Goal: Task Accomplishment & Management: Use online tool/utility

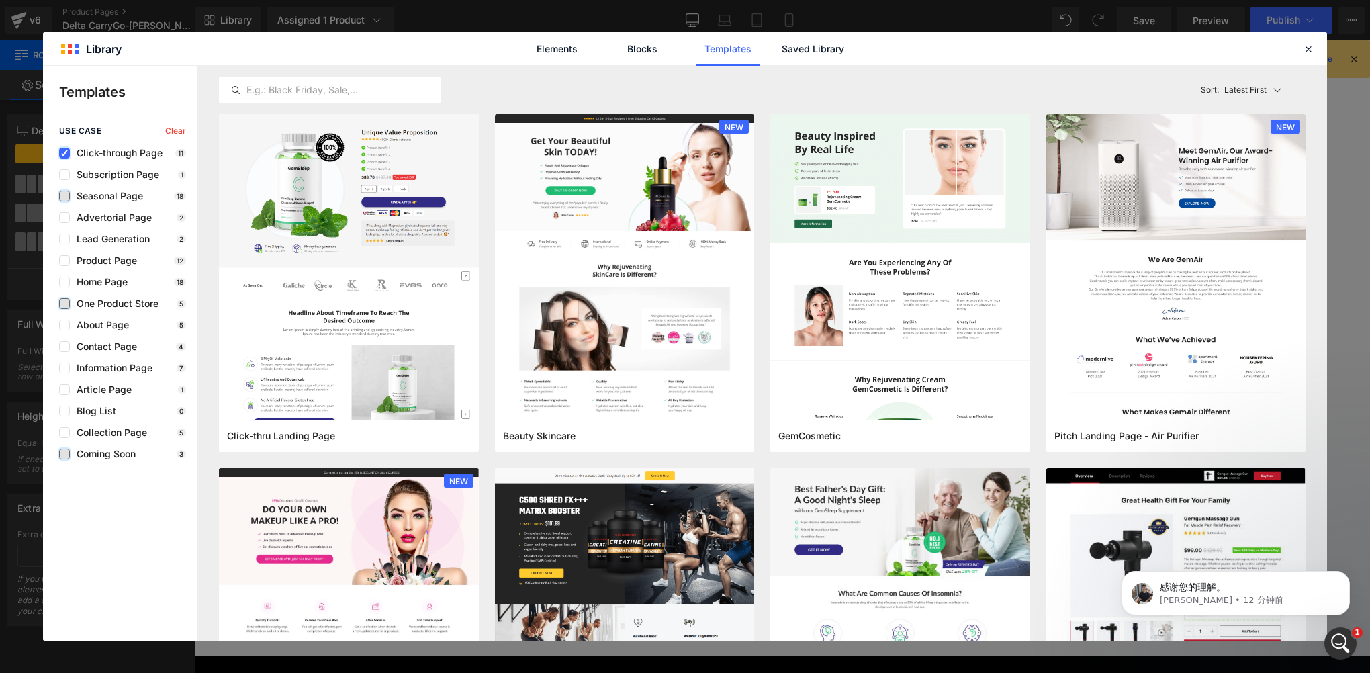
click at [64, 153] on input "checkbox" at bounding box center [64, 153] width 0 height 0
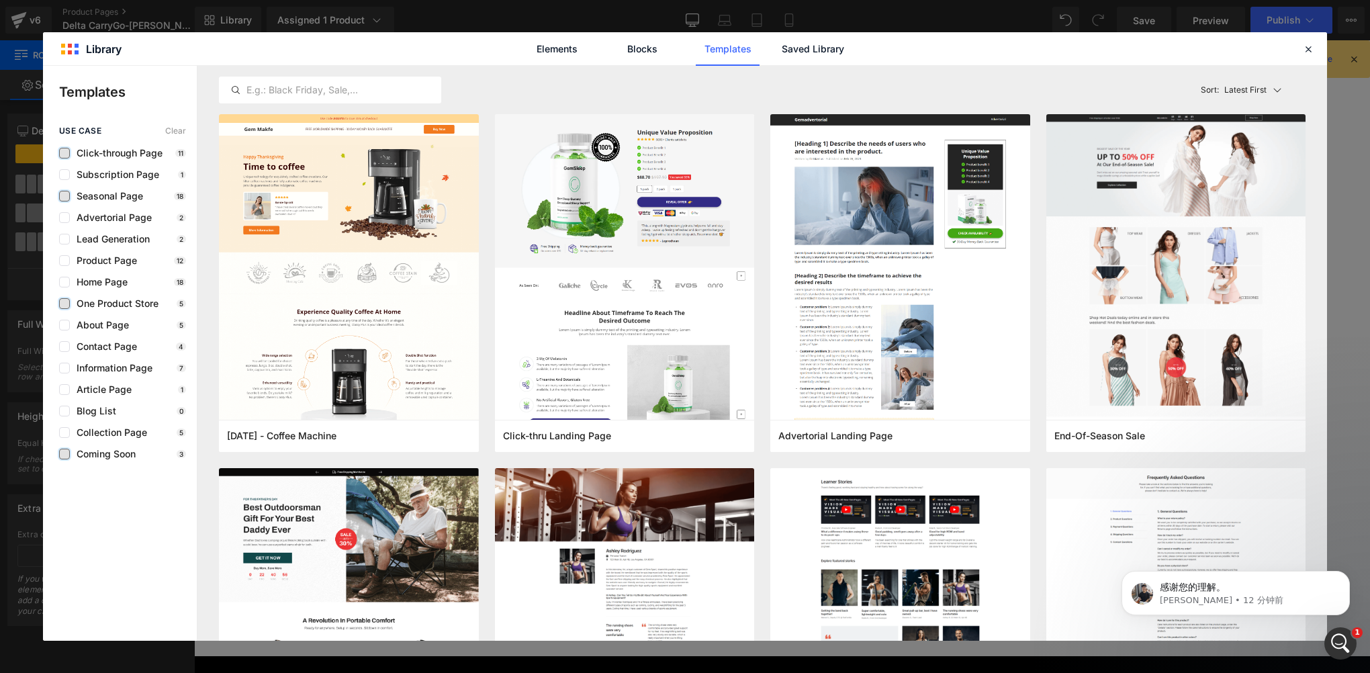
click at [60, 199] on label at bounding box center [64, 196] width 11 height 11
click at [64, 196] on input "checkbox" at bounding box center [64, 196] width 0 height 0
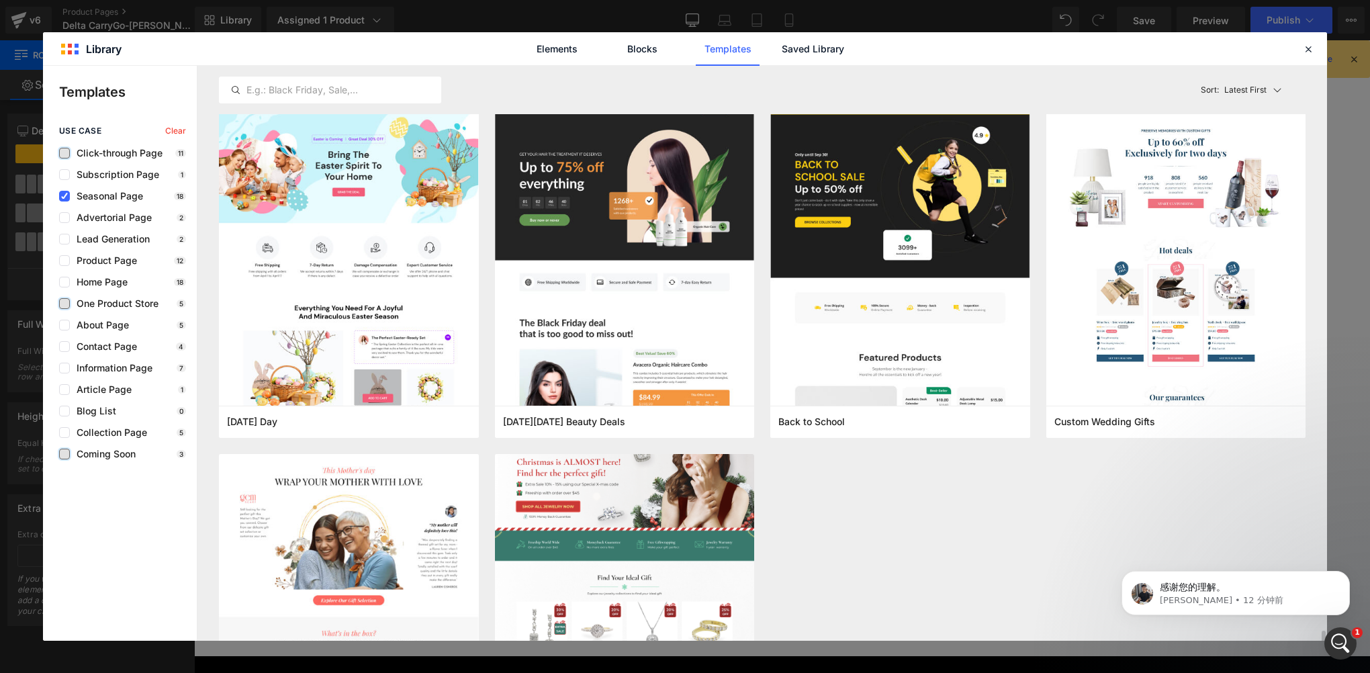
scroll to position [1246, 0]
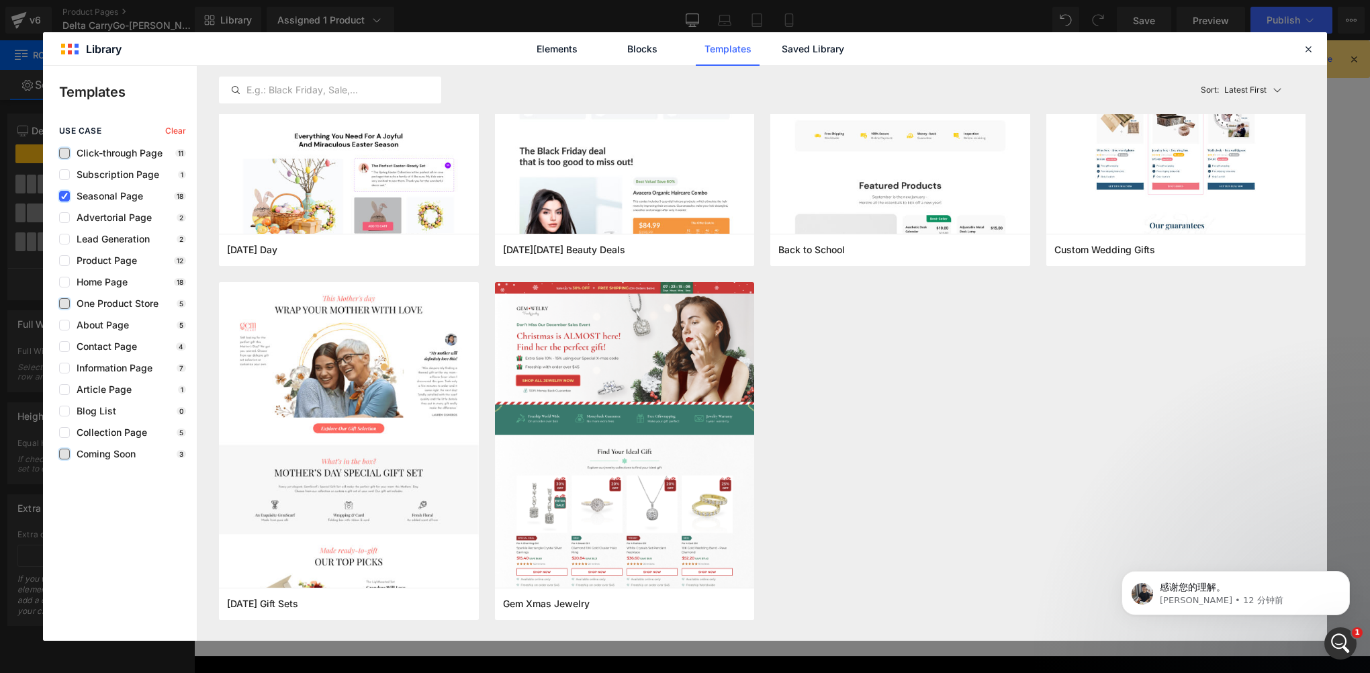
click at [64, 196] on icon at bounding box center [64, 196] width 7 height 0
click at [64, 196] on input "checkbox" at bounding box center [64, 196] width 0 height 0
click at [62, 198] on label at bounding box center [64, 196] width 11 height 11
click at [64, 196] on input "checkbox" at bounding box center [64, 196] width 0 height 0
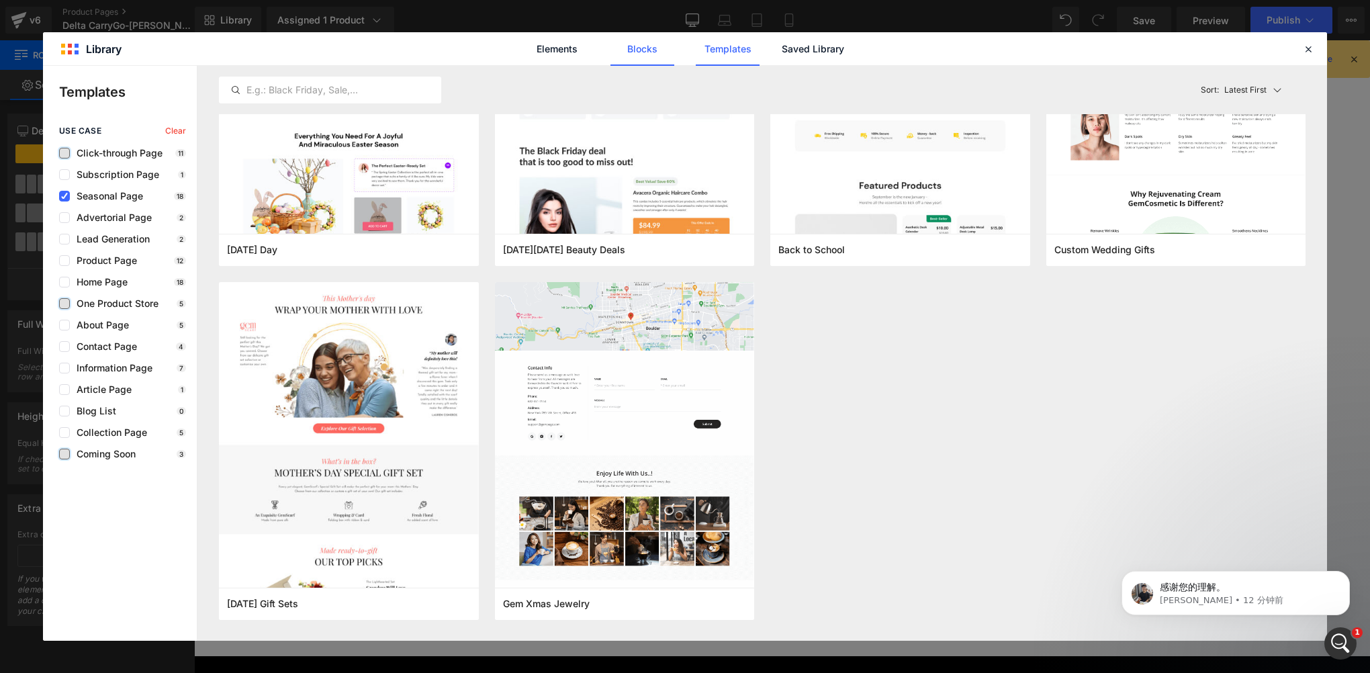
click at [638, 48] on link "Blocks" at bounding box center [642, 49] width 64 height 34
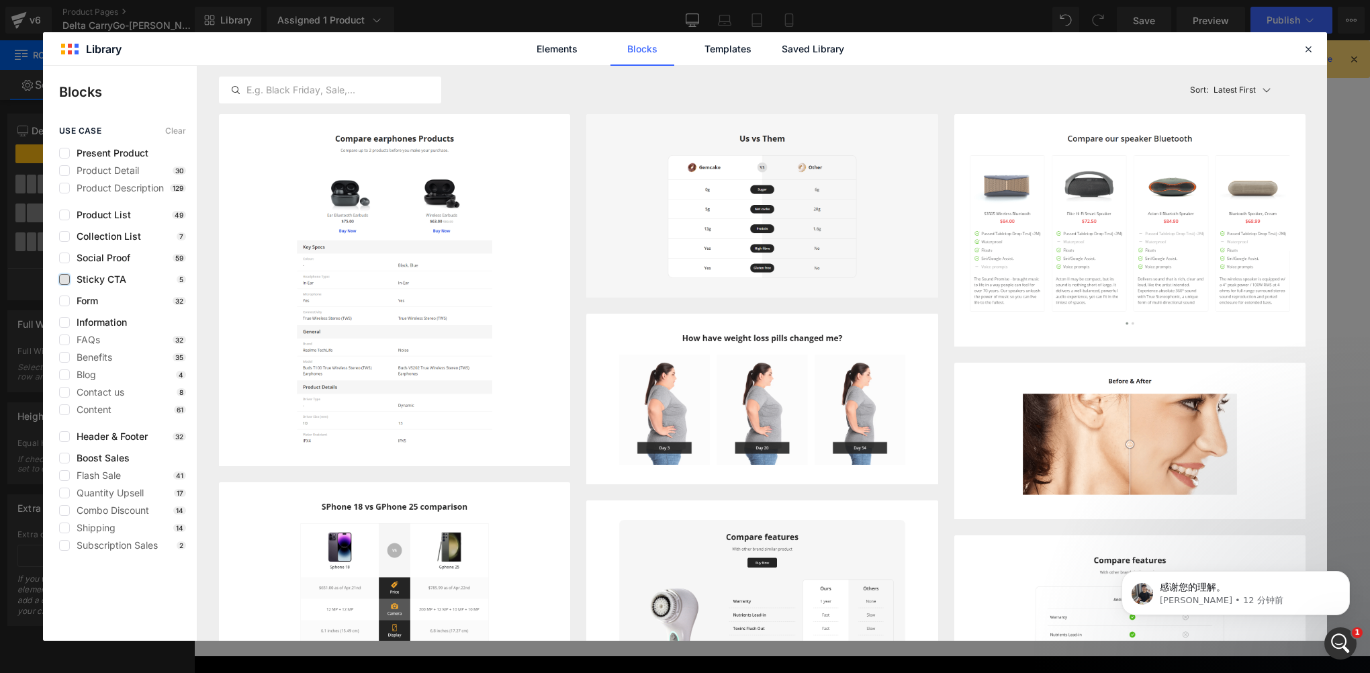
click at [60, 277] on label at bounding box center [64, 279] width 11 height 11
click at [64, 279] on input "checkbox" at bounding box center [64, 279] width 0 height 0
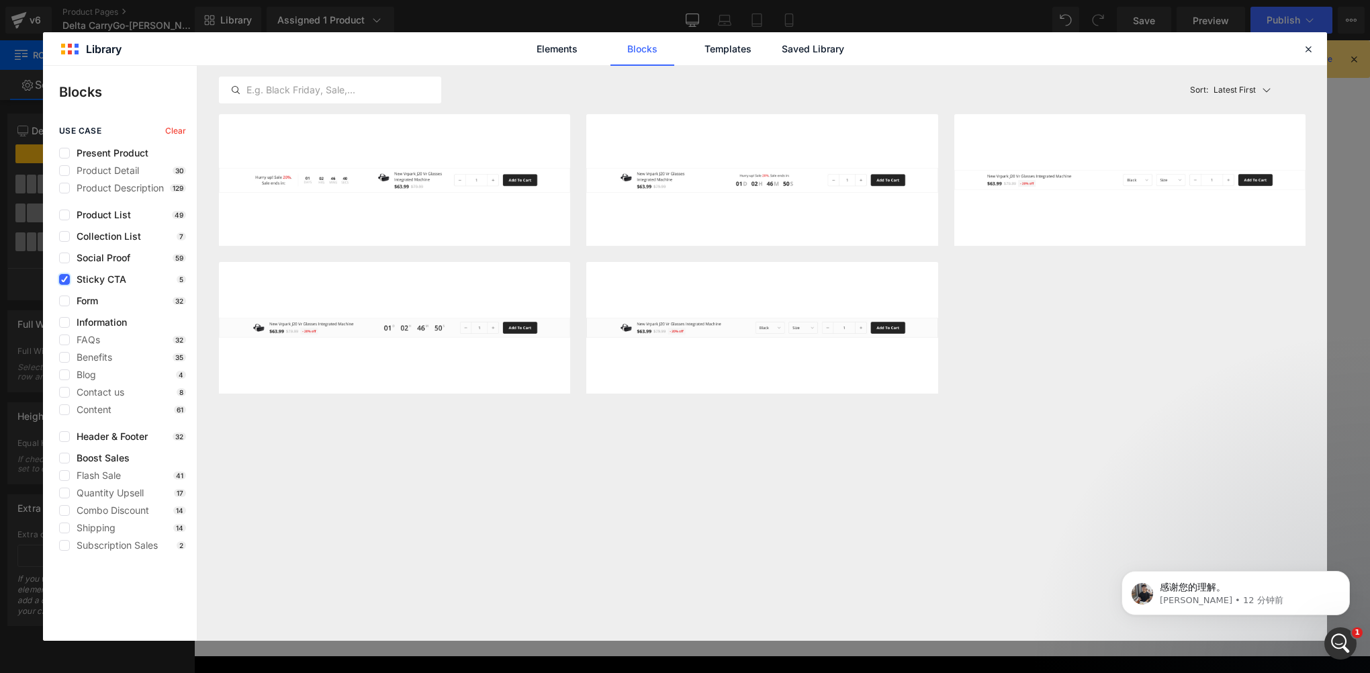
click at [66, 279] on icon at bounding box center [64, 279] width 7 height 0
click at [64, 279] on input "checkbox" at bounding box center [64, 279] width 0 height 0
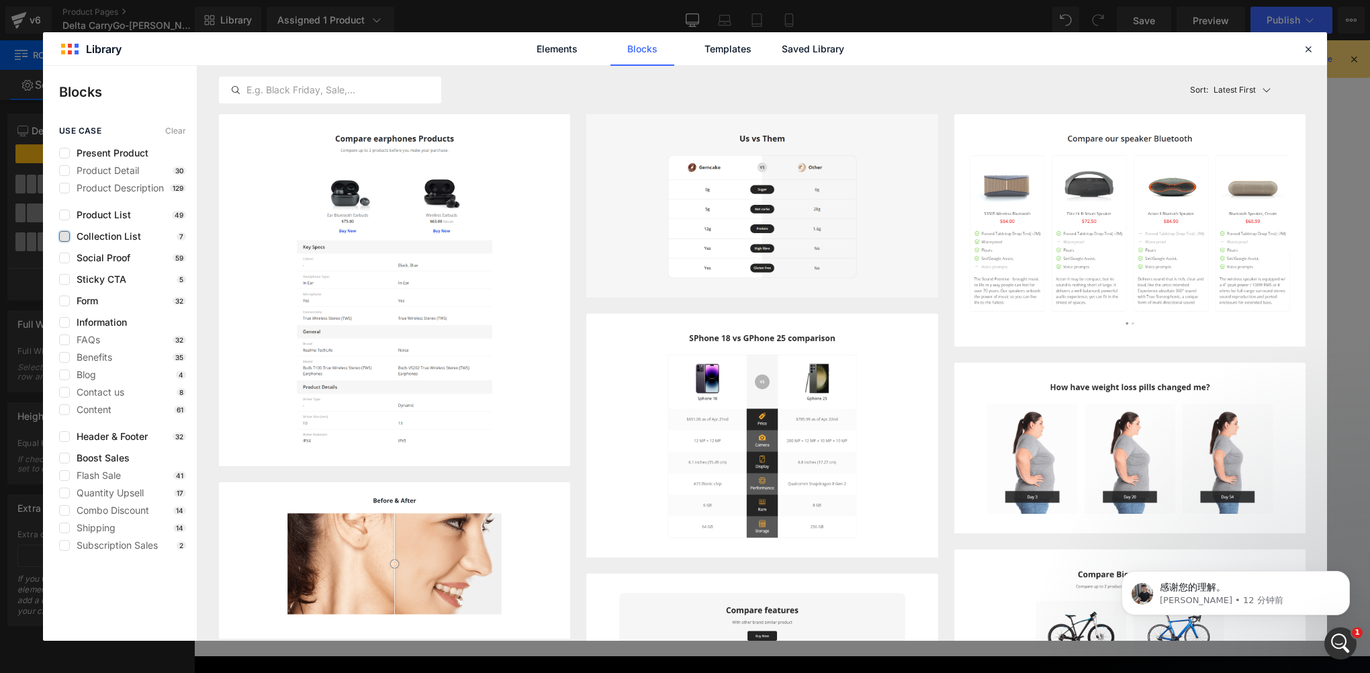
click at [68, 239] on label at bounding box center [64, 236] width 11 height 11
click at [64, 236] on input "checkbox" at bounding box center [64, 236] width 0 height 0
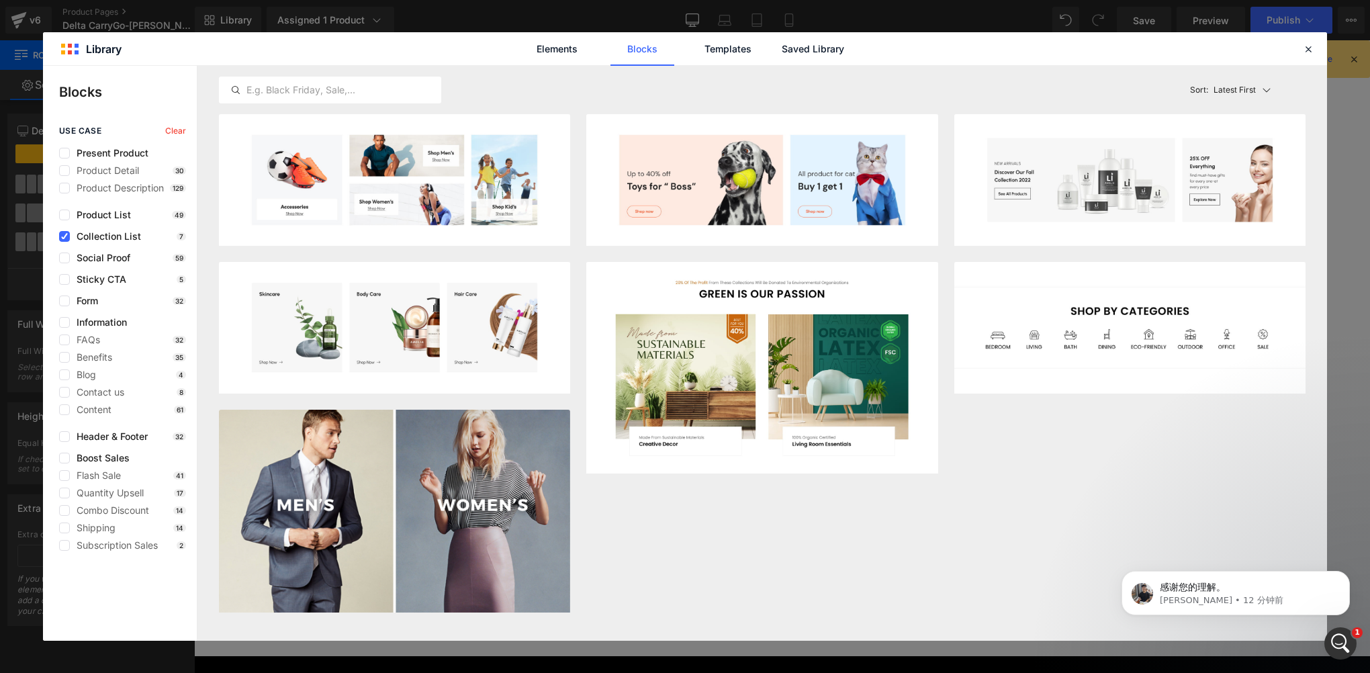
click at [59, 242] on div "use case Clear Present Product Product Detail 30 Product Description 129 Produc…" at bounding box center [120, 338] width 154 height 424
click at [65, 236] on icon at bounding box center [64, 236] width 7 height 0
click at [64, 236] on input "checkbox" at bounding box center [64, 236] width 0 height 0
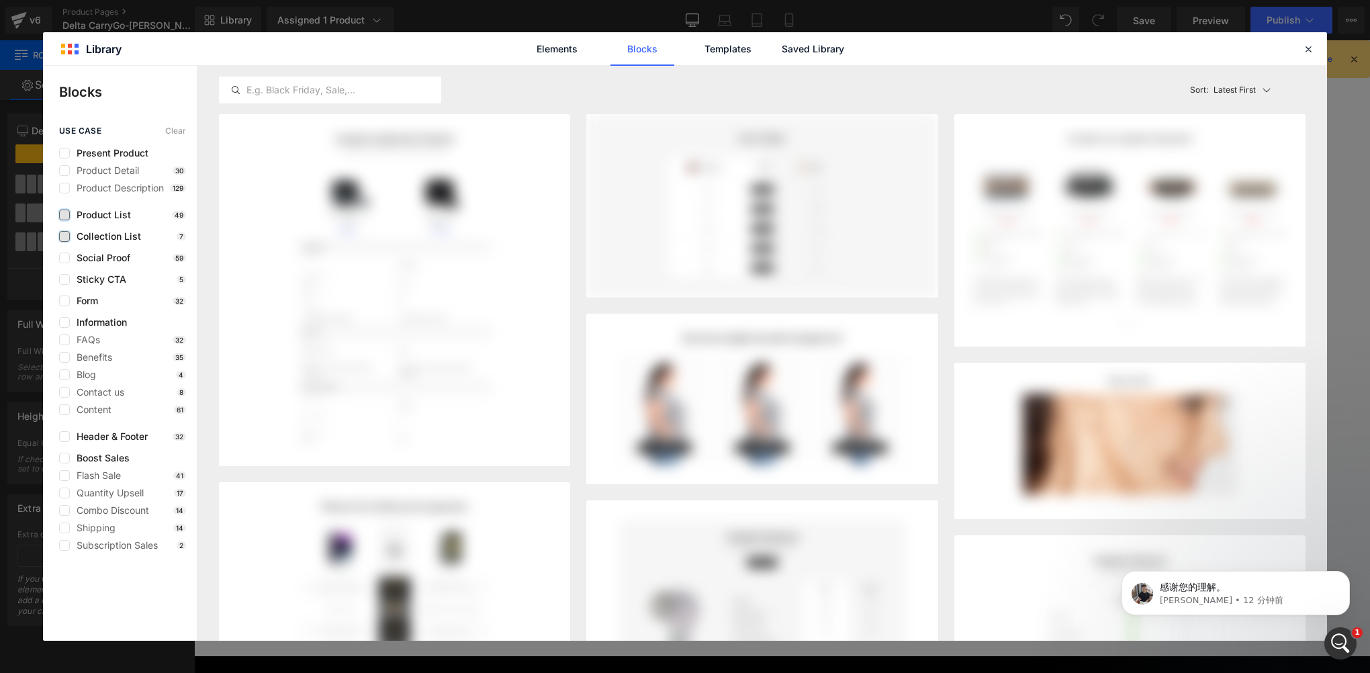
click at [62, 218] on label at bounding box center [64, 215] width 11 height 11
click at [64, 215] on input "checkbox" at bounding box center [64, 215] width 0 height 0
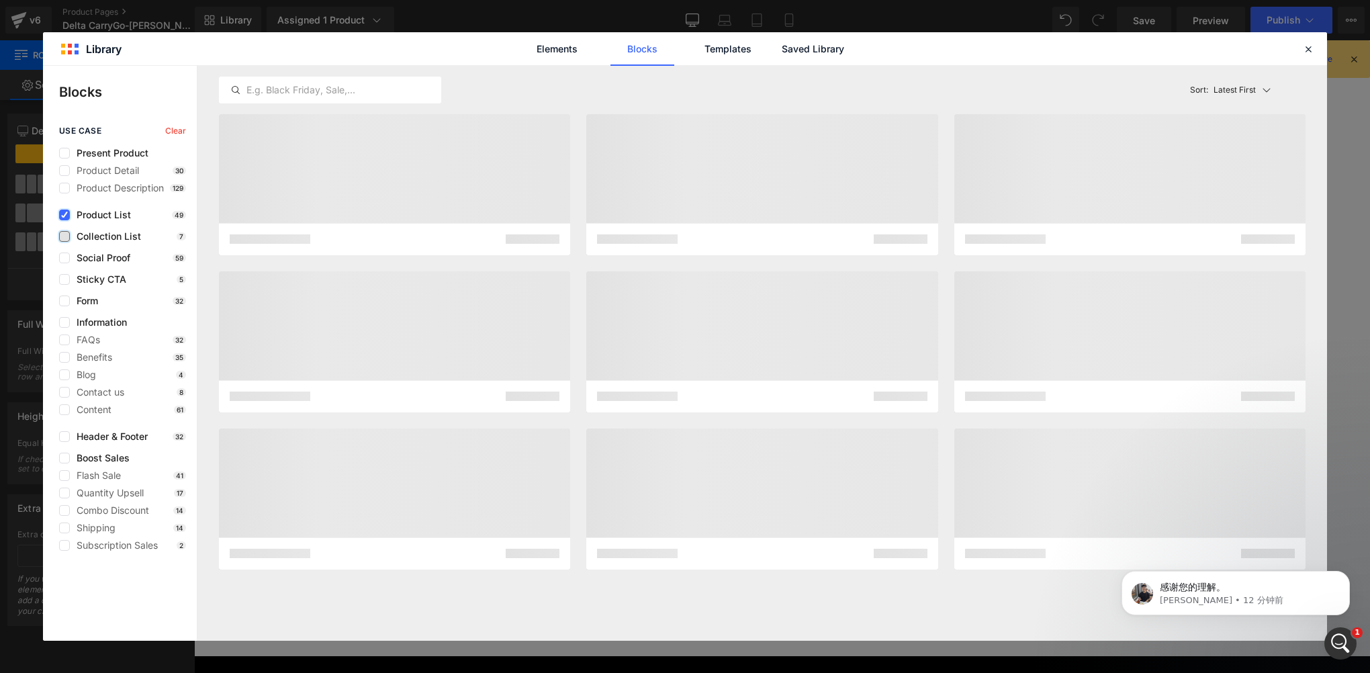
click at [62, 215] on icon at bounding box center [64, 215] width 7 height 0
click at [64, 215] on input "checkbox" at bounding box center [64, 215] width 0 height 0
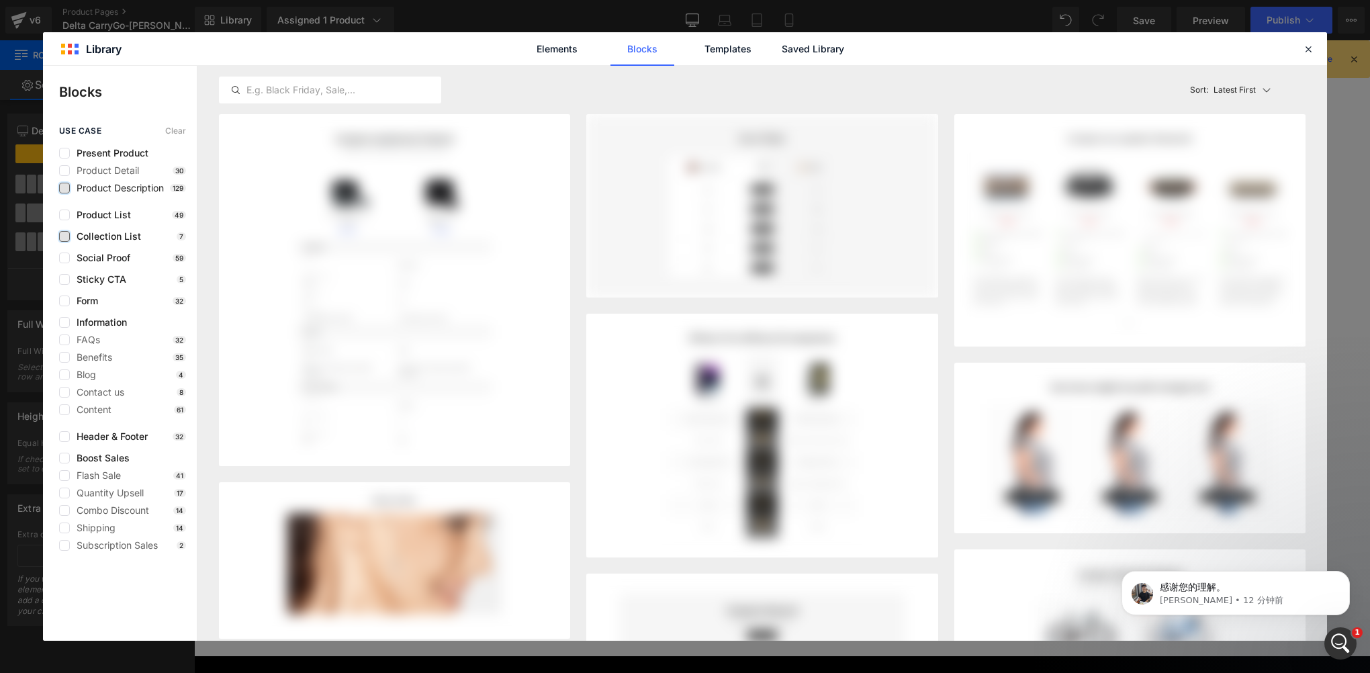
click at [62, 187] on label at bounding box center [64, 188] width 11 height 11
click at [64, 188] on input "checkbox" at bounding box center [64, 188] width 0 height 0
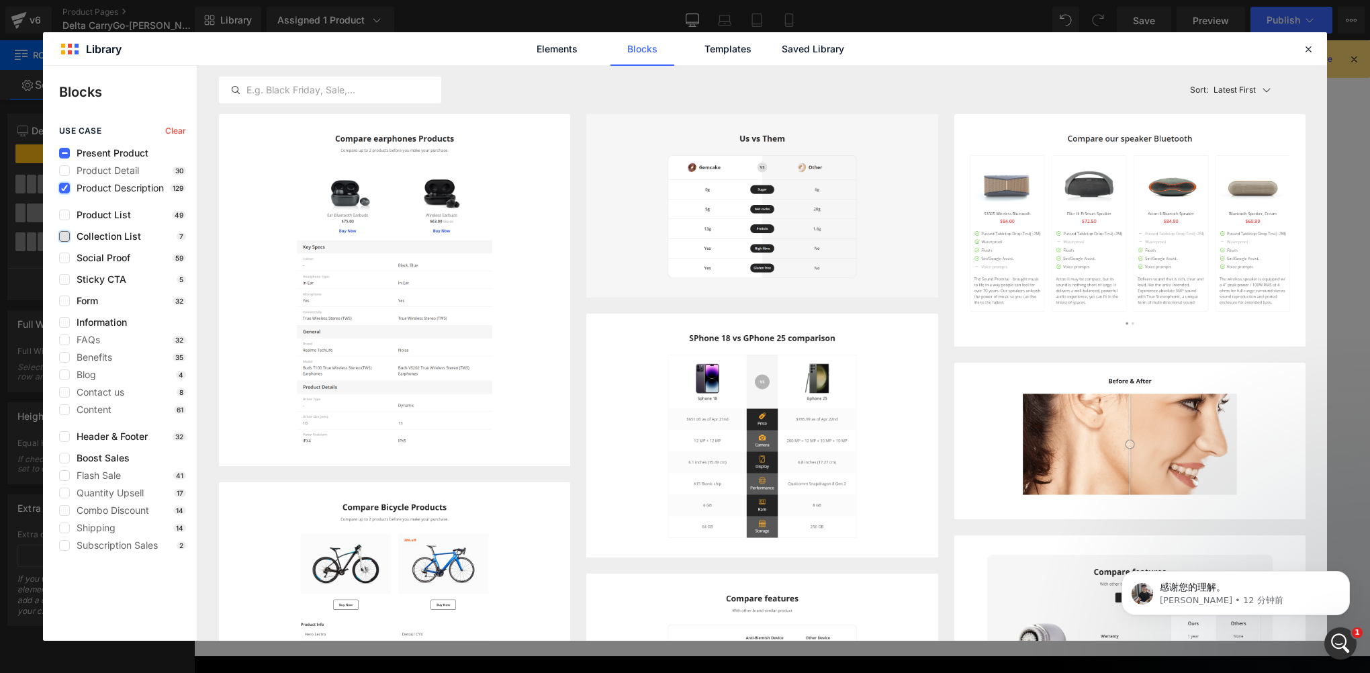
click at [62, 188] on icon at bounding box center [64, 188] width 7 height 0
click at [64, 188] on input "checkbox" at bounding box center [64, 188] width 0 height 0
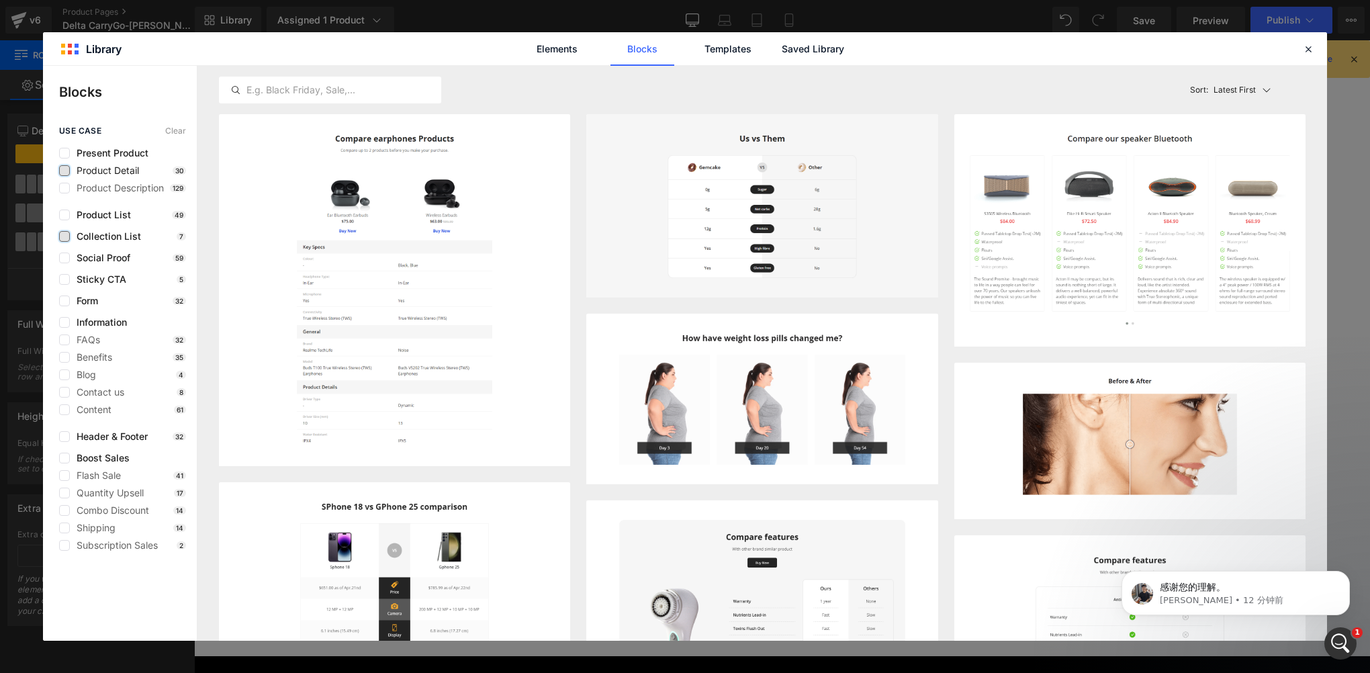
click at [62, 167] on label at bounding box center [64, 170] width 11 height 11
click at [64, 171] on input "checkbox" at bounding box center [64, 171] width 0 height 0
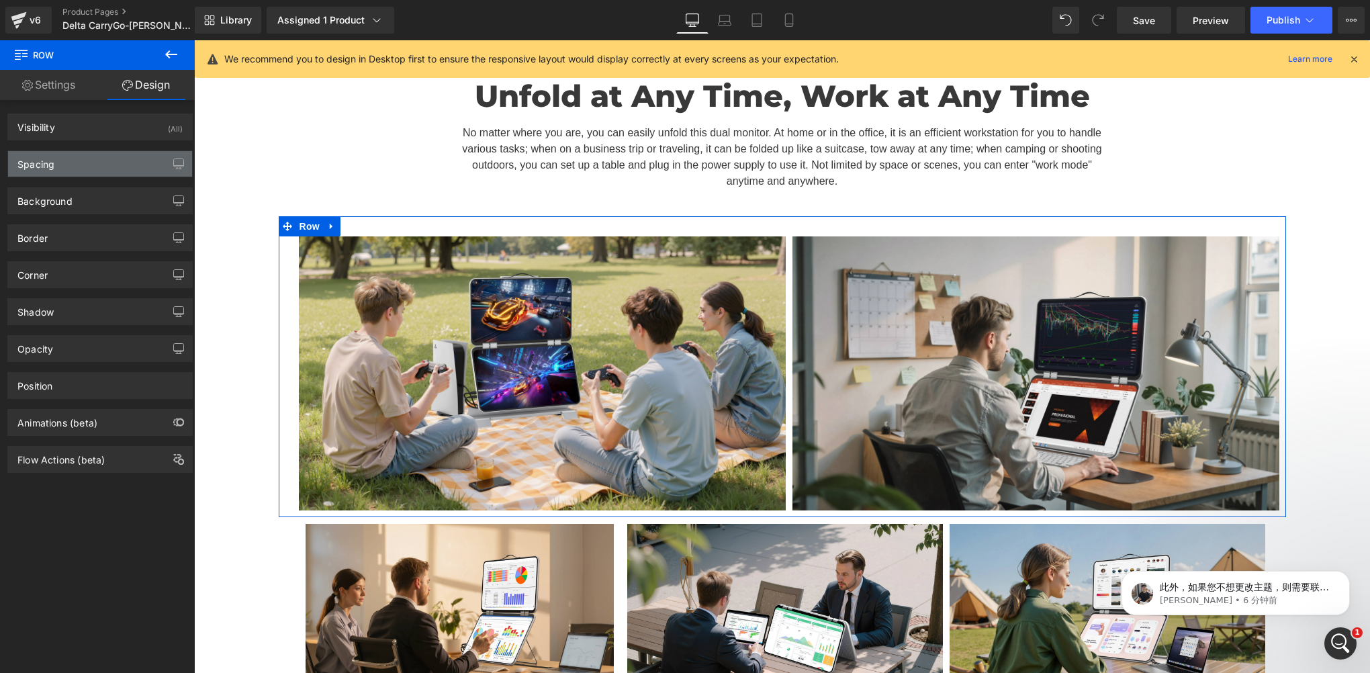
click at [46, 166] on div "Spacing" at bounding box center [35, 160] width 37 height 19
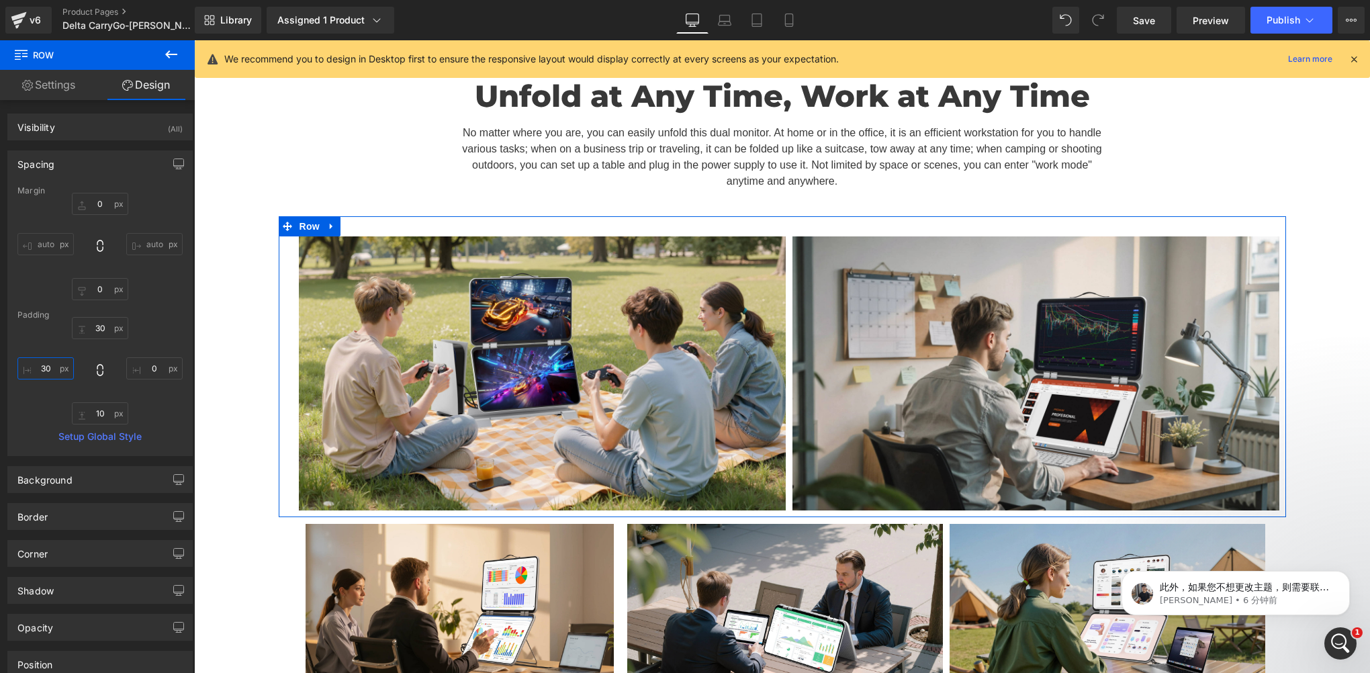
click at [54, 363] on input "30" at bounding box center [45, 368] width 56 height 22
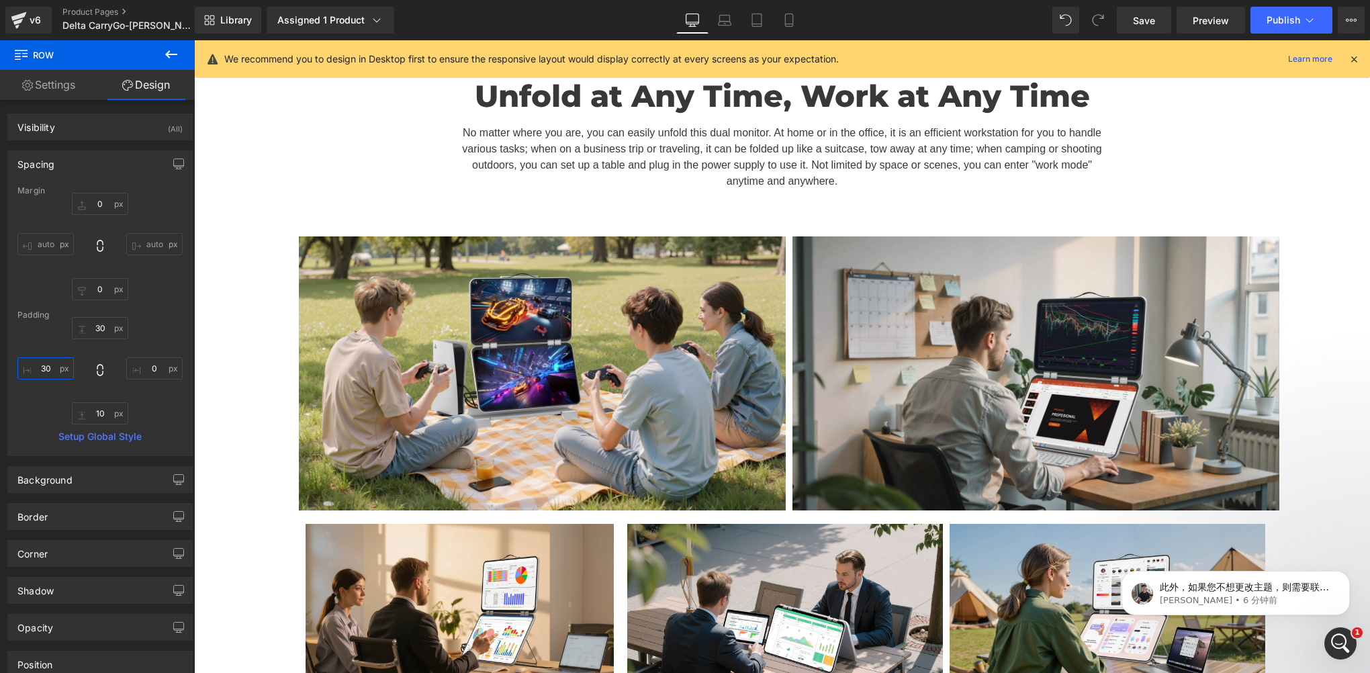
type input "0"
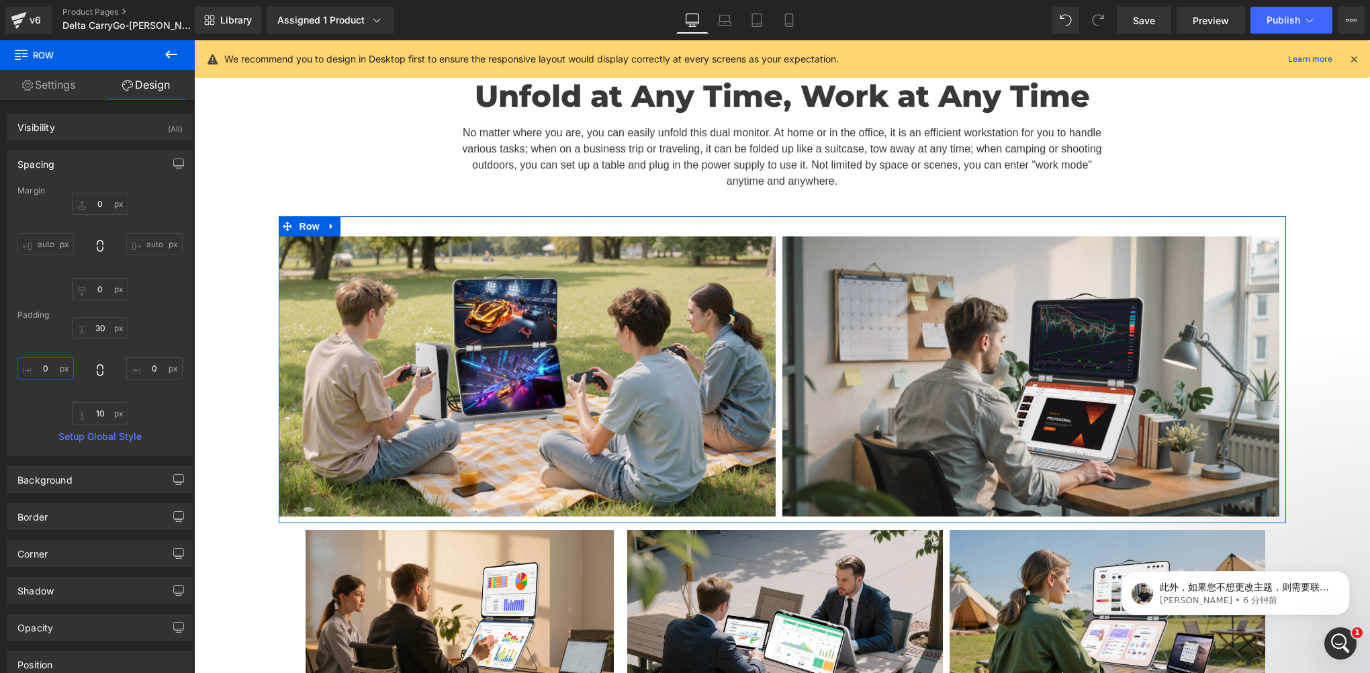
scroll to position [13436, 1166]
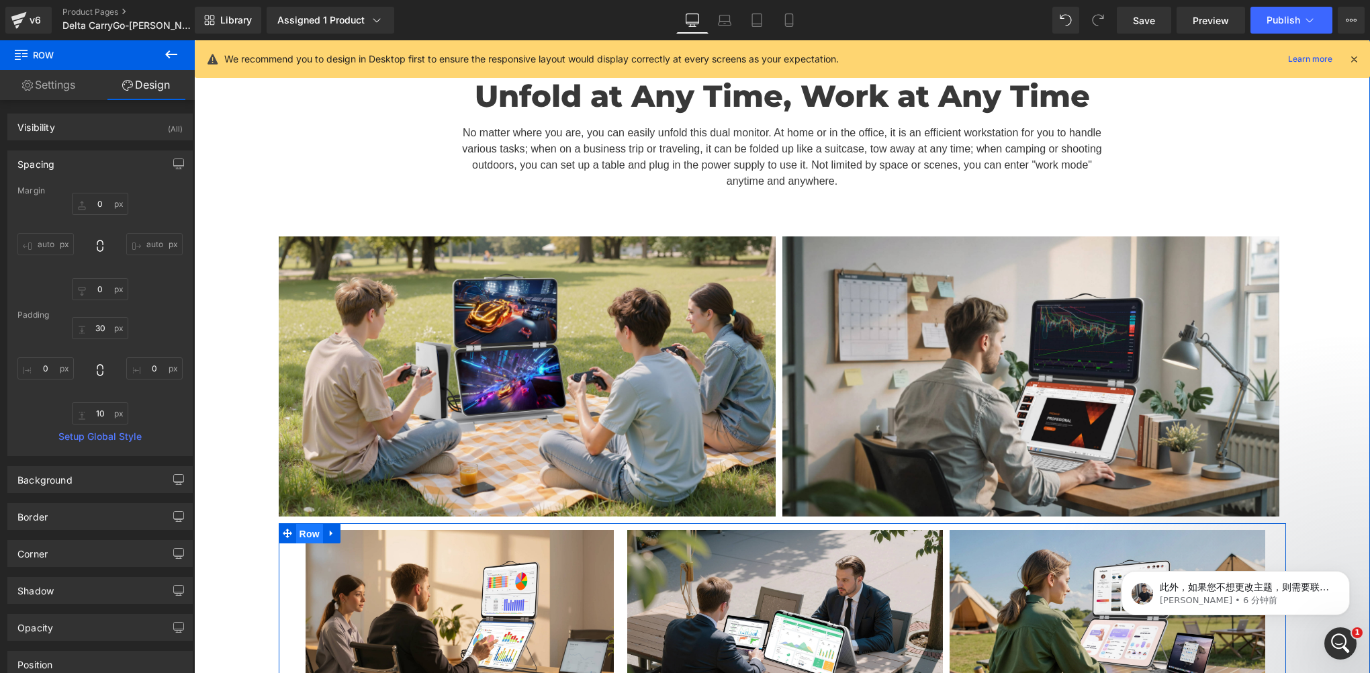
click at [307, 524] on span "Row" at bounding box center [309, 534] width 27 height 20
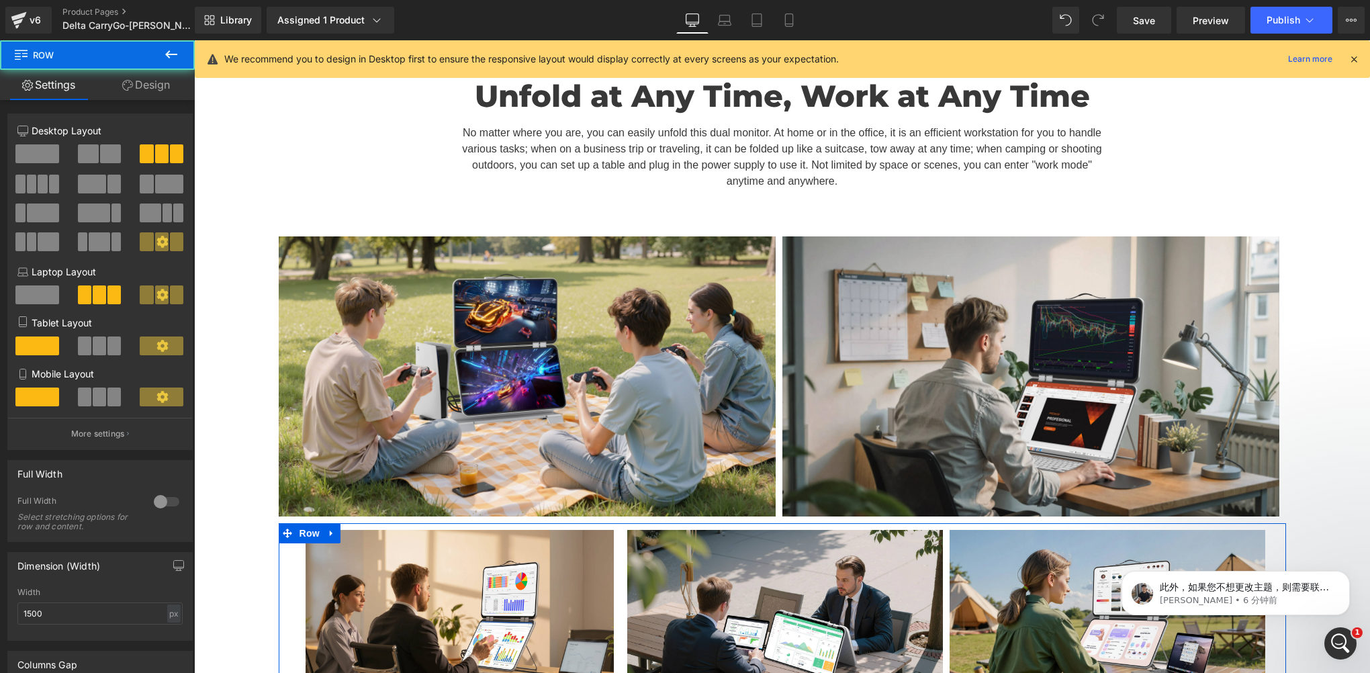
click at [154, 85] on link "Design" at bounding box center [145, 85] width 97 height 30
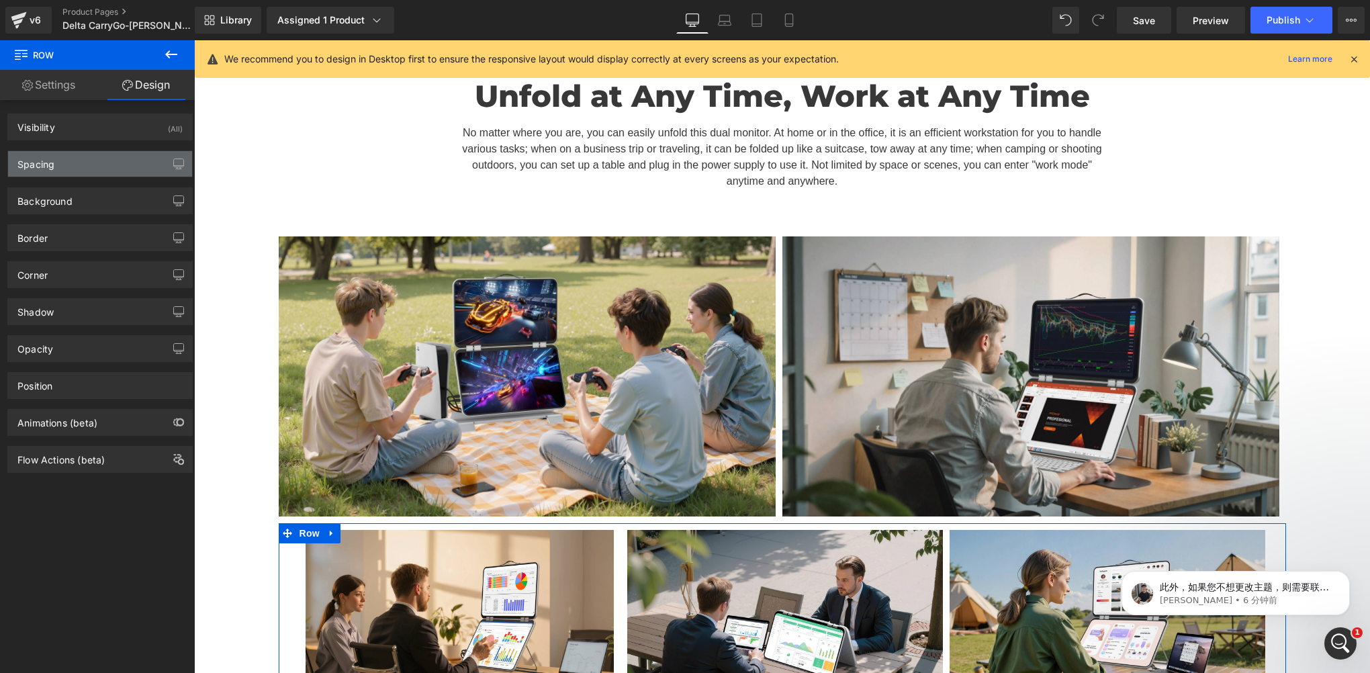
click at [40, 165] on div "Spacing" at bounding box center [35, 160] width 37 height 19
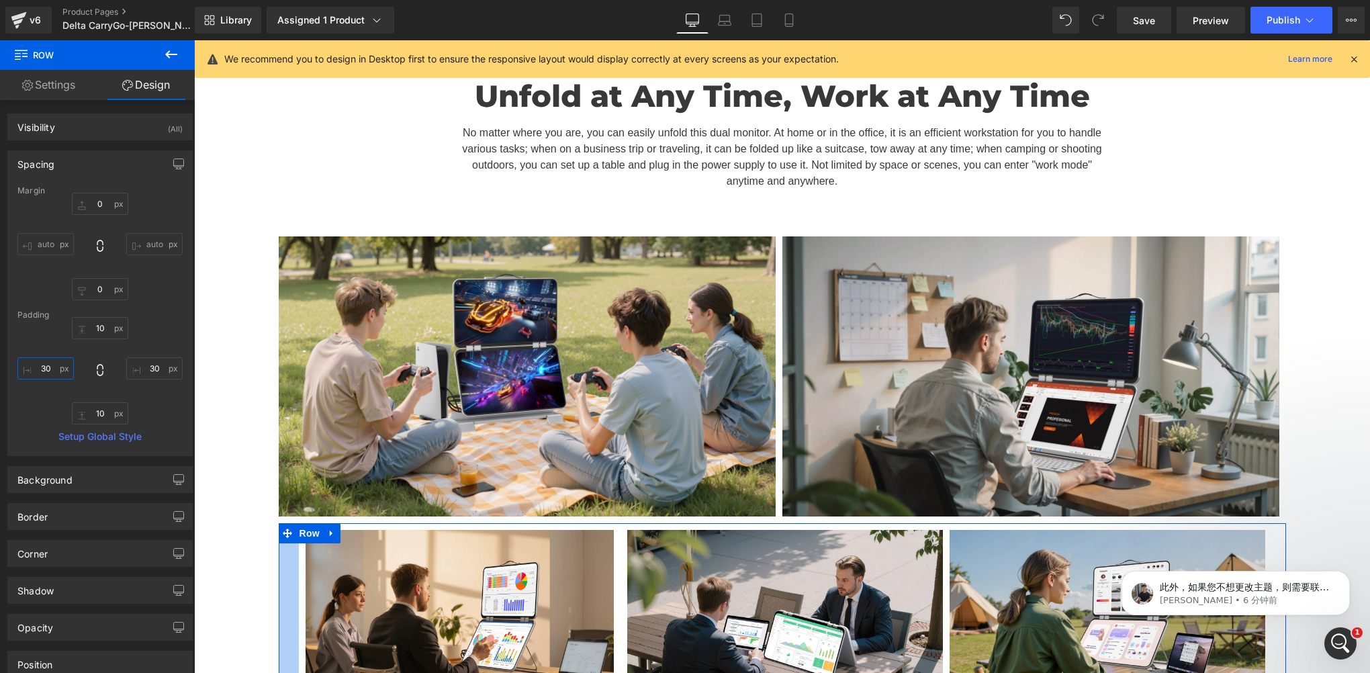
click at [53, 363] on input "30" at bounding box center [45, 368] width 56 height 22
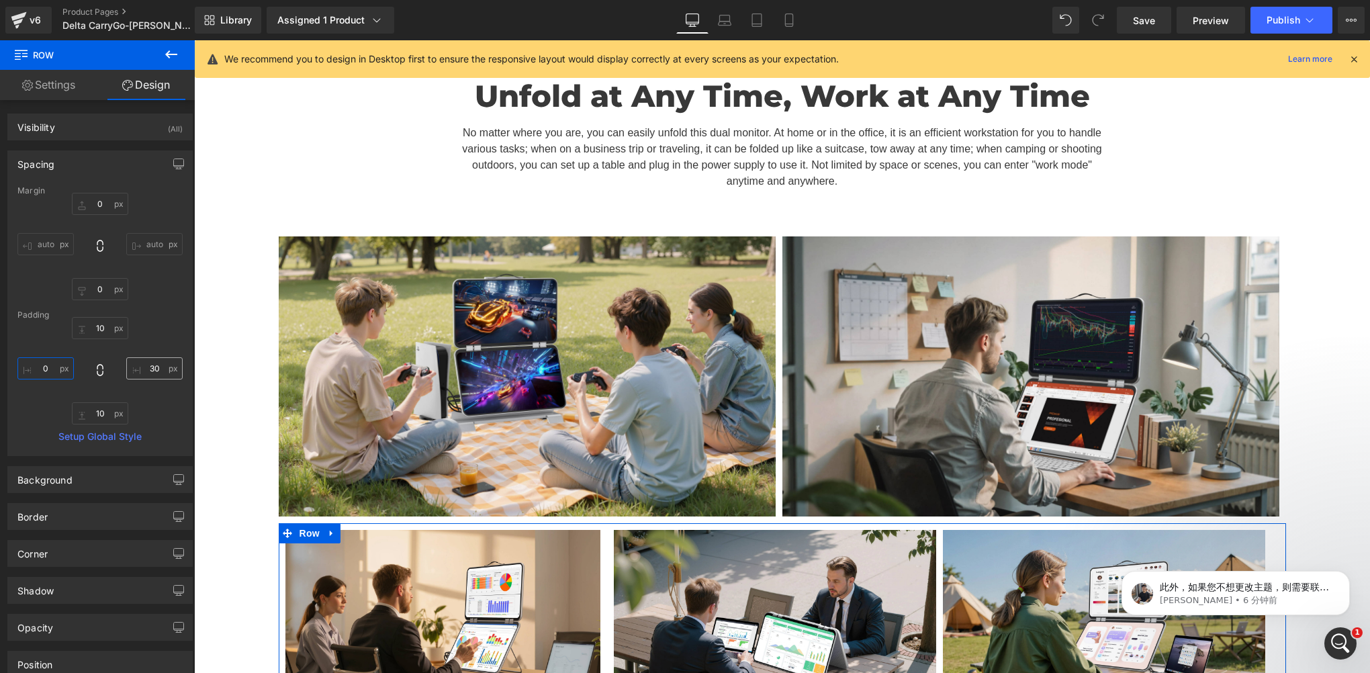
type input "0"
click at [161, 363] on input "30" at bounding box center [154, 368] width 56 height 22
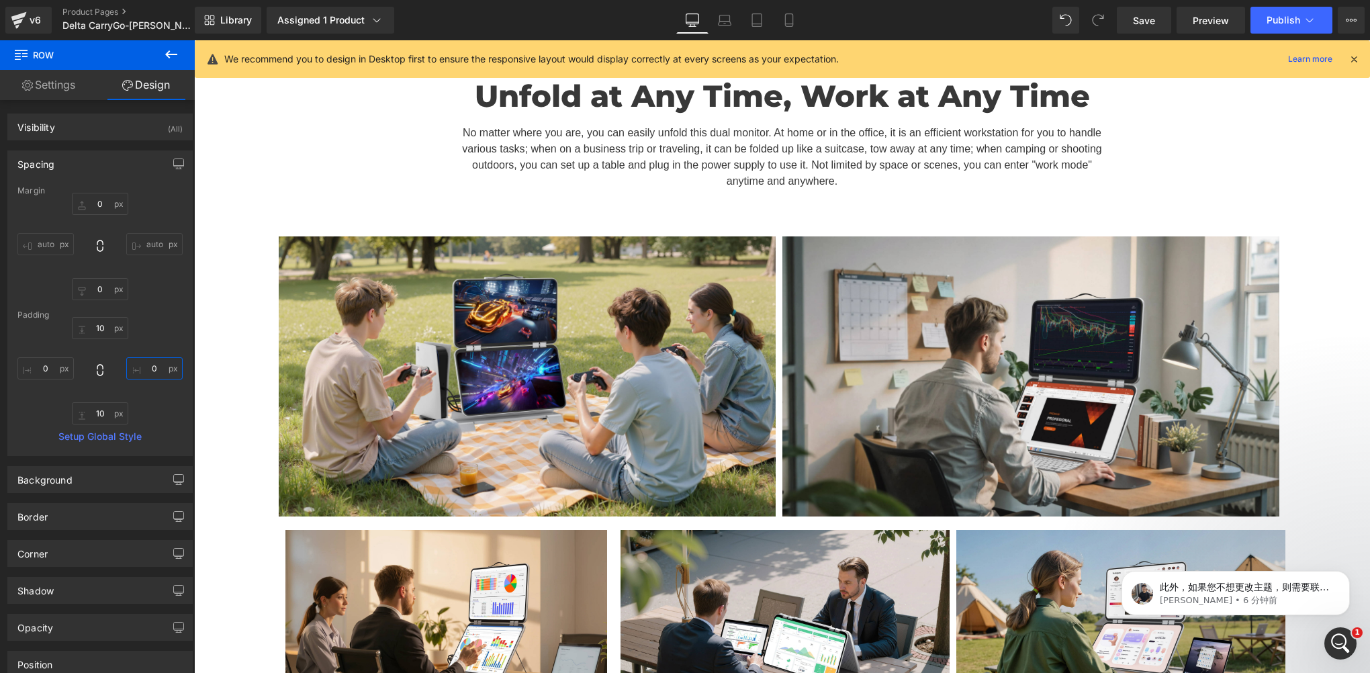
scroll to position [13443, 1166]
type input "0"
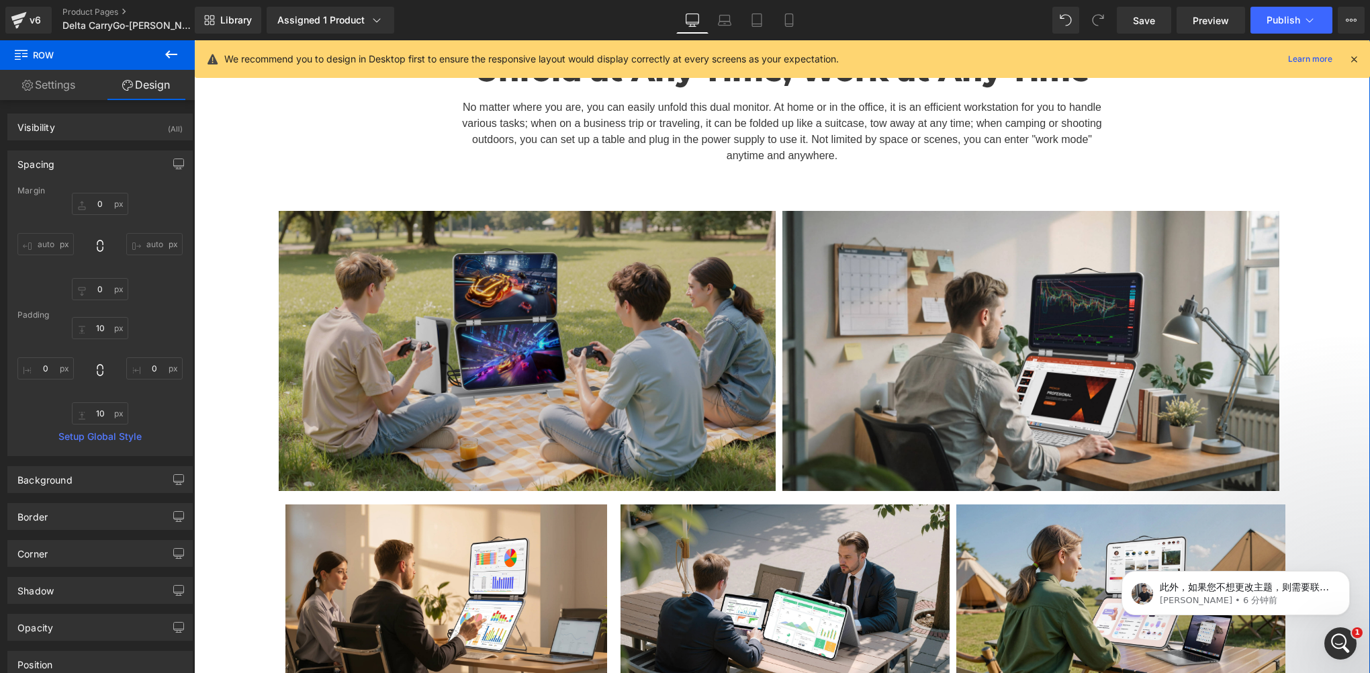
scroll to position [4830, 0]
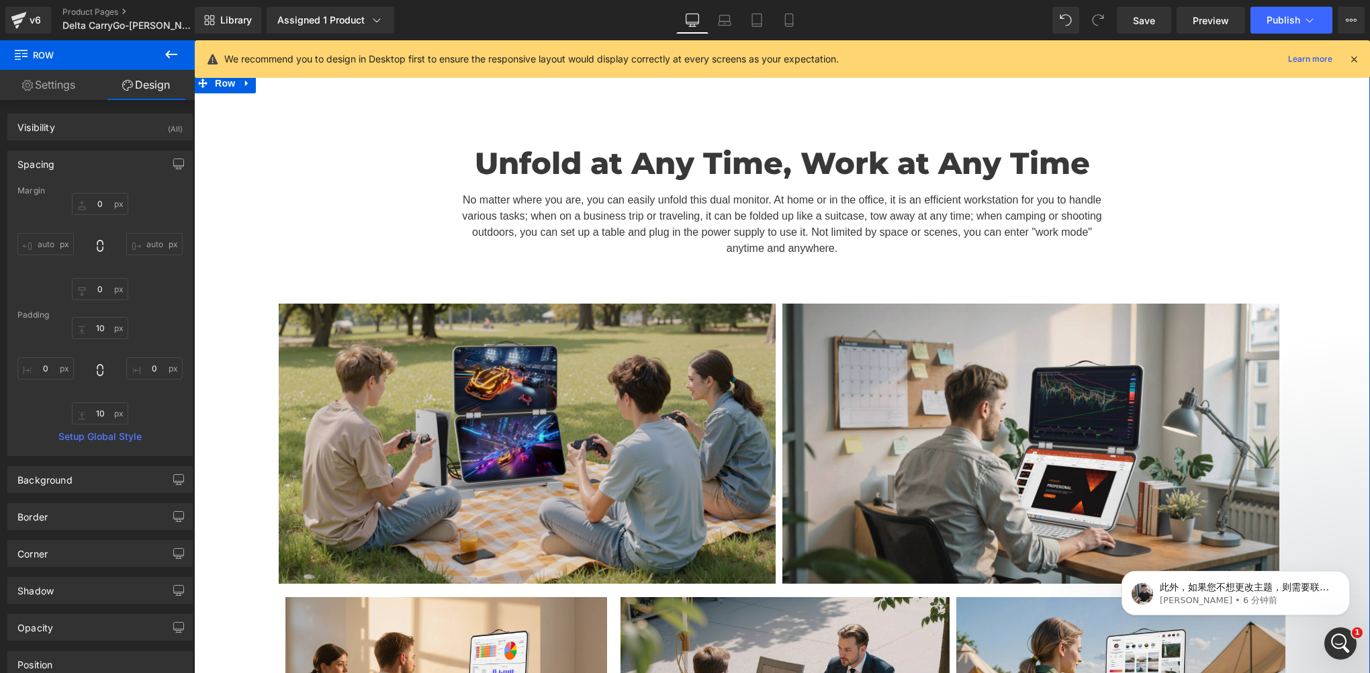
drag, startPoint x: 225, startPoint y: 407, endPoint x: 295, endPoint y: 320, distance: 112.2
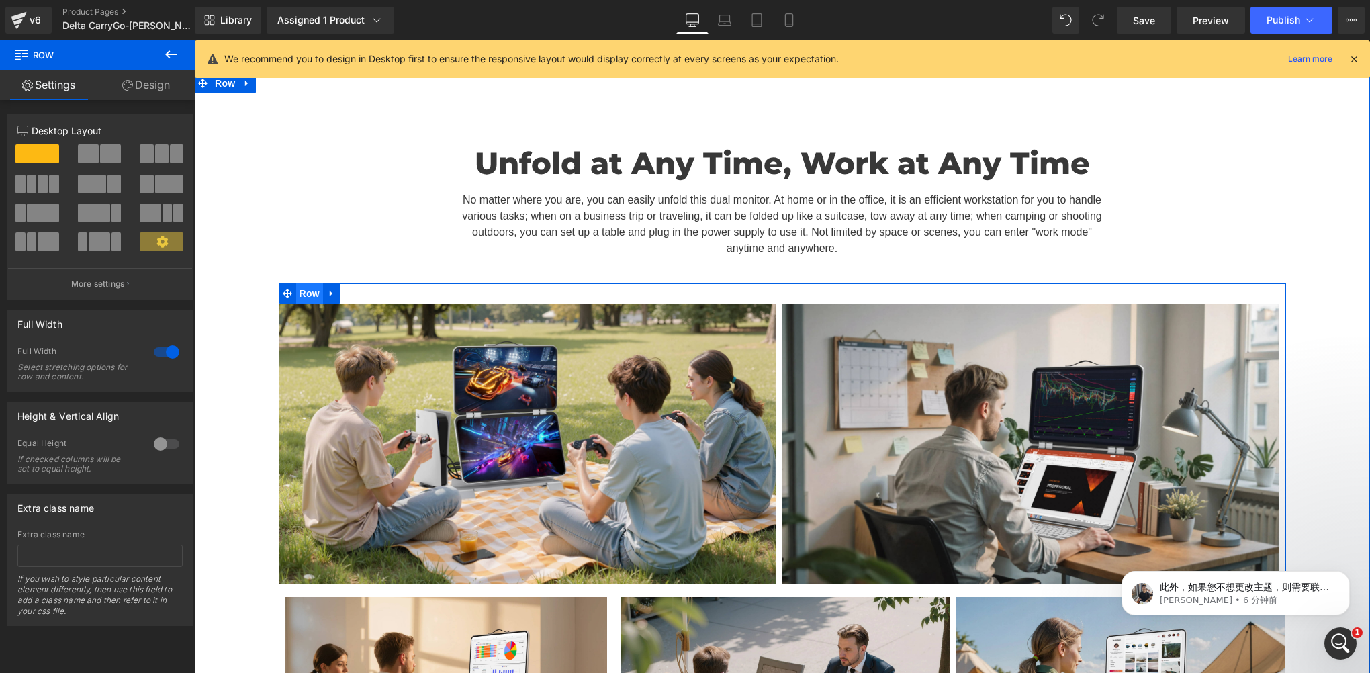
click at [296, 283] on span "Row" at bounding box center [309, 293] width 27 height 20
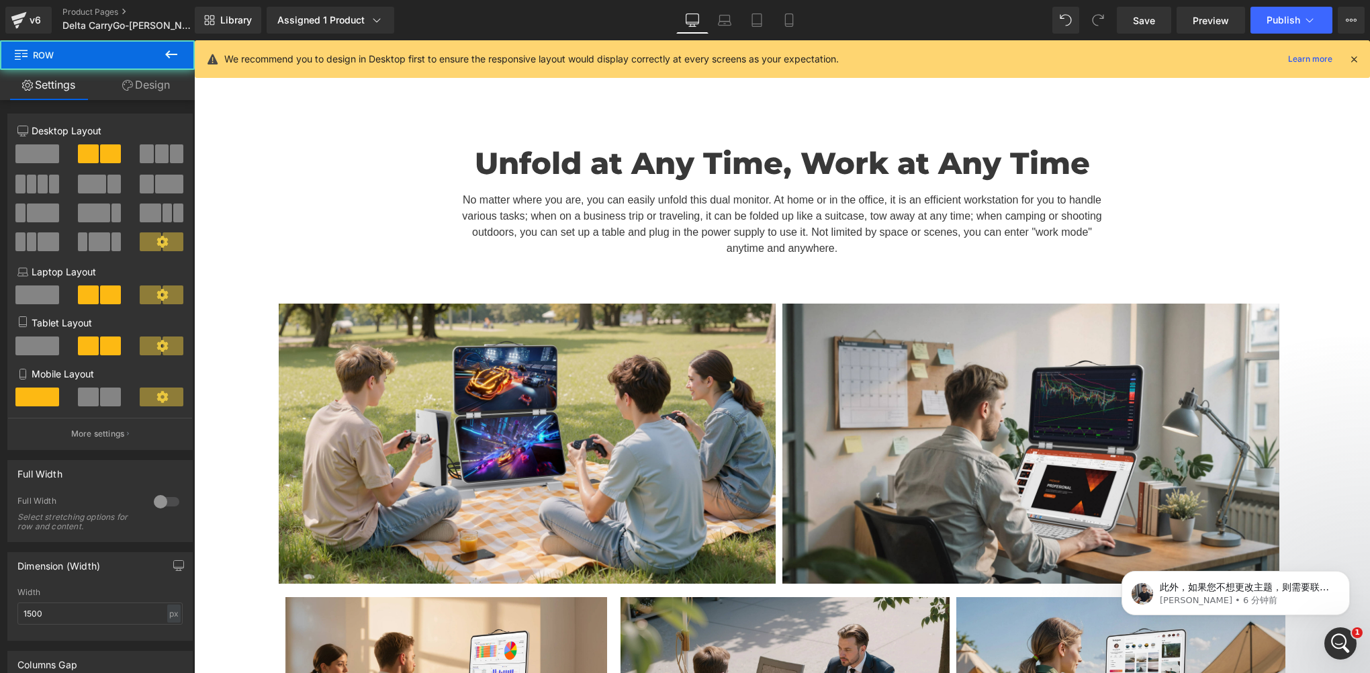
click at [149, 80] on link "Design" at bounding box center [145, 85] width 97 height 30
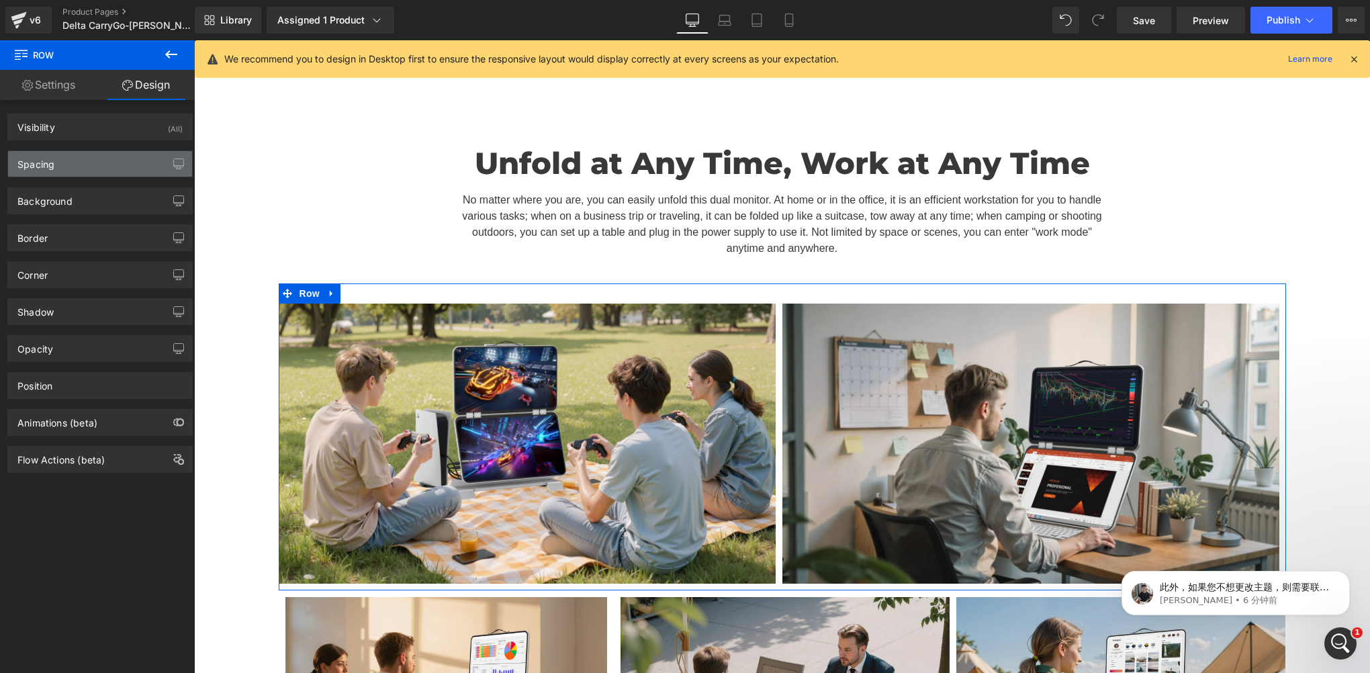
click at [87, 163] on div "Spacing" at bounding box center [100, 164] width 184 height 26
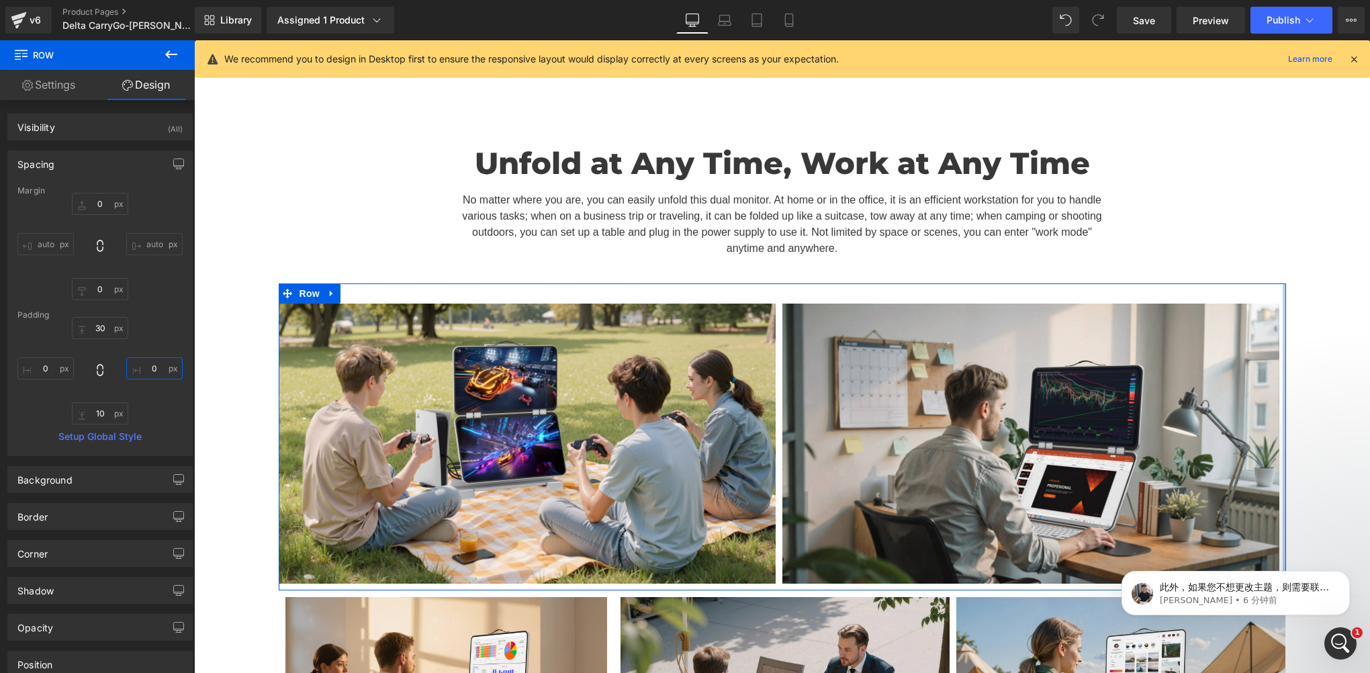
click at [154, 369] on input "0" at bounding box center [154, 368] width 56 height 22
type input "00"
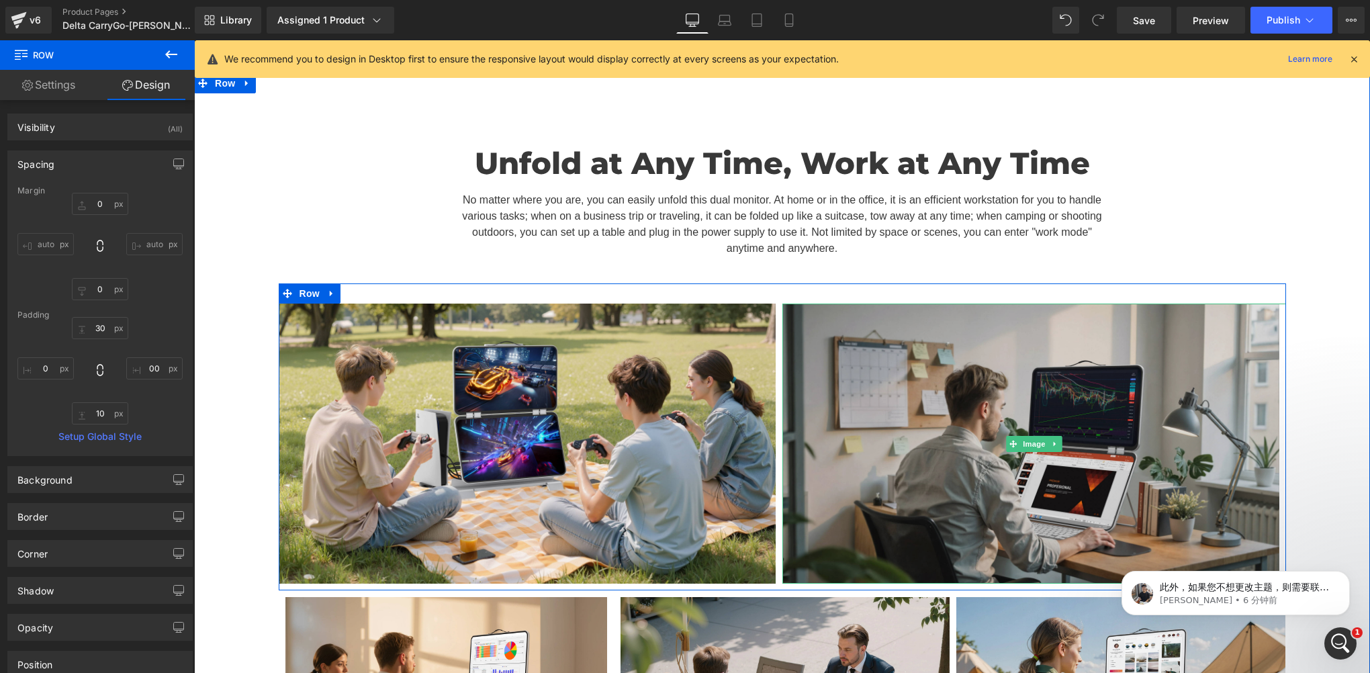
click at [1010, 304] on img at bounding box center [1034, 443] width 504 height 279
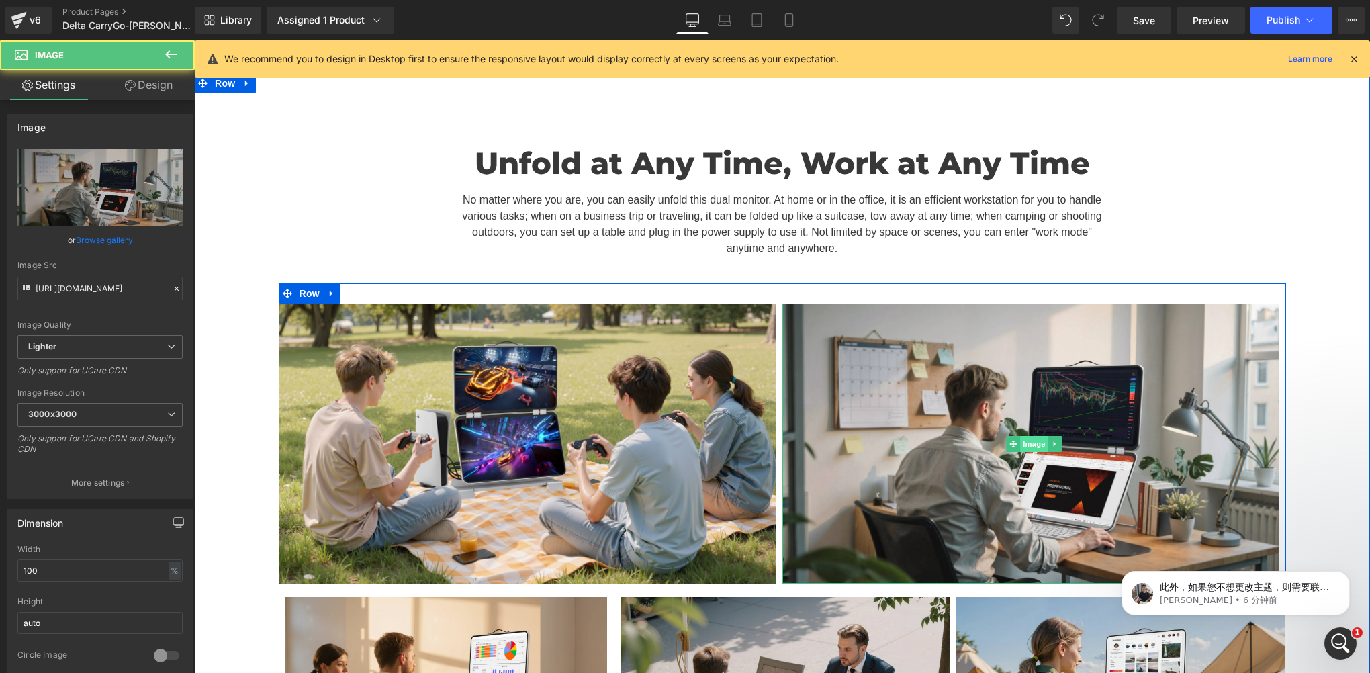
click at [1023, 436] on span "Image" at bounding box center [1034, 444] width 28 height 16
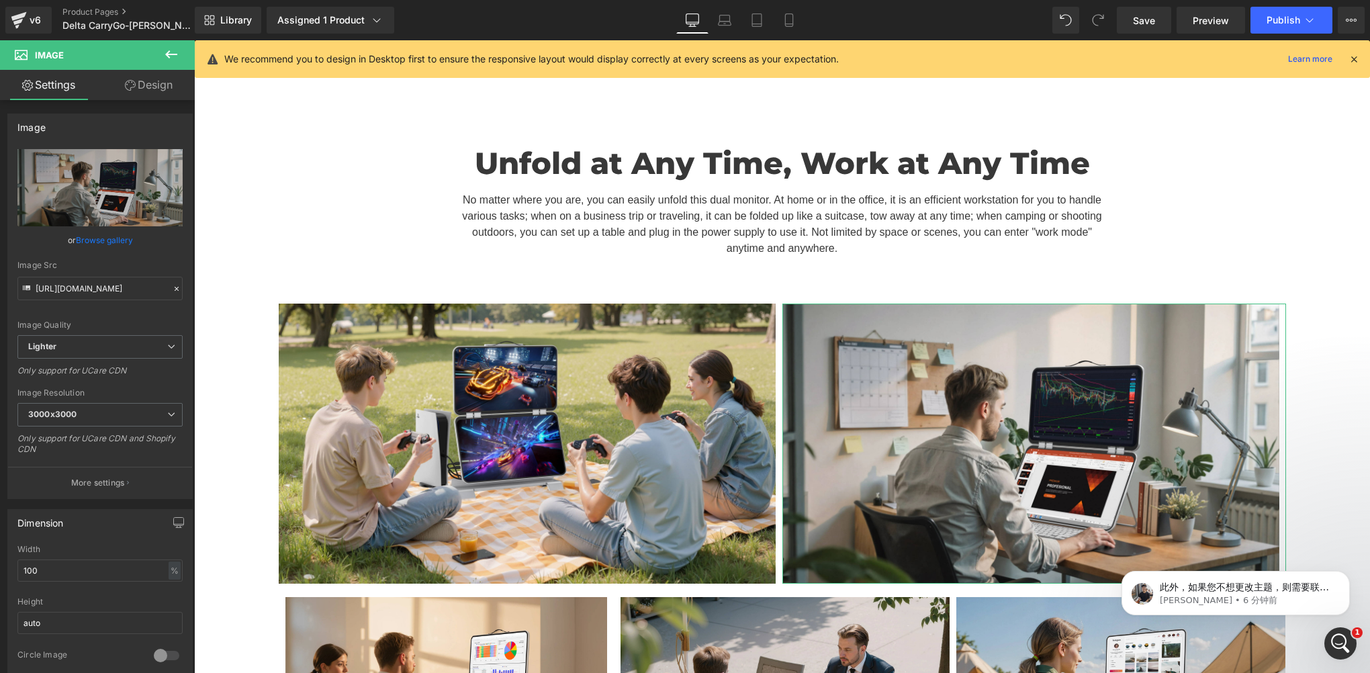
click at [150, 77] on link "Design" at bounding box center [148, 85] width 97 height 30
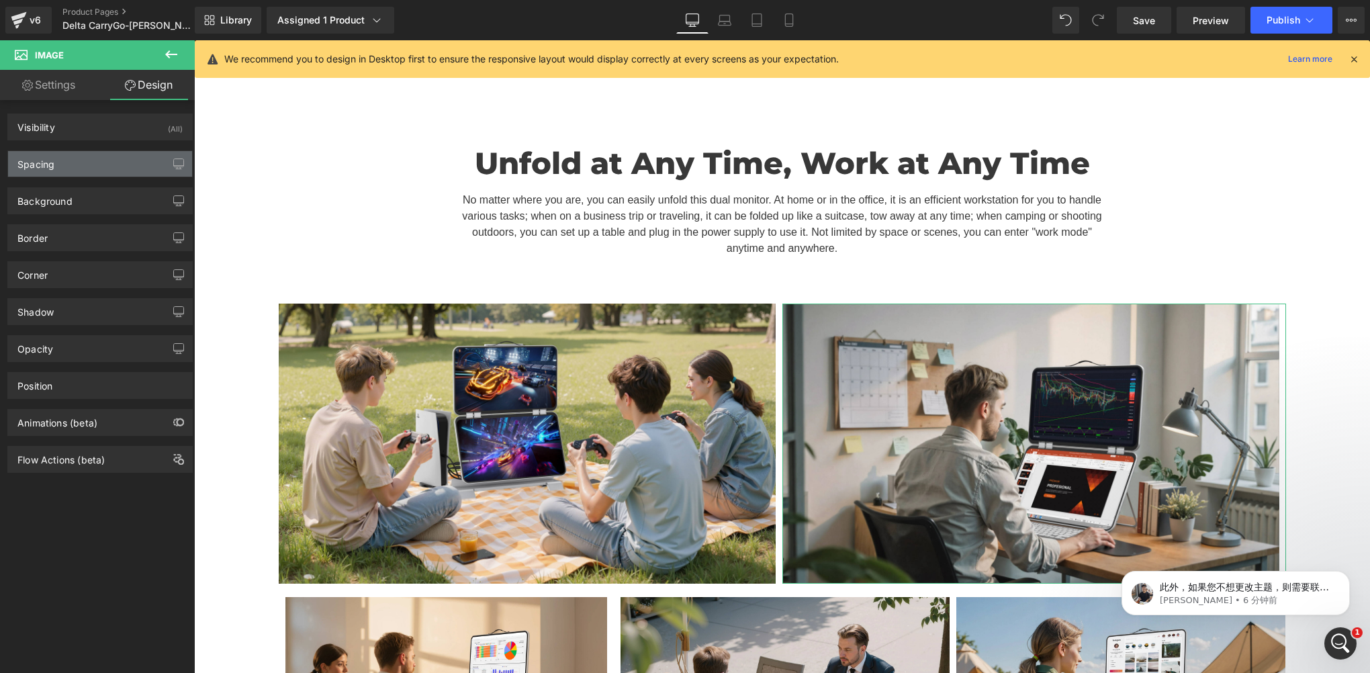
click at [109, 165] on div "Spacing" at bounding box center [100, 164] width 184 height 26
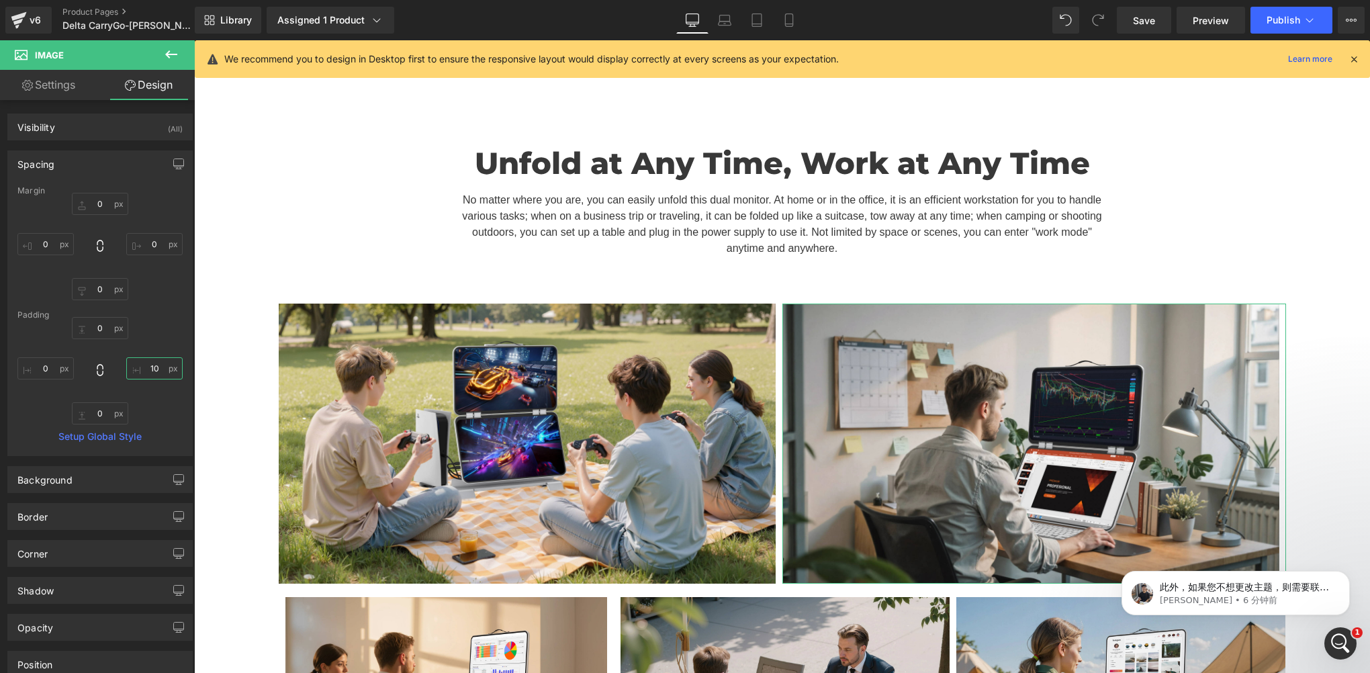
click at [154, 375] on input "10" at bounding box center [154, 368] width 56 height 22
type input "0"
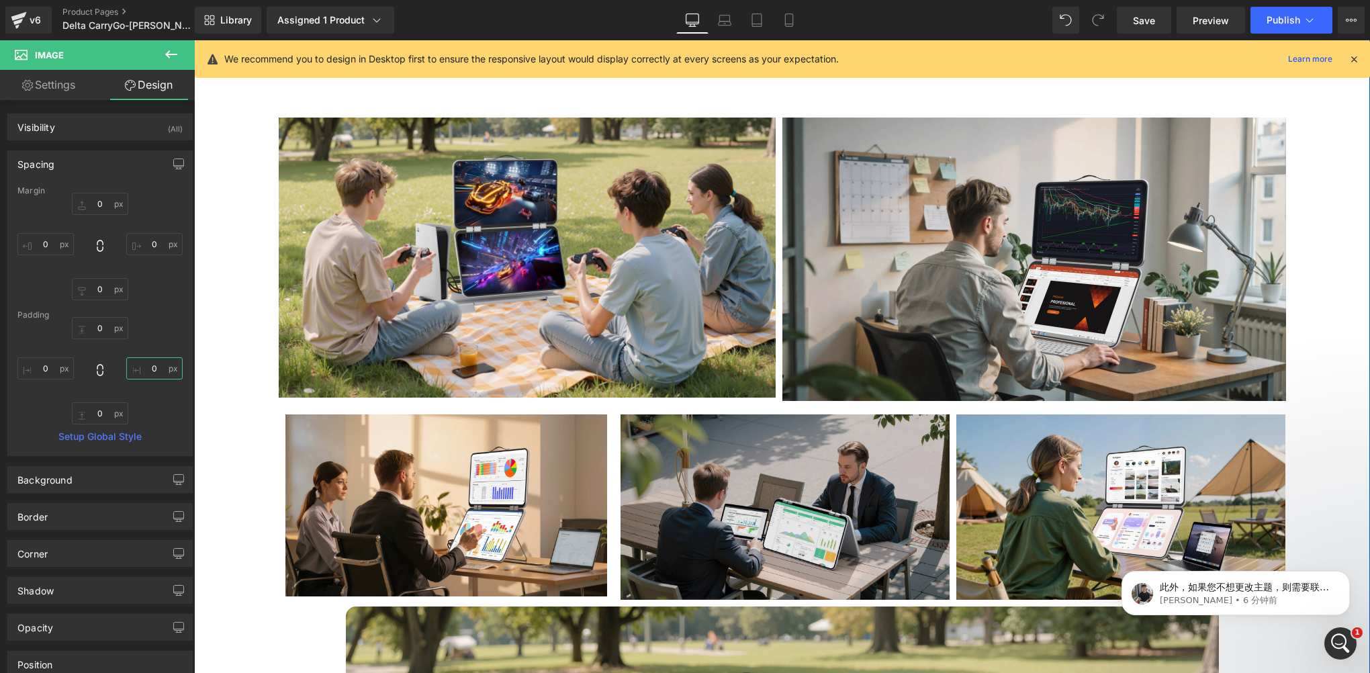
scroll to position [5098, 0]
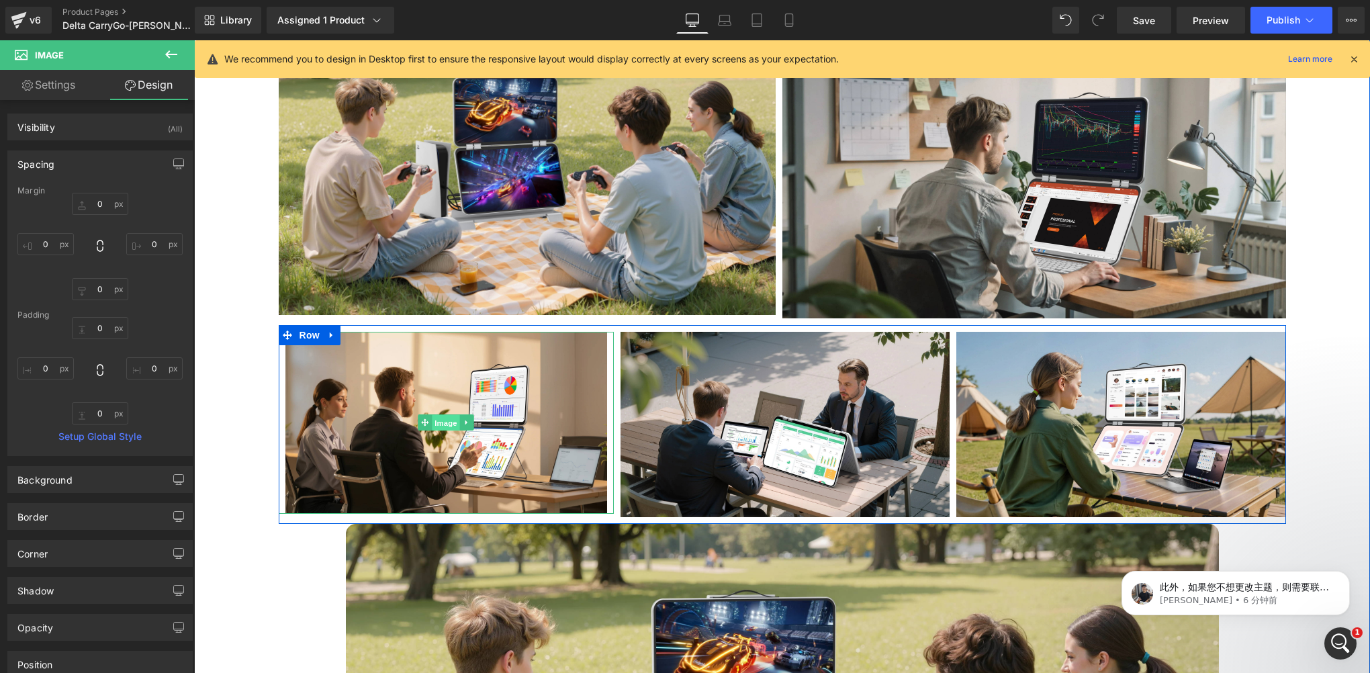
click at [432, 415] on span "Image" at bounding box center [446, 423] width 28 height 16
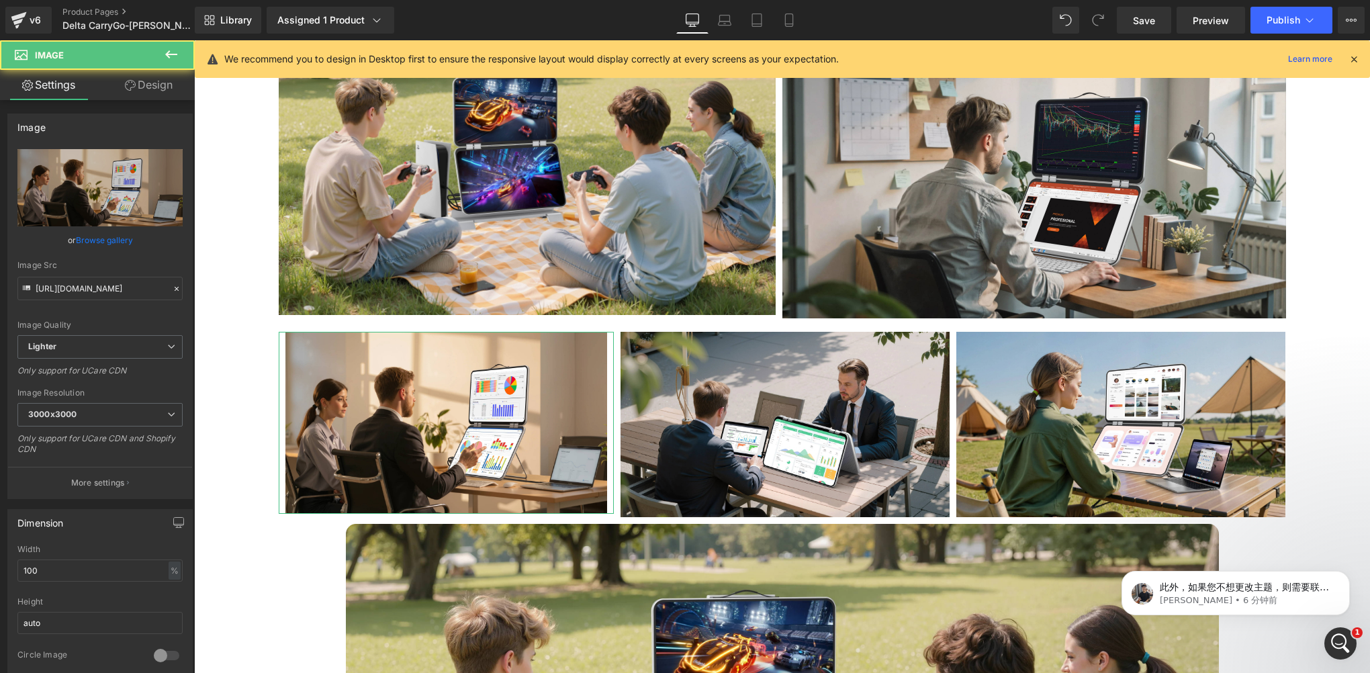
click at [156, 82] on link "Design" at bounding box center [148, 85] width 97 height 30
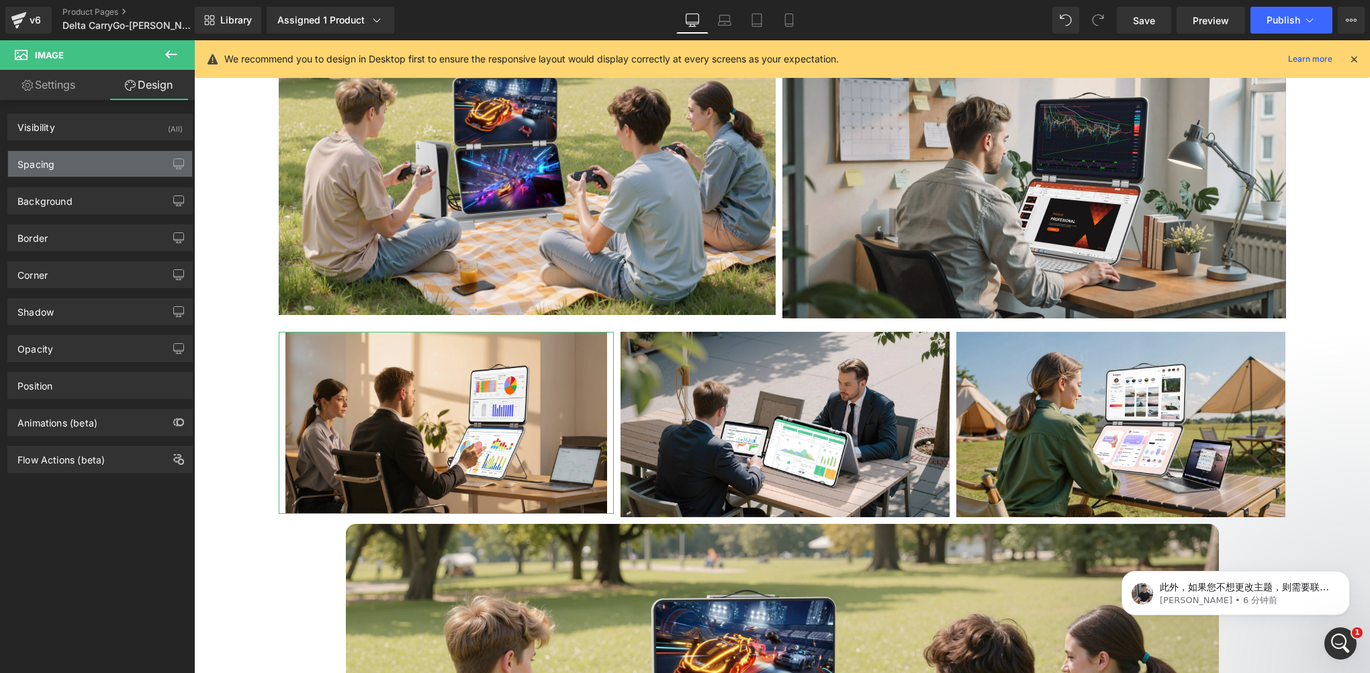
click at [73, 160] on div "Spacing" at bounding box center [100, 164] width 184 height 26
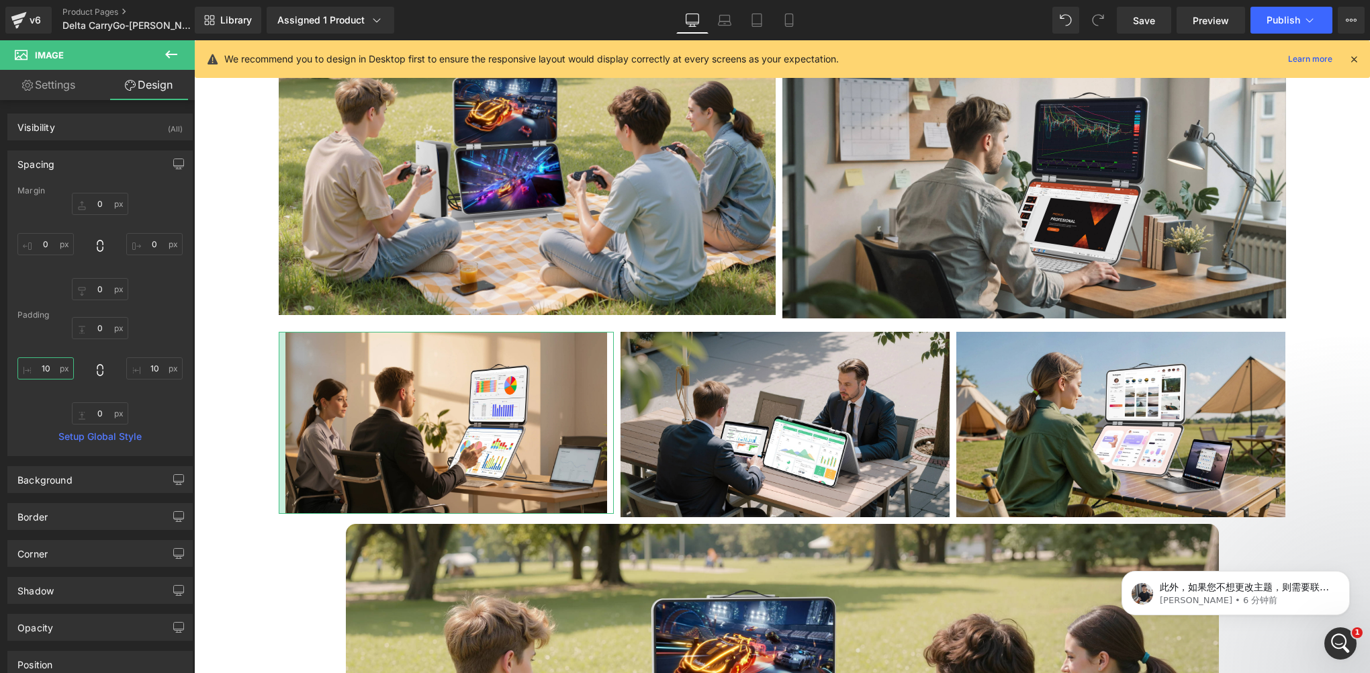
click at [51, 364] on input "10" at bounding box center [45, 368] width 56 height 22
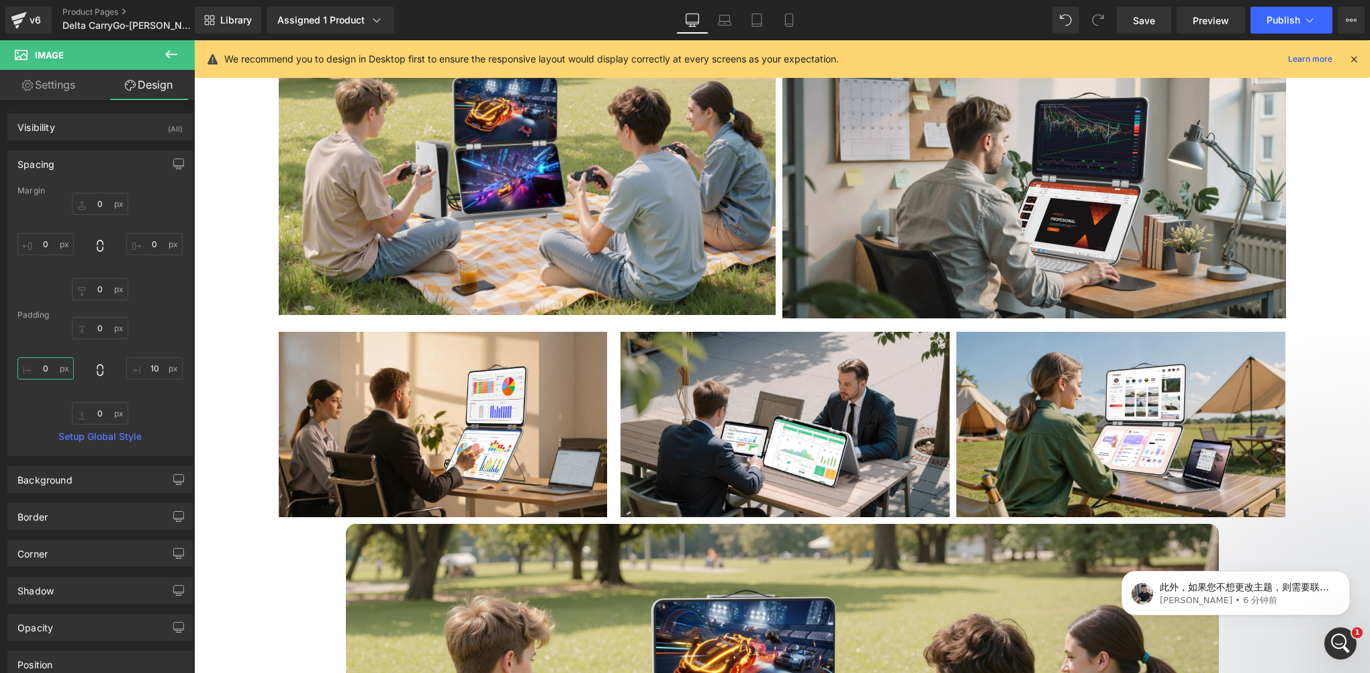
type input "0"
click at [1358, 58] on icon at bounding box center [1354, 59] width 12 height 12
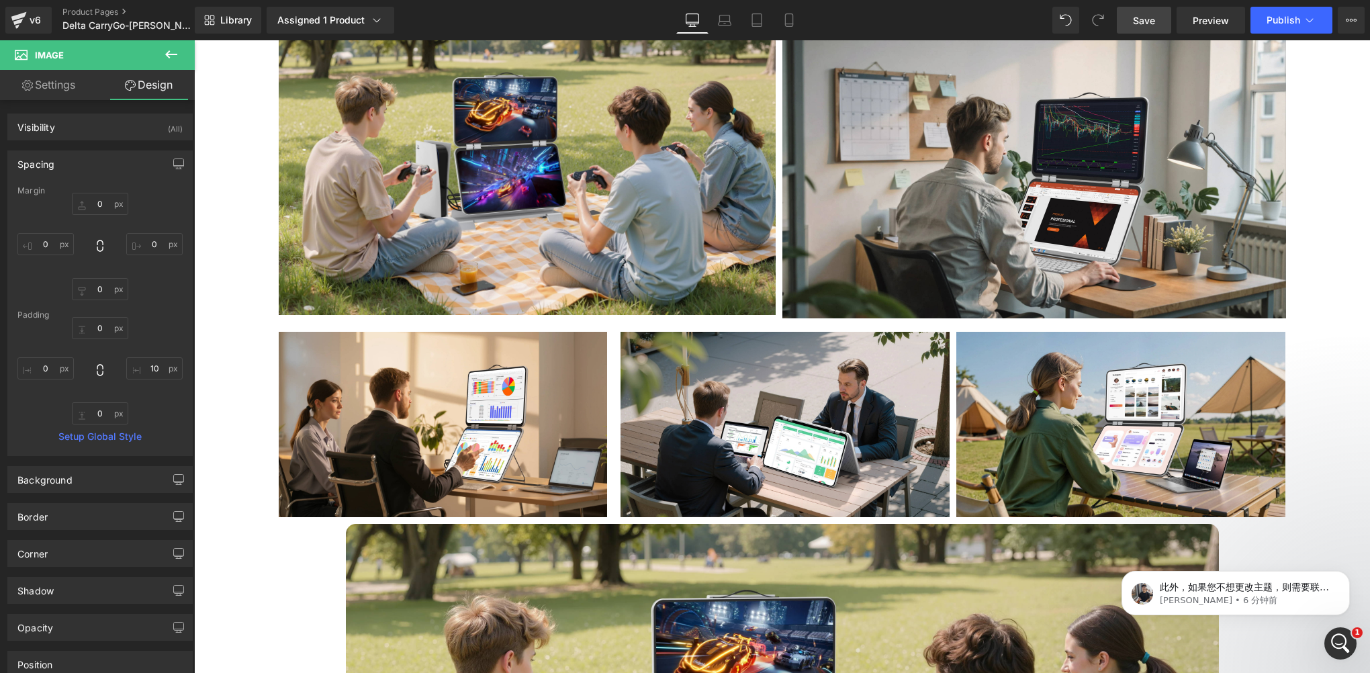
click at [1150, 25] on span "Save" at bounding box center [1144, 20] width 22 height 14
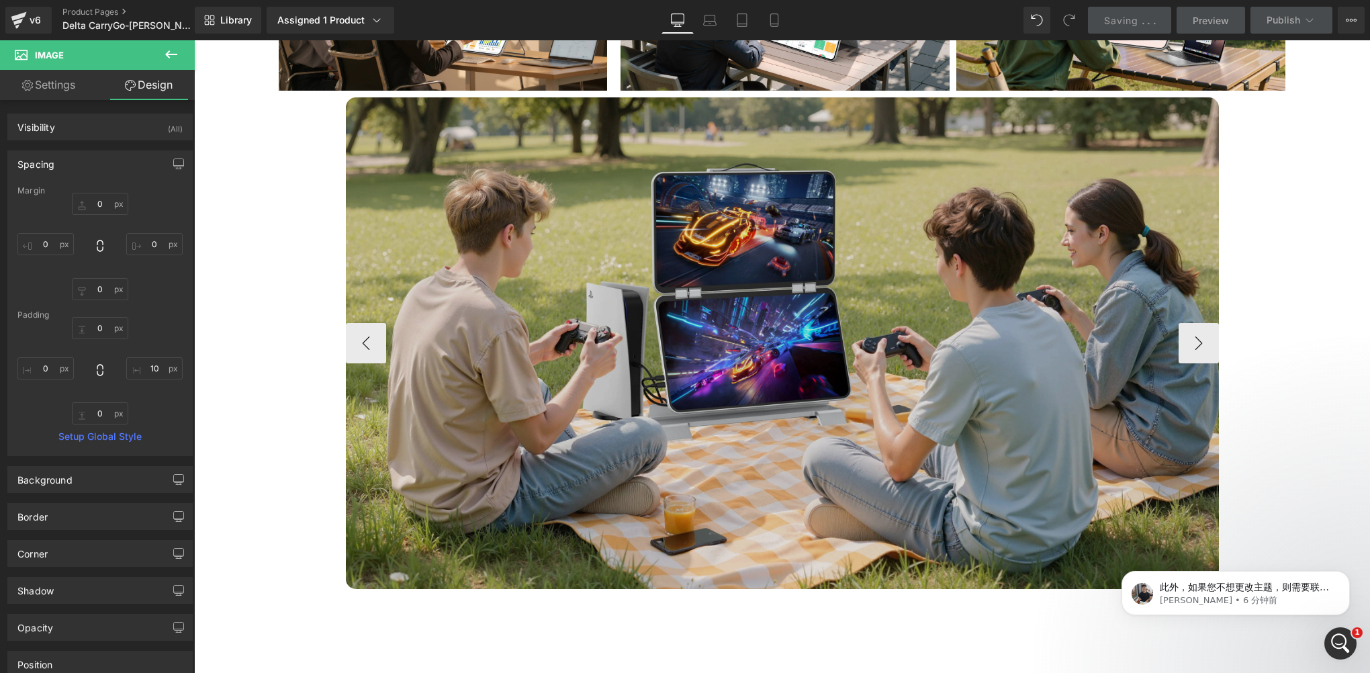
scroll to position [5636, 0]
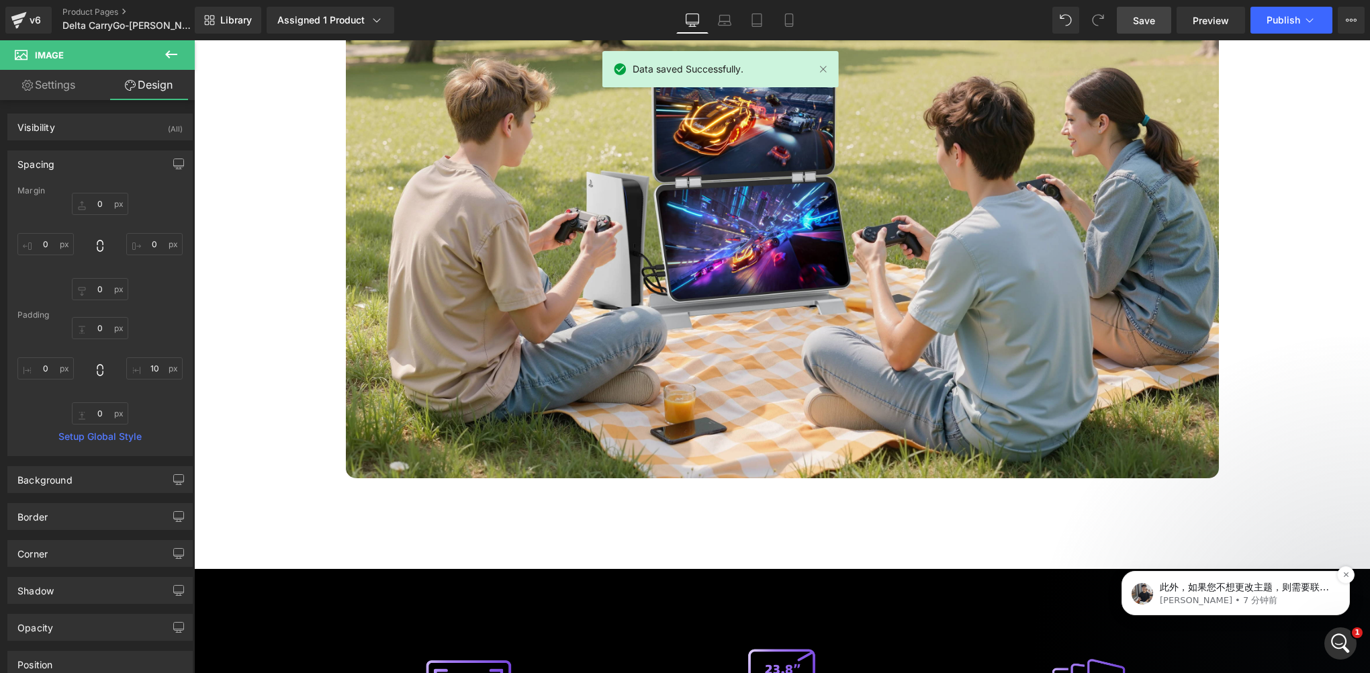
click at [1254, 588] on p "此外，如果您不想更改主题，则需要联系应用支持团队，索取自定义代码以及代码的放置位置。 我们的团队尝试在这种情况下使用自定义代码，但无法正常工作。 由于他们是应…" at bounding box center [1246, 587] width 173 height 13
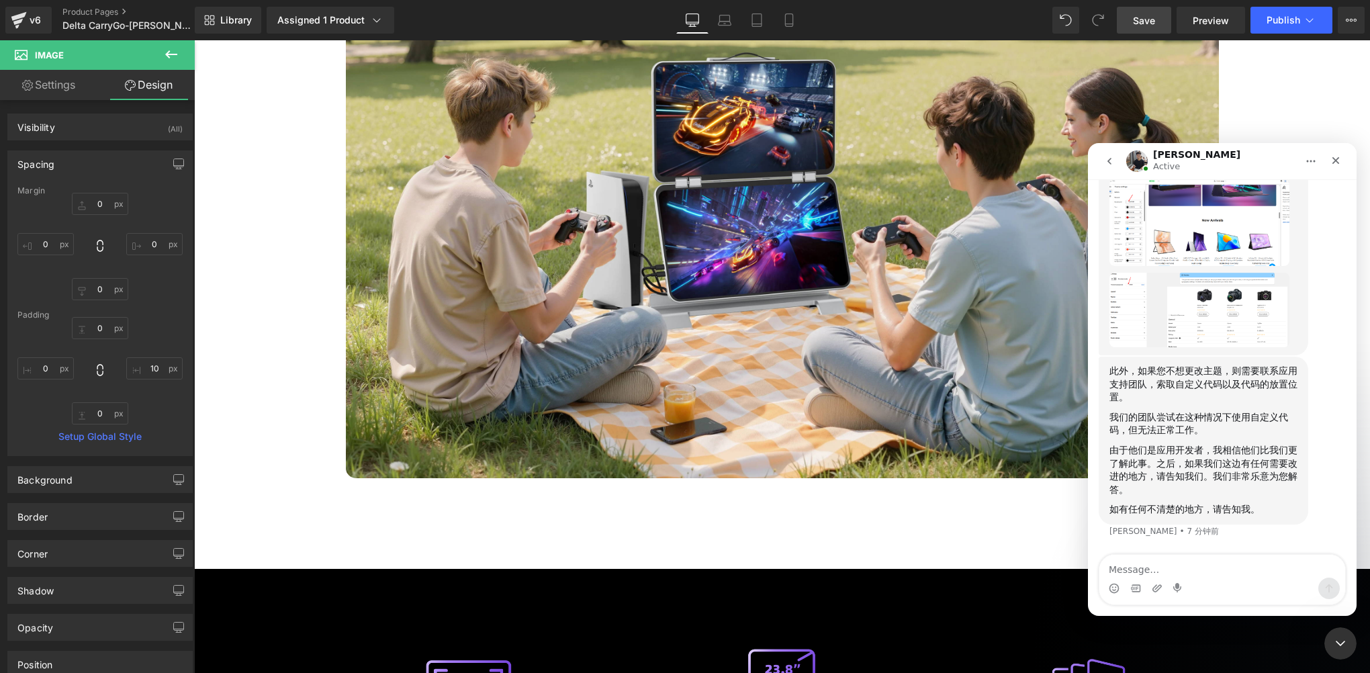
scroll to position [9132, 0]
click at [1218, 265] on img "Tony说…" at bounding box center [1199, 222] width 180 height 86
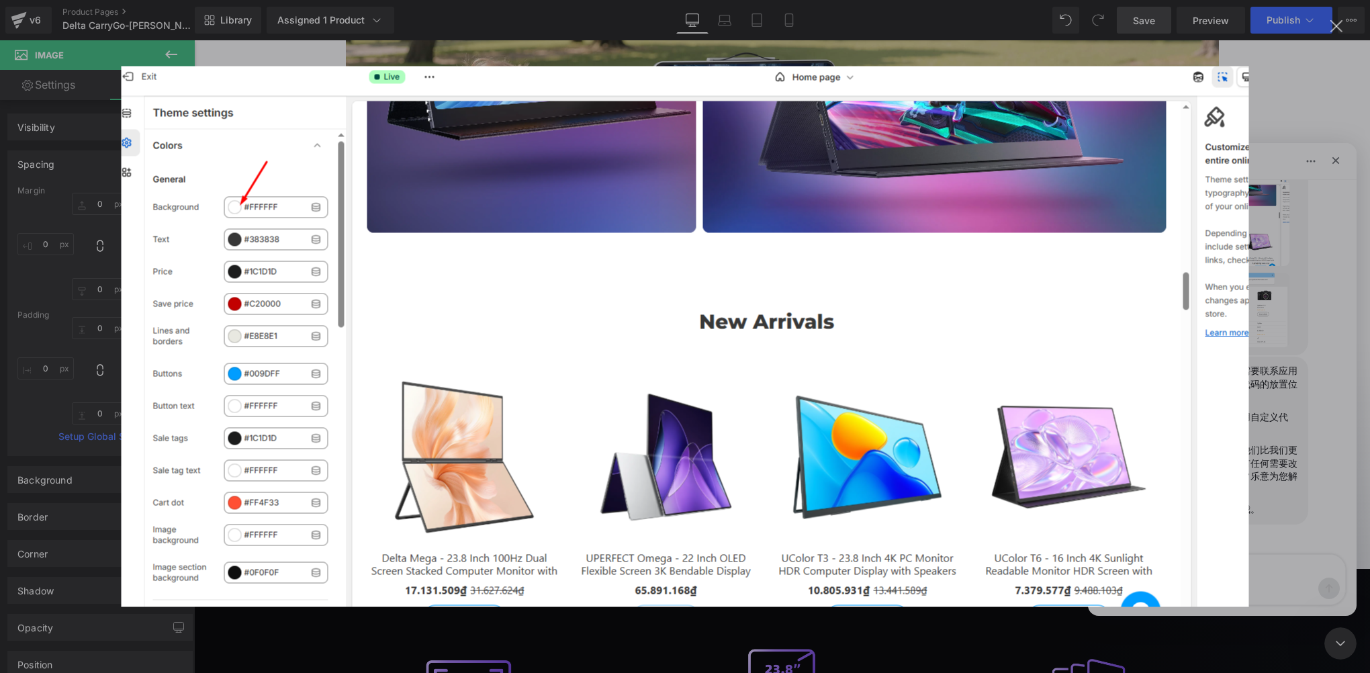
click at [1340, 25] on div "关闭" at bounding box center [1336, 26] width 13 height 13
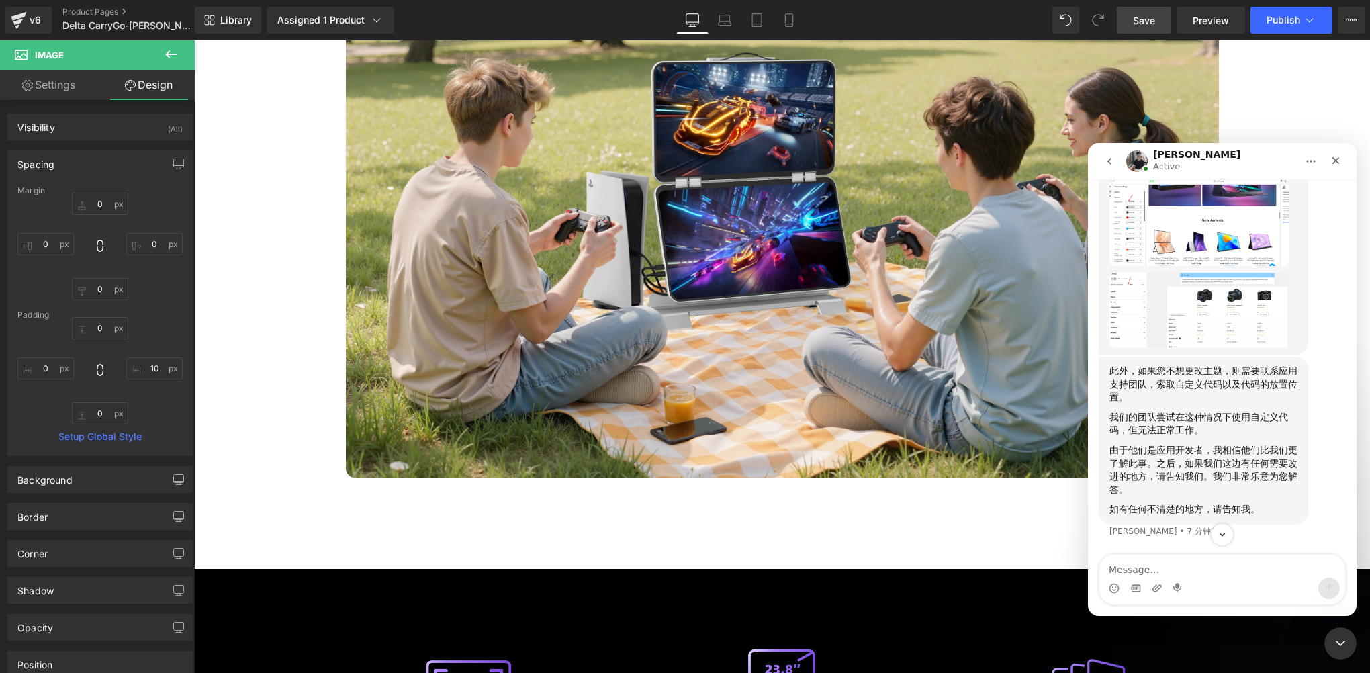
scroll to position [9267, 0]
click at [1207, 347] on img "Tony说…" at bounding box center [1199, 310] width 180 height 75
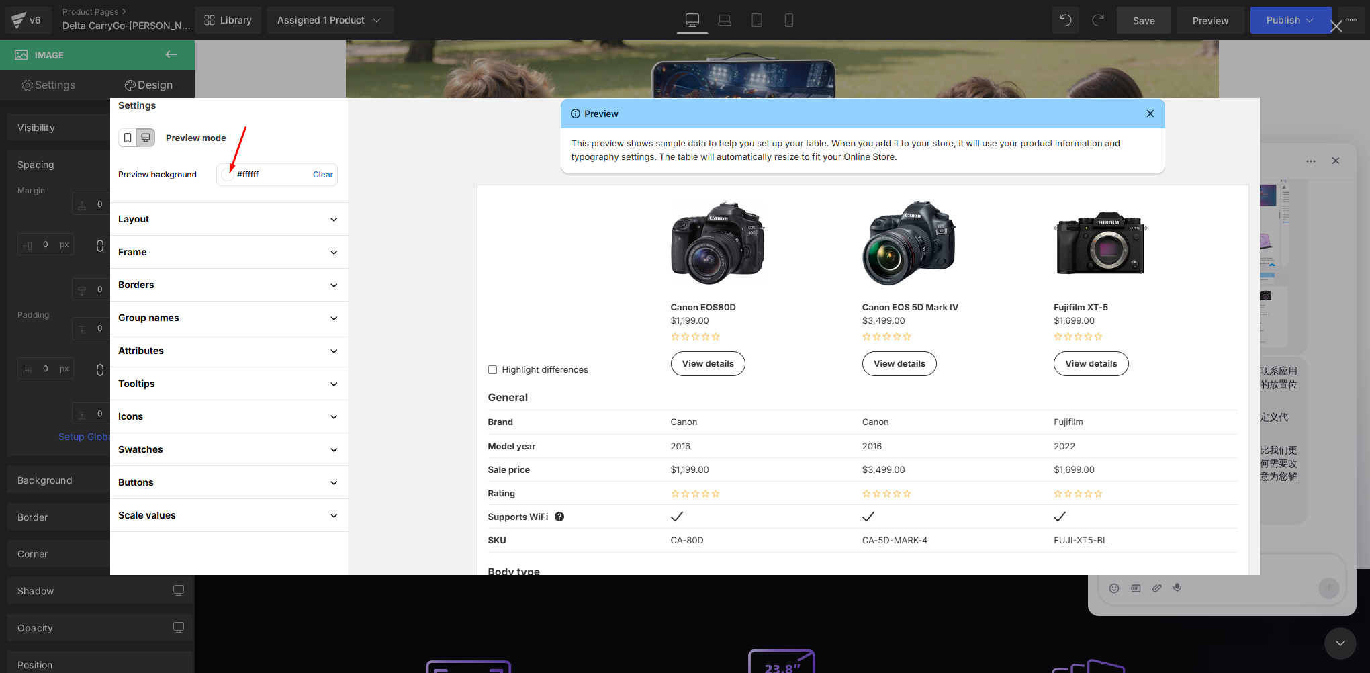
scroll to position [0, 0]
click at [1348, 365] on div "Intercom Messenger" at bounding box center [685, 336] width 1370 height 673
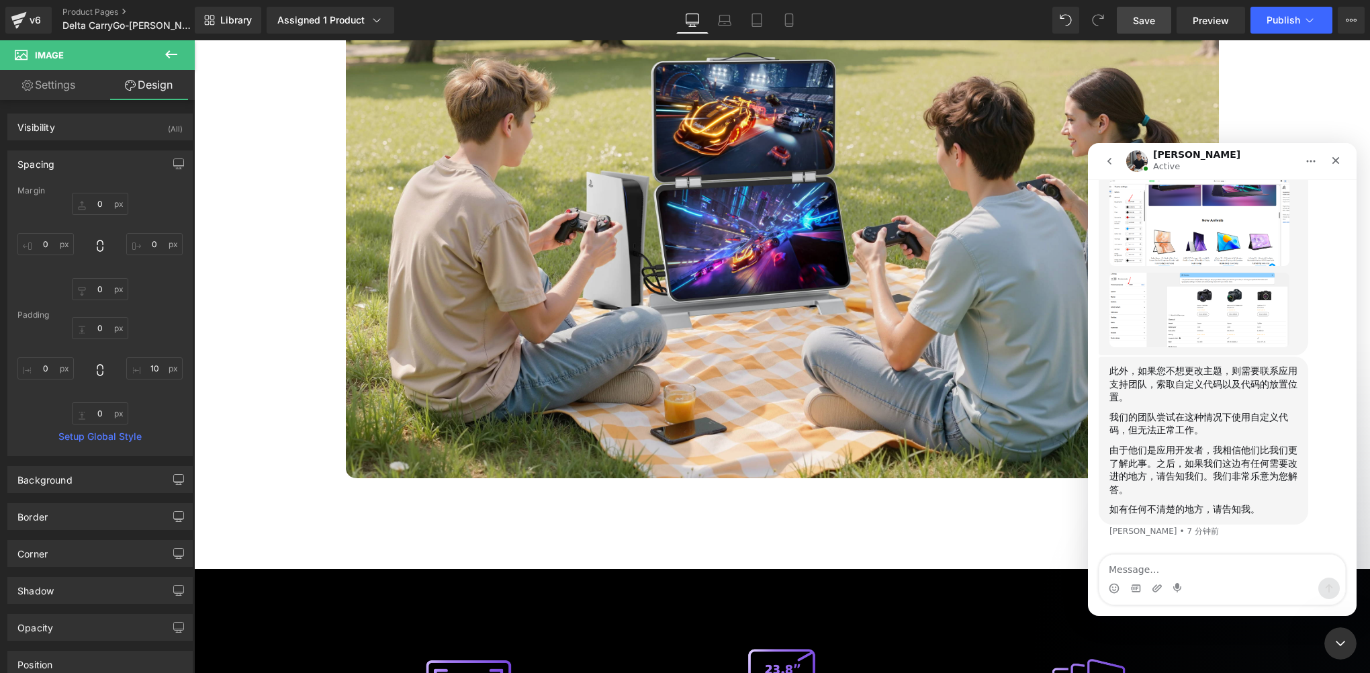
scroll to position [9334, 0]
click at [1137, 569] on textarea "Message…" at bounding box center [1222, 566] width 246 height 23
click at [1219, 265] on img "Tony说…" at bounding box center [1199, 222] width 180 height 86
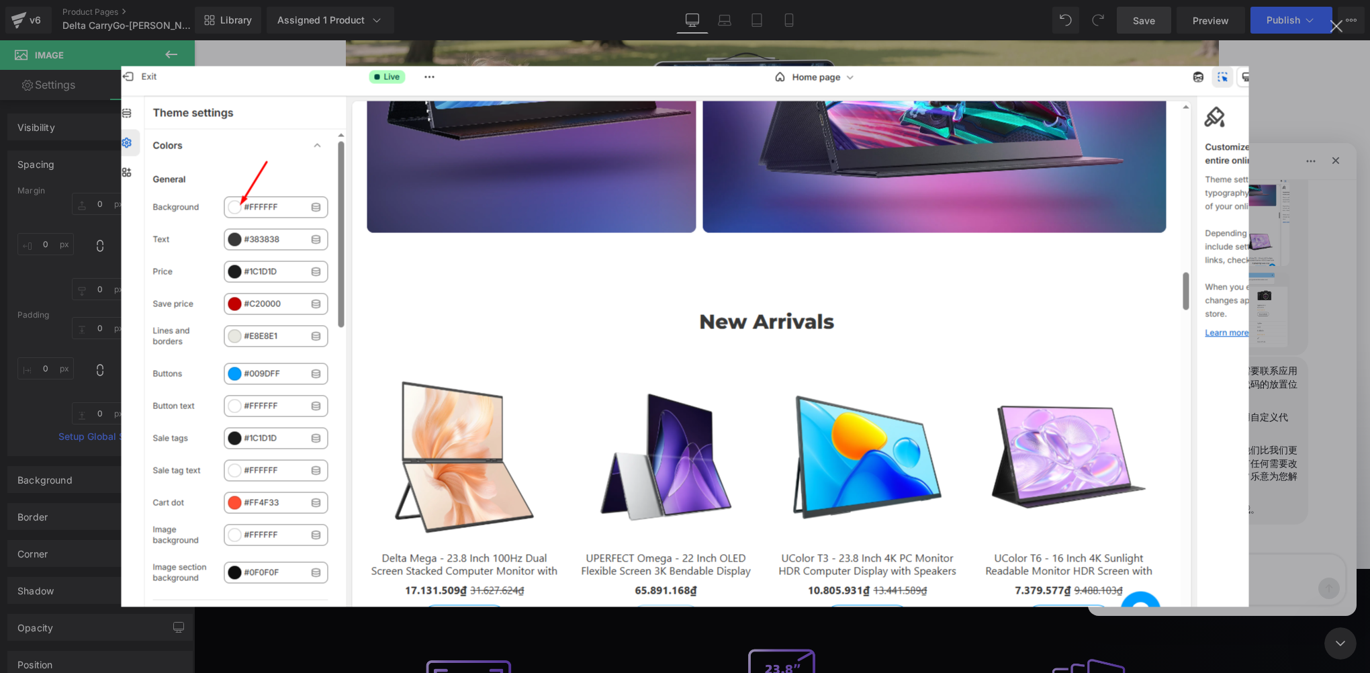
scroll to position [0, 0]
click at [1333, 28] on div "关闭" at bounding box center [1336, 26] width 13 height 13
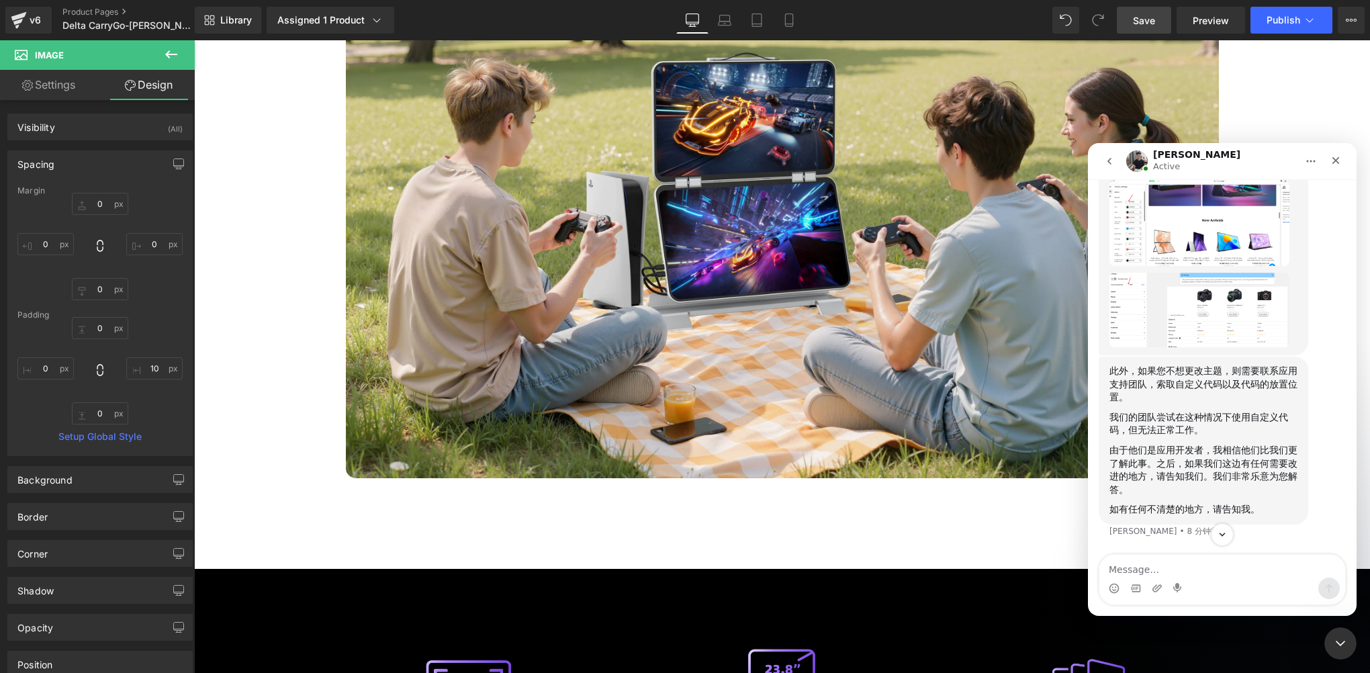
scroll to position [9334, 0]
click at [1209, 357] on div "此外，如果您不想更改主题，则需要联系应用支持团队，索取自定义代码以及代码的放置位置。 我们的团队尝试在这种情况下使用自定义代码，但无法正常工作。 由于他们是应…" at bounding box center [1204, 441] width 210 height 168
click at [1217, 325] on img "Tony说…" at bounding box center [1199, 310] width 180 height 75
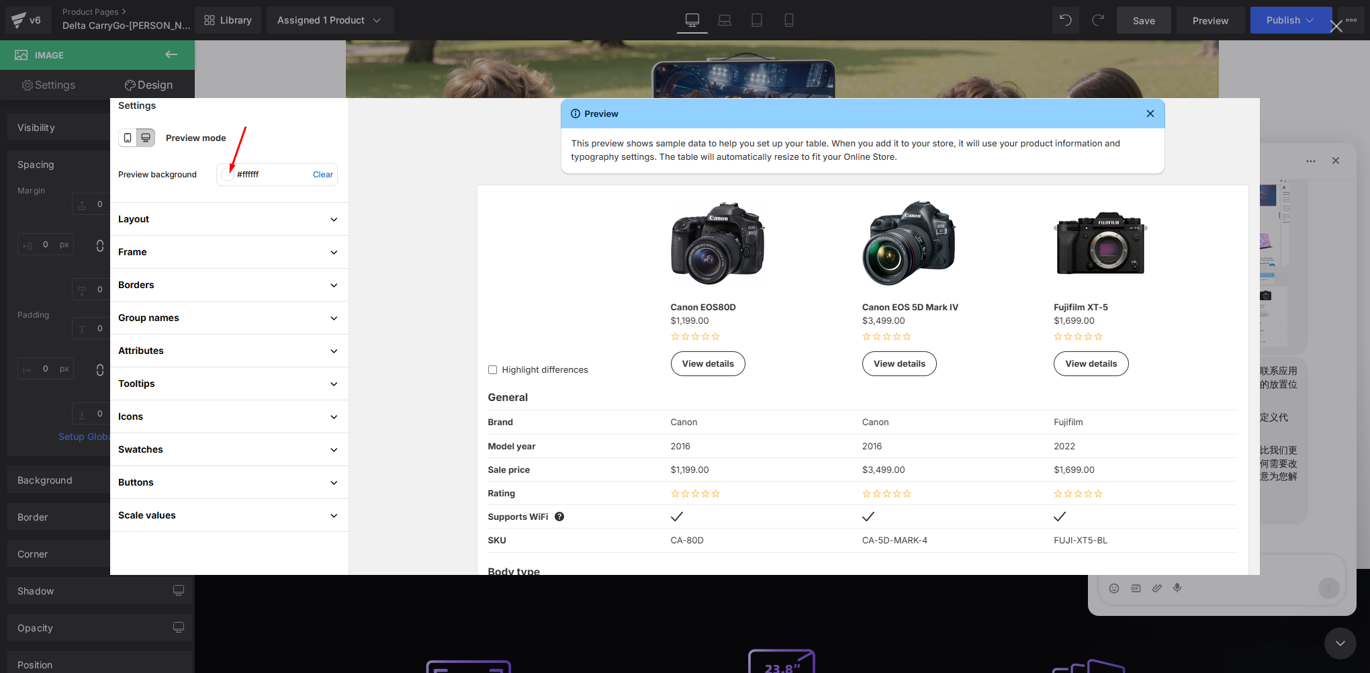
click at [1340, 27] on div "关闭" at bounding box center [1336, 26] width 13 height 13
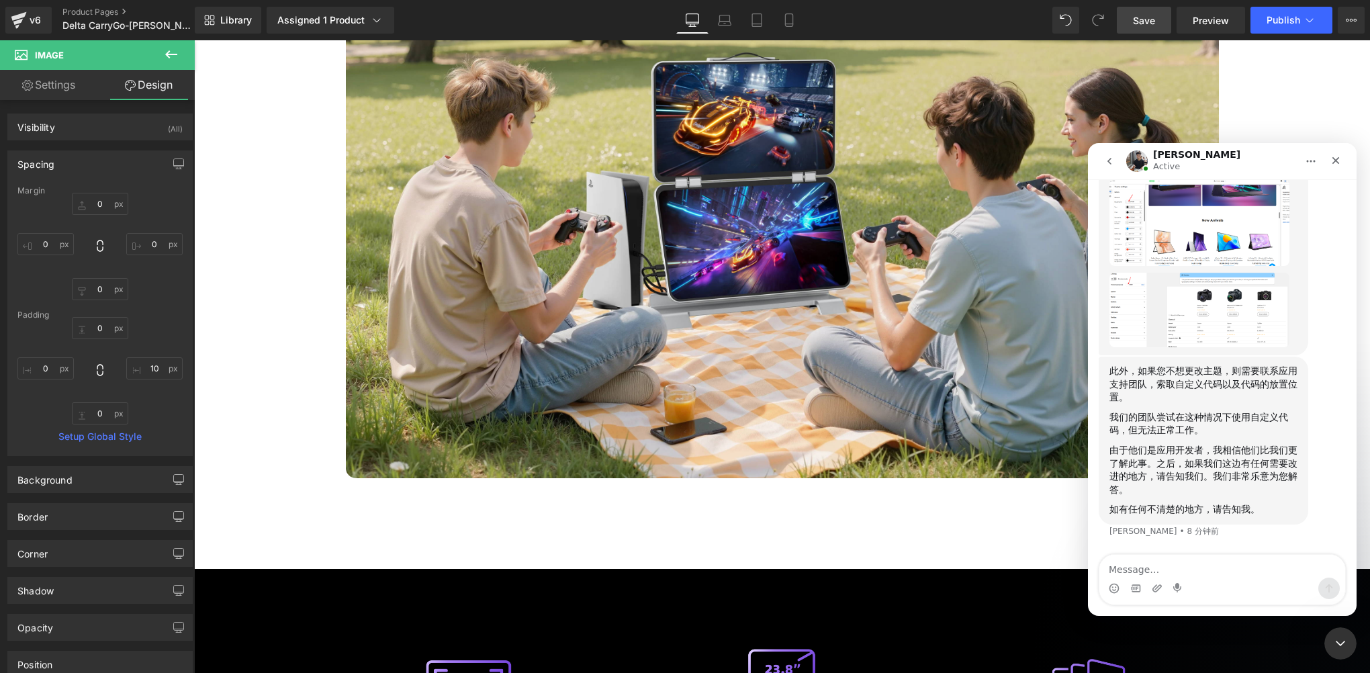
click at [1223, 230] on img "Tony说…" at bounding box center [1199, 222] width 180 height 86
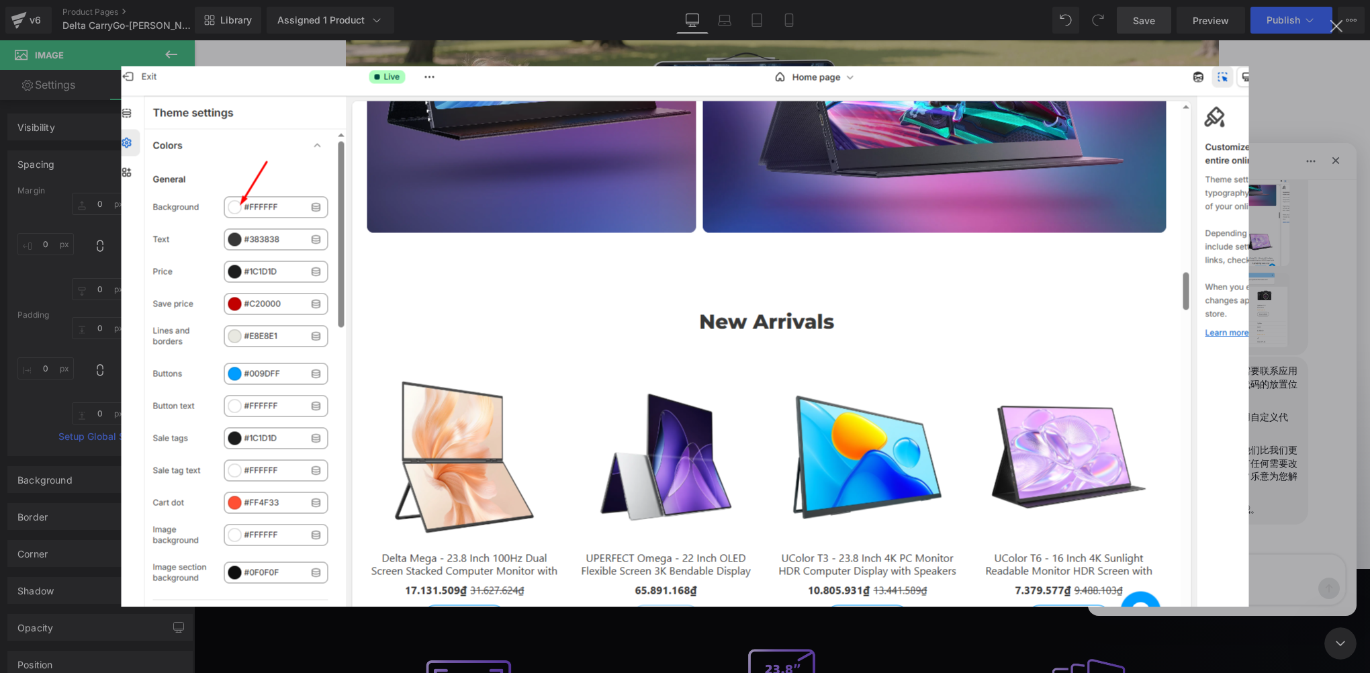
click at [1342, 32] on div "关闭" at bounding box center [1336, 26] width 13 height 13
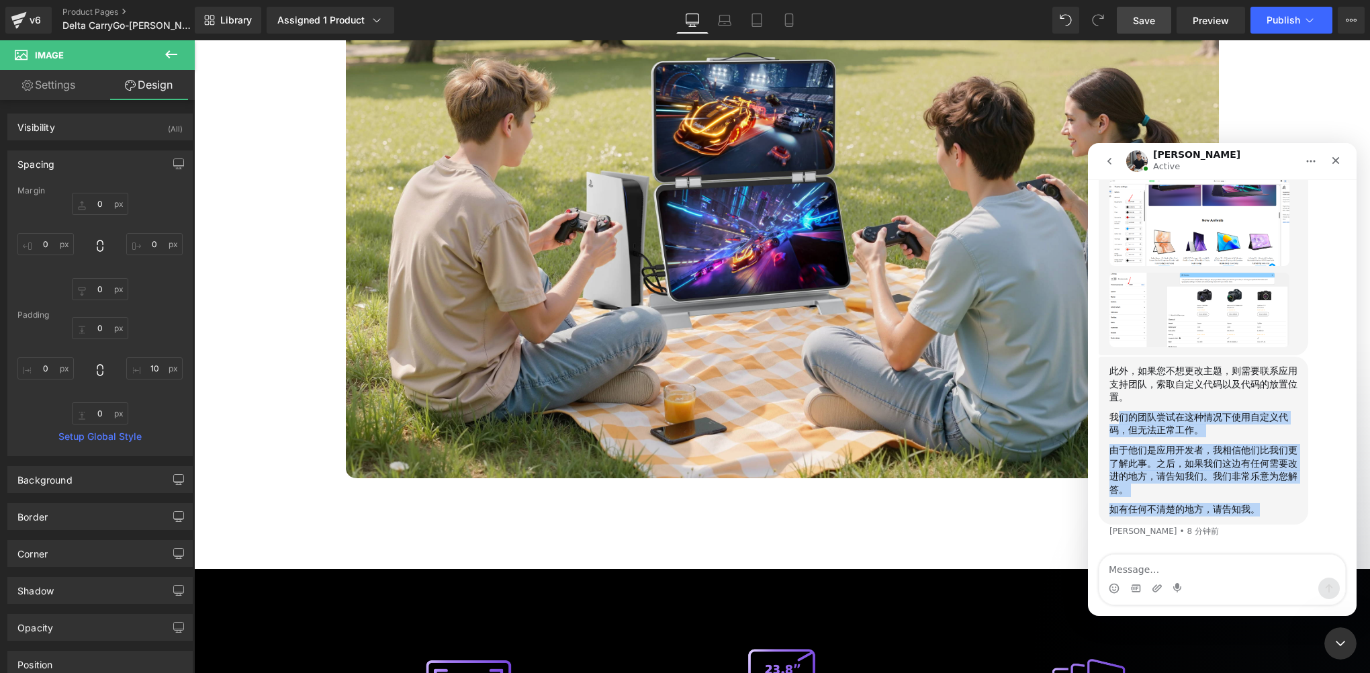
drag, startPoint x: 1117, startPoint y: 419, endPoint x: 1258, endPoint y: 520, distance: 173.7
click at [1258, 520] on div "此外，如果您不想更改主题，则需要联系应用支持团队，索取自定义代码以及代码的放置位置。 我们的团队尝试在这种情况下使用自定义代码，但无法正常工作。 由于他们是应…" at bounding box center [1204, 441] width 210 height 168
copy div "们的团队尝试在这种情况下使用自定义代码，但无法正常工作。 由于他们是应用开发者，我相信他们比我们更了解此事。之后，如果我们这边有任何需要改进的地方，请告知我们…"
click at [1123, 452] on div "由于他们是应用开发者，我相信他们比我们更了解此事。之后，如果我们这边有任何需要改进的地方，请告知我们。我们非常乐意为您解答。" at bounding box center [1203, 470] width 188 height 52
drag, startPoint x: 1112, startPoint y: 450, endPoint x: 1298, endPoint y: 518, distance: 198.0
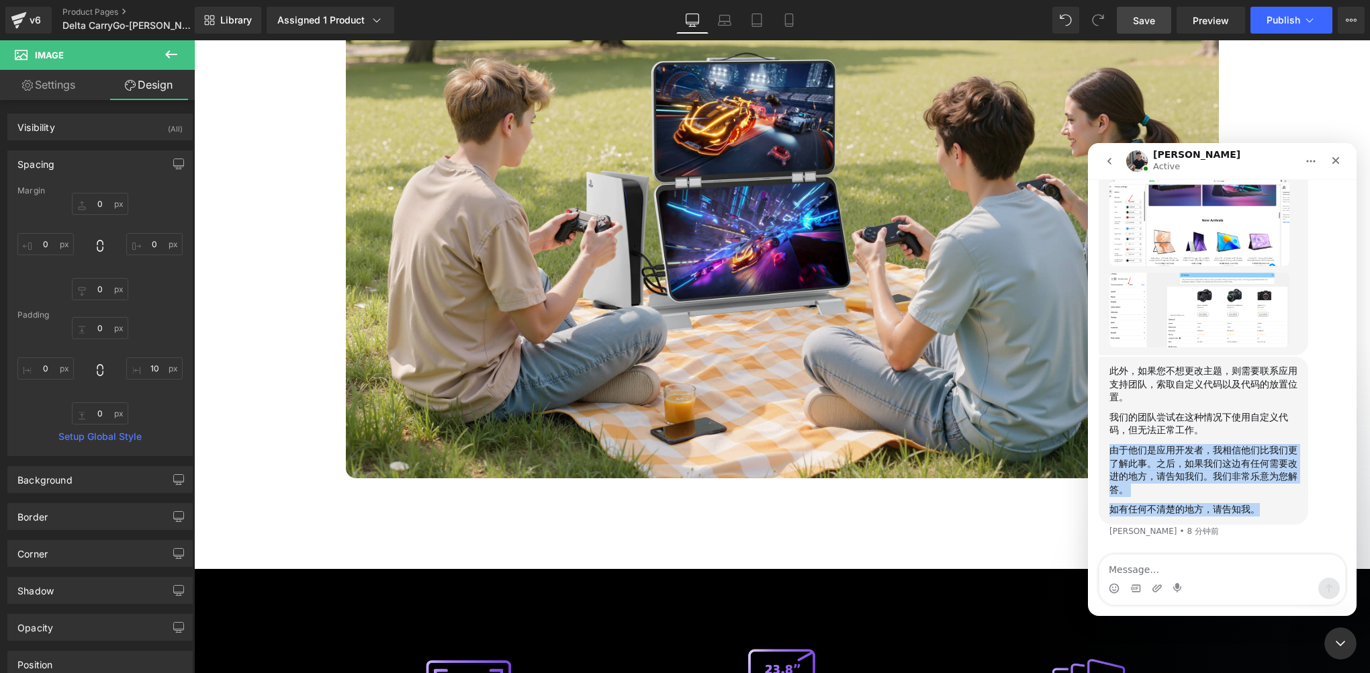
click at [1298, 518] on div "此外，如果您不想更改主题，则需要联系应用支持团队，索取自定义代码以及代码的放置位置。 我们的团队尝试在这种情况下使用自定义代码，但无法正常工作。 由于他们是应…" at bounding box center [1204, 441] width 210 height 168
copy div "由于他们是应用开发者，我相信他们比我们更了解此事。之后，如果我们这边有任何需要改进的地方，请告知我们。我们非常乐意为您解答。 如有任何不清楚的地方，请告知我。"
click at [1185, 455] on div "由于他们是应用开发者，我相信他们比我们更了解此事。之后，如果我们这边有任何需要改进的地方，请告知我们。我们非常乐意为您解答。" at bounding box center [1203, 470] width 188 height 52
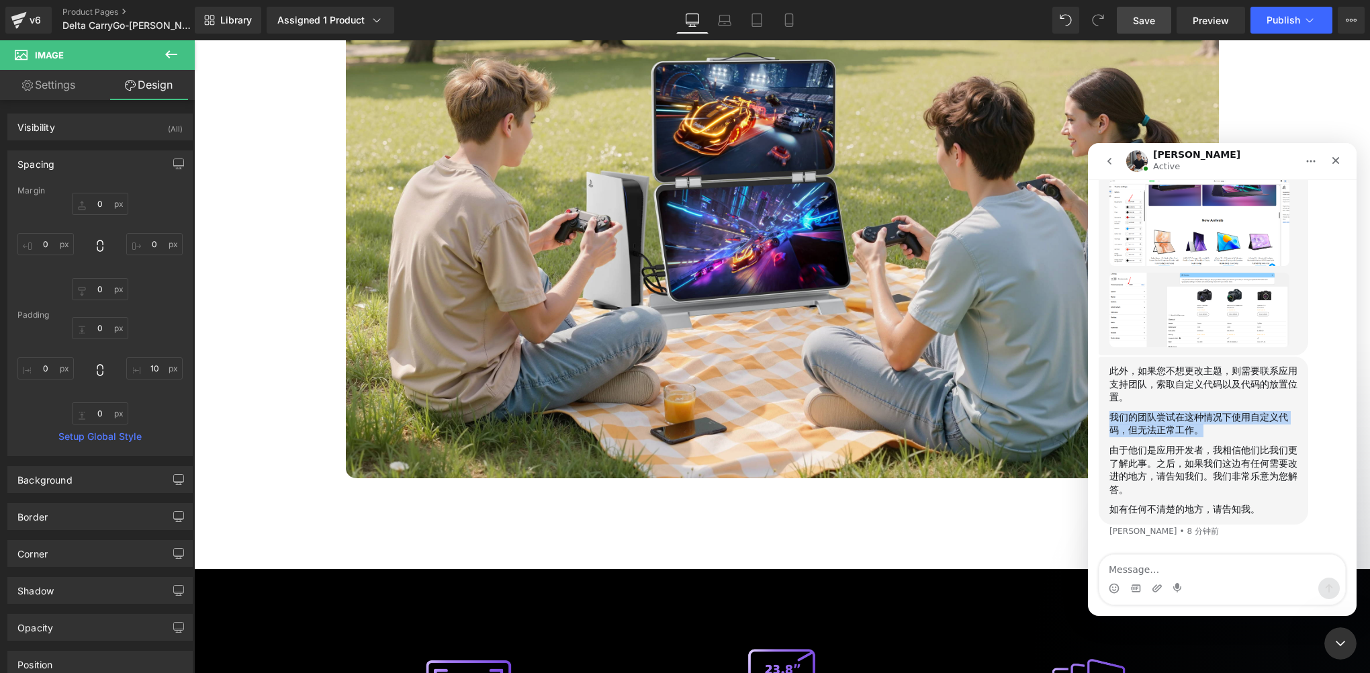
drag, startPoint x: 1112, startPoint y: 416, endPoint x: 1238, endPoint y: 441, distance: 128.8
click at [1238, 441] on div "此外，如果您不想更改主题，则需要联系应用支持团队，索取自定义代码以及代码的放置位置。 我们的团队尝试在这种情况下使用自定义代码，但无法正常工作。 由于他们是应…" at bounding box center [1203, 441] width 188 height 152
copy div "我们的团队尝试在这种情况下使用自定义代码，但无法正常工作。"
click at [1172, 505] on div "如有任何不清楚的地方，请告知我。" at bounding box center [1203, 509] width 188 height 13
drag, startPoint x: 1171, startPoint y: 415, endPoint x: 1270, endPoint y: 432, distance: 100.8
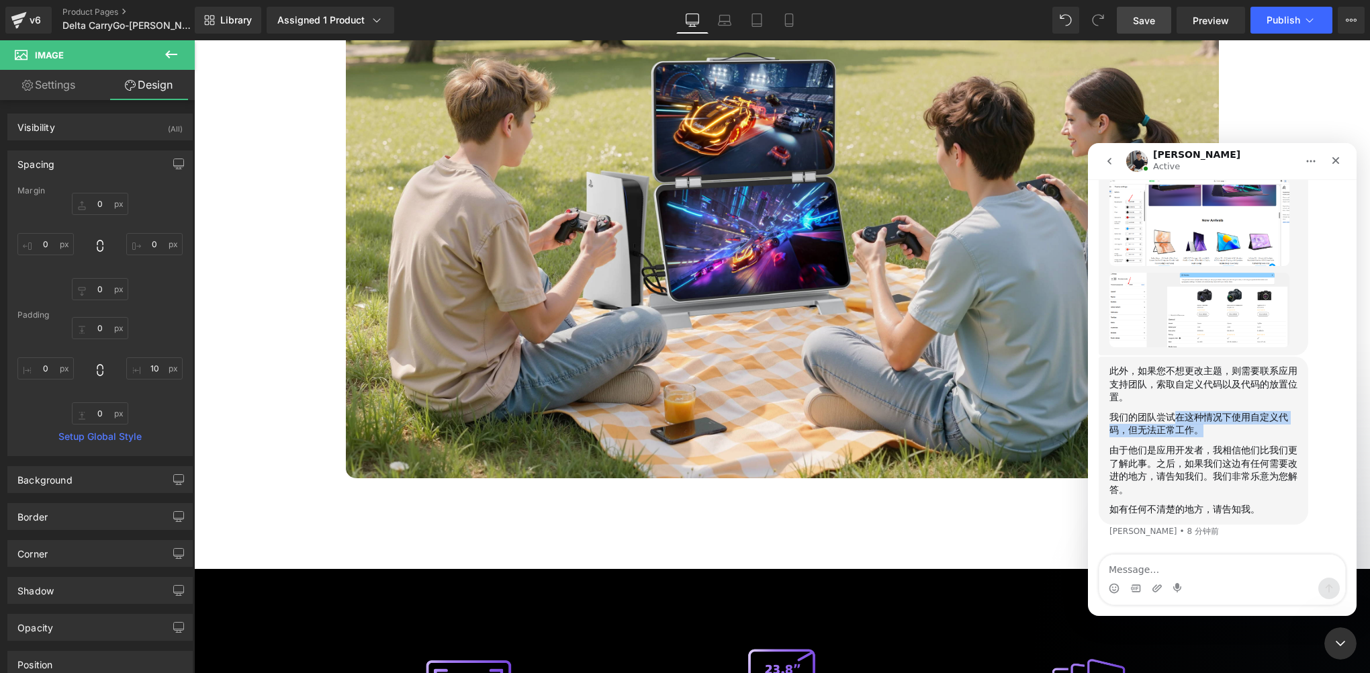
click at [1270, 432] on div "我们的团队尝试在这种情况下使用自定义代码，但无法正常工作。" at bounding box center [1203, 424] width 188 height 26
copy div "在这种情况下使用自定义代码，但无法正常工作。"
click at [1211, 497] on div "Tony说…" at bounding box center [1203, 499] width 188 height 7
click at [1207, 307] on img "Tony说…" at bounding box center [1199, 310] width 180 height 75
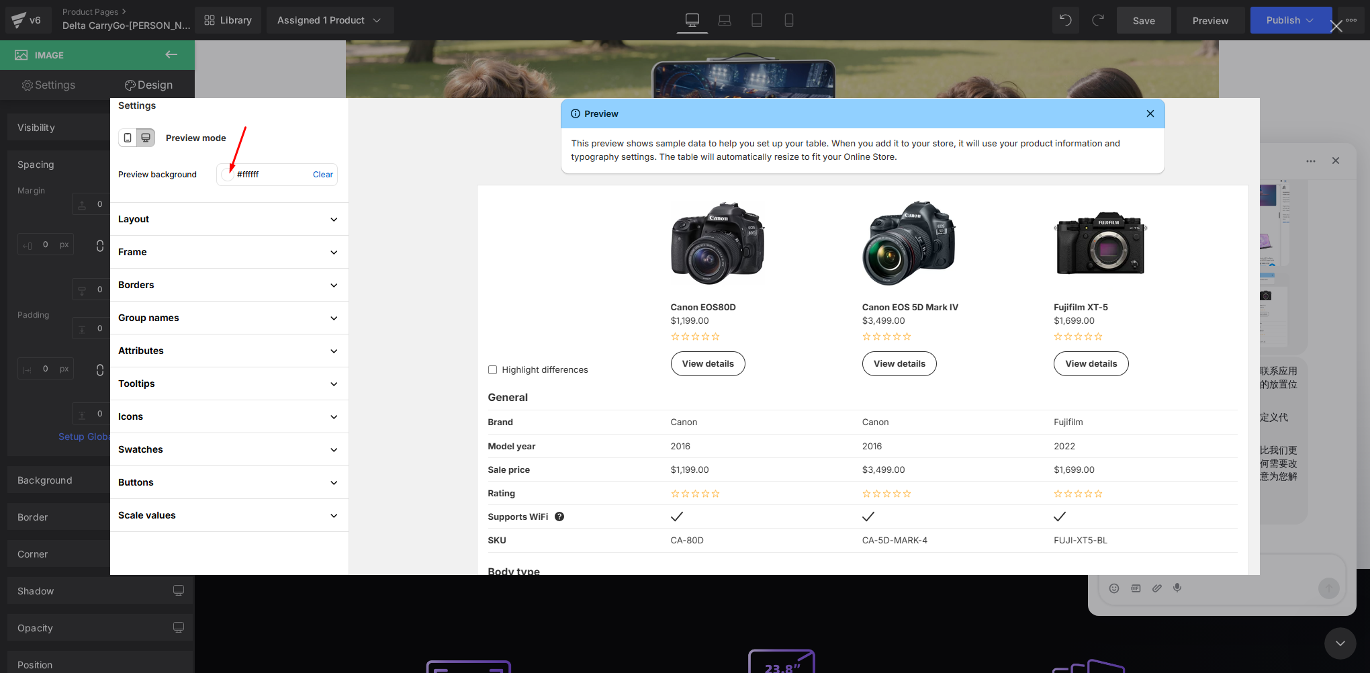
click at [230, 342] on img "关闭" at bounding box center [685, 336] width 1150 height 477
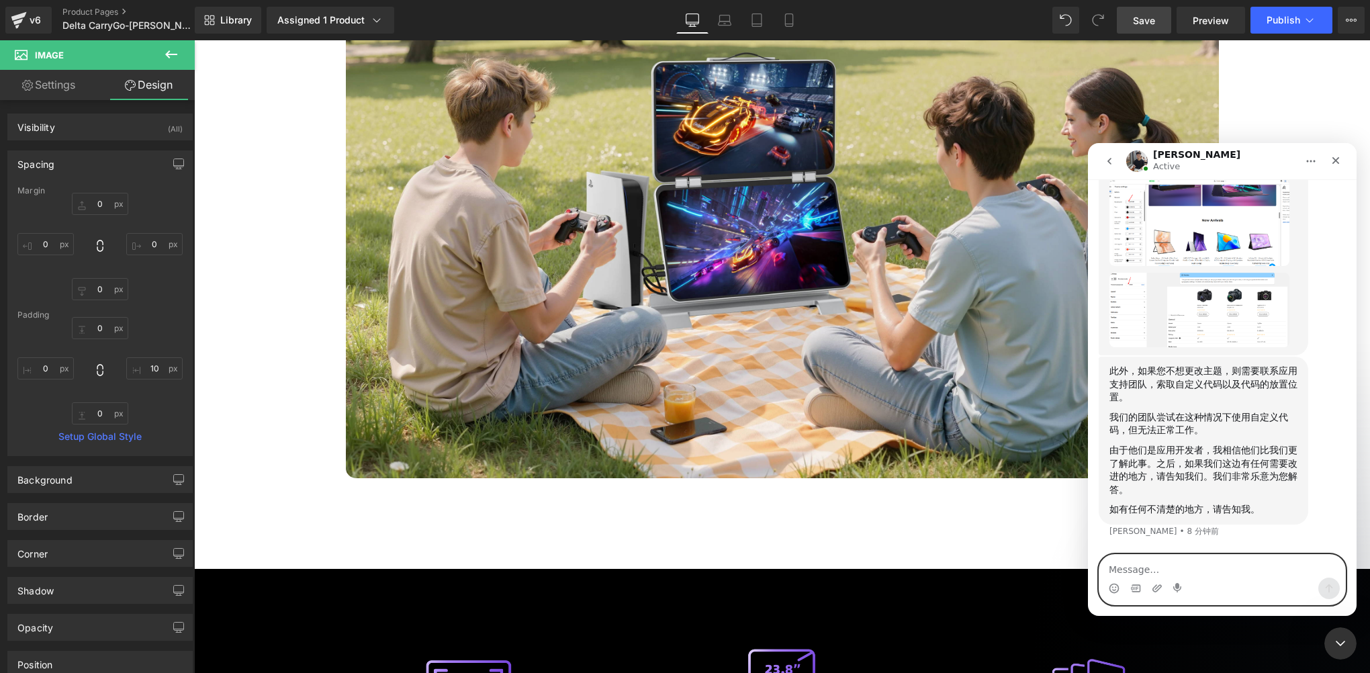
click at [1179, 572] on textarea "Message…" at bounding box center [1222, 566] width 246 height 23
click at [1131, 574] on textarea "Message…" at bounding box center [1222, 566] width 246 height 23
type textarea "好的"
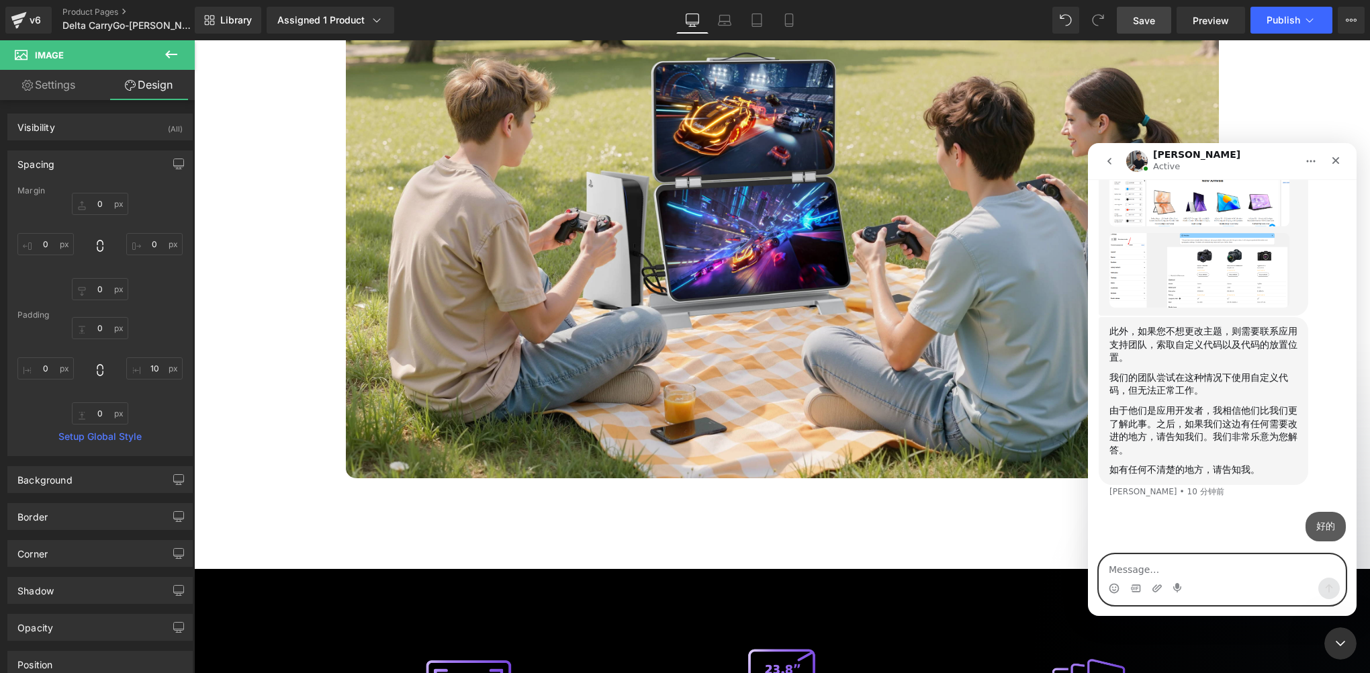
scroll to position [9351, 0]
click at [1338, 641] on icon "关闭 Intercom Messenger" at bounding box center [1338, 641] width 16 height 16
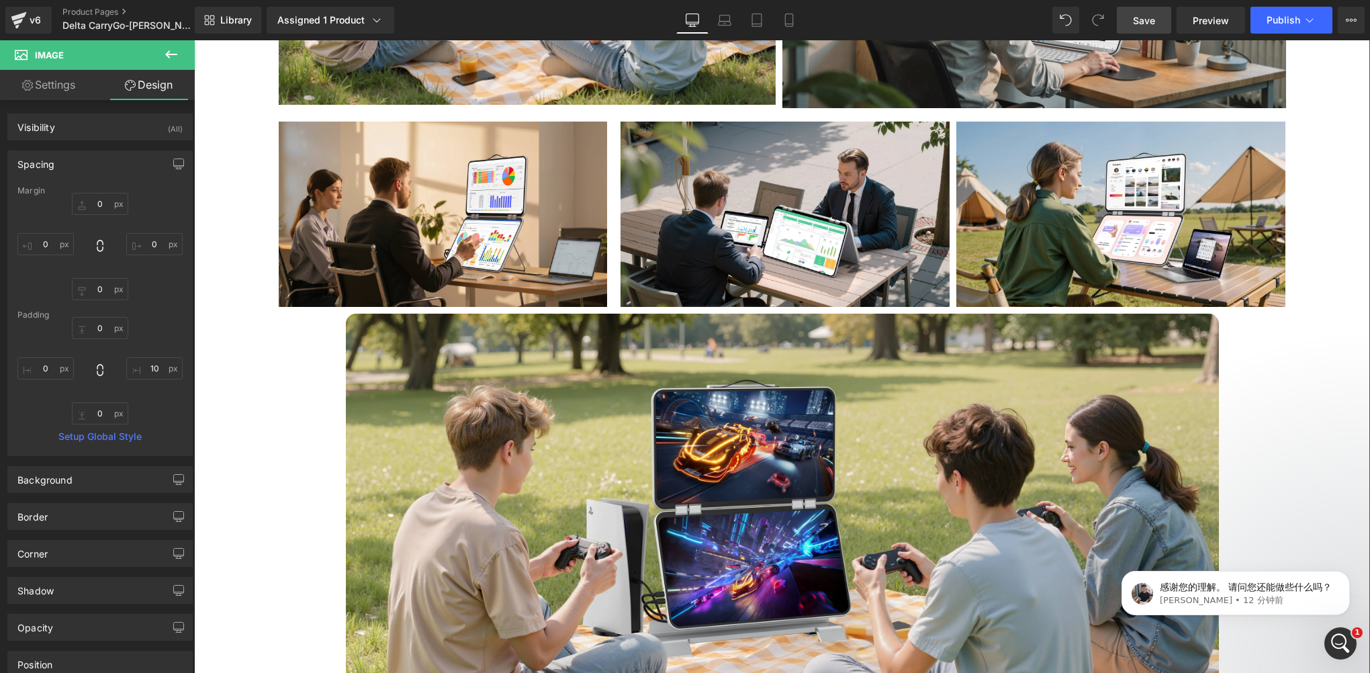
scroll to position [5501, 0]
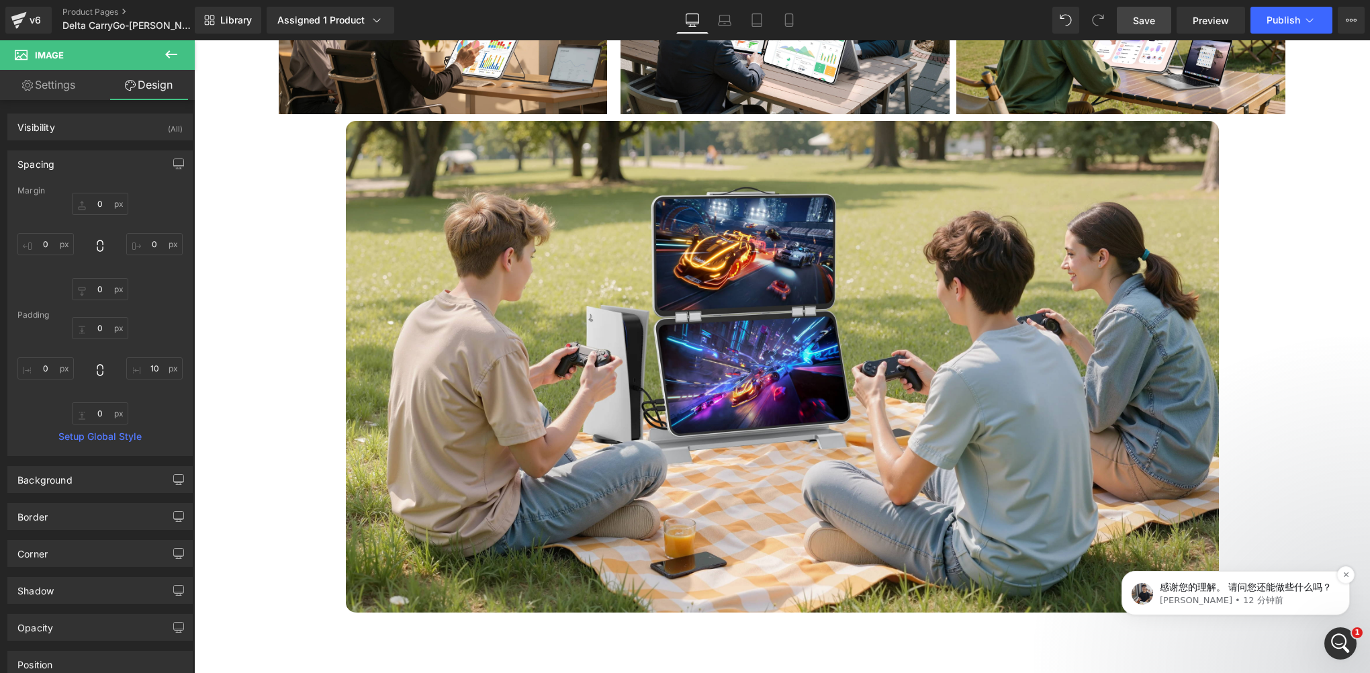
click at [1242, 588] on p "感谢您的理解。 请问您还能做些什么吗？" at bounding box center [1246, 587] width 173 height 13
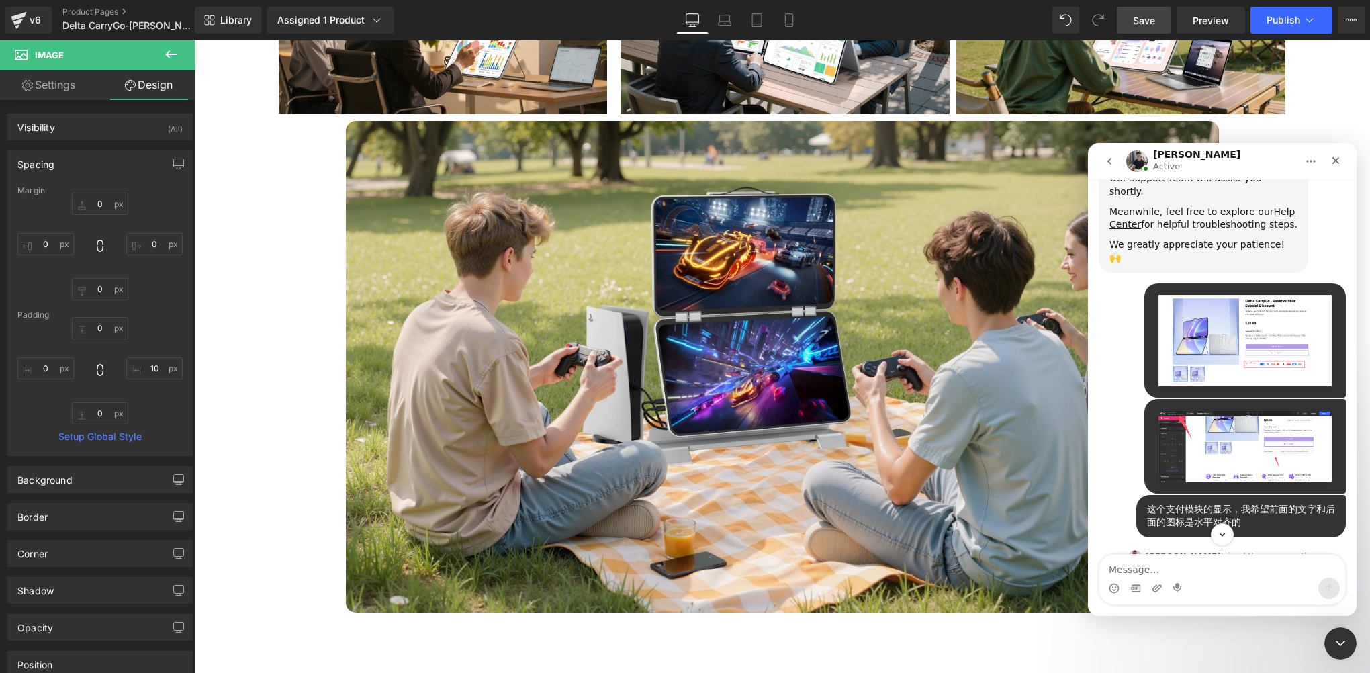
scroll to position [336, 0]
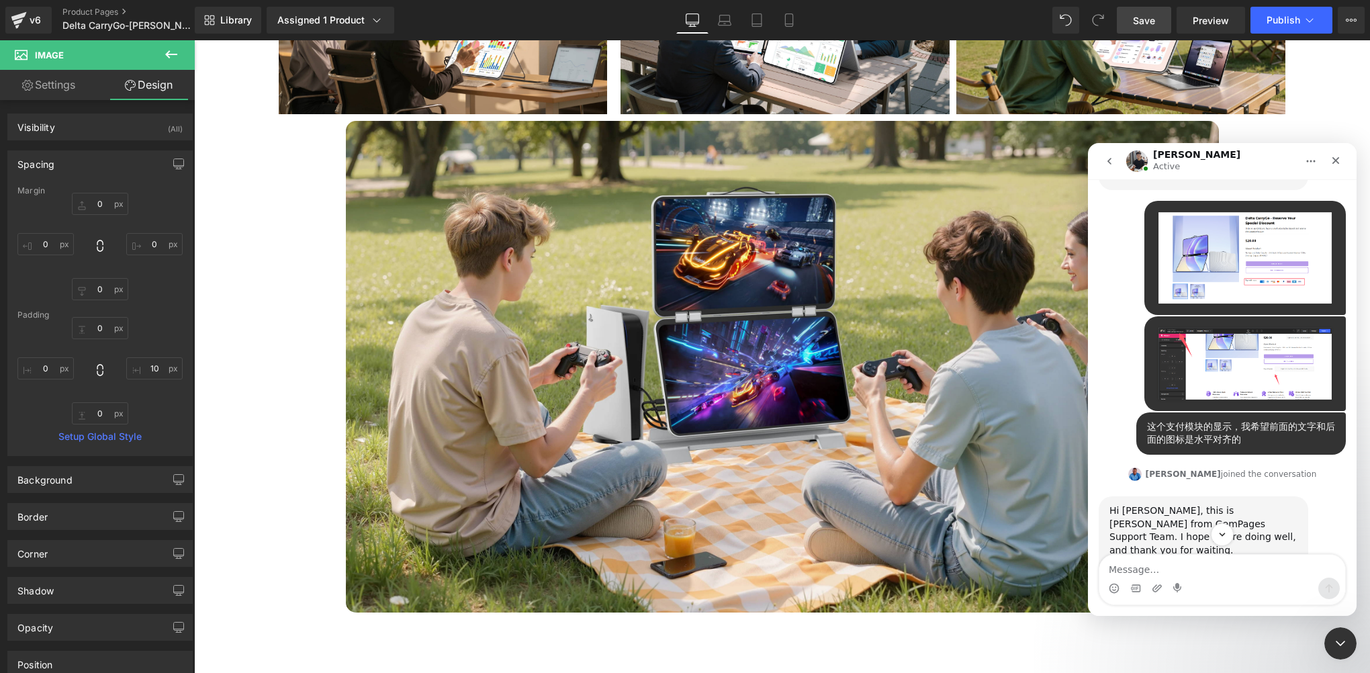
click at [1123, 571] on textarea "Message…" at bounding box center [1222, 566] width 246 height 23
type textarea "暂时没有了，谢谢！"
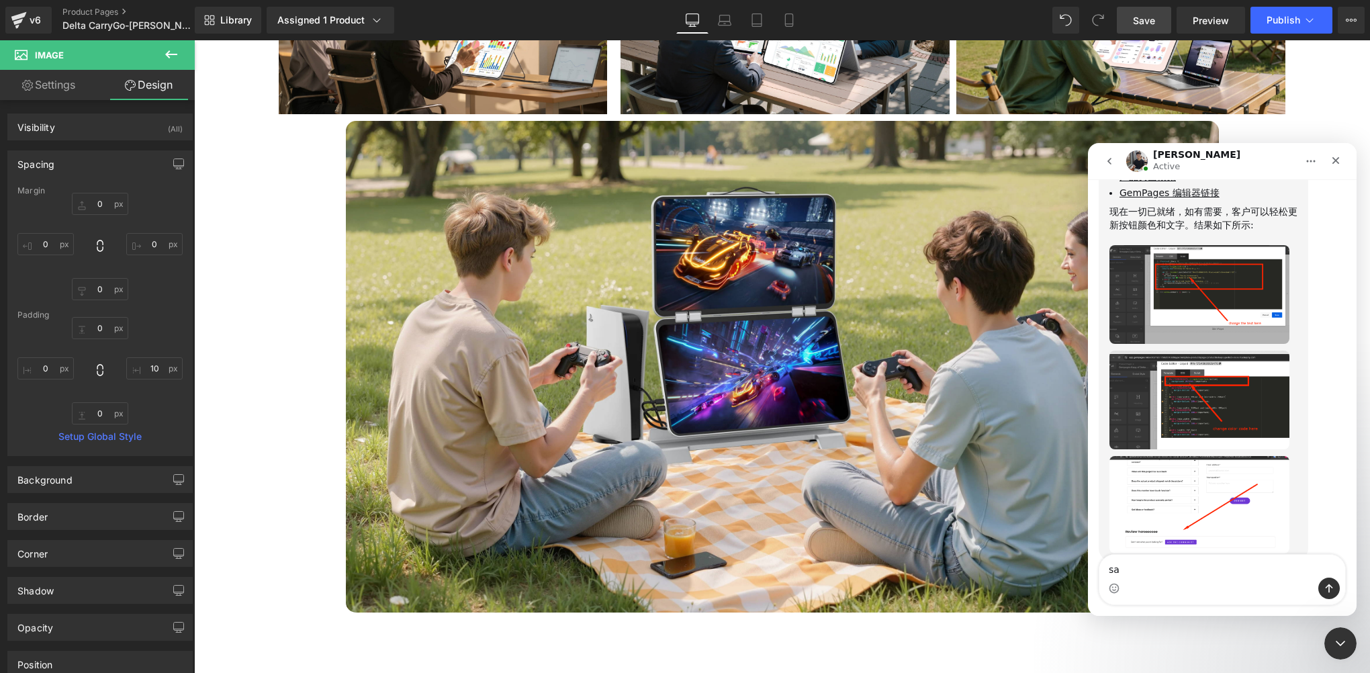
scroll to position [9451, 0]
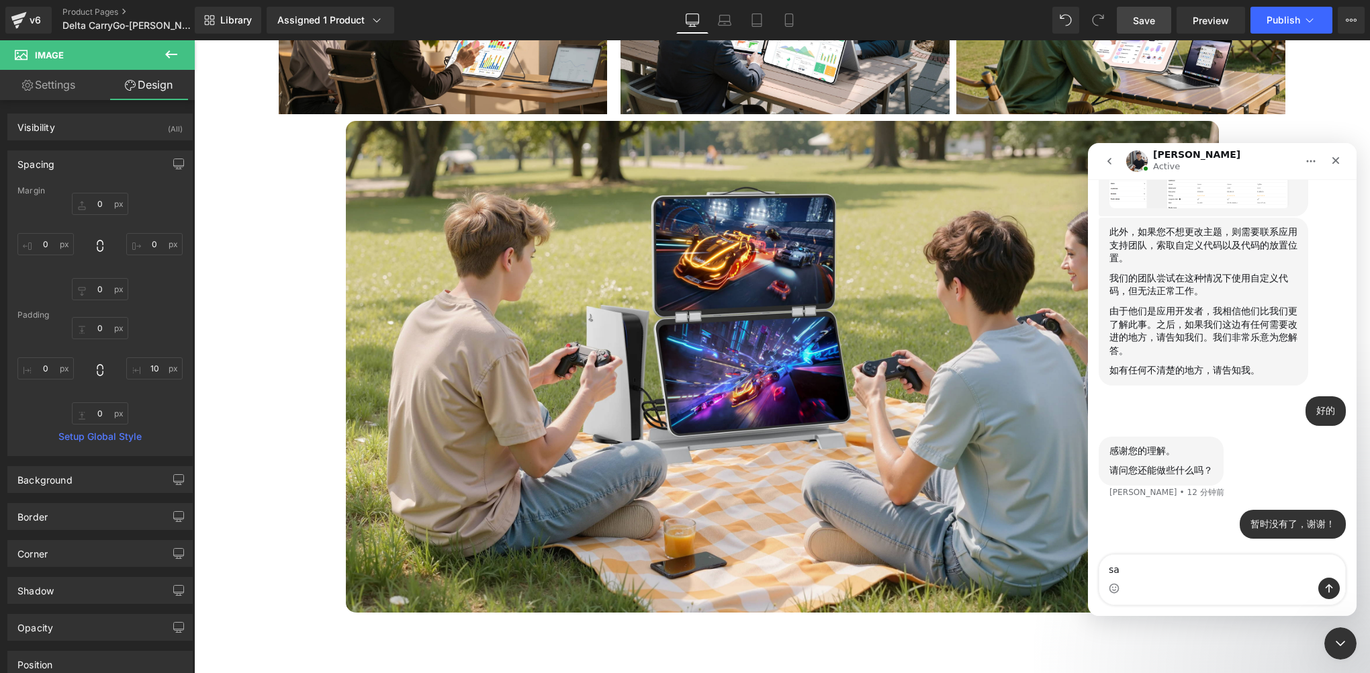
type textarea "s"
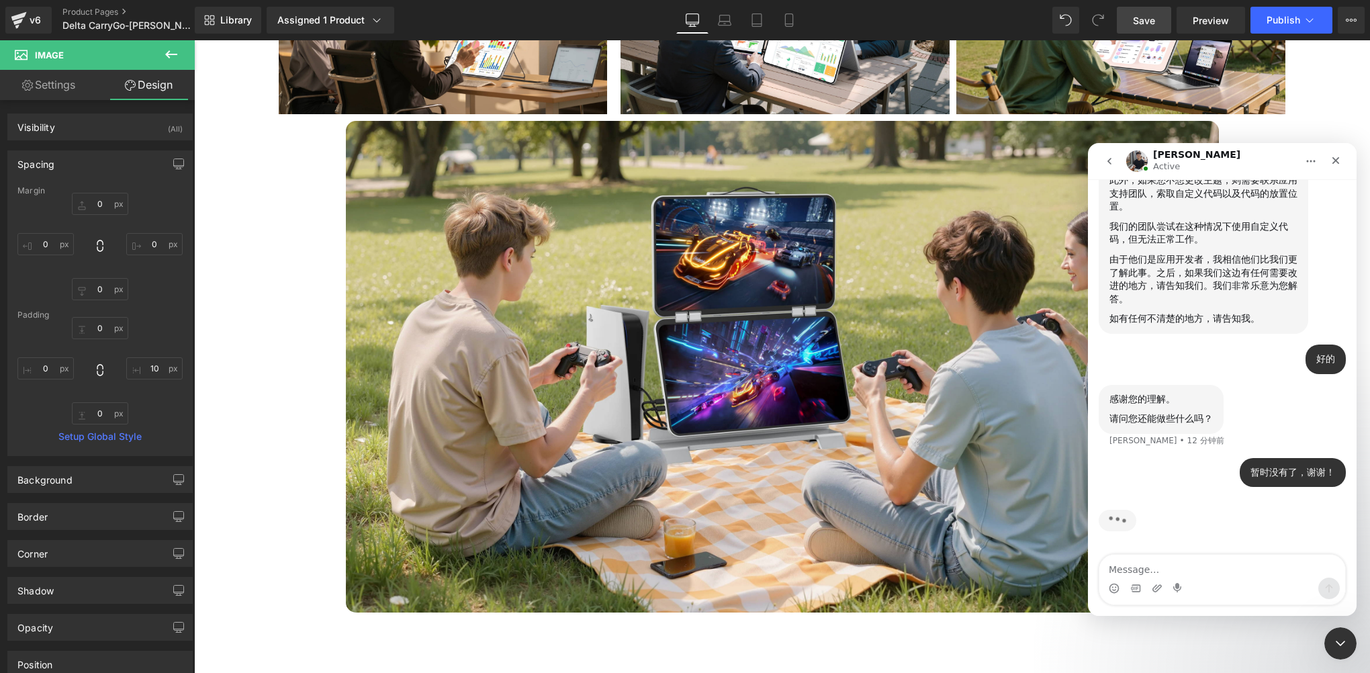
scroll to position [9504, 0]
click at [1154, 567] on textarea "Message…" at bounding box center [1222, 566] width 246 height 23
type textarea "s"
click at [1137, 564] on textarea "Message…" at bounding box center [1222, 566] width 246 height 23
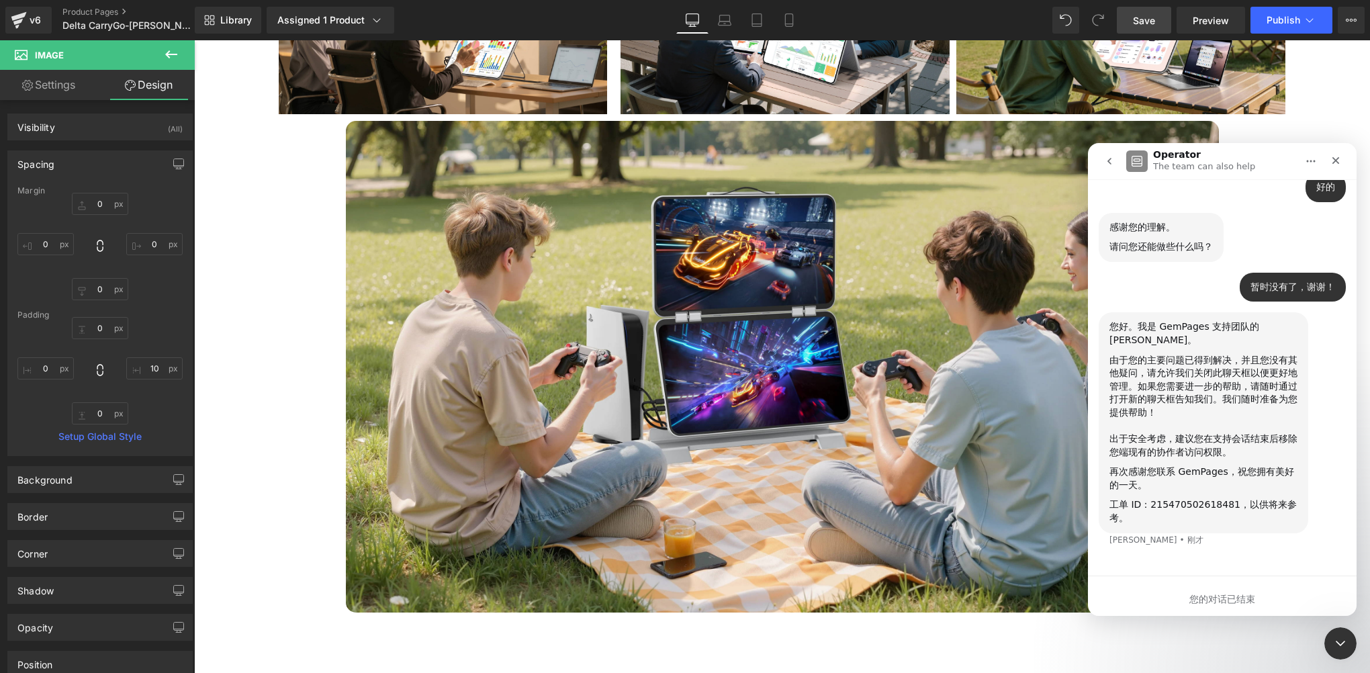
scroll to position [9662, 0]
click at [1342, 635] on icon "关闭 Intercom Messenger" at bounding box center [1338, 641] width 16 height 16
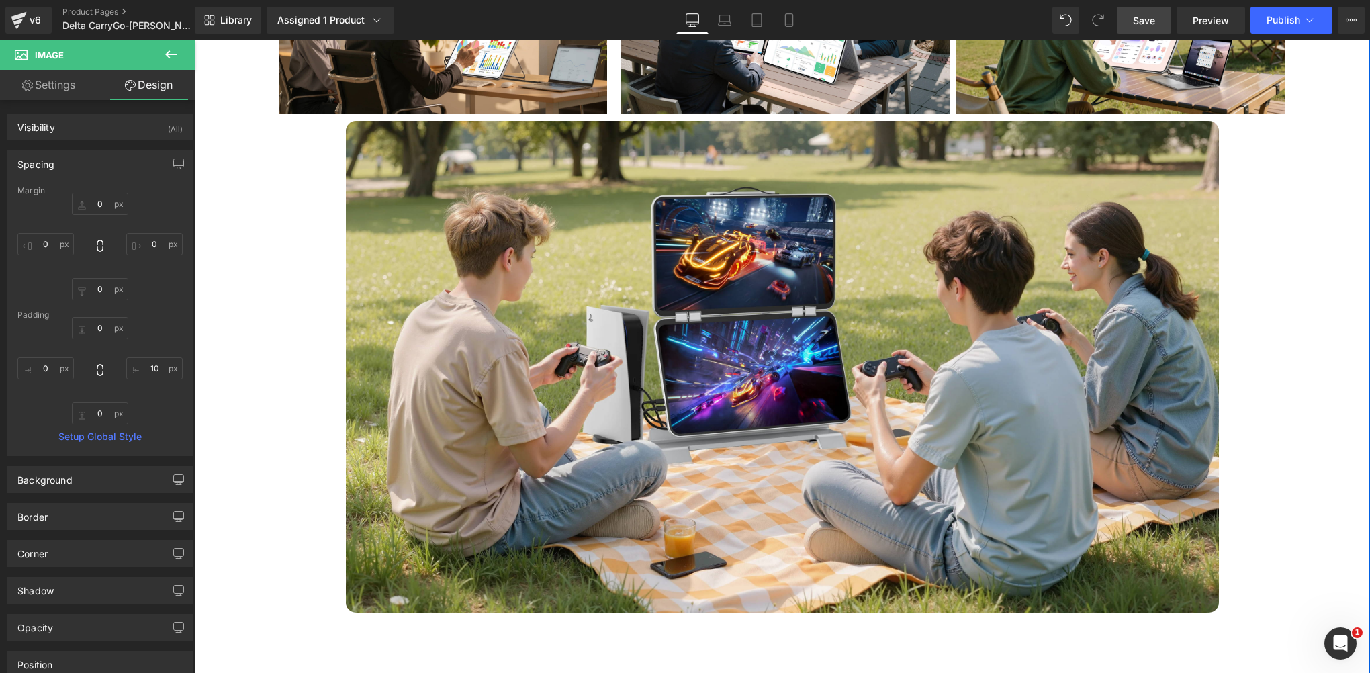
scroll to position [9839, 0]
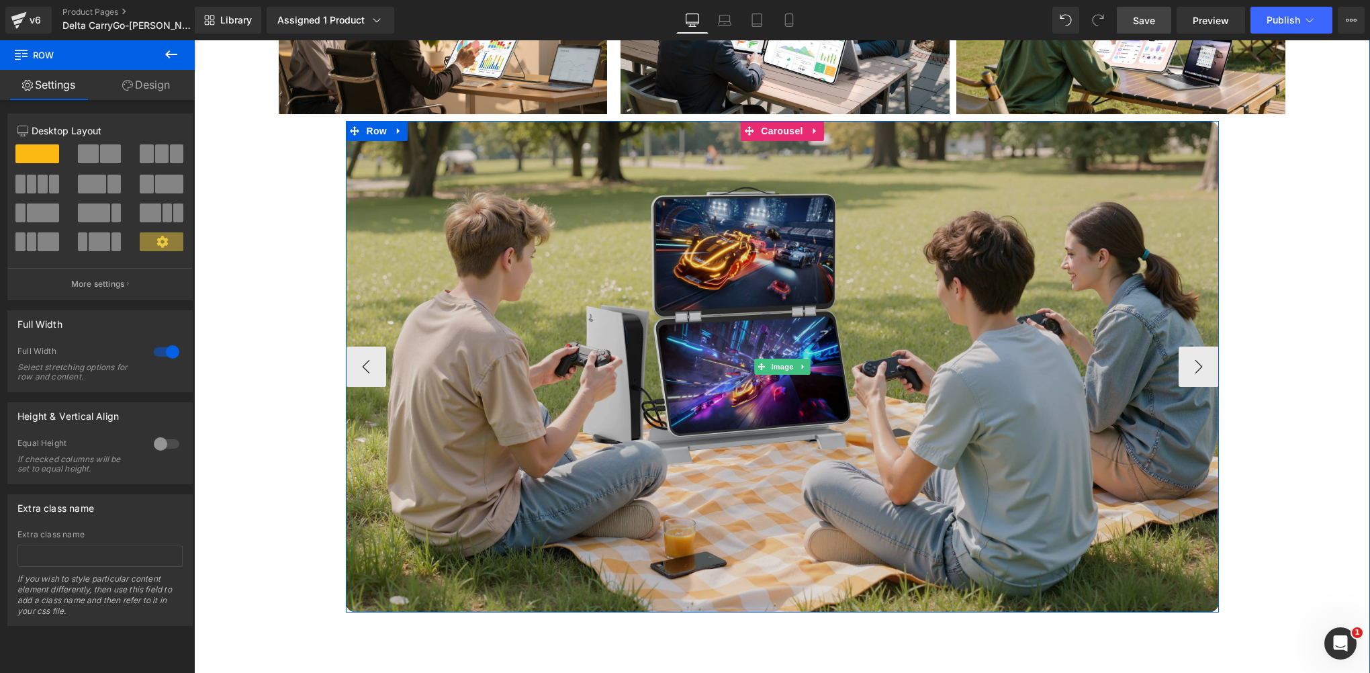
scroll to position [5434, 0]
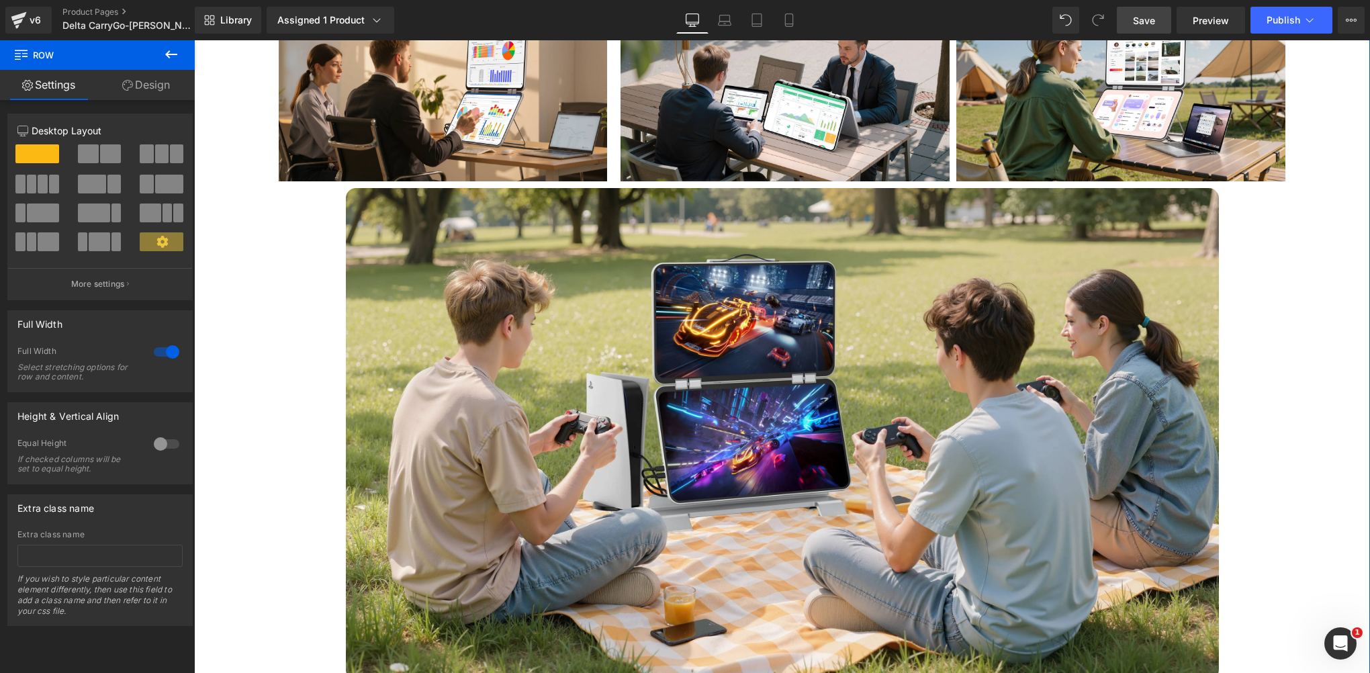
click at [1297, 393] on div "Unfold at Any Time, Work at Any Time Heading No matter where you are, you can e…" at bounding box center [782, 90] width 1176 height 1177
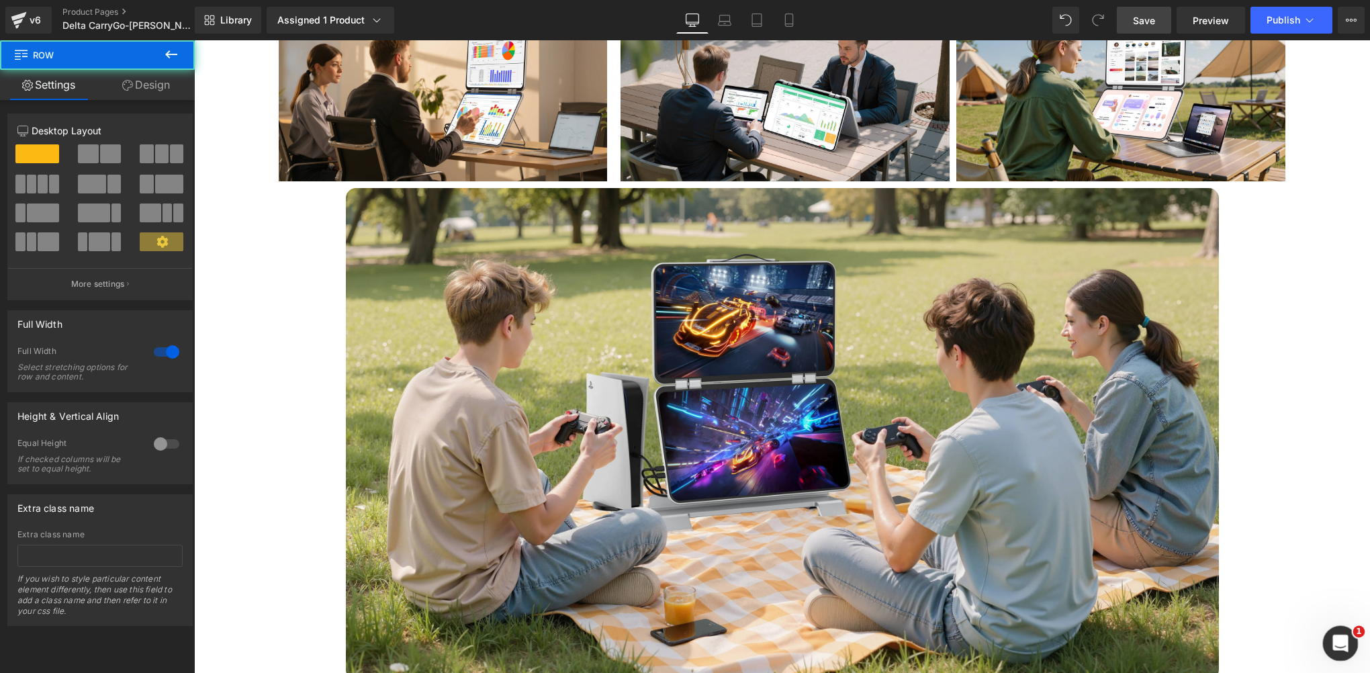
click at [1341, 641] on icon "打开 Intercom Messenger" at bounding box center [1339, 642] width 22 height 22
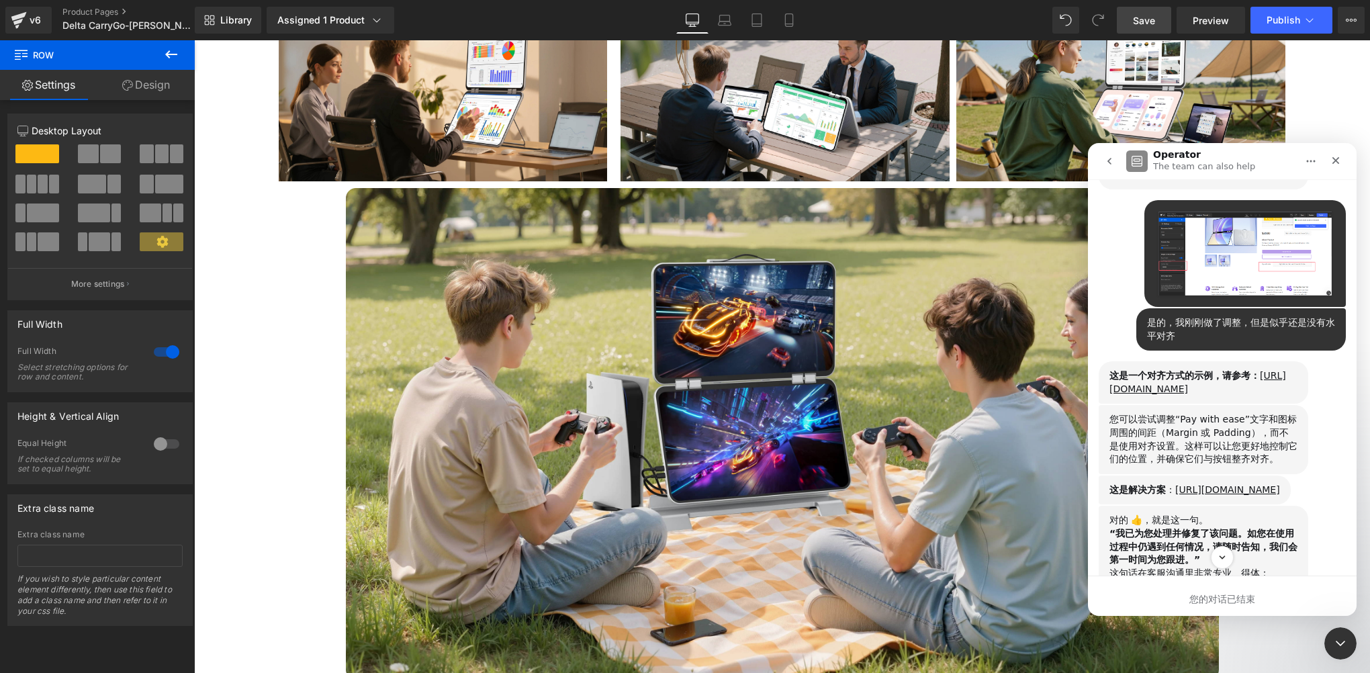
scroll to position [1142, 0]
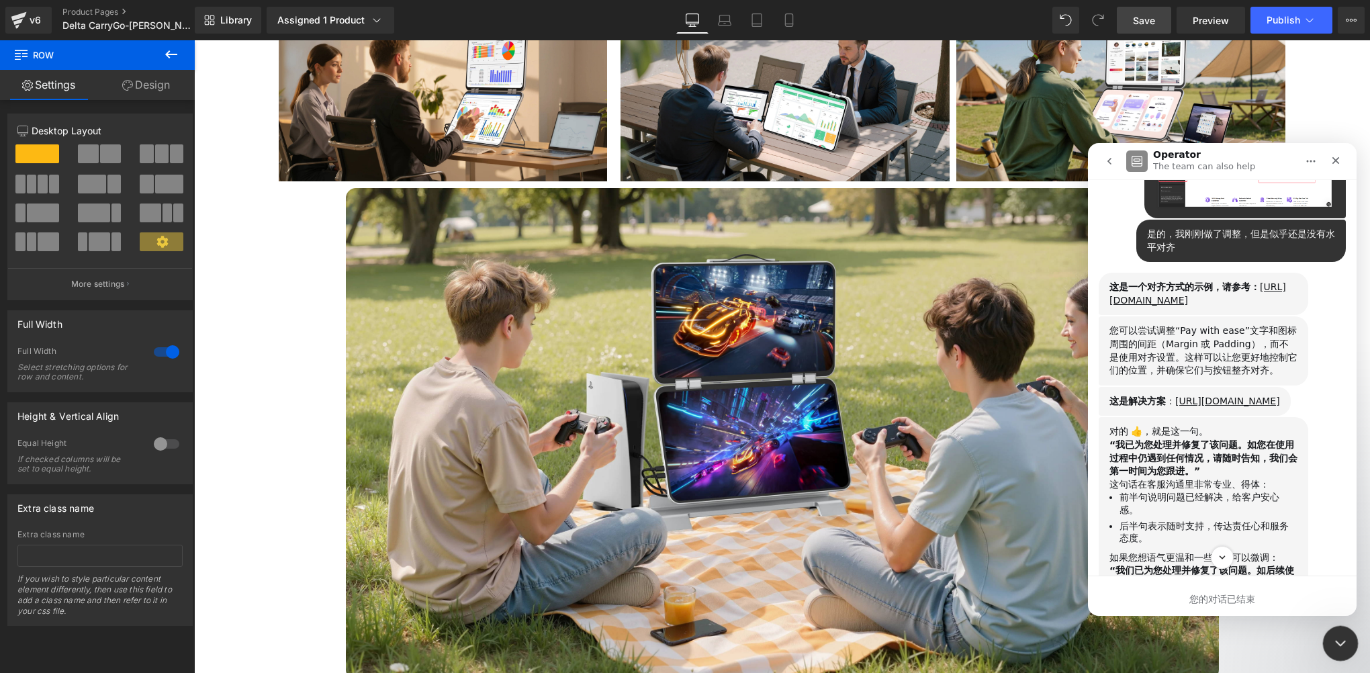
click at [1334, 641] on icon "关闭 Intercom Messenger" at bounding box center [1338, 641] width 16 height 16
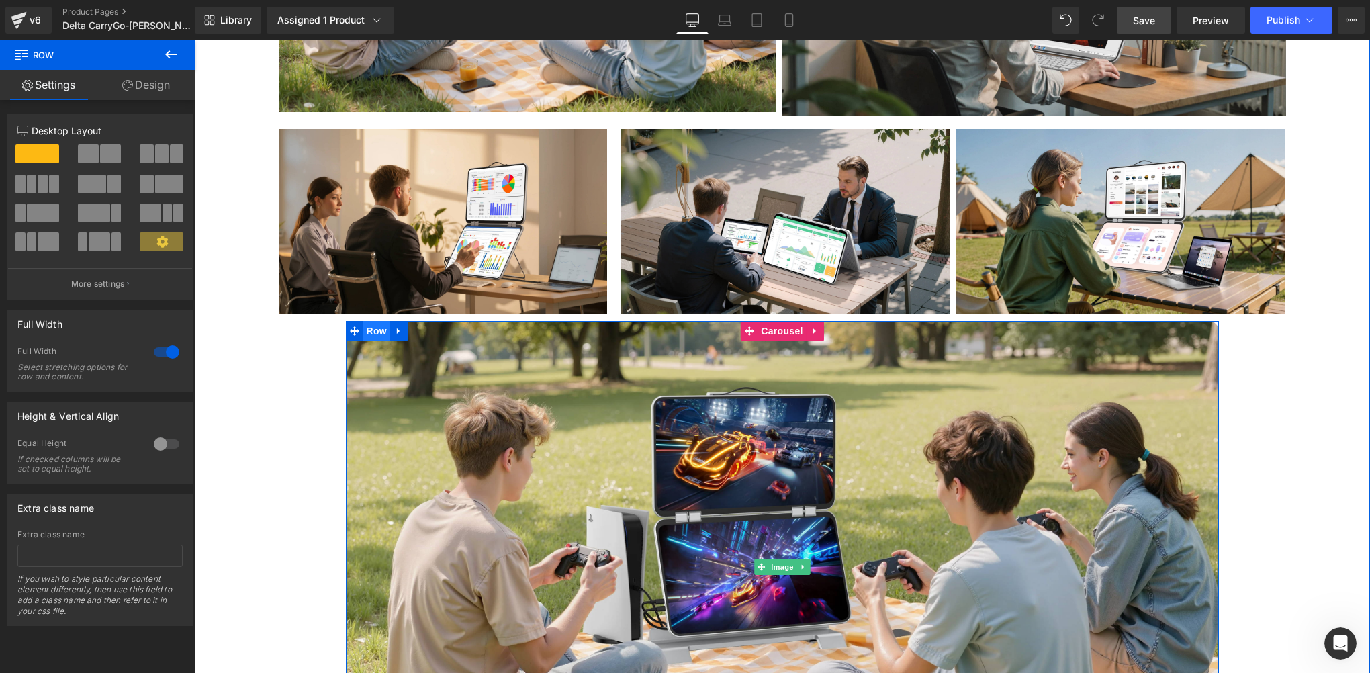
scroll to position [5300, 0]
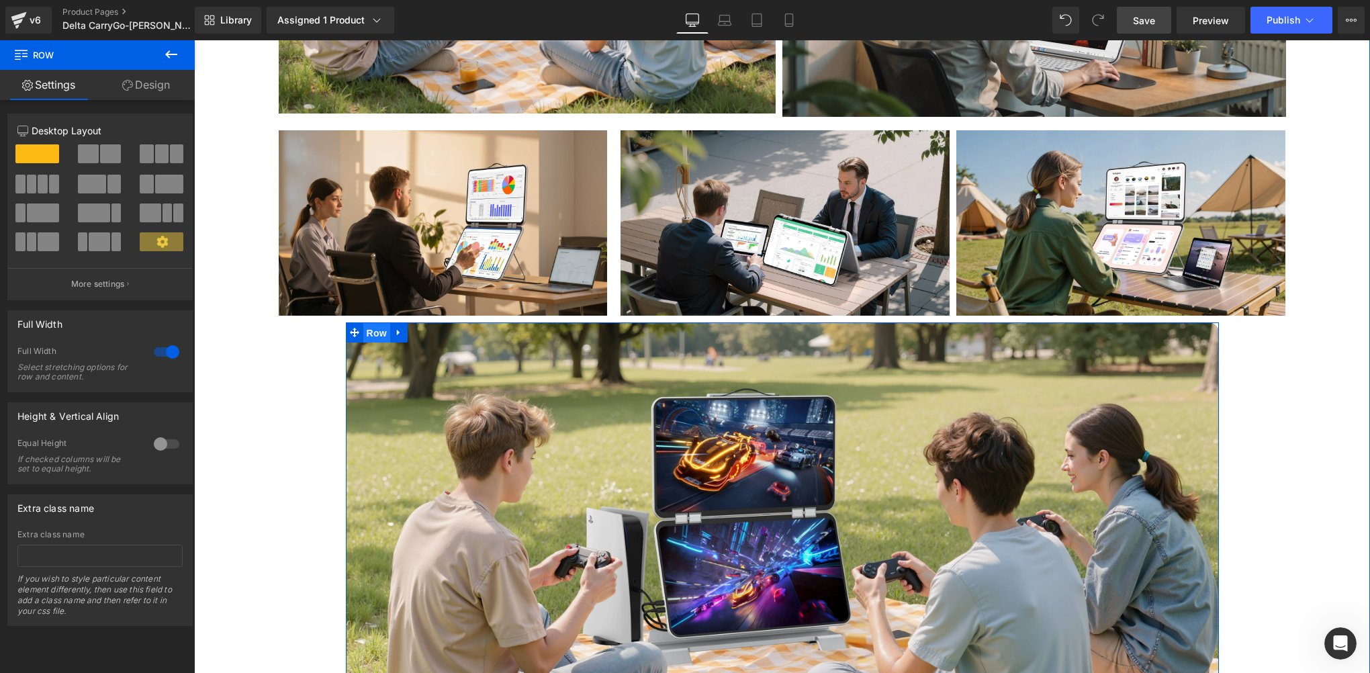
click at [370, 323] on span "Row" at bounding box center [376, 333] width 27 height 20
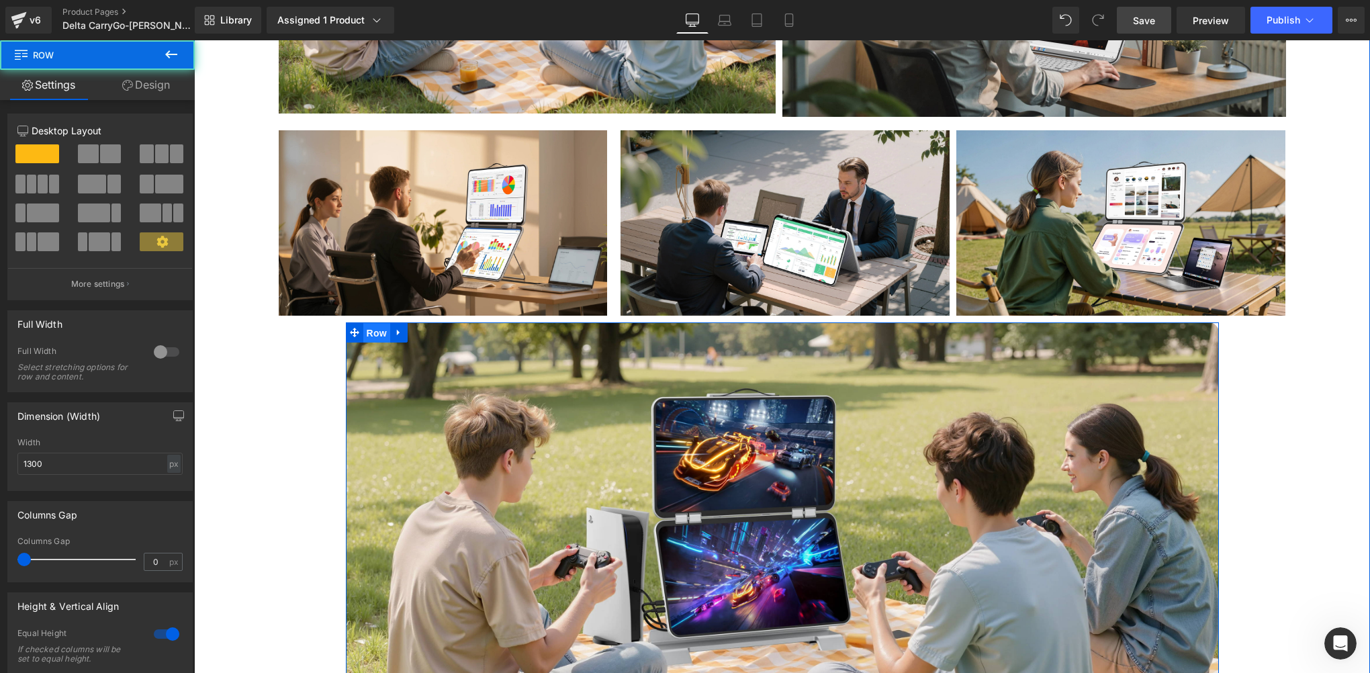
click at [370, 323] on span "Row" at bounding box center [376, 333] width 27 height 20
click at [370, 322] on span "Row" at bounding box center [376, 332] width 27 height 20
click at [299, 269] on div "Unfold at Any Time, Work at Any Time Heading No matter where you are, you can e…" at bounding box center [782, 225] width 1176 height 1177
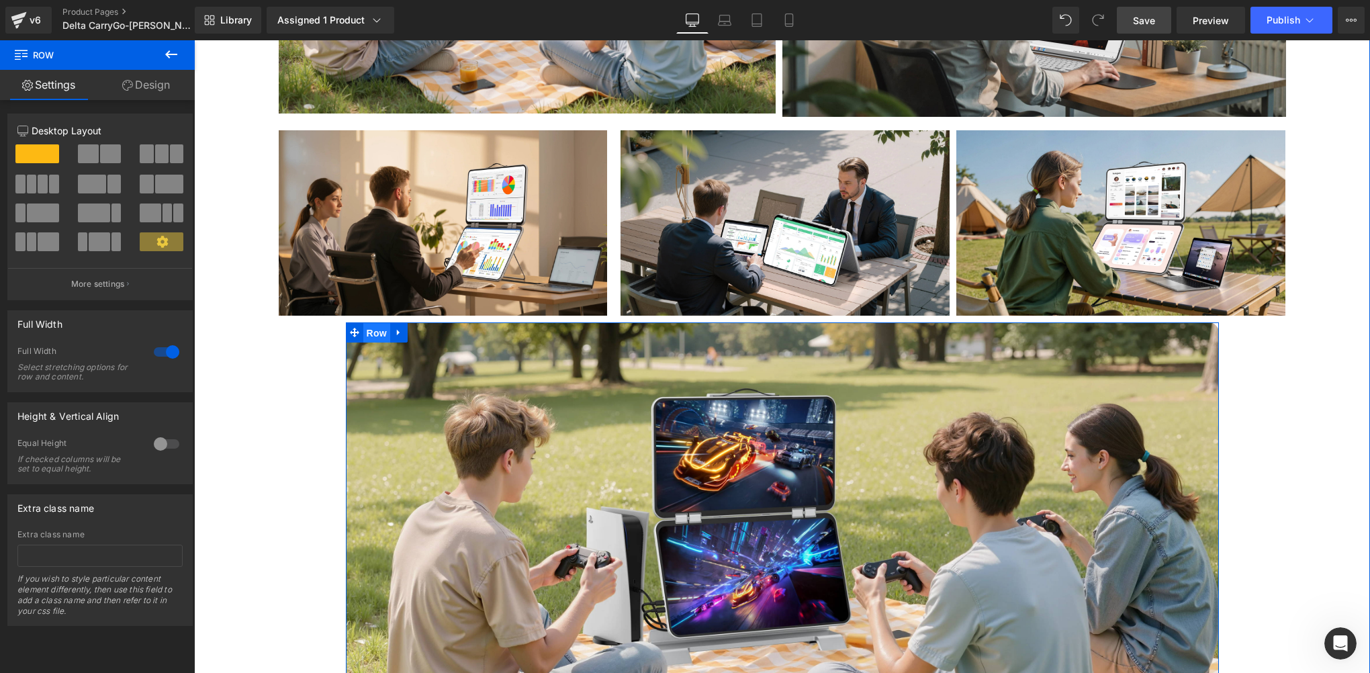
click at [369, 323] on span "Row" at bounding box center [376, 333] width 27 height 20
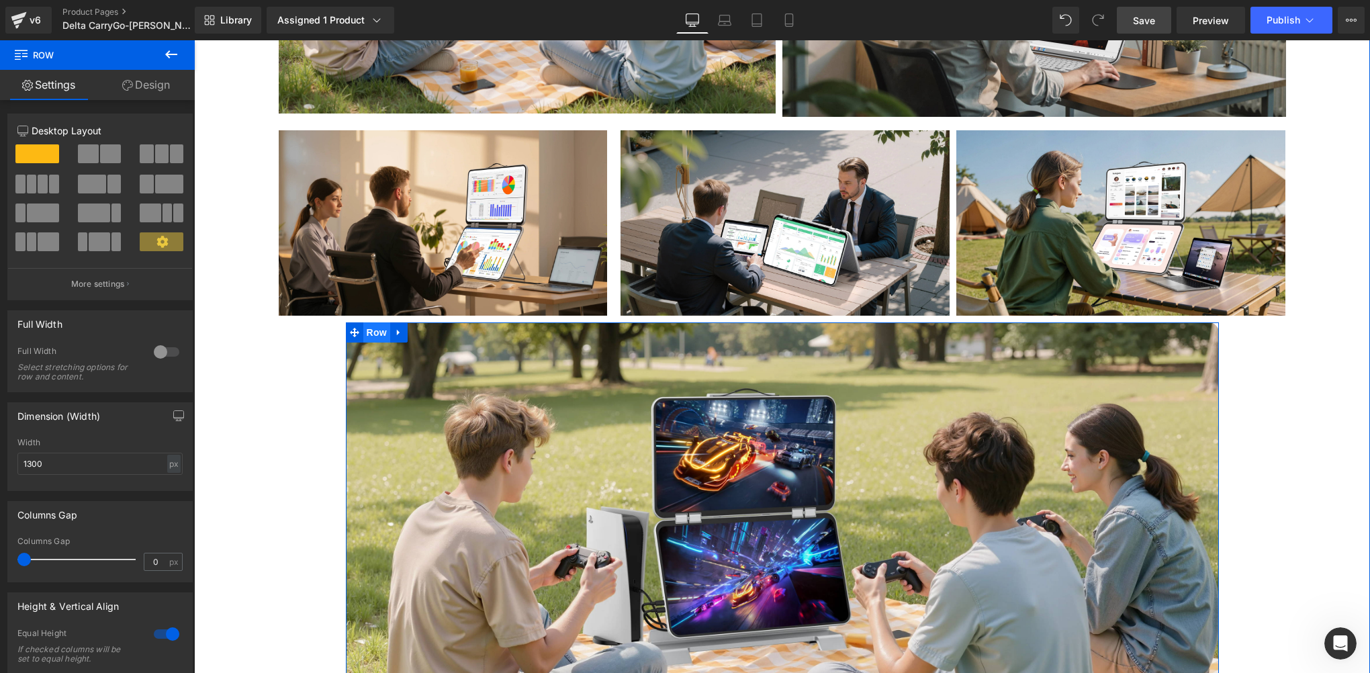
click at [369, 322] on span "Row" at bounding box center [376, 332] width 27 height 20
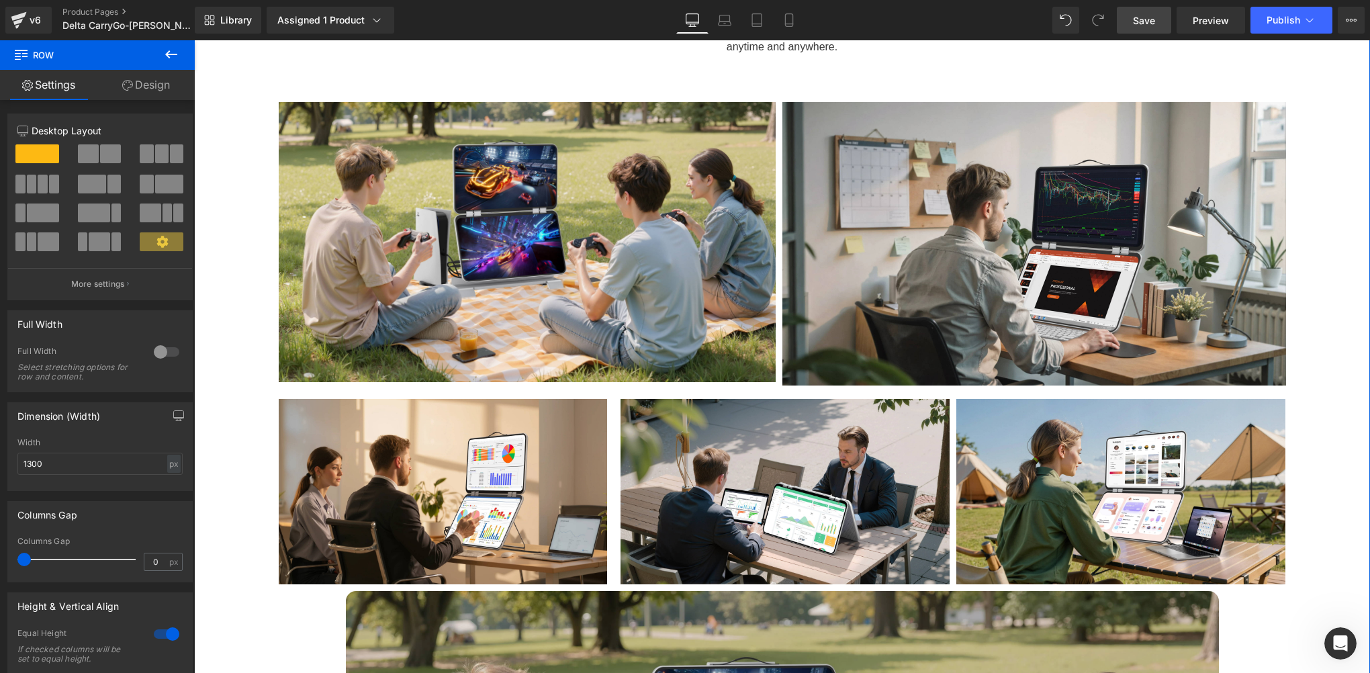
scroll to position [5233, 0]
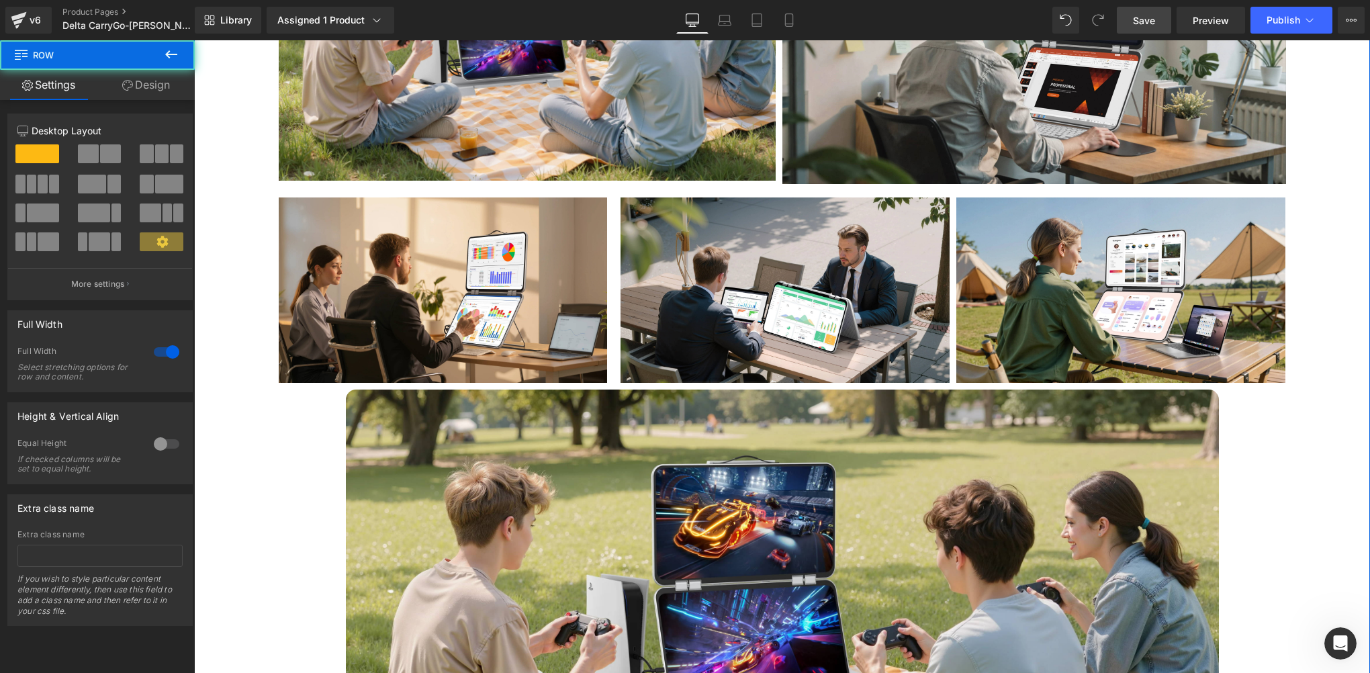
click at [296, 355] on div "Unfold at Any Time, Work at Any Time Heading No matter where you are, you can e…" at bounding box center [782, 292] width 1176 height 1177
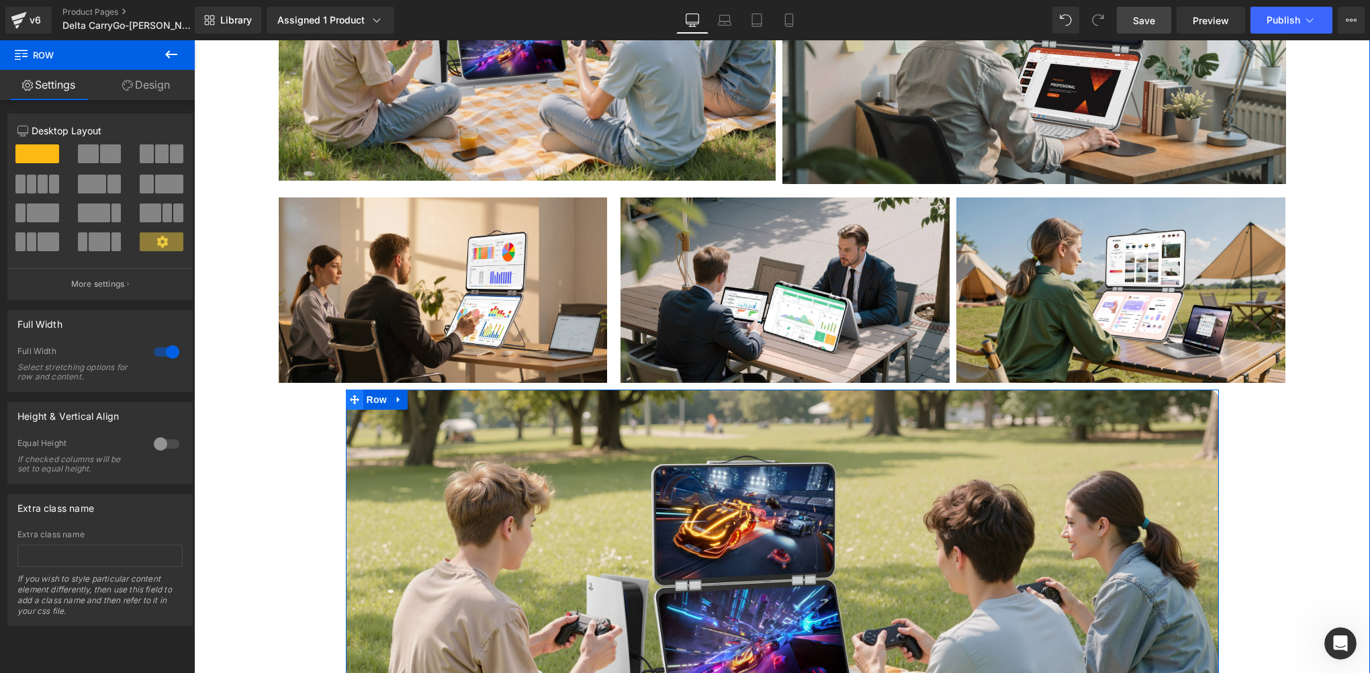
click at [356, 390] on span at bounding box center [354, 400] width 17 height 20
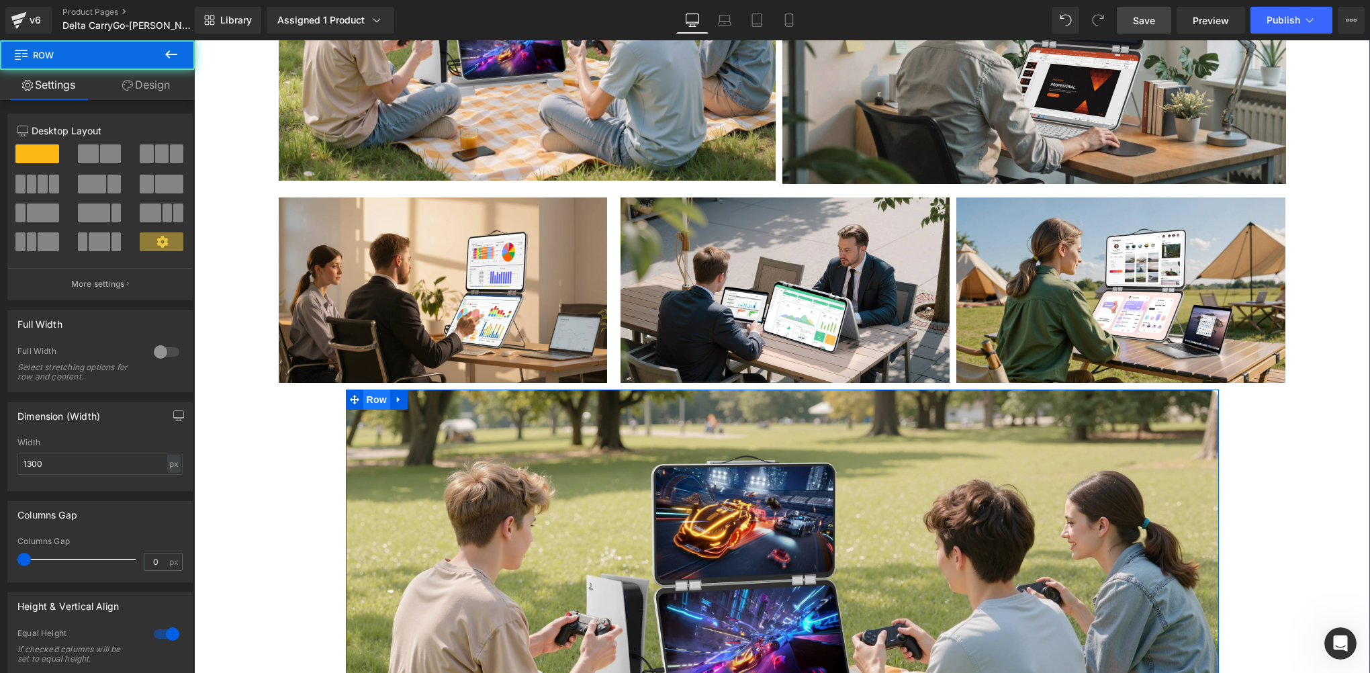
click at [369, 390] on span "Row" at bounding box center [376, 400] width 27 height 20
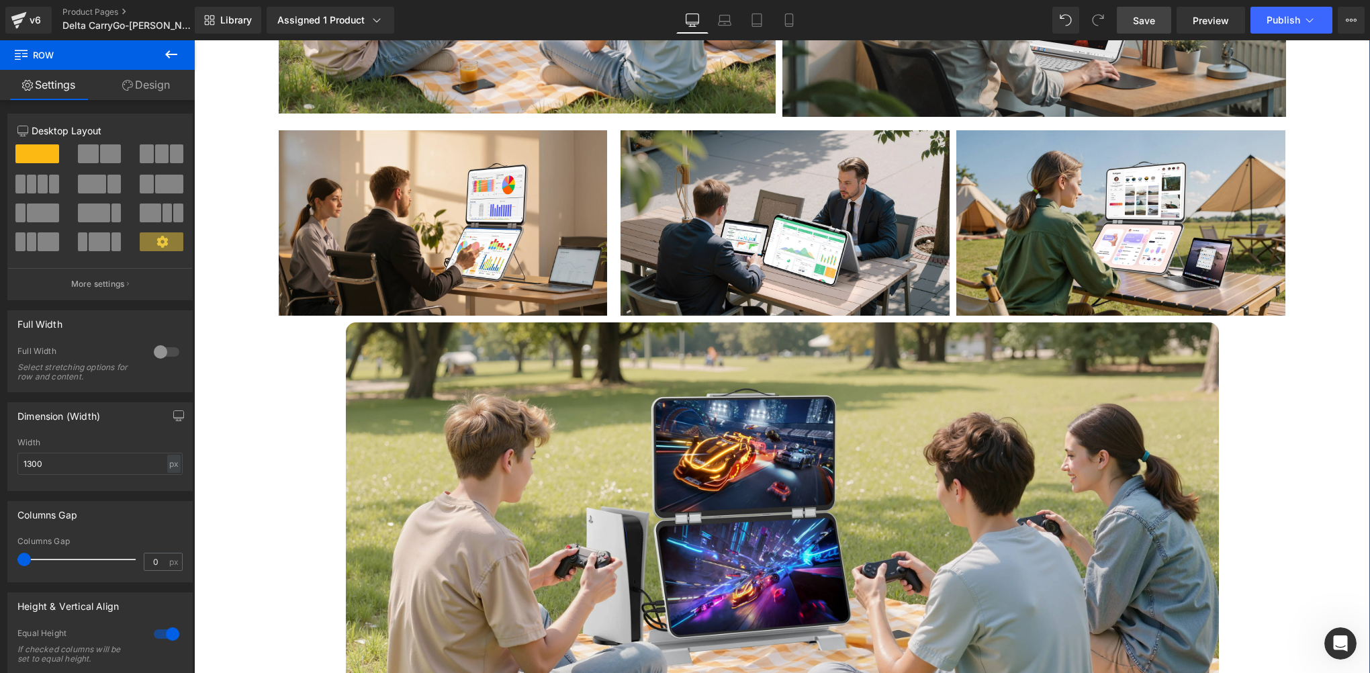
click at [290, 367] on div "Unfold at Any Time, Work at Any Time Heading No matter where you are, you can e…" at bounding box center [782, 225] width 1176 height 1177
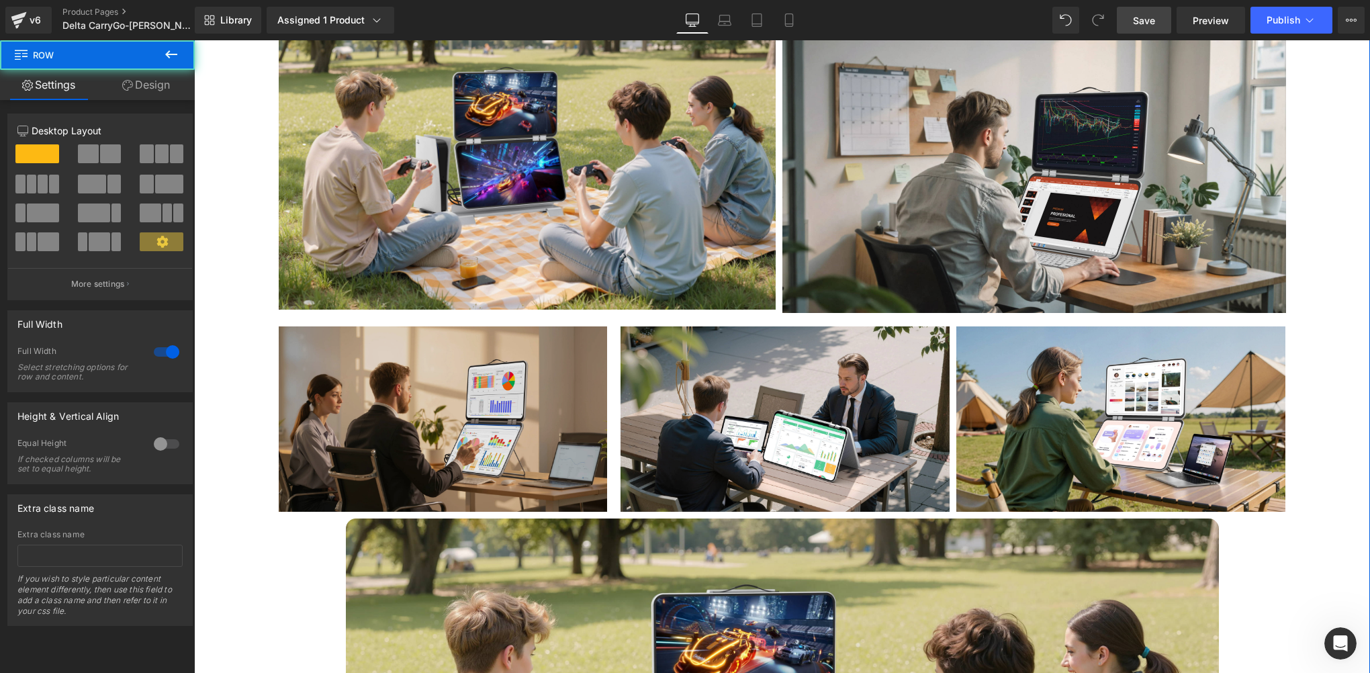
scroll to position [5098, 0]
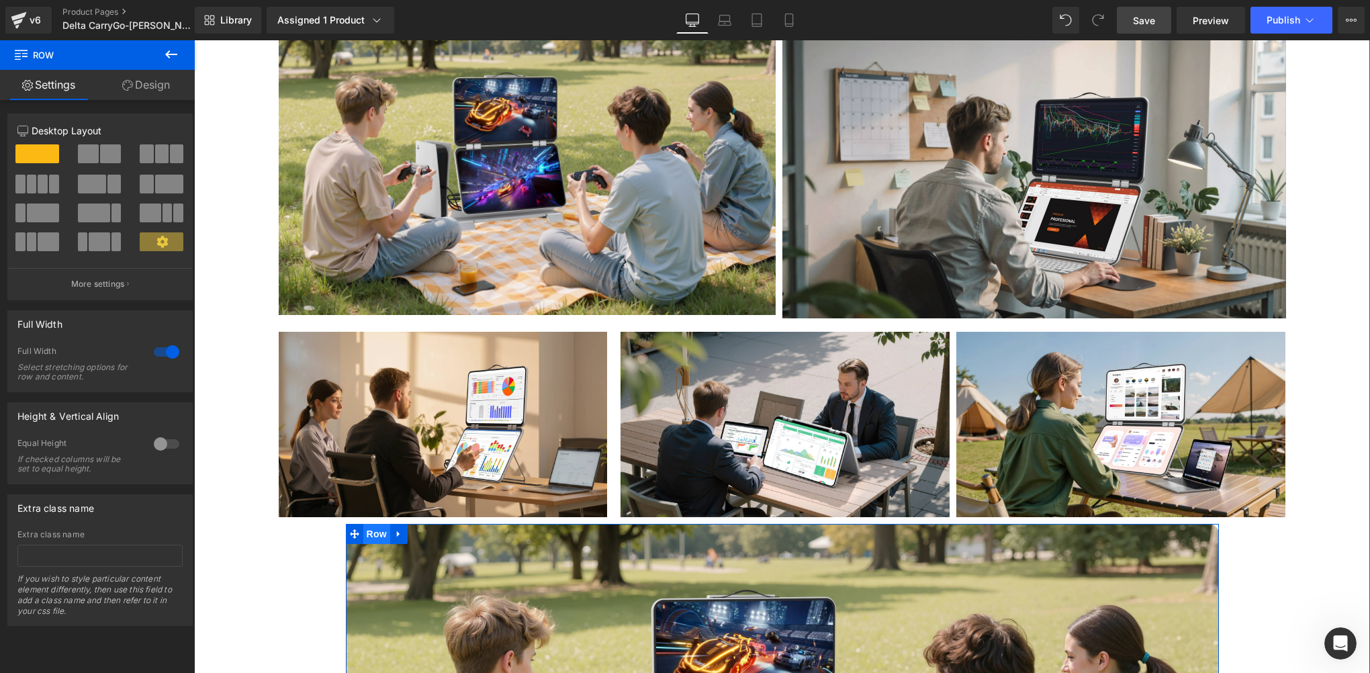
click at [363, 524] on span "Row" at bounding box center [376, 534] width 27 height 20
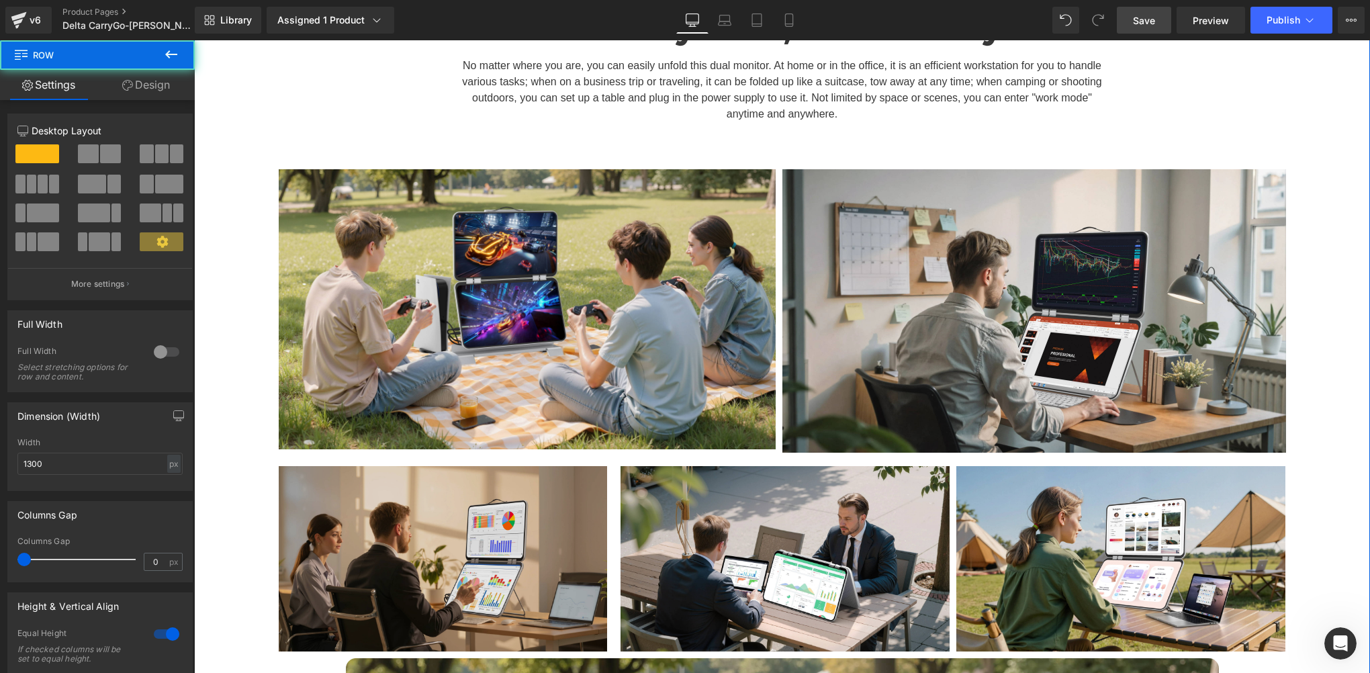
scroll to position [4830, 0]
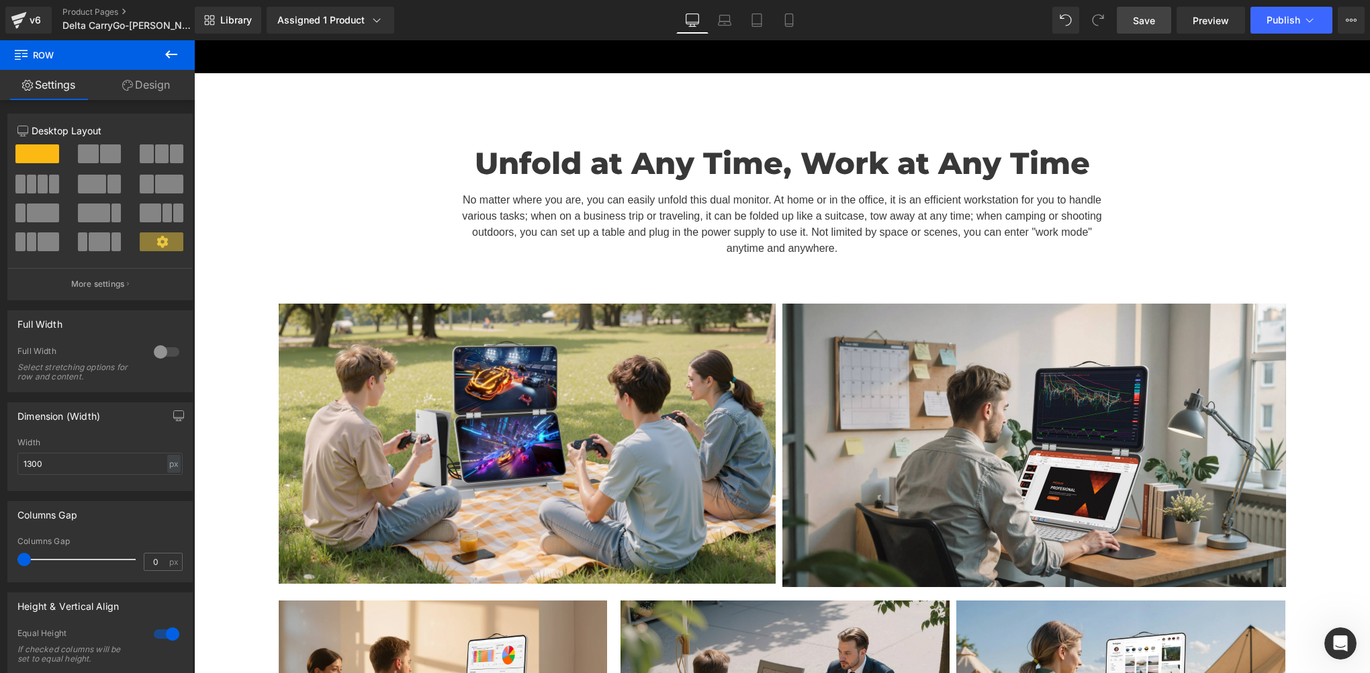
drag, startPoint x: 1142, startPoint y: 22, endPoint x: 856, endPoint y: 181, distance: 326.8
click at [1142, 22] on span "Save" at bounding box center [1144, 20] width 22 height 14
click at [1157, 24] on link "Save" at bounding box center [1144, 20] width 54 height 27
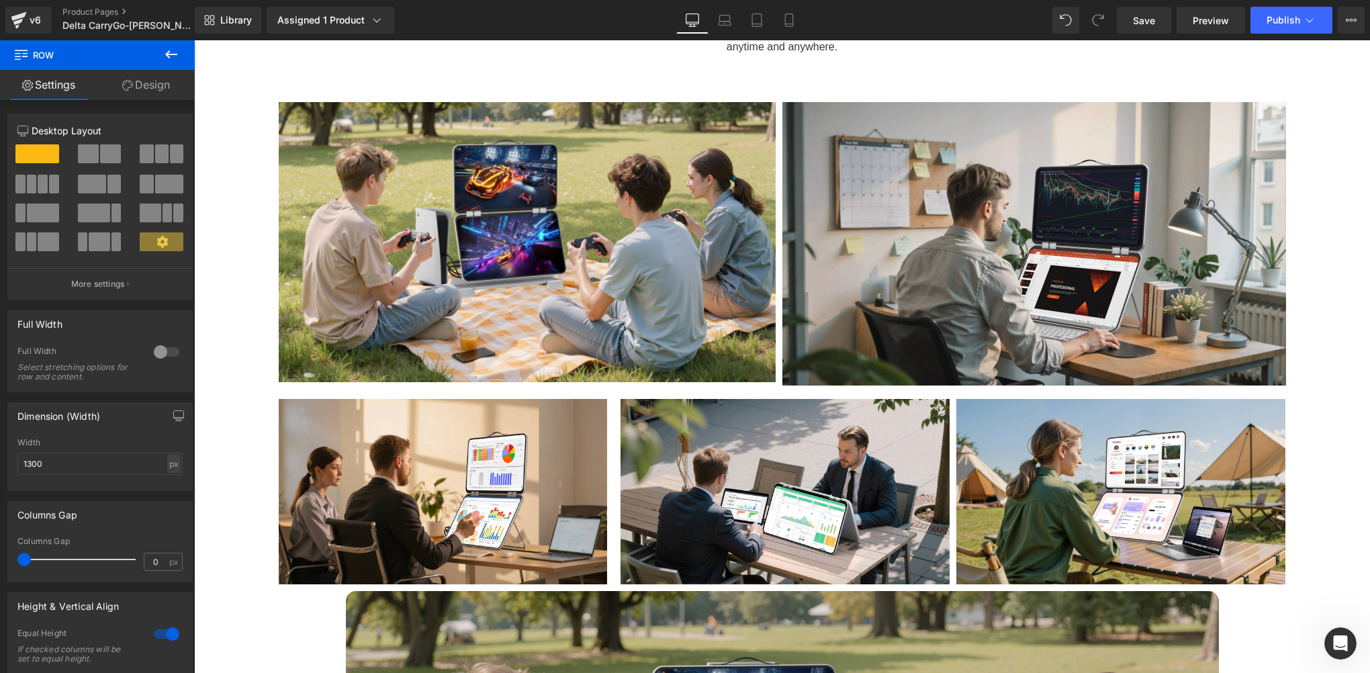
scroll to position [4897, 0]
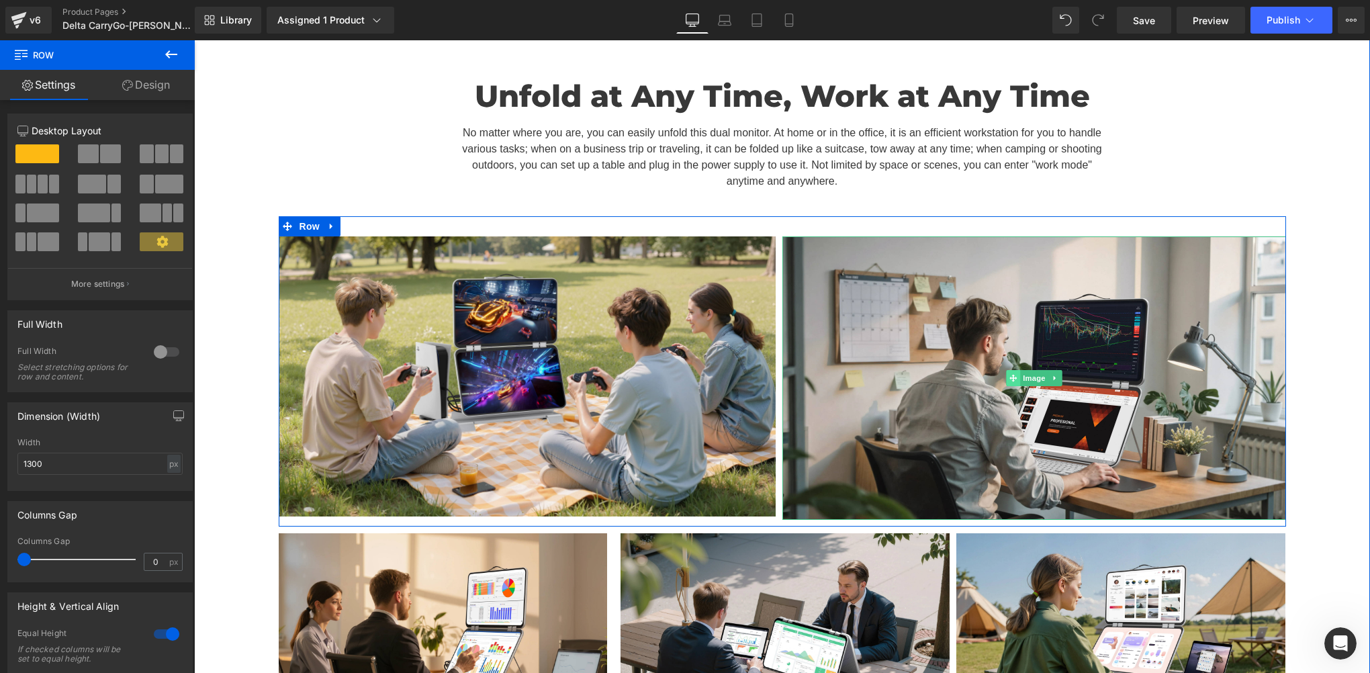
click at [1006, 370] on span at bounding box center [1013, 378] width 14 height 16
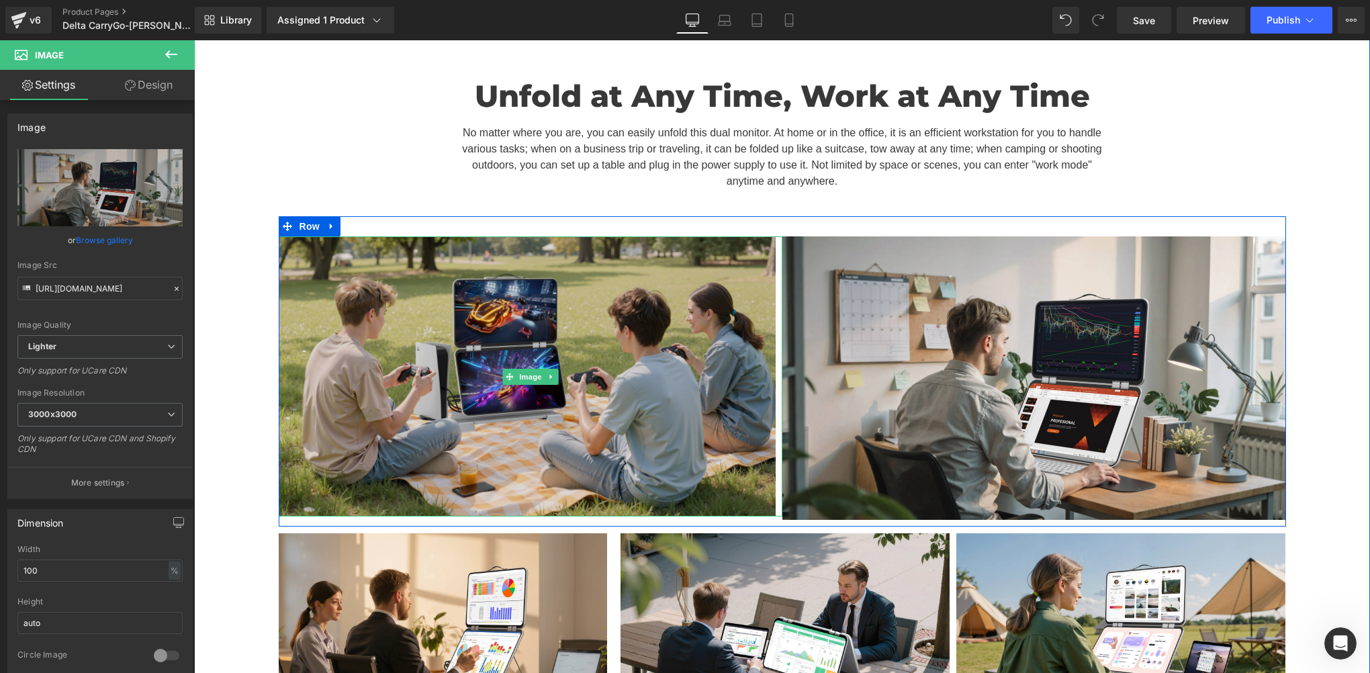
click at [643, 325] on img at bounding box center [531, 375] width 504 height 279
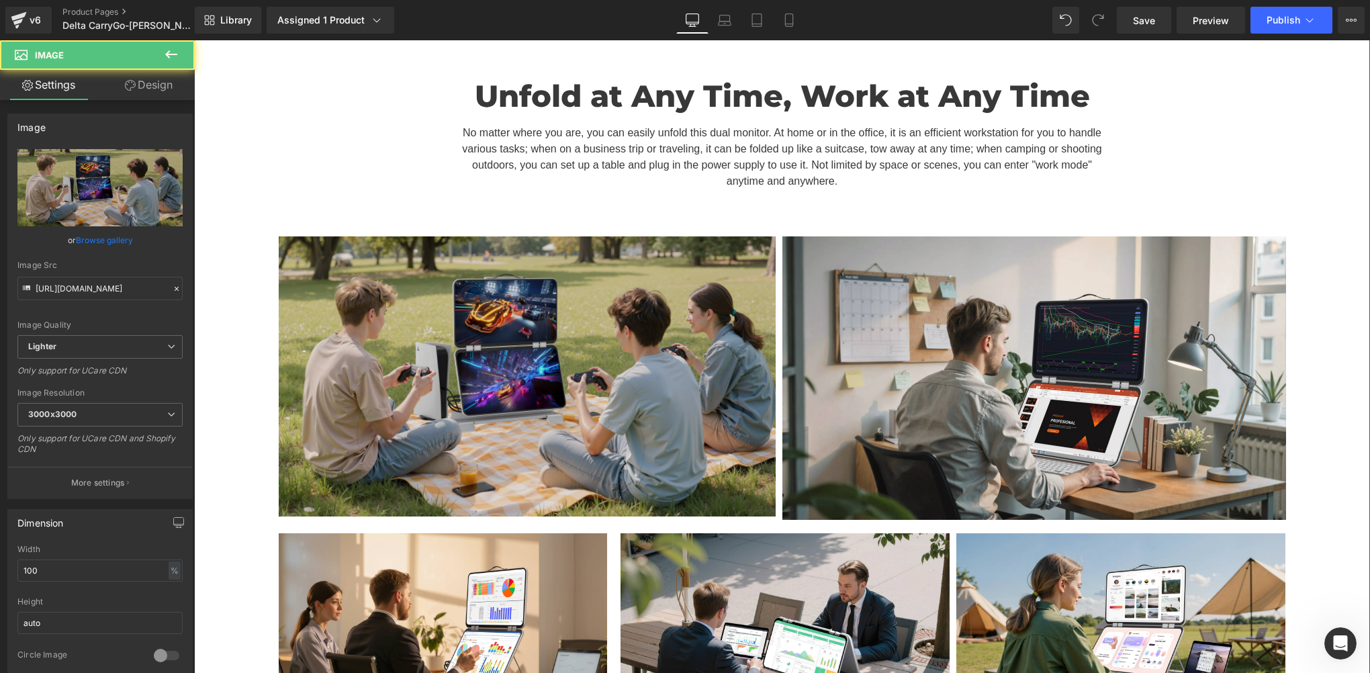
click at [696, 311] on img at bounding box center [531, 375] width 504 height 279
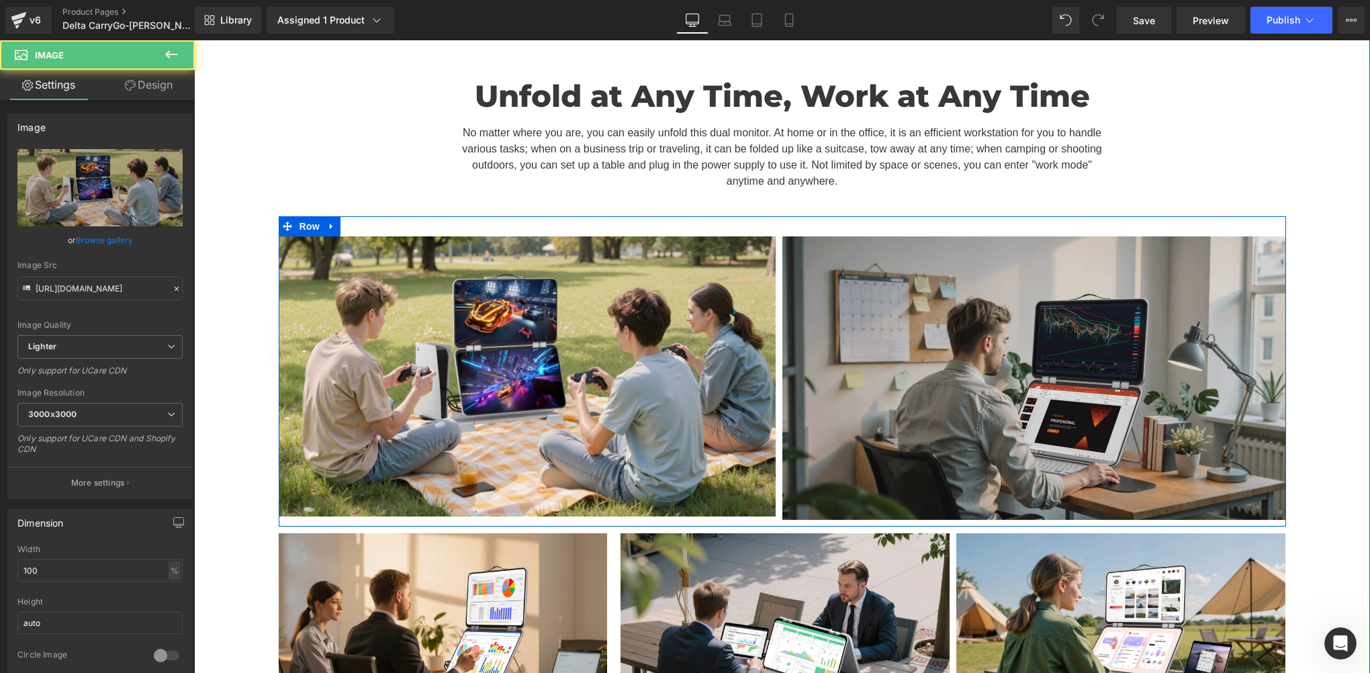
click at [963, 332] on img at bounding box center [1034, 377] width 504 height 283
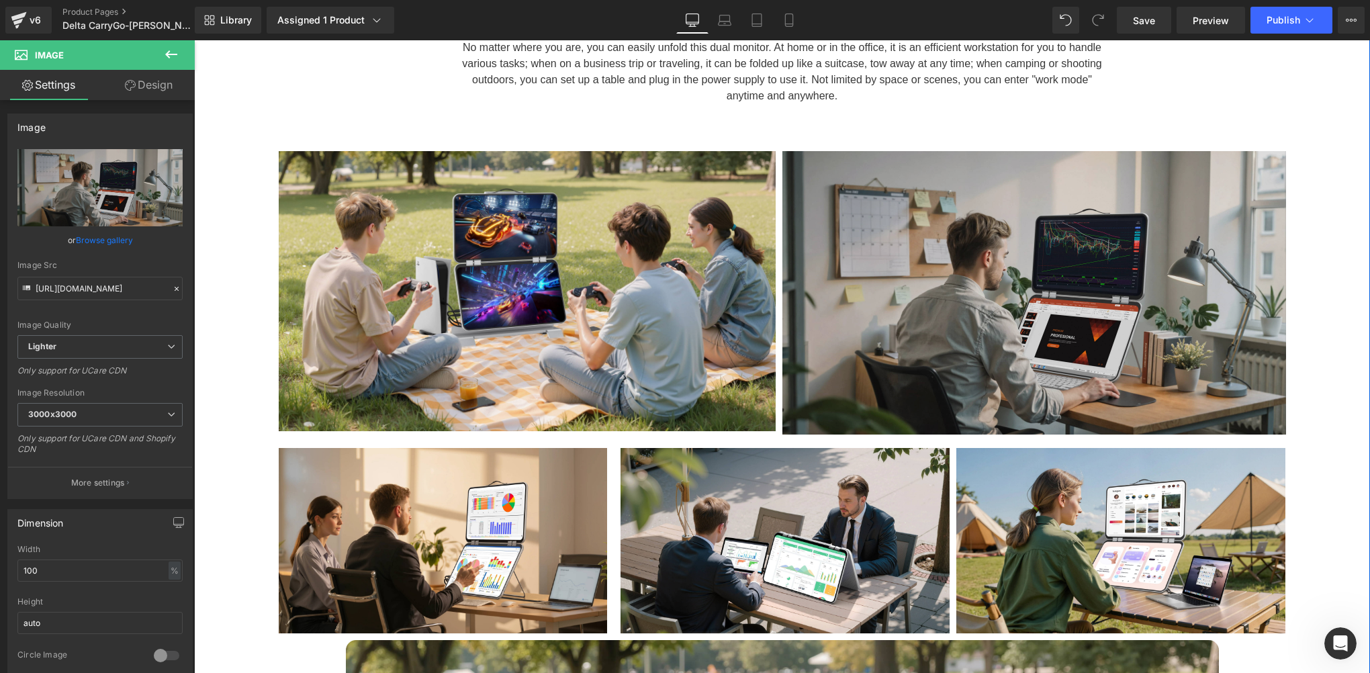
scroll to position [5031, 0]
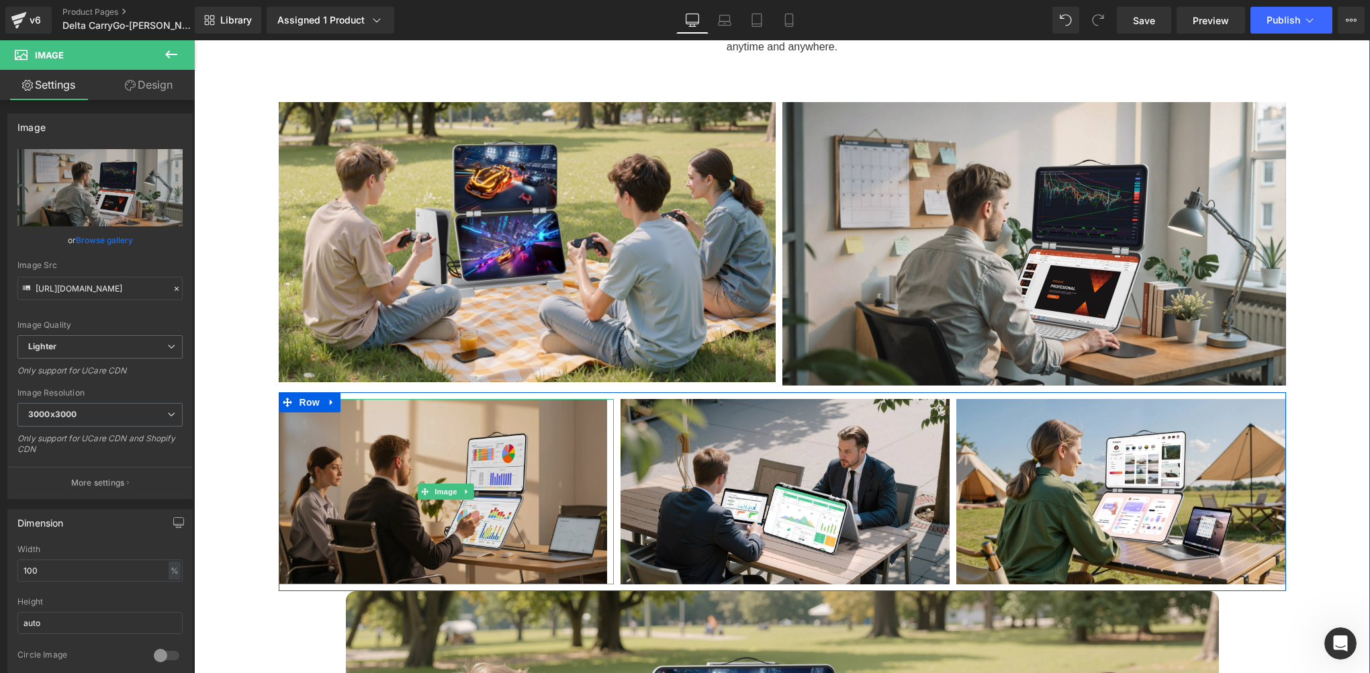
click at [483, 405] on img at bounding box center [447, 491] width 336 height 185
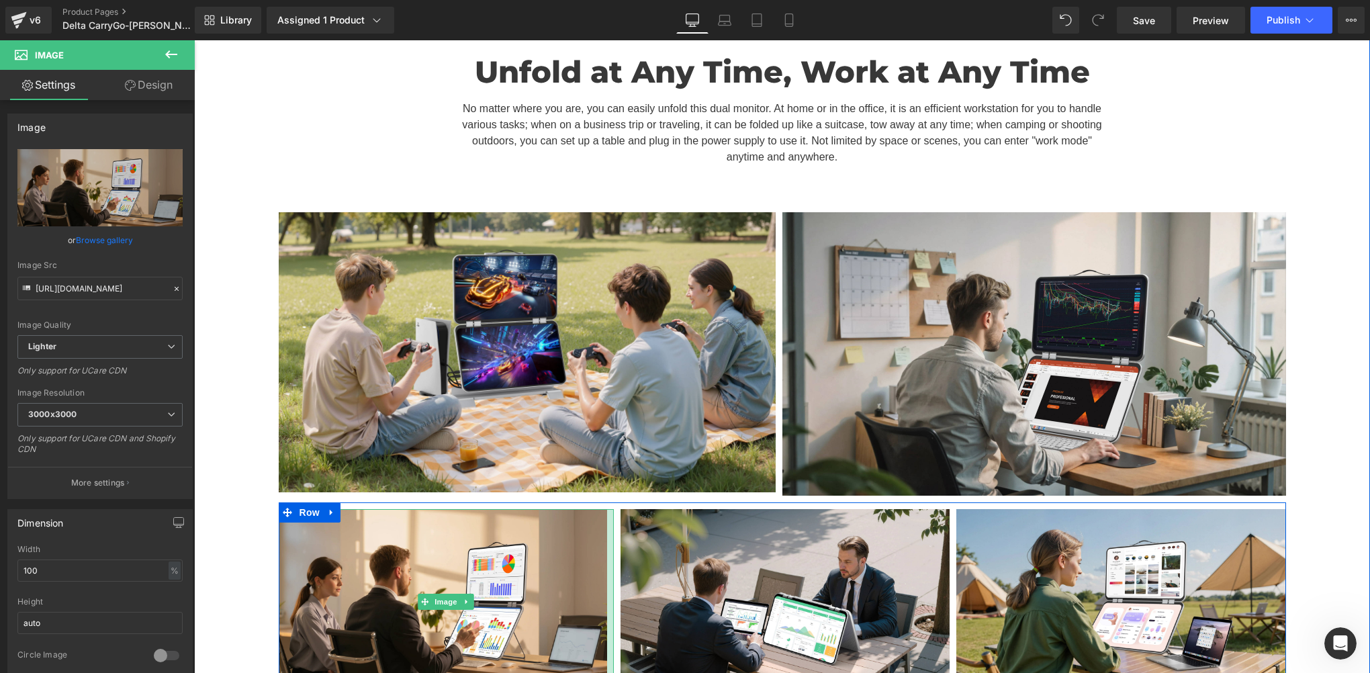
scroll to position [4897, 0]
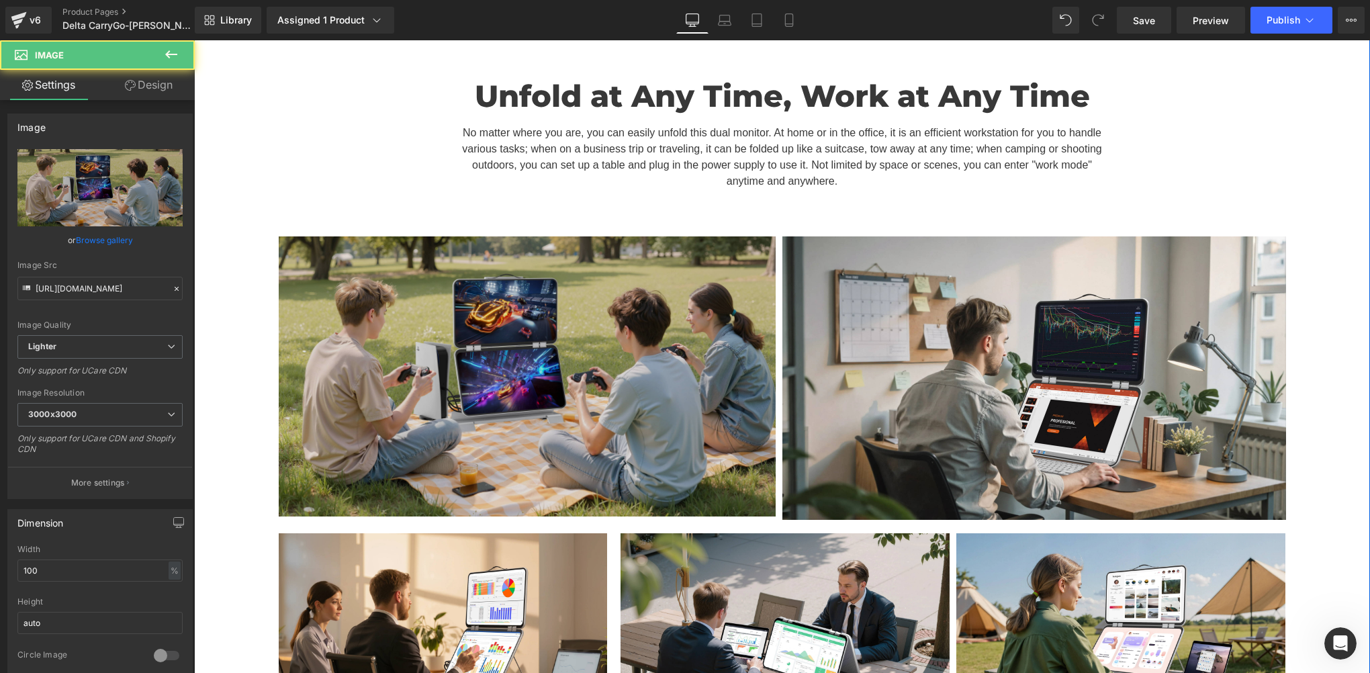
click at [516, 337] on img at bounding box center [531, 375] width 504 height 279
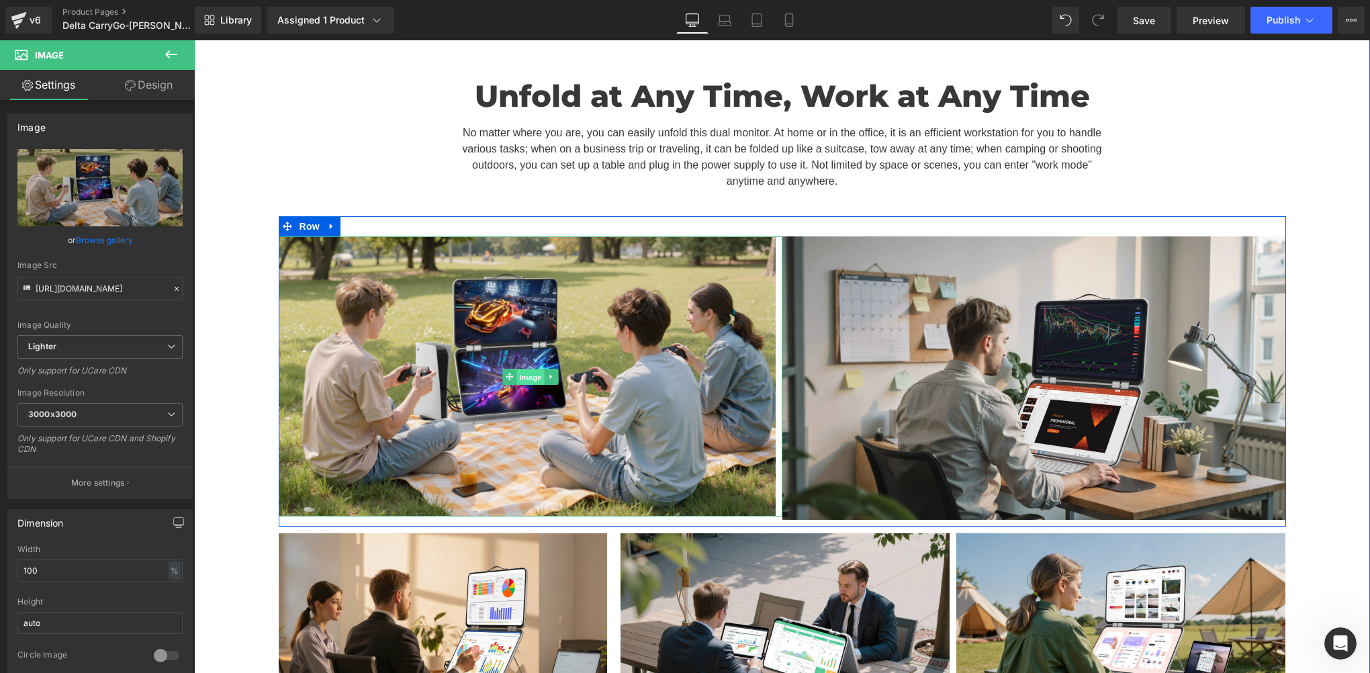
click at [521, 369] on span "Image" at bounding box center [530, 377] width 28 height 16
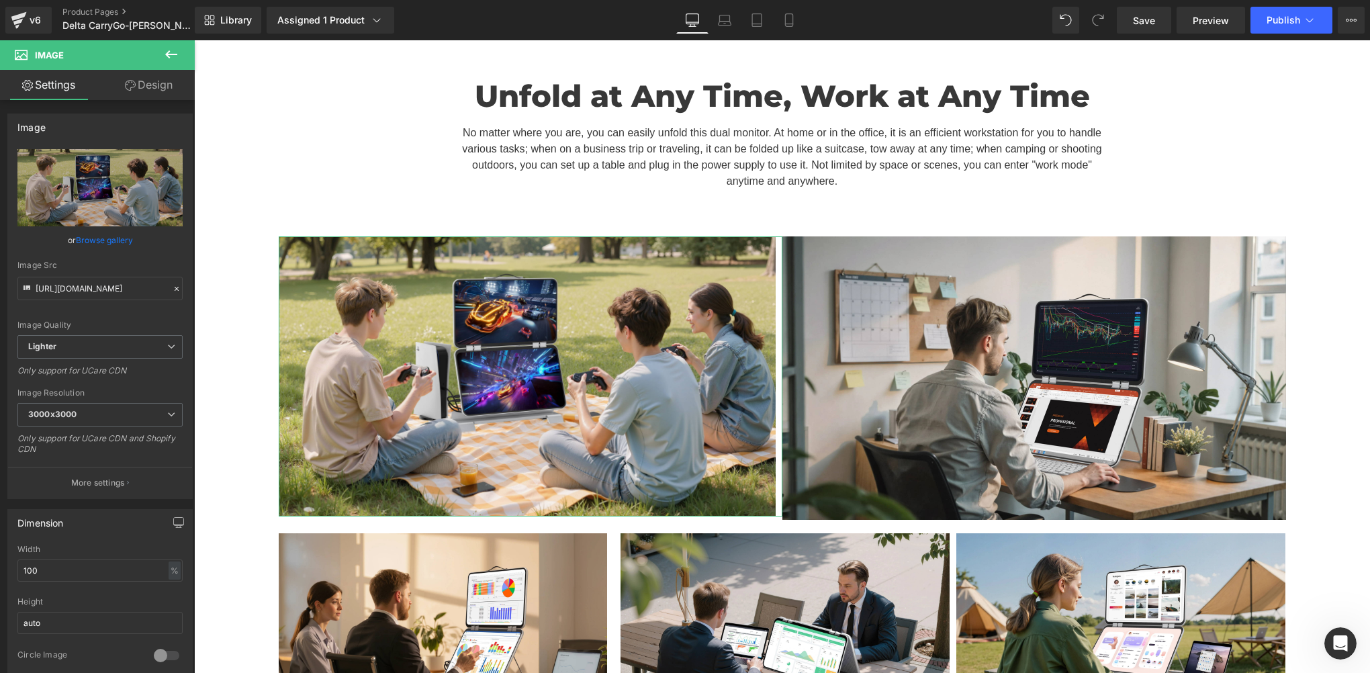
click at [146, 86] on link "Design" at bounding box center [148, 85] width 97 height 30
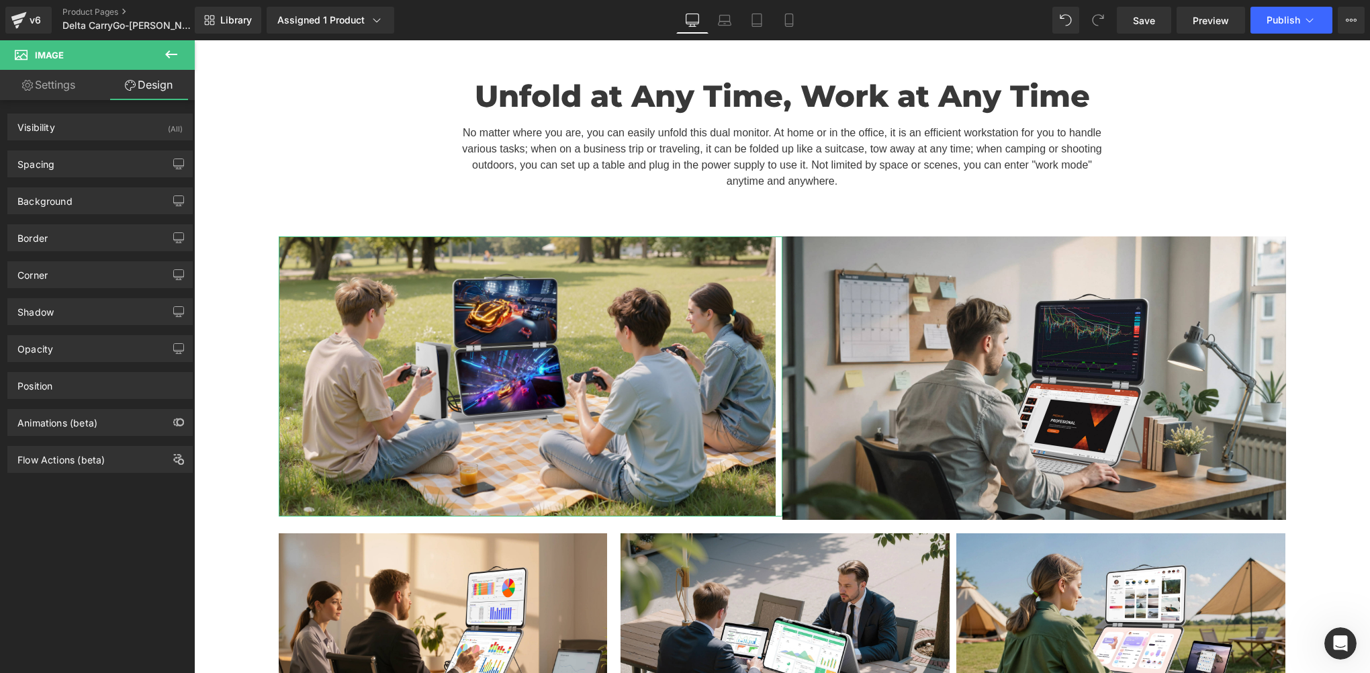
type input "0"
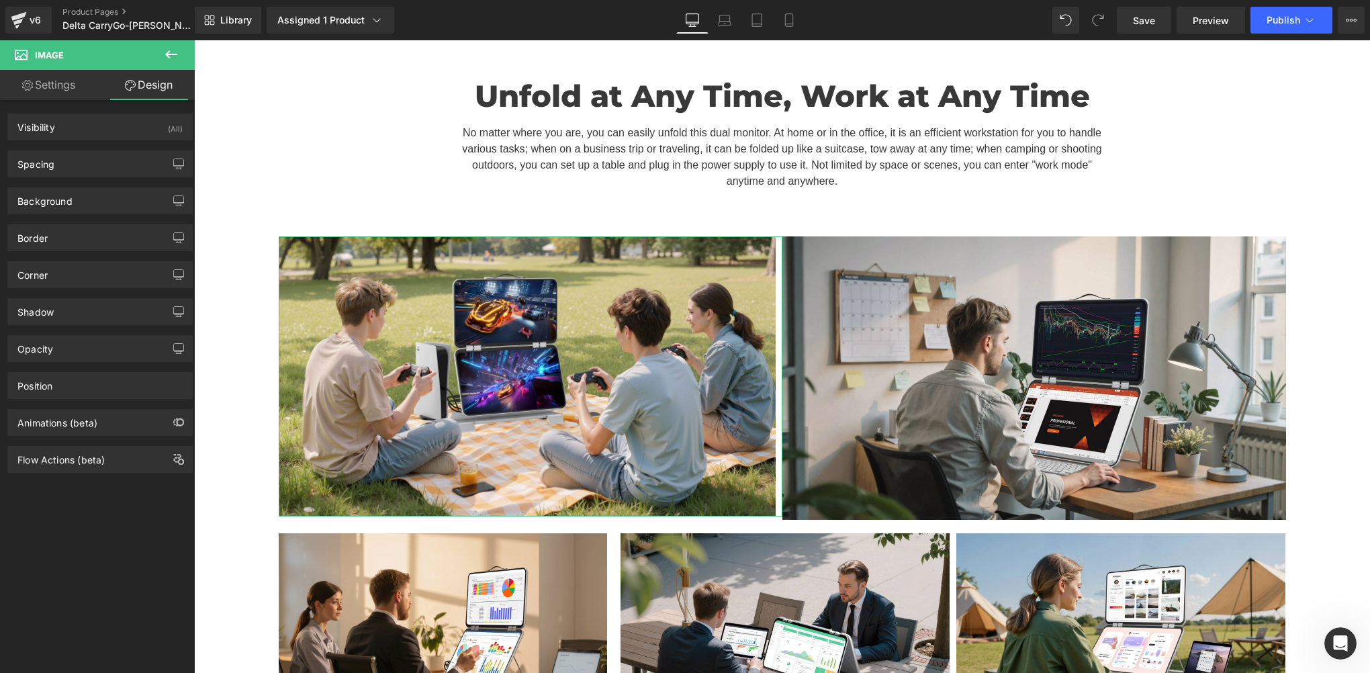
type input "10"
type input "0"
type input "#383838"
type input "100"
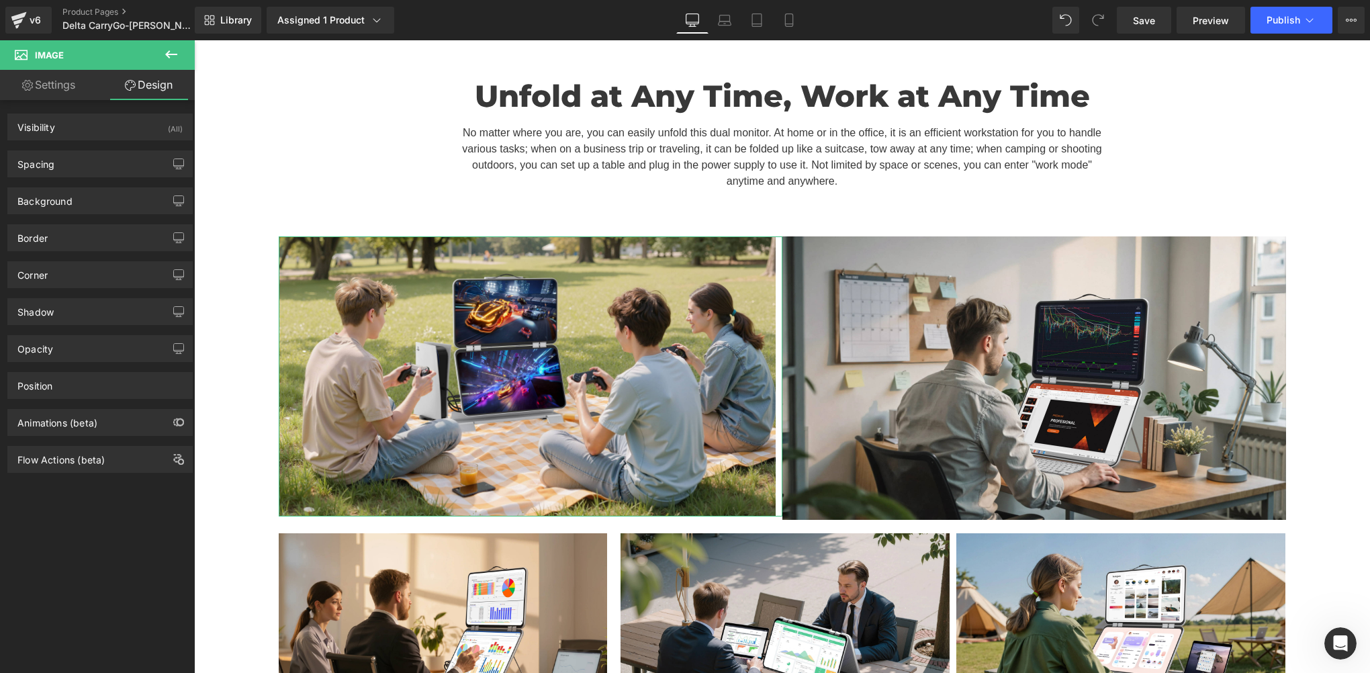
type input "0"
click at [79, 165] on div "Spacing" at bounding box center [100, 164] width 184 height 26
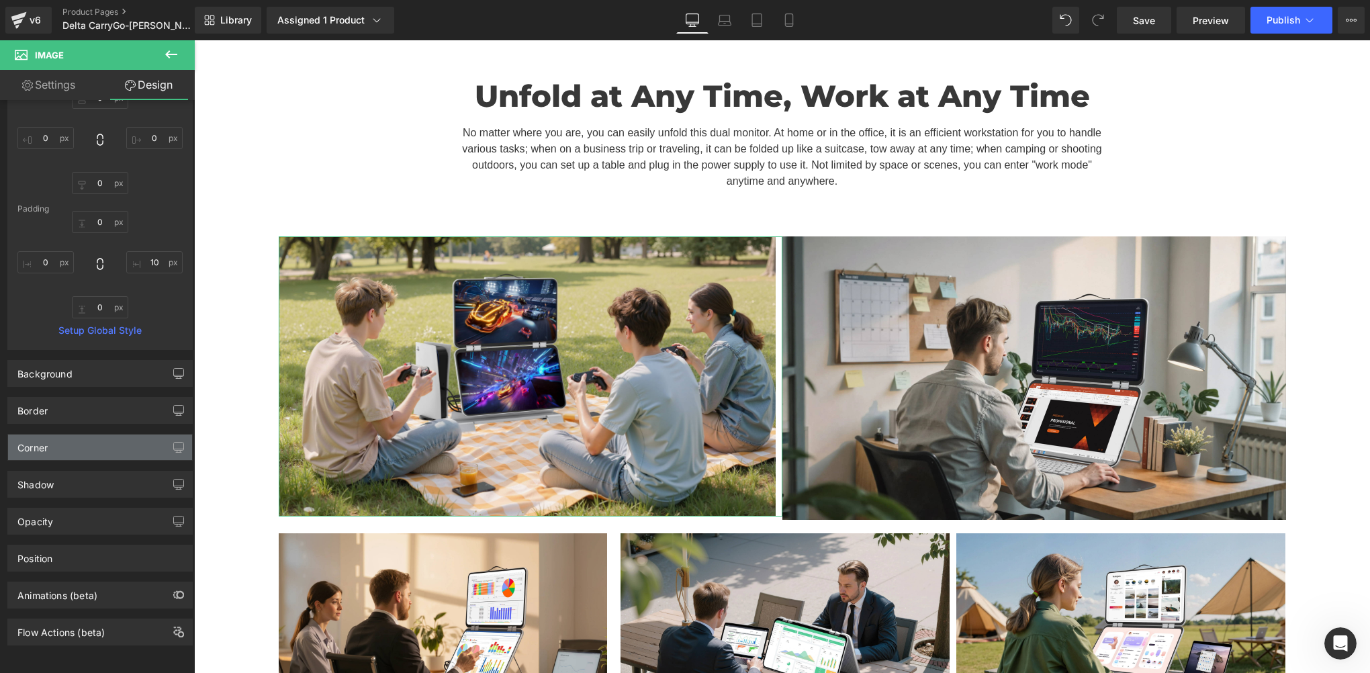
scroll to position [113, 0]
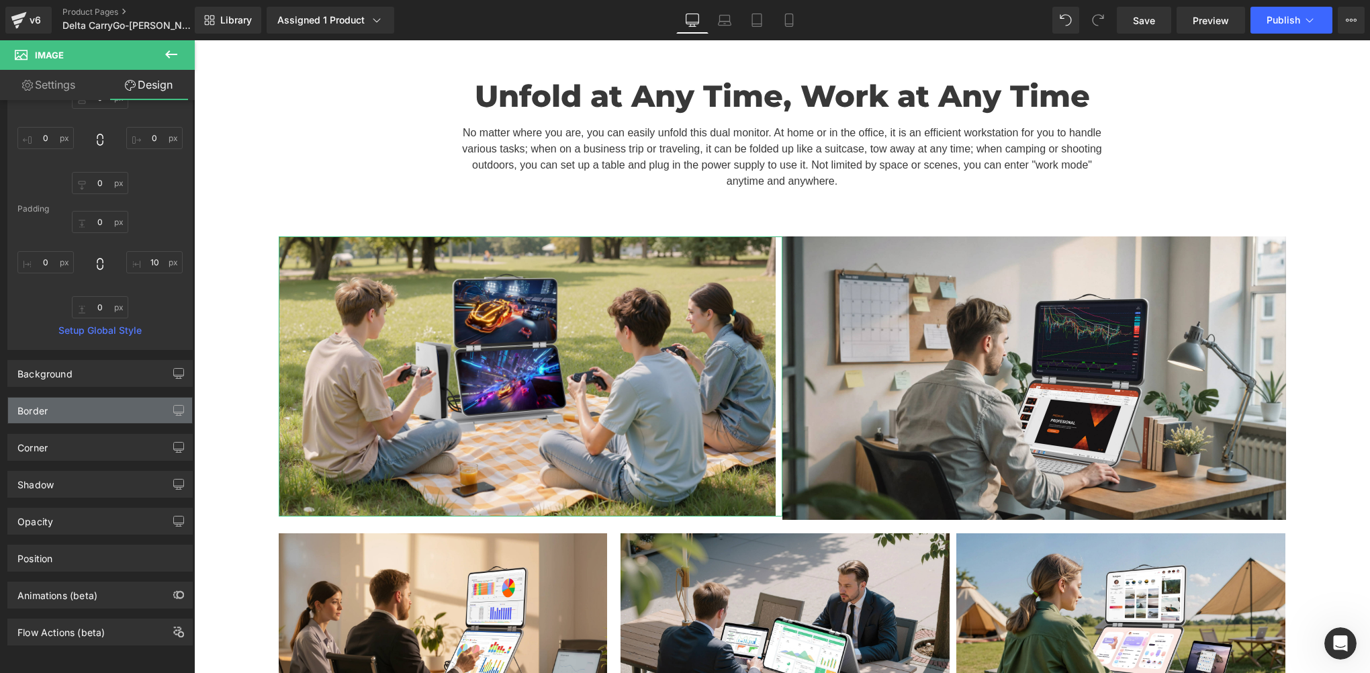
click at [78, 408] on div "Border" at bounding box center [100, 411] width 184 height 26
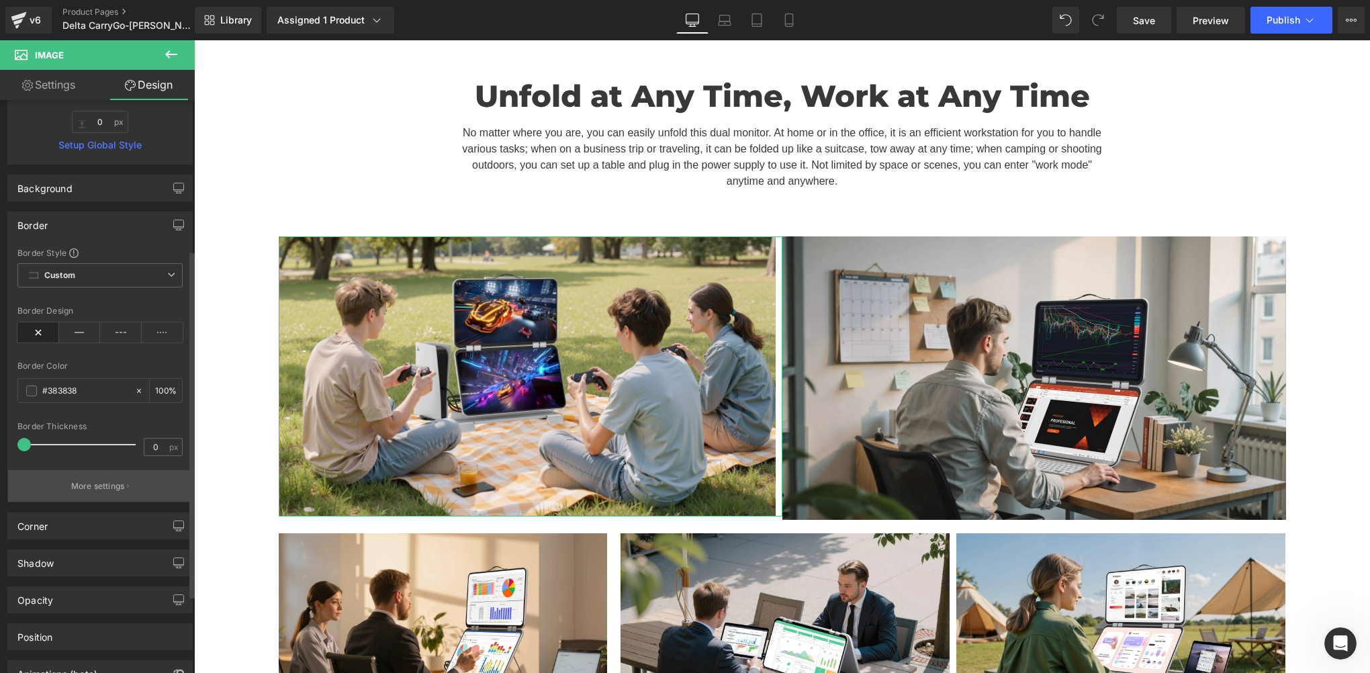
scroll to position [314, 0]
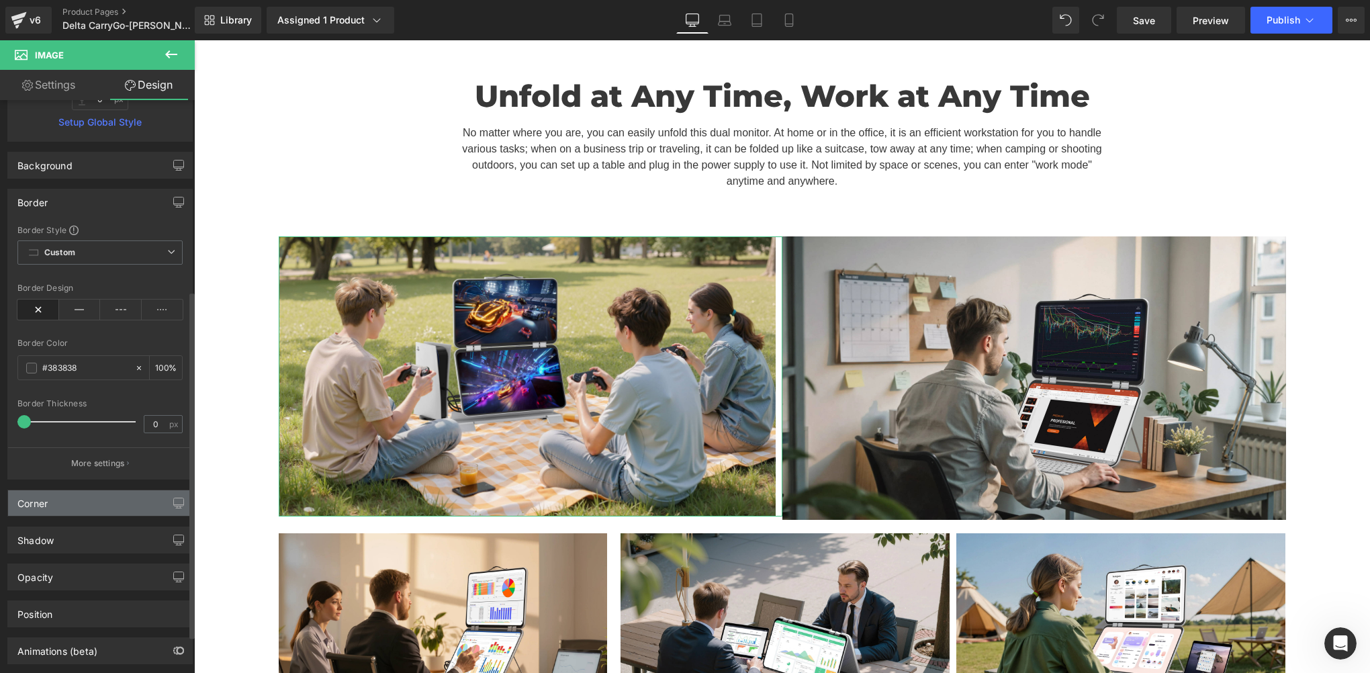
click at [73, 504] on div "Corner" at bounding box center [100, 503] width 184 height 26
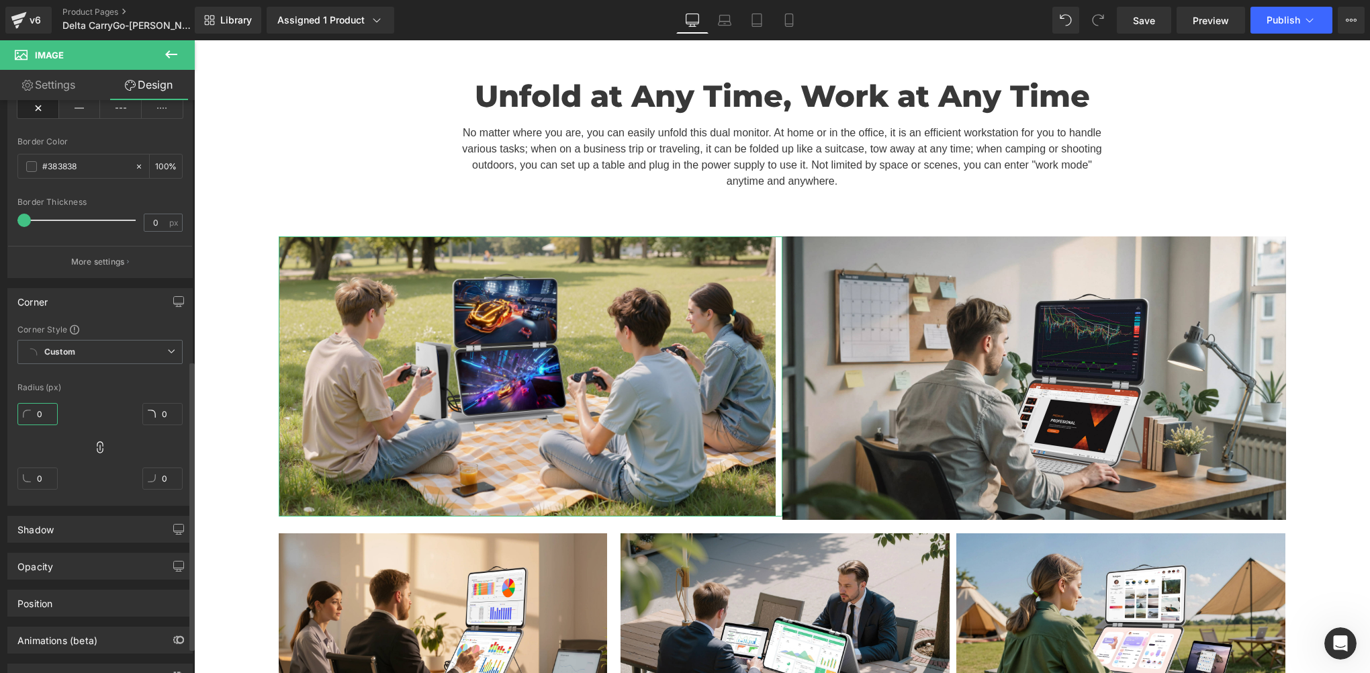
click at [48, 415] on input "0" at bounding box center [37, 414] width 40 height 22
type input "1"
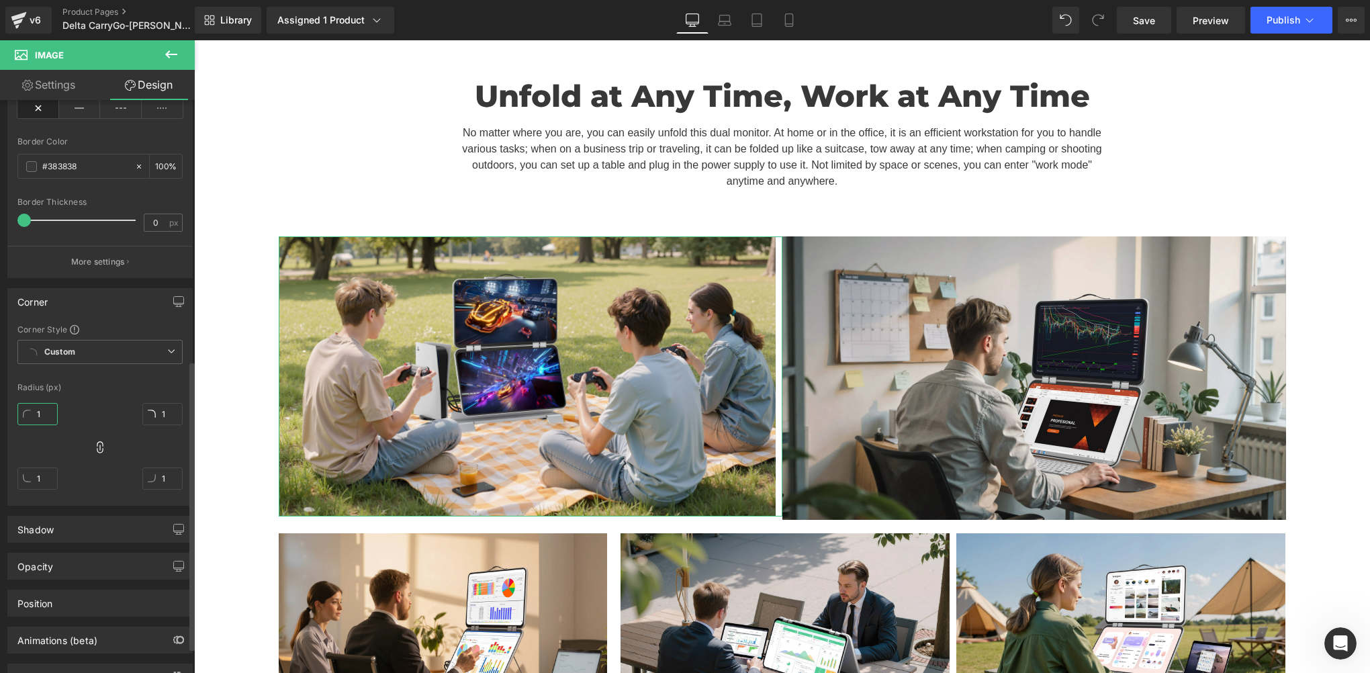
type input "15"
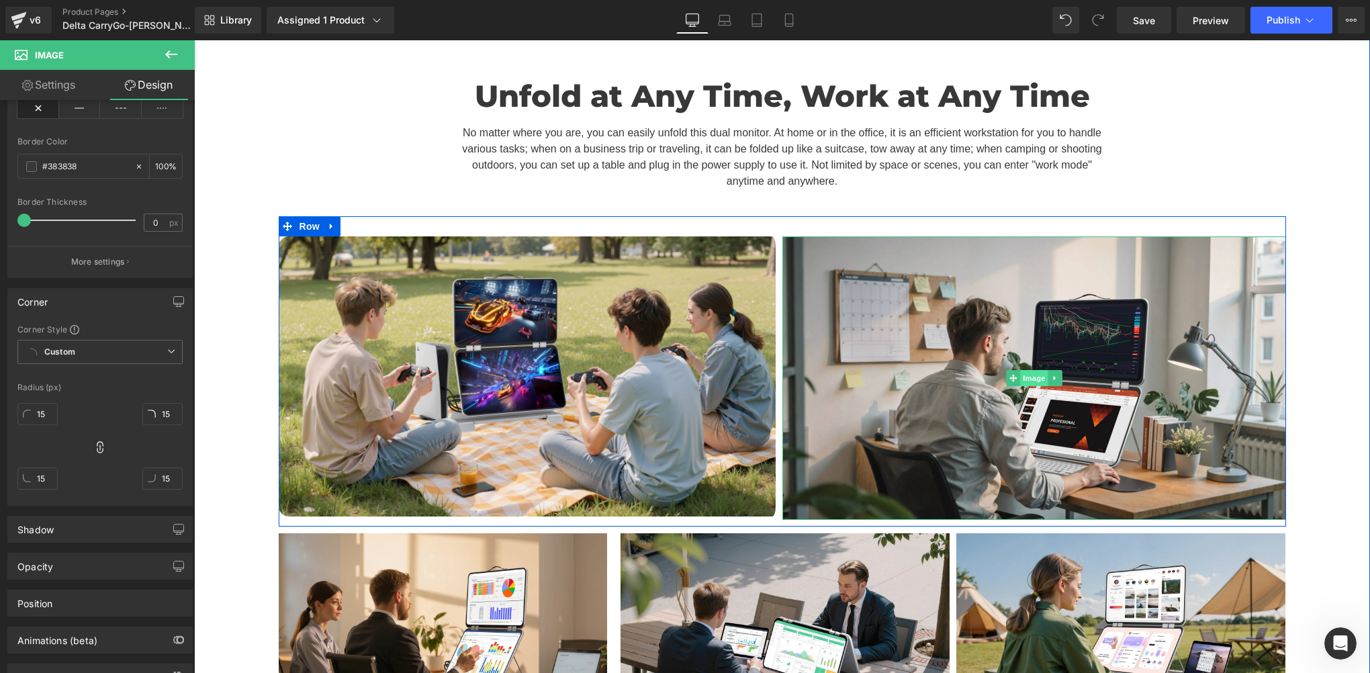
click at [1028, 370] on span "Image" at bounding box center [1034, 378] width 28 height 16
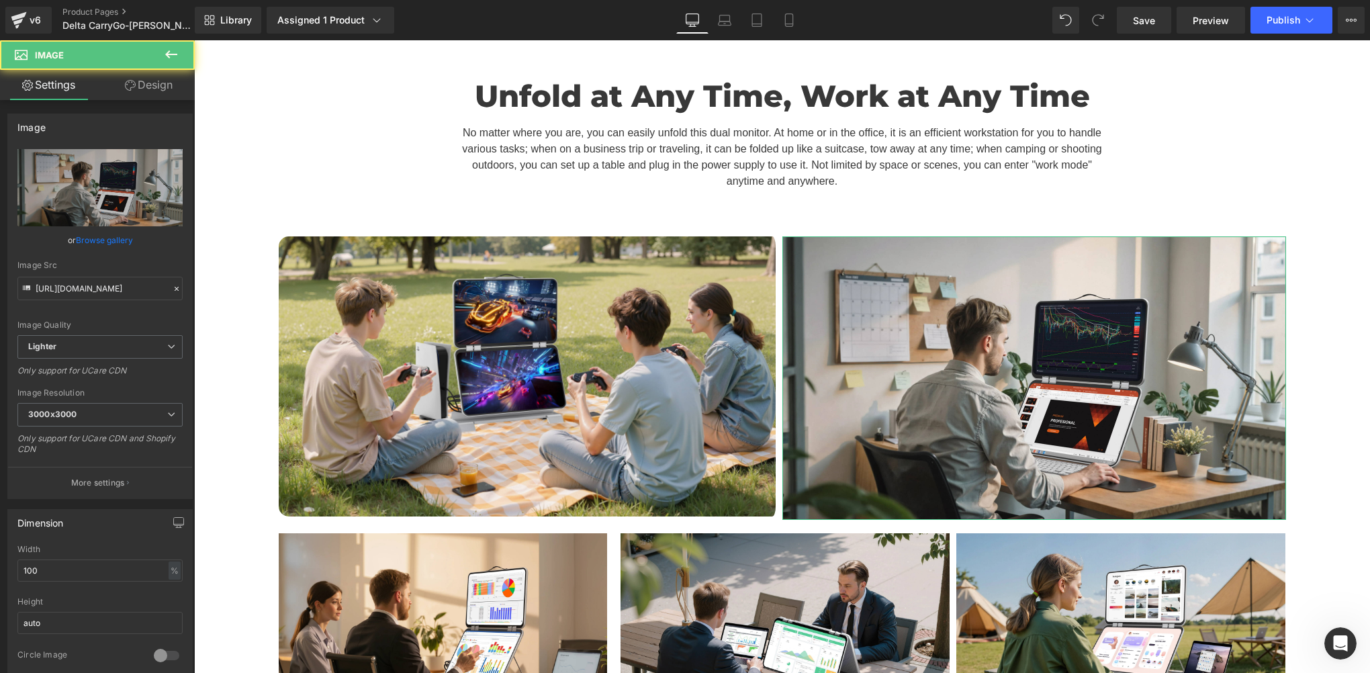
click at [138, 95] on link "Design" at bounding box center [148, 85] width 97 height 30
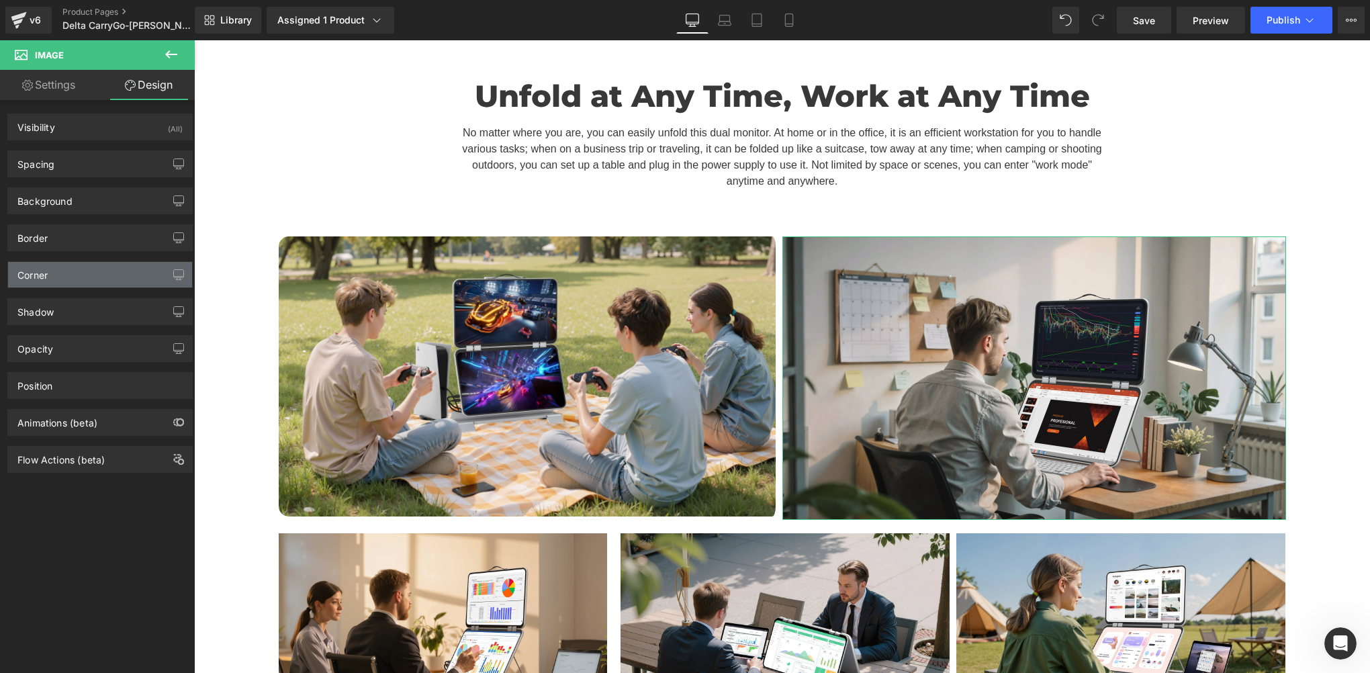
click at [73, 280] on div "Corner" at bounding box center [100, 275] width 184 height 26
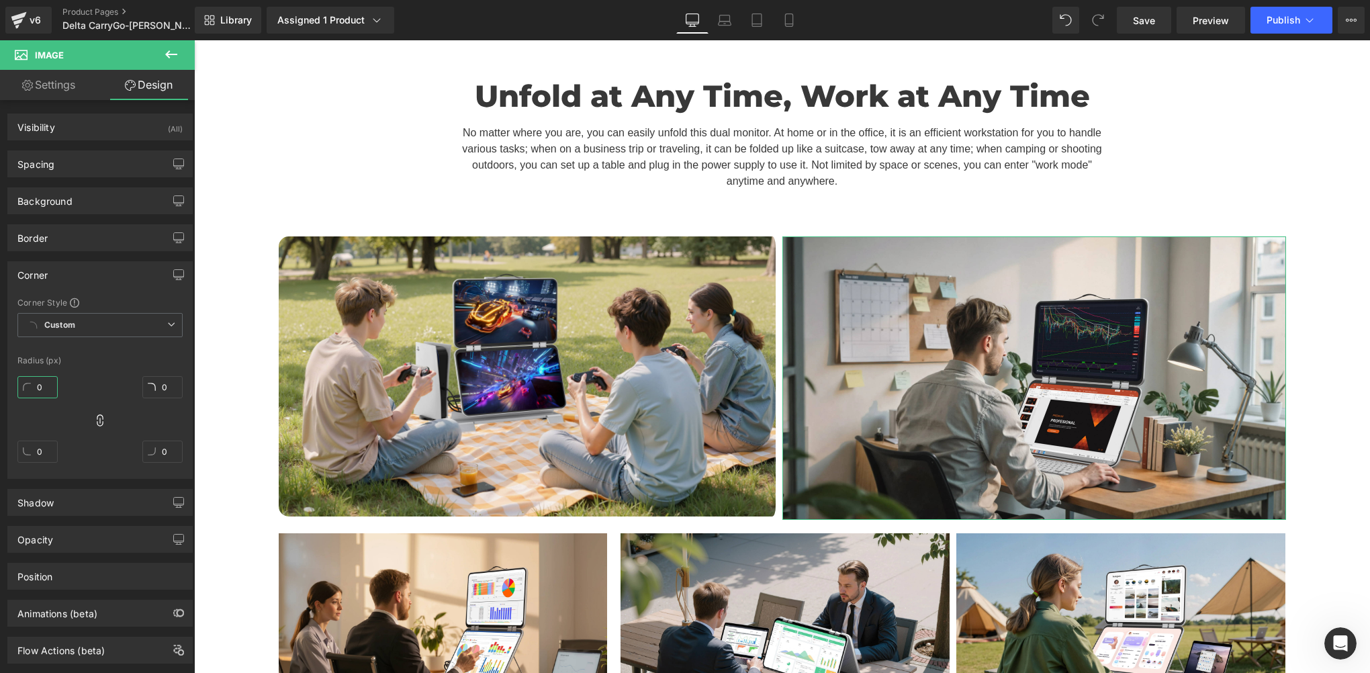
click at [44, 383] on input "0" at bounding box center [37, 387] width 40 height 22
paste input "15"
type input "15"
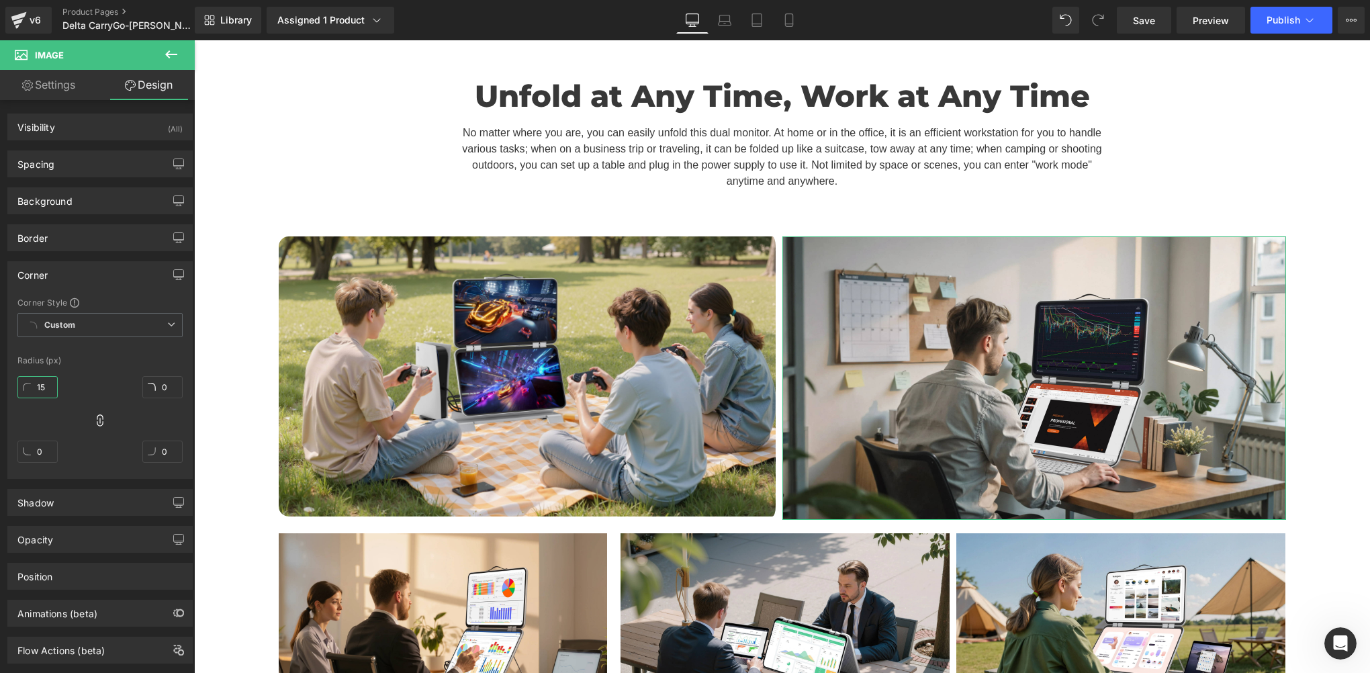
type input "15"
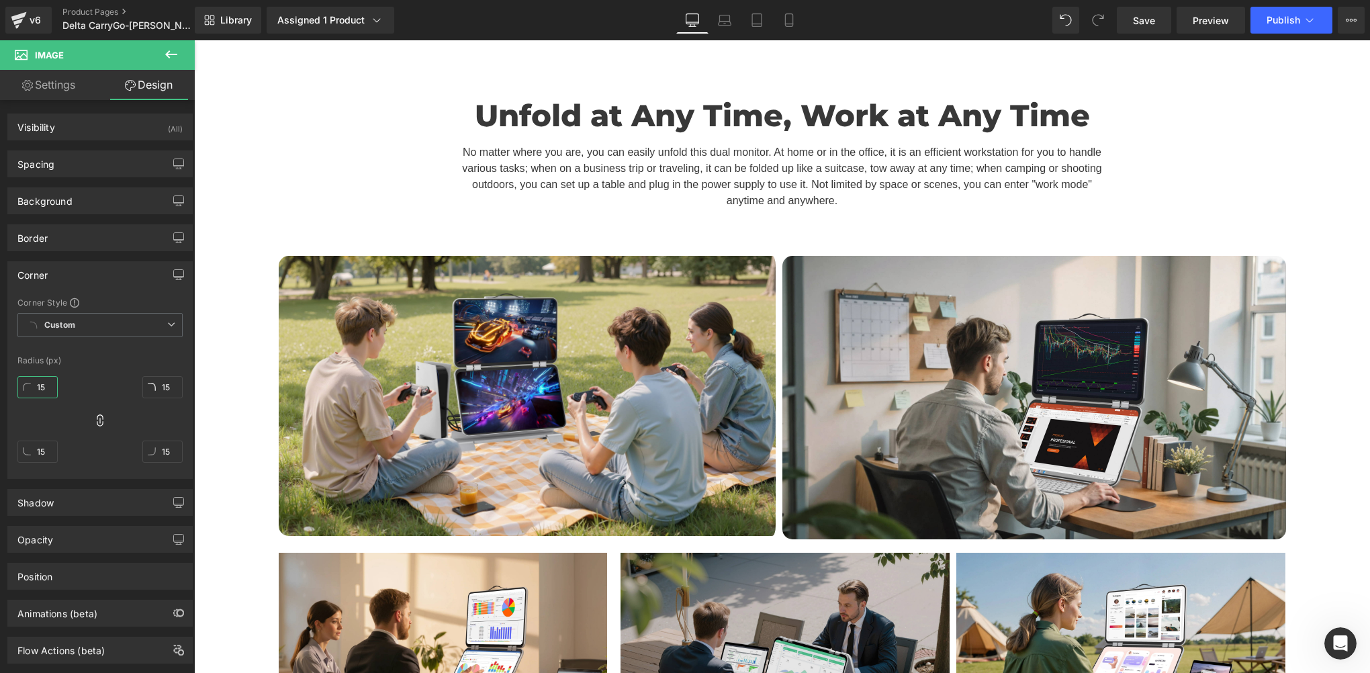
scroll to position [4964, 0]
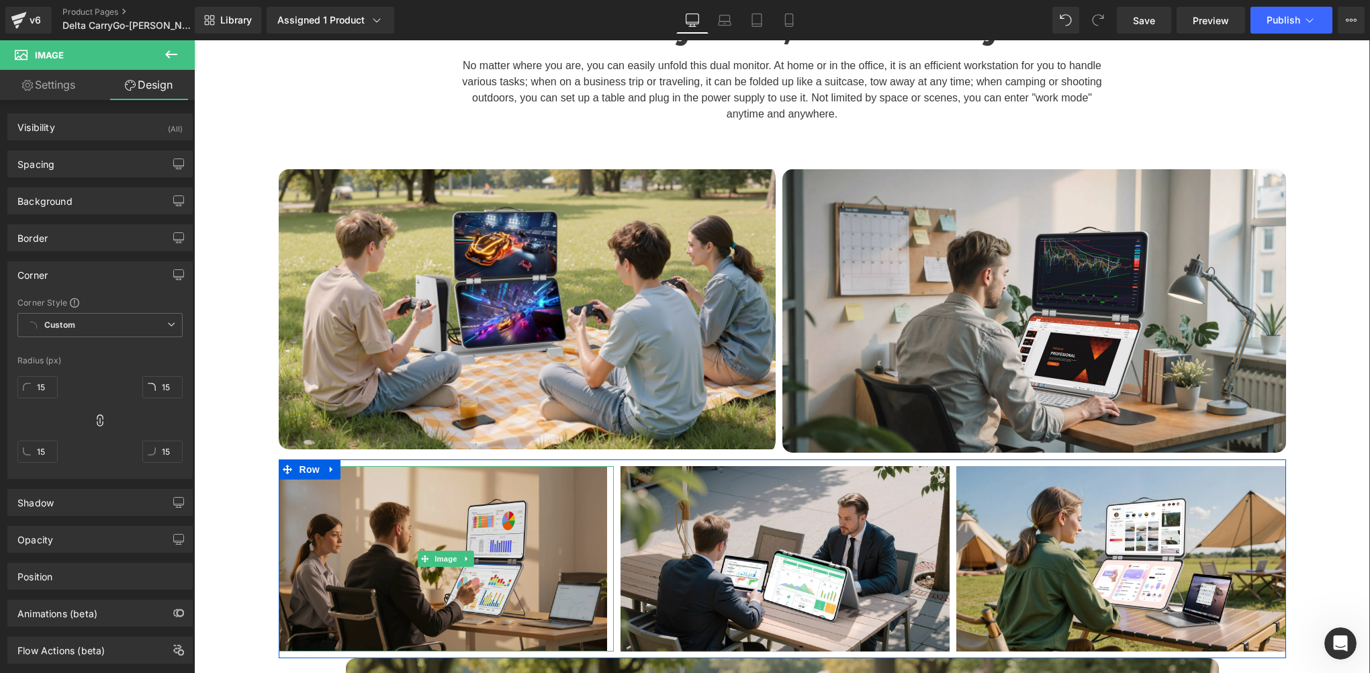
click at [372, 470] on img at bounding box center [447, 558] width 336 height 185
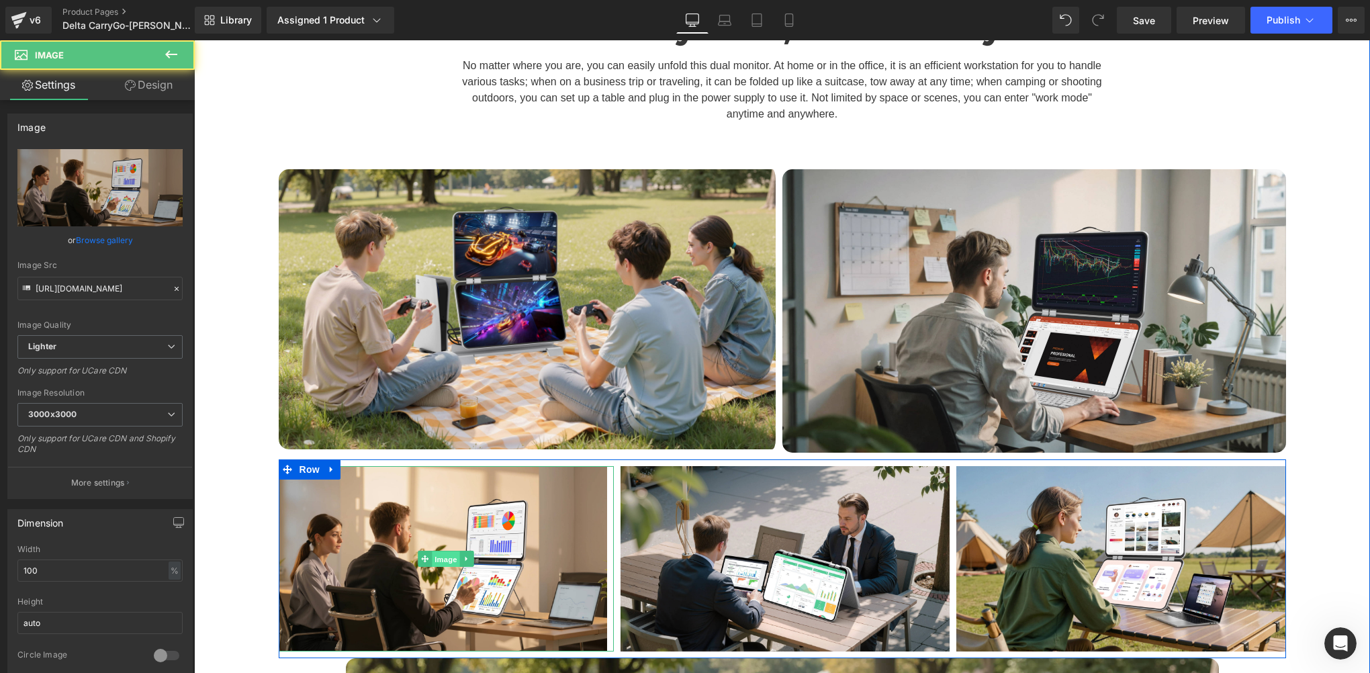
click at [435, 551] on span "Image" at bounding box center [446, 559] width 28 height 16
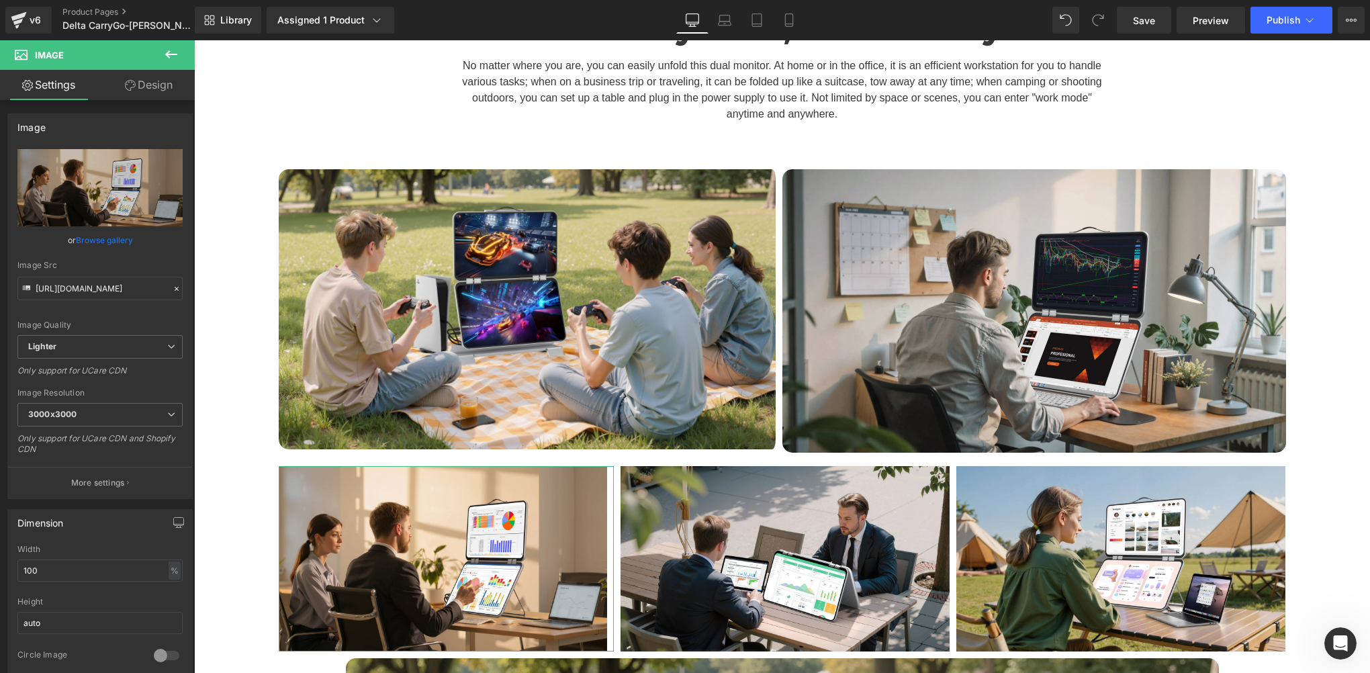
click at [141, 73] on link "Design" at bounding box center [148, 85] width 97 height 30
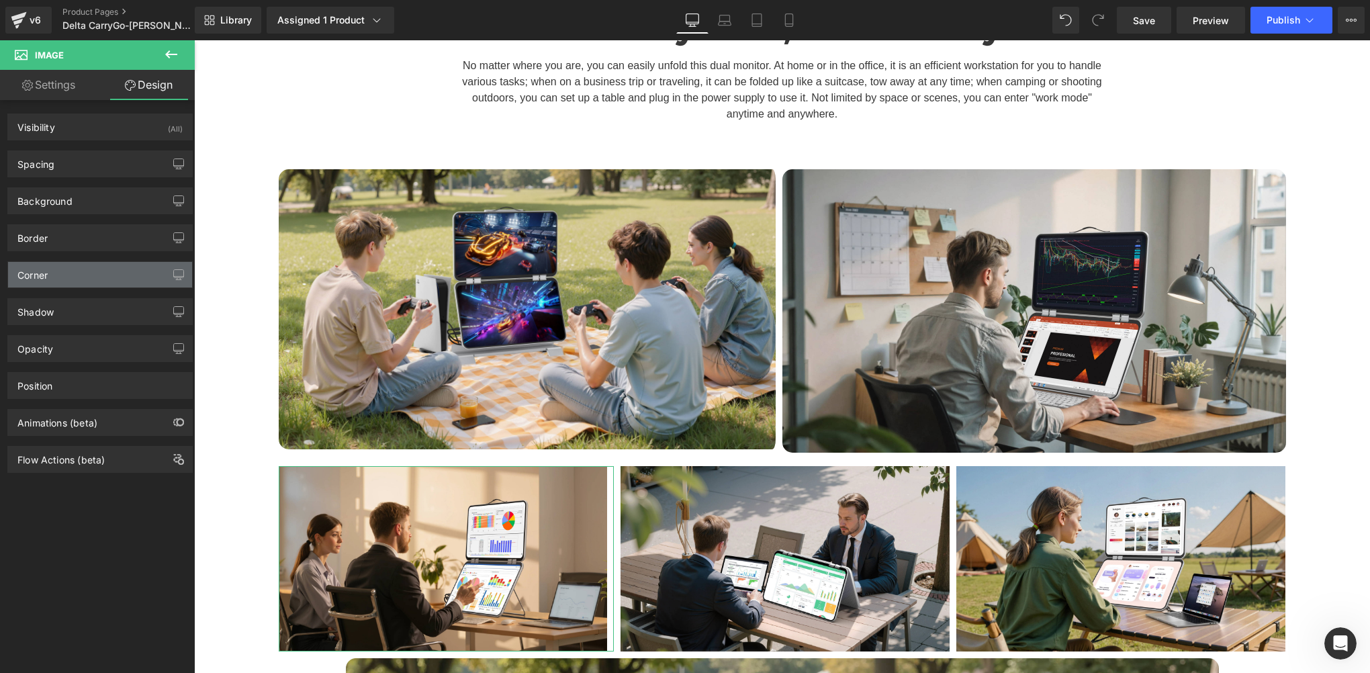
click at [49, 282] on div "Corner" at bounding box center [100, 275] width 184 height 26
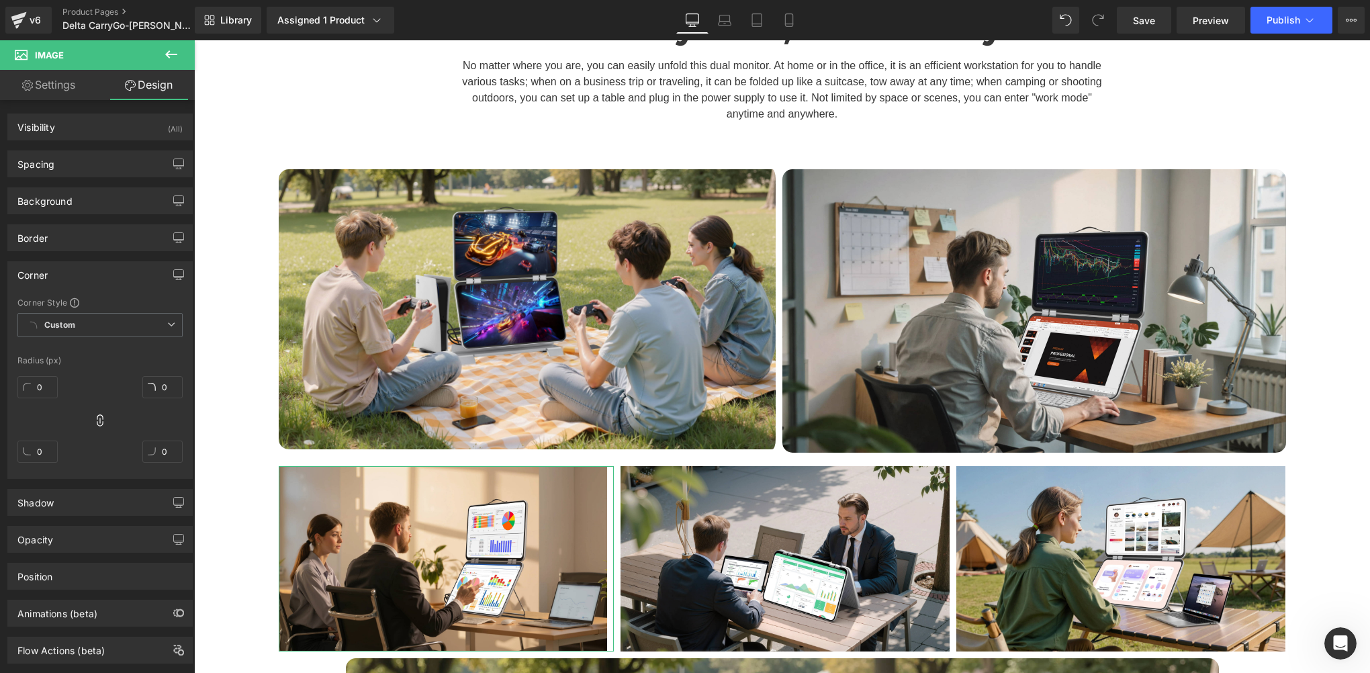
click at [51, 399] on div "0" at bounding box center [37, 392] width 40 height 43
click at [50, 383] on input "0" at bounding box center [37, 387] width 40 height 22
paste input "15"
type input "15"
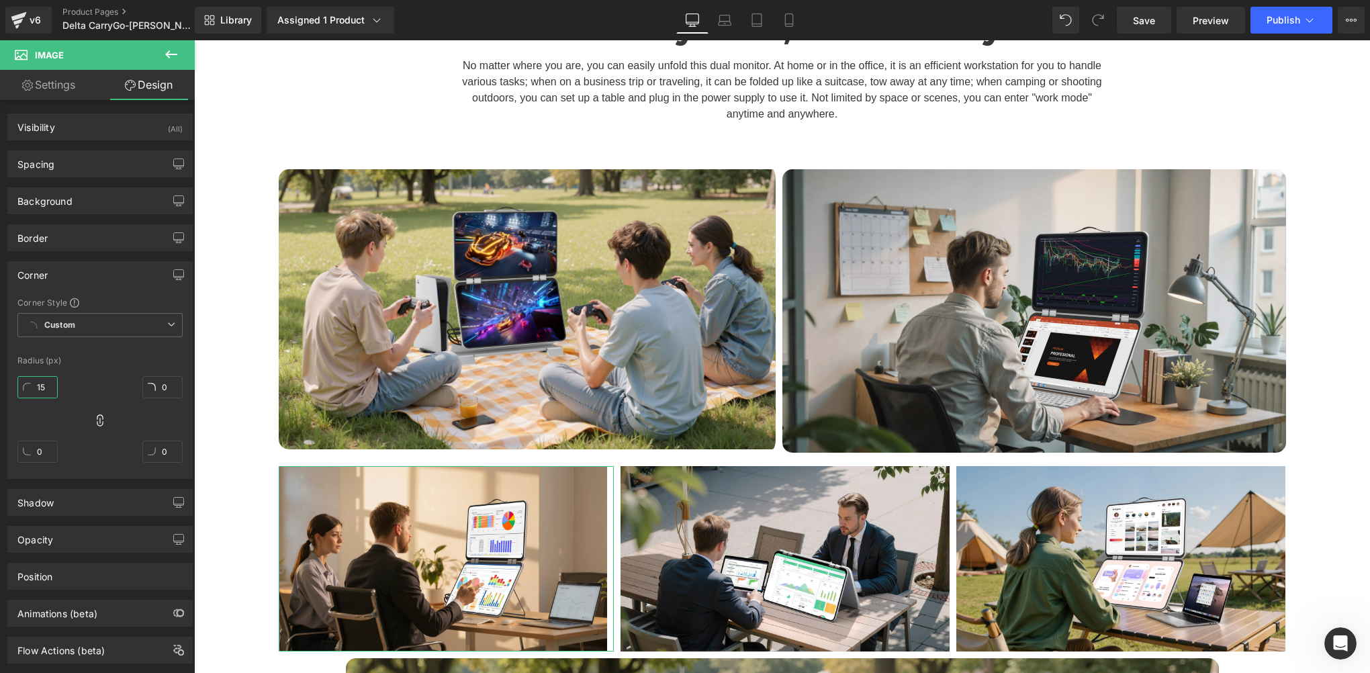
type input "15"
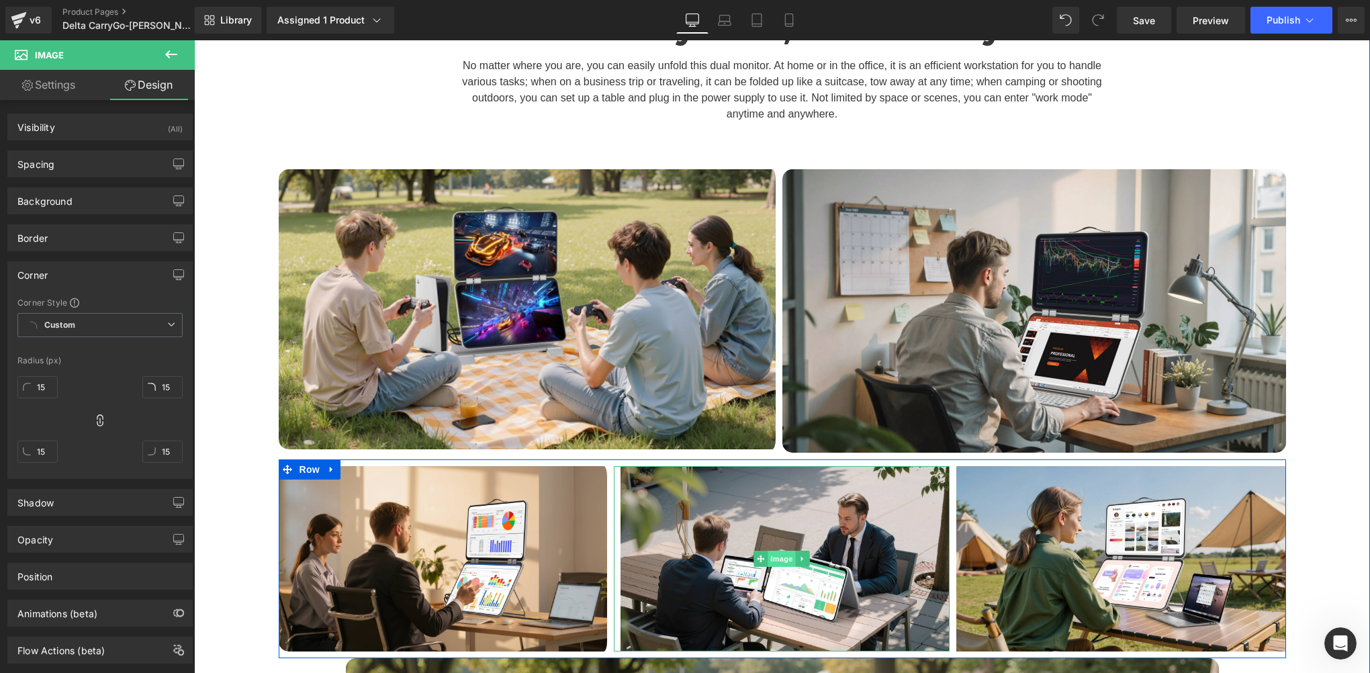
click at [768, 551] on span "Image" at bounding box center [782, 559] width 28 height 16
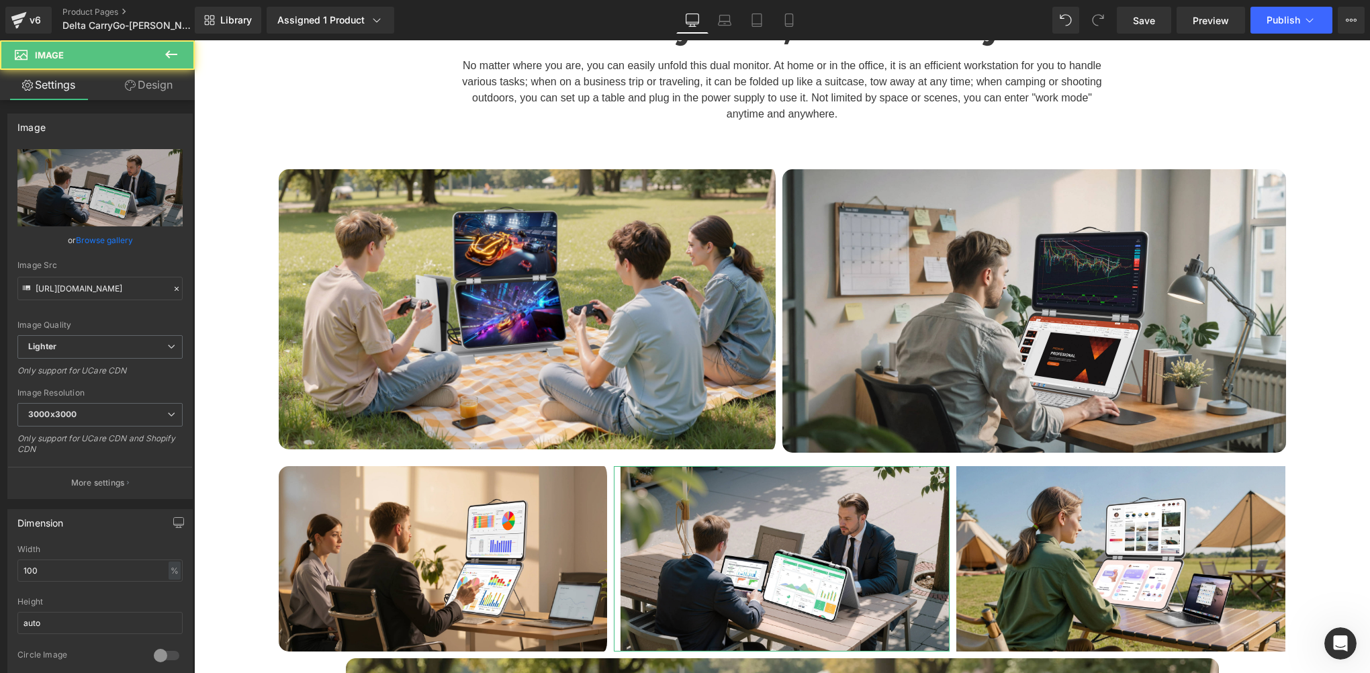
click at [145, 93] on link "Design" at bounding box center [148, 85] width 97 height 30
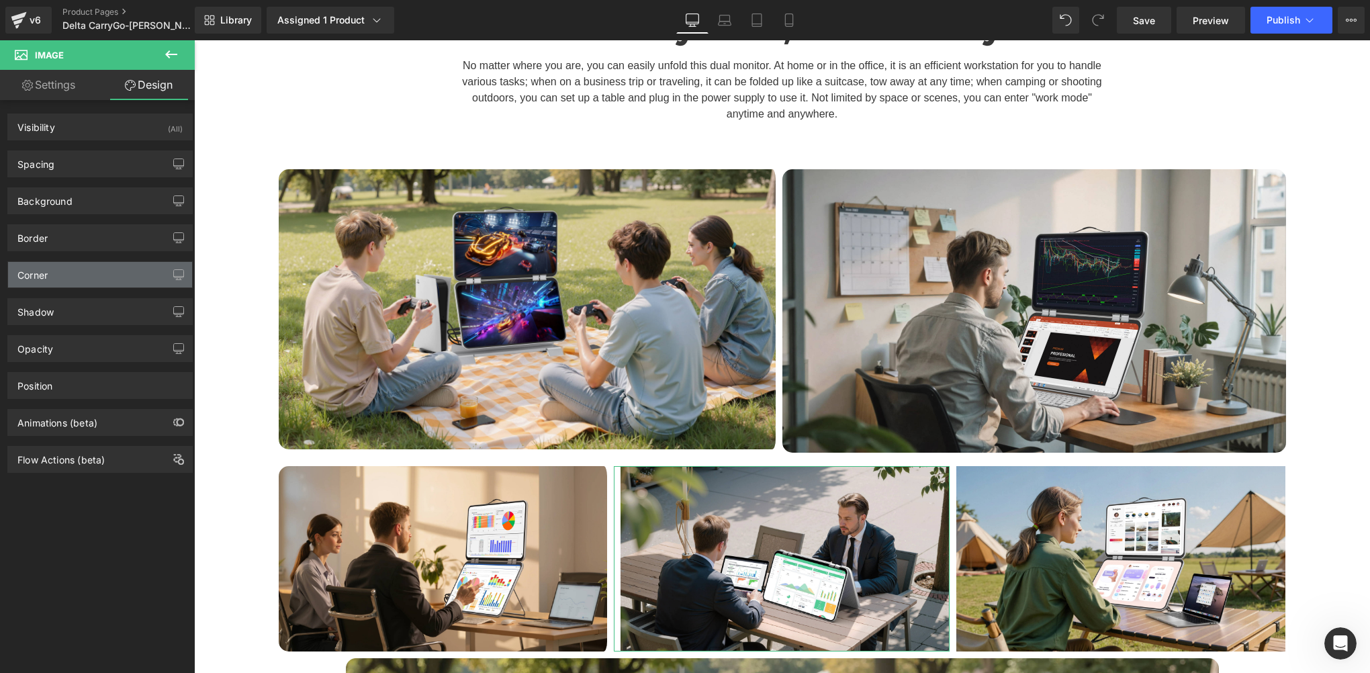
click at [66, 285] on div "Corner" at bounding box center [100, 275] width 184 height 26
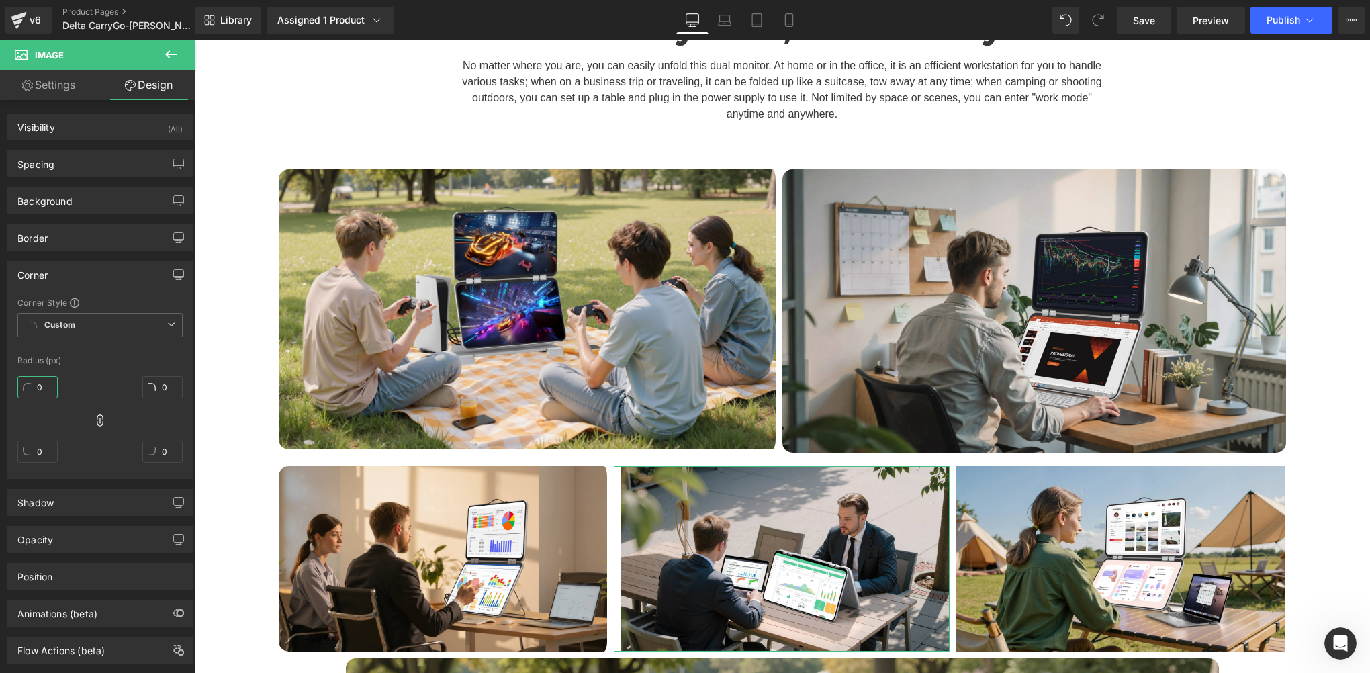
paste input "15"
click at [48, 394] on input "0" at bounding box center [37, 387] width 40 height 22
type input "15"
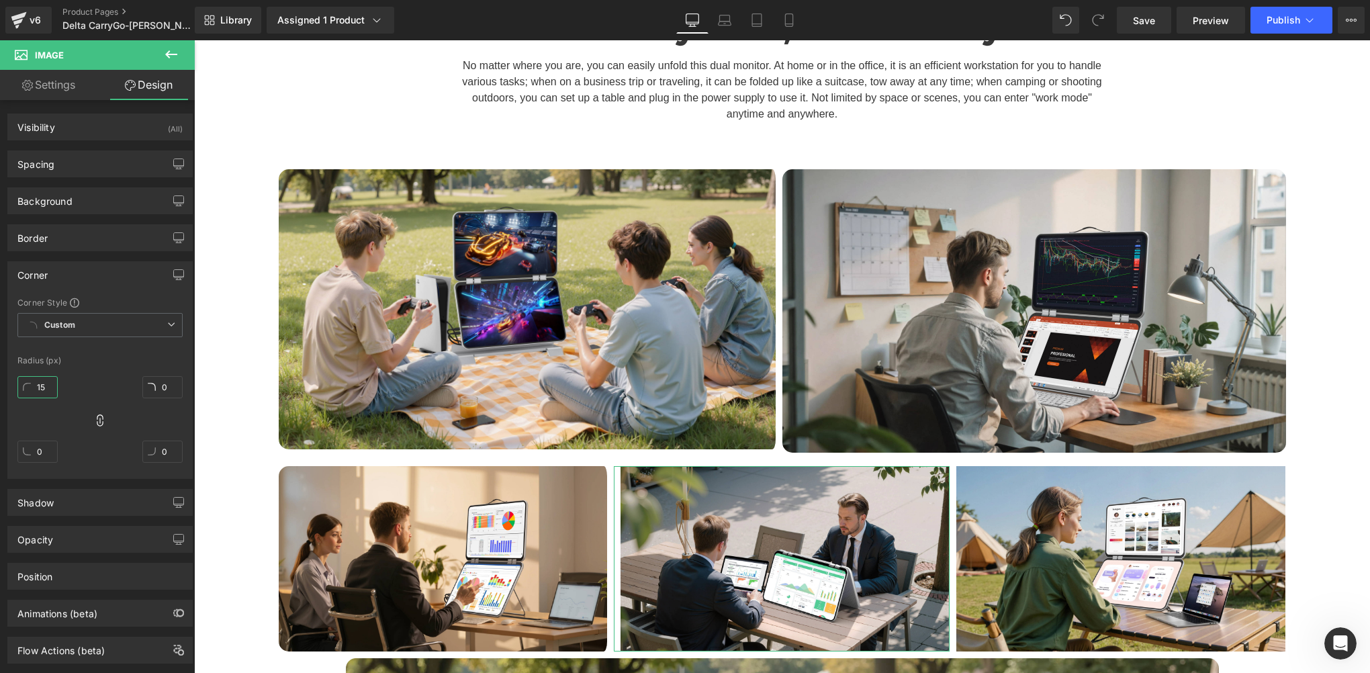
type input "15"
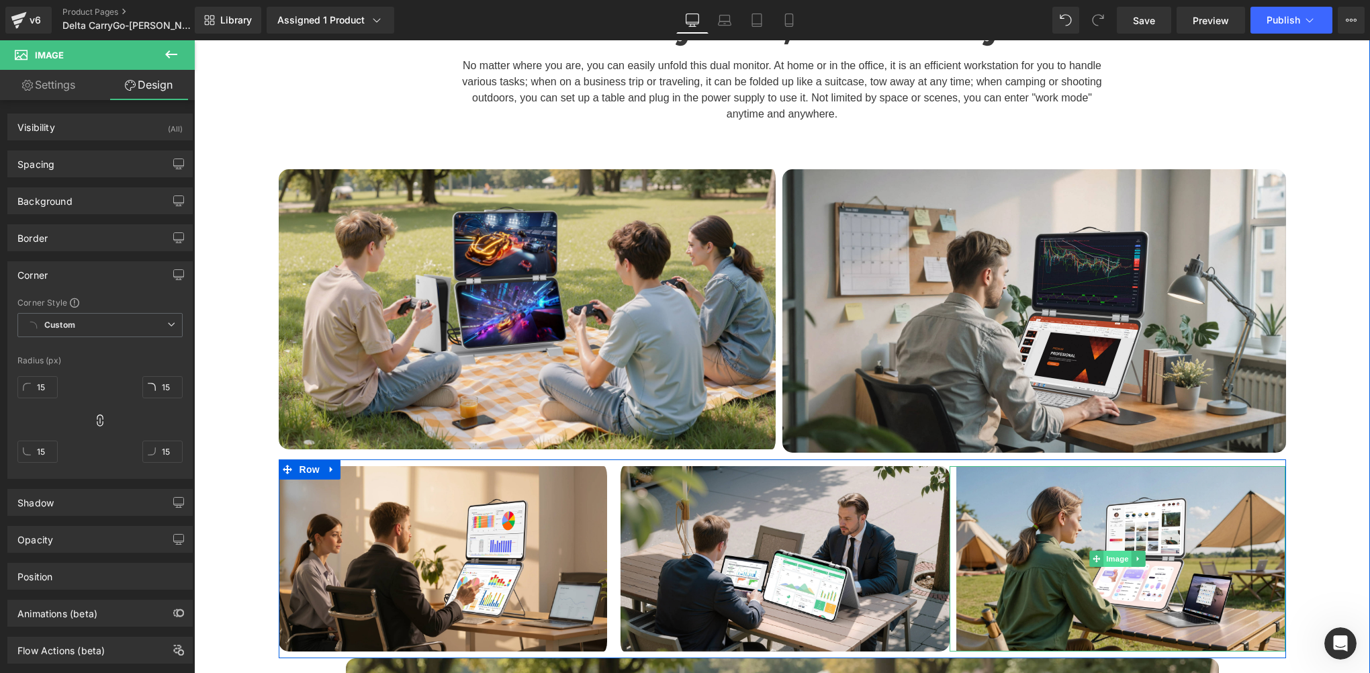
click at [1115, 551] on span "Image" at bounding box center [1118, 559] width 28 height 16
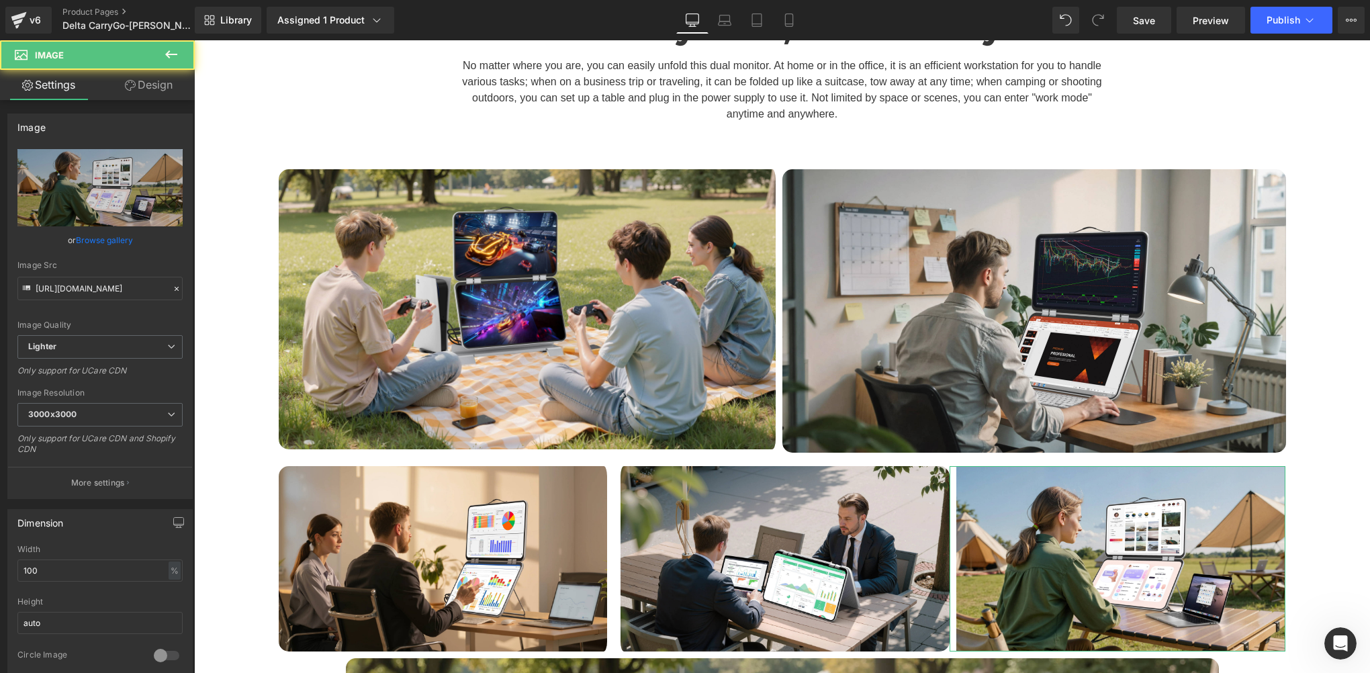
click at [161, 79] on link "Design" at bounding box center [148, 85] width 97 height 30
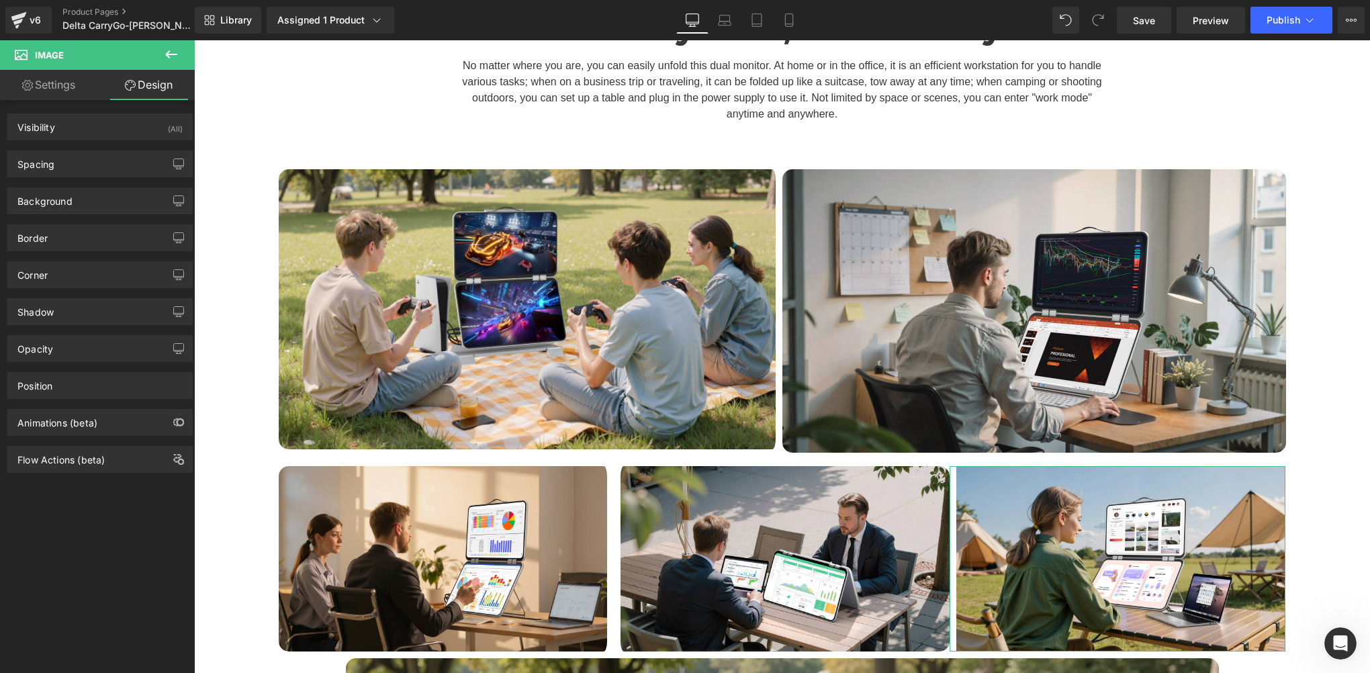
click at [40, 261] on div "Corner Corner Style Custom Custom Setup Global Style Custom Setup Global Style …" at bounding box center [99, 274] width 185 height 27
click at [43, 273] on div "Corner" at bounding box center [32, 271] width 30 height 19
click at [56, 271] on div "Corner" at bounding box center [100, 275] width 184 height 26
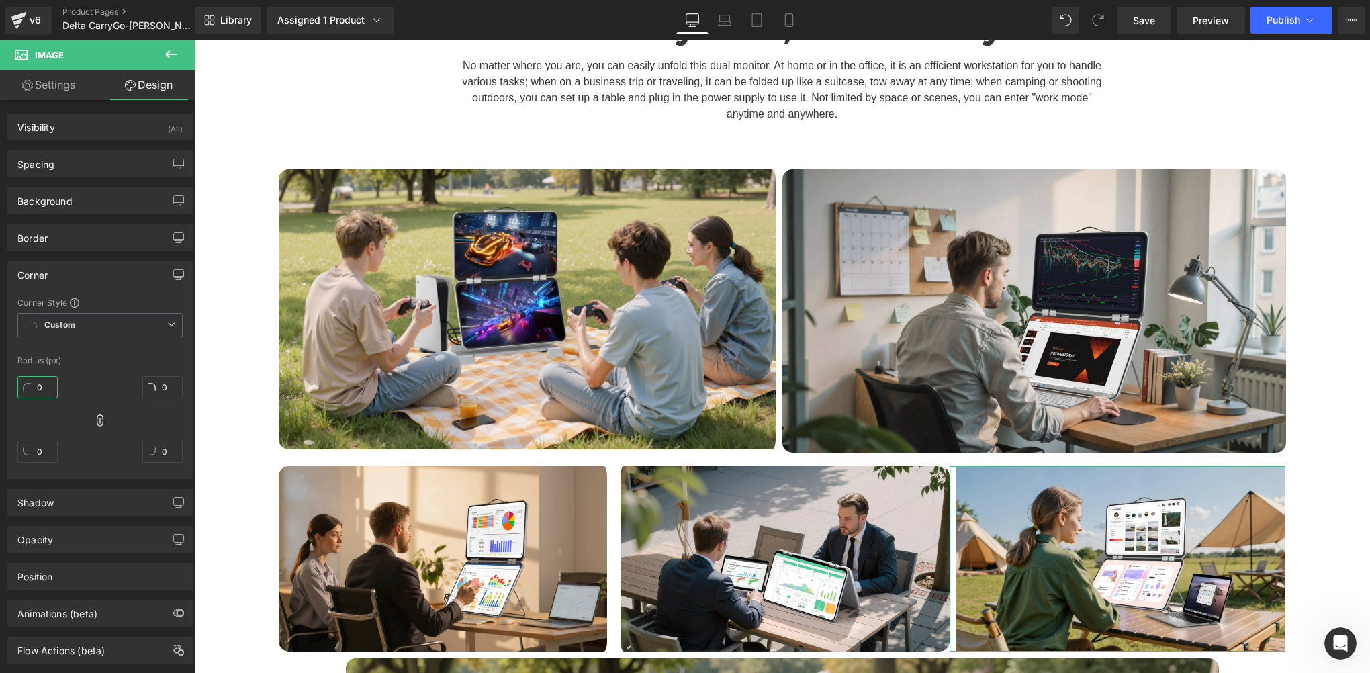
click at [53, 377] on input "0" at bounding box center [37, 387] width 40 height 22
paste input "15"
type input "15"
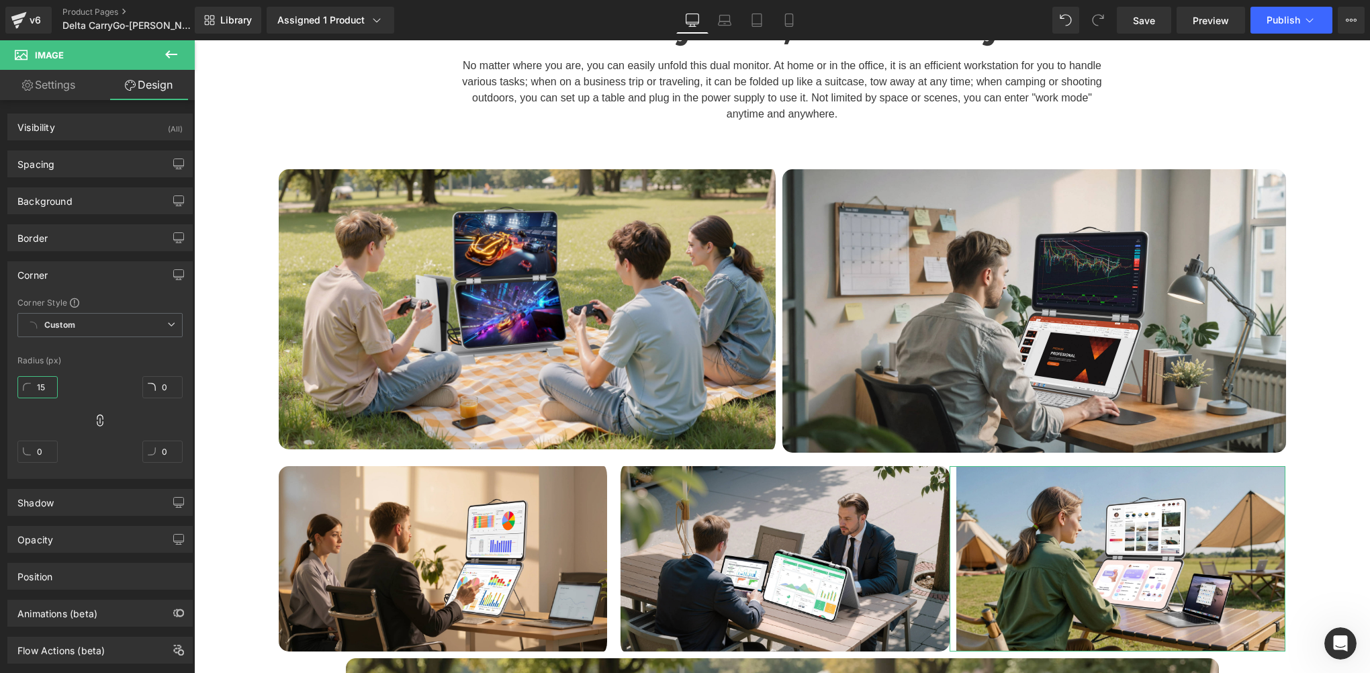
type input "15"
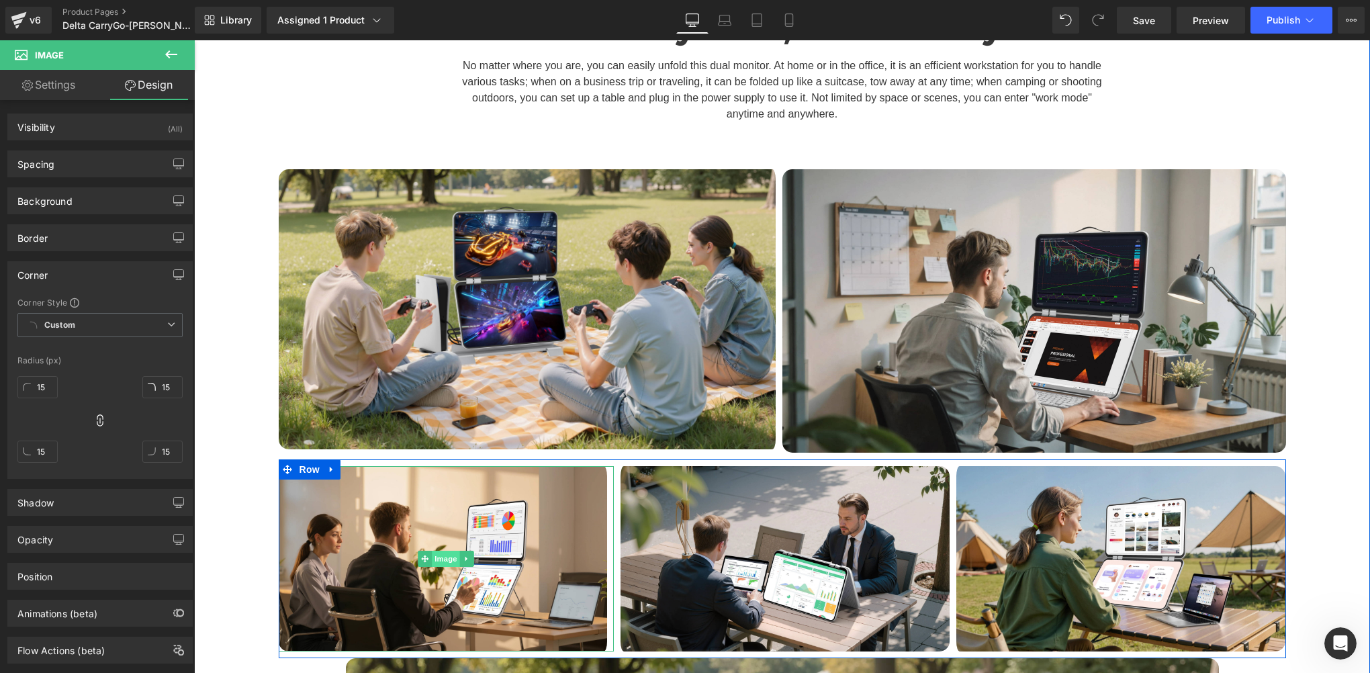
click at [432, 551] on span "Image" at bounding box center [446, 559] width 28 height 16
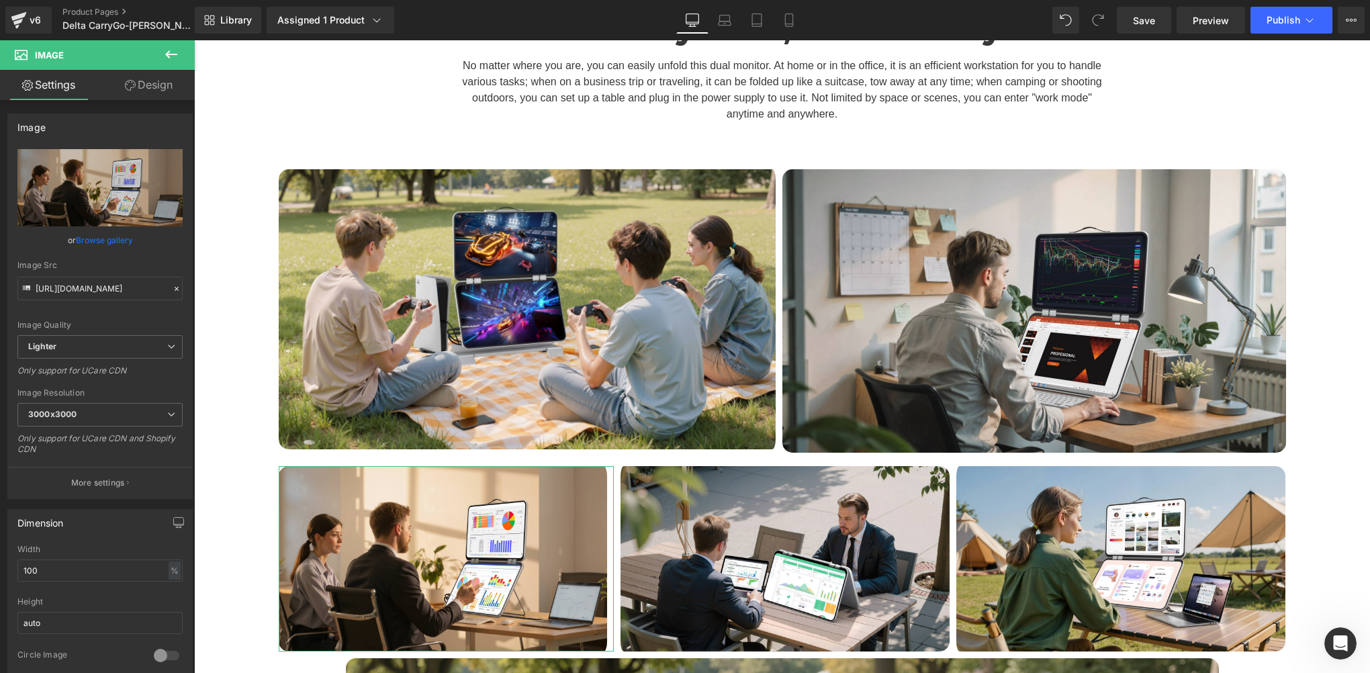
click at [162, 85] on link "Design" at bounding box center [148, 85] width 97 height 30
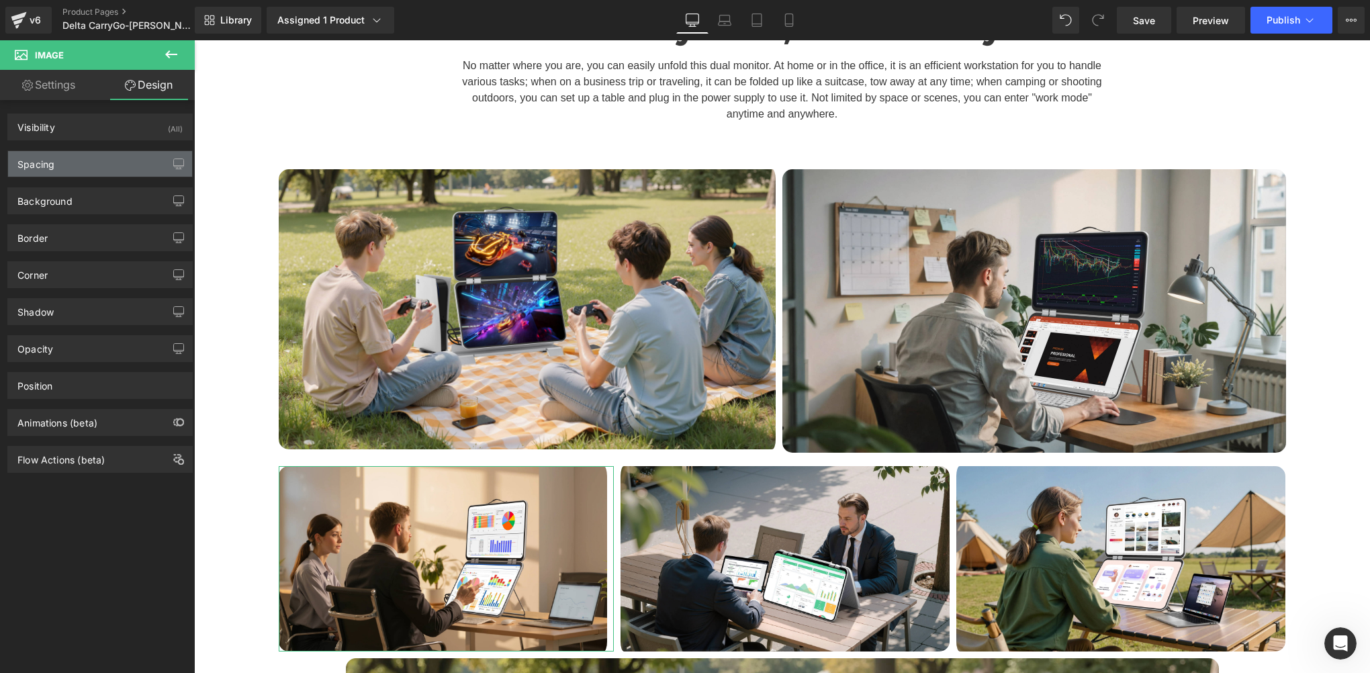
click at [78, 173] on div "Spacing" at bounding box center [100, 164] width 184 height 26
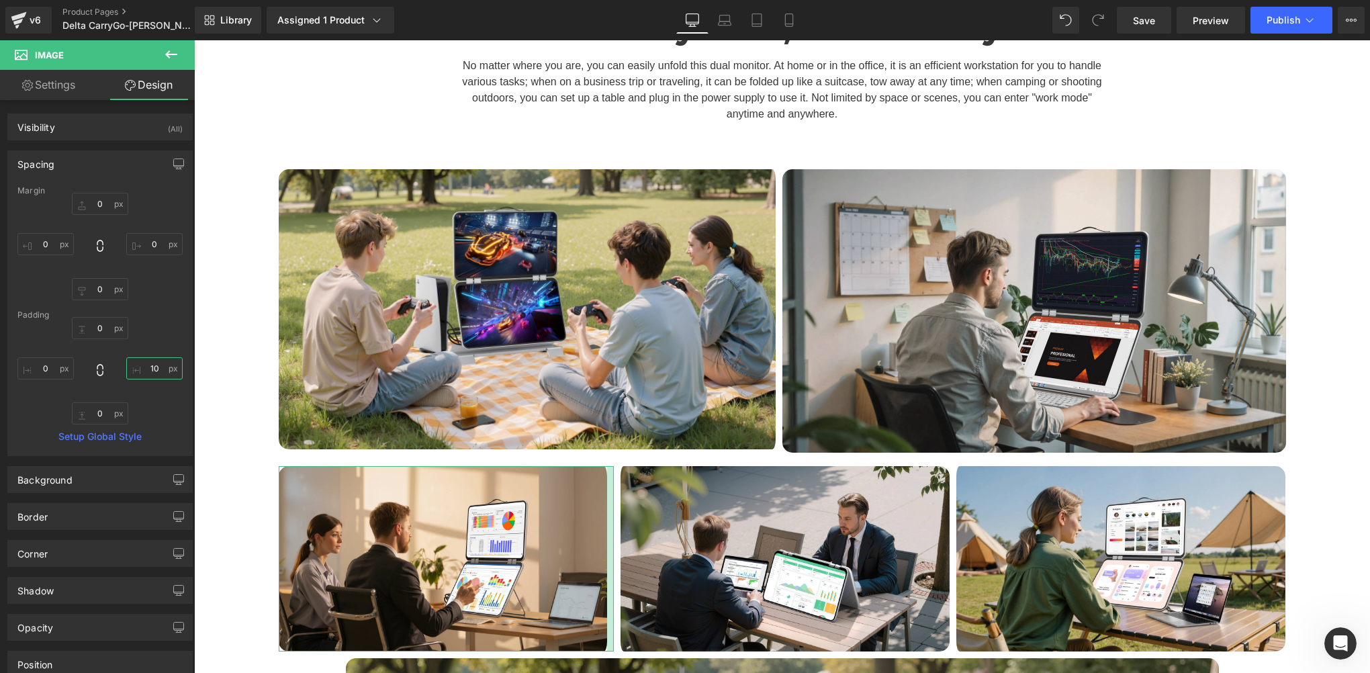
drag, startPoint x: 168, startPoint y: 368, endPoint x: 145, endPoint y: 369, distance: 22.8
click at [168, 368] on input "10" at bounding box center [154, 368] width 56 height 22
click at [145, 369] on input "10" at bounding box center [154, 368] width 56 height 22
drag, startPoint x: 145, startPoint y: 369, endPoint x: 156, endPoint y: 367, distance: 10.9
click at [156, 367] on input "10" at bounding box center [154, 368] width 56 height 22
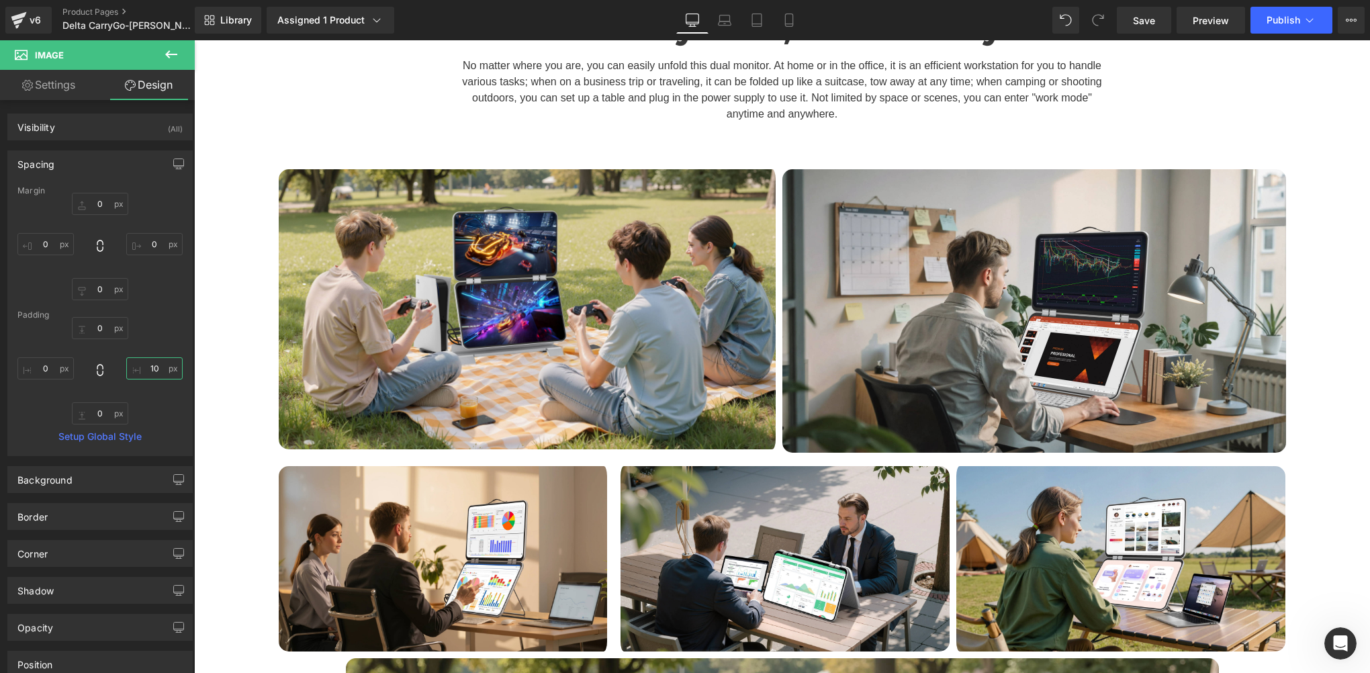
click at [153, 364] on input "10" at bounding box center [154, 368] width 56 height 22
type input "1"
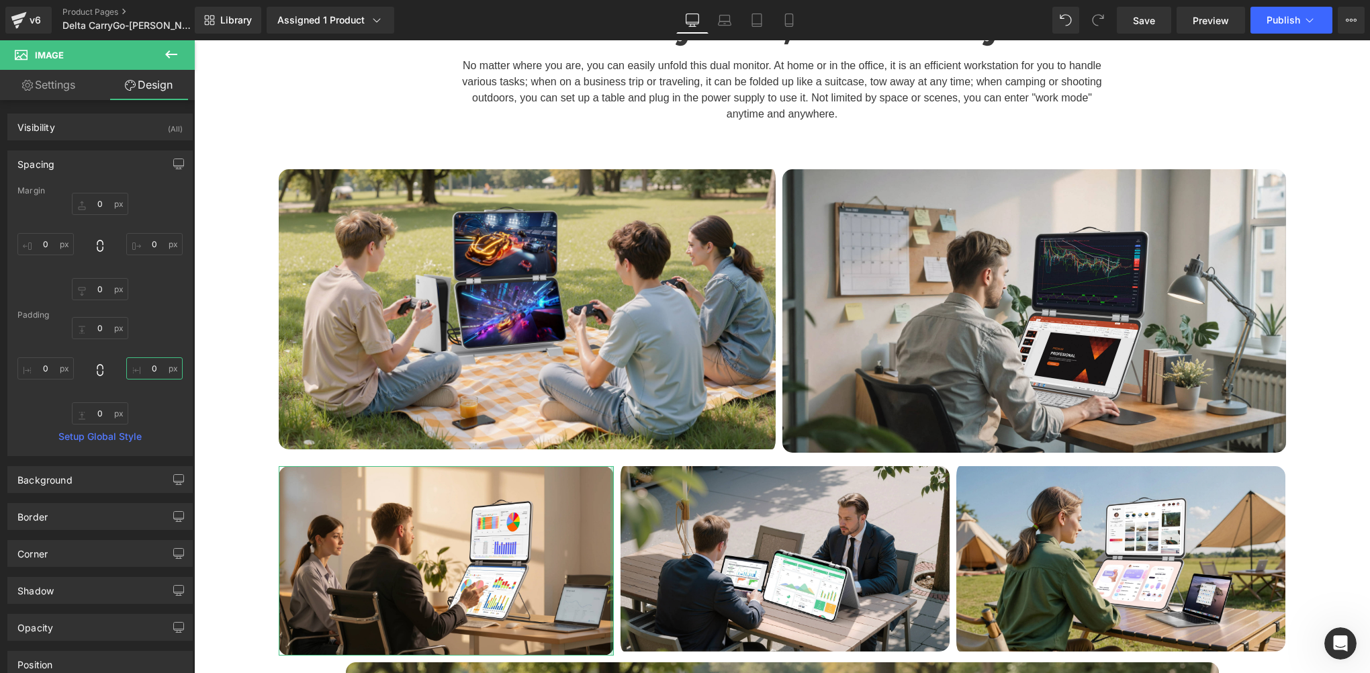
scroll to position [13451, 1166]
click at [1119, 26] on link "Save" at bounding box center [1144, 20] width 54 height 27
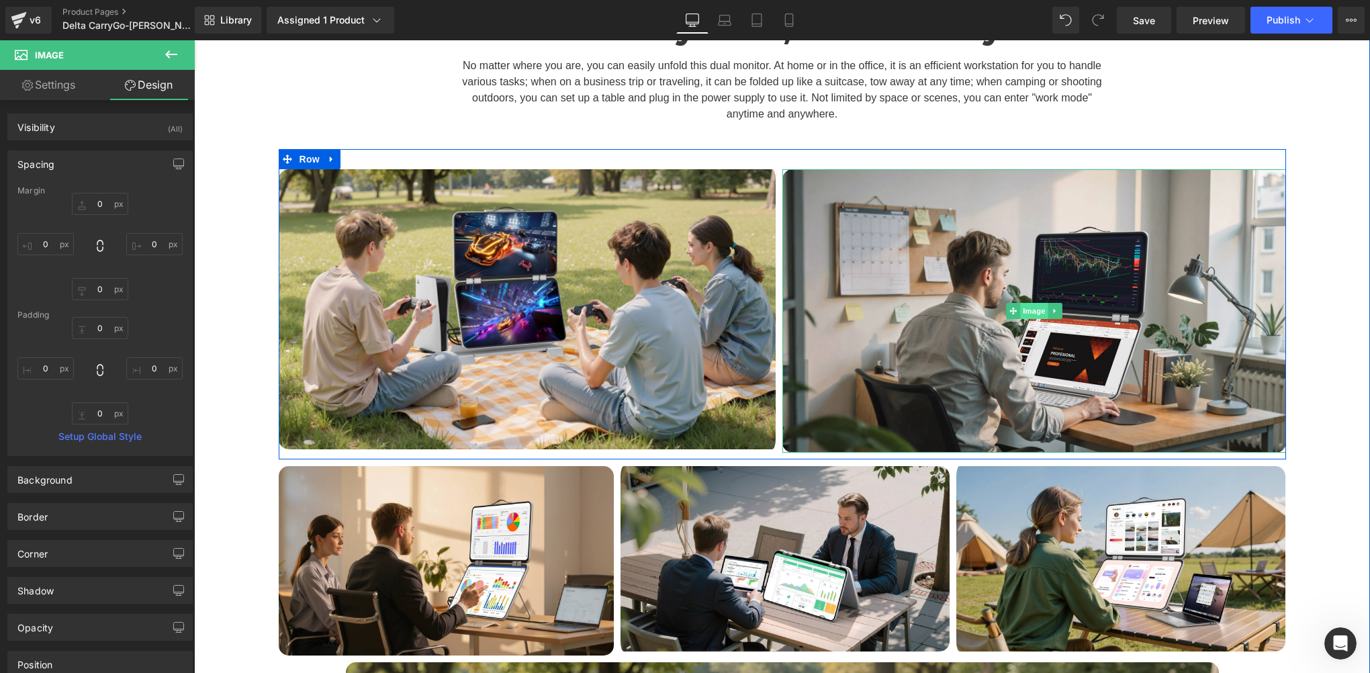
click at [1020, 303] on span "Image" at bounding box center [1034, 311] width 28 height 16
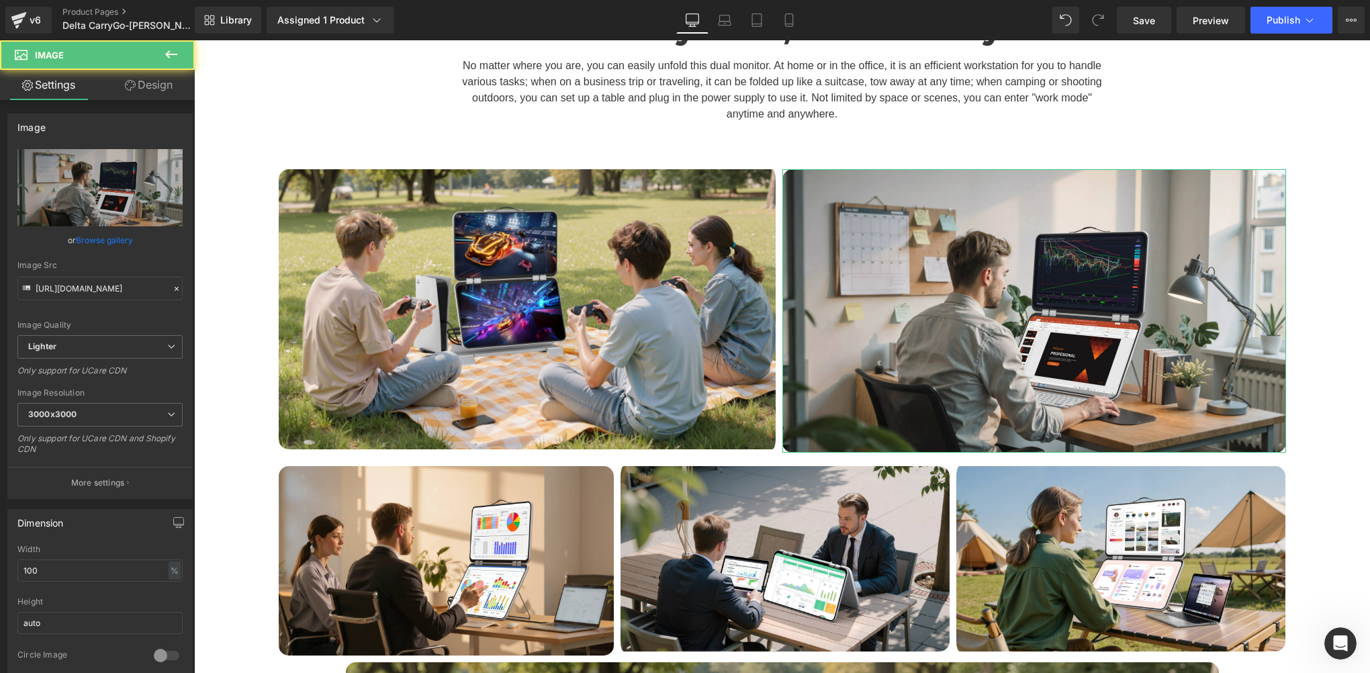
click at [161, 87] on link "Design" at bounding box center [148, 85] width 97 height 30
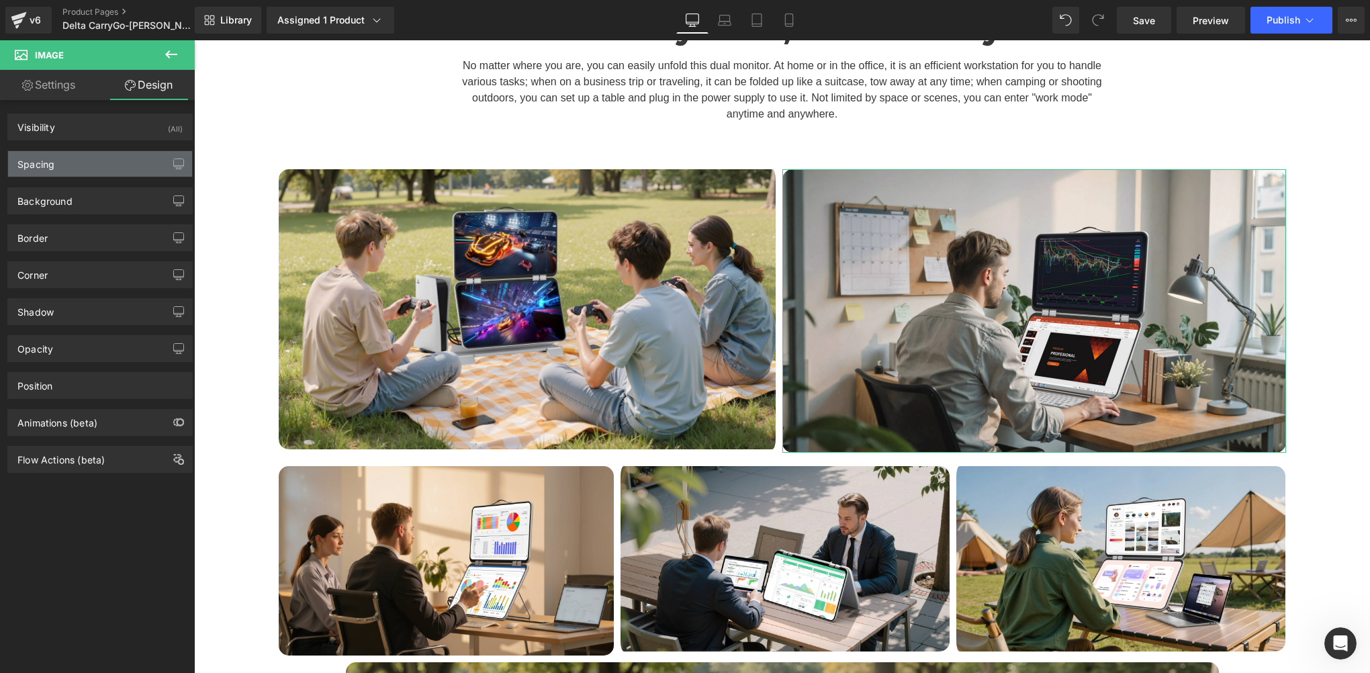
click at [106, 167] on div "Spacing" at bounding box center [100, 164] width 184 height 26
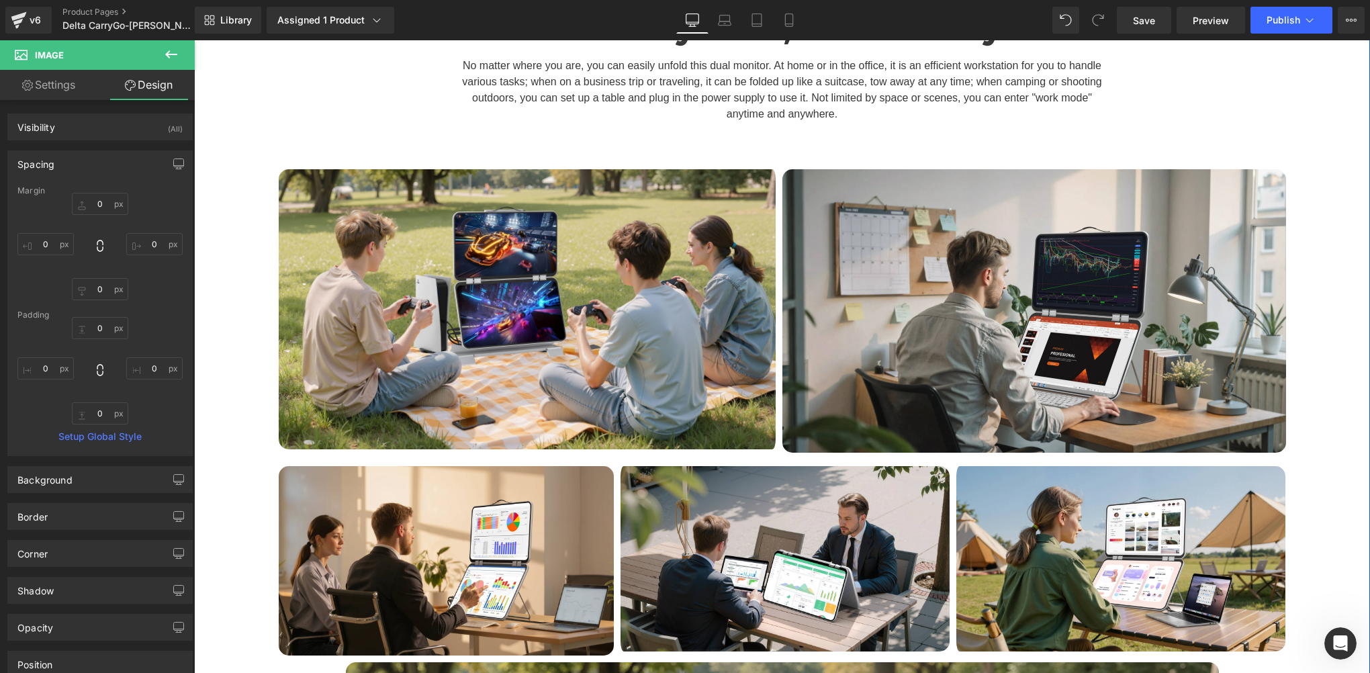
click at [226, 234] on div "Unfold at Any Time, Work at Any Time Heading No matter where you are, you can e…" at bounding box center [782, 562] width 1176 height 1181
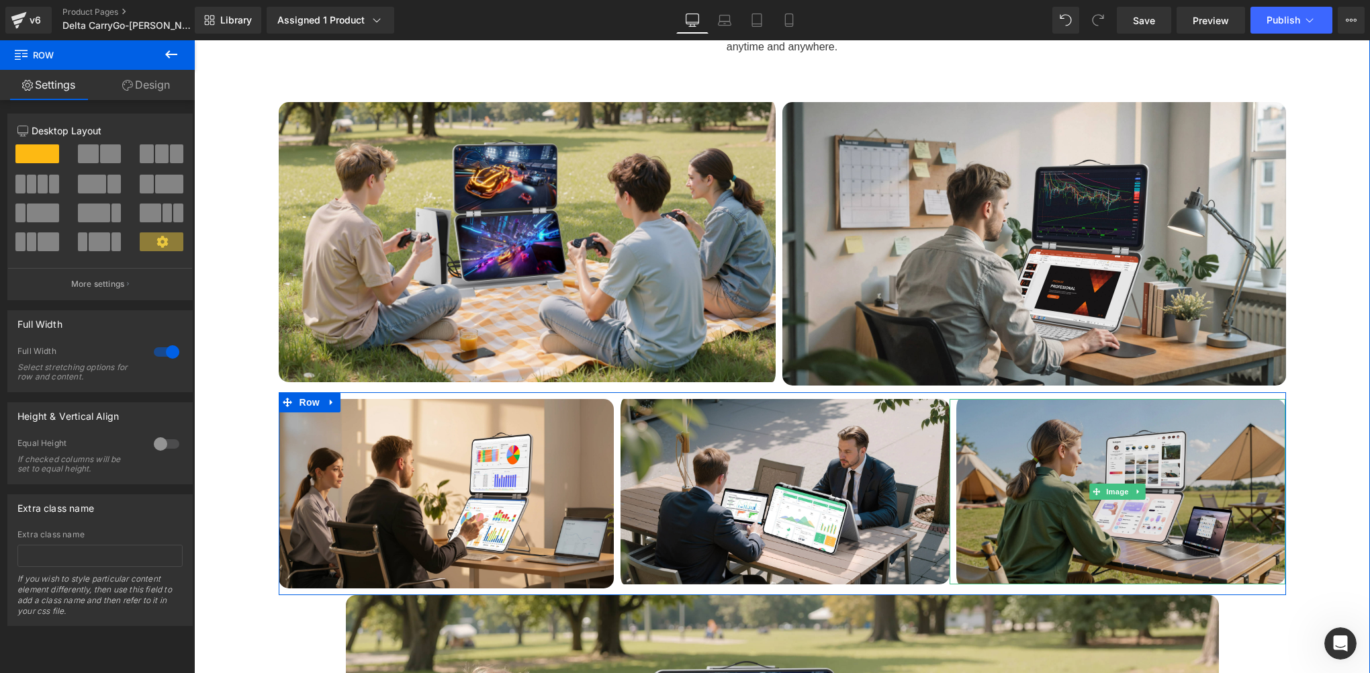
scroll to position [4897, 0]
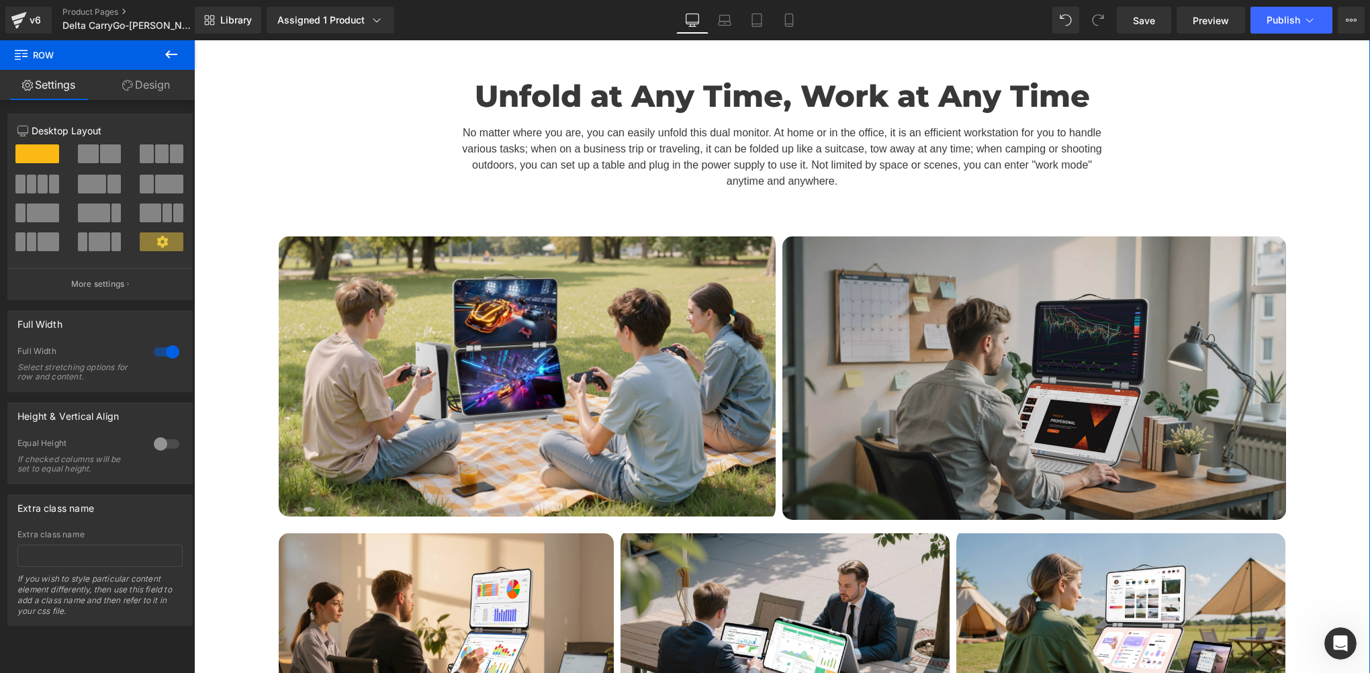
click at [905, 292] on img at bounding box center [1034, 377] width 504 height 283
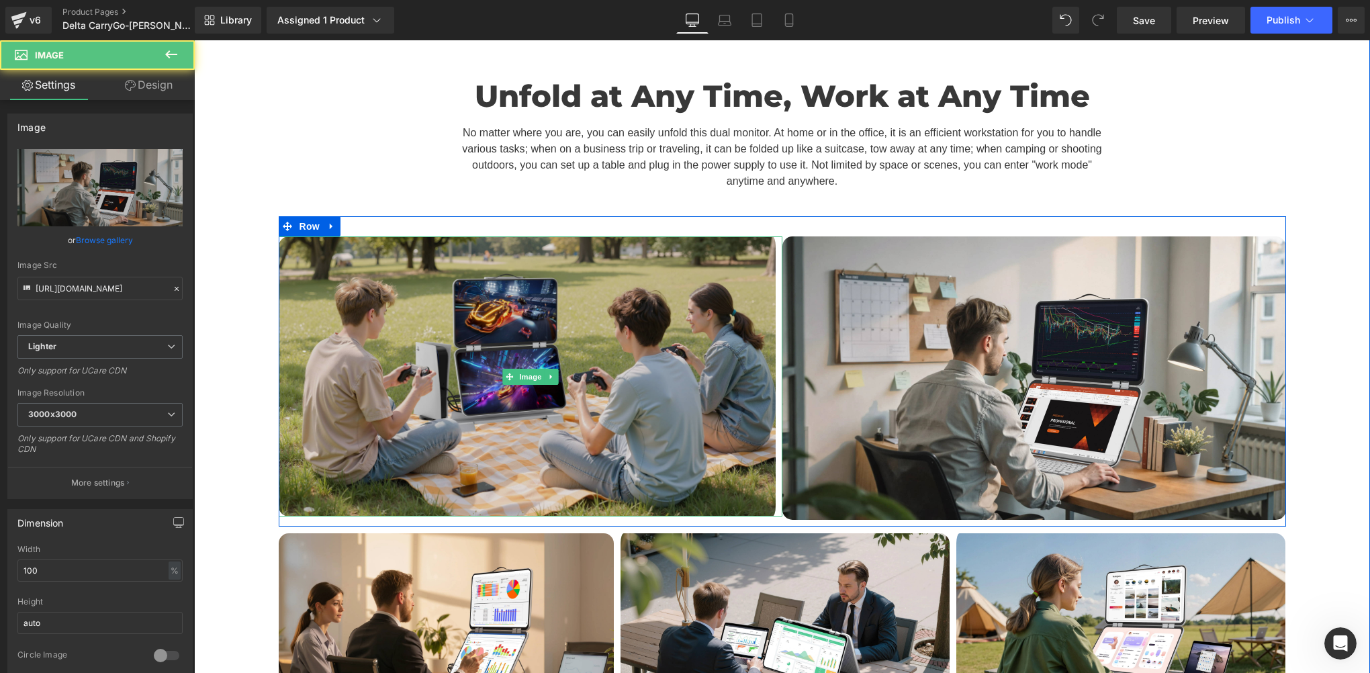
click at [483, 371] on img at bounding box center [531, 375] width 504 height 279
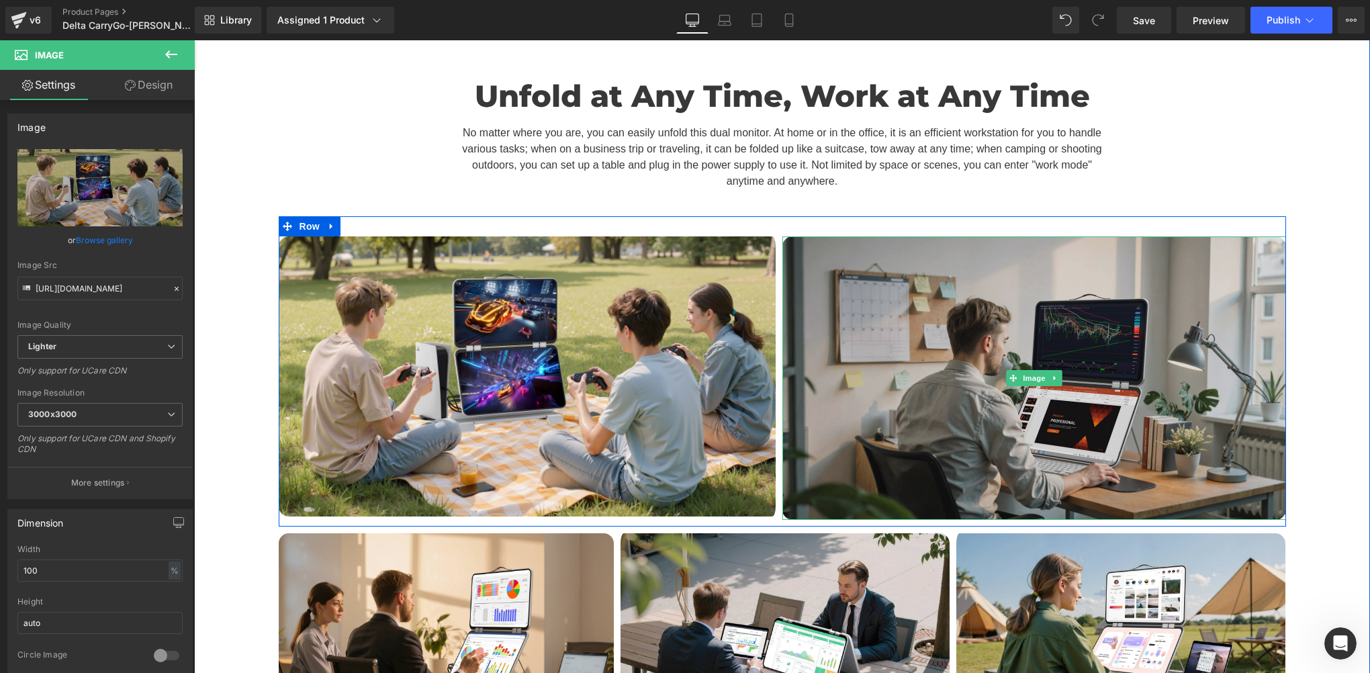
click at [857, 387] on img at bounding box center [1034, 377] width 504 height 283
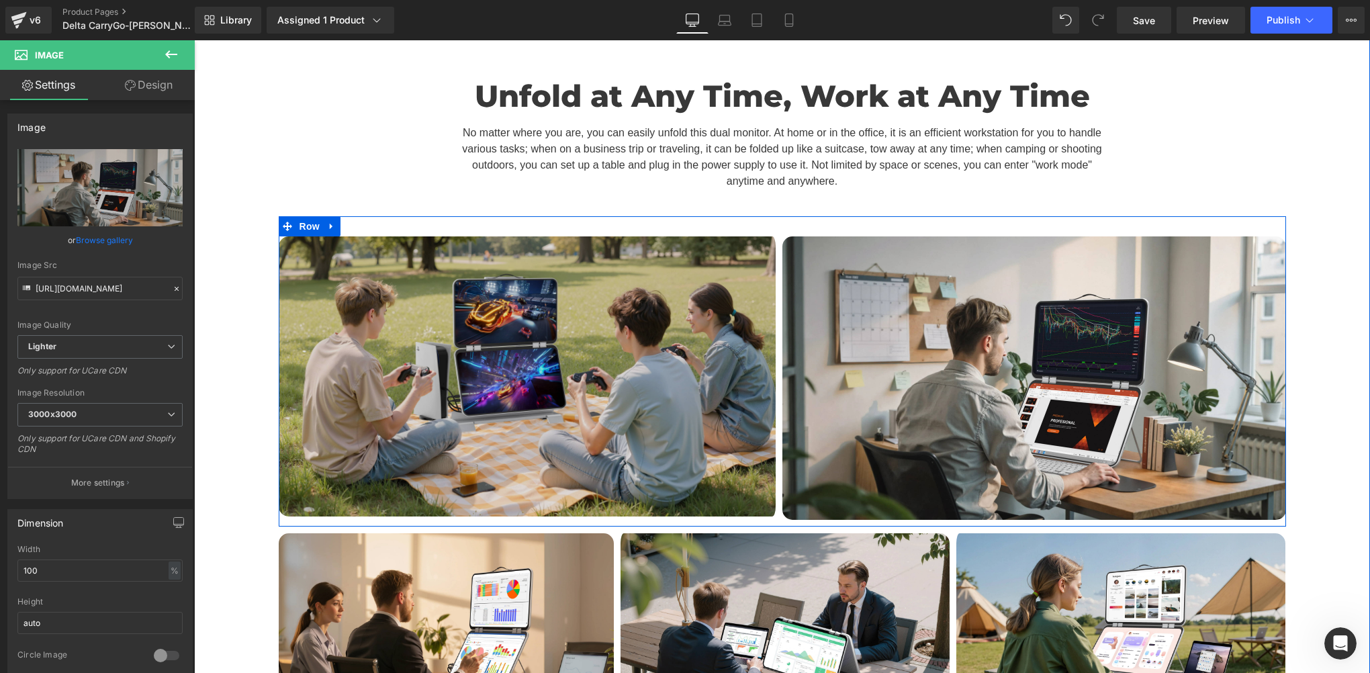
click at [540, 278] on img at bounding box center [531, 375] width 504 height 279
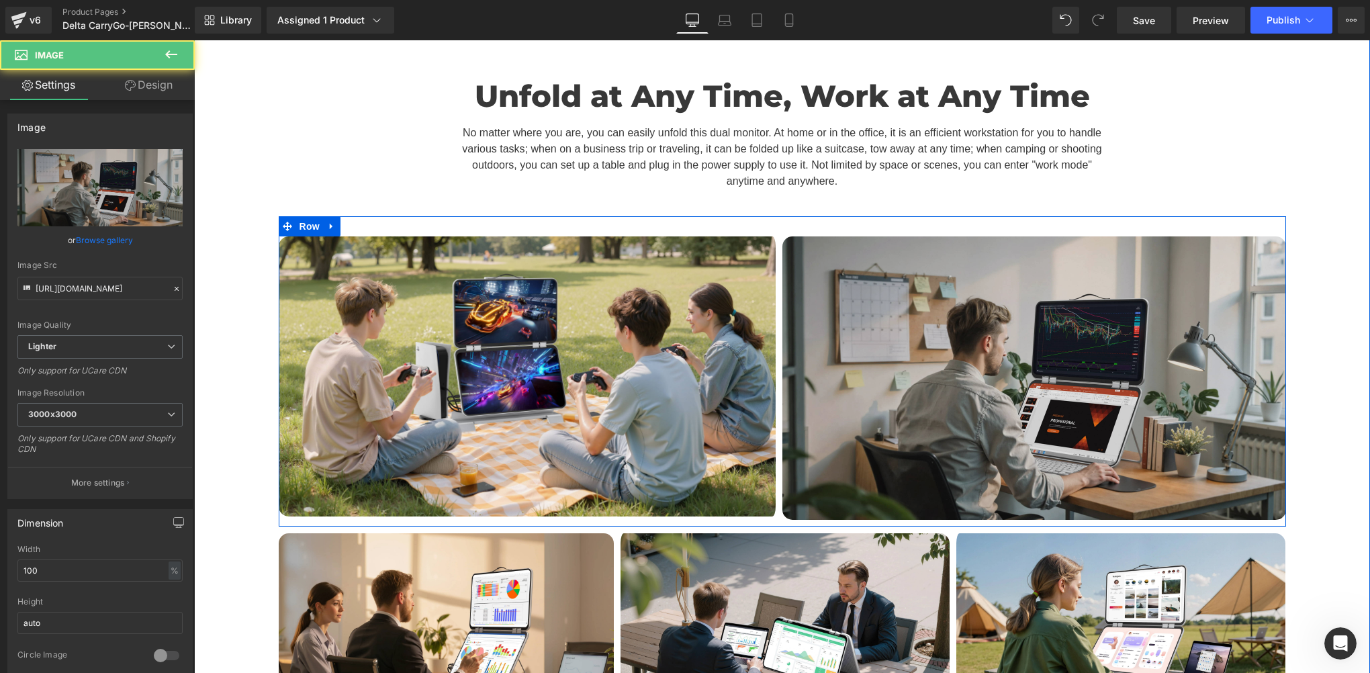
click at [929, 321] on img at bounding box center [1034, 377] width 504 height 283
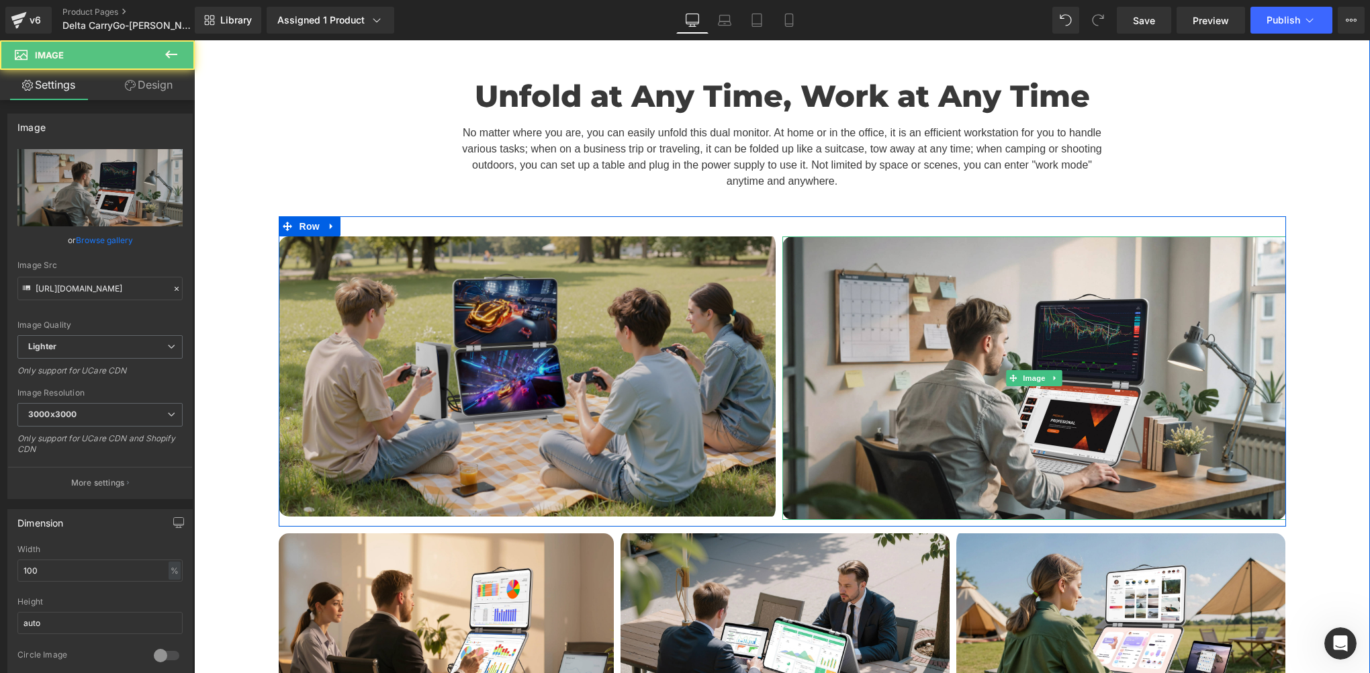
click at [691, 265] on img at bounding box center [531, 375] width 504 height 279
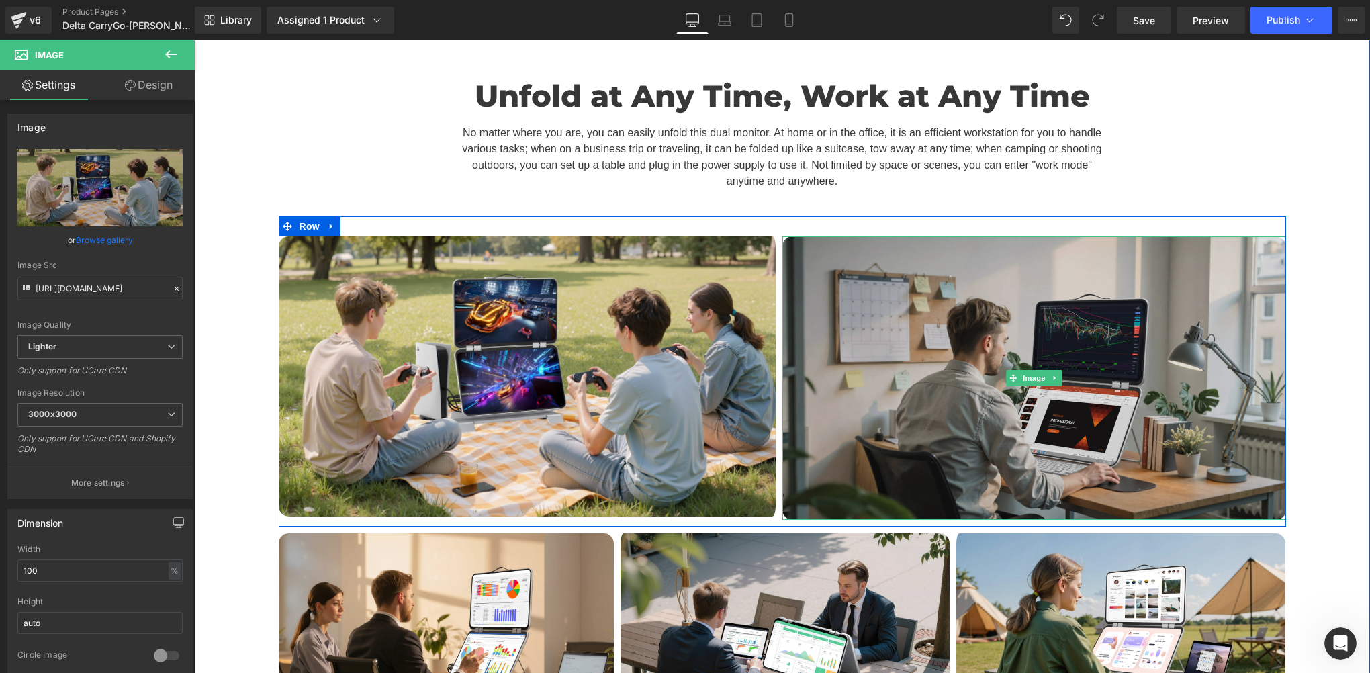
click at [980, 324] on img at bounding box center [1034, 377] width 504 height 283
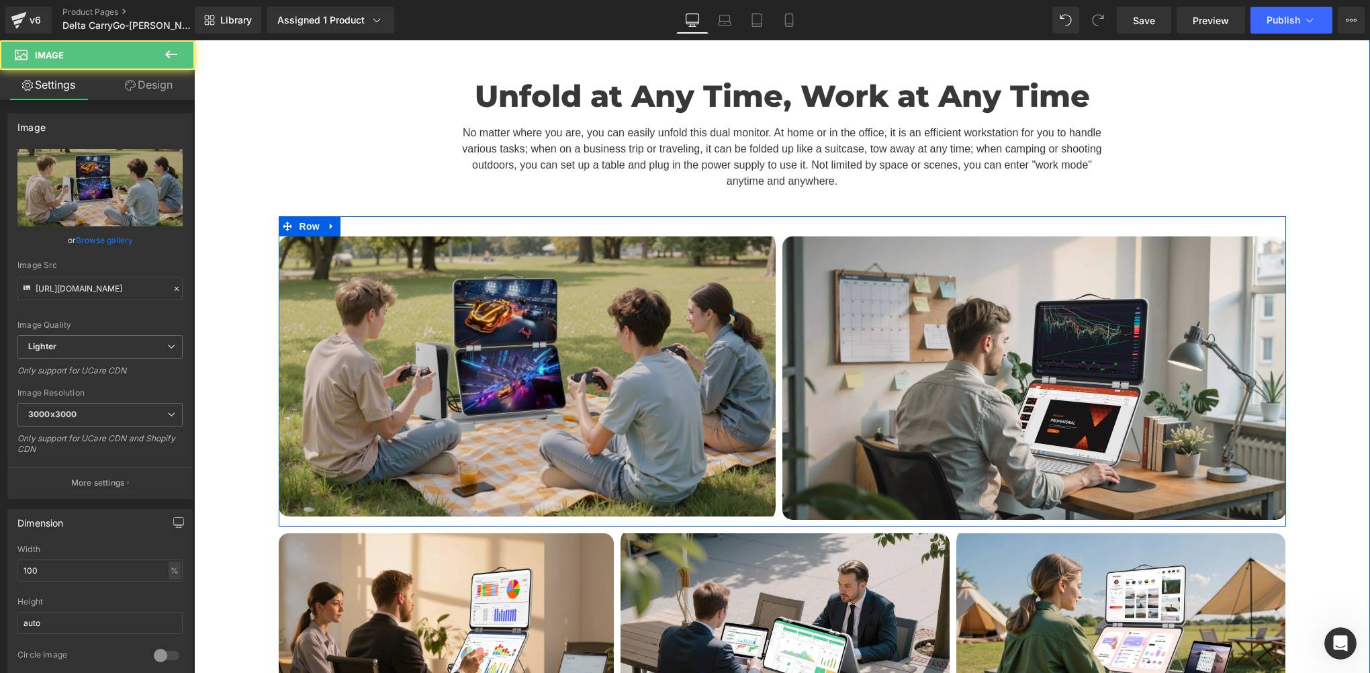
click at [702, 319] on img at bounding box center [531, 375] width 504 height 279
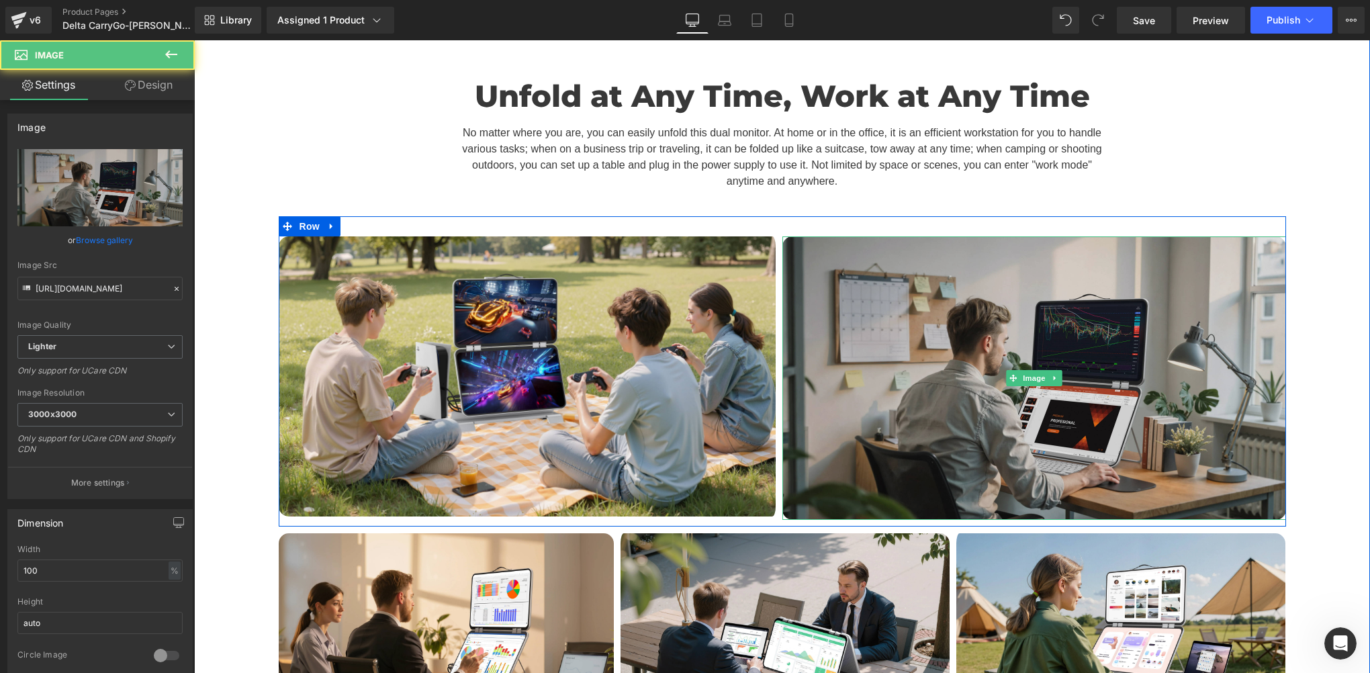
click at [958, 344] on img at bounding box center [1034, 377] width 504 height 283
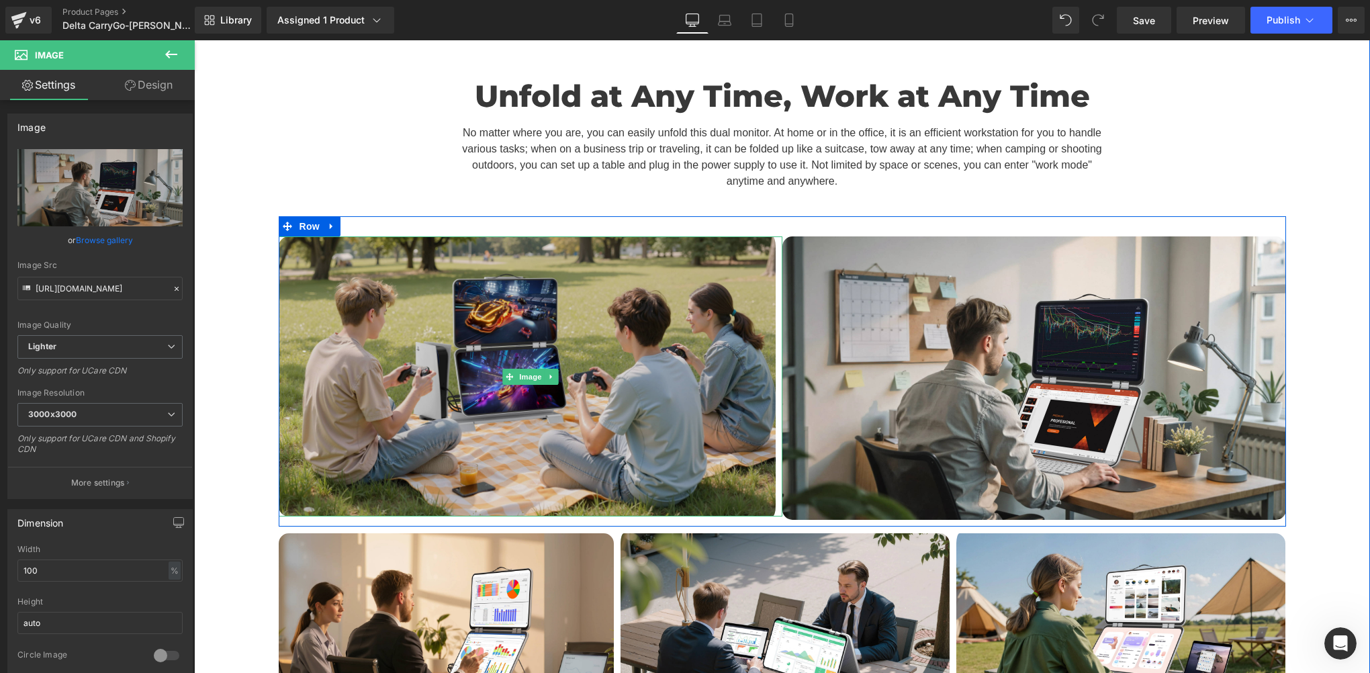
click at [498, 343] on img at bounding box center [531, 375] width 504 height 279
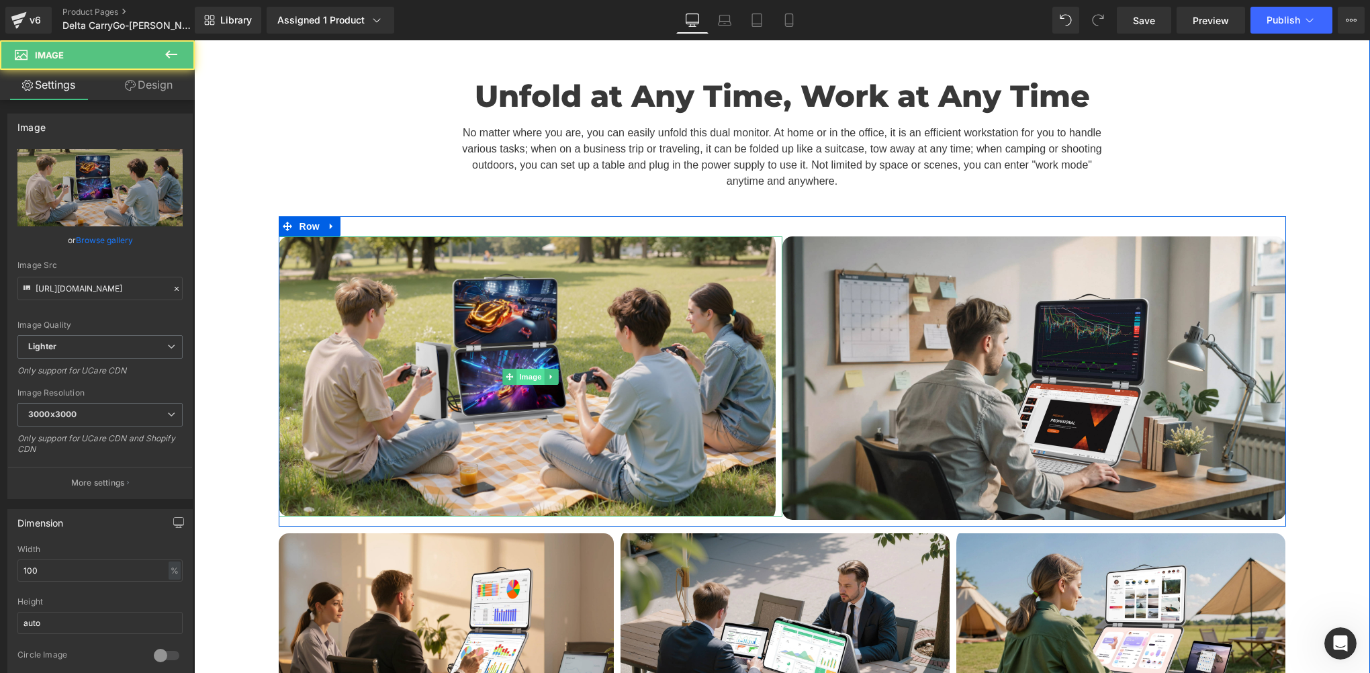
click at [523, 369] on span "Image" at bounding box center [530, 377] width 28 height 16
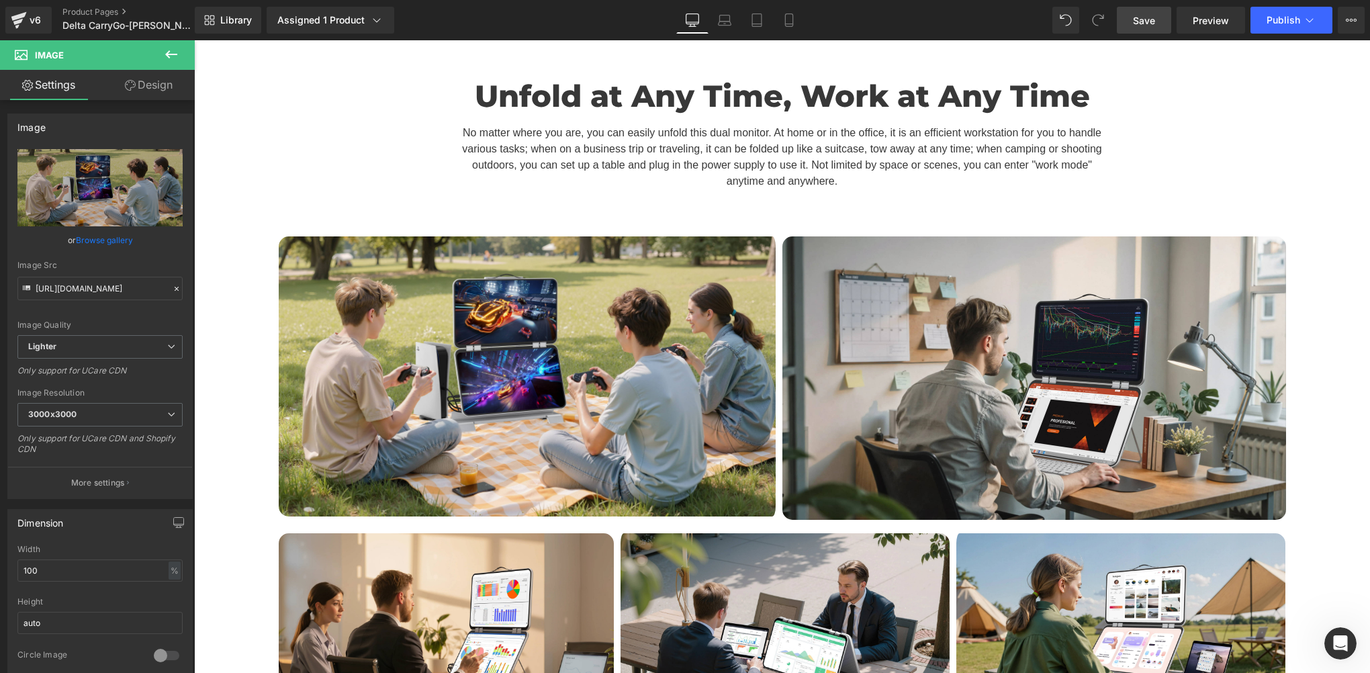
click at [1133, 14] on link "Save" at bounding box center [1144, 20] width 54 height 27
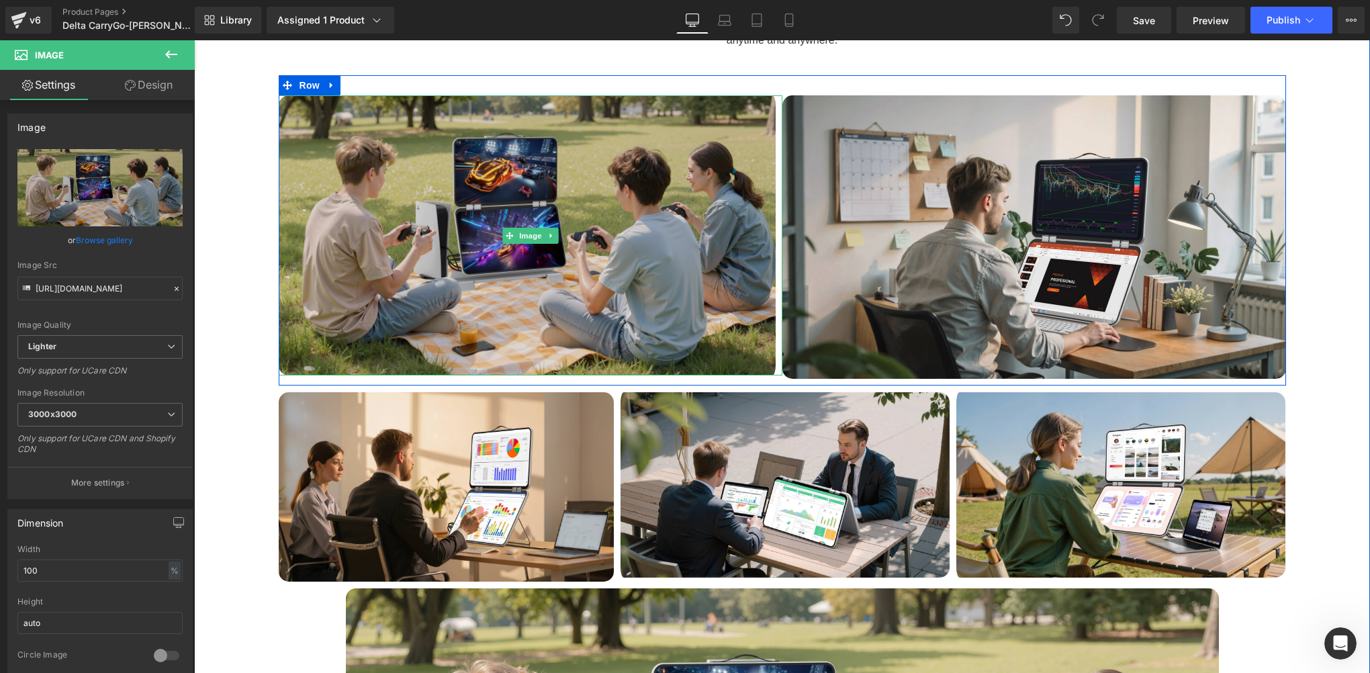
scroll to position [4964, 0]
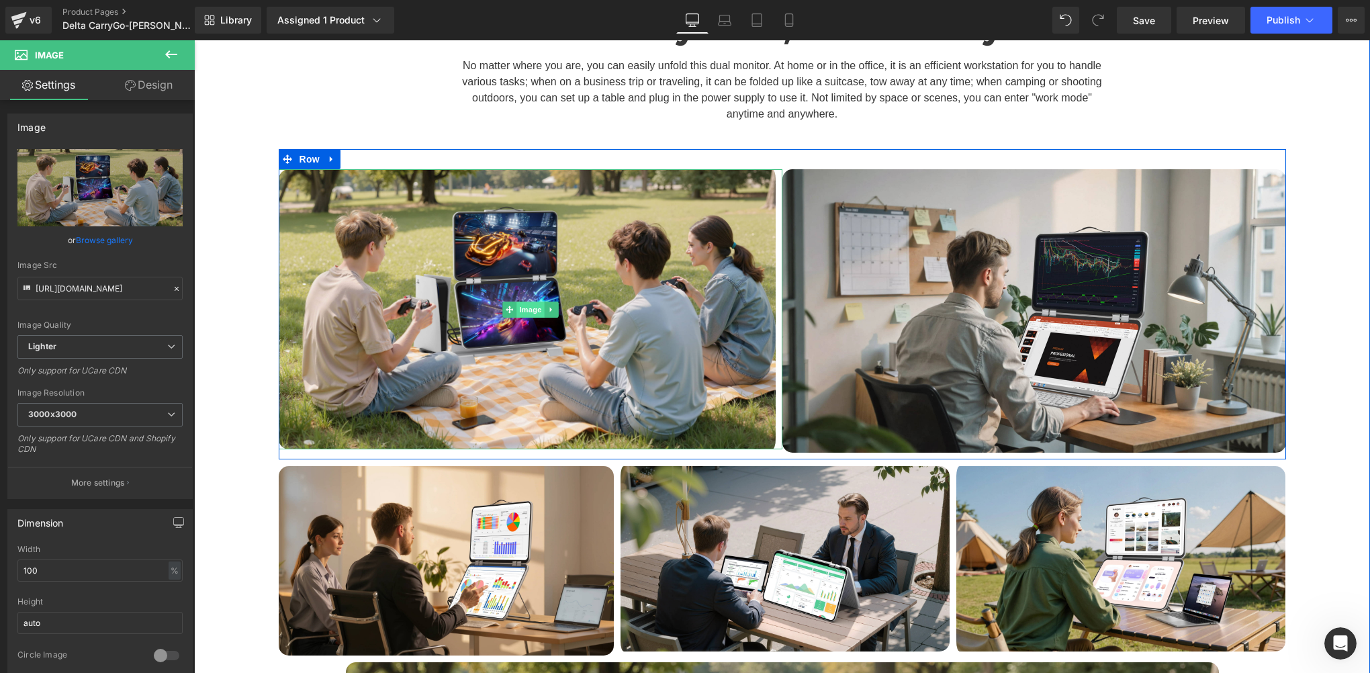
click at [526, 302] on span "Image" at bounding box center [530, 310] width 28 height 16
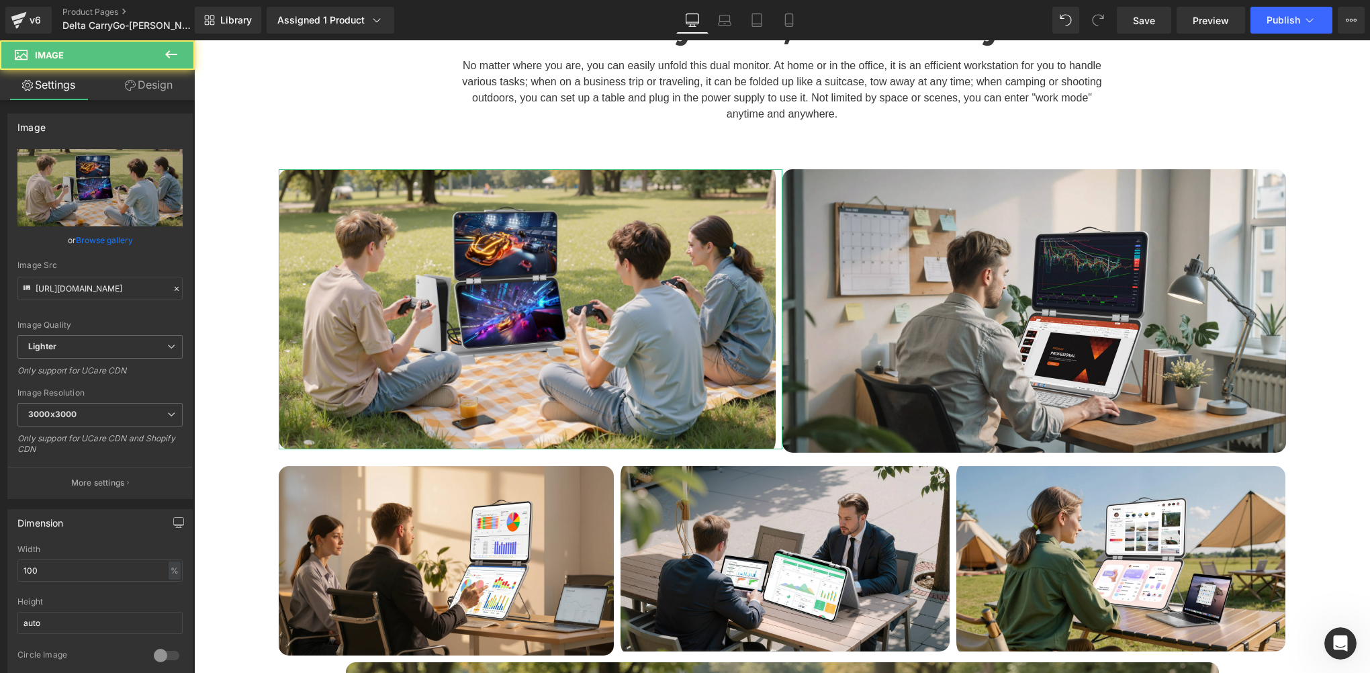
click at [151, 85] on link "Design" at bounding box center [148, 85] width 97 height 30
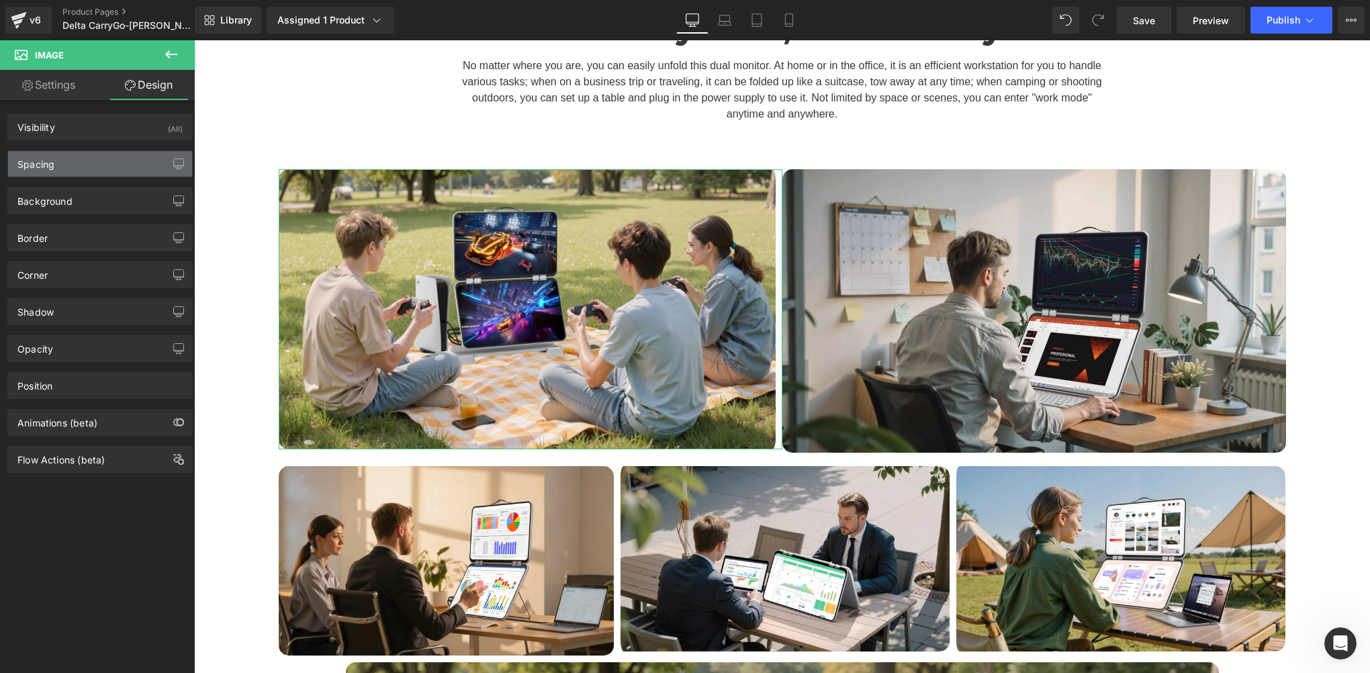
click at [87, 174] on div "Spacing" at bounding box center [100, 164] width 184 height 26
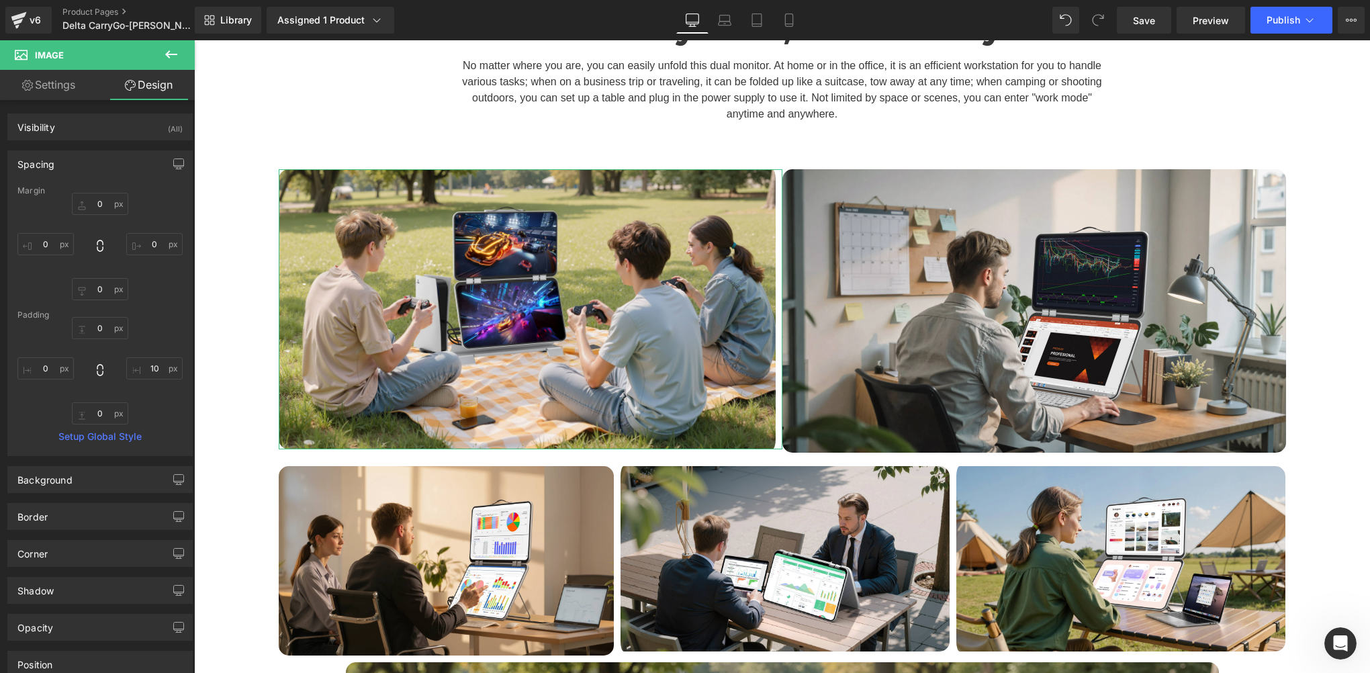
click at [88, 173] on div "Spacing" at bounding box center [100, 164] width 184 height 26
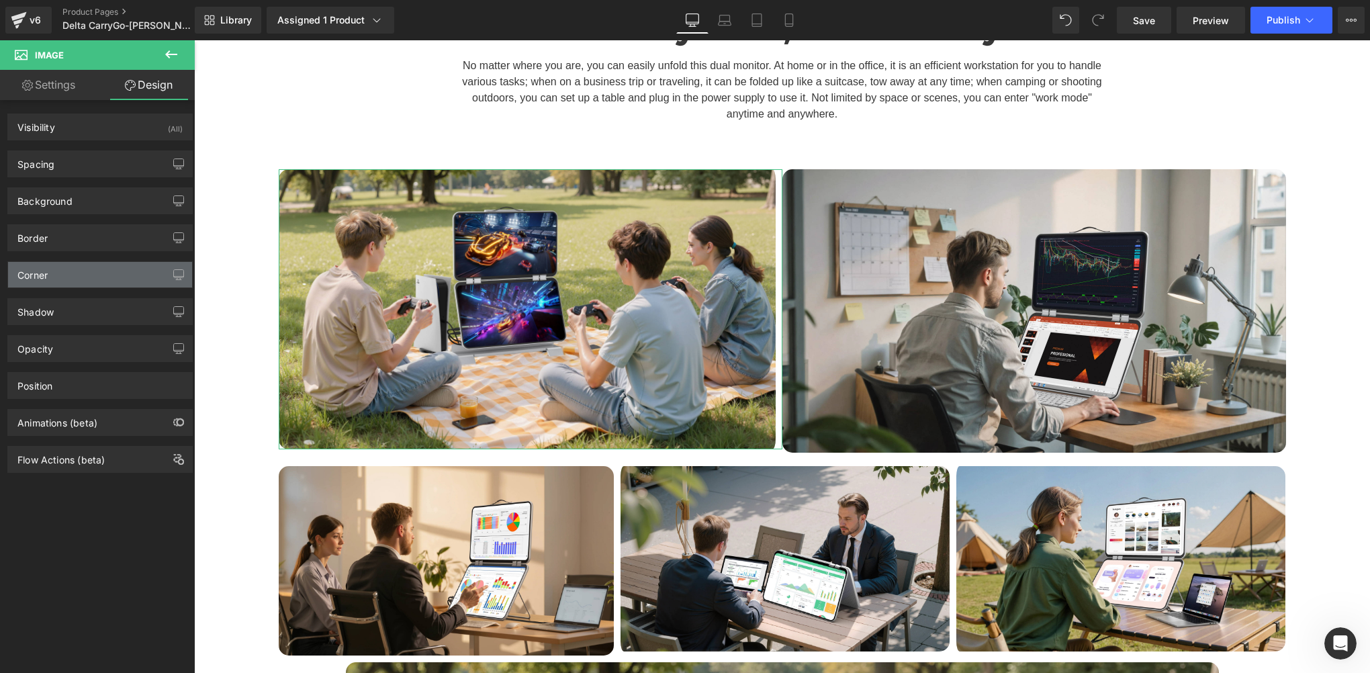
click at [44, 275] on div "Corner" at bounding box center [32, 271] width 30 height 19
click at [84, 281] on div "Corner" at bounding box center [100, 275] width 184 height 26
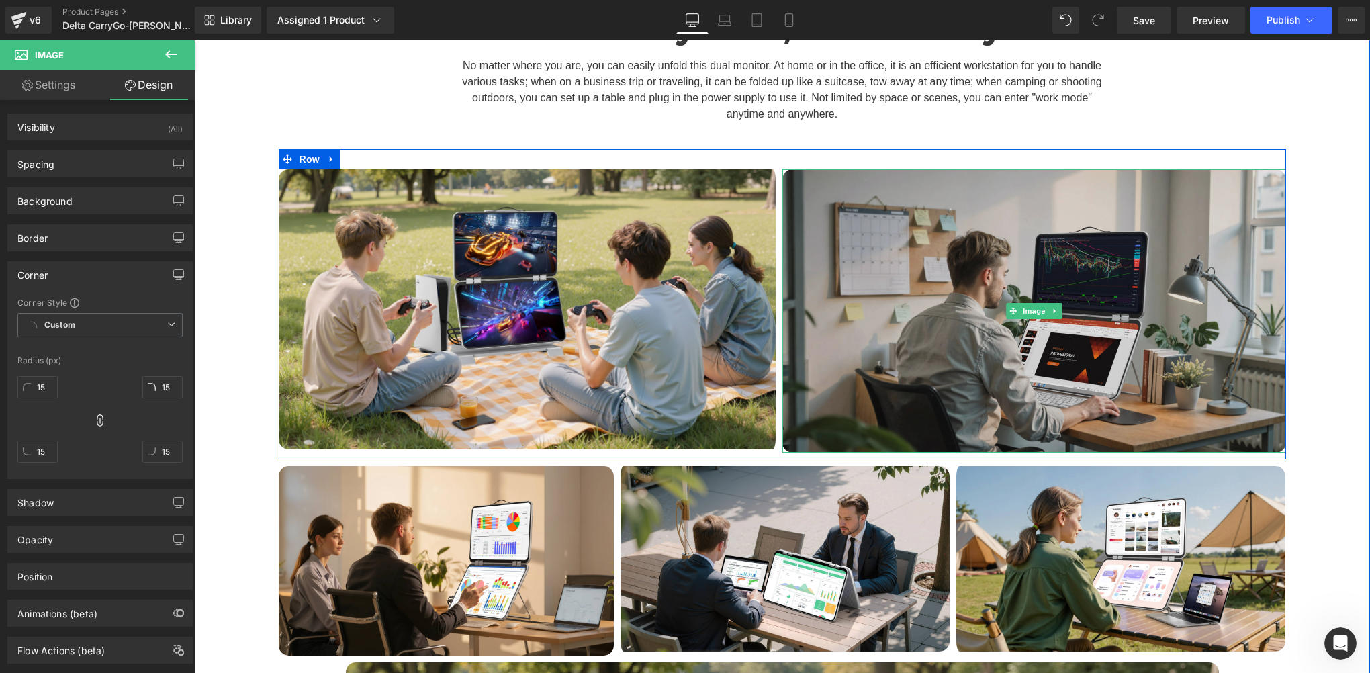
click at [997, 283] on img at bounding box center [1034, 310] width 504 height 283
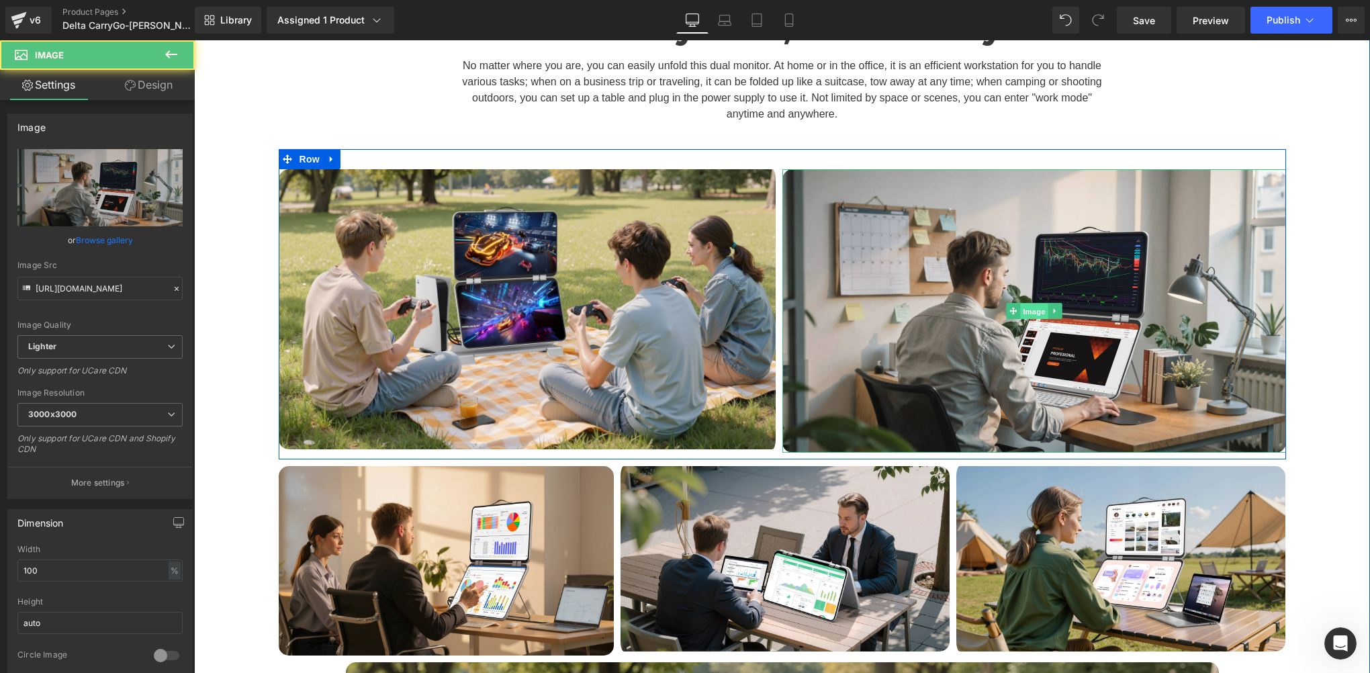
click at [1030, 304] on span "Image" at bounding box center [1034, 312] width 28 height 16
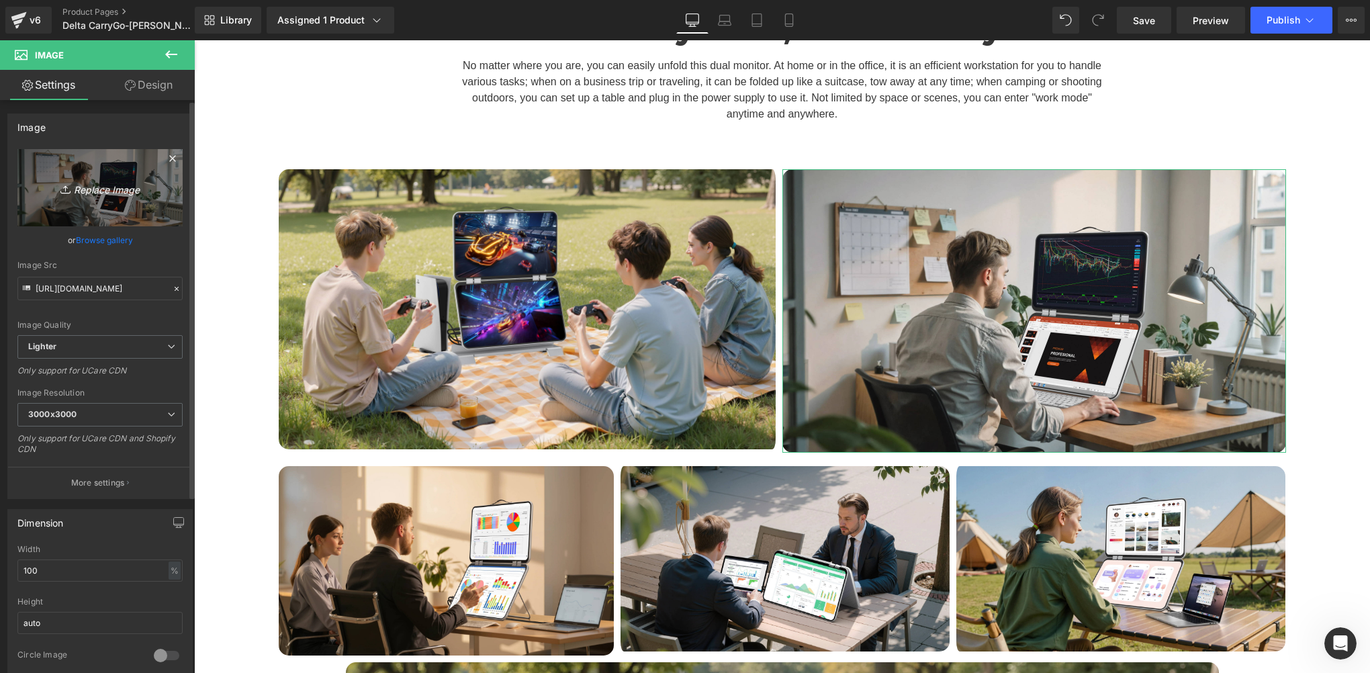
click at [99, 193] on icon "Replace Image" at bounding box center [99, 187] width 107 height 17
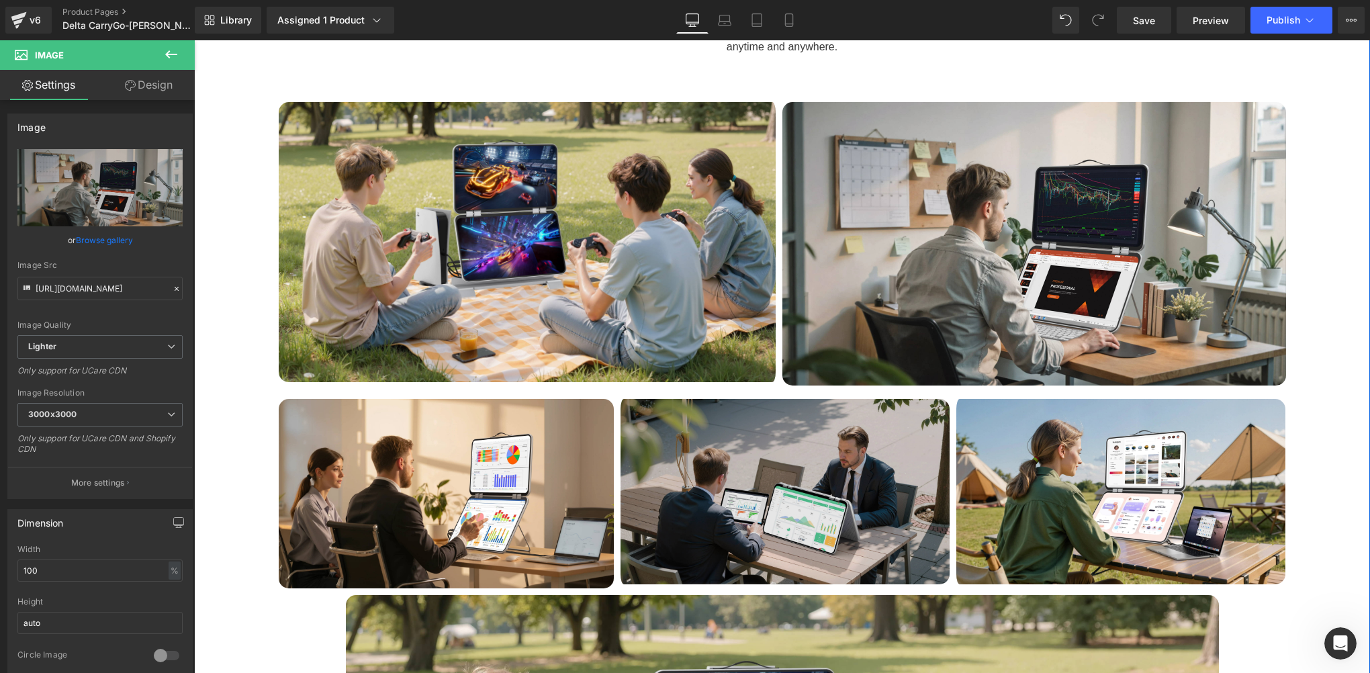
scroll to position [4897, 0]
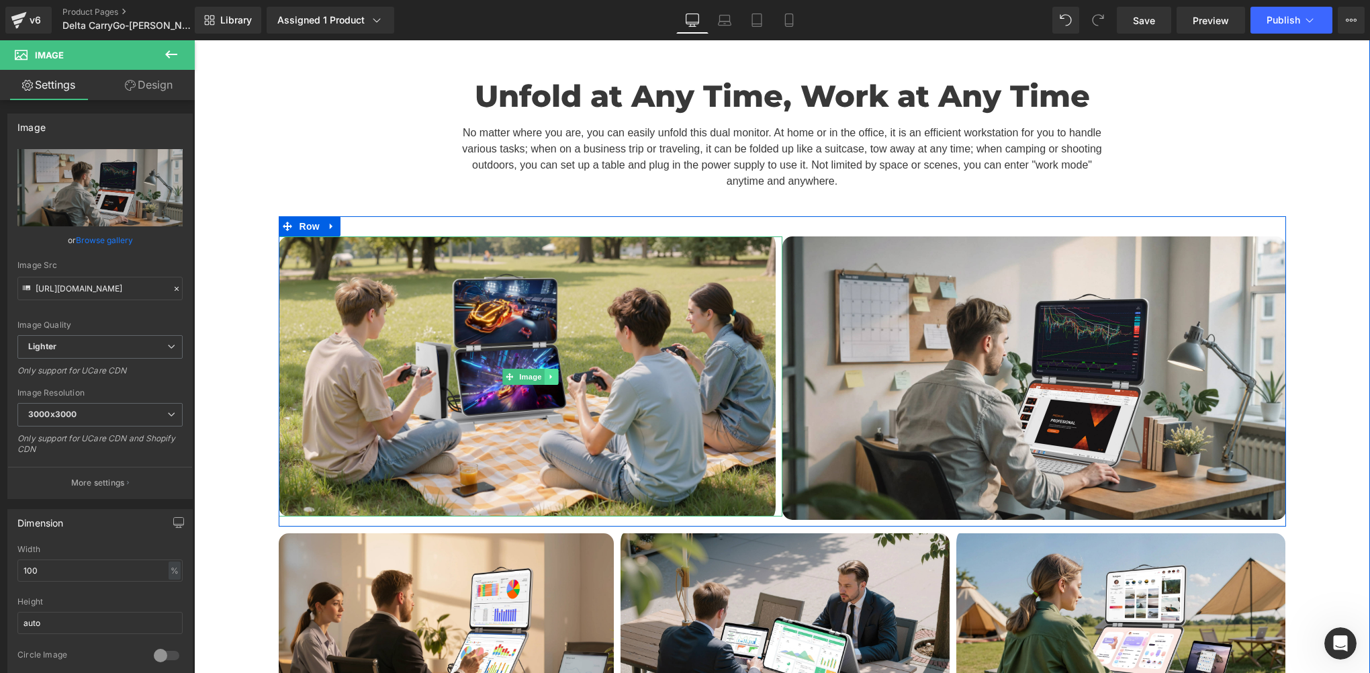
drag, startPoint x: 527, startPoint y: 302, endPoint x: 538, endPoint y: 297, distance: 11.7
click at [527, 369] on span "Image" at bounding box center [530, 377] width 28 height 16
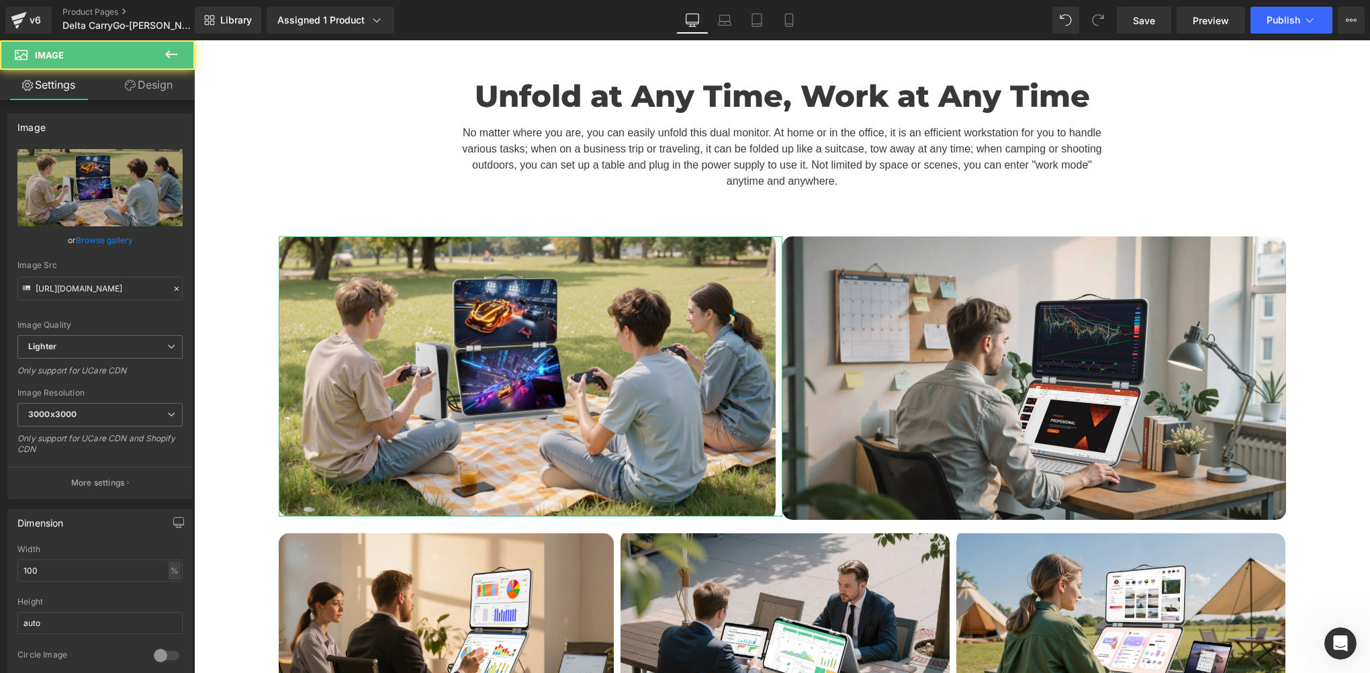
click at [153, 87] on link "Design" at bounding box center [148, 85] width 97 height 30
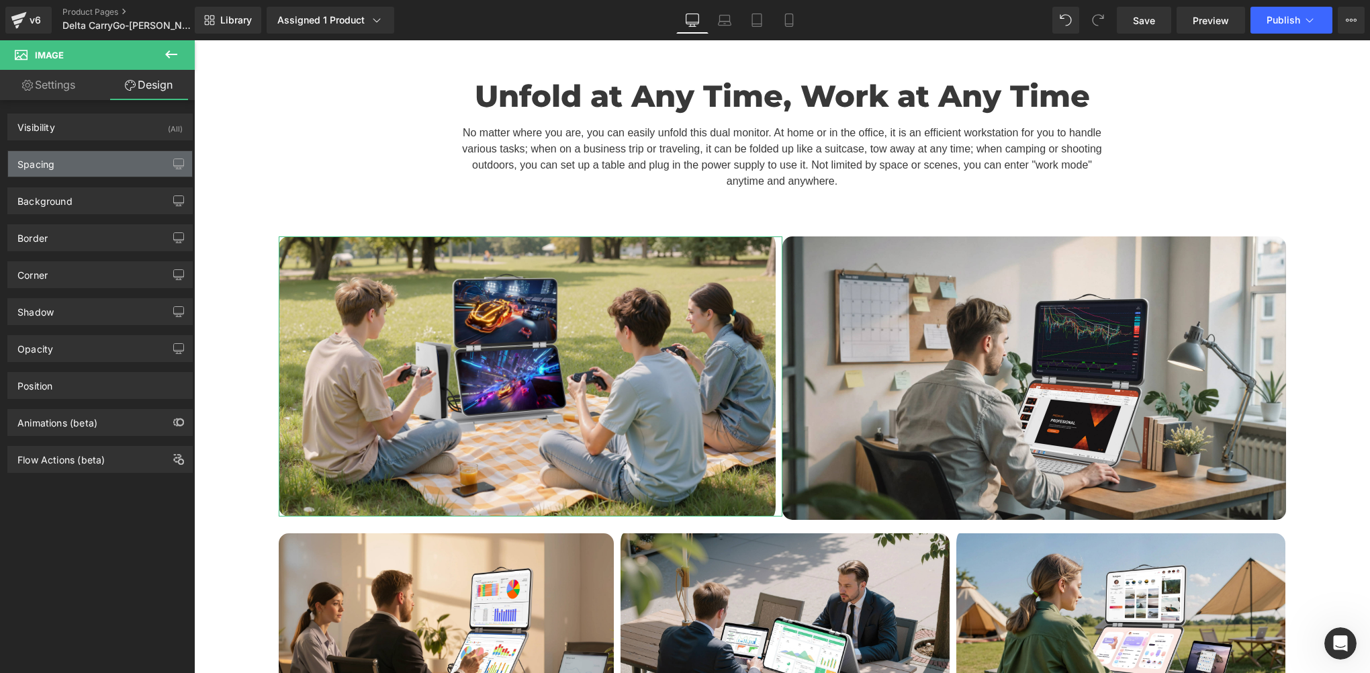
click at [69, 161] on div "Spacing" at bounding box center [100, 164] width 184 height 26
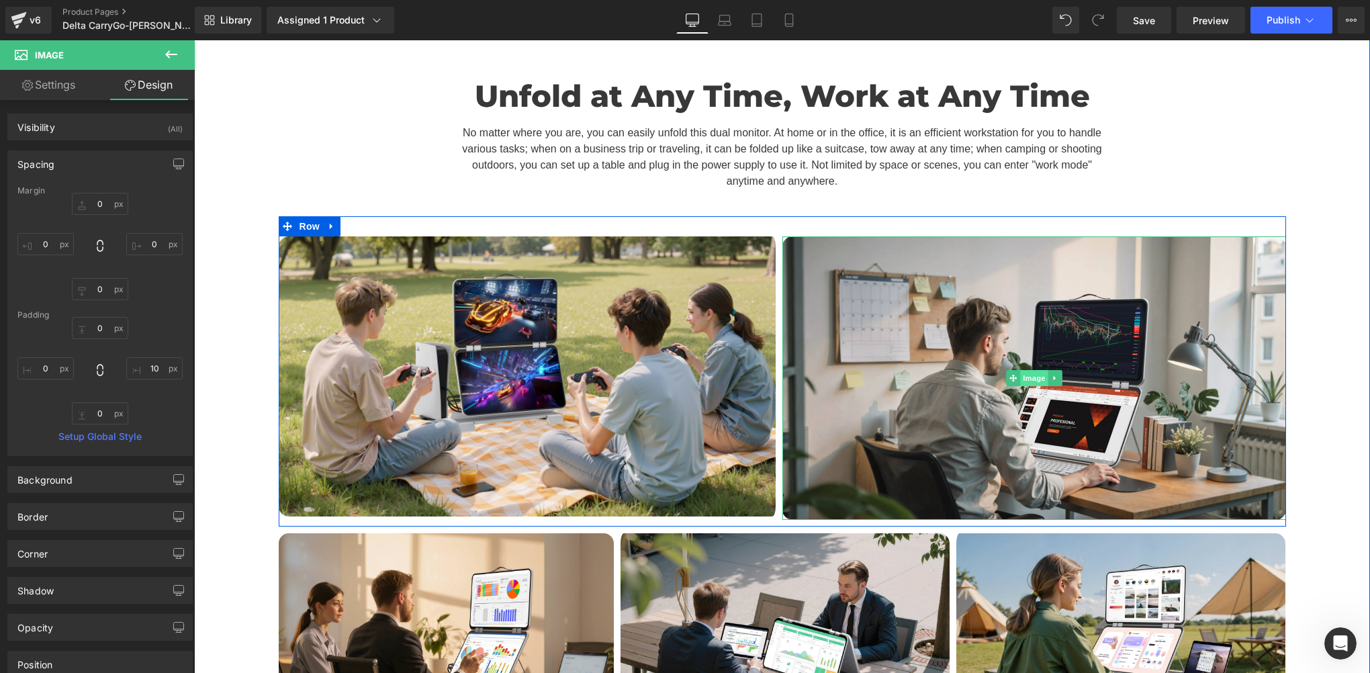
click at [1029, 370] on span "Image" at bounding box center [1034, 378] width 28 height 16
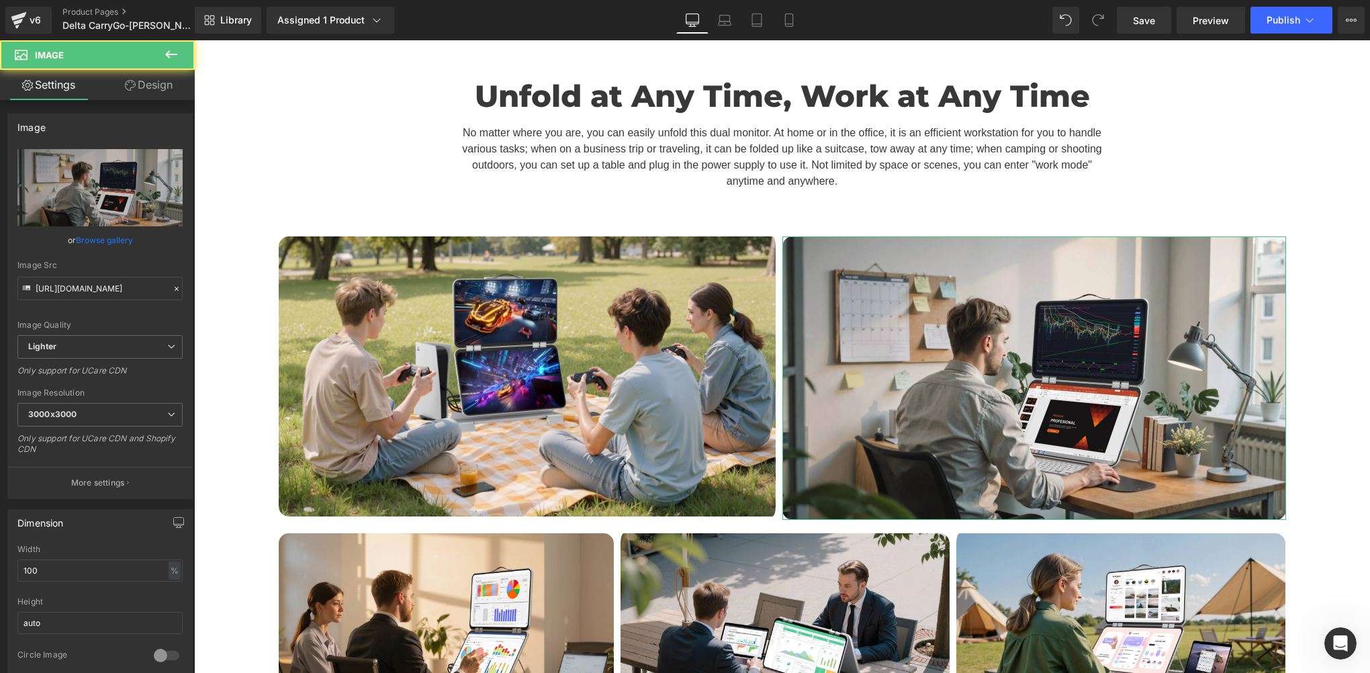
click at [168, 85] on link "Design" at bounding box center [148, 85] width 97 height 30
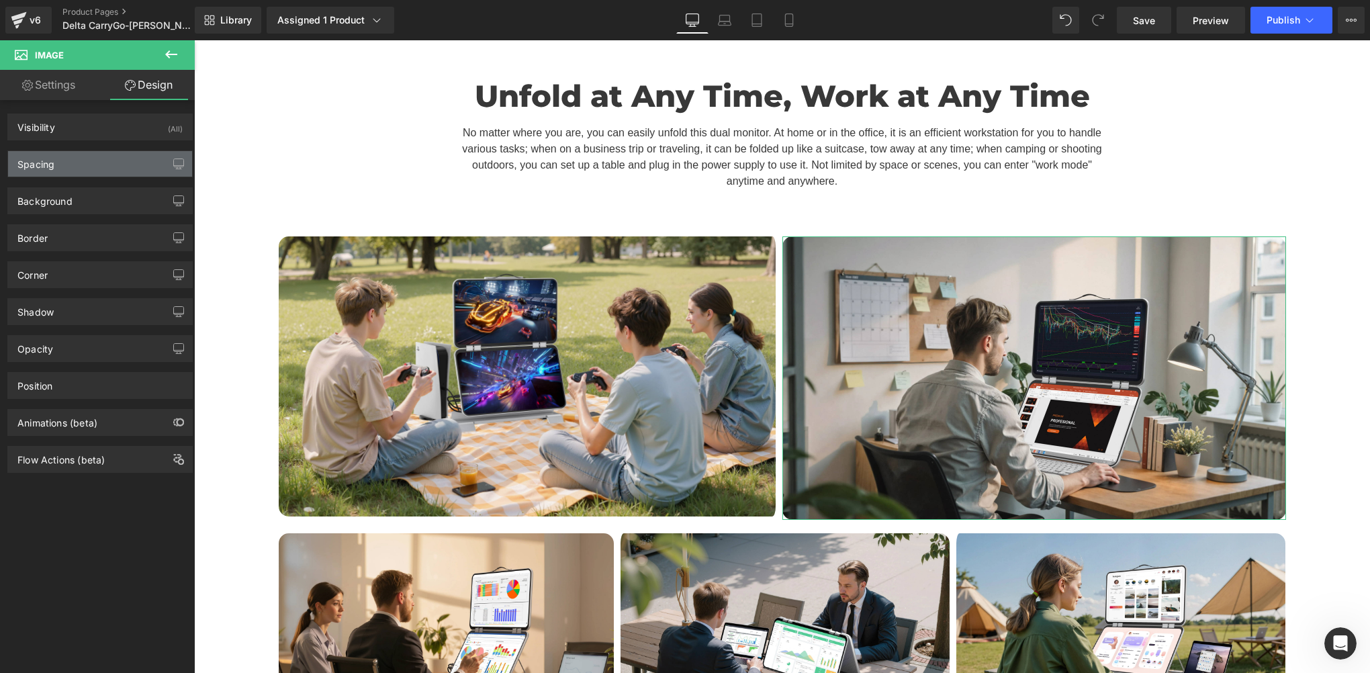
drag, startPoint x: 72, startPoint y: 171, endPoint x: 119, endPoint y: 167, distance: 47.2
click at [71, 171] on div "Spacing" at bounding box center [100, 164] width 184 height 26
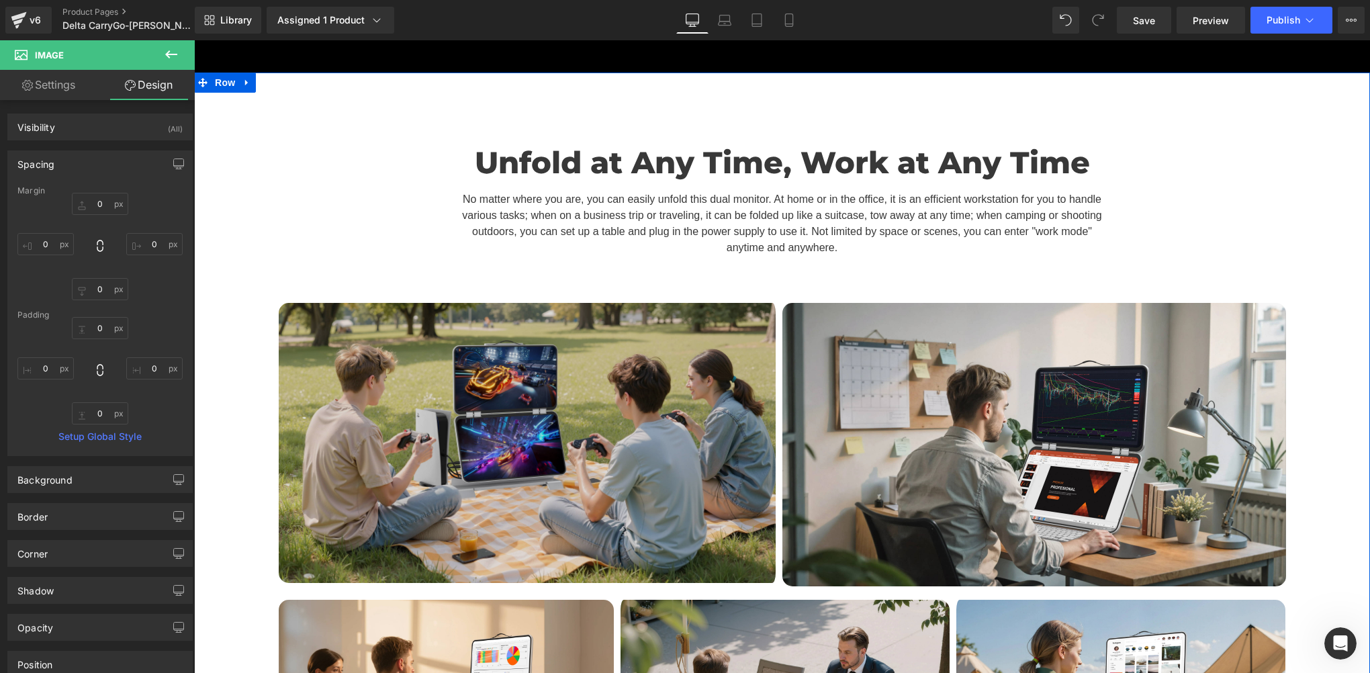
scroll to position [4830, 0]
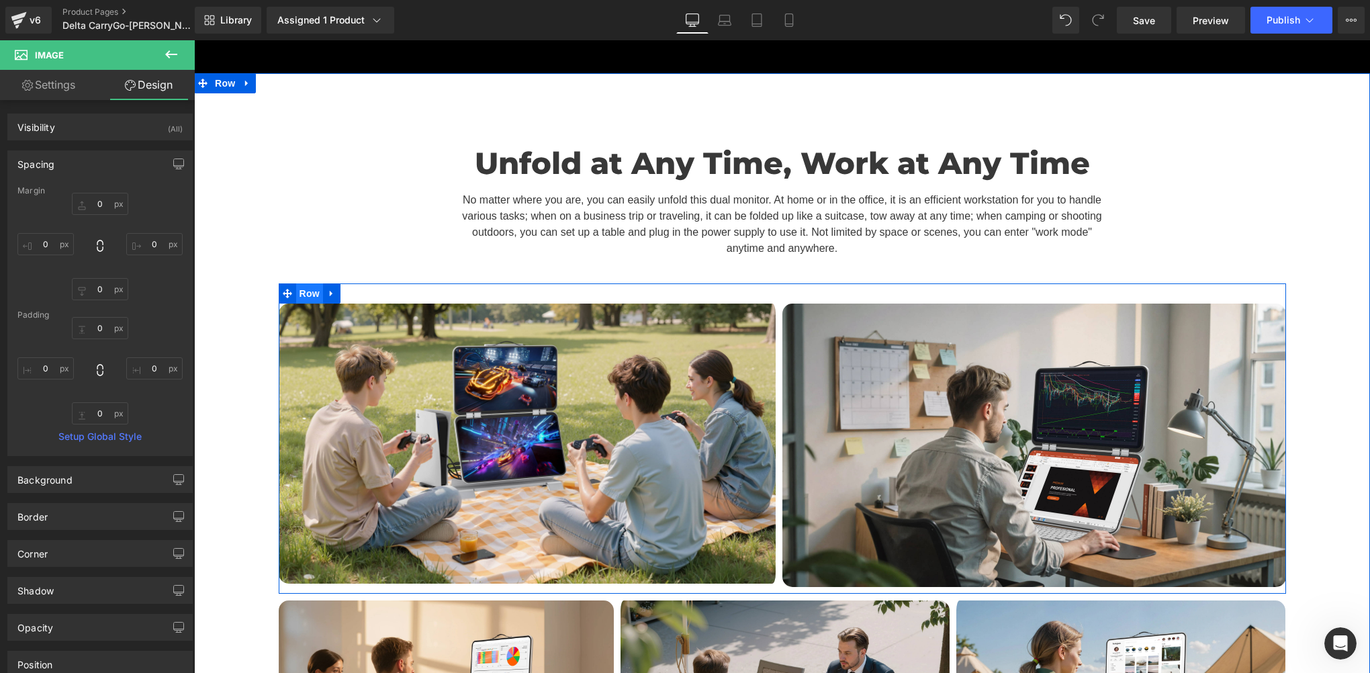
click at [306, 283] on span "Row" at bounding box center [309, 293] width 27 height 20
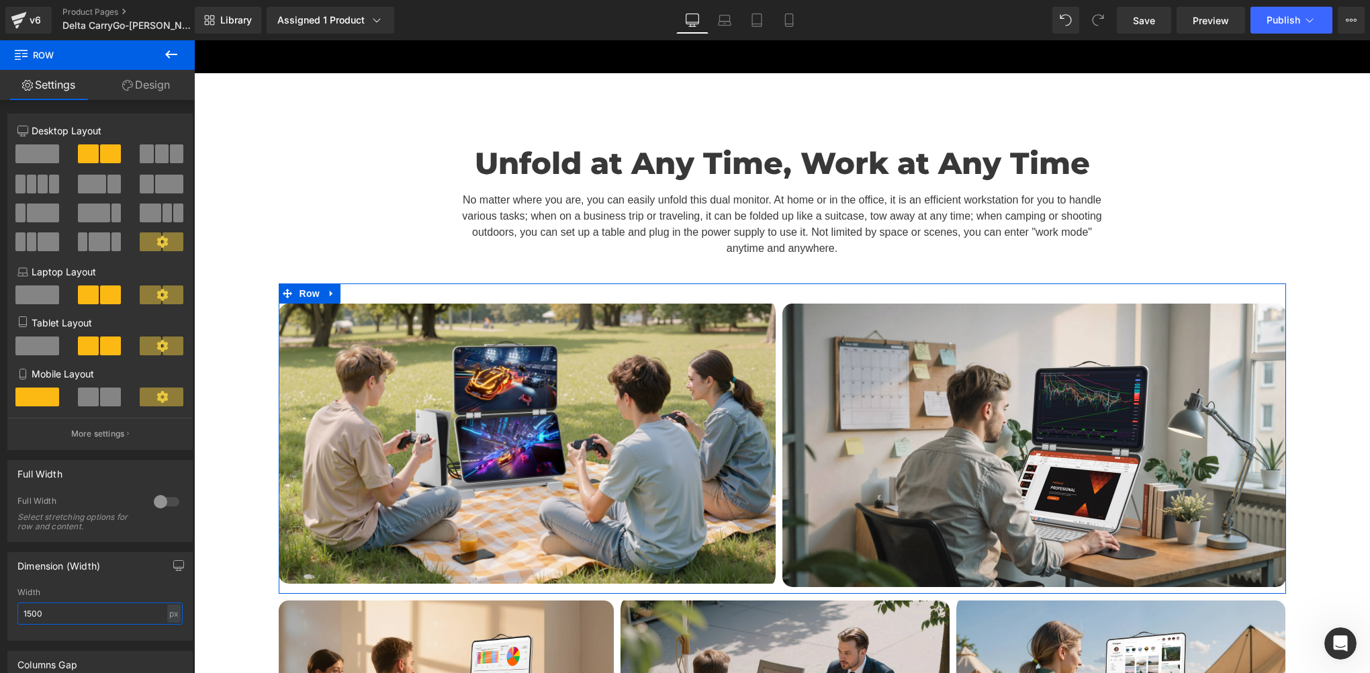
click at [28, 613] on input "1500" at bounding box center [99, 613] width 165 height 22
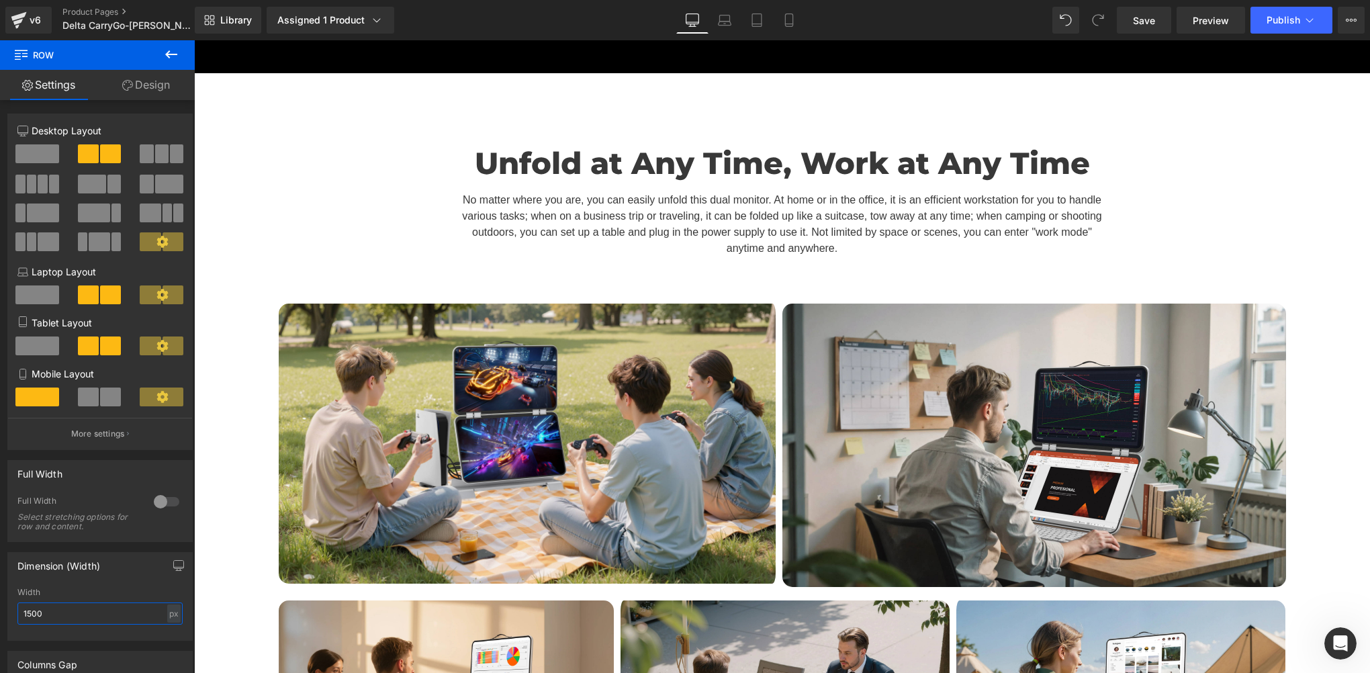
type input "1600"
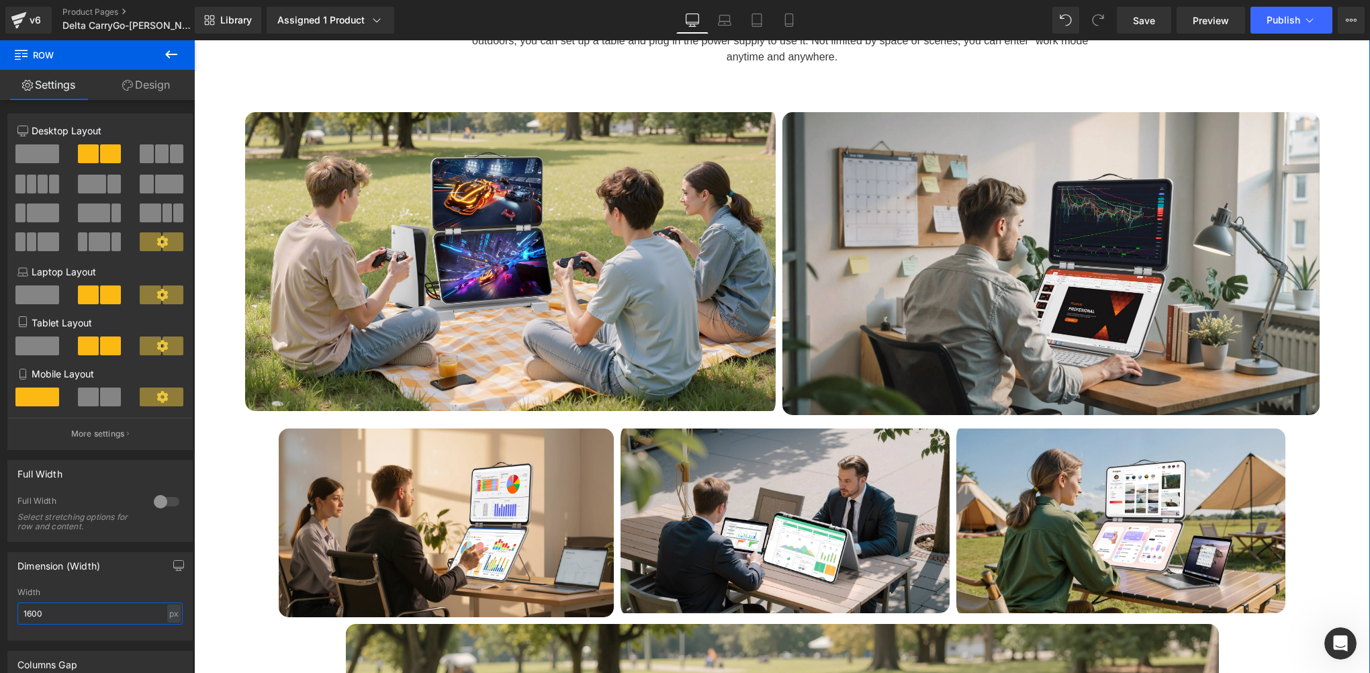
scroll to position [5031, 0]
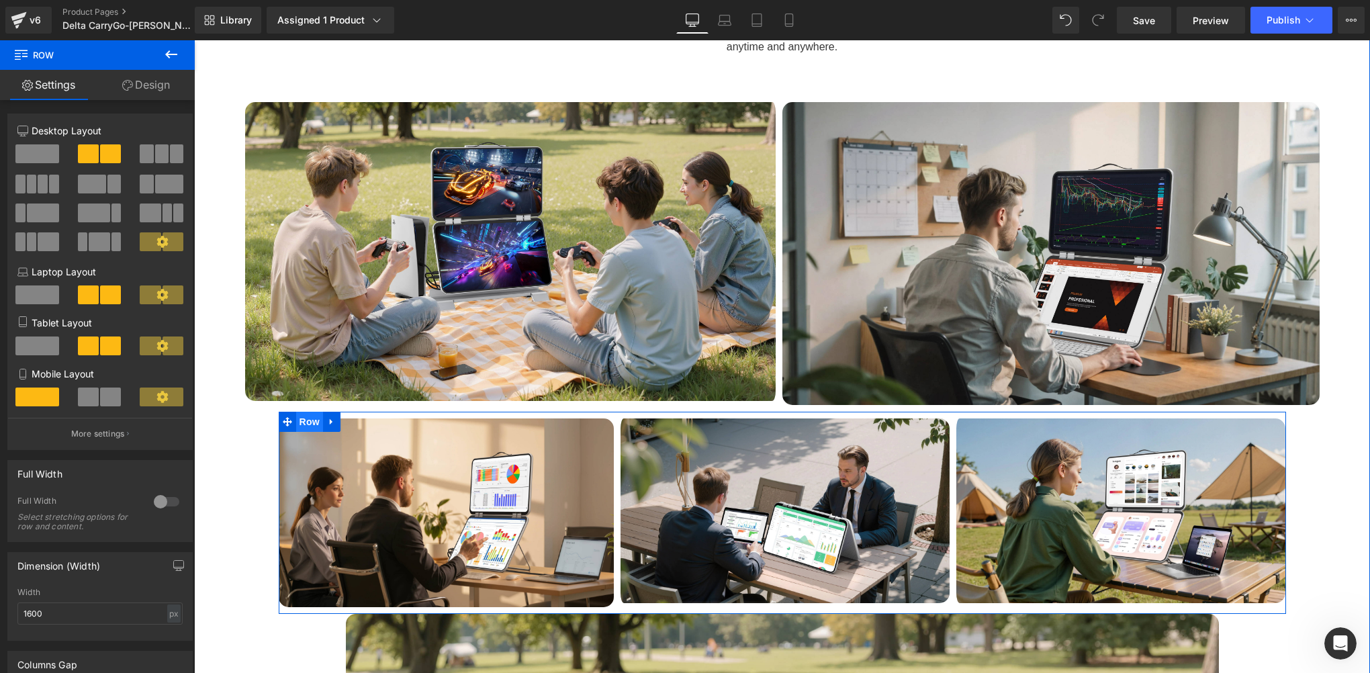
click at [304, 412] on span "Row" at bounding box center [309, 422] width 27 height 20
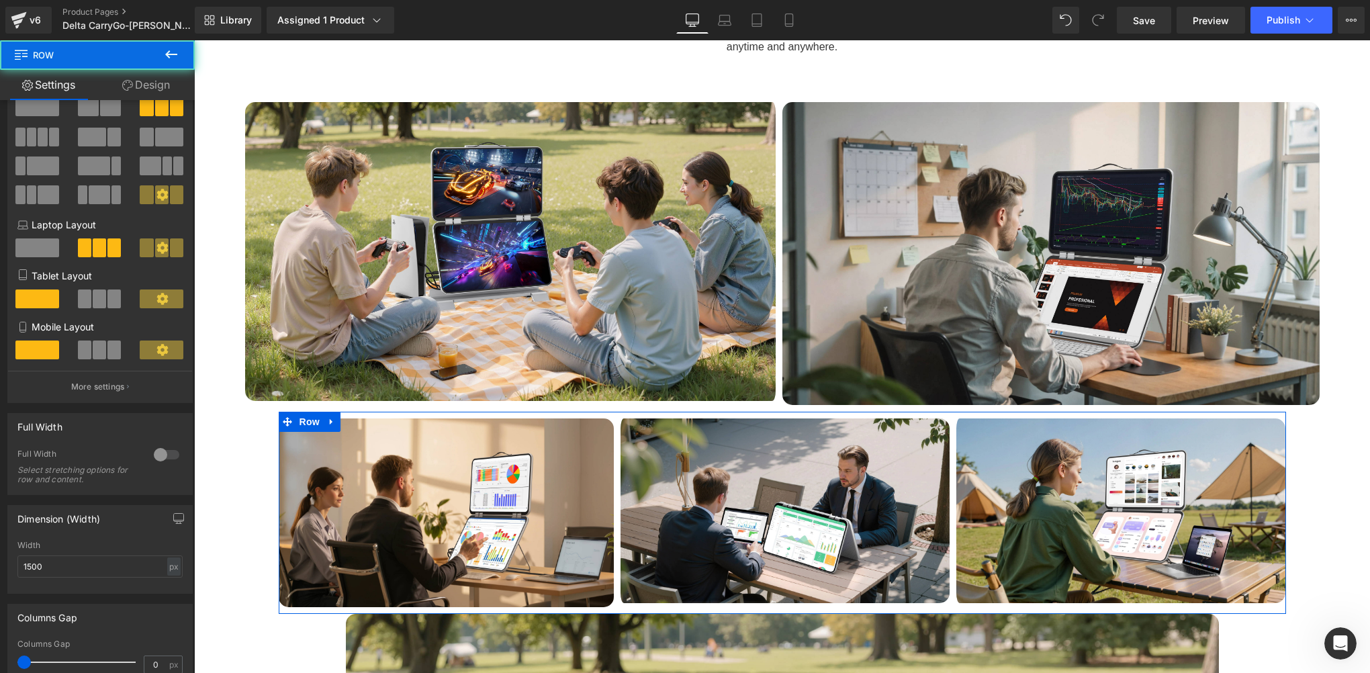
scroll to position [134, 0]
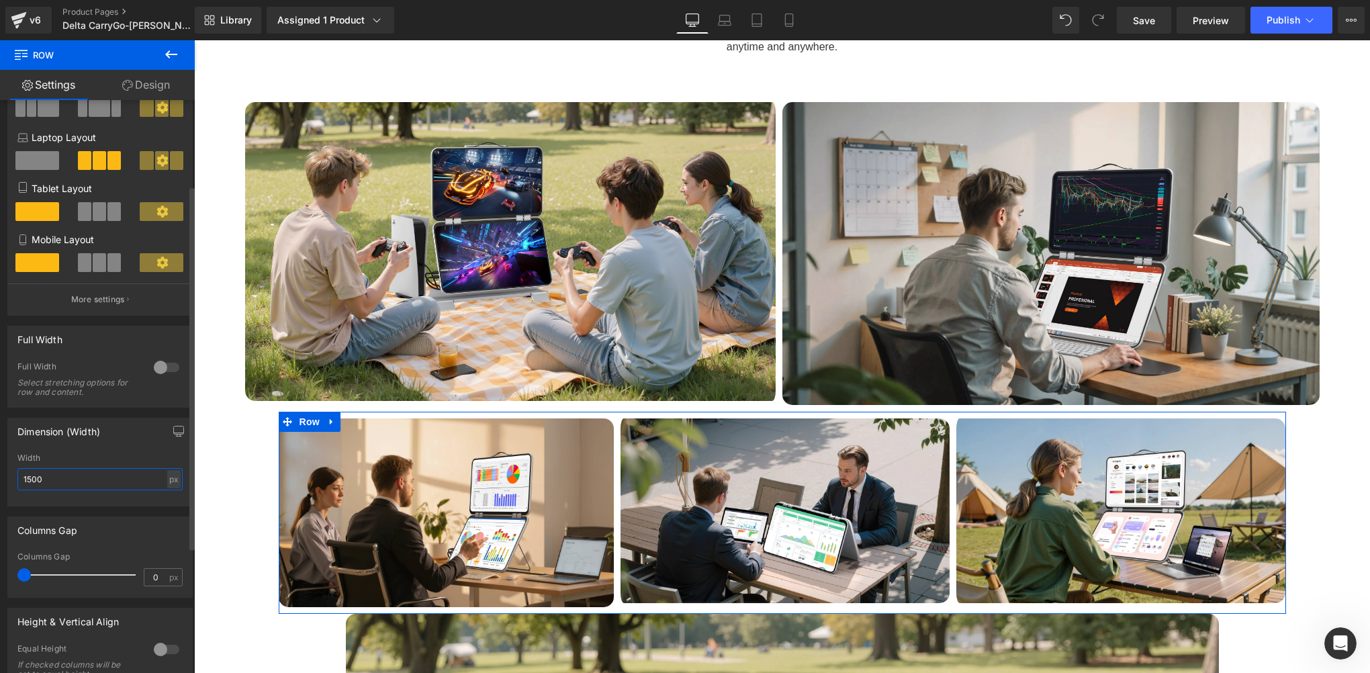
click at [27, 484] on input "1500" at bounding box center [99, 479] width 165 height 22
type input "1600"
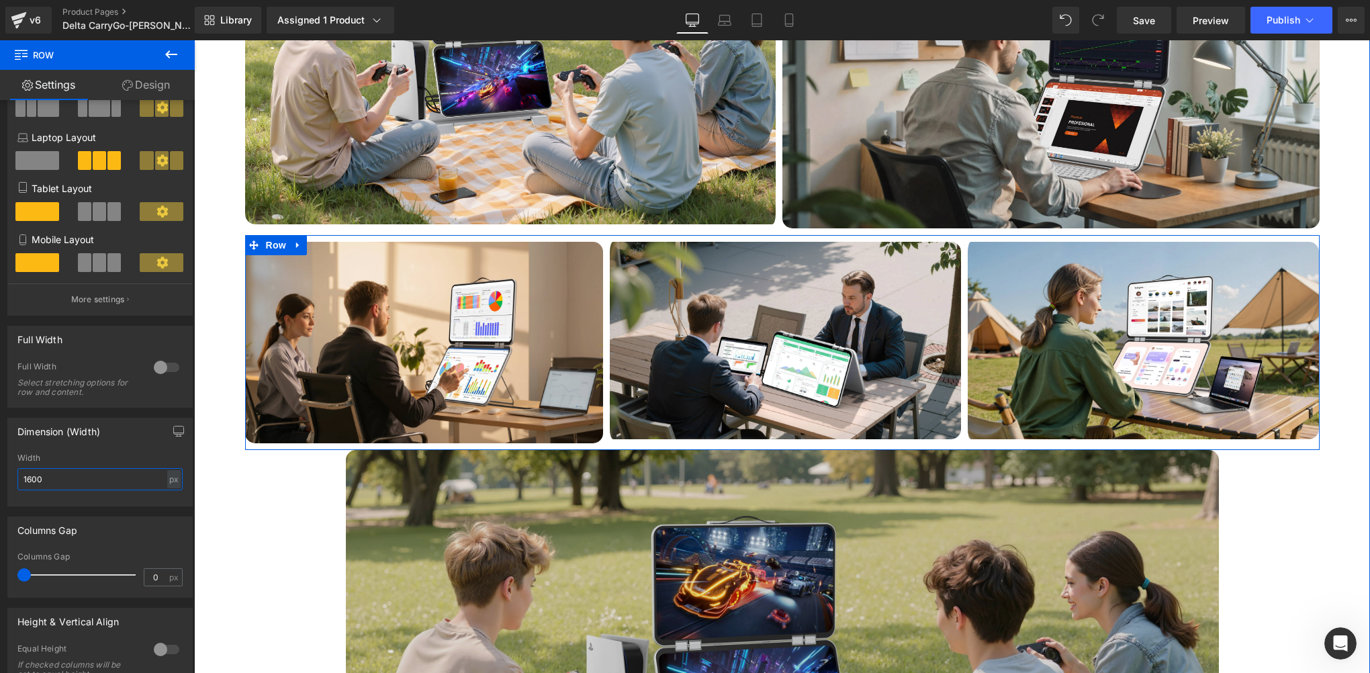
scroll to position [5233, 0]
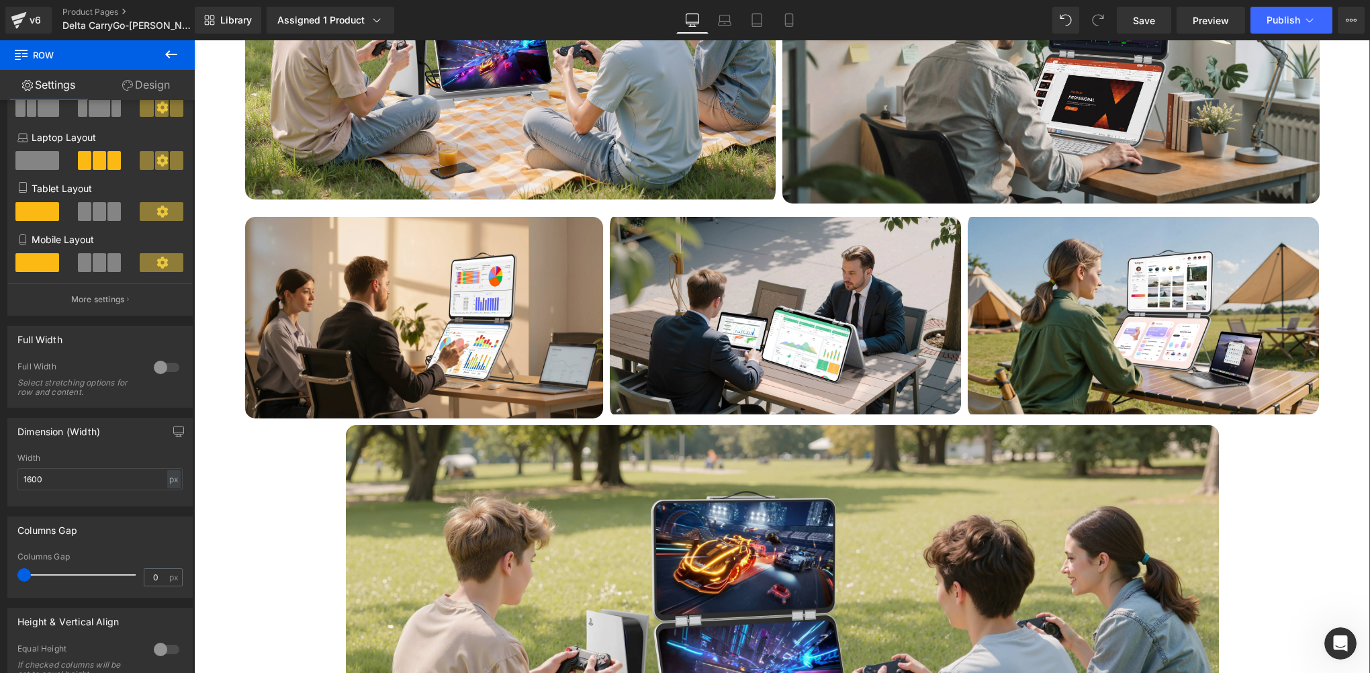
click at [258, 413] on div "Unfold at Any Time, Work at Any Time Heading No matter where you are, you can e…" at bounding box center [782, 310] width 1176 height 1212
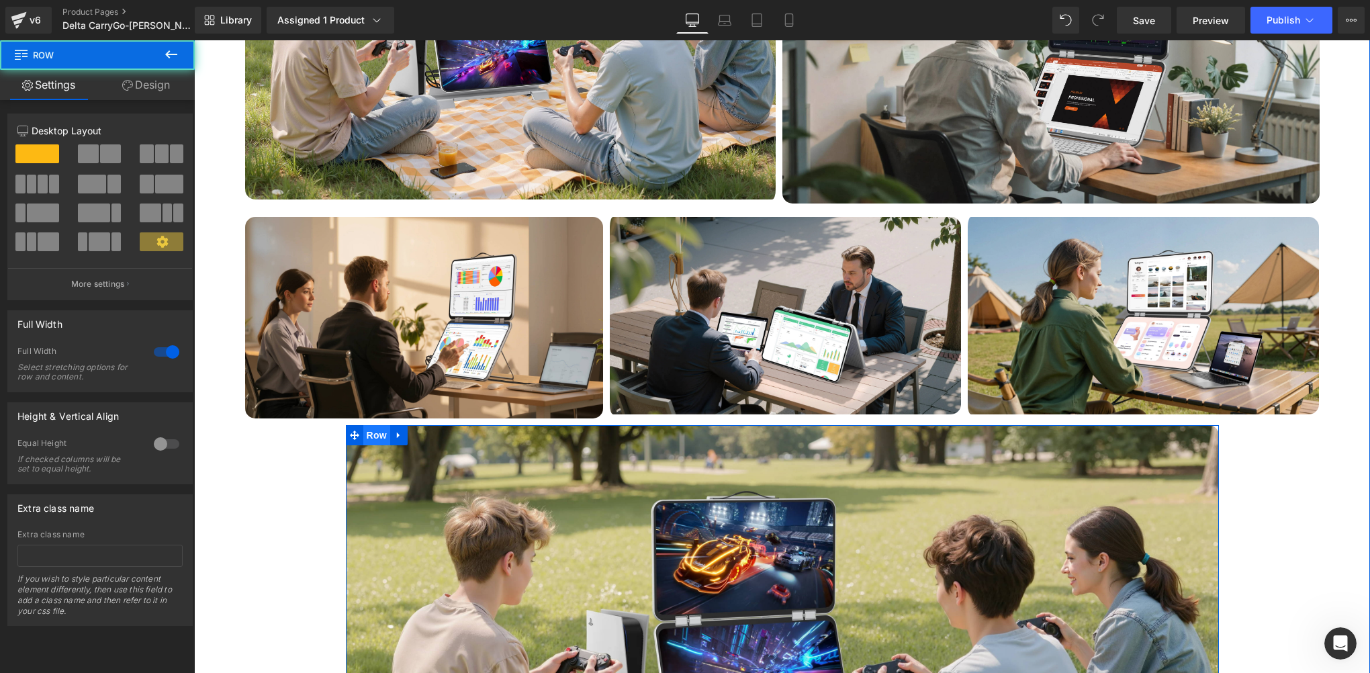
click at [368, 425] on span "Row" at bounding box center [376, 435] width 27 height 20
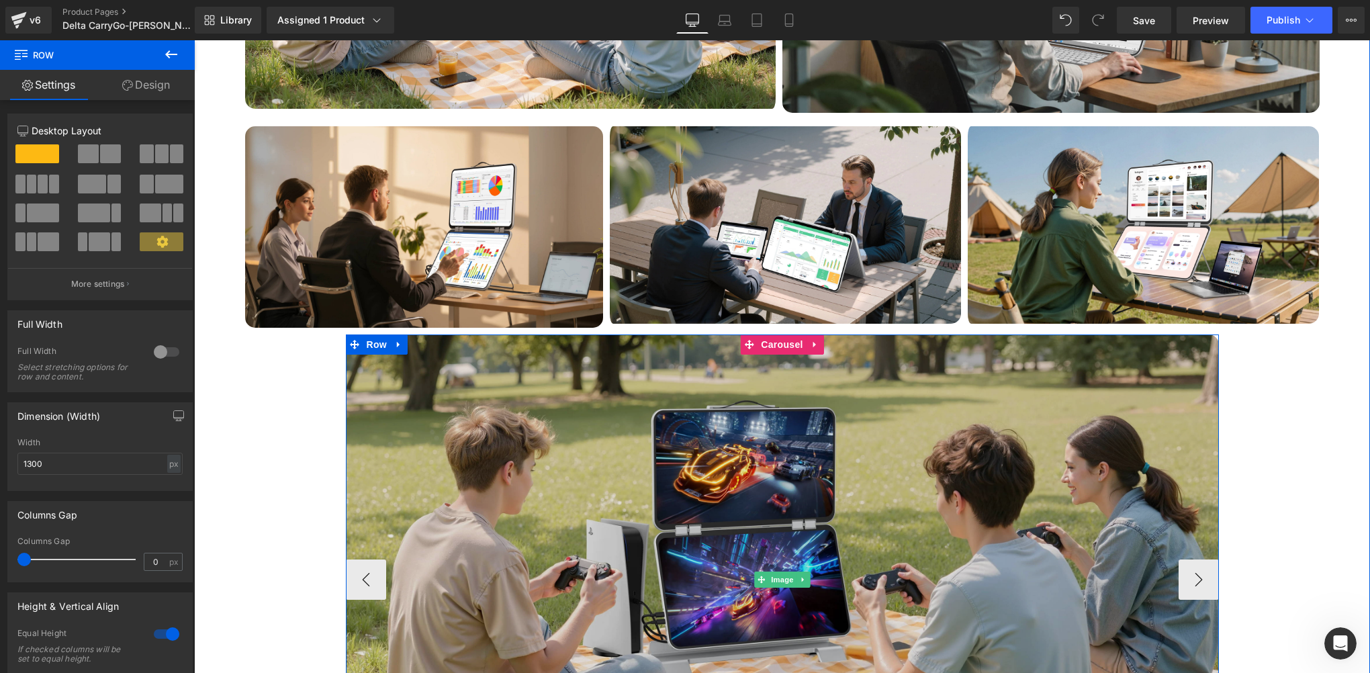
scroll to position [5300, 0]
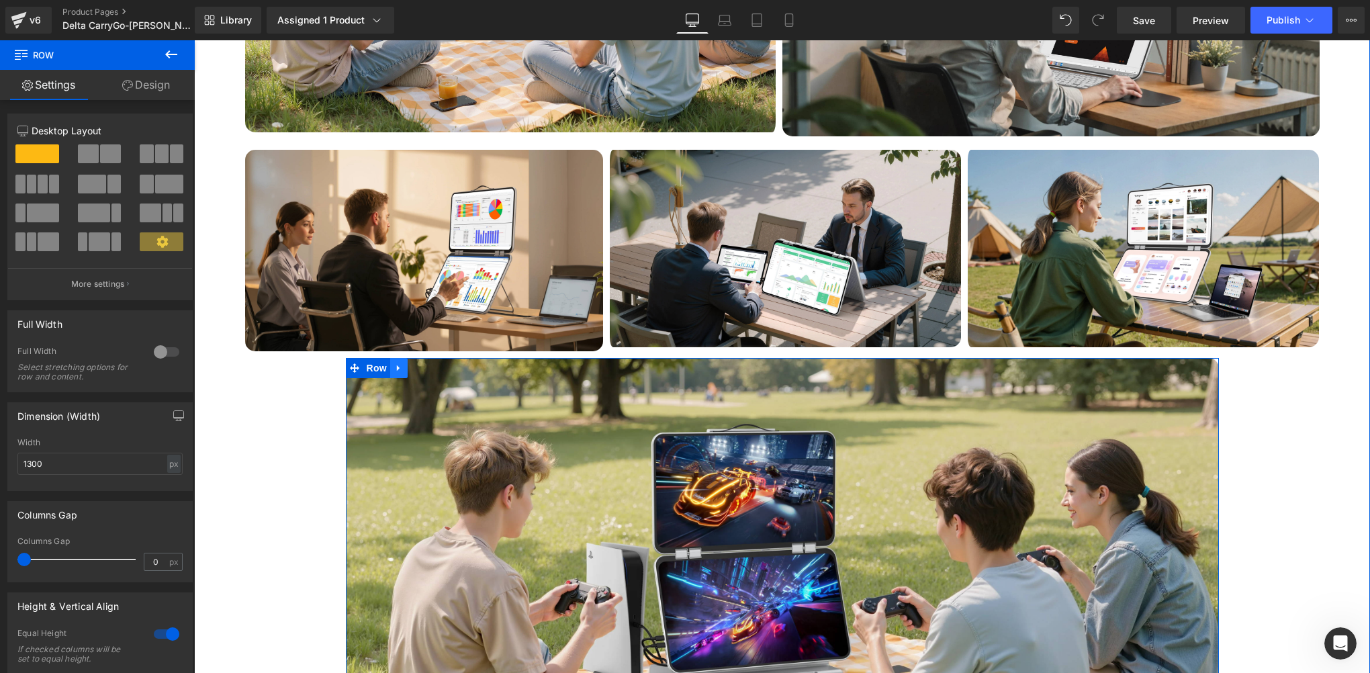
click at [395, 363] on icon at bounding box center [398, 368] width 9 height 10
click at [429, 363] on icon at bounding box center [433, 367] width 9 height 9
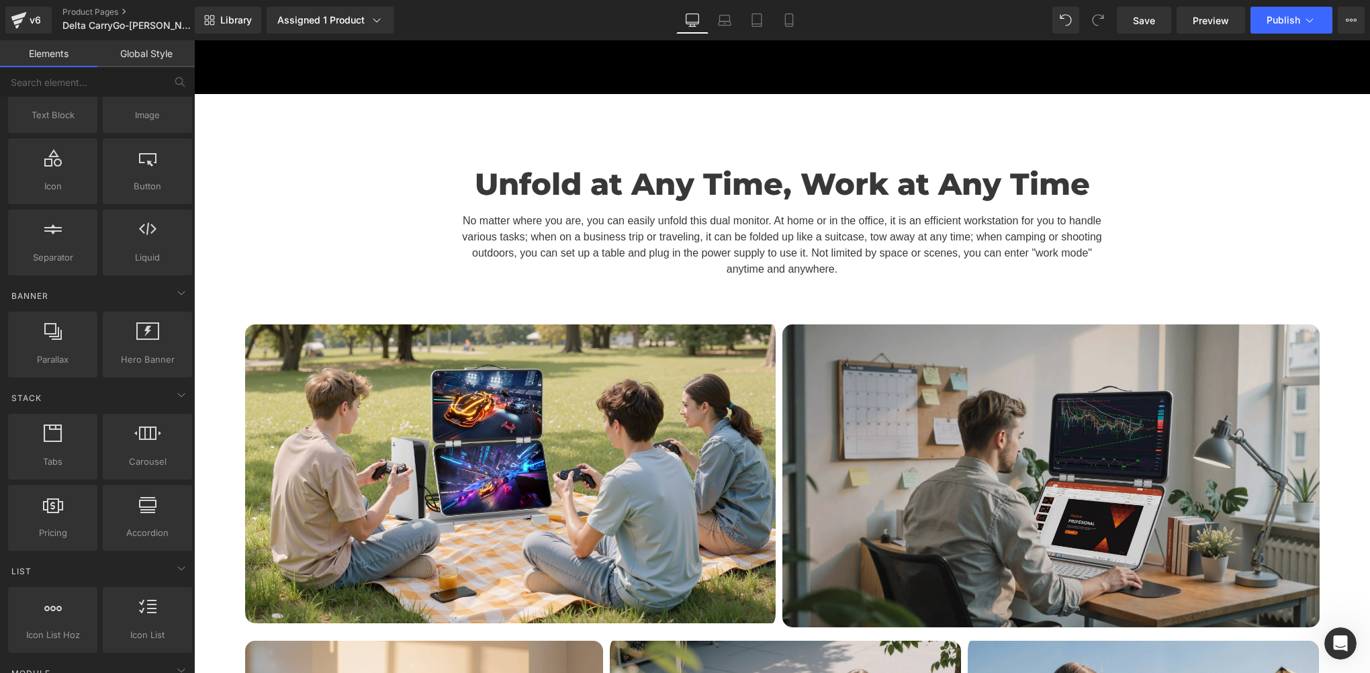
scroll to position [4696, 0]
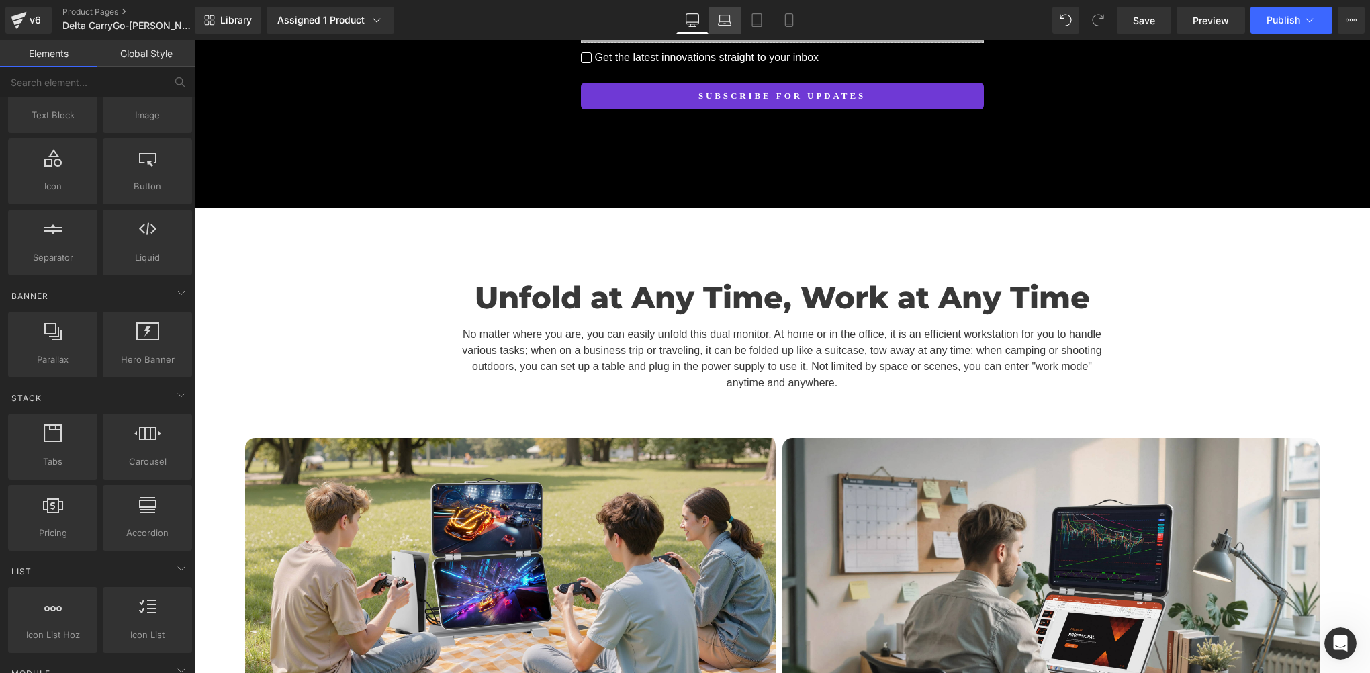
click at [731, 26] on icon at bounding box center [724, 19] width 13 height 13
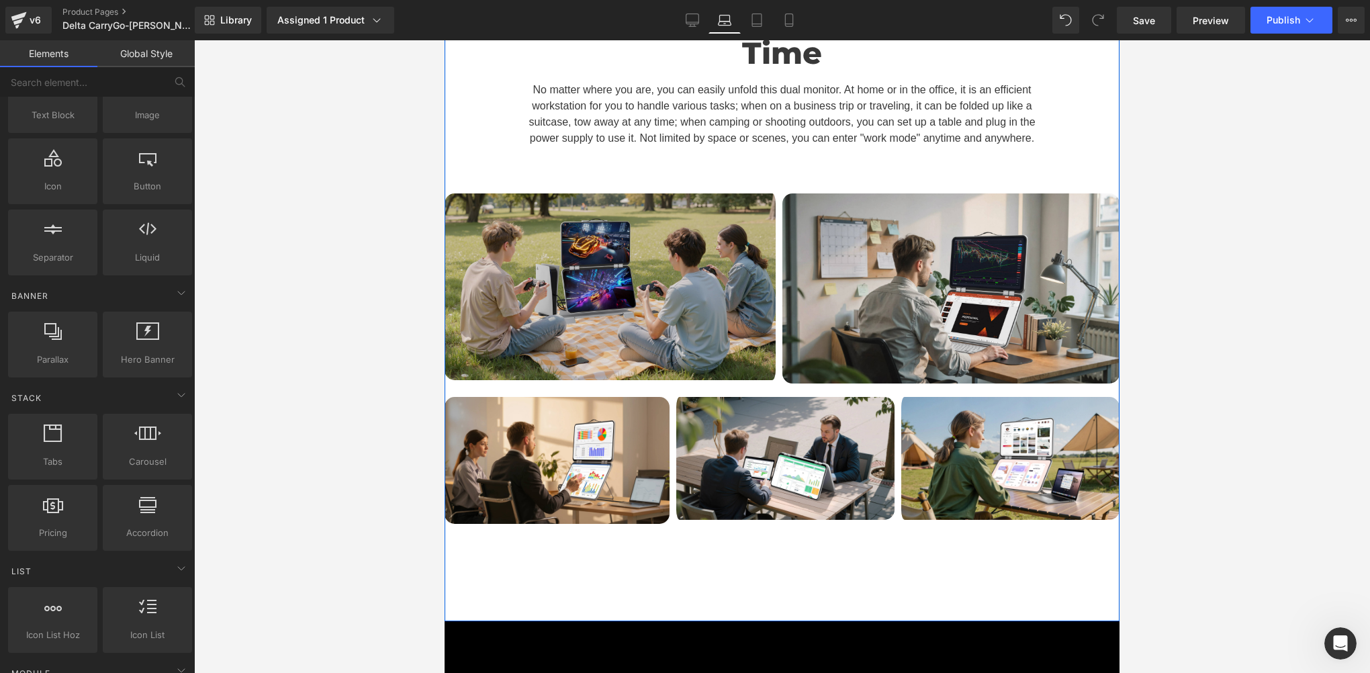
scroll to position [4469, 0]
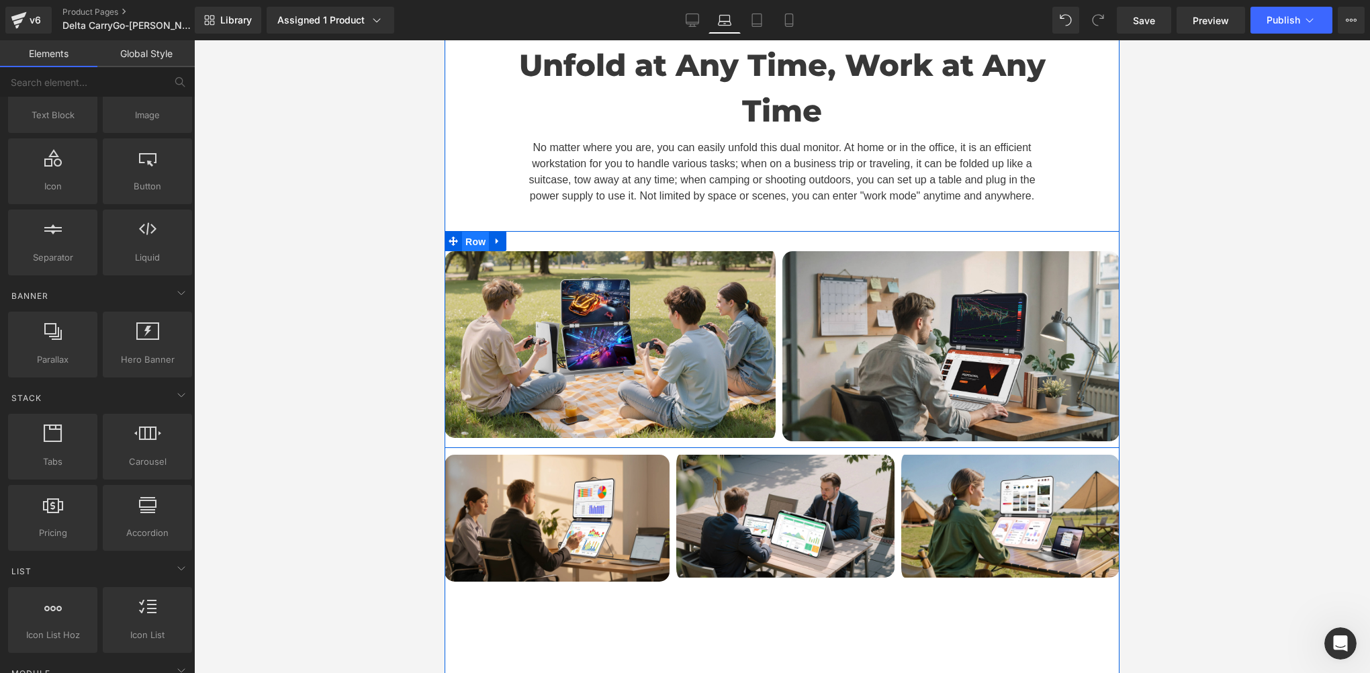
click at [472, 232] on span "Row" at bounding box center [475, 242] width 27 height 20
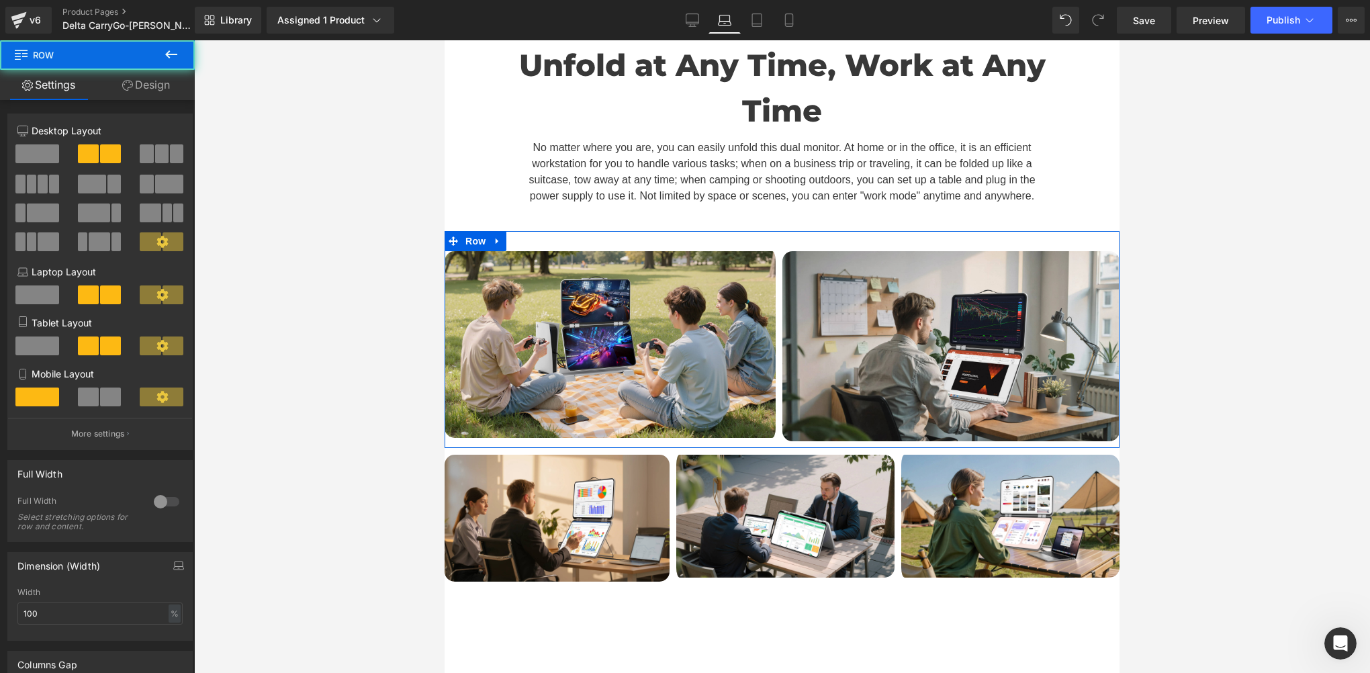
click at [143, 91] on link "Design" at bounding box center [145, 85] width 97 height 30
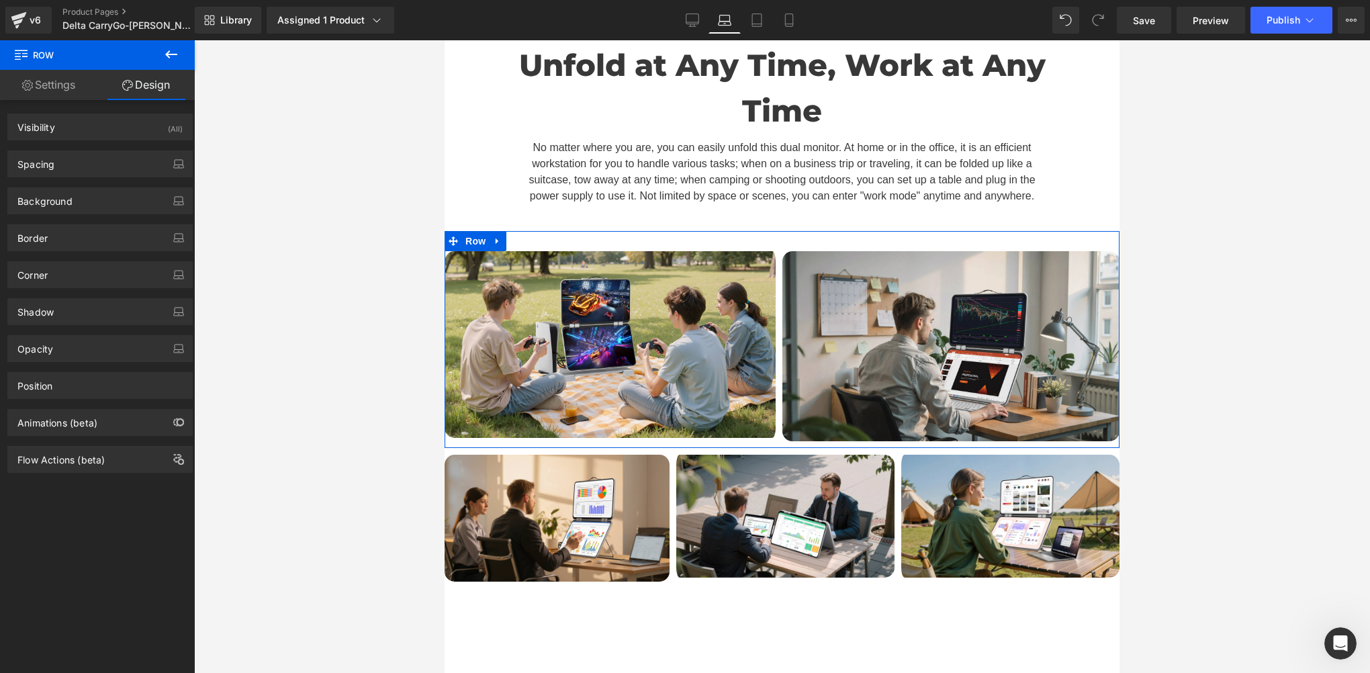
type input "0"
type input "30"
type input "0"
type input "10"
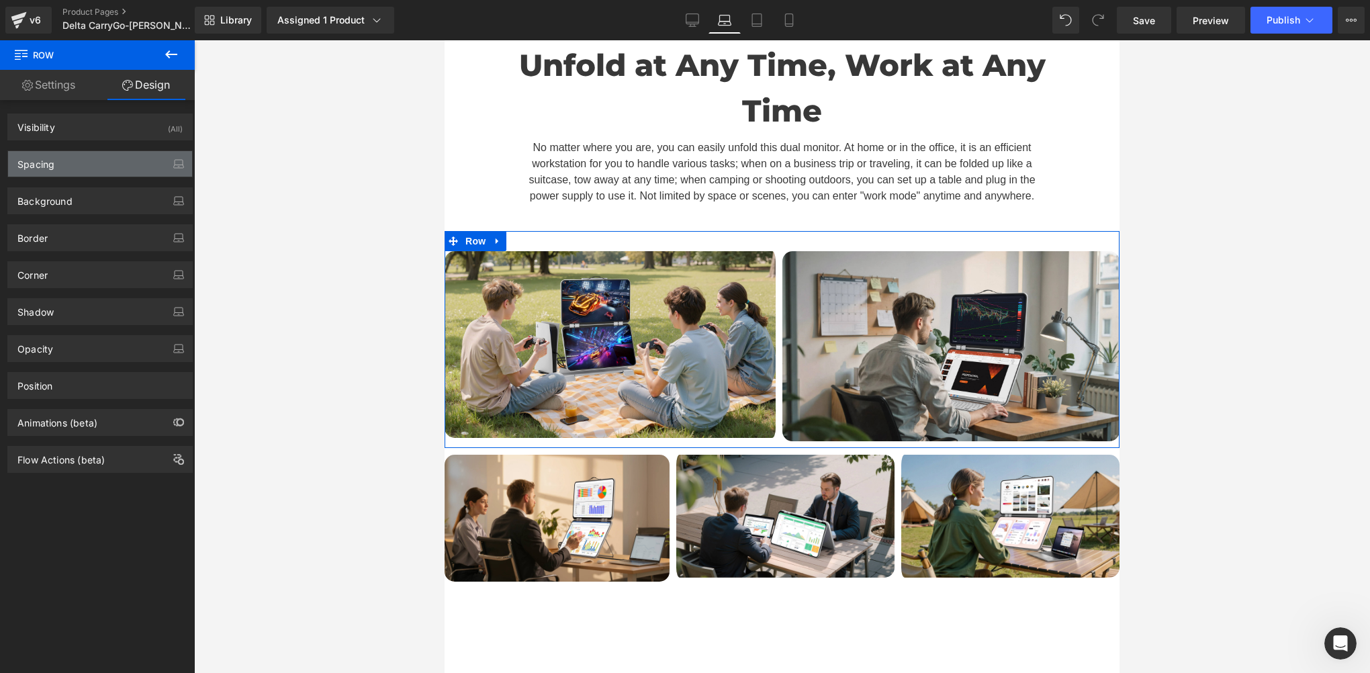
click at [40, 165] on div "Spacing" at bounding box center [35, 160] width 37 height 19
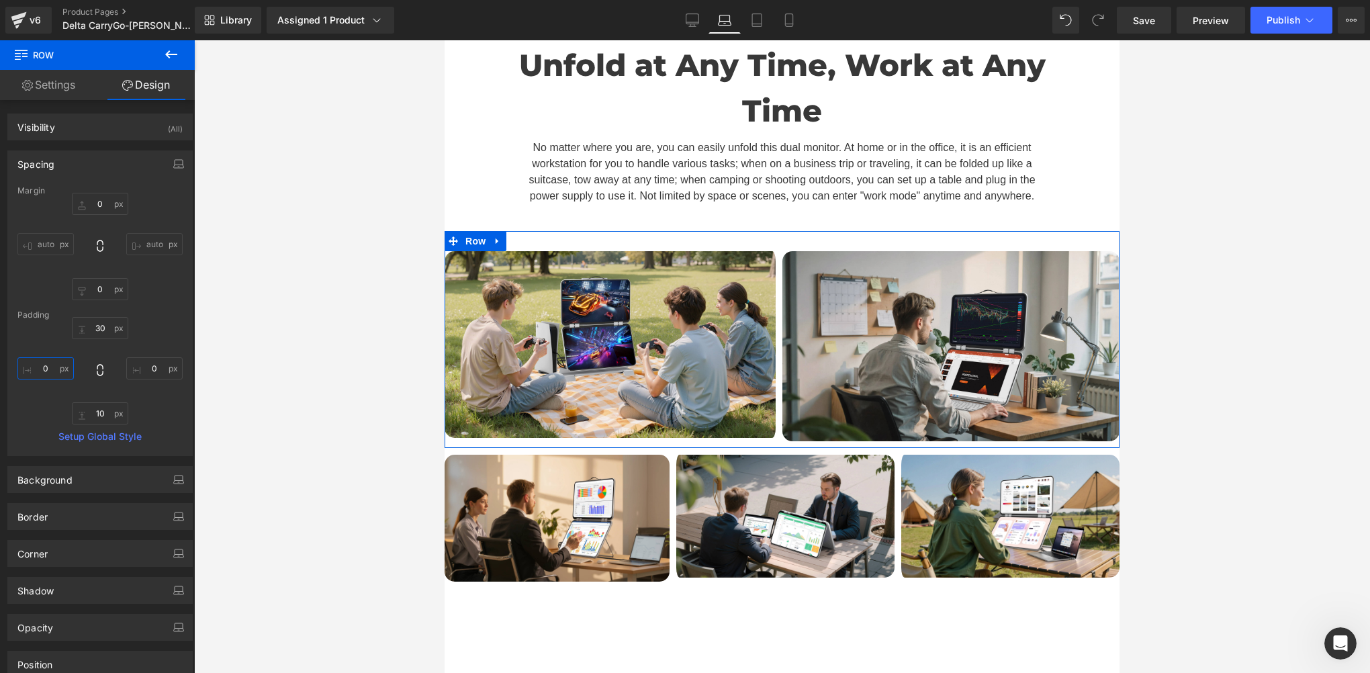
click at [50, 369] on input "0" at bounding box center [45, 368] width 56 height 22
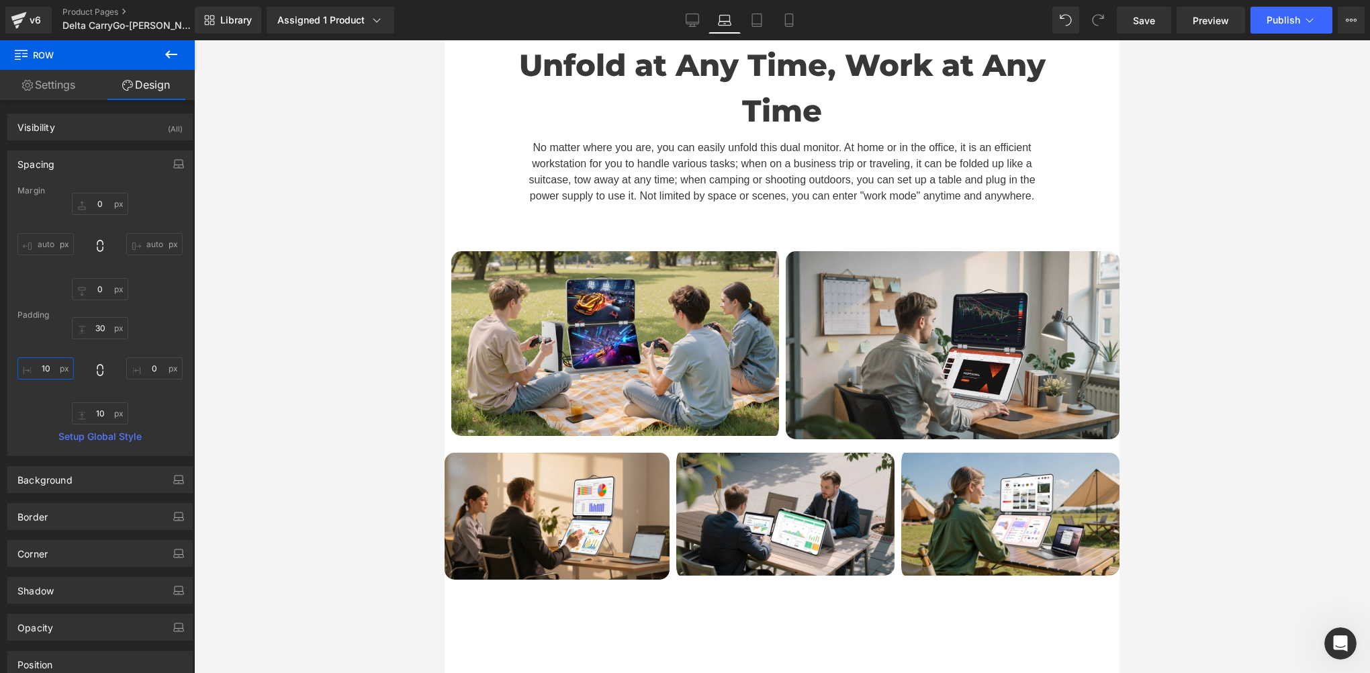
scroll to position [7, 7]
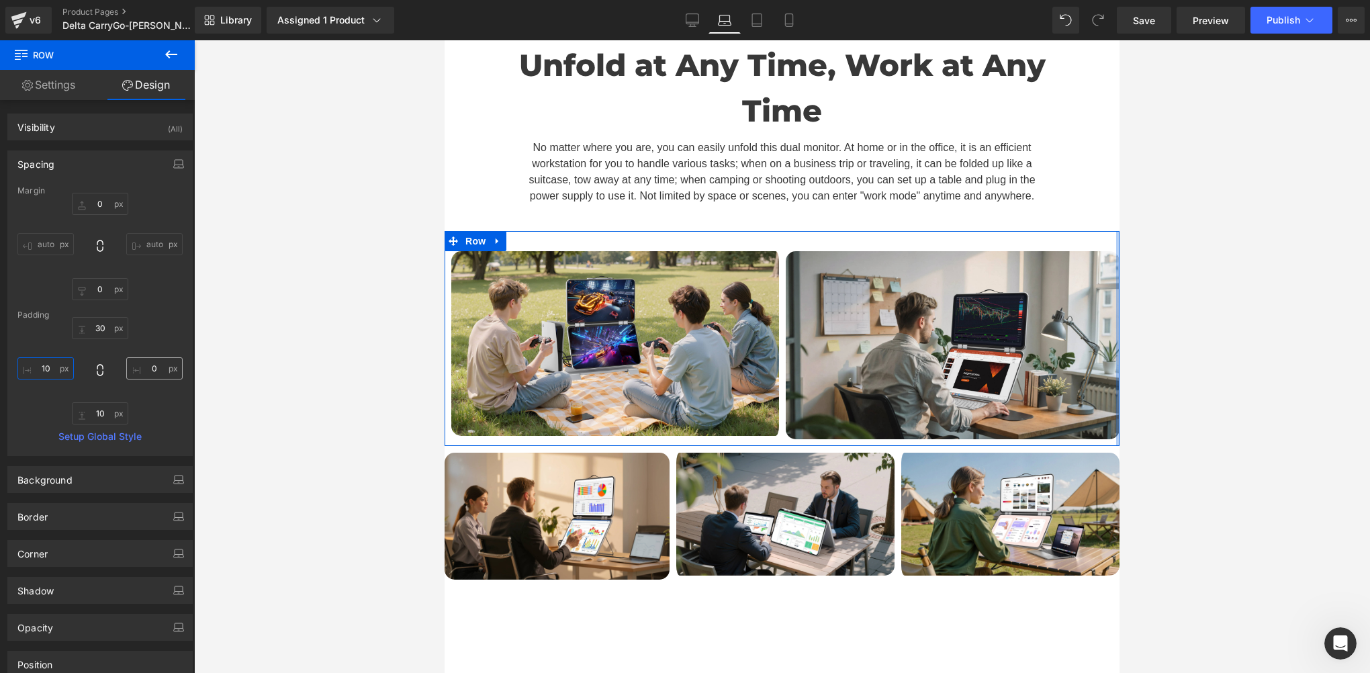
type input "10"
click at [156, 364] on input "0" at bounding box center [154, 368] width 56 height 22
paste input "1"
type input "10"
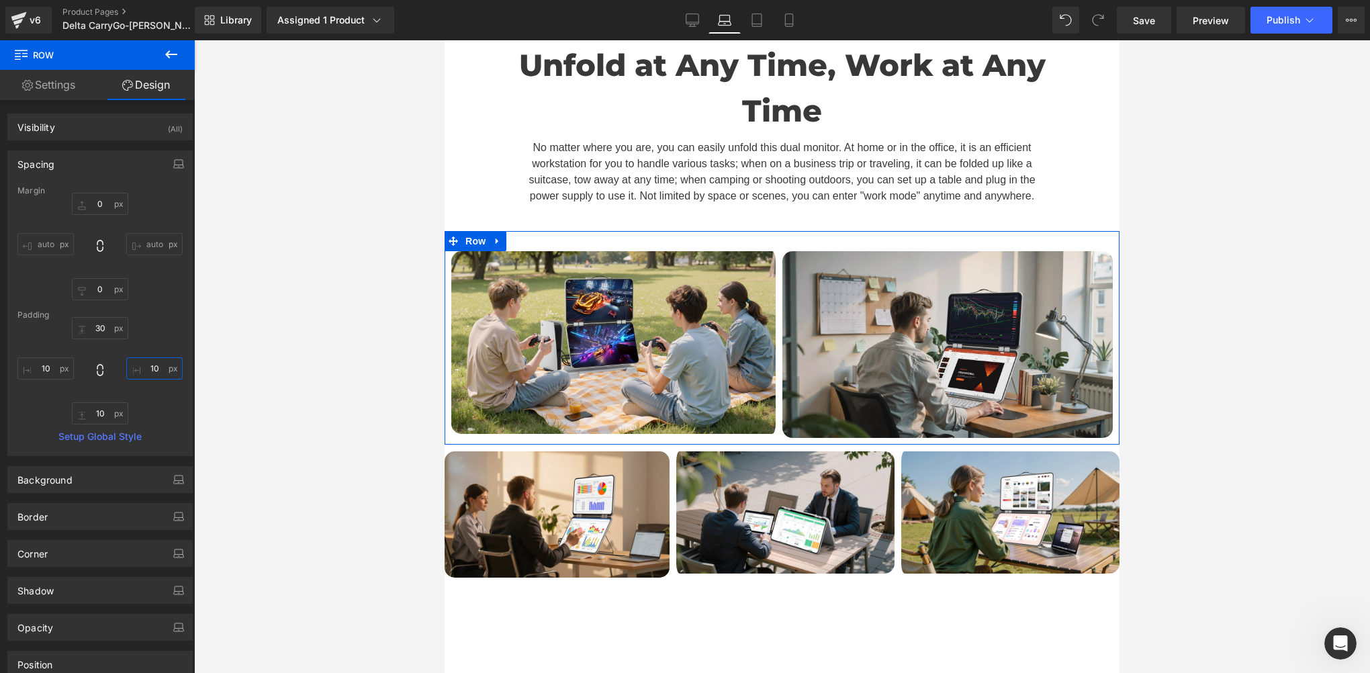
scroll to position [11874, 664]
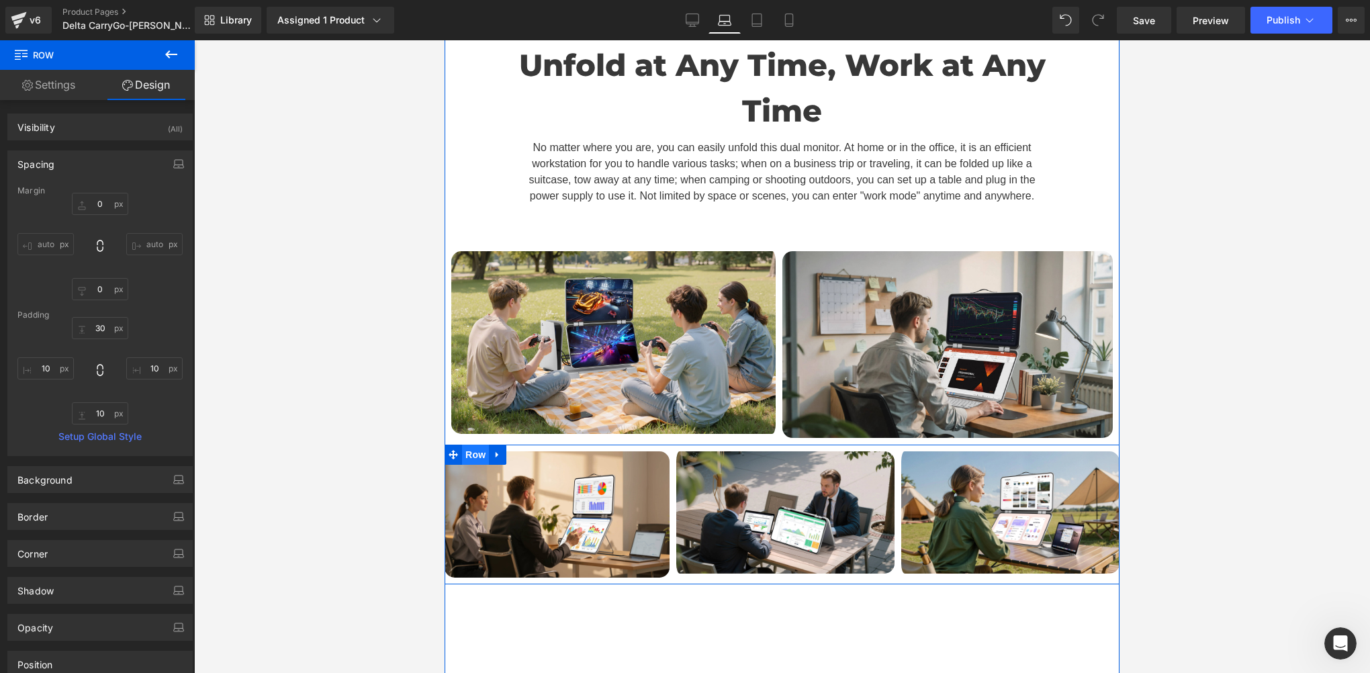
click at [466, 445] on span "Row" at bounding box center [475, 455] width 27 height 20
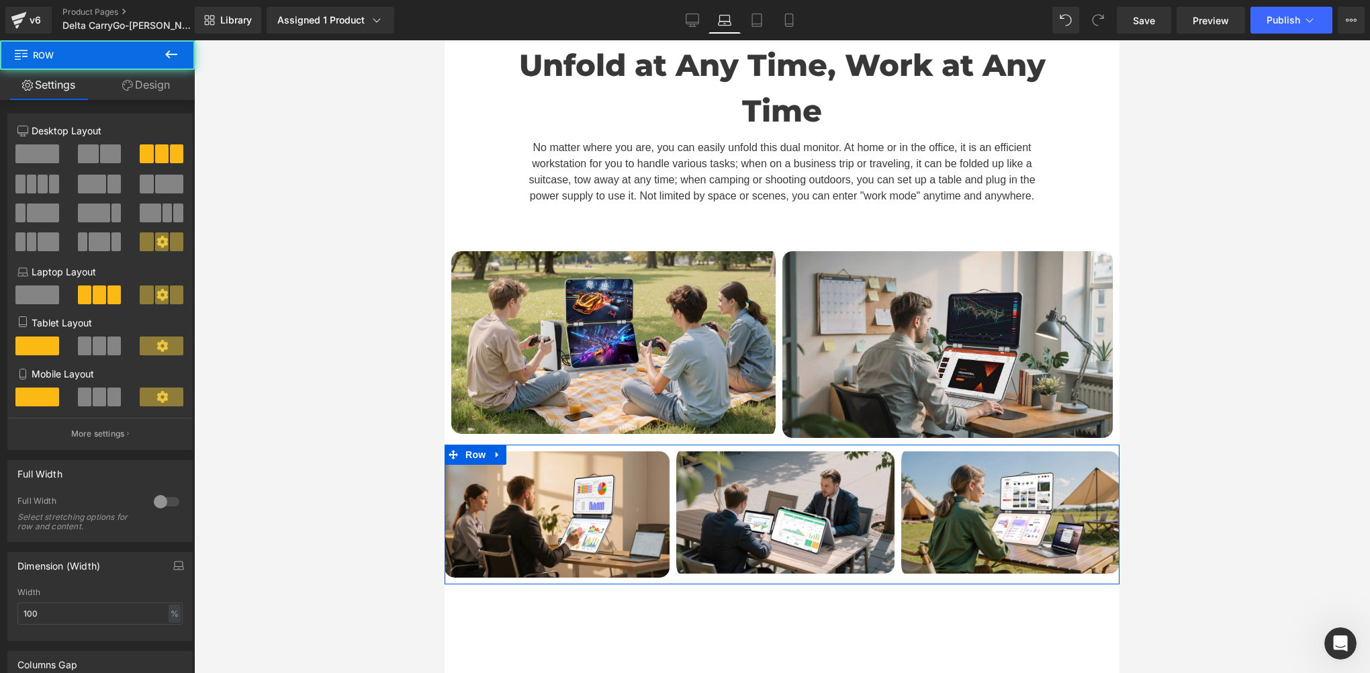
click at [151, 89] on link "Design" at bounding box center [145, 85] width 97 height 30
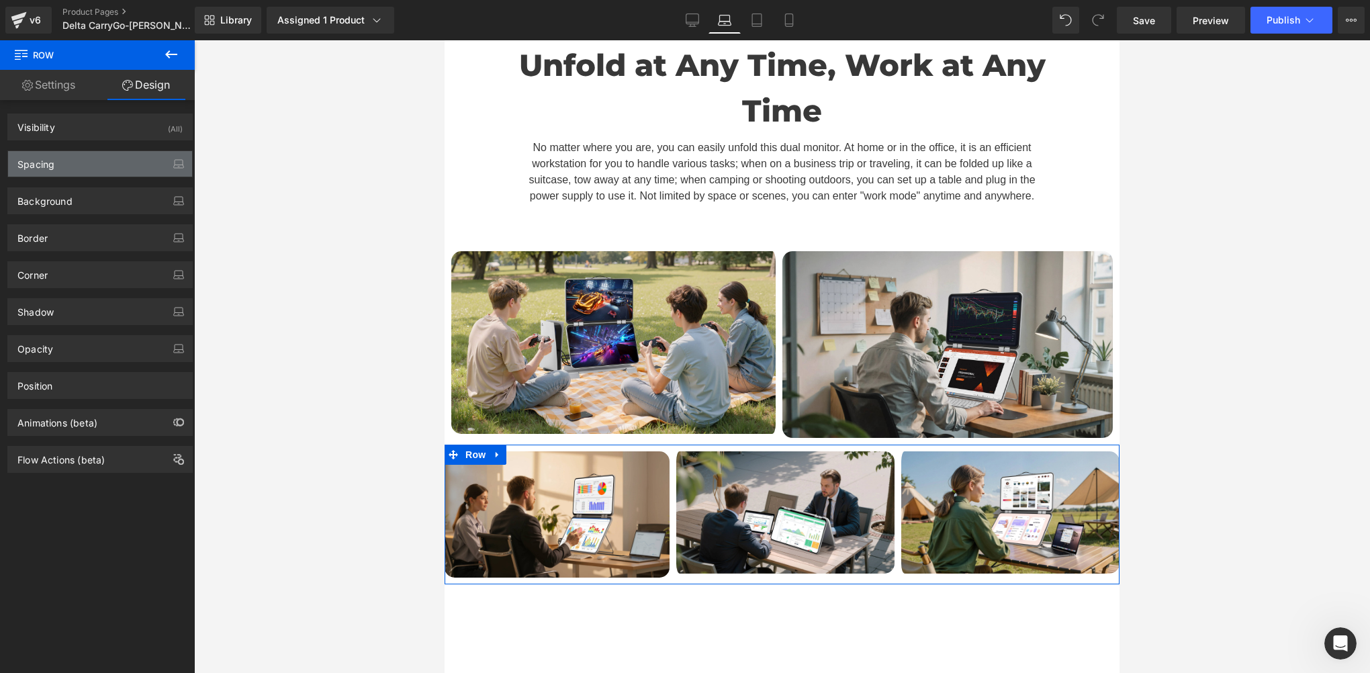
click at [11, 165] on div "Spacing" at bounding box center [100, 164] width 184 height 26
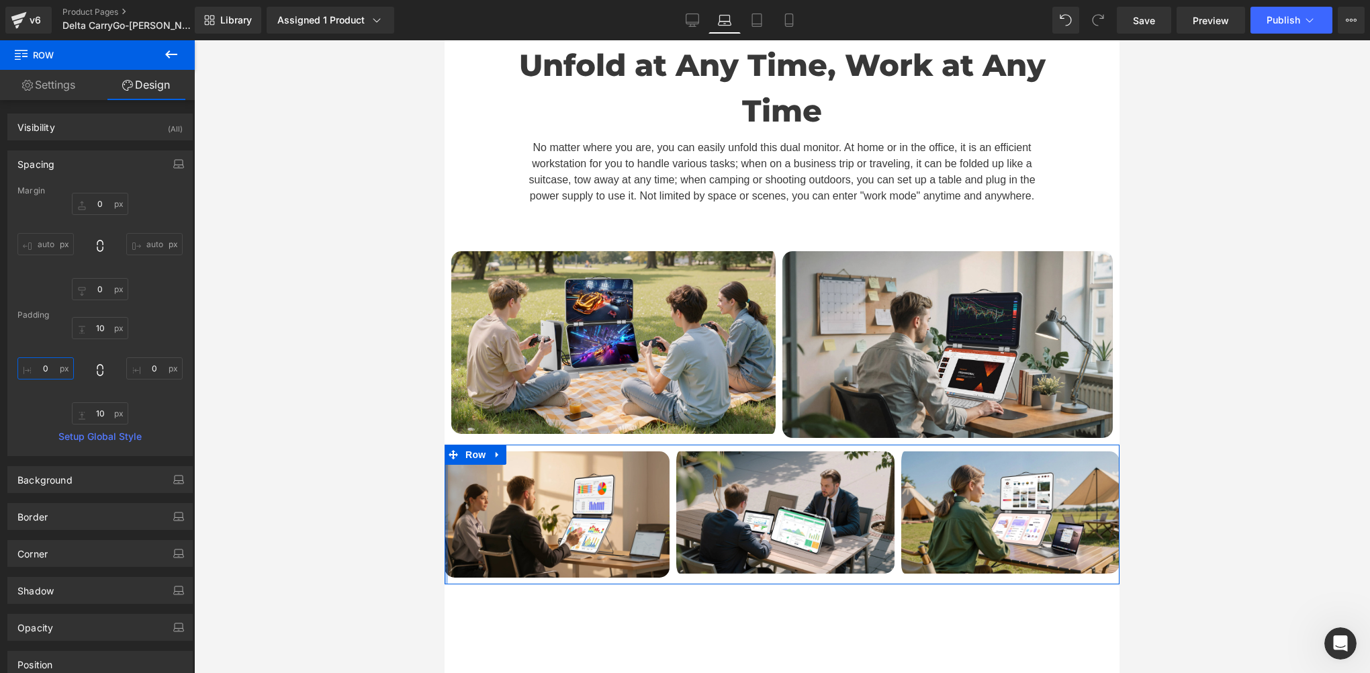
click at [45, 365] on input "0" at bounding box center [45, 368] width 56 height 22
paste input "1"
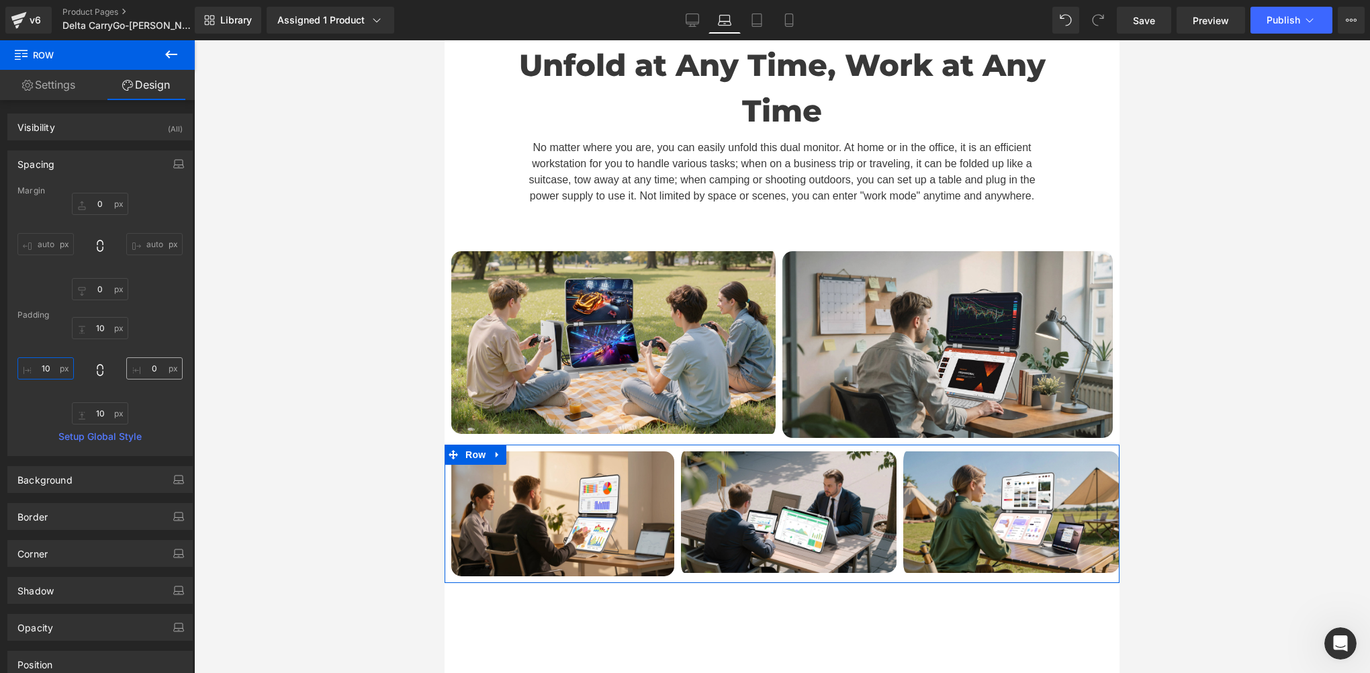
type input "10"
click at [148, 367] on input "0" at bounding box center [154, 368] width 56 height 22
paste input "1"
type input "10"
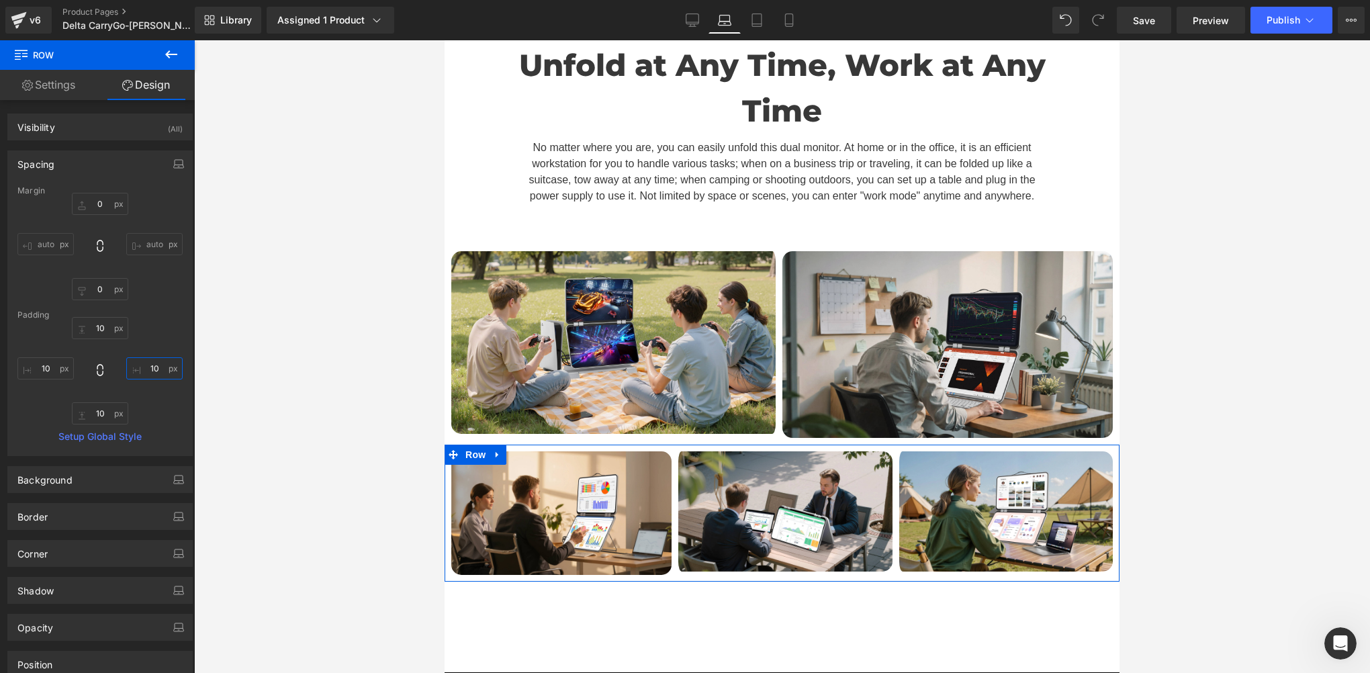
scroll to position [11872, 664]
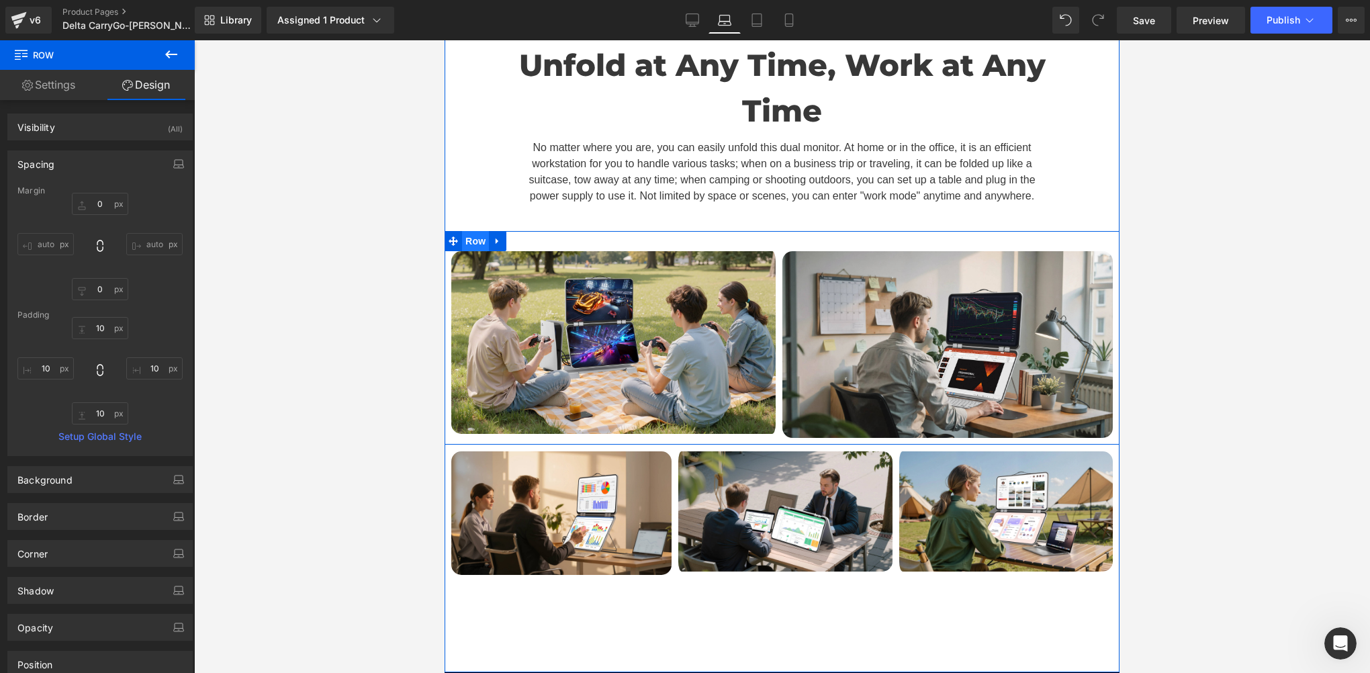
click at [467, 231] on span "Row" at bounding box center [475, 241] width 27 height 20
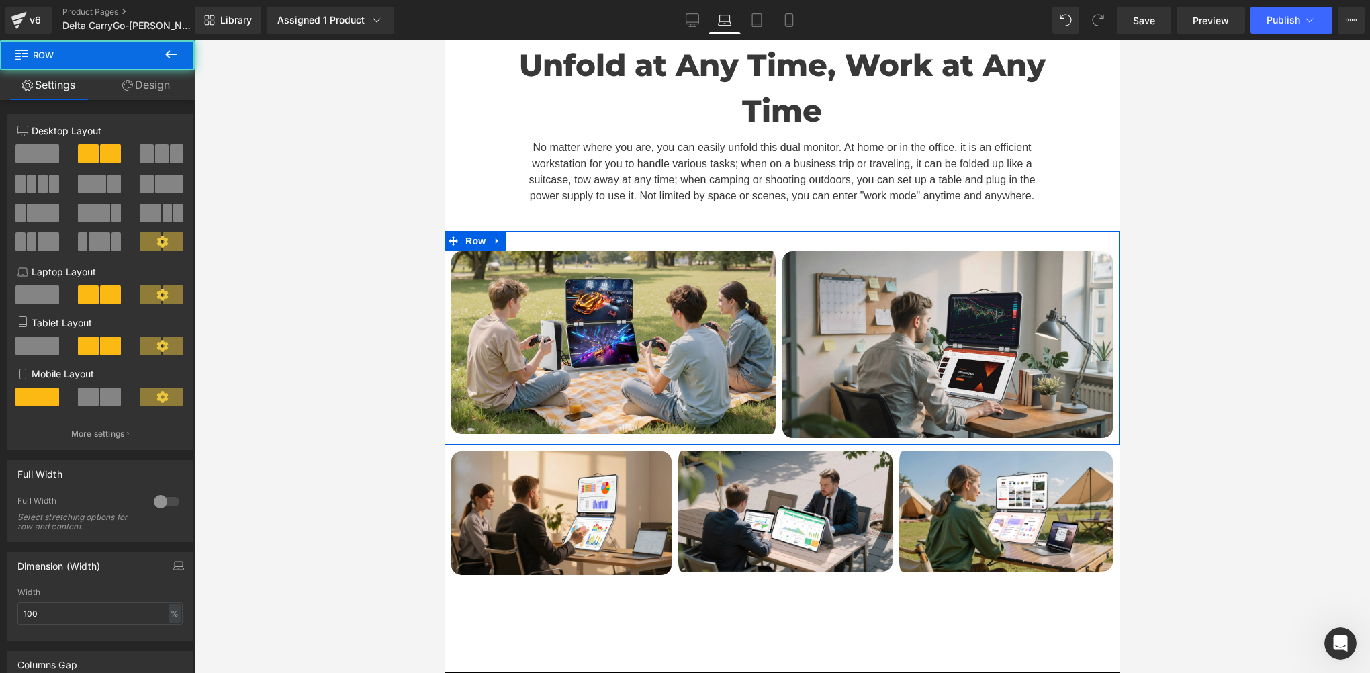
click at [138, 87] on link "Design" at bounding box center [145, 85] width 97 height 30
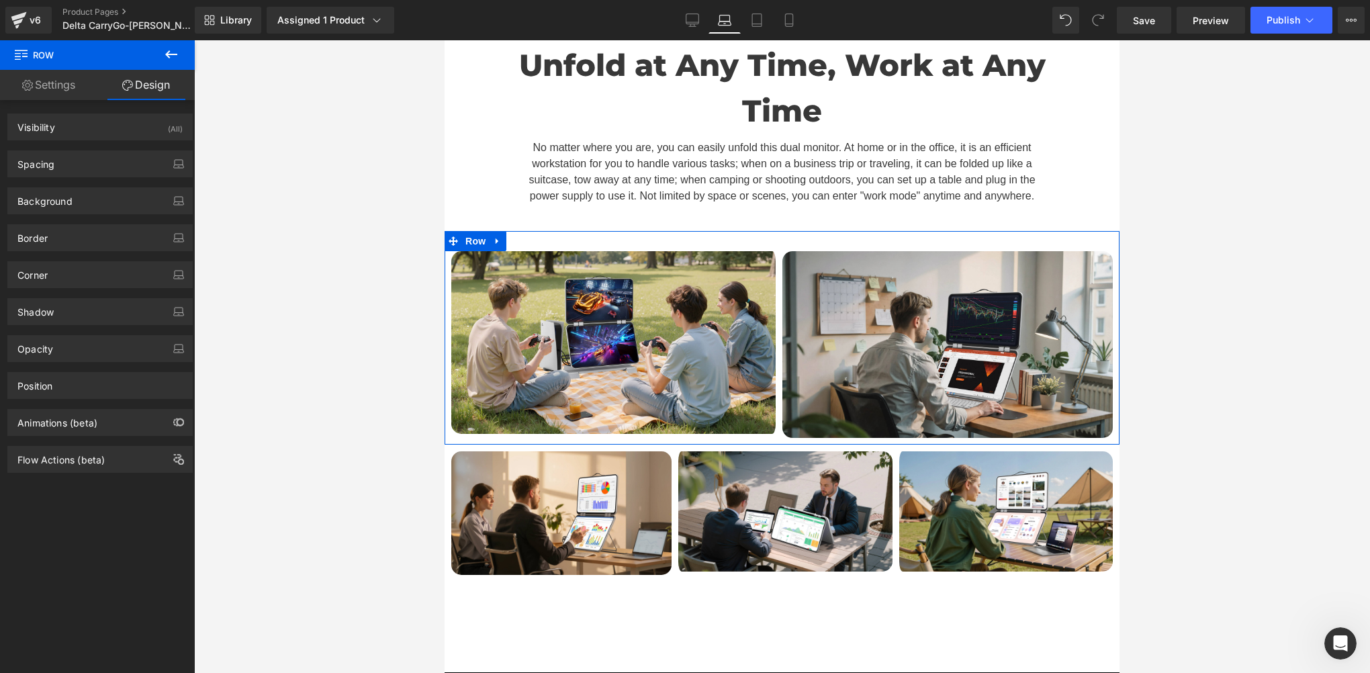
type input "0"
type input "30"
type input "10"
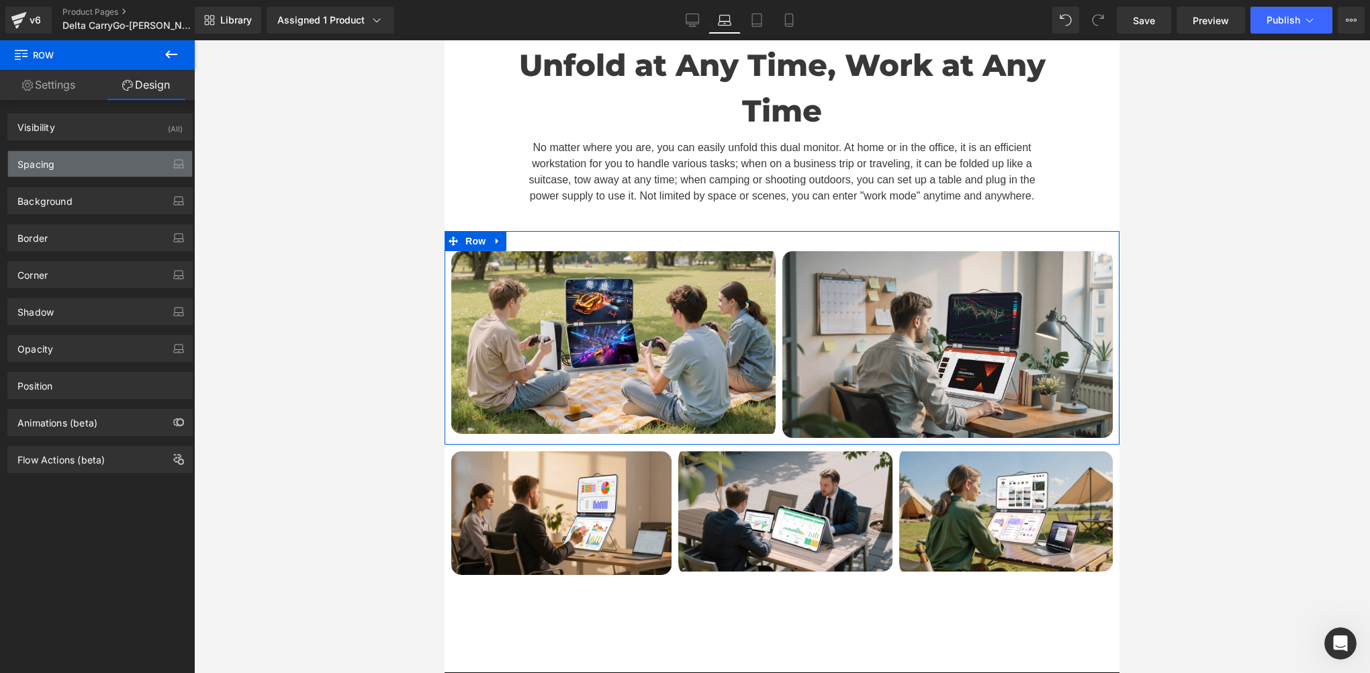
click at [66, 169] on div "Spacing" at bounding box center [100, 164] width 184 height 26
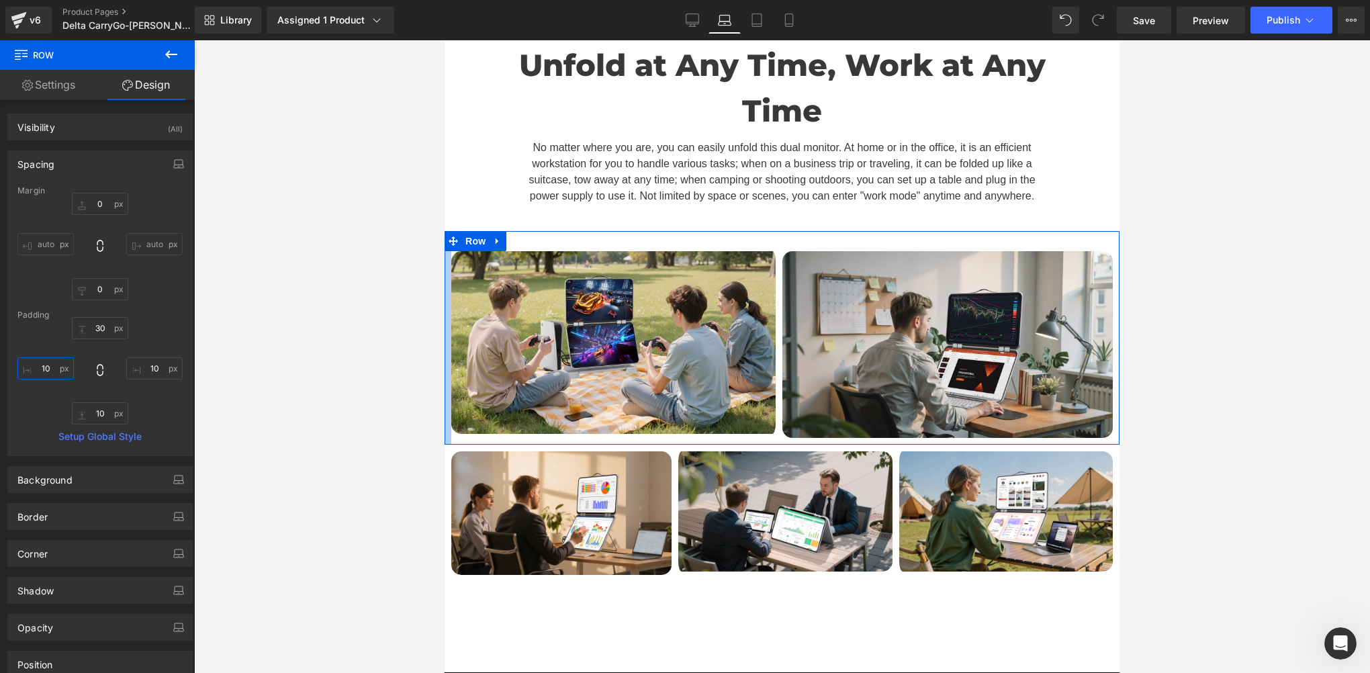
click at [51, 366] on input "10" at bounding box center [45, 368] width 56 height 22
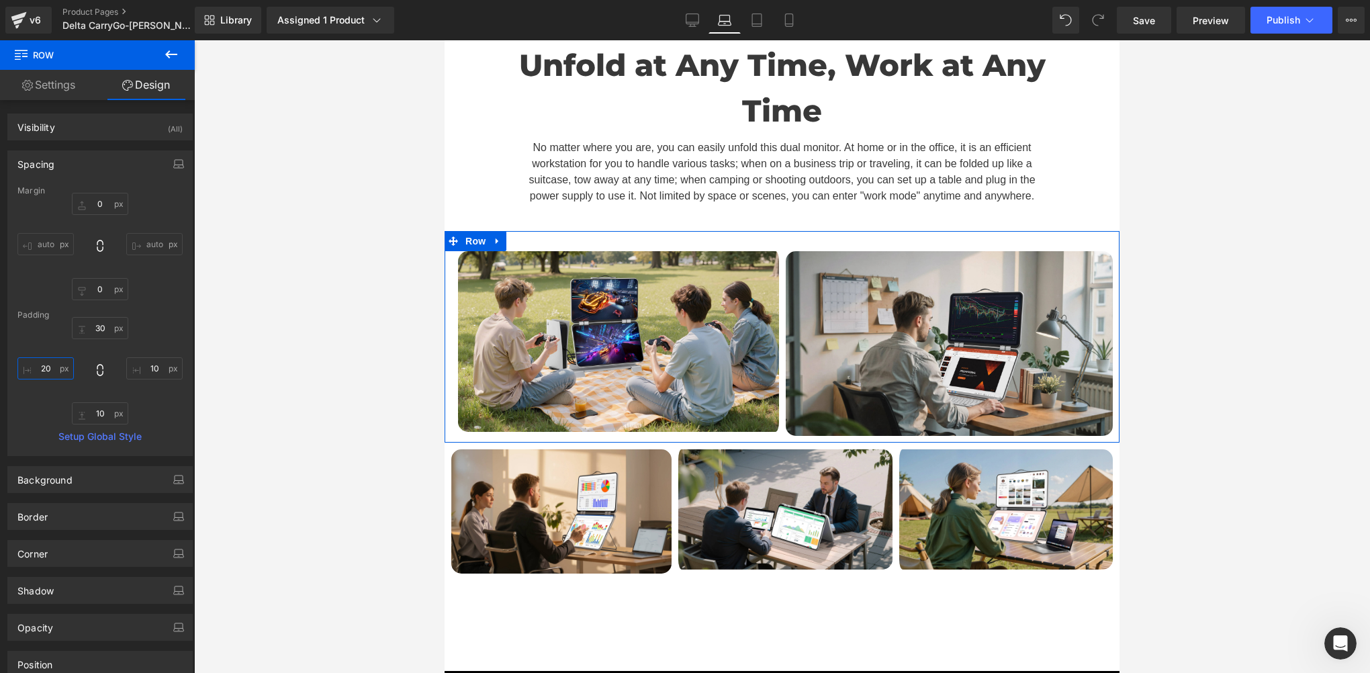
scroll to position [6, 7]
paste input "1"
type input "20"
click at [151, 368] on input "10" at bounding box center [154, 368] width 56 height 22
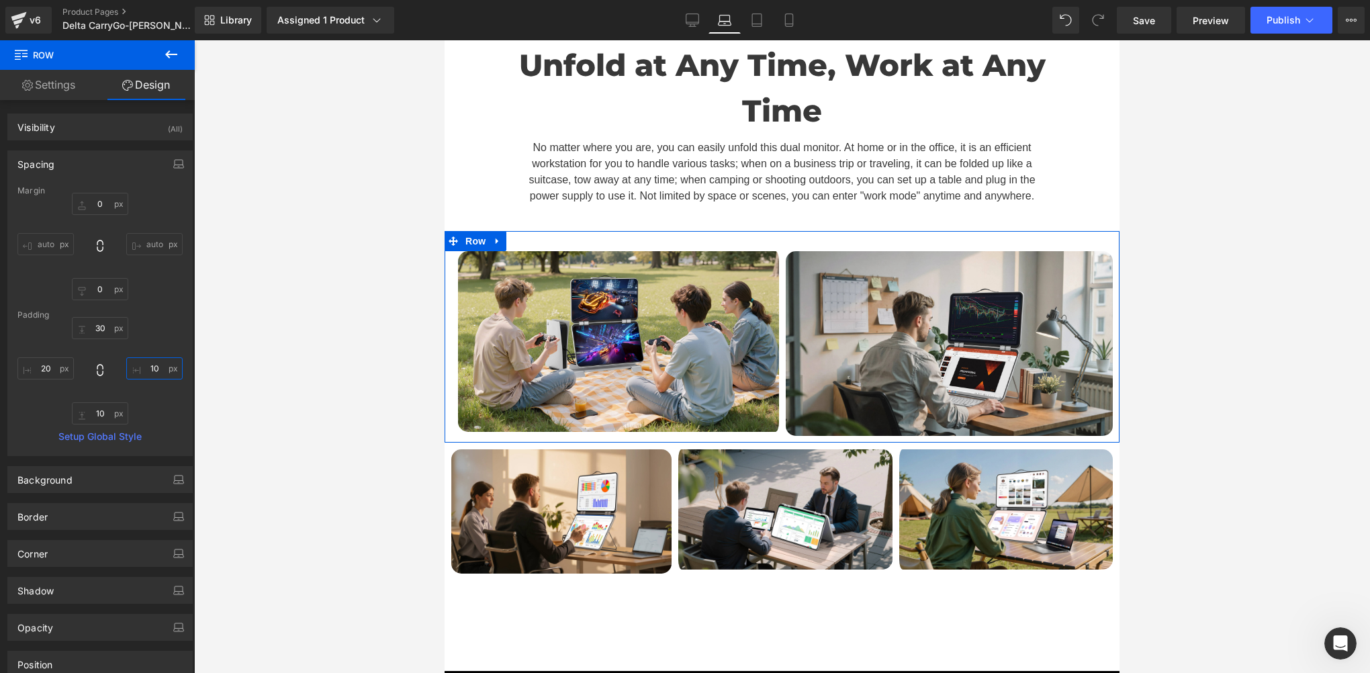
paste input "2"
type input "20"
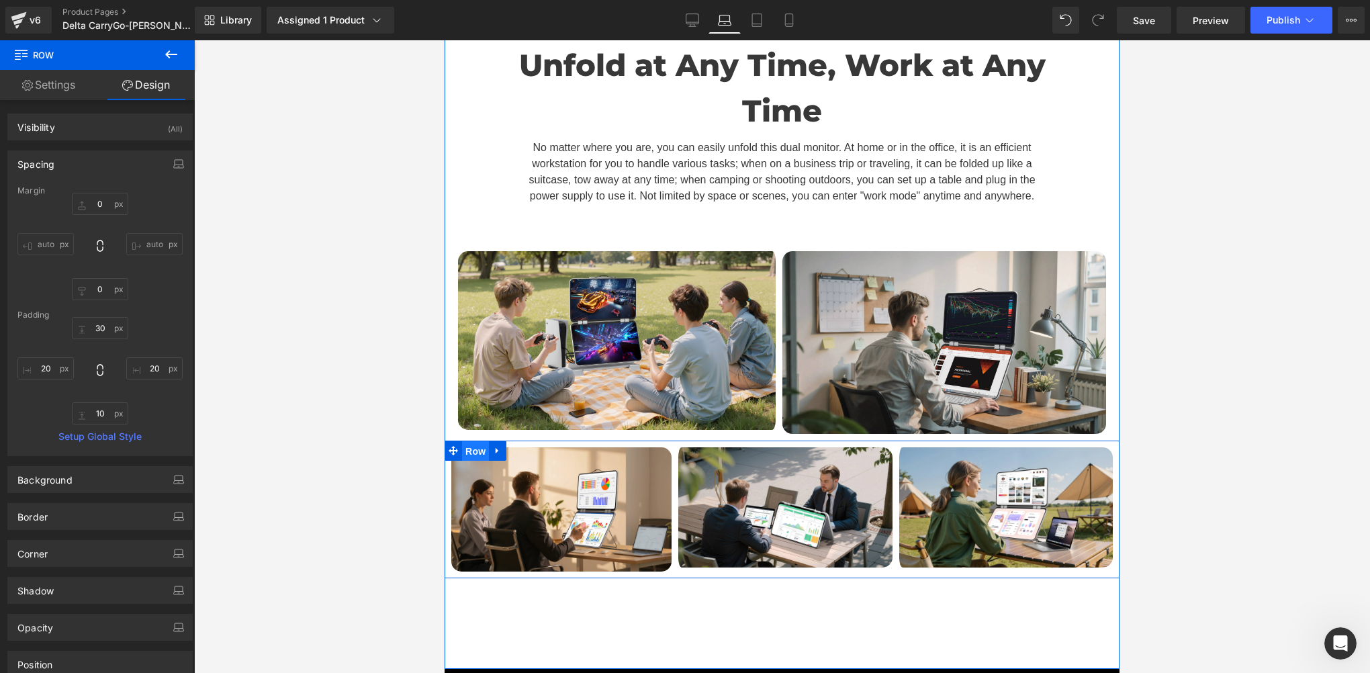
click at [465, 441] on span "Row" at bounding box center [475, 451] width 27 height 20
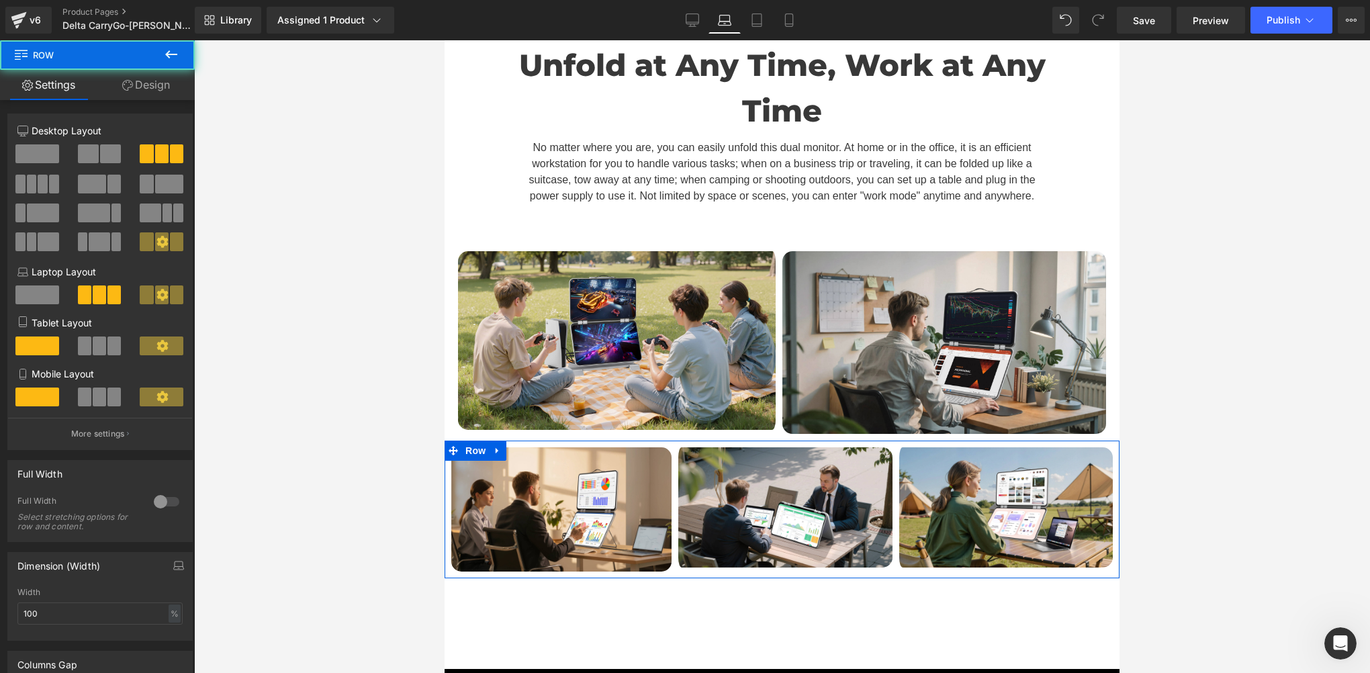
click at [137, 87] on link "Design" at bounding box center [145, 85] width 97 height 30
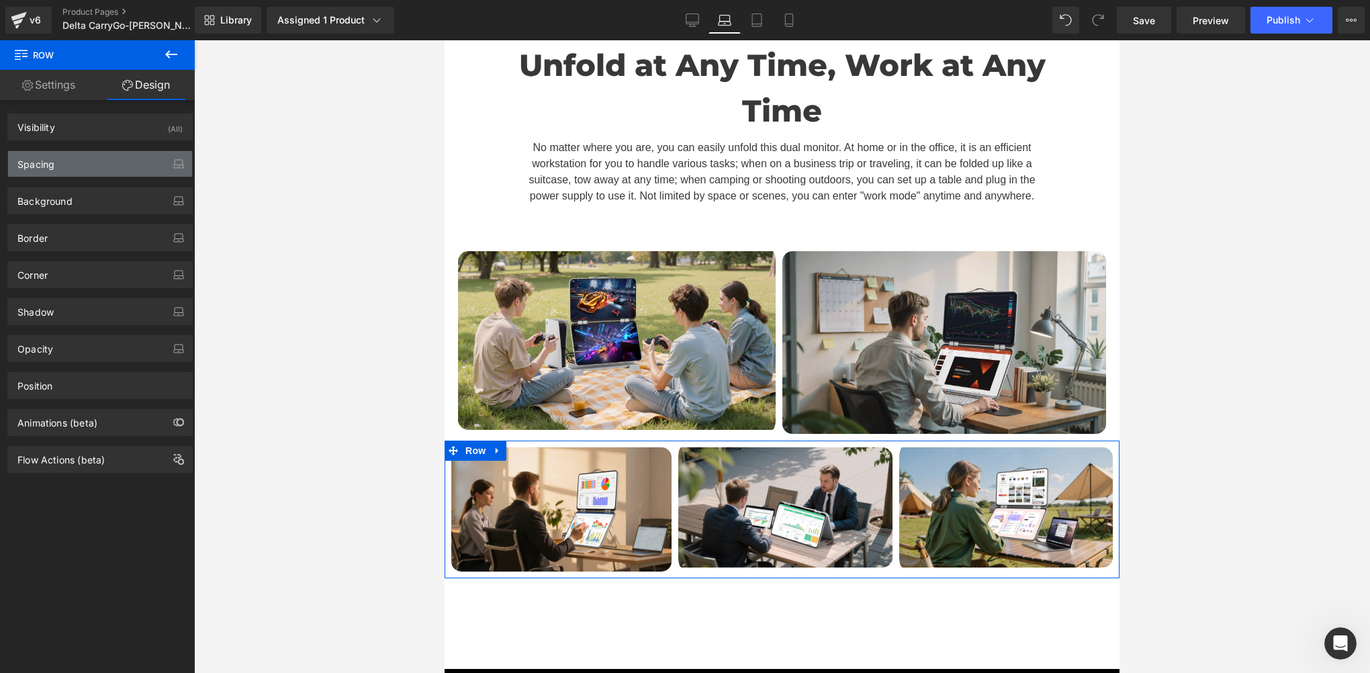
click at [50, 164] on div "Spacing" at bounding box center [35, 160] width 37 height 19
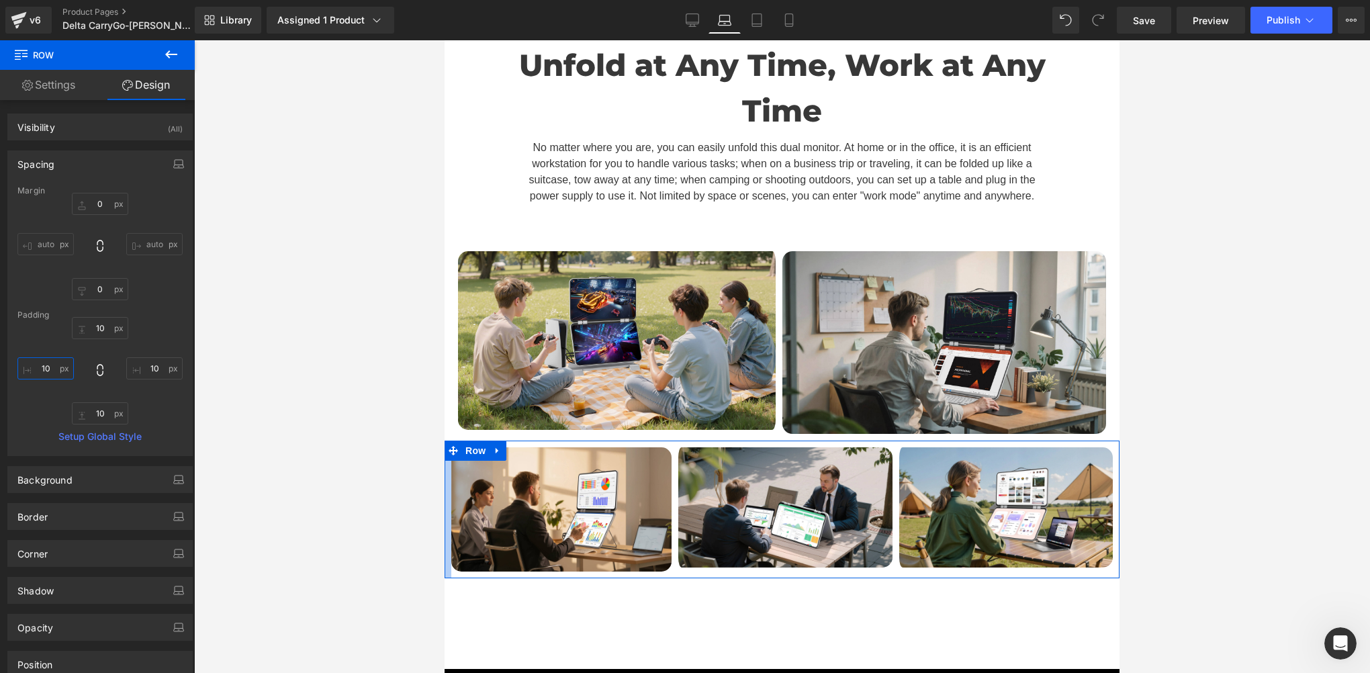
click at [56, 368] on input "10" at bounding box center [45, 368] width 56 height 22
paste input "2"
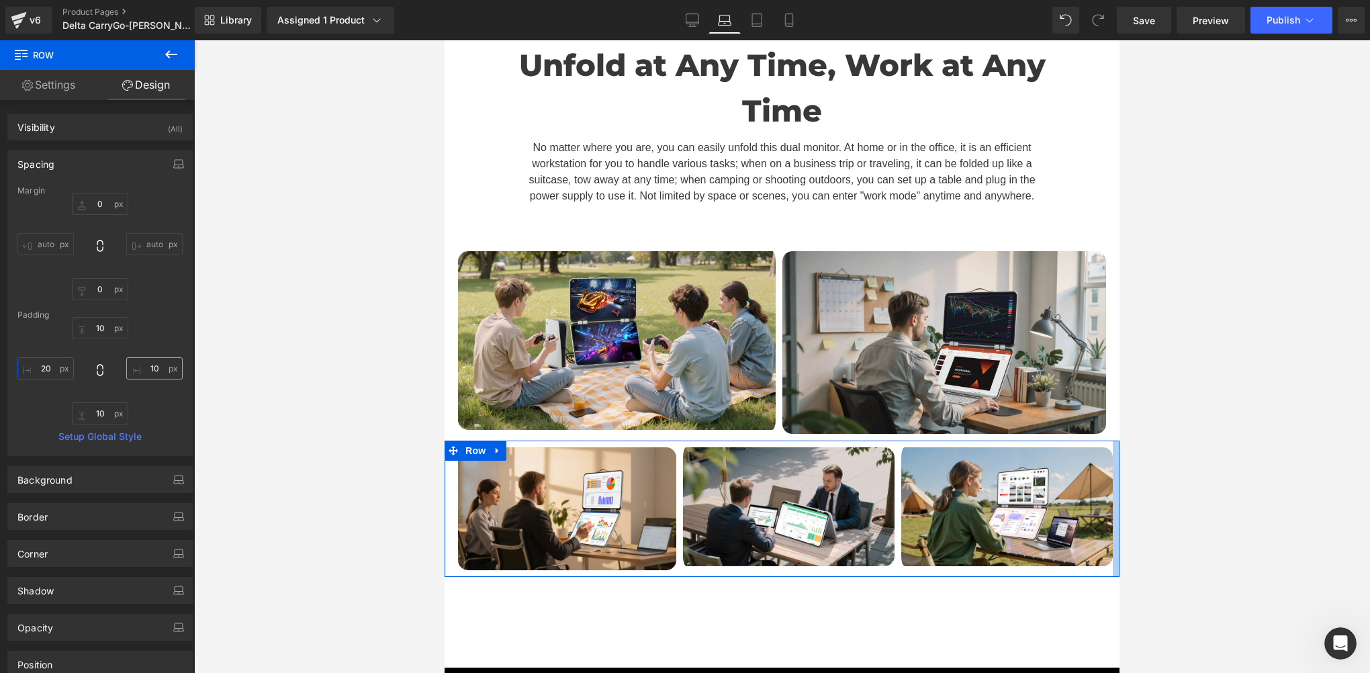
type input "20"
click at [167, 365] on input "10" at bounding box center [154, 368] width 56 height 22
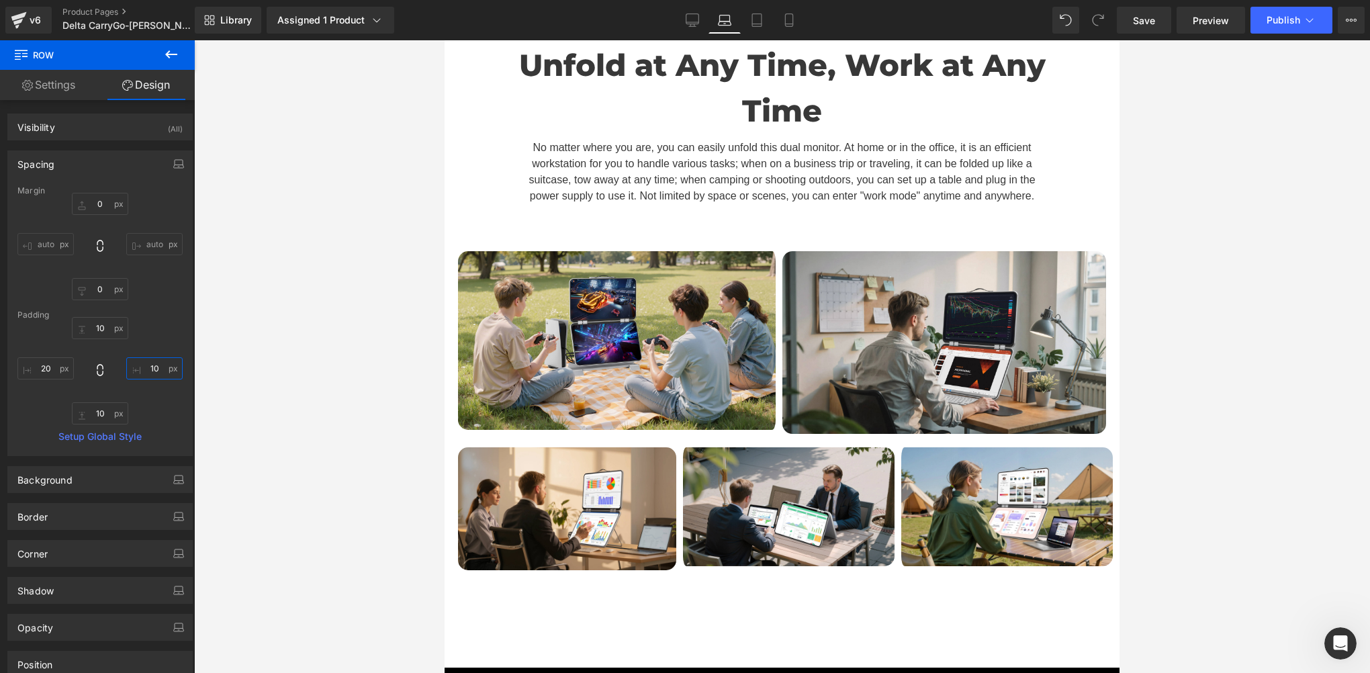
paste input "2"
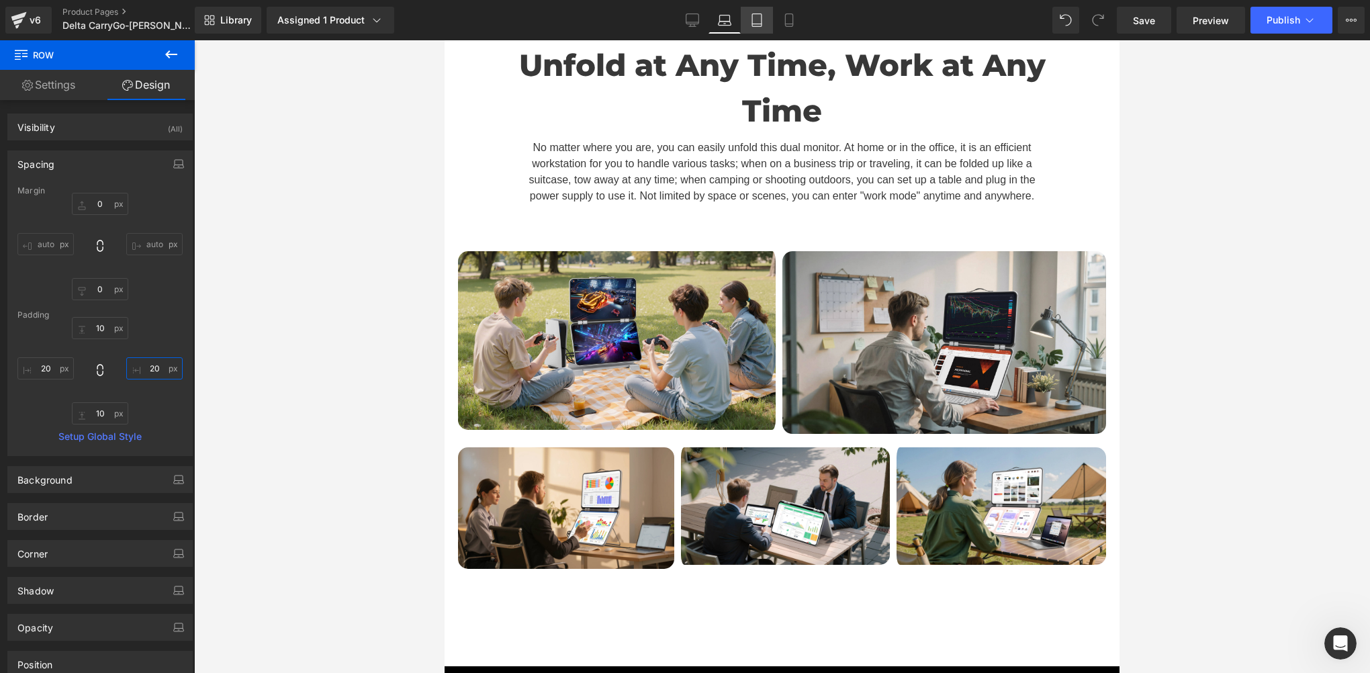
type input "20"
click at [766, 25] on link "Tablet" at bounding box center [757, 20] width 32 height 27
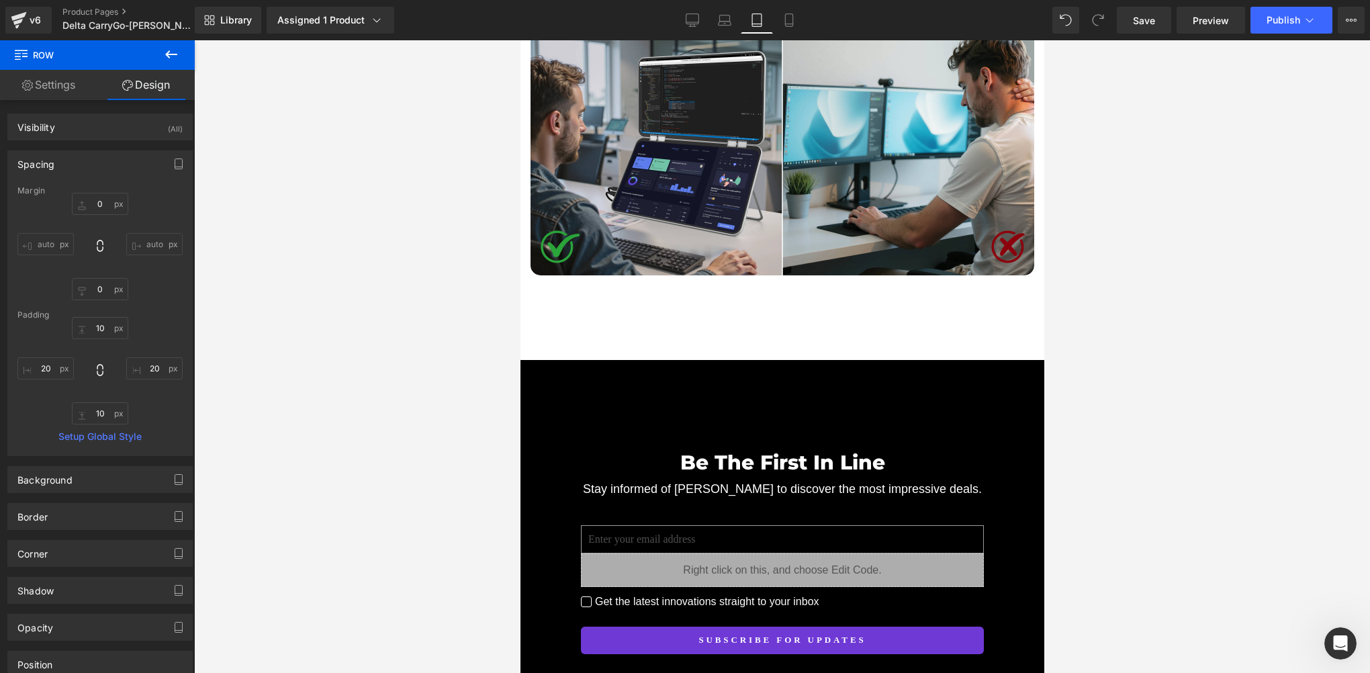
type input "0"
type input "10"
type input "0"
type input "10"
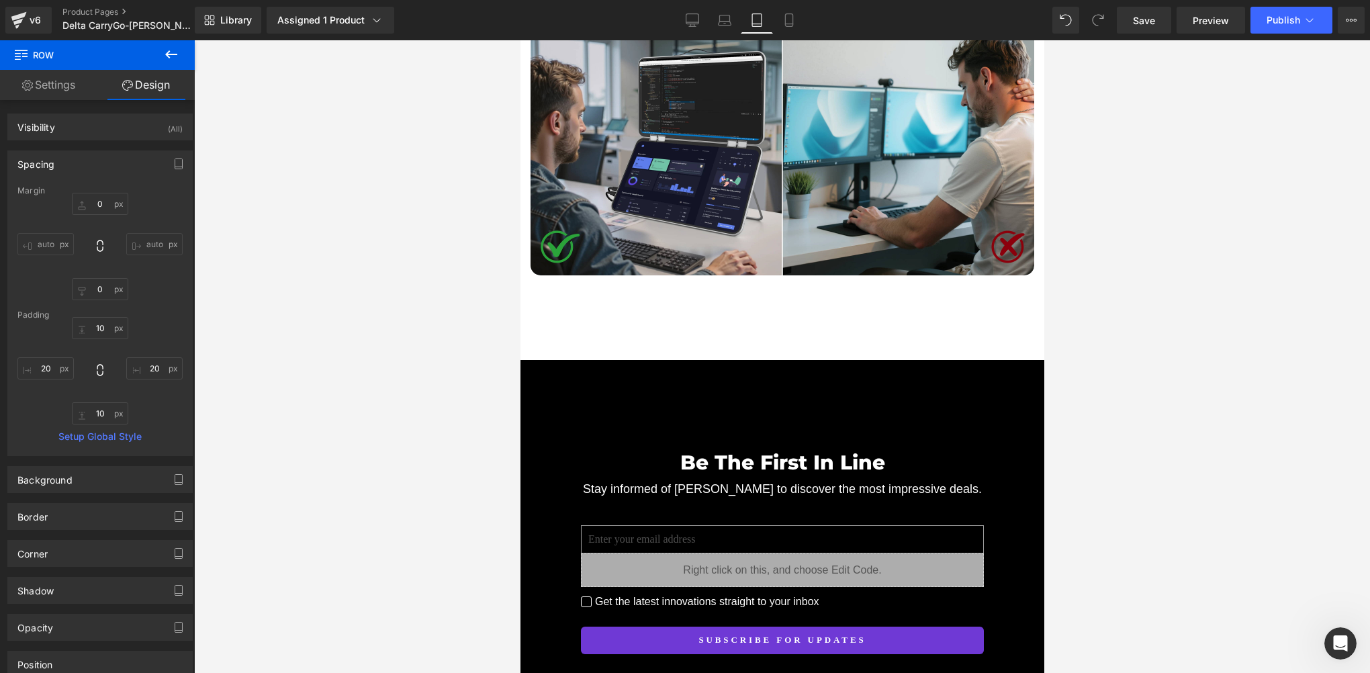
type input "0"
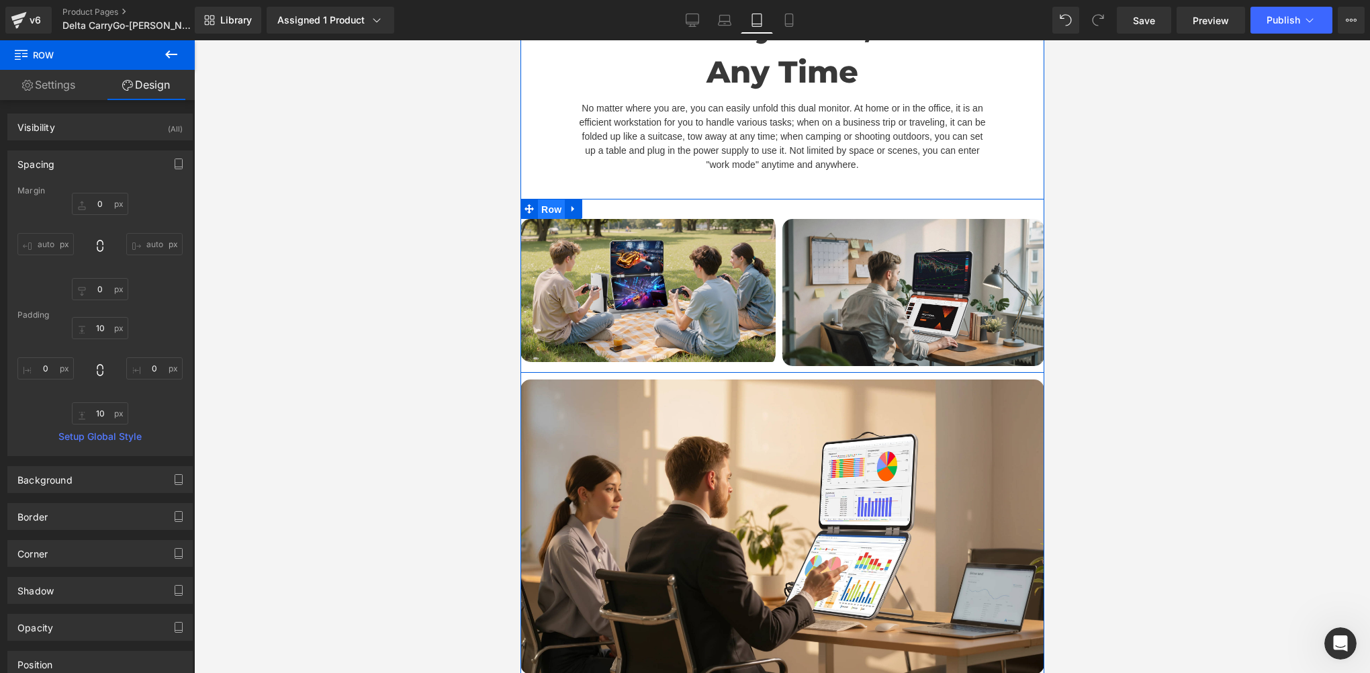
click at [543, 220] on span "Row" at bounding box center [550, 209] width 27 height 20
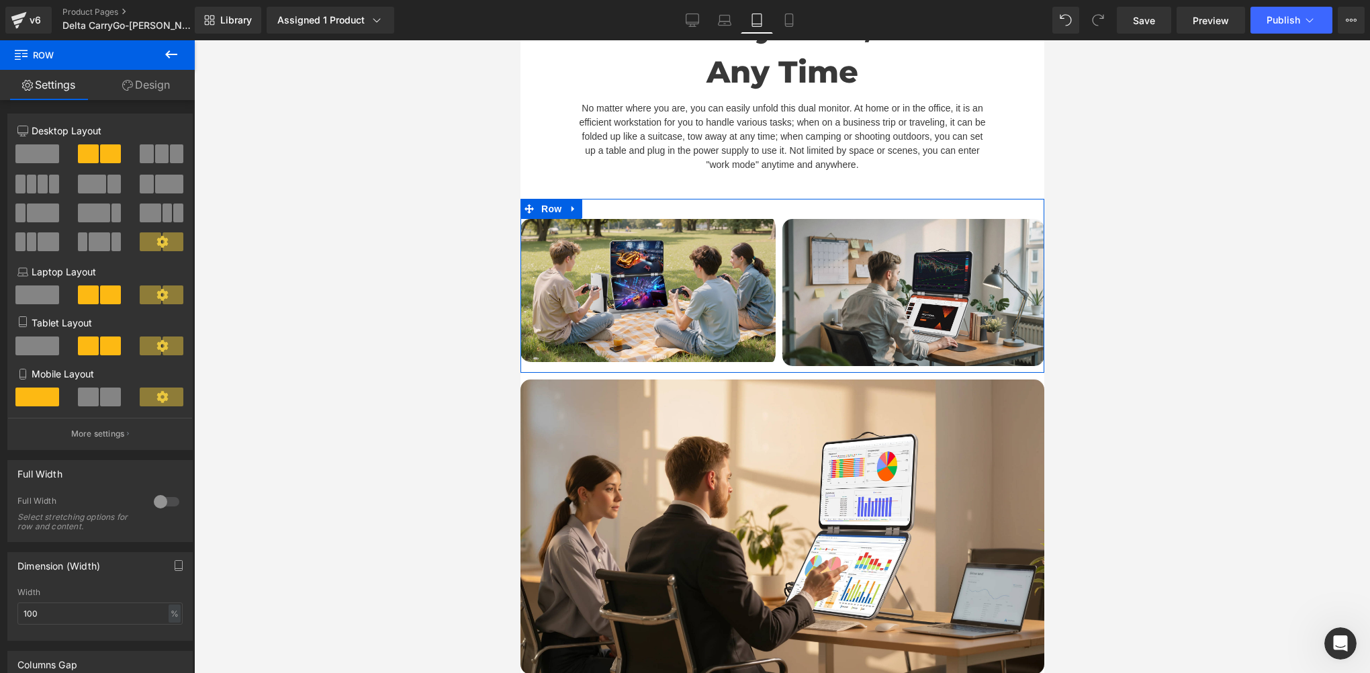
click at [148, 93] on link "Design" at bounding box center [145, 85] width 97 height 30
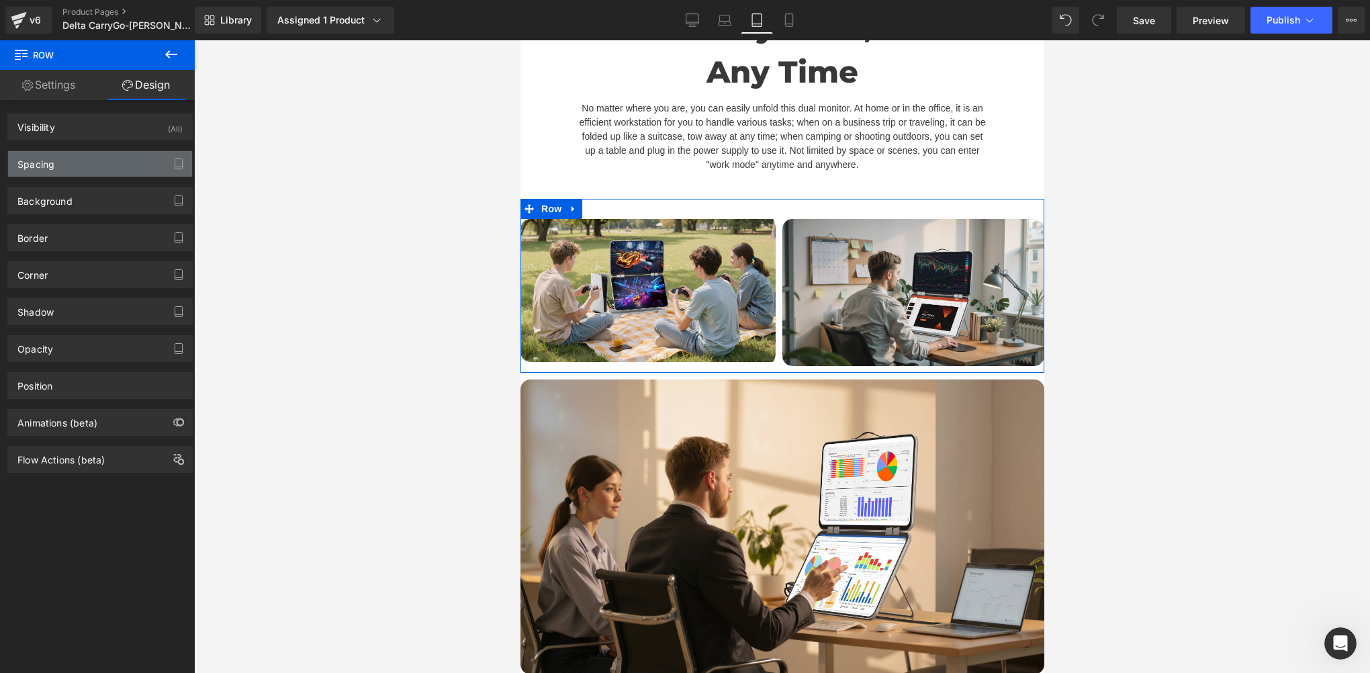
click at [49, 163] on div "Spacing" at bounding box center [35, 160] width 37 height 19
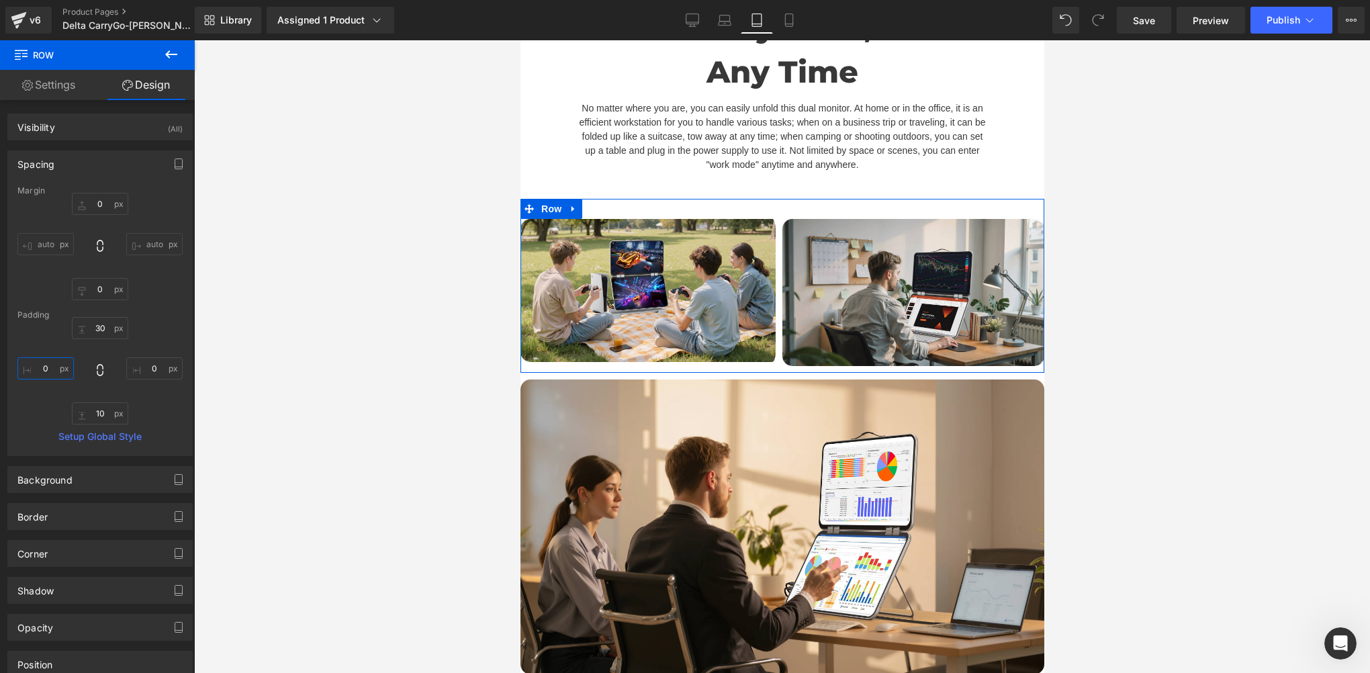
click at [54, 369] on input "0" at bounding box center [45, 368] width 56 height 22
paste input "2"
type input "20"
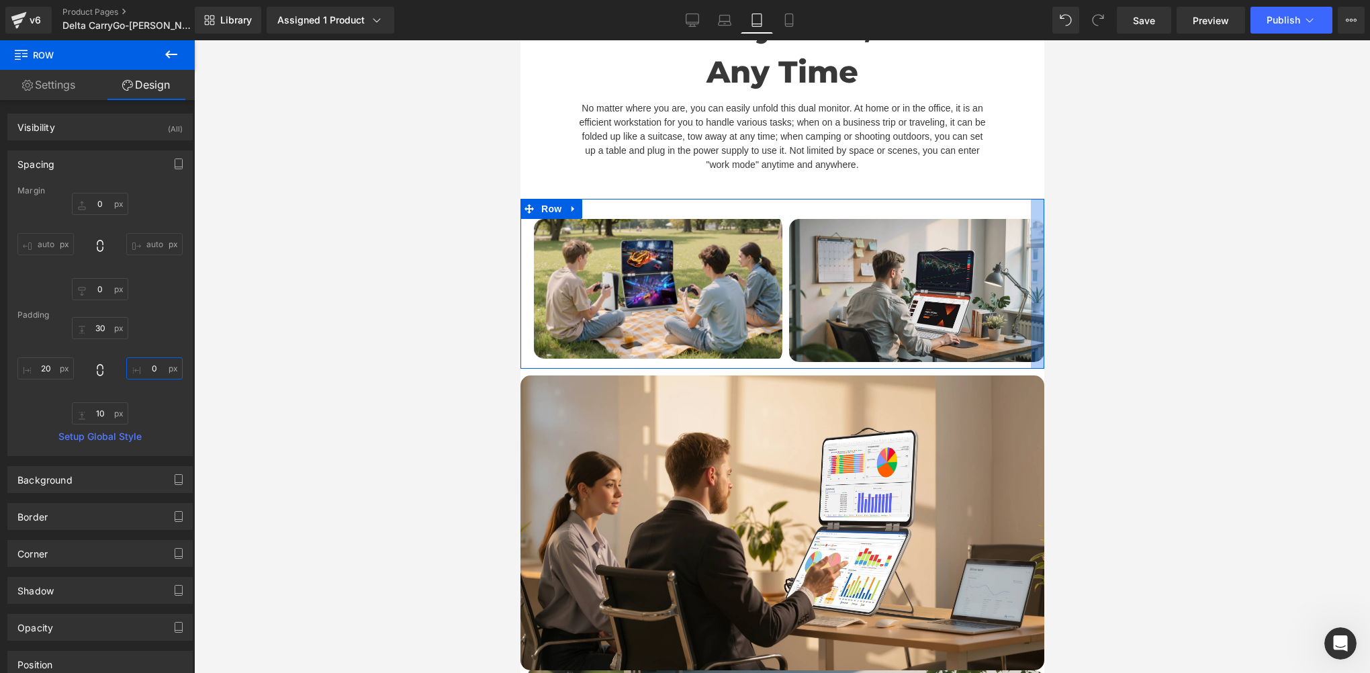
click at [155, 363] on input "0" at bounding box center [154, 368] width 56 height 22
paste input "2"
type input "20"
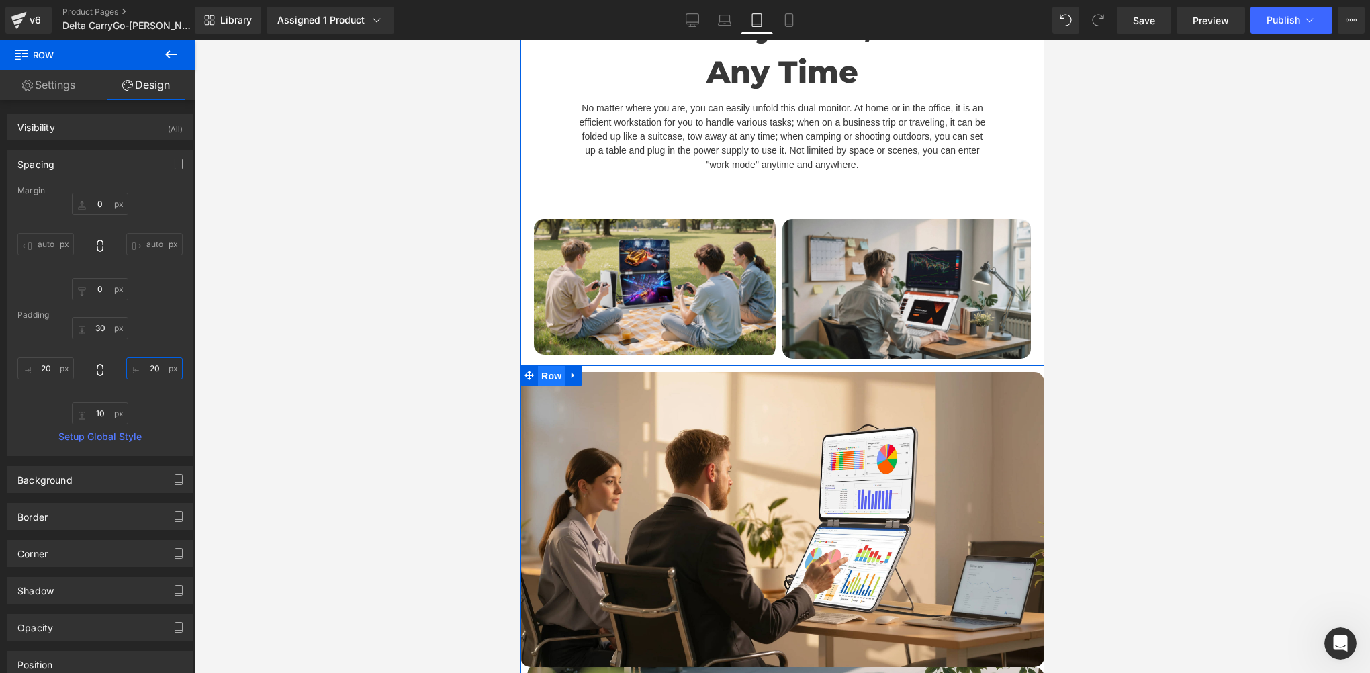
drag, startPoint x: 543, startPoint y: 387, endPoint x: 1005, endPoint y: 388, distance: 462.0
click at [543, 386] on span "Row" at bounding box center [550, 376] width 27 height 20
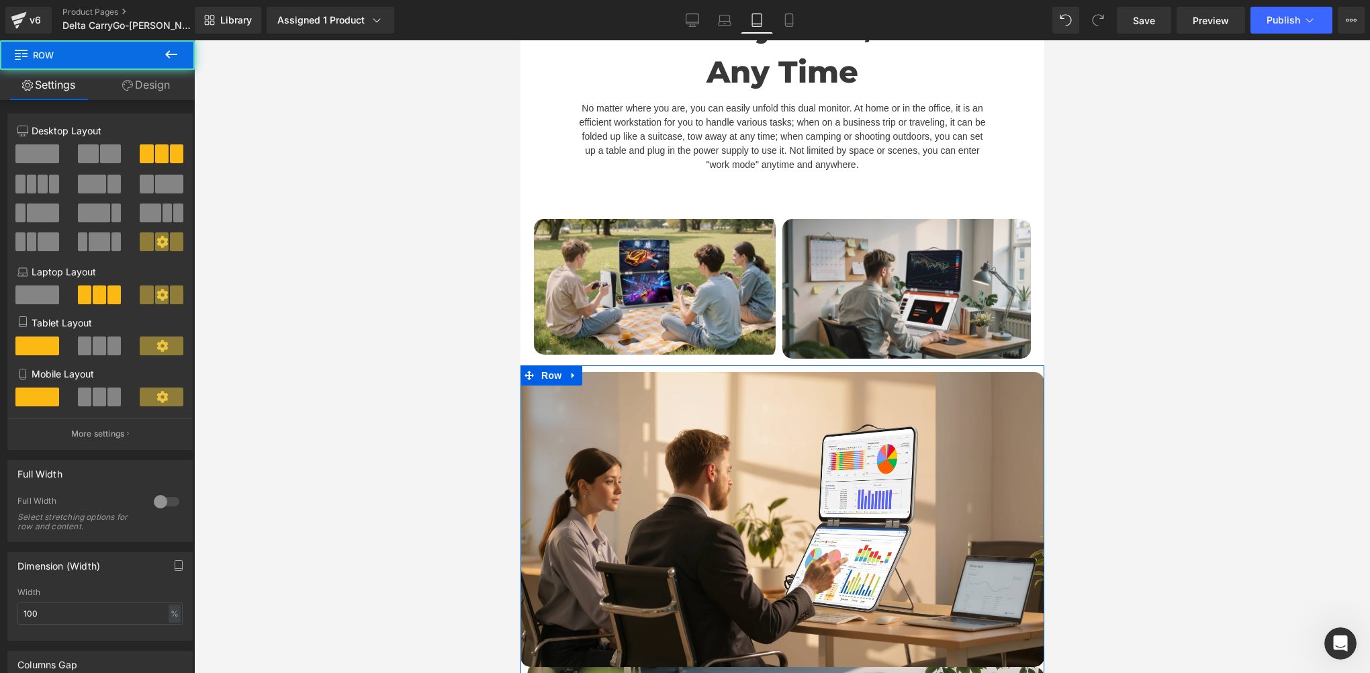
click at [148, 91] on link "Design" at bounding box center [145, 85] width 97 height 30
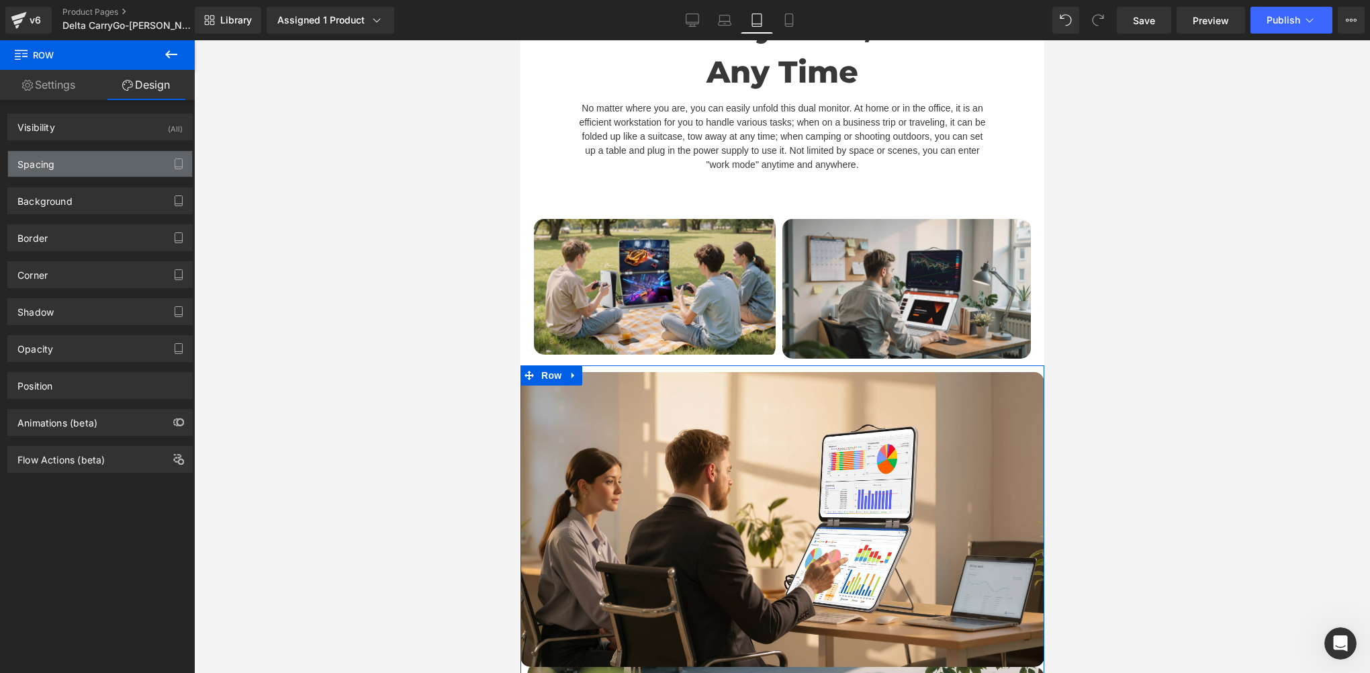
click at [30, 165] on div "Spacing" at bounding box center [35, 160] width 37 height 19
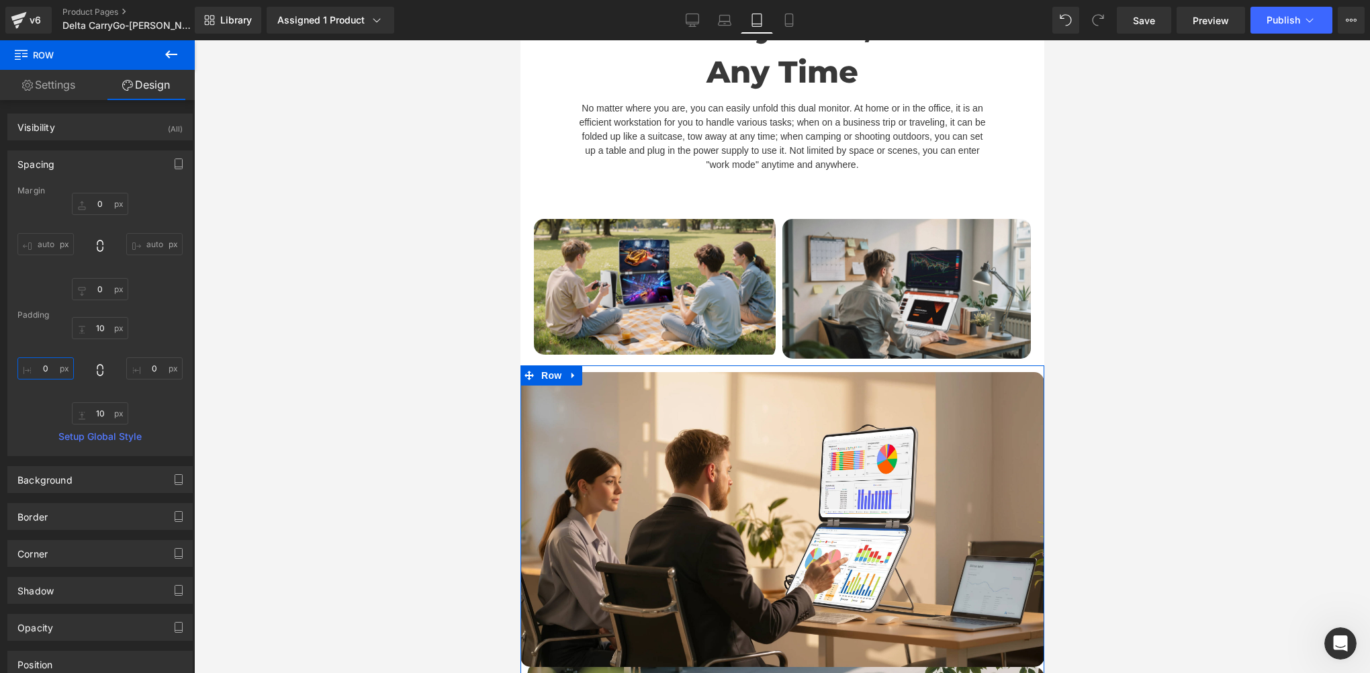
click at [54, 365] on input "0" at bounding box center [45, 368] width 56 height 22
paste input "2"
type input "20"
click at [163, 369] on input "0" at bounding box center [154, 368] width 56 height 22
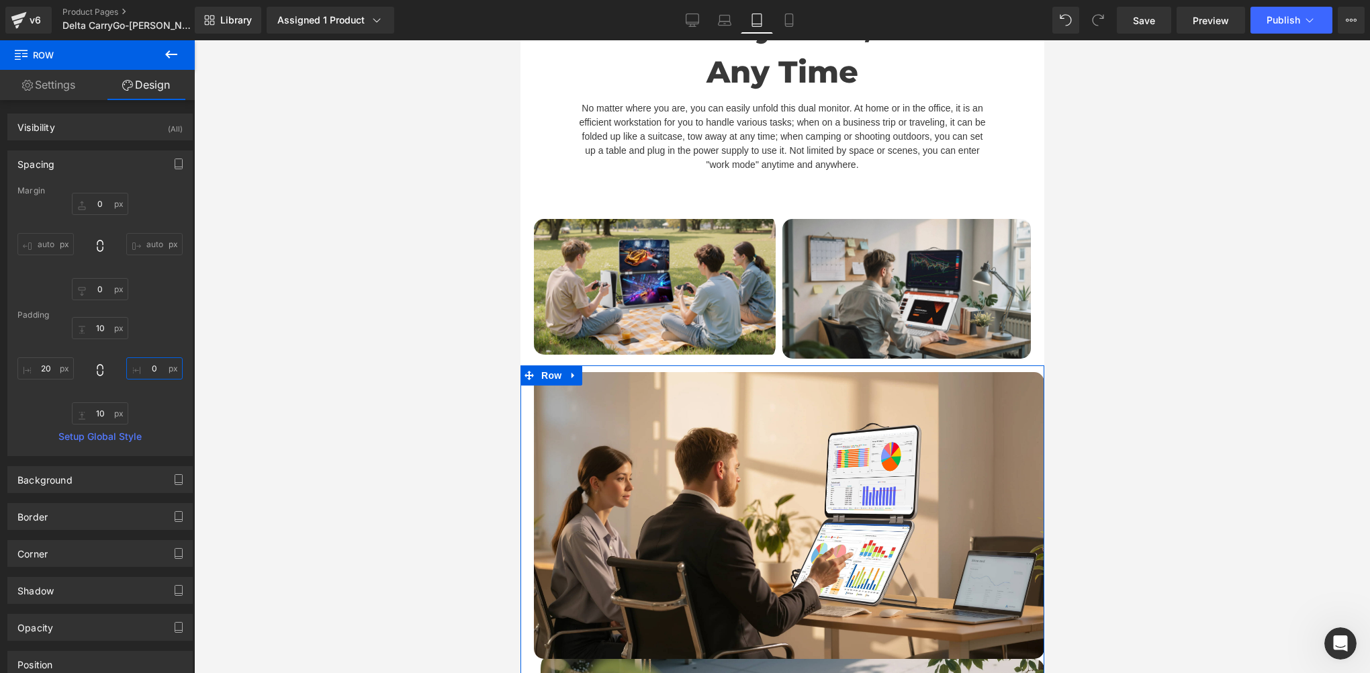
paste input "2"
type input "20"
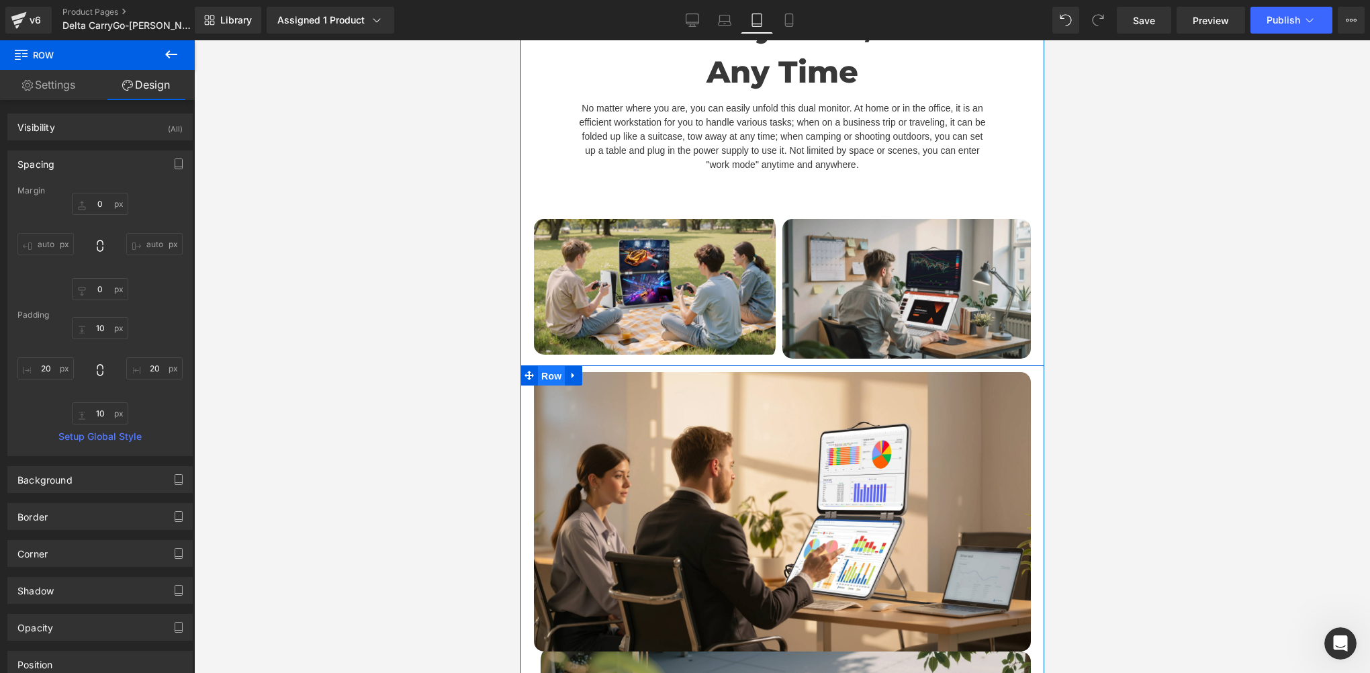
click at [545, 386] on span "Row" at bounding box center [550, 376] width 27 height 20
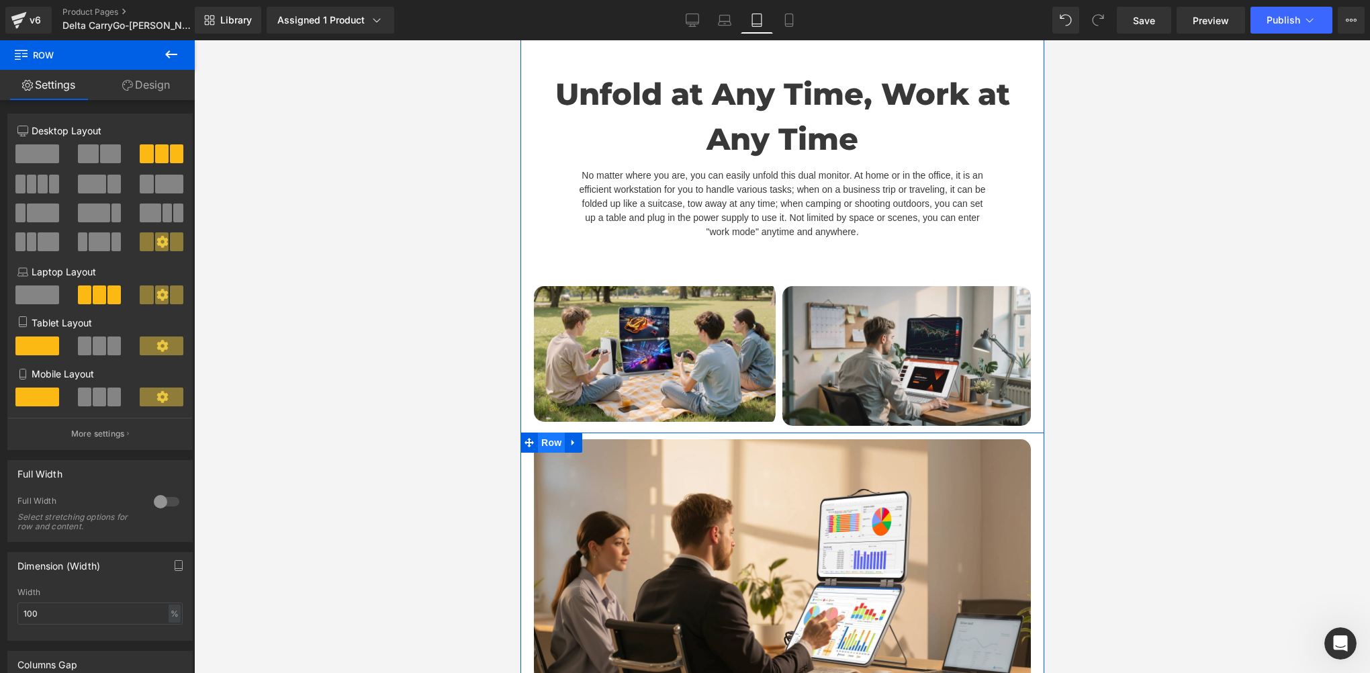
click at [546, 453] on span "Row" at bounding box center [550, 442] width 27 height 20
drag, startPoint x: 102, startPoint y: 402, endPoint x: 152, endPoint y: 396, distance: 50.0
click at [102, 402] on span at bounding box center [99, 396] width 13 height 19
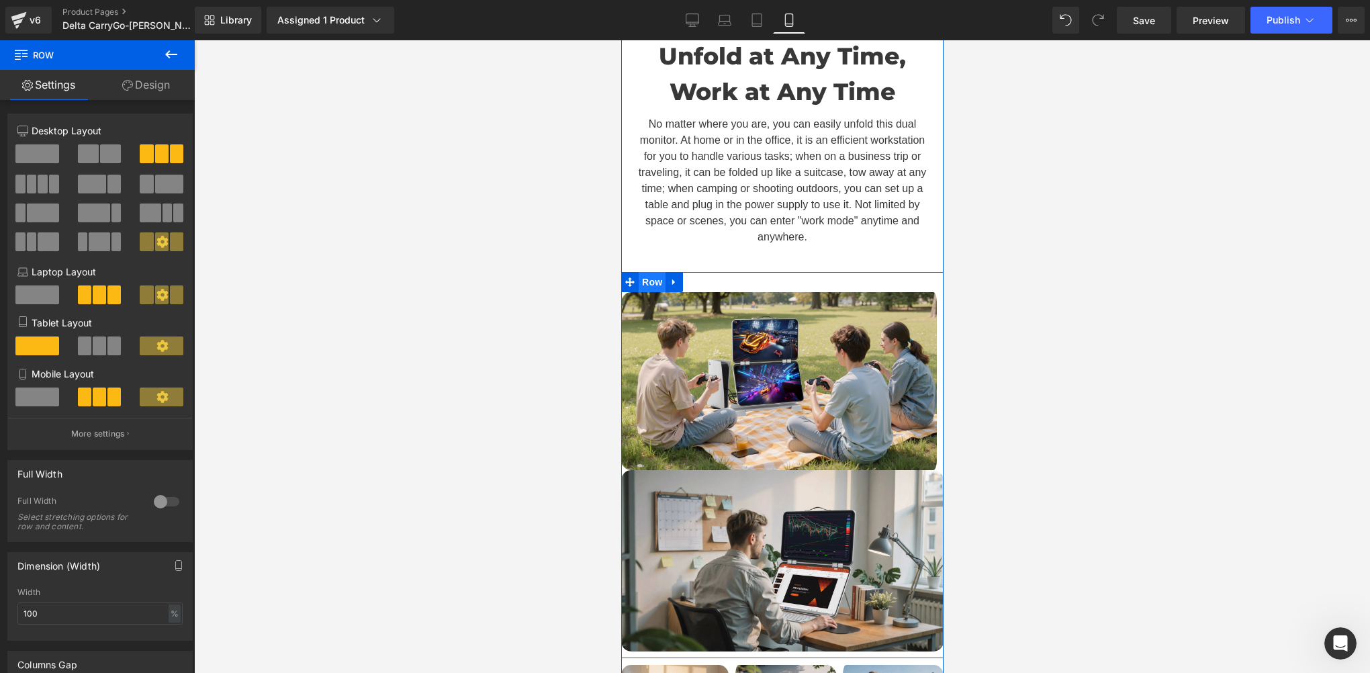
click at [641, 273] on span "Row" at bounding box center [651, 282] width 27 height 20
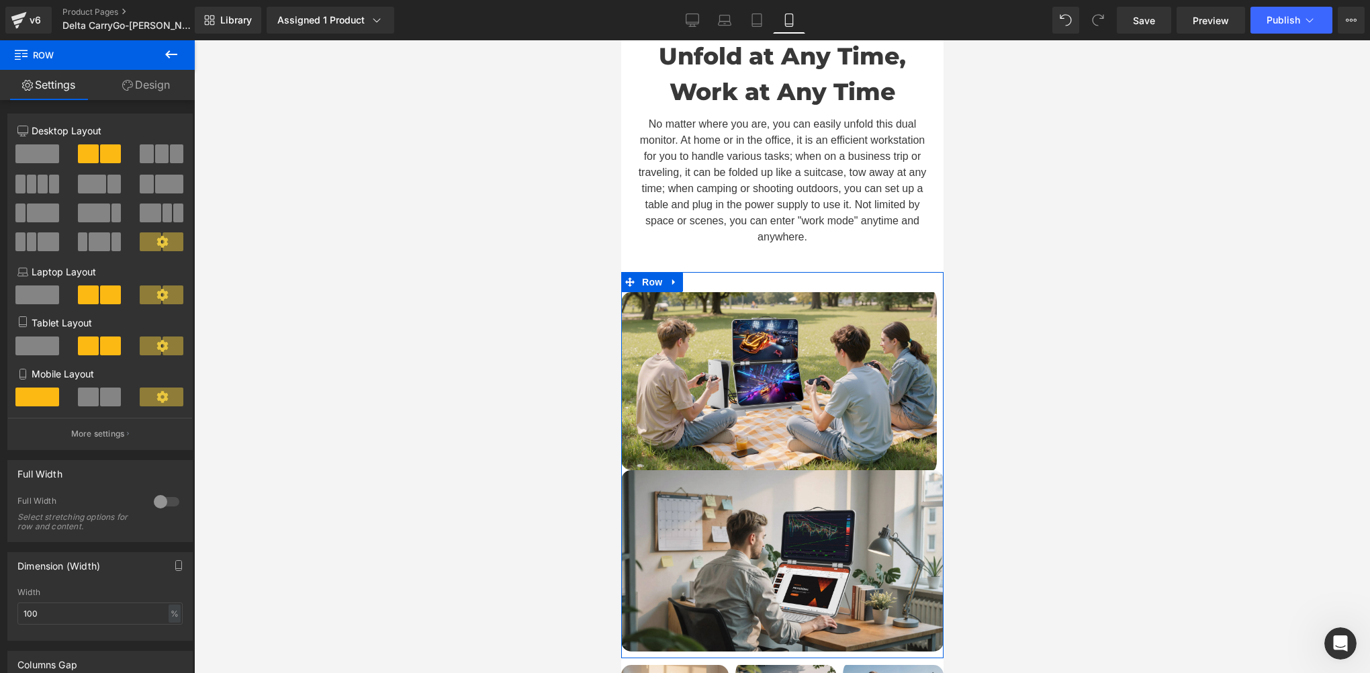
click at [100, 402] on span at bounding box center [110, 396] width 21 height 19
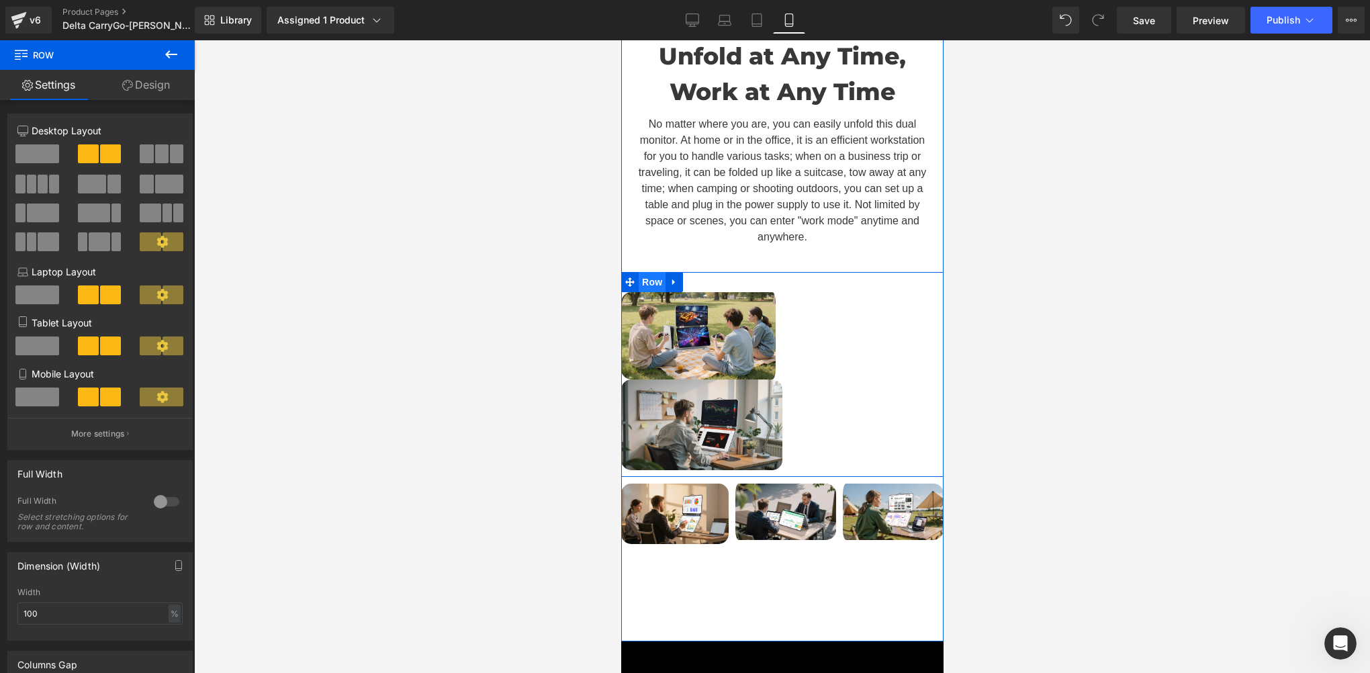
click at [650, 272] on span "Row" at bounding box center [651, 282] width 27 height 20
click at [35, 349] on span at bounding box center [37, 345] width 44 height 19
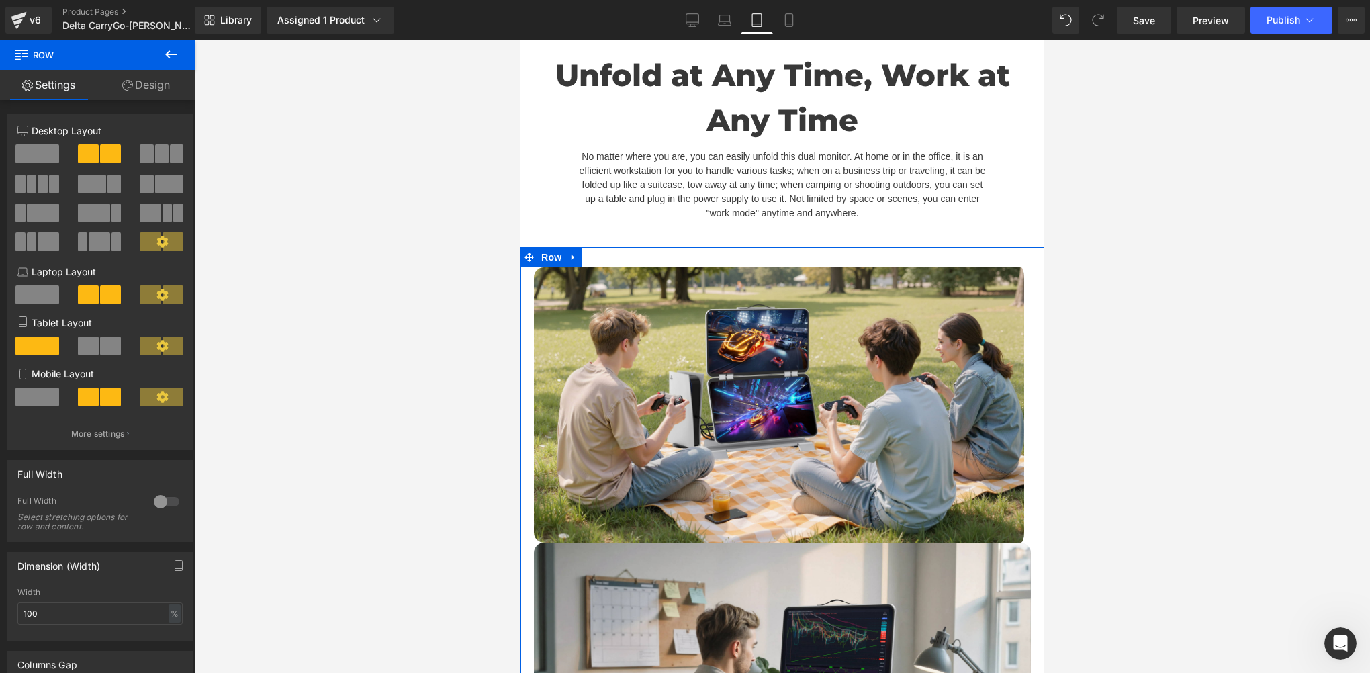
click at [105, 351] on span at bounding box center [110, 345] width 21 height 19
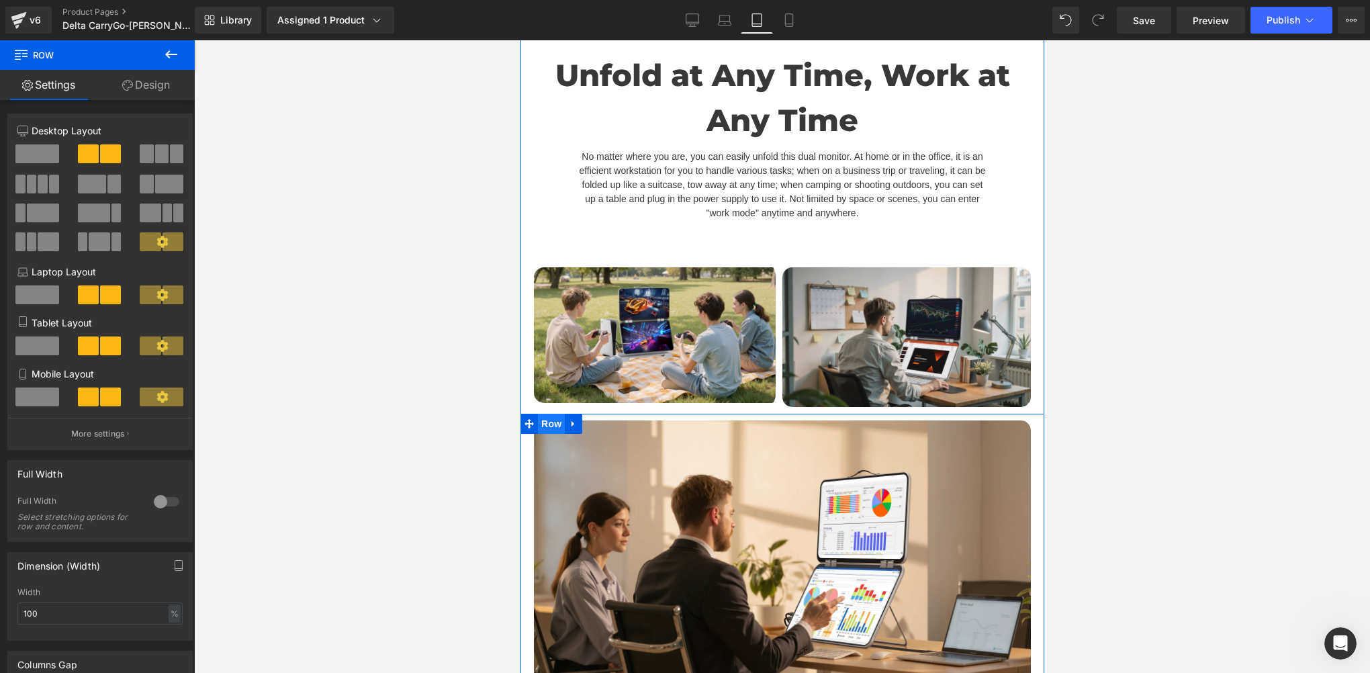
click at [556, 434] on span "Row" at bounding box center [550, 424] width 27 height 20
click at [99, 351] on span at bounding box center [99, 345] width 13 height 19
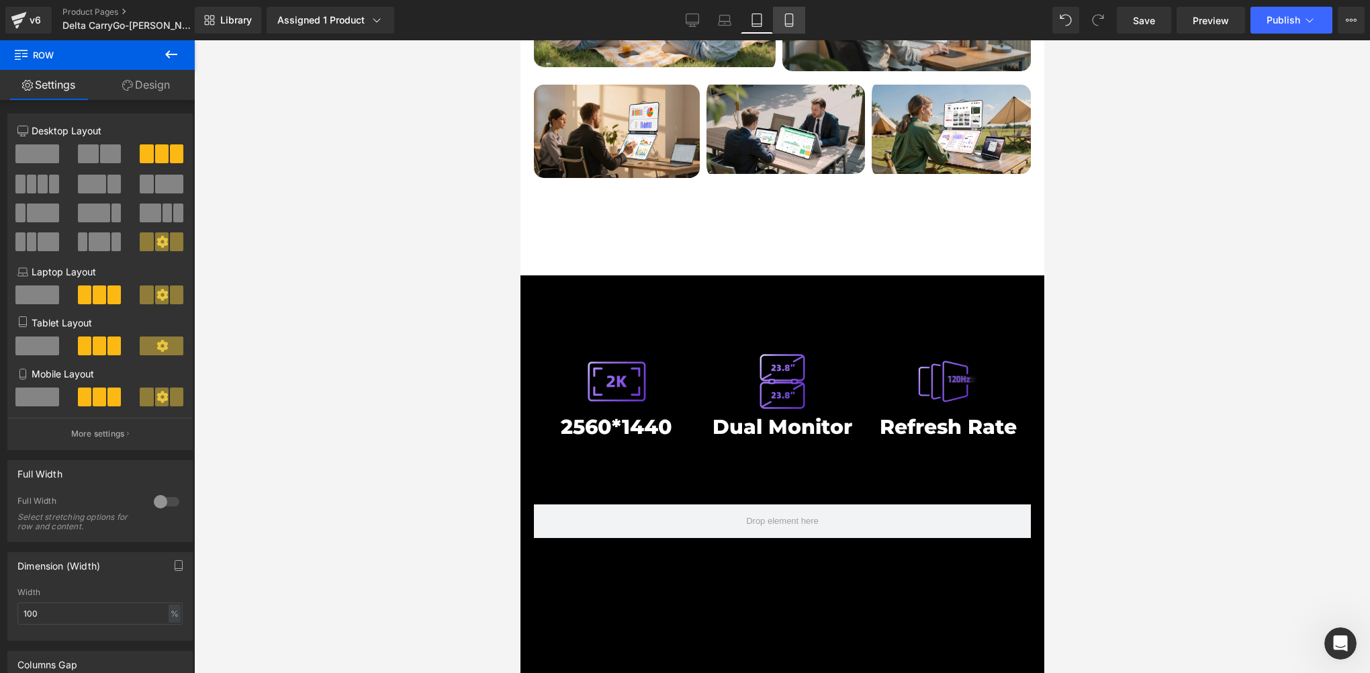
click at [790, 24] on icon at bounding box center [788, 19] width 13 height 13
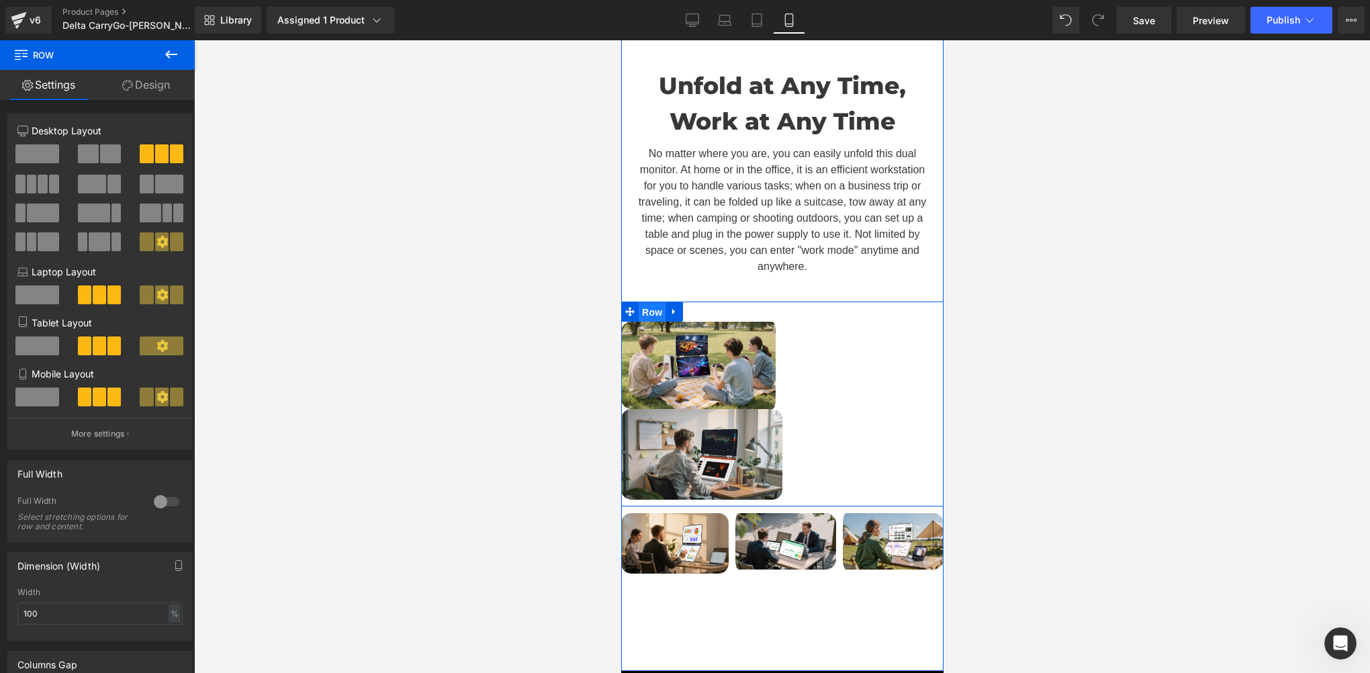
click at [643, 302] on span "Row" at bounding box center [651, 312] width 27 height 20
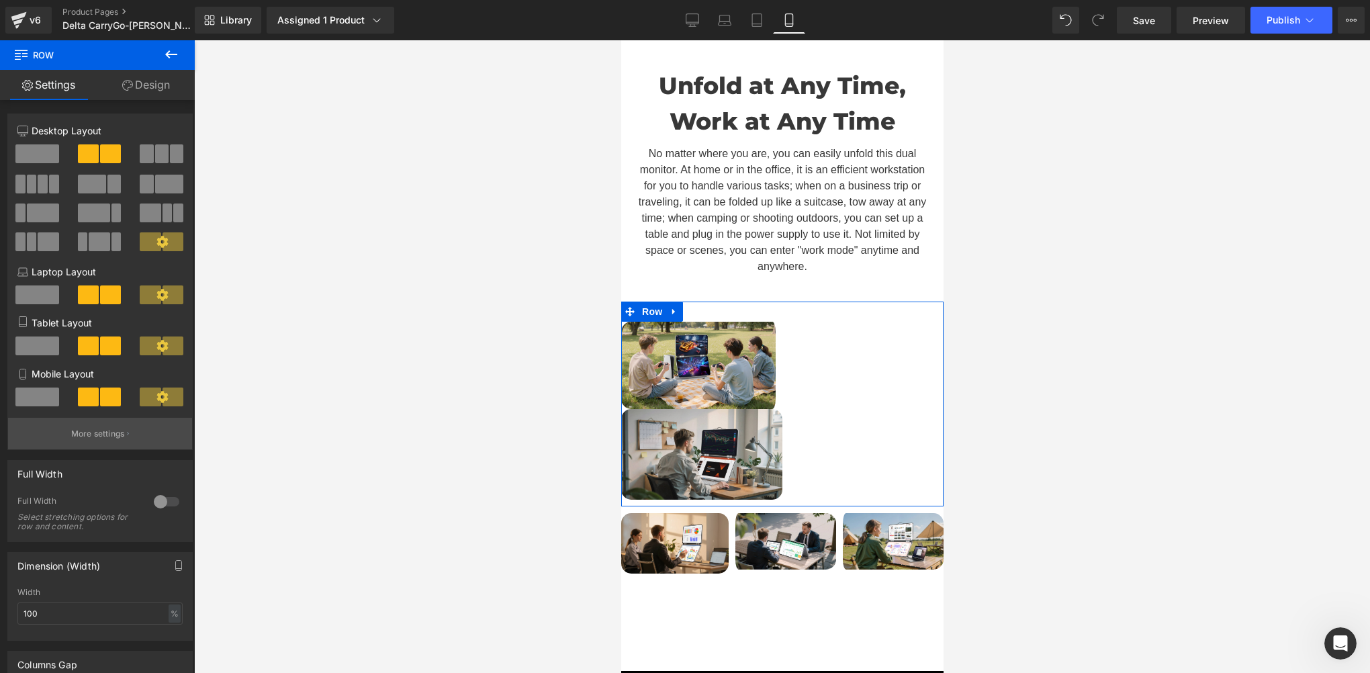
click at [82, 437] on p "More settings" at bounding box center [98, 434] width 54 height 12
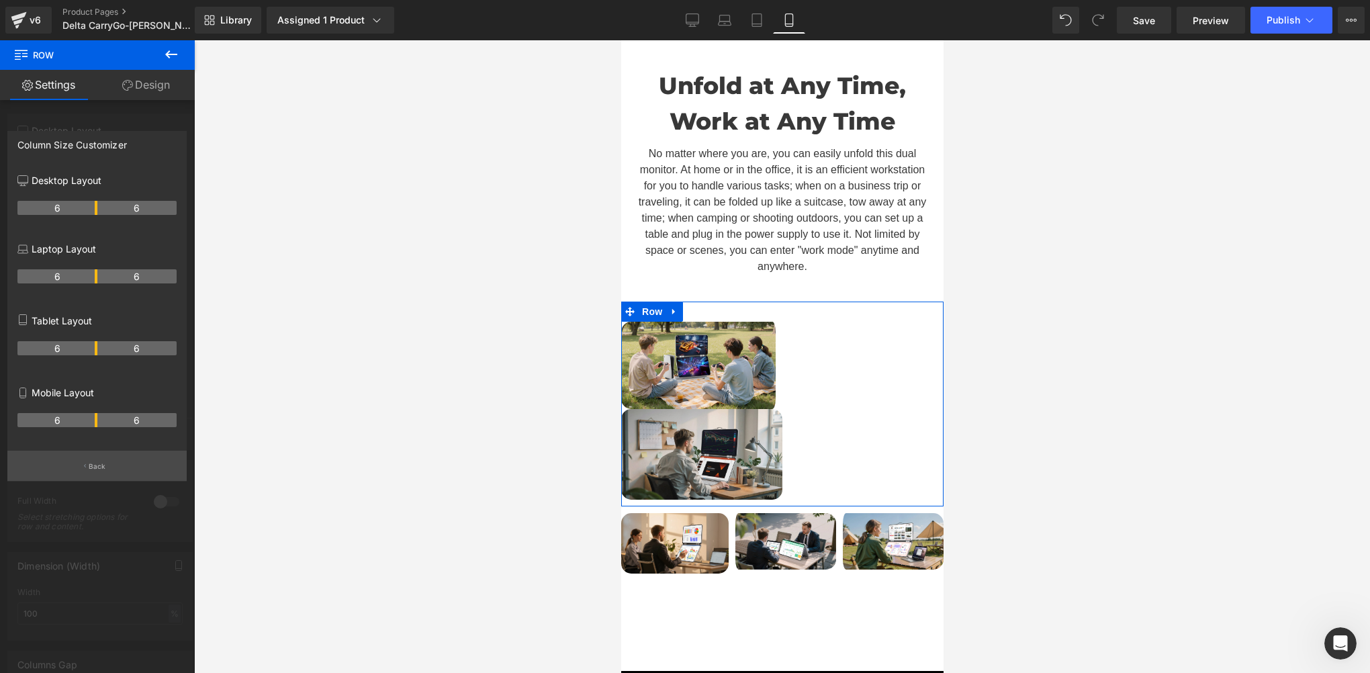
click at [98, 463] on p "Back" at bounding box center [97, 466] width 17 height 10
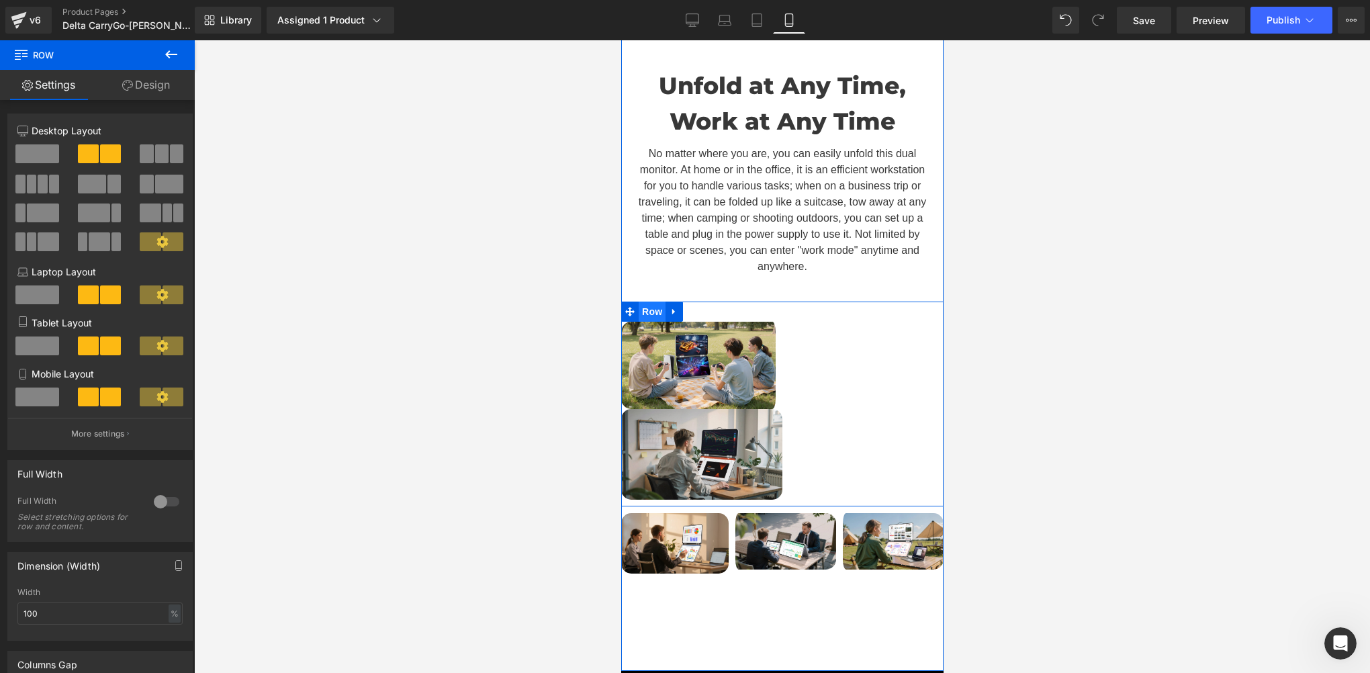
click at [645, 305] on span "Row" at bounding box center [651, 312] width 27 height 20
click at [839, 343] on div "Image Image Row" at bounding box center [782, 404] width 322 height 204
click at [862, 414] on div "Image Image Row" at bounding box center [782, 404] width 322 height 204
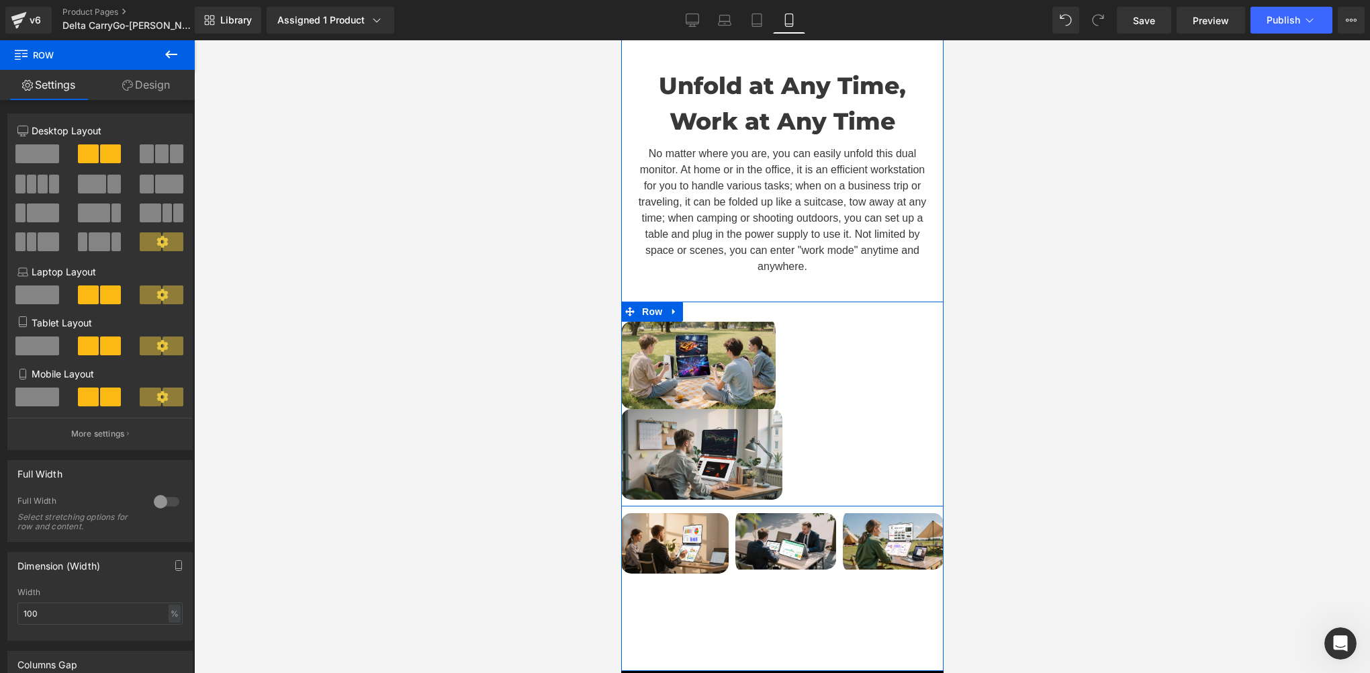
click at [862, 414] on div "Image Image Row" at bounding box center [782, 404] width 322 height 204
click at [643, 303] on span "Row" at bounding box center [651, 312] width 27 height 20
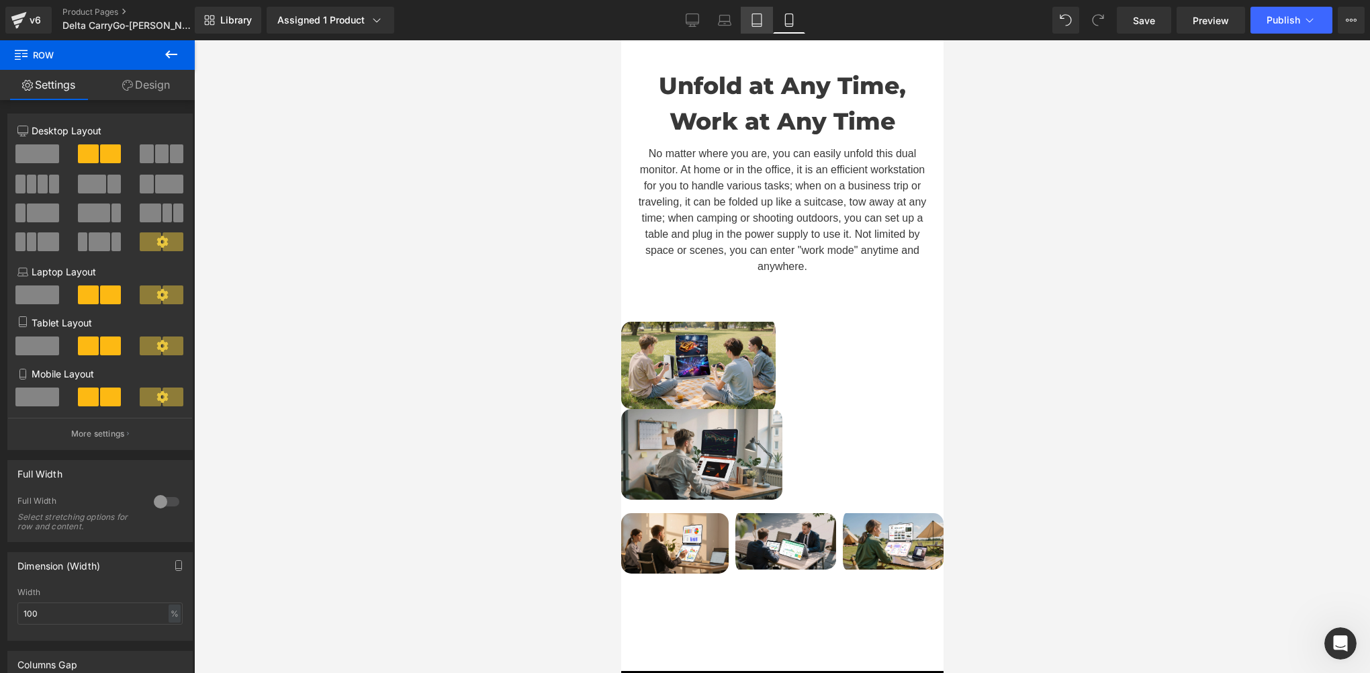
click at [766, 19] on link "Tablet" at bounding box center [757, 20] width 32 height 27
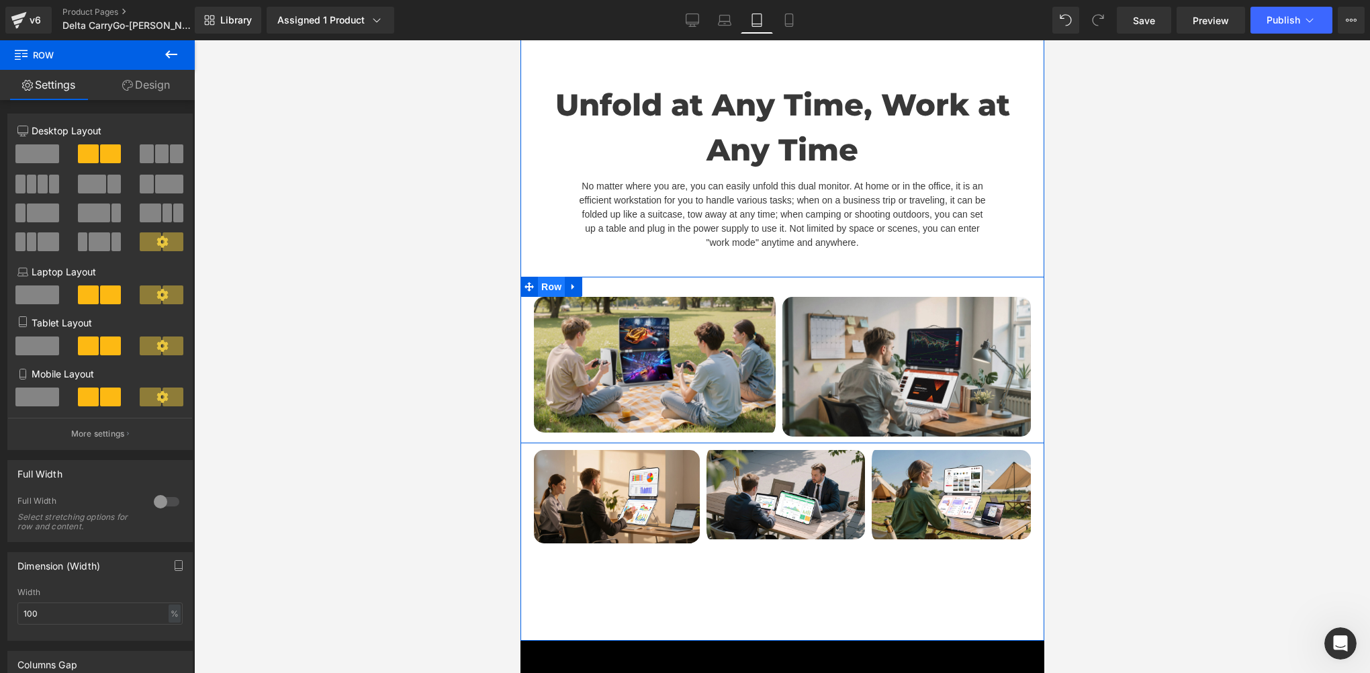
click at [549, 297] on span "Row" at bounding box center [550, 287] width 27 height 20
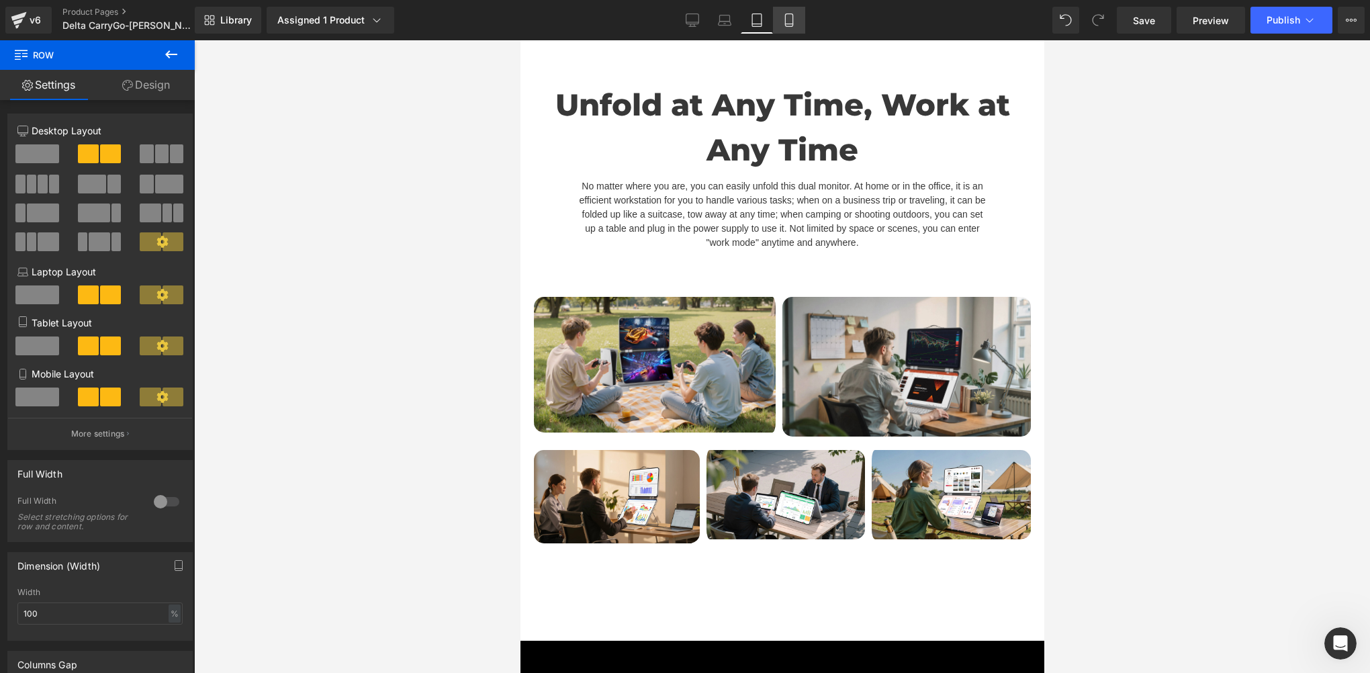
click at [794, 15] on icon at bounding box center [788, 19] width 13 height 13
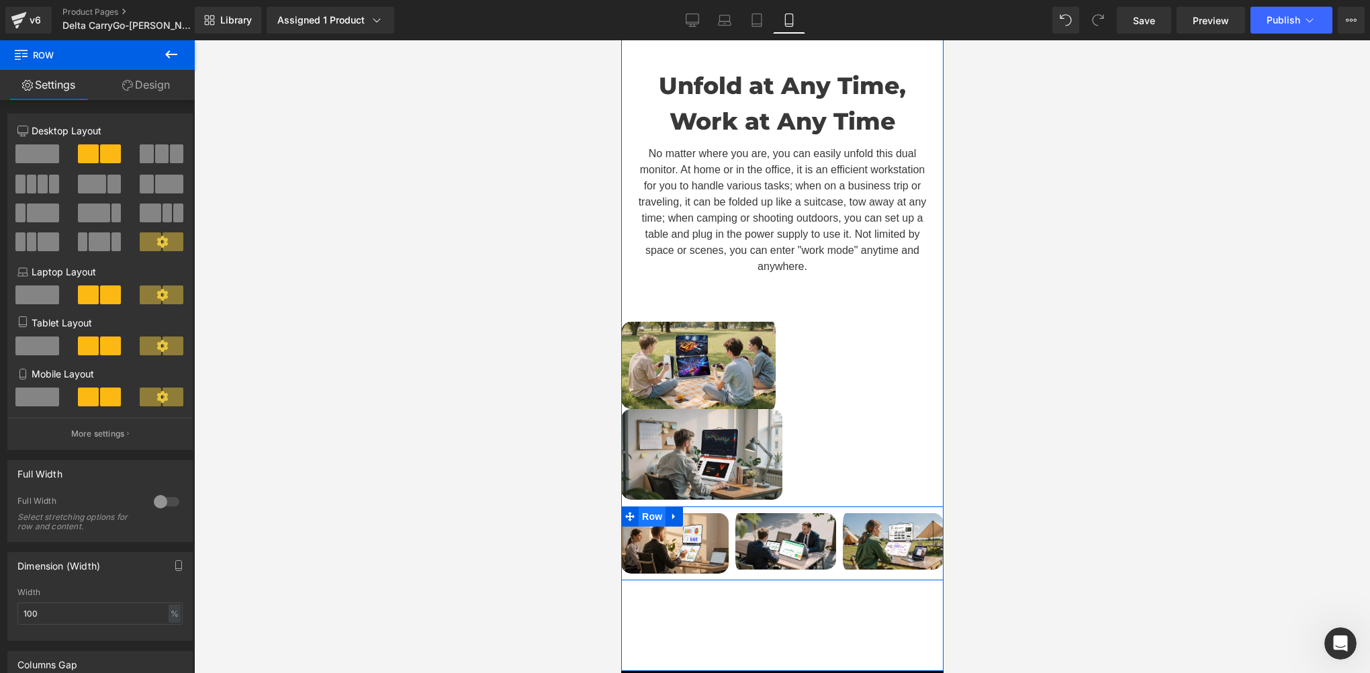
click at [640, 508] on span "Row" at bounding box center [651, 516] width 27 height 20
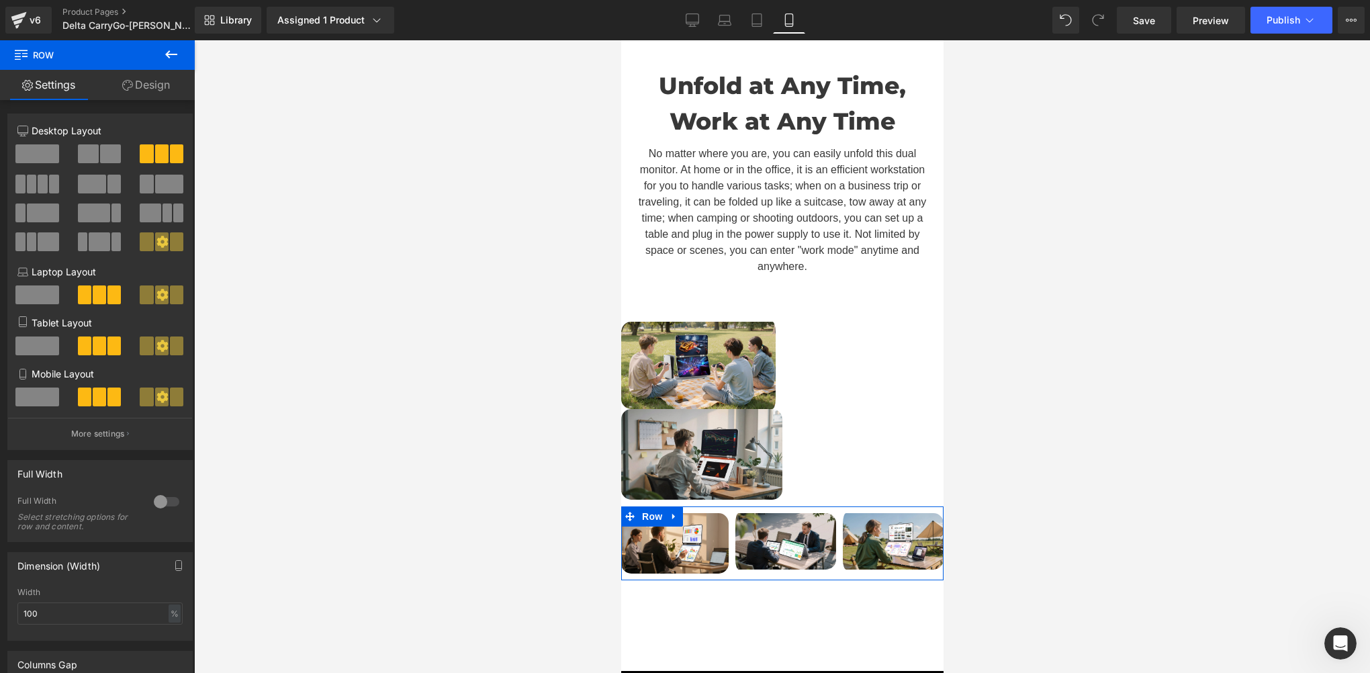
click at [49, 404] on span at bounding box center [37, 396] width 44 height 19
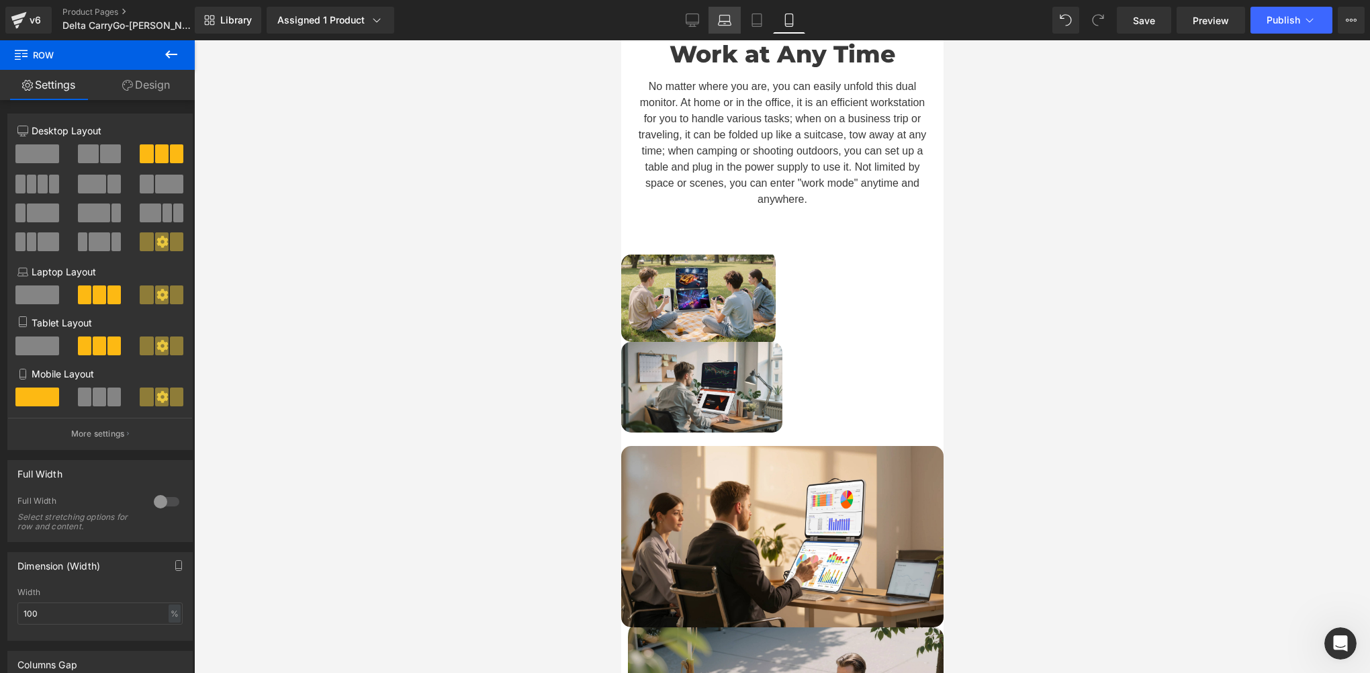
click at [723, 22] on icon at bounding box center [724, 19] width 13 height 13
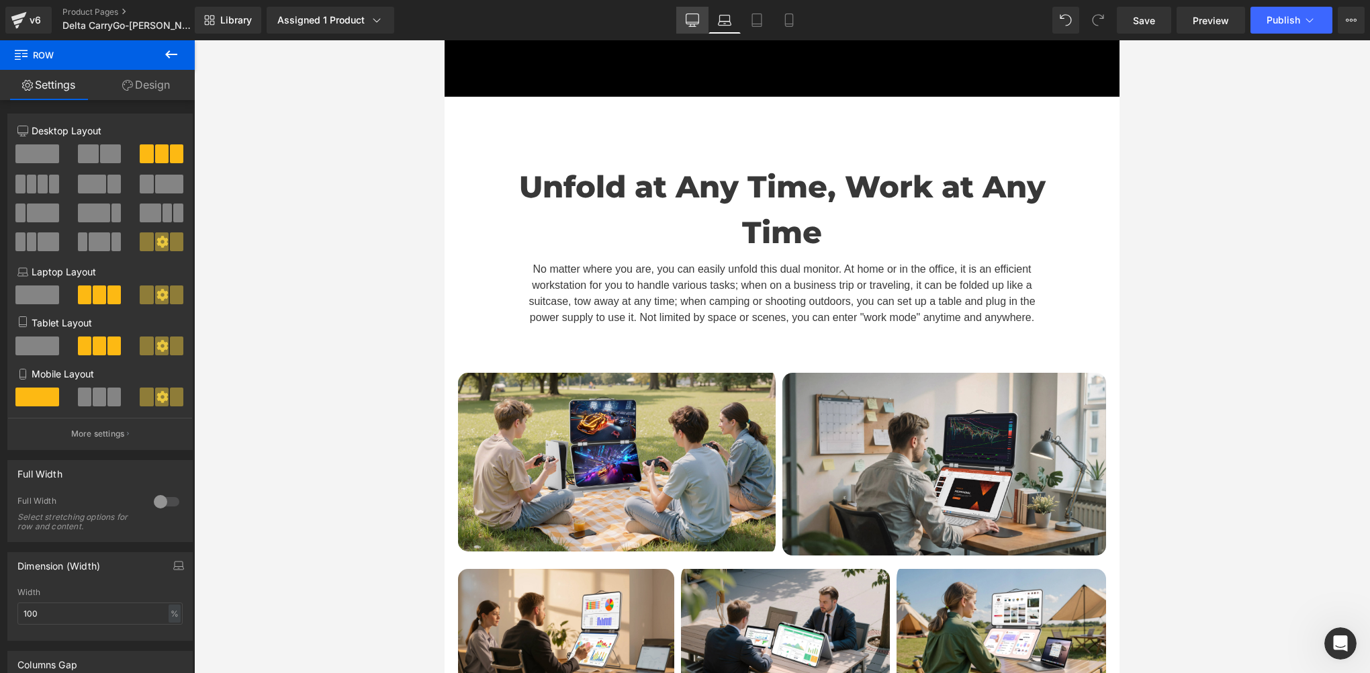
click at [698, 32] on link "Desktop" at bounding box center [692, 20] width 32 height 27
type input "1600"
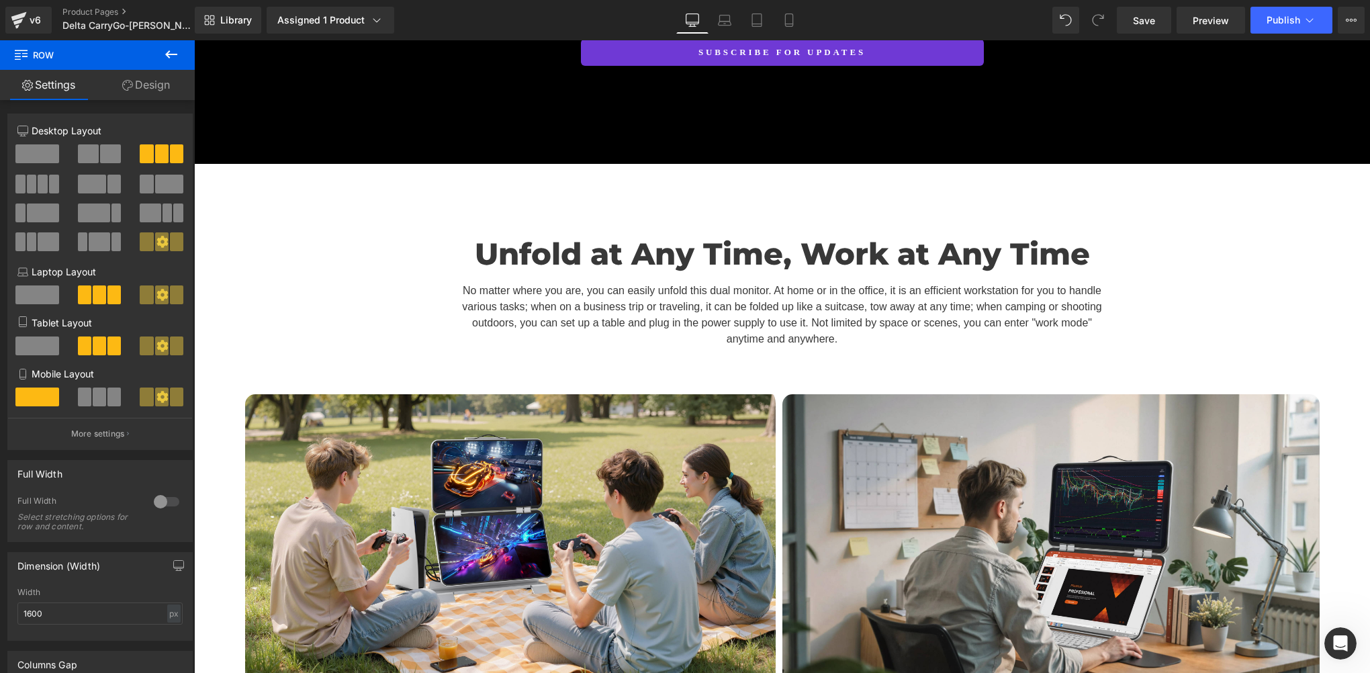
click at [158, 55] on button at bounding box center [171, 55] width 47 height 30
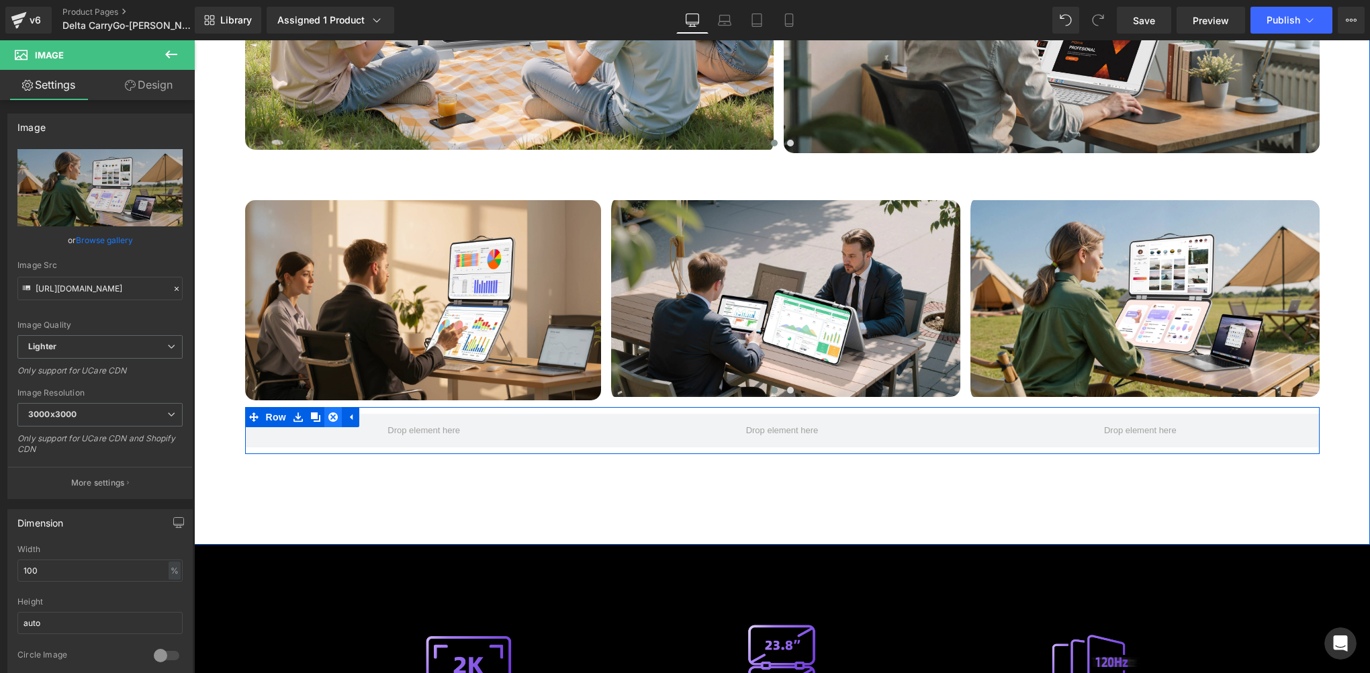
click at [328, 412] on icon at bounding box center [332, 416] width 9 height 9
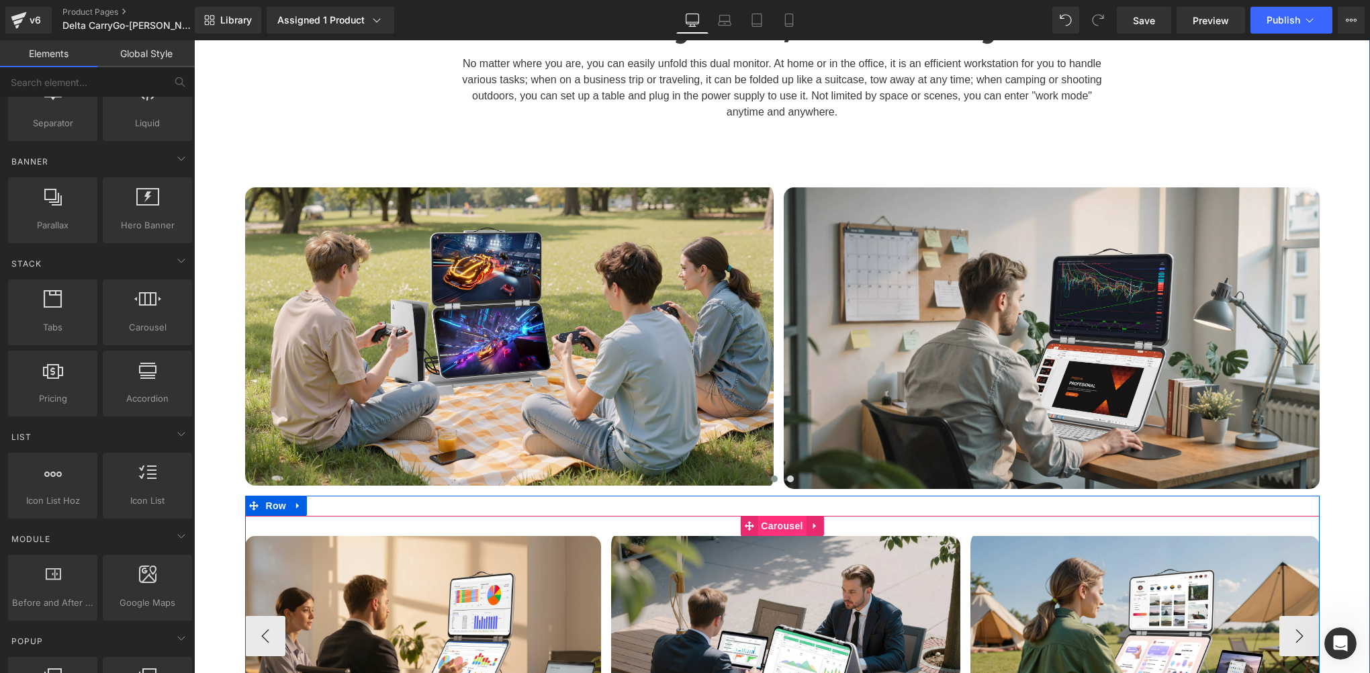
drag, startPoint x: 776, startPoint y: 452, endPoint x: 768, endPoint y: 450, distance: 8.3
click at [776, 516] on span "Carousel" at bounding box center [782, 526] width 48 height 20
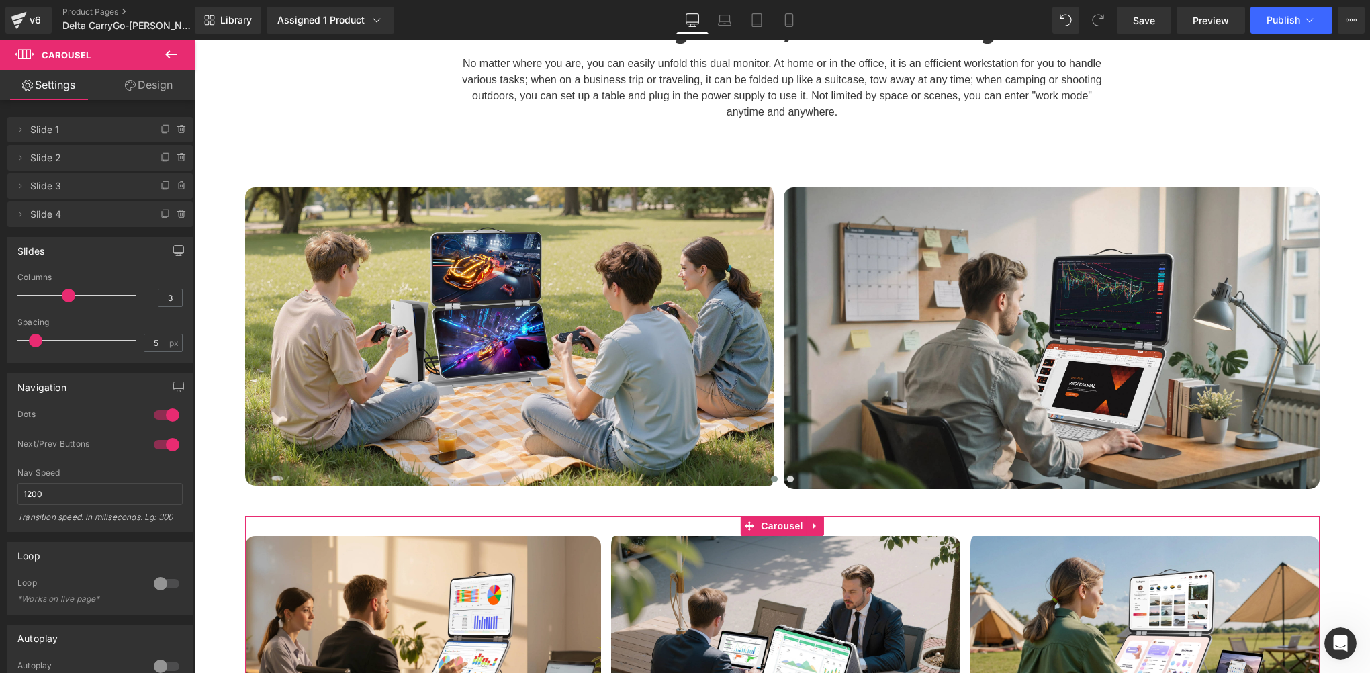
click at [167, 411] on div at bounding box center [166, 414] width 32 height 21
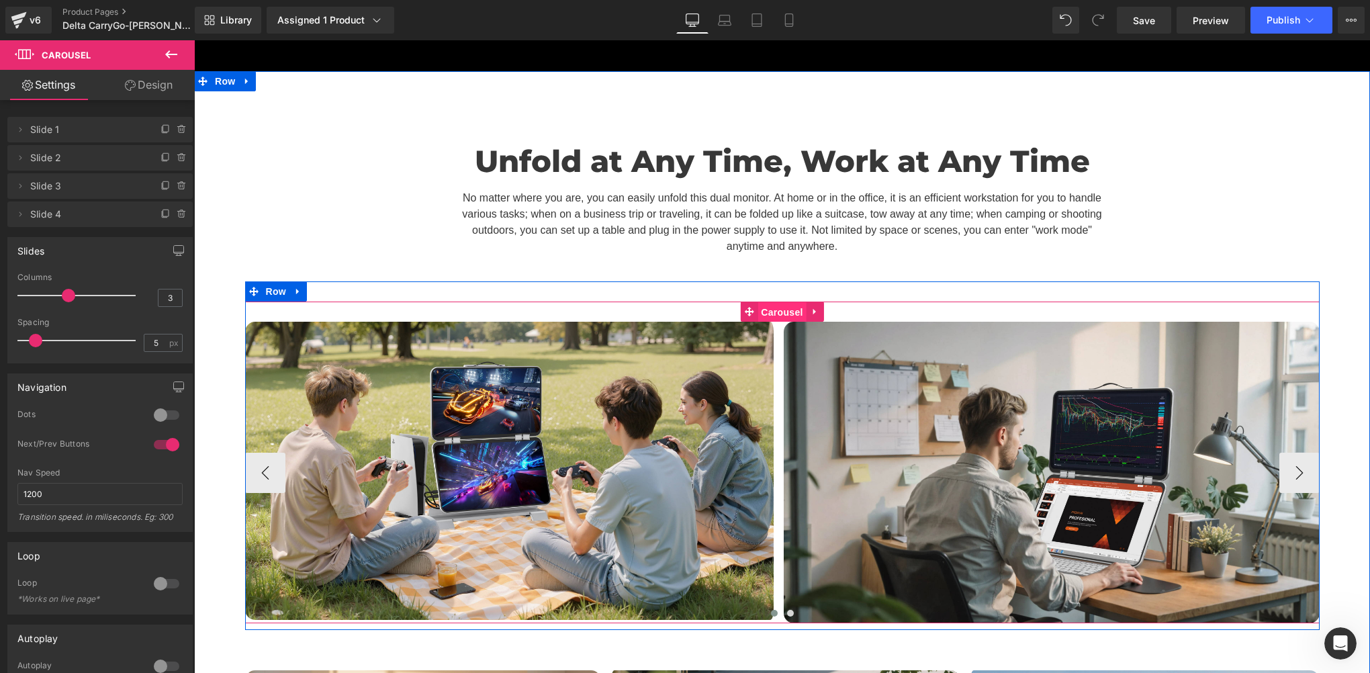
click at [770, 302] on span "Carousel" at bounding box center [782, 312] width 48 height 20
click at [777, 302] on span "Carousel" at bounding box center [782, 312] width 48 height 20
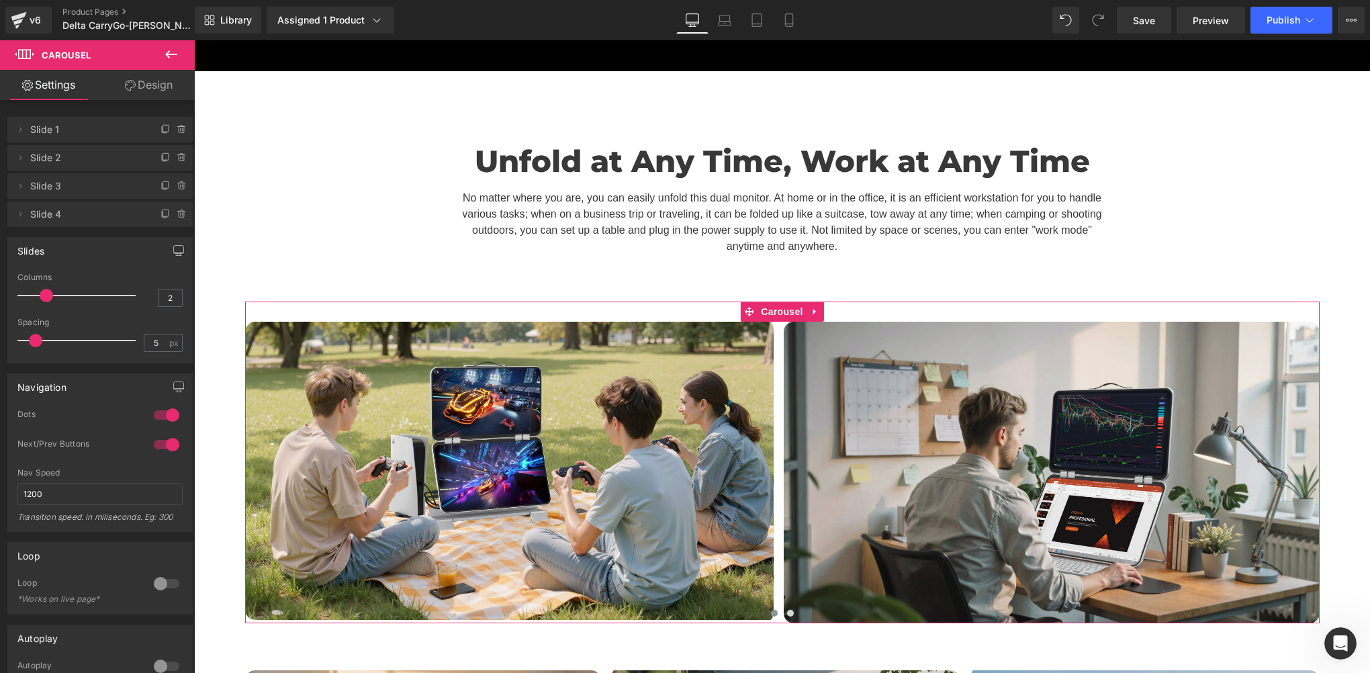
drag, startPoint x: 171, startPoint y: 409, endPoint x: 193, endPoint y: 408, distance: 22.2
click at [171, 409] on div at bounding box center [166, 414] width 32 height 21
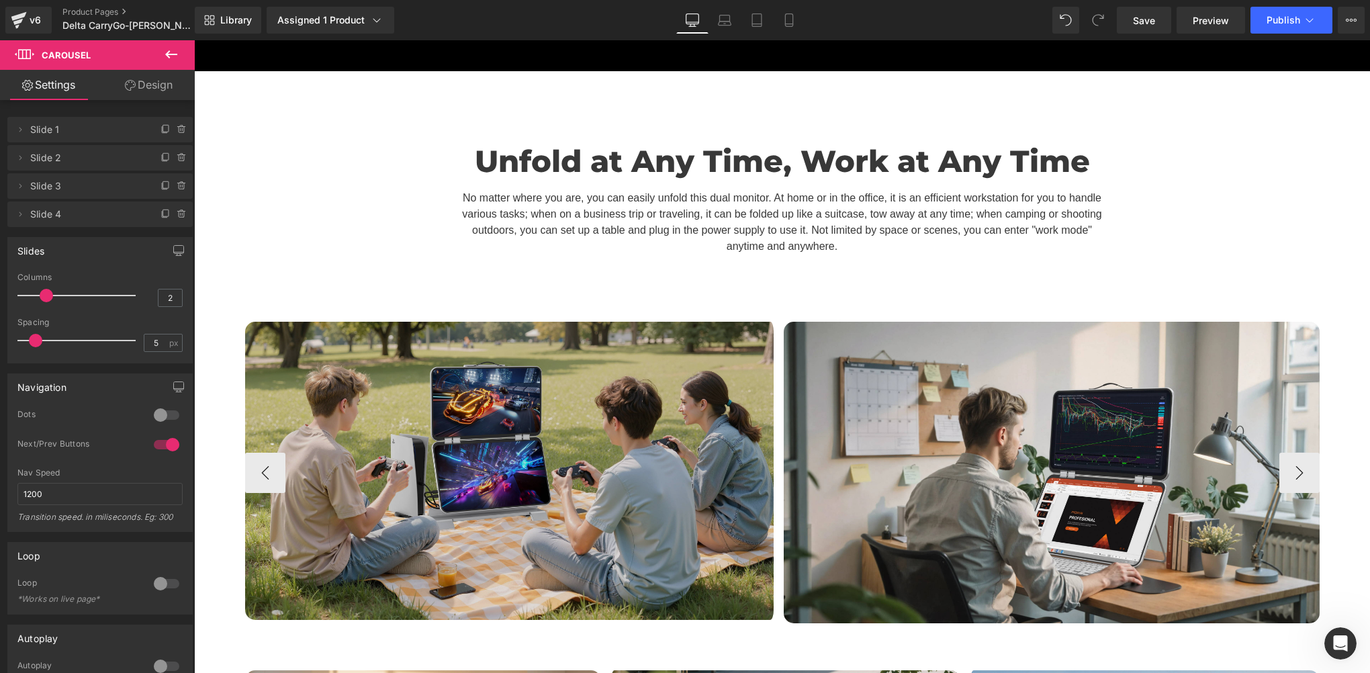
scroll to position [7, 7]
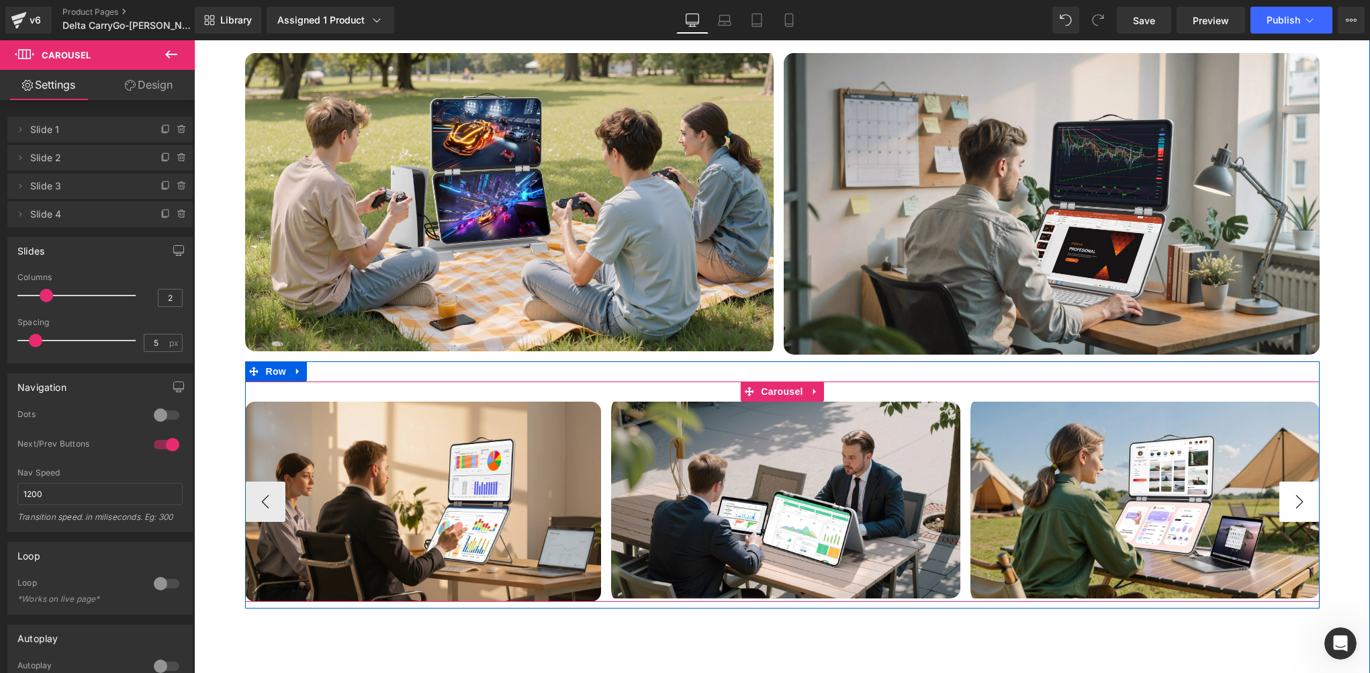
click at [1295, 482] on button "›" at bounding box center [1299, 502] width 40 height 40
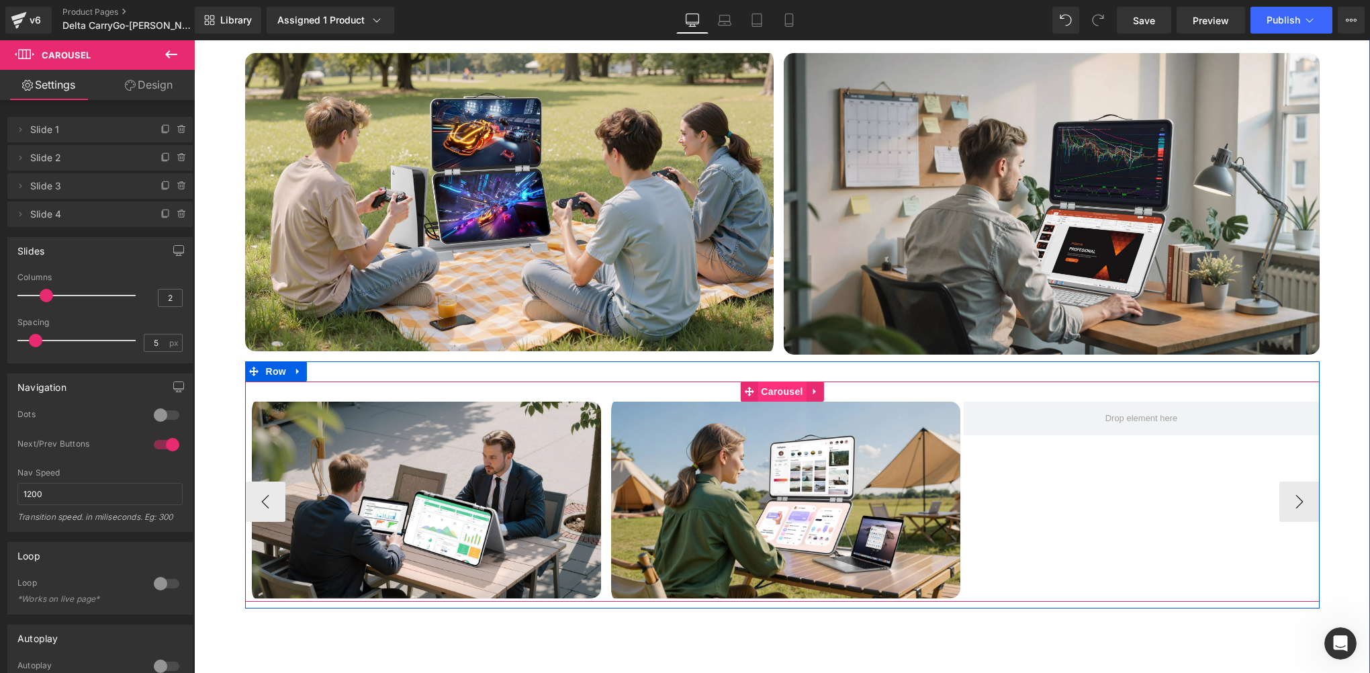
click at [767, 381] on span "Carousel" at bounding box center [782, 391] width 48 height 20
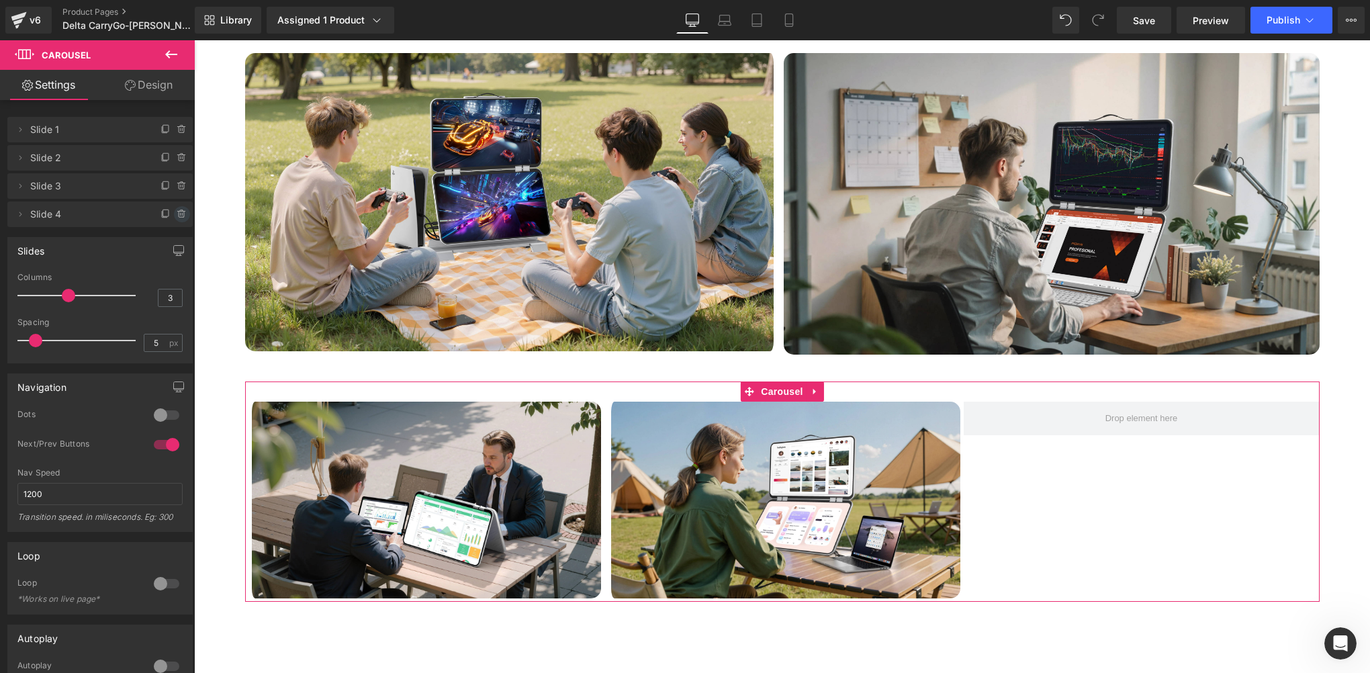
click at [177, 218] on icon at bounding box center [182, 214] width 11 height 11
click at [171, 217] on button "Delete" at bounding box center [167, 214] width 42 height 17
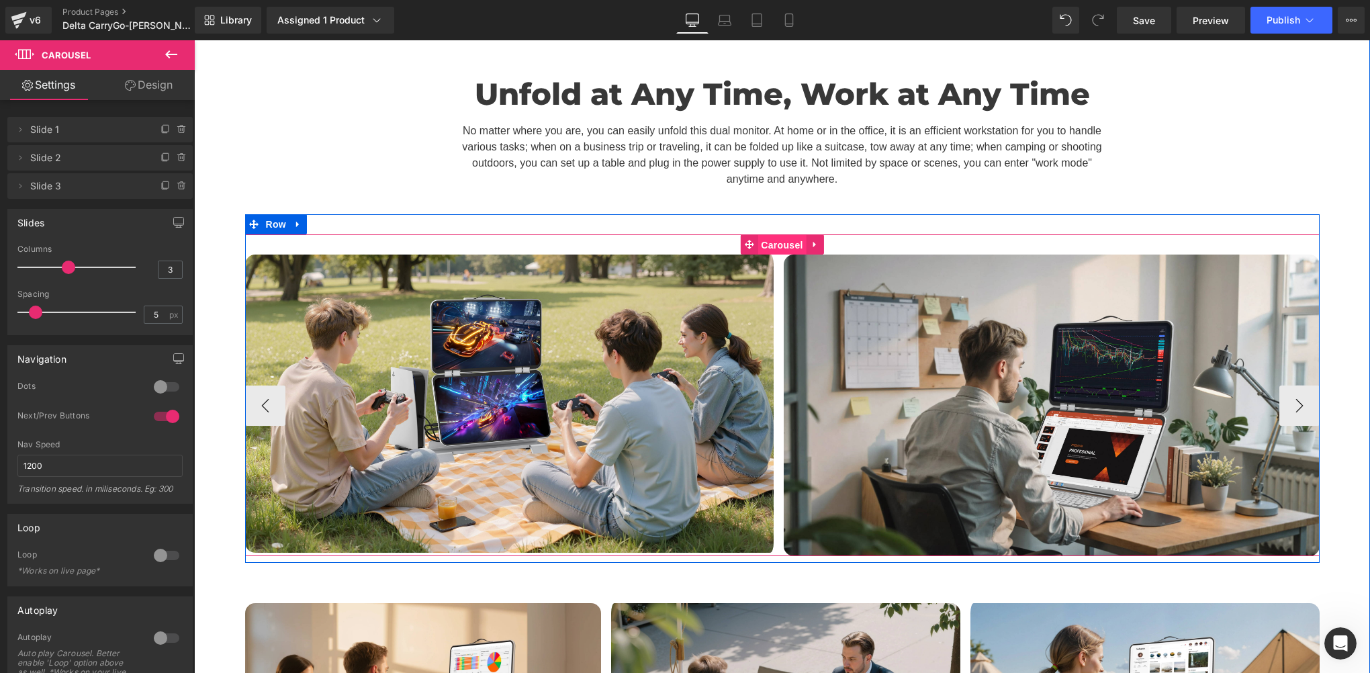
click at [772, 235] on span "Carousel" at bounding box center [782, 245] width 48 height 20
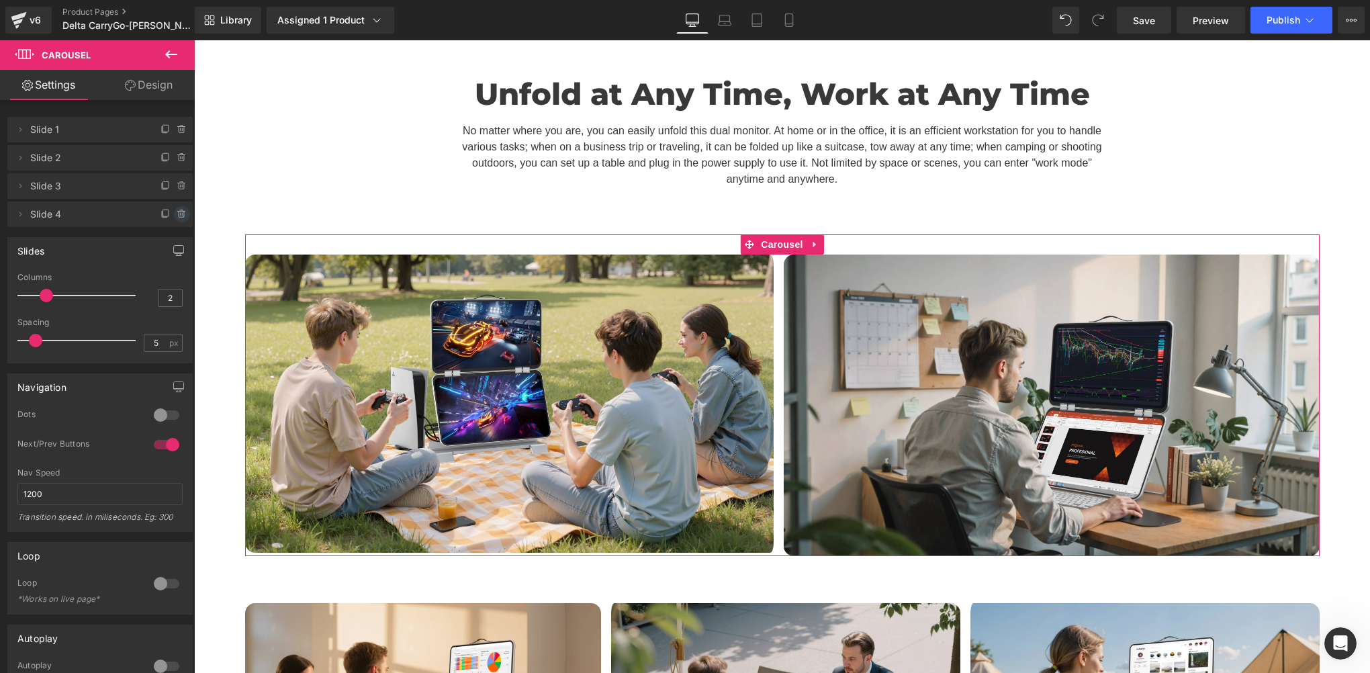
click at [177, 218] on icon at bounding box center [182, 214] width 11 height 11
click at [170, 219] on button "Delete" at bounding box center [167, 214] width 42 height 17
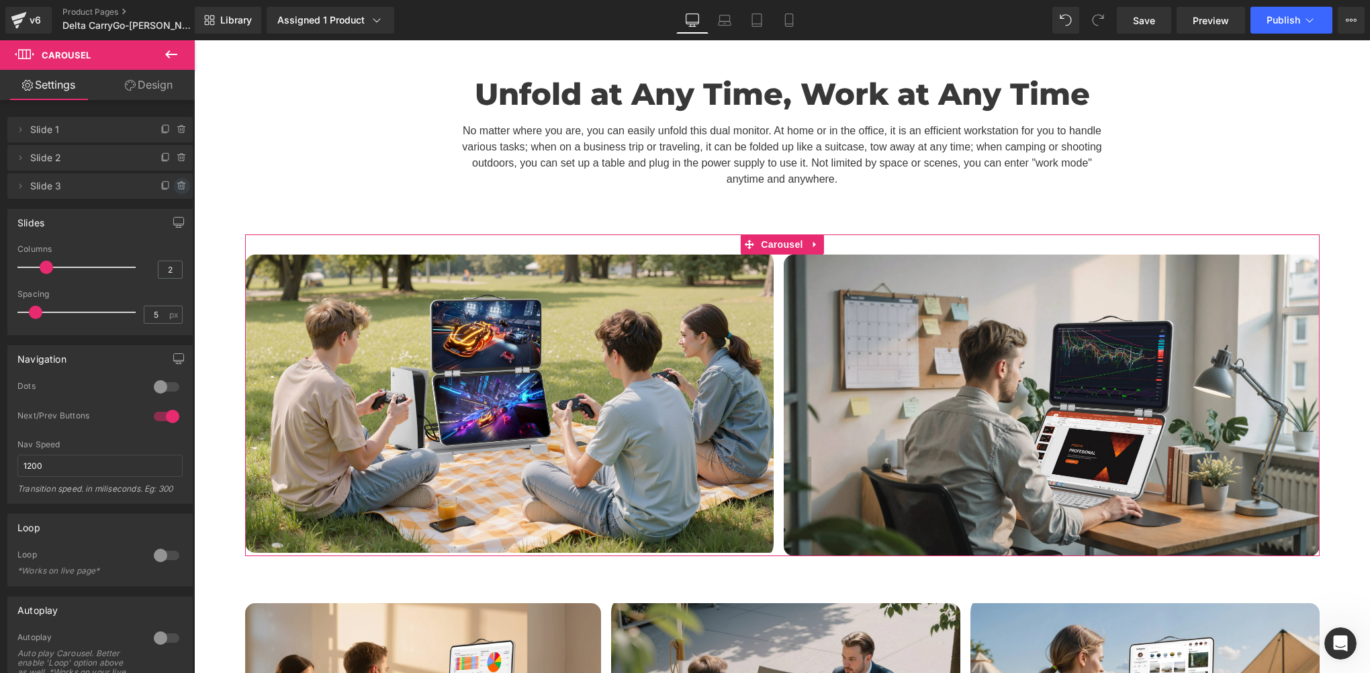
click at [177, 182] on icon at bounding box center [182, 186] width 11 height 11
click at [167, 185] on button "Delete" at bounding box center [167, 186] width 42 height 17
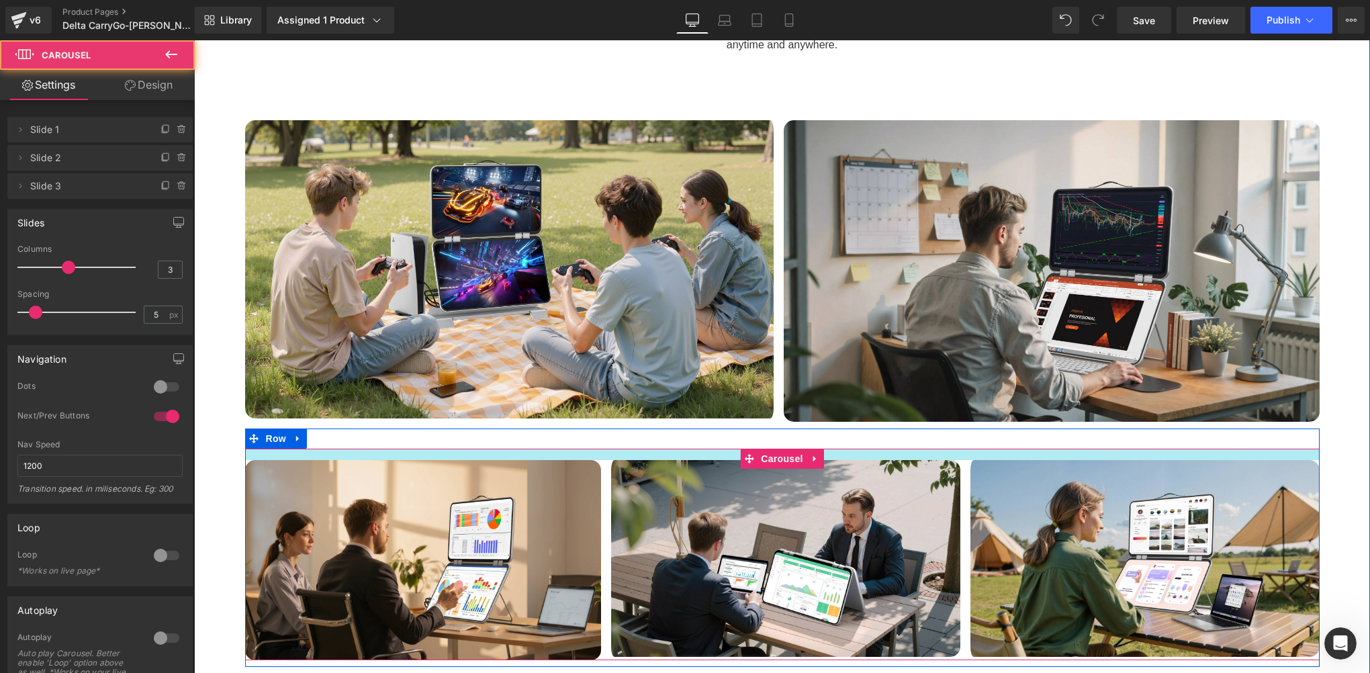
scroll to position [13040, 1166]
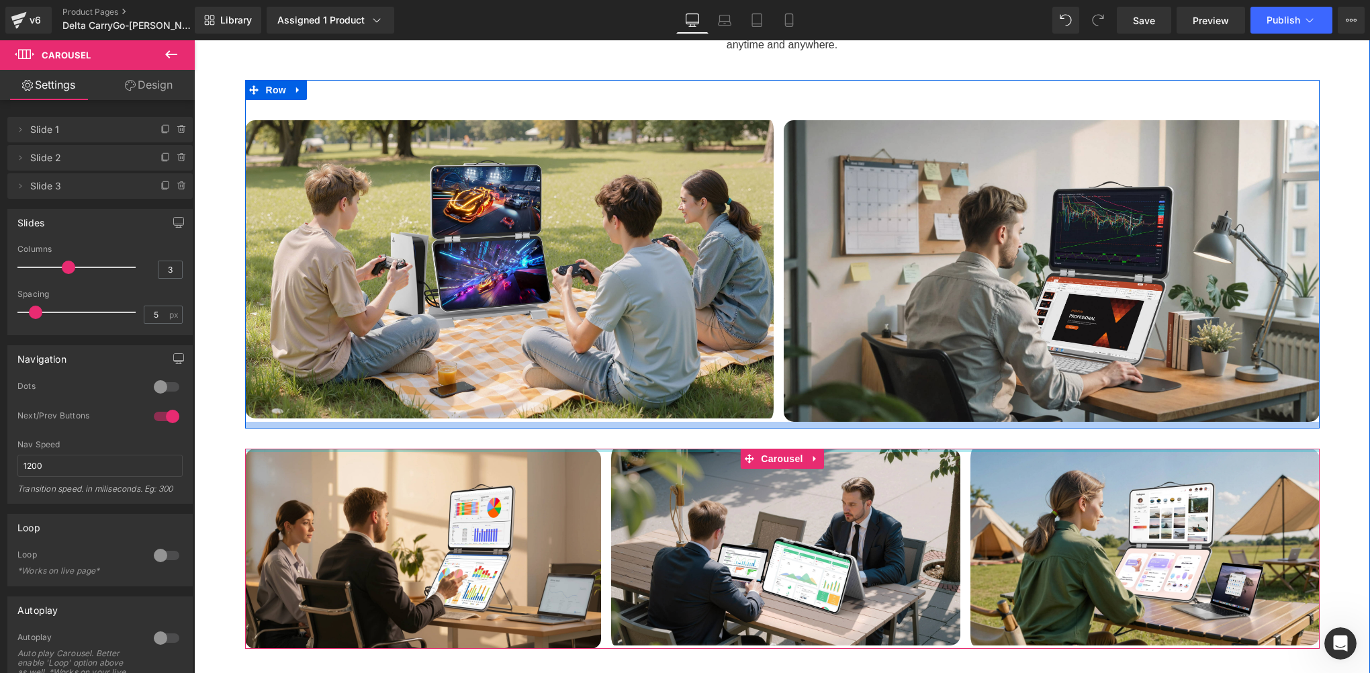
drag, startPoint x: 683, startPoint y: 375, endPoint x: 677, endPoint y: 348, distance: 28.2
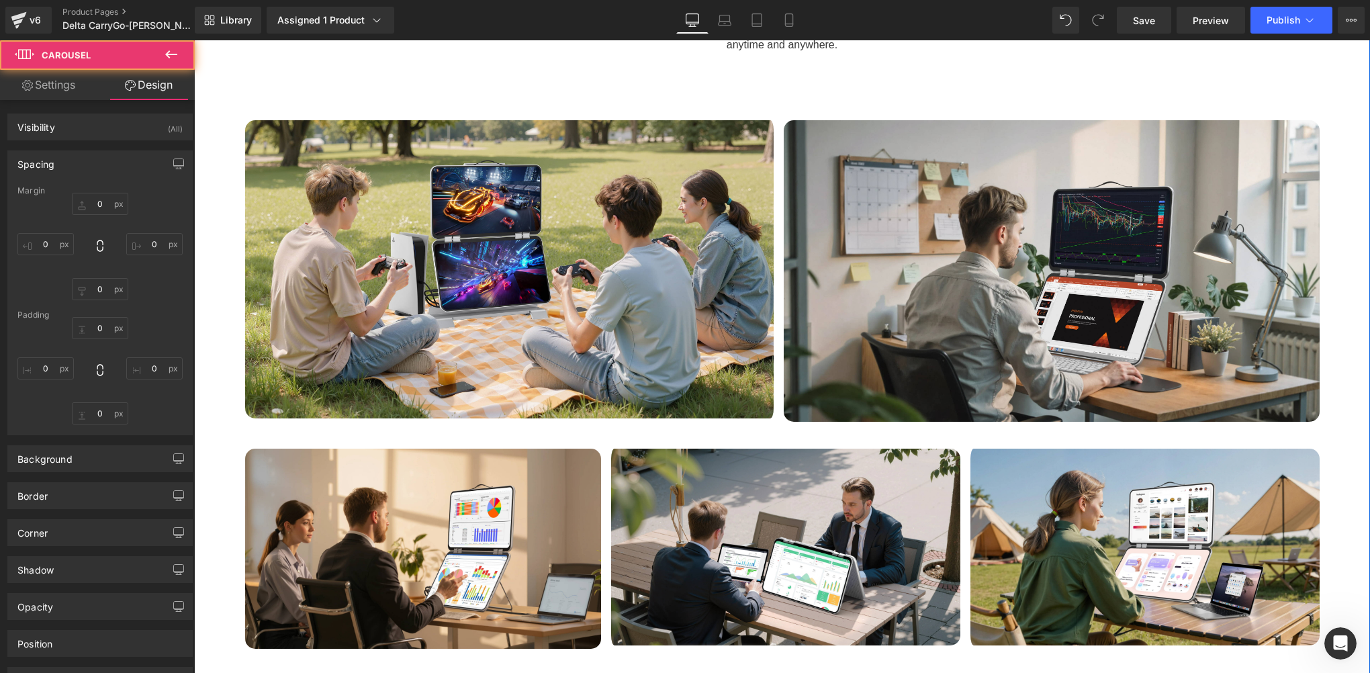
type input "0"
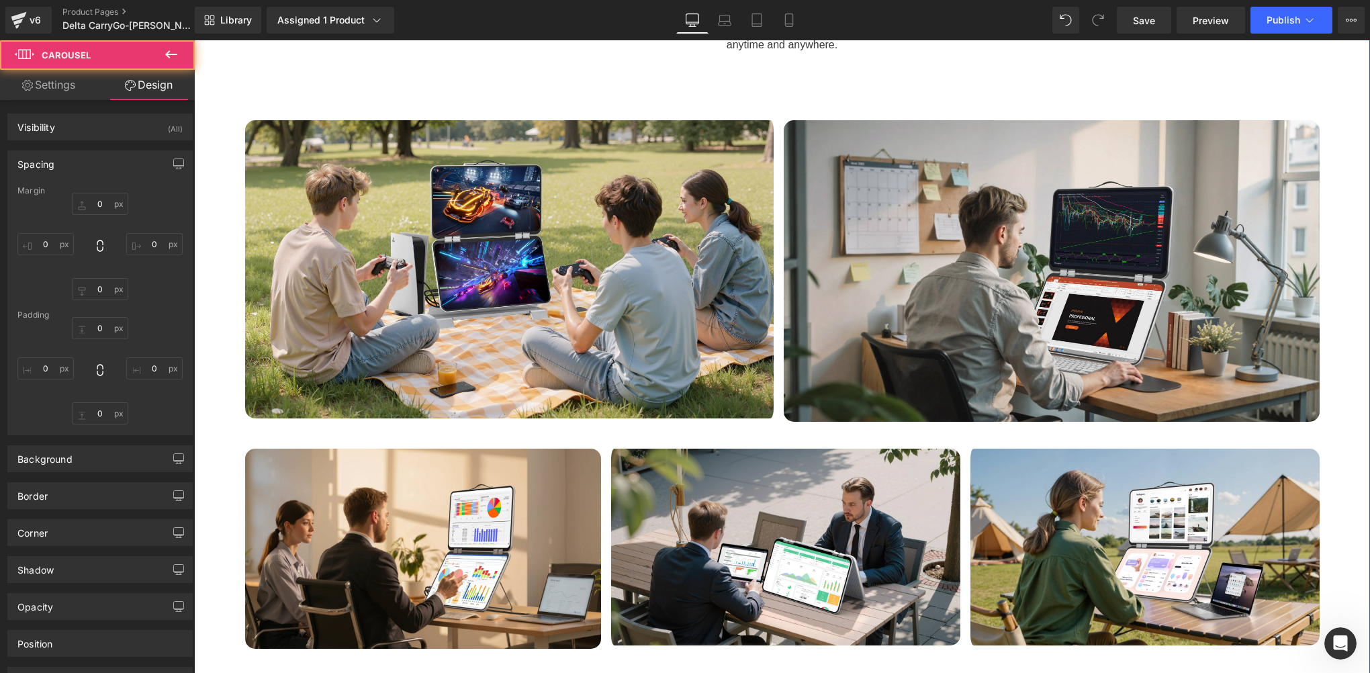
type input "0"
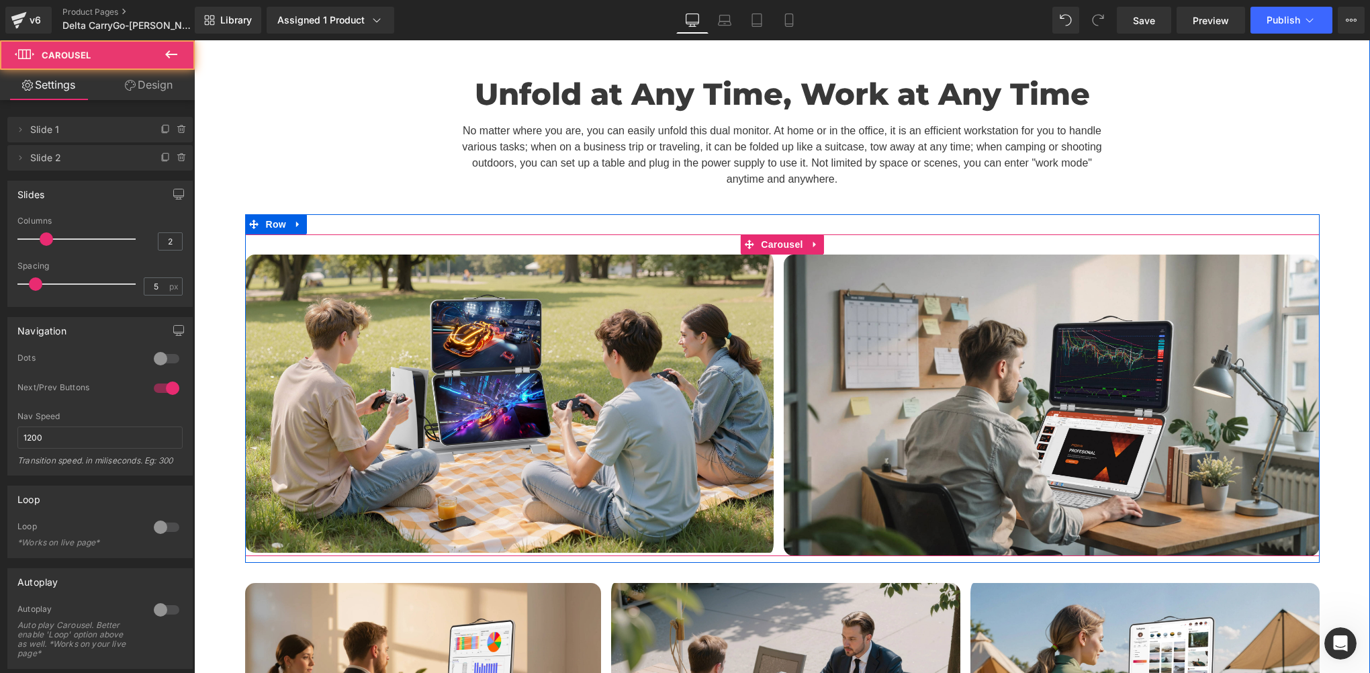
click at [692, 234] on div "Image Image ‹ › Carousel" at bounding box center [782, 395] width 1074 height 322
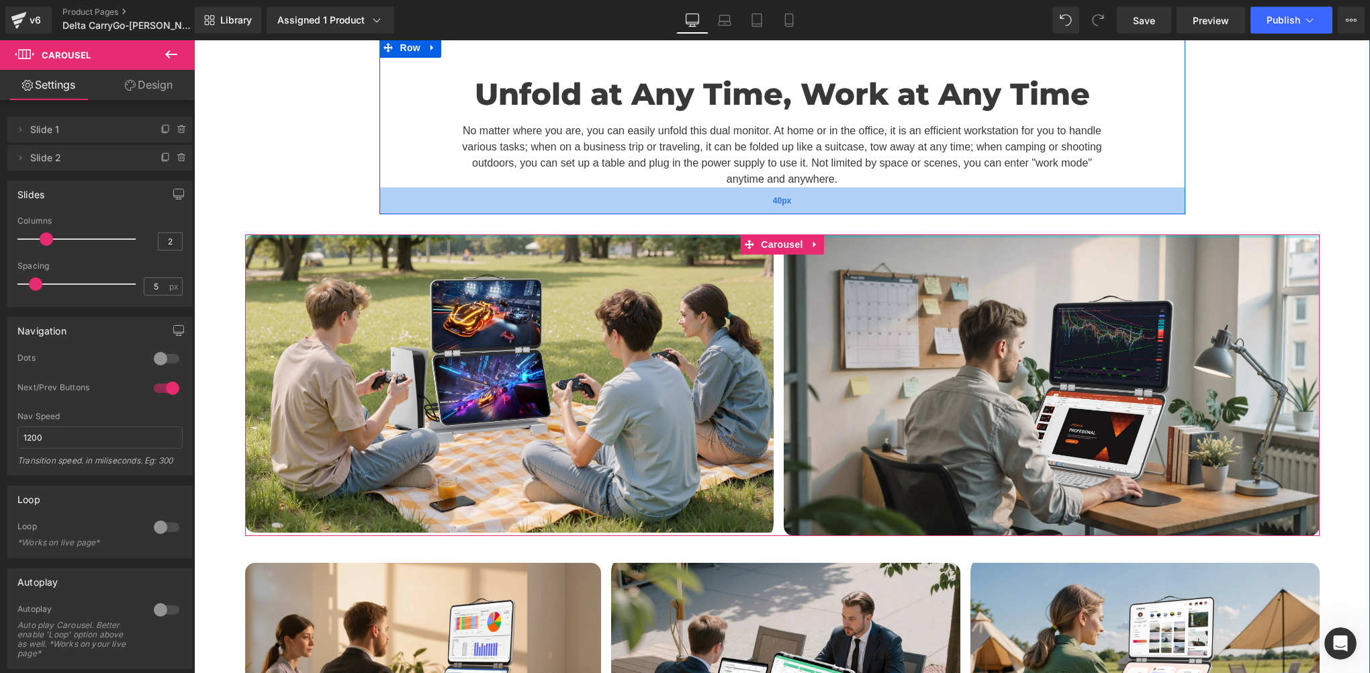
drag, startPoint x: 680, startPoint y: 163, endPoint x: 686, endPoint y: 132, distance: 32.1
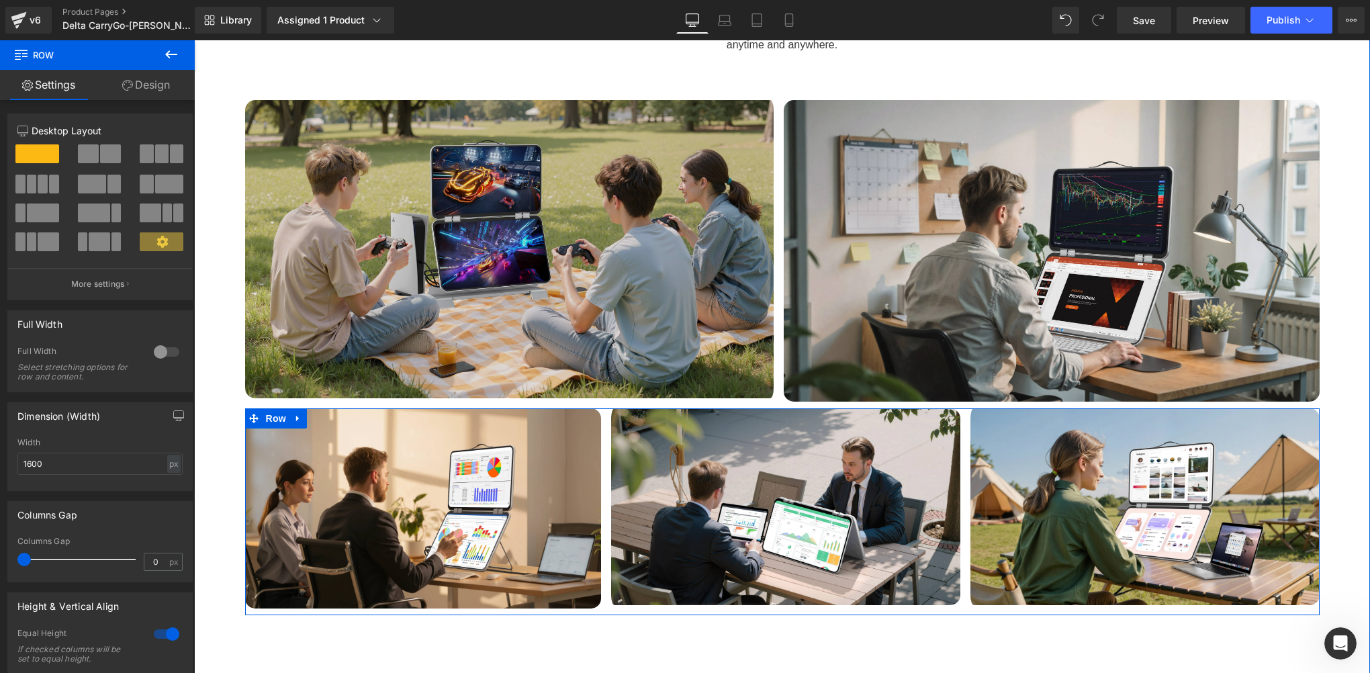
drag, startPoint x: 726, startPoint y: 337, endPoint x: 729, endPoint y: 317, distance: 20.3
click at [729, 317] on div "Unfold at Any Time, Work at Any Time Heading No matter where you are, you can e…" at bounding box center [782, 259] width 1176 height 712
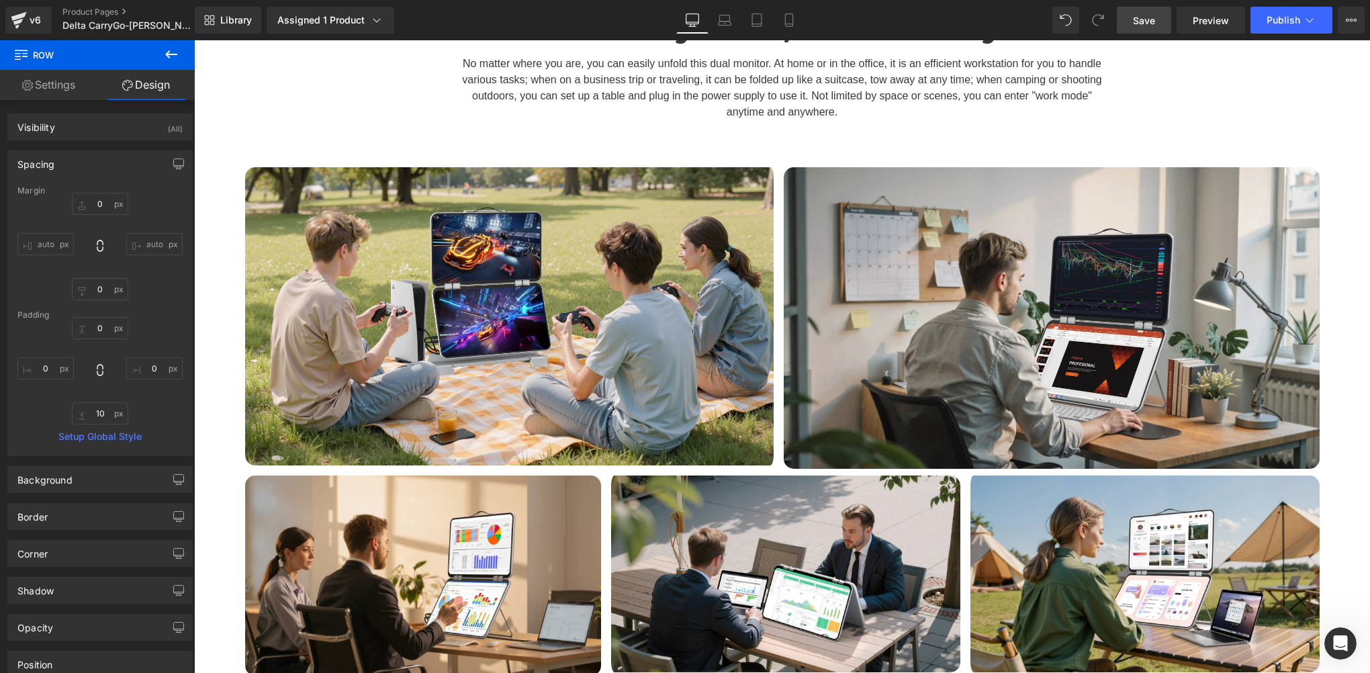
click at [1161, 22] on link "Save" at bounding box center [1144, 20] width 54 height 27
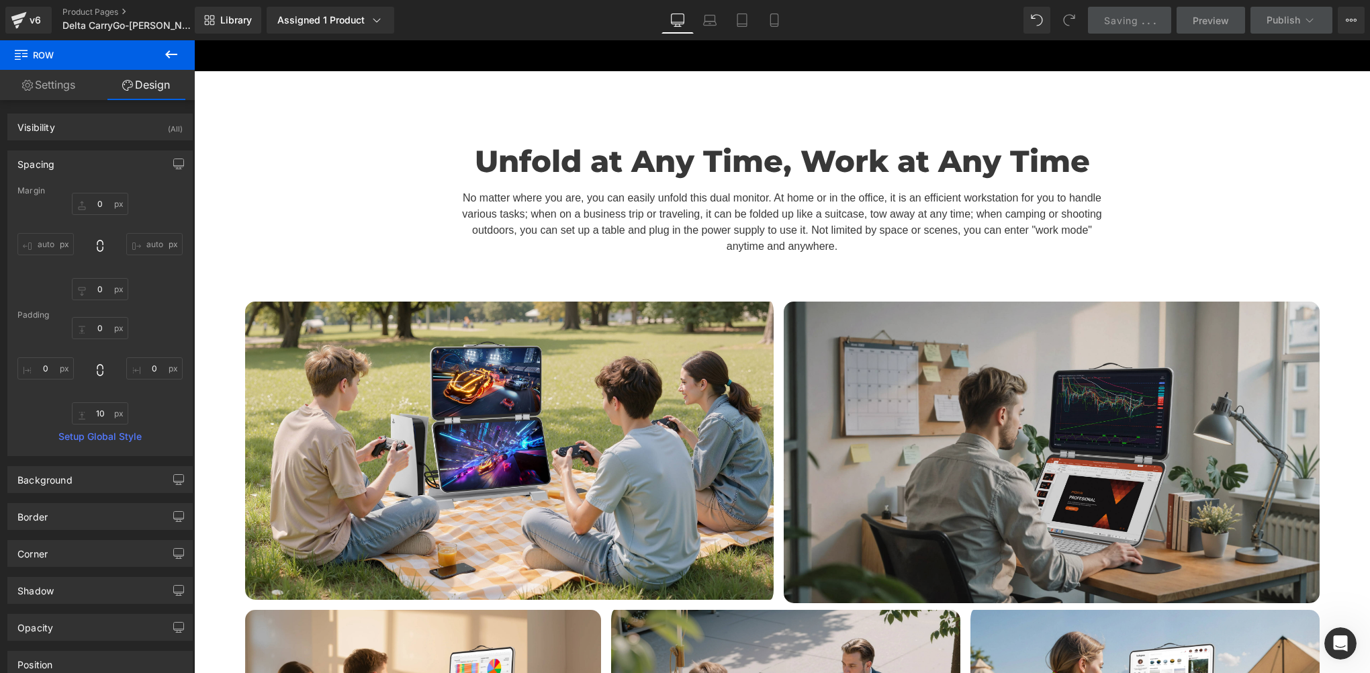
click at [941, 302] on img at bounding box center [1052, 453] width 536 height 302
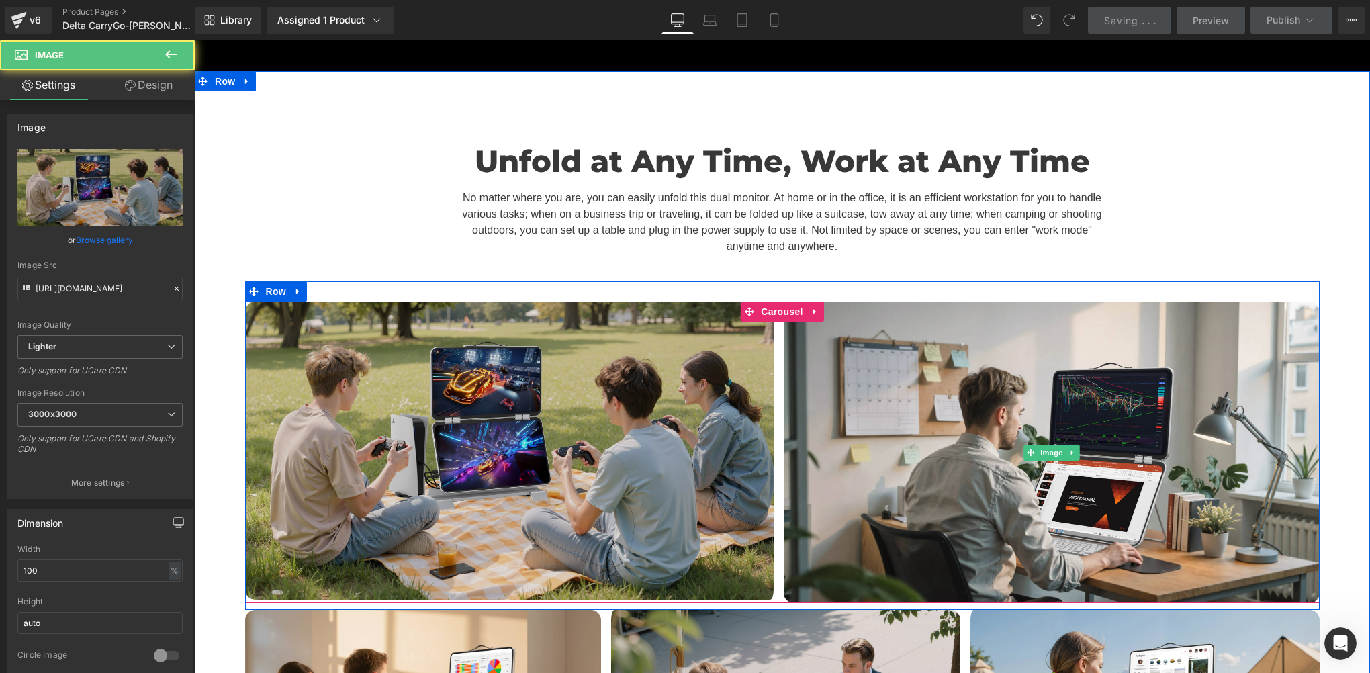
click at [586, 302] on img at bounding box center [513, 450] width 536 height 297
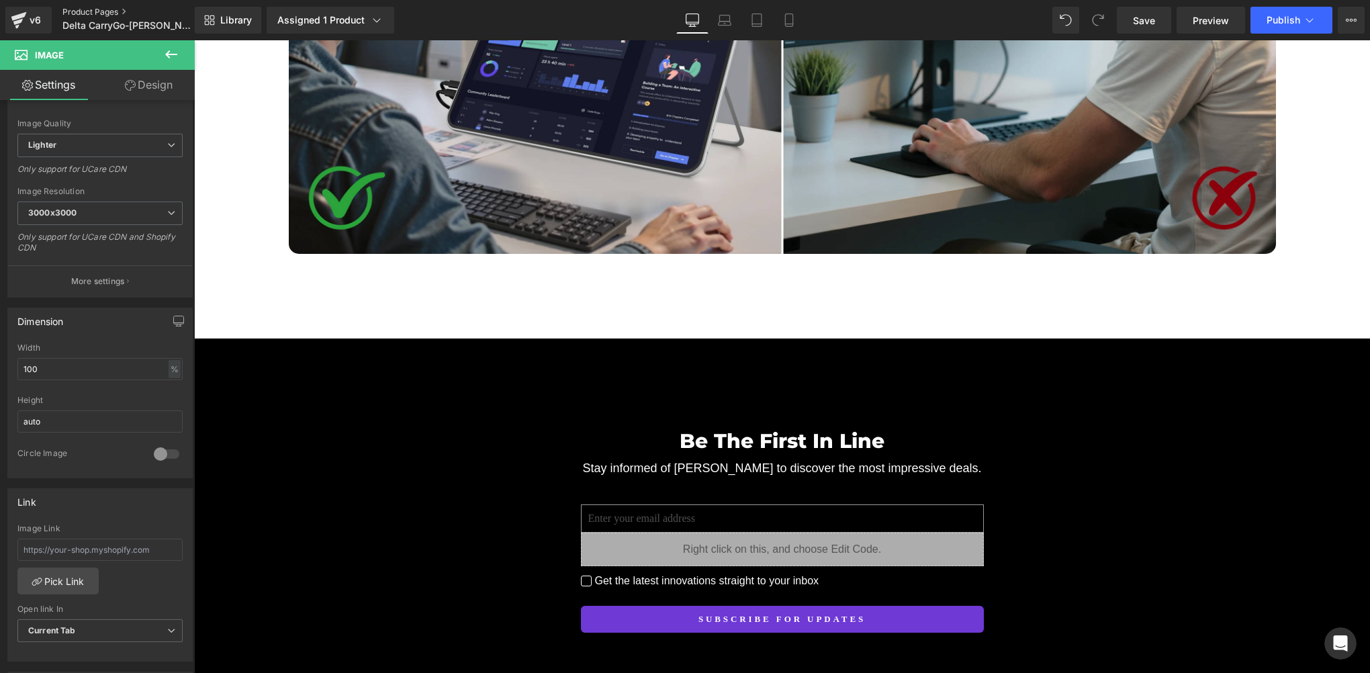
scroll to position [4160, 0]
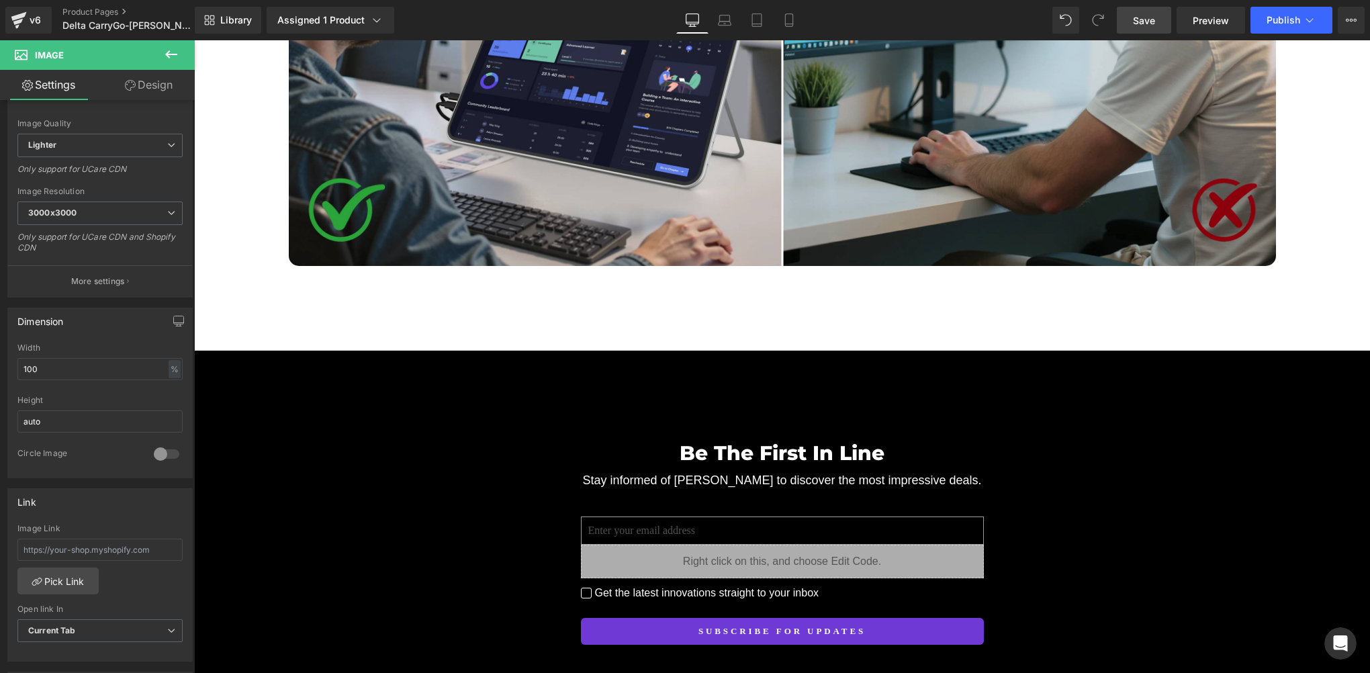
click at [1134, 26] on link "Save" at bounding box center [1144, 20] width 54 height 27
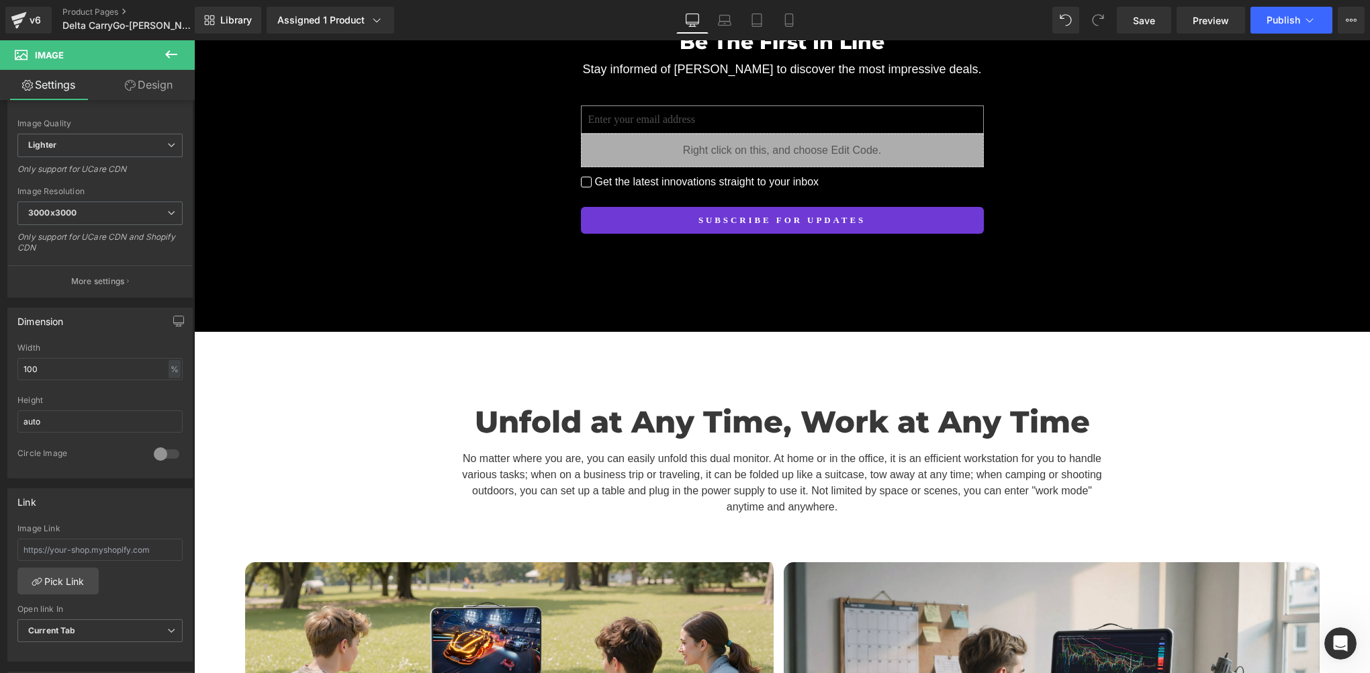
scroll to position [4563, 0]
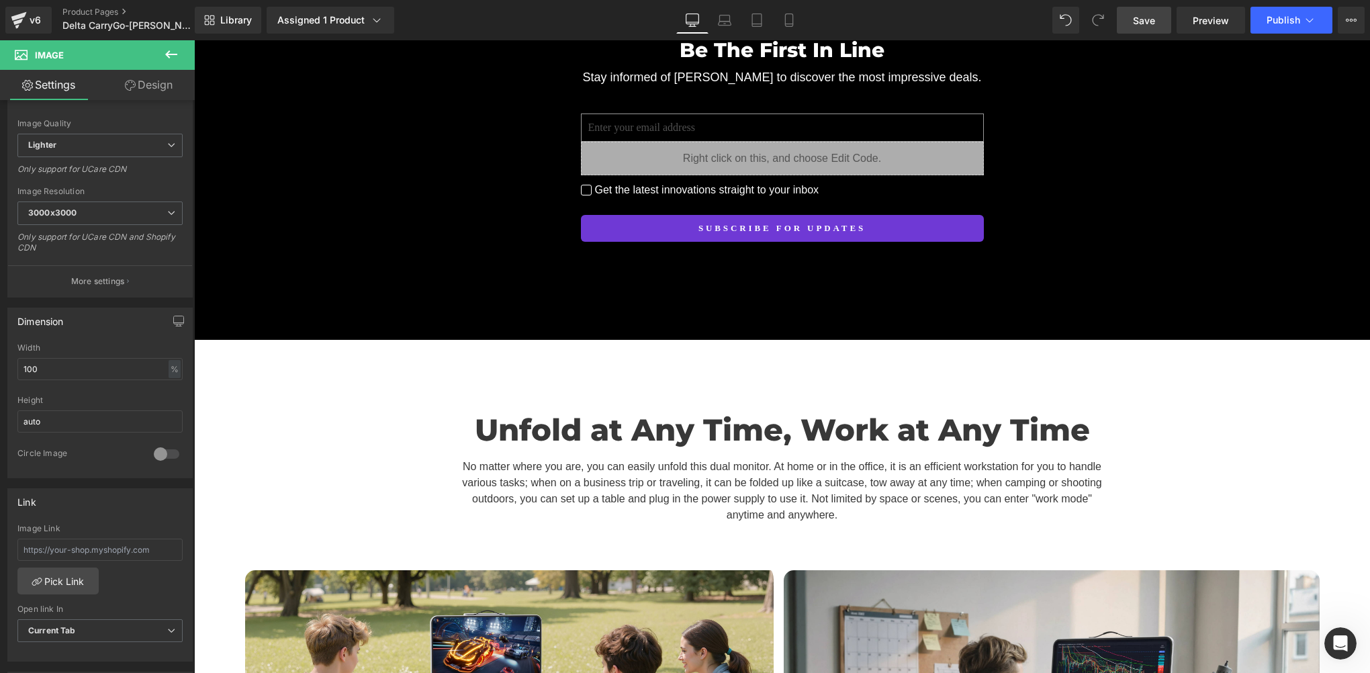
click at [1146, 28] on link "Save" at bounding box center [1144, 20] width 54 height 27
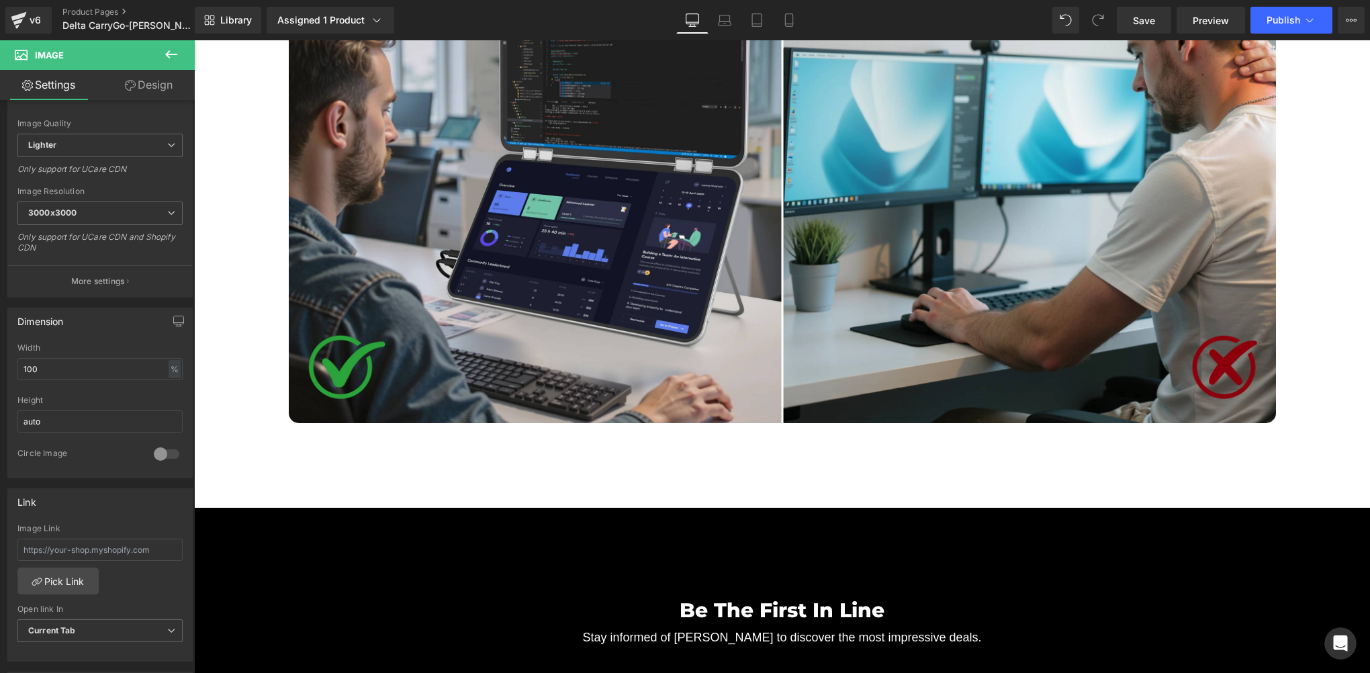
scroll to position [4026, 0]
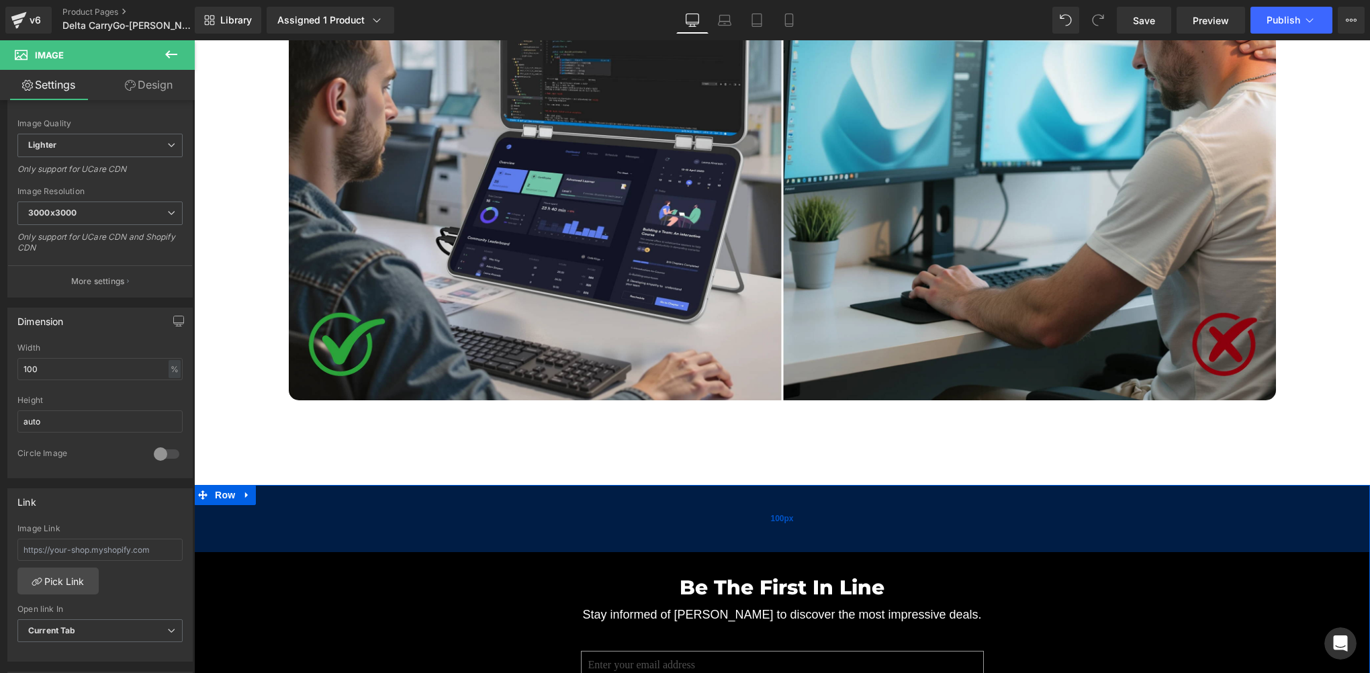
click at [1072, 485] on div "100px" at bounding box center [782, 518] width 1176 height 67
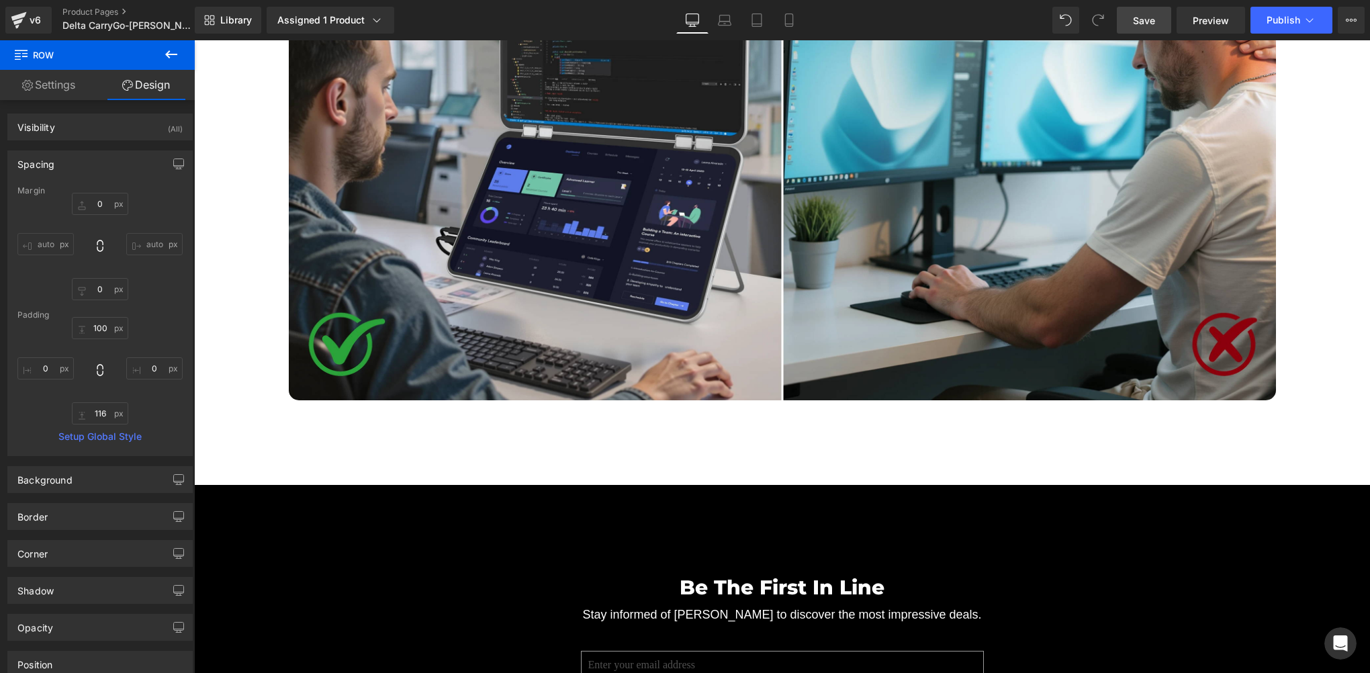
drag, startPoint x: 1142, startPoint y: 23, endPoint x: 397, endPoint y: 154, distance: 756.8
click at [1142, 23] on span "Save" at bounding box center [1144, 20] width 22 height 14
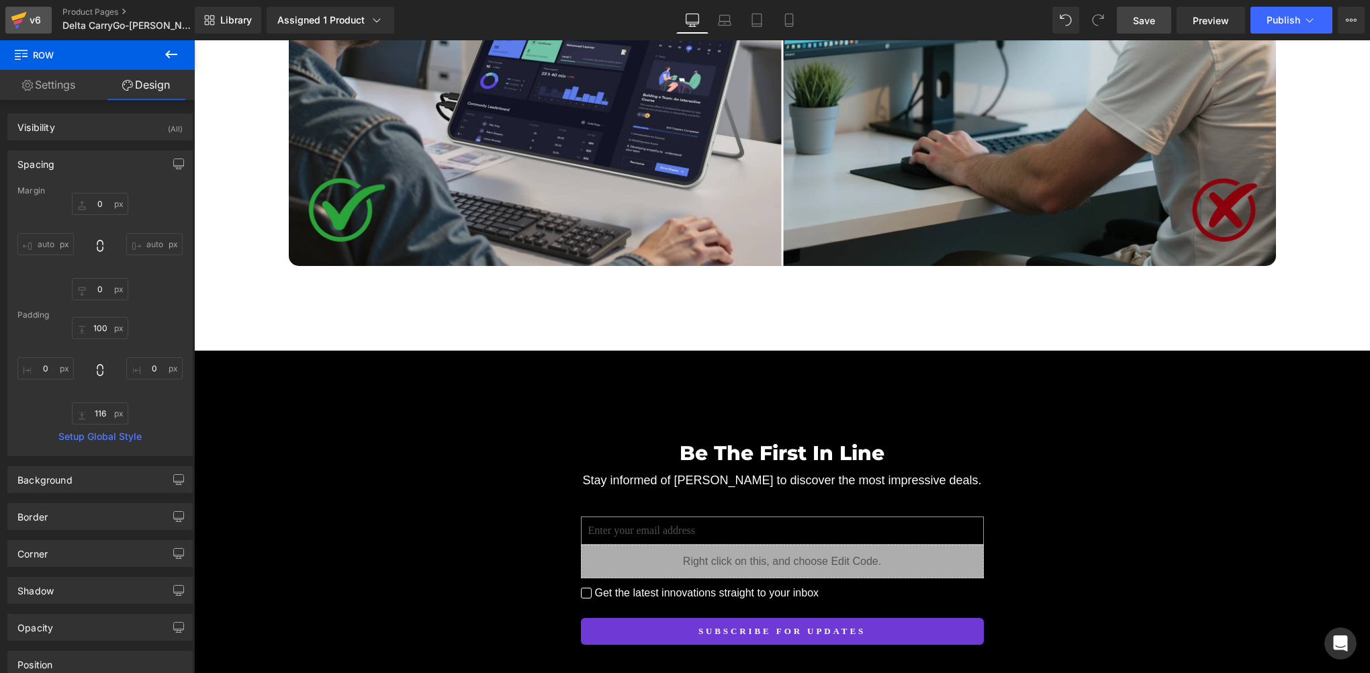
click at [34, 16] on div "v6" at bounding box center [35, 19] width 17 height 17
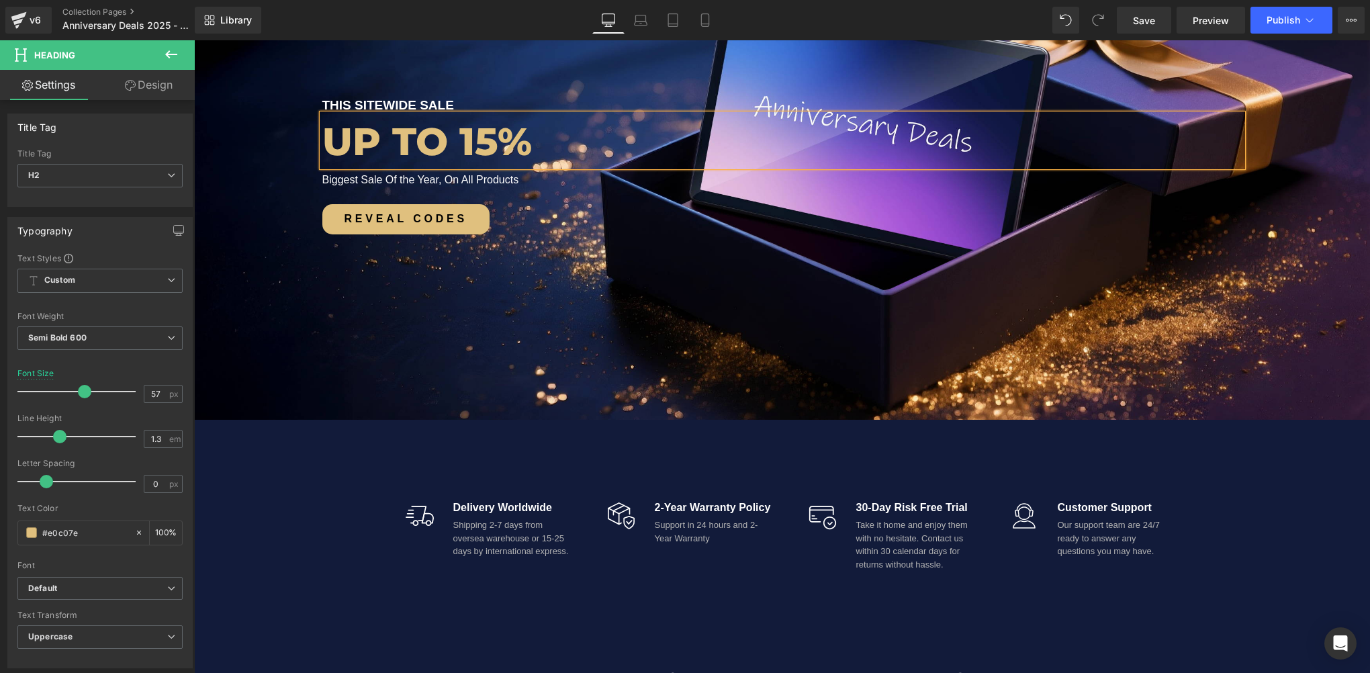
click at [404, 307] on div at bounding box center [782, 150] width 1176 height 537
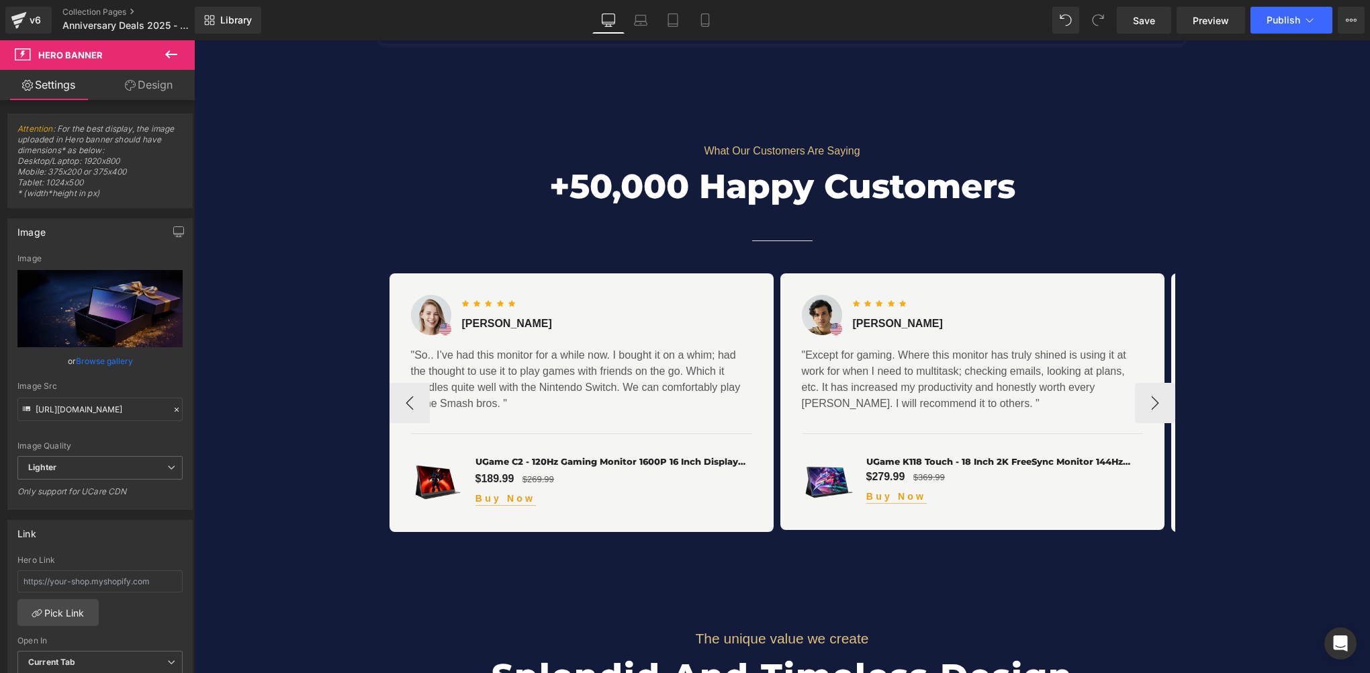
scroll to position [4701, 0]
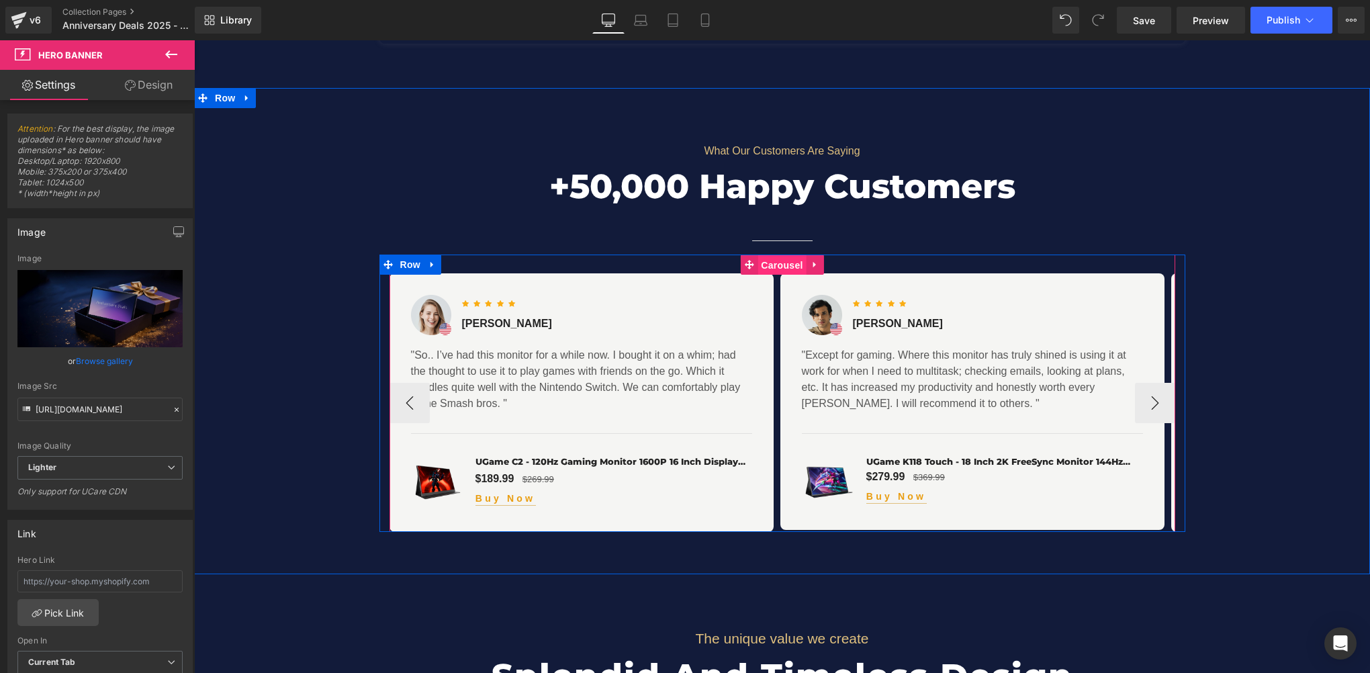
click at [768, 255] on span "Carousel" at bounding box center [782, 265] width 48 height 20
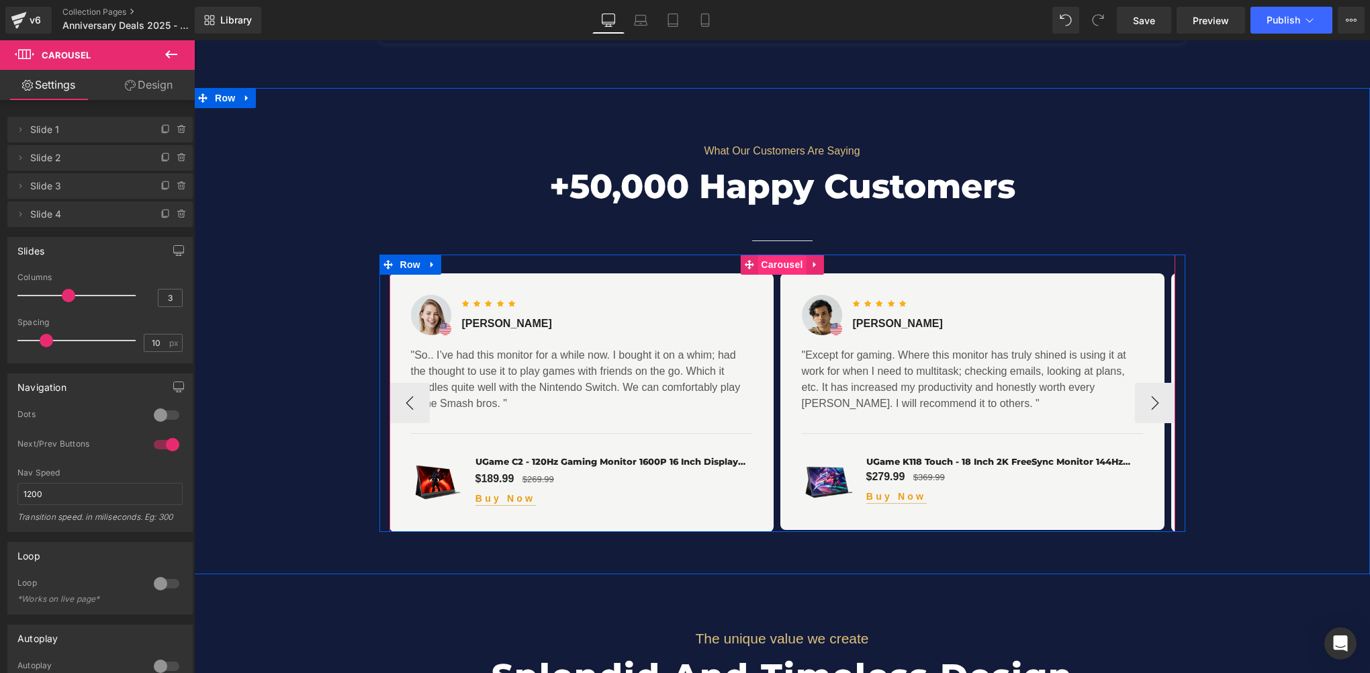
click at [778, 255] on span "Carousel" at bounding box center [782, 265] width 48 height 20
click at [770, 255] on span "Carousel" at bounding box center [782, 265] width 48 height 20
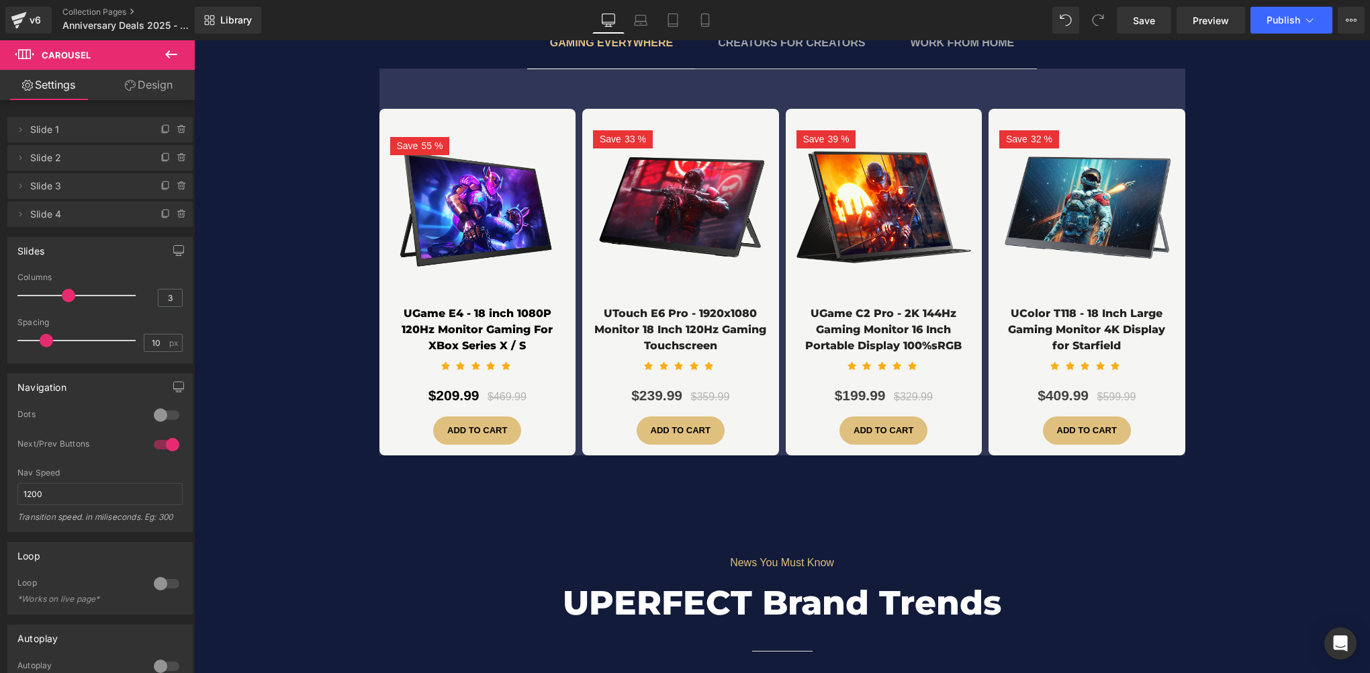
scroll to position [3559, 0]
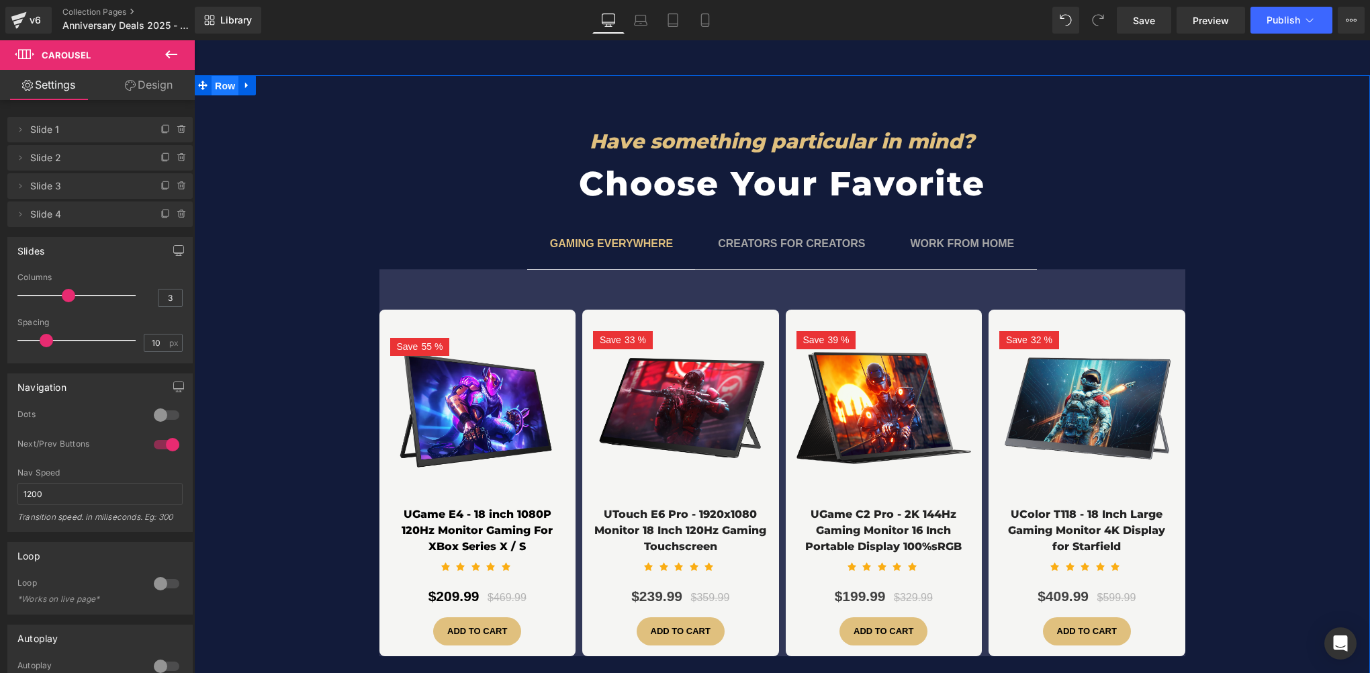
click at [221, 76] on span "Row" at bounding box center [225, 86] width 27 height 20
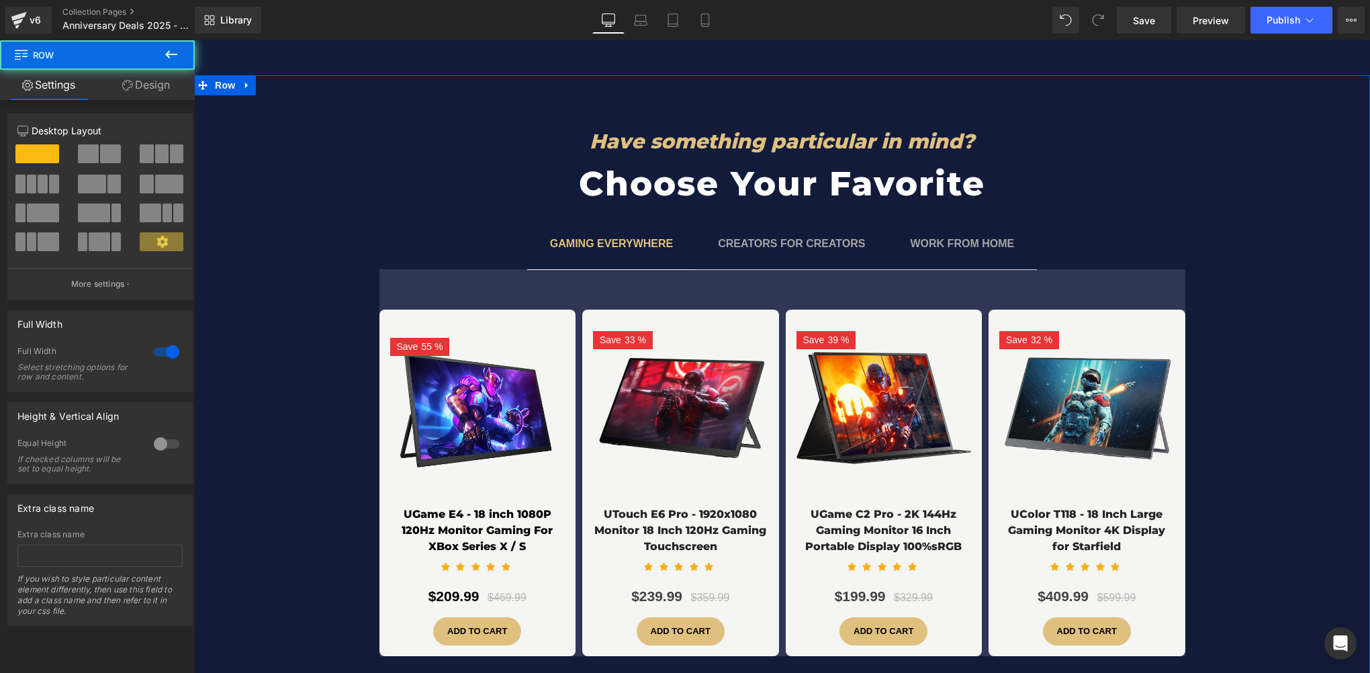
click at [140, 87] on link "Design" at bounding box center [145, 85] width 97 height 30
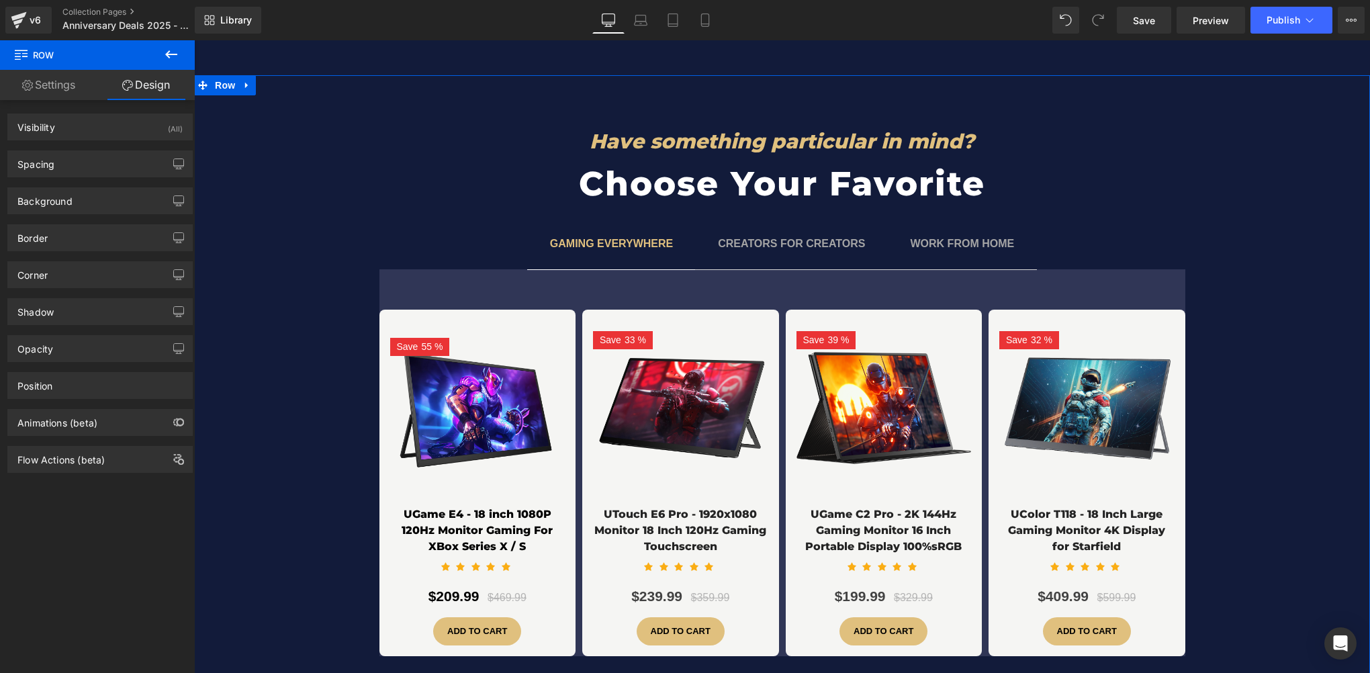
click at [81, 214] on div "Border Border Style Custom Custom Setup Global Style Custom Setup Global Style …" at bounding box center [100, 232] width 201 height 37
click at [83, 208] on div "Background" at bounding box center [100, 201] width 184 height 26
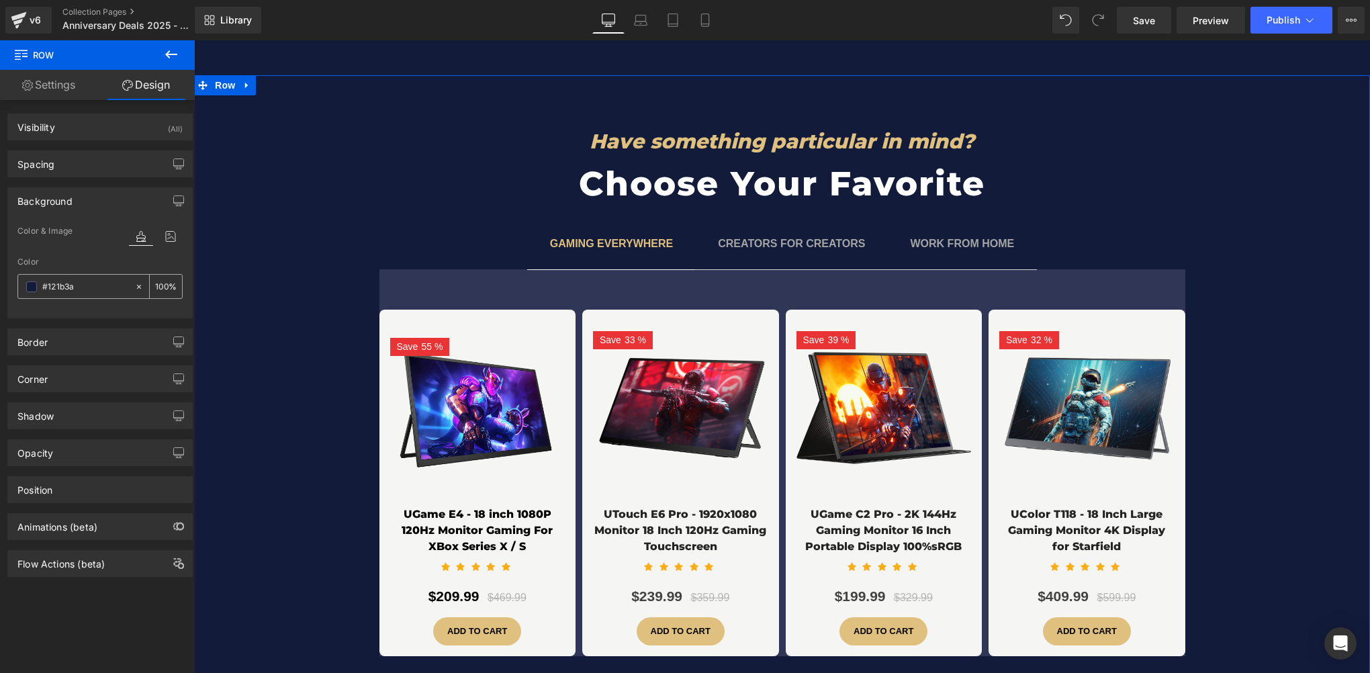
click at [87, 287] on input "#121b3a" at bounding box center [85, 286] width 86 height 15
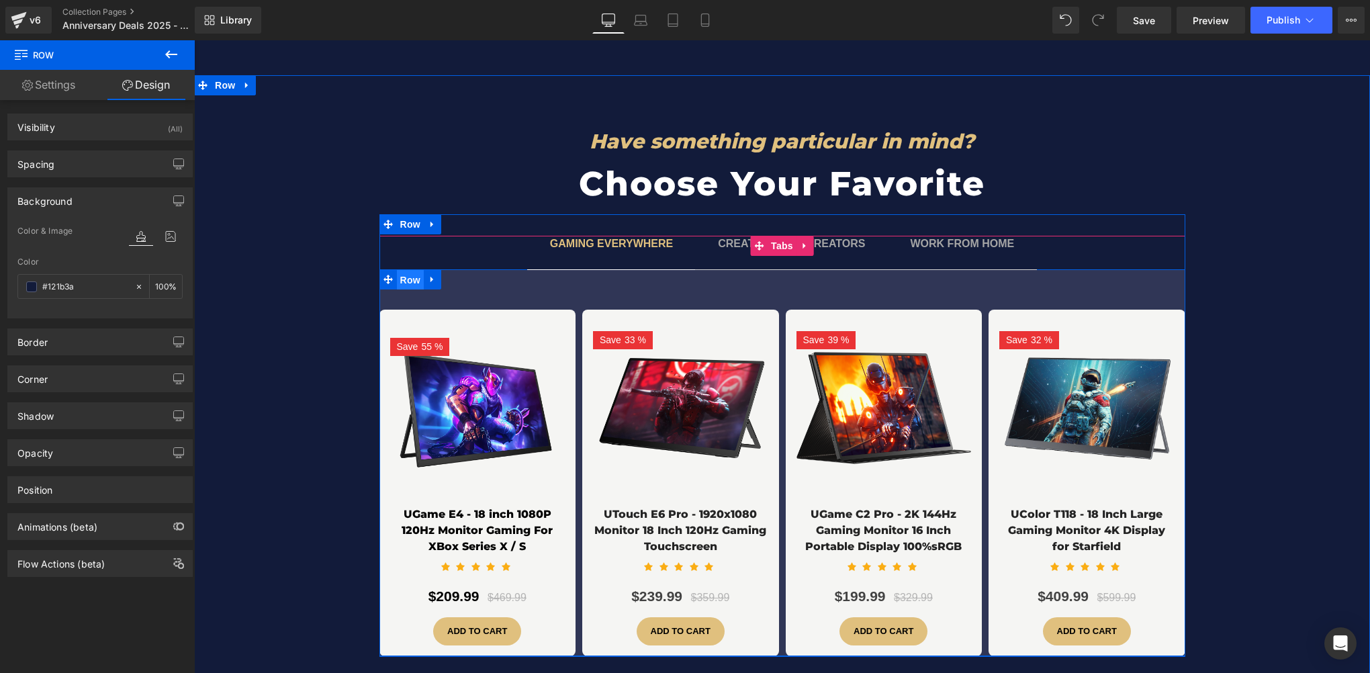
click at [406, 270] on span "Row" at bounding box center [410, 280] width 27 height 20
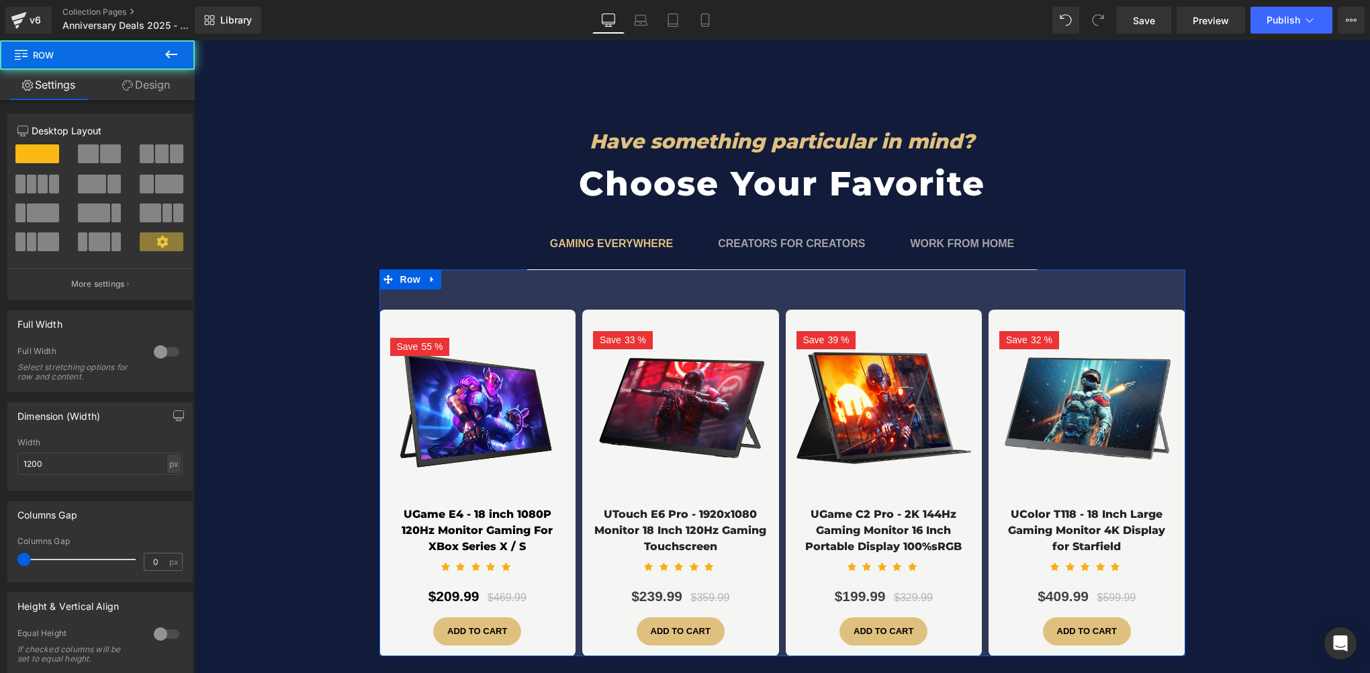
click at [156, 93] on link "Design" at bounding box center [145, 85] width 97 height 30
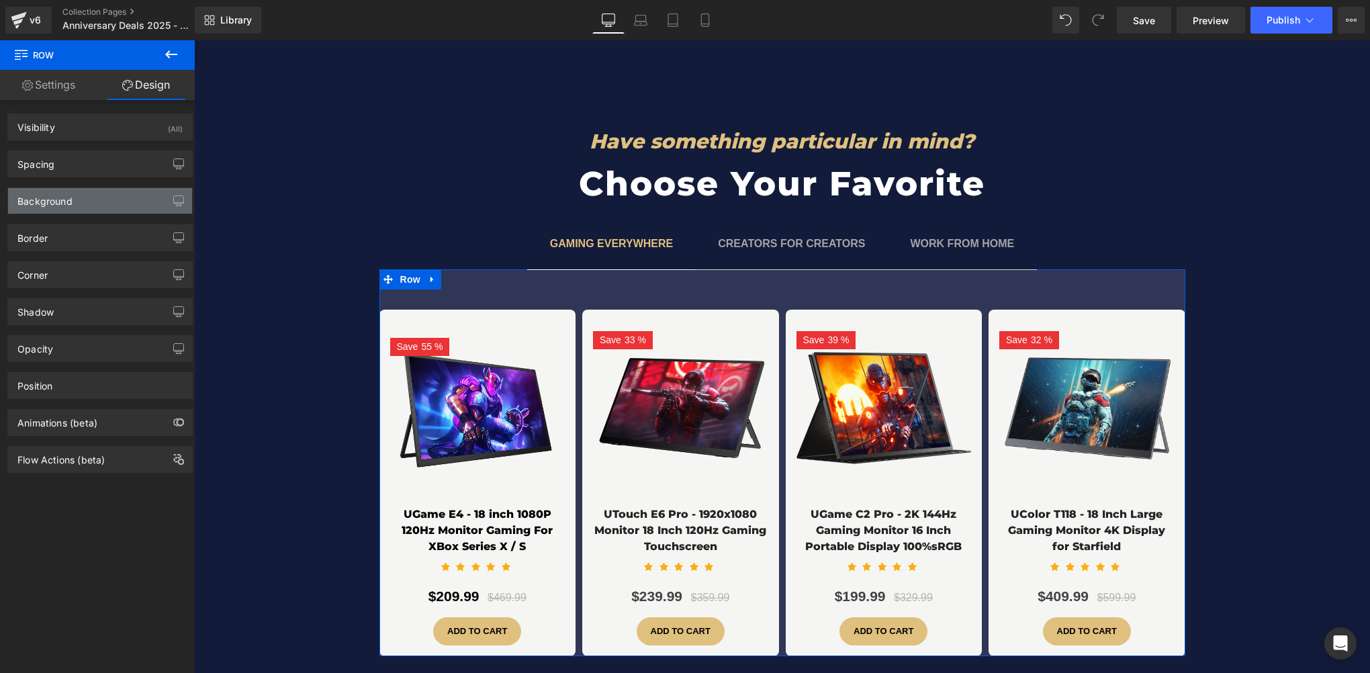
click at [43, 203] on div "Background" at bounding box center [44, 197] width 55 height 19
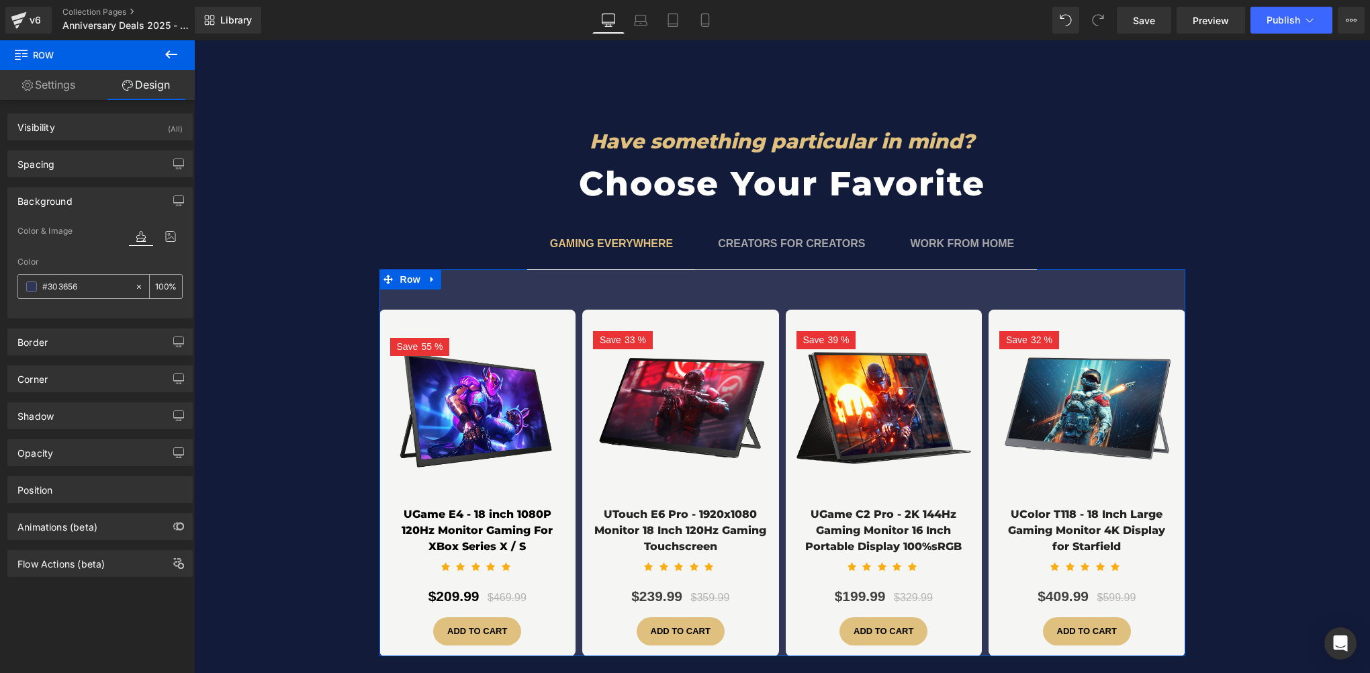
click at [81, 286] on input "#303656" at bounding box center [85, 286] width 86 height 15
paste input "121b3a"
type input "#121b3a"
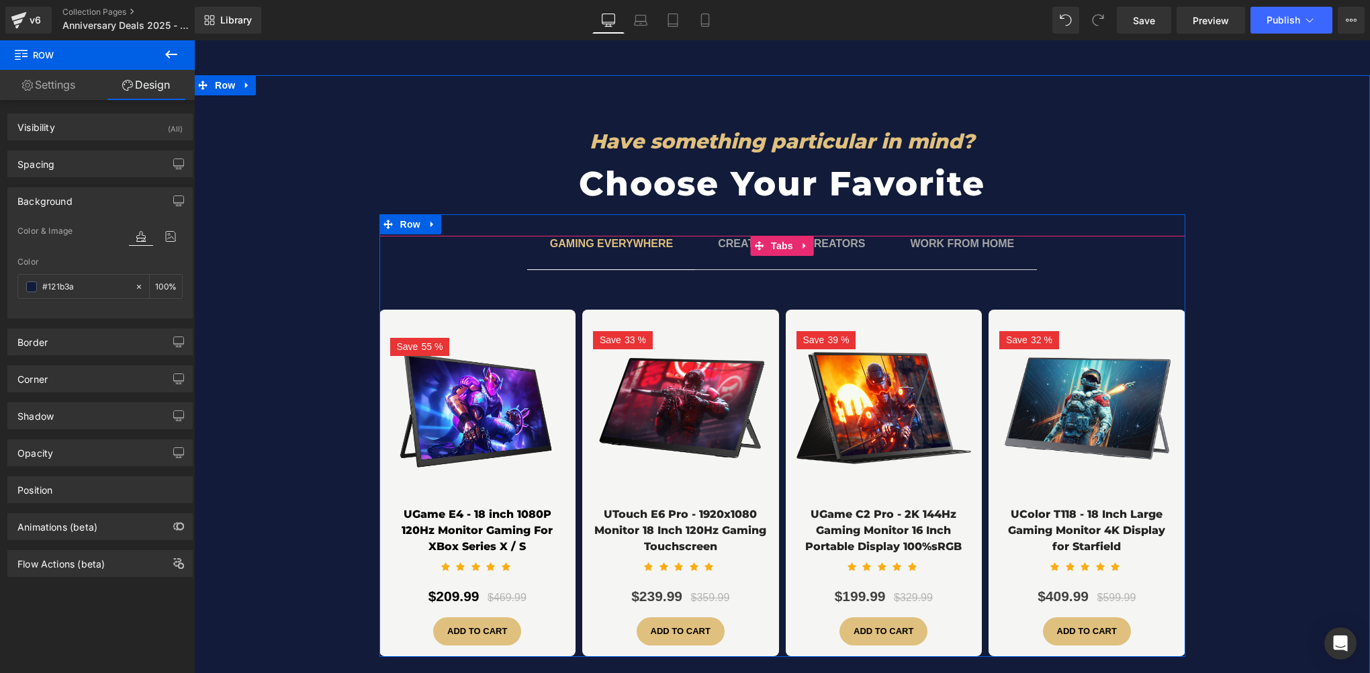
click at [786, 245] on span "CREATORS FOR CREATORS Text Block" at bounding box center [791, 253] width 193 height 34
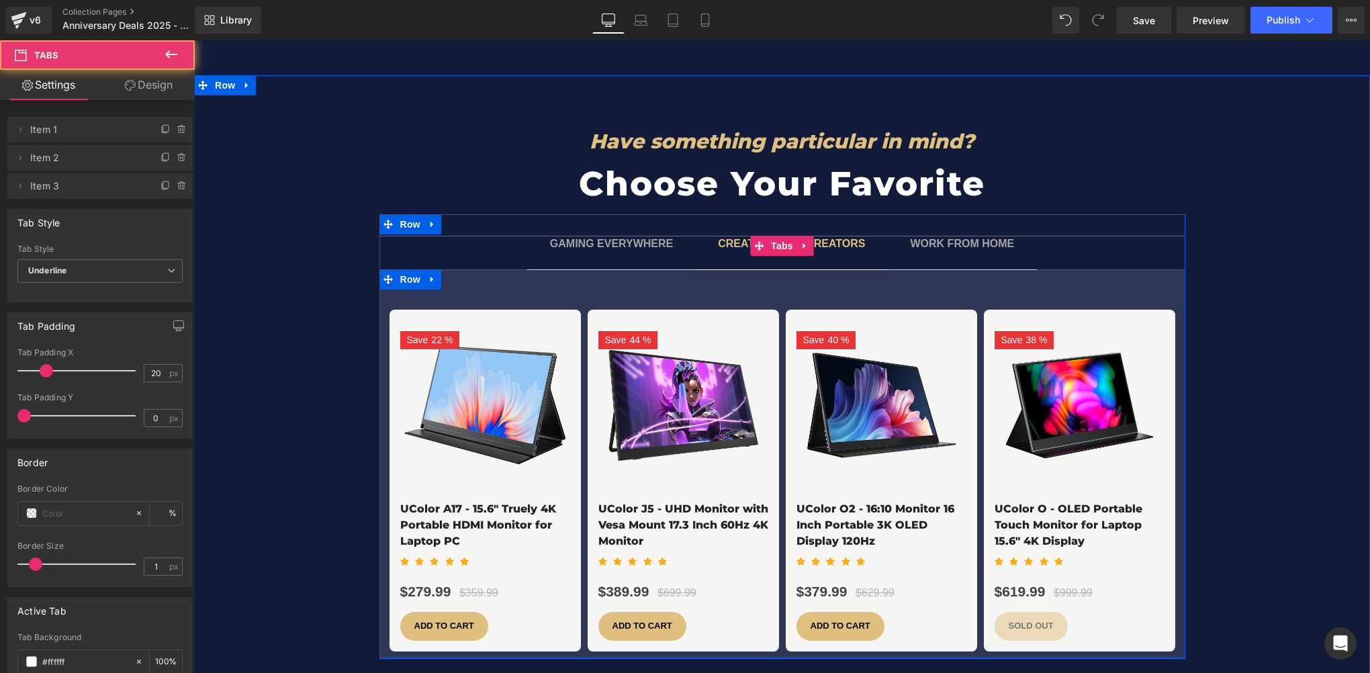
click at [433, 289] on div "Save 22 % (P) Image UColor A17 - 15.6" Truely 4K Portable HDMI Monitor for Lapt…" at bounding box center [783, 469] width 786 height 361
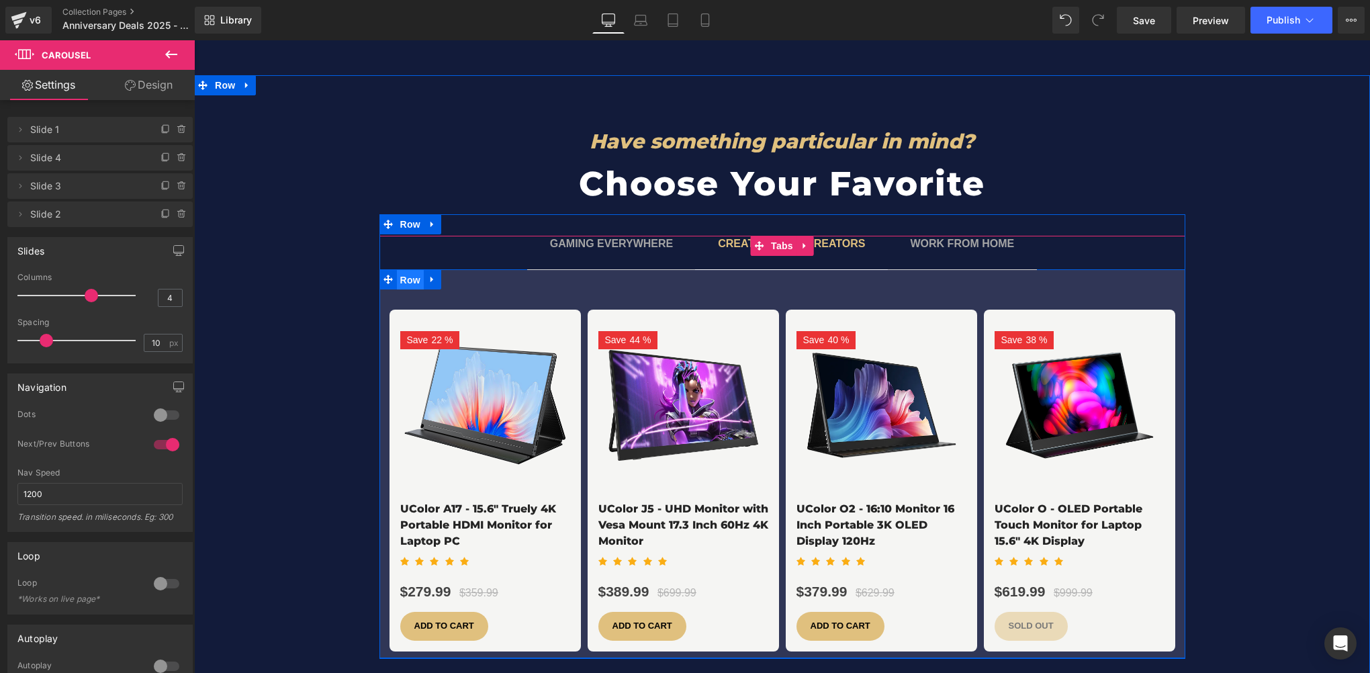
click at [406, 270] on span "Row" at bounding box center [410, 280] width 27 height 20
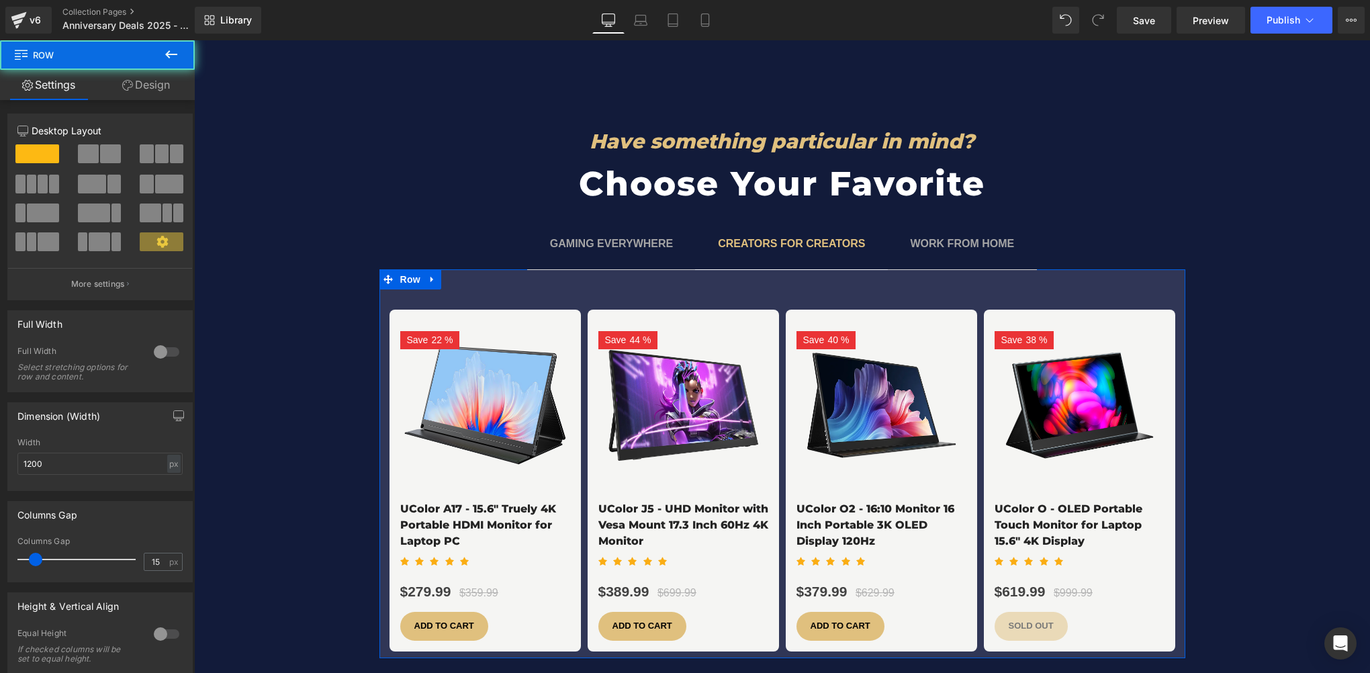
click at [165, 88] on link "Design" at bounding box center [145, 85] width 97 height 30
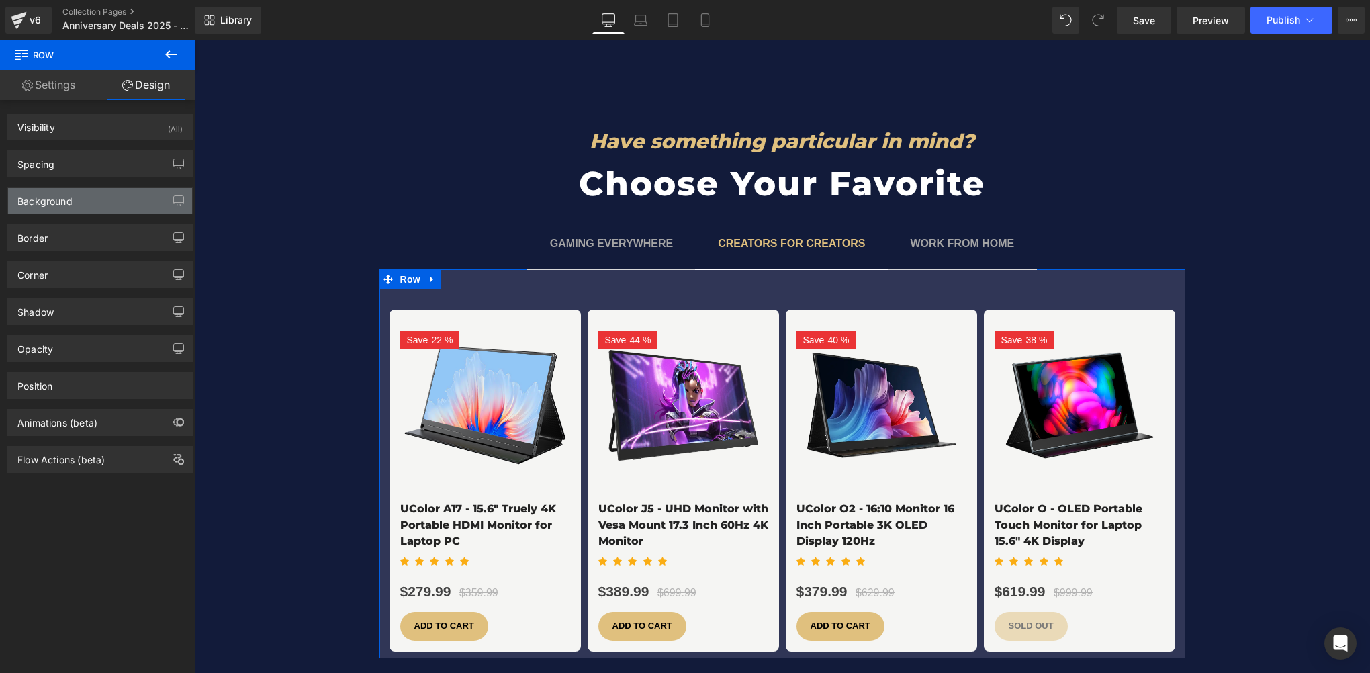
click at [119, 203] on div "Background" at bounding box center [100, 201] width 184 height 26
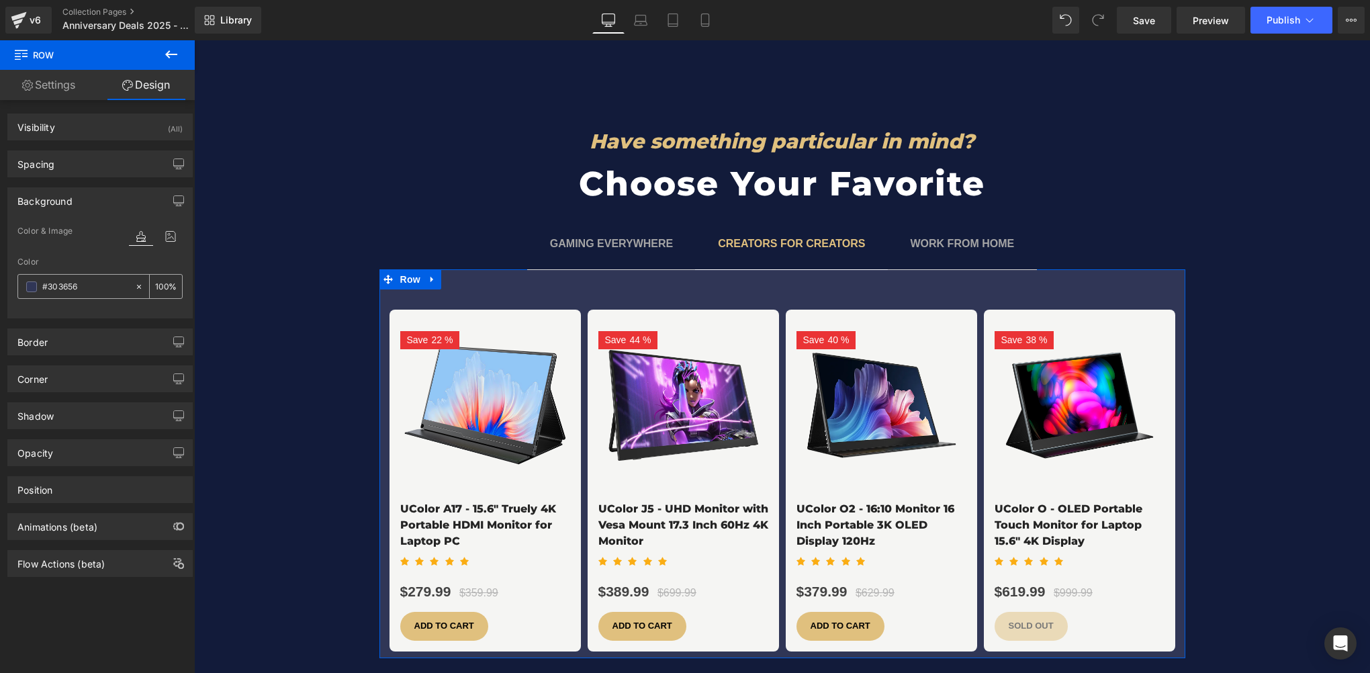
click at [79, 283] on input "#303656" at bounding box center [85, 286] width 86 height 15
paste input "121b3a"
type input "#121b3a"
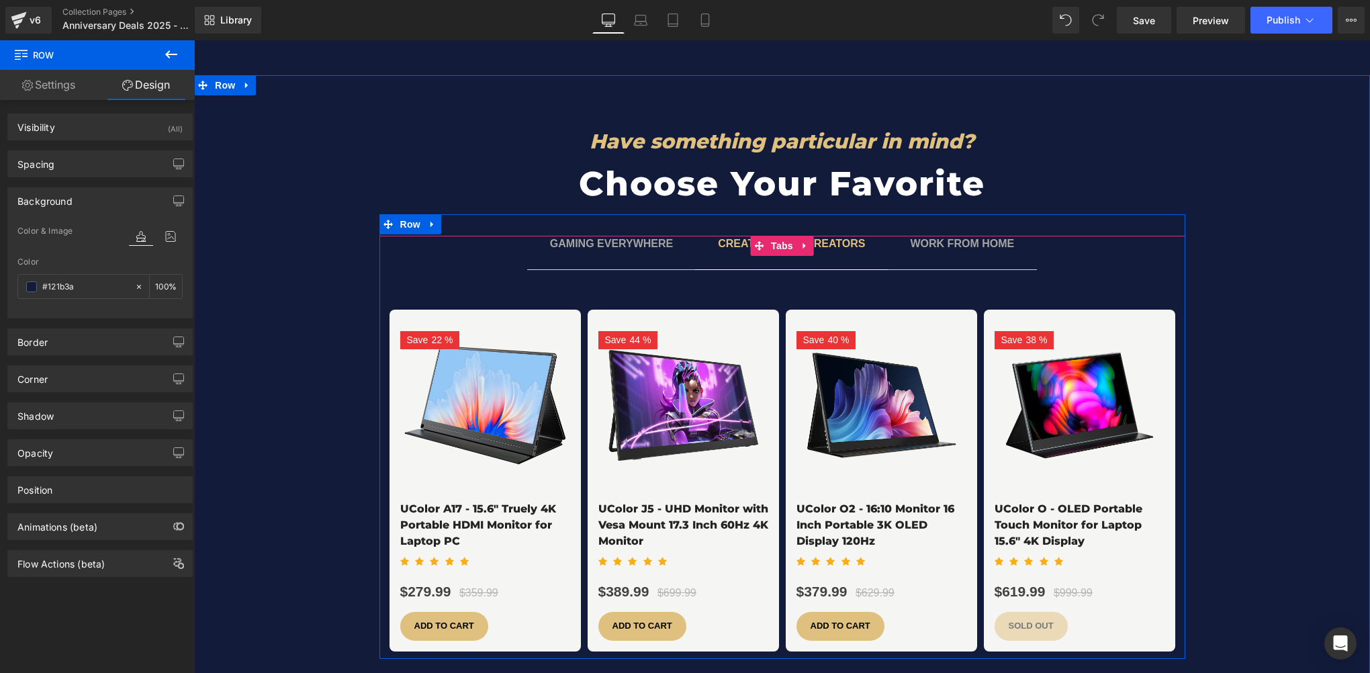
click at [948, 244] on span "WORK FROM HOME Text Block" at bounding box center [963, 253] width 150 height 34
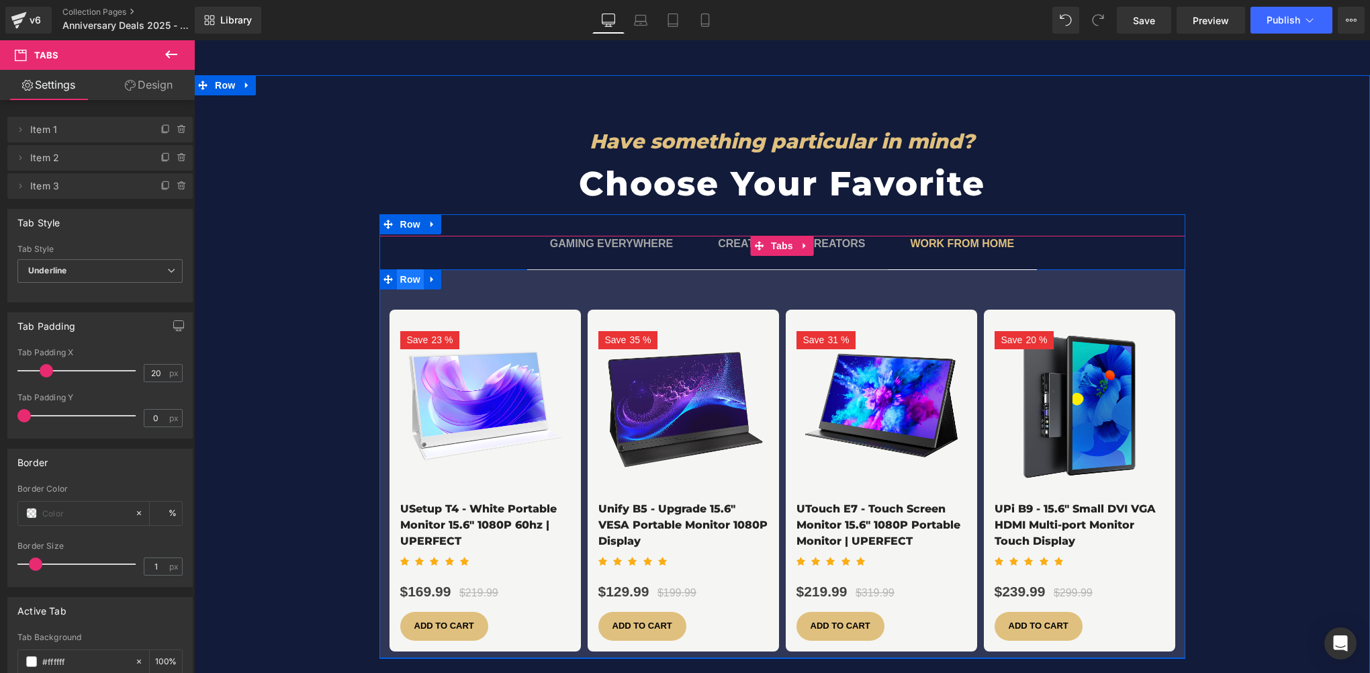
click at [404, 269] on span "Row" at bounding box center [410, 279] width 27 height 20
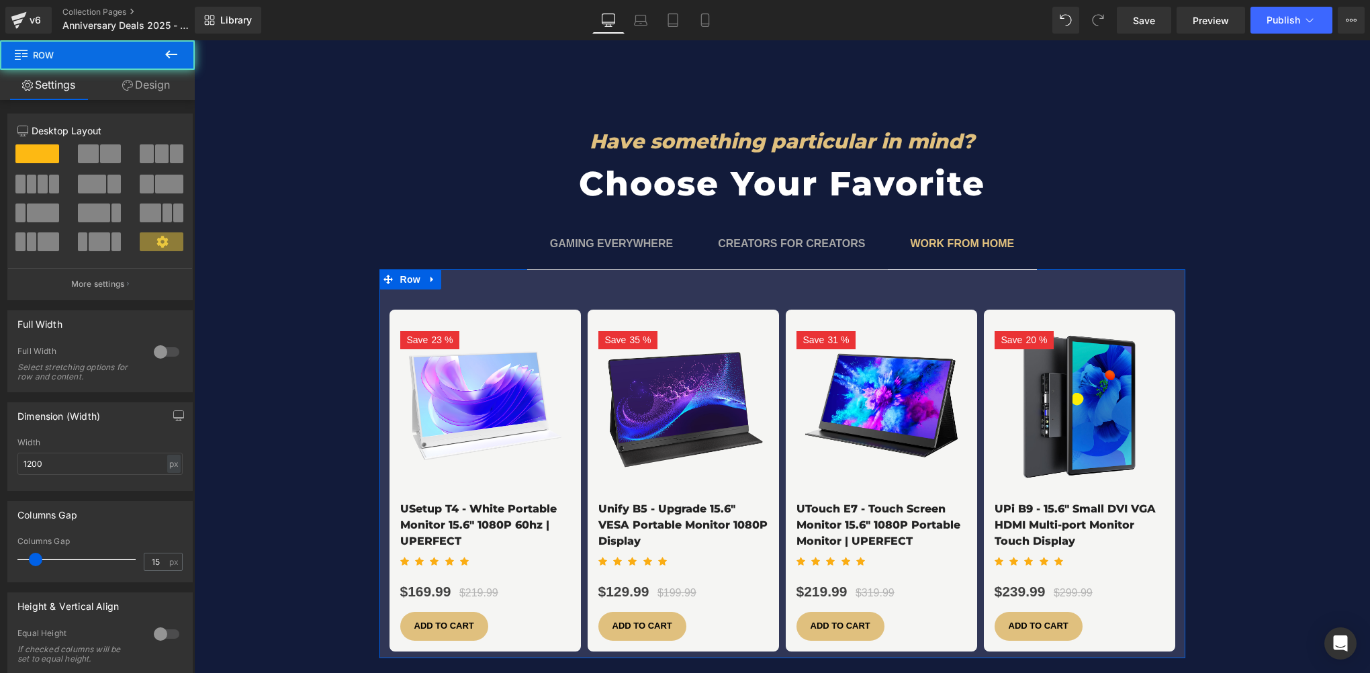
click at [123, 93] on link "Design" at bounding box center [145, 85] width 97 height 30
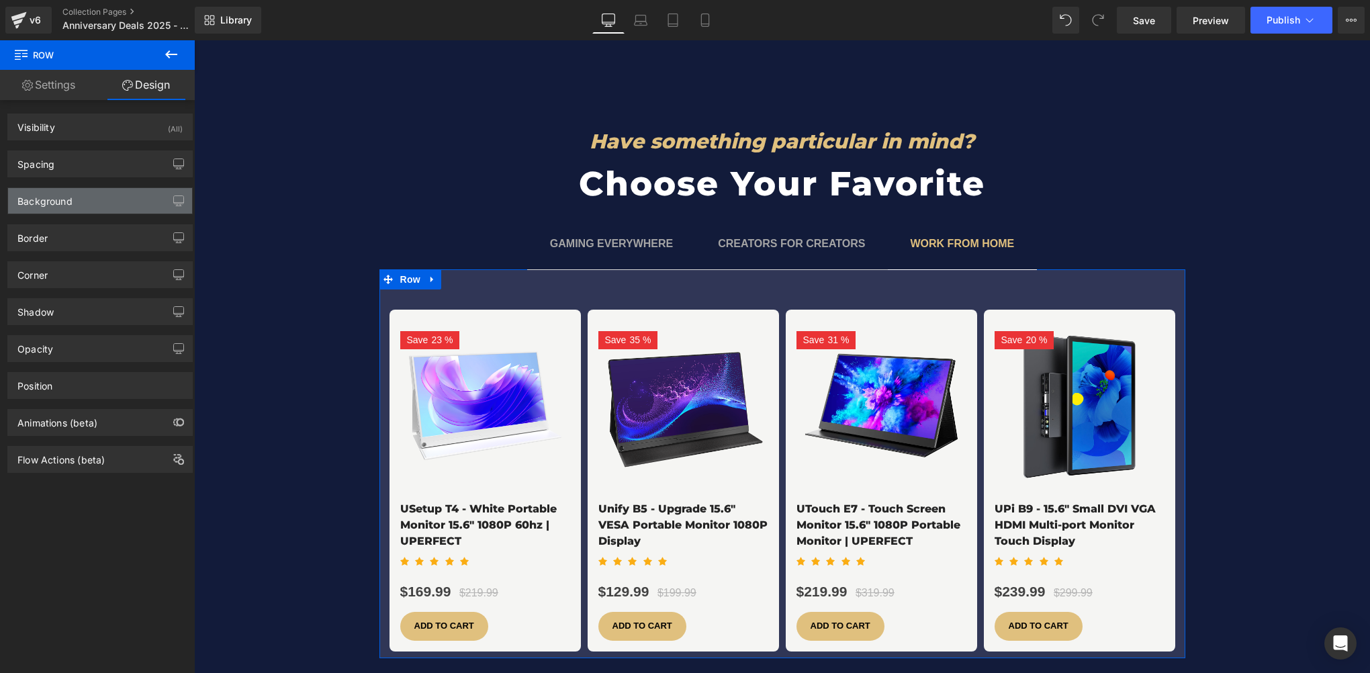
click at [46, 202] on div "Background" at bounding box center [44, 197] width 55 height 19
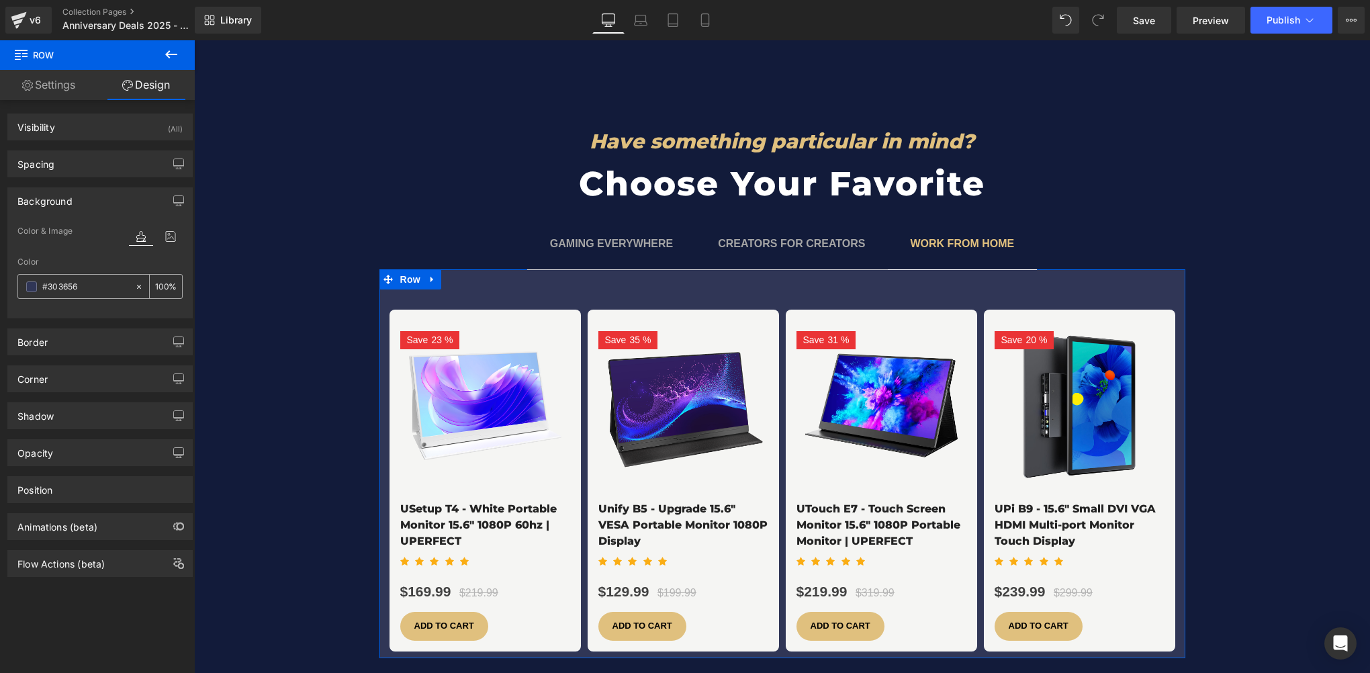
click at [99, 283] on input "#303656" at bounding box center [85, 286] width 86 height 15
paste input "121b3a"
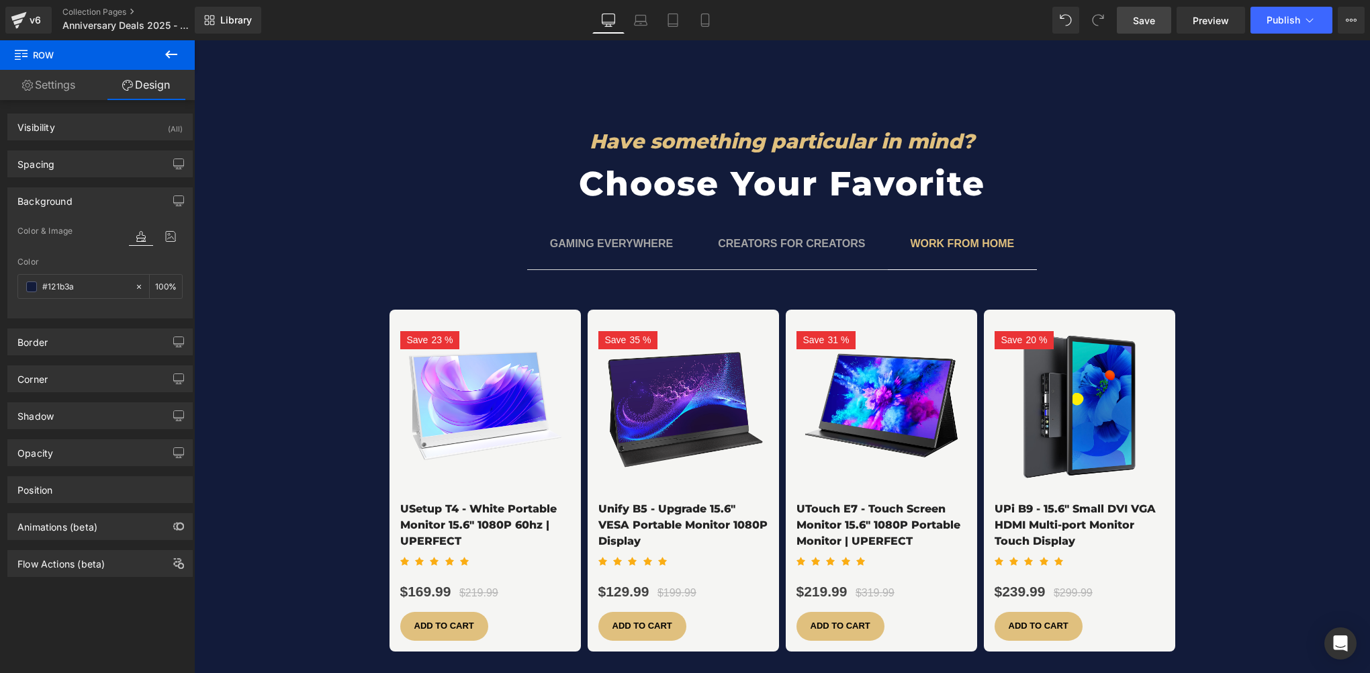
type input "#121b3a"
click at [1147, 24] on span "Save" at bounding box center [1144, 20] width 22 height 14
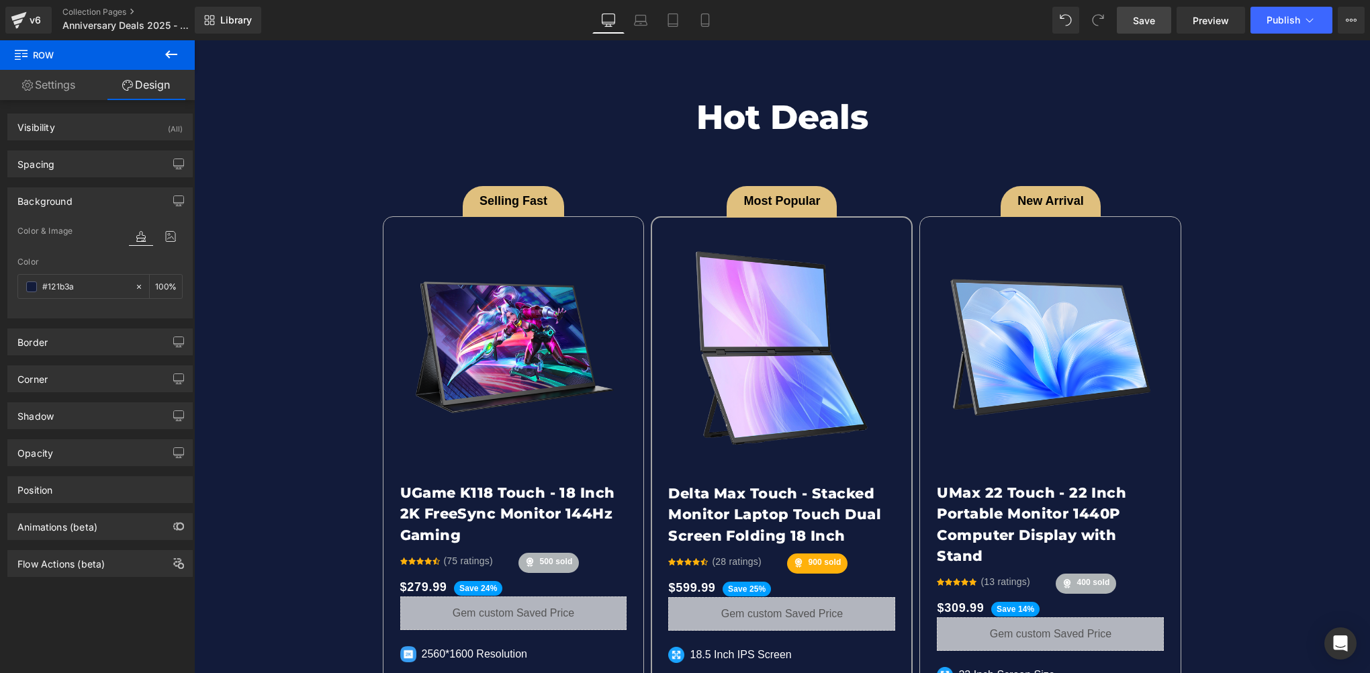
scroll to position [2686, 0]
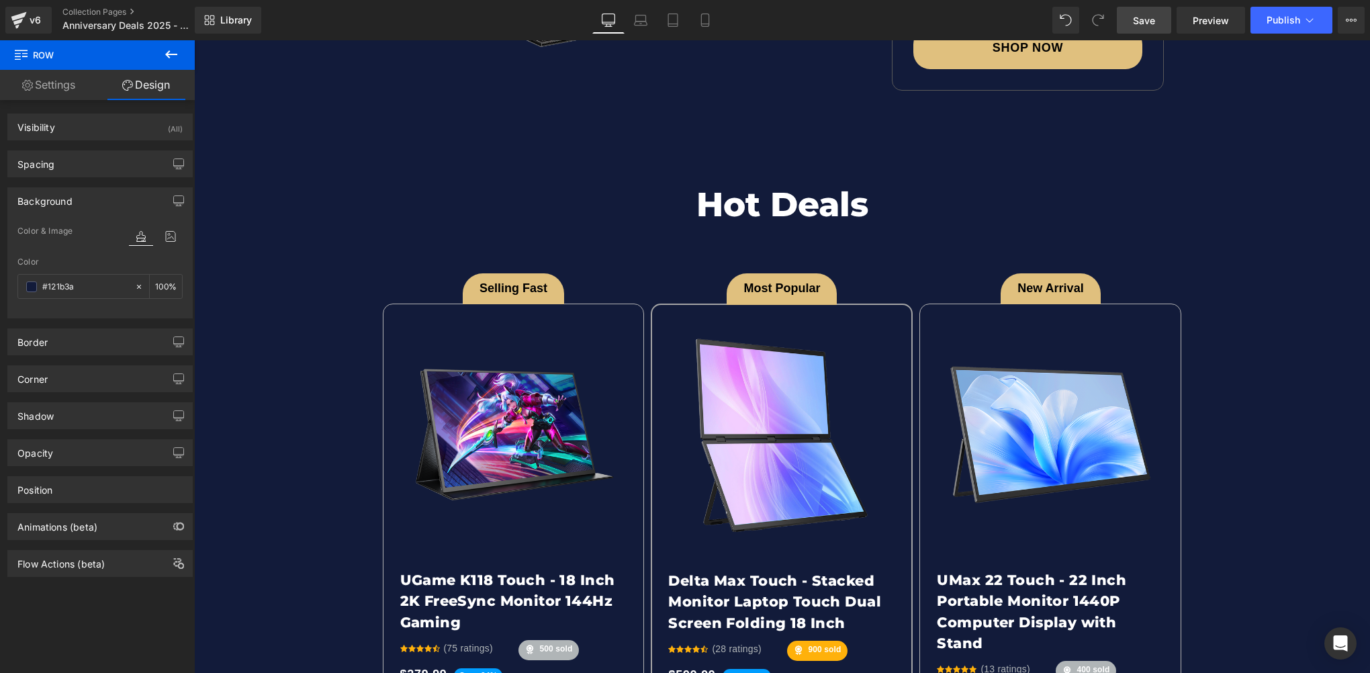
click at [1140, 26] on span "Save" at bounding box center [1144, 20] width 22 height 14
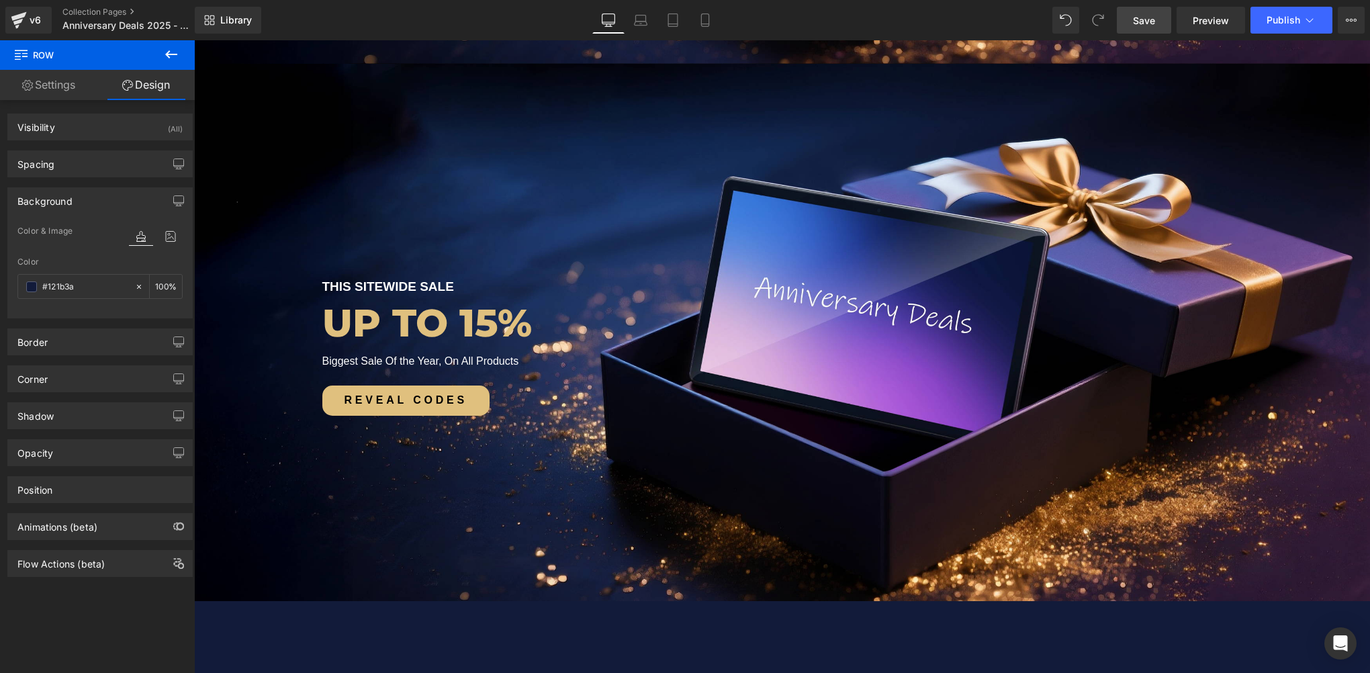
scroll to position [873, 0]
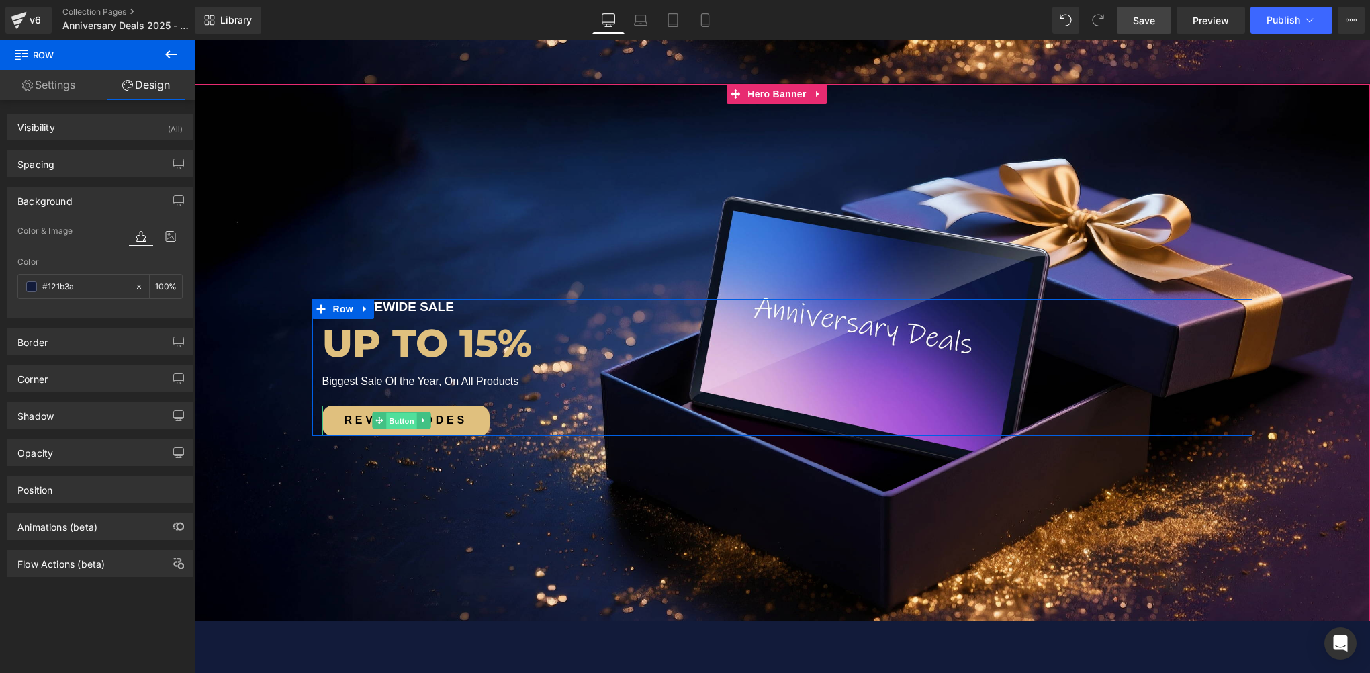
click at [386, 418] on span "Button" at bounding box center [401, 421] width 31 height 16
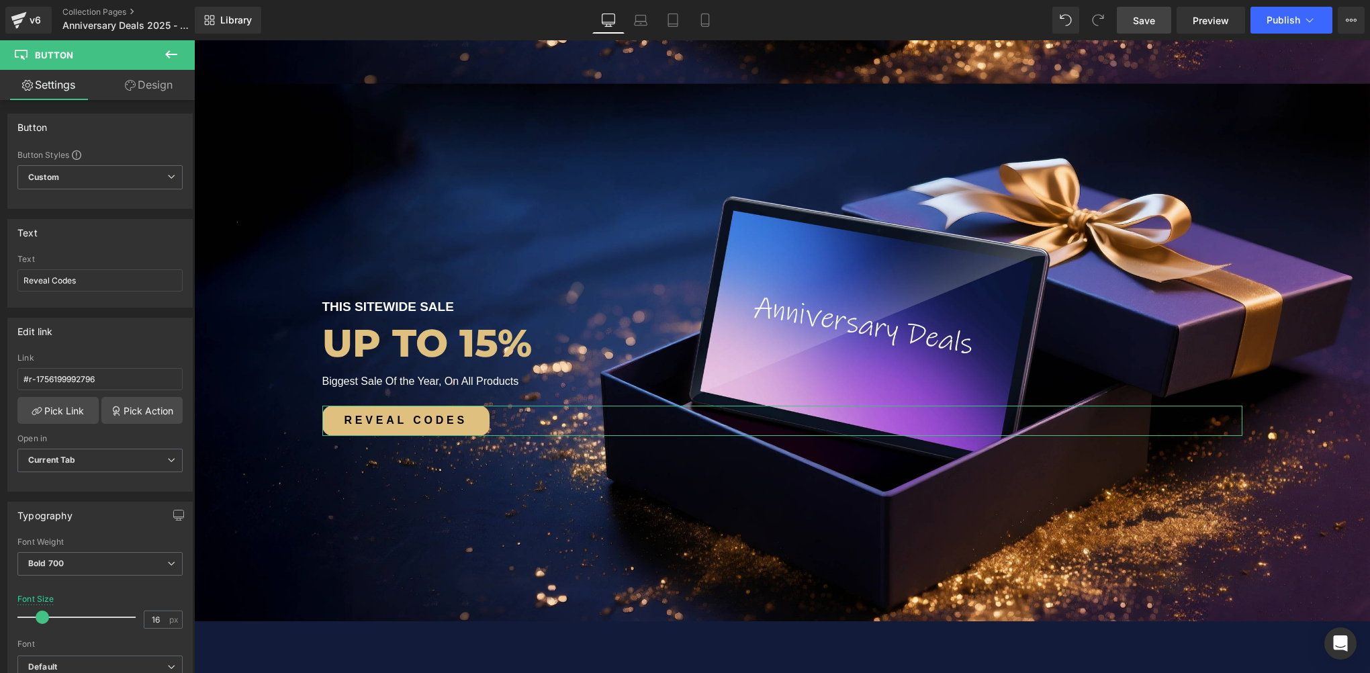
click at [140, 89] on link "Design" at bounding box center [148, 85] width 97 height 30
click at [0, 0] on div "Background" at bounding box center [0, 0] width 0 height 0
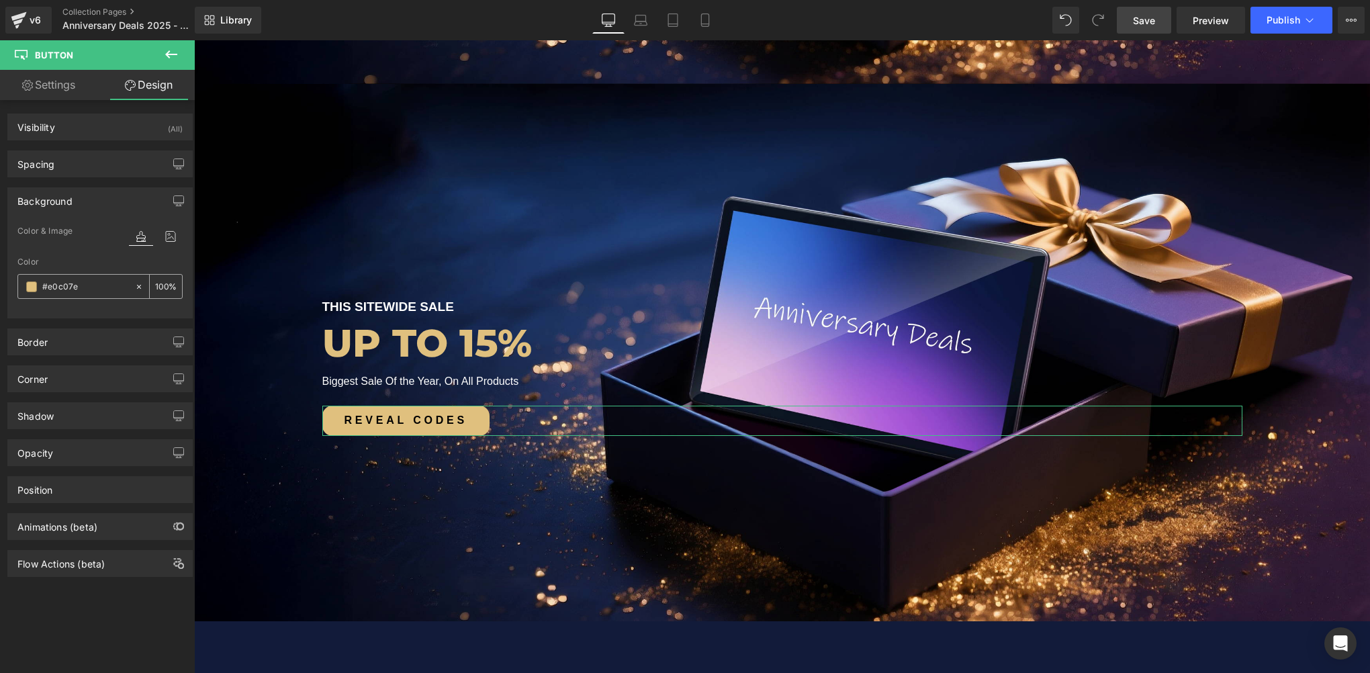
click at [32, 285] on span at bounding box center [31, 286] width 11 height 11
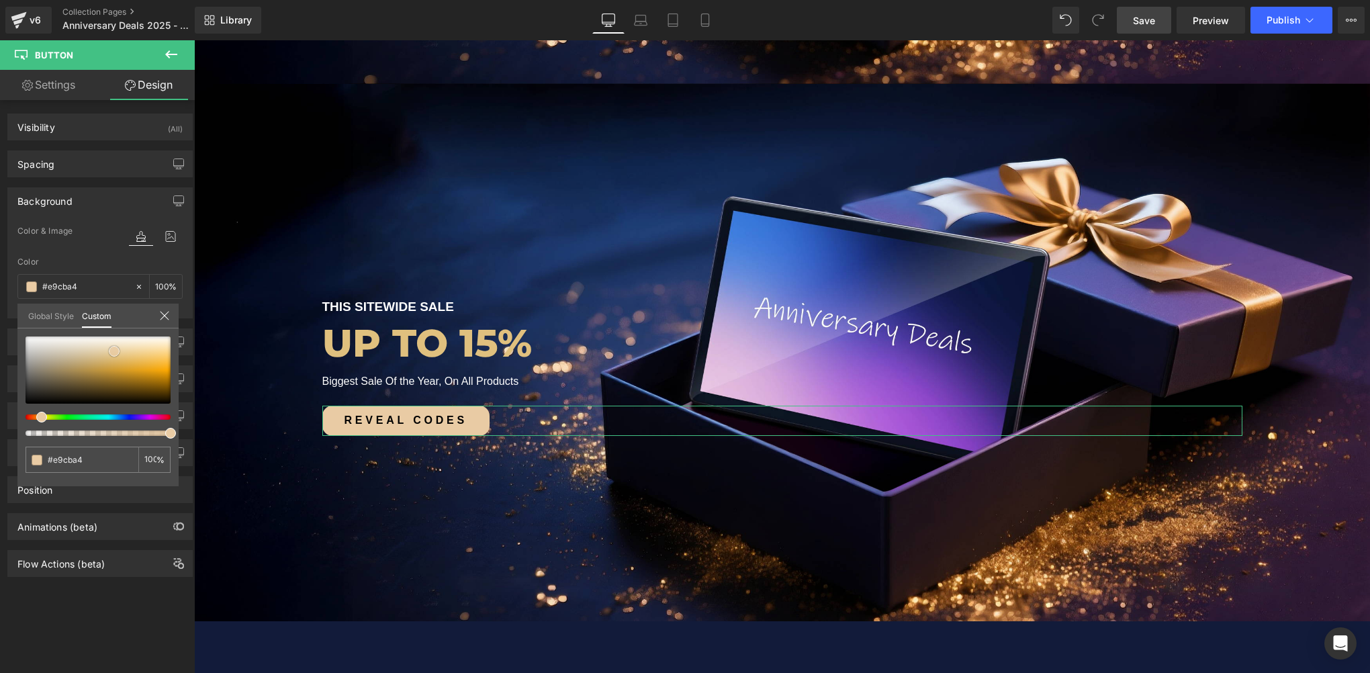
click at [112, 351] on span at bounding box center [114, 351] width 11 height 11
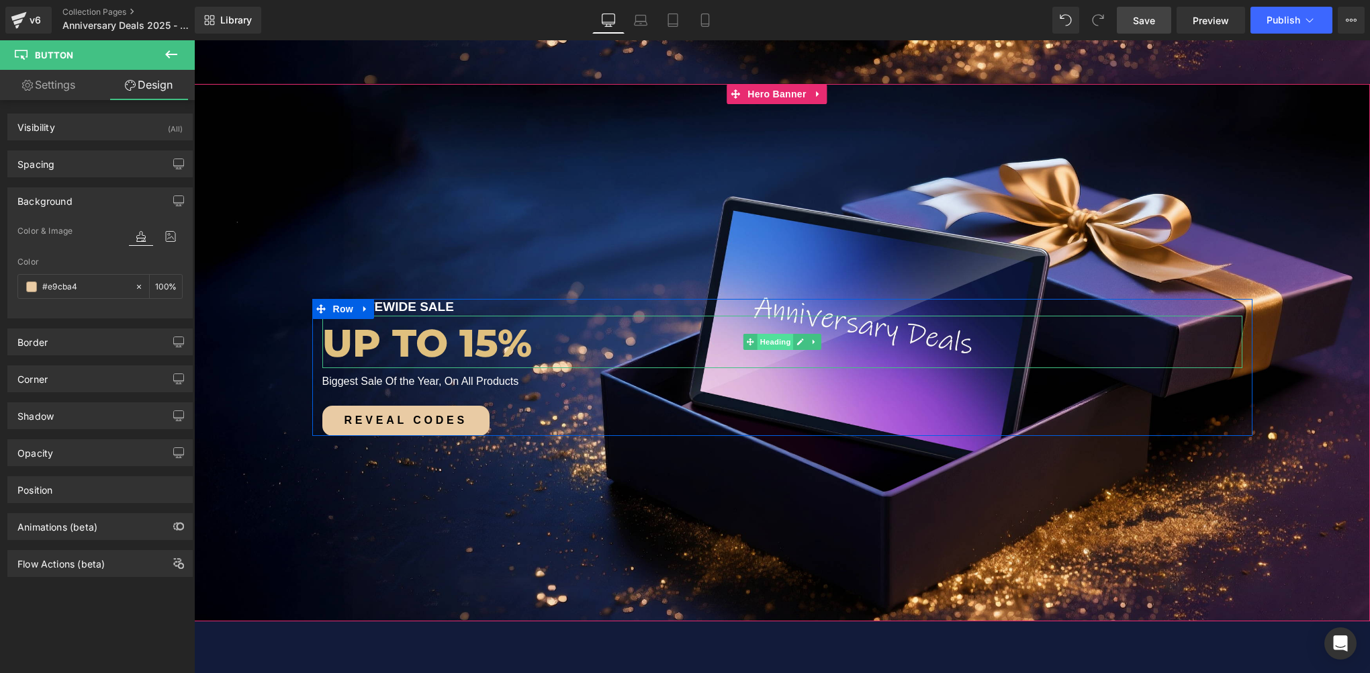
click at [773, 336] on span "Heading" at bounding box center [775, 342] width 36 height 16
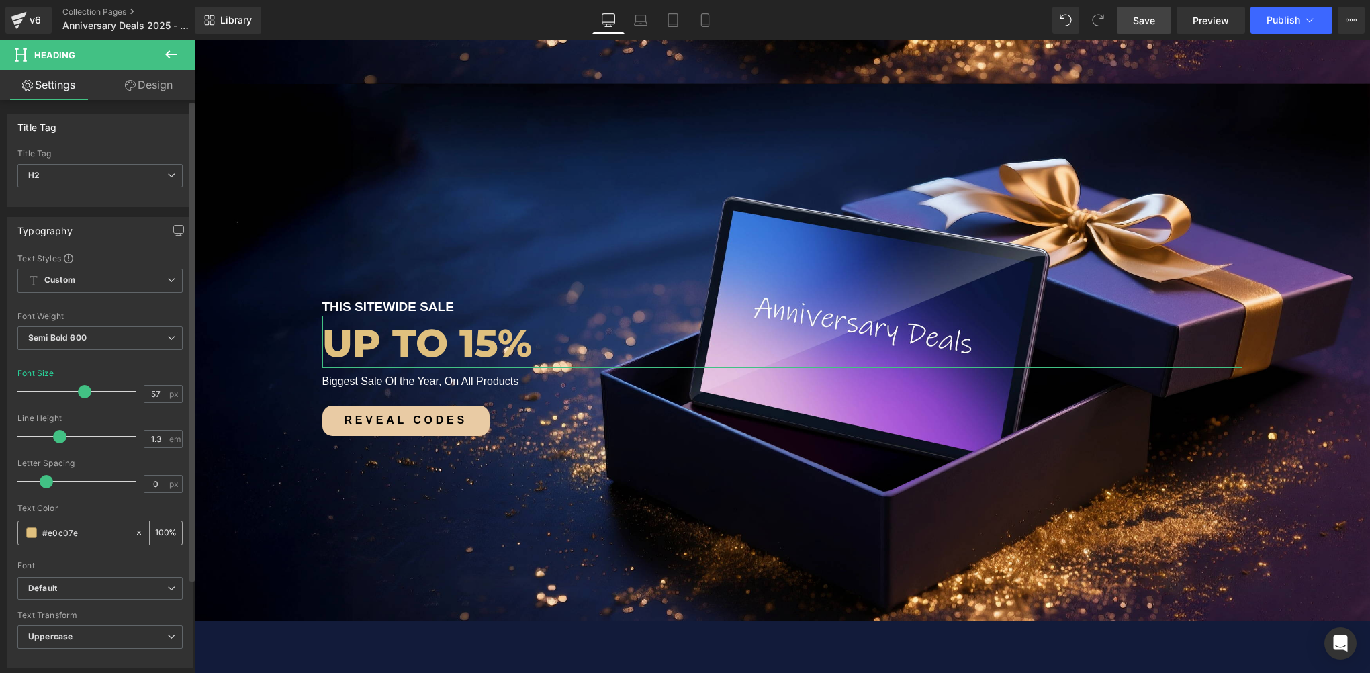
click at [83, 535] on input "#e0c07e" at bounding box center [85, 532] width 86 height 15
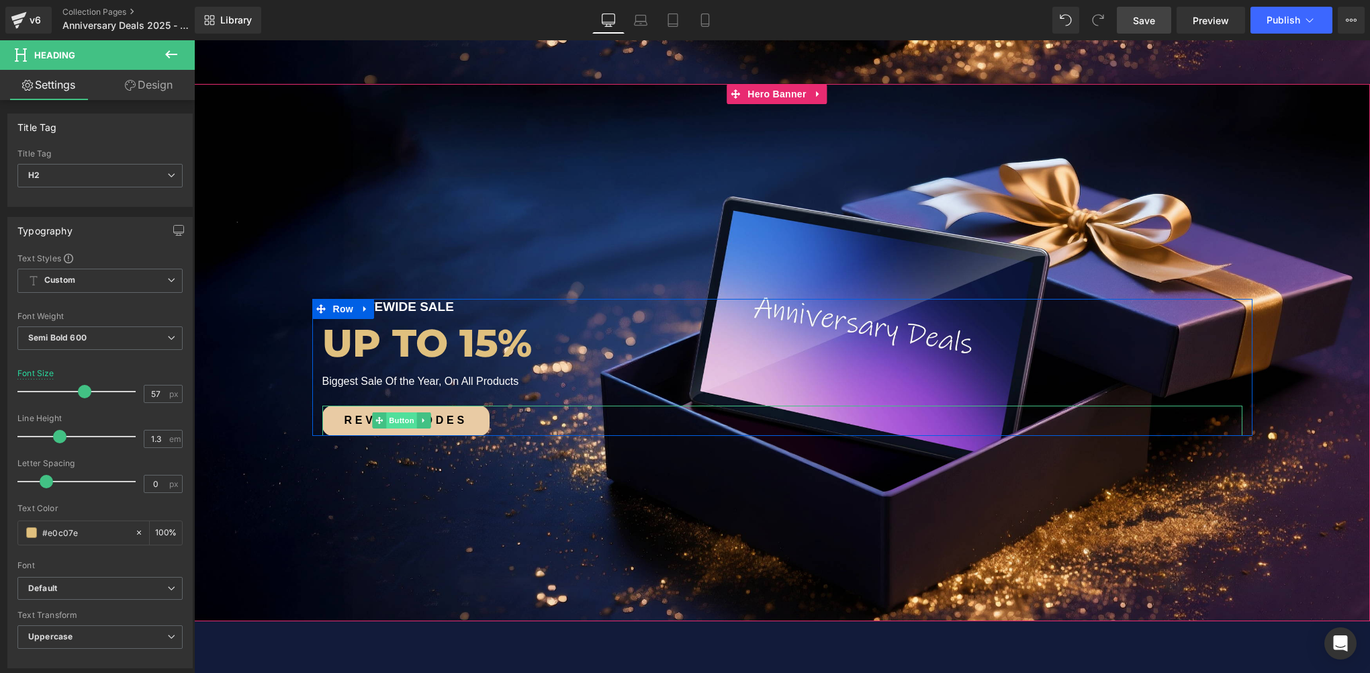
click at [403, 424] on span "Button" at bounding box center [401, 420] width 31 height 16
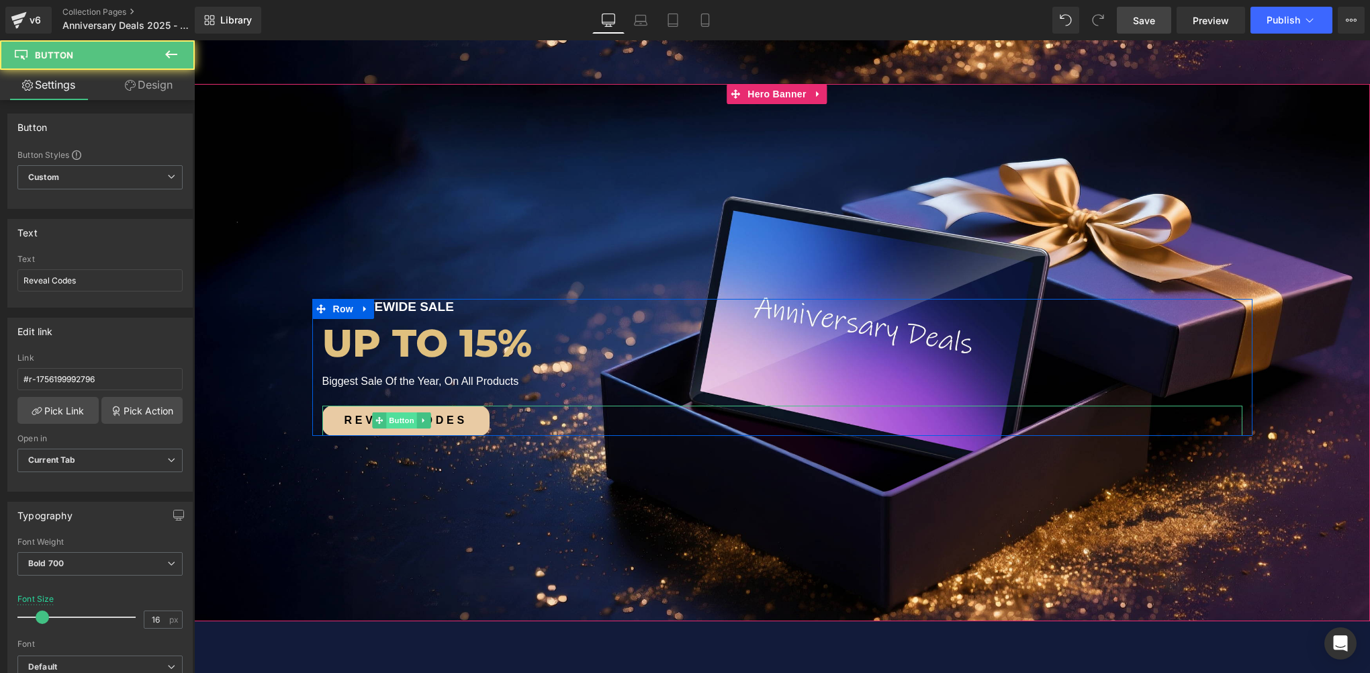
click at [403, 418] on span "Button" at bounding box center [401, 420] width 31 height 16
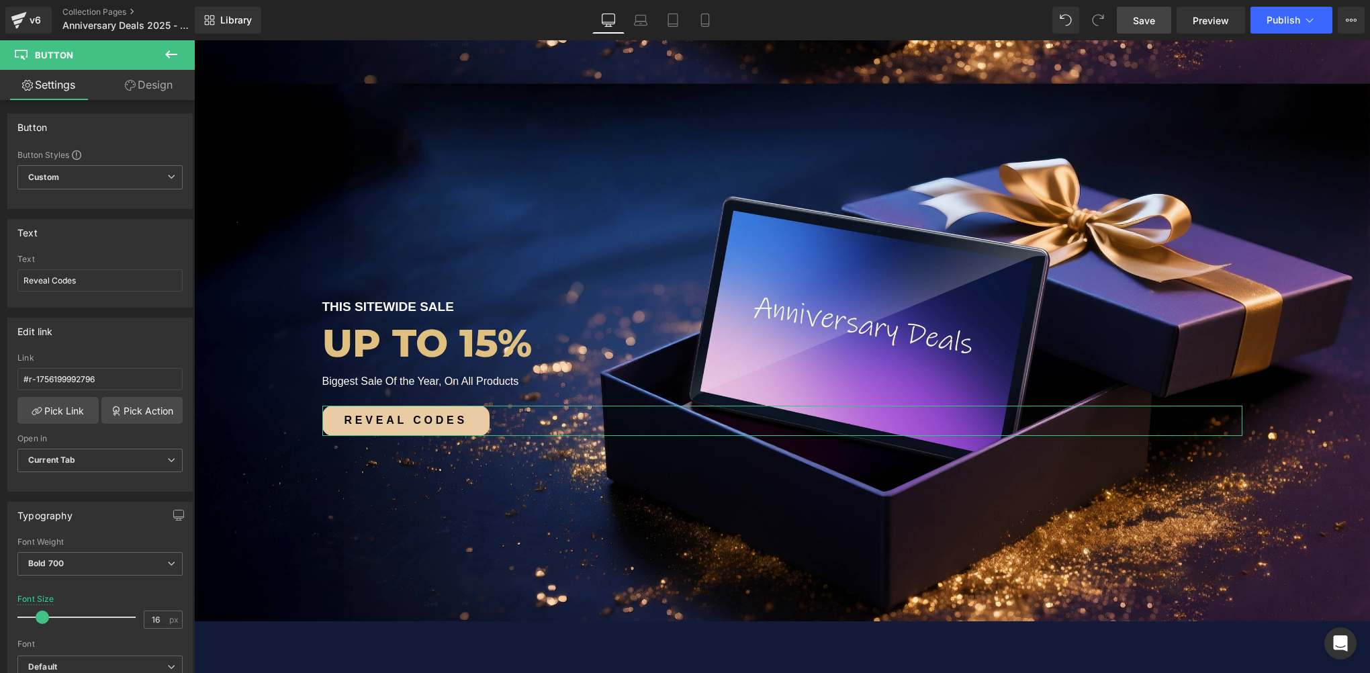
click at [134, 81] on icon at bounding box center [130, 85] width 11 height 11
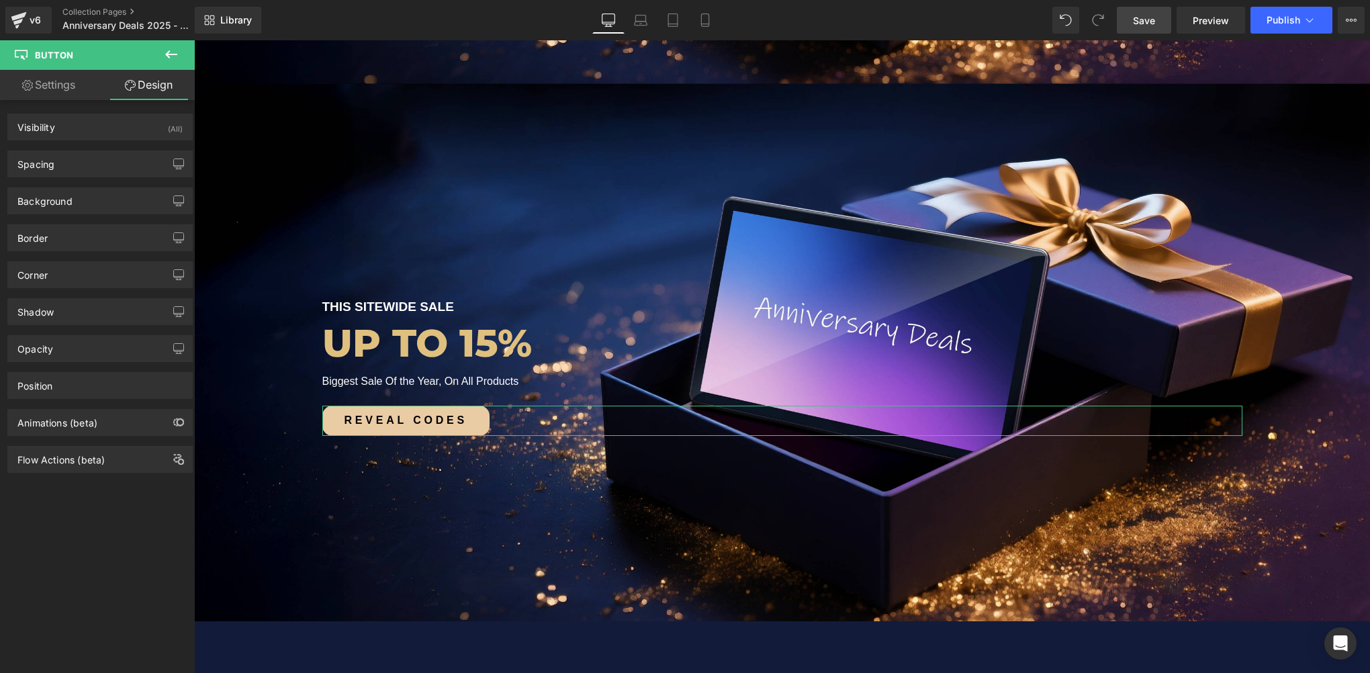
click at [64, 221] on div "Border Border Style Custom Custom Setup Global Style Custom Setup Global Style …" at bounding box center [100, 232] width 201 height 37
click at [67, 204] on div "Background" at bounding box center [44, 197] width 55 height 19
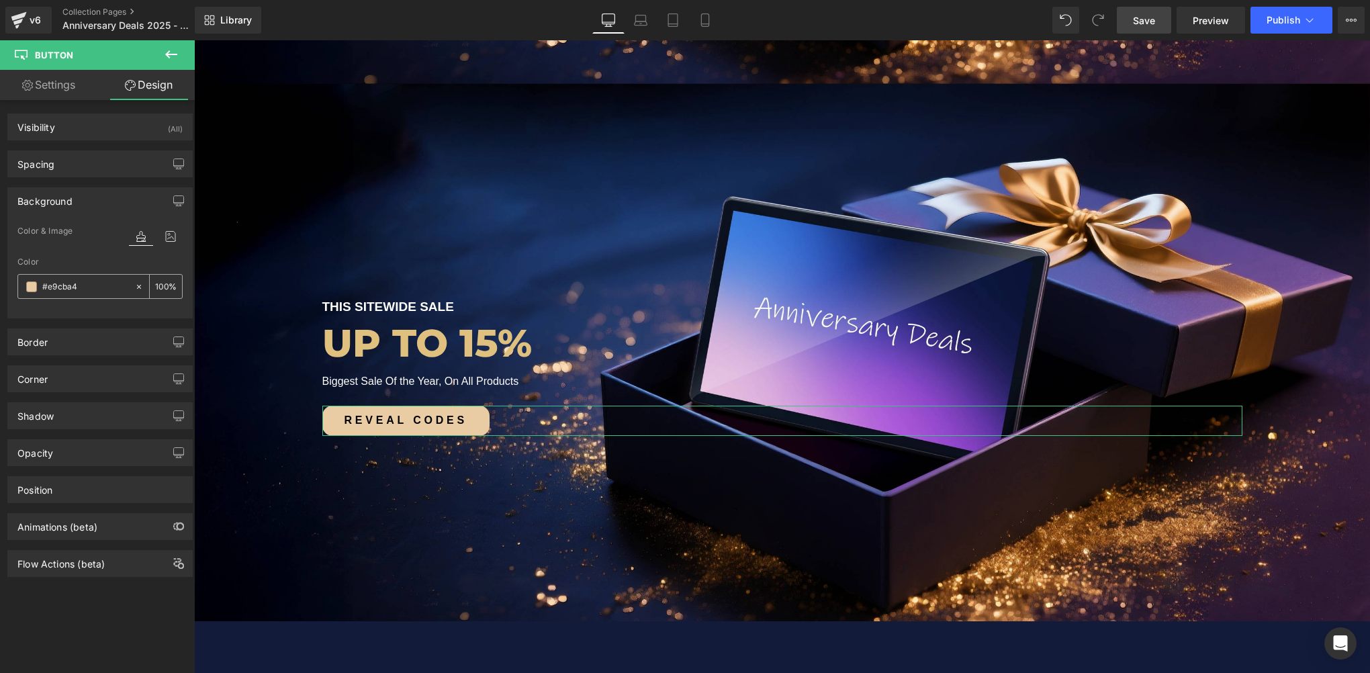
click at [88, 296] on div "#e9cba4" at bounding box center [76, 287] width 116 height 24
click at [85, 285] on input "#e9cba4" at bounding box center [85, 286] width 86 height 15
paste input "0c07e"
type input "#e0c07e"
click at [32, 284] on span at bounding box center [31, 286] width 11 height 11
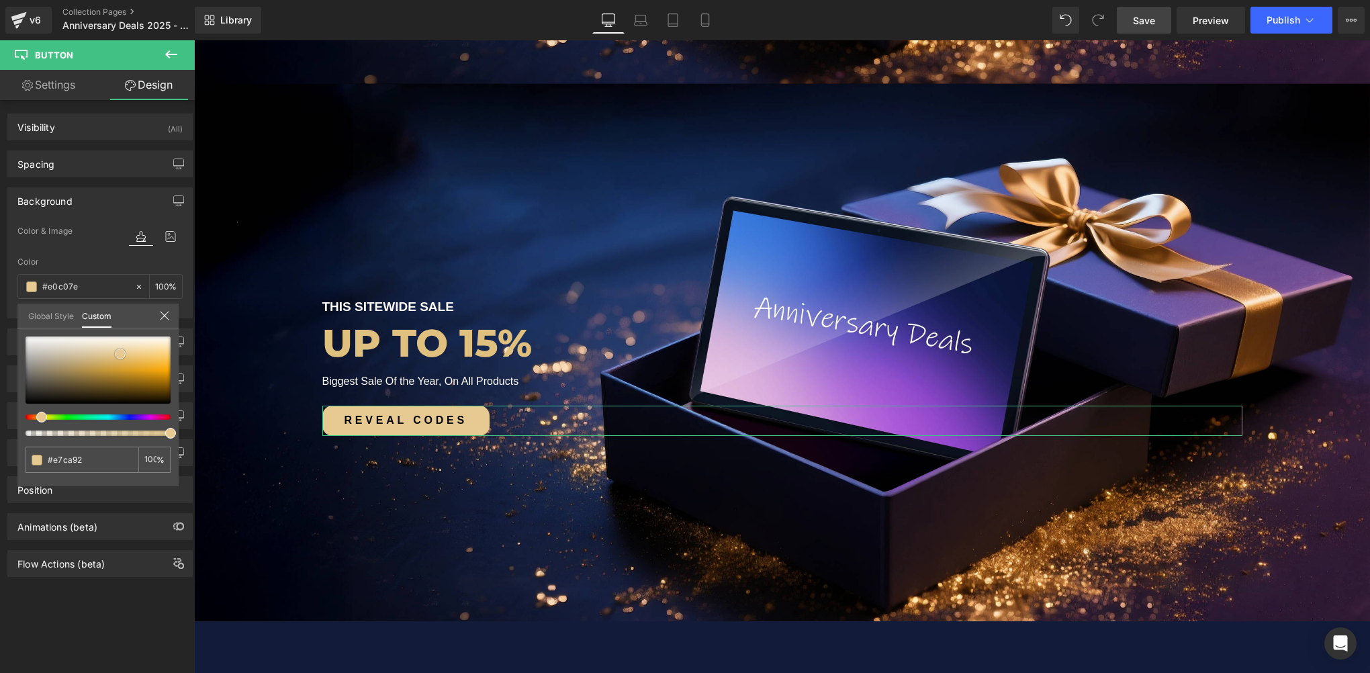
drag, startPoint x: 113, startPoint y: 356, endPoint x: 120, endPoint y: 353, distance: 6.9
click at [120, 353] on span at bounding box center [120, 354] width 11 height 11
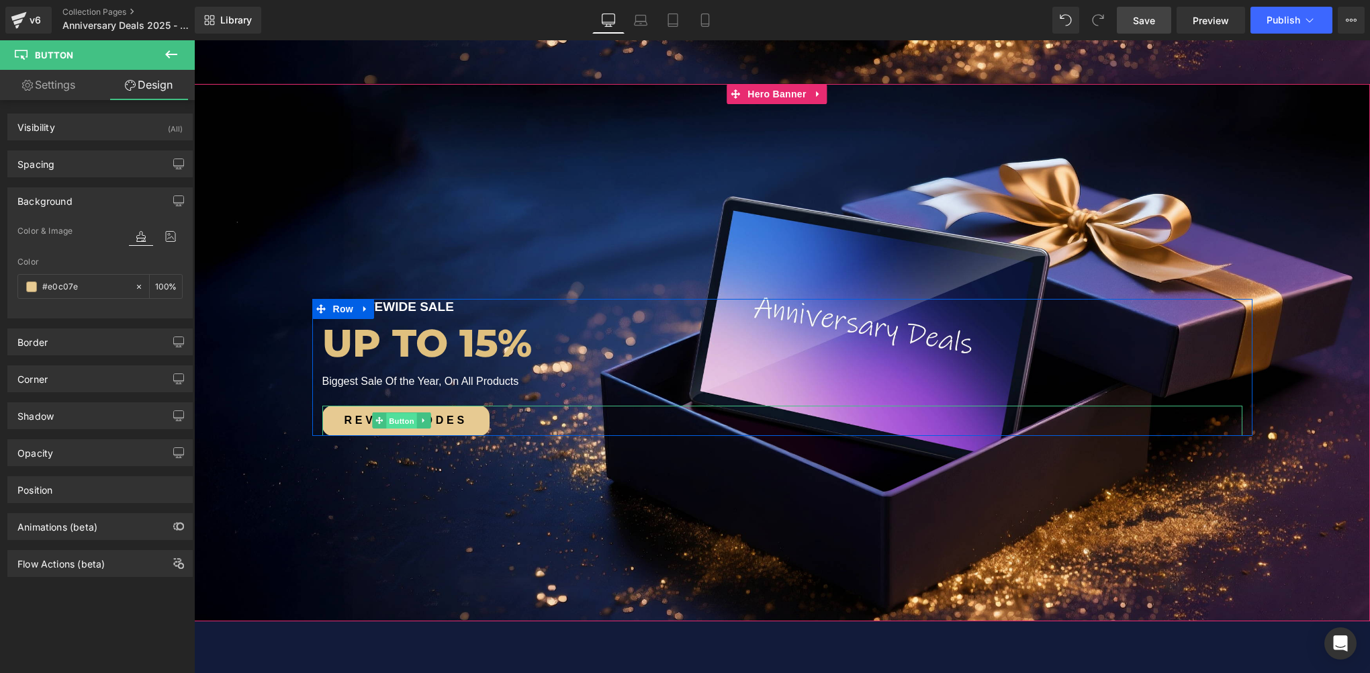
click at [402, 418] on span "Button" at bounding box center [401, 421] width 31 height 16
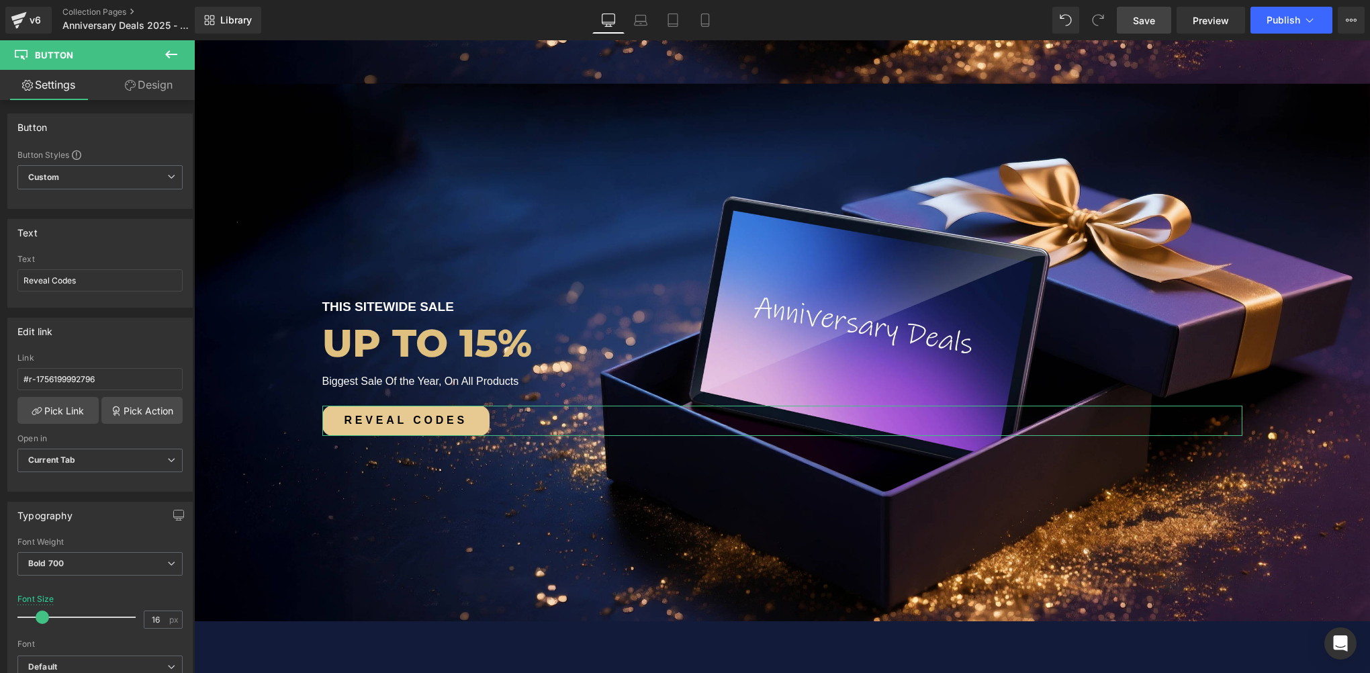
click at [157, 81] on link "Design" at bounding box center [148, 85] width 97 height 30
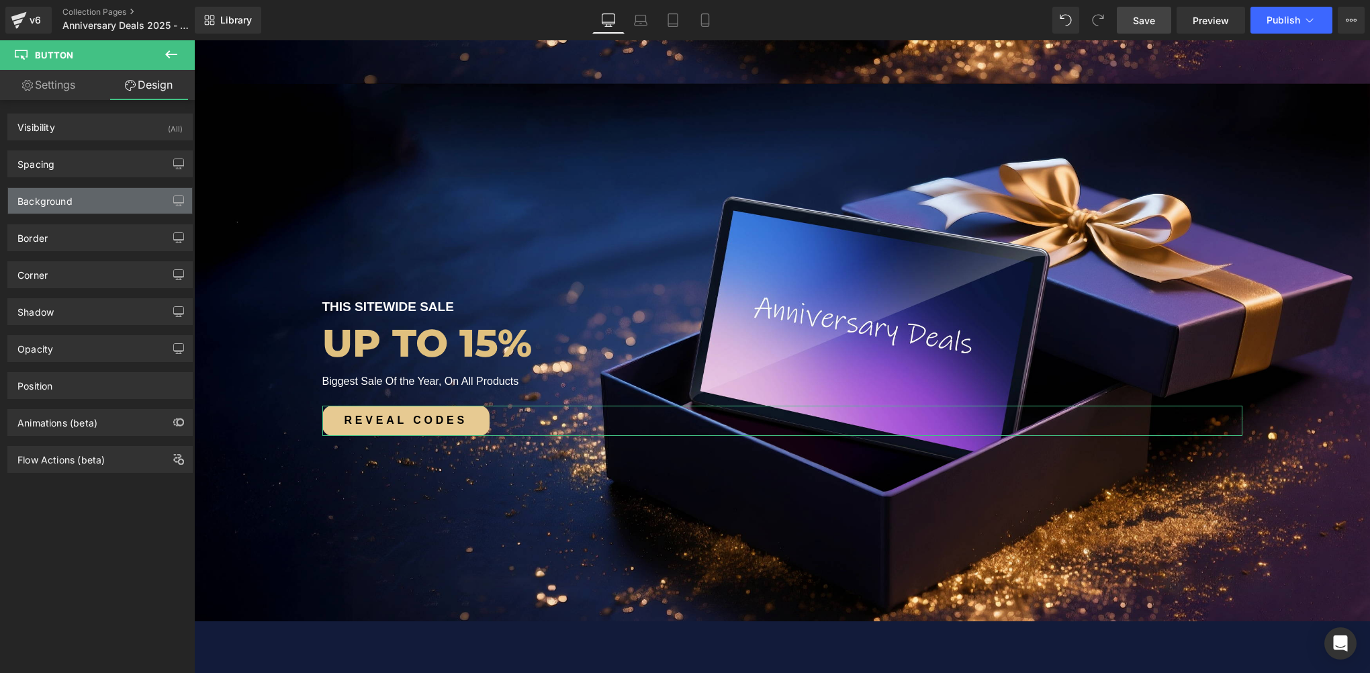
click at [48, 203] on div "Background" at bounding box center [44, 197] width 55 height 19
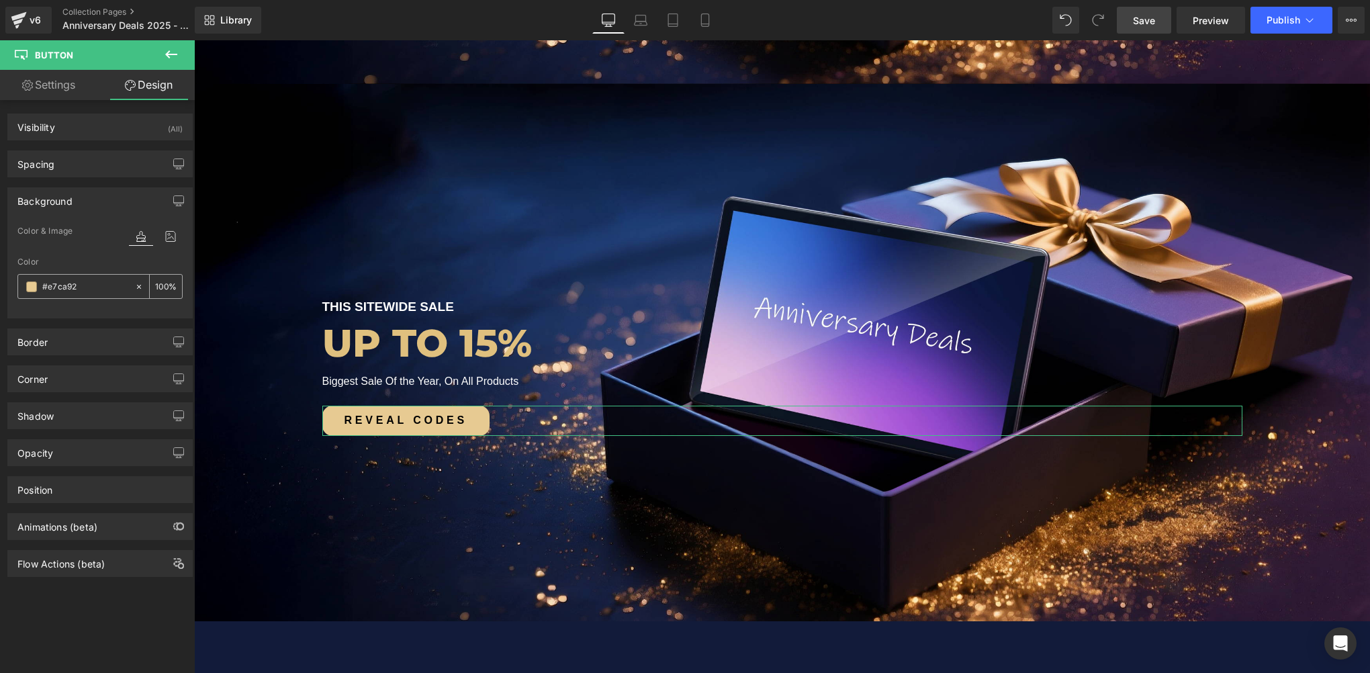
click at [96, 279] on input "#e7ca92" at bounding box center [85, 286] width 86 height 15
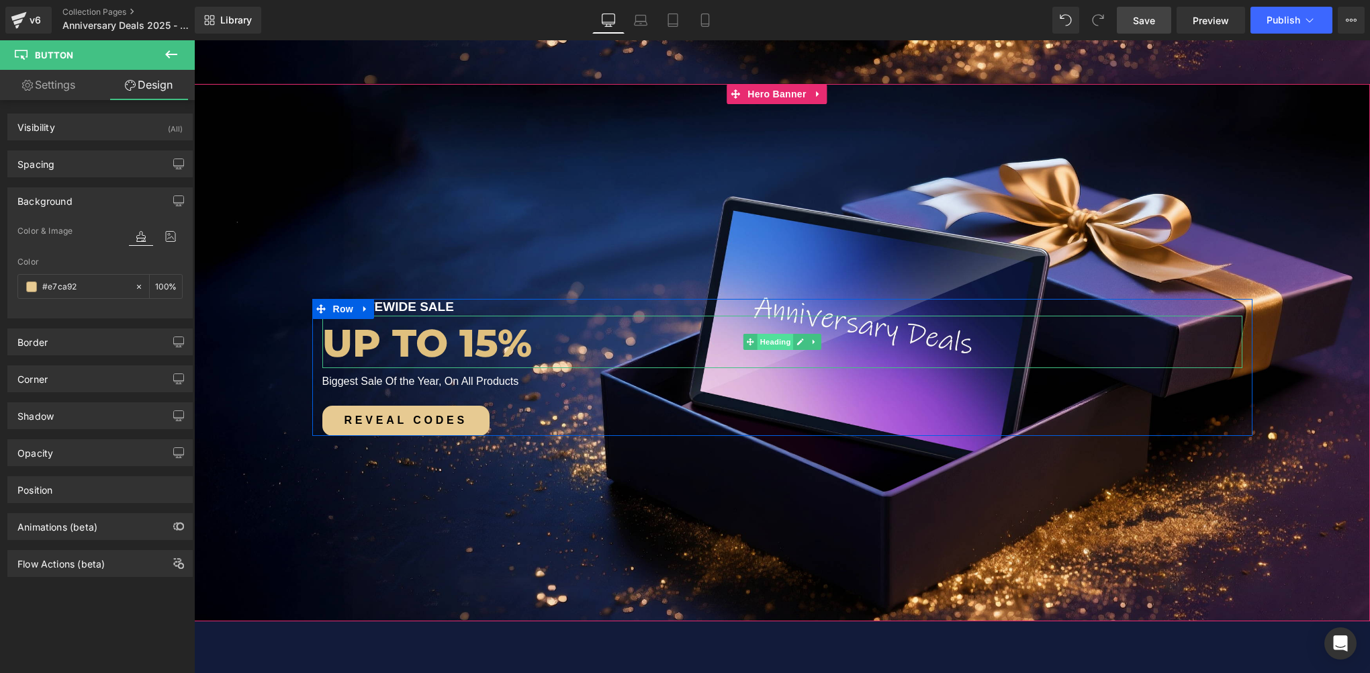
click at [774, 341] on span "Heading" at bounding box center [775, 342] width 36 height 16
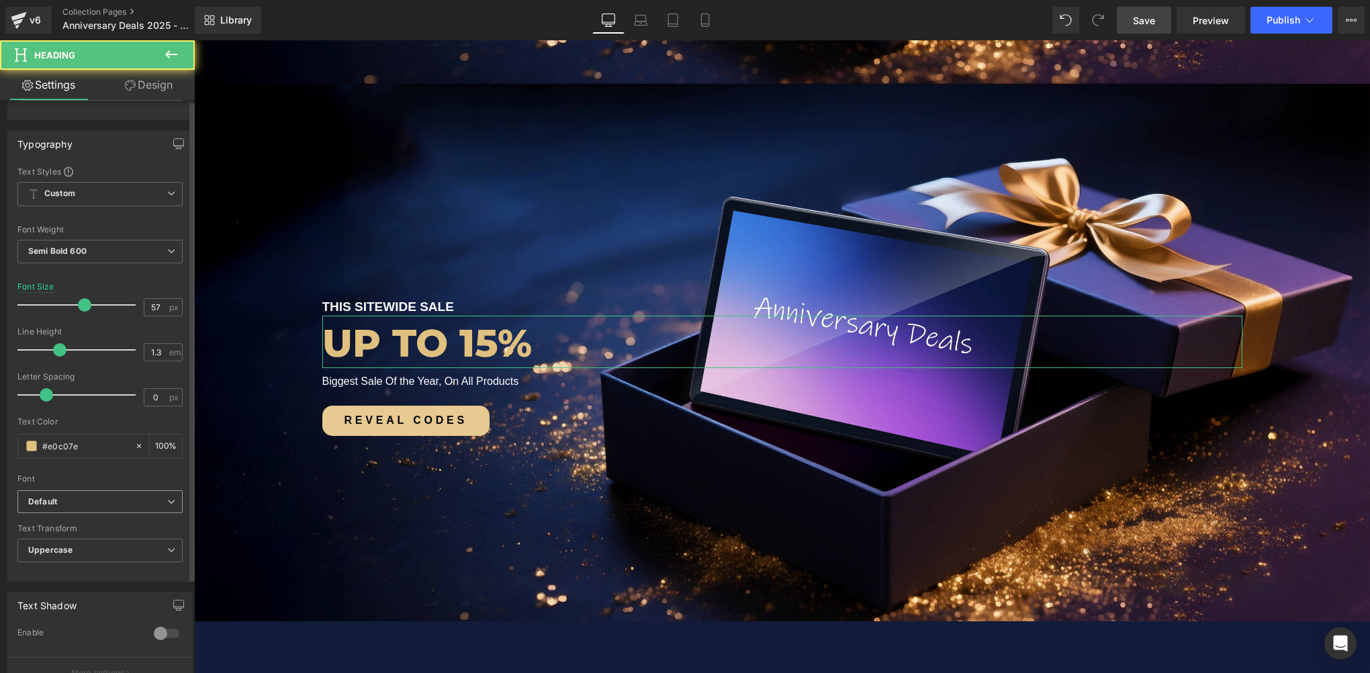
scroll to position [201, 0]
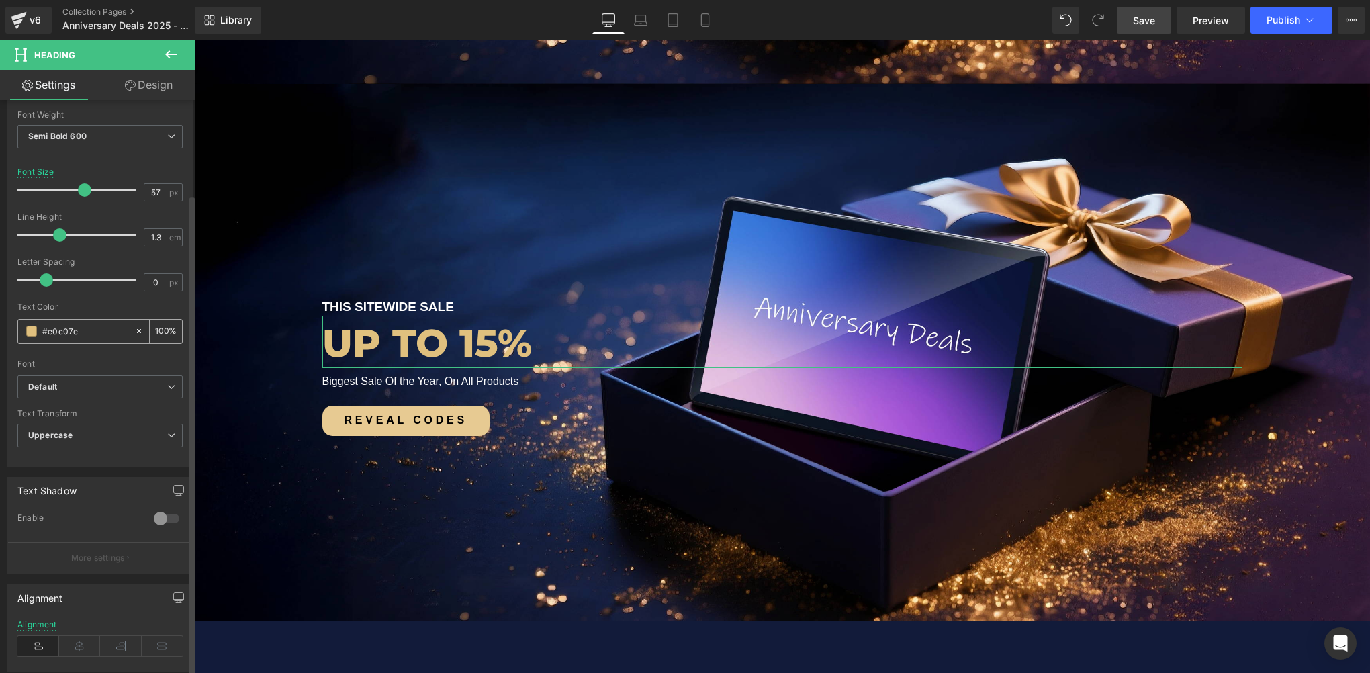
click at [93, 334] on input "#e0c07e" at bounding box center [85, 331] width 86 height 15
paste input "7ca92"
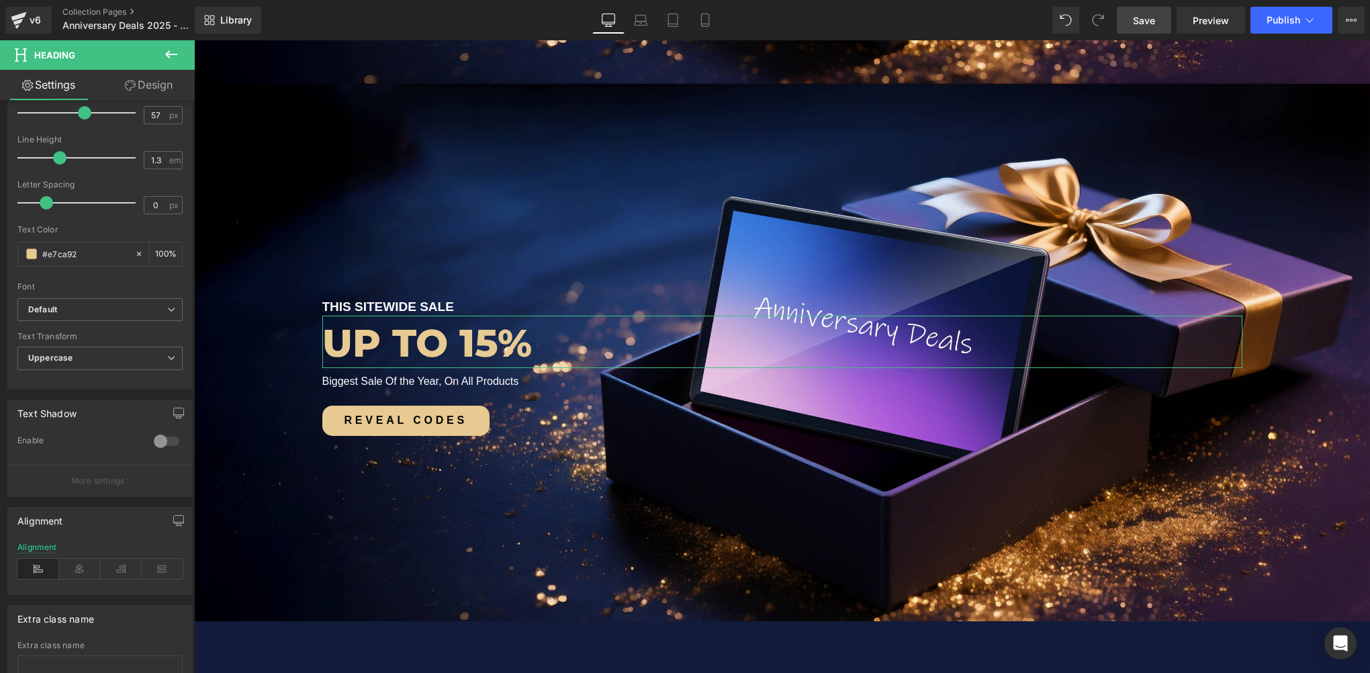
scroll to position [377, 0]
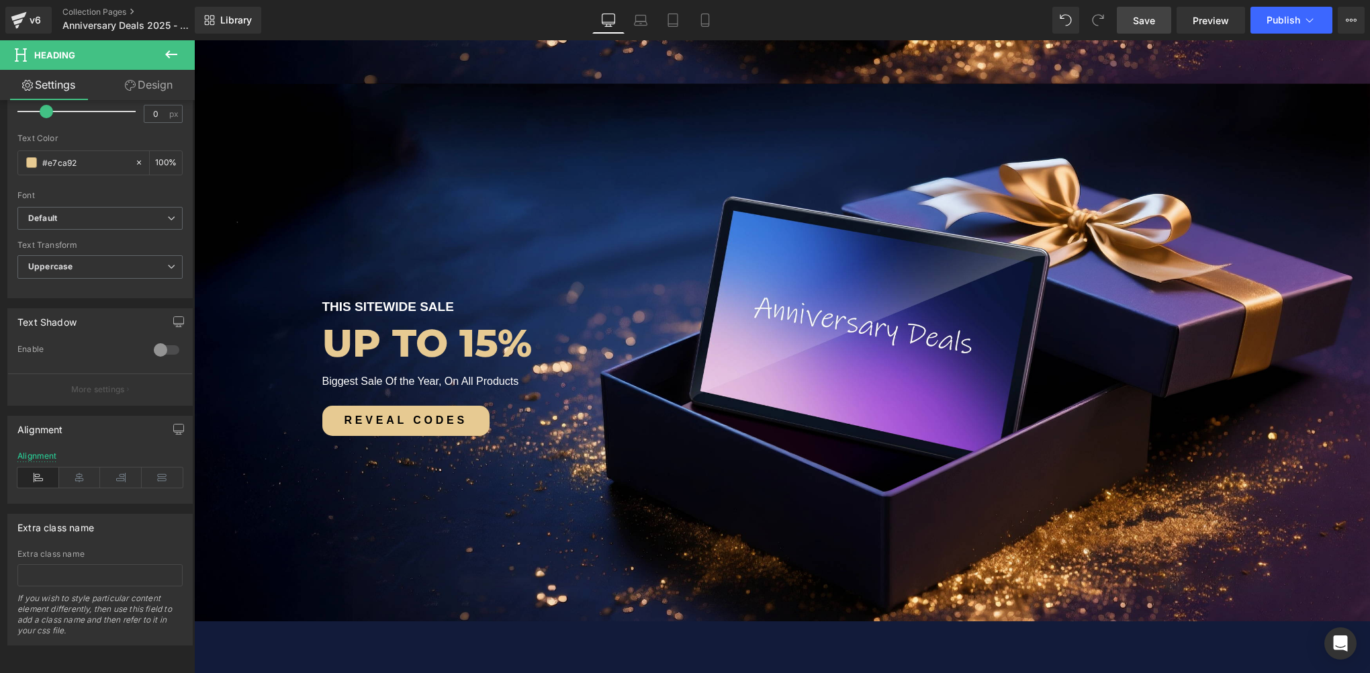
type input "#e7ca92"
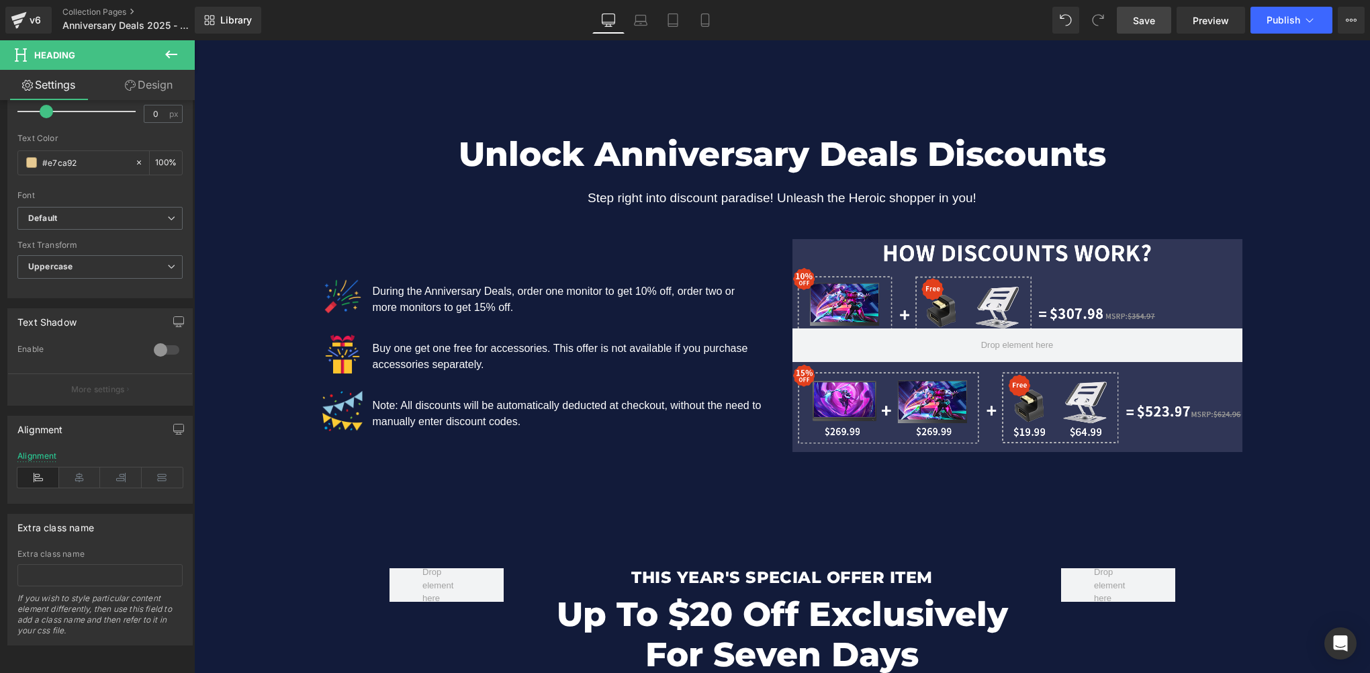
scroll to position [1612, 0]
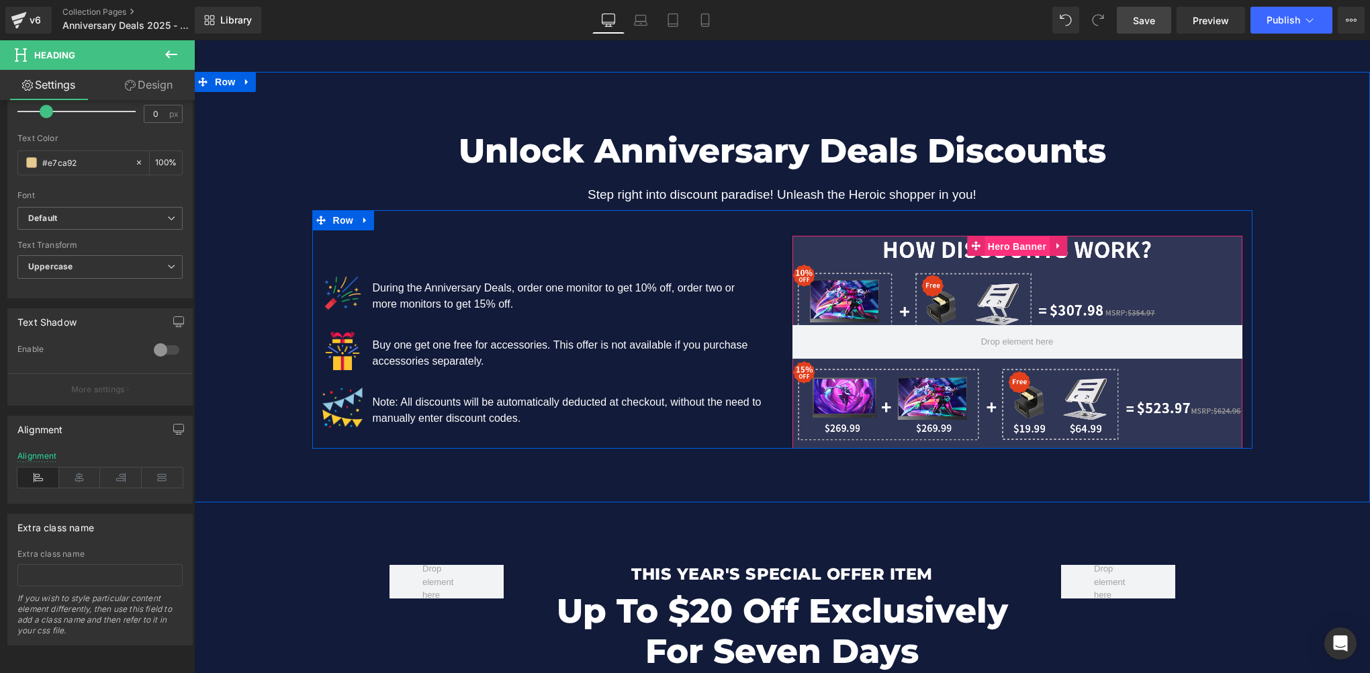
click at [1014, 242] on span "Hero Banner" at bounding box center [1016, 246] width 65 height 20
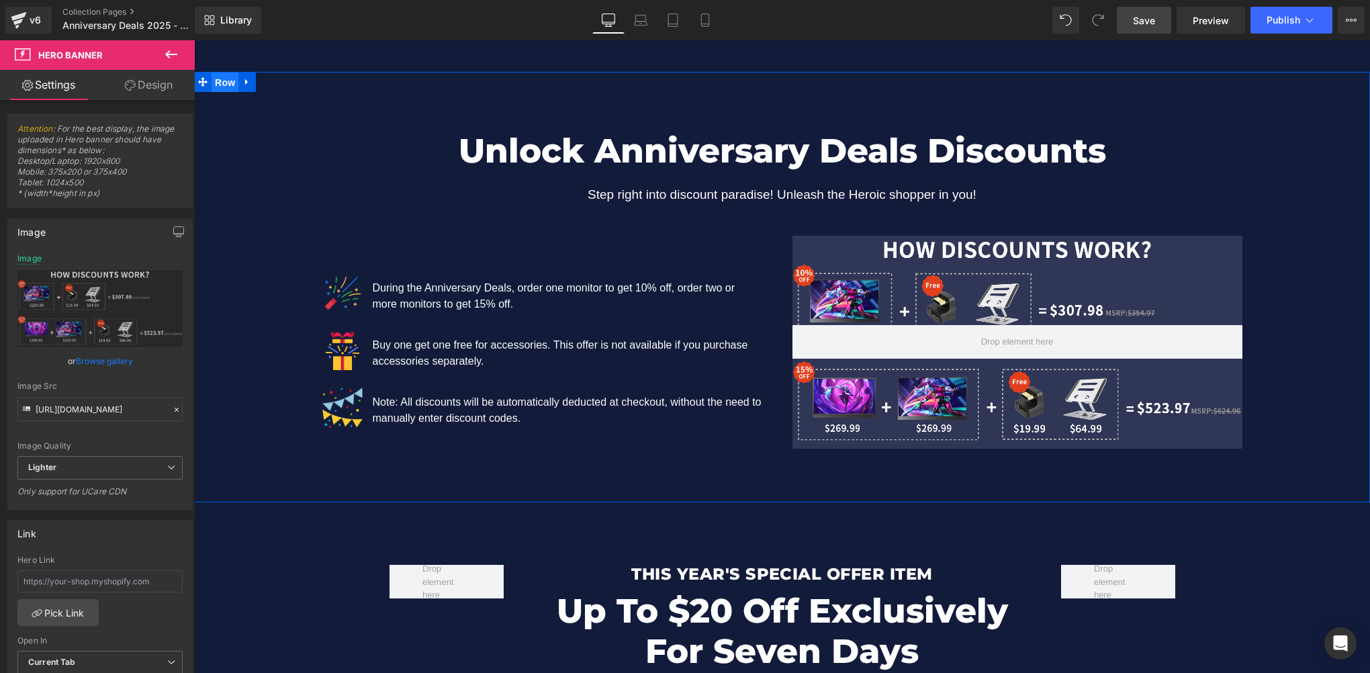
drag, startPoint x: 217, startPoint y: 86, endPoint x: 228, endPoint y: 88, distance: 10.9
click at [217, 86] on span "Row" at bounding box center [225, 83] width 27 height 20
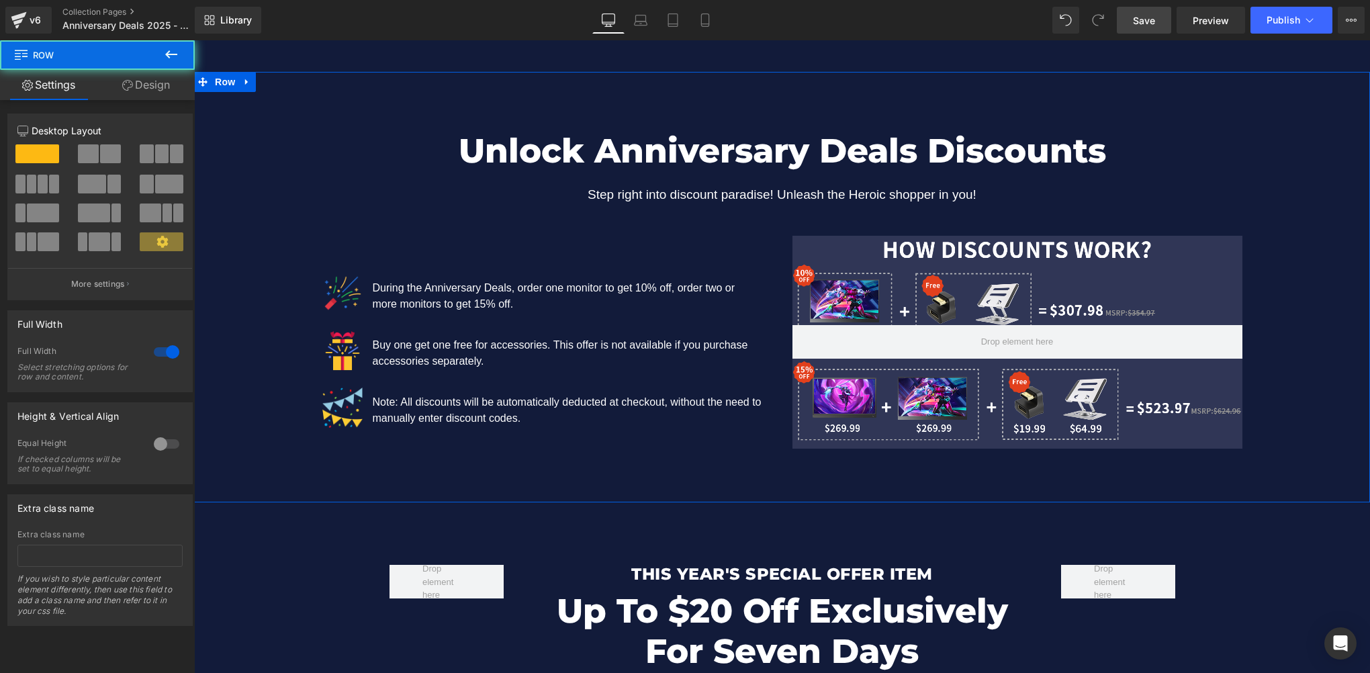
click at [157, 88] on link "Design" at bounding box center [145, 85] width 97 height 30
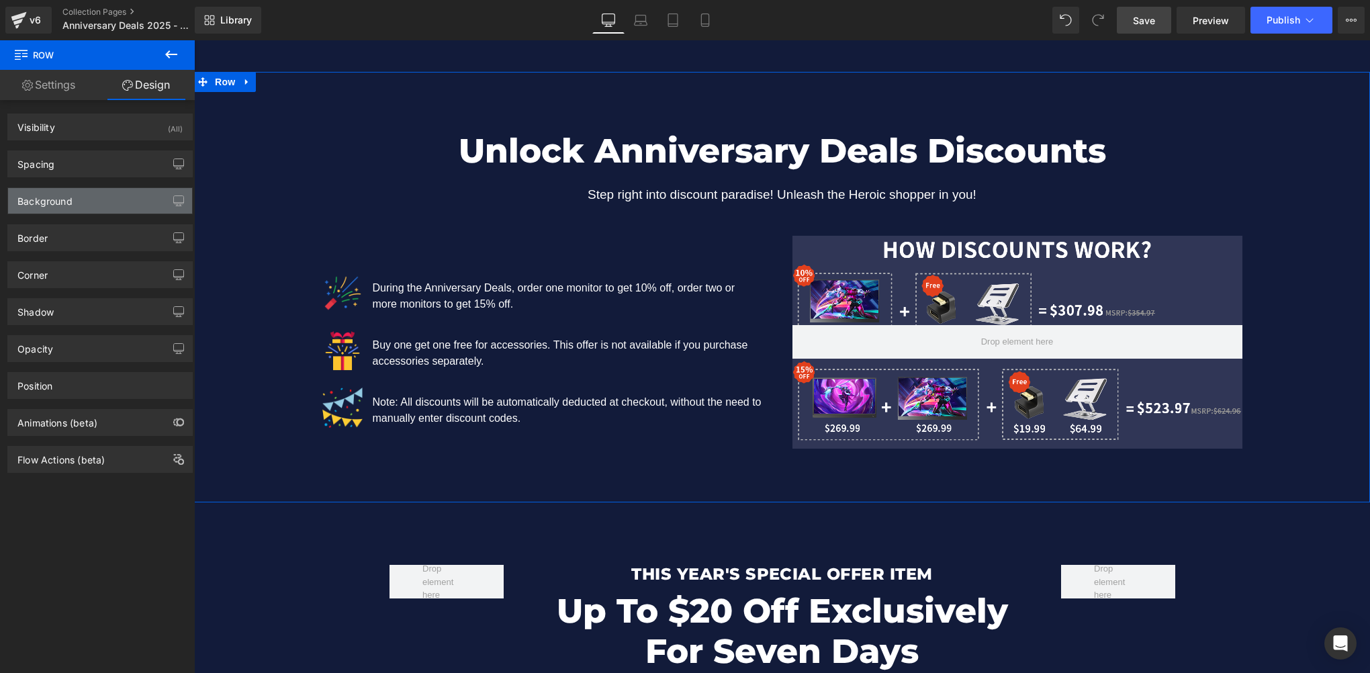
click at [87, 203] on div "Background" at bounding box center [100, 201] width 184 height 26
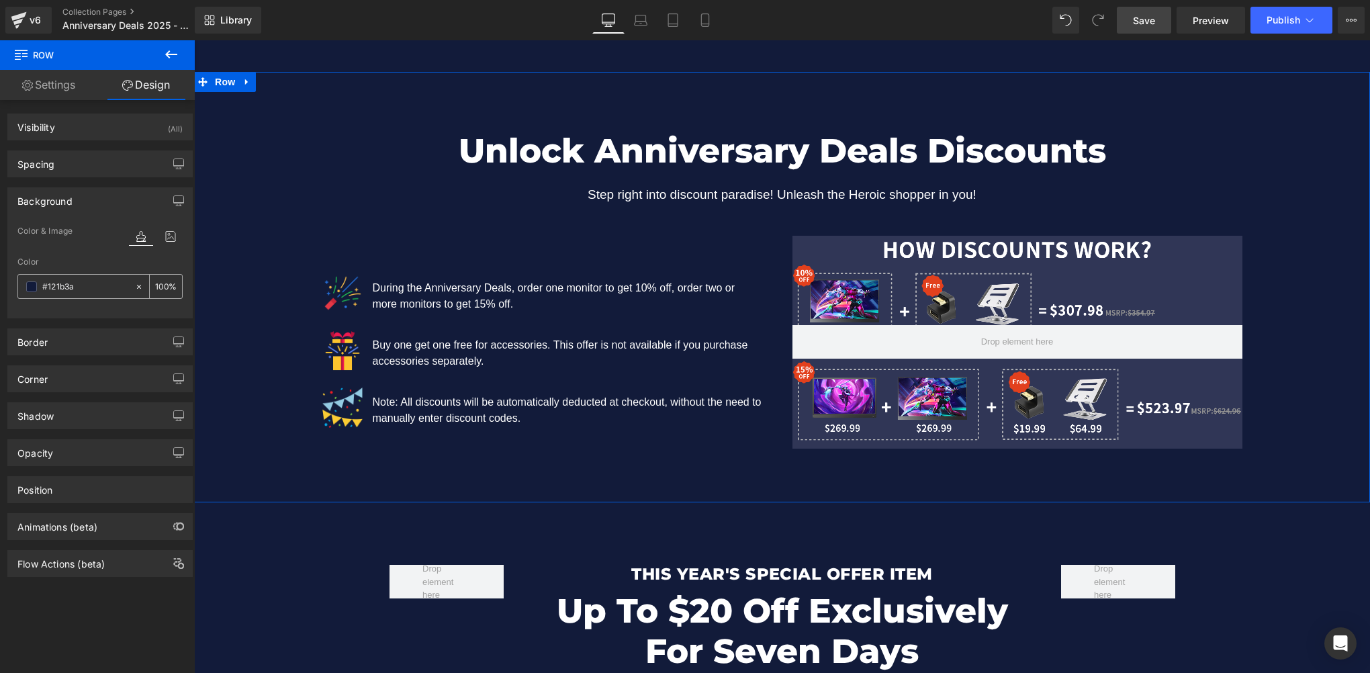
click at [92, 284] on input "#121b3a" at bounding box center [85, 286] width 86 height 15
click at [1000, 246] on span "Hero Banner" at bounding box center [1016, 246] width 65 height 20
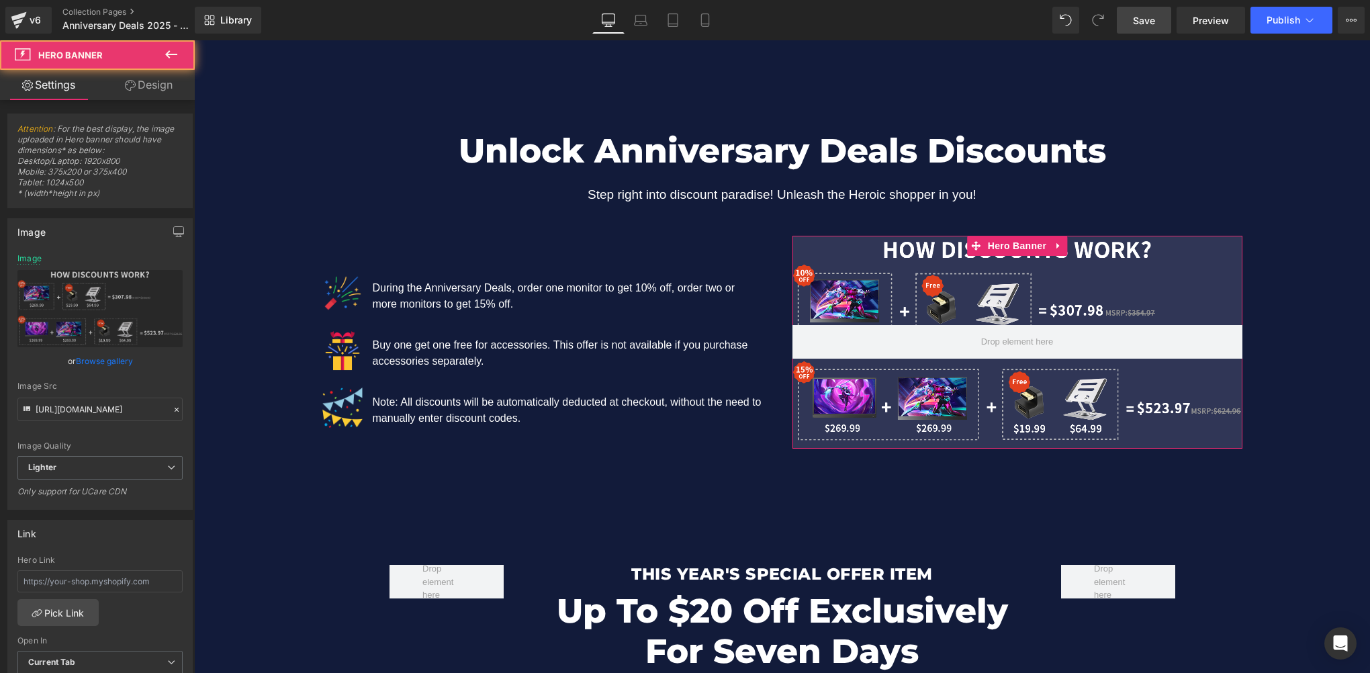
click at [158, 87] on link "Design" at bounding box center [148, 85] width 97 height 30
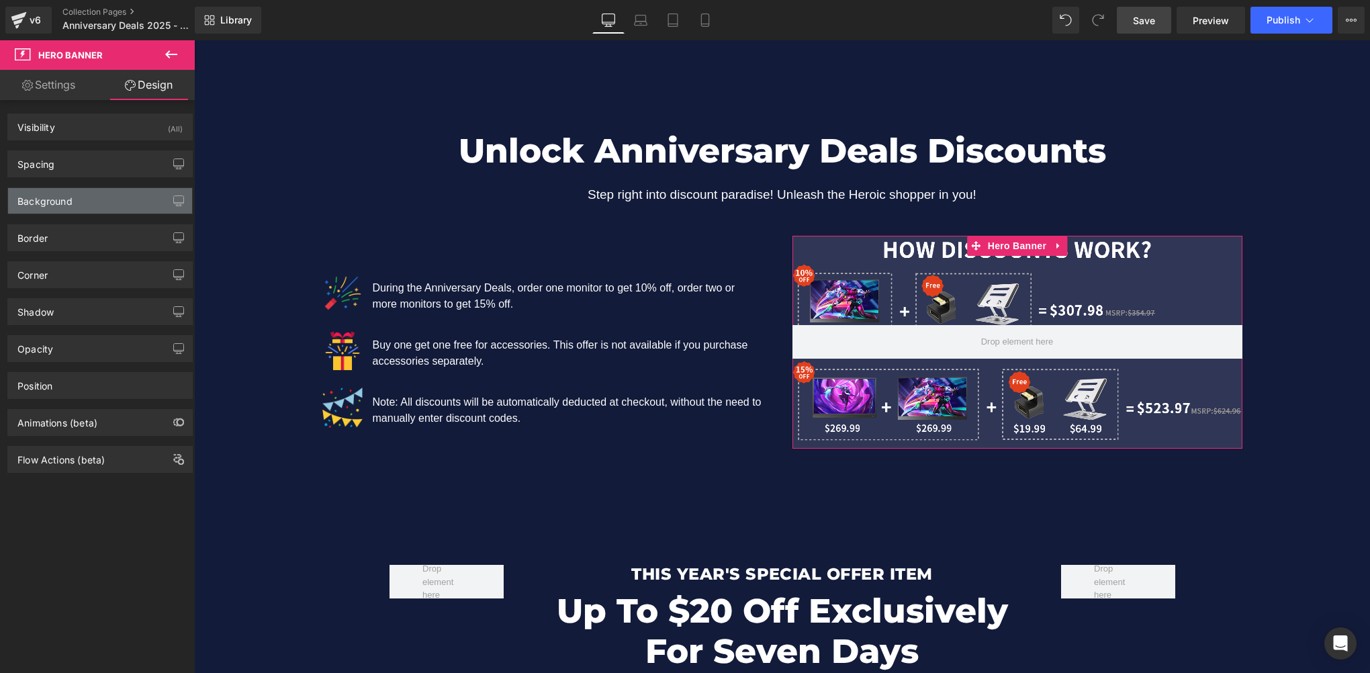
click at [51, 201] on div "Background" at bounding box center [44, 197] width 55 height 19
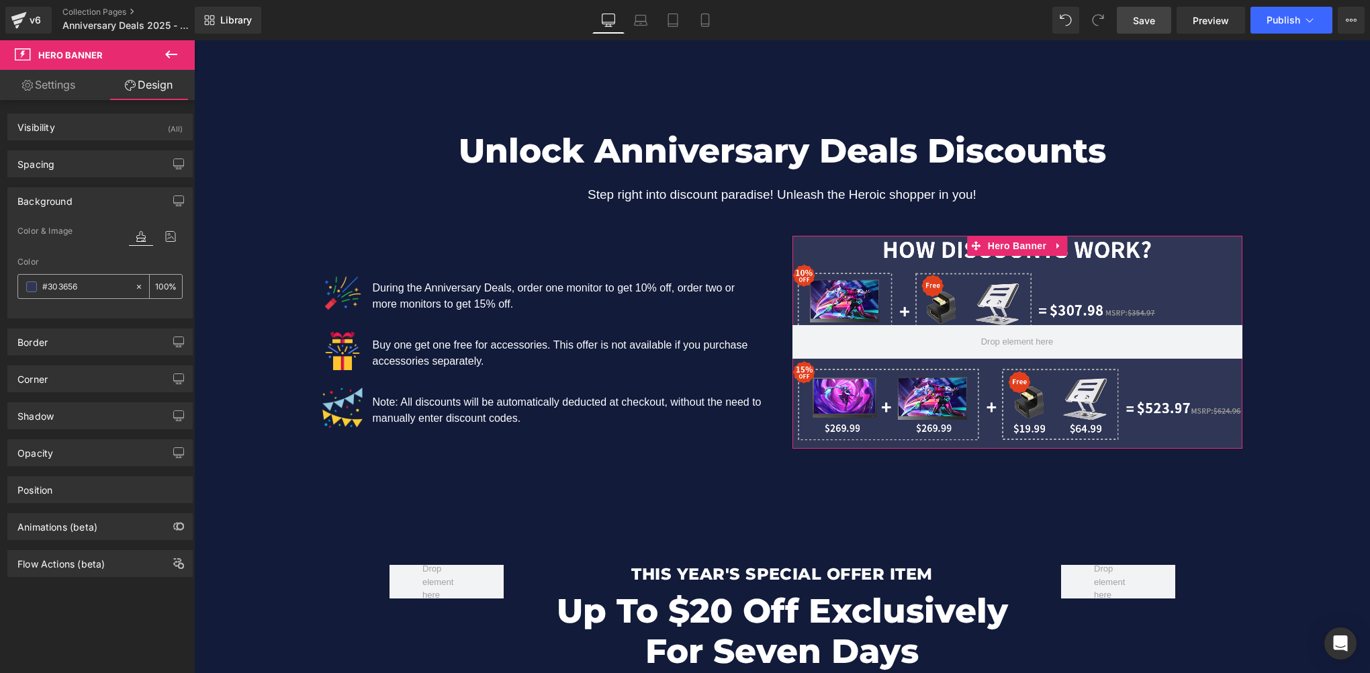
click at [97, 279] on input "#303656" at bounding box center [85, 286] width 86 height 15
paste input "121b3a"
type input "#121b3a"
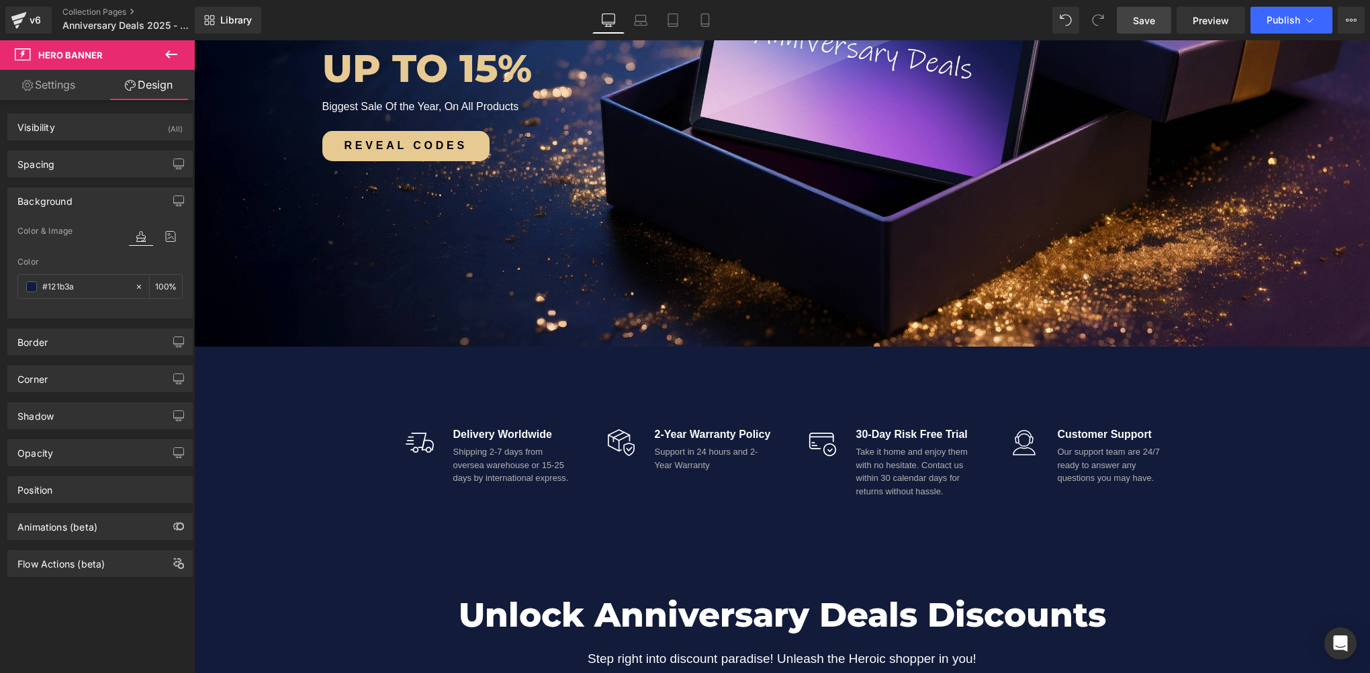
scroll to position [1074, 0]
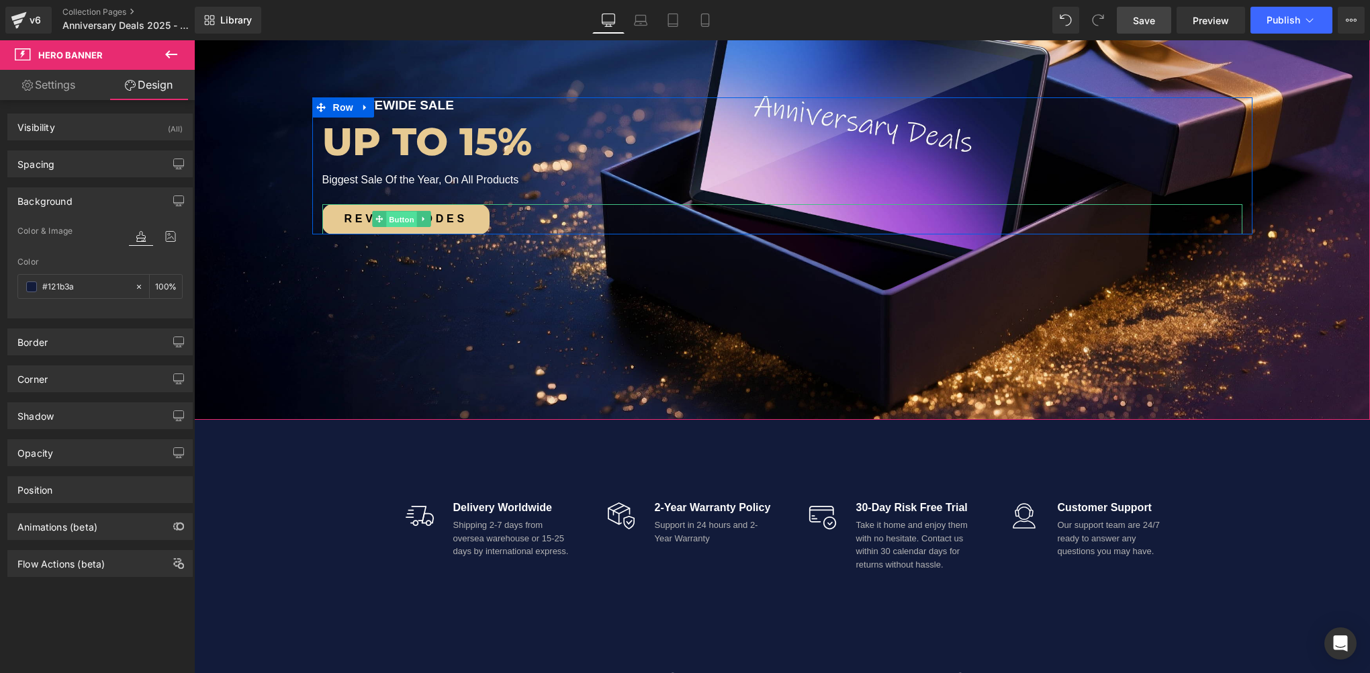
click at [392, 216] on span "Button" at bounding box center [401, 220] width 31 height 16
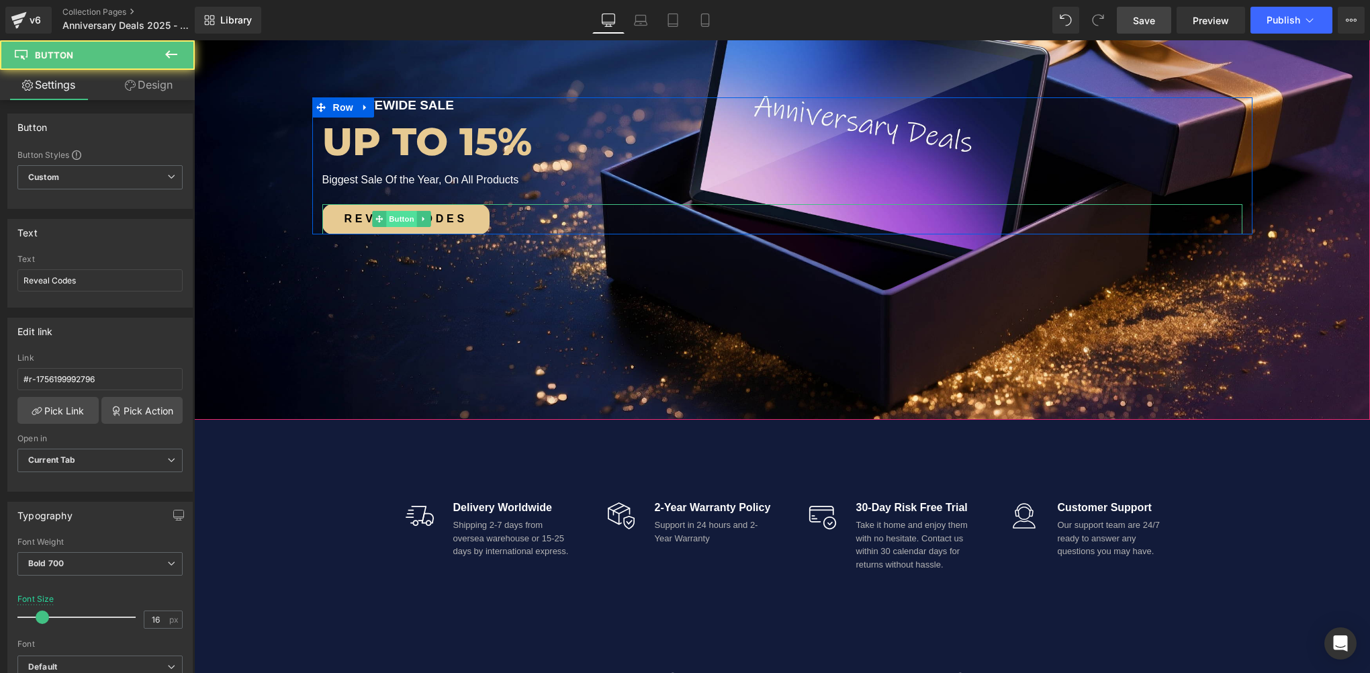
click at [392, 216] on span "Button" at bounding box center [401, 219] width 31 height 16
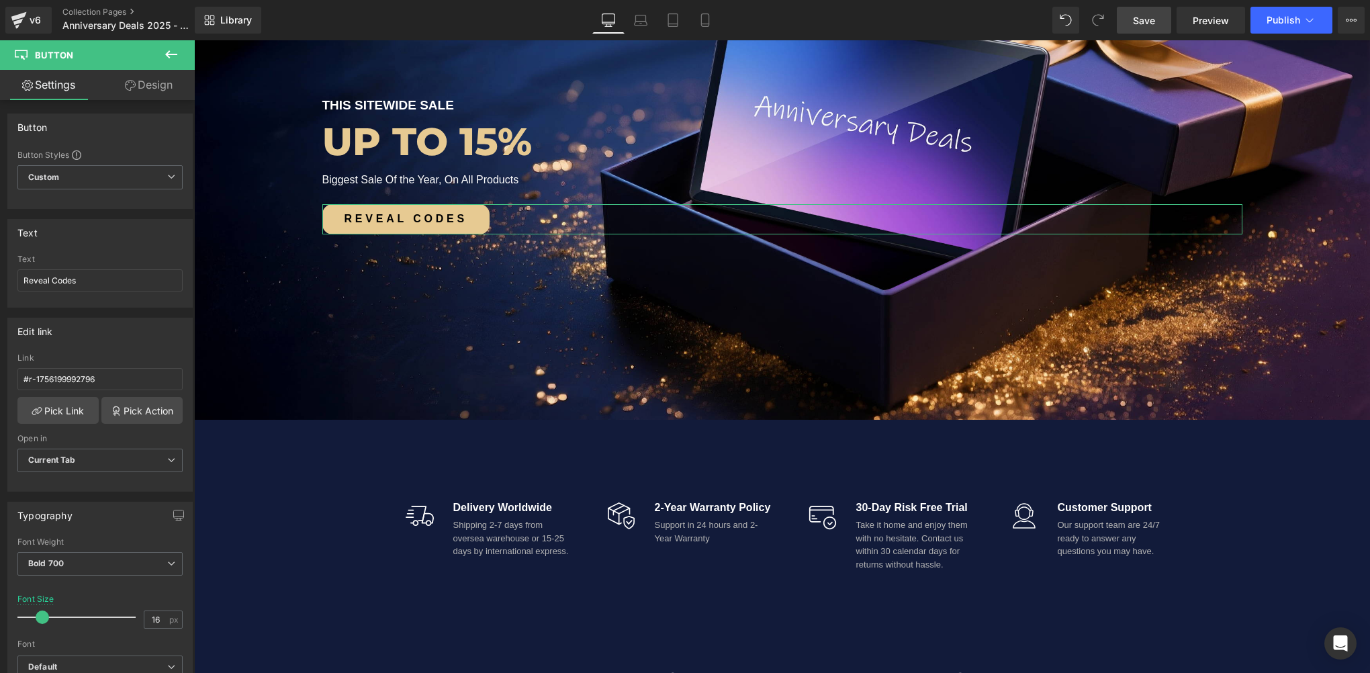
click at [158, 90] on link "Design" at bounding box center [148, 85] width 97 height 30
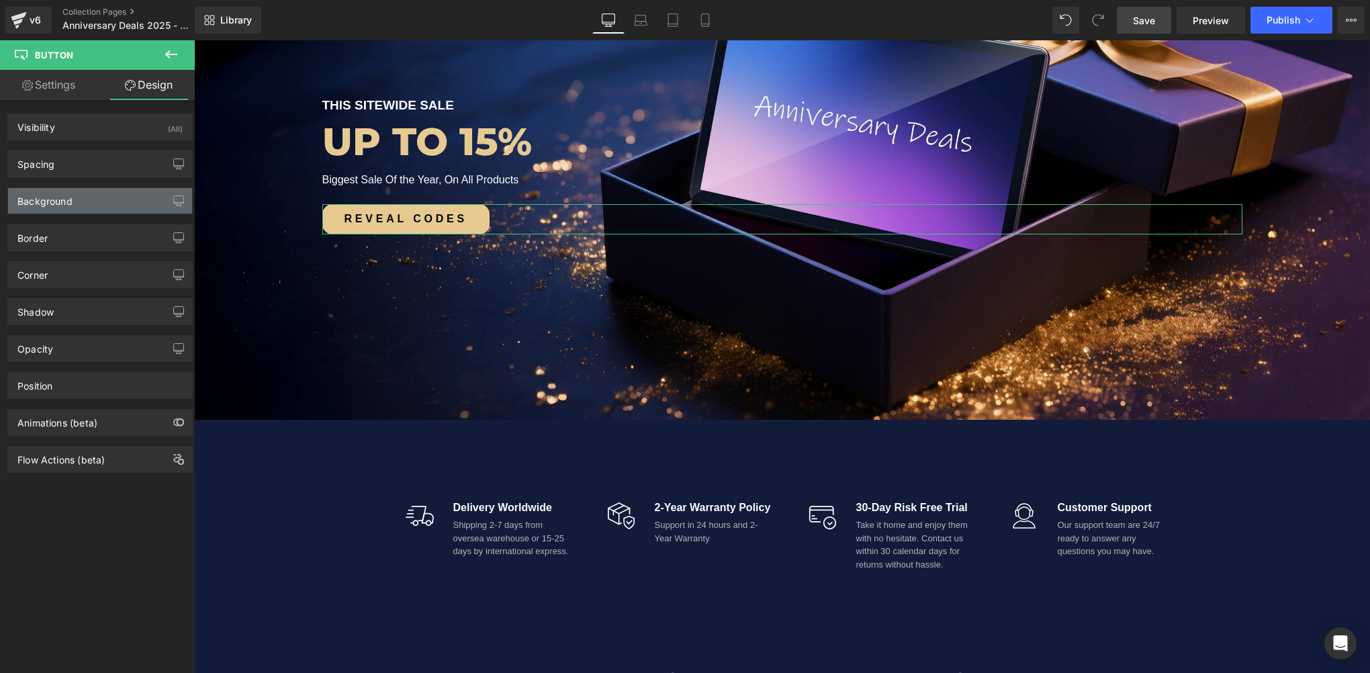
click at [54, 205] on div "Background" at bounding box center [44, 197] width 55 height 19
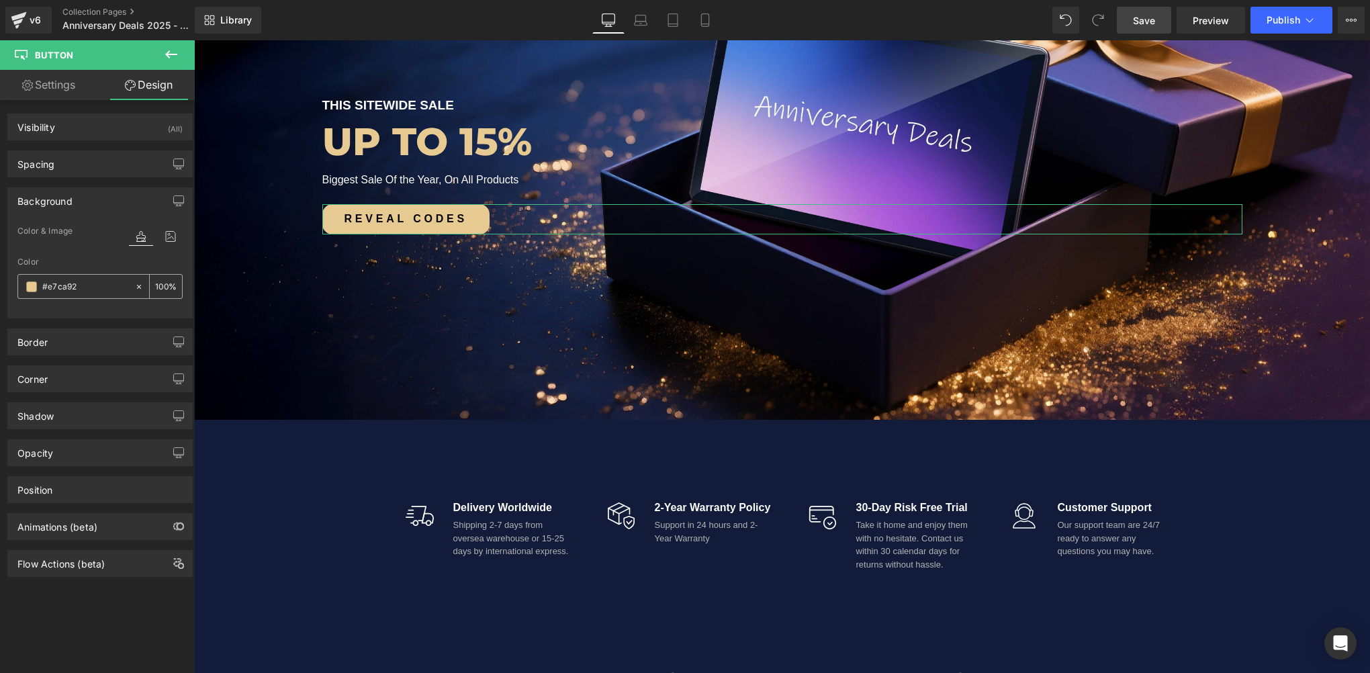
click at [94, 286] on input "#e7ca92" at bounding box center [85, 286] width 86 height 15
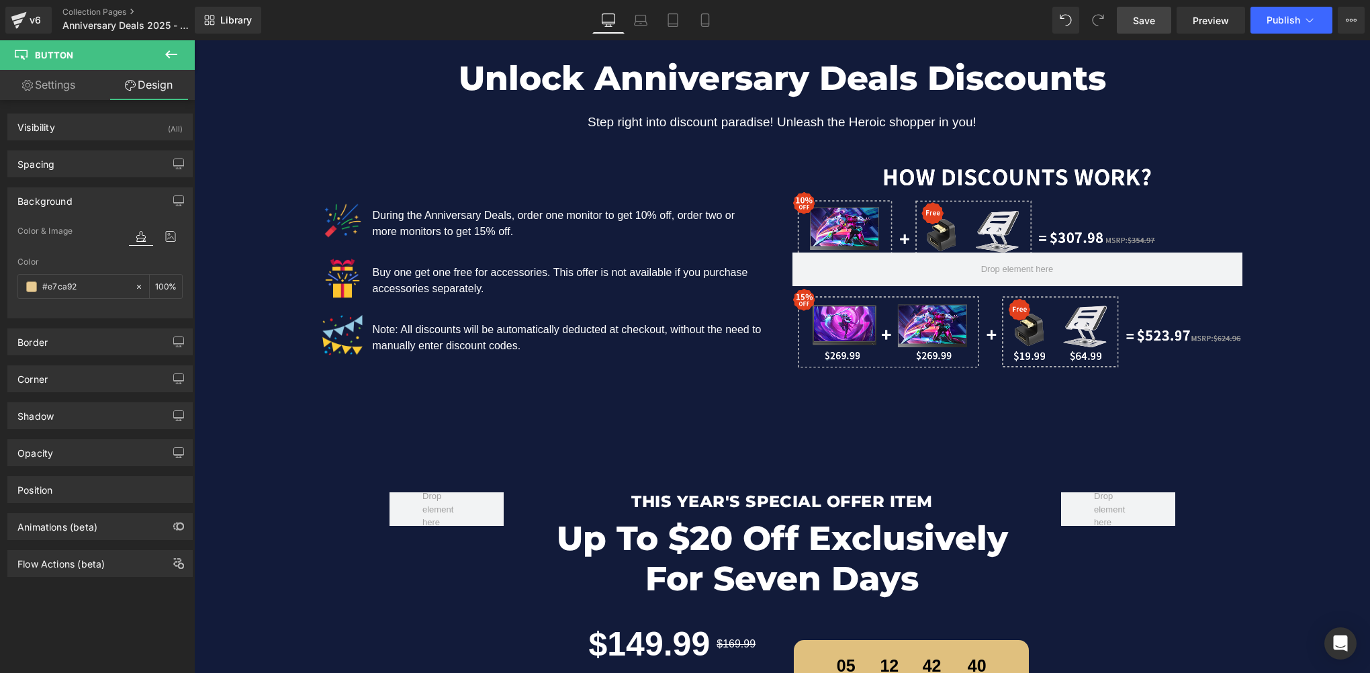
scroll to position [1746, 0]
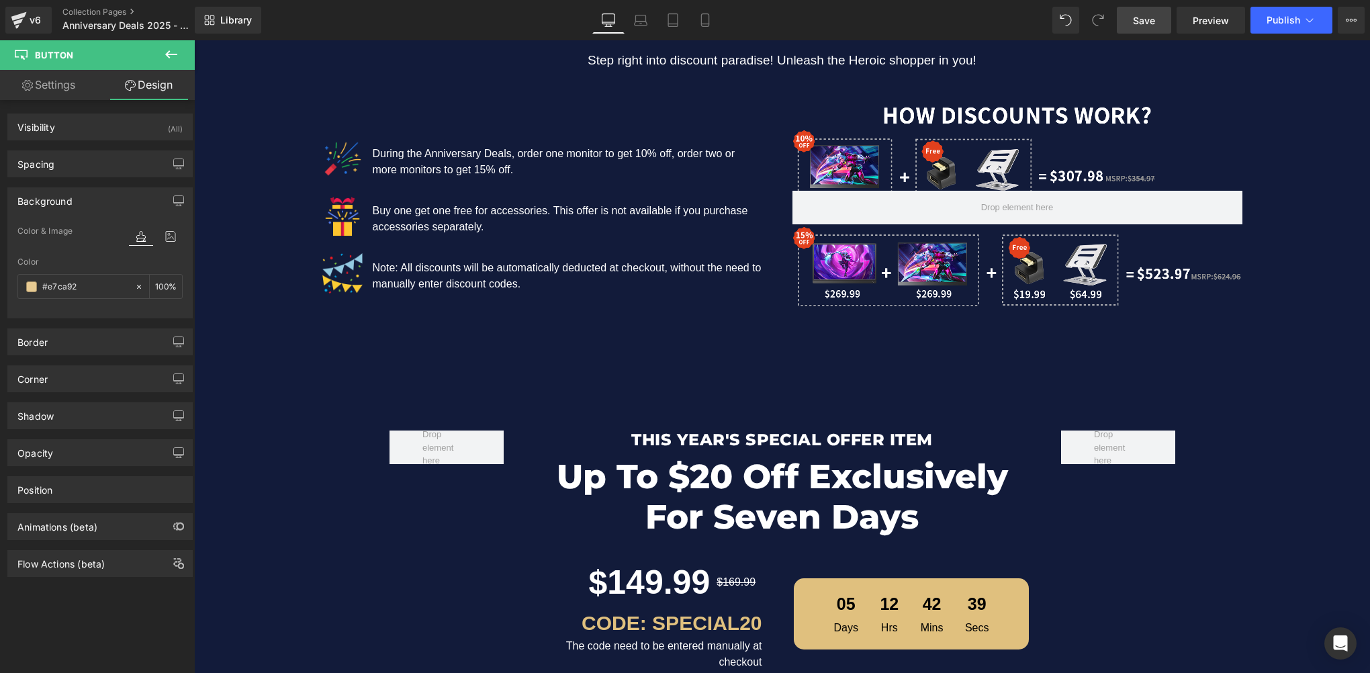
click at [1138, 18] on span "Save" at bounding box center [1144, 20] width 22 height 14
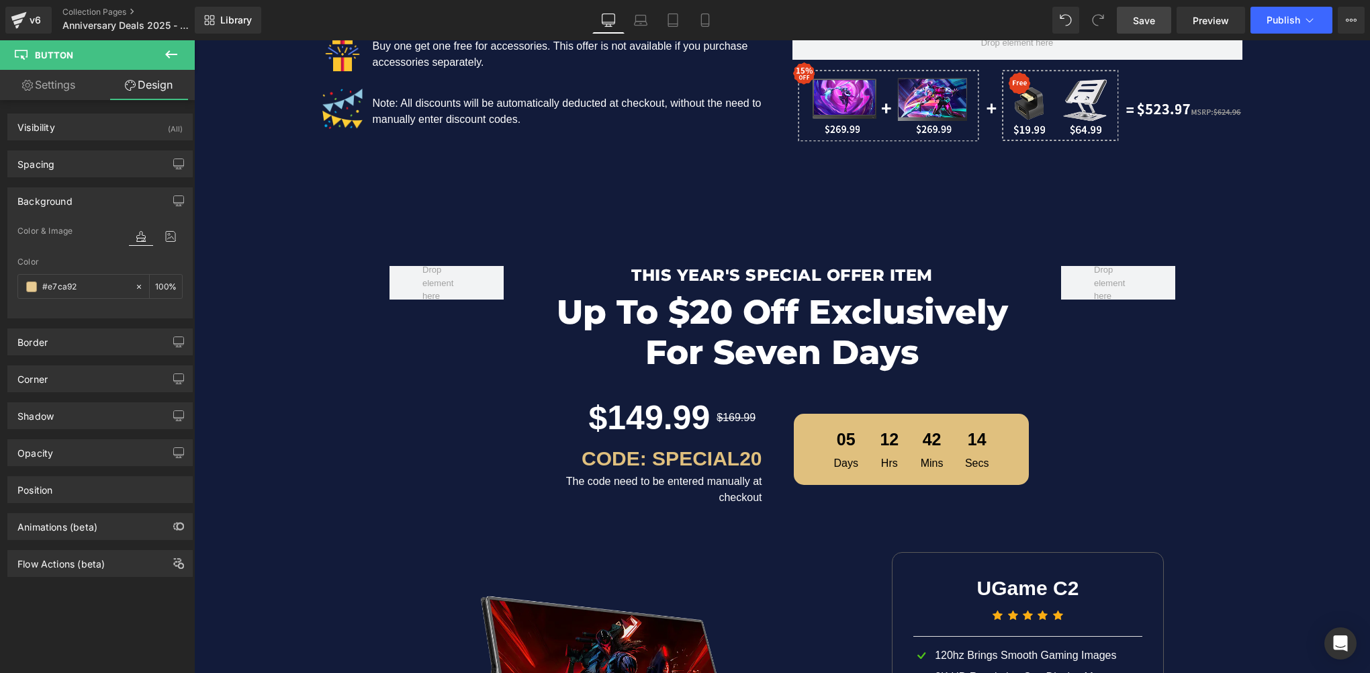
scroll to position [2015, 0]
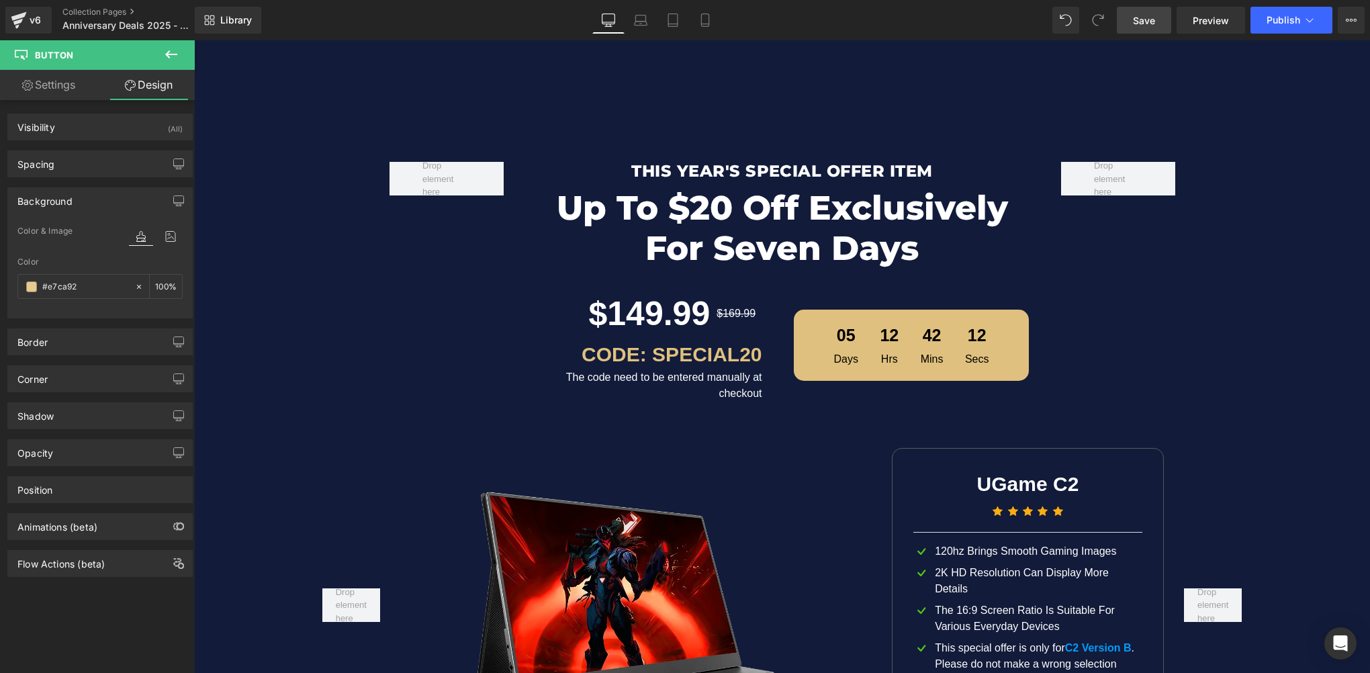
click at [1166, 17] on link "Save" at bounding box center [1144, 20] width 54 height 27
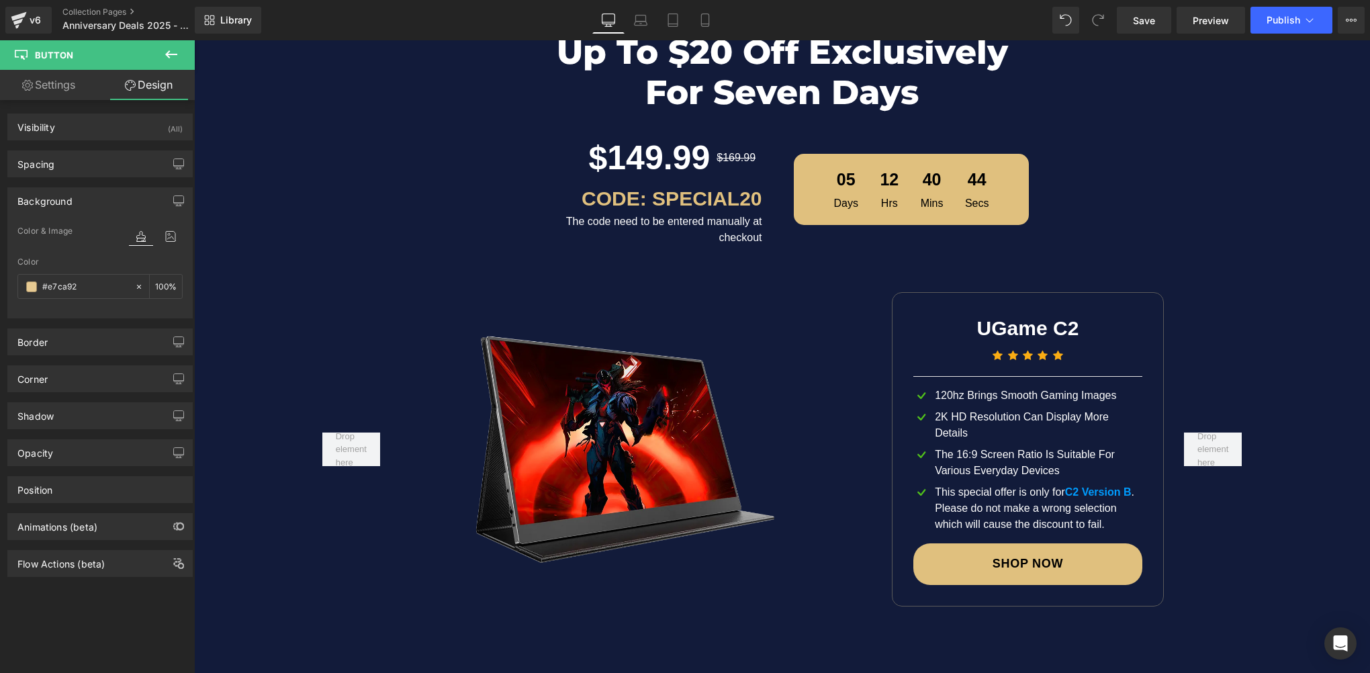
scroll to position [2082, 0]
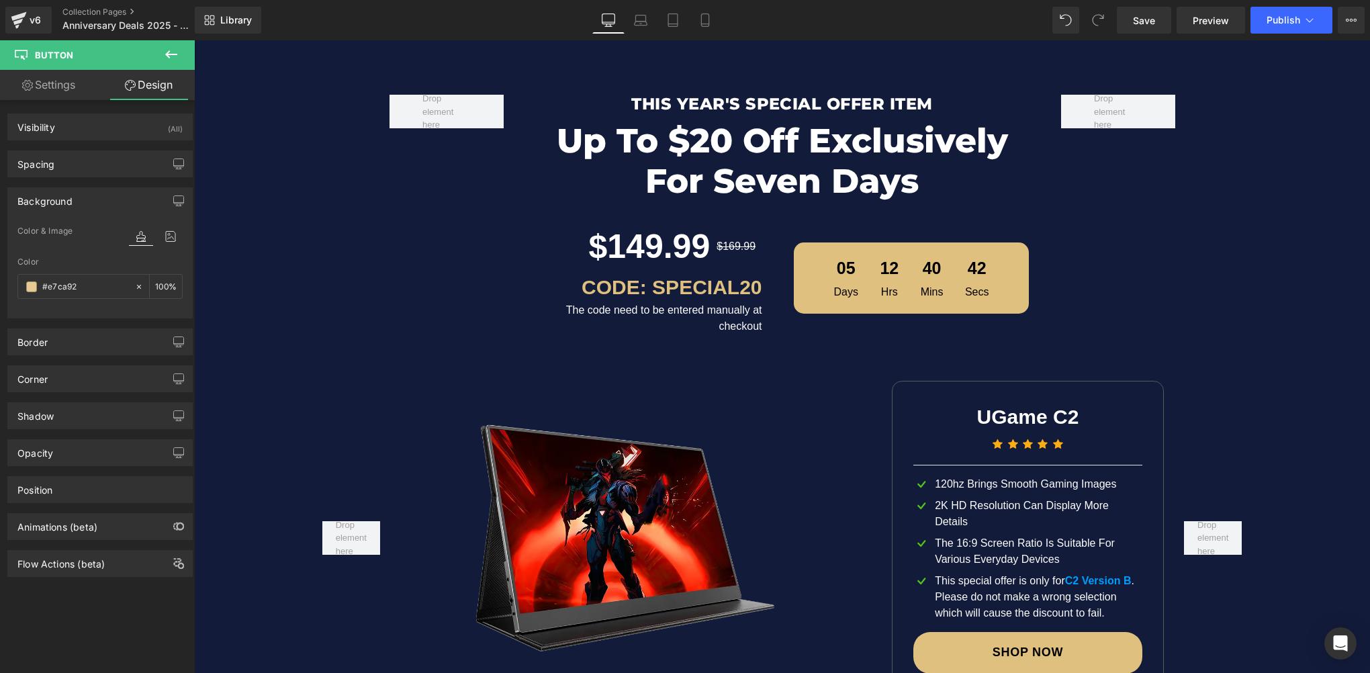
click at [610, 494] on img at bounding box center [625, 538] width 360 height 360
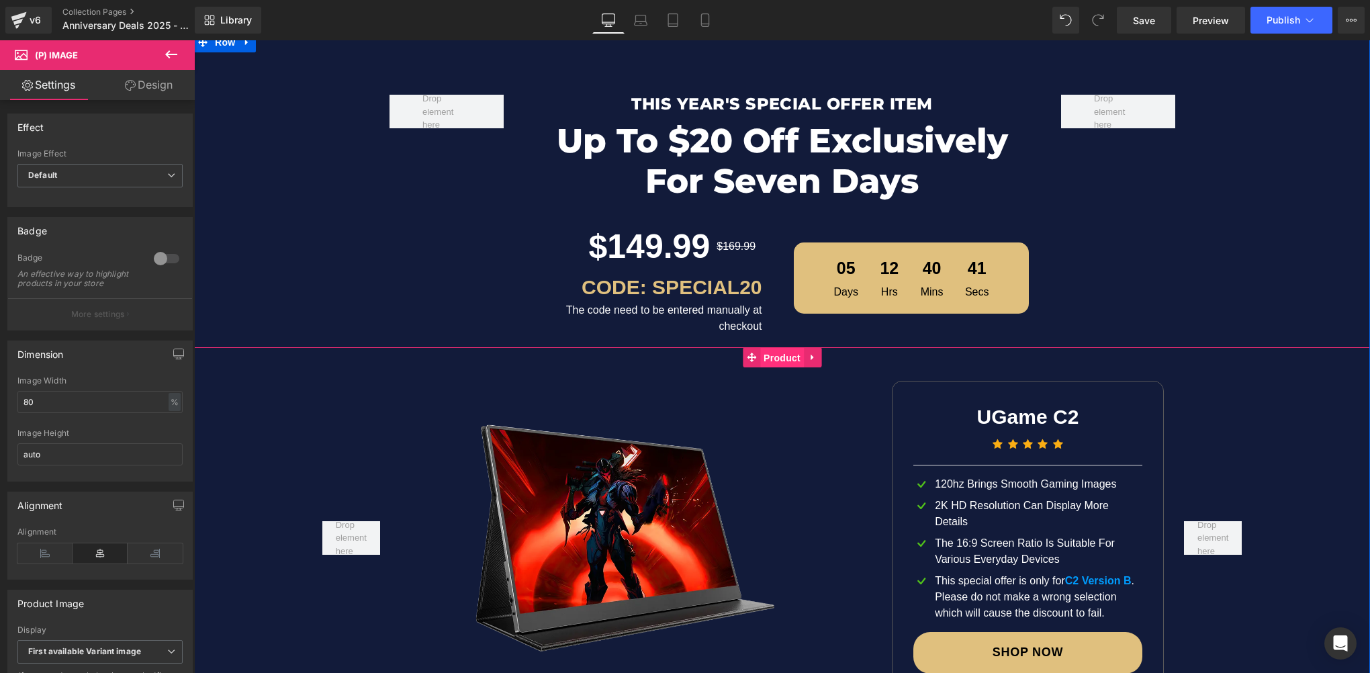
click at [776, 361] on span "Product" at bounding box center [782, 358] width 44 height 20
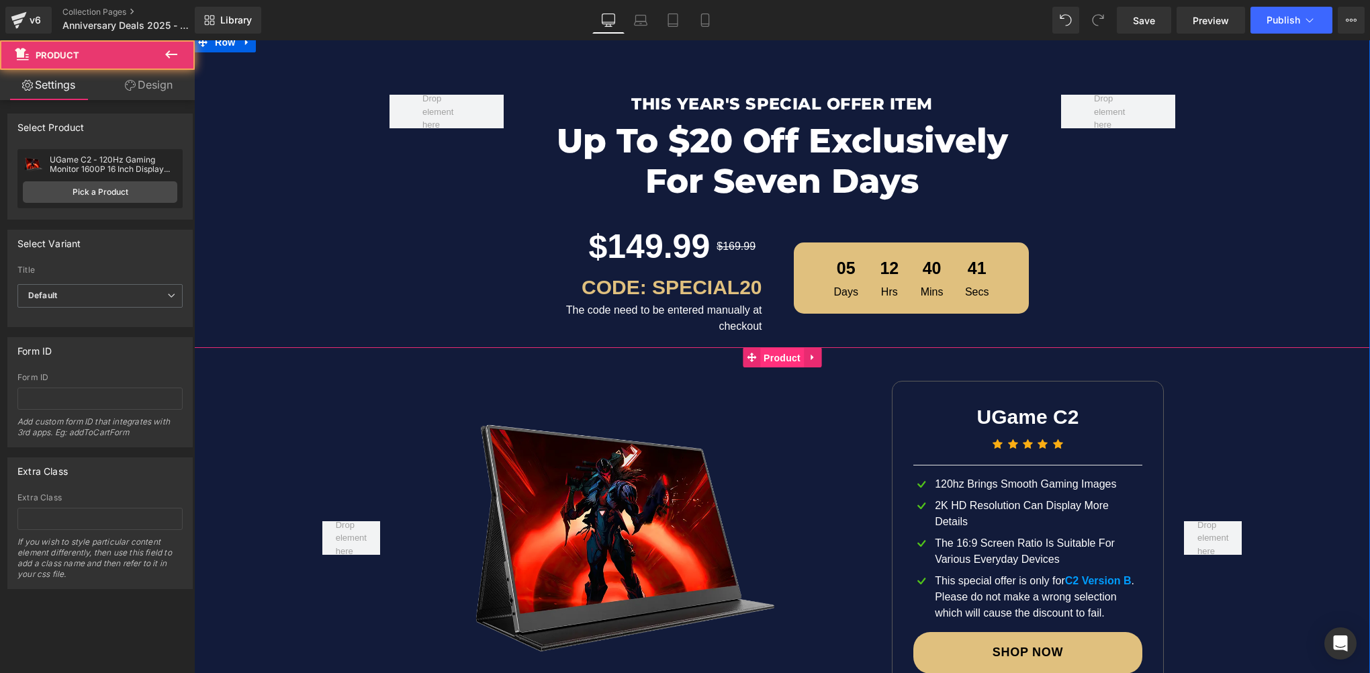
click at [776, 361] on span "Product" at bounding box center [782, 358] width 44 height 20
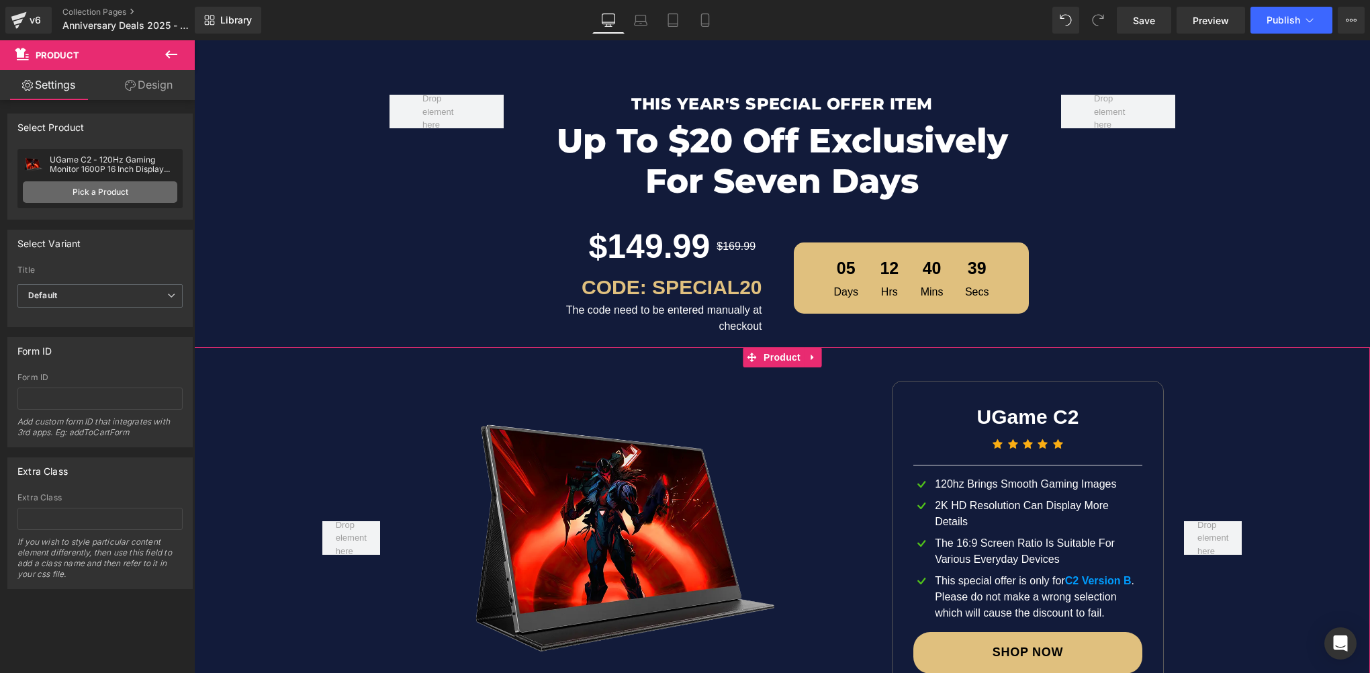
click at [110, 201] on link "Pick a Product" at bounding box center [100, 191] width 154 height 21
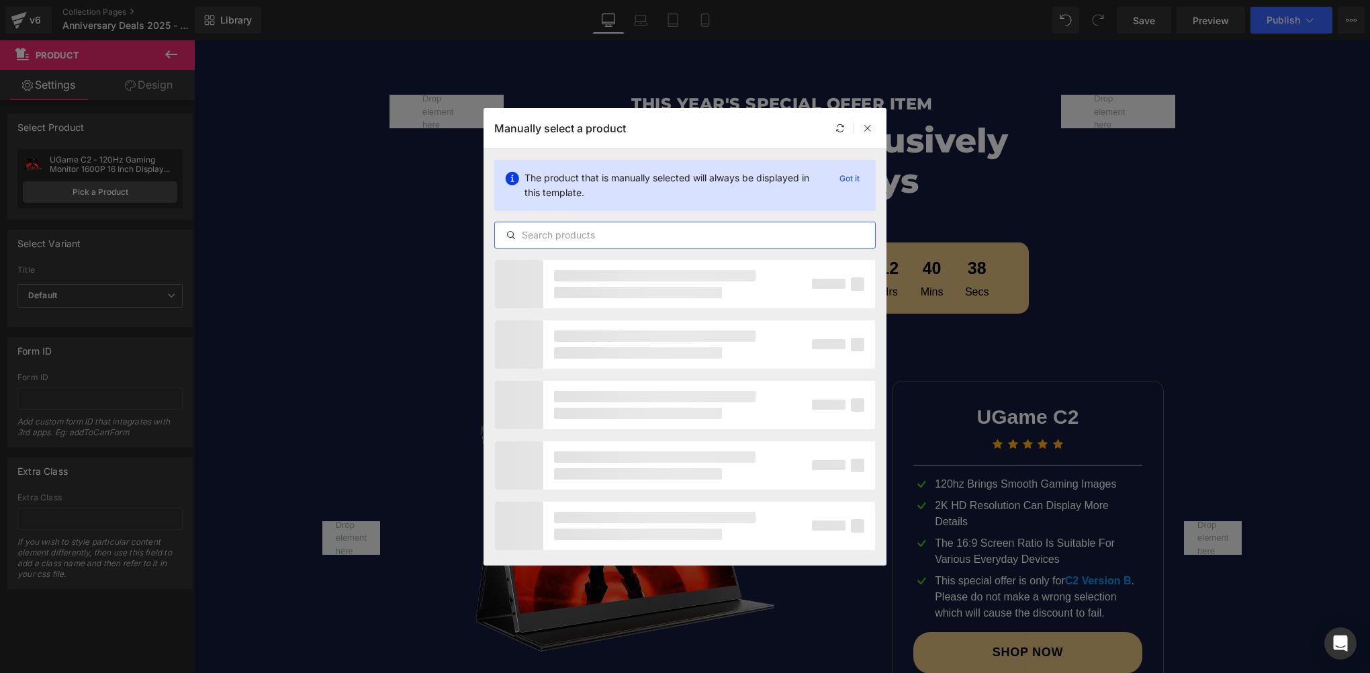
click at [549, 235] on input "text" at bounding box center [685, 235] width 380 height 16
type input "2"
type input "UMAX 24"
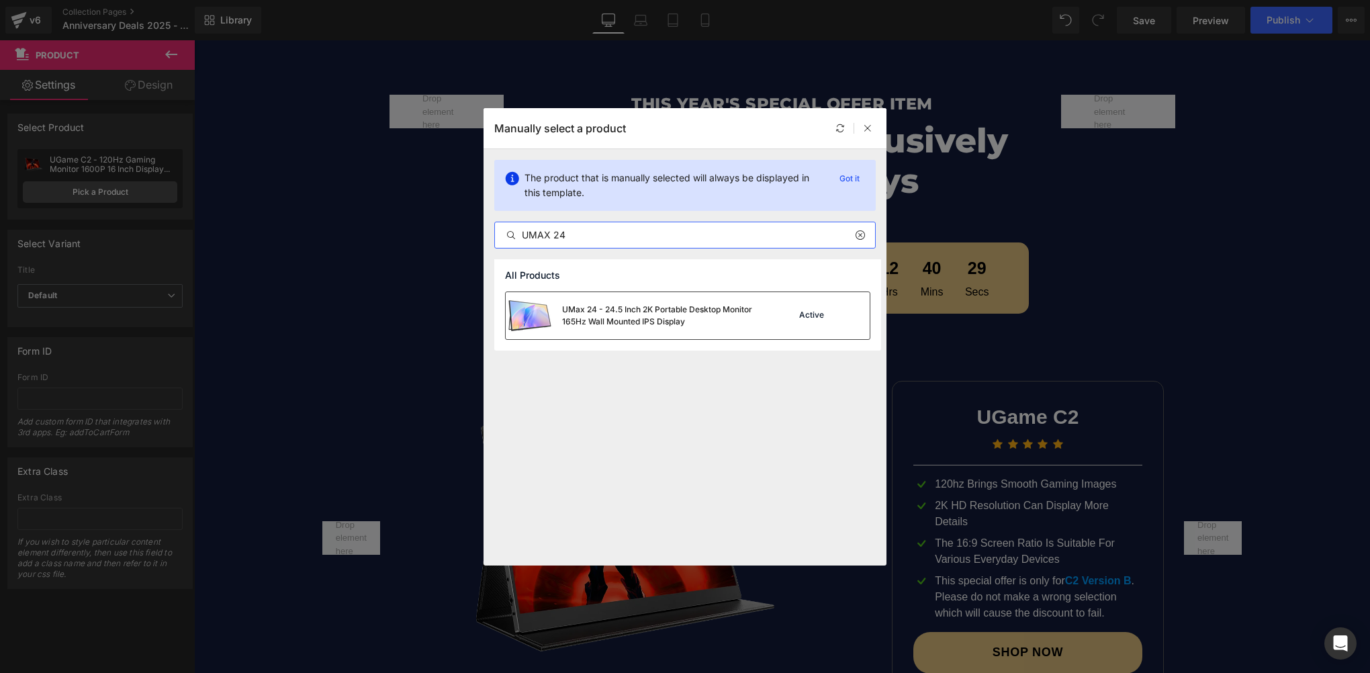
click at [639, 312] on div "UMax 24 - 24.5 Inch 2K Portable Desktop Monitor 165Hz Wall Mounted IPS Display" at bounding box center [662, 316] width 201 height 24
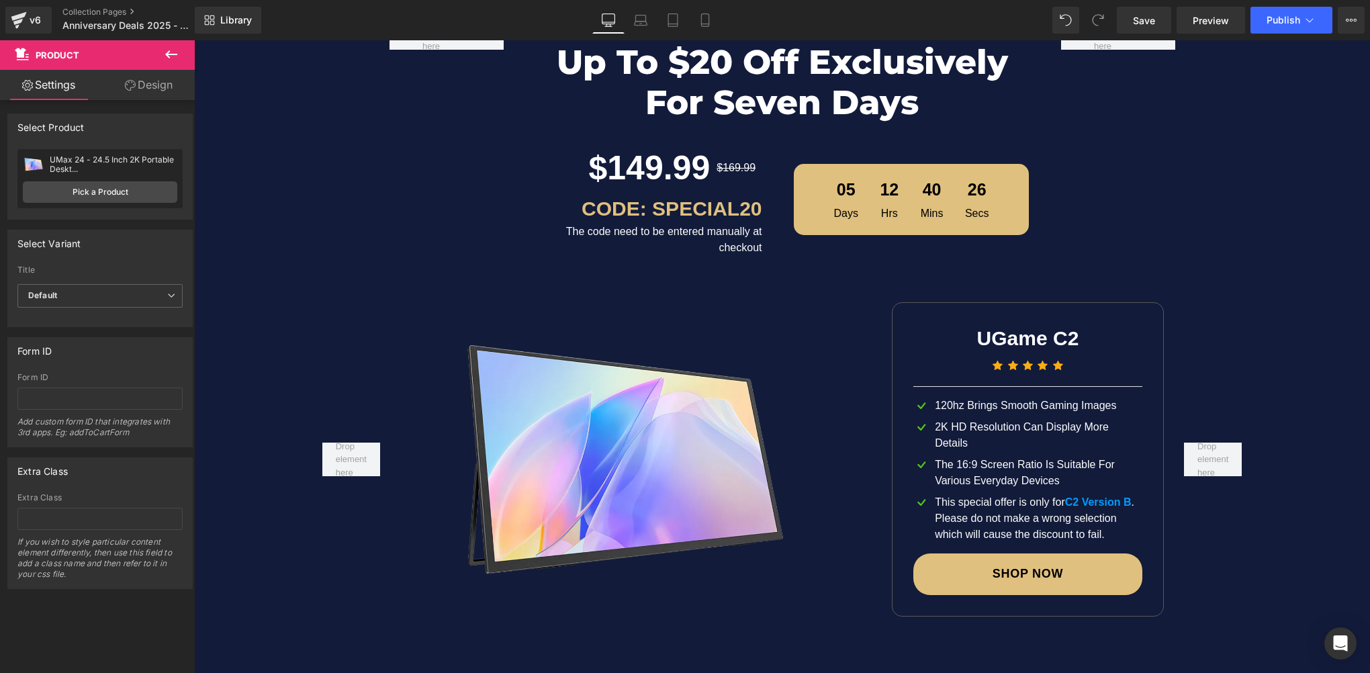
scroll to position [2149, 0]
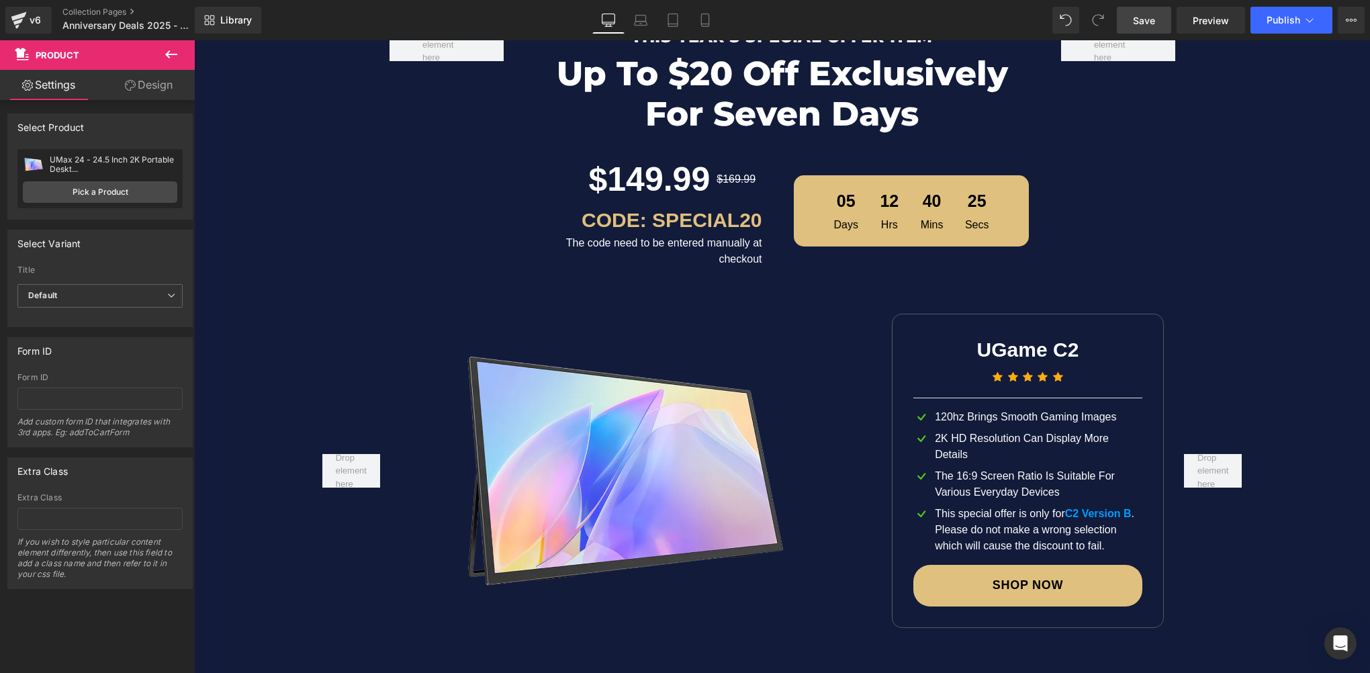
click at [1150, 9] on link "Save" at bounding box center [1144, 20] width 54 height 27
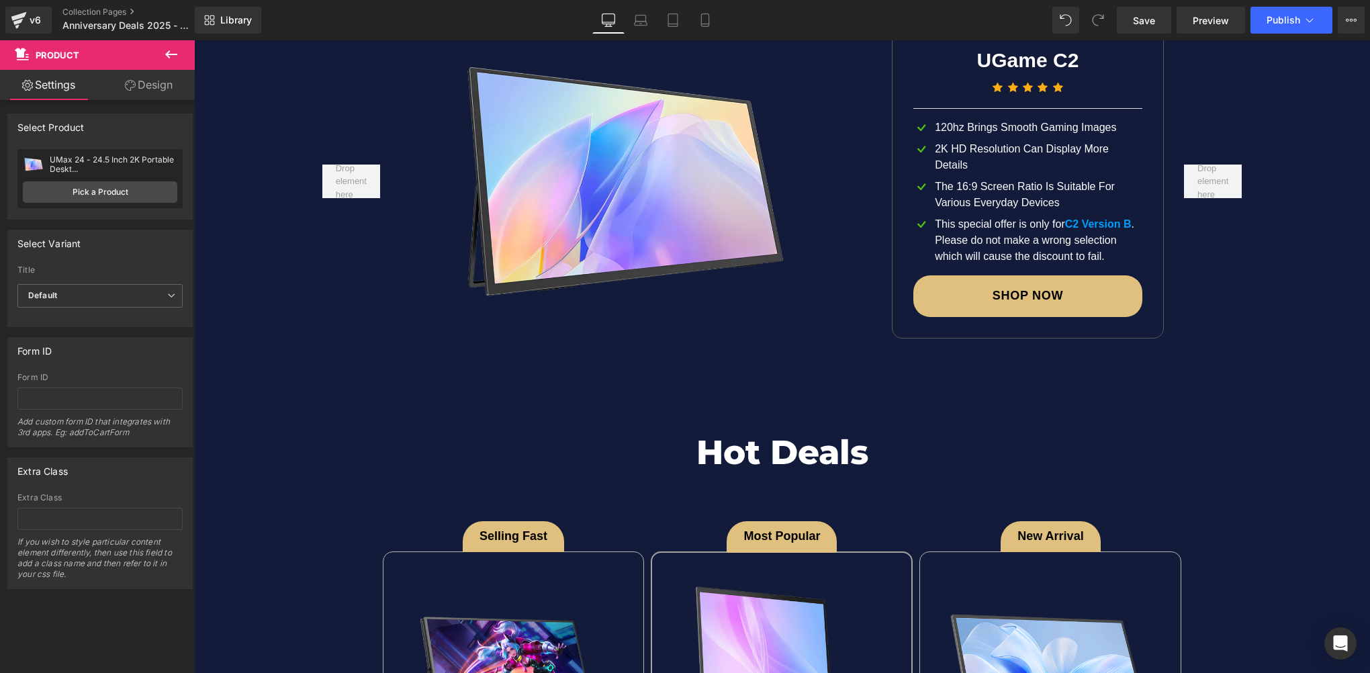
scroll to position [2418, 0]
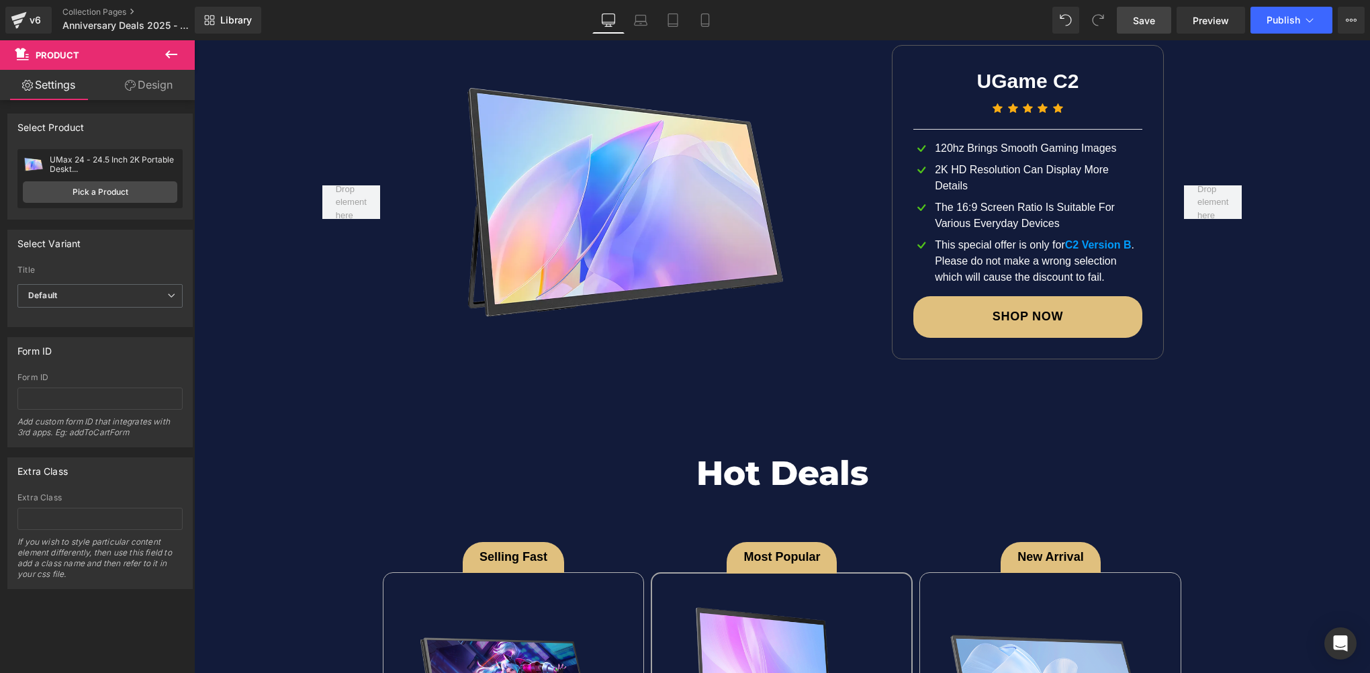
click at [1132, 24] on link "Save" at bounding box center [1144, 20] width 54 height 27
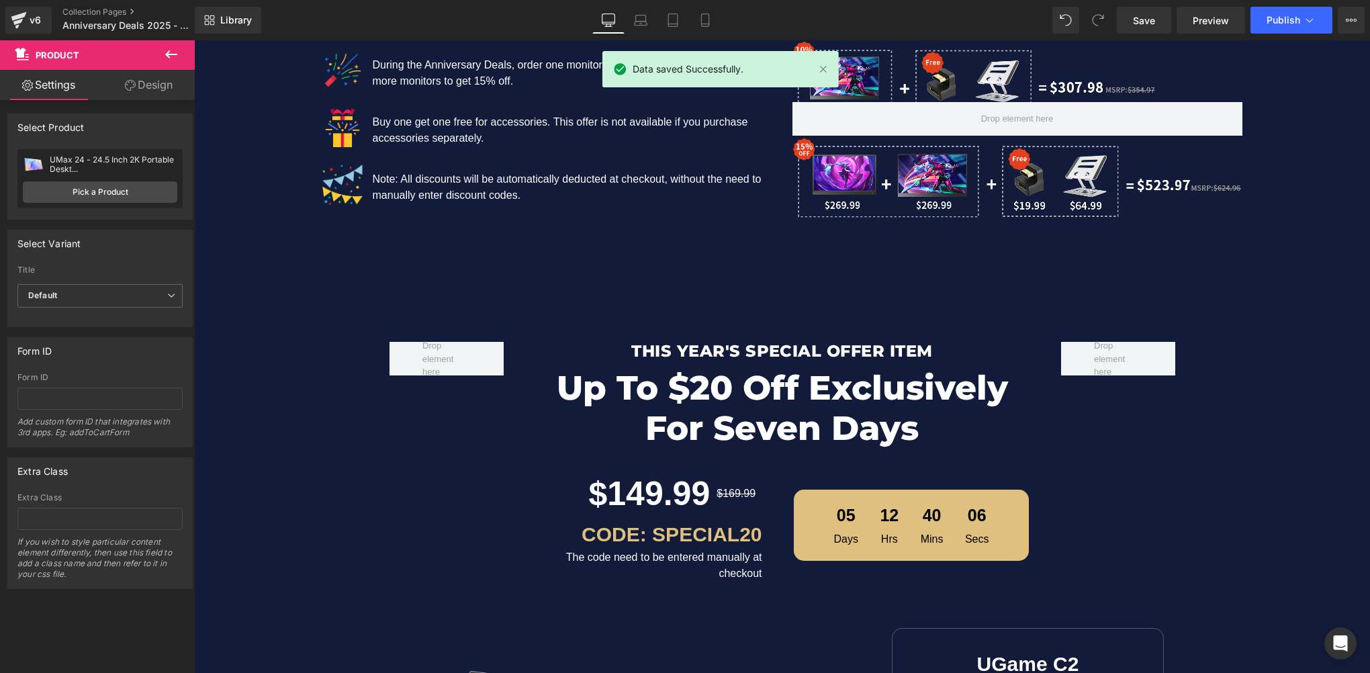
scroll to position [1880, 0]
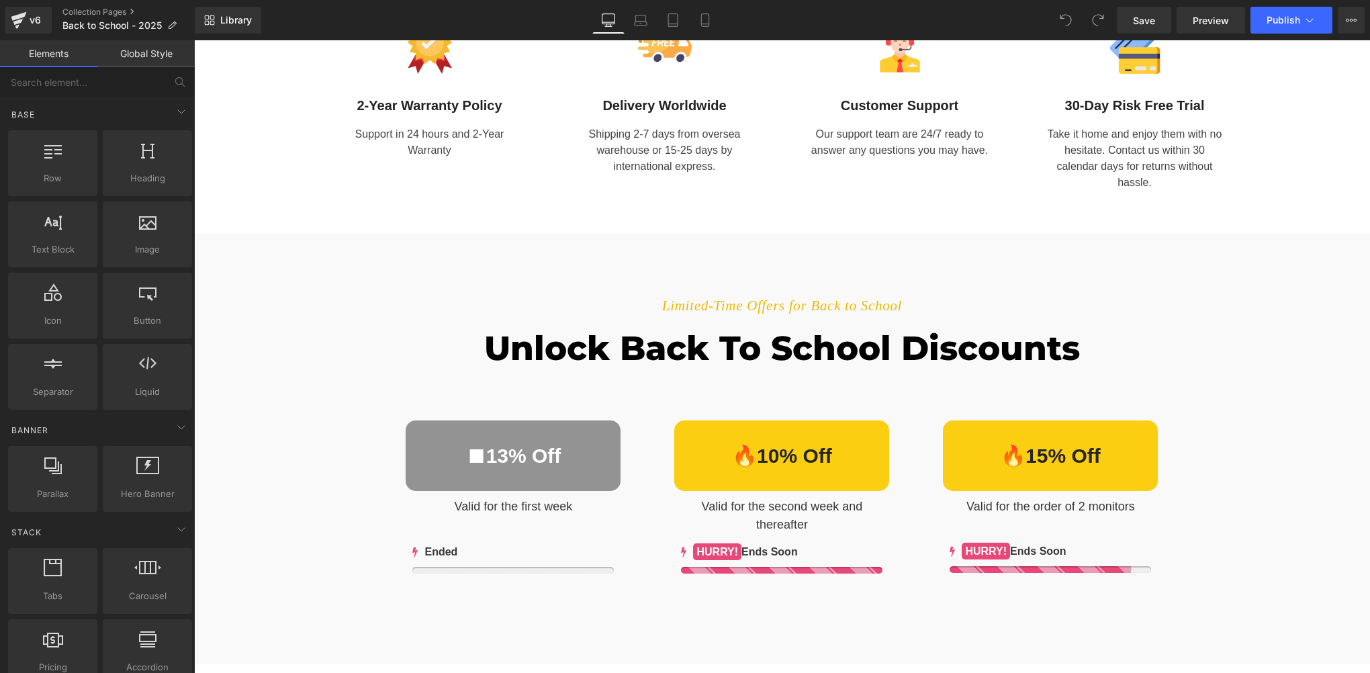
scroll to position [739, 0]
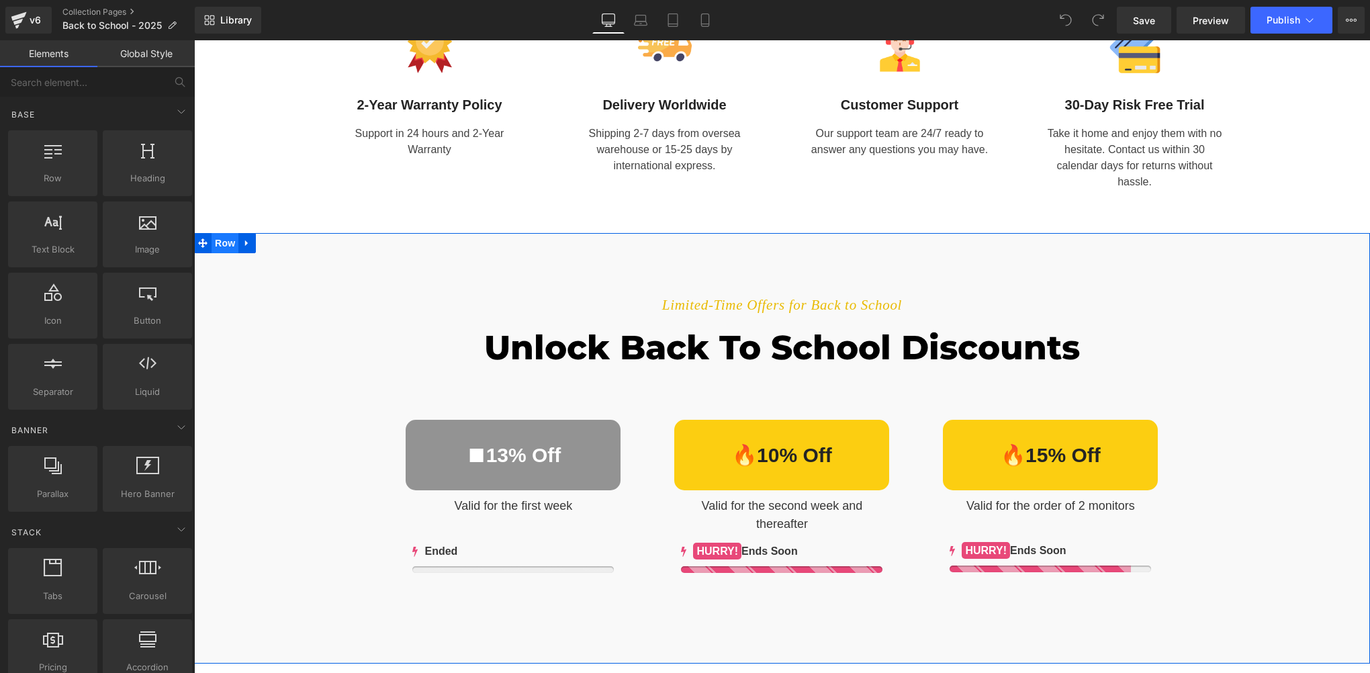
click at [218, 247] on span "Row" at bounding box center [225, 243] width 27 height 20
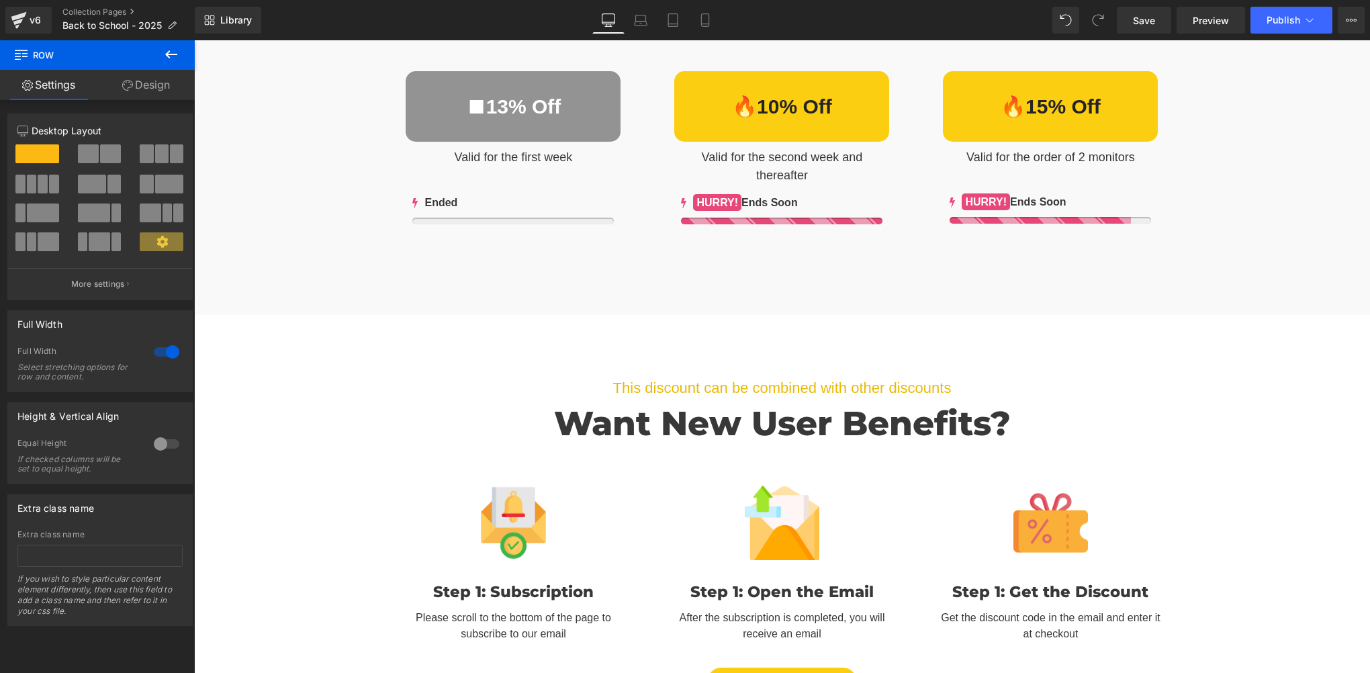
scroll to position [1007, 0]
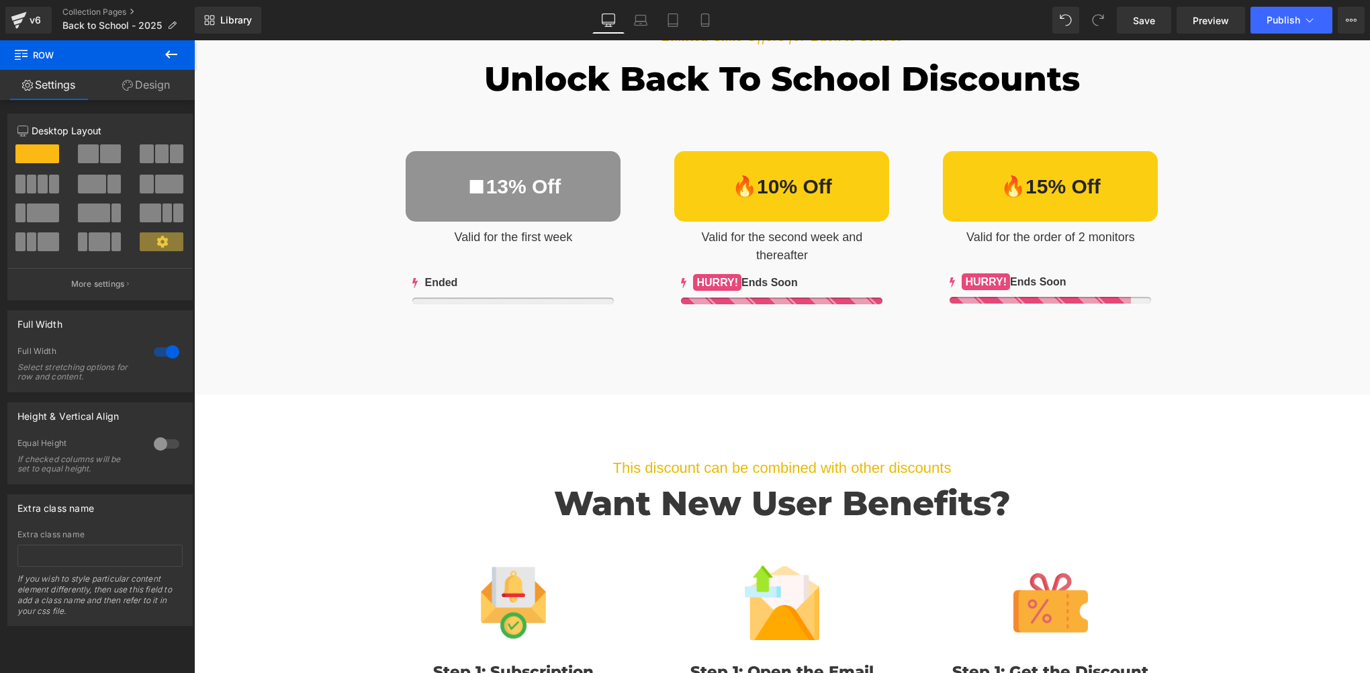
click at [260, 440] on div "This discount can be combined with other discounts Text Block Want New User Ben…" at bounding box center [782, 602] width 1176 height 361
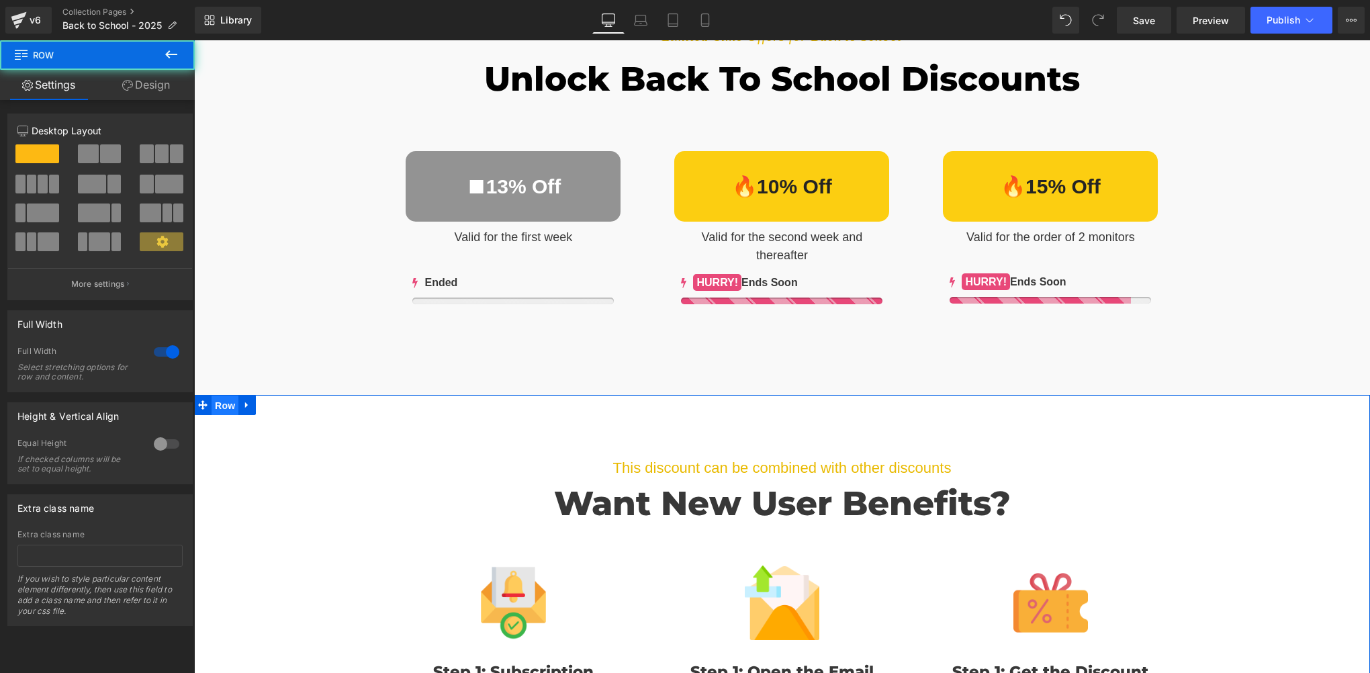
click at [222, 411] on span "Row" at bounding box center [225, 406] width 27 height 20
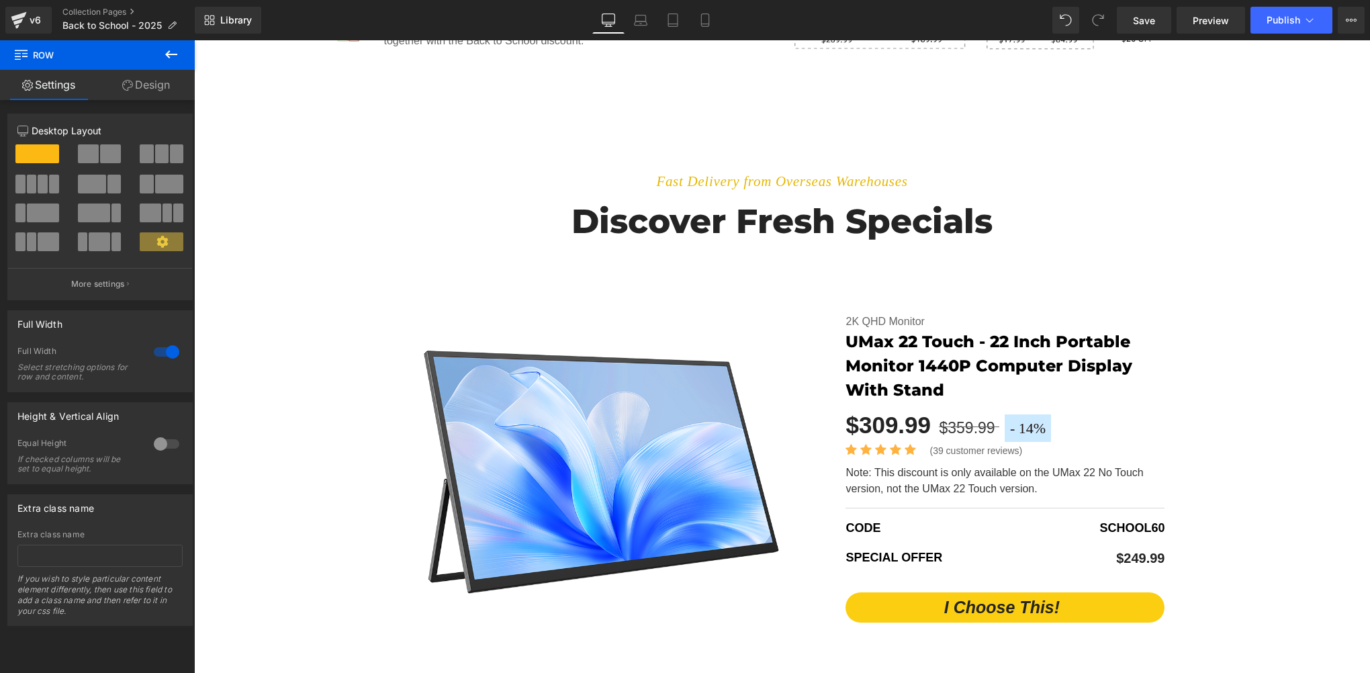
scroll to position [2082, 0]
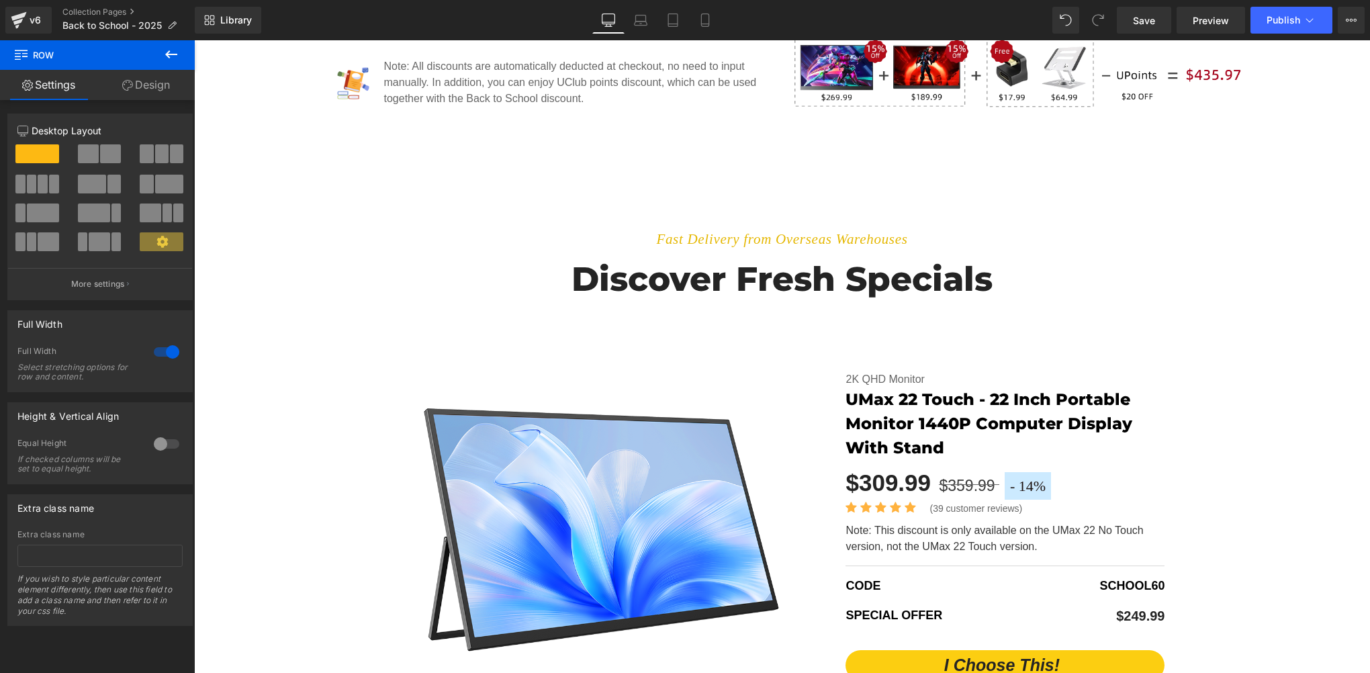
click at [279, 267] on div "Fast Delivery from Overseas Warehouses Text Block Discover fresh specials Headi…" at bounding box center [782, 469] width 1176 height 535
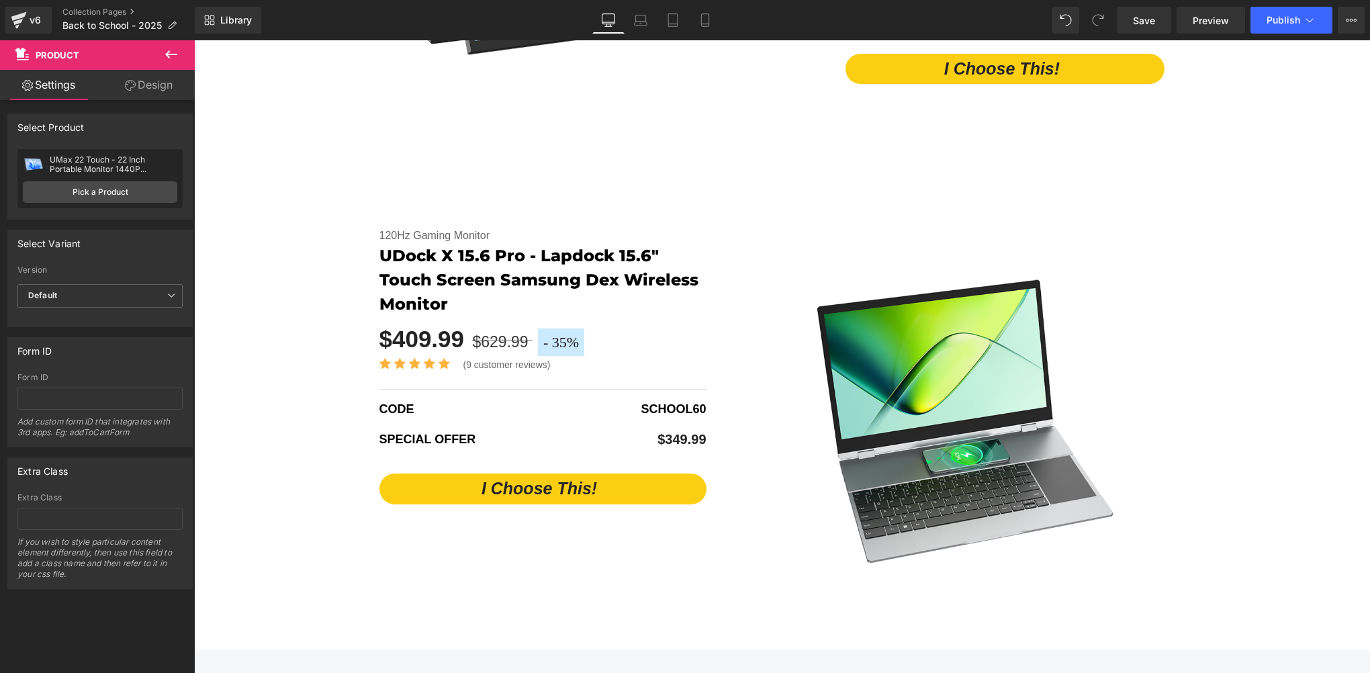
scroll to position [2686, 0]
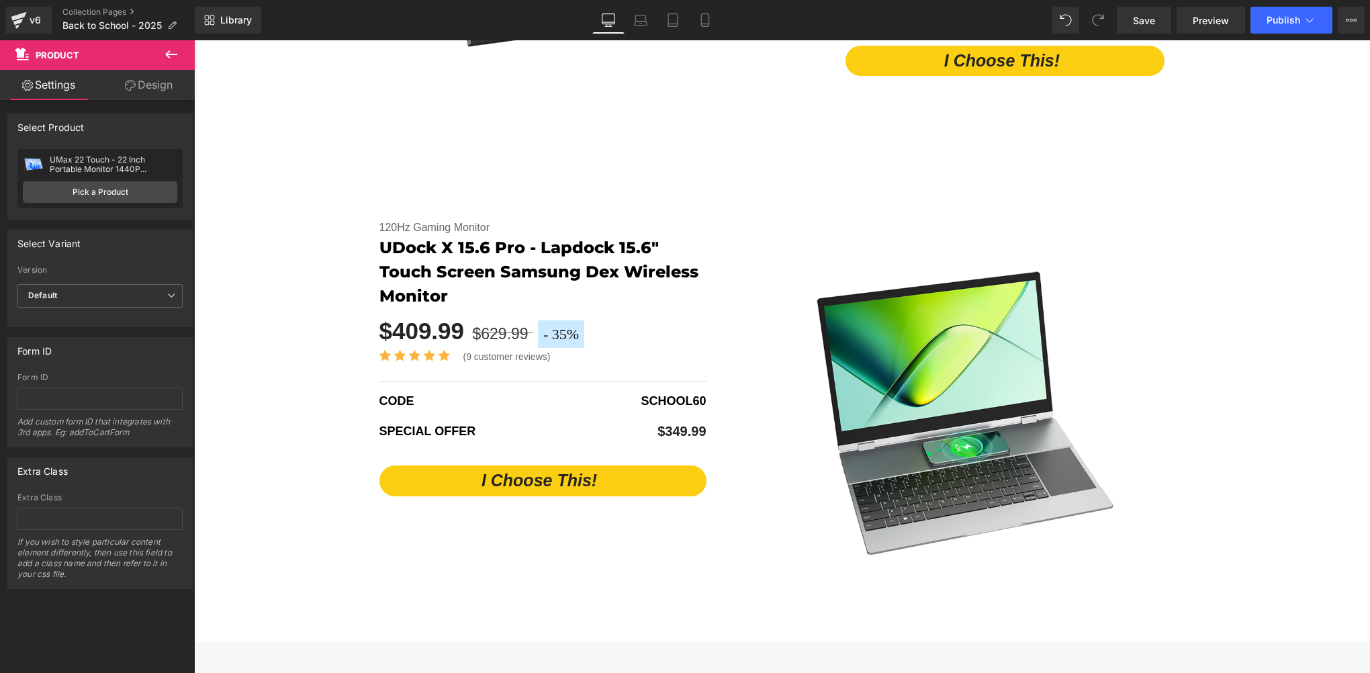
click at [284, 288] on div "- 35 % (P) Image Title Default Title" at bounding box center [782, 406] width 1176 height 467
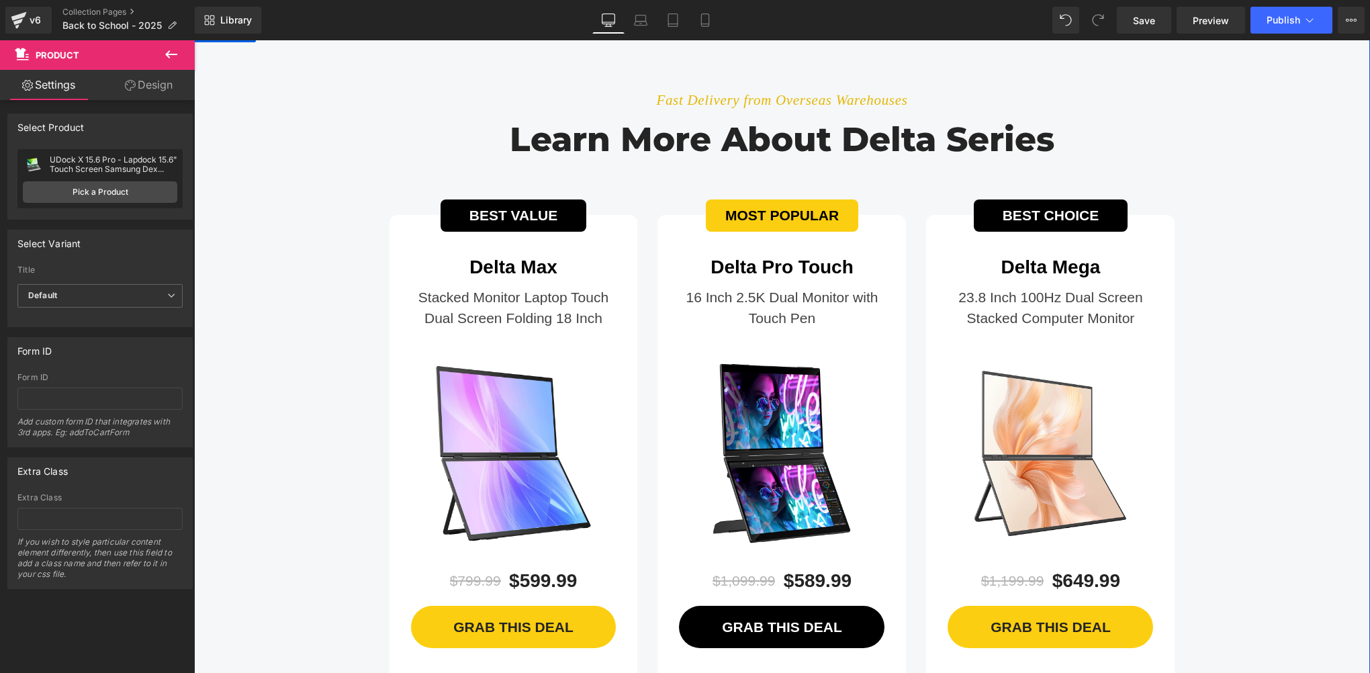
scroll to position [3223, 0]
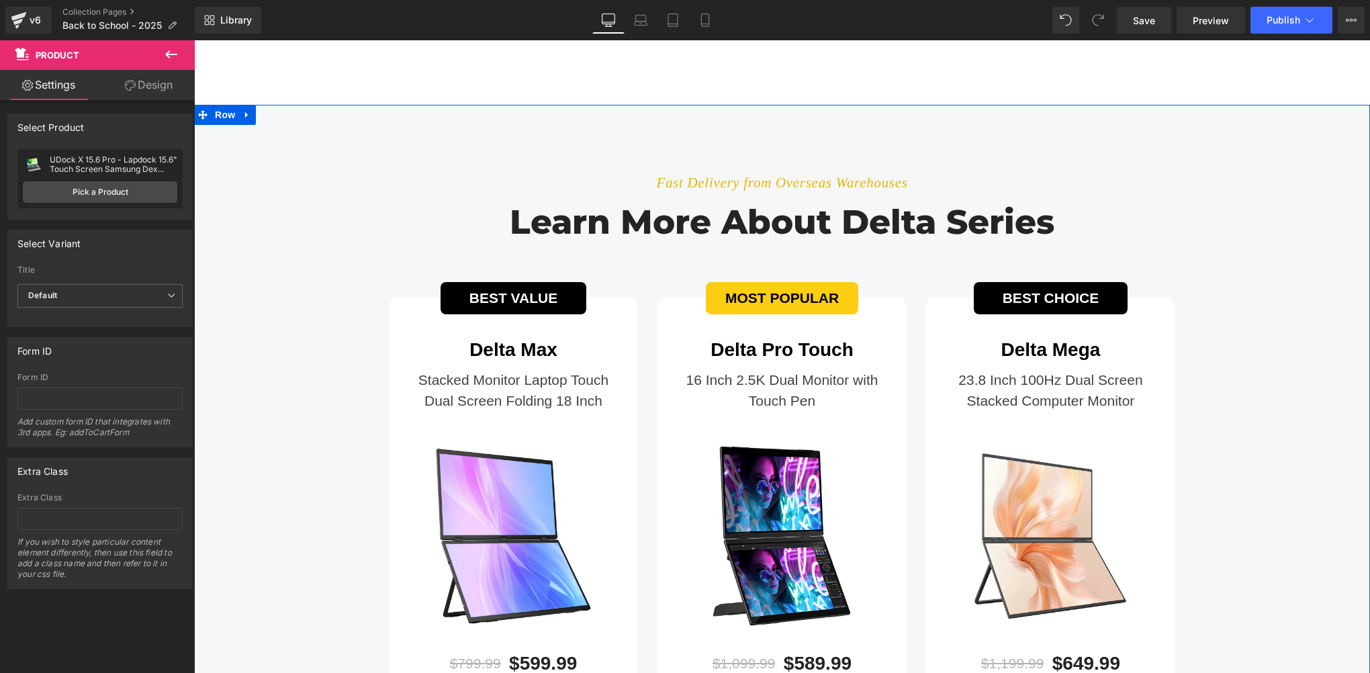
click at [312, 390] on div "Fast Delivery from Overseas Warehouses Text Block Learn more about delta series…" at bounding box center [782, 456] width 1176 height 620
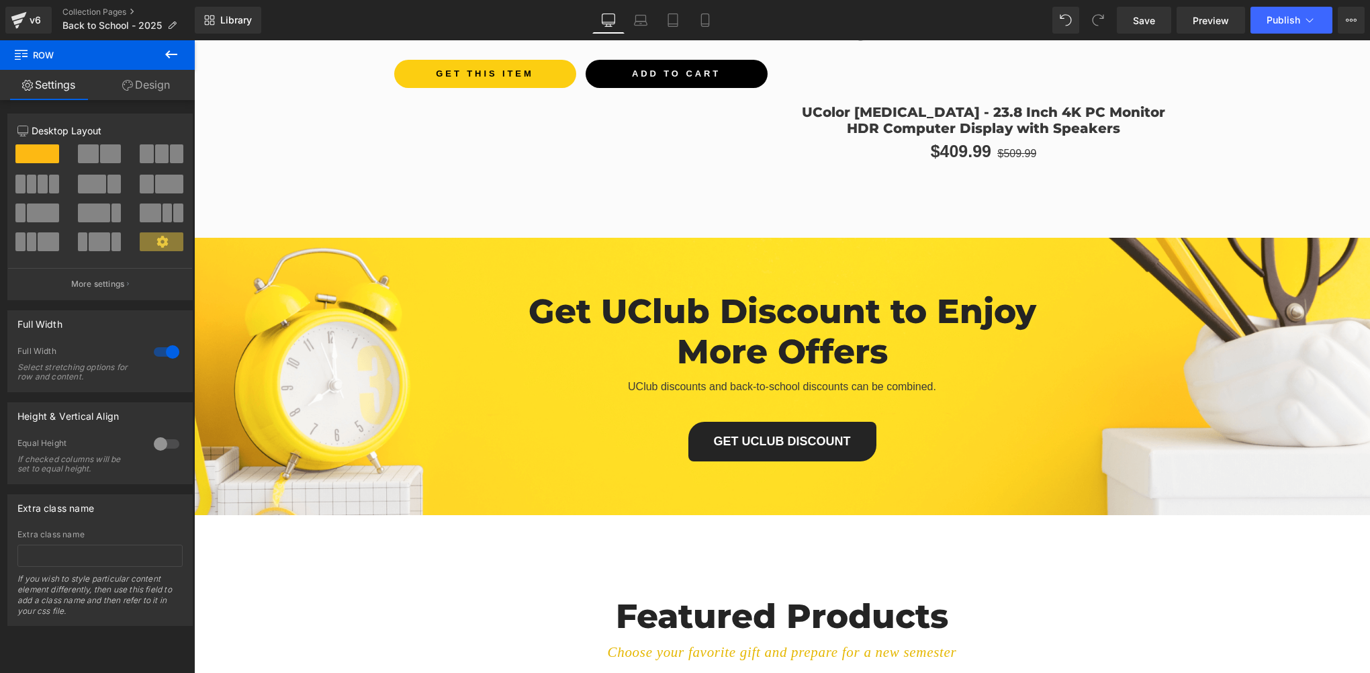
scroll to position [4970, 0]
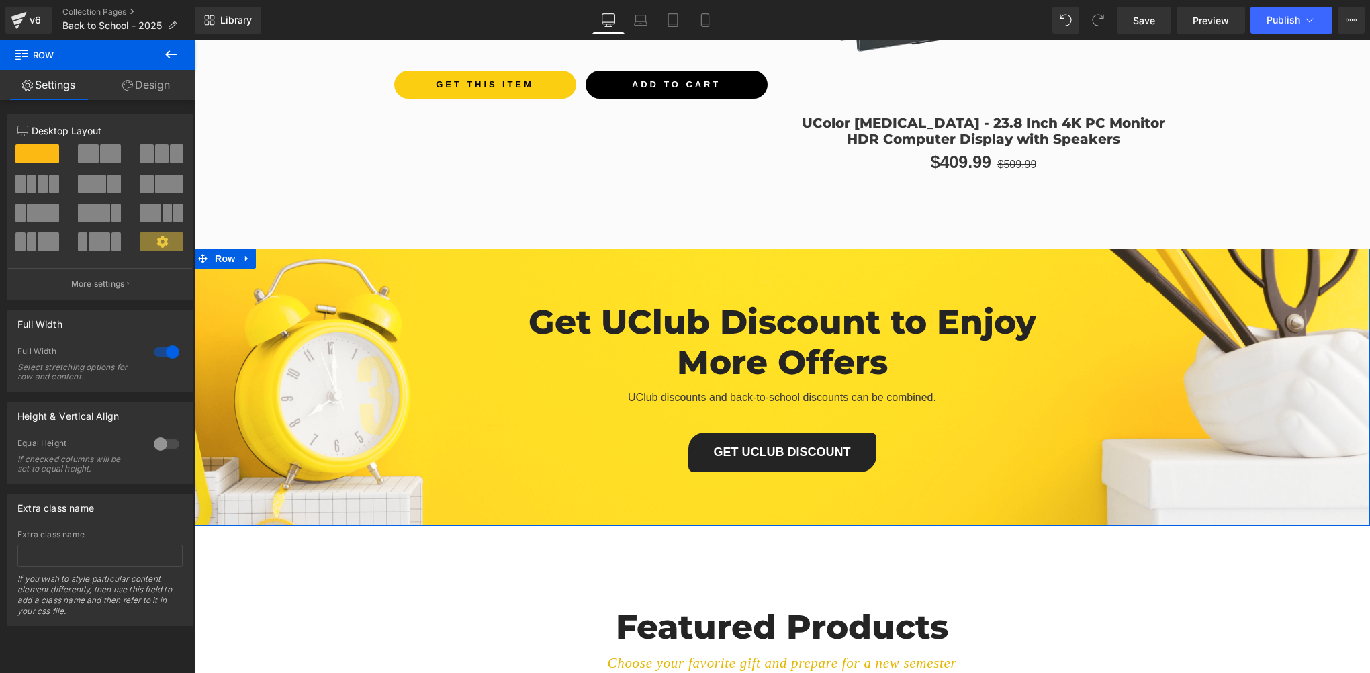
click at [239, 275] on div "Get UClub Discount to Enjoy More Offers Heading UClub discounts and back-to-sch…" at bounding box center [782, 386] width 1176 height 277
click at [221, 260] on span "Row" at bounding box center [225, 258] width 27 height 20
click at [188, 261] on div at bounding box center [162, 246] width 62 height 29
click at [215, 257] on span "Row" at bounding box center [225, 258] width 27 height 20
click at [244, 262] on icon at bounding box center [246, 259] width 9 height 10
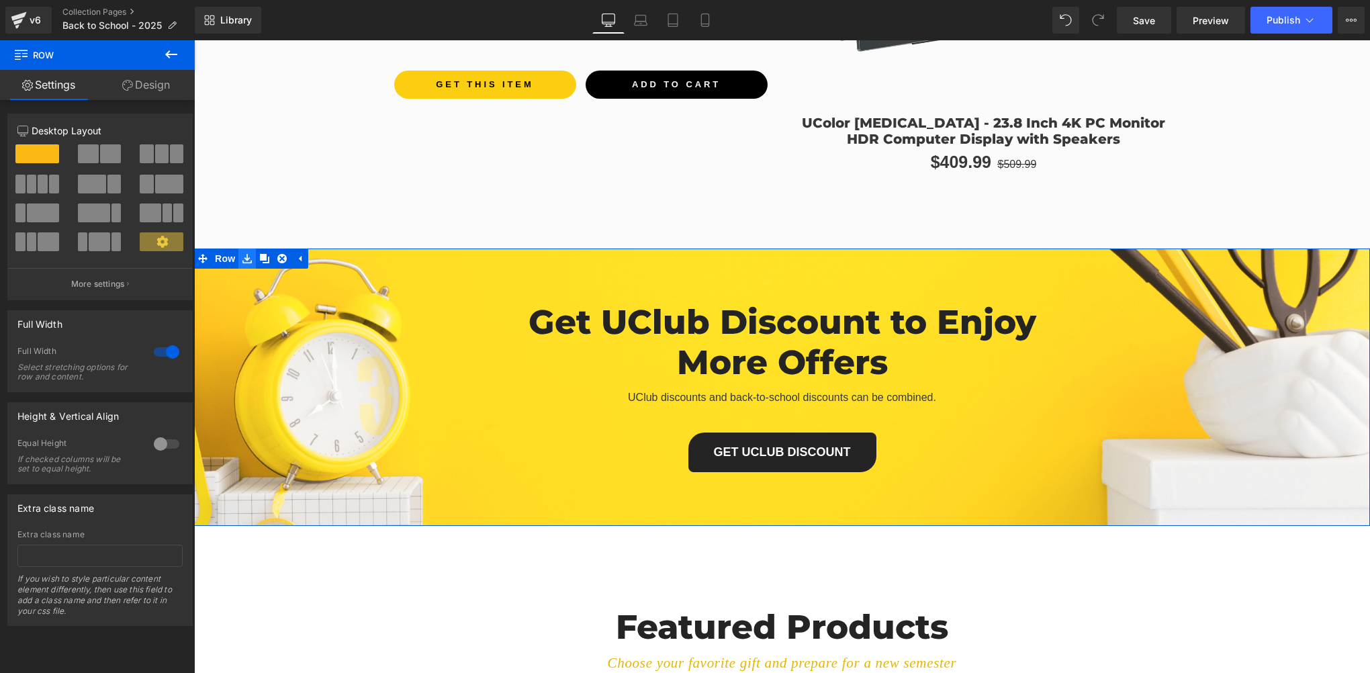
click at [242, 260] on icon at bounding box center [246, 259] width 9 height 10
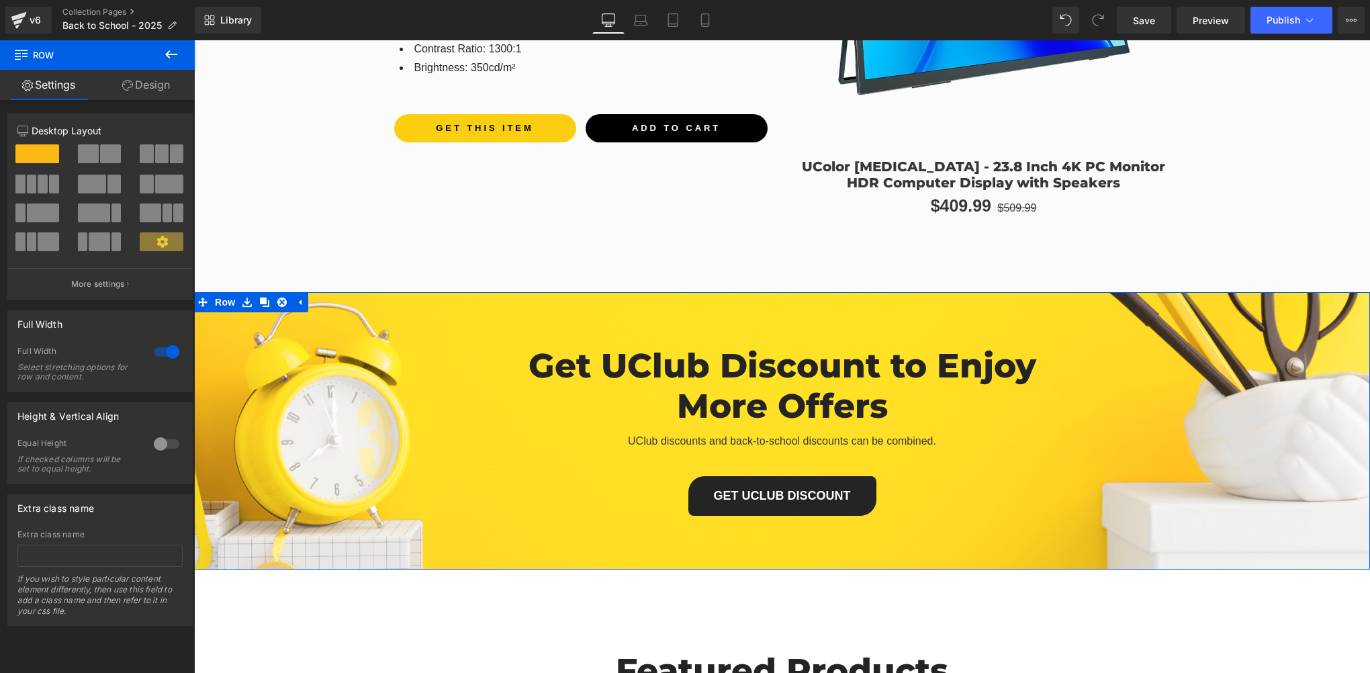
scroll to position [4902, 0]
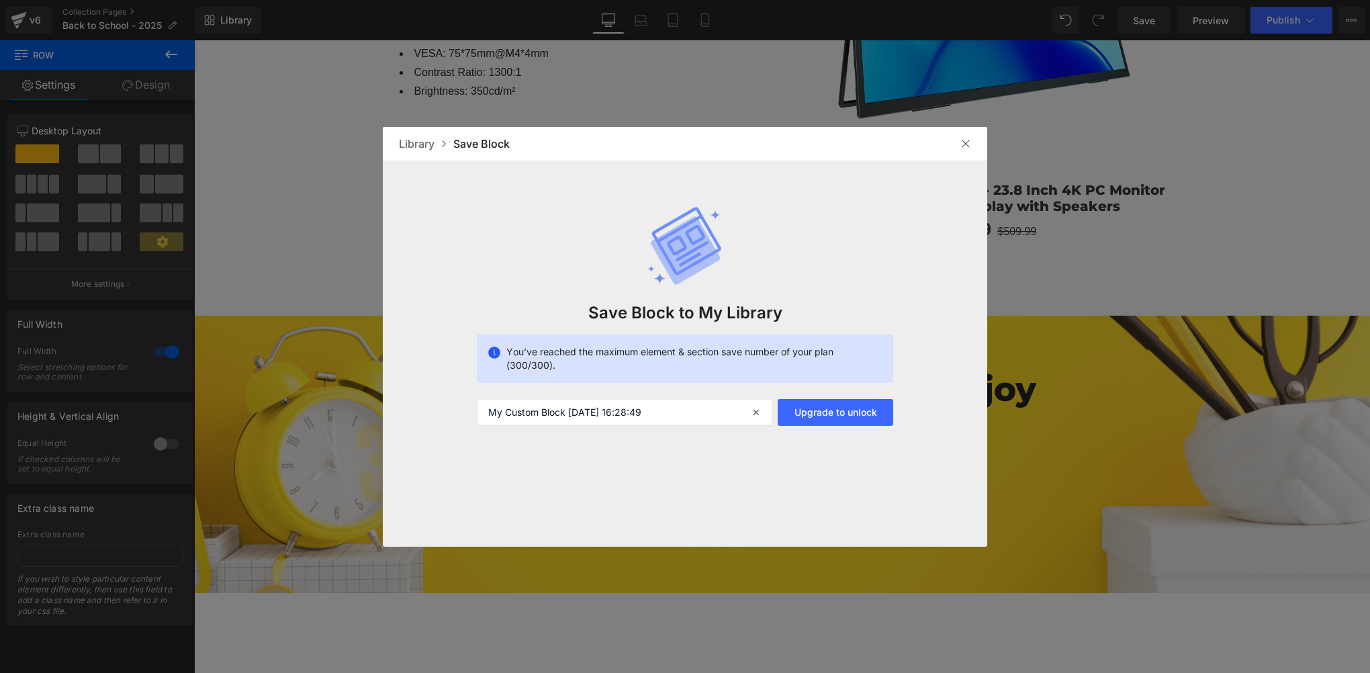
click at [970, 144] on img at bounding box center [965, 143] width 11 height 11
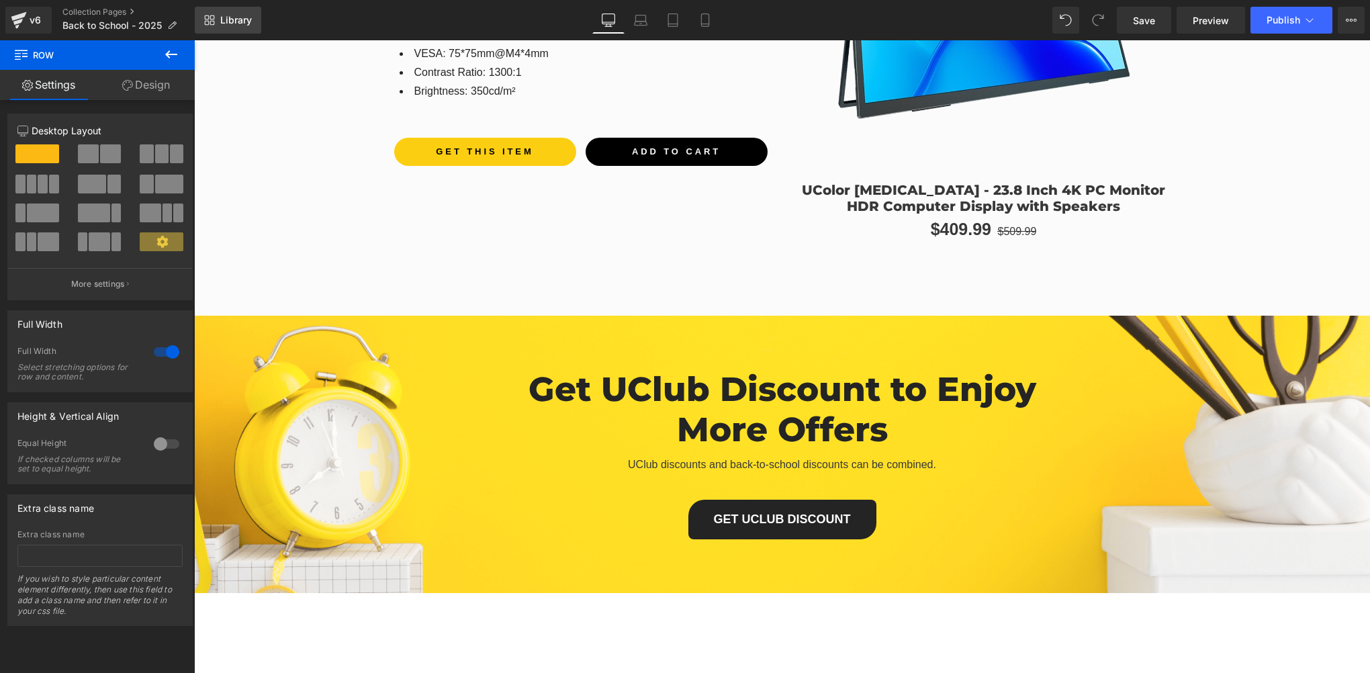
click at [249, 21] on span "Library" at bounding box center [236, 20] width 32 height 12
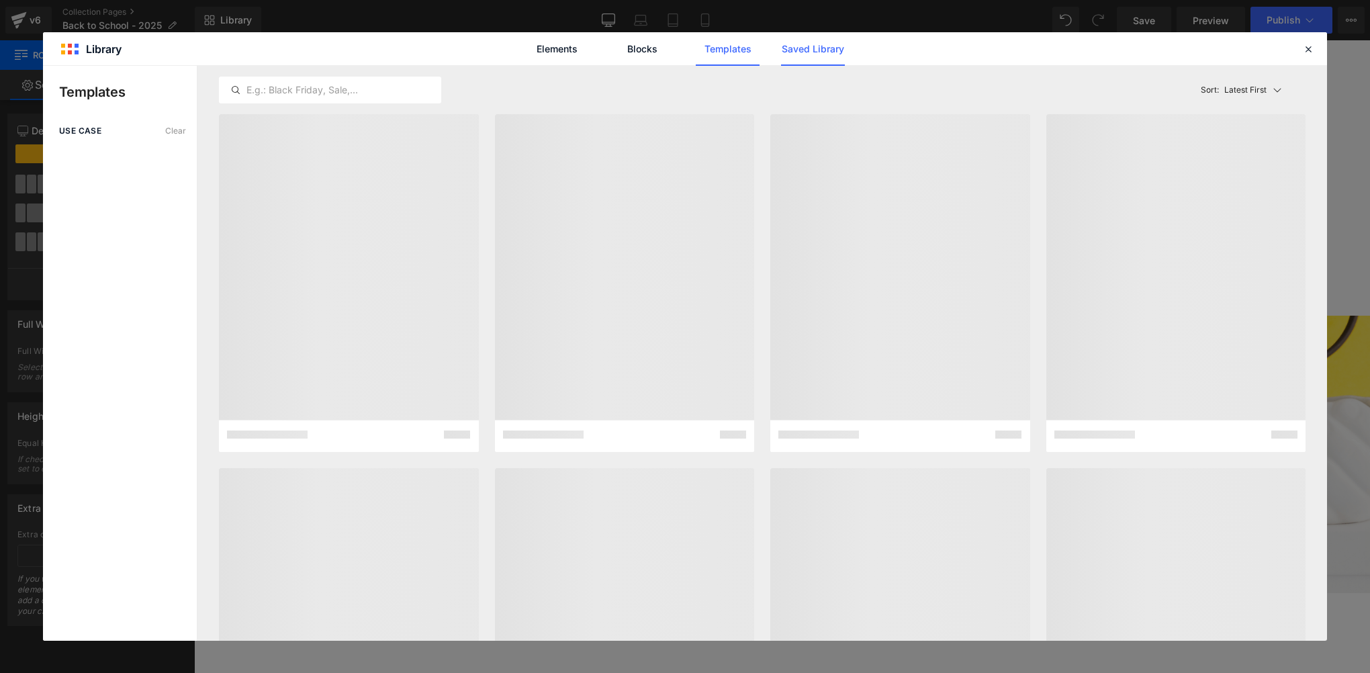
click at [798, 55] on link "Saved Library" at bounding box center [813, 49] width 64 height 34
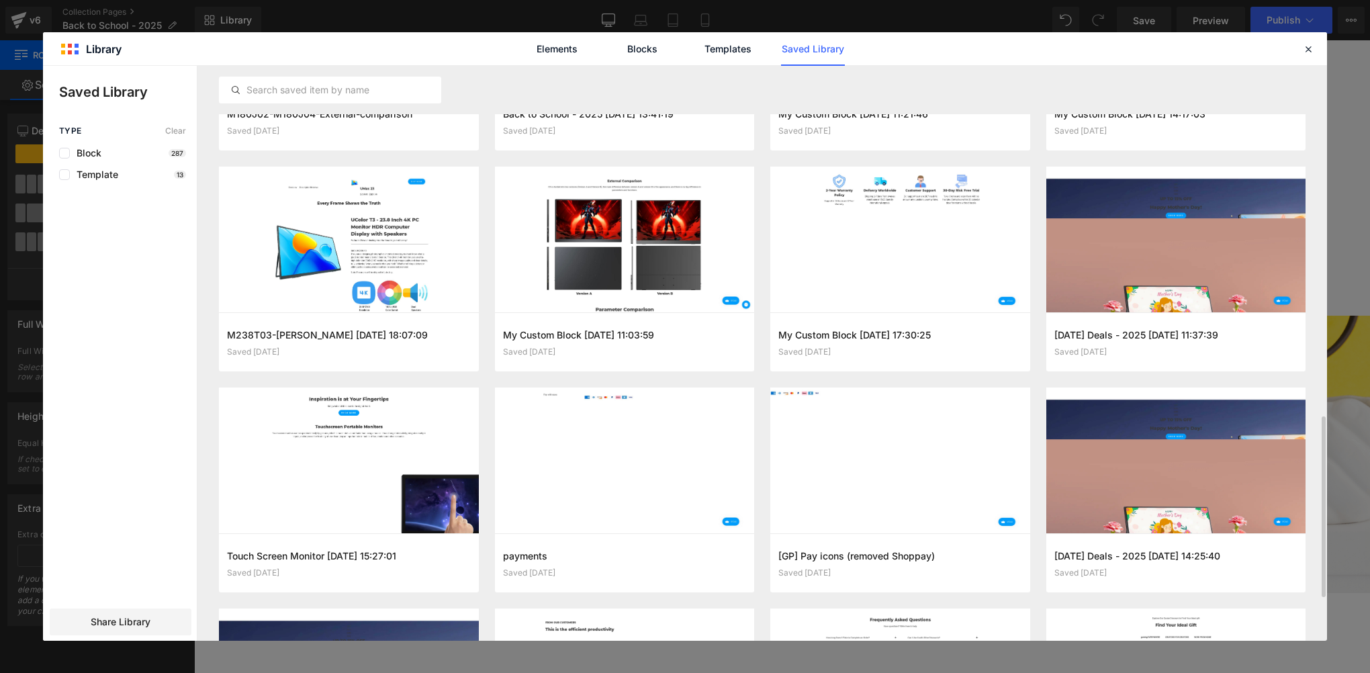
scroll to position [933, 0]
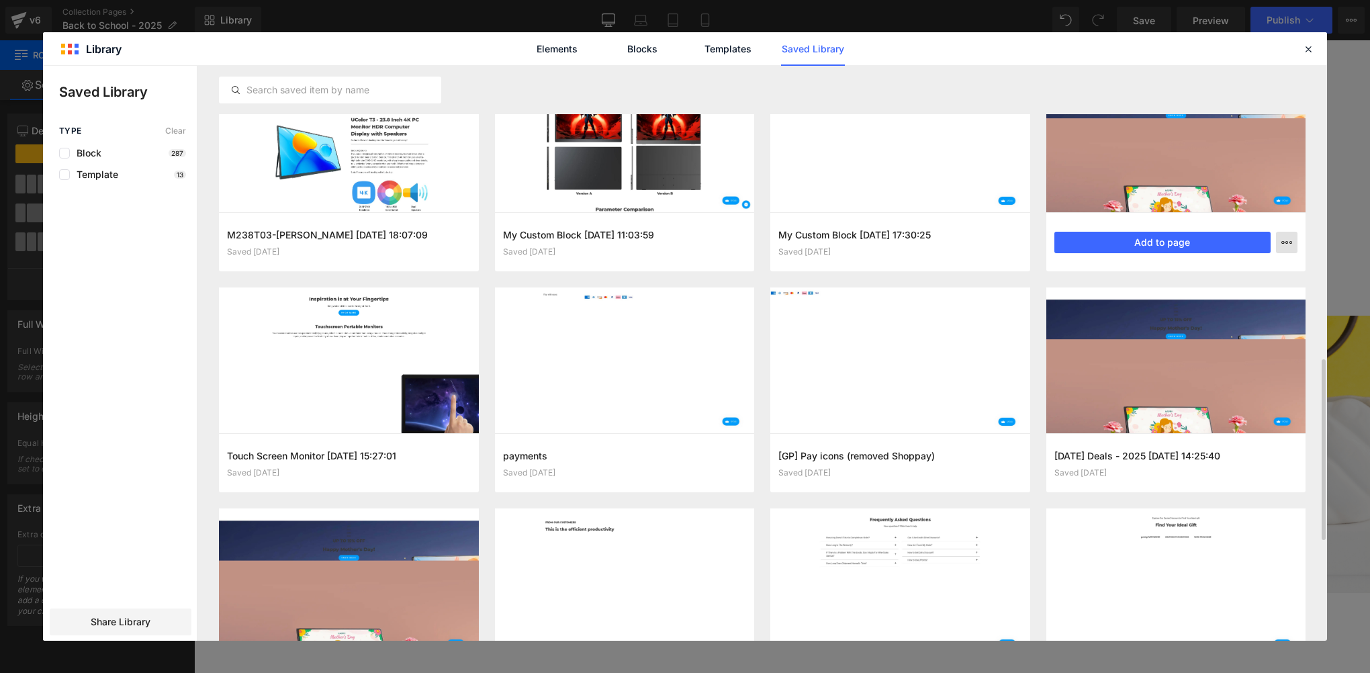
click at [1289, 246] on icon "button" at bounding box center [1286, 242] width 11 height 11
click at [1191, 301] on p "Delete" at bounding box center [1185, 301] width 28 height 12
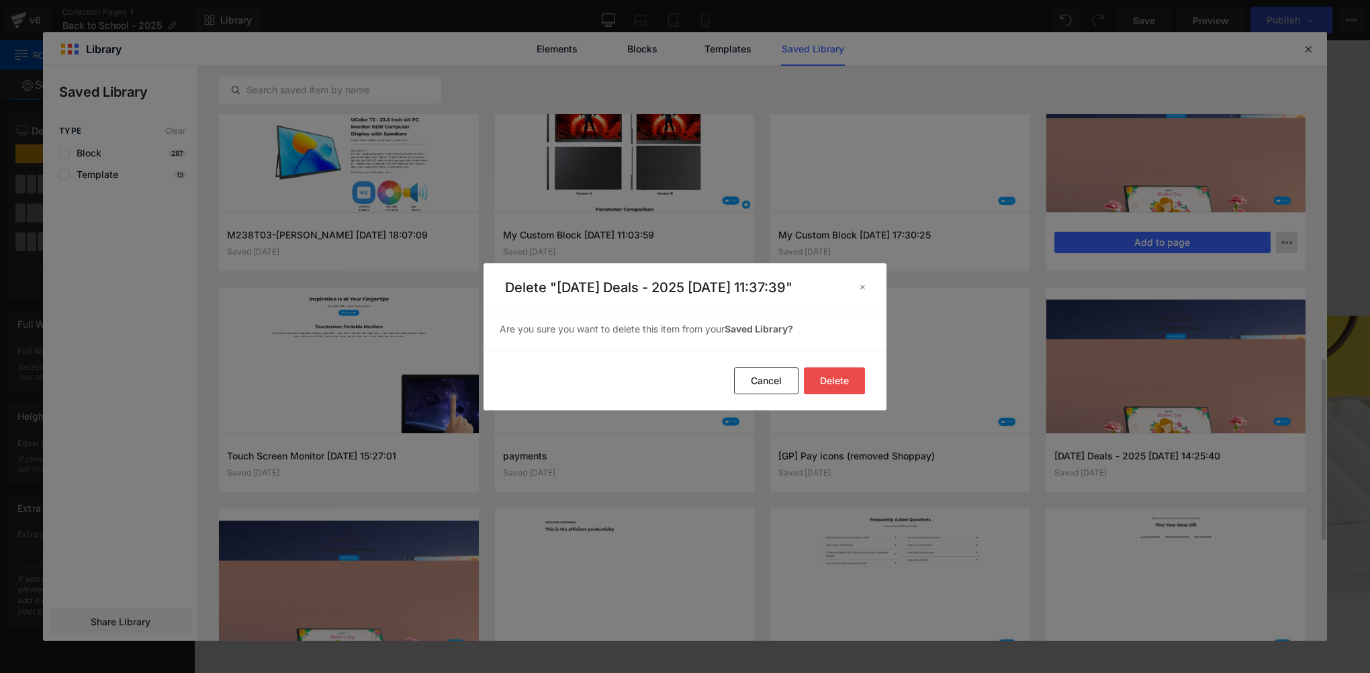
click at [823, 385] on button "Delete" at bounding box center [834, 380] width 61 height 27
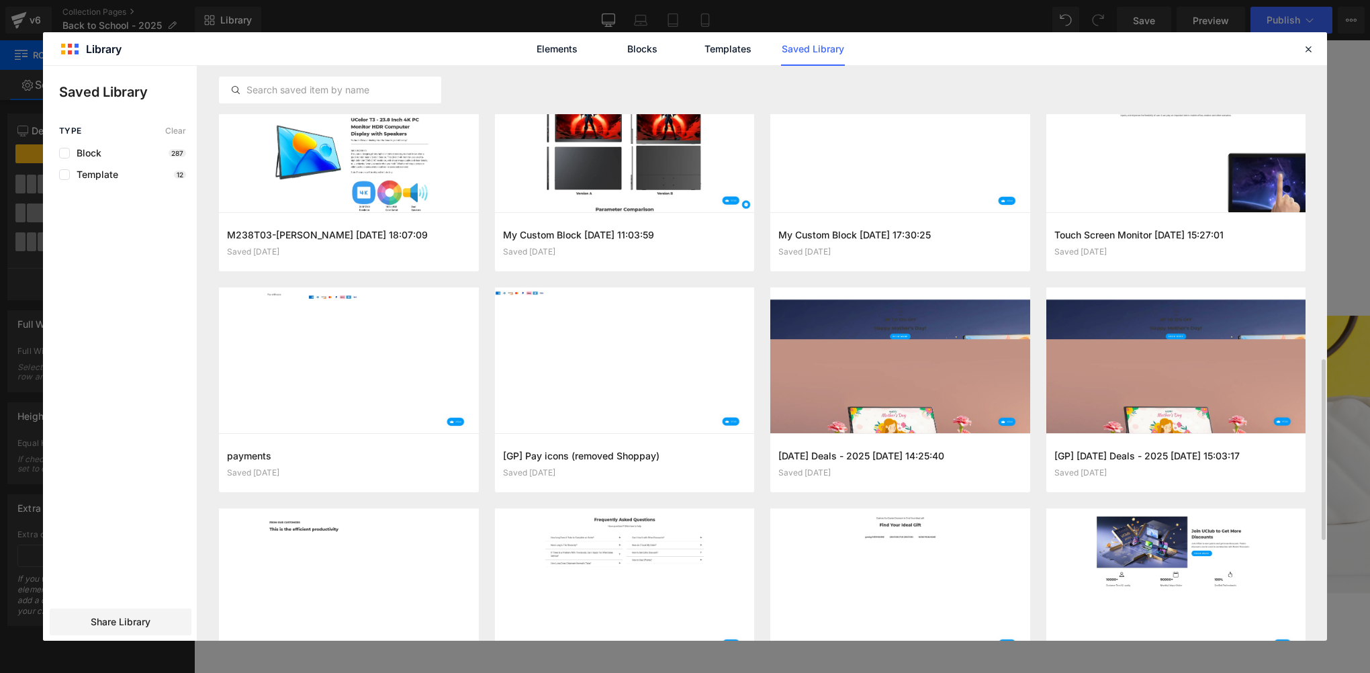
scroll to position [999, 0]
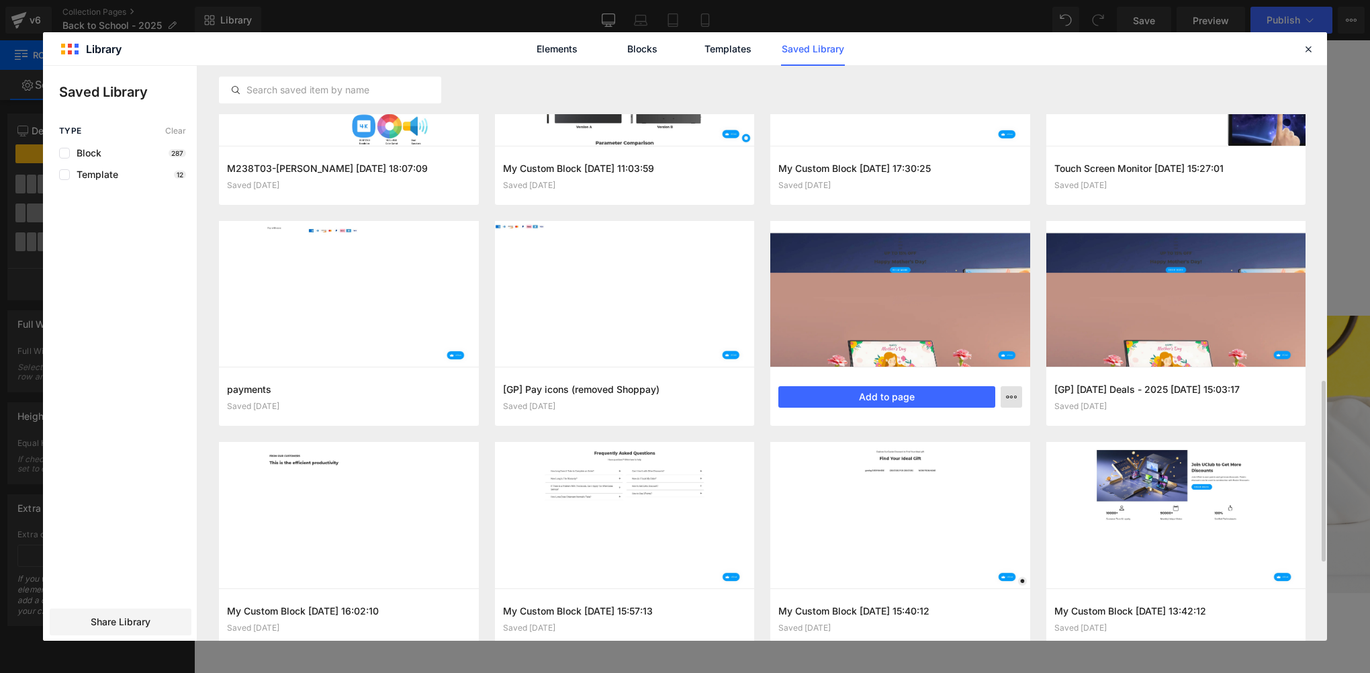
click at [1011, 394] on icon "button" at bounding box center [1011, 397] width 11 height 11
click at [918, 458] on p "Delete" at bounding box center [910, 455] width 28 height 12
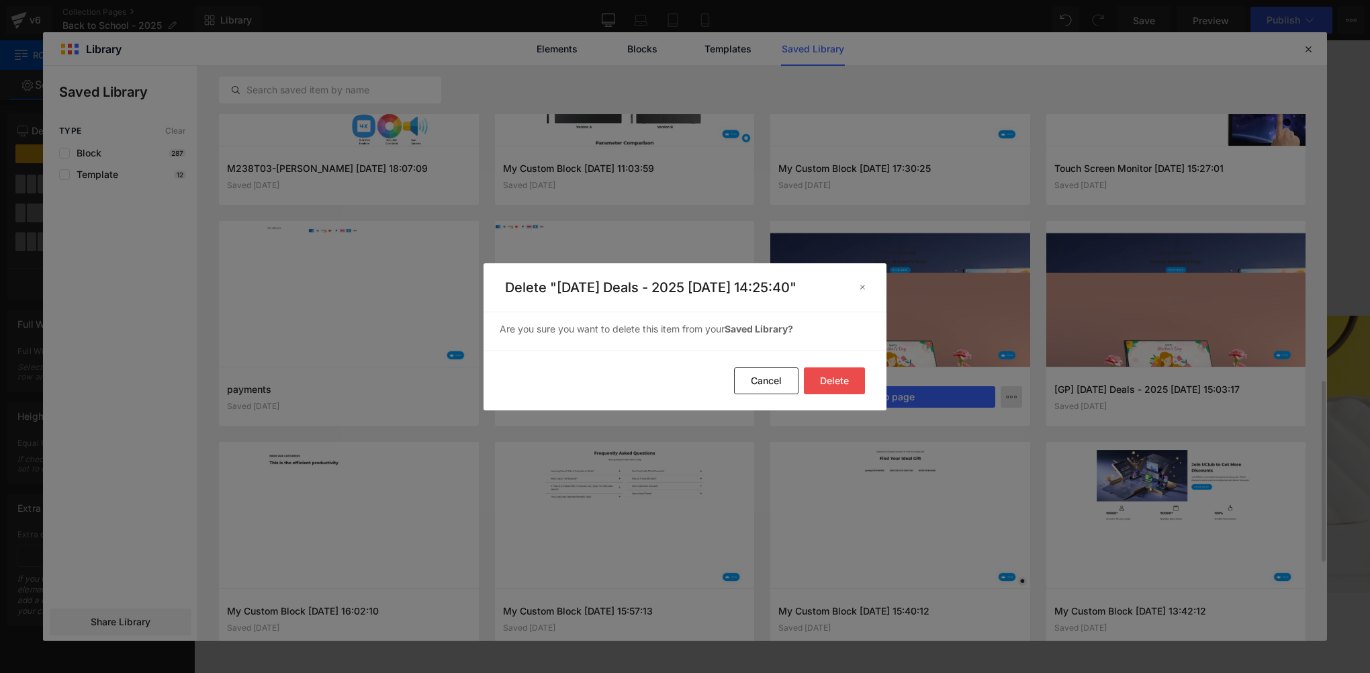
click at [811, 377] on button "Delete" at bounding box center [834, 380] width 61 height 27
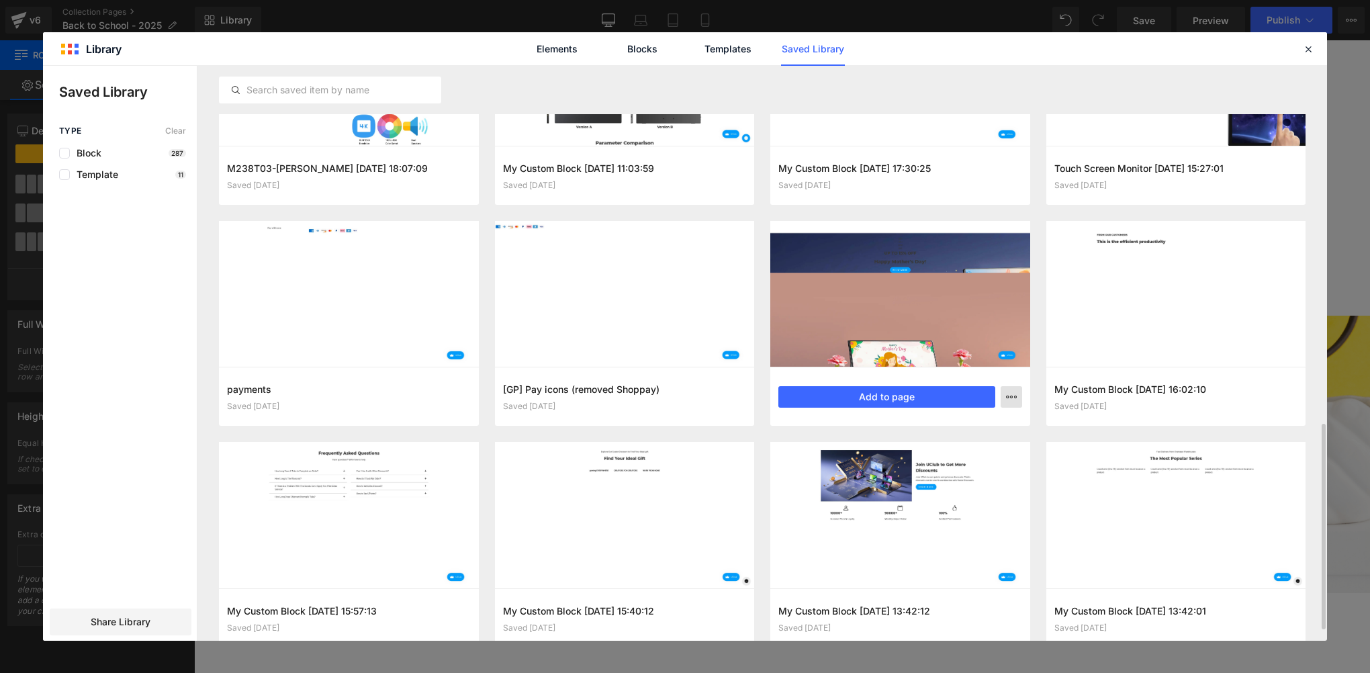
click at [1012, 398] on icon "button" at bounding box center [1011, 397] width 11 height 11
click at [910, 455] on p "Delete" at bounding box center [910, 455] width 28 height 12
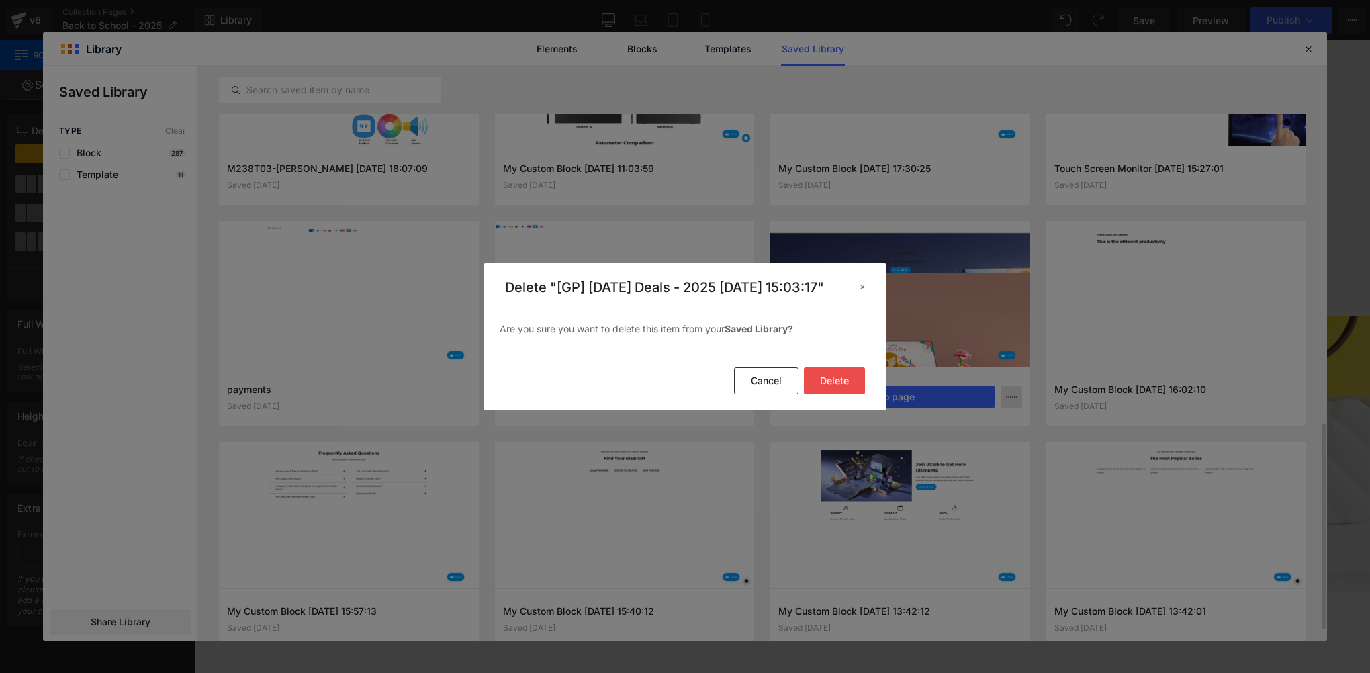
click at [849, 379] on button "Delete" at bounding box center [834, 380] width 61 height 27
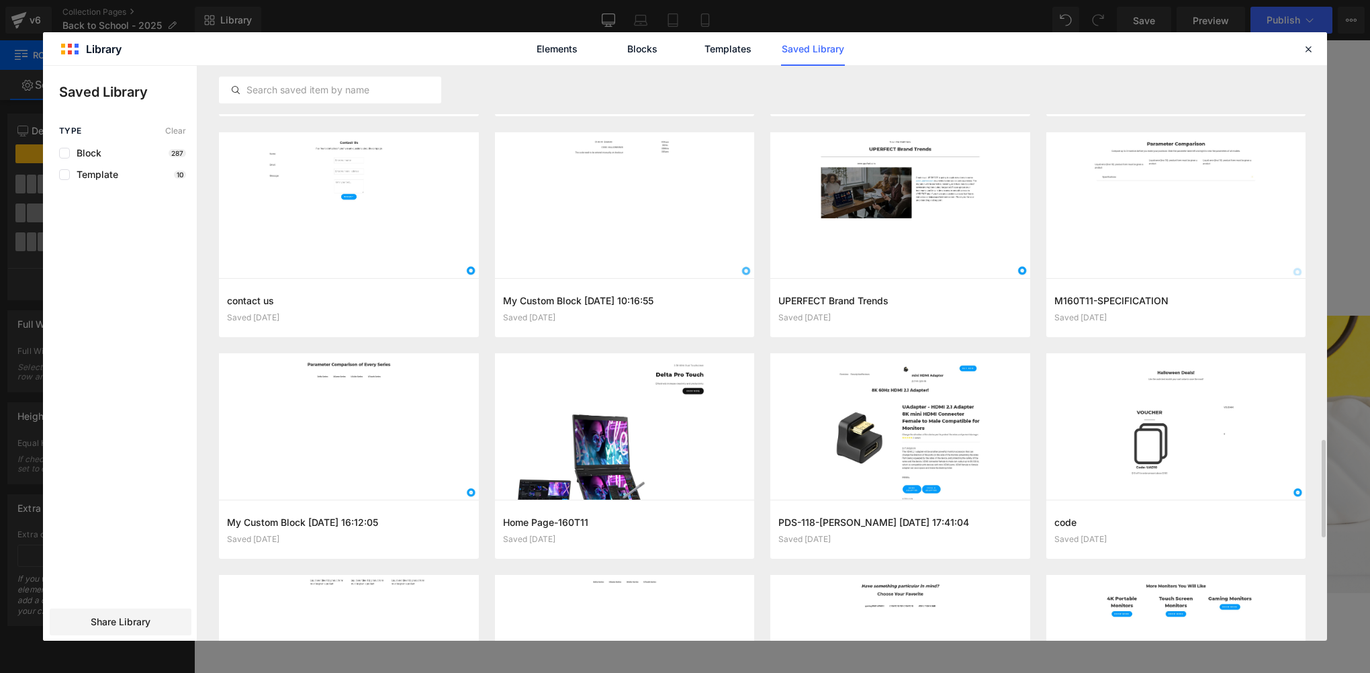
scroll to position [2327, 0]
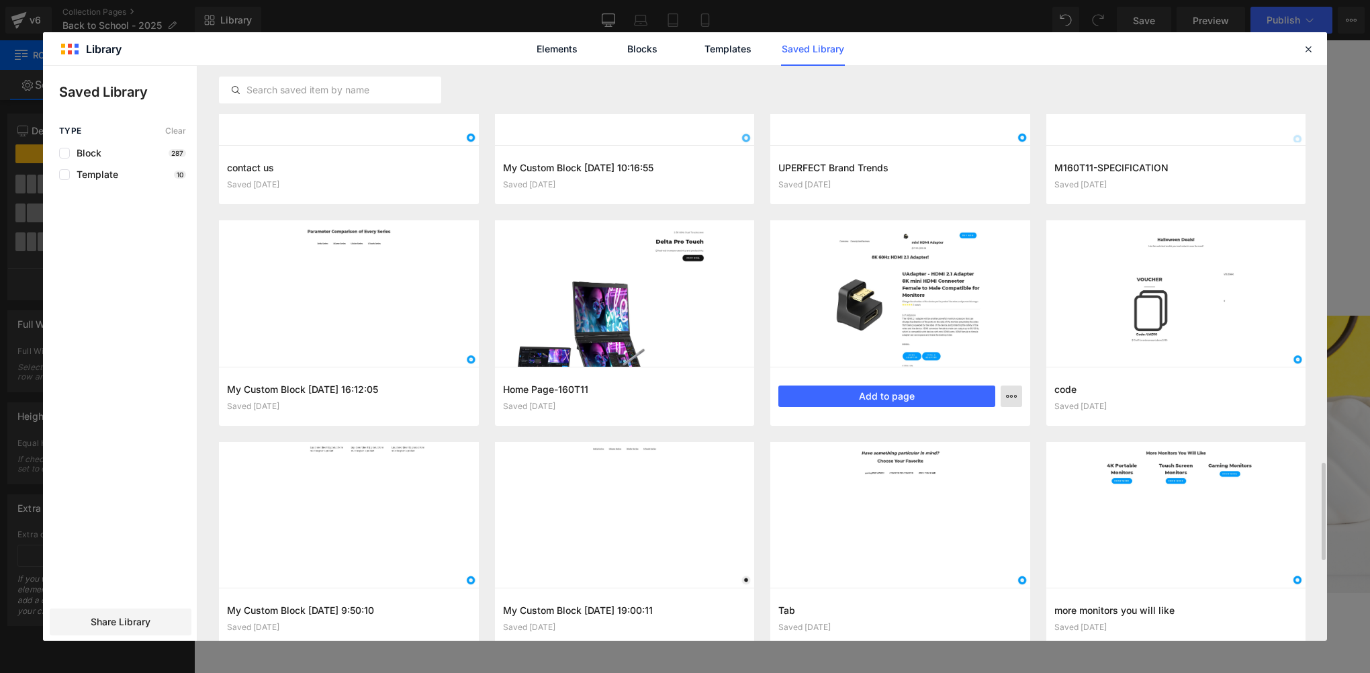
click at [1017, 401] on button "button" at bounding box center [1011, 395] width 21 height 21
click at [960, 457] on div "Delete" at bounding box center [945, 455] width 153 height 28
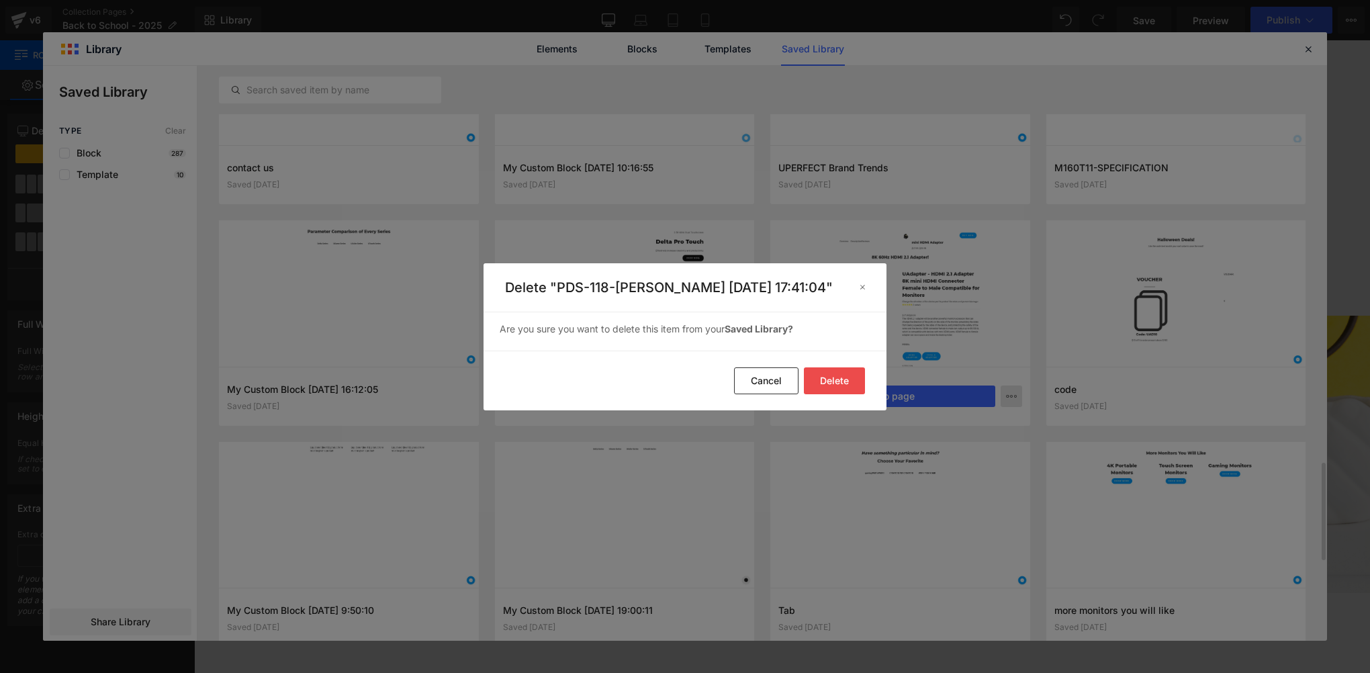
click at [841, 377] on button "Delete" at bounding box center [834, 380] width 61 height 27
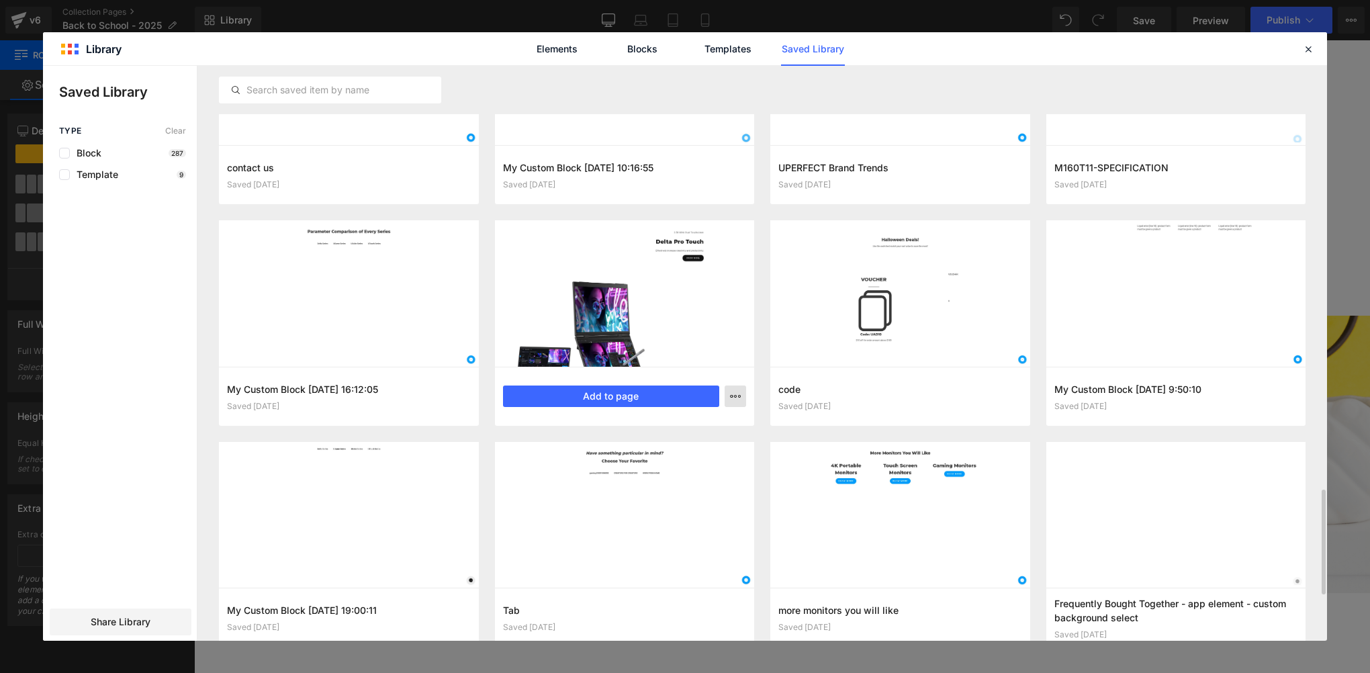
click at [737, 397] on icon "button" at bounding box center [735, 396] width 11 height 11
click at [690, 459] on div "Delete" at bounding box center [669, 455] width 153 height 28
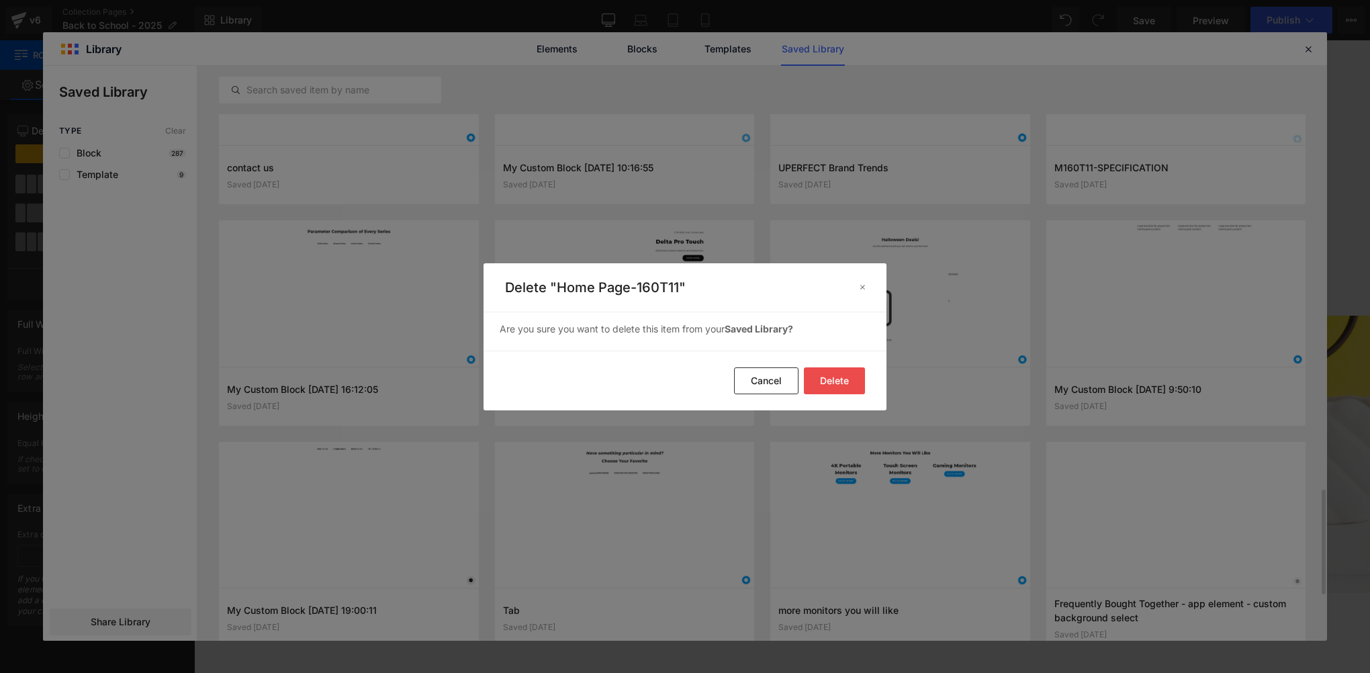
click at [856, 381] on button "Delete" at bounding box center [834, 380] width 61 height 27
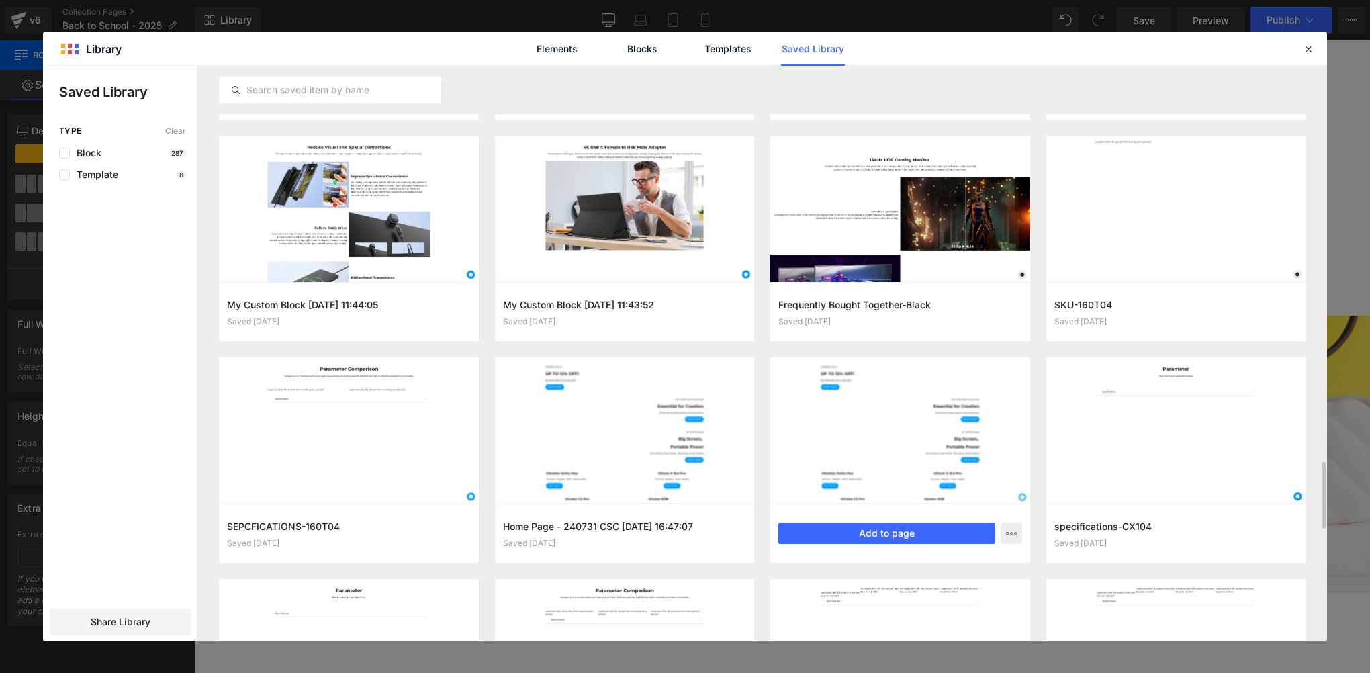
scroll to position [3142, 0]
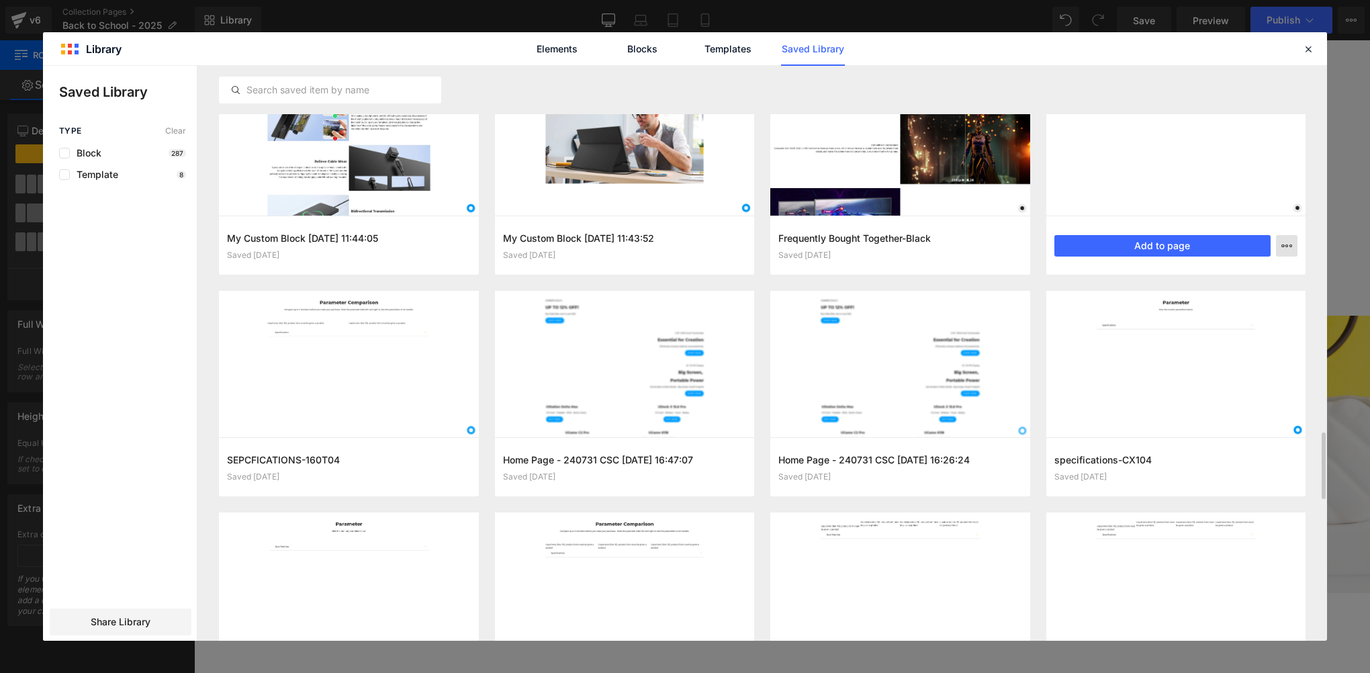
click at [1284, 248] on icon "button" at bounding box center [1286, 245] width 11 height 11
click at [1224, 318] on div at bounding box center [685, 353] width 1284 height 575
click at [1291, 242] on icon "button" at bounding box center [1286, 245] width 11 height 11
click at [1181, 310] on div "Delete" at bounding box center [1220, 304] width 153 height 28
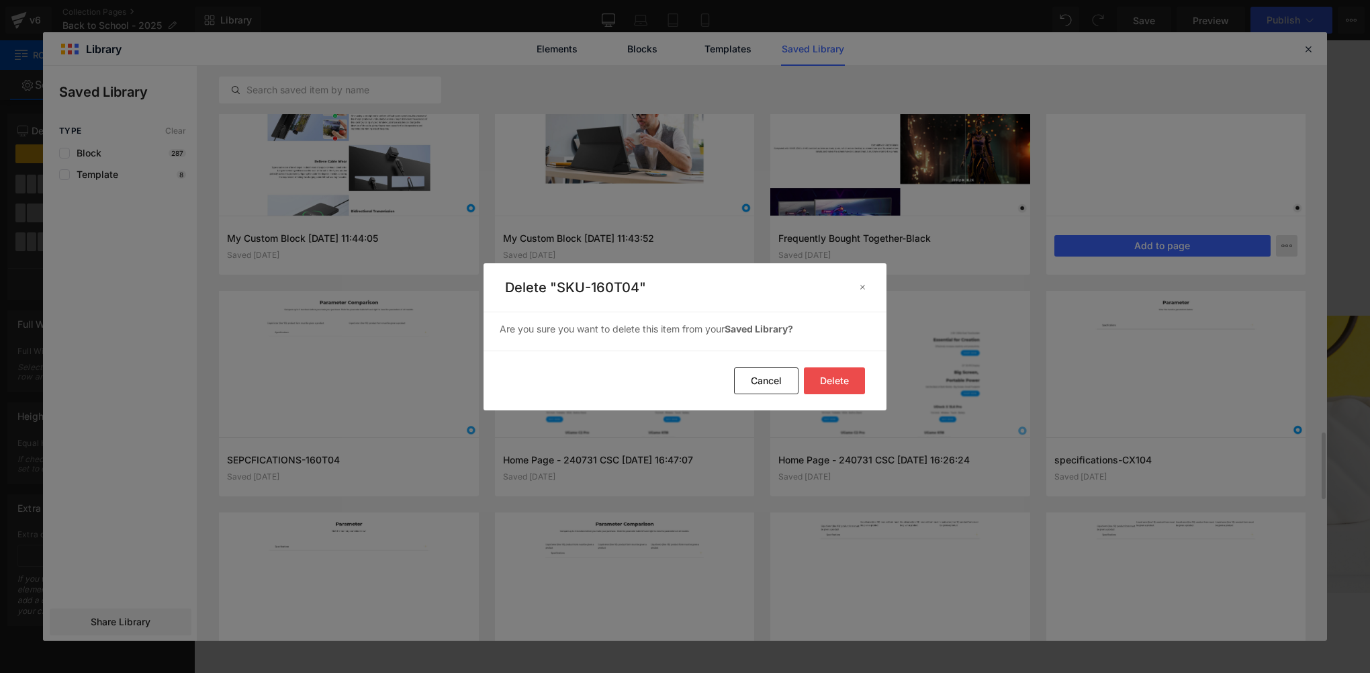
click at [851, 378] on button "Delete" at bounding box center [834, 380] width 61 height 27
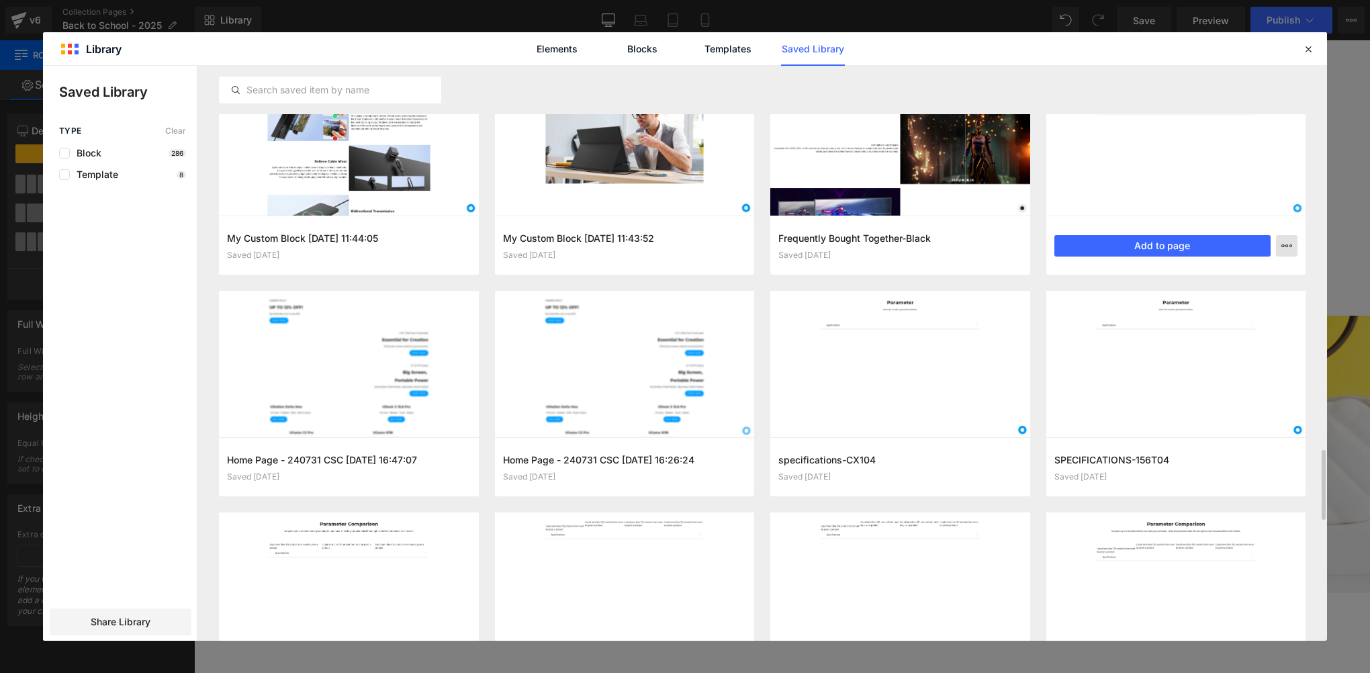
click at [1287, 243] on icon "button" at bounding box center [1286, 245] width 11 height 11
click at [1201, 311] on div "Delete" at bounding box center [1220, 304] width 153 height 28
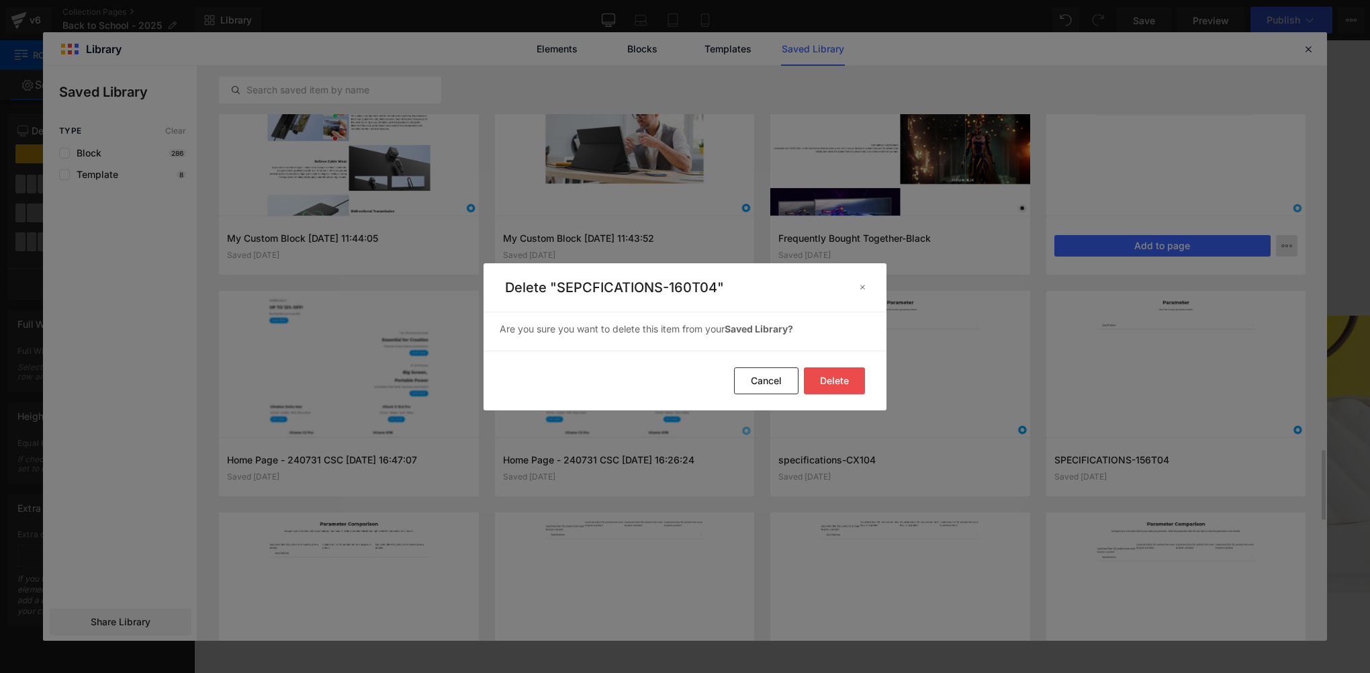
click at [840, 387] on button "Delete" at bounding box center [834, 380] width 61 height 27
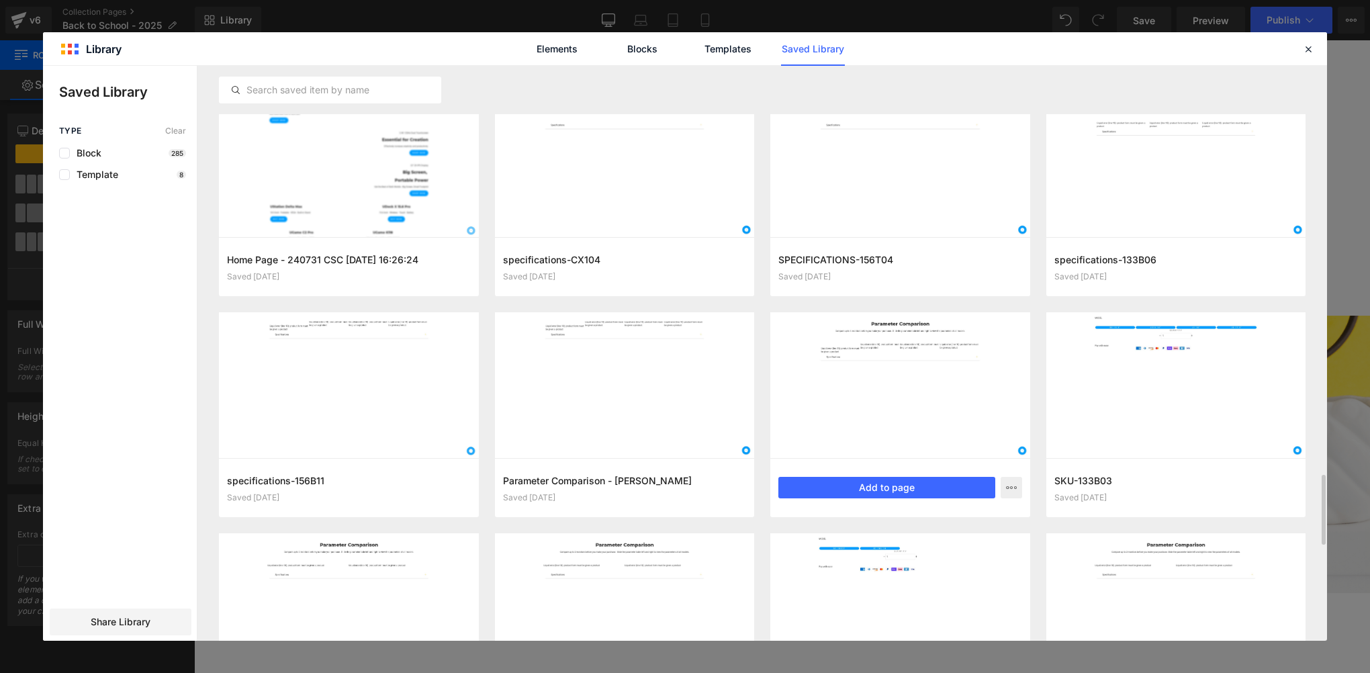
scroll to position [3274, 0]
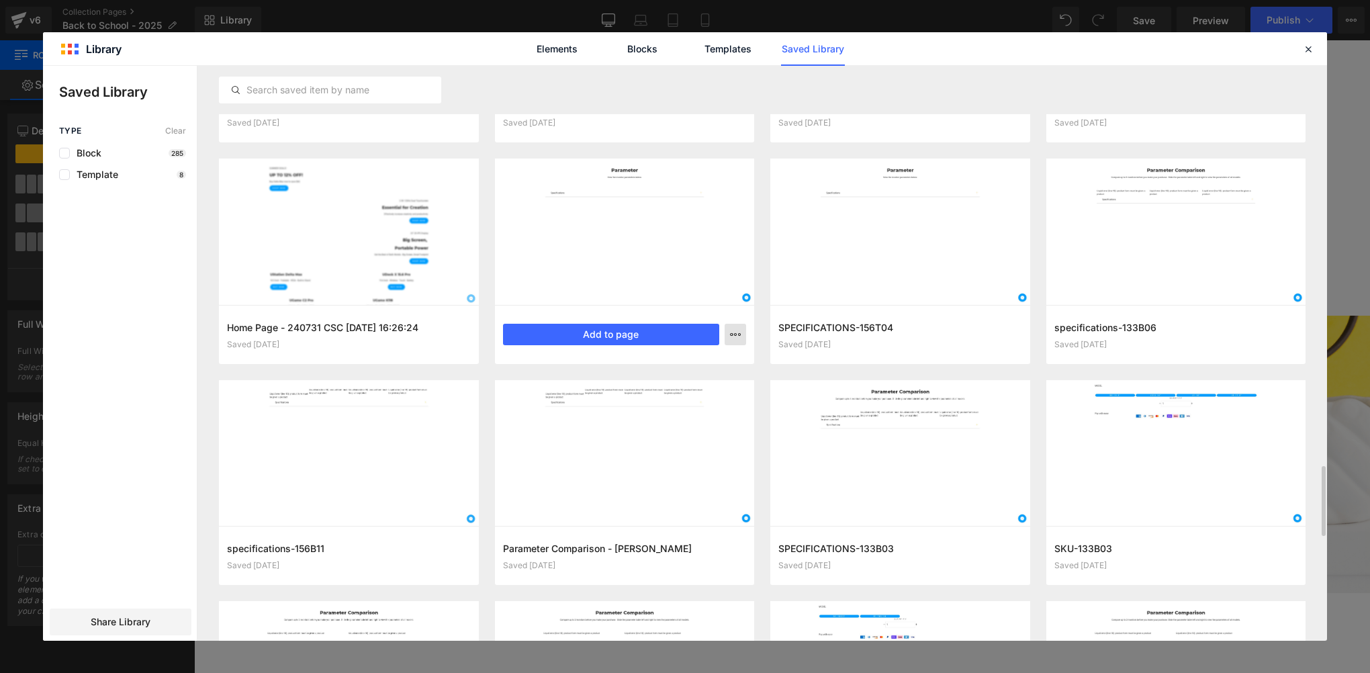
click at [739, 340] on button "button" at bounding box center [735, 334] width 21 height 21
click at [693, 397] on div "Delete" at bounding box center [669, 393] width 153 height 28
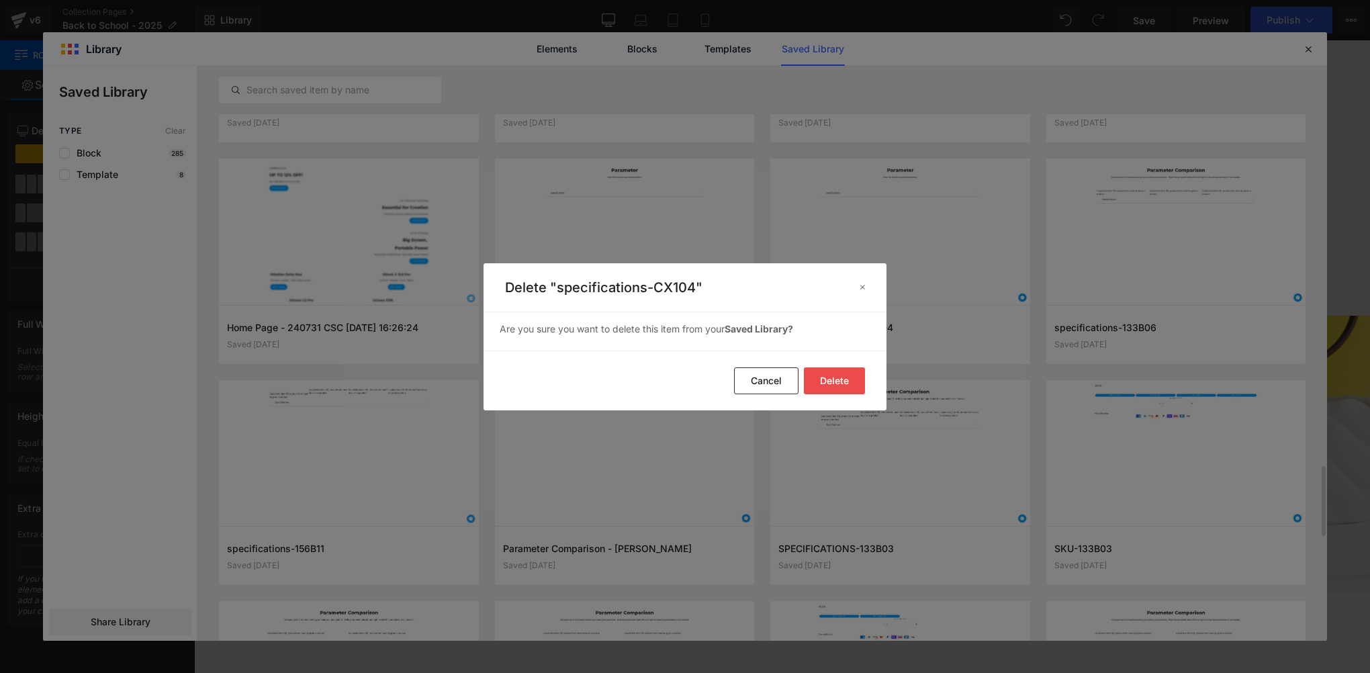
click at [838, 385] on button "Delete" at bounding box center [834, 380] width 61 height 27
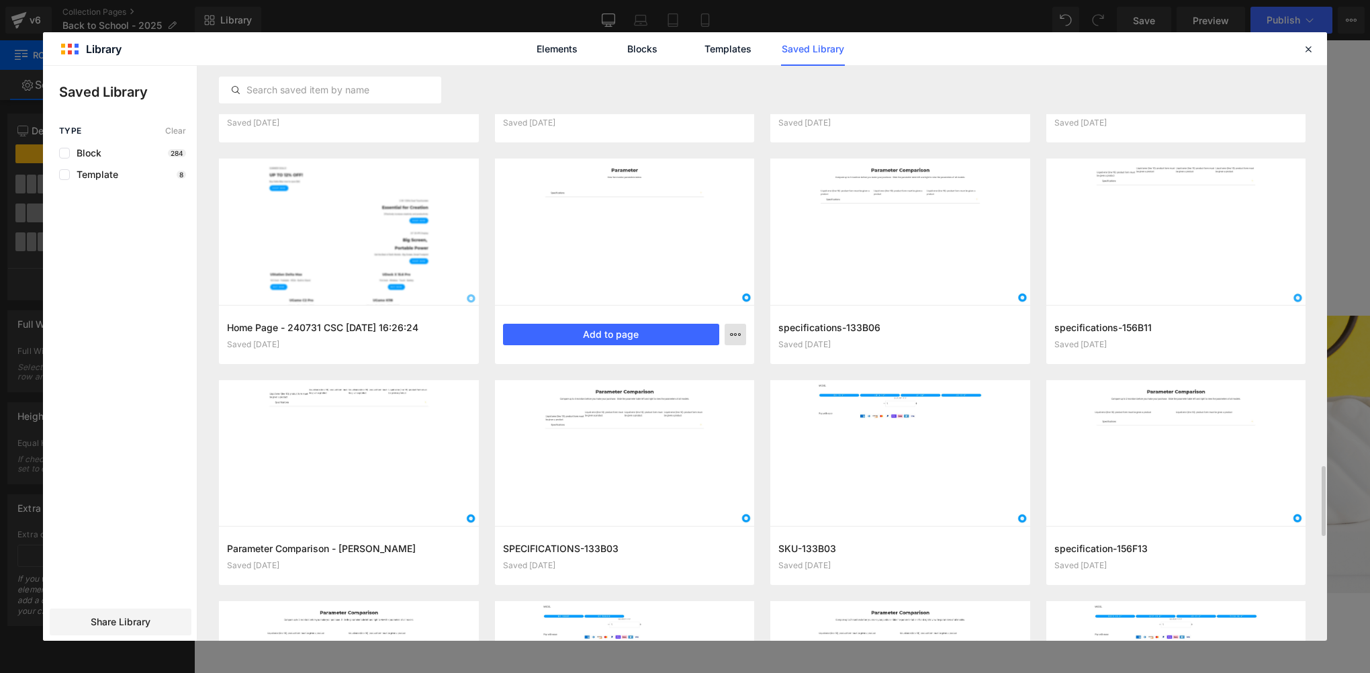
click at [729, 337] on button "button" at bounding box center [735, 334] width 21 height 21
click at [691, 386] on div "Delete" at bounding box center [669, 393] width 153 height 28
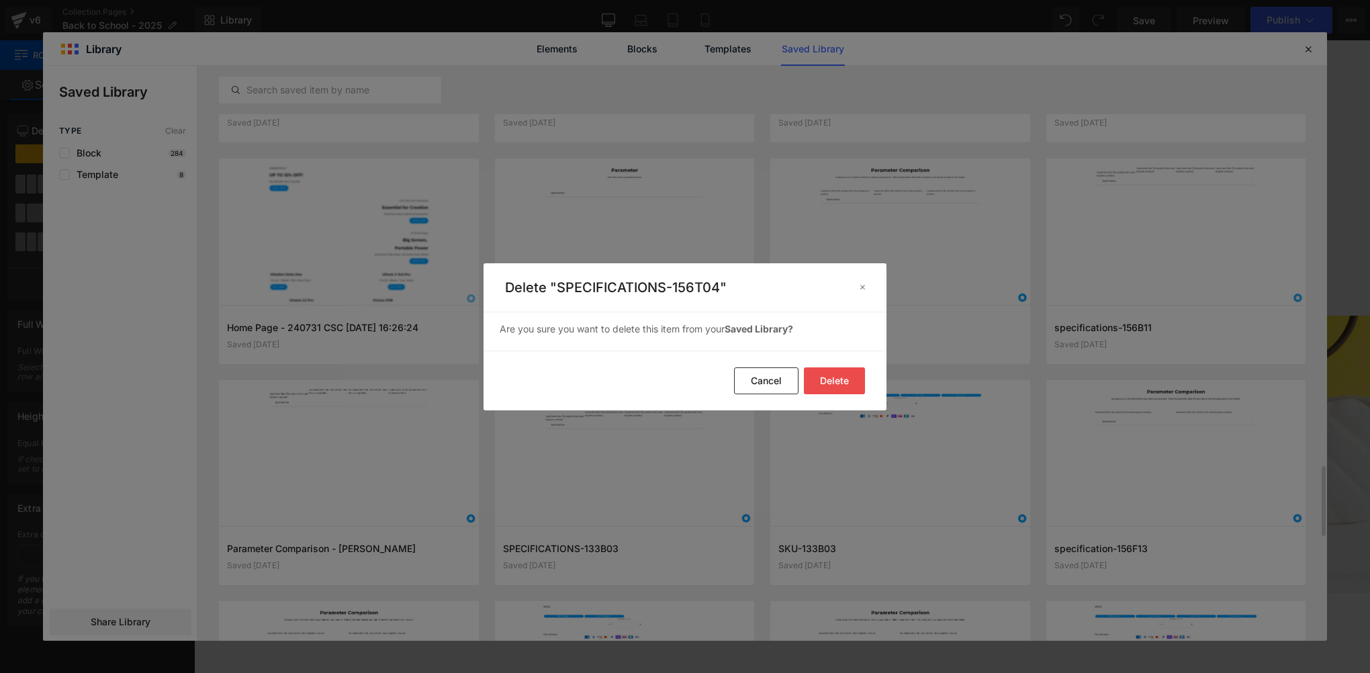
click at [841, 384] on button "Delete" at bounding box center [834, 380] width 61 height 27
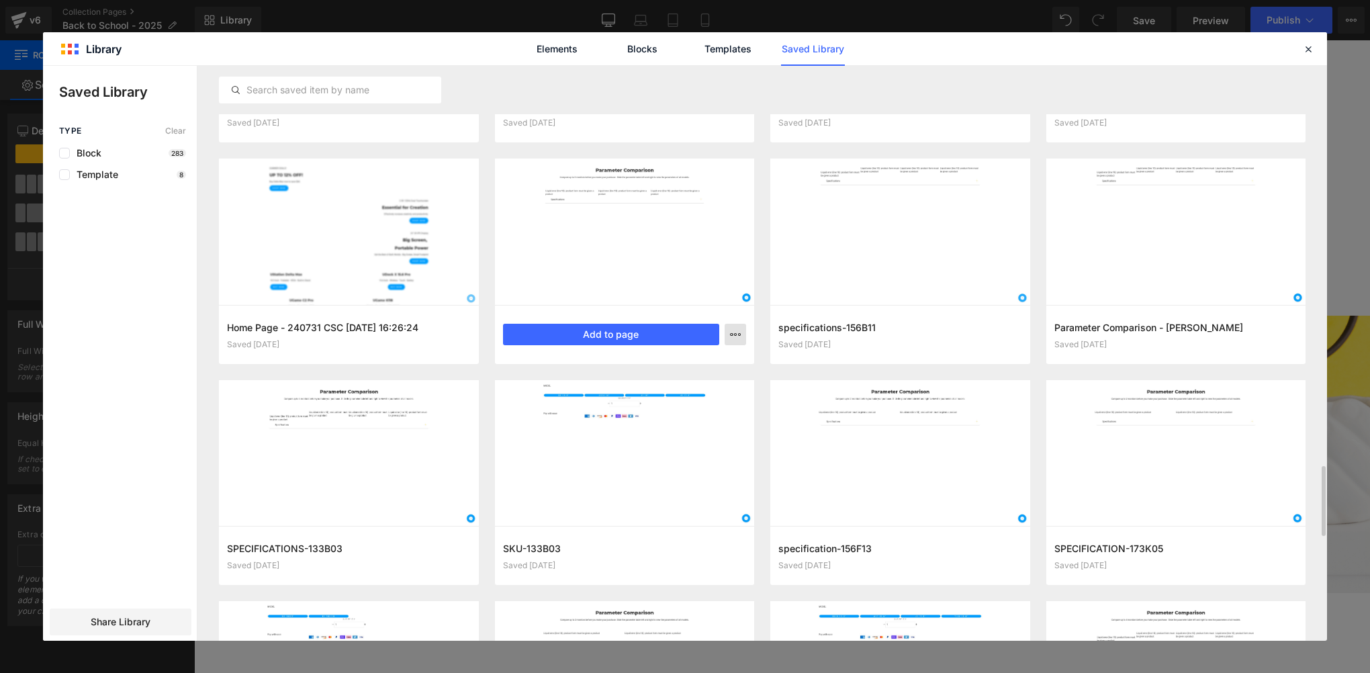
click at [736, 337] on icon "button" at bounding box center [735, 334] width 11 height 11
click at [690, 390] on div "Delete" at bounding box center [669, 393] width 153 height 28
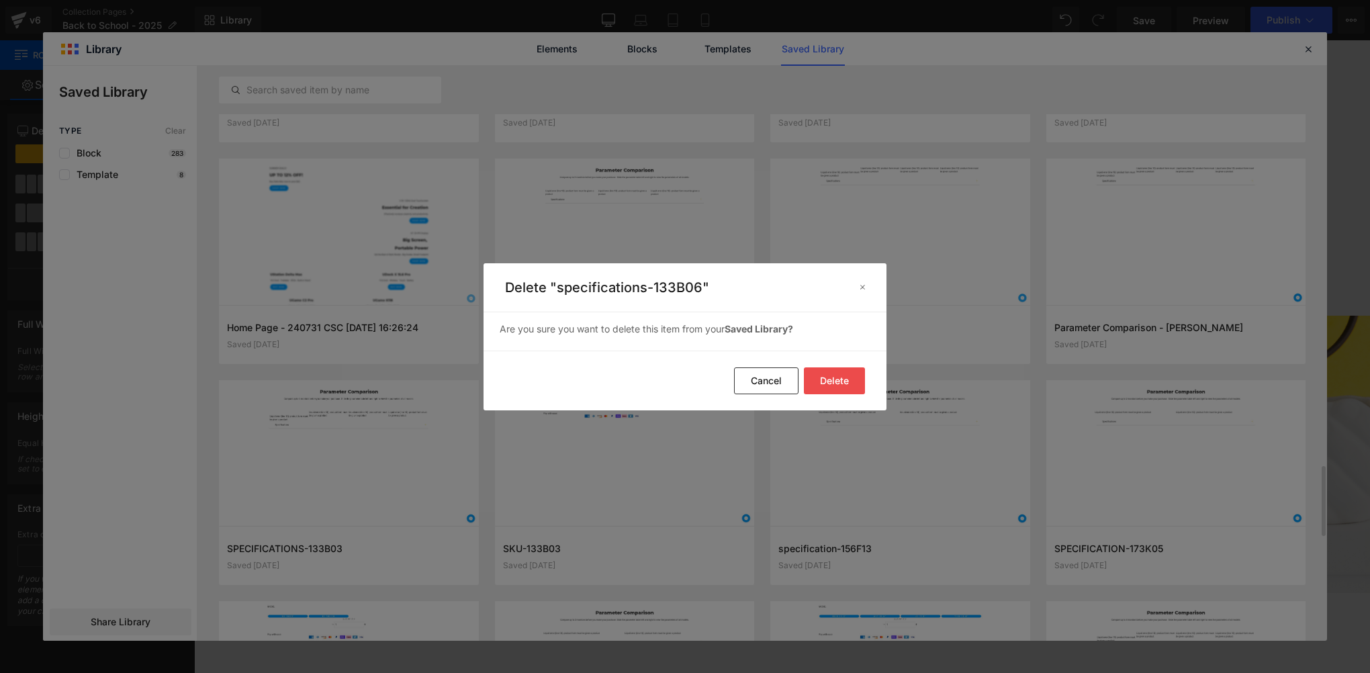
click at [846, 387] on button "Delete" at bounding box center [834, 380] width 61 height 27
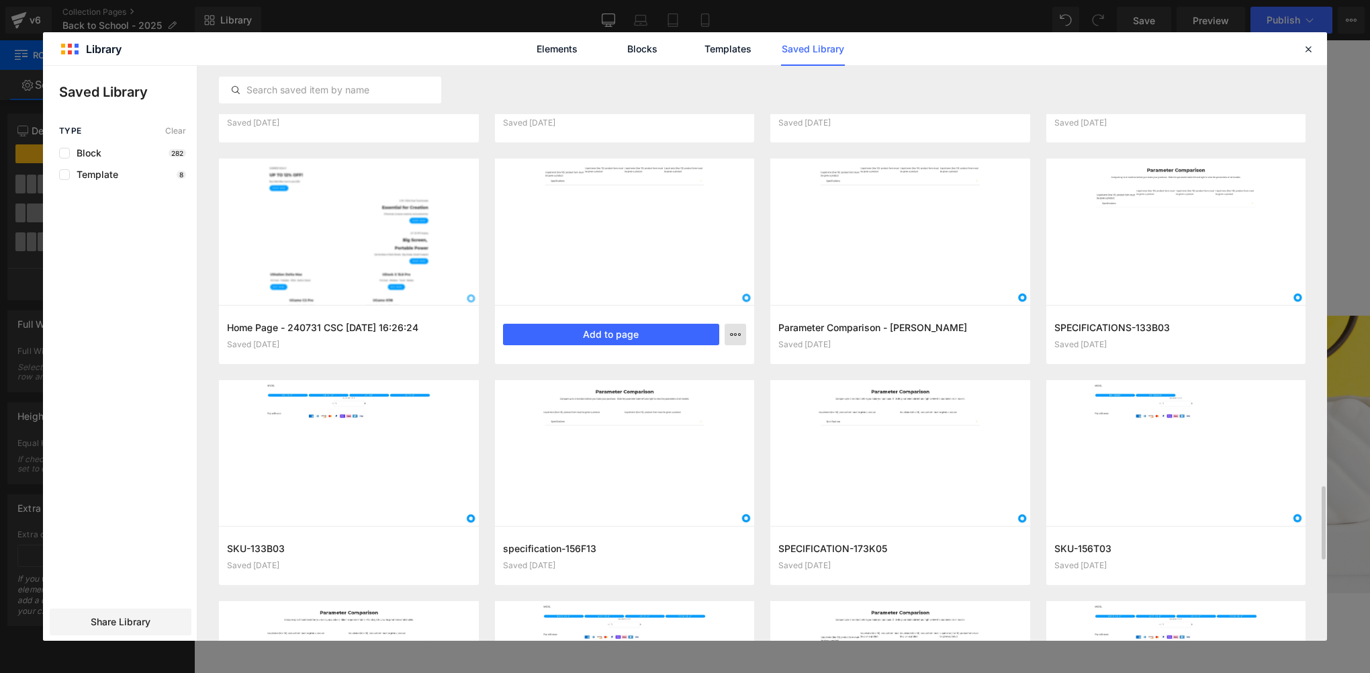
click at [730, 334] on icon "button" at bounding box center [735, 334] width 11 height 11
click at [694, 396] on div "Delete" at bounding box center [669, 393] width 153 height 28
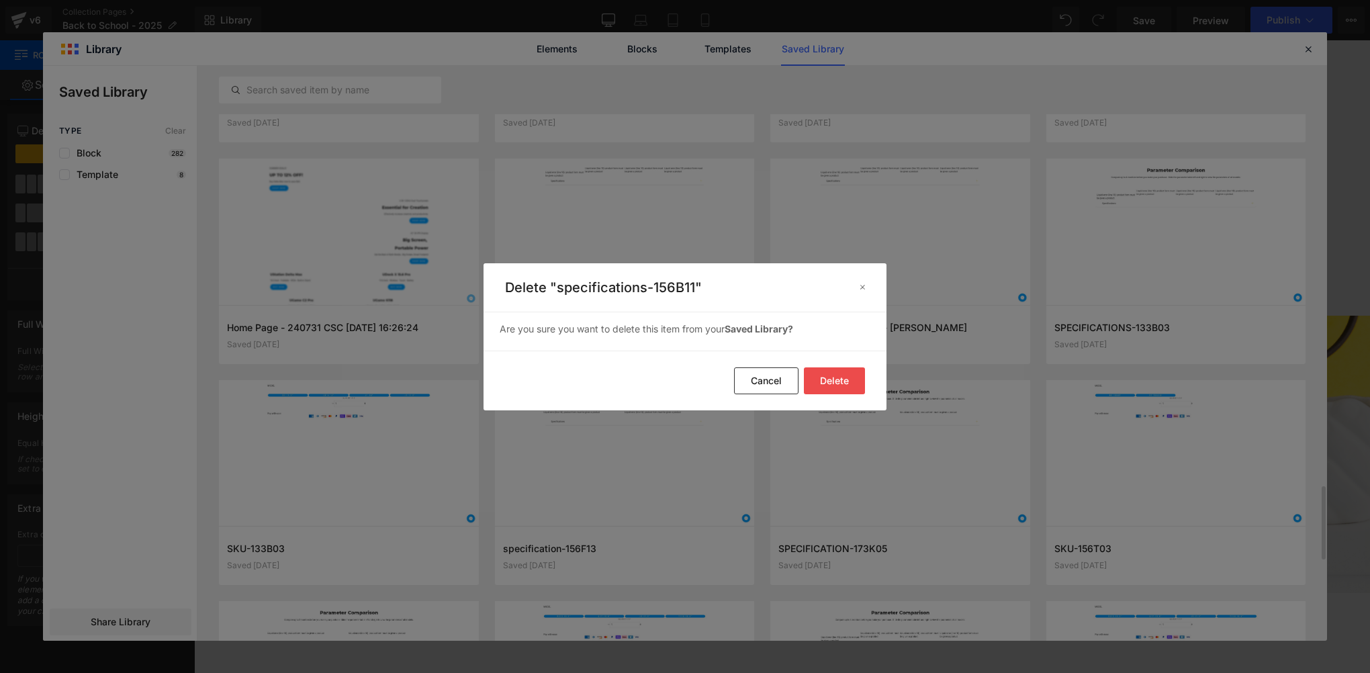
click at [857, 377] on button "Delete" at bounding box center [834, 380] width 61 height 27
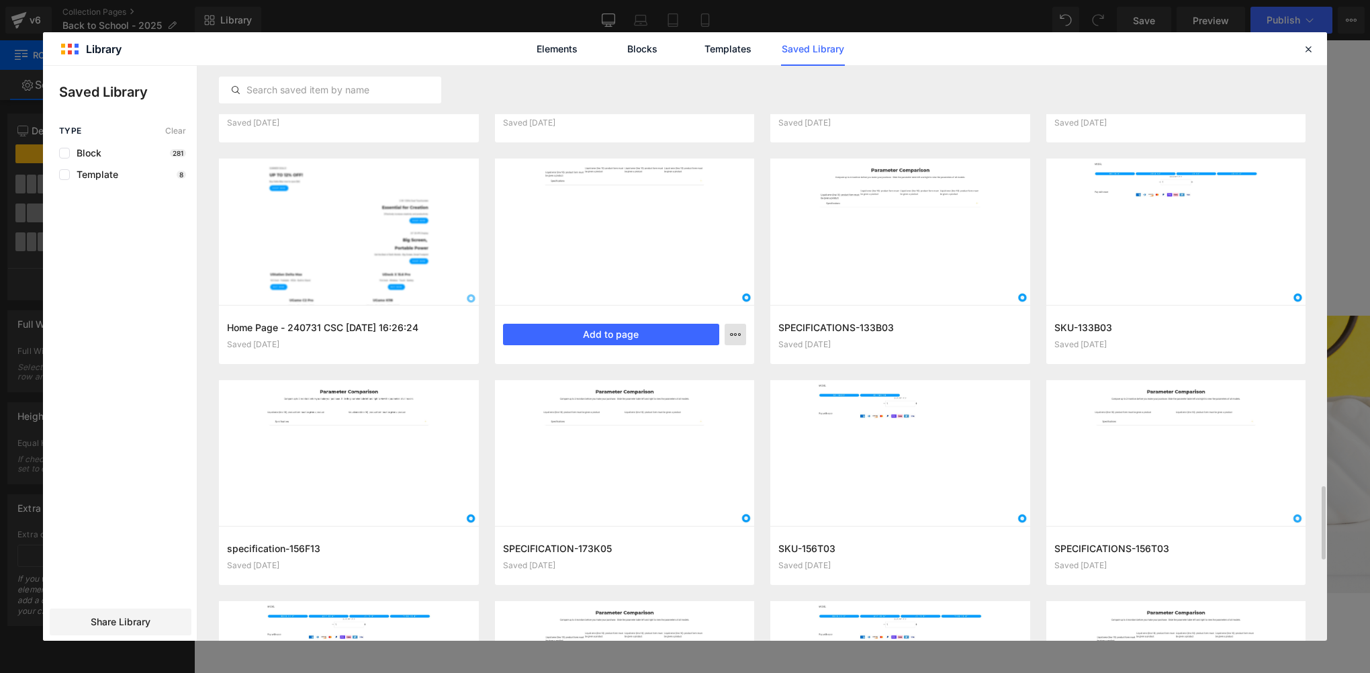
click at [737, 336] on icon "button" at bounding box center [735, 334] width 11 height 11
click at [696, 385] on div "Delete" at bounding box center [669, 393] width 153 height 28
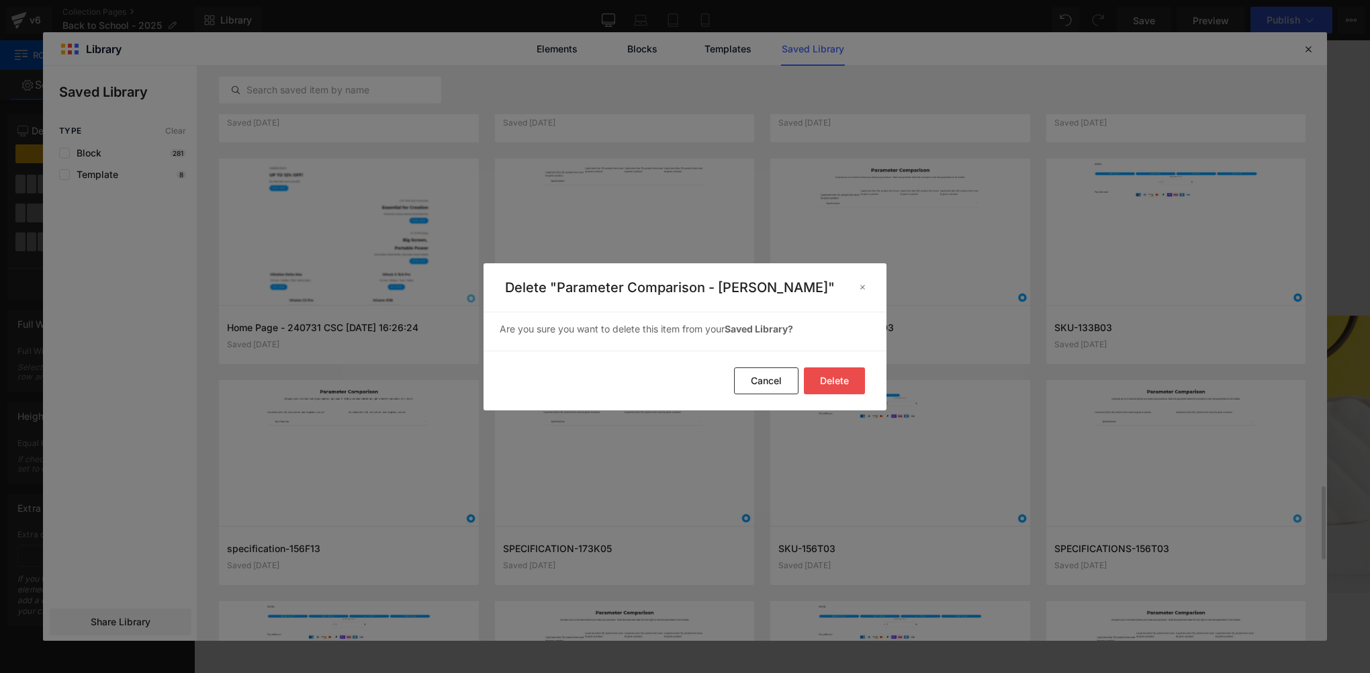
click at [839, 370] on button "Delete" at bounding box center [834, 380] width 61 height 27
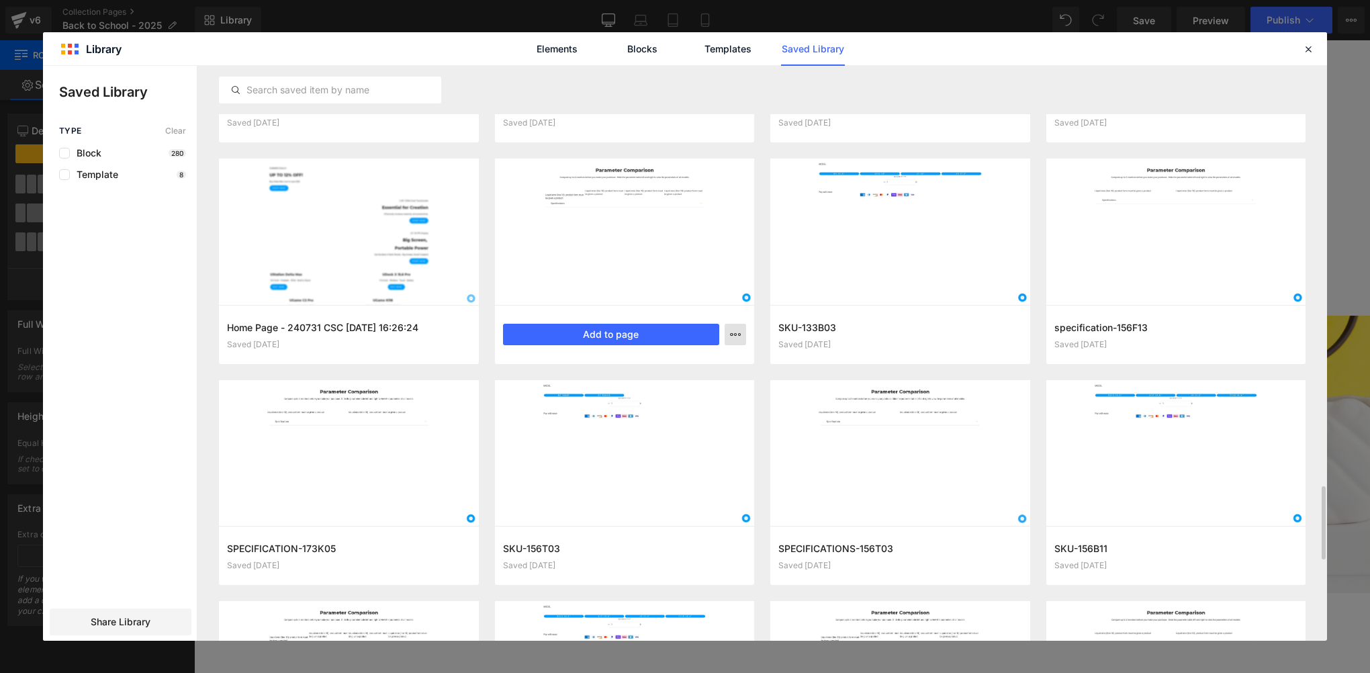
click at [745, 330] on button "button" at bounding box center [735, 334] width 21 height 21
click at [674, 394] on div "Delete" at bounding box center [669, 393] width 153 height 28
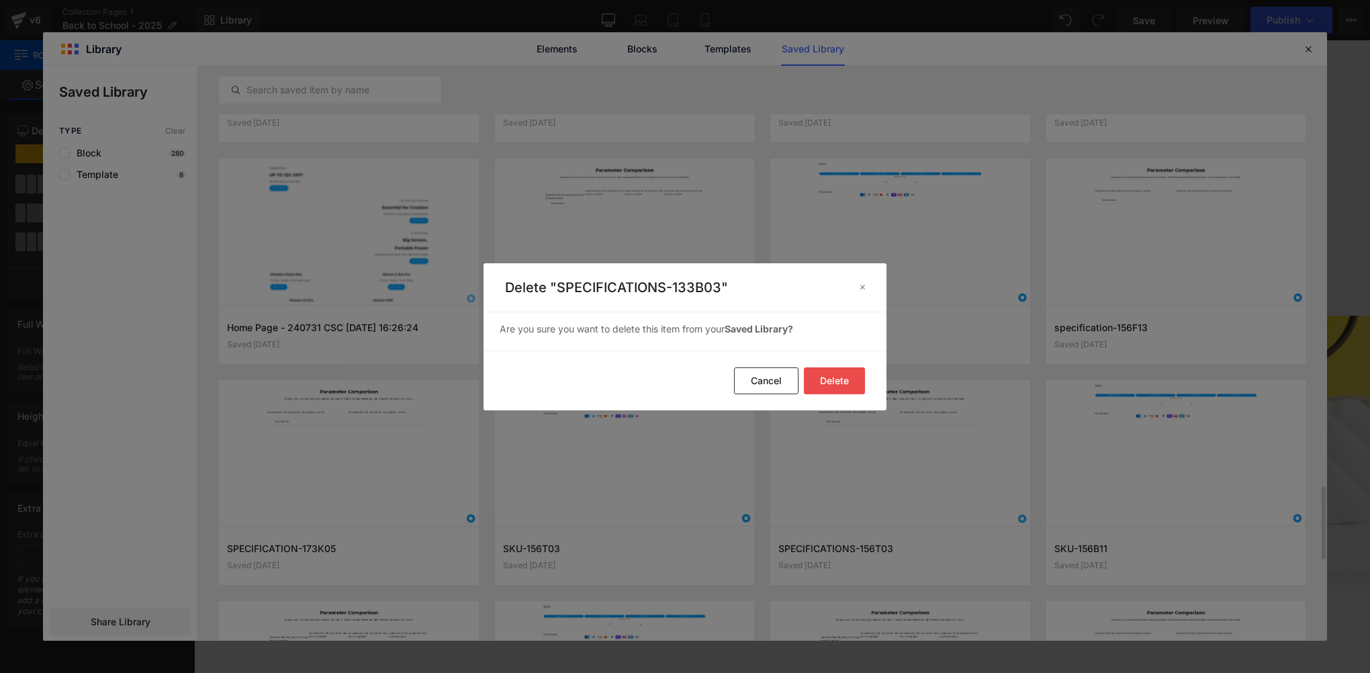
click at [839, 381] on button "Delete" at bounding box center [834, 380] width 61 height 27
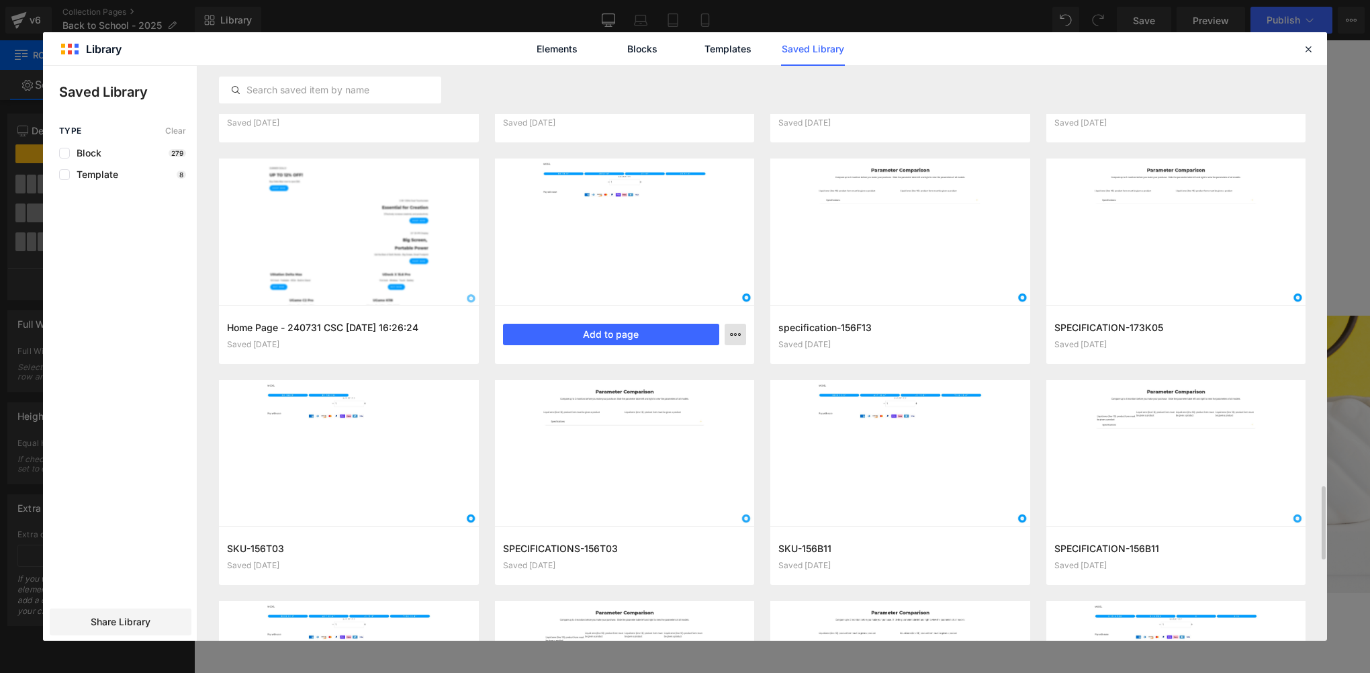
click at [743, 334] on button "button" at bounding box center [735, 334] width 21 height 21
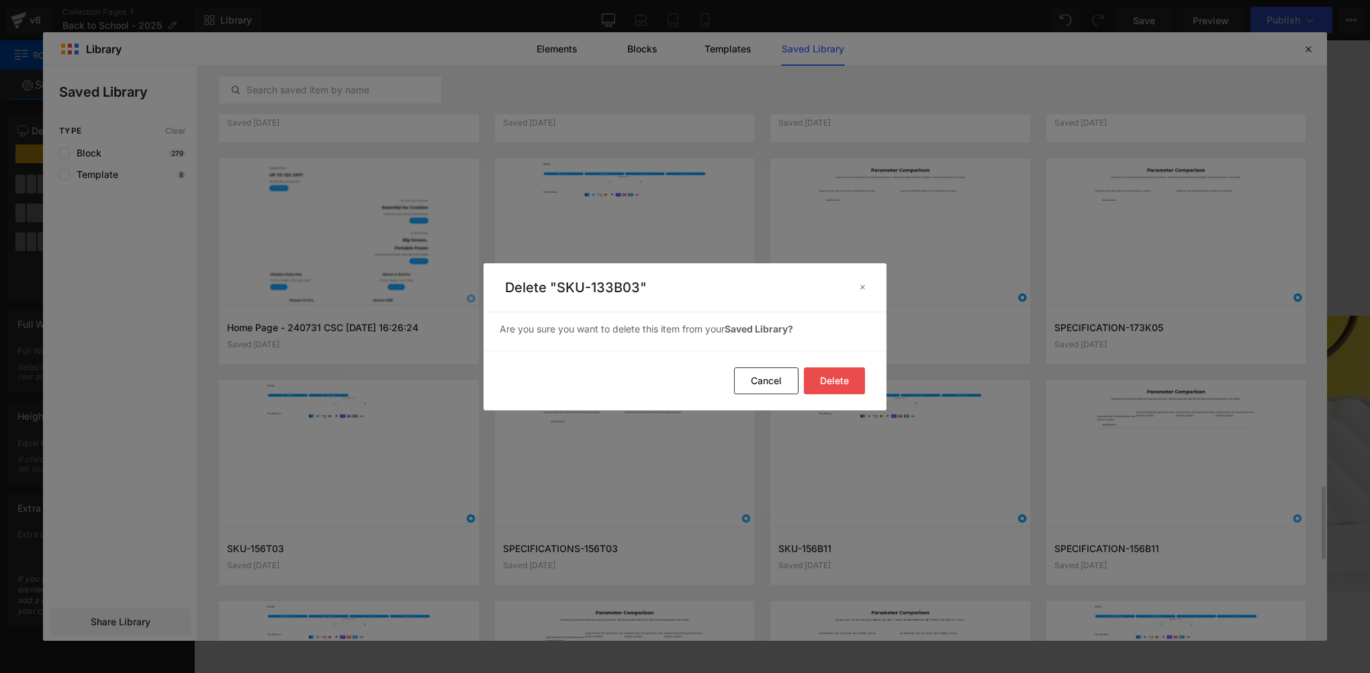
click at [0, 0] on button "Delete" at bounding box center [0, 0] width 0 height 0
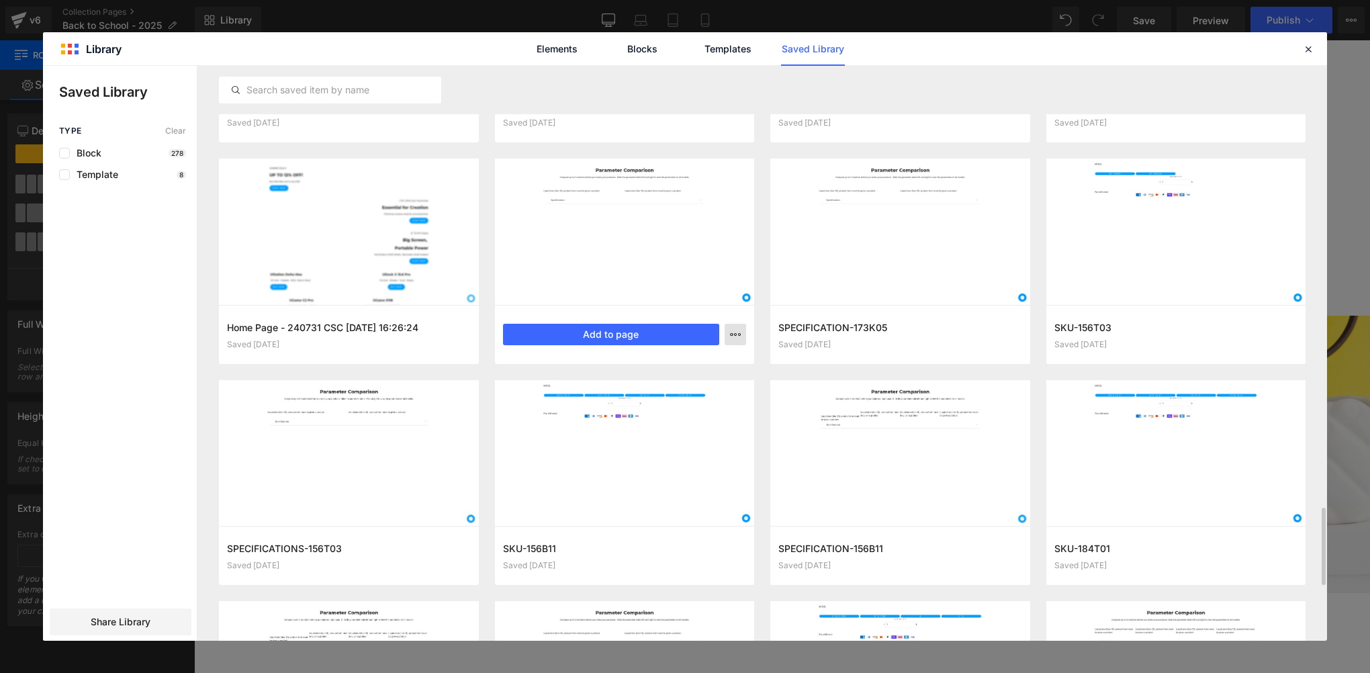
click at [729, 336] on button "button" at bounding box center [735, 334] width 21 height 21
click at [0, 0] on div "Delete" at bounding box center [0, 0] width 0 height 0
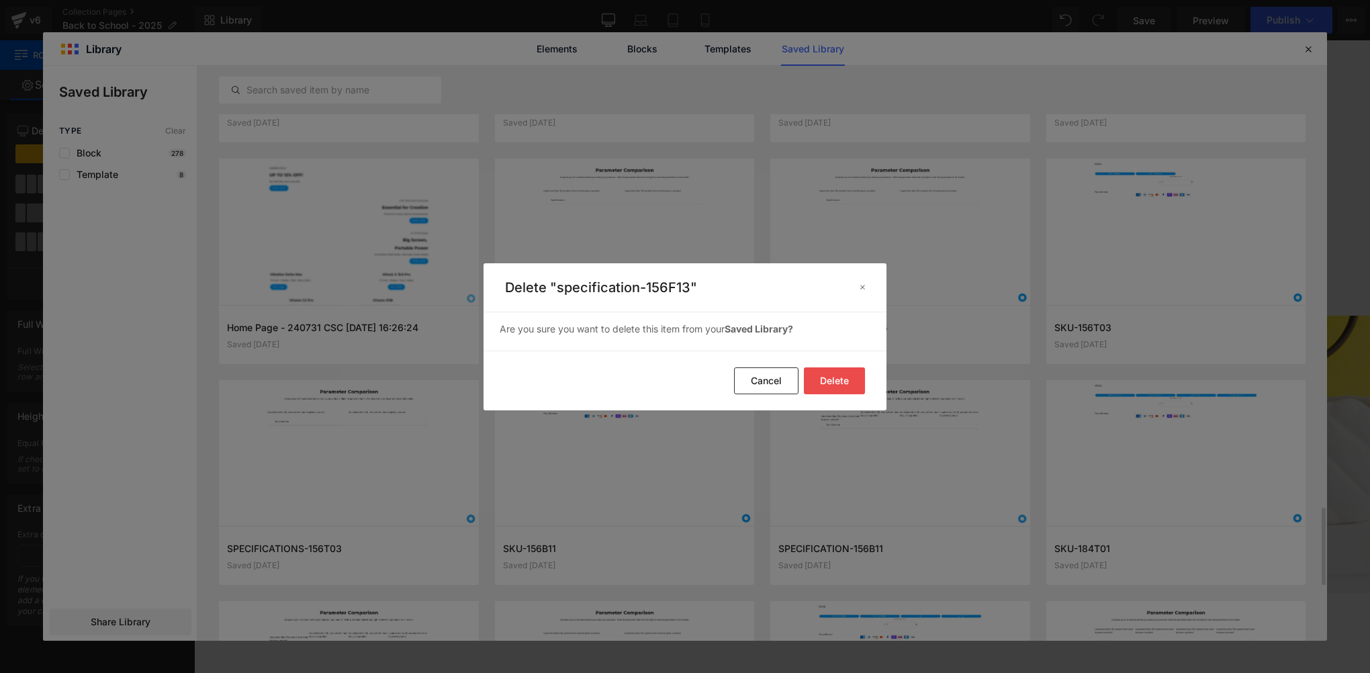
click at [0, 0] on button "Delete" at bounding box center [0, 0] width 0 height 0
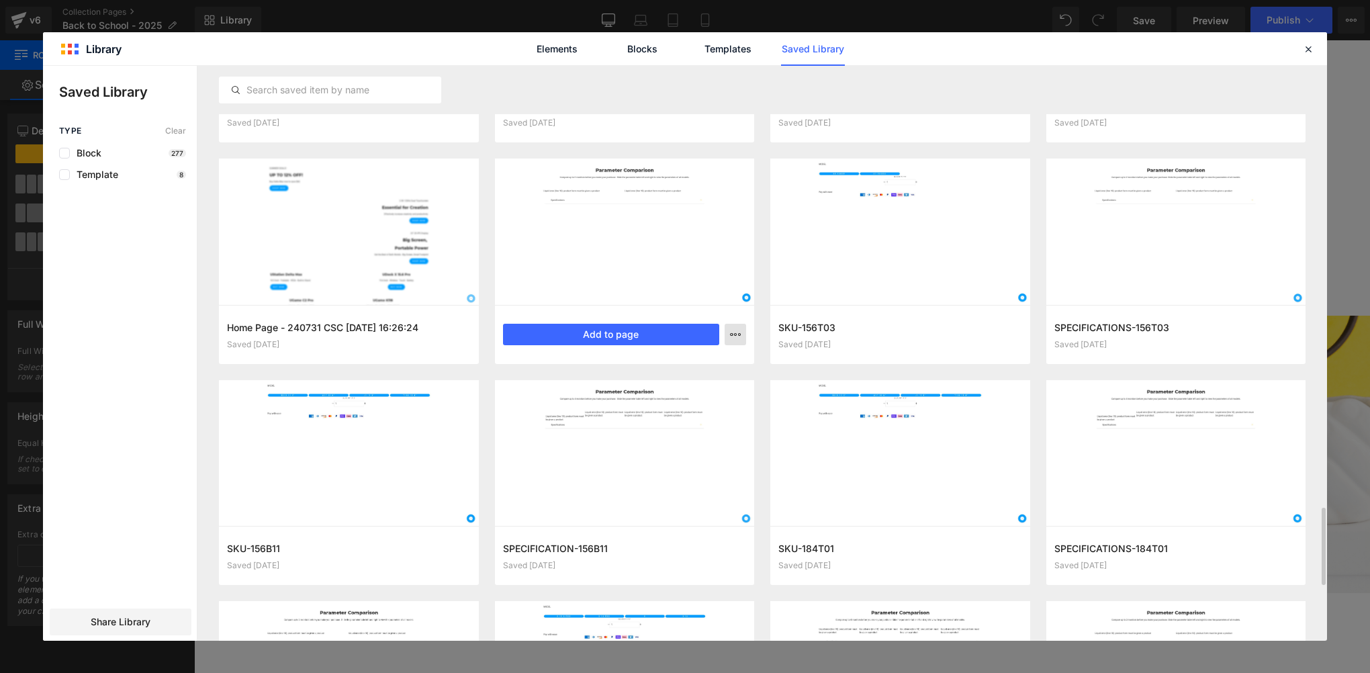
click at [742, 337] on button "button" at bounding box center [735, 334] width 21 height 21
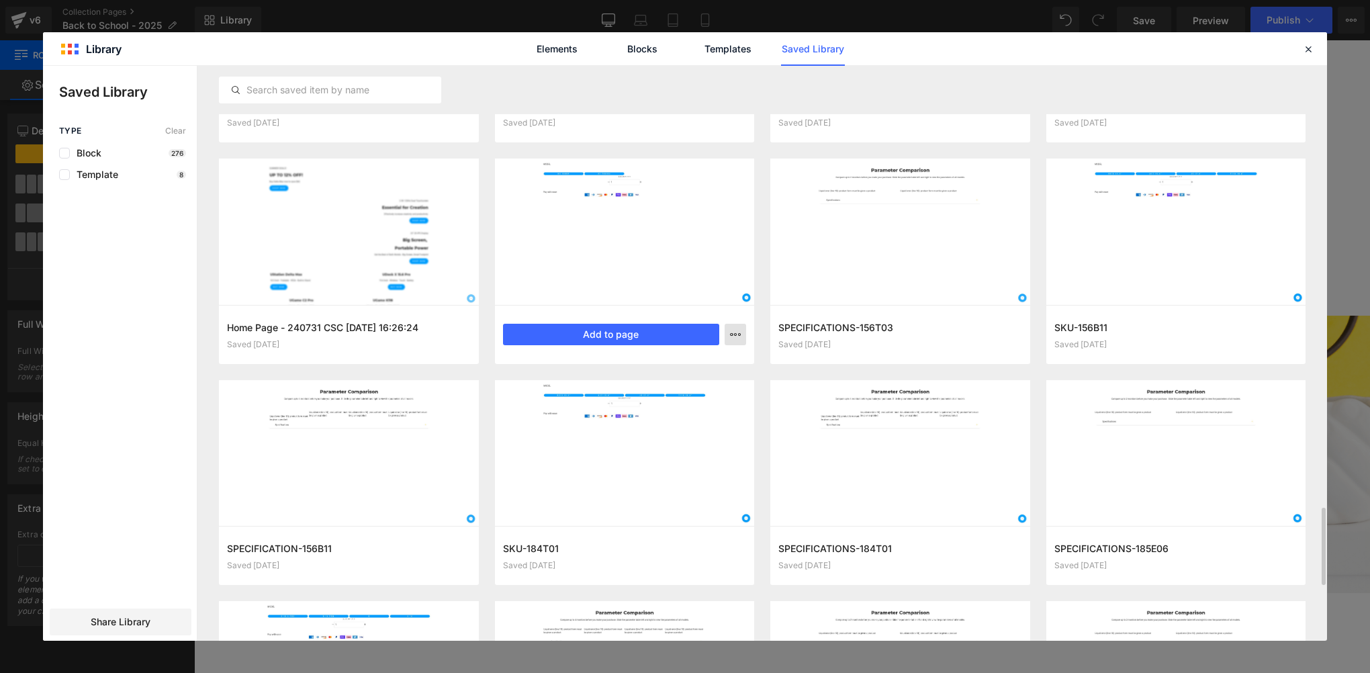
click at [739, 338] on icon "button" at bounding box center [735, 334] width 11 height 11
click at [701, 396] on div "Delete" at bounding box center [669, 393] width 153 height 28
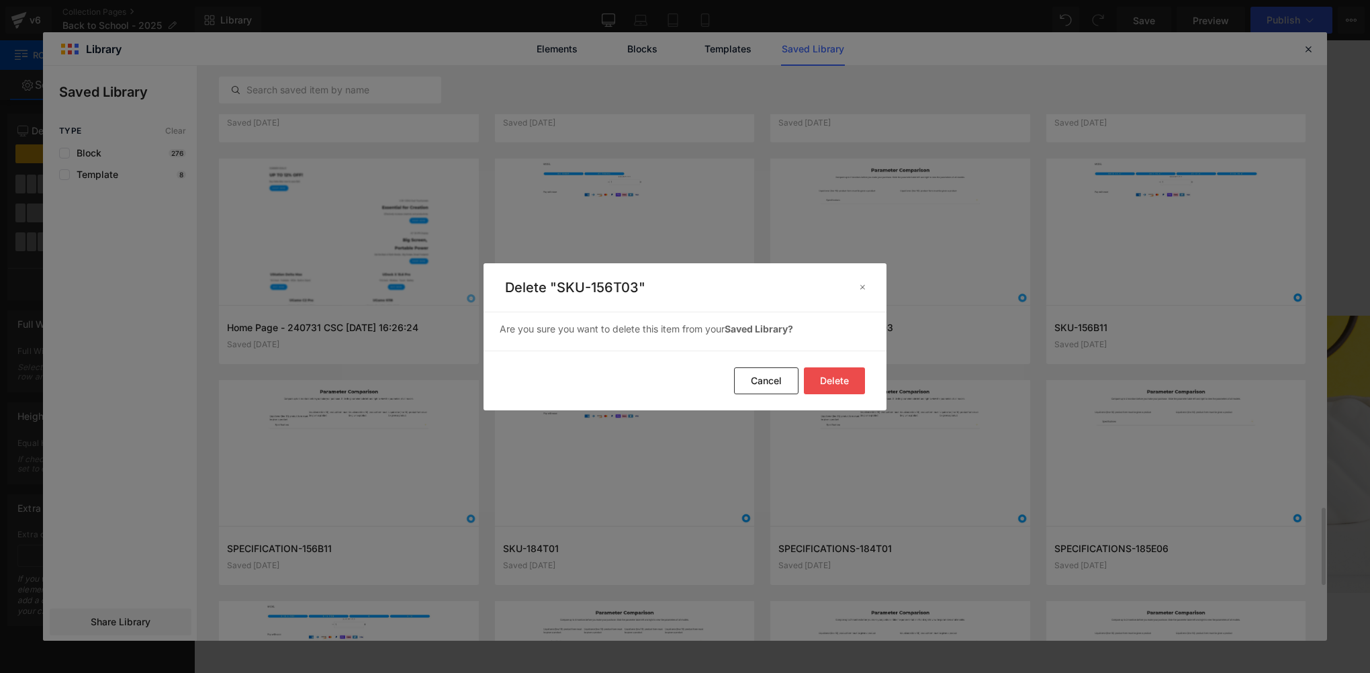
click at [834, 378] on button "Delete" at bounding box center [834, 380] width 61 height 27
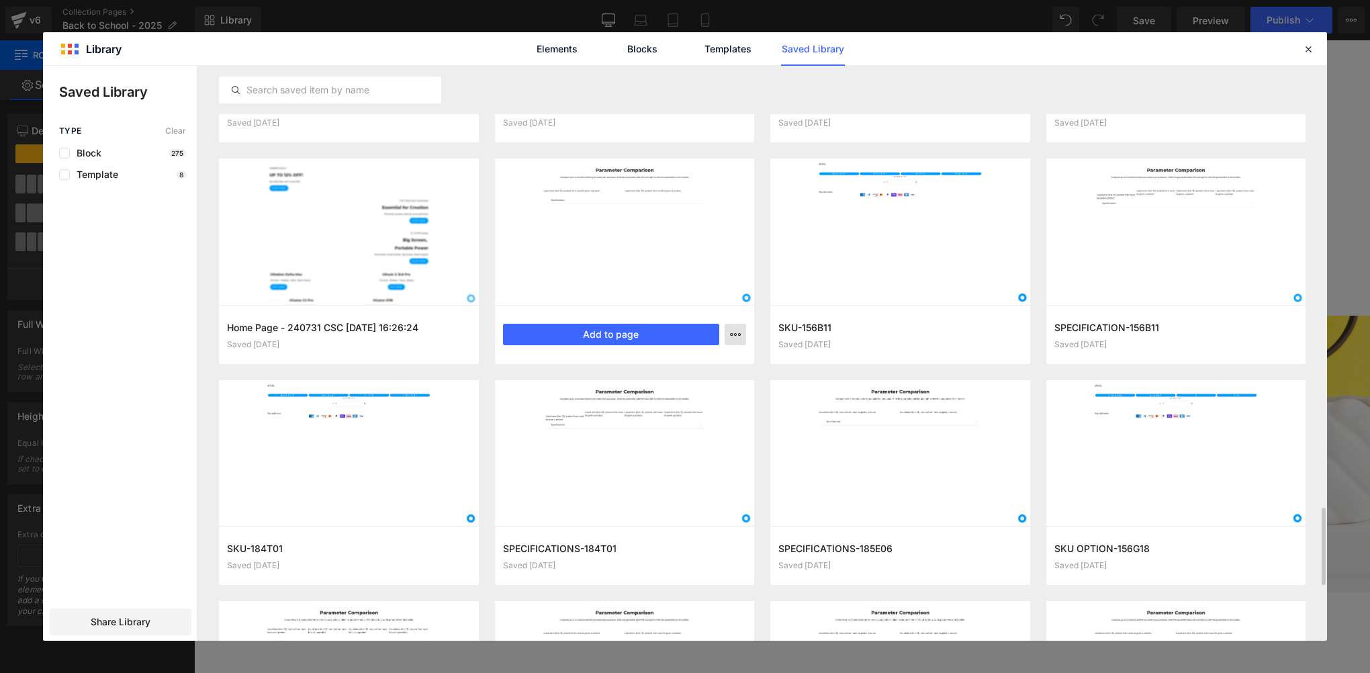
click at [736, 335] on icon "button" at bounding box center [735, 334] width 11 height 11
click at [0, 0] on div "Delete" at bounding box center [0, 0] width 0 height 0
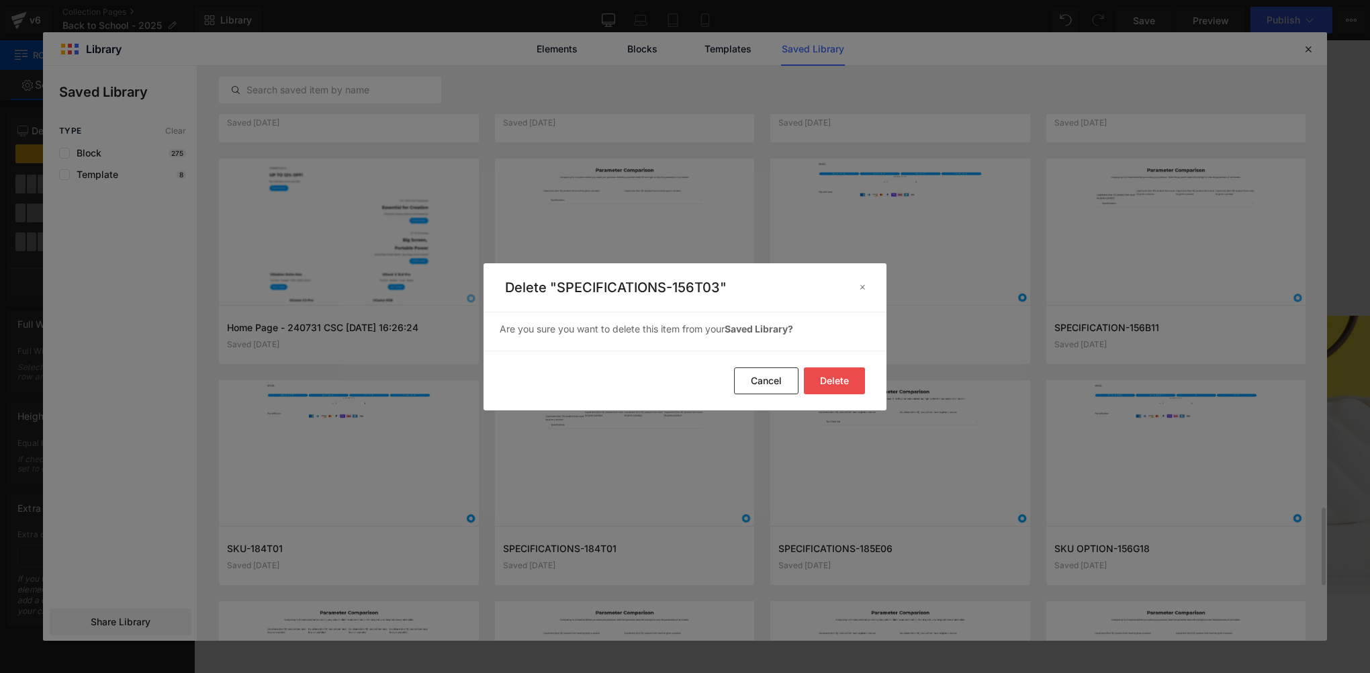
click at [833, 377] on button "Delete" at bounding box center [834, 380] width 61 height 27
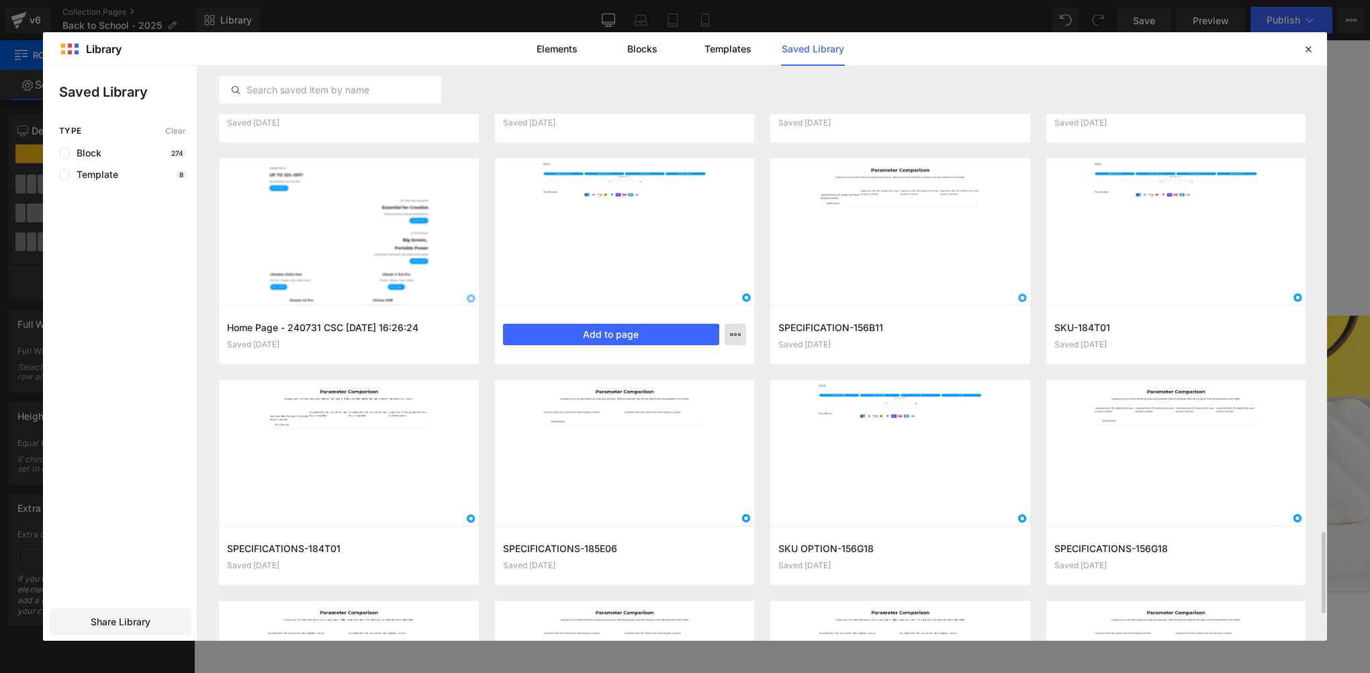
click at [740, 335] on icon "button" at bounding box center [735, 334] width 11 height 11
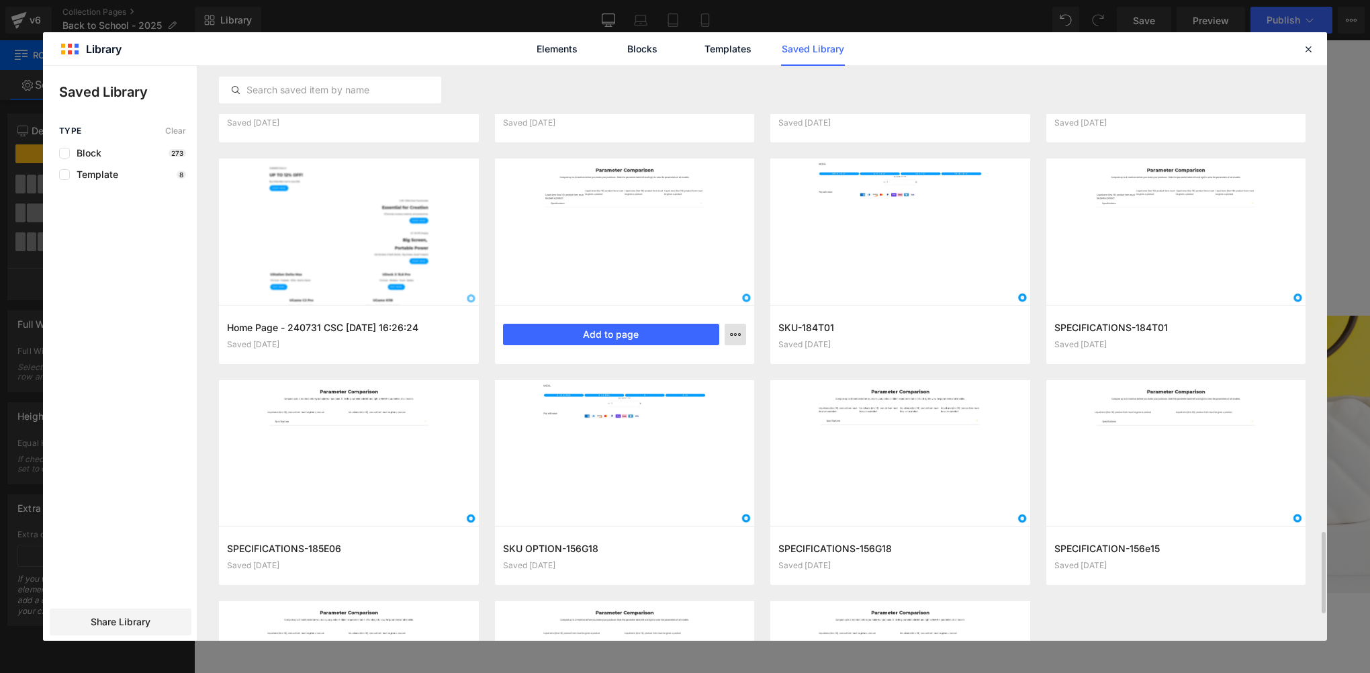
click at [739, 336] on icon "button" at bounding box center [735, 334] width 11 height 11
click at [693, 387] on div "Delete" at bounding box center [669, 393] width 153 height 28
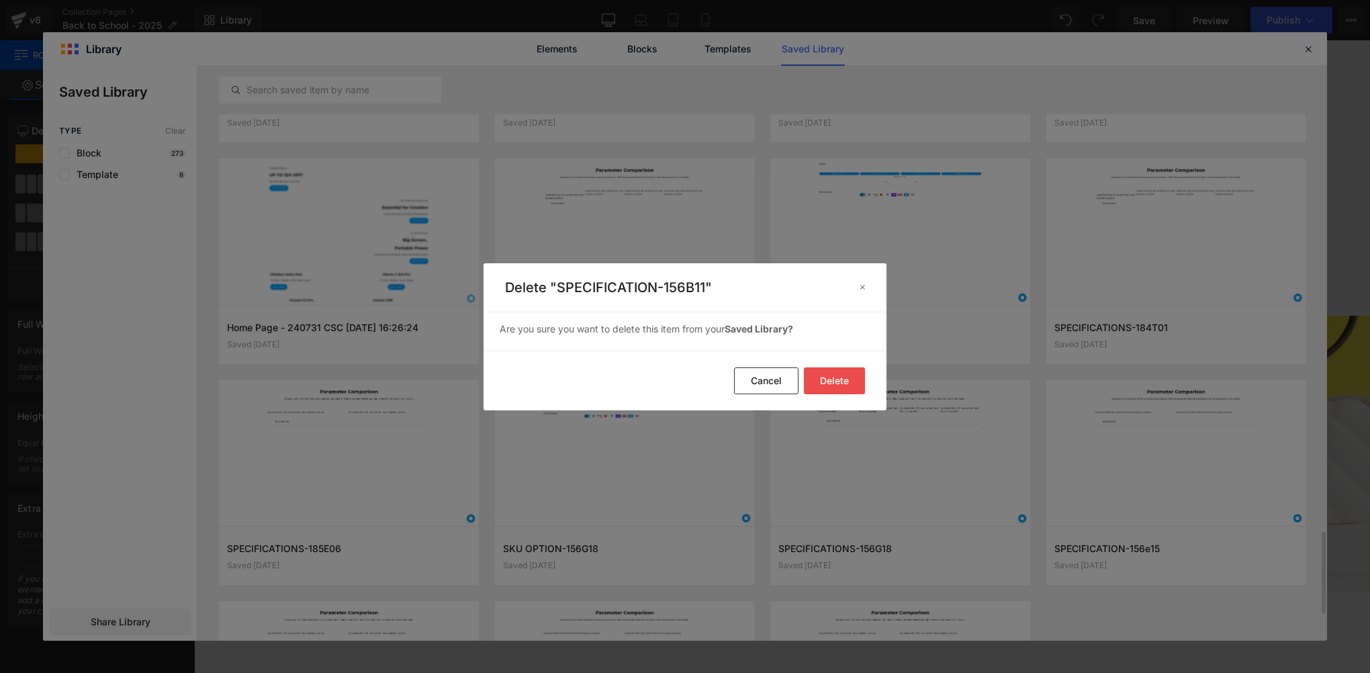
click at [0, 0] on button "Delete" at bounding box center [0, 0] width 0 height 0
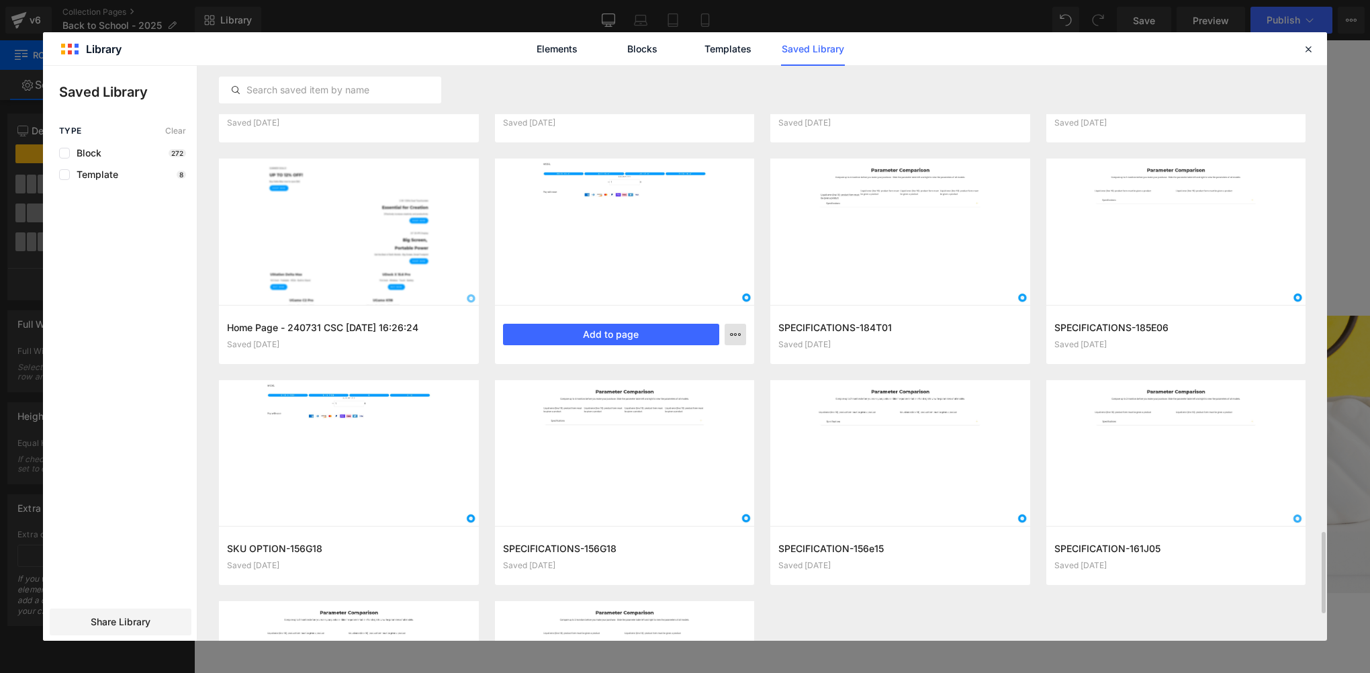
click at [727, 332] on button "button" at bounding box center [735, 334] width 21 height 21
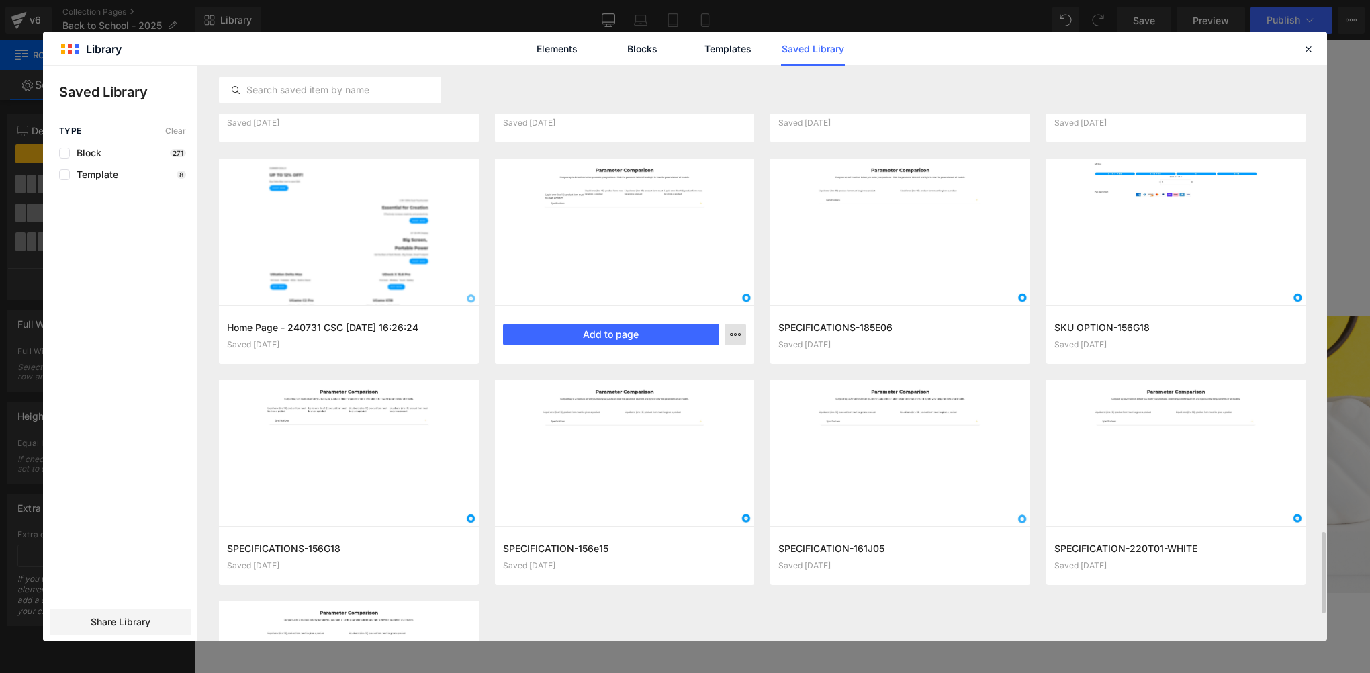
click at [735, 334] on icon "button" at bounding box center [735, 334] width 11 height 11
click at [697, 401] on div "Delete" at bounding box center [669, 393] width 153 height 28
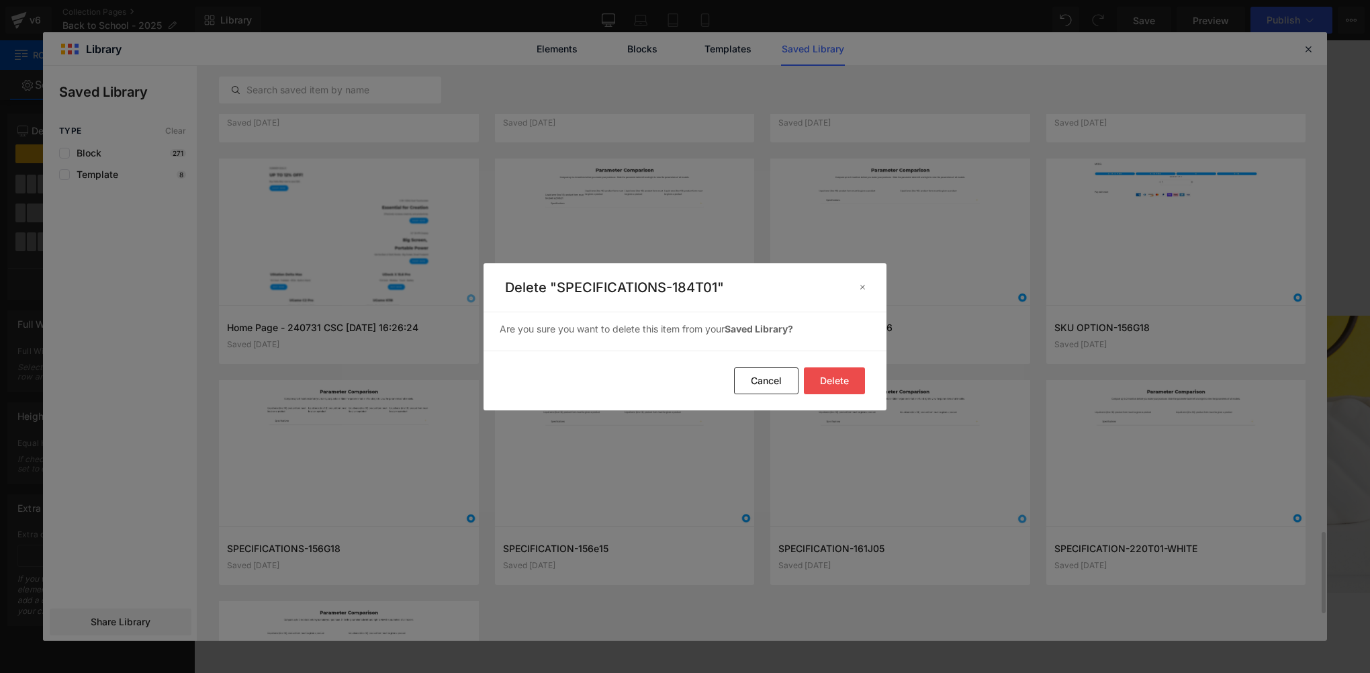
click at [854, 381] on button "Delete" at bounding box center [834, 380] width 61 height 27
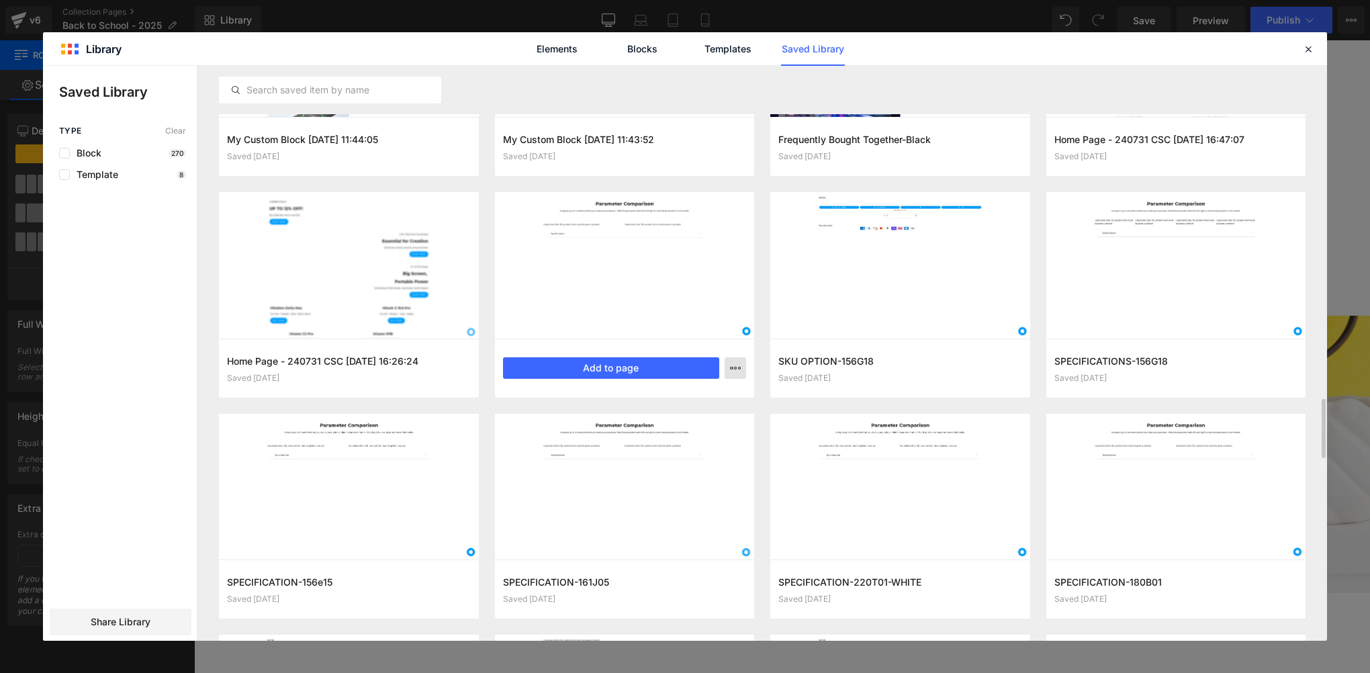
click at [736, 373] on button "button" at bounding box center [735, 367] width 21 height 21
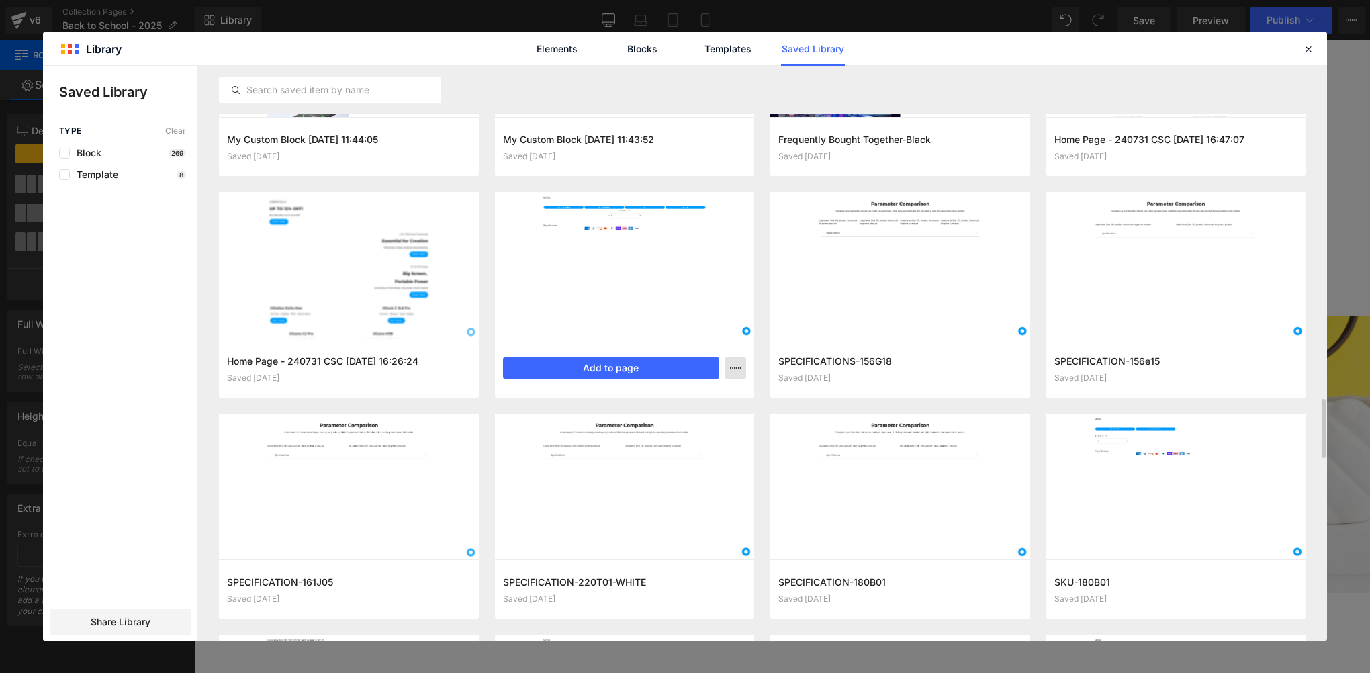
click at [734, 370] on icon "button" at bounding box center [735, 368] width 11 height 11
click at [691, 428] on div "Delete" at bounding box center [669, 426] width 153 height 28
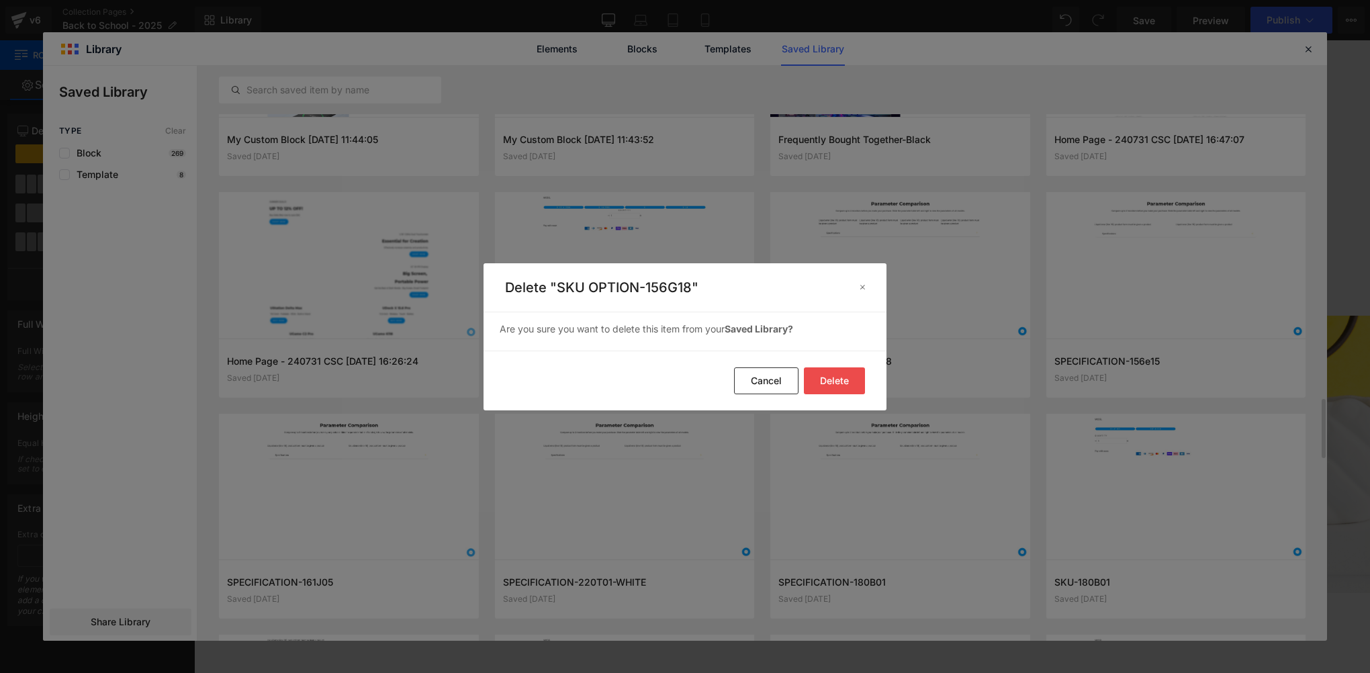
click at [835, 375] on button "Delete" at bounding box center [834, 380] width 61 height 27
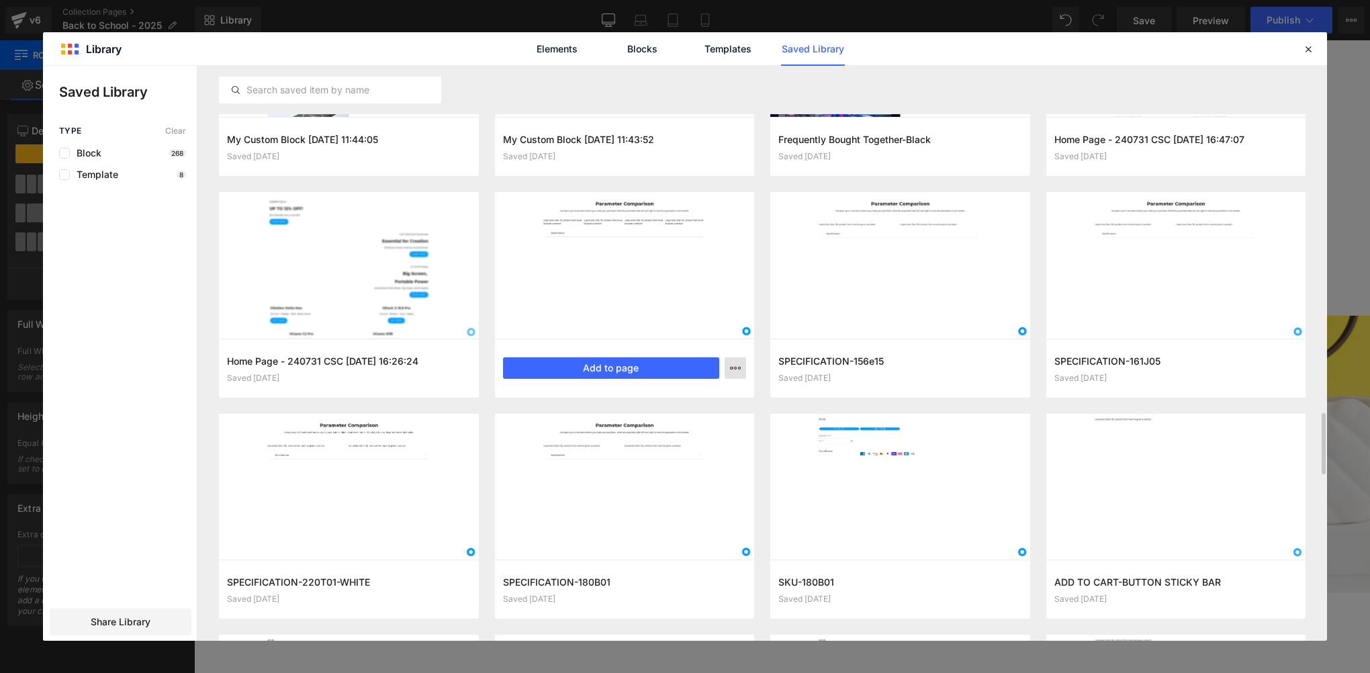
click at [738, 367] on icon "button" at bounding box center [735, 368] width 11 height 11
click at [0, 0] on div "Delete" at bounding box center [0, 0] width 0 height 0
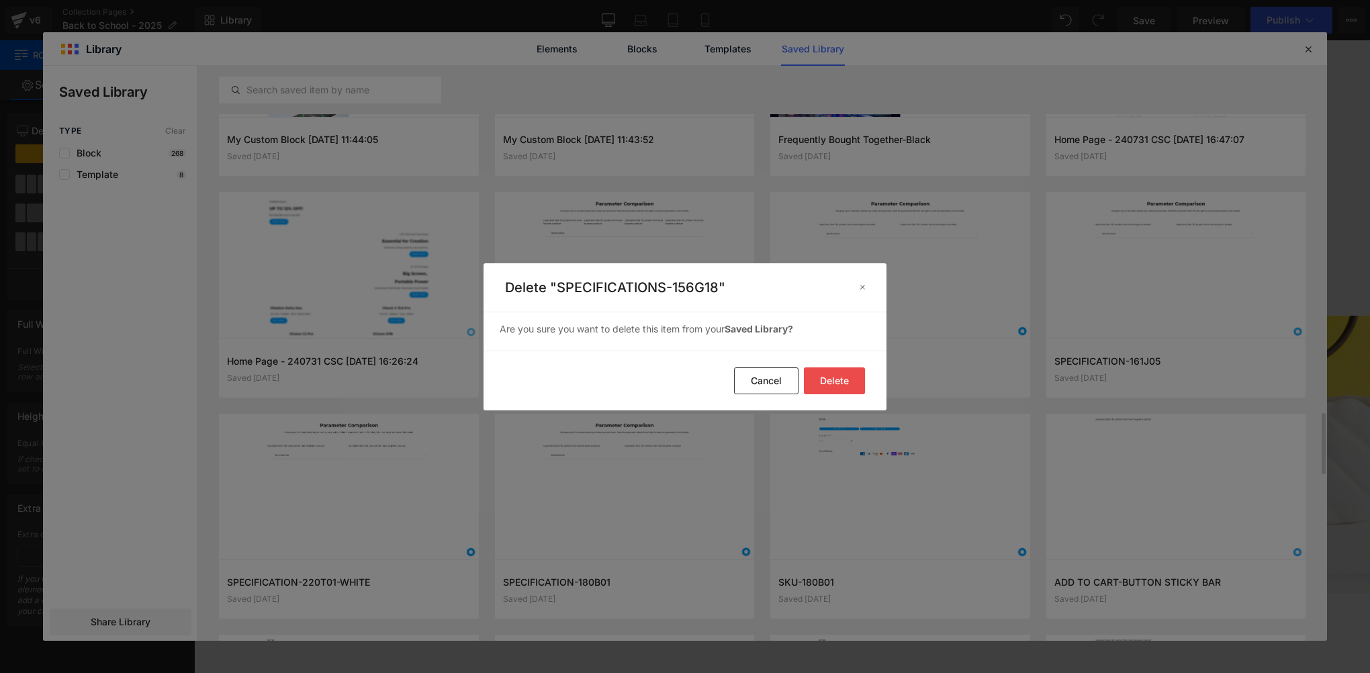
click at [0, 0] on button "Delete" at bounding box center [0, 0] width 0 height 0
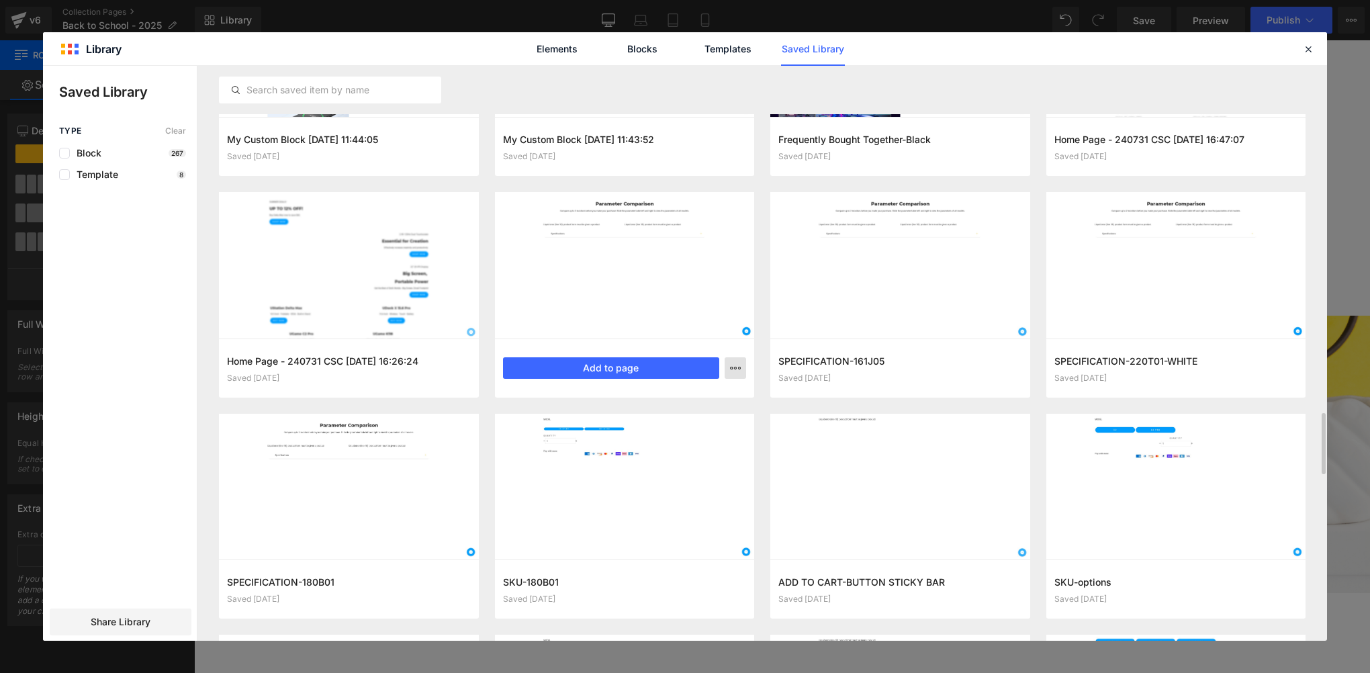
click at [738, 367] on icon "button" at bounding box center [735, 368] width 11 height 11
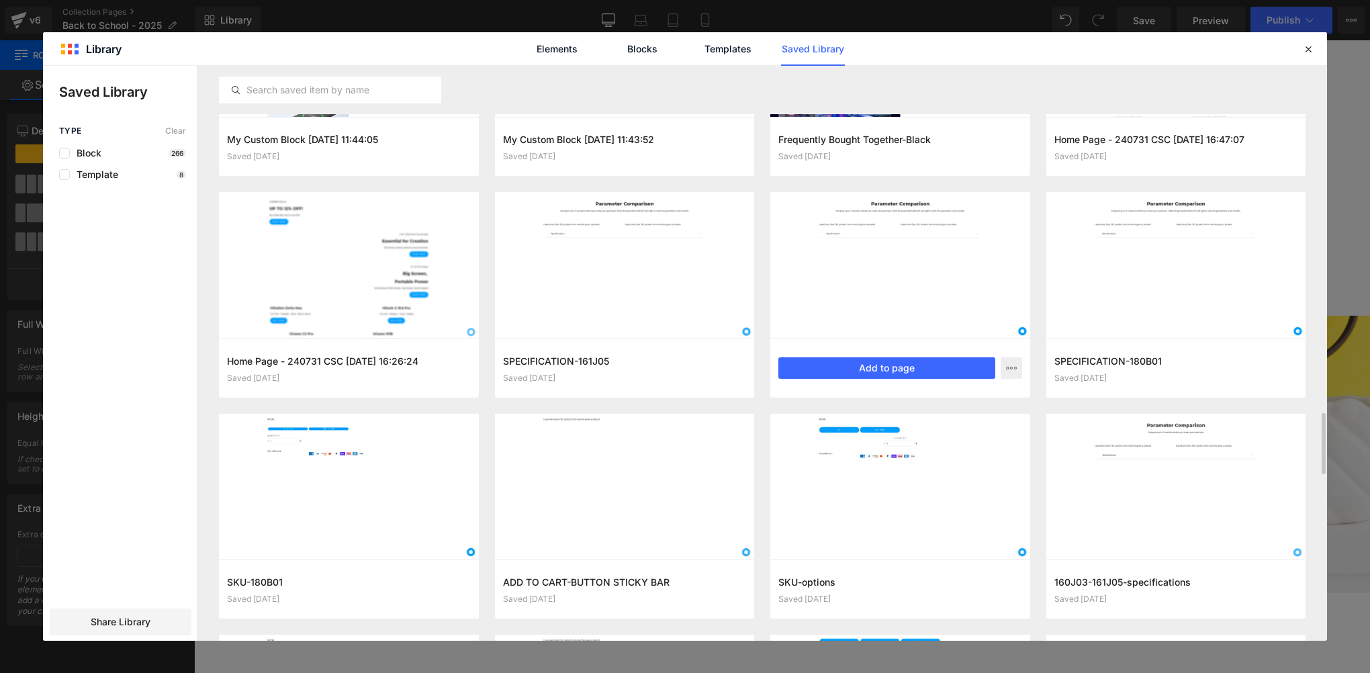
click at [830, 384] on div "SPECIFICATION-220T01-WHITE Saved 1 year ago Add to page" at bounding box center [900, 367] width 260 height 59
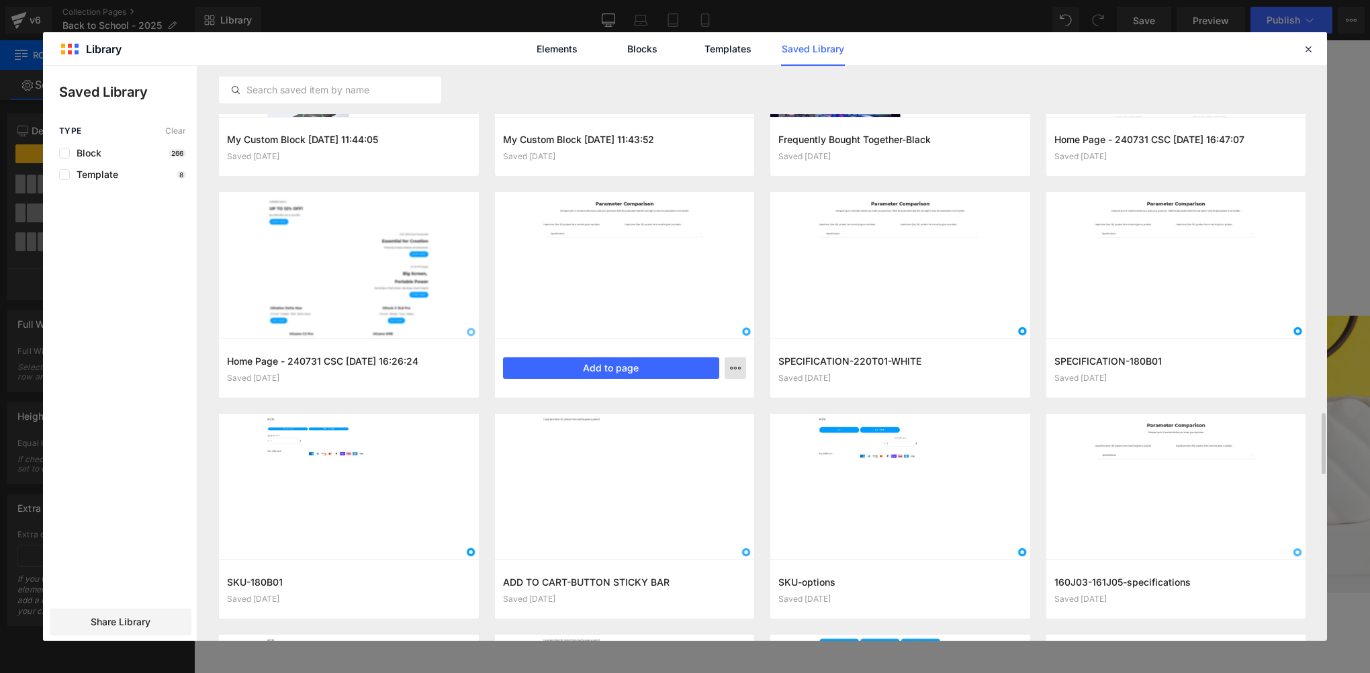
click at [737, 370] on icon "button" at bounding box center [735, 368] width 11 height 11
click at [683, 423] on div "Delete" at bounding box center [669, 426] width 153 height 28
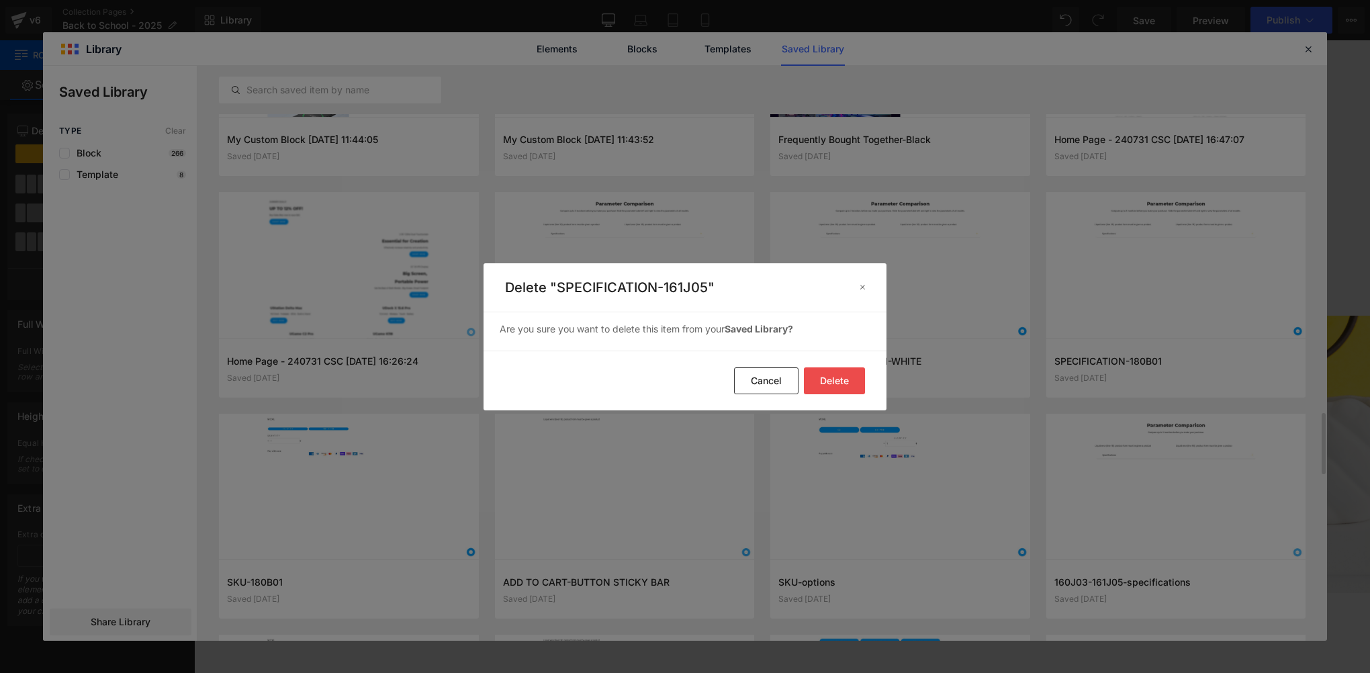
click at [811, 379] on button "Delete" at bounding box center [834, 380] width 61 height 27
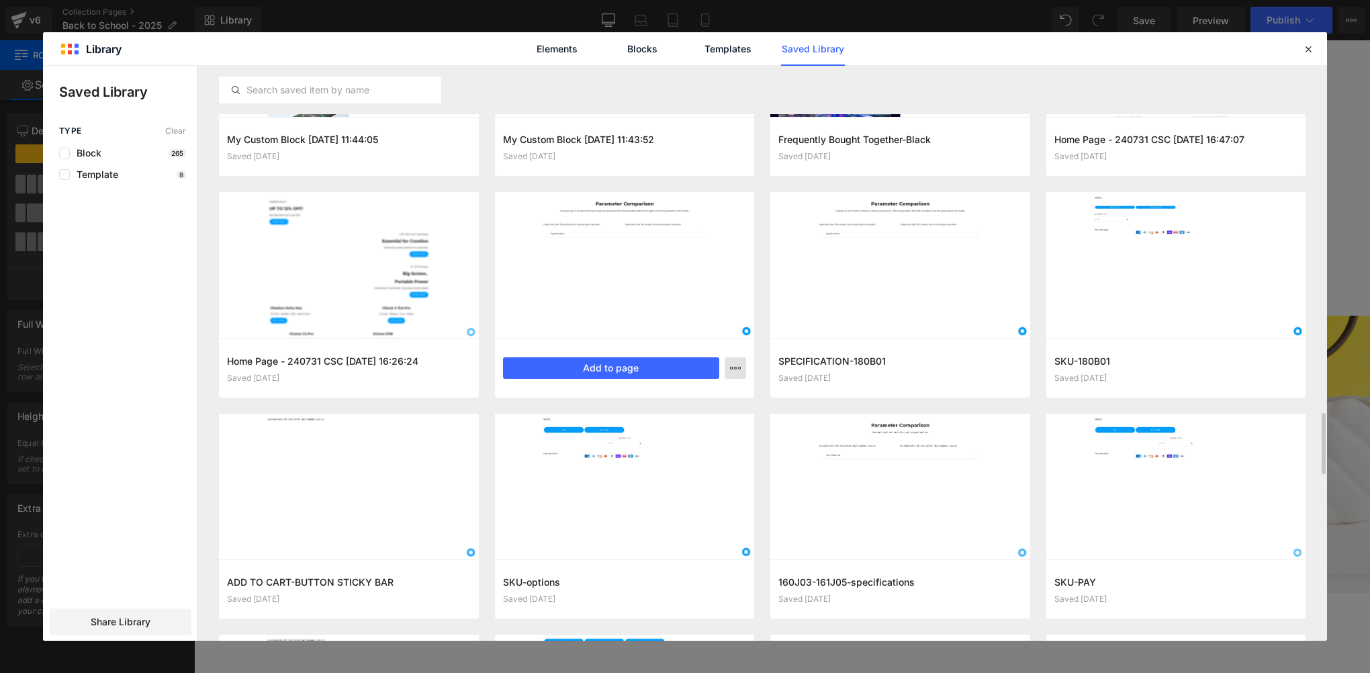
click at [736, 373] on button "button" at bounding box center [735, 367] width 21 height 21
click at [0, 0] on div "Delete" at bounding box center [0, 0] width 0 height 0
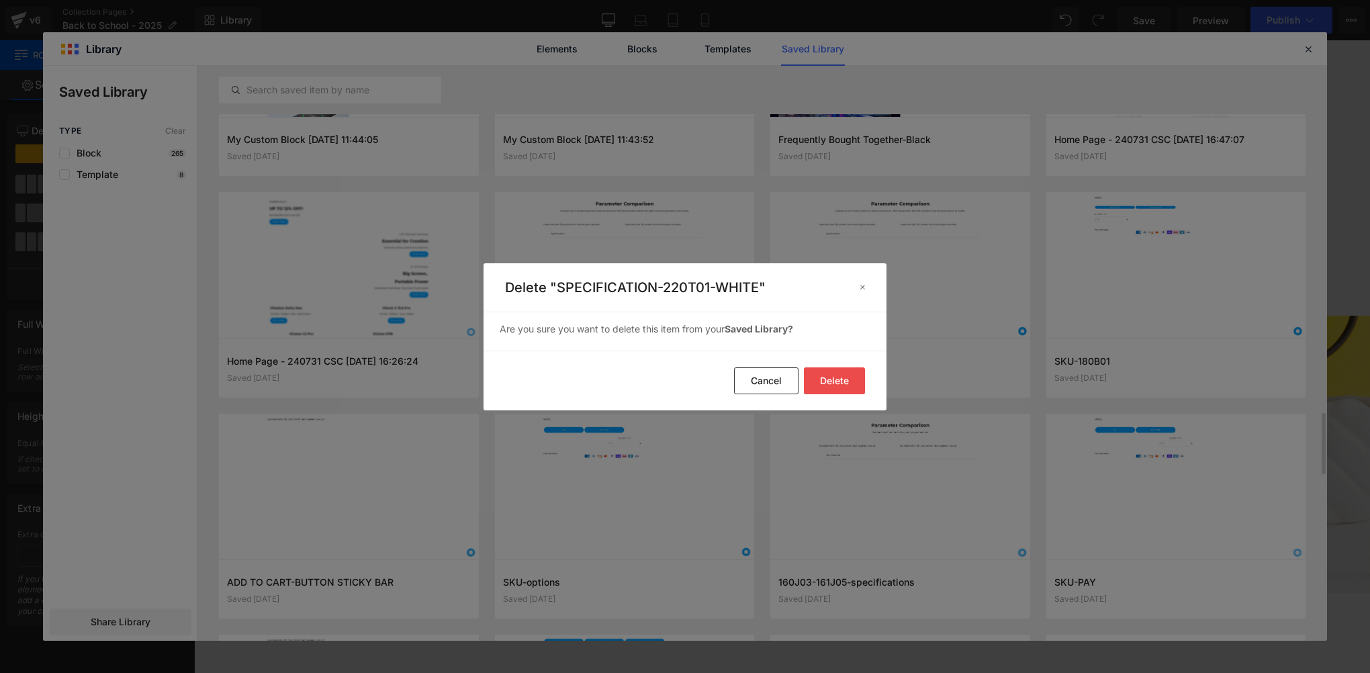
click at [0, 0] on button "Delete" at bounding box center [0, 0] width 0 height 0
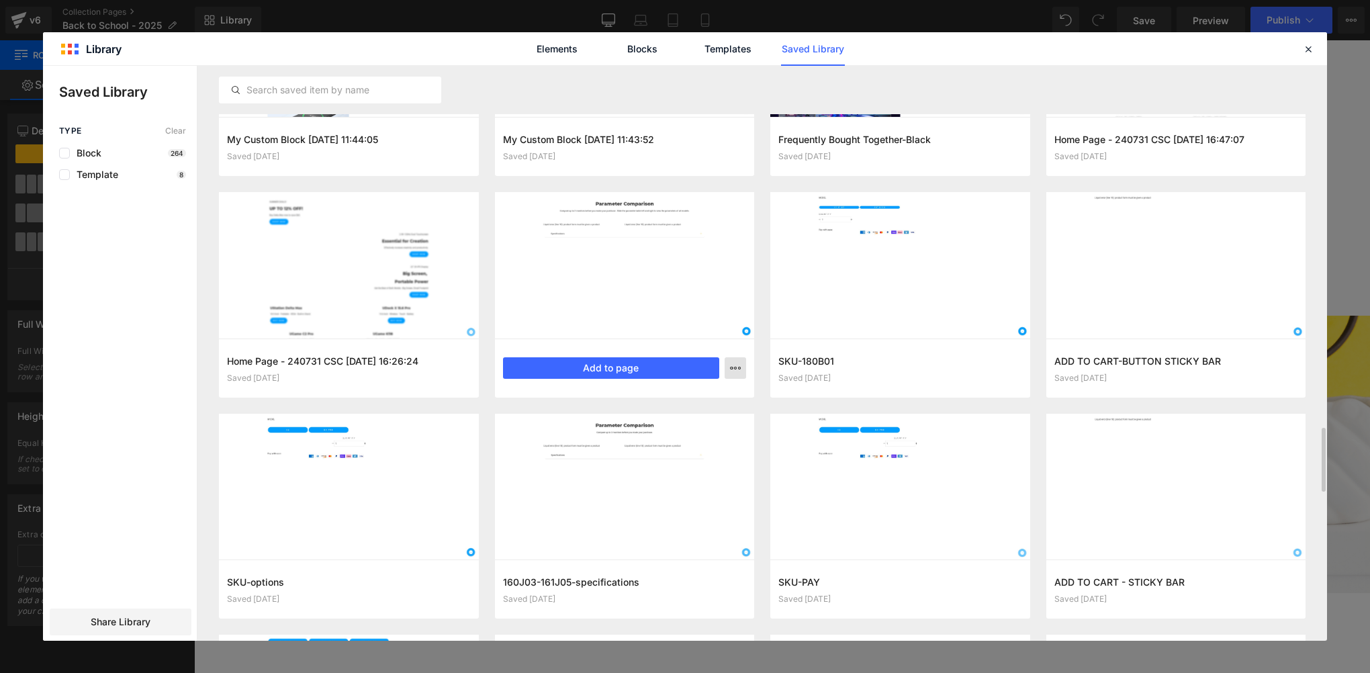
click at [730, 367] on icon "button" at bounding box center [735, 368] width 11 height 11
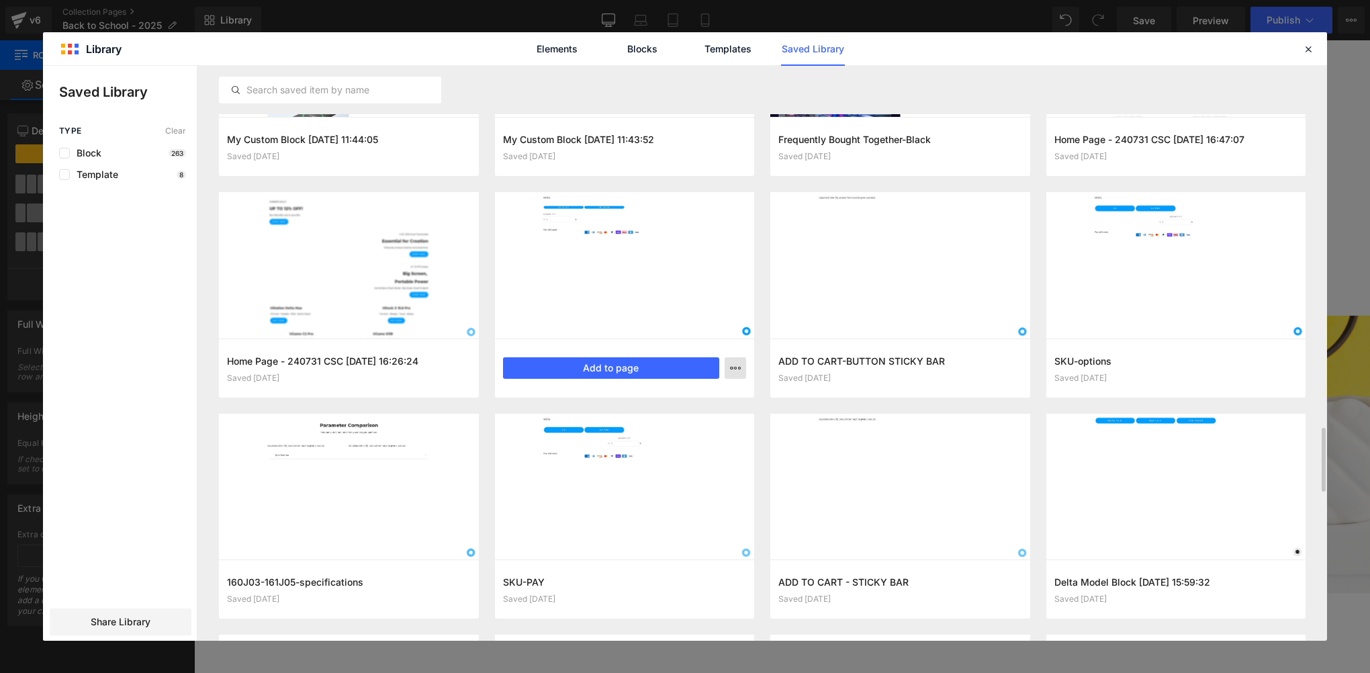
click at [737, 363] on icon "button" at bounding box center [735, 368] width 11 height 11
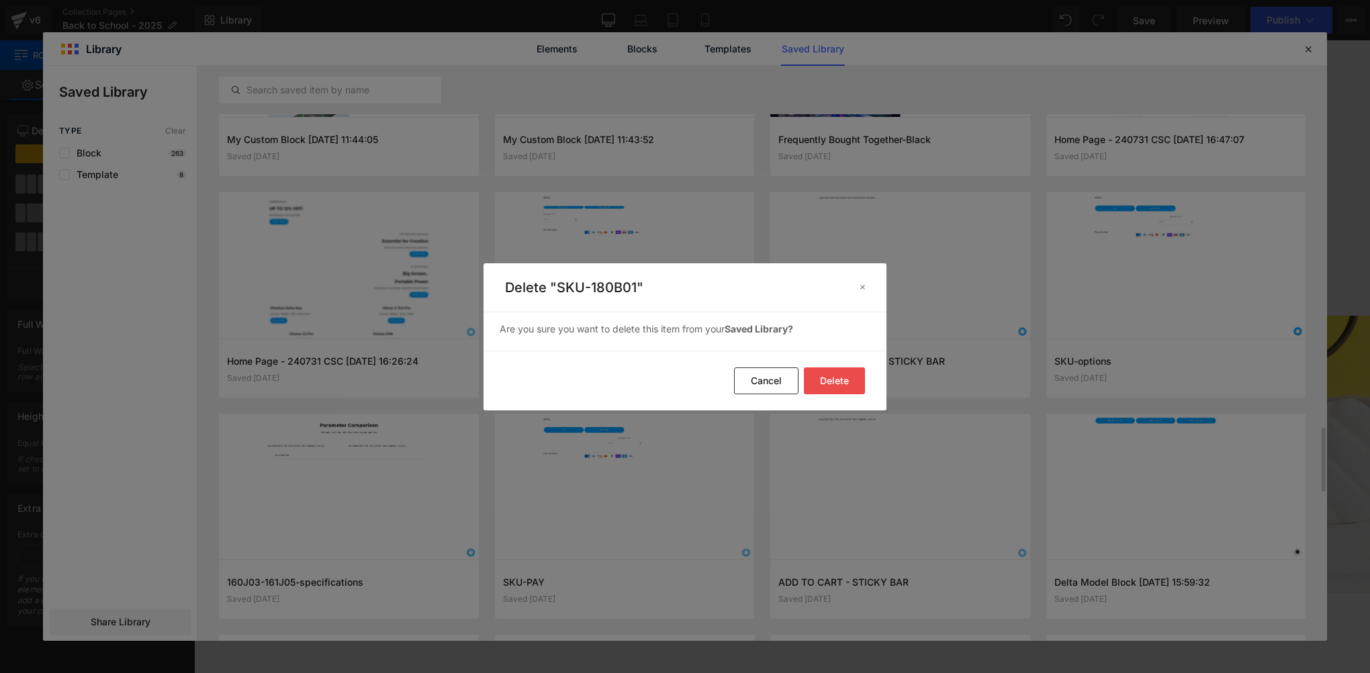
click at [831, 377] on button "Delete" at bounding box center [834, 380] width 61 height 27
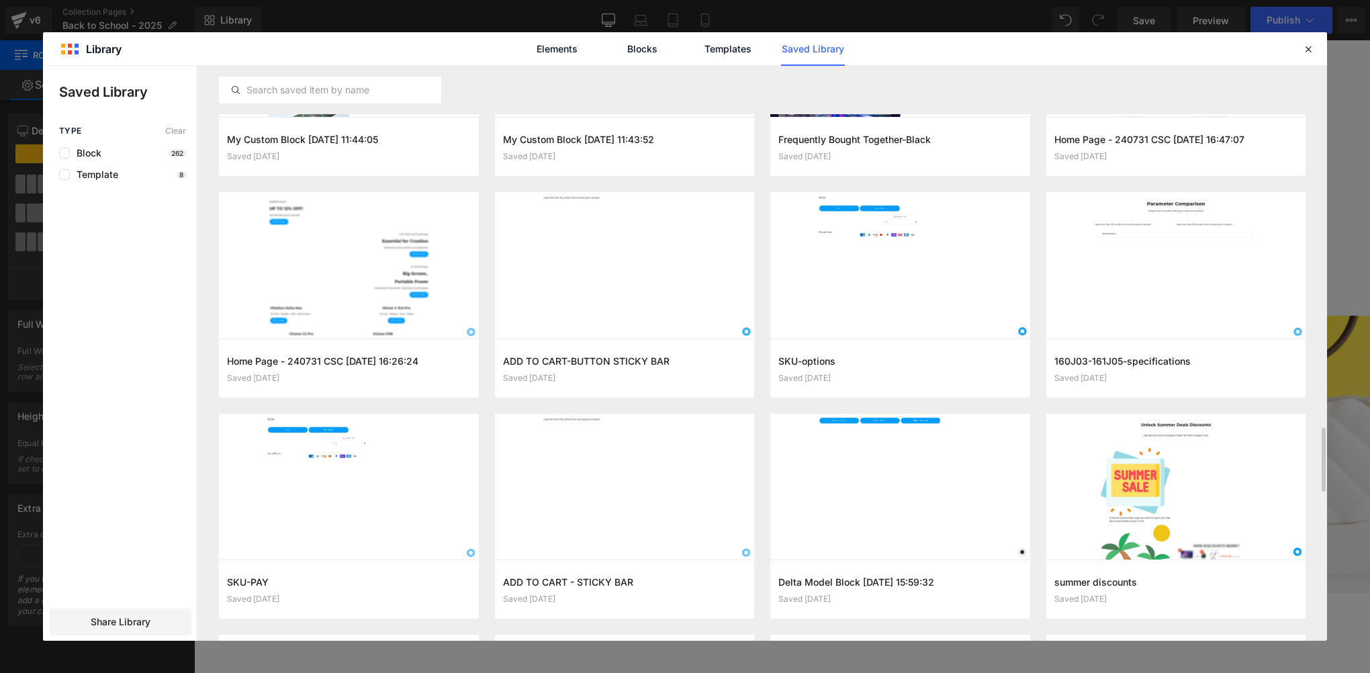
scroll to position [3307, 0]
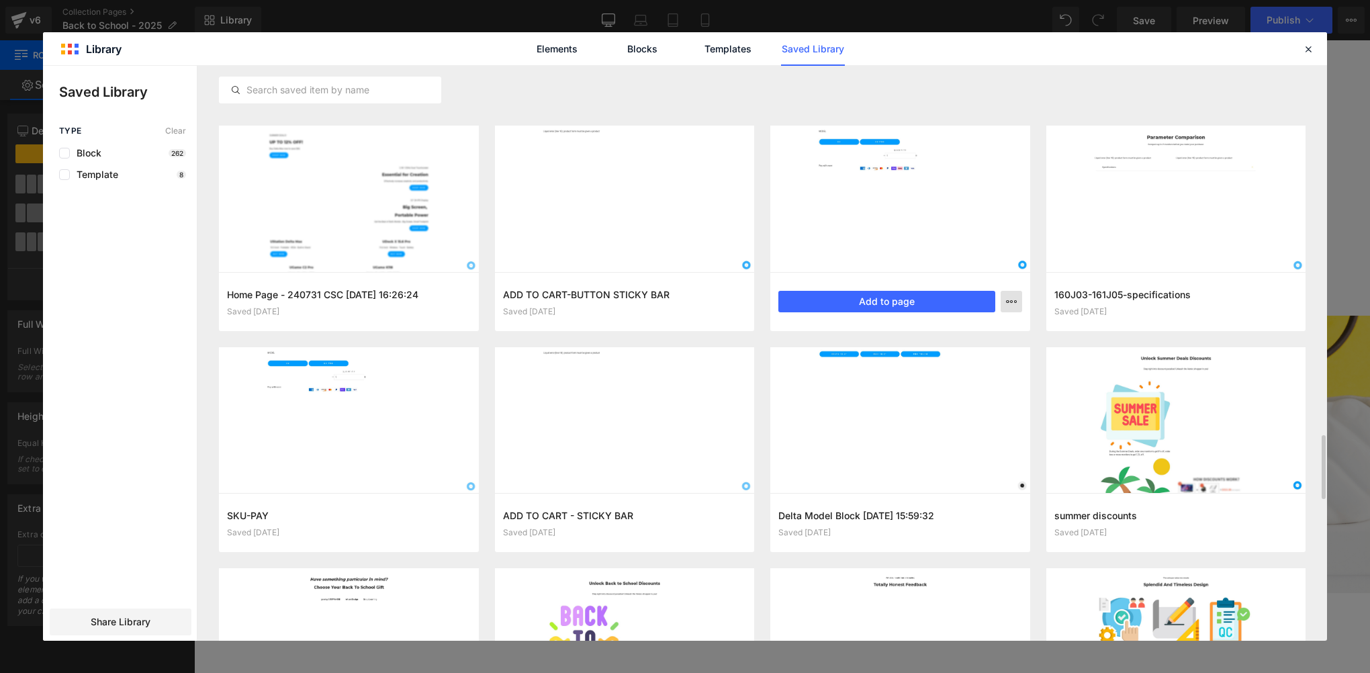
click at [1010, 302] on icon "button" at bounding box center [1011, 301] width 11 height 11
click at [0, 0] on div "Delete" at bounding box center [0, 0] width 0 height 0
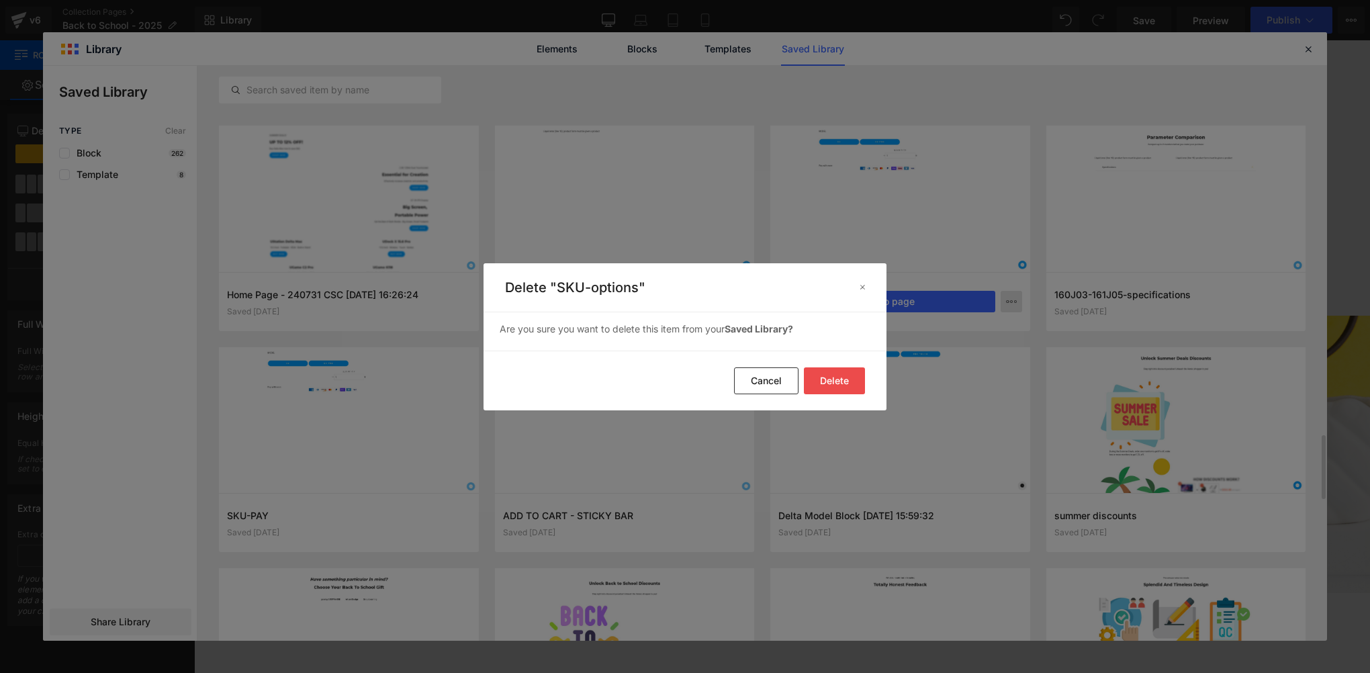
click at [0, 0] on button "Delete" at bounding box center [0, 0] width 0 height 0
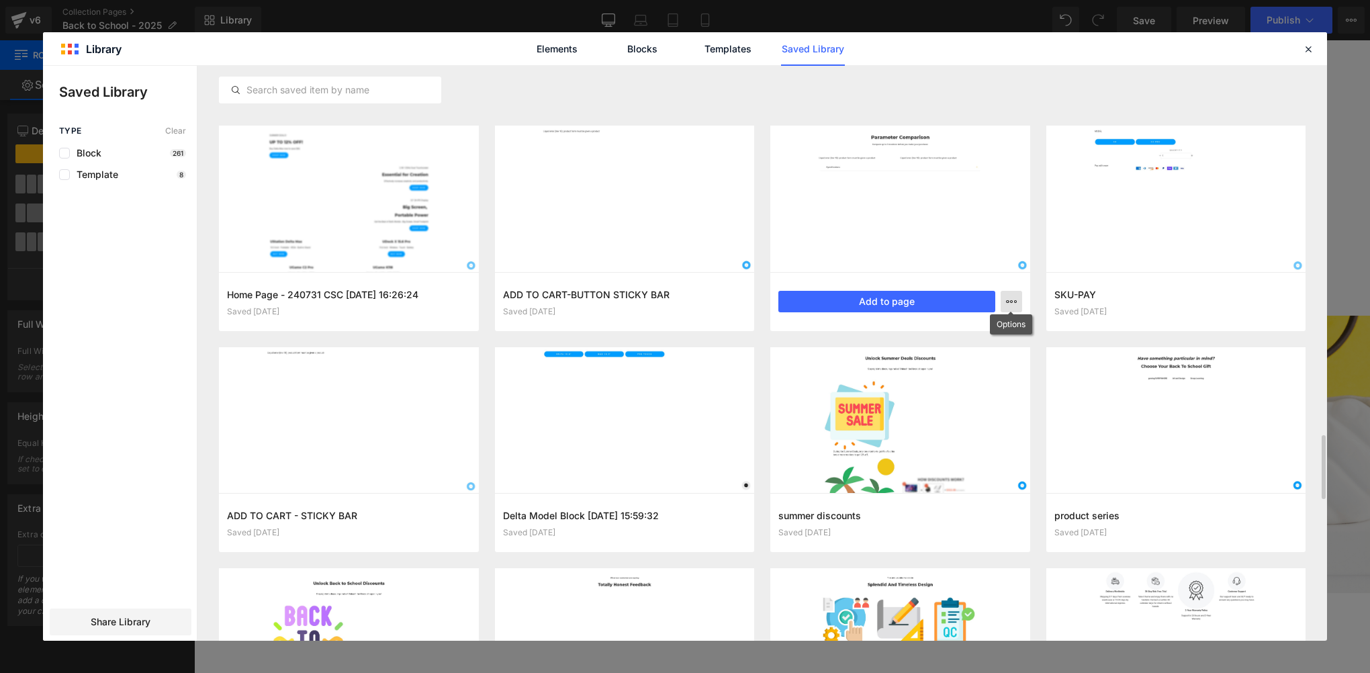
click at [1013, 300] on icon "button" at bounding box center [1011, 301] width 11 height 11
click at [950, 364] on div "Delete" at bounding box center [945, 360] width 153 height 28
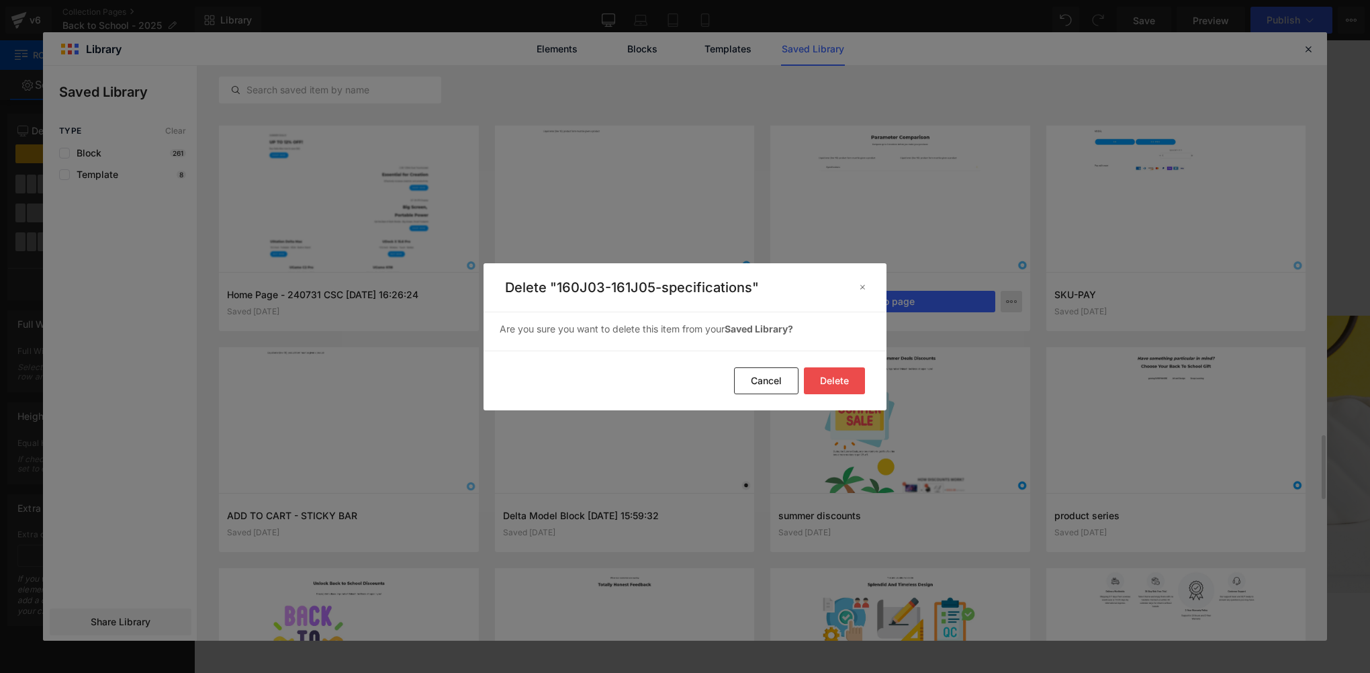
click at [841, 378] on button "Delete" at bounding box center [834, 380] width 61 height 27
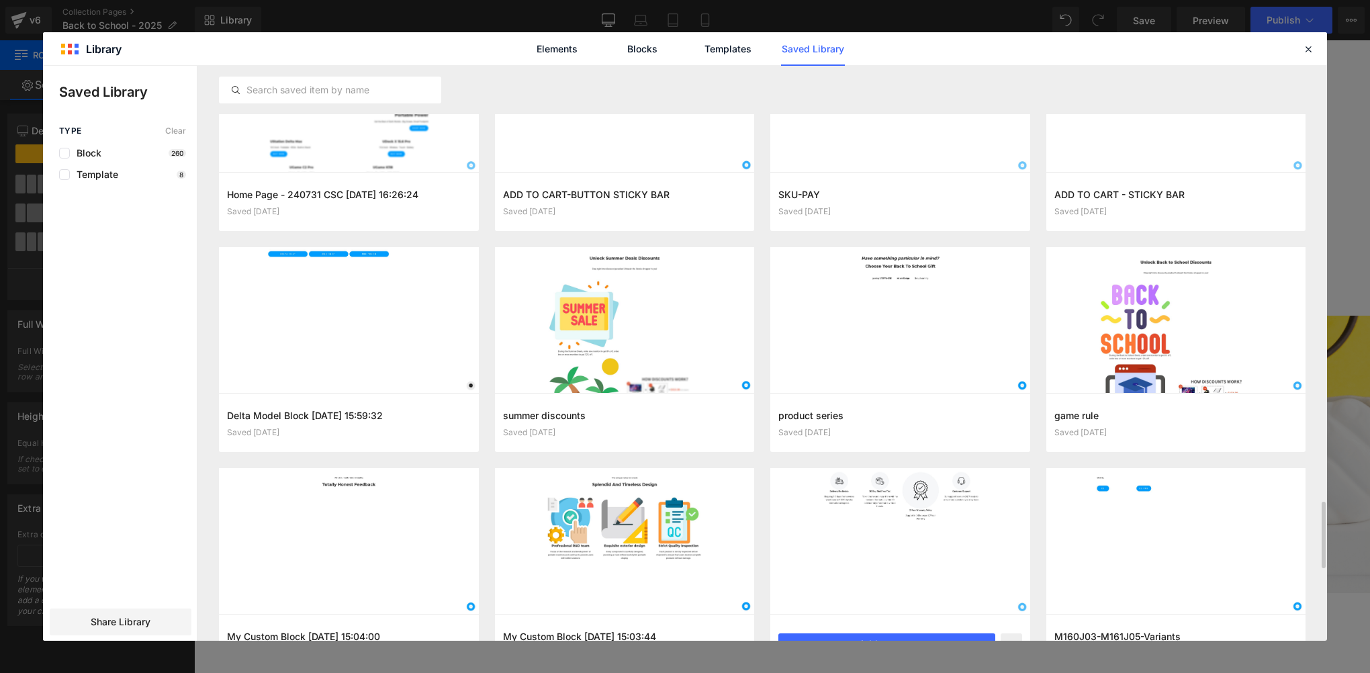
scroll to position [3473, 0]
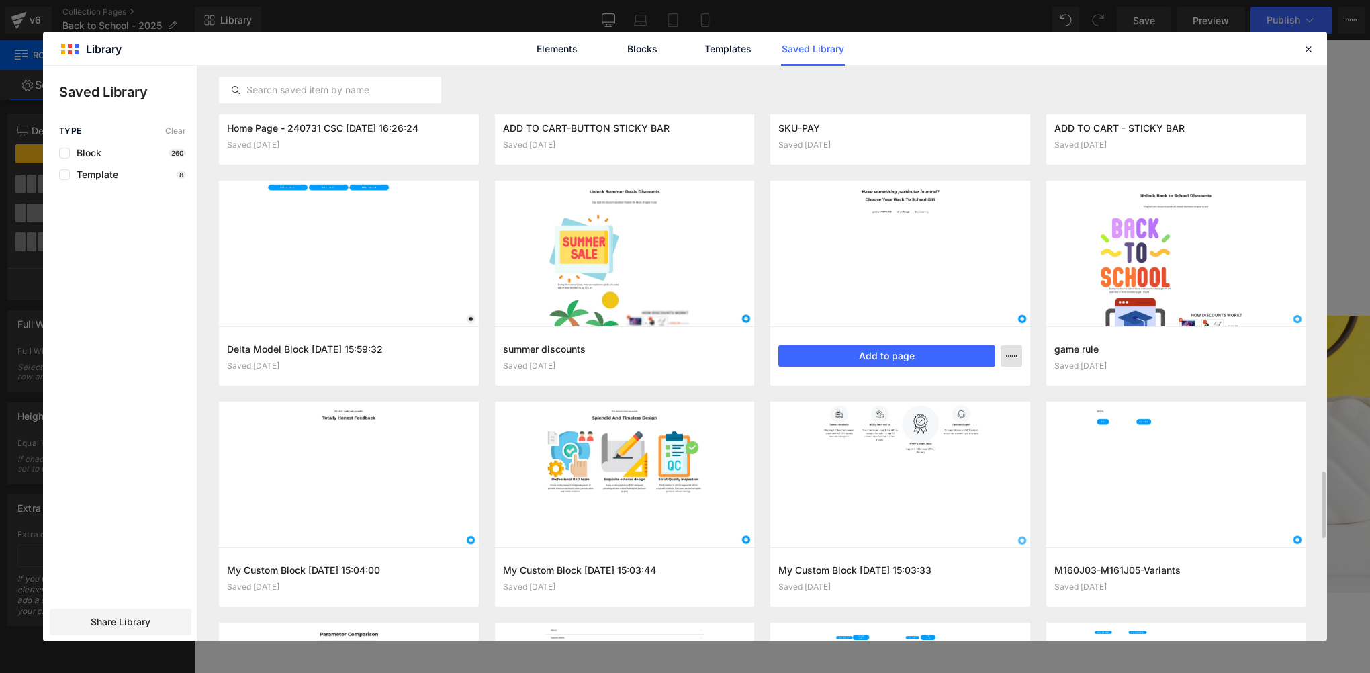
click at [1006, 348] on button "button" at bounding box center [1011, 355] width 21 height 21
click at [943, 414] on div "Delete" at bounding box center [945, 414] width 153 height 28
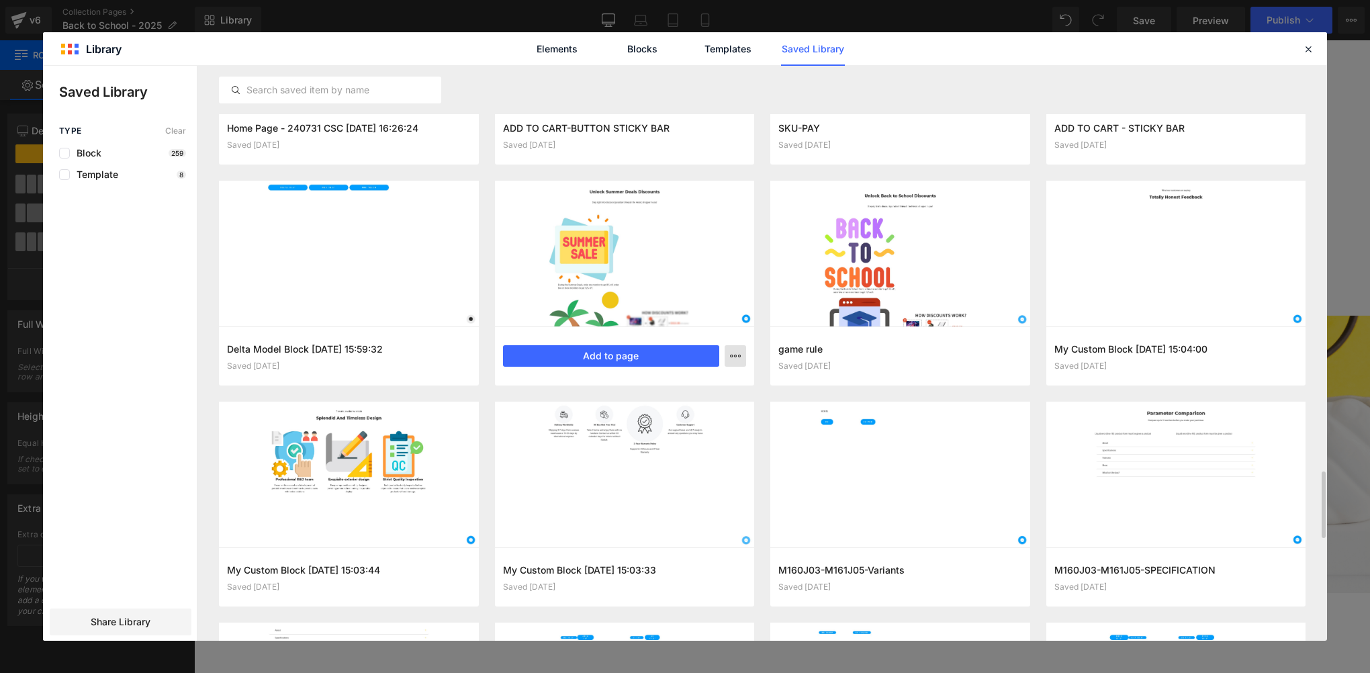
click at [737, 361] on button "button" at bounding box center [735, 355] width 21 height 21
click at [688, 417] on div "Delete" at bounding box center [669, 414] width 153 height 28
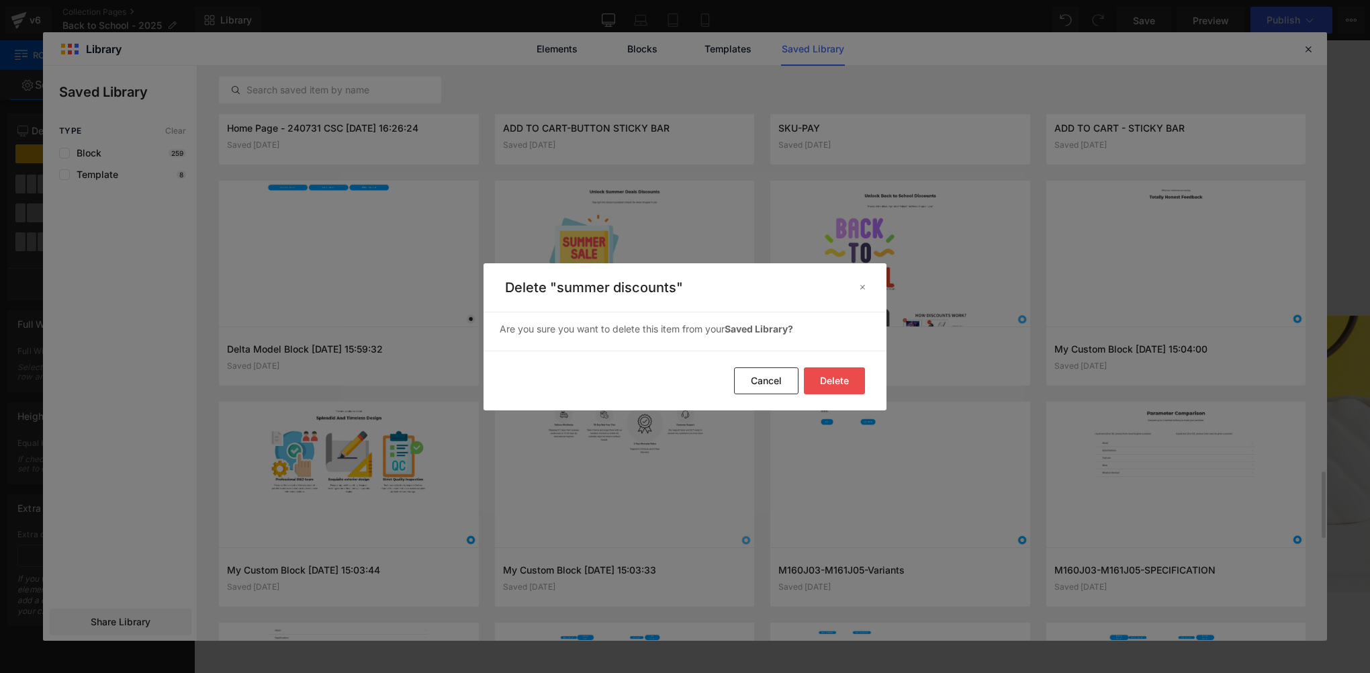
click at [825, 385] on button "Delete" at bounding box center [834, 380] width 61 height 27
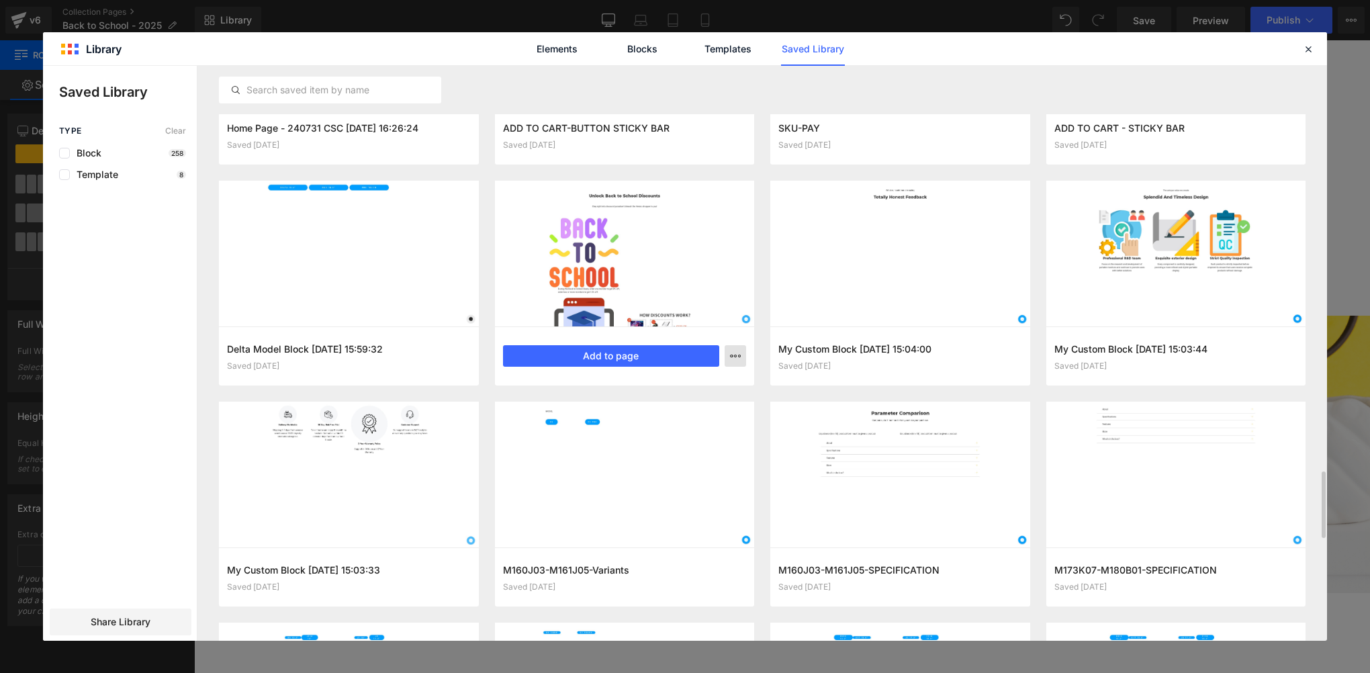
click at [733, 355] on icon "button" at bounding box center [735, 356] width 11 height 11
click at [657, 414] on div "Delete" at bounding box center [669, 414] width 153 height 28
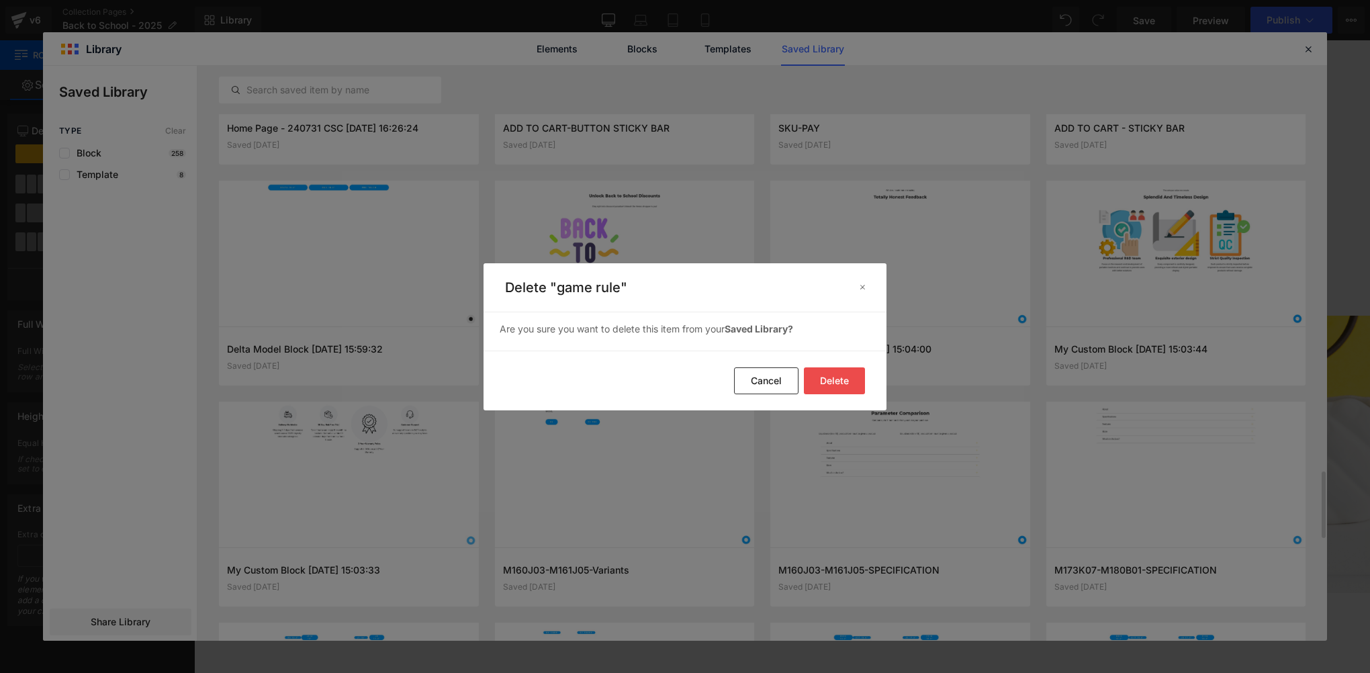
click at [0, 0] on button "Delete" at bounding box center [0, 0] width 0 height 0
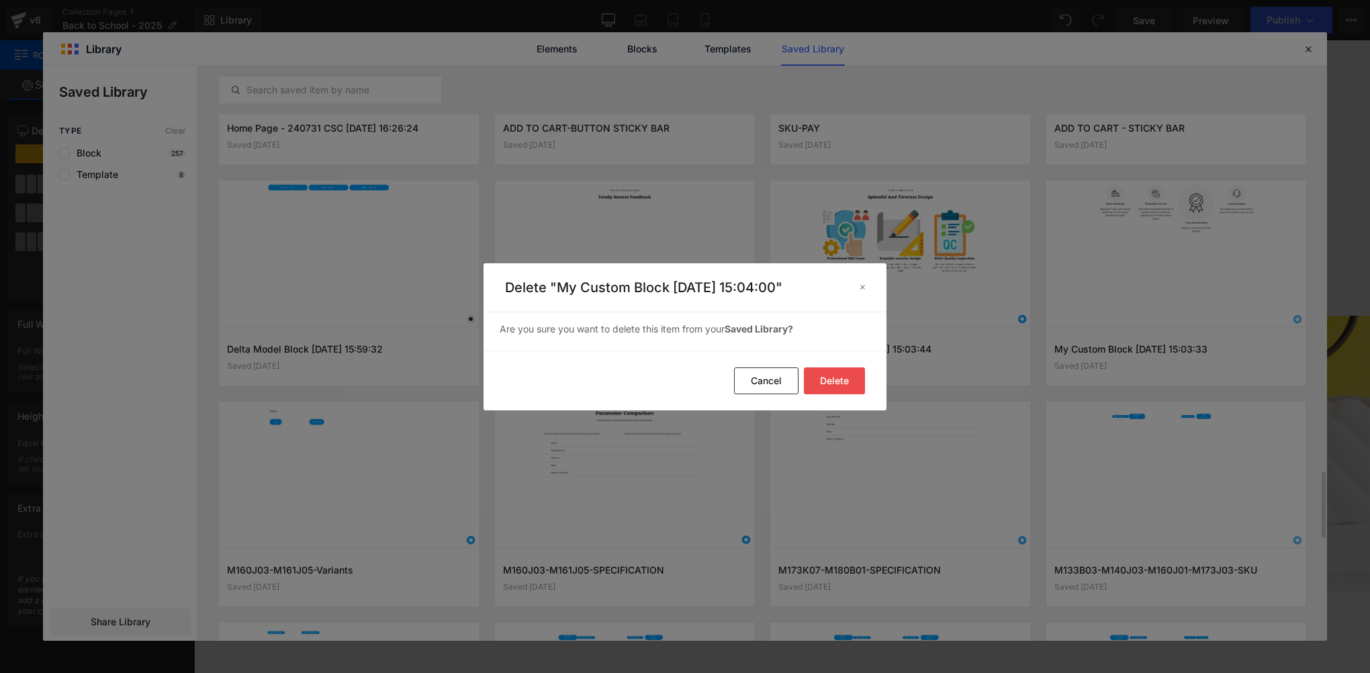
click at [0, 0] on button "Delete" at bounding box center [0, 0] width 0 height 0
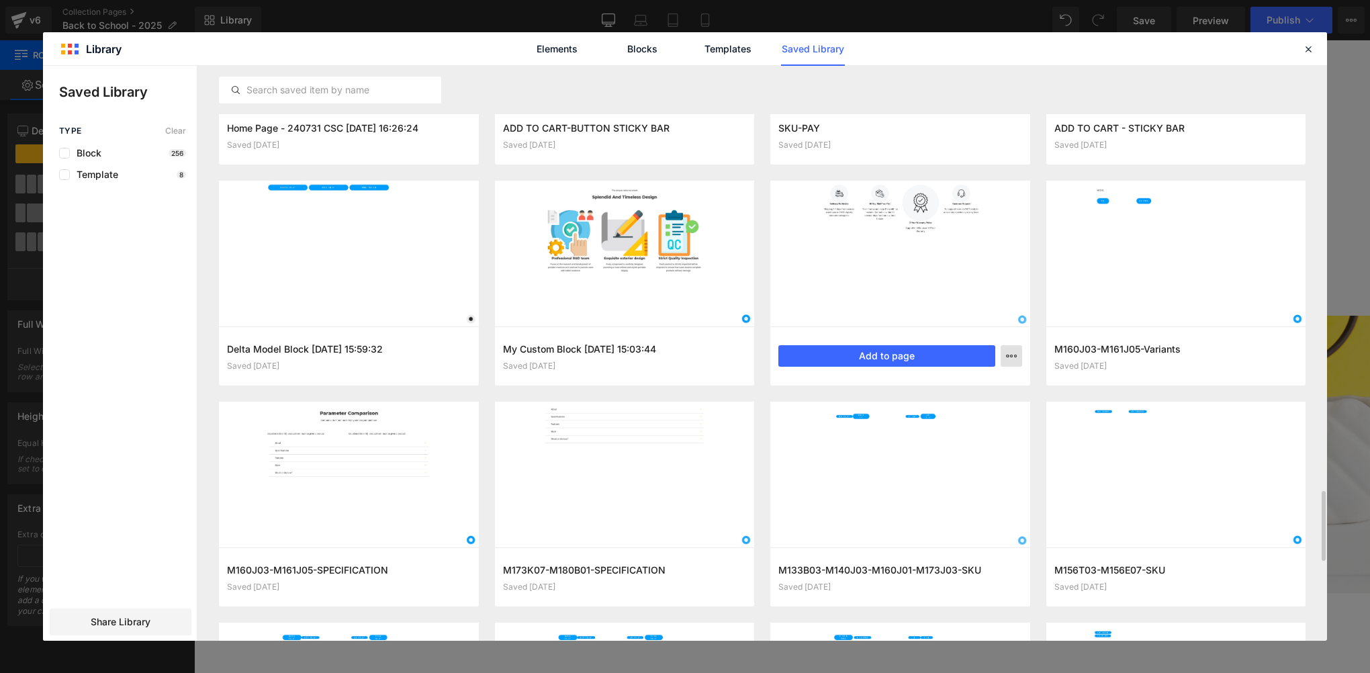
click at [1014, 354] on icon "button" at bounding box center [1011, 356] width 11 height 11
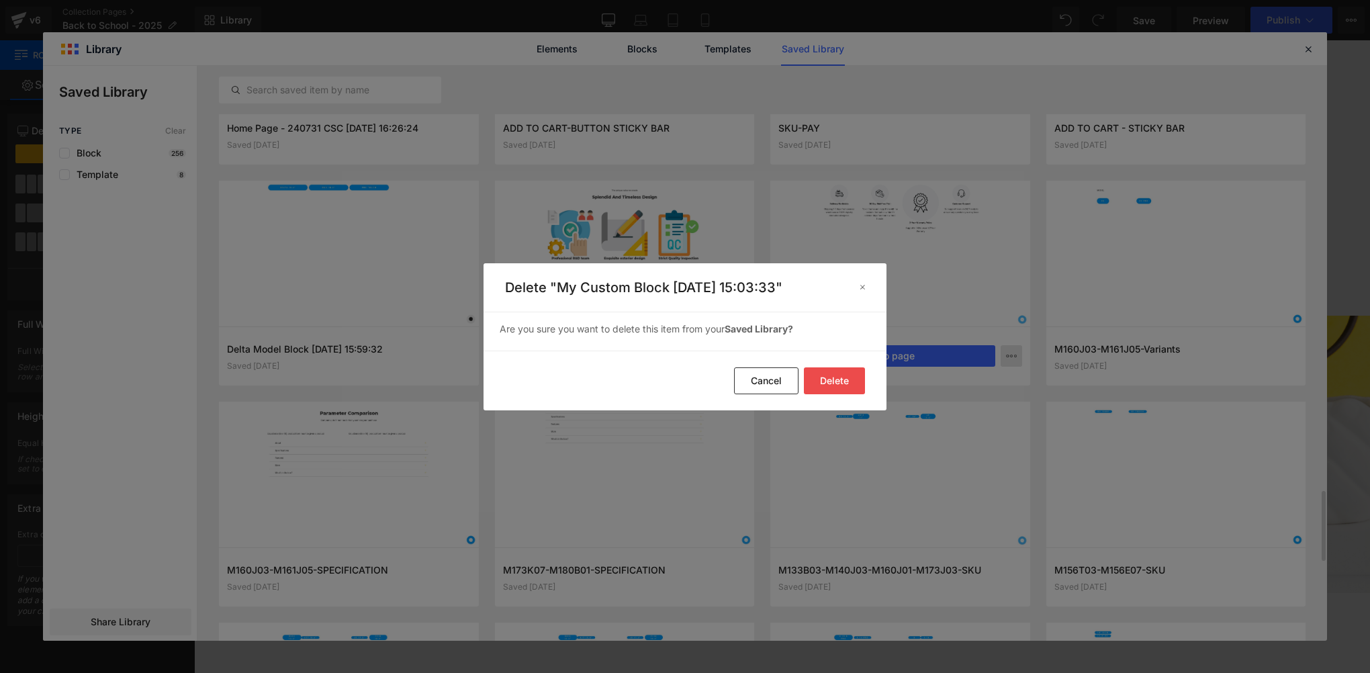
click at [0, 0] on button "Delete" at bounding box center [0, 0] width 0 height 0
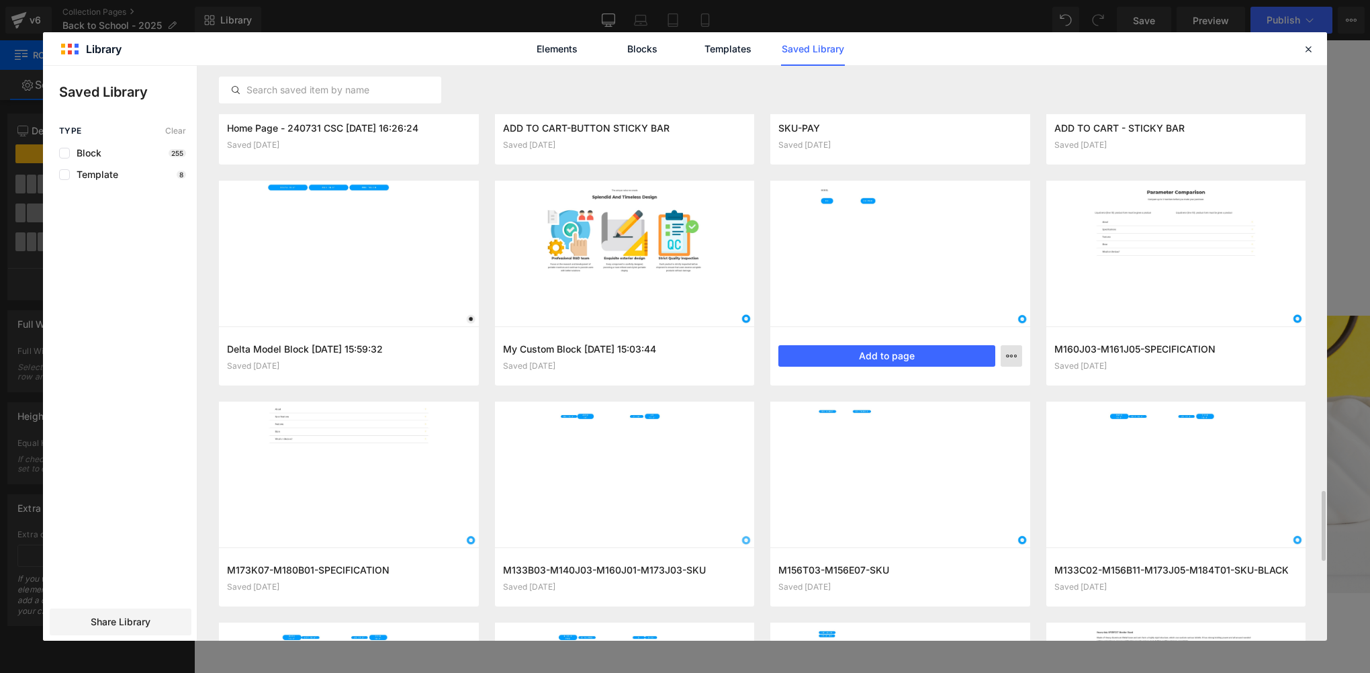
click at [1013, 359] on icon "button" at bounding box center [1011, 356] width 11 height 11
click at [0, 0] on div "Delete" at bounding box center [0, 0] width 0 height 0
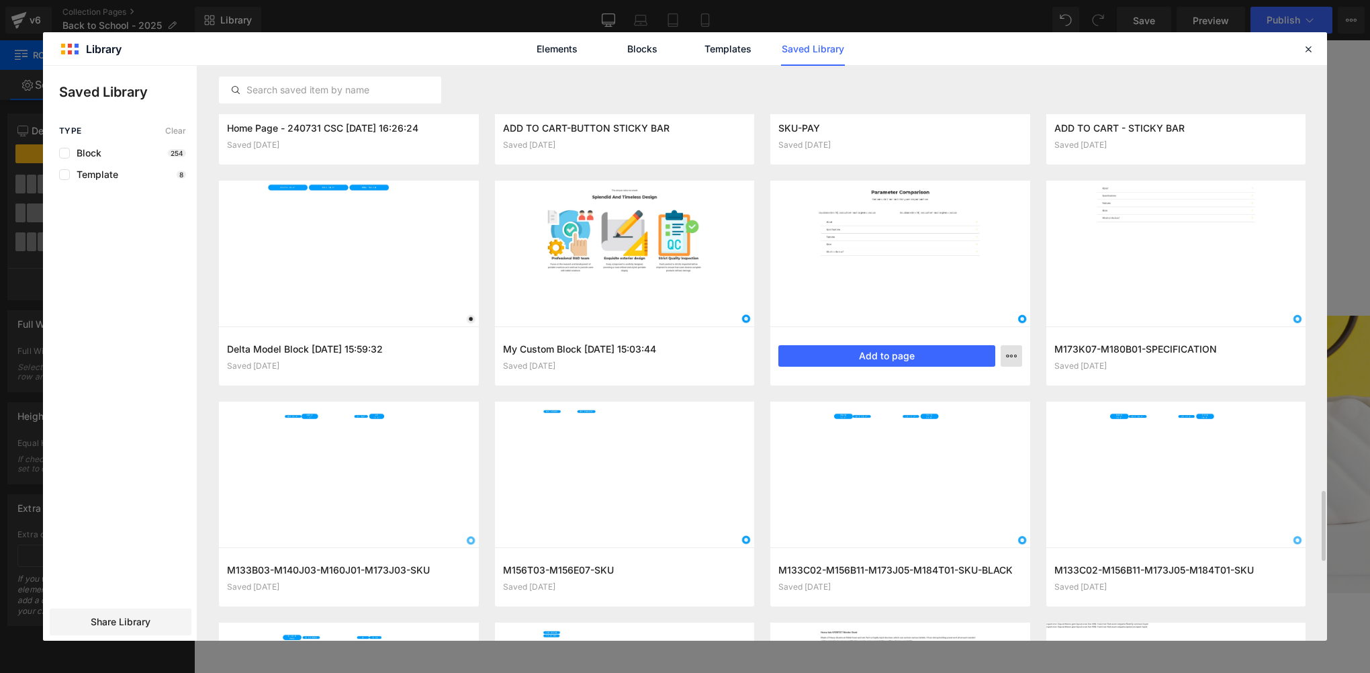
click at [0, 0] on p "Delete" at bounding box center [0, 0] width 0 height 0
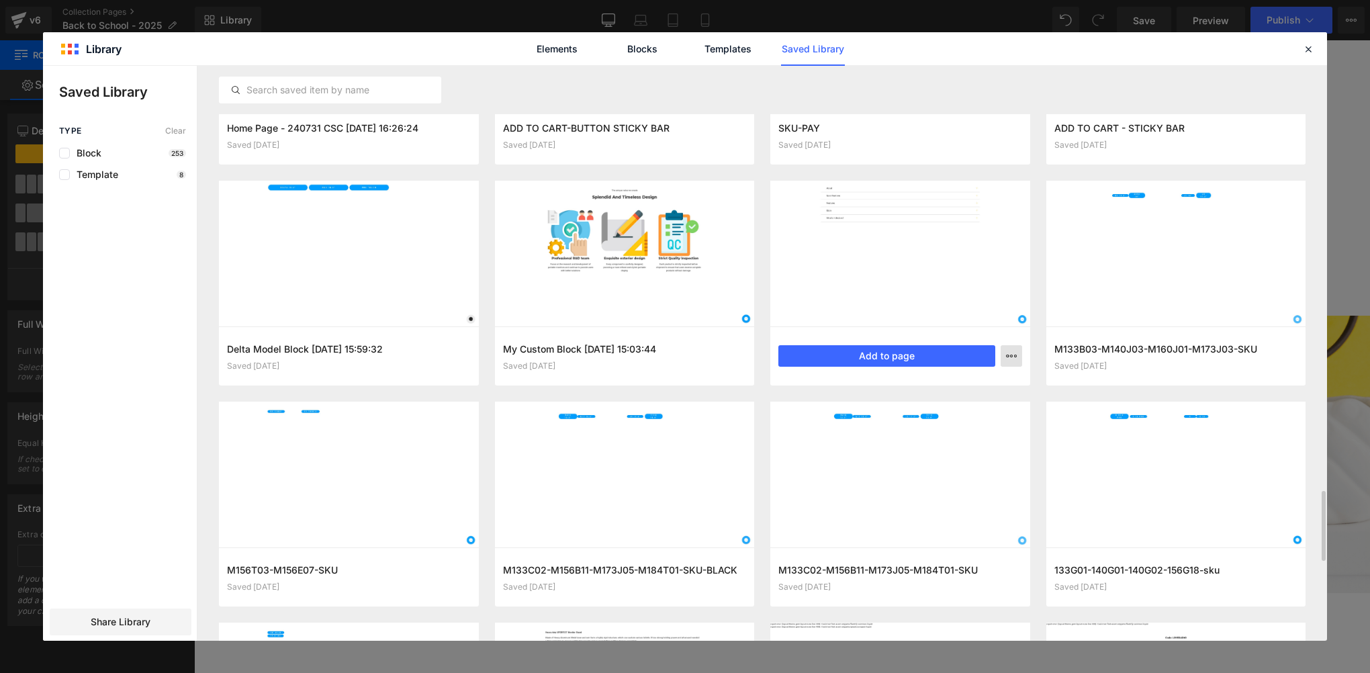
click at [0, 0] on icon "button" at bounding box center [0, 0] width 0 height 0
click at [0, 0] on div "Delete" at bounding box center [0, 0] width 0 height 0
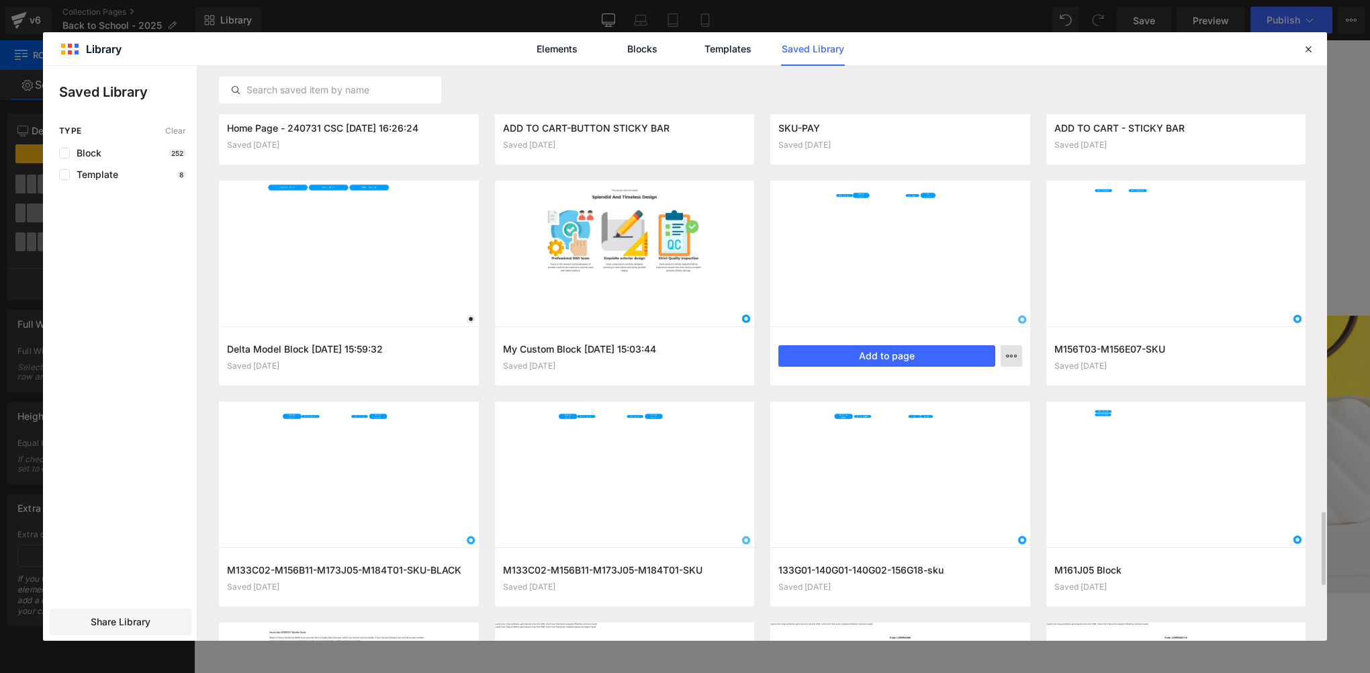
click at [1011, 354] on icon "button" at bounding box center [1011, 356] width 11 height 11
click at [0, 0] on p "Delete" at bounding box center [0, 0] width 0 height 0
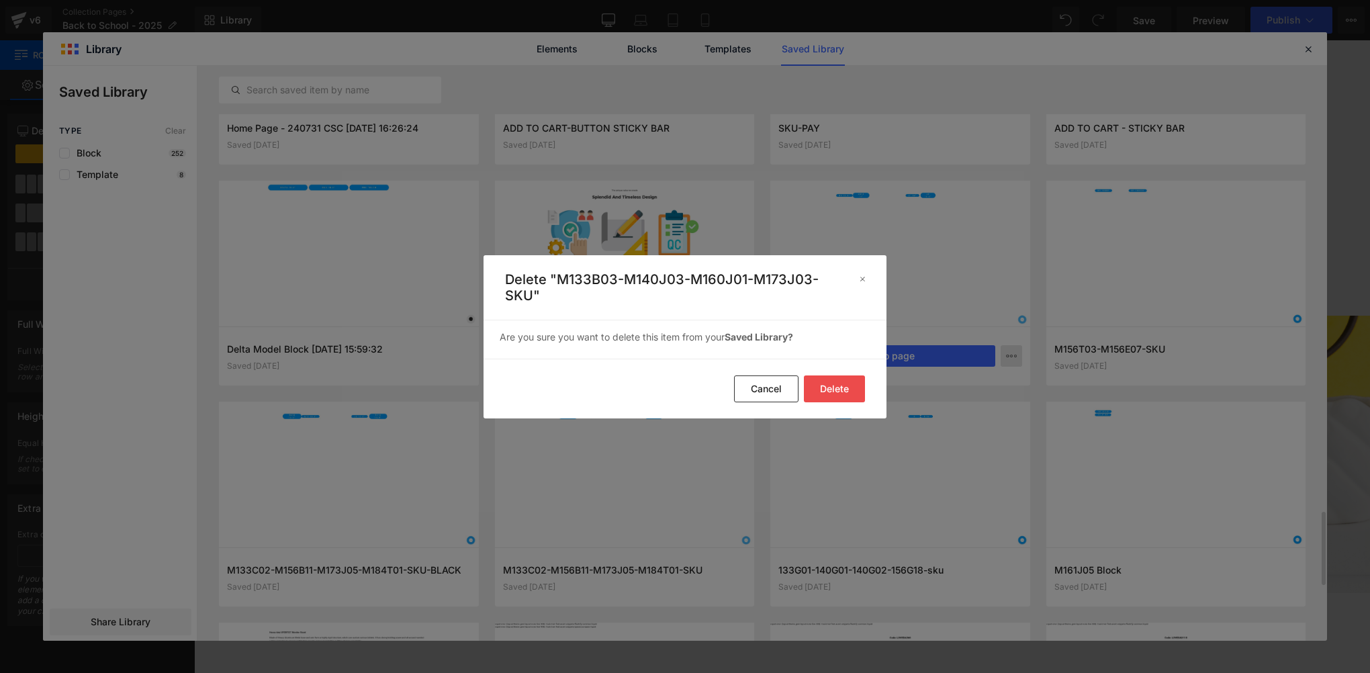
click at [0, 0] on button "Delete" at bounding box center [0, 0] width 0 height 0
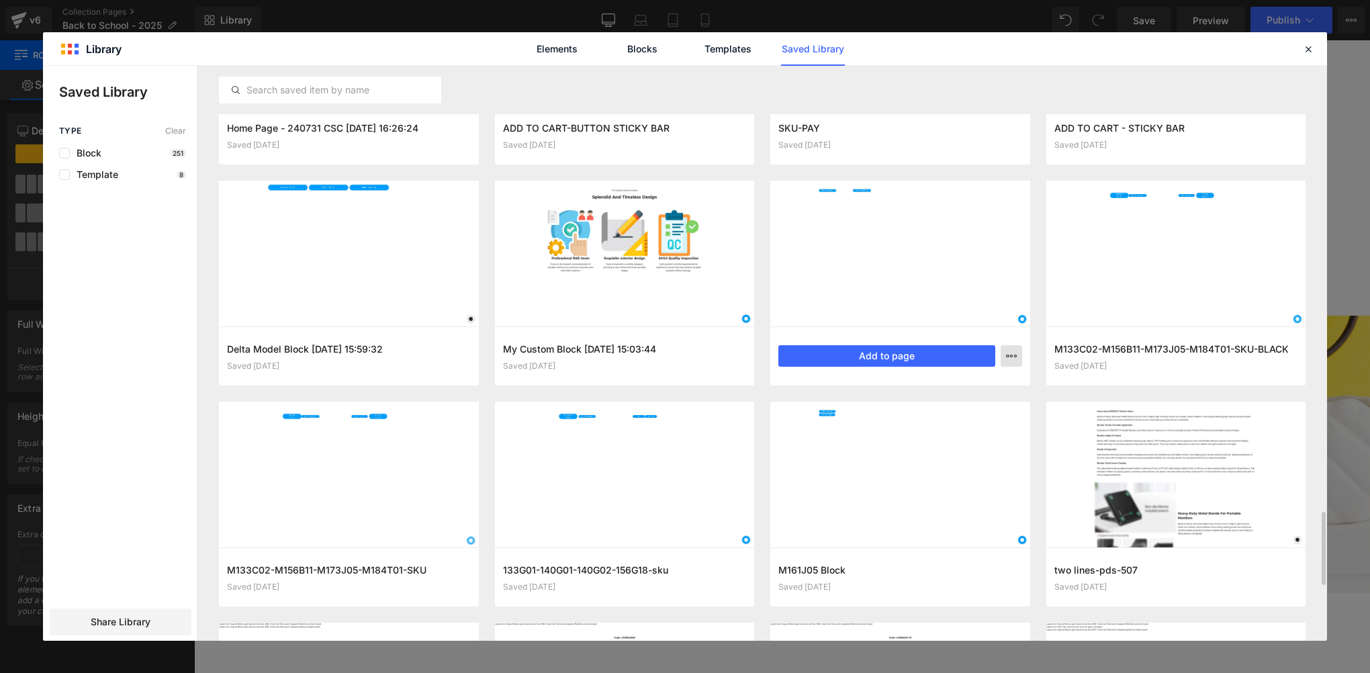
click at [0, 0] on p "Delete" at bounding box center [0, 0] width 0 height 0
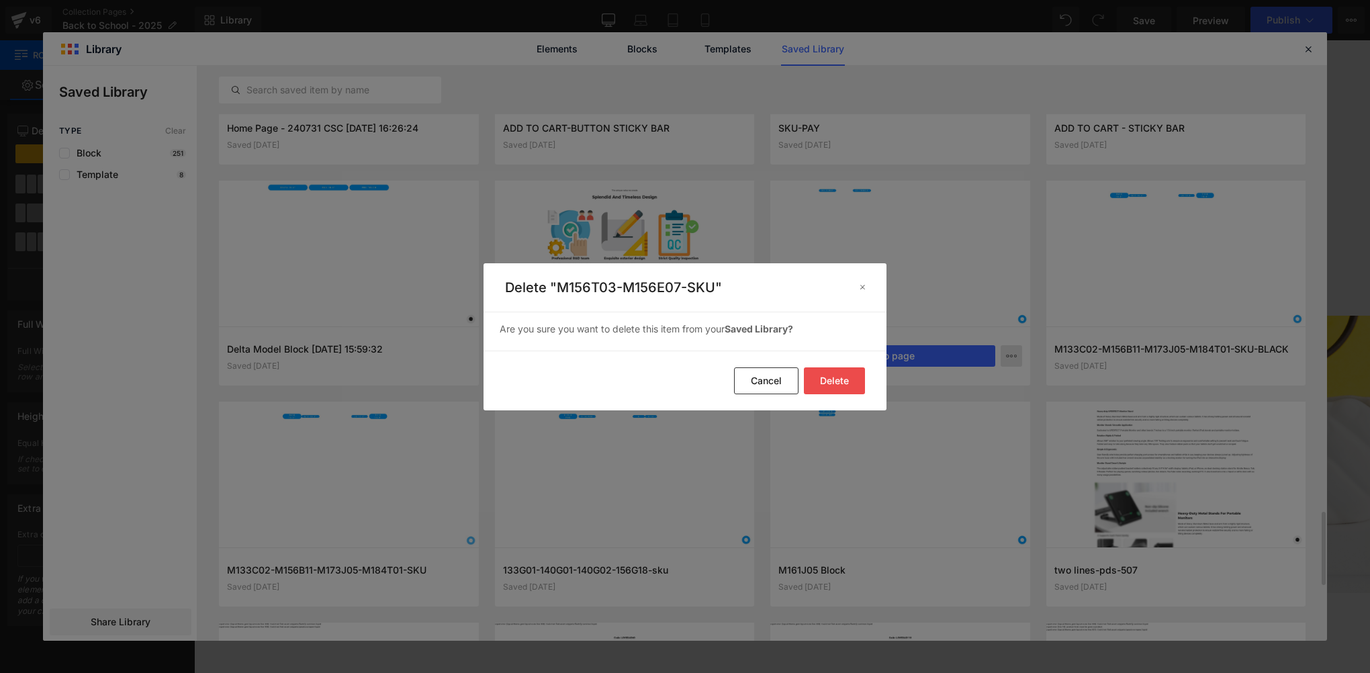
click at [0, 0] on button "Delete" at bounding box center [0, 0] width 0 height 0
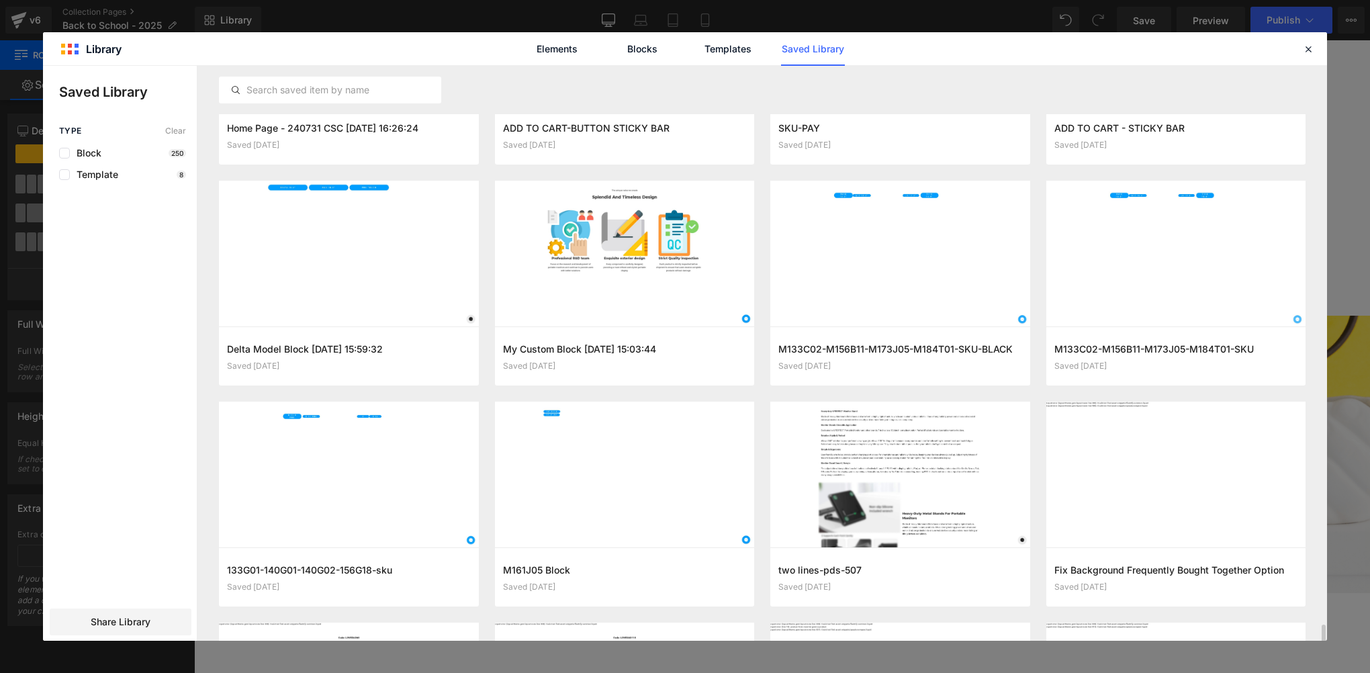
scroll to position [3607, 0]
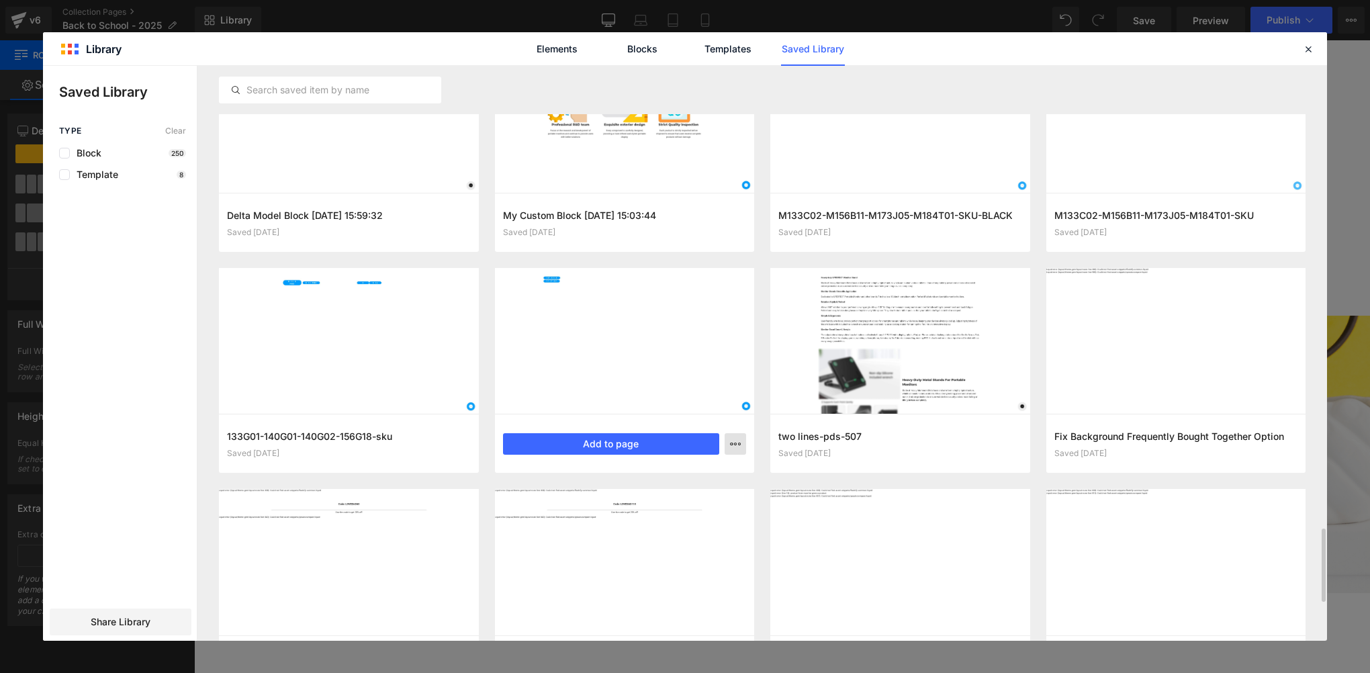
click at [733, 443] on icon "button" at bounding box center [735, 444] width 11 height 11
click at [0, 0] on p "Delete" at bounding box center [0, 0] width 0 height 0
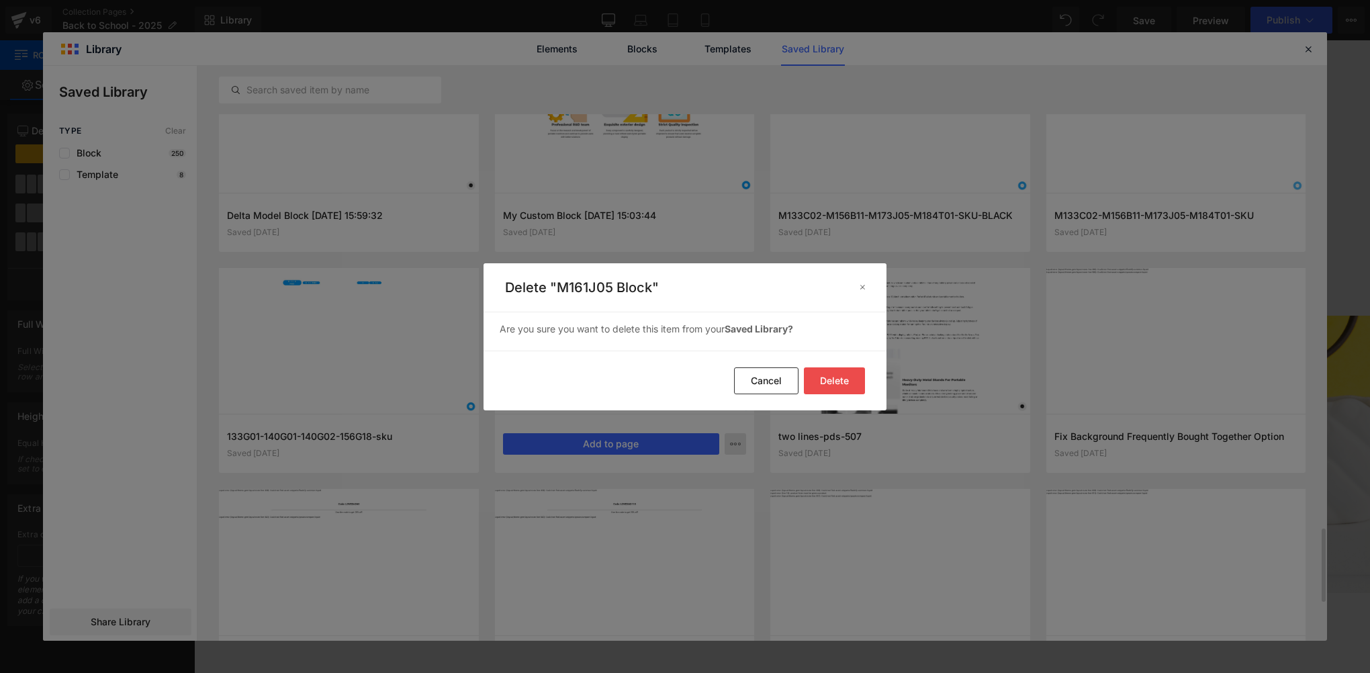
click at [0, 0] on button "Delete" at bounding box center [0, 0] width 0 height 0
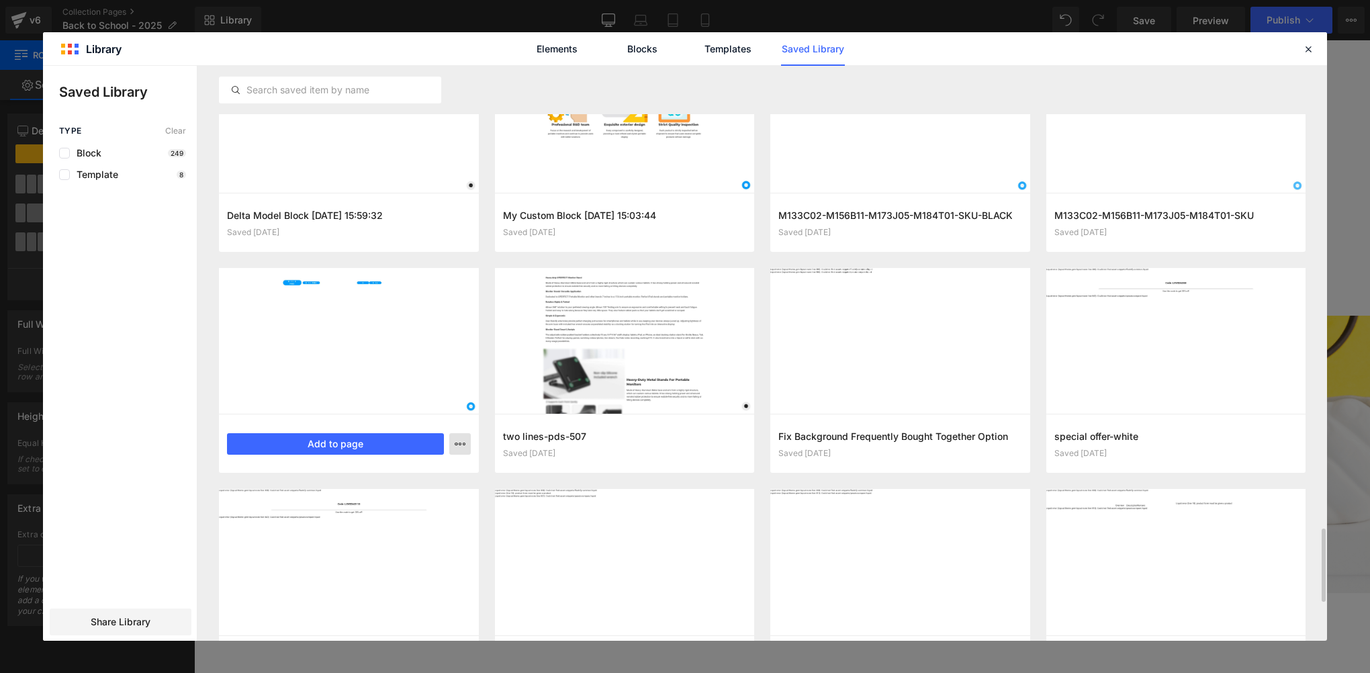
click at [379, 498] on div "Delete" at bounding box center [394, 502] width 153 height 28
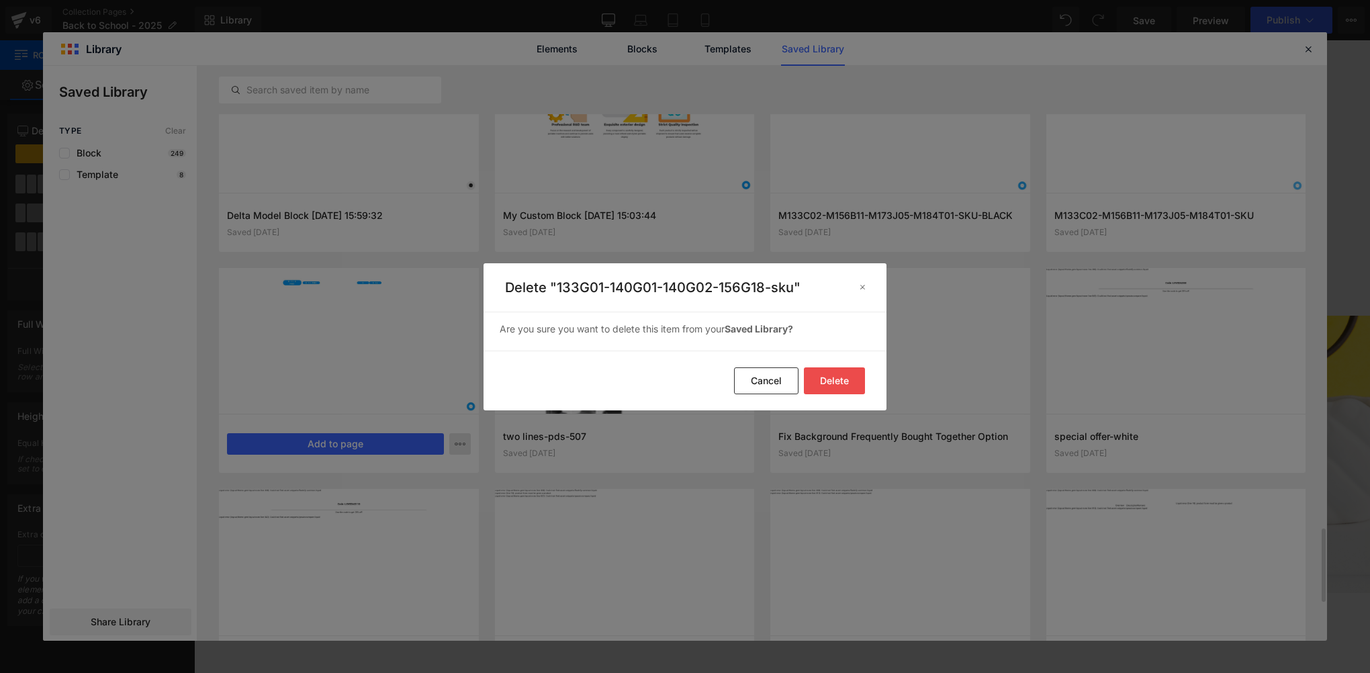
click at [0, 0] on button "Delete" at bounding box center [0, 0] width 0 height 0
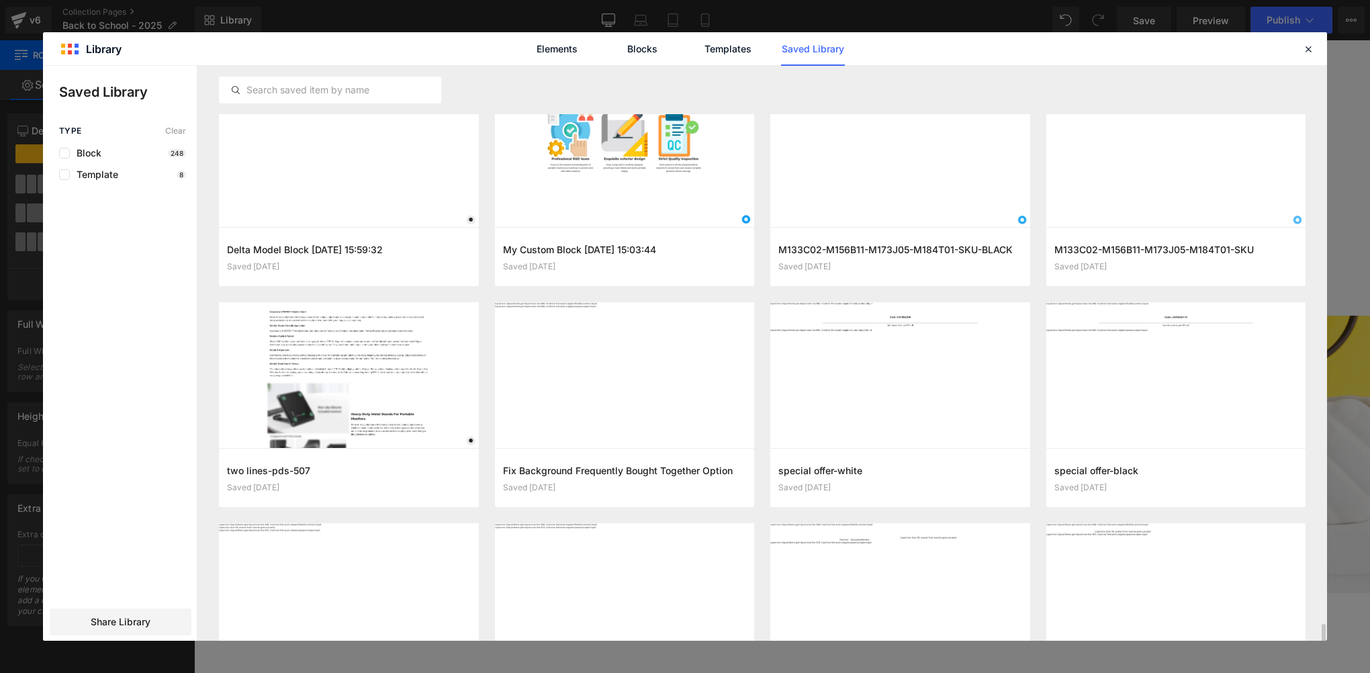
scroll to position [3672, 0]
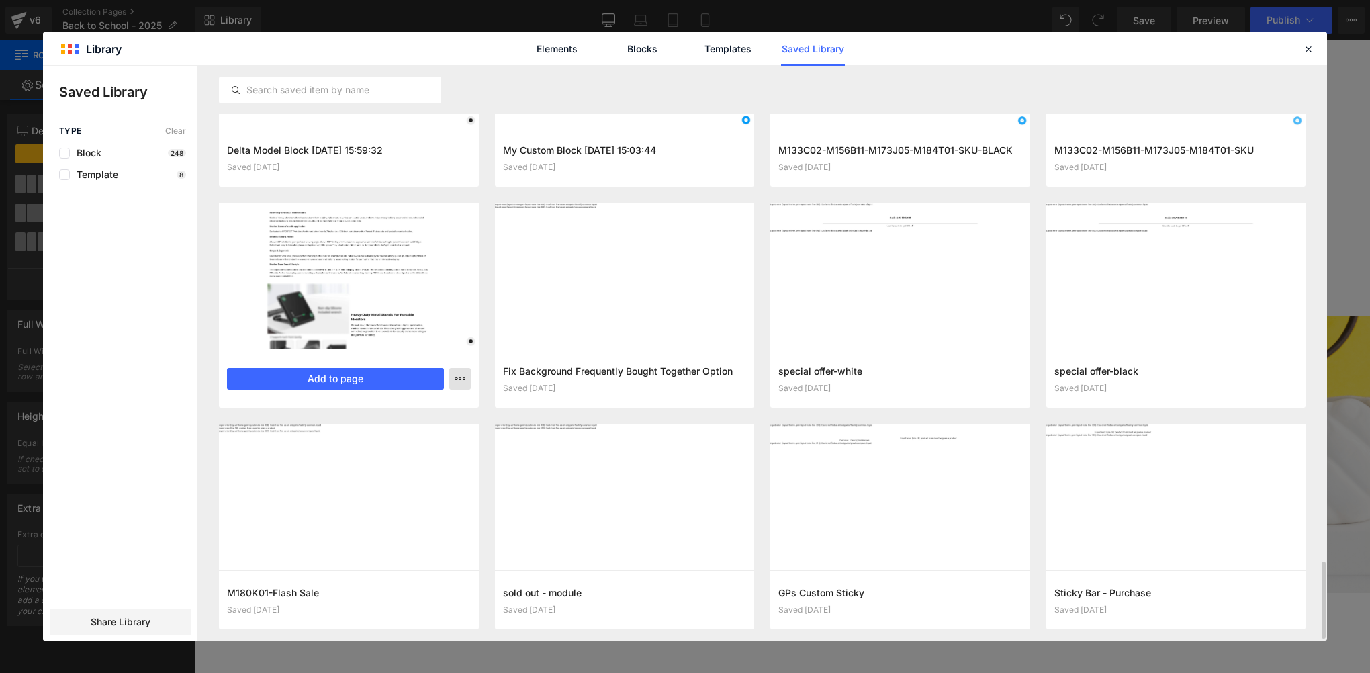
click at [461, 380] on icon "button" at bounding box center [460, 378] width 11 height 11
click at [0, 0] on div "Delete" at bounding box center [0, 0] width 0 height 0
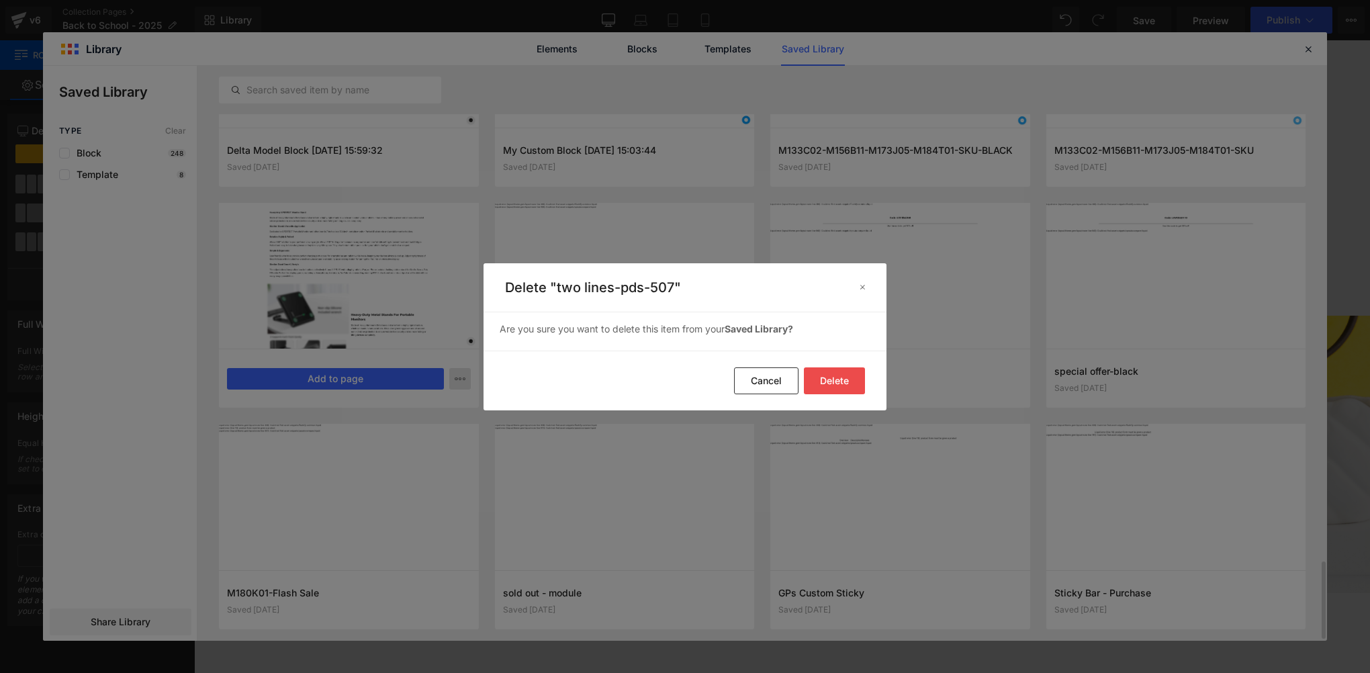
click at [0, 0] on button "Delete" at bounding box center [0, 0] width 0 height 0
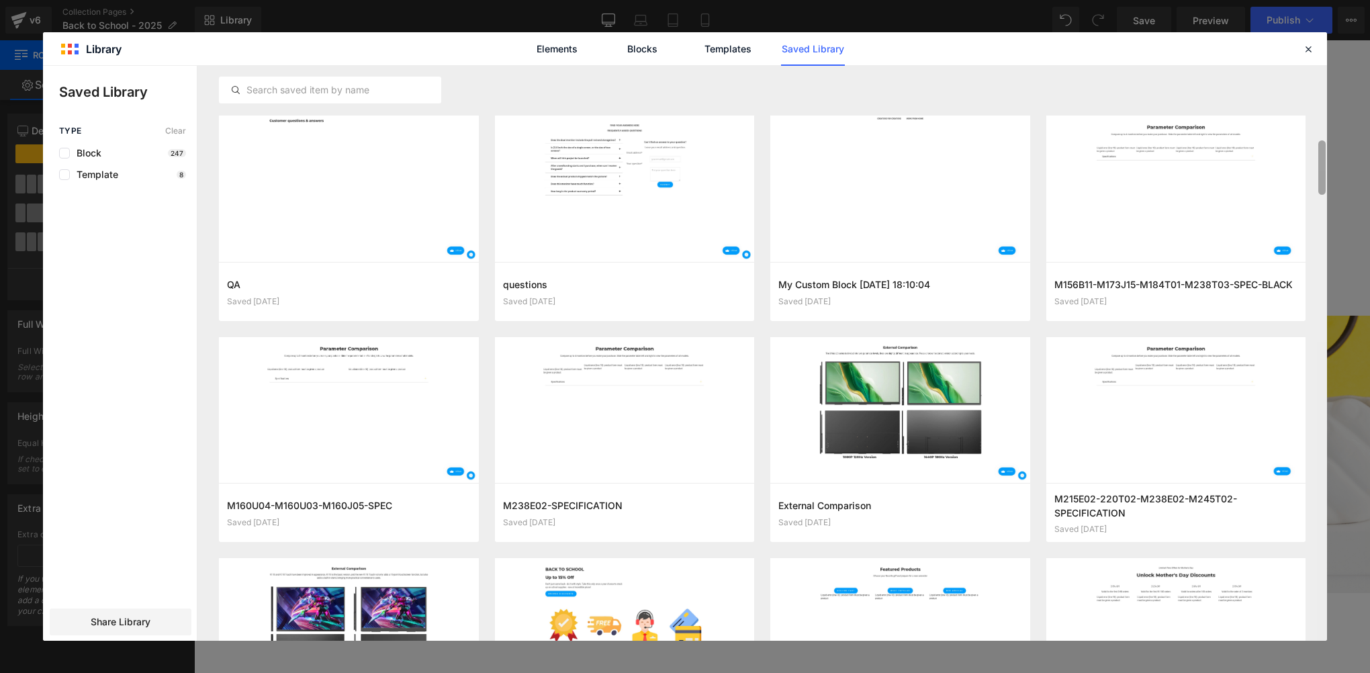
scroll to position [0, 0]
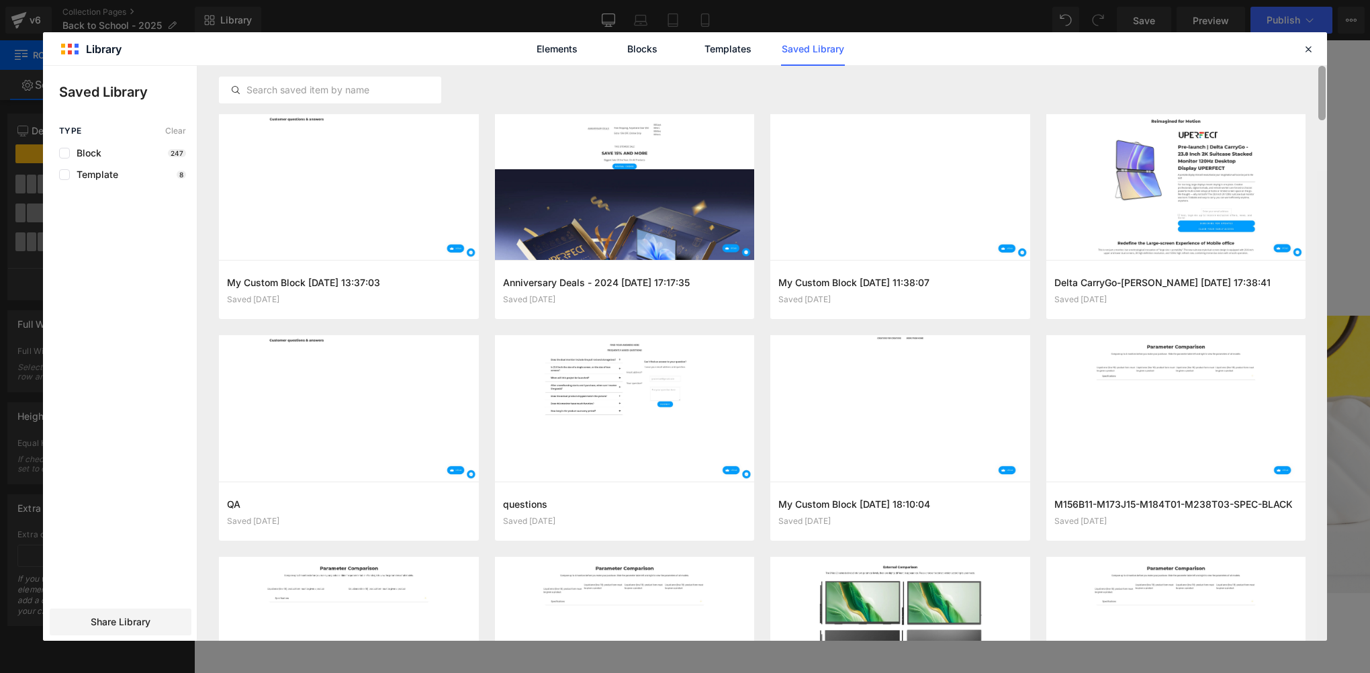
drag, startPoint x: 1324, startPoint y: 383, endPoint x: 1312, endPoint y: 89, distance: 295.1
click at [1312, 89] on div "My Custom Block 2025-08-27 13:37:03 Saved 1 day ago Add to page Anniversary Dea…" at bounding box center [762, 353] width 1130 height 575
drag, startPoint x: 1312, startPoint y: 50, endPoint x: 235, endPoint y: 303, distance: 1105.9
click at [1312, 50] on icon at bounding box center [1308, 49] width 12 height 12
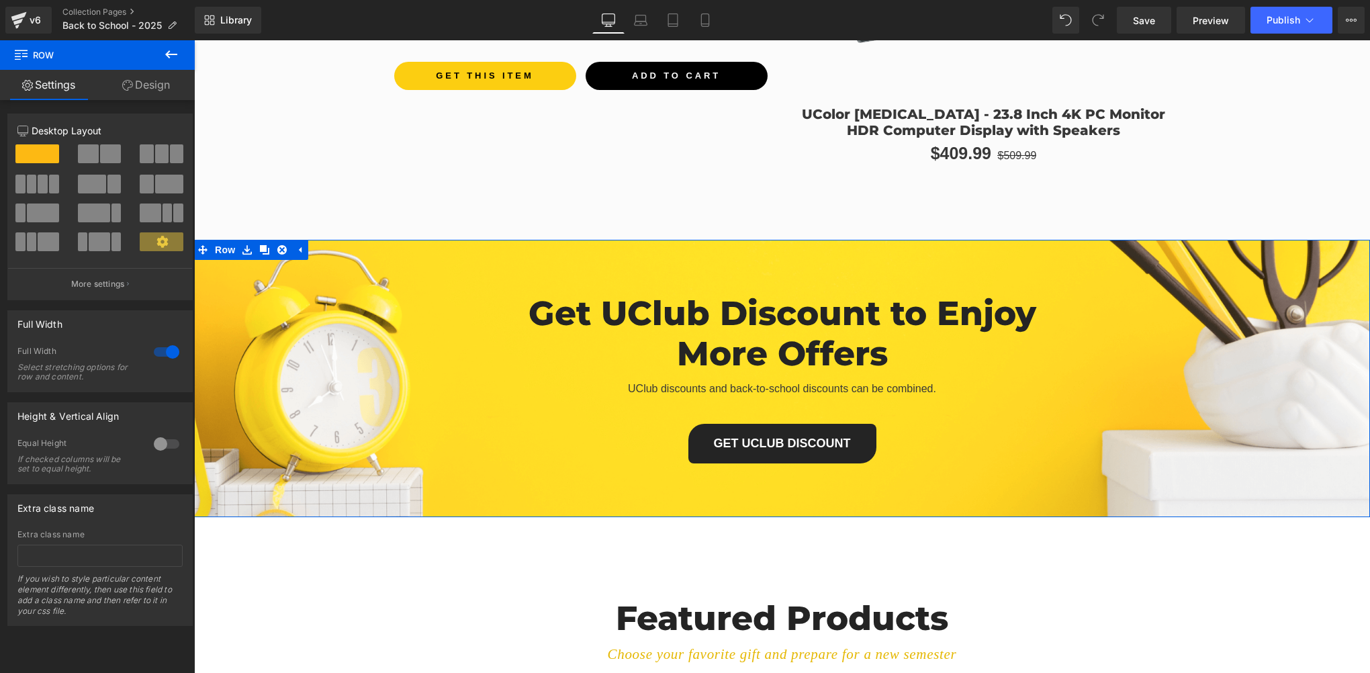
scroll to position [5037, 0]
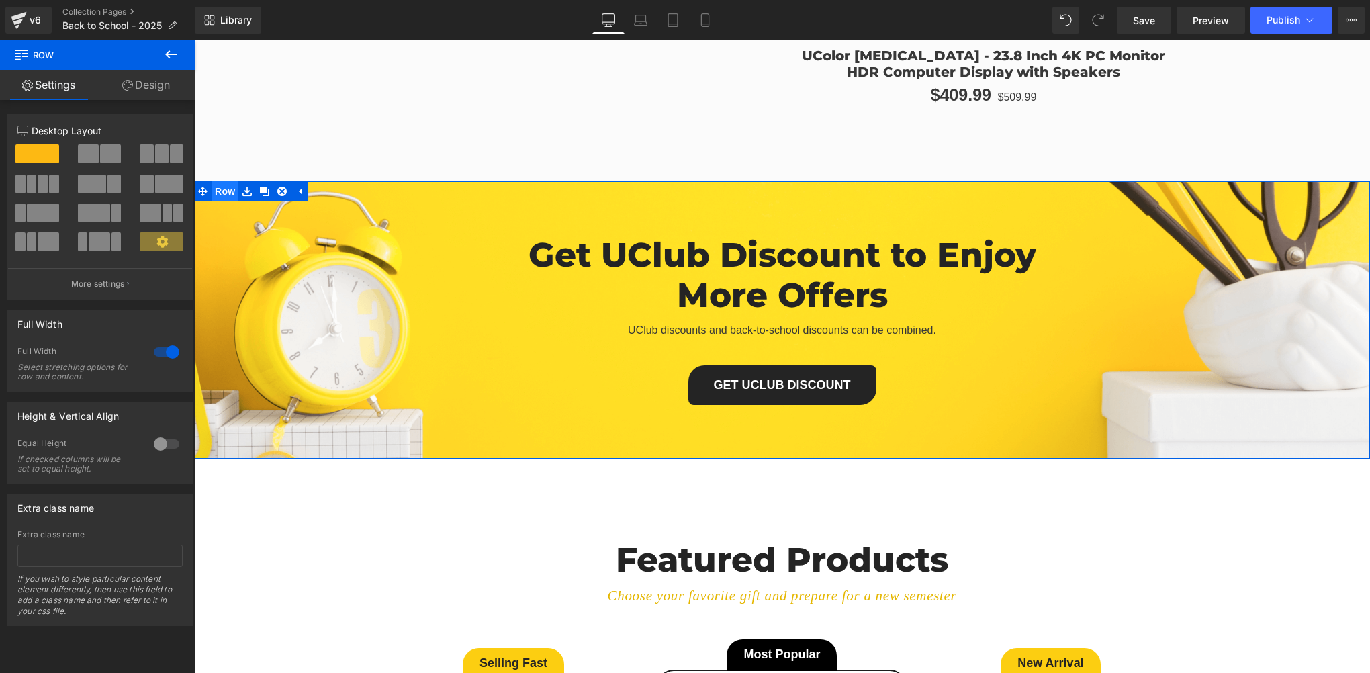
click at [224, 192] on span "Row" at bounding box center [225, 191] width 27 height 20
click at [238, 192] on link at bounding box center [246, 191] width 17 height 20
click at [242, 190] on icon at bounding box center [246, 192] width 9 height 10
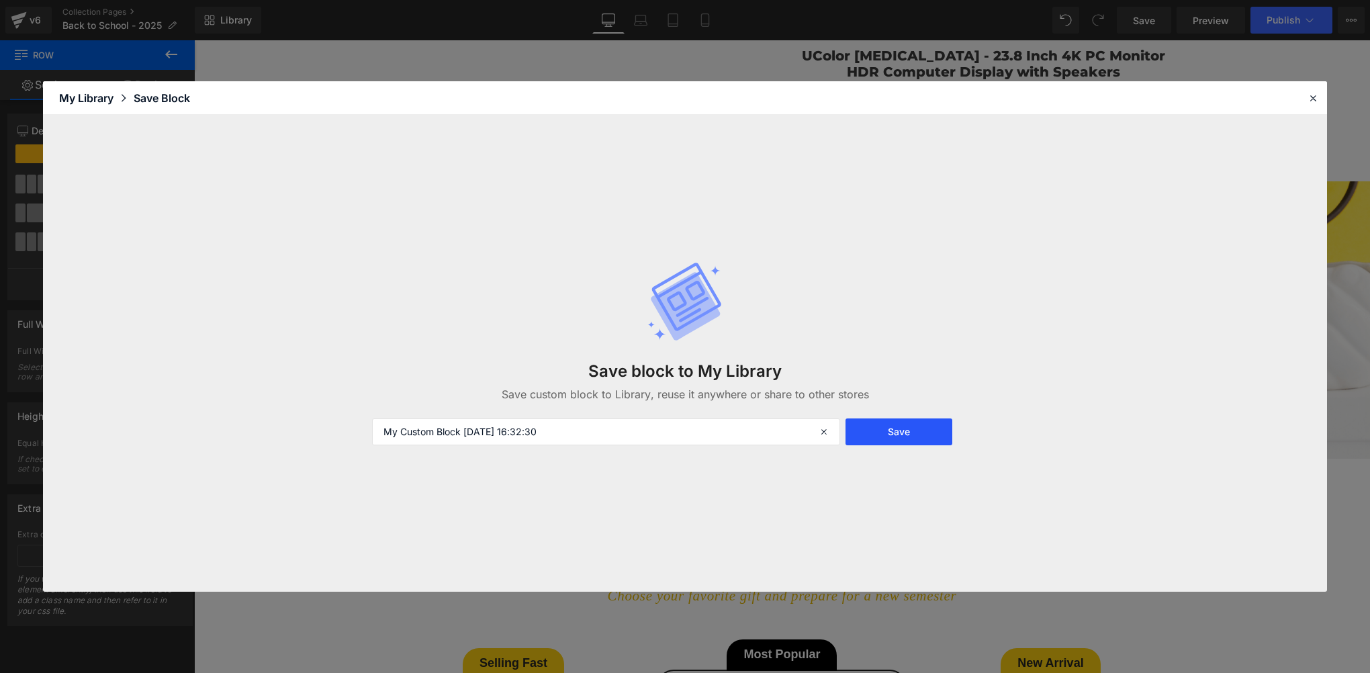
click at [923, 439] on button "Save" at bounding box center [898, 431] width 107 height 27
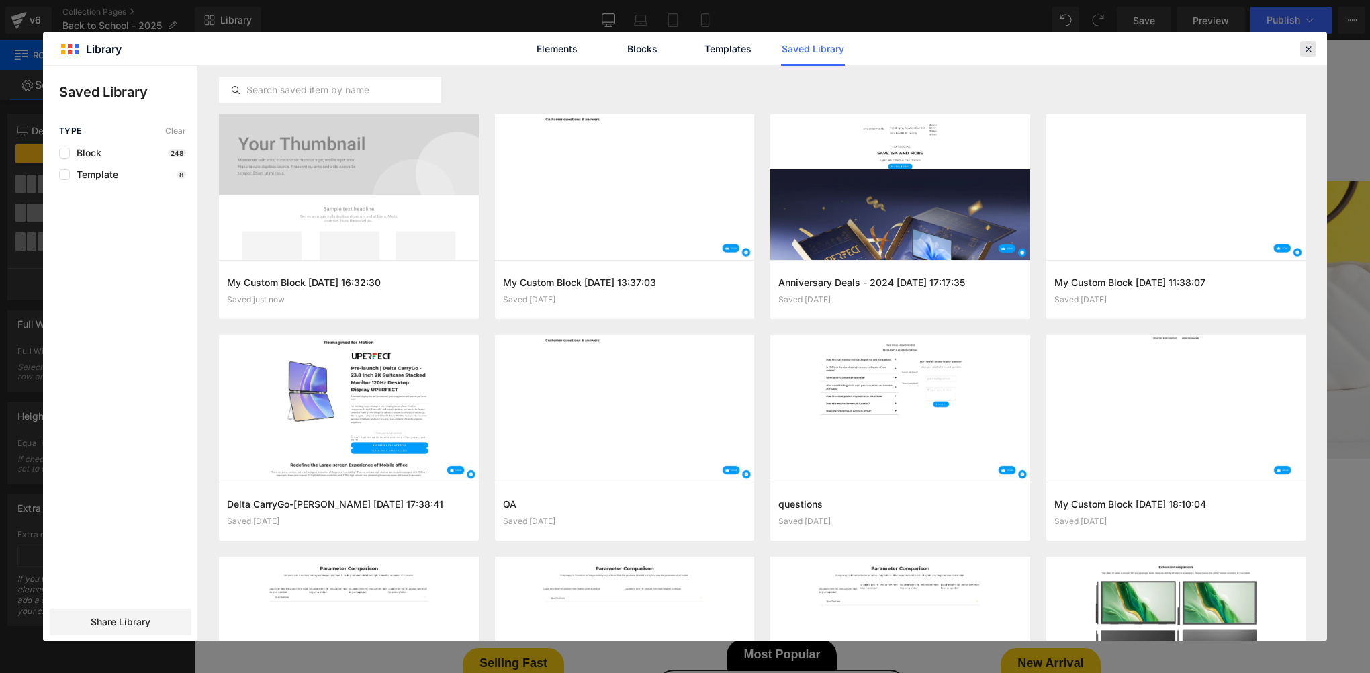
drag, startPoint x: 1311, startPoint y: 48, endPoint x: 596, endPoint y: 259, distance: 745.6
click at [0, 0] on icon at bounding box center [0, 0] width 0 height 0
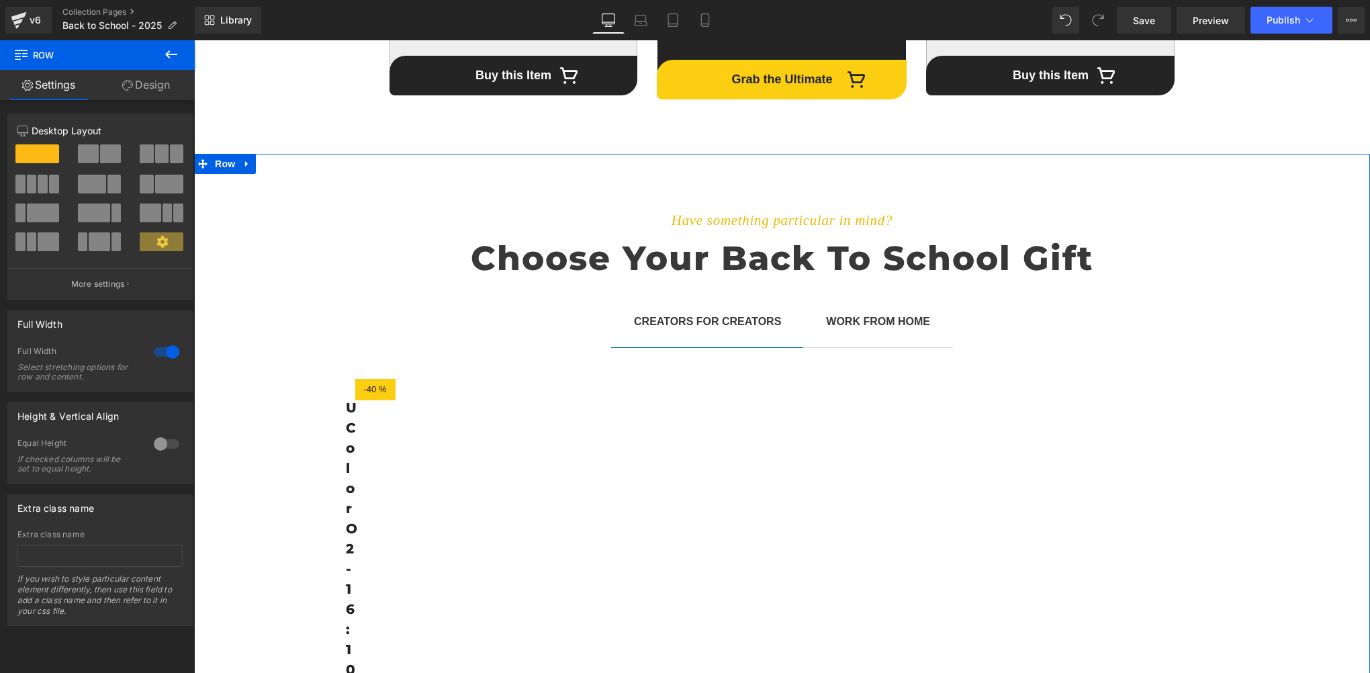
scroll to position [6245, 0]
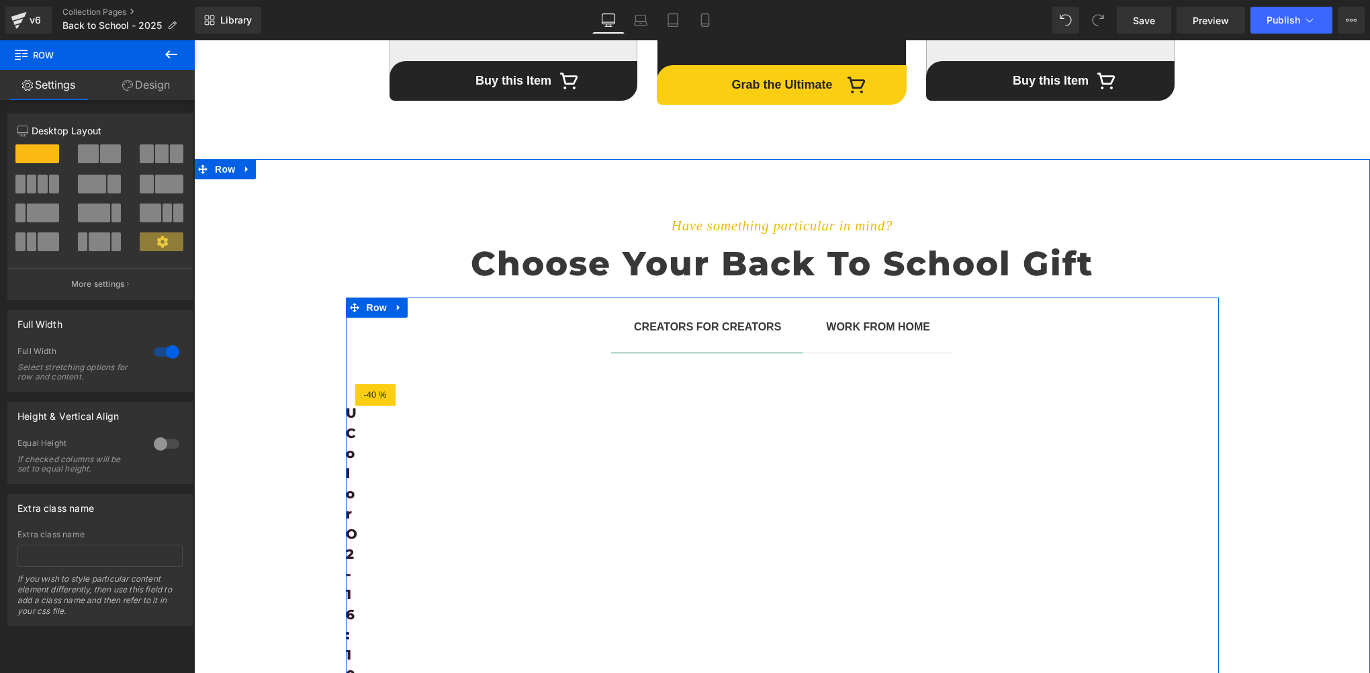
click at [398, 305] on link at bounding box center [398, 307] width 17 height 20
click at [220, 172] on span "Row" at bounding box center [225, 169] width 27 height 20
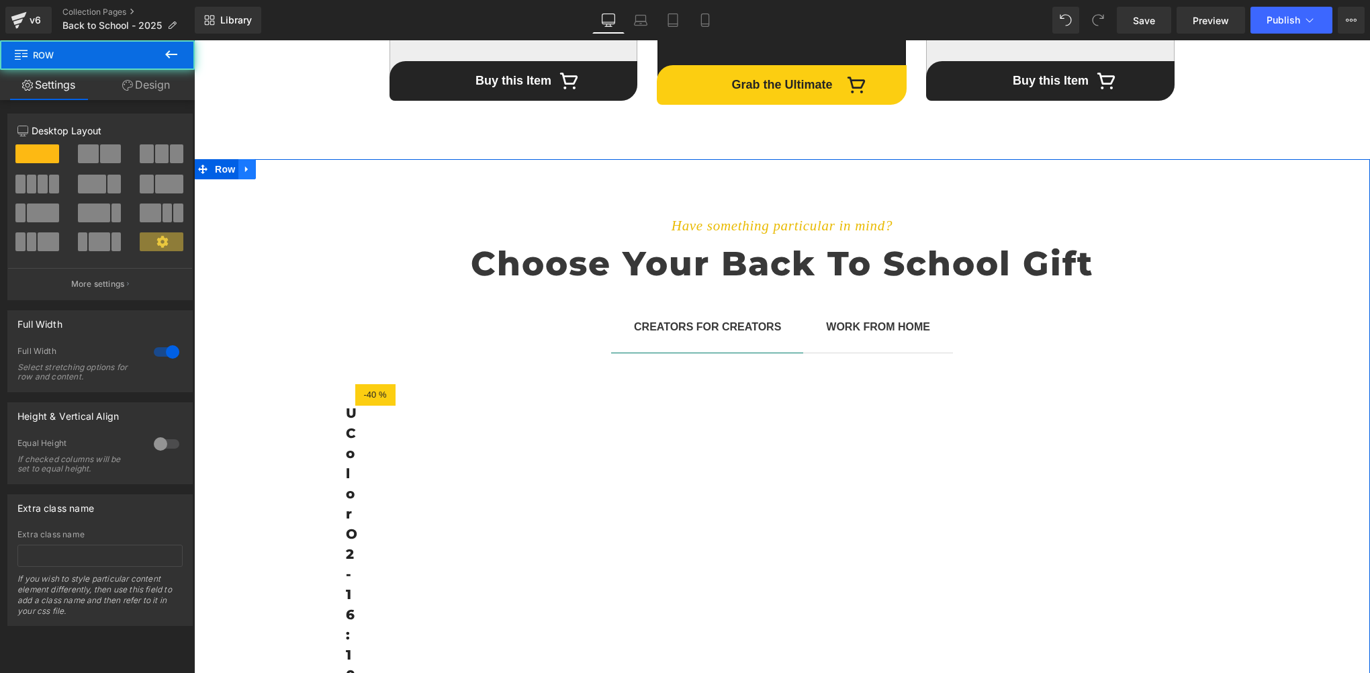
click at [244, 171] on icon at bounding box center [246, 170] width 9 height 10
click at [242, 171] on icon at bounding box center [246, 169] width 9 height 9
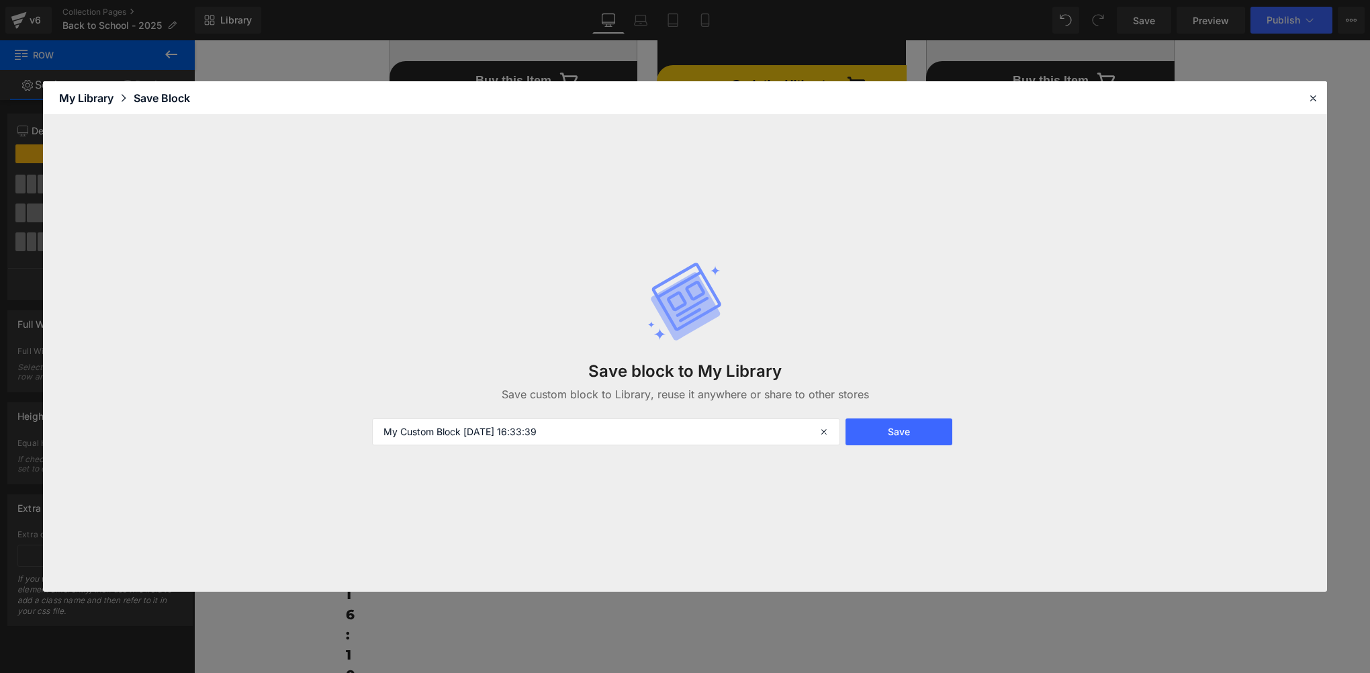
click at [899, 441] on button "Save" at bounding box center [898, 431] width 107 height 27
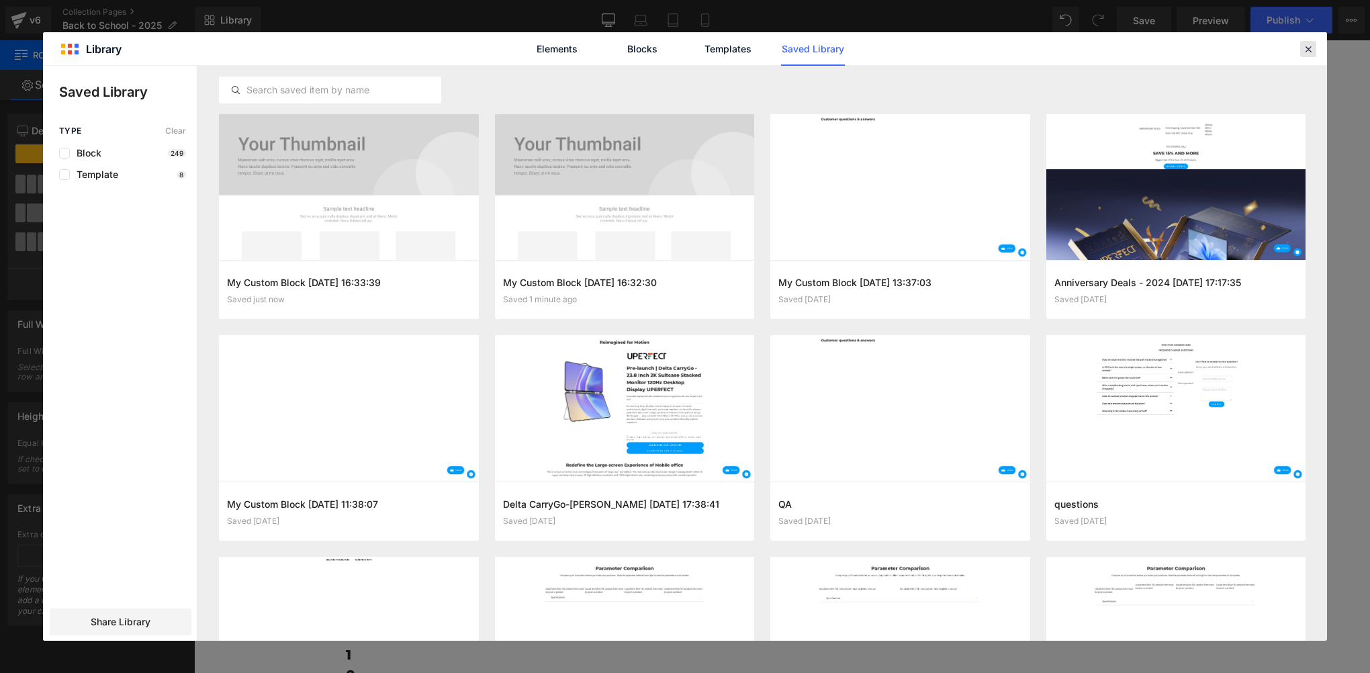
click at [1310, 48] on icon at bounding box center [1308, 49] width 12 height 12
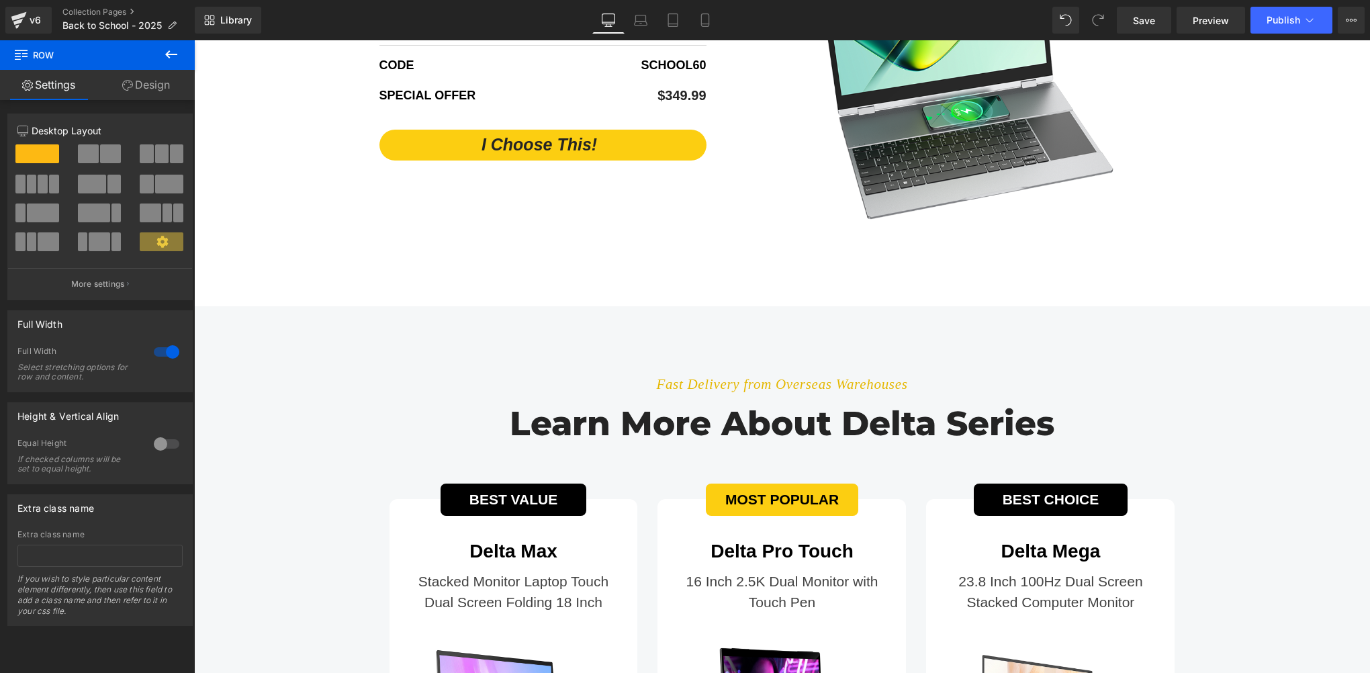
scroll to position [3223, 0]
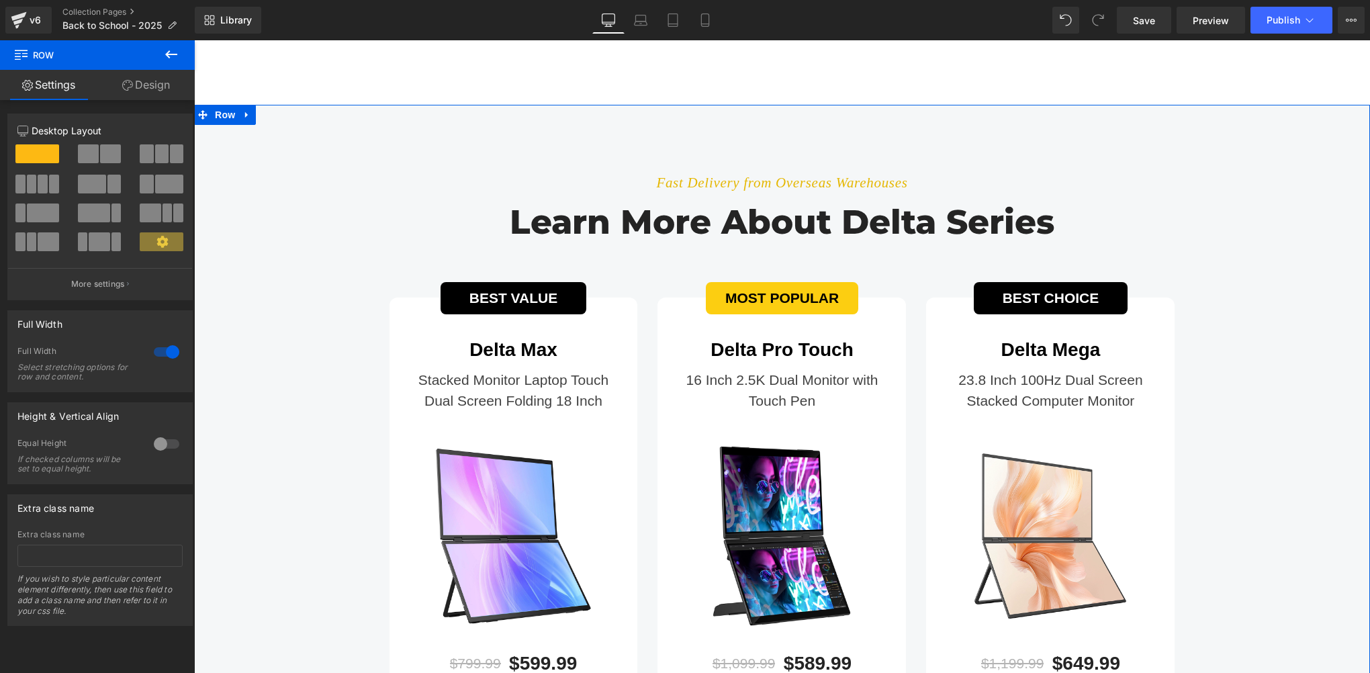
click at [234, 125] on div "Fast Delivery from Overseas Warehouses Text Block Learn more about delta series…" at bounding box center [782, 477] width 1176 height 745
click at [242, 120] on link at bounding box center [246, 115] width 17 height 20
click at [244, 119] on icon at bounding box center [246, 114] width 9 height 9
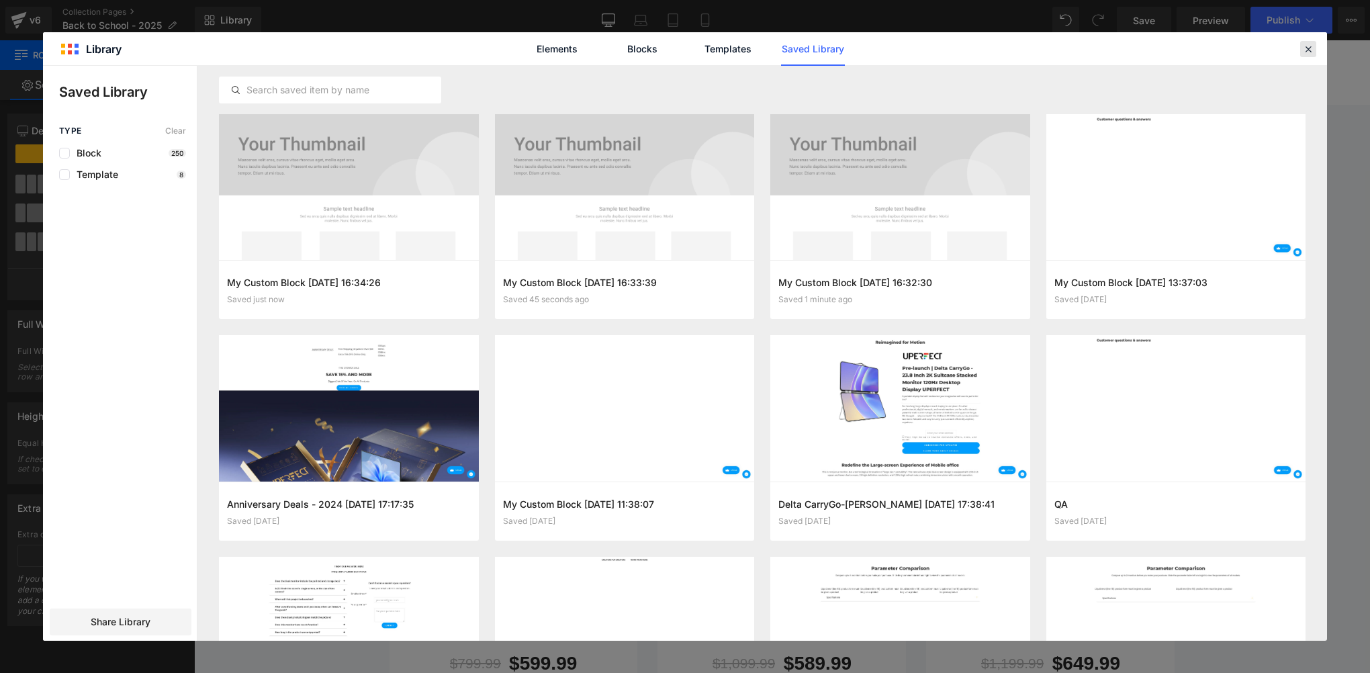
click at [0, 0] on icon at bounding box center [0, 0] width 0 height 0
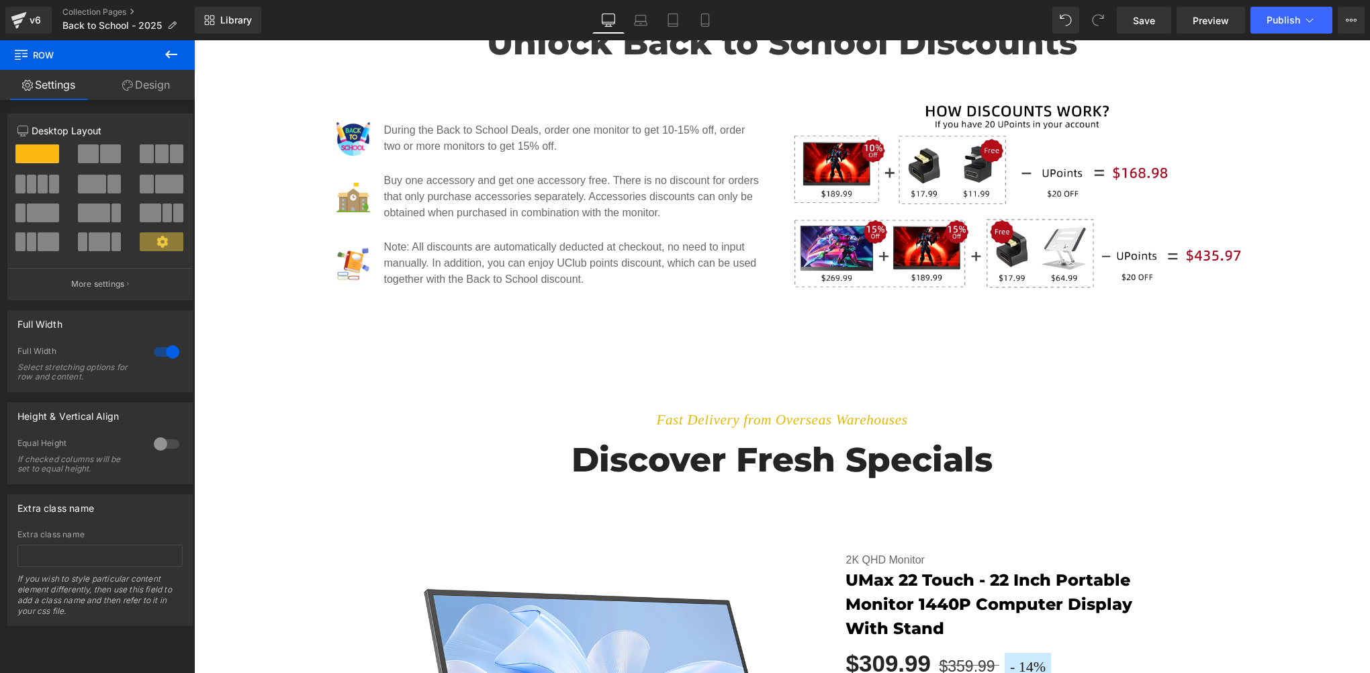
scroll to position [2015, 0]
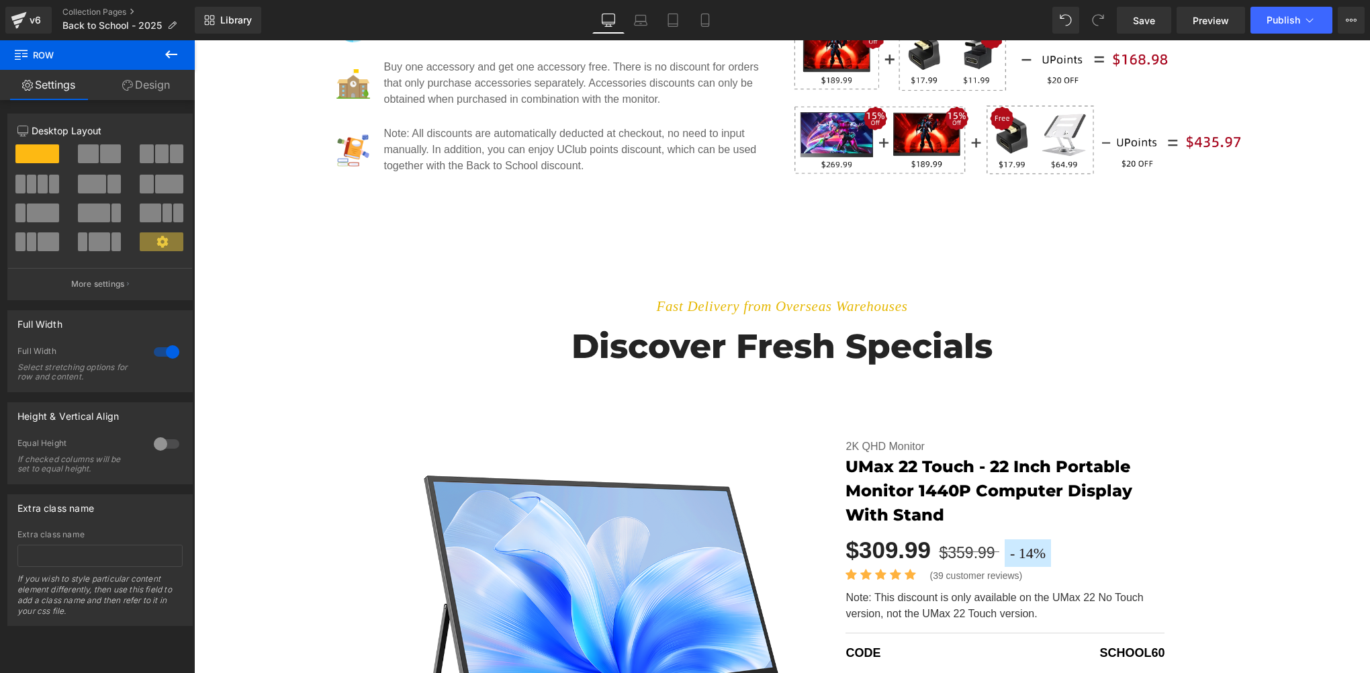
click at [273, 275] on div "Fast Delivery from Overseas Warehouses Text Block Discover fresh specials Headi…" at bounding box center [782, 536] width 1176 height 535
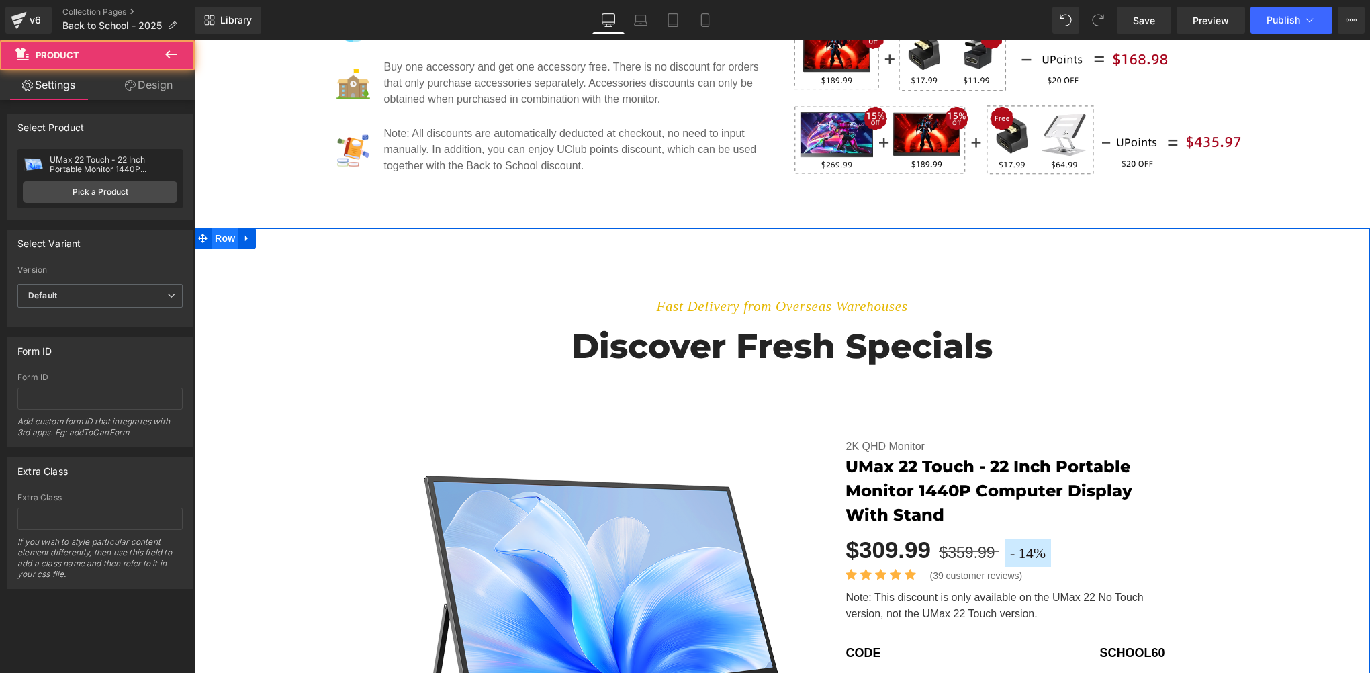
click at [223, 242] on span "Row" at bounding box center [225, 238] width 27 height 20
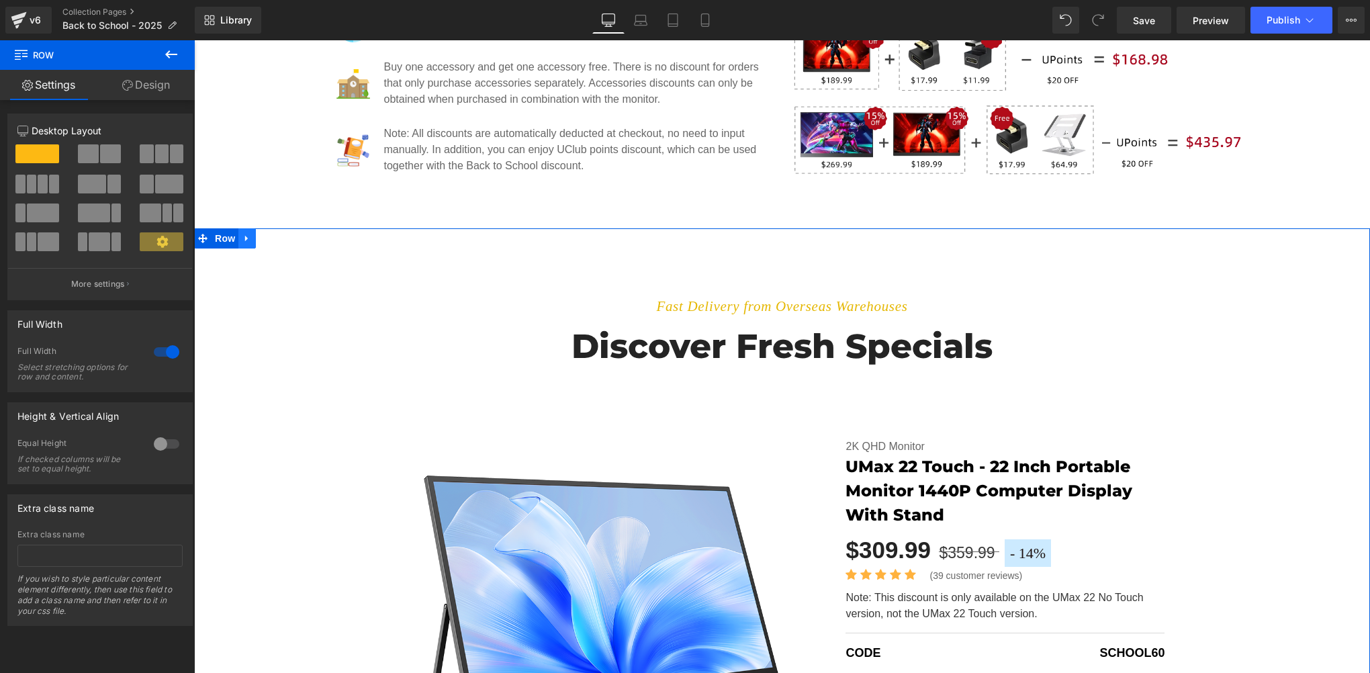
click at [238, 242] on link at bounding box center [246, 238] width 17 height 20
click at [244, 242] on icon at bounding box center [246, 238] width 9 height 9
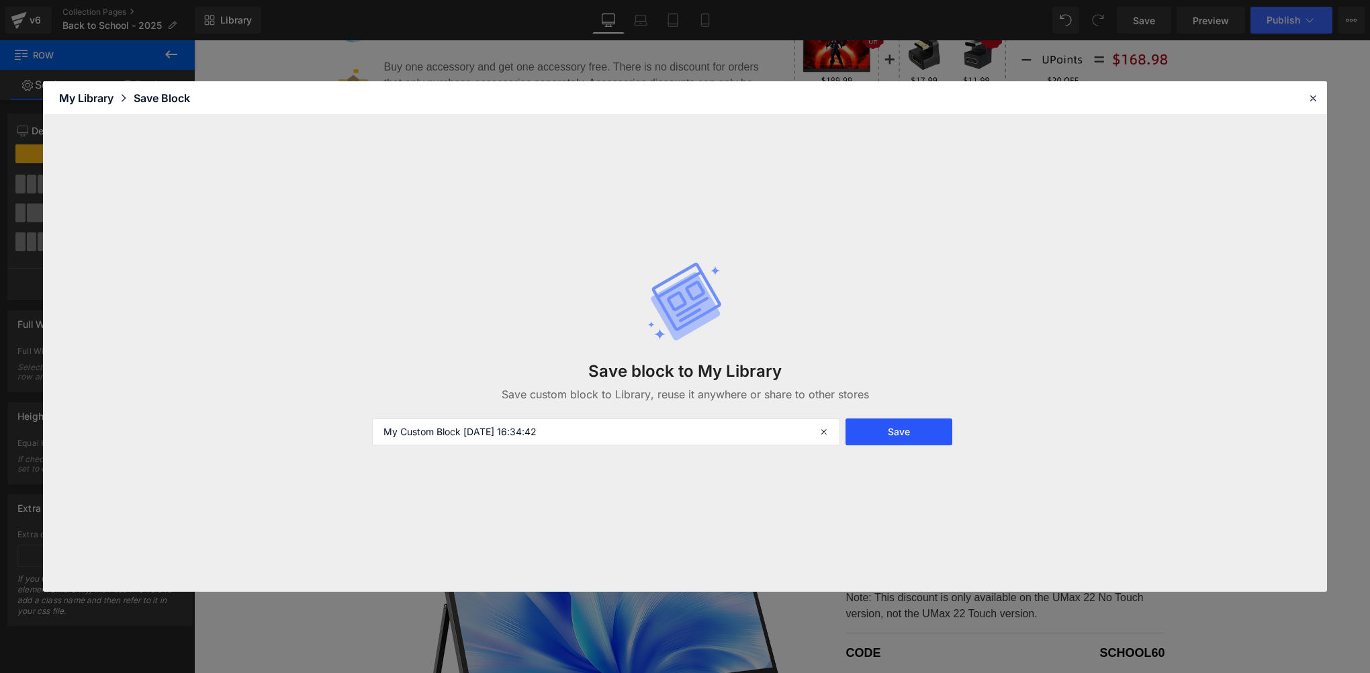
click at [881, 433] on button "Save" at bounding box center [898, 431] width 107 height 27
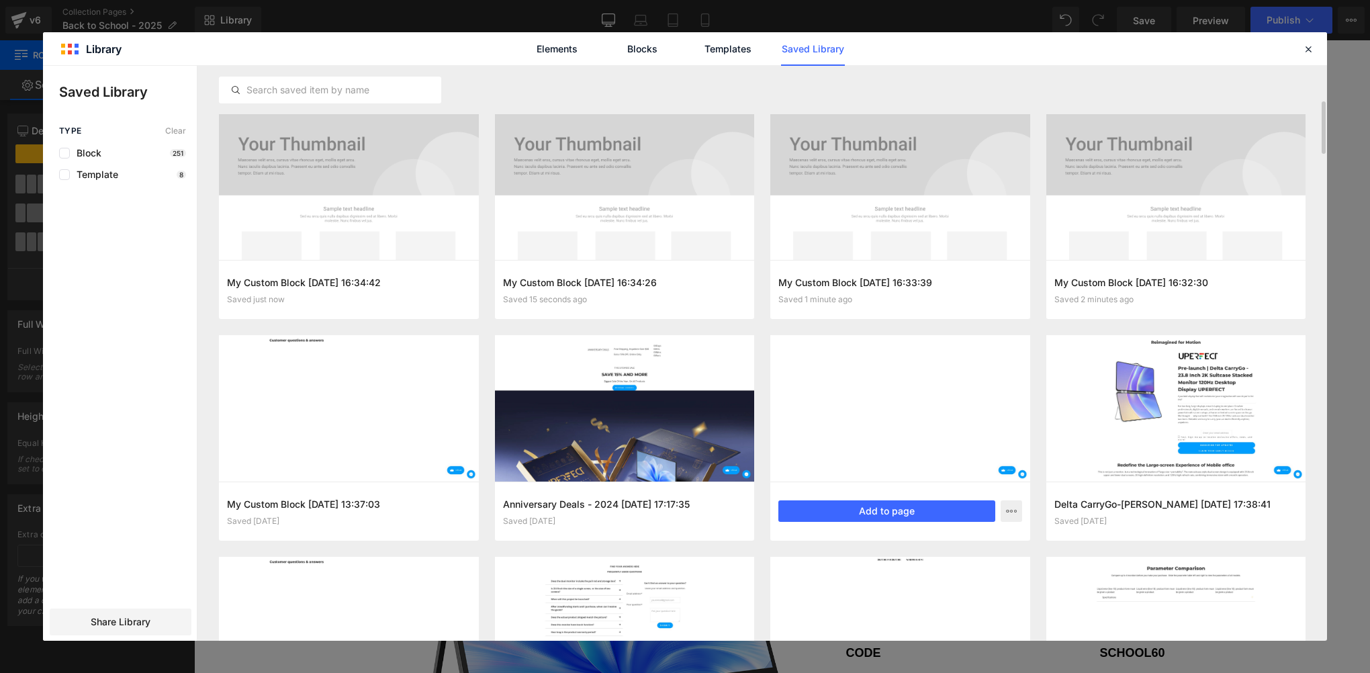
scroll to position [99, 0]
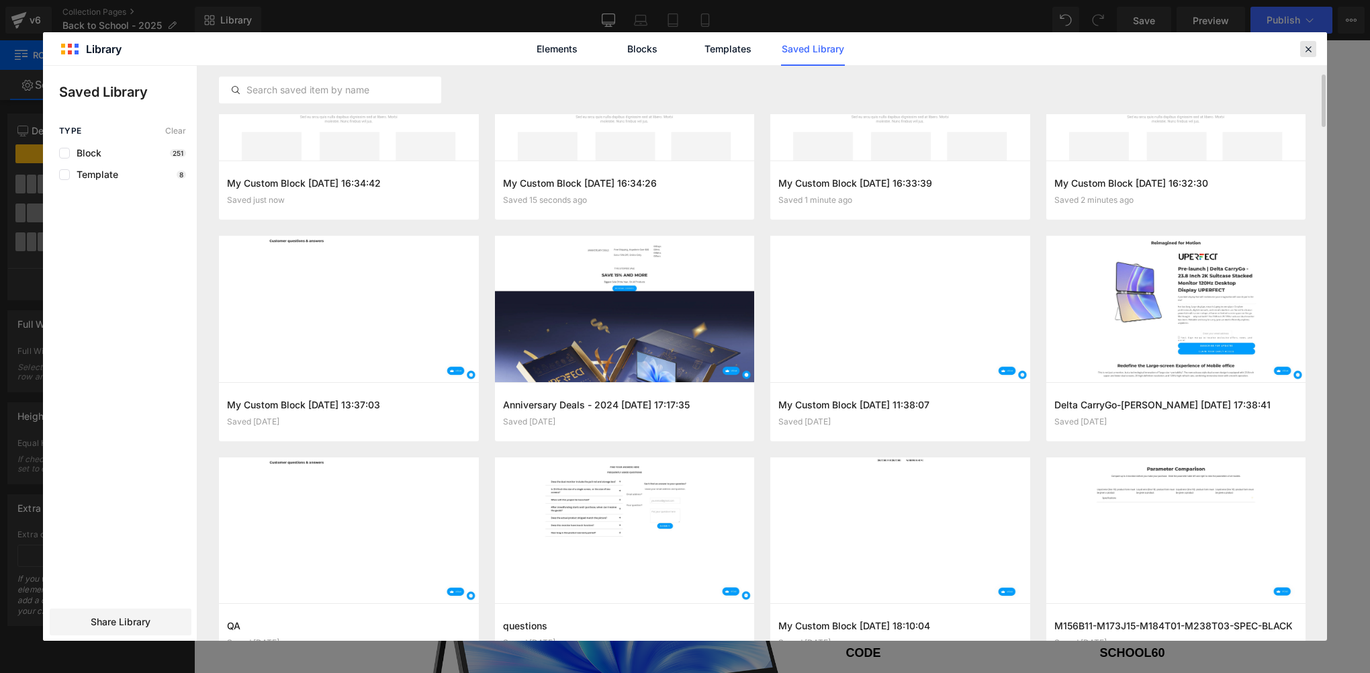
click at [1303, 53] on icon at bounding box center [1308, 49] width 12 height 12
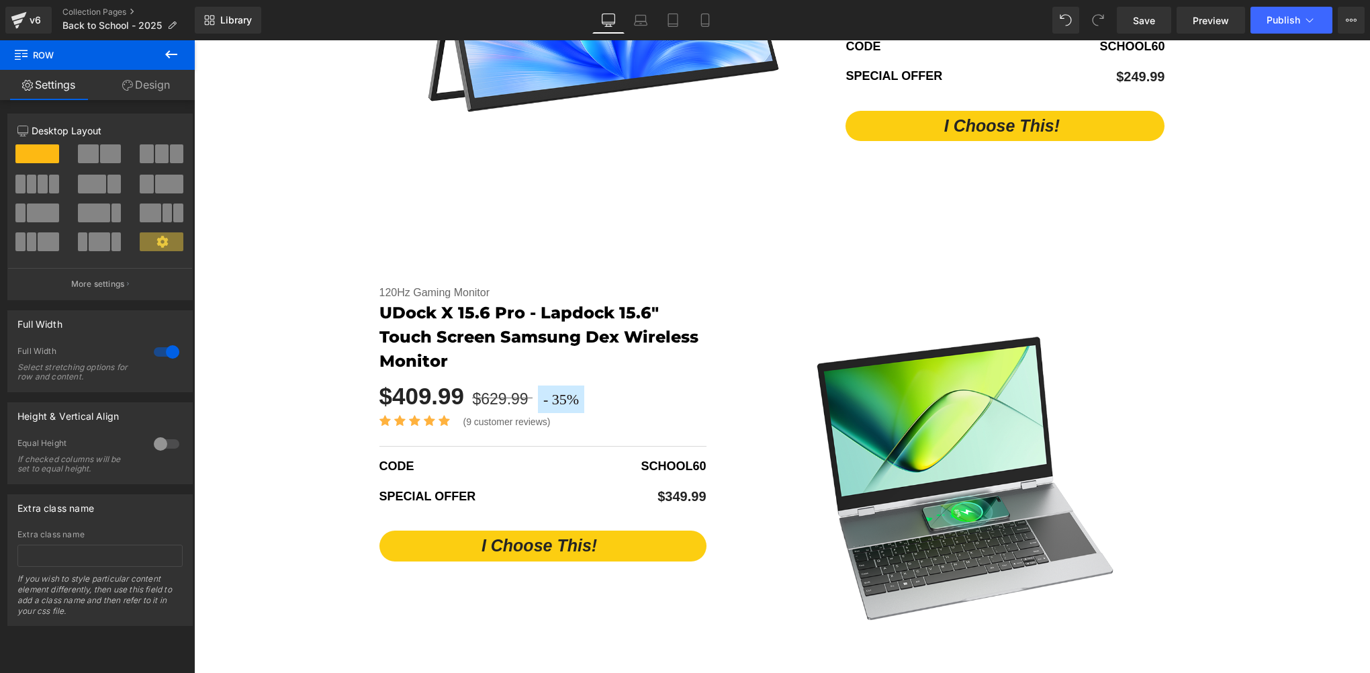
scroll to position [2619, 0]
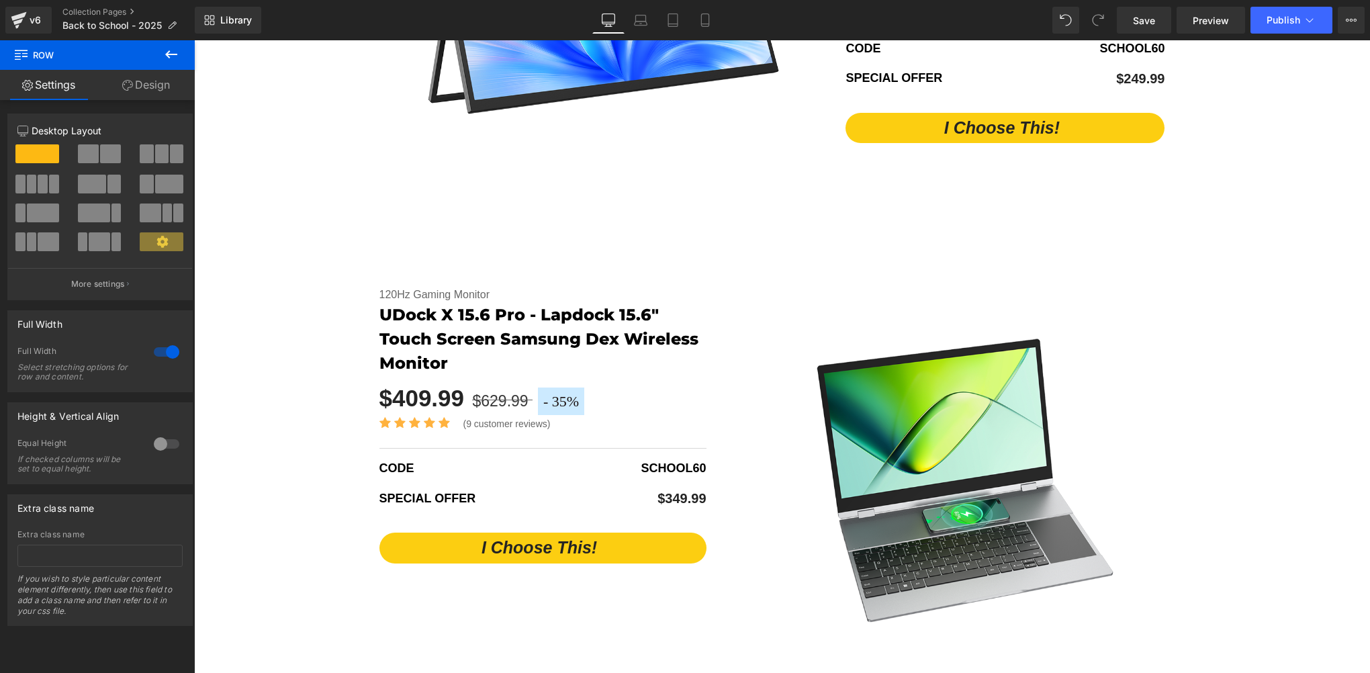
click at [247, 282] on div "- 35 % (P) Image Title Default Title" at bounding box center [782, 473] width 1176 height 467
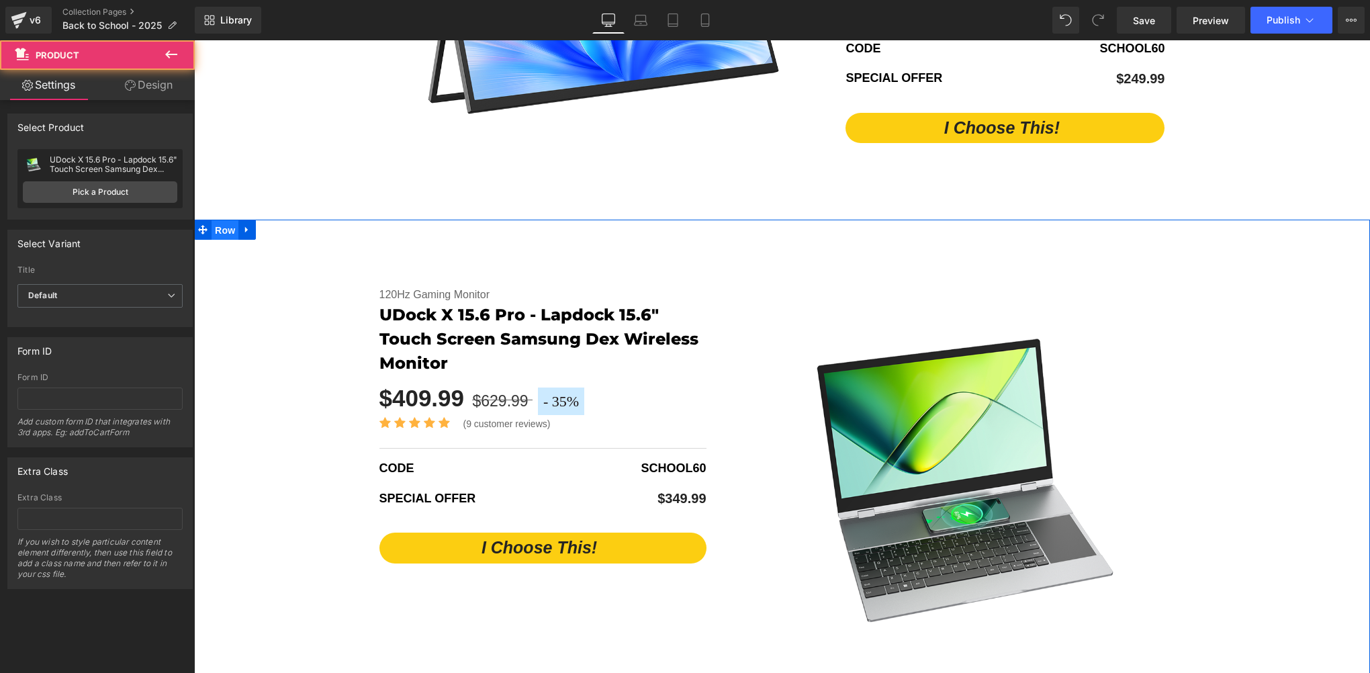
click at [225, 230] on span "Row" at bounding box center [225, 230] width 27 height 20
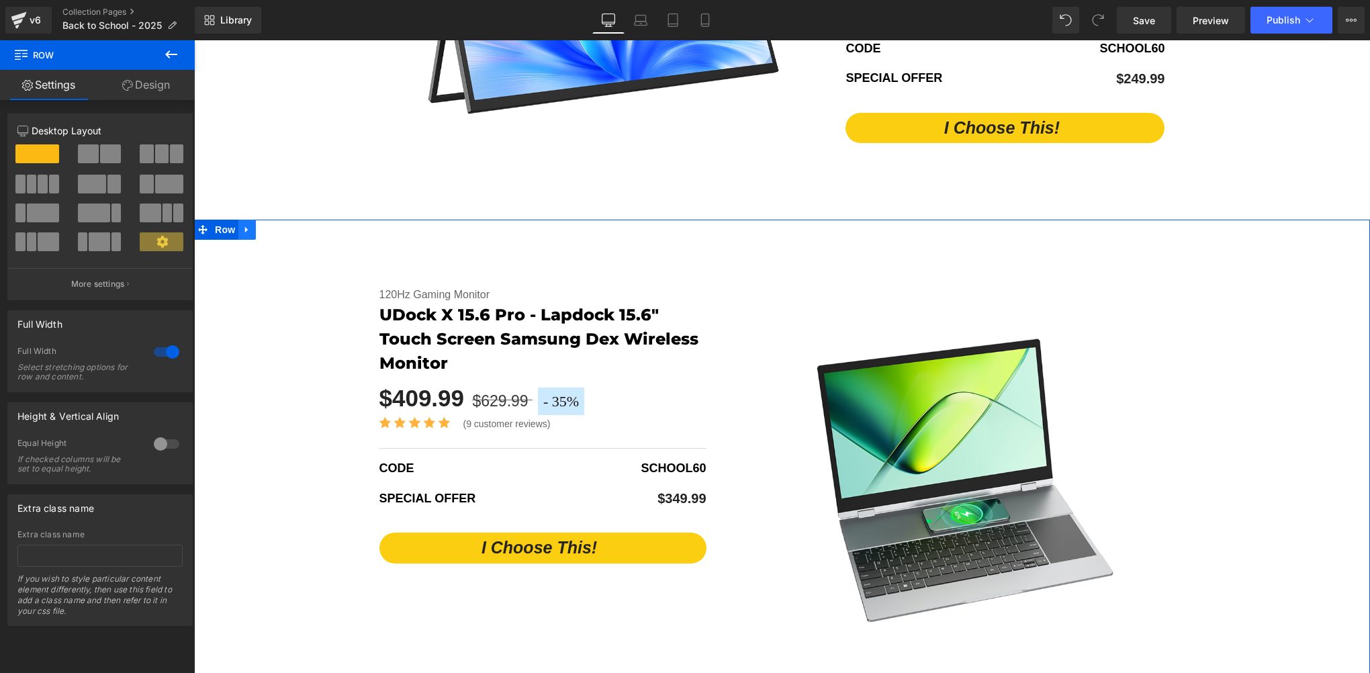
click at [245, 230] on icon at bounding box center [246, 229] width 3 height 6
click at [244, 229] on icon at bounding box center [246, 229] width 9 height 10
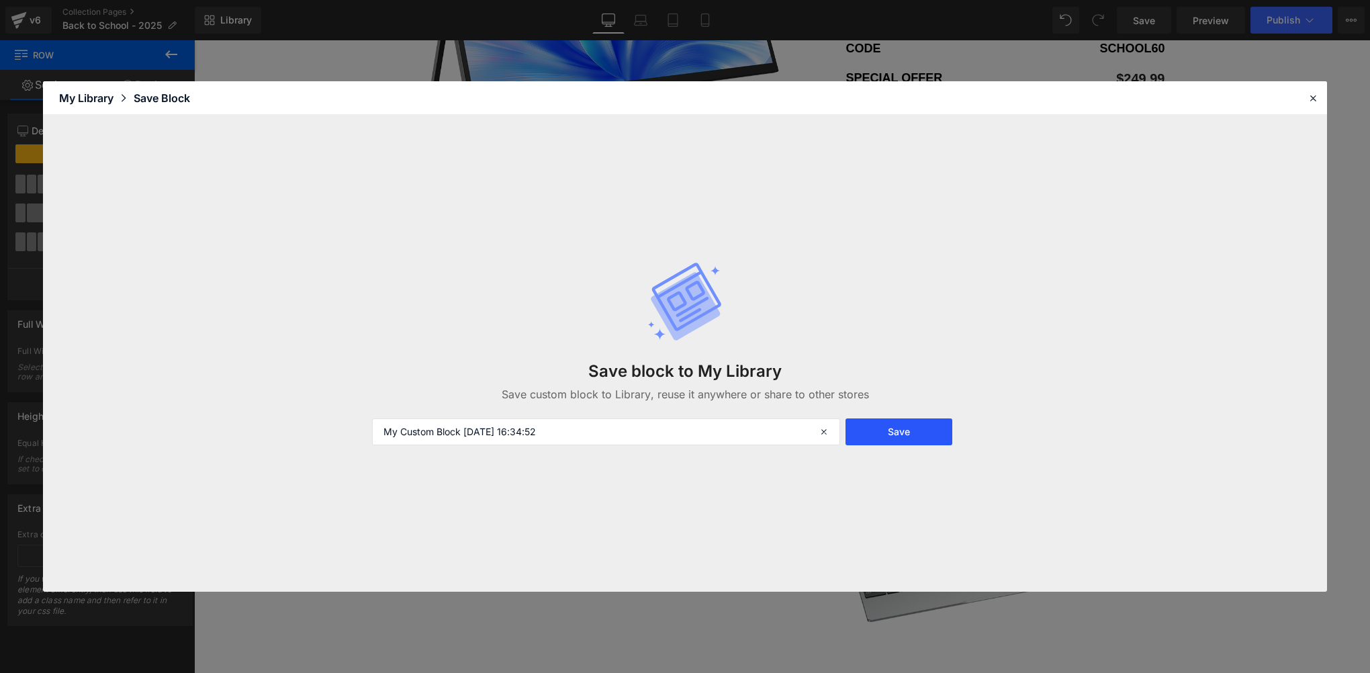
click at [0, 0] on button "Save" at bounding box center [0, 0] width 0 height 0
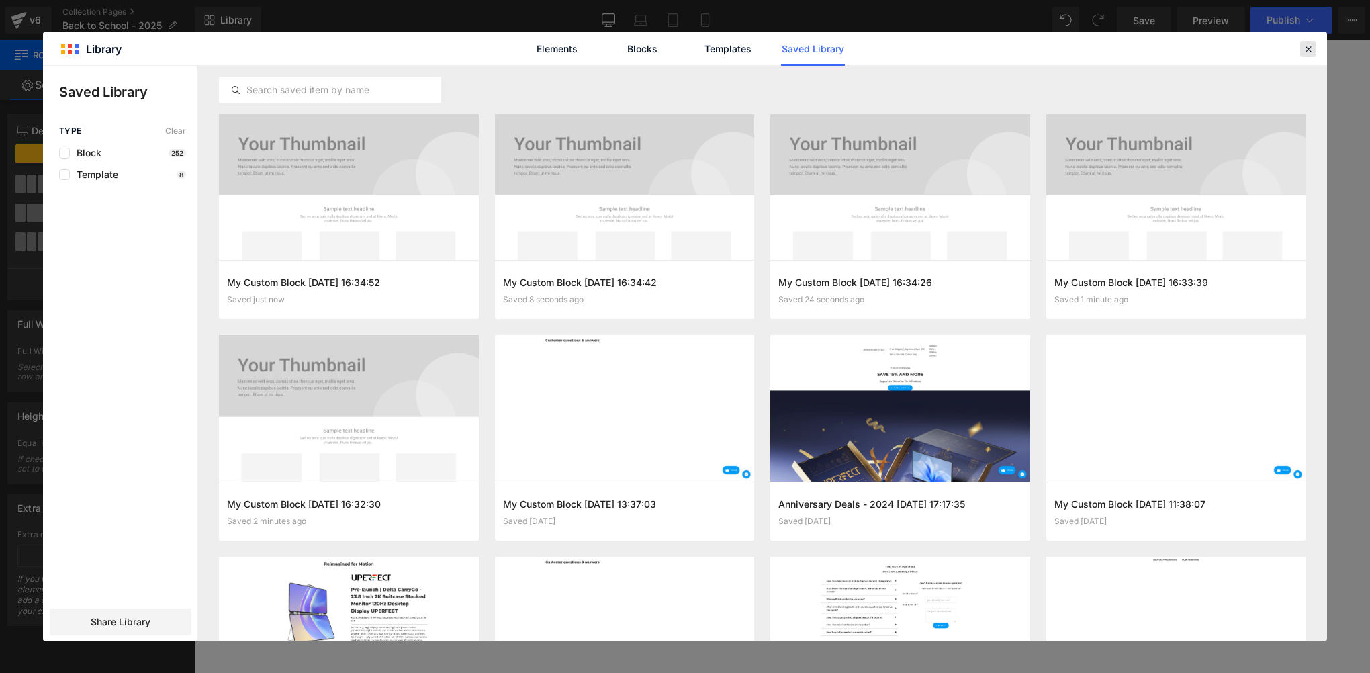
click at [0, 0] on icon at bounding box center [0, 0] width 0 height 0
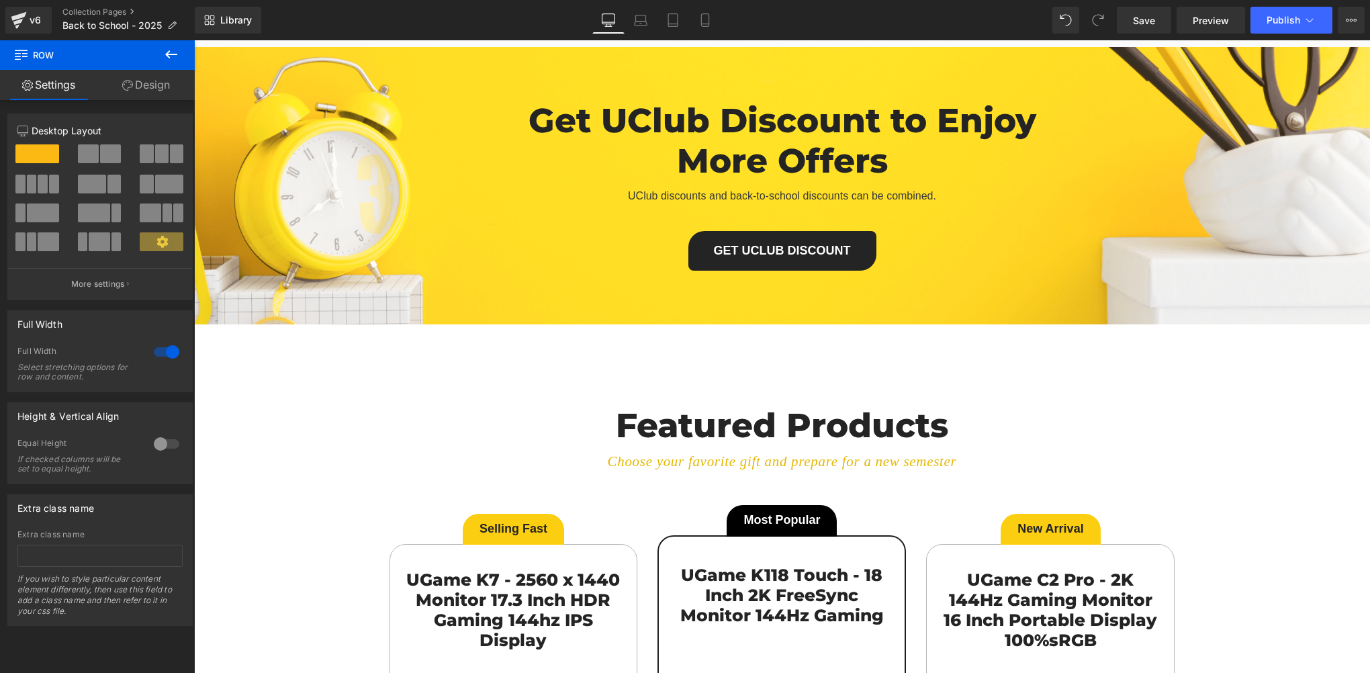
scroll to position [4970, 0]
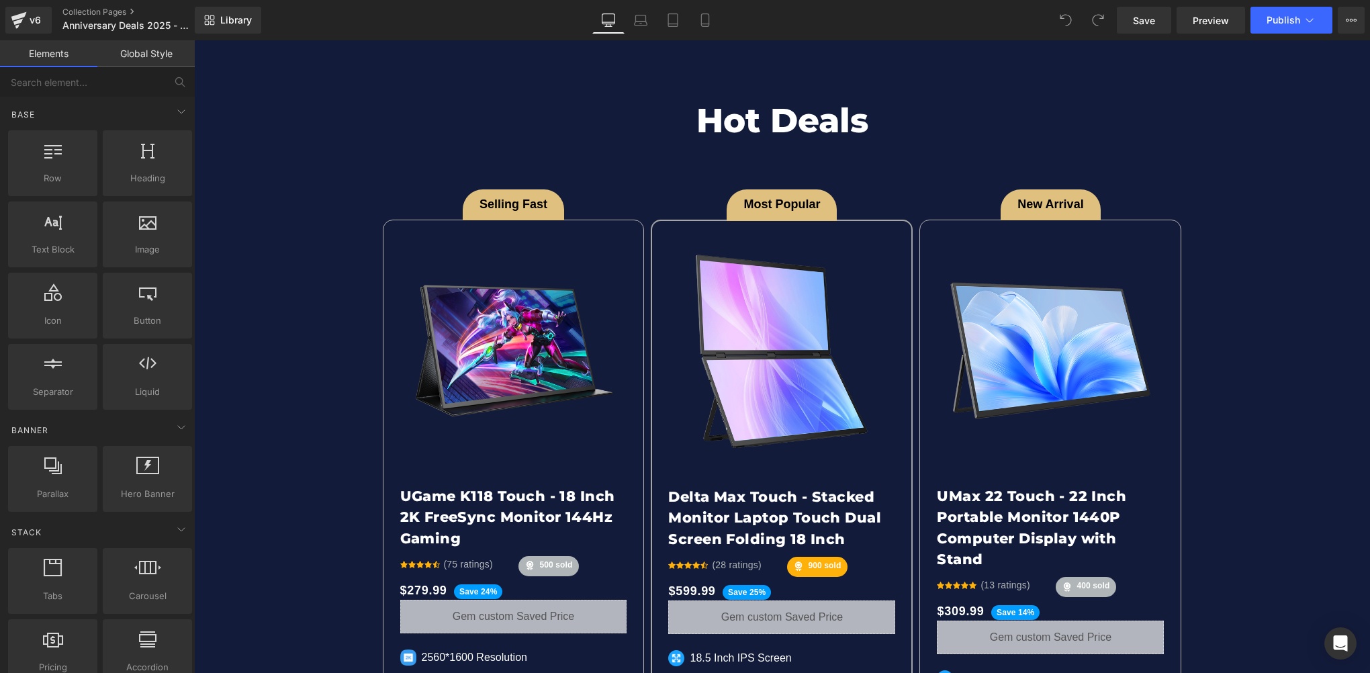
scroll to position [2686, 0]
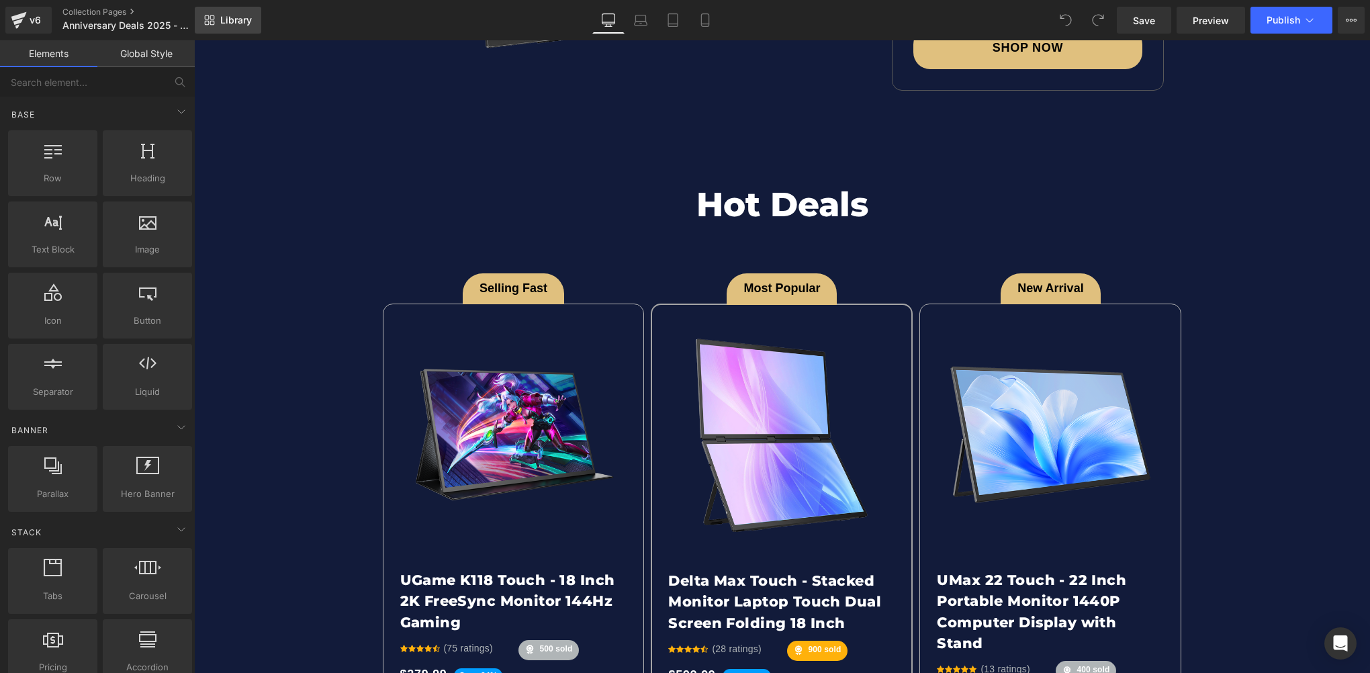
click at [232, 29] on link "Library" at bounding box center [228, 20] width 66 height 27
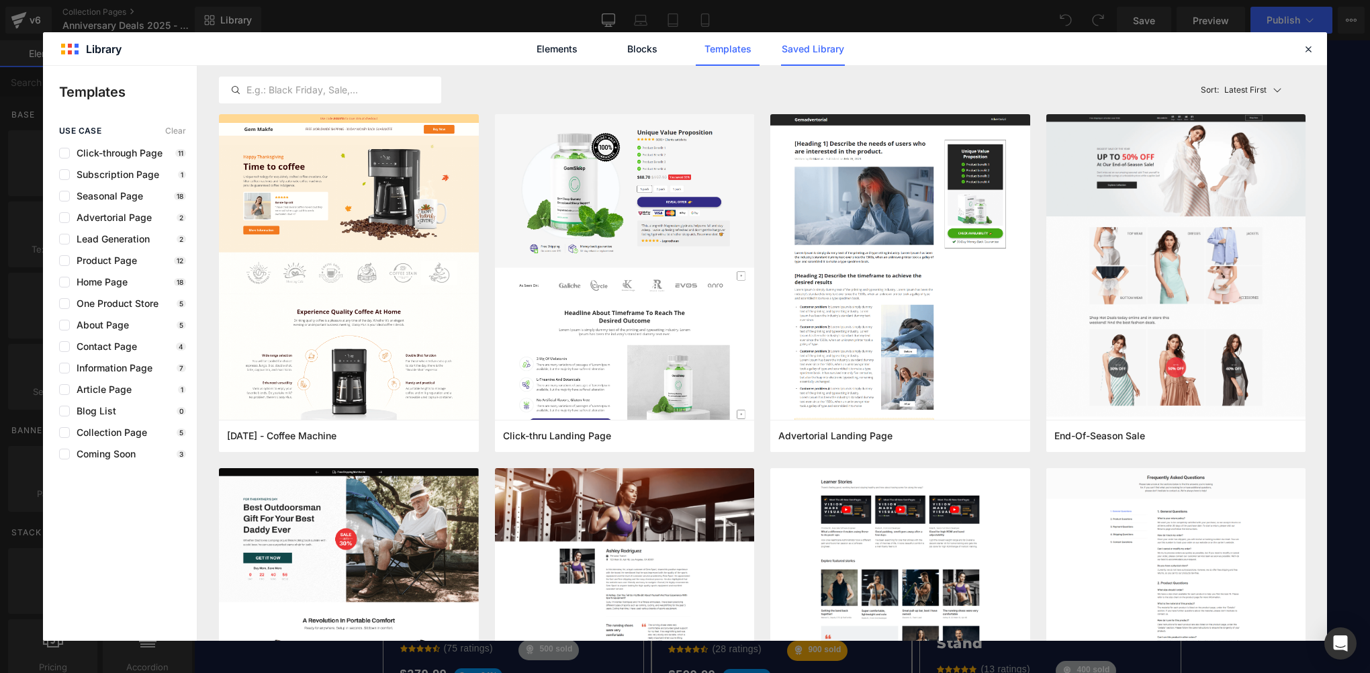
click at [789, 56] on link "Saved Library" at bounding box center [813, 49] width 64 height 34
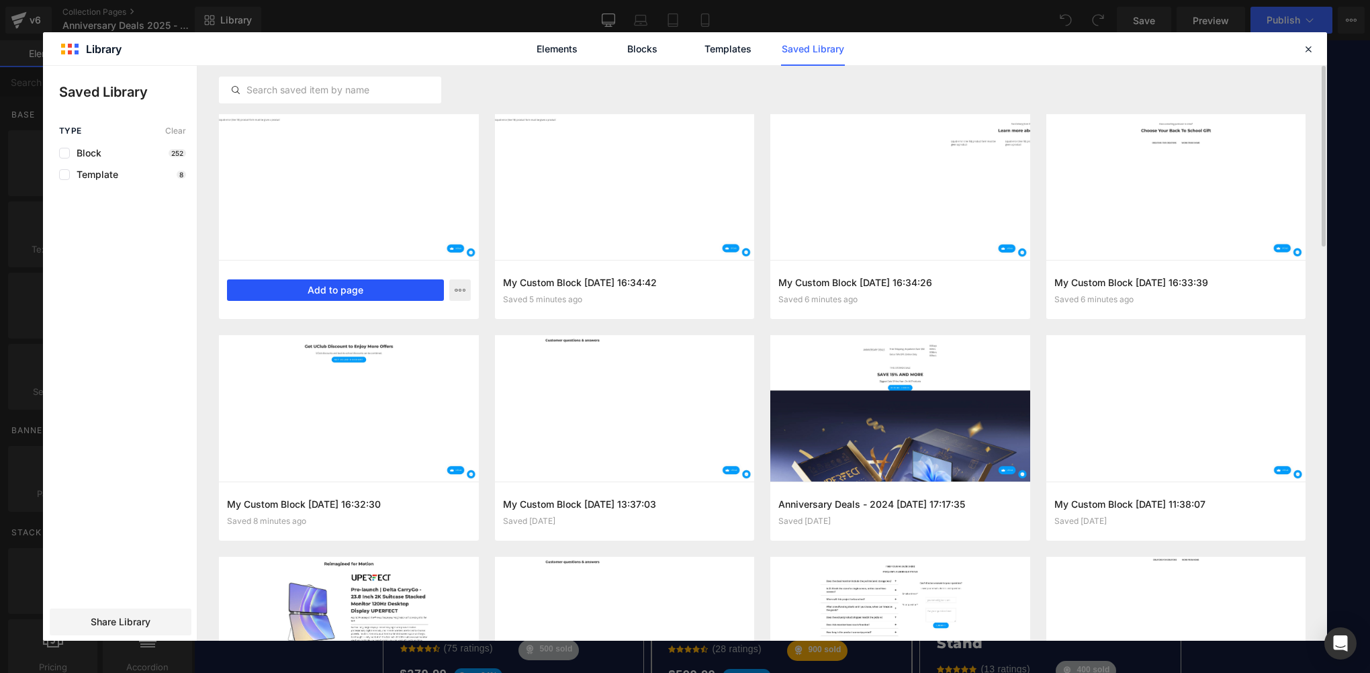
drag, startPoint x: 382, startPoint y: 293, endPoint x: 297, endPoint y: 287, distance: 84.8
click at [382, 293] on button "Add to page" at bounding box center [335, 289] width 217 height 21
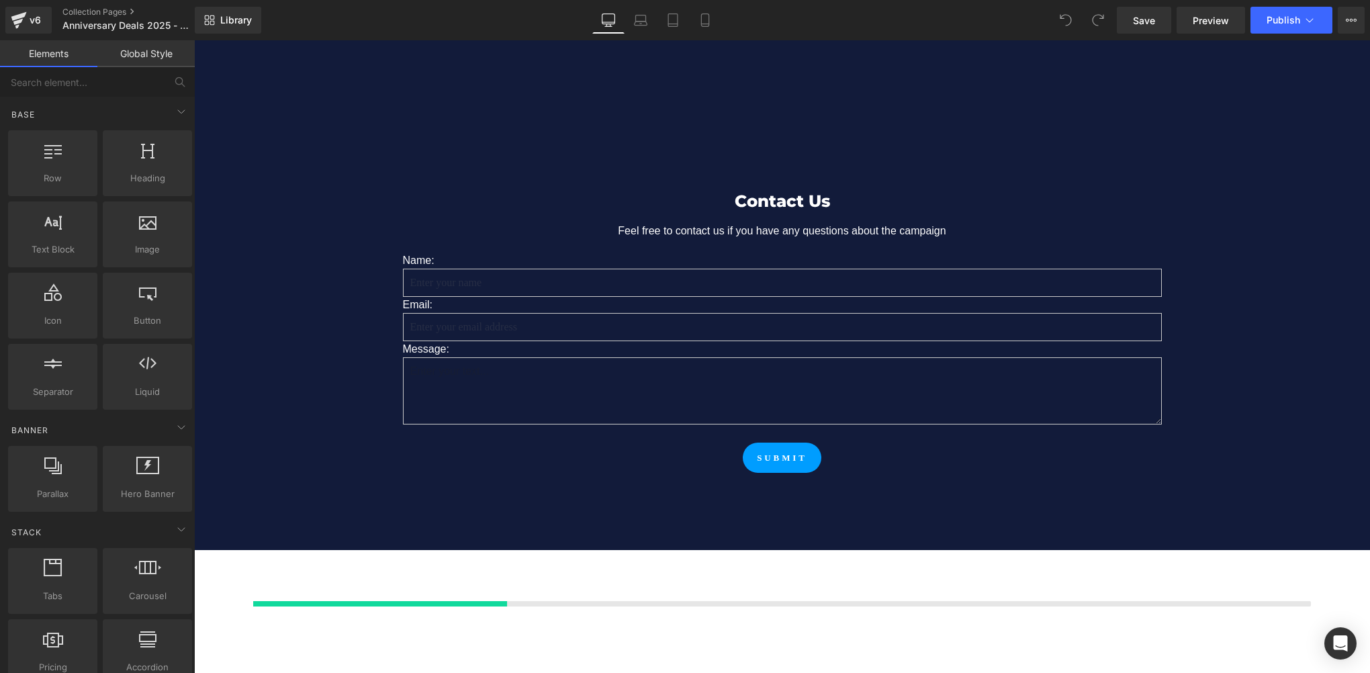
scroll to position [6462, 0]
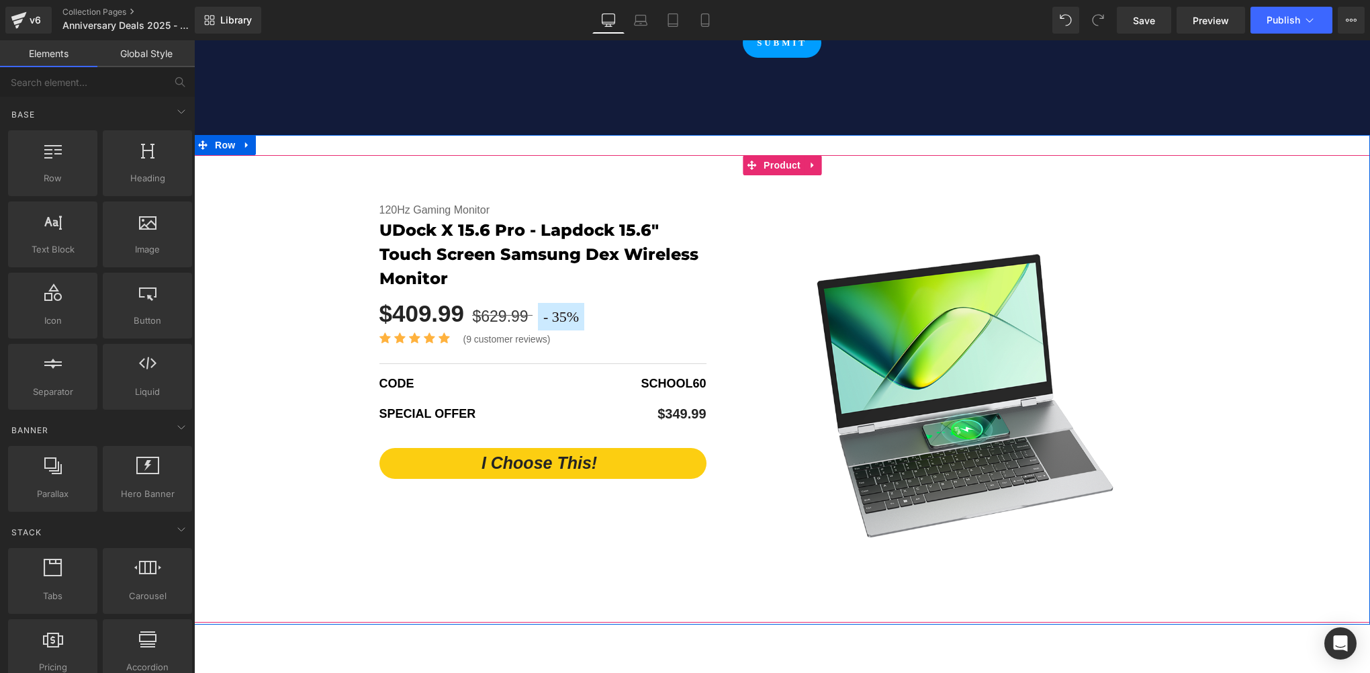
click at [278, 246] on div "- 35 % (P) Image Title Default Title" at bounding box center [782, 388] width 1176 height 467
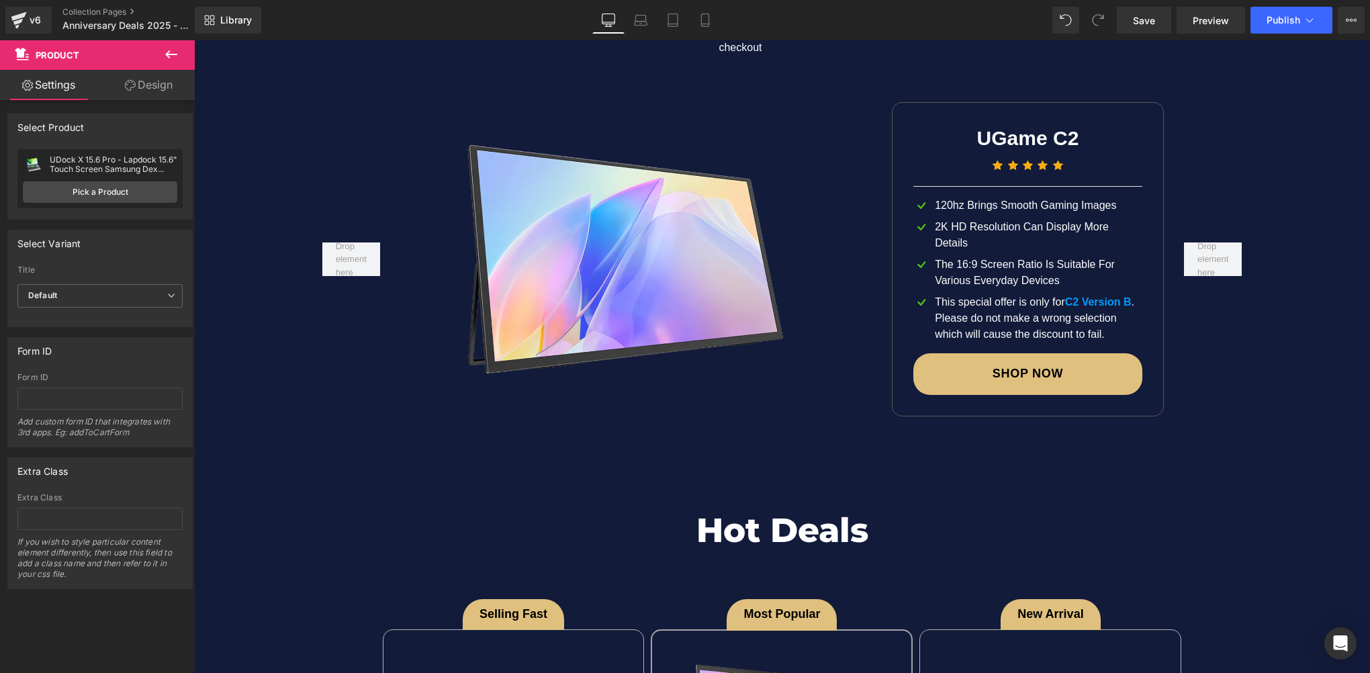
scroll to position [2567, 0]
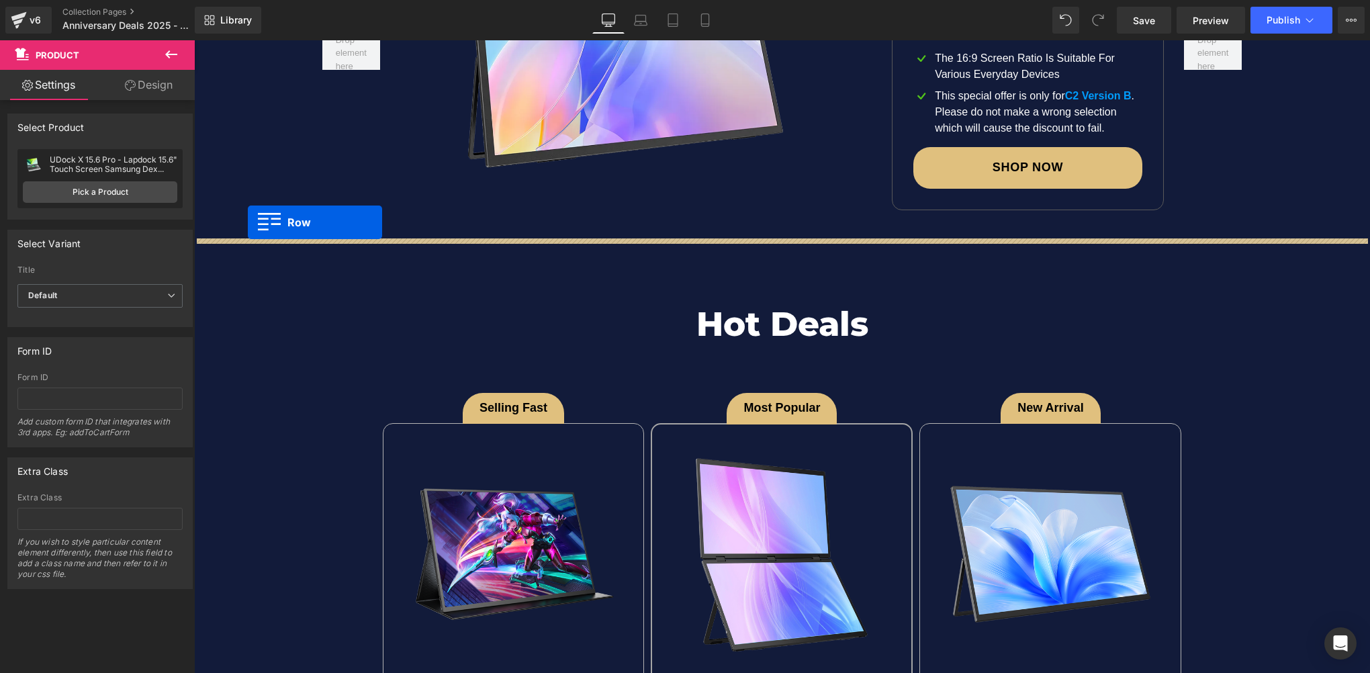
drag, startPoint x: 199, startPoint y: 121, endPoint x: 248, endPoint y: 222, distance: 111.7
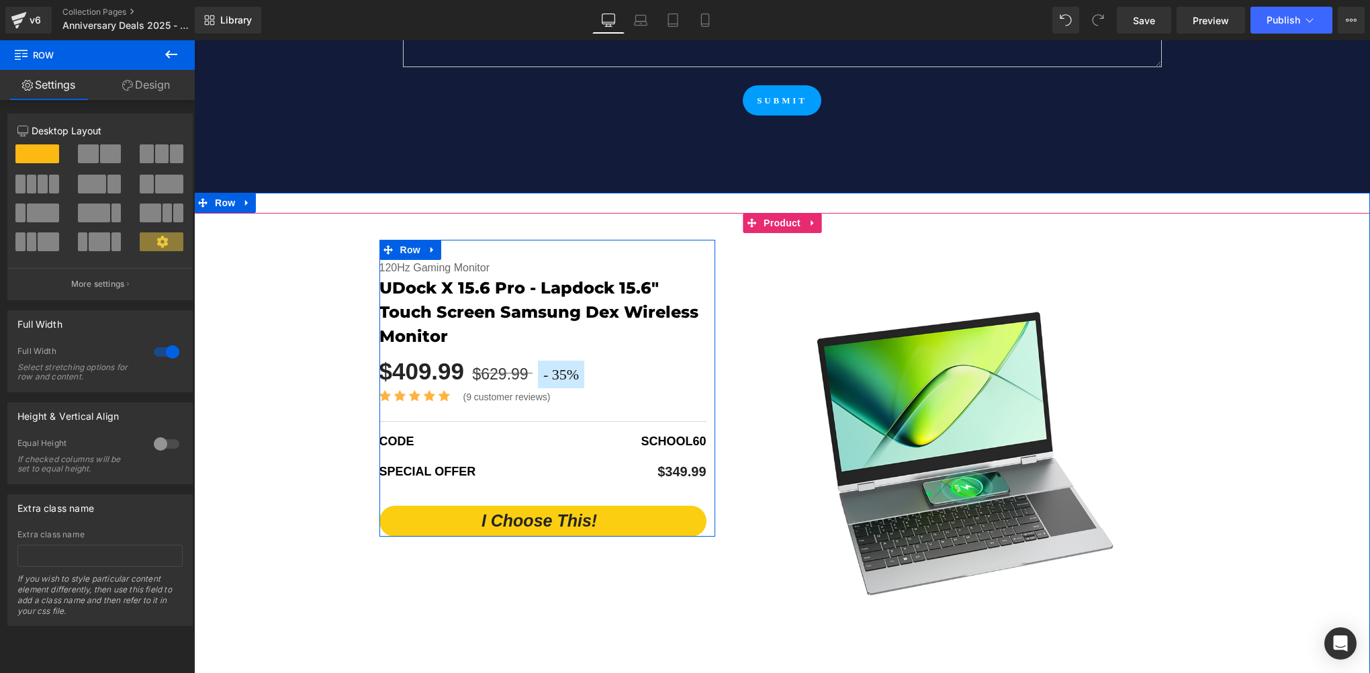
scroll to position [6395, 0]
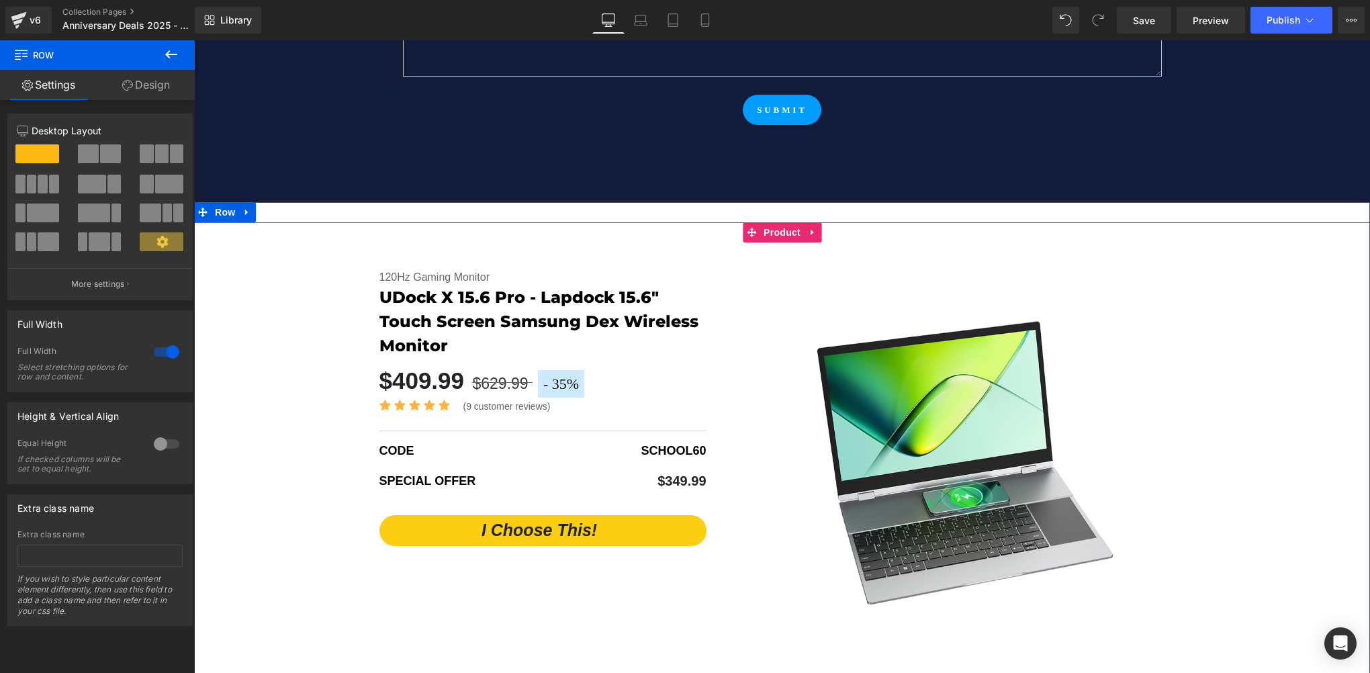
click at [264, 275] on div "- 35 % (P) Image Title Default Title" at bounding box center [782, 455] width 1176 height 467
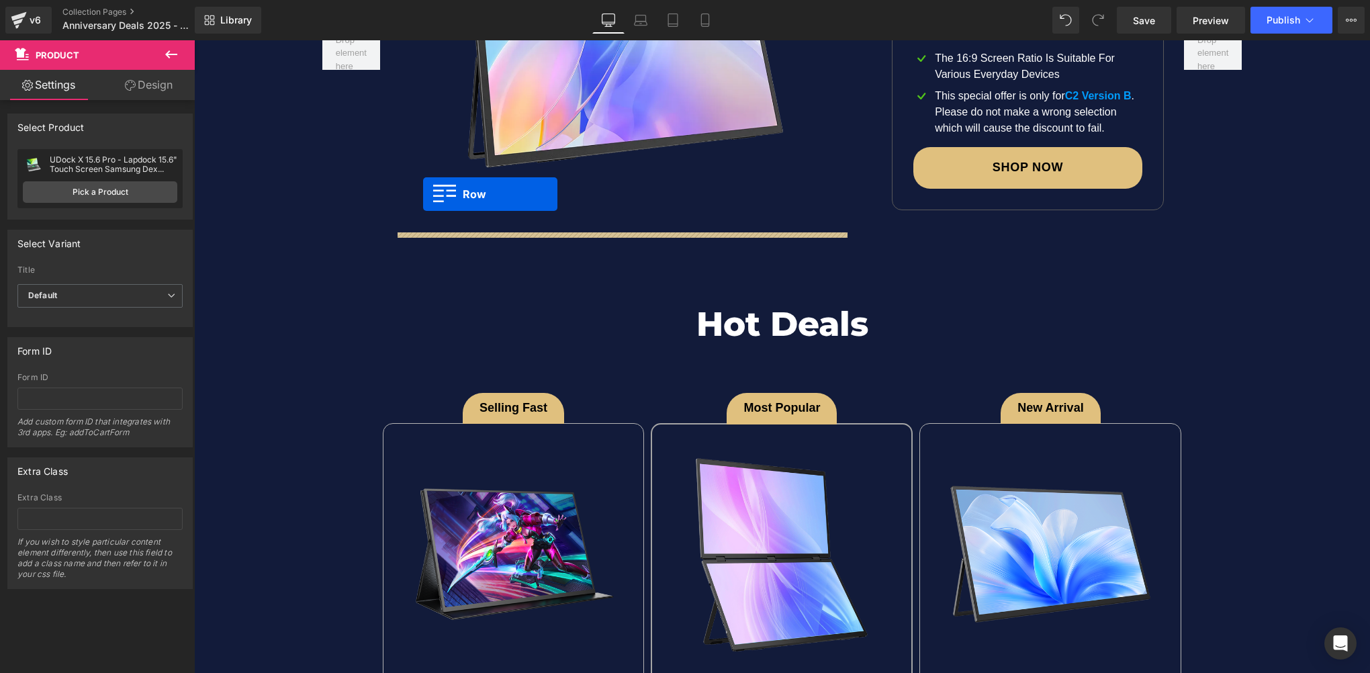
scroll to position [2500, 0]
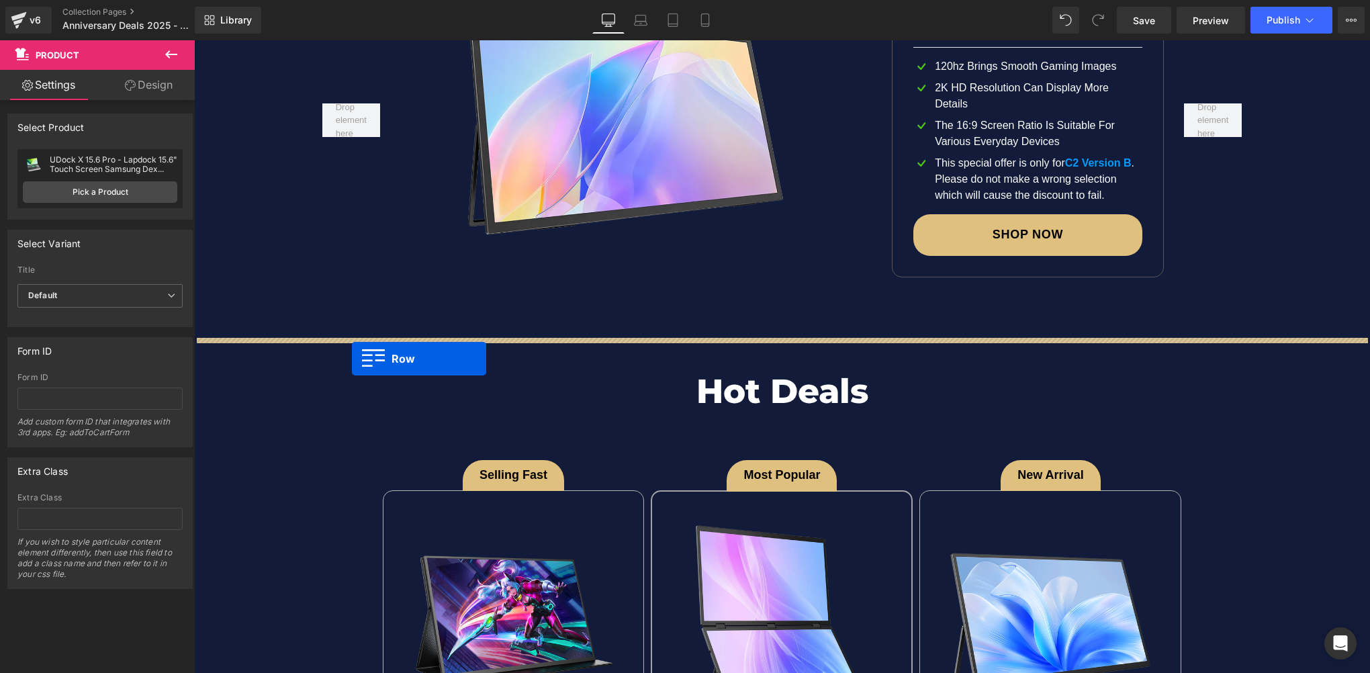
drag, startPoint x: 201, startPoint y: 187, endPoint x: 352, endPoint y: 359, distance: 227.9
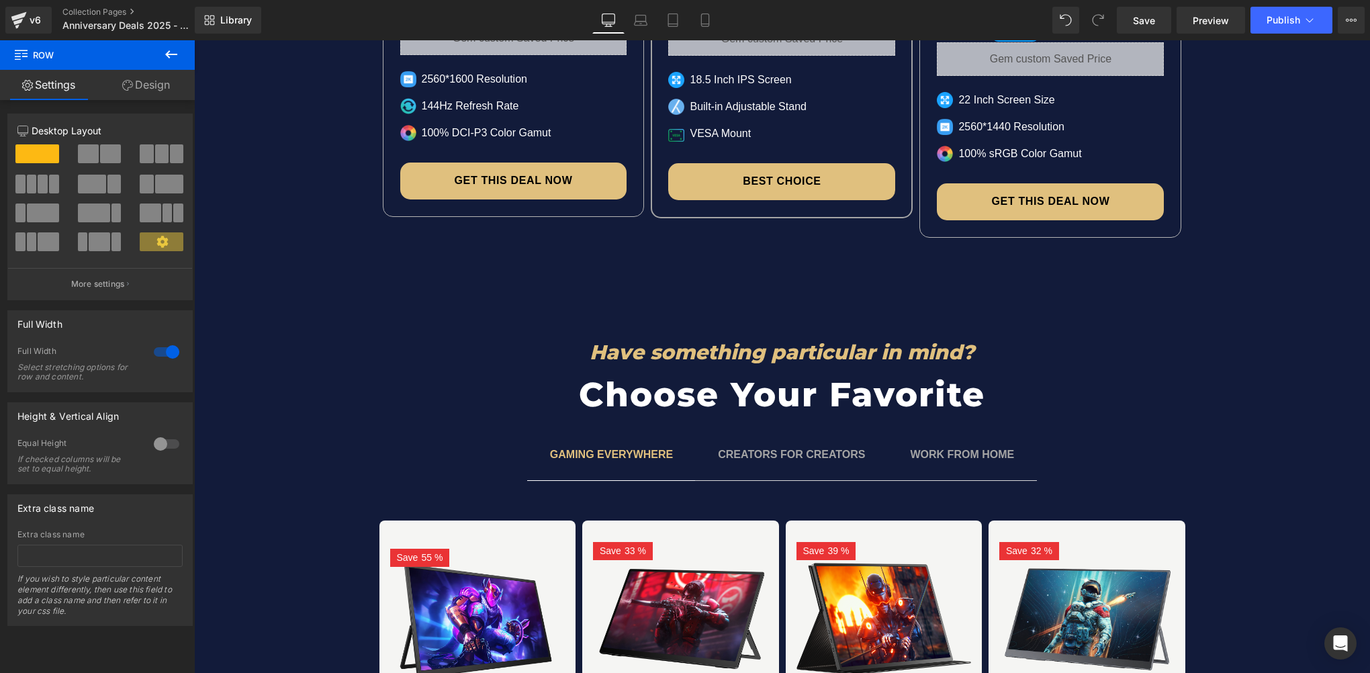
scroll to position [3843, 0]
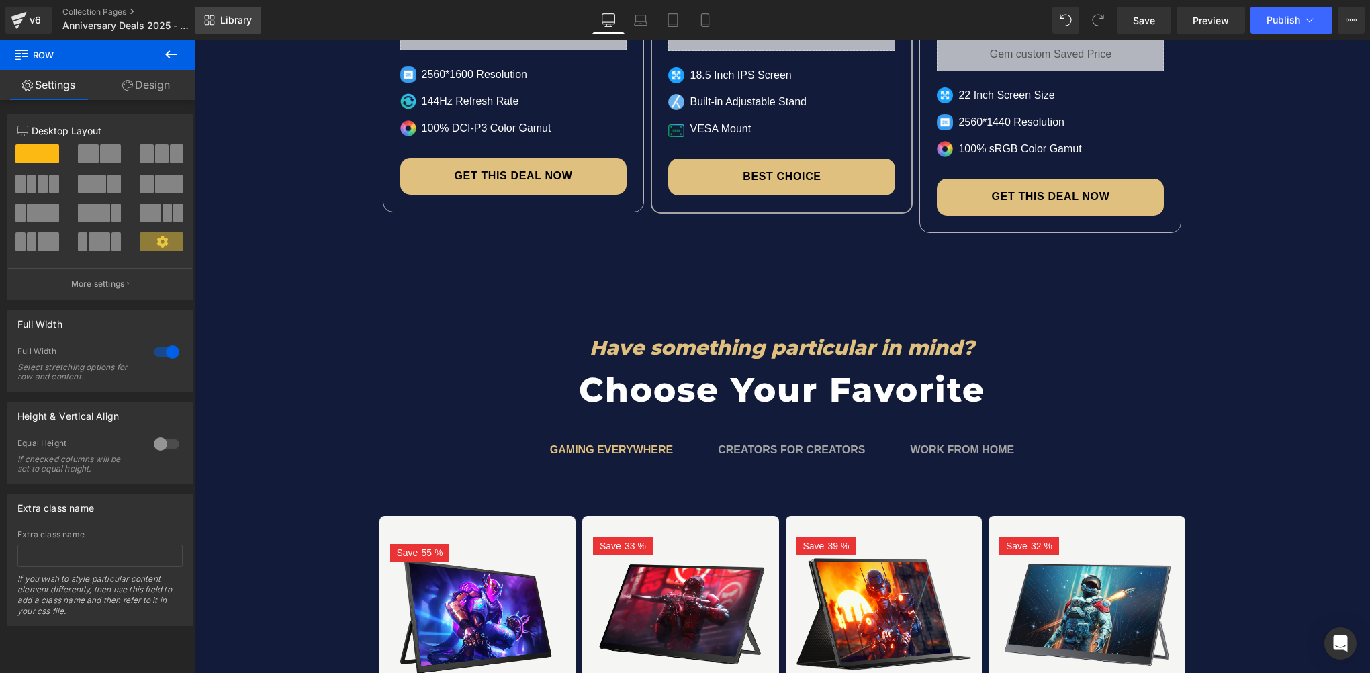
click at [261, 30] on link "Library" at bounding box center [228, 20] width 66 height 27
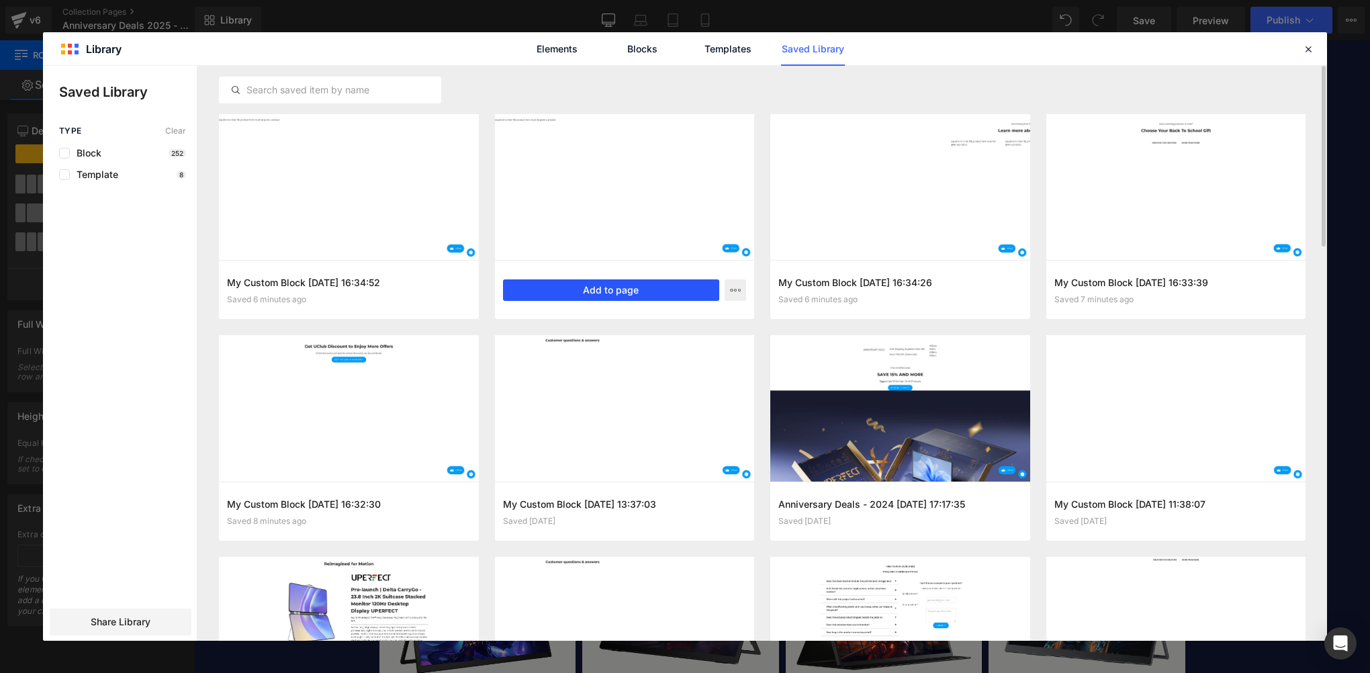
click at [651, 298] on button "Add to page" at bounding box center [611, 289] width 217 height 21
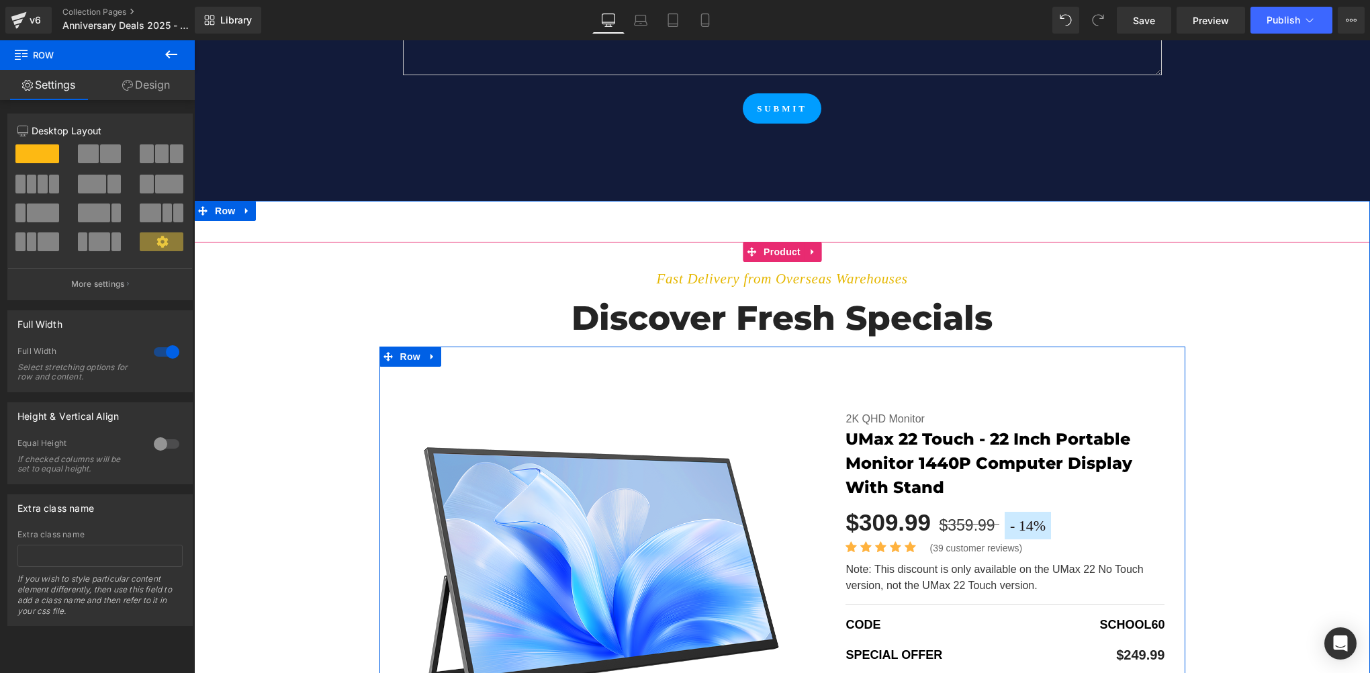
scroll to position [6884, 0]
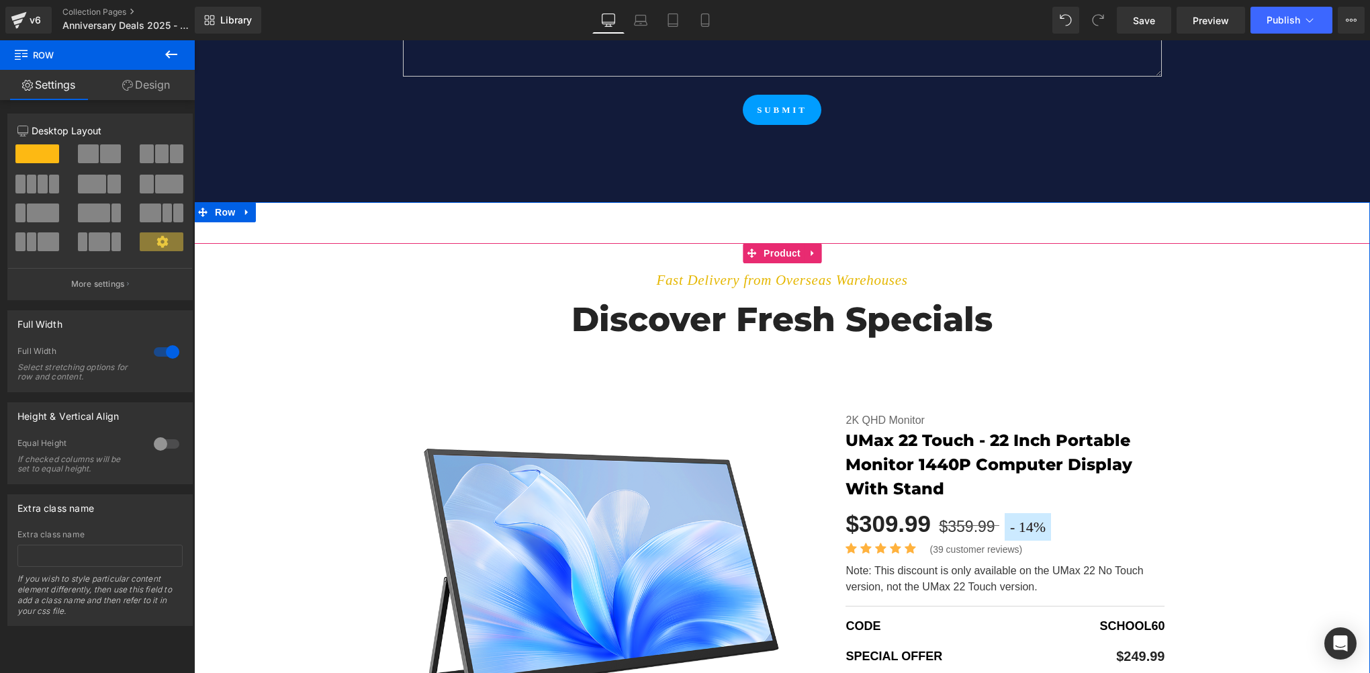
click at [301, 279] on div "Fast Delivery from Overseas Warehouses Text Block Discover fresh specials Headi…" at bounding box center [782, 510] width 1176 height 535
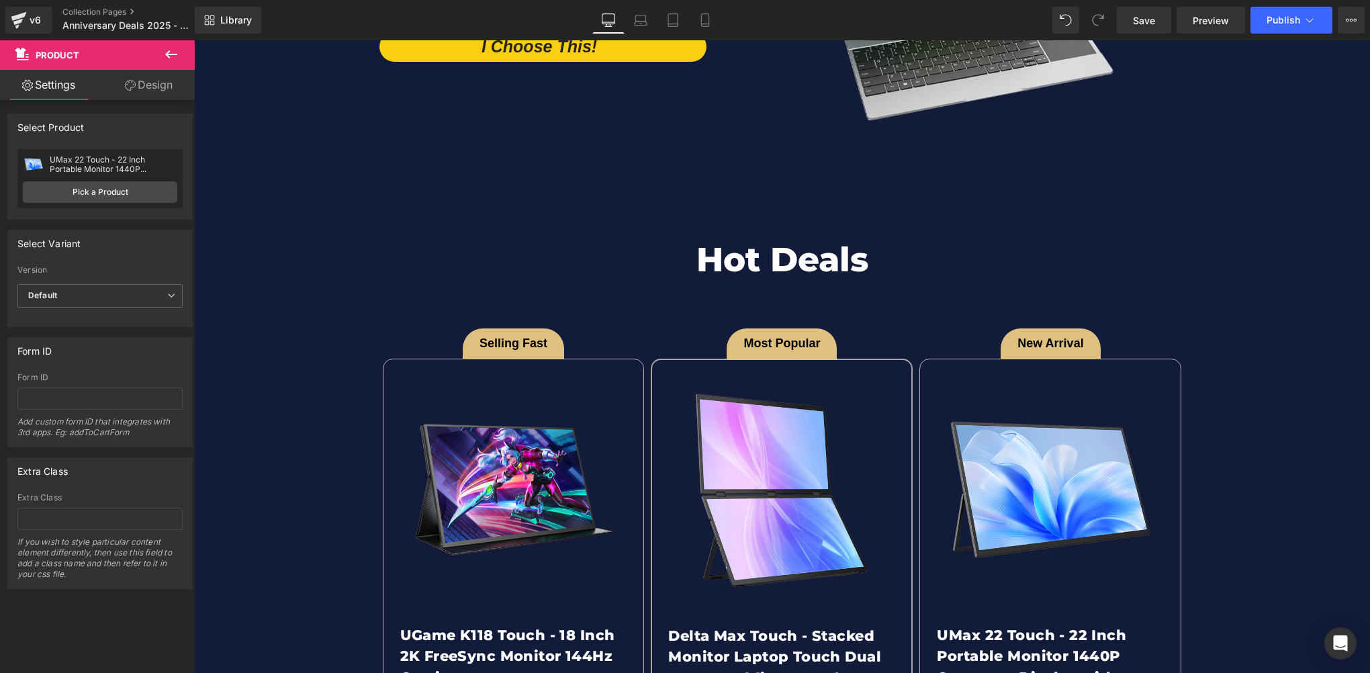
scroll to position [2989, 0]
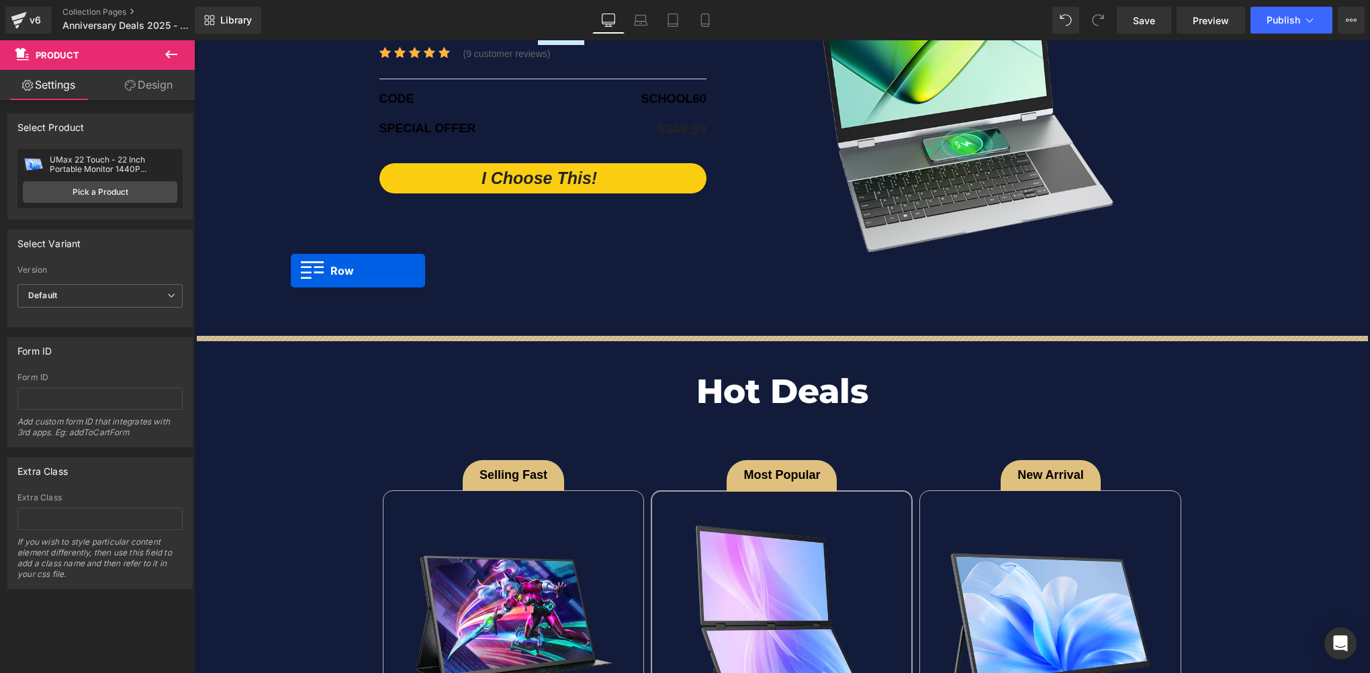
drag, startPoint x: 204, startPoint y: 185, endPoint x: 291, endPoint y: 270, distance: 121.1
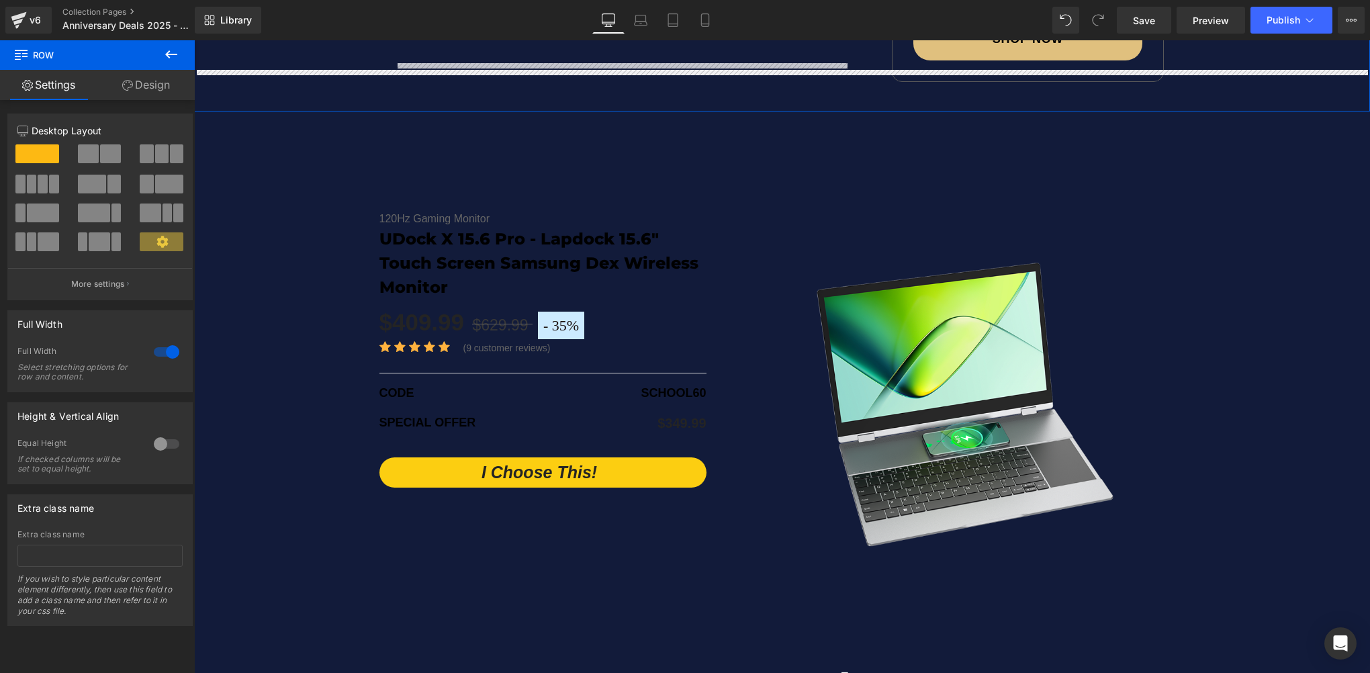
scroll to position [2855, 0]
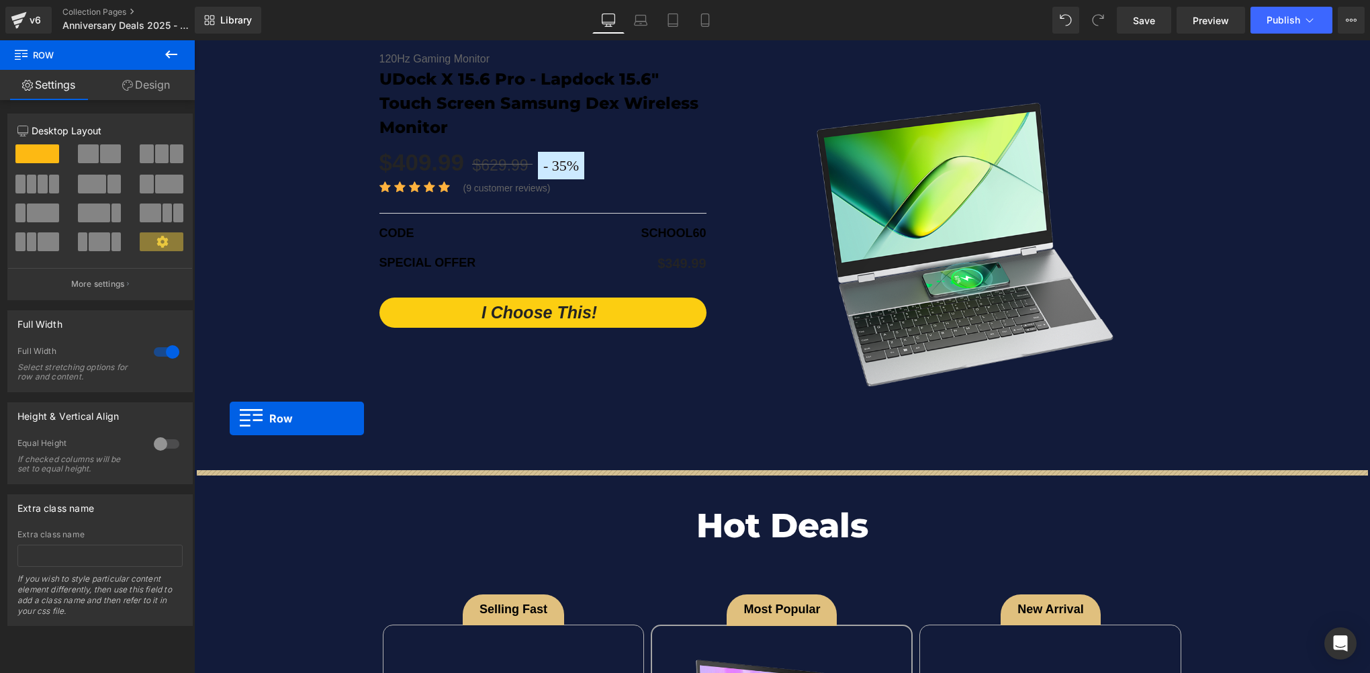
drag, startPoint x: 201, startPoint y: 119, endPoint x: 230, endPoint y: 418, distance: 300.2
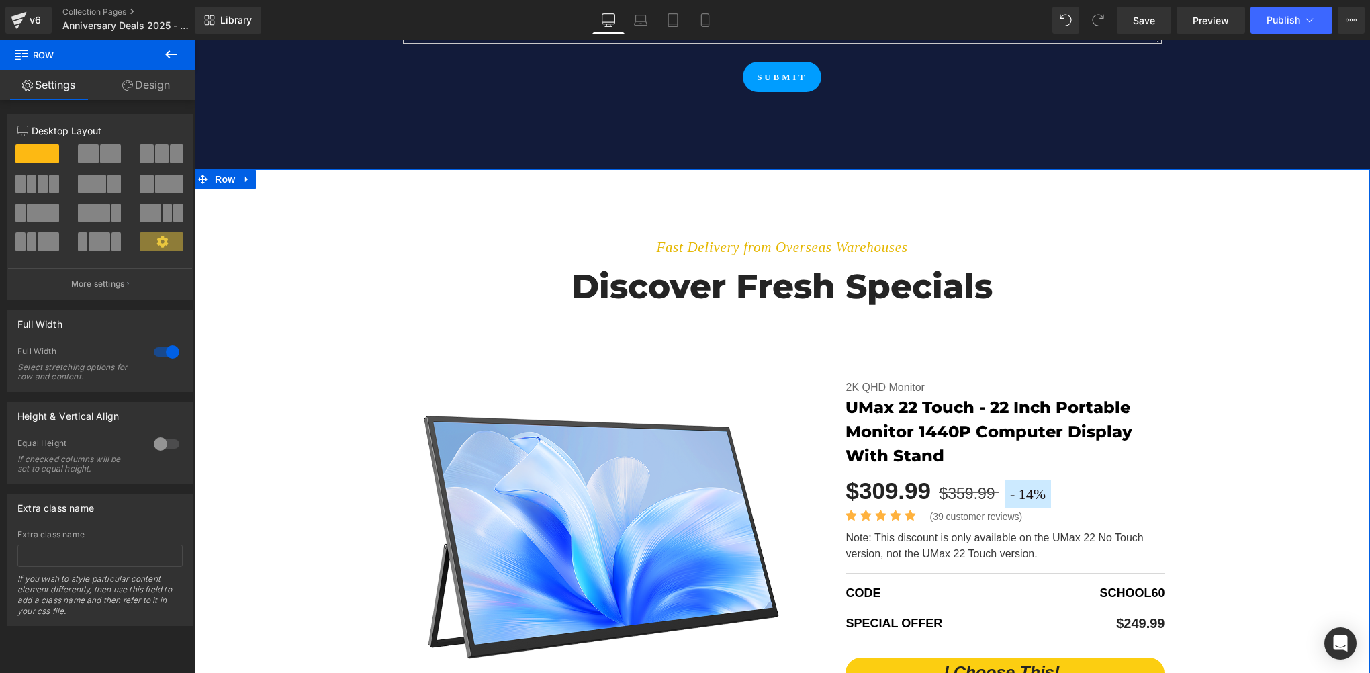
scroll to position [6773, 0]
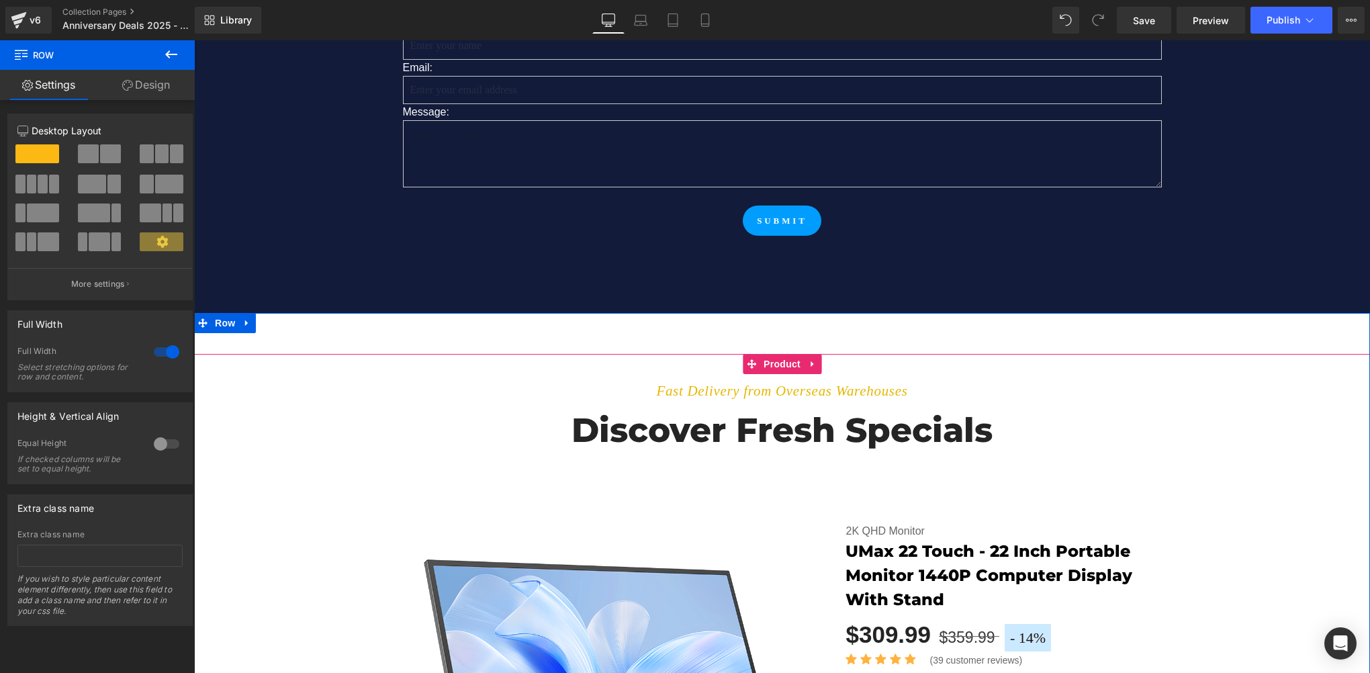
click at [265, 354] on div "Fast Delivery from Overseas Warehouses Text Block Discover fresh specials Headi…" at bounding box center [782, 621] width 1176 height 535
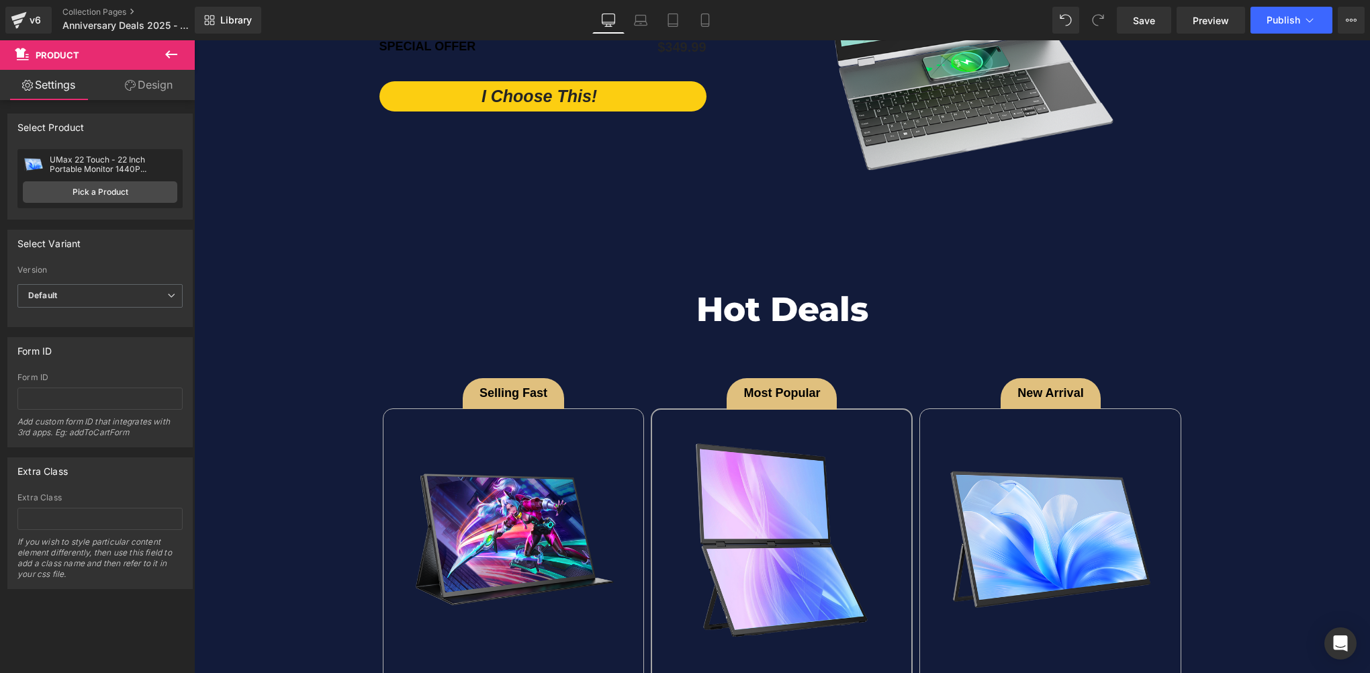
scroll to position [3080, 0]
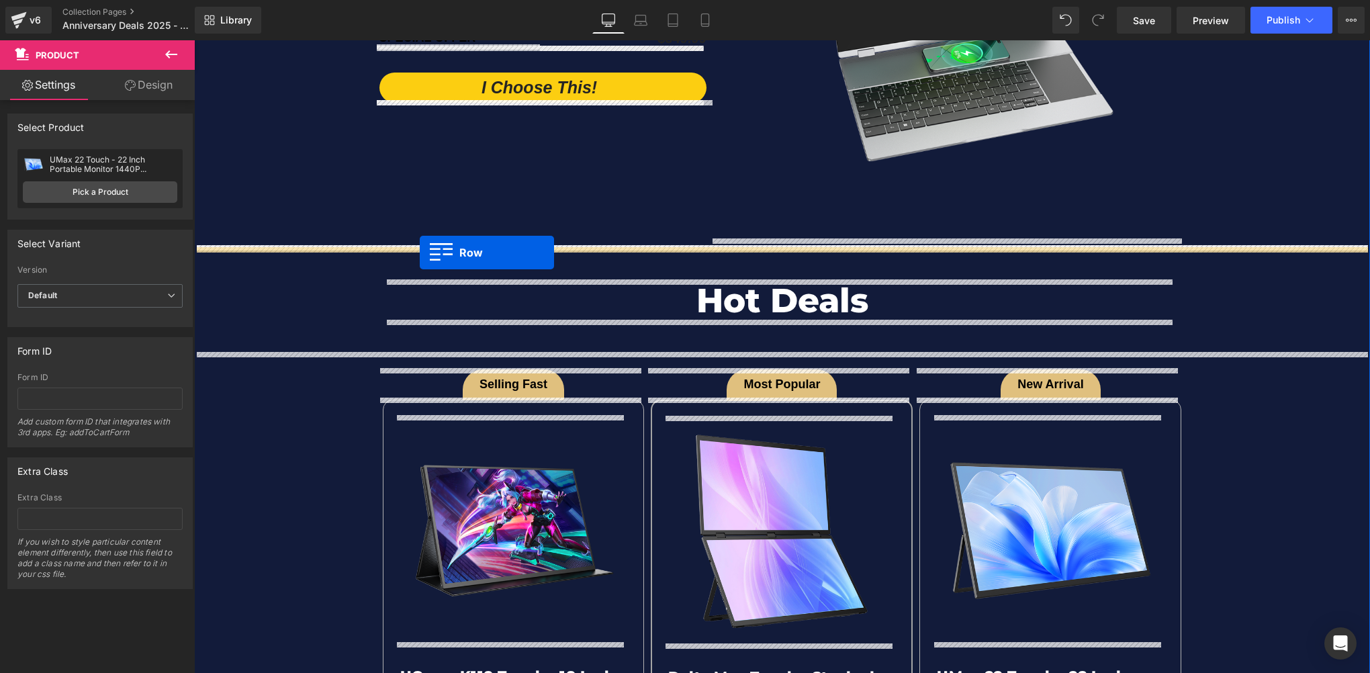
drag, startPoint x: 201, startPoint y: 298, endPoint x: 420, endPoint y: 253, distance: 223.0
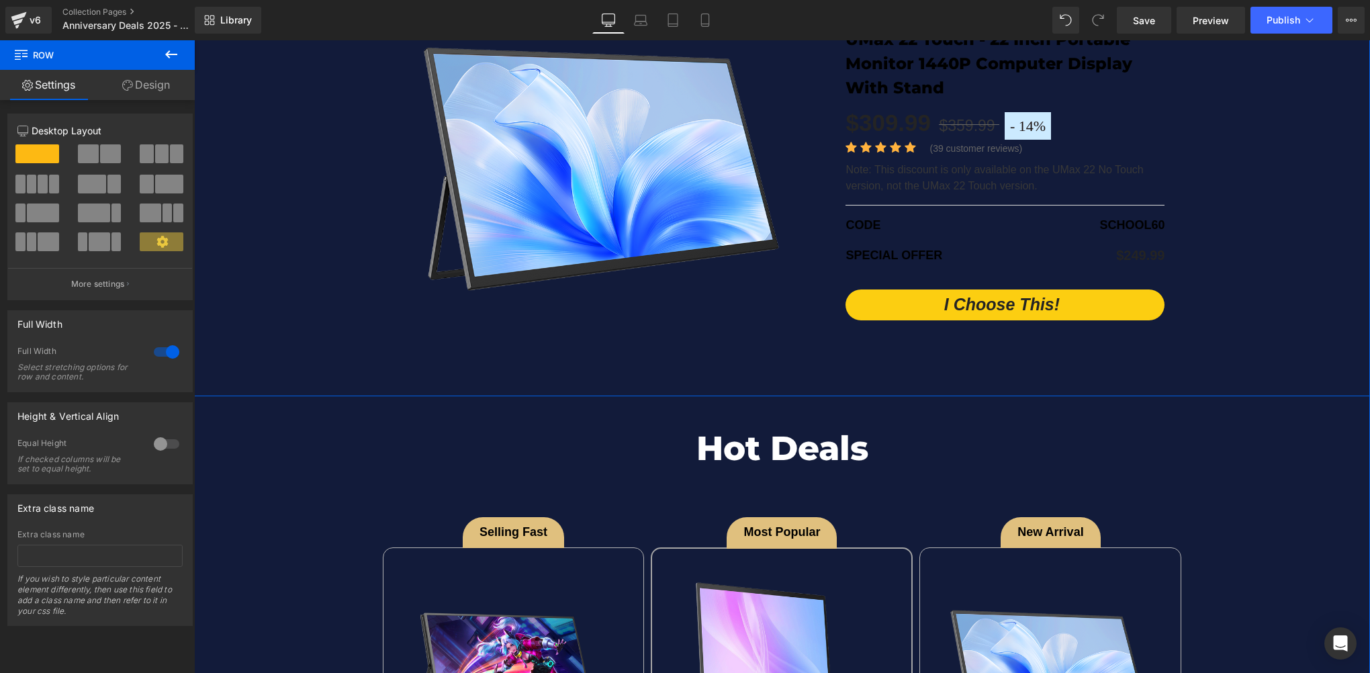
scroll to position [3617, 0]
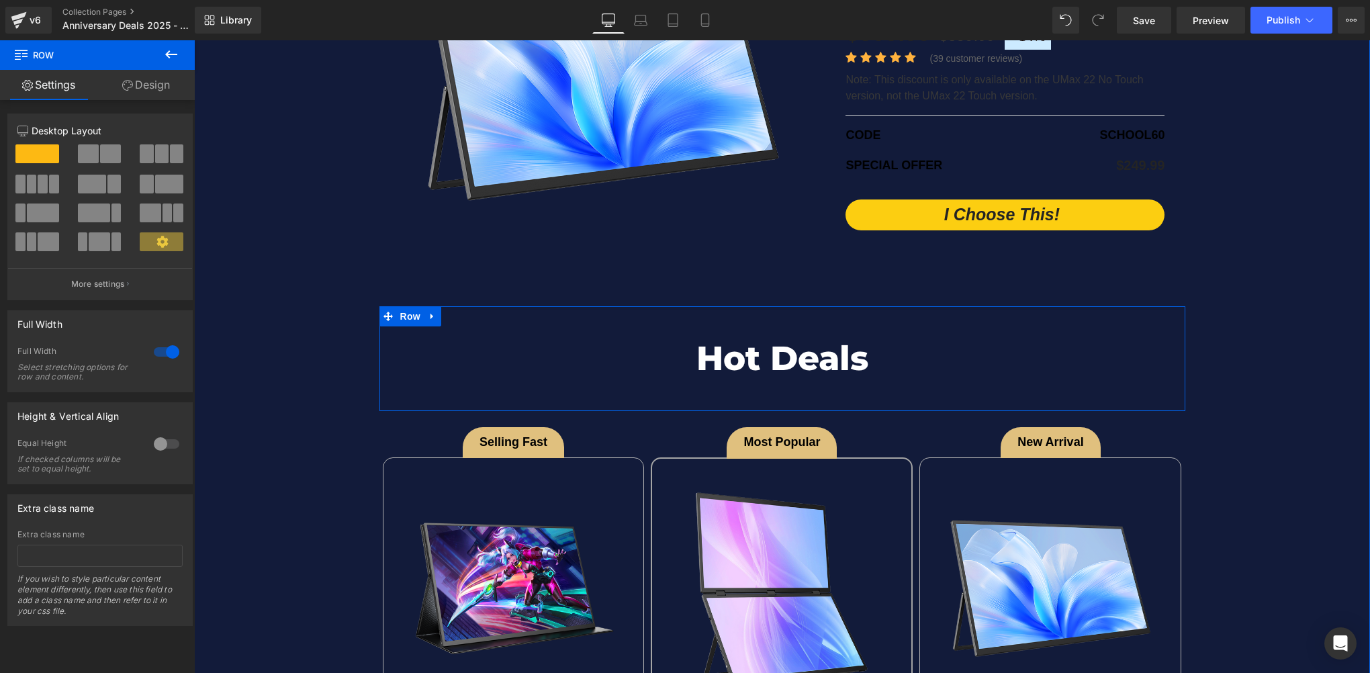
click at [365, 365] on div "- 35 % (P) Image Title" at bounding box center [782, 141] width 1176 height 1839
click at [323, 364] on div "- 35 % (P) Image Title" at bounding box center [782, 141] width 1176 height 1839
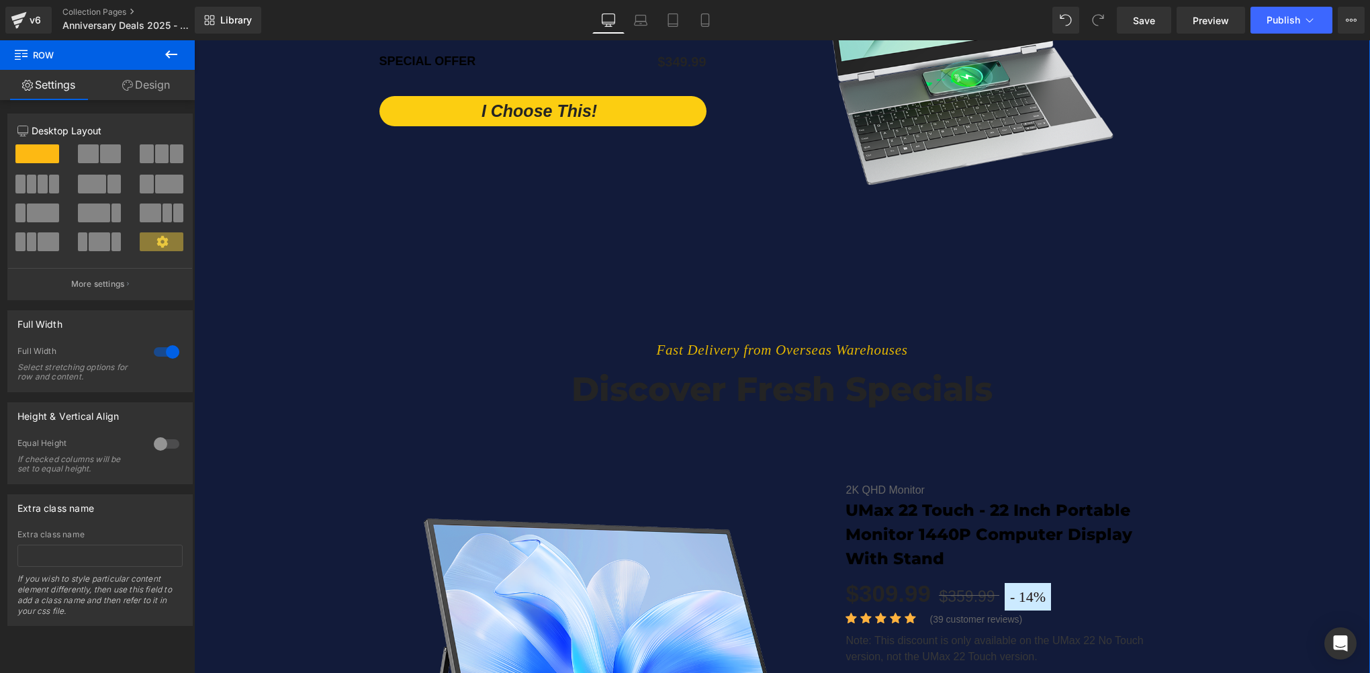
scroll to position [3080, 0]
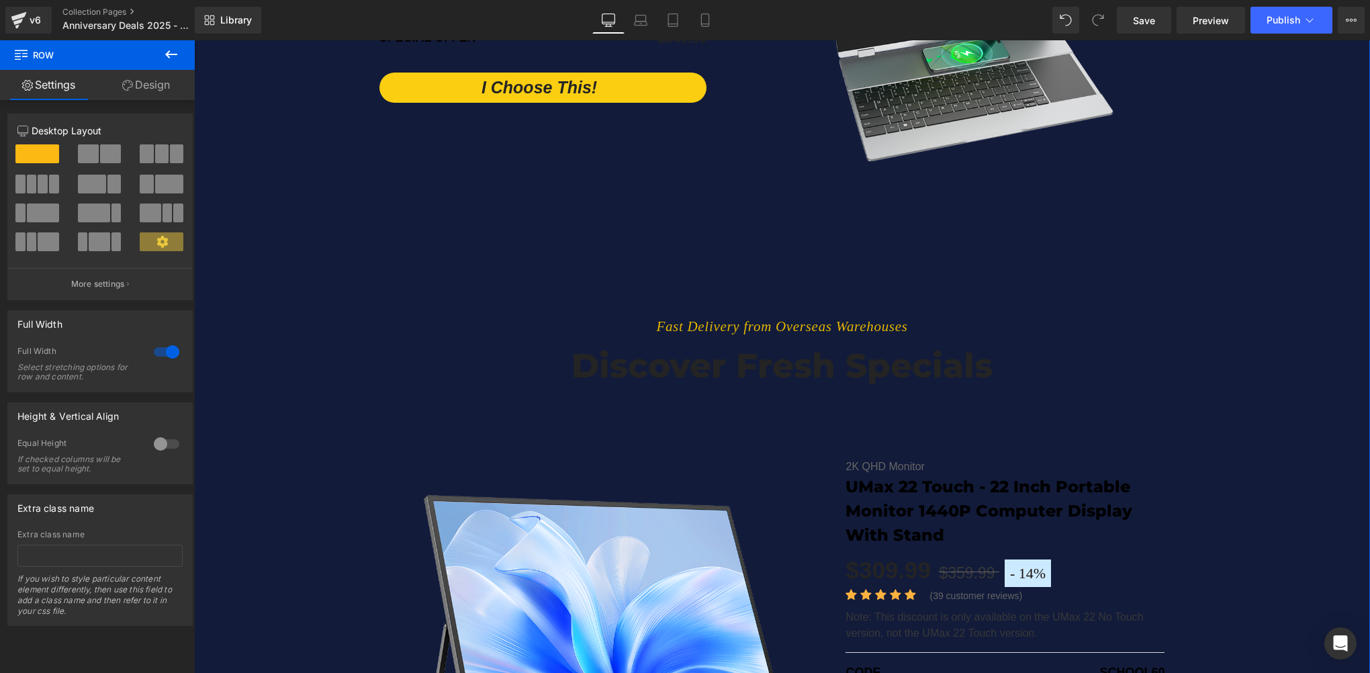
click at [420, 353] on h2 "Discover fresh specials" at bounding box center [783, 366] width 786 height 44
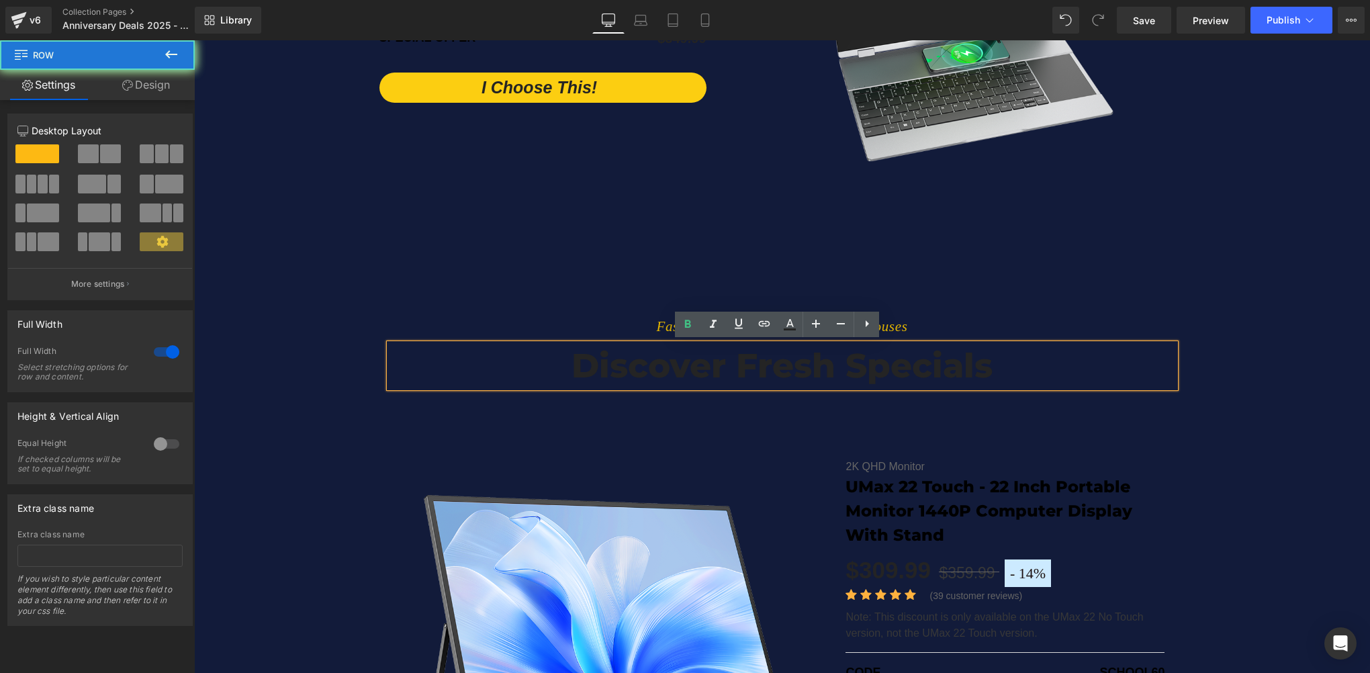
click at [298, 278] on div "Fast Delivery from Overseas Warehouses Text Block Discover fresh specials Headi…" at bounding box center [782, 545] width 1176 height 595
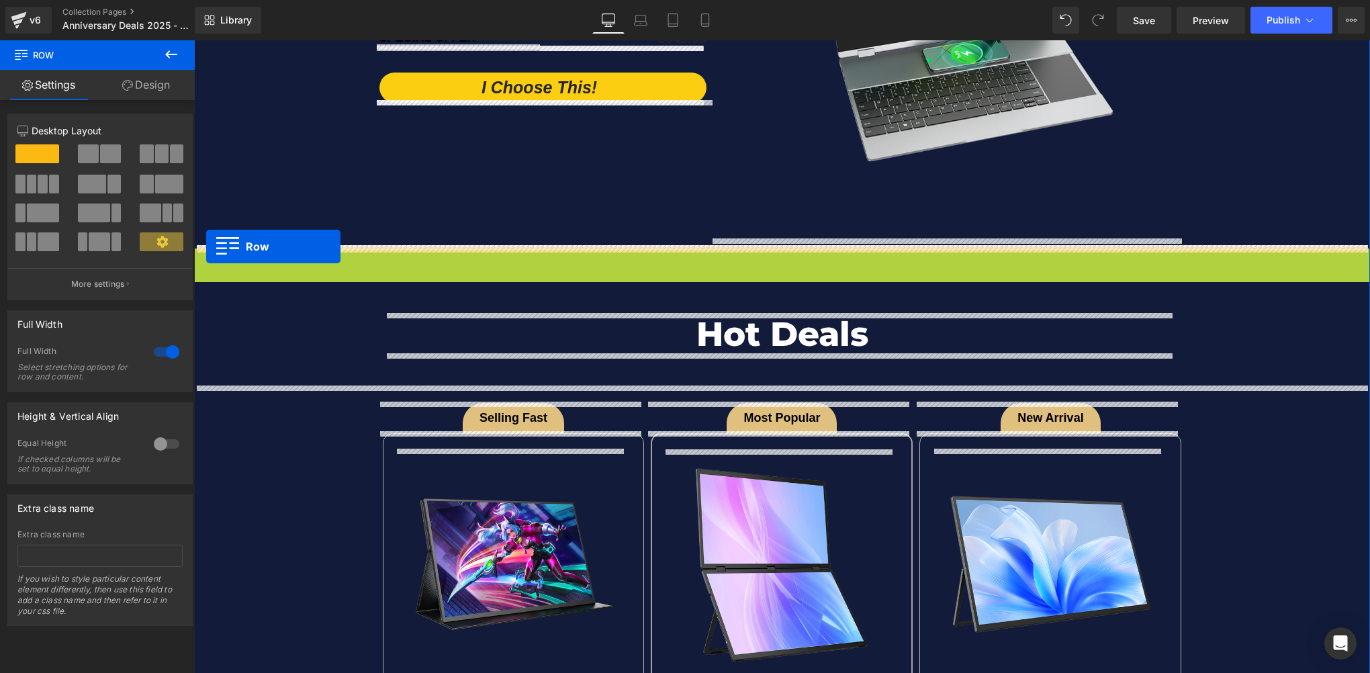
drag, startPoint x: 201, startPoint y: 257, endPoint x: 206, endPoint y: 246, distance: 12.6
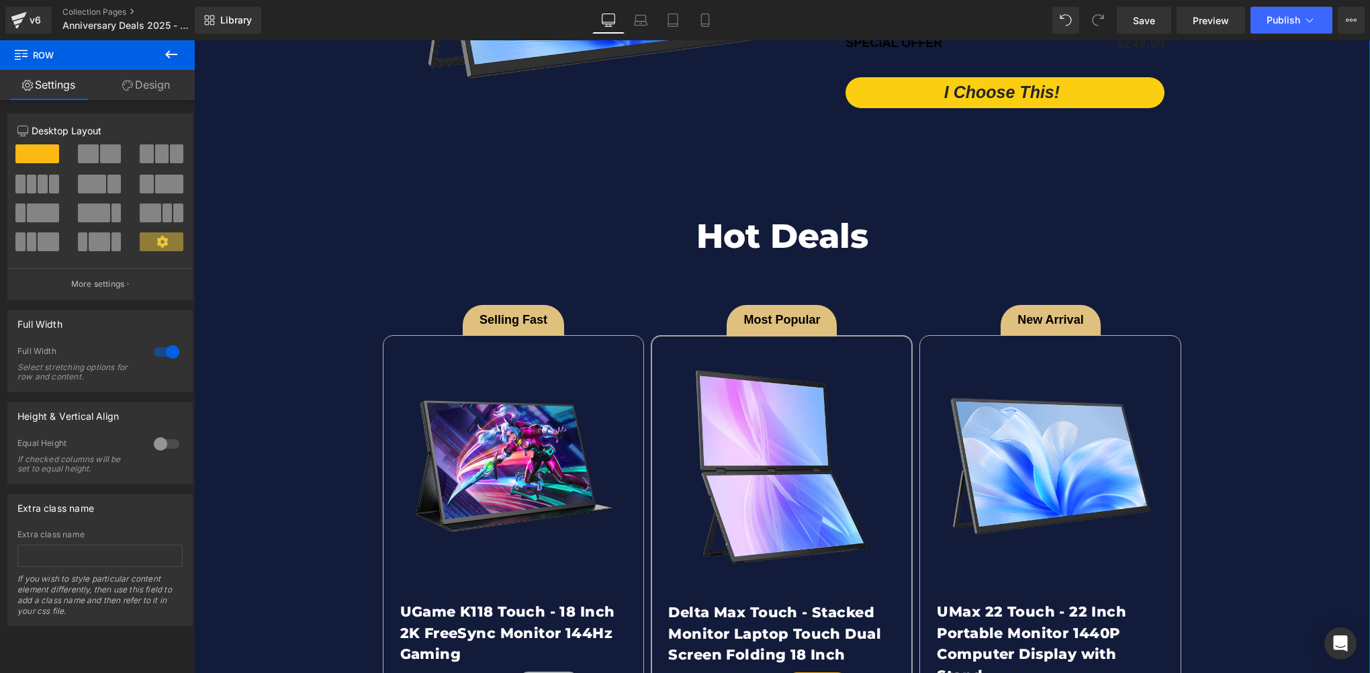
scroll to position [3617, 0]
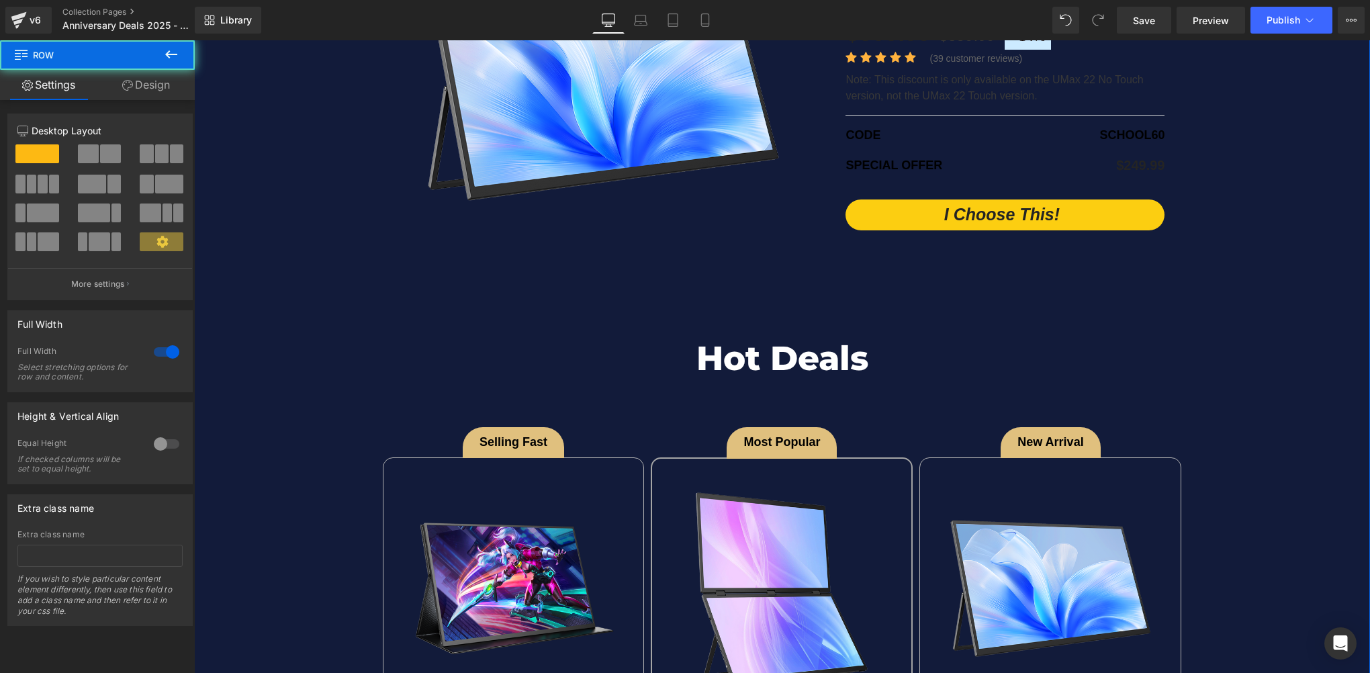
click at [281, 337] on div "- 35 % (P) Image Title" at bounding box center [782, 141] width 1176 height 1839
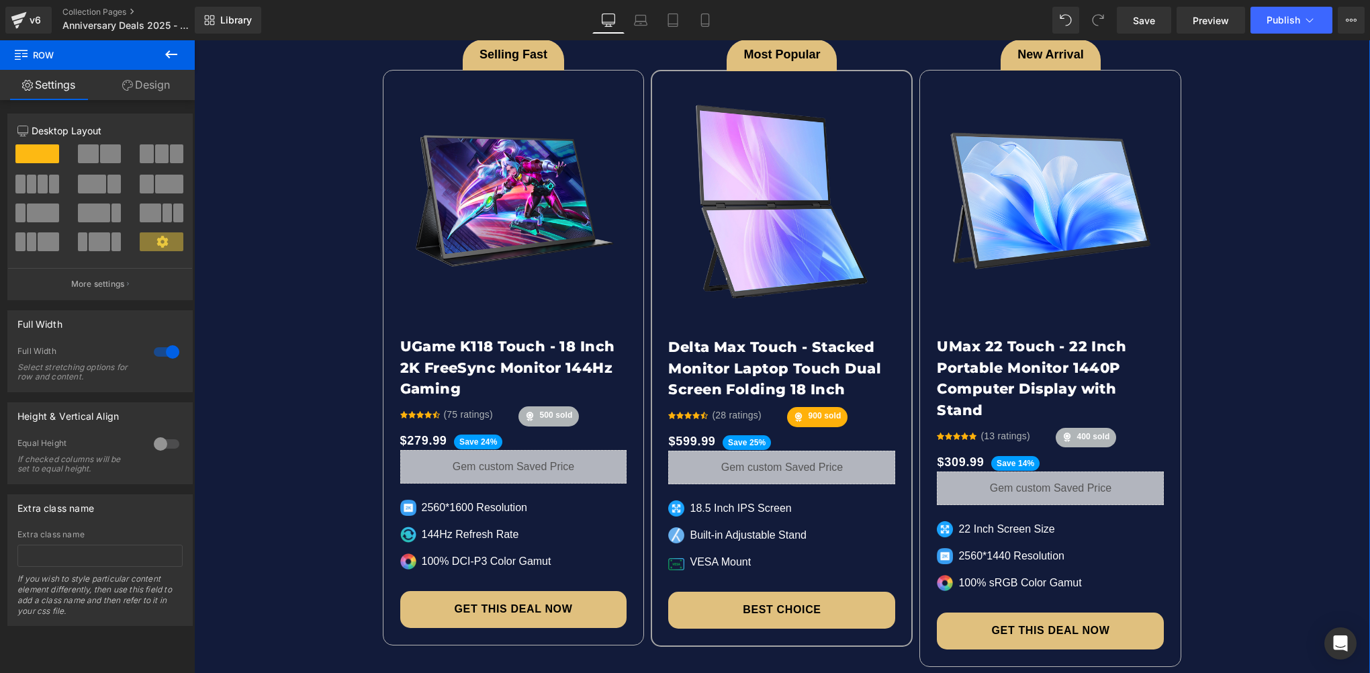
scroll to position [4221, 0]
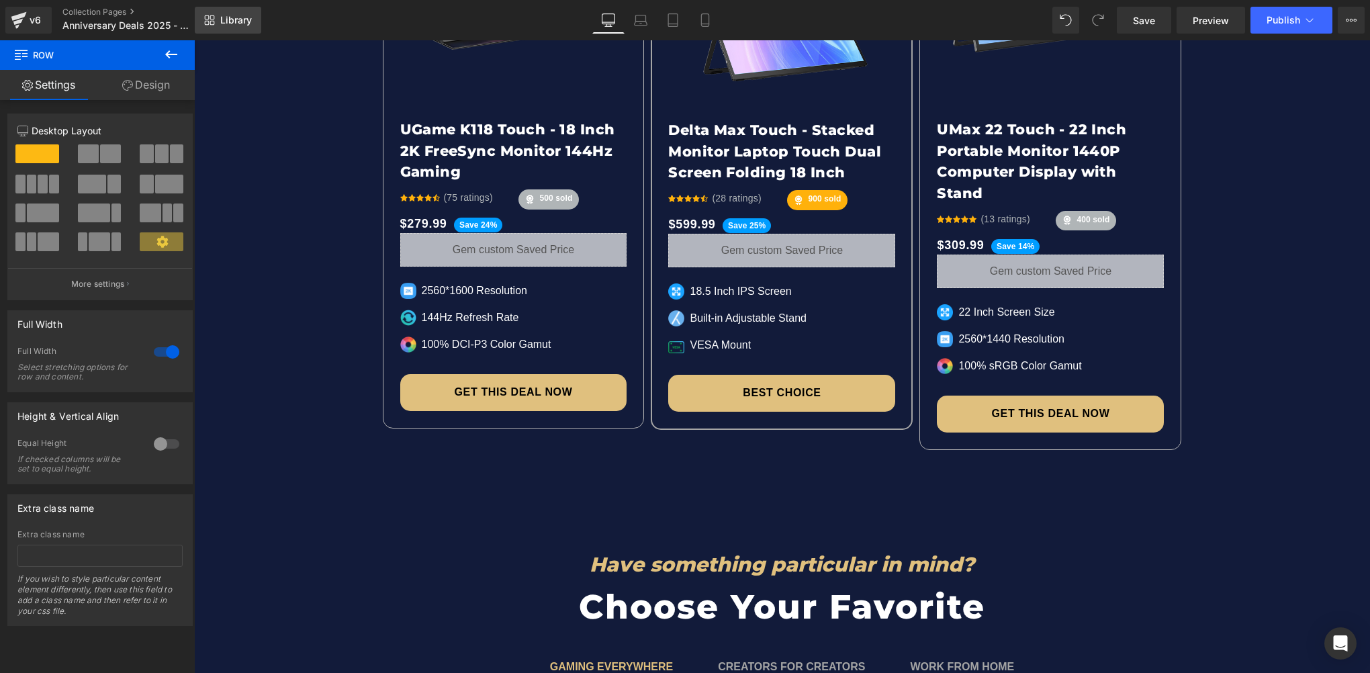
click at [240, 19] on span "Library" at bounding box center [236, 20] width 32 height 12
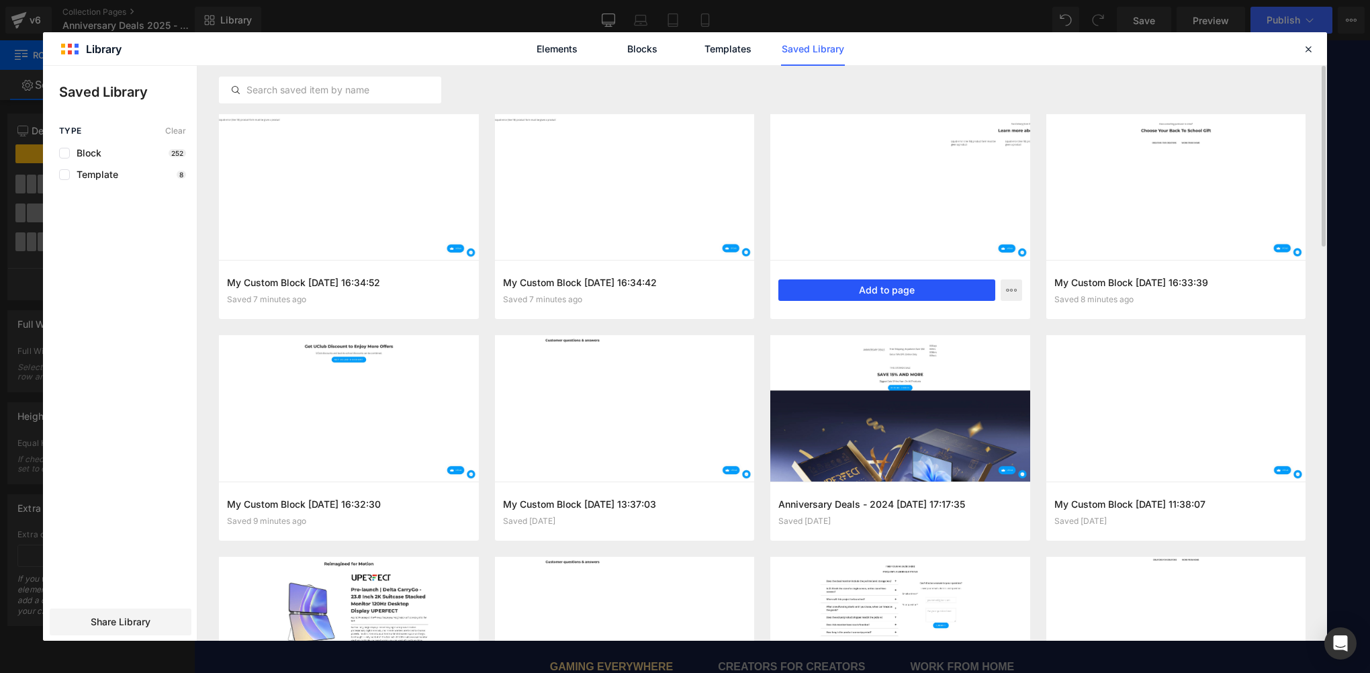
click at [909, 289] on button "Add to page" at bounding box center [886, 289] width 217 height 21
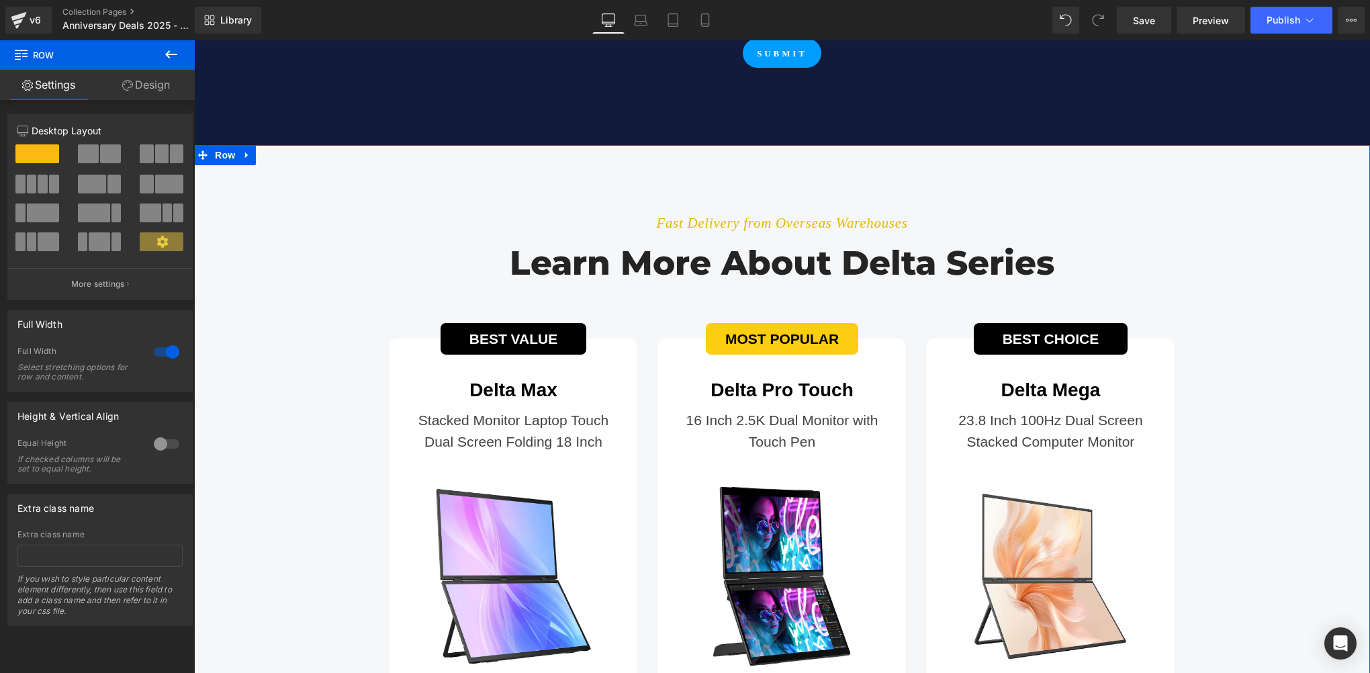
scroll to position [7479, 0]
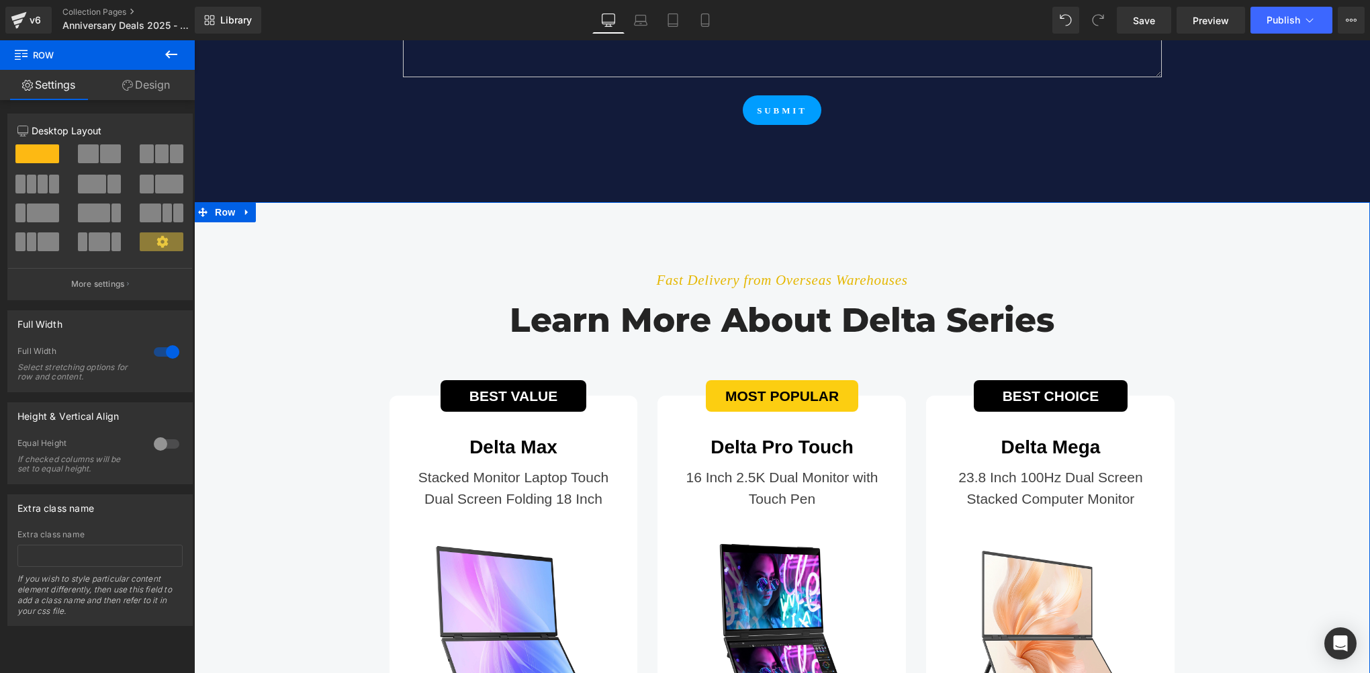
click at [308, 294] on div "Fast Delivery from Overseas Warehouses Text Block Learn more about delta series…" at bounding box center [782, 553] width 1176 height 620
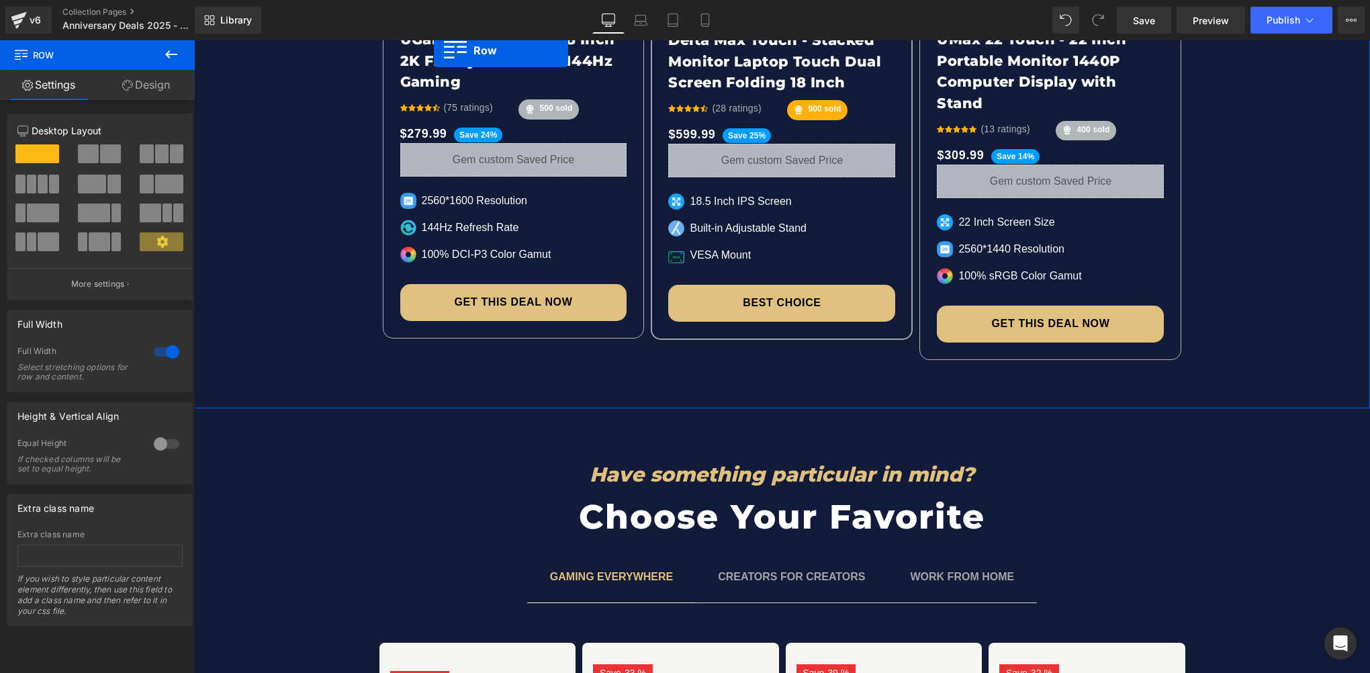
scroll to position [4457, 0]
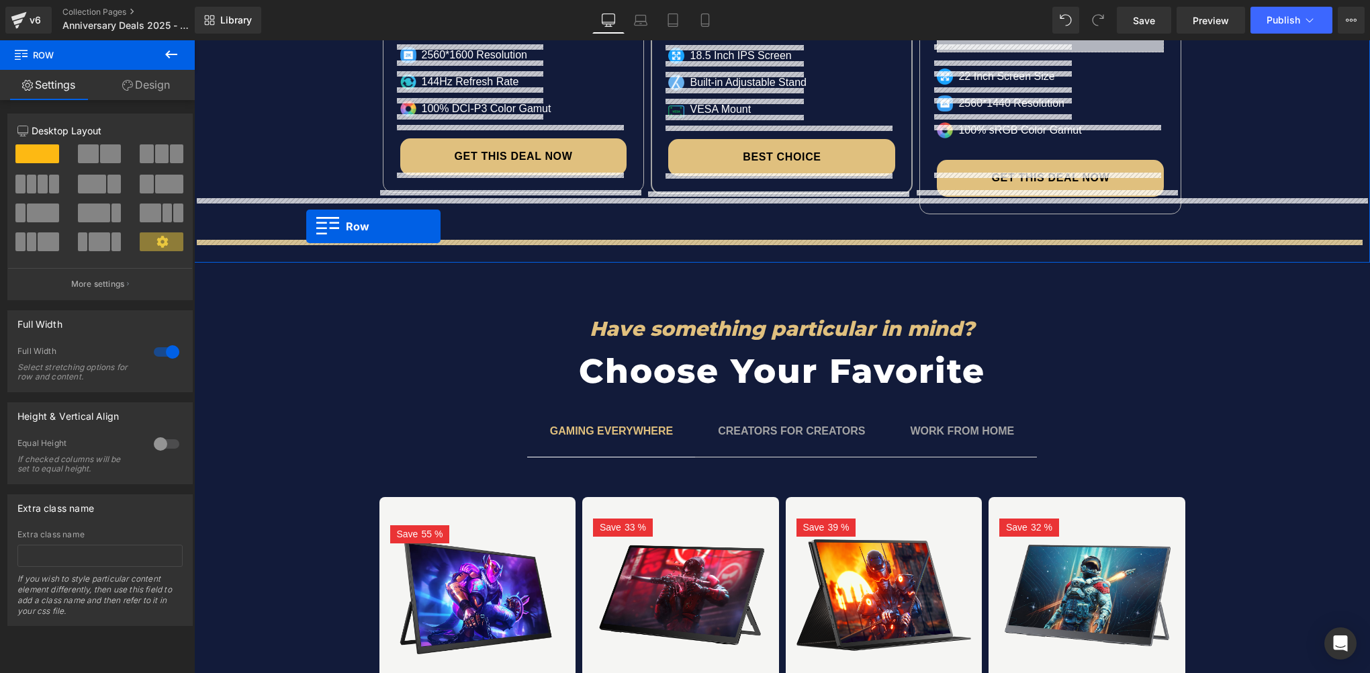
drag, startPoint x: 195, startPoint y: 187, endPoint x: 306, endPoint y: 227, distance: 117.7
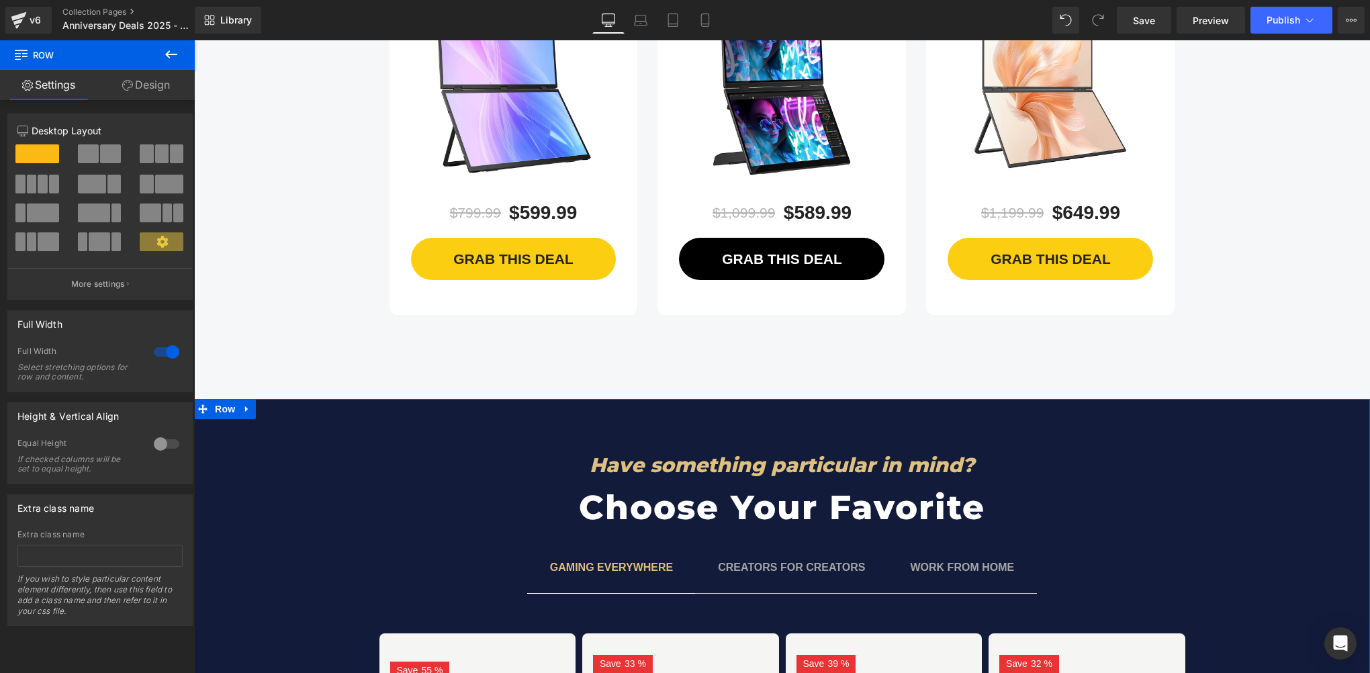
scroll to position [5129, 0]
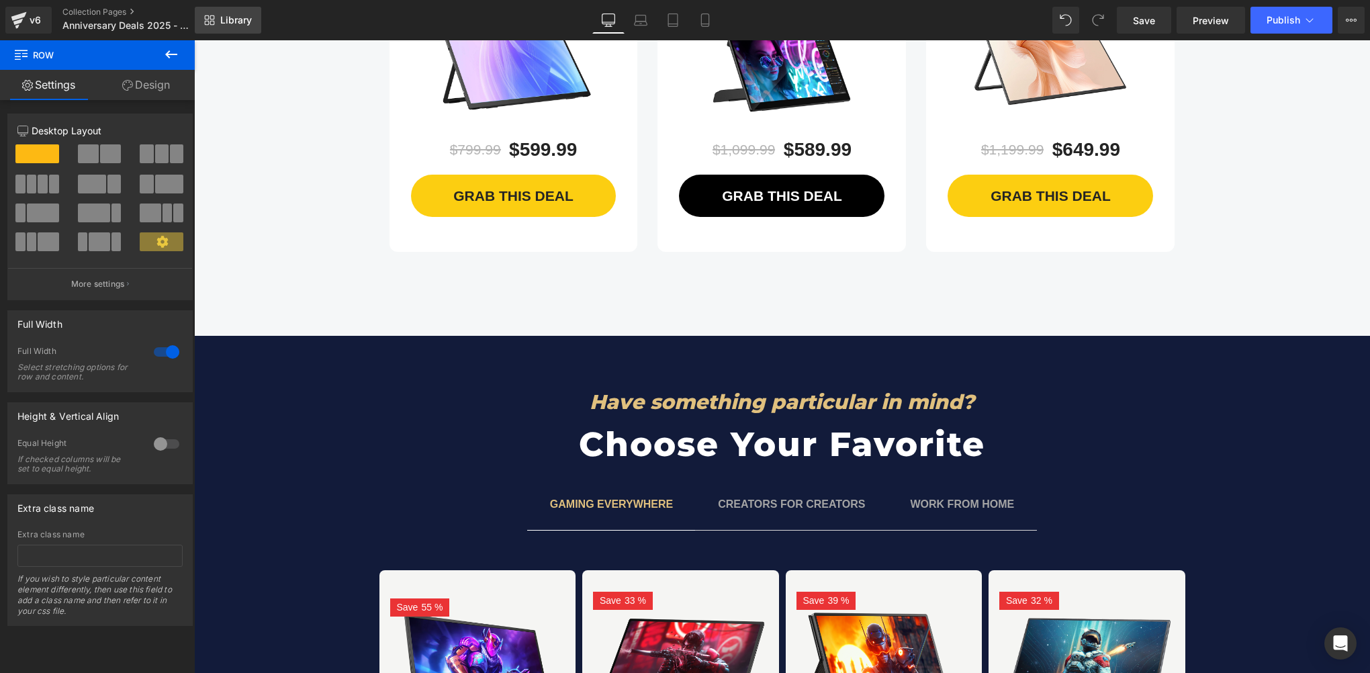
click at [244, 20] on span "Library" at bounding box center [236, 20] width 32 height 12
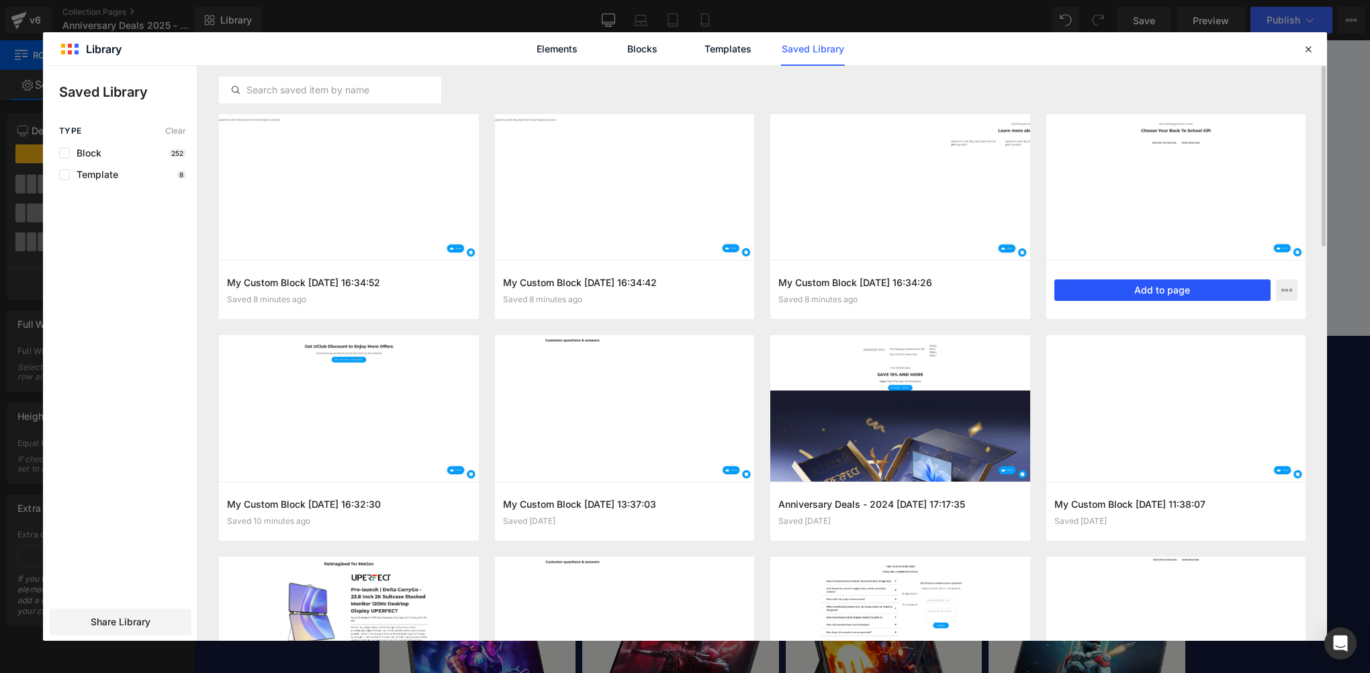
click at [0, 0] on button "Add to page" at bounding box center [0, 0] width 0 height 0
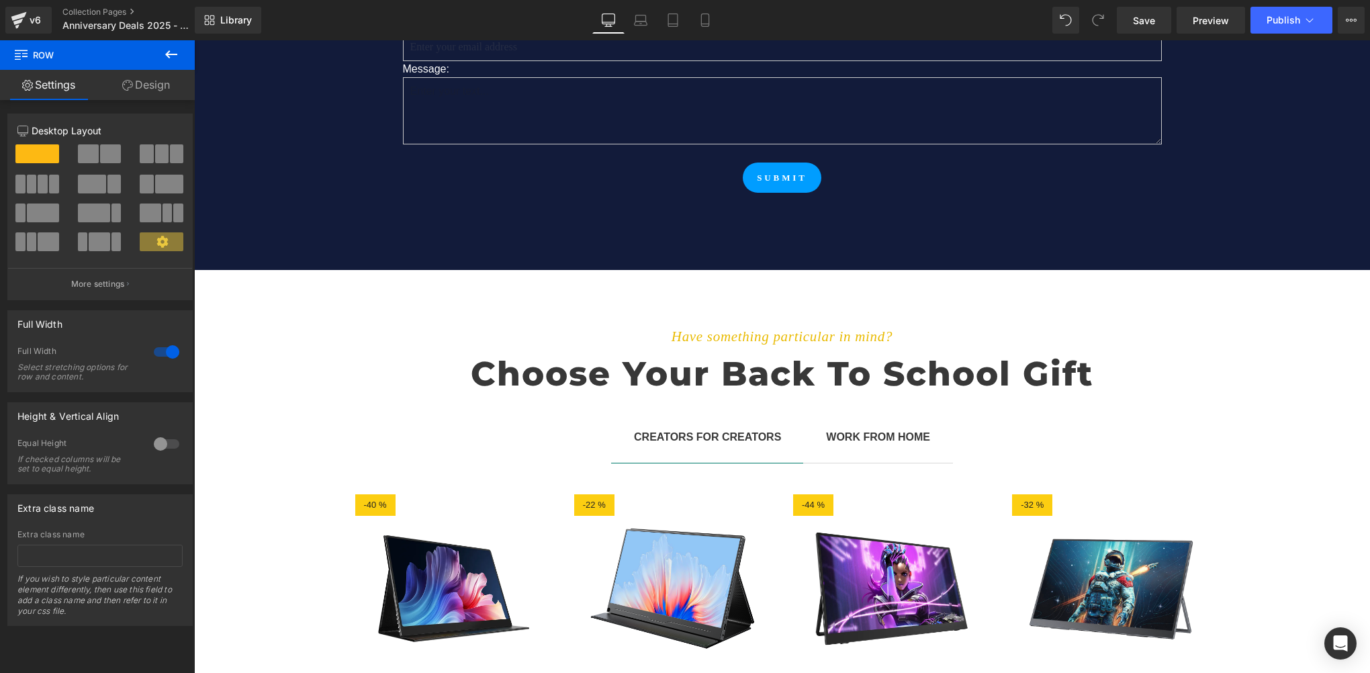
scroll to position [8358, 0]
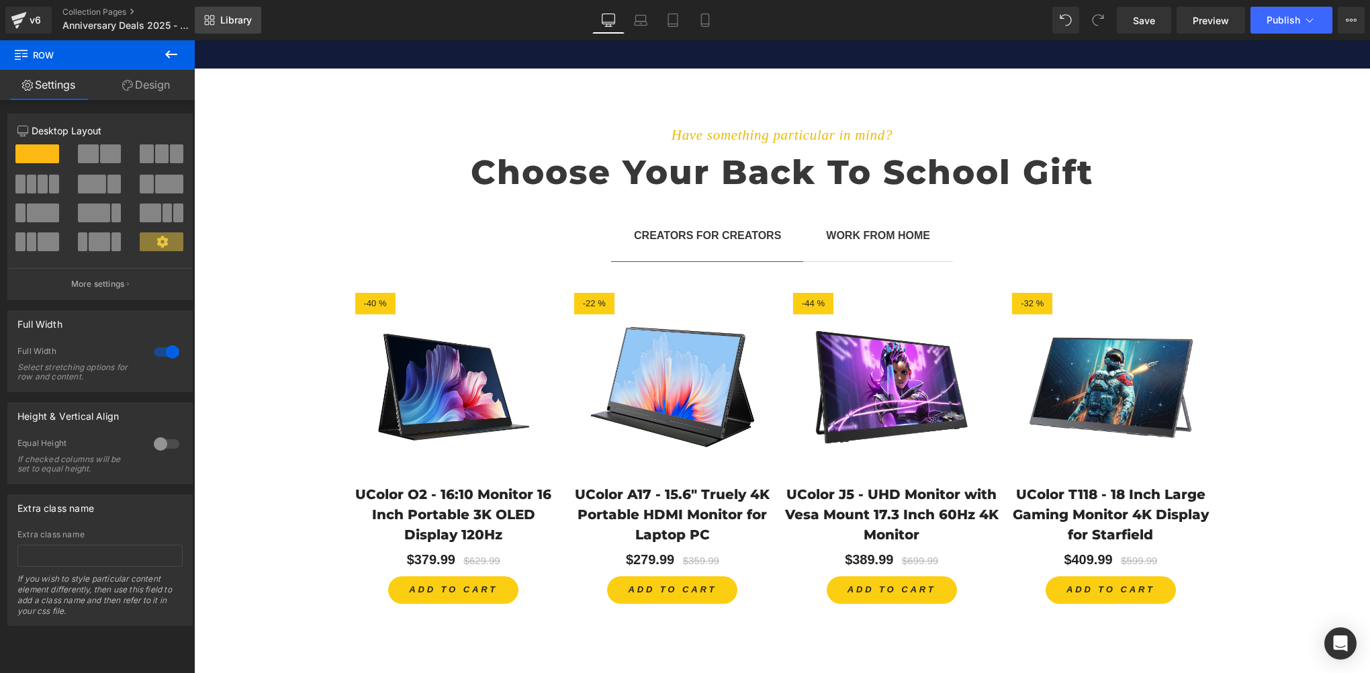
click at [224, 23] on span "Library" at bounding box center [236, 20] width 32 height 12
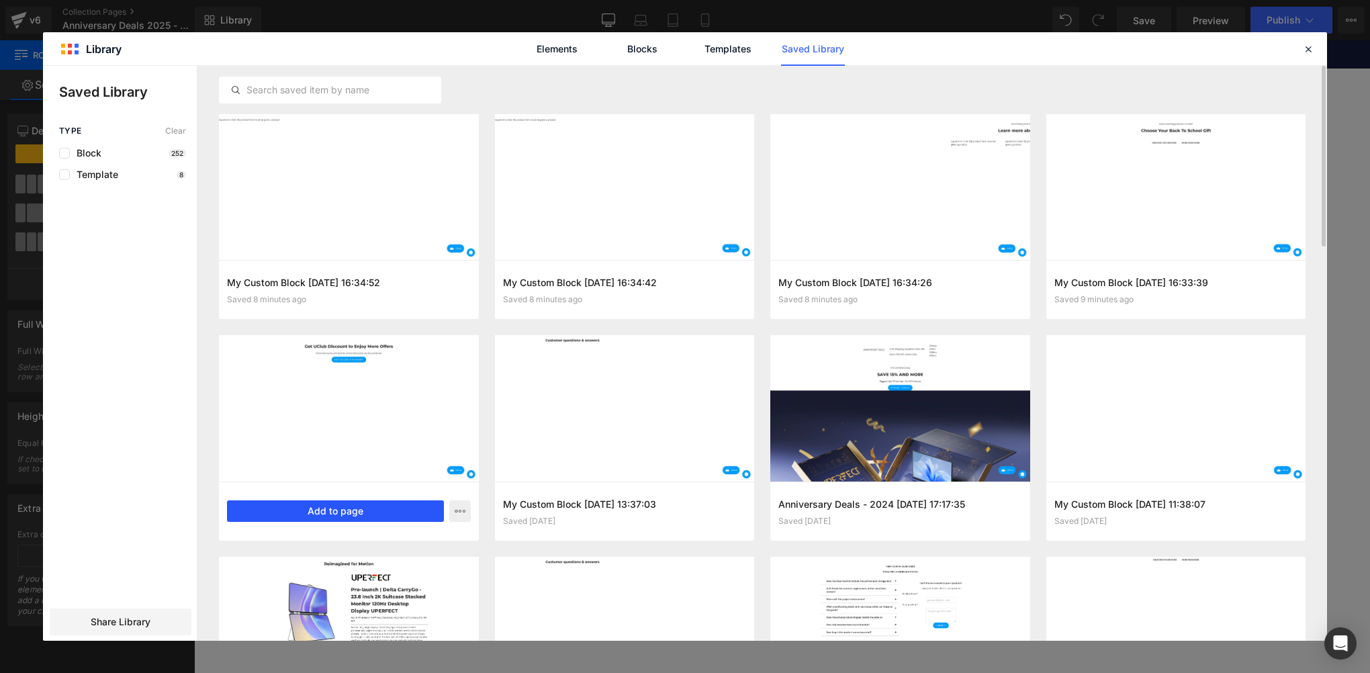
drag, startPoint x: 359, startPoint y: 511, endPoint x: 166, endPoint y: 471, distance: 196.9
click at [359, 511] on button "Add to page" at bounding box center [335, 510] width 217 height 21
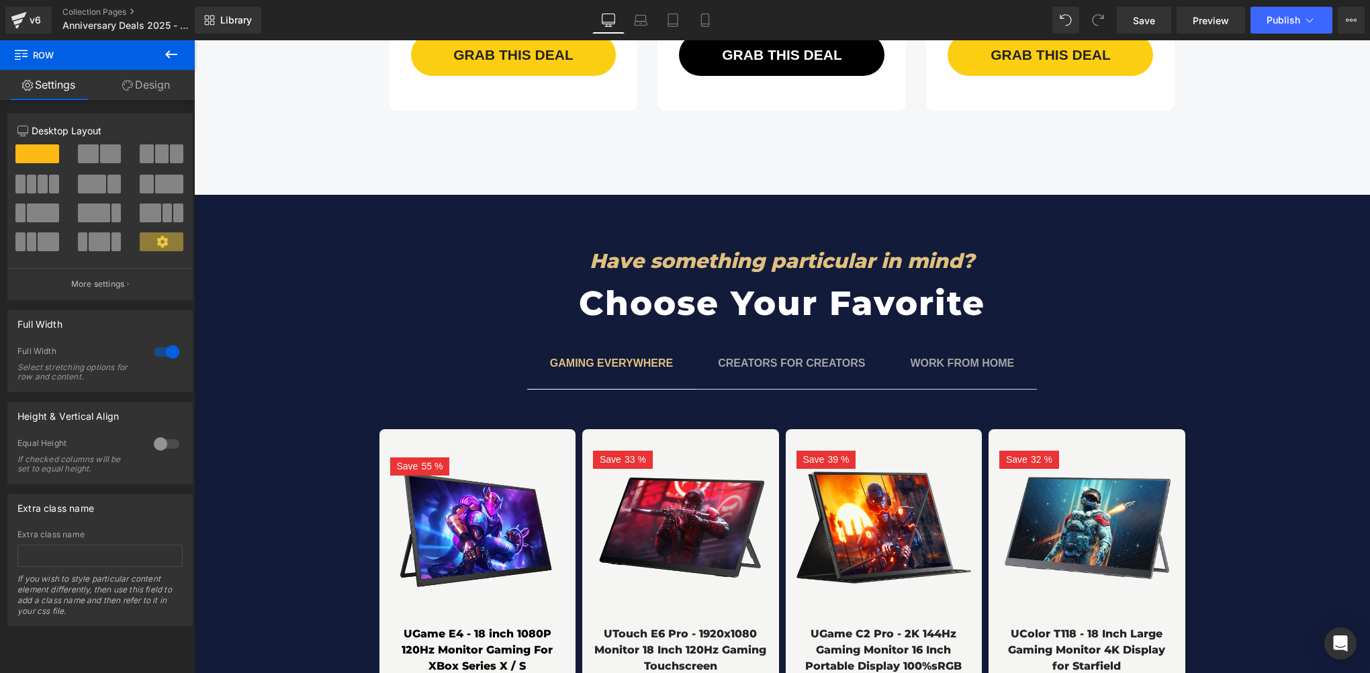
scroll to position [5135, 0]
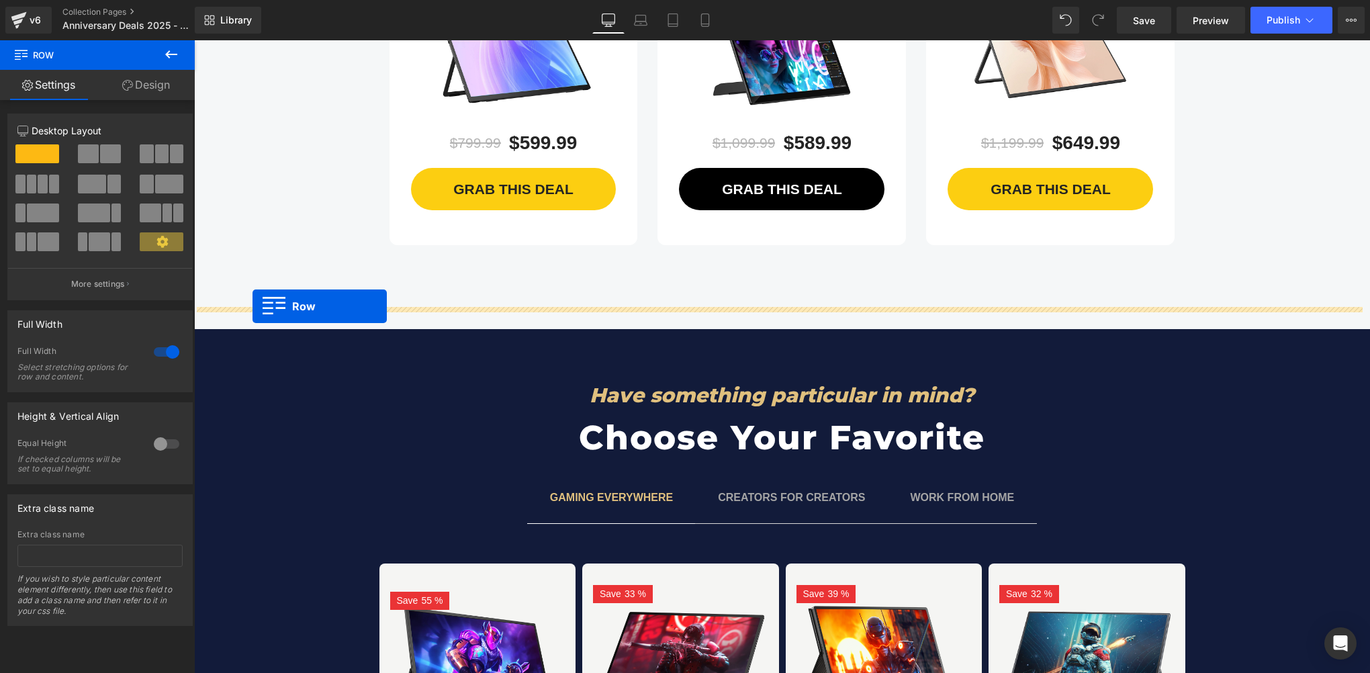
drag, startPoint x: 197, startPoint y: 252, endPoint x: 253, endPoint y: 306, distance: 77.9
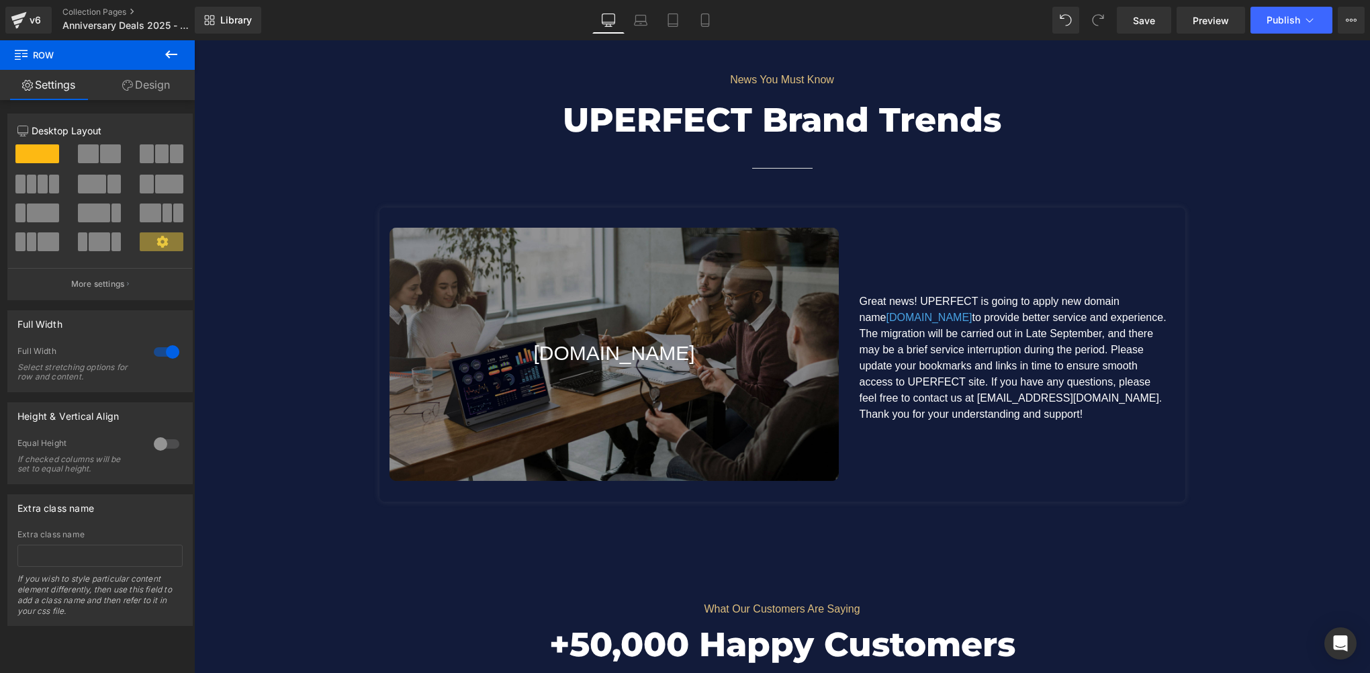
scroll to position [6210, 0]
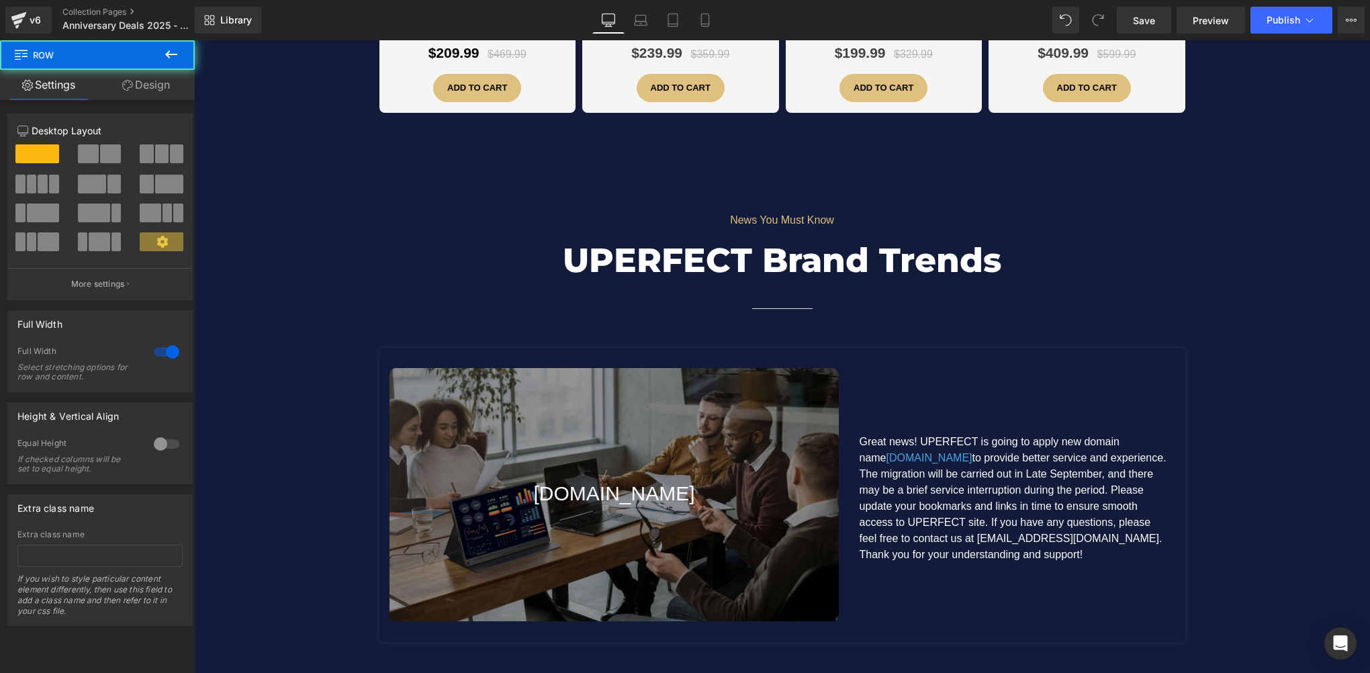
click at [336, 244] on div "News You Must Know Text Block UPERFECT Brand Trends Heading Separator Row www.u…" at bounding box center [782, 414] width 1176 height 456
click at [242, 163] on icon at bounding box center [246, 168] width 9 height 10
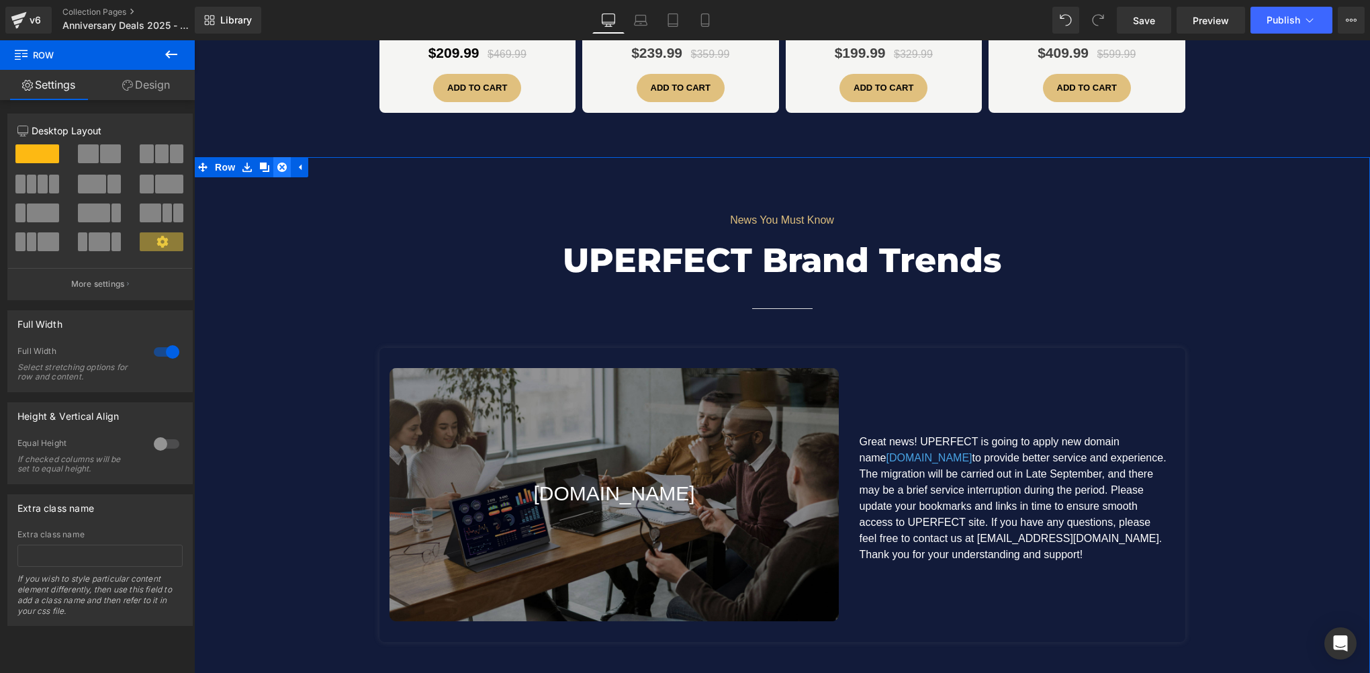
click at [277, 163] on icon at bounding box center [281, 167] width 9 height 9
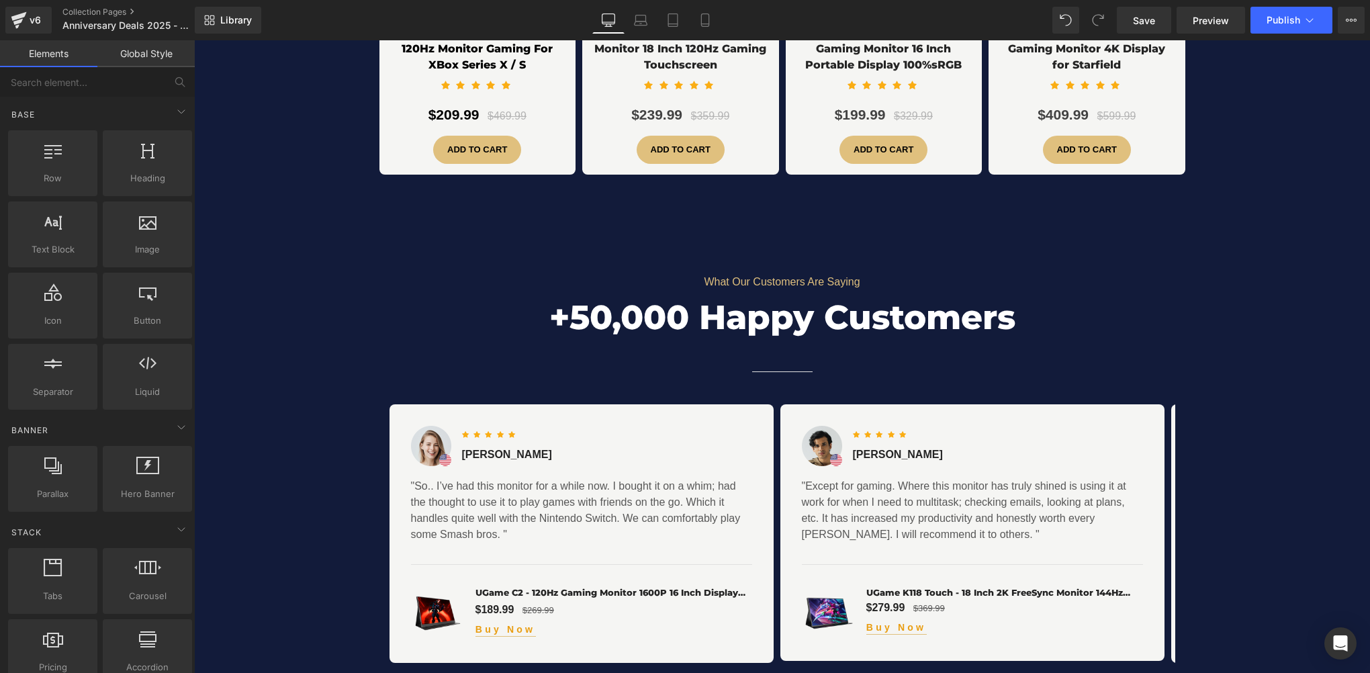
scroll to position [6008, 0]
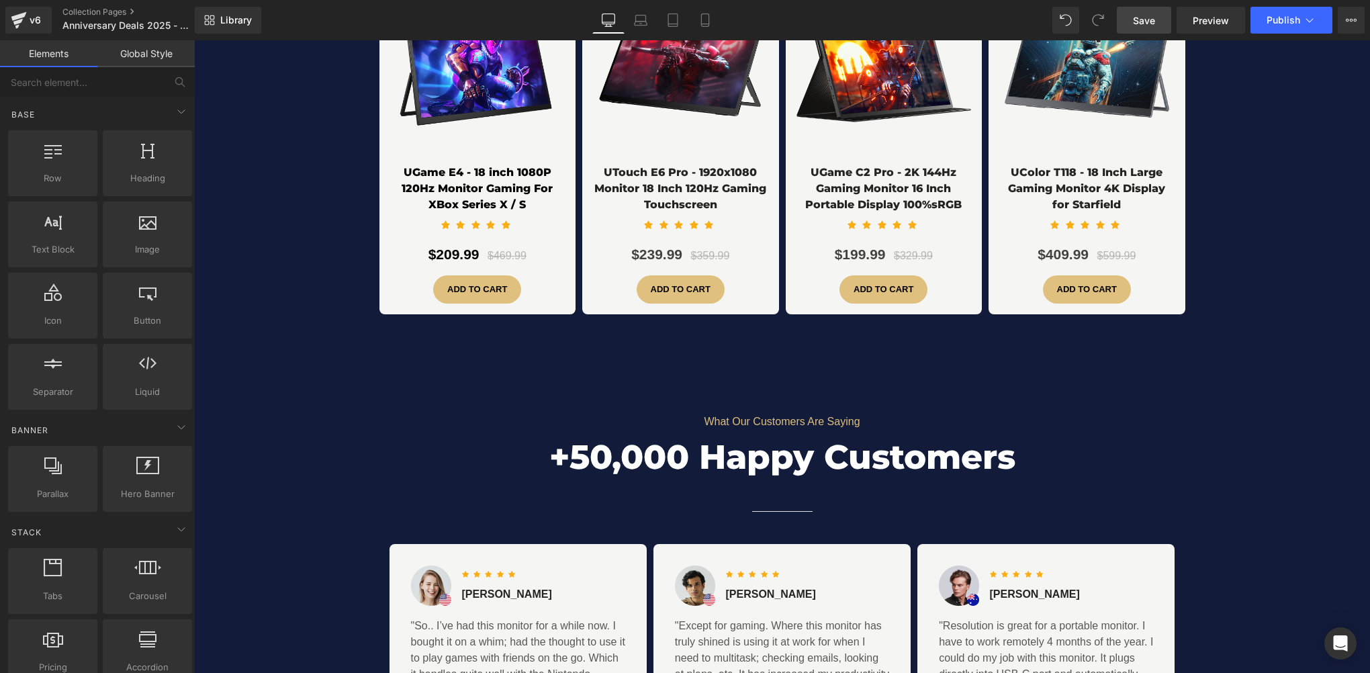
click at [1124, 15] on link "Save" at bounding box center [1144, 20] width 54 height 27
click at [738, 327] on div "Have something particular in mind? Heading Choose Your Favorite Heading Row gam…" at bounding box center [782, 45] width 1176 height 625
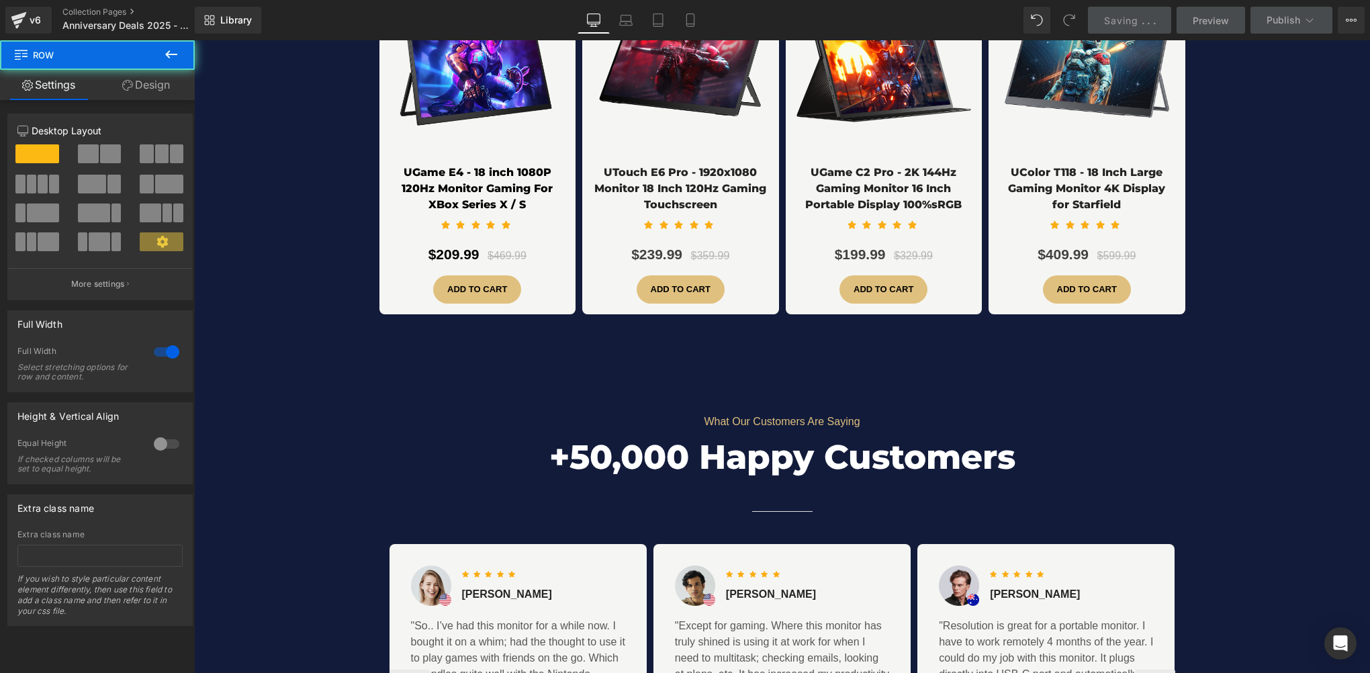
scroll to position [5135, 0]
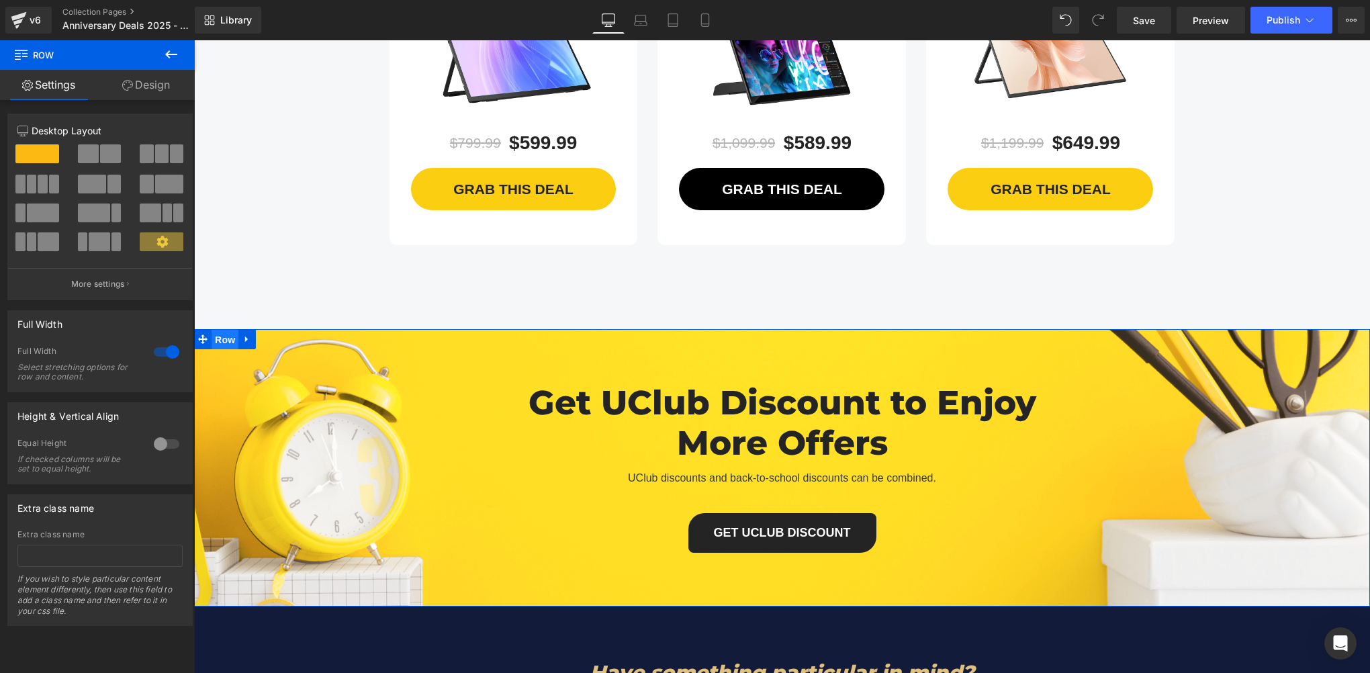
click at [220, 330] on span "Row" at bounding box center [225, 340] width 27 height 20
click at [236, 363] on div "Get UClub Discount to Enjoy More Offers Heading UClub discounts and back-to-sch…" at bounding box center [782, 461] width 1176 height 197
click at [223, 329] on span "Row" at bounding box center [225, 339] width 27 height 20
click at [223, 330] on span "Row" at bounding box center [225, 340] width 27 height 20
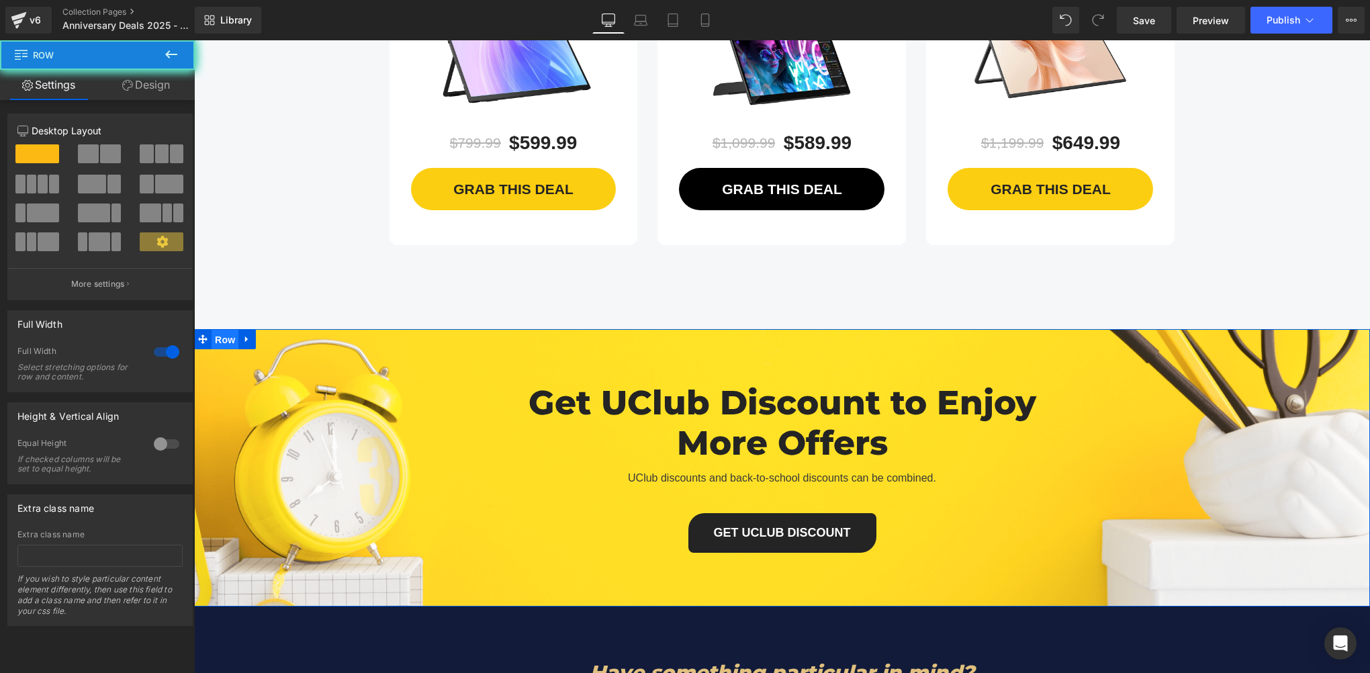
click at [223, 330] on span "Row" at bounding box center [225, 340] width 27 height 20
click at [752, 329] on div "Get UClub Discount to Enjoy More Offers Heading UClub discounts and back-to-sch…" at bounding box center [782, 467] width 1176 height 277
drag, startPoint x: 221, startPoint y: 318, endPoint x: 260, endPoint y: 320, distance: 39.0
click at [221, 330] on span "Row" at bounding box center [225, 340] width 27 height 20
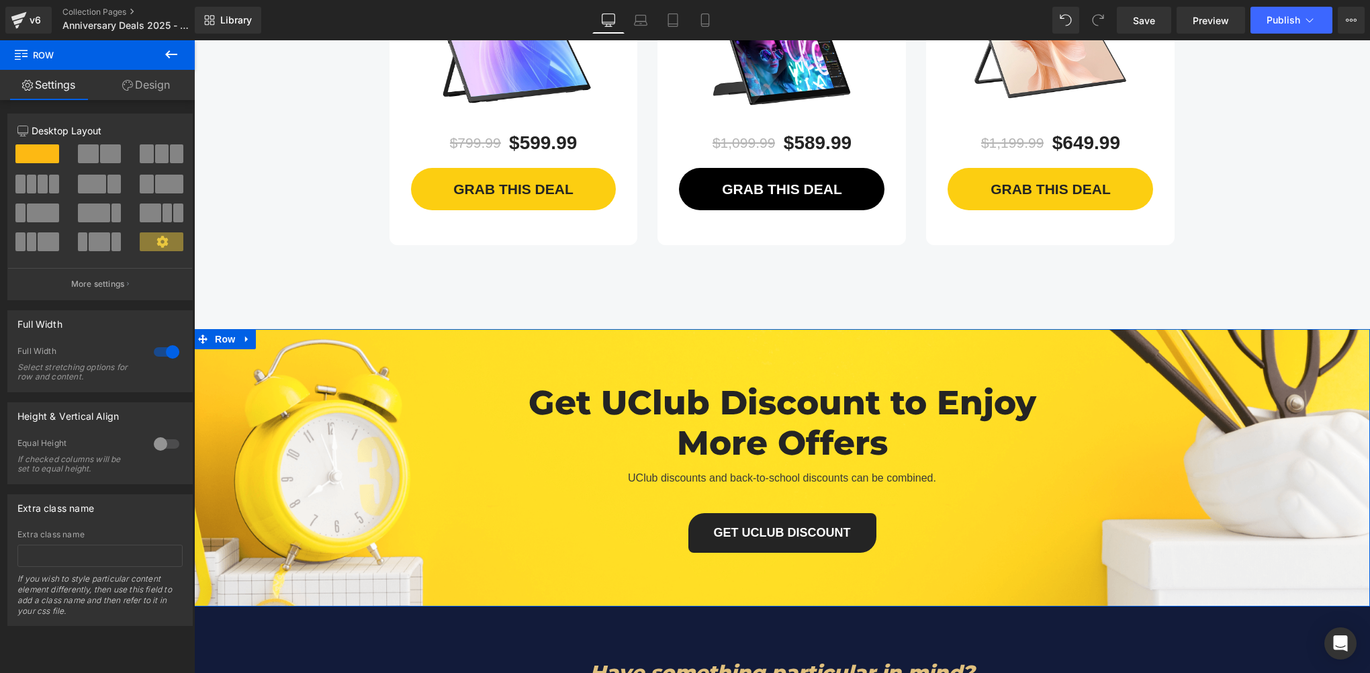
click at [153, 91] on link "Design" at bounding box center [145, 85] width 97 height 30
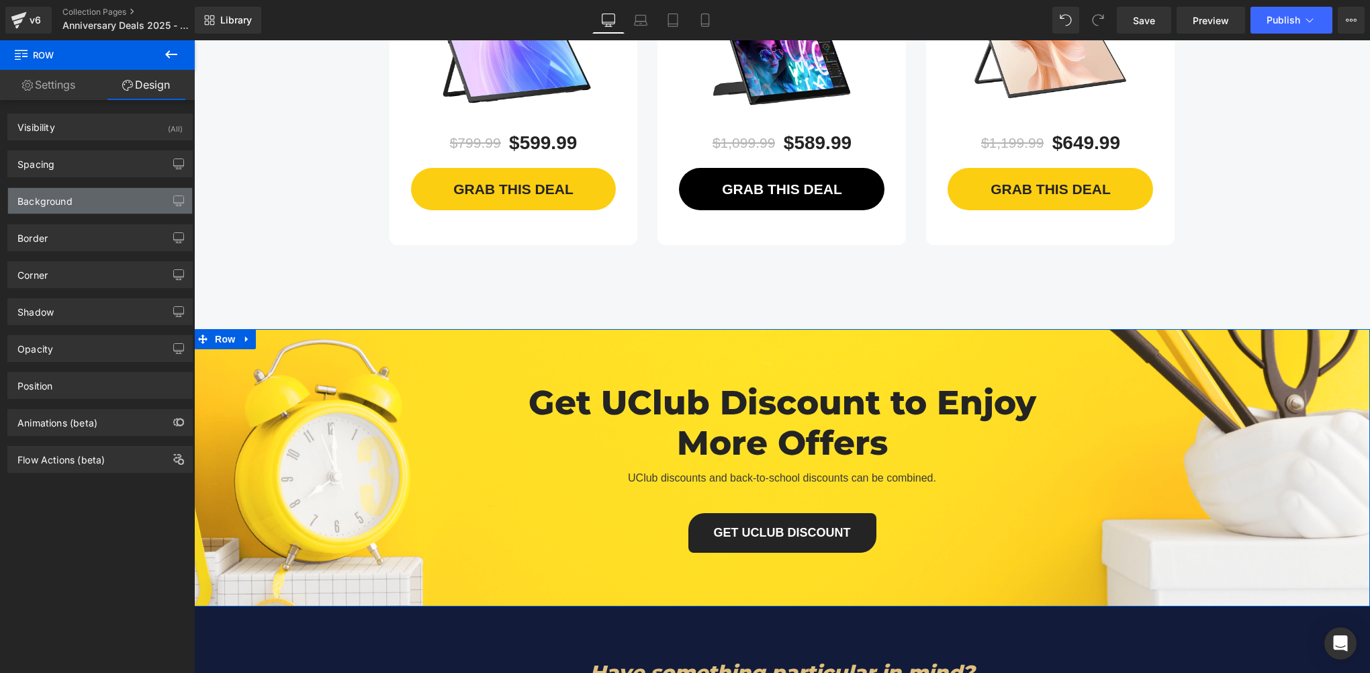
click at [83, 203] on div "Background" at bounding box center [100, 201] width 184 height 26
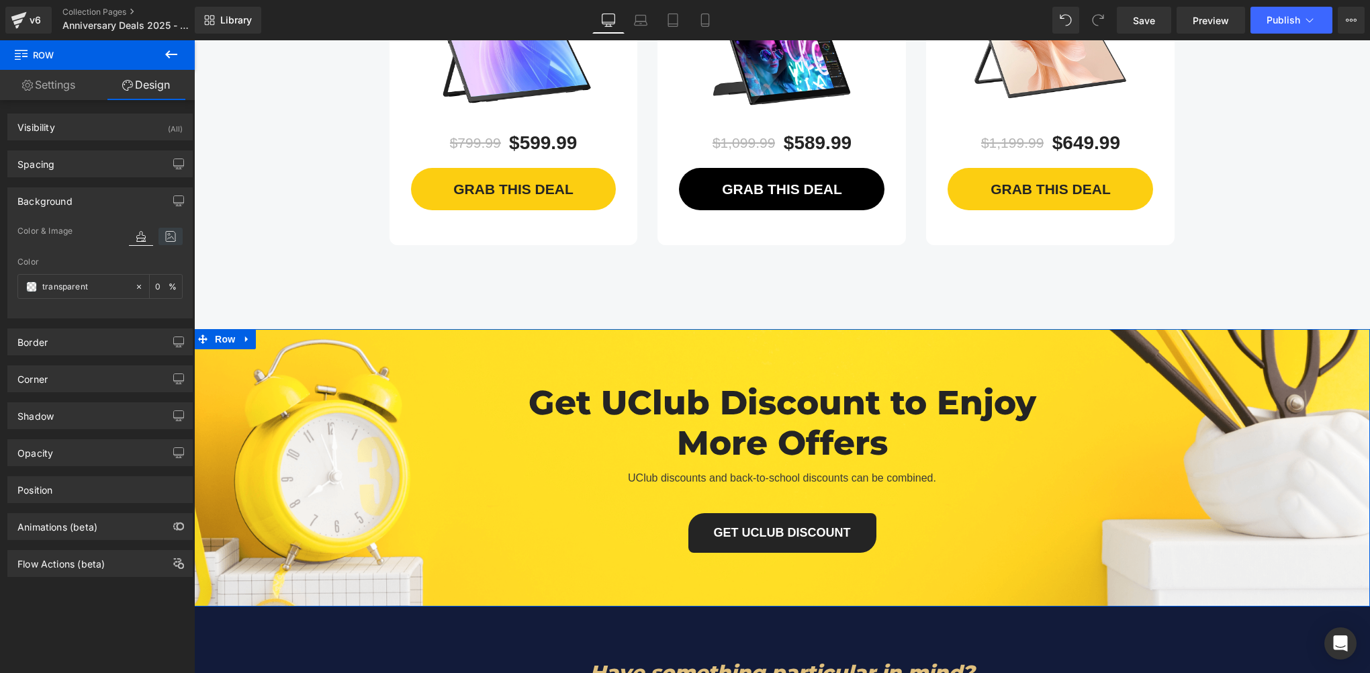
click at [176, 238] on icon at bounding box center [170, 236] width 24 height 17
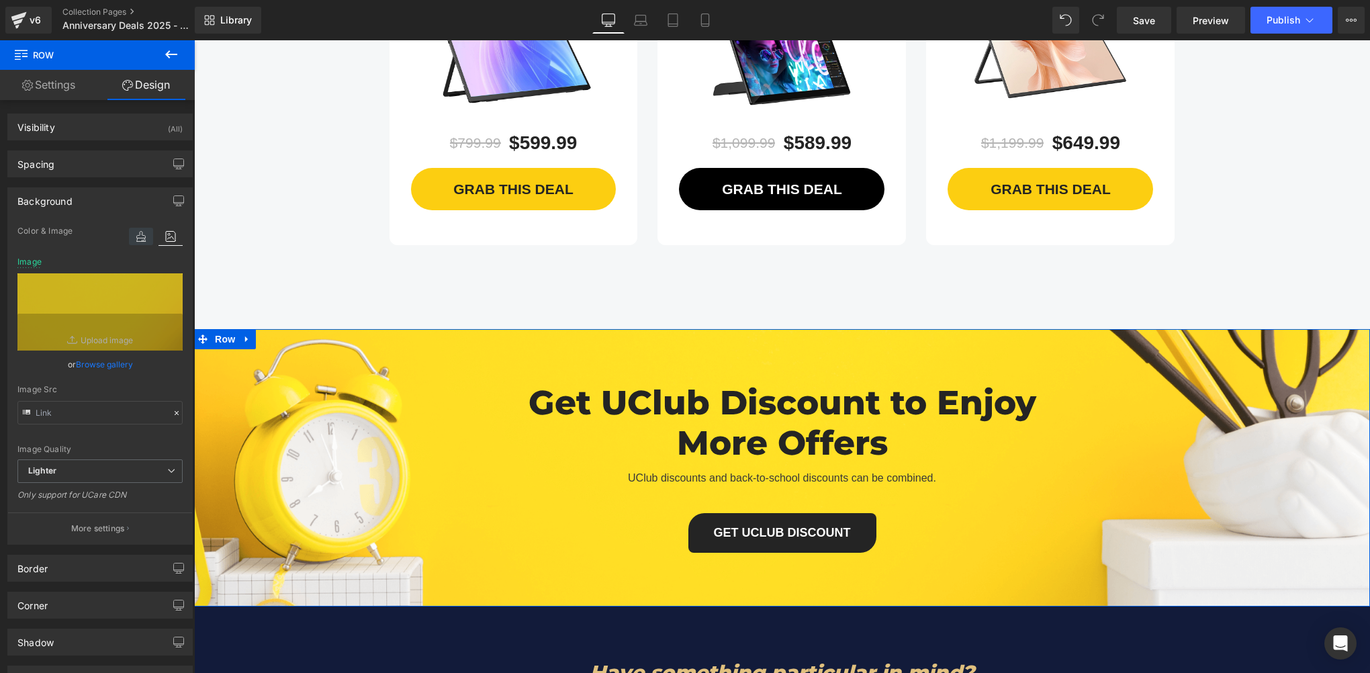
click at [135, 242] on icon at bounding box center [141, 236] width 24 height 17
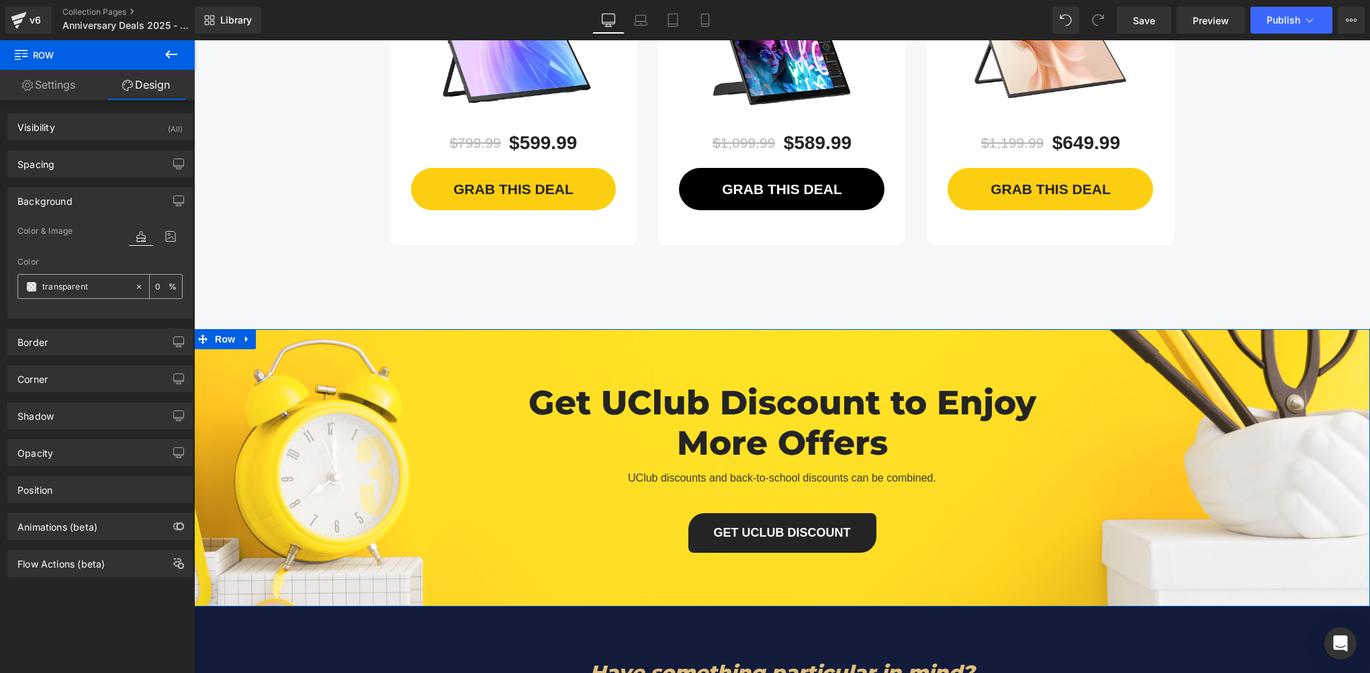
click at [30, 286] on span at bounding box center [31, 286] width 11 height 11
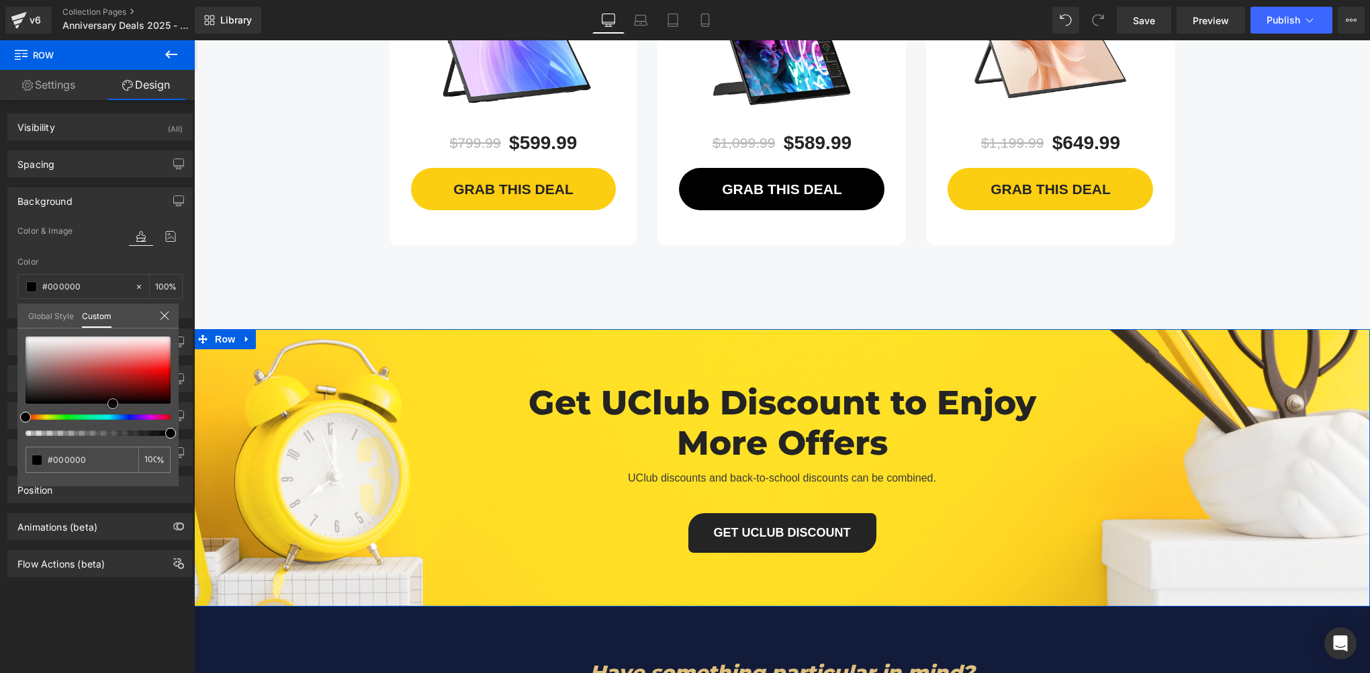
drag, startPoint x: 24, startPoint y: 401, endPoint x: 123, endPoint y: 402, distance: 98.7
click at [118, 402] on span at bounding box center [112, 403] width 11 height 11
drag, startPoint x: 26, startPoint y: 415, endPoint x: 110, endPoint y: 416, distance: 83.9
click at [111, 416] on span at bounding box center [116, 417] width 11 height 11
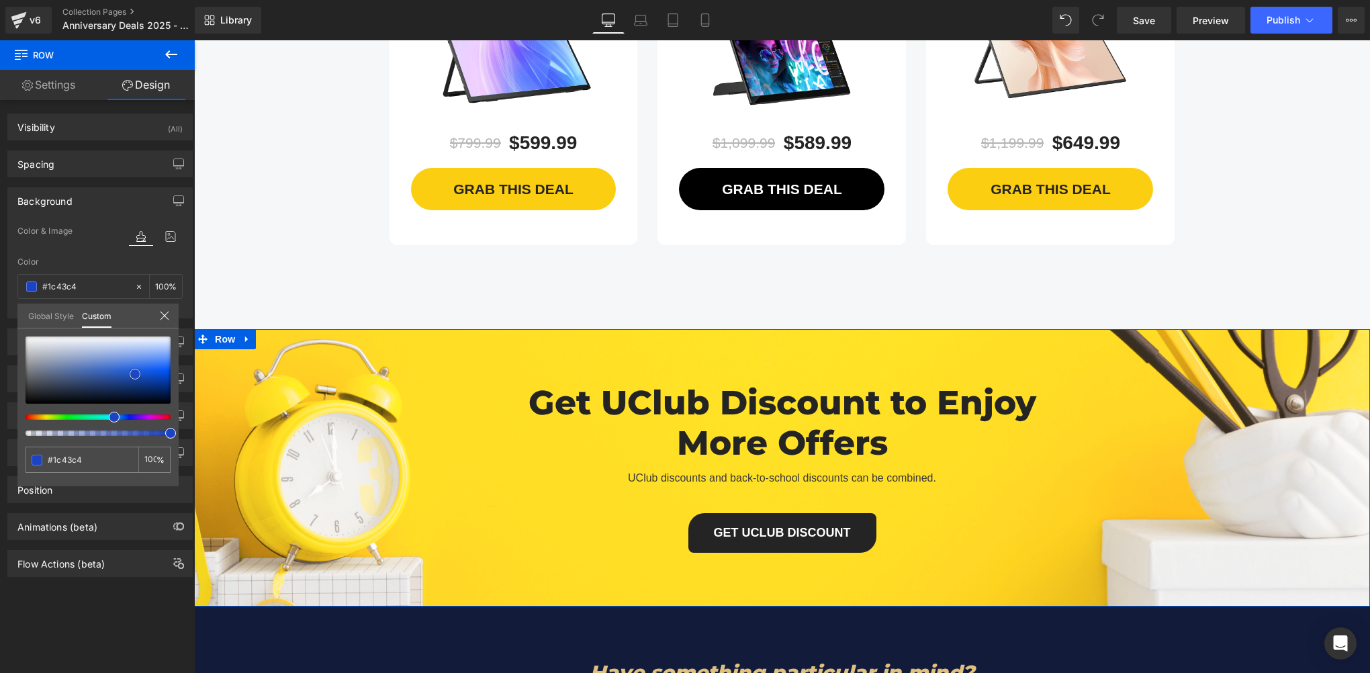
drag, startPoint x: 126, startPoint y: 400, endPoint x: 136, endPoint y: 371, distance: 31.4
click at [136, 371] on span at bounding box center [135, 374] width 11 height 11
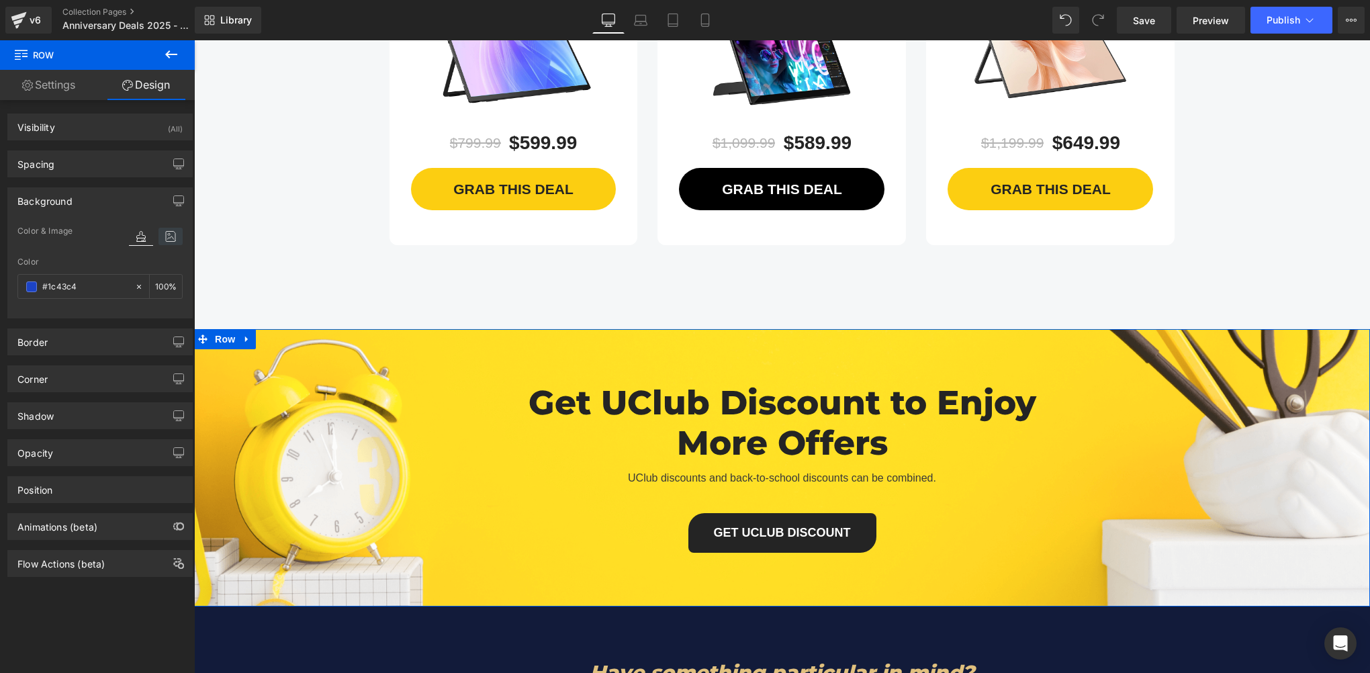
click at [164, 240] on icon at bounding box center [170, 236] width 24 height 17
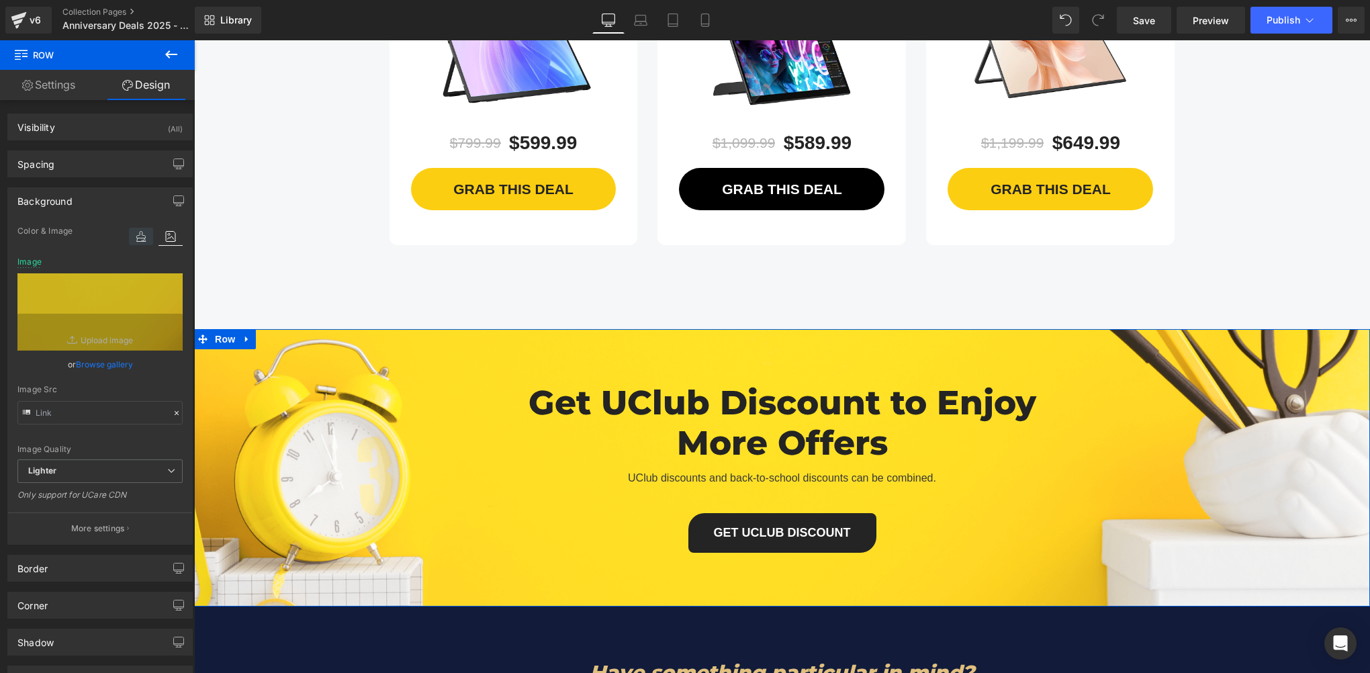
click at [132, 238] on icon at bounding box center [141, 236] width 24 height 17
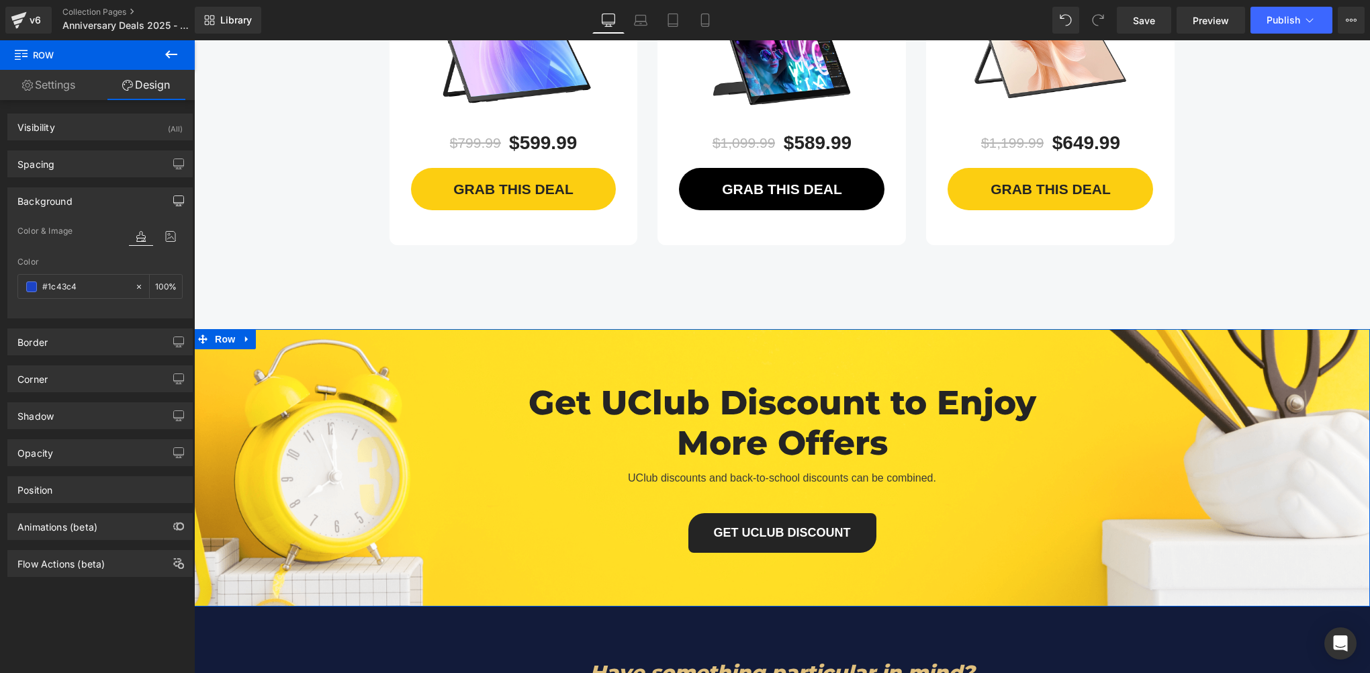
click at [174, 202] on icon "button" at bounding box center [179, 200] width 10 height 8
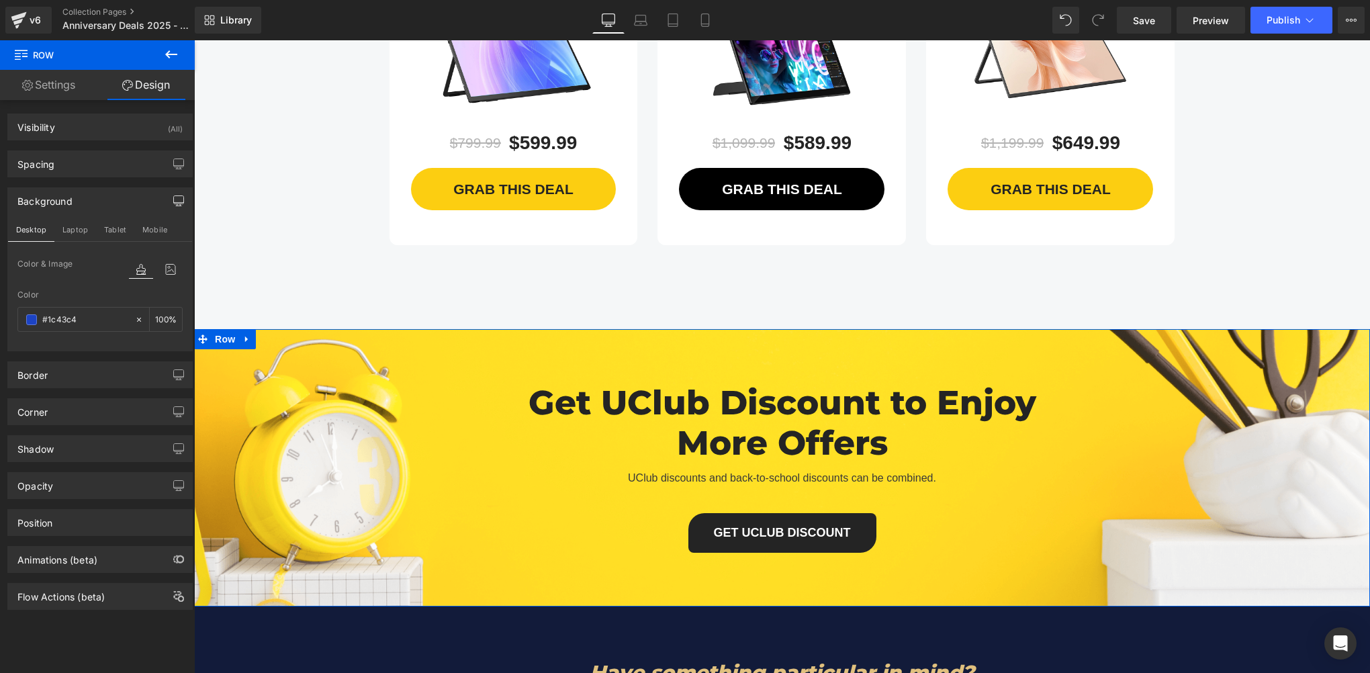
click at [138, 273] on icon at bounding box center [141, 269] width 24 height 17
click at [163, 275] on icon at bounding box center [170, 269] width 24 height 17
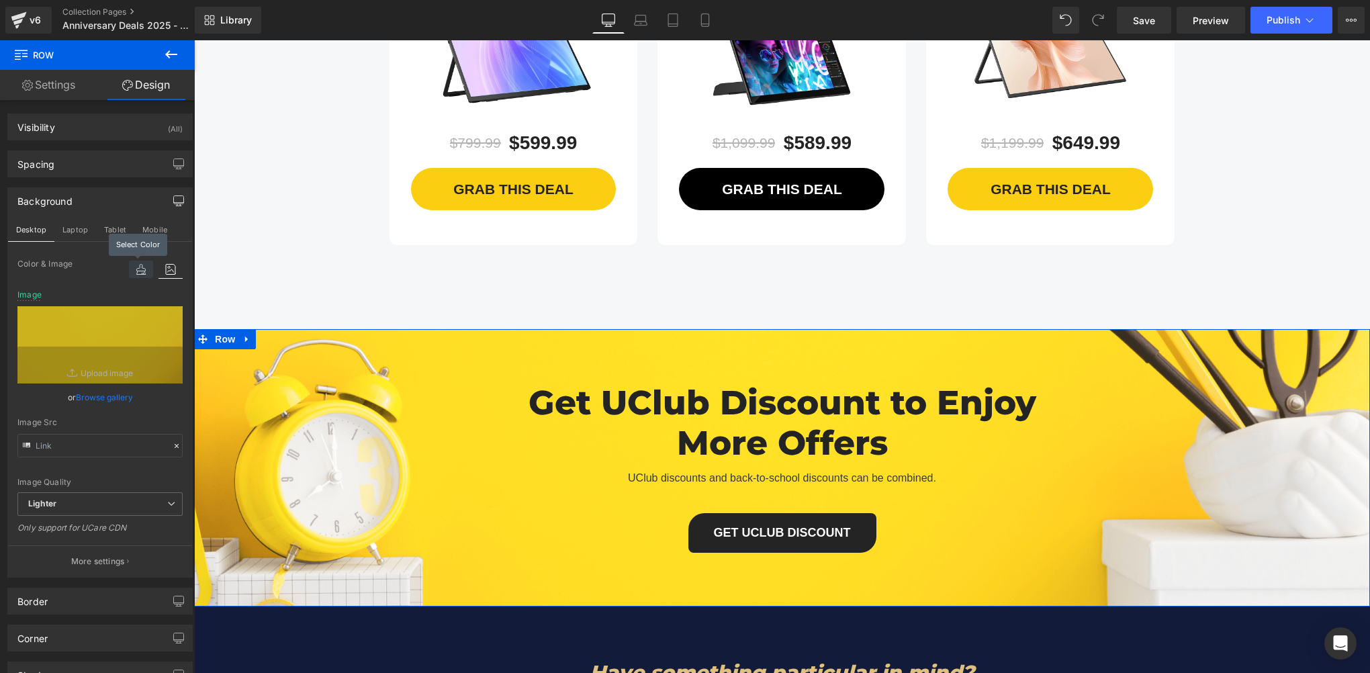
click at [146, 275] on icon at bounding box center [141, 269] width 24 height 17
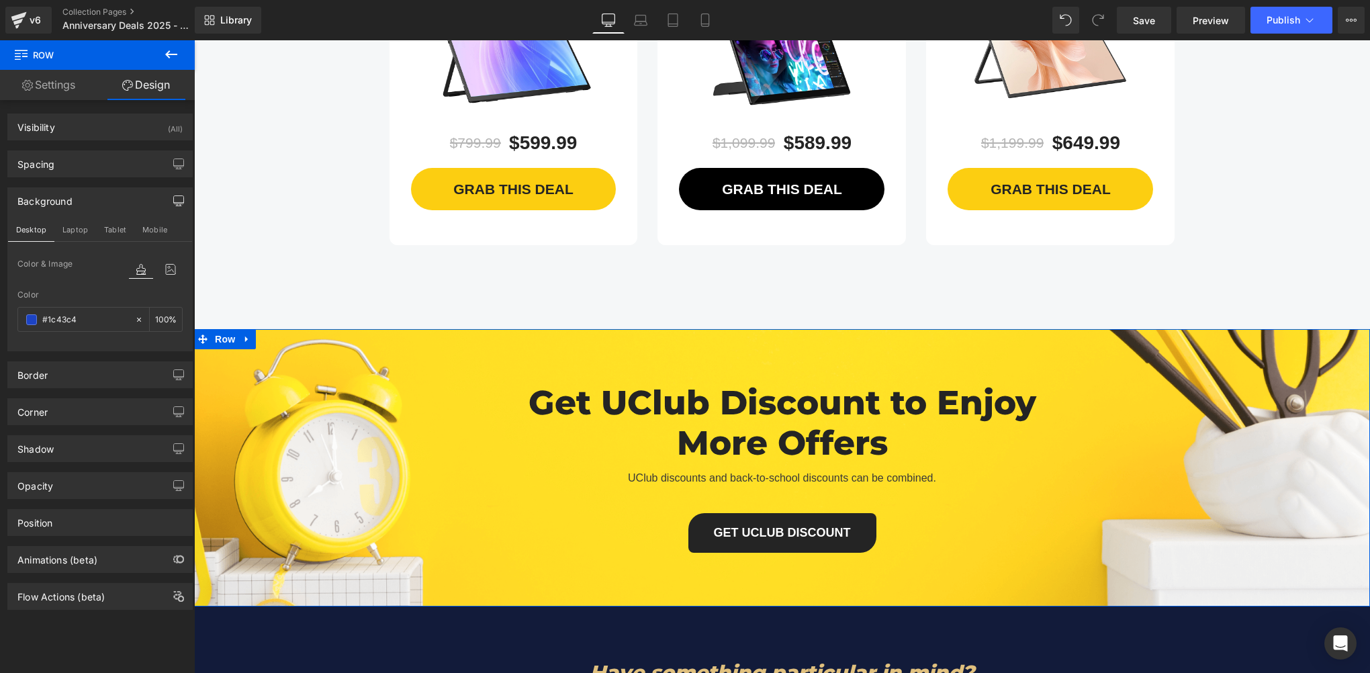
click at [156, 278] on div at bounding box center [156, 282] width 54 height 9
click at [158, 268] on icon at bounding box center [170, 269] width 24 height 17
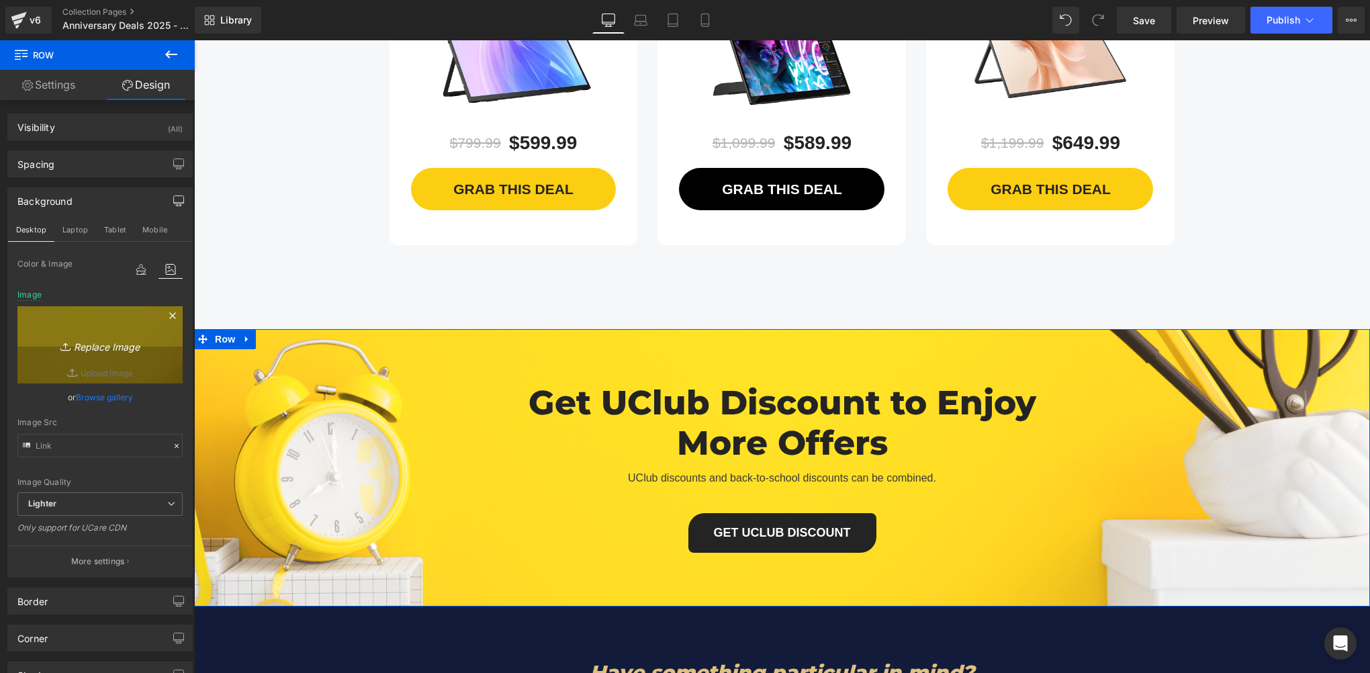
click at [89, 351] on icon "Replace Image" at bounding box center [99, 344] width 107 height 17
click at [169, 313] on icon at bounding box center [172, 315] width 6 height 6
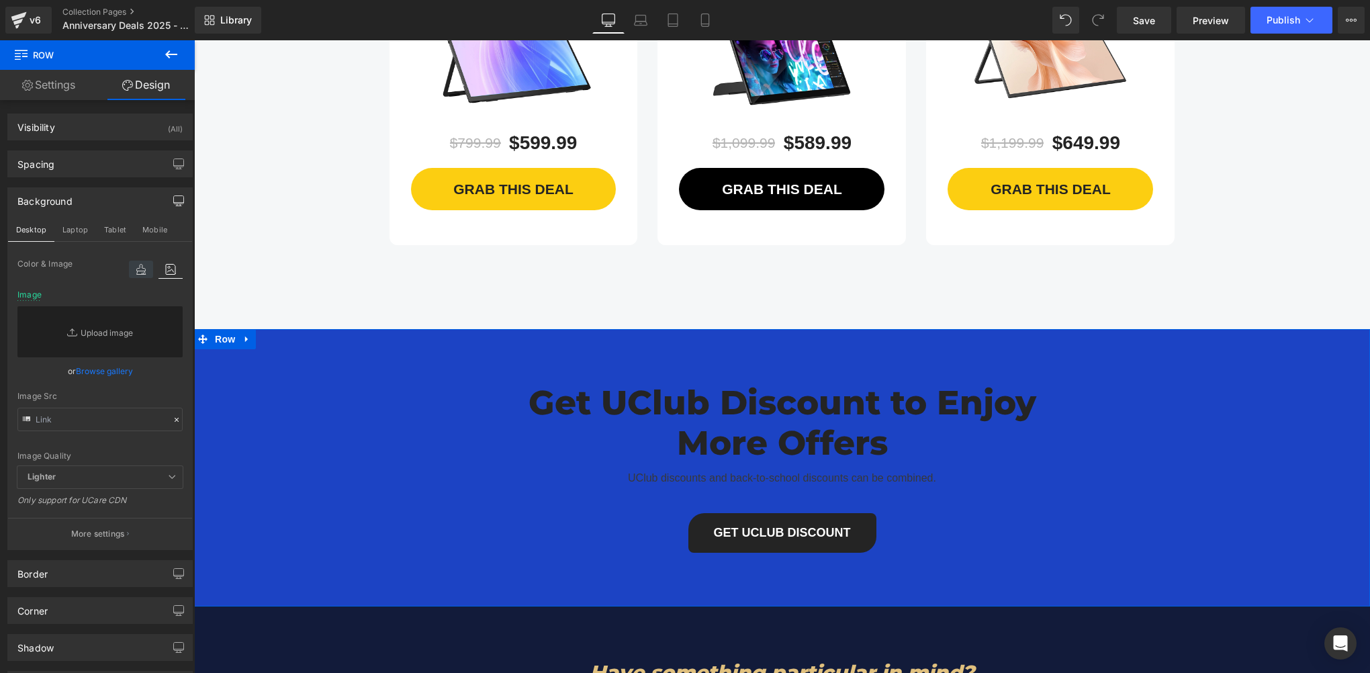
click at [134, 270] on icon at bounding box center [141, 269] width 24 height 17
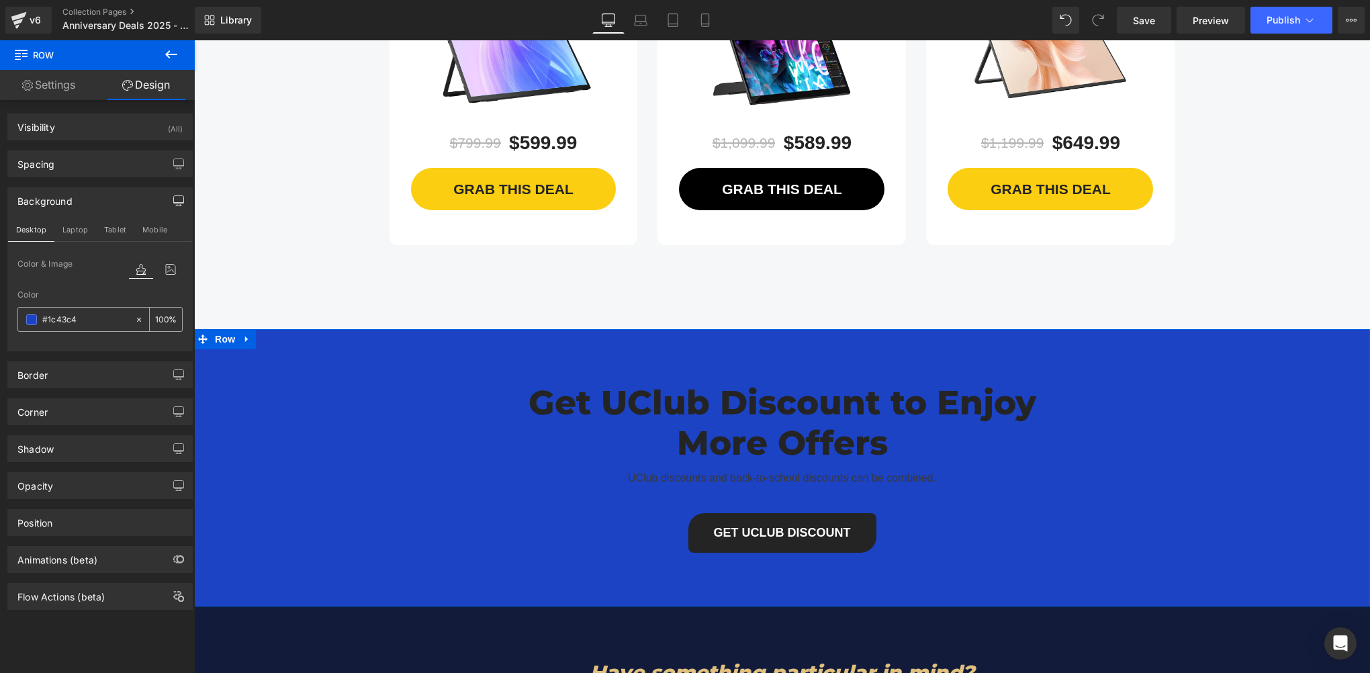
drag, startPoint x: 28, startPoint y: 325, endPoint x: 30, endPoint y: 318, distance: 6.8
click at [28, 324] on div at bounding box center [76, 320] width 116 height 24
click at [30, 318] on span at bounding box center [31, 319] width 11 height 11
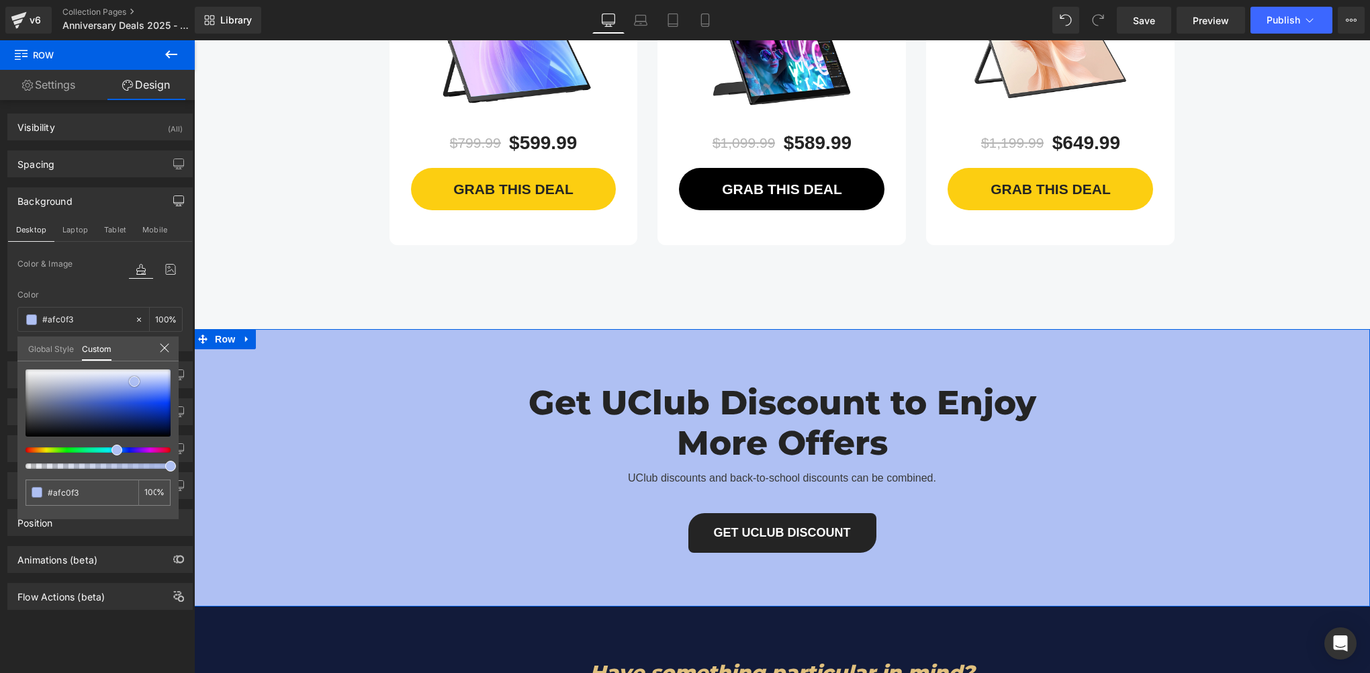
drag, startPoint x: 131, startPoint y: 399, endPoint x: 134, endPoint y: 381, distance: 18.4
click at [134, 381] on div at bounding box center [98, 402] width 145 height 67
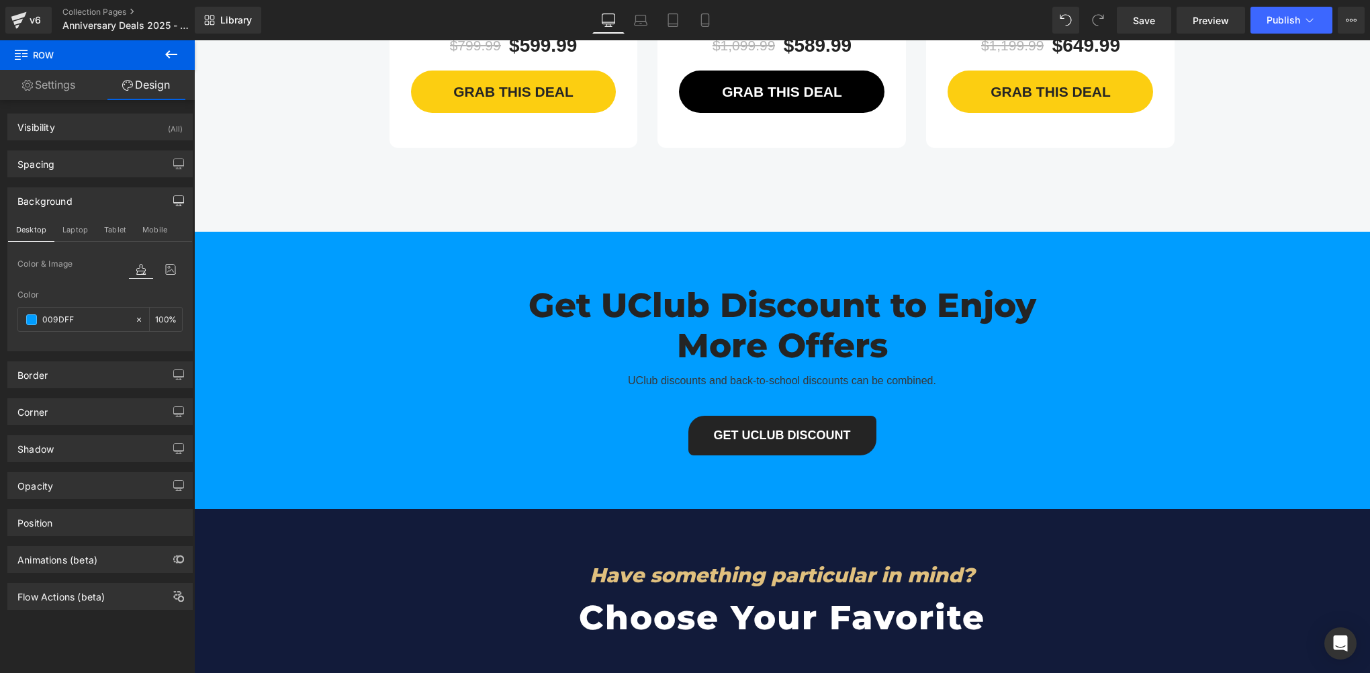
scroll to position [5337, 0]
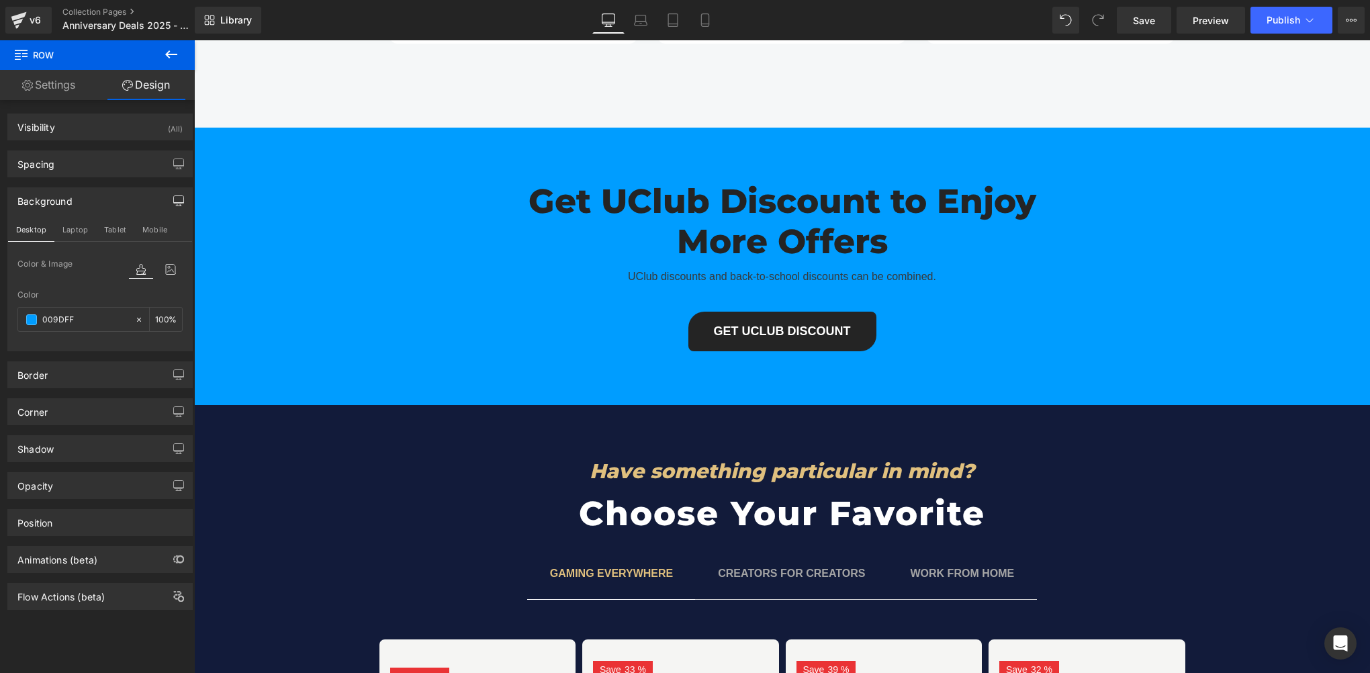
type input "009DFF"
drag, startPoint x: 242, startPoint y: 128, endPoint x: 276, endPoint y: 132, distance: 33.9
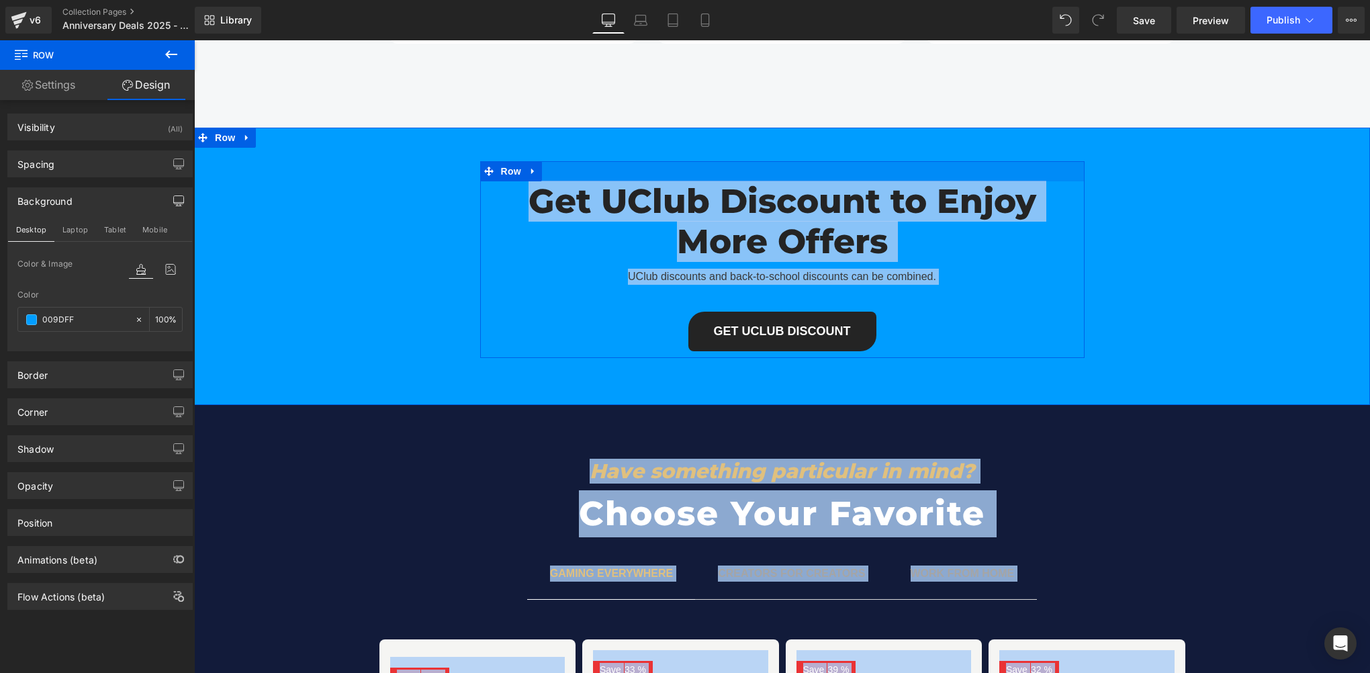
click at [620, 161] on div at bounding box center [782, 171] width 604 height 20
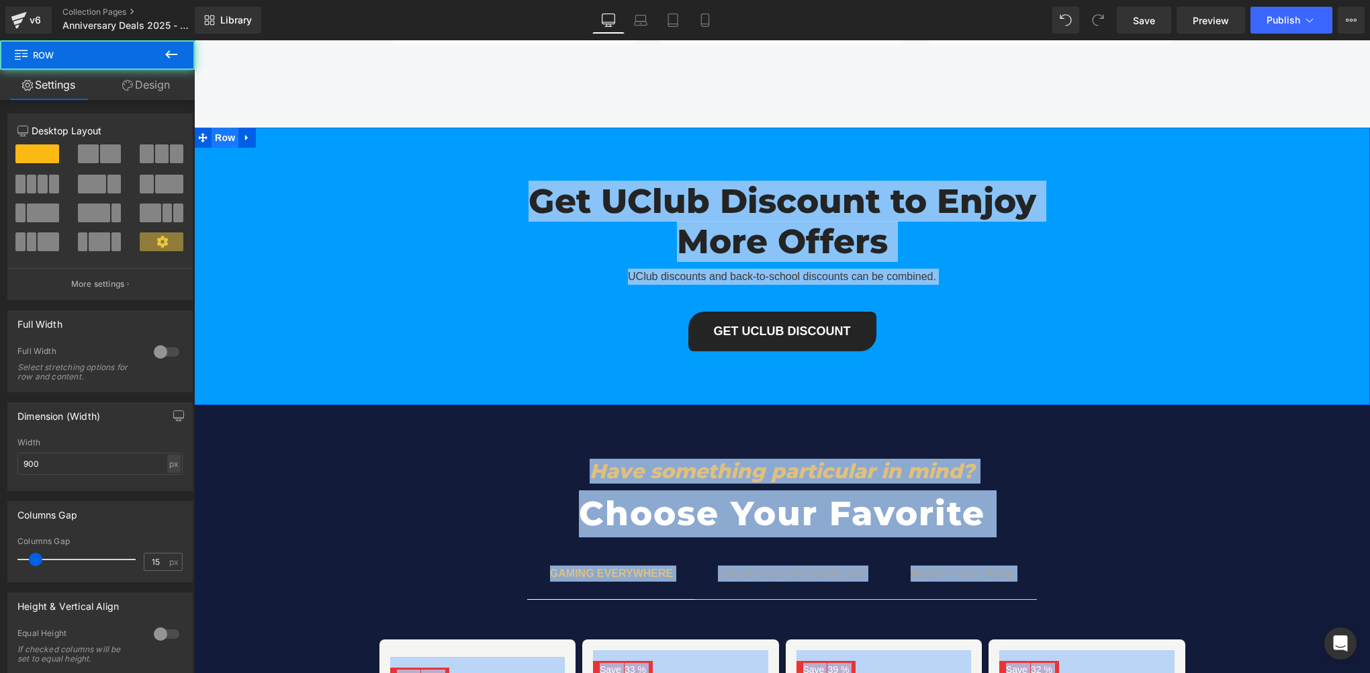
click at [219, 128] on span "Row" at bounding box center [225, 138] width 27 height 20
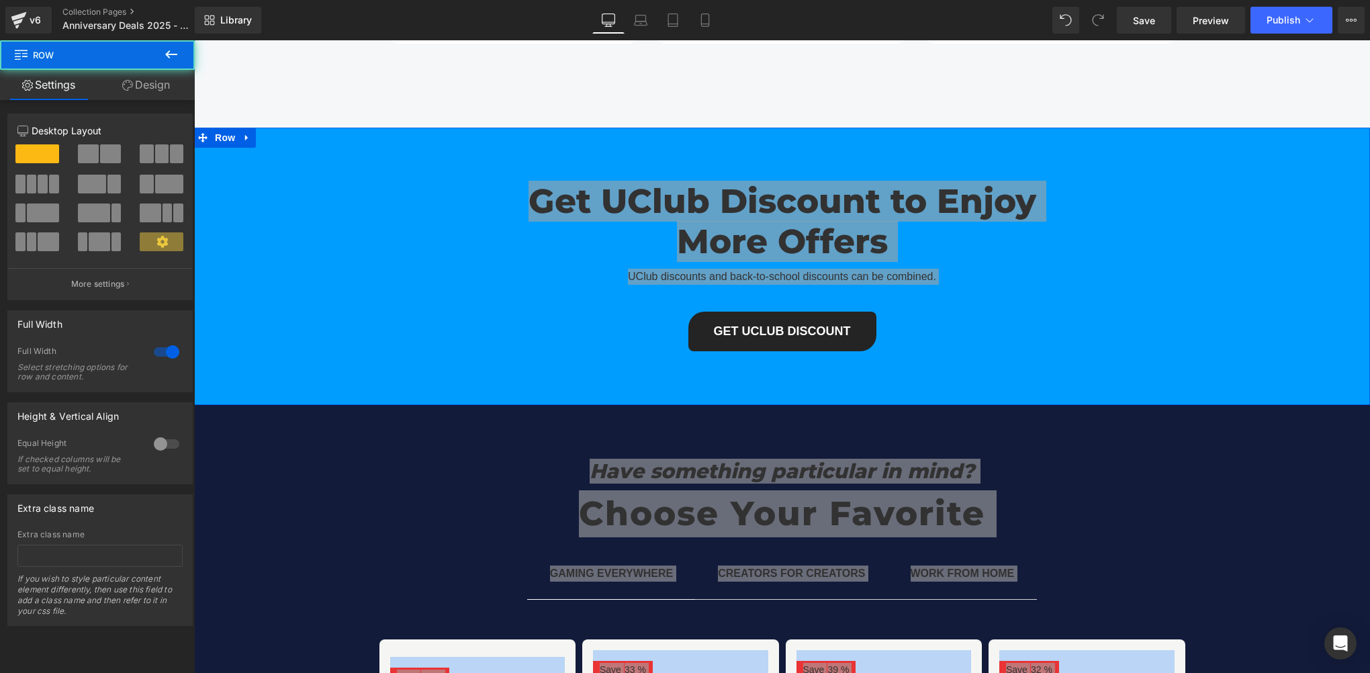
click at [150, 86] on link "Design" at bounding box center [145, 85] width 97 height 30
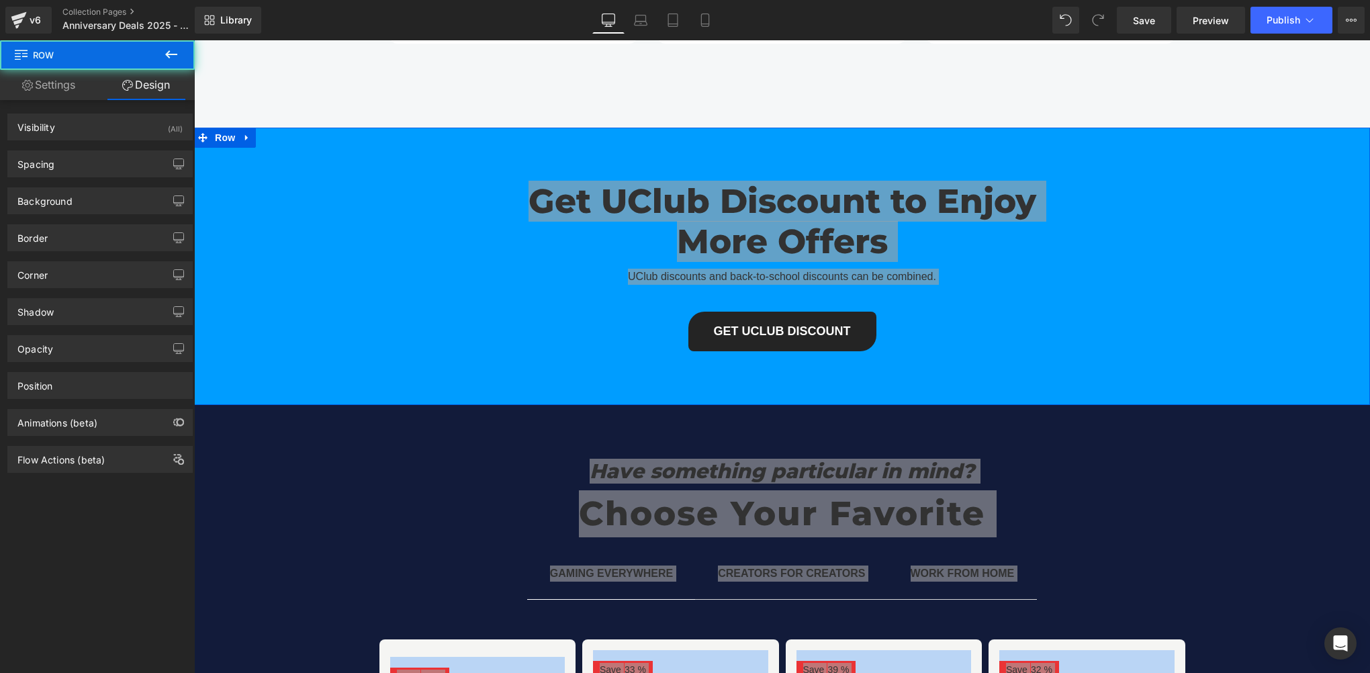
click at [81, 214] on div "Border Border Style Custom Custom Custom Border Design Border Color % Border Th…" at bounding box center [100, 232] width 201 height 37
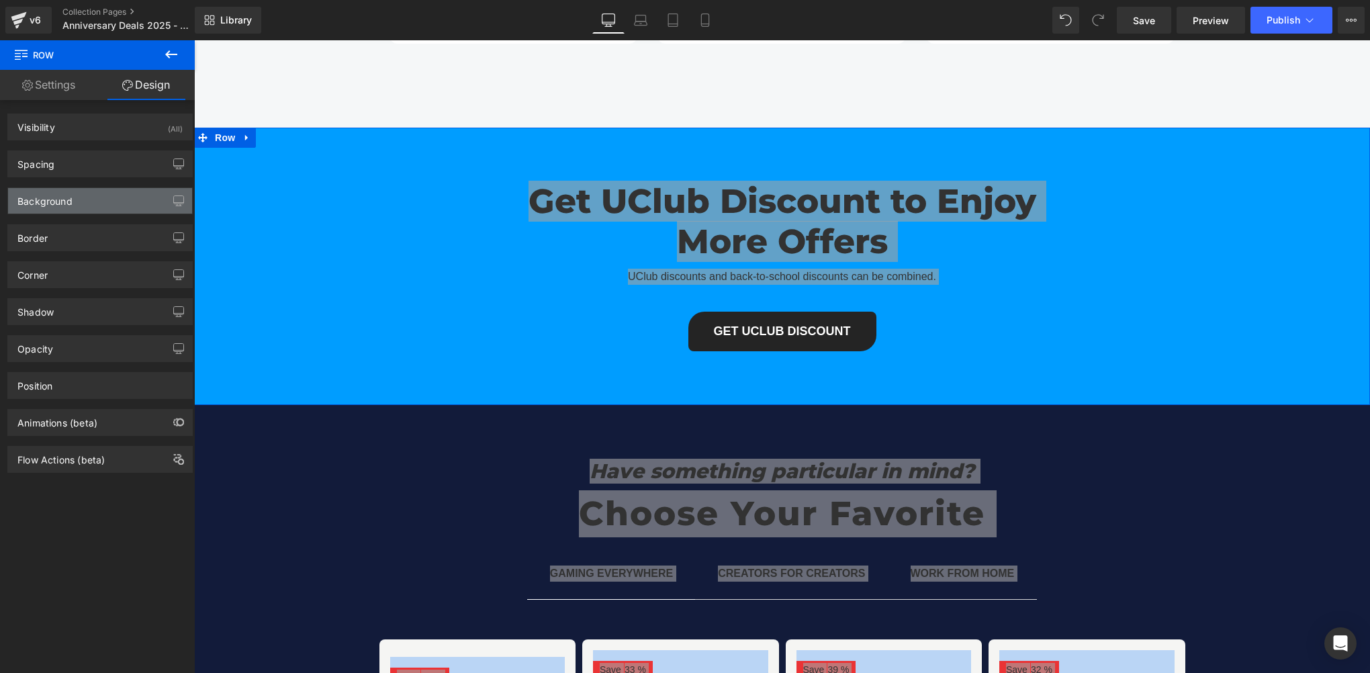
click at [103, 199] on div "Background" at bounding box center [100, 201] width 184 height 26
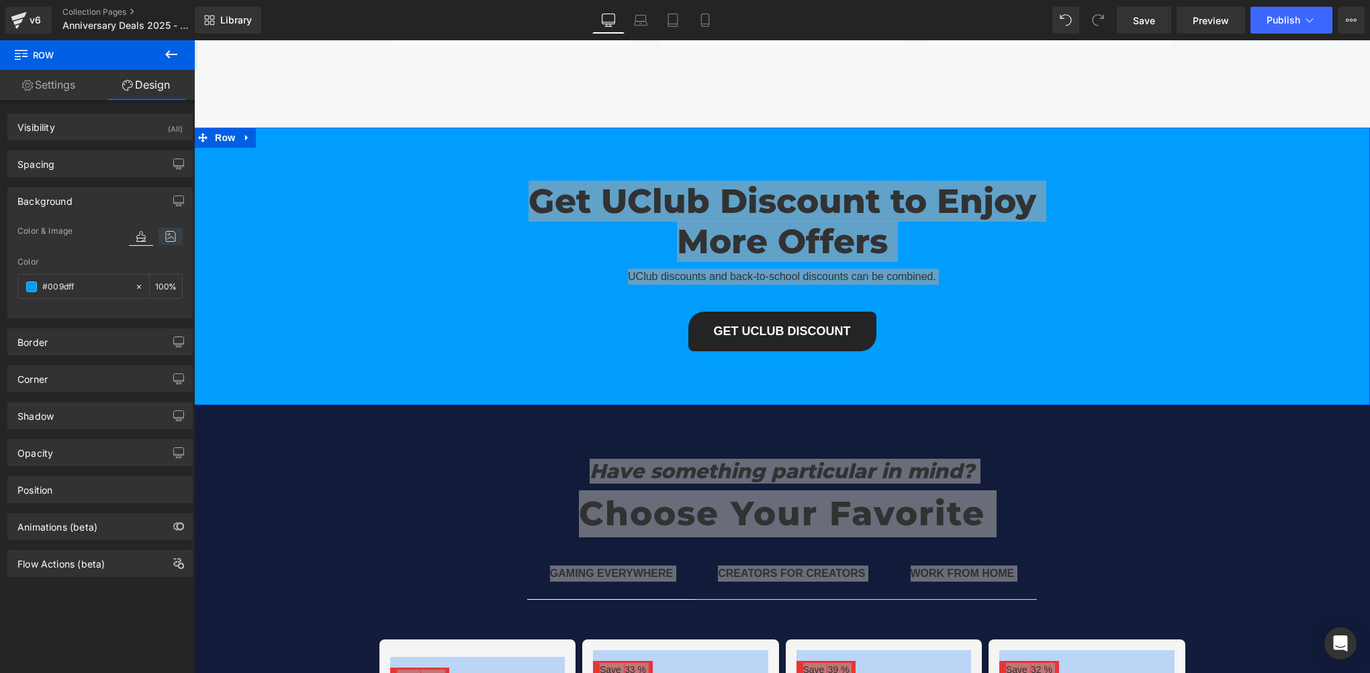
click at [177, 235] on icon at bounding box center [170, 236] width 24 height 17
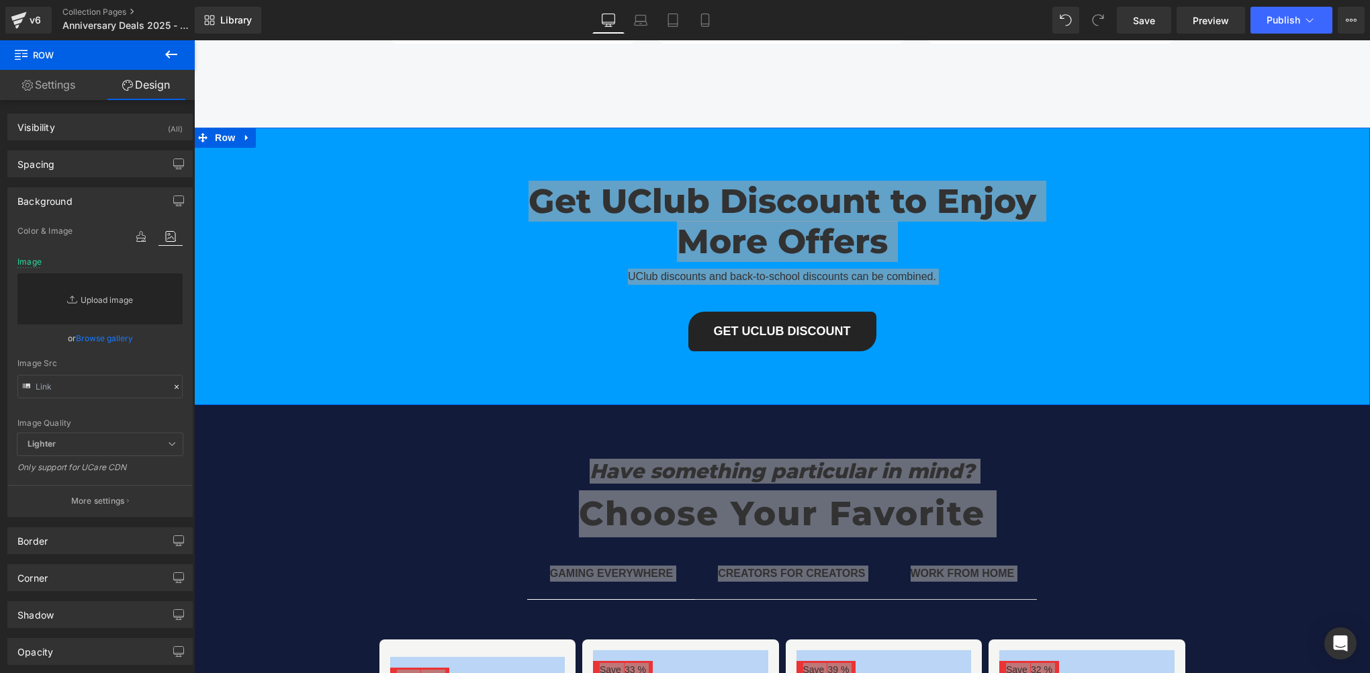
click at [105, 301] on link "Replace Image" at bounding box center [99, 298] width 165 height 51
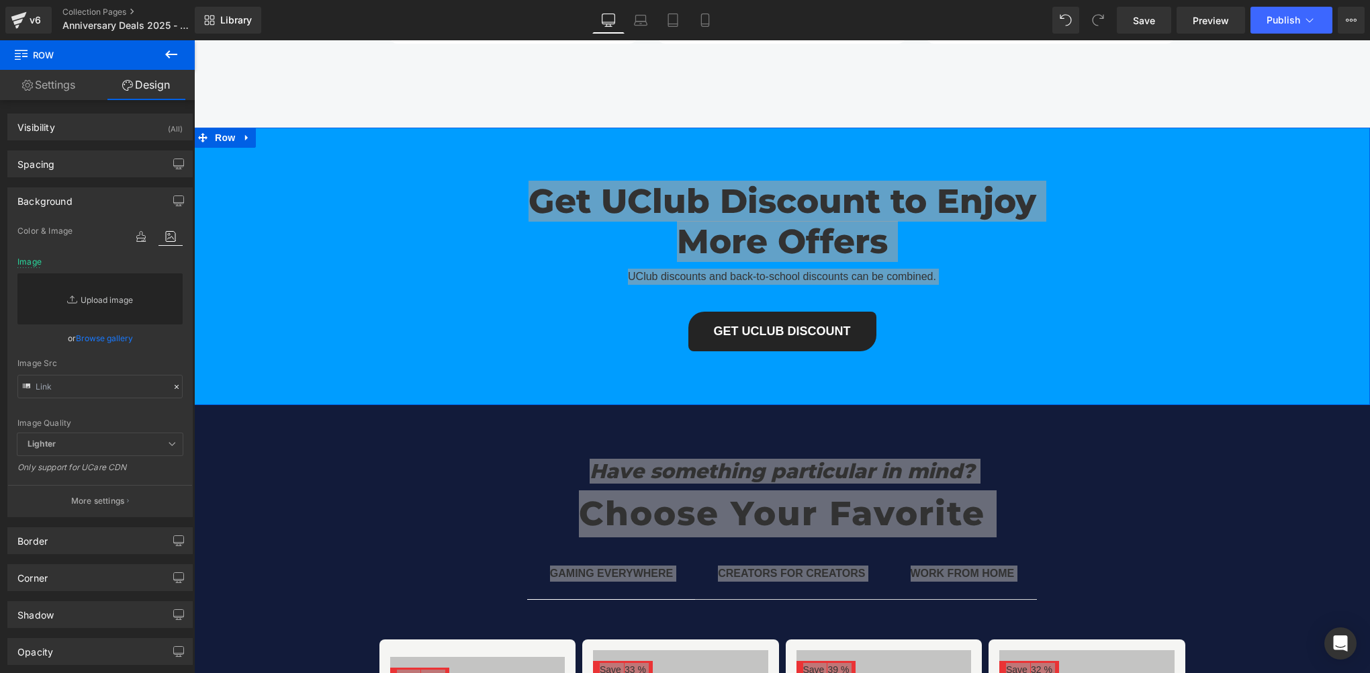
type input "C:\fakepath\360_F_539791120_JKRv7Zms16K3DyKqOWMgdTIH1DMjW4kn.jpg"
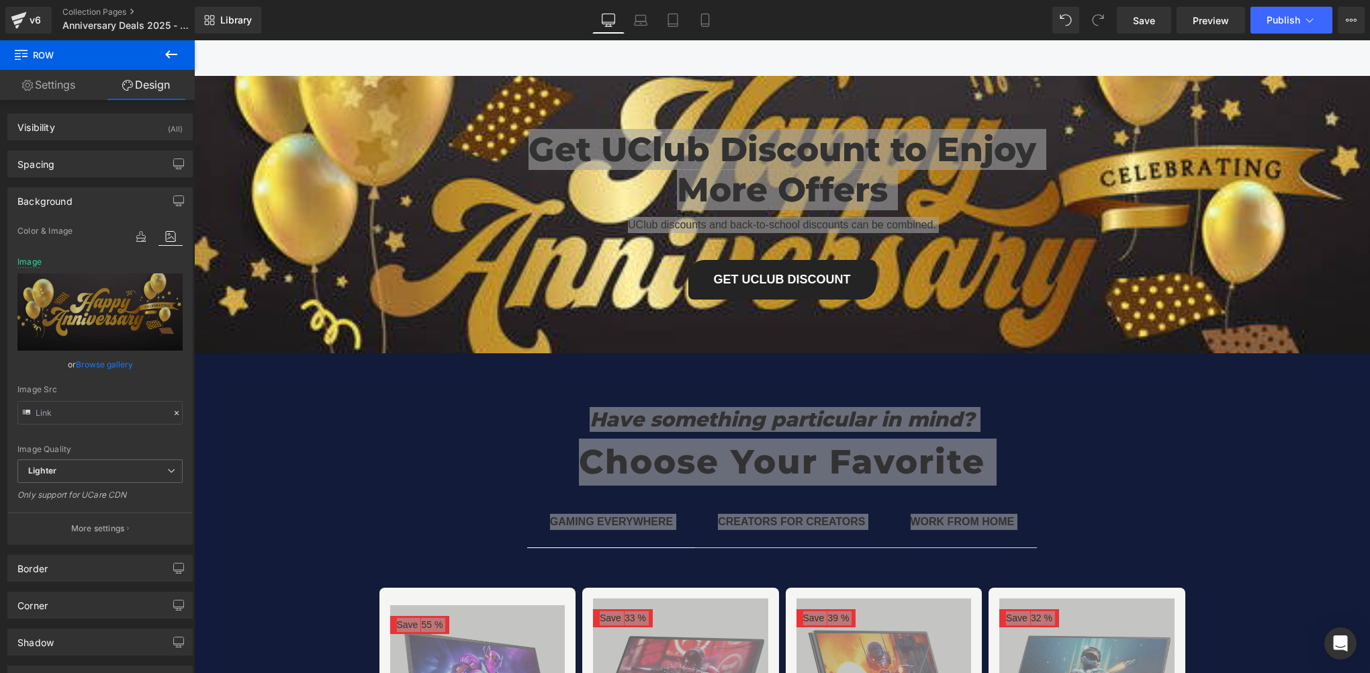
scroll to position [5270, 0]
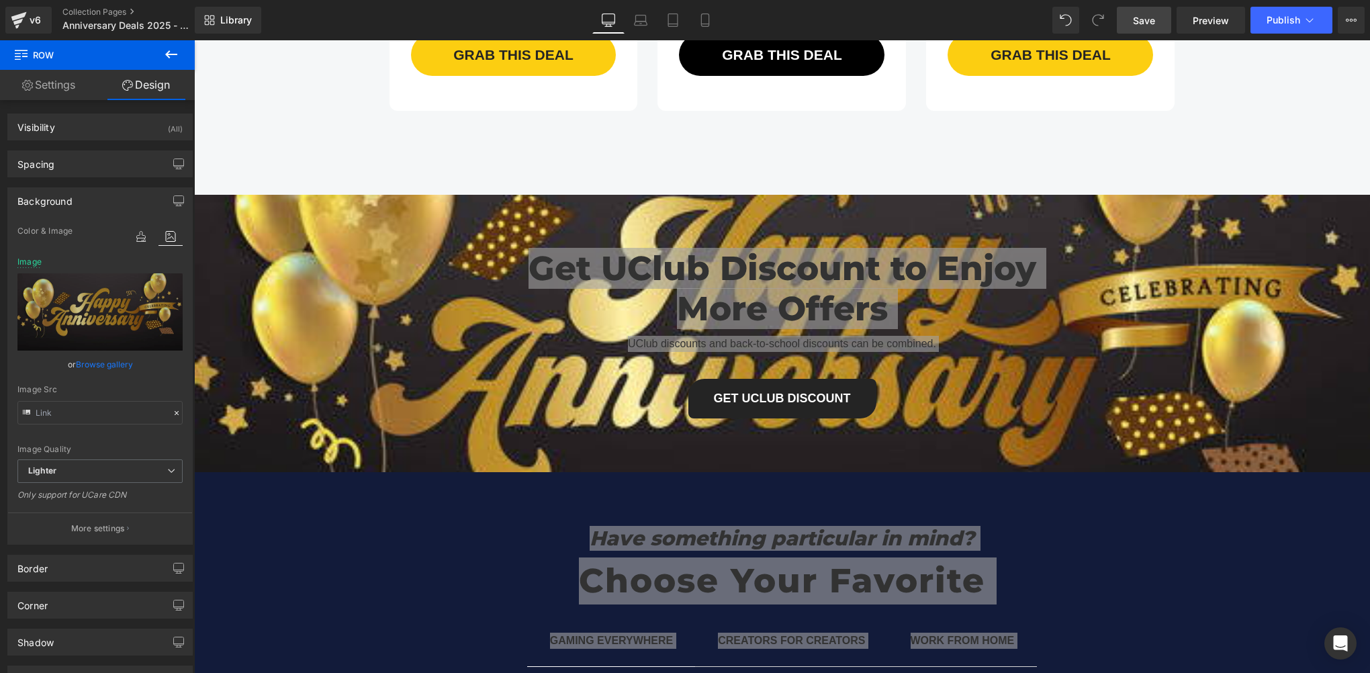
click at [1151, 15] on span "Save" at bounding box center [1144, 20] width 22 height 14
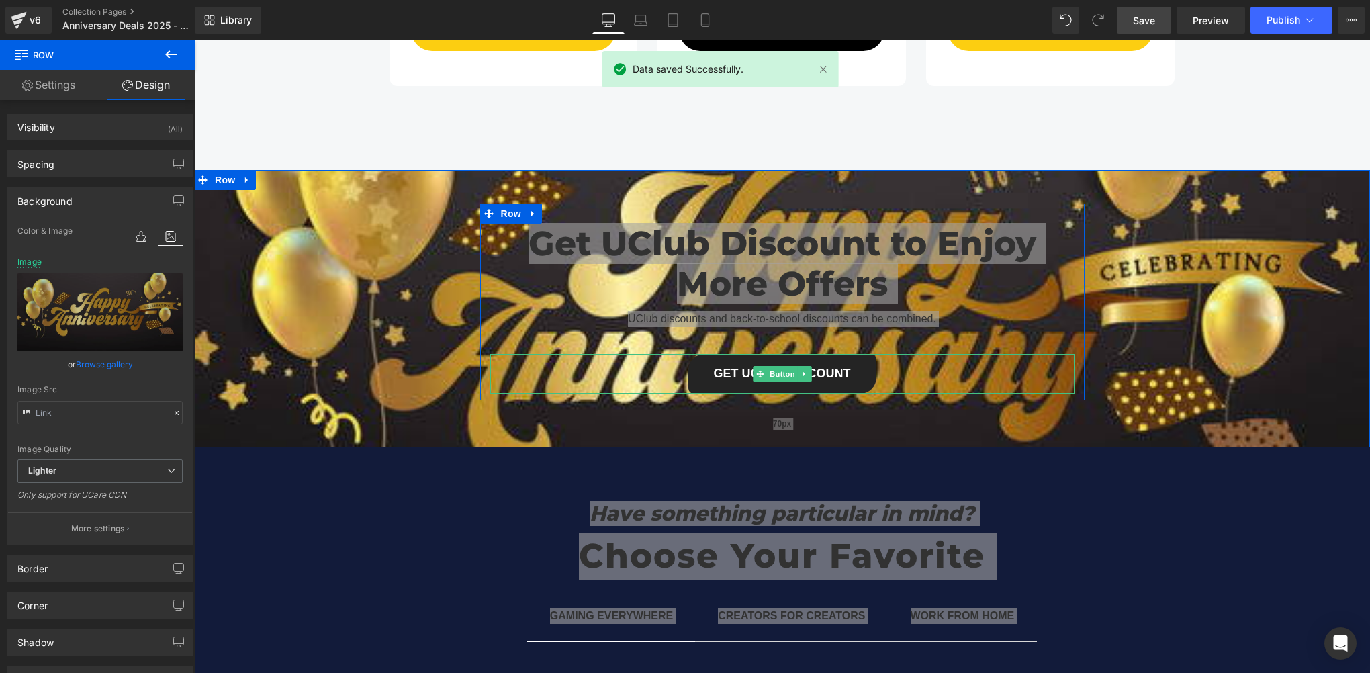
scroll to position [5337, 0]
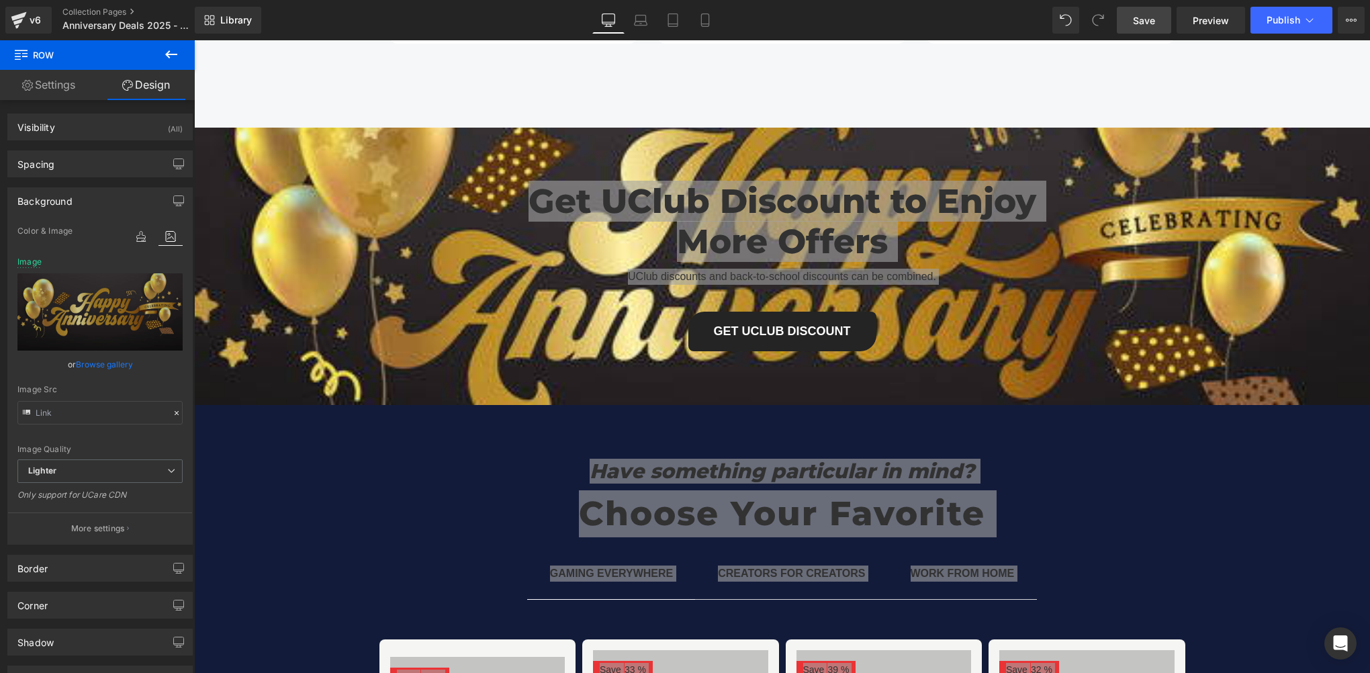
click at [1141, 25] on span "Save" at bounding box center [1144, 20] width 22 height 14
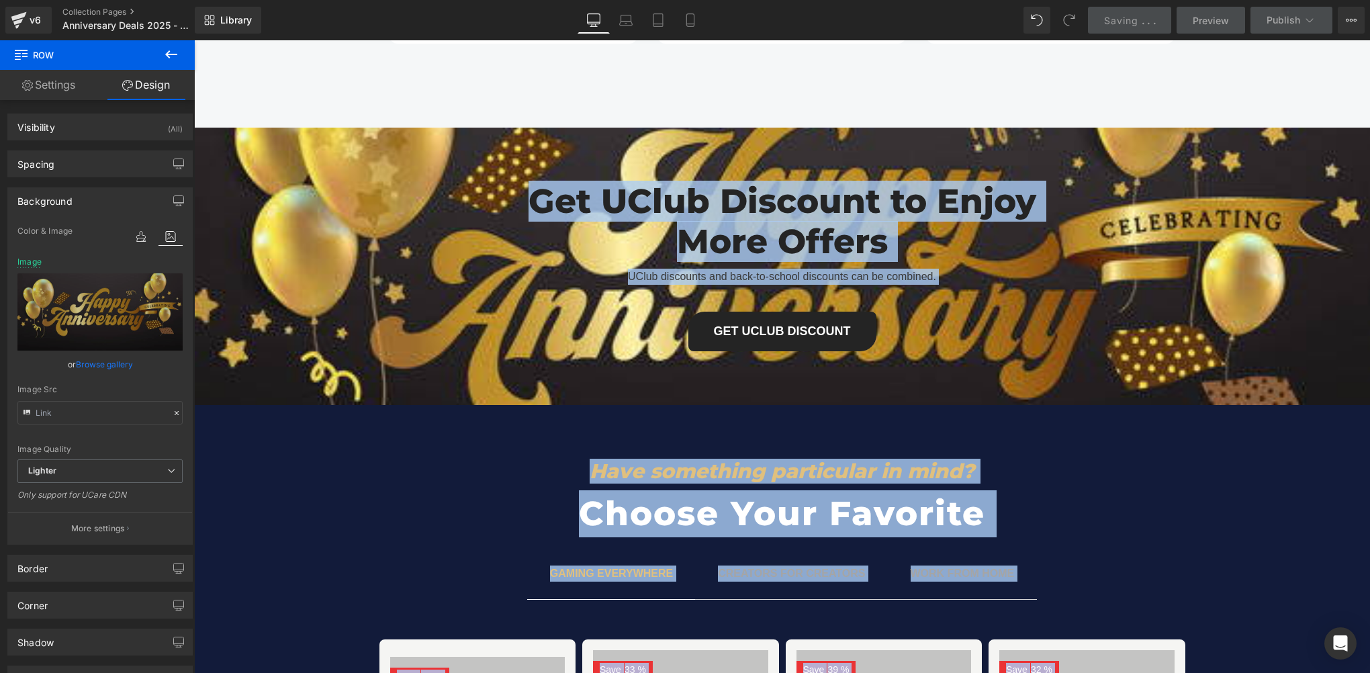
click at [254, 236] on div "Get UClub Discount to Enjoy More Offers Heading UClub discounts and back-to-sch…" at bounding box center [782, 259] width 1176 height 197
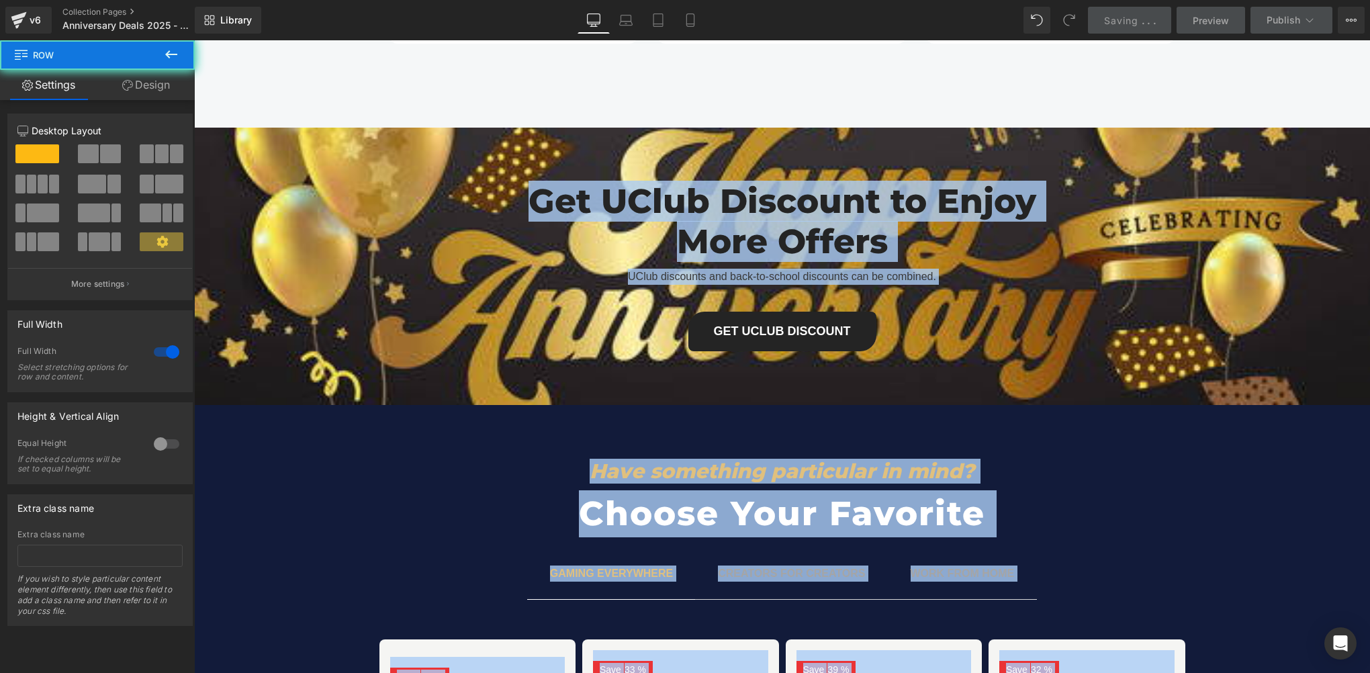
scroll to position [5471, 0]
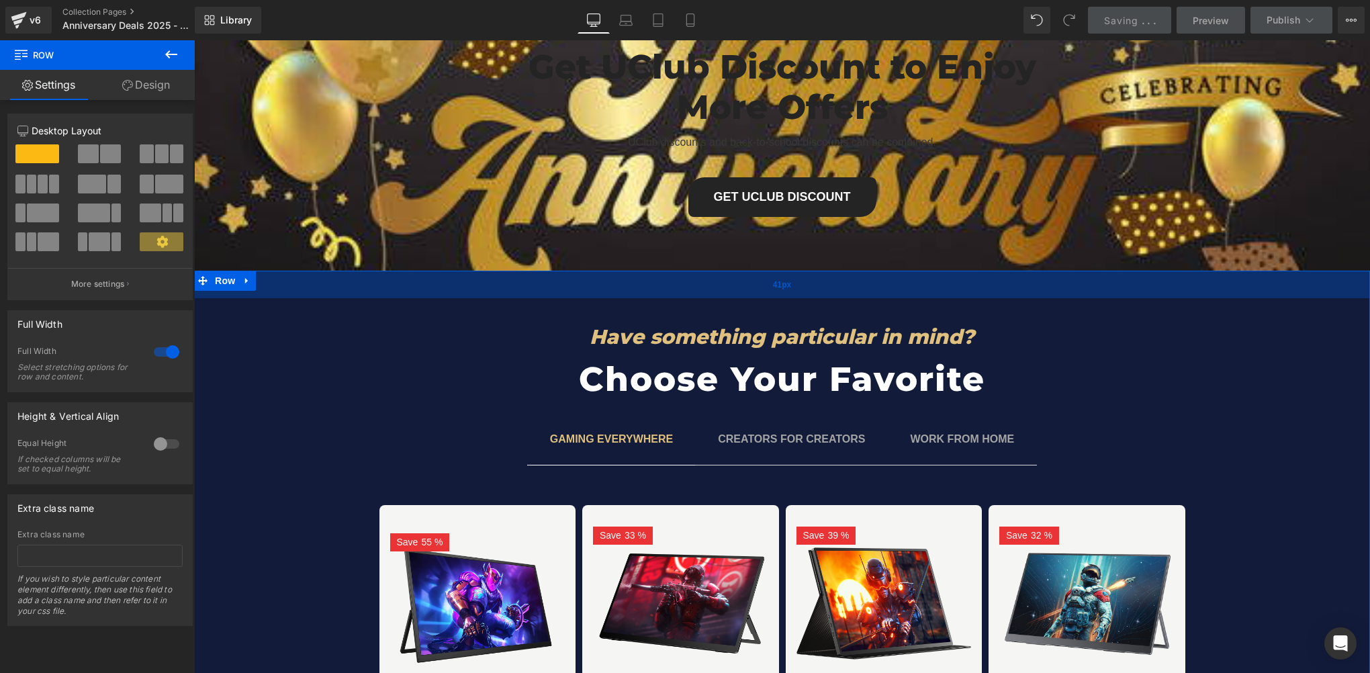
click at [225, 271] on div "41px" at bounding box center [782, 285] width 1176 height 28
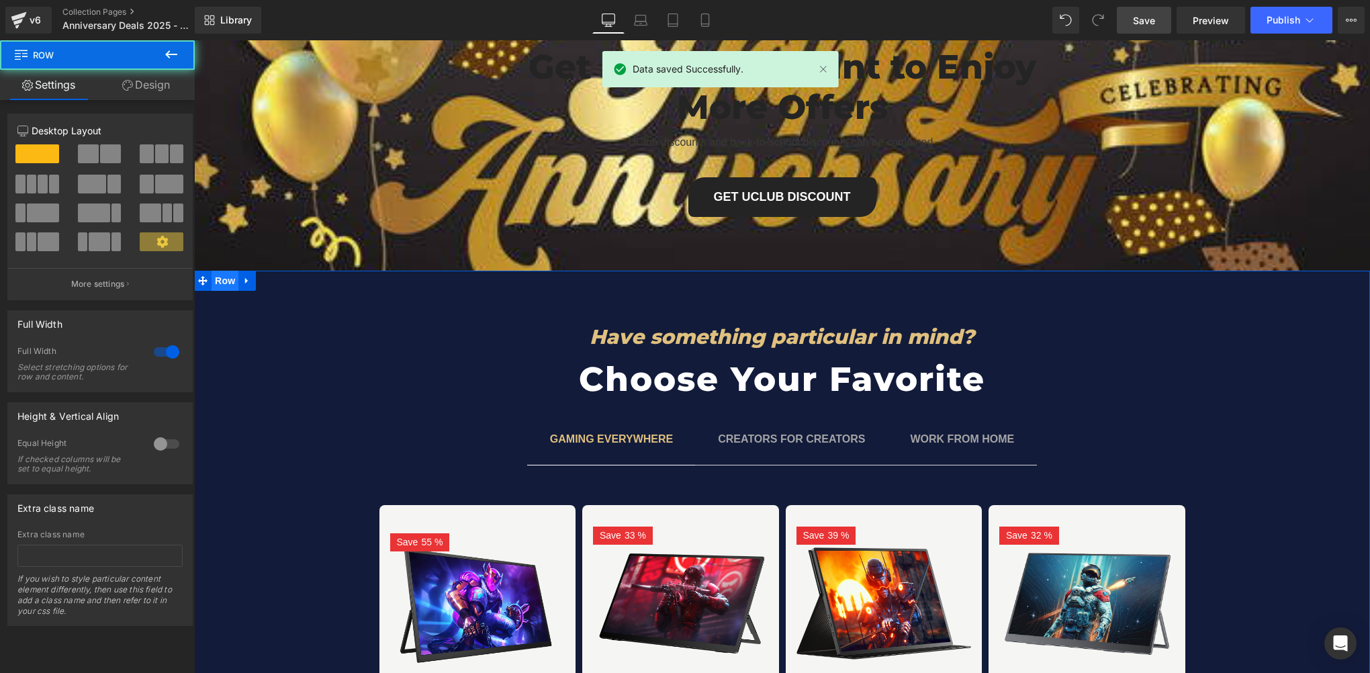
click at [213, 271] on span "Row" at bounding box center [225, 281] width 27 height 20
click at [132, 79] on link "Design" at bounding box center [145, 85] width 97 height 30
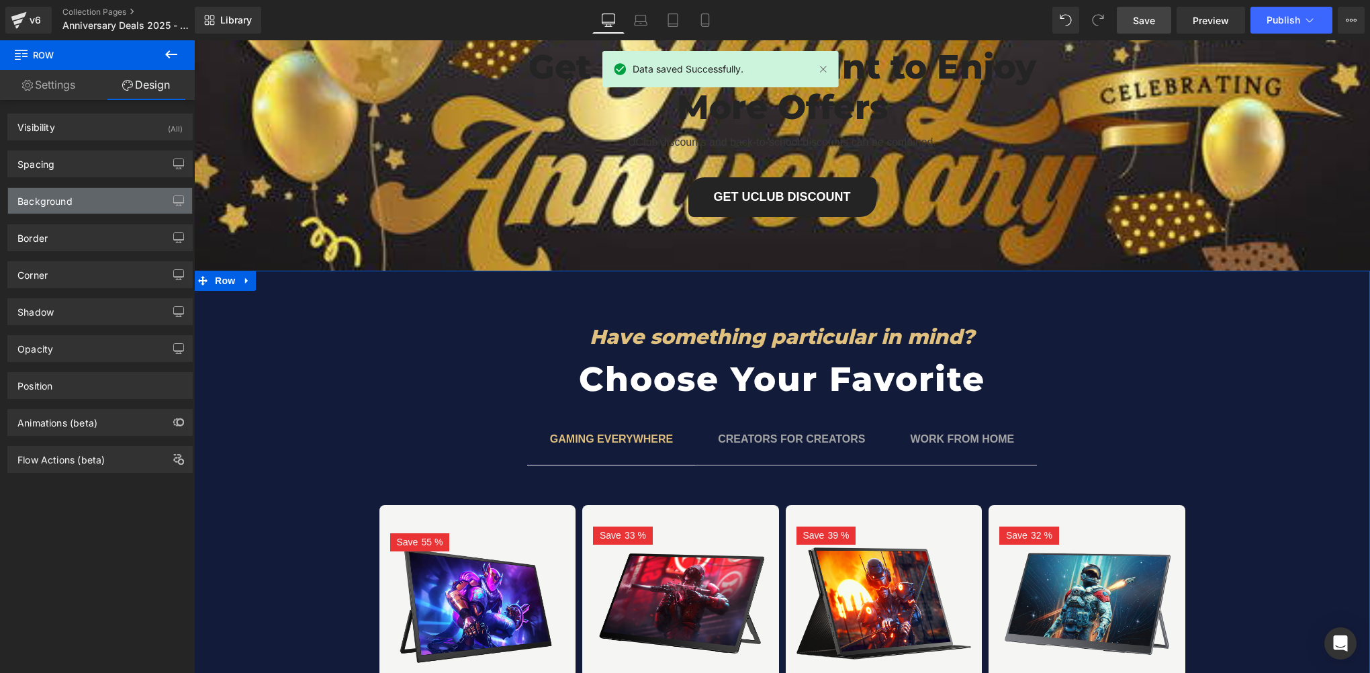
click at [87, 205] on div "Background" at bounding box center [100, 201] width 184 height 26
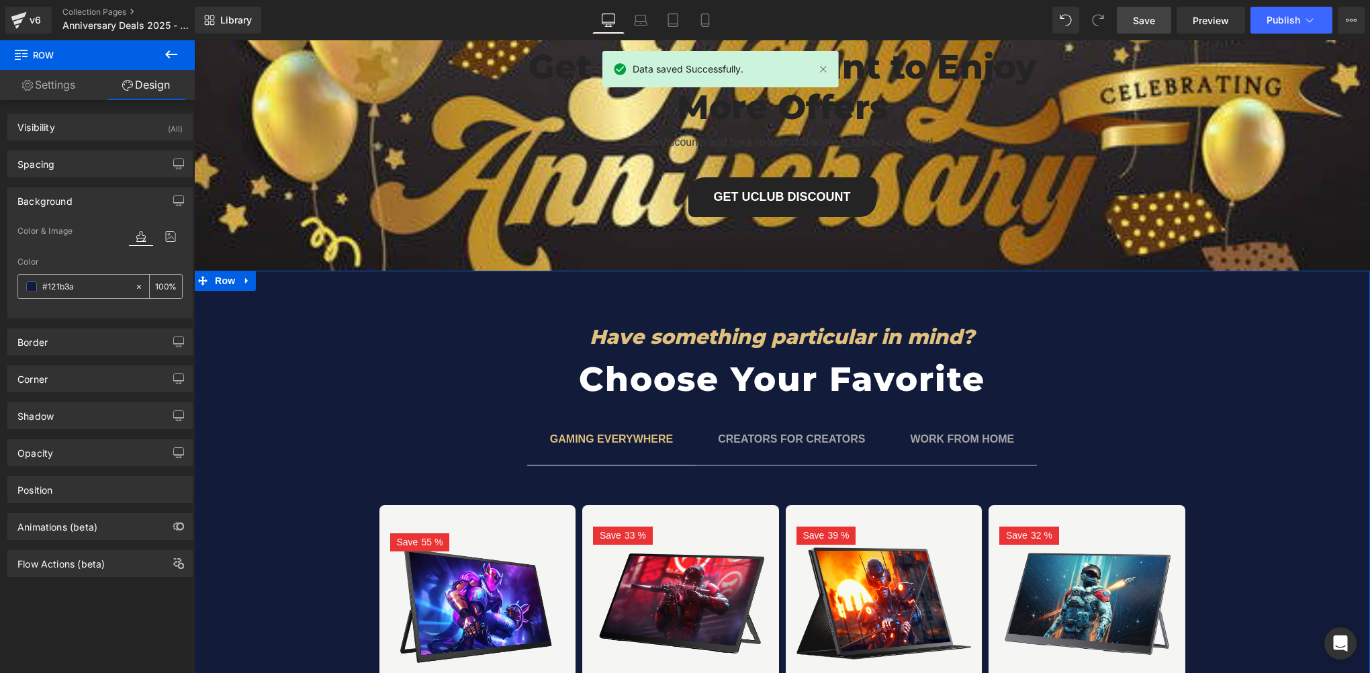
click at [90, 281] on input "text" at bounding box center [85, 286] width 86 height 15
type input "#121b3a"
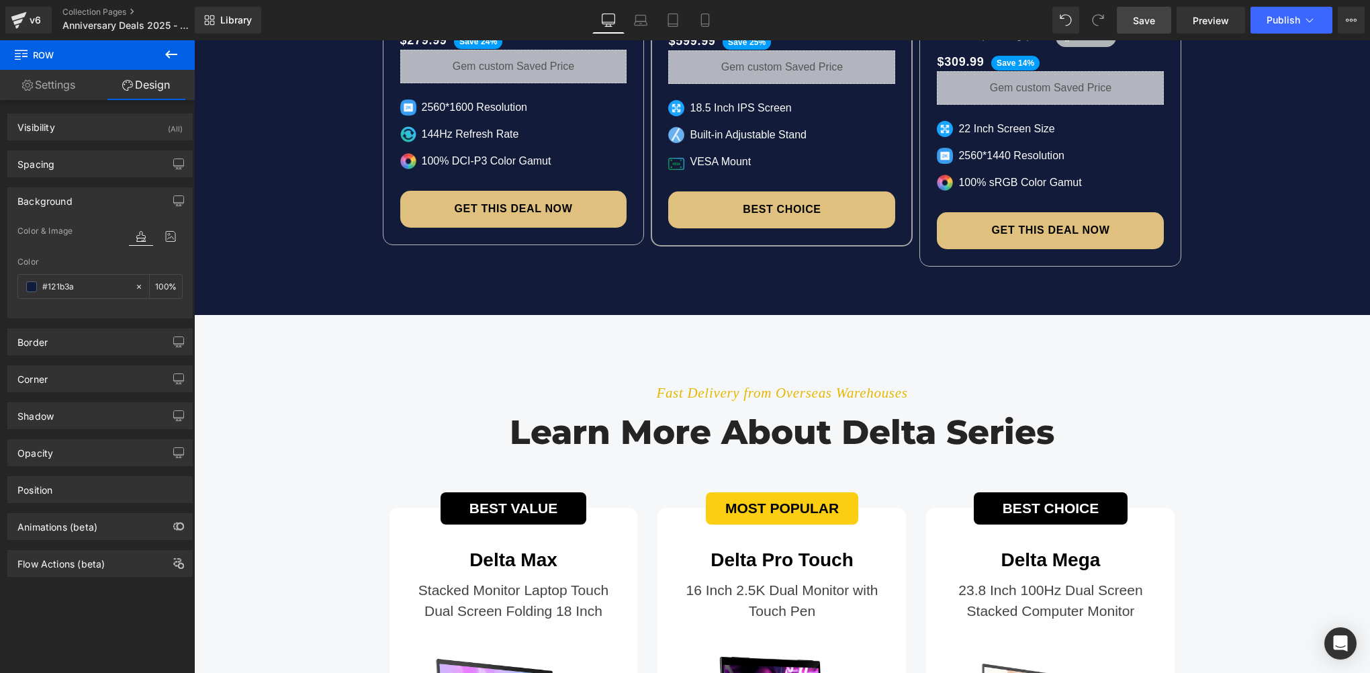
scroll to position [4397, 0]
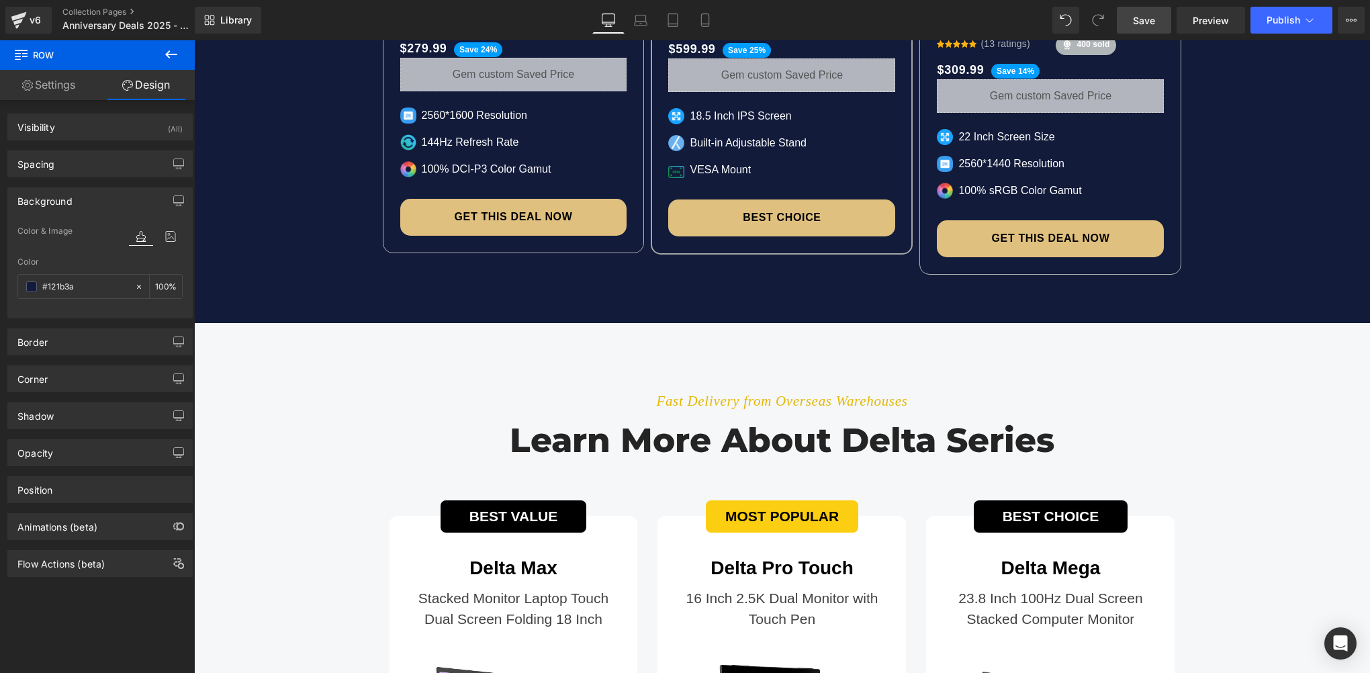
click at [224, 364] on div "Fast Delivery from Overseas Warehouses Text Block Learn more about delta series…" at bounding box center [782, 674] width 1176 height 620
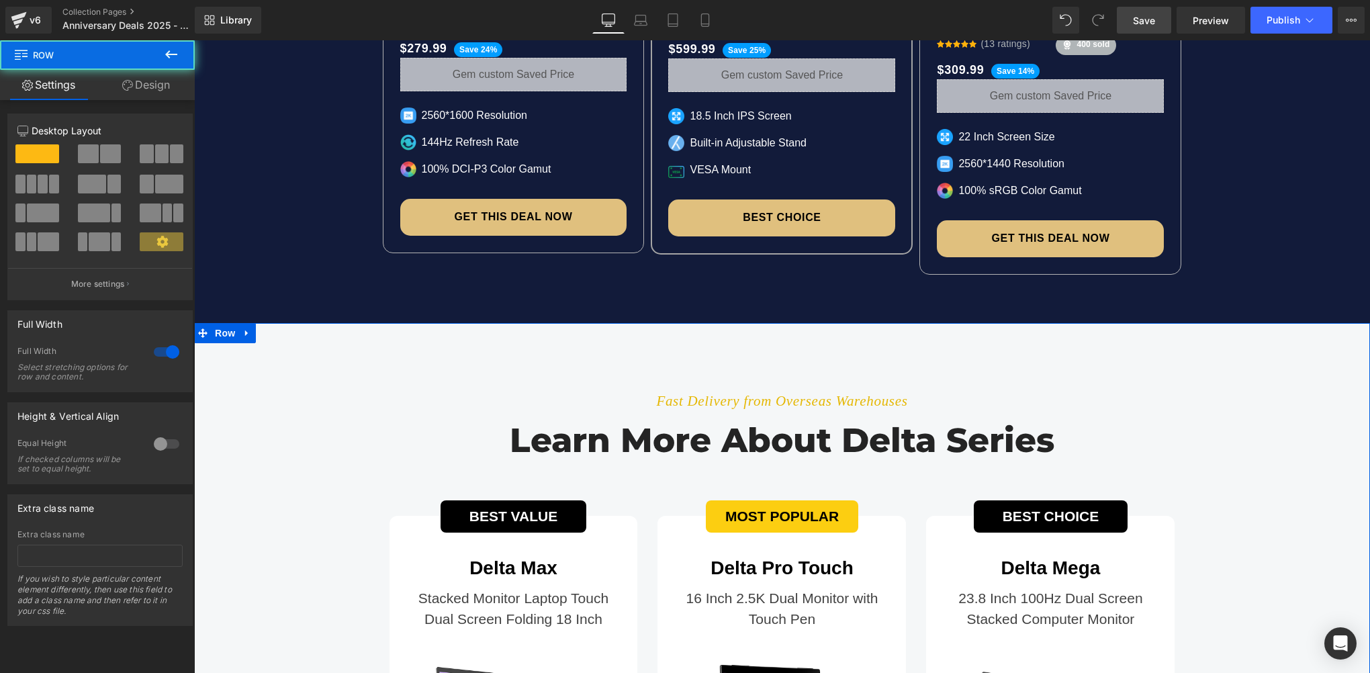
click at [214, 324] on span "Row" at bounding box center [225, 334] width 27 height 20
click at [137, 86] on link "Design" at bounding box center [145, 85] width 97 height 30
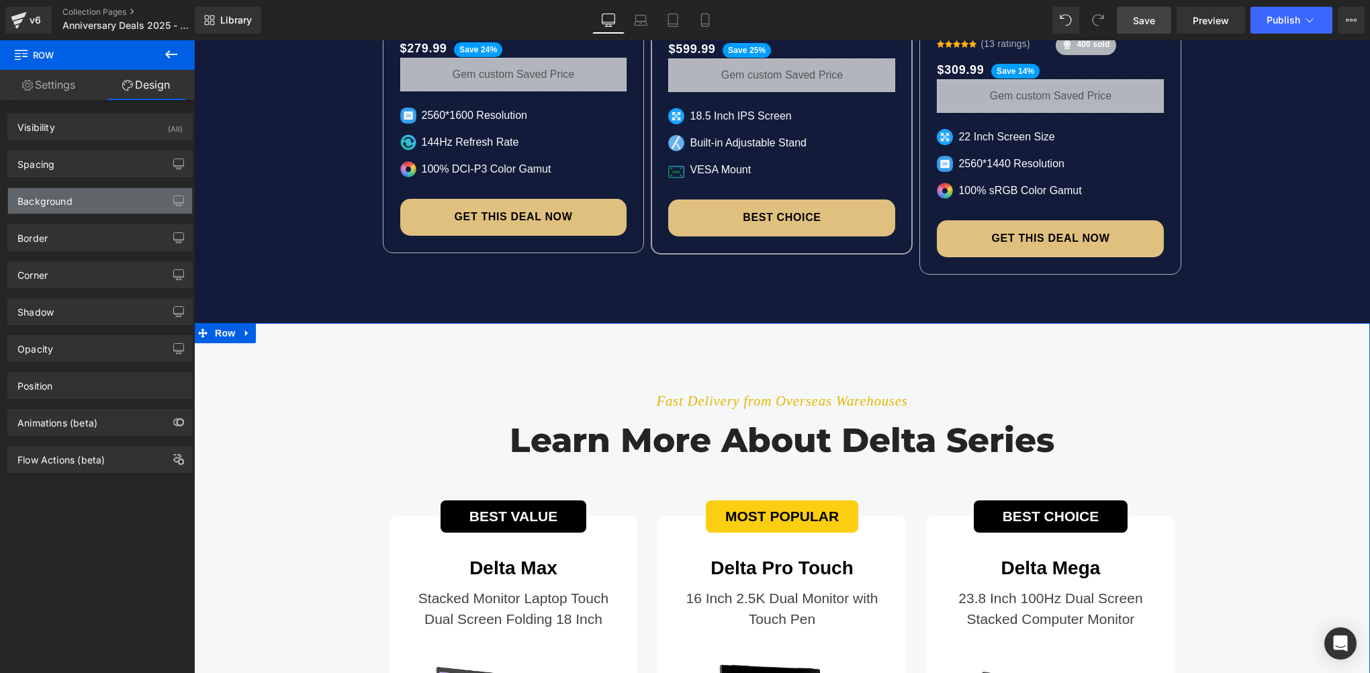
click at [56, 205] on div "Background" at bounding box center [44, 197] width 55 height 19
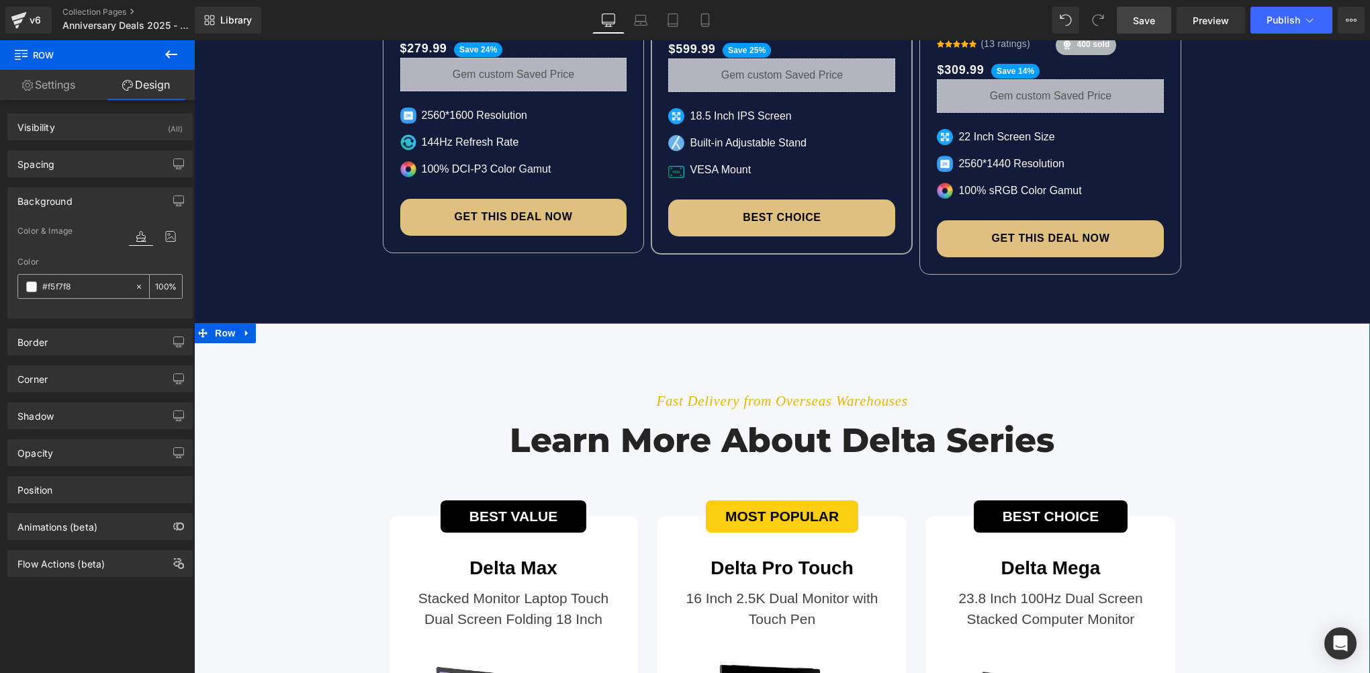
click at [73, 281] on input "#f5f7f8" at bounding box center [85, 286] width 86 height 15
paste input "121b3a"
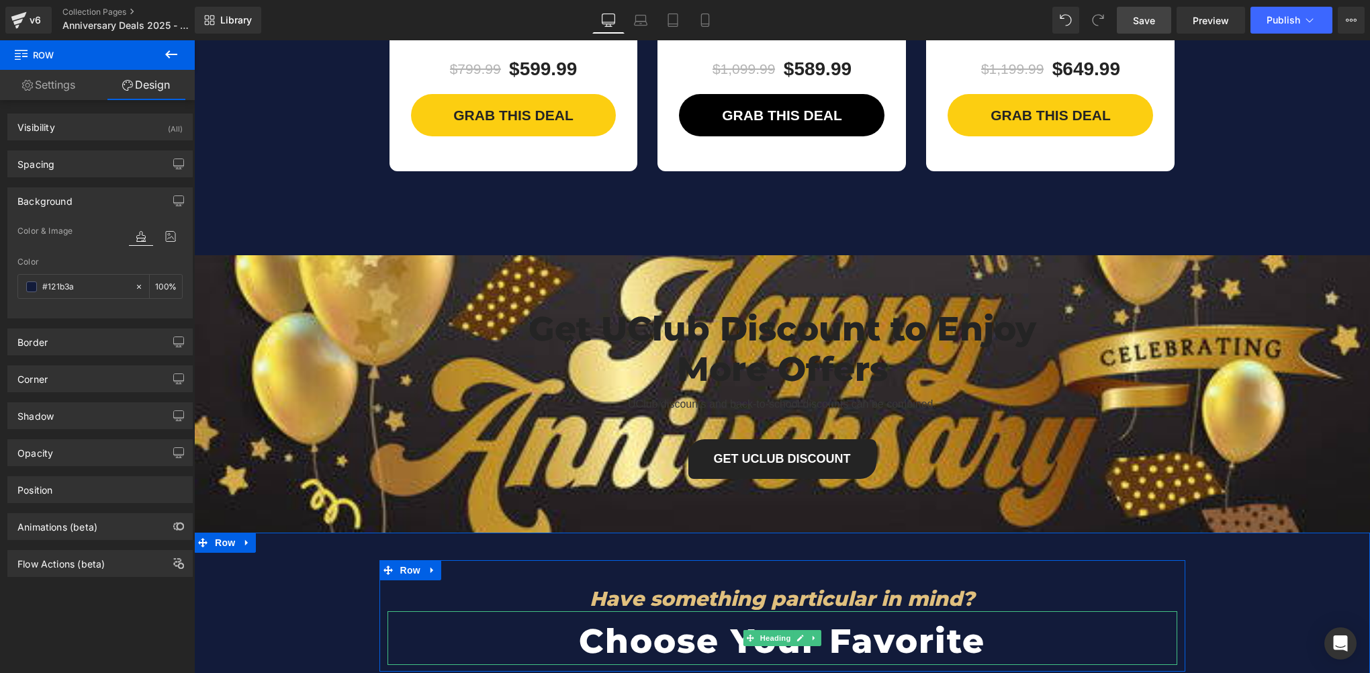
scroll to position [5203, 0]
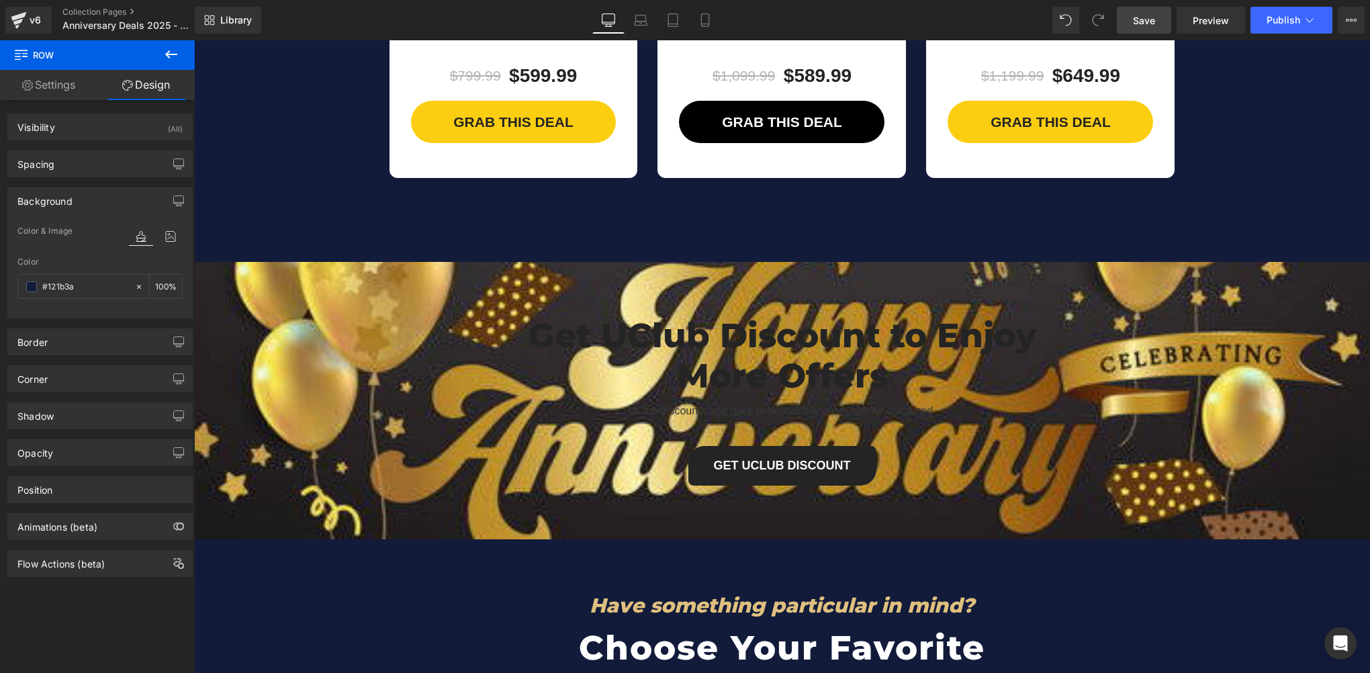
type input "#121b3a"
drag, startPoint x: 1147, startPoint y: 21, endPoint x: 1142, endPoint y: 28, distance: 8.1
click at [1147, 21] on span "Save" at bounding box center [1144, 20] width 22 height 14
